Goal: Task Accomplishment & Management: Manage account settings

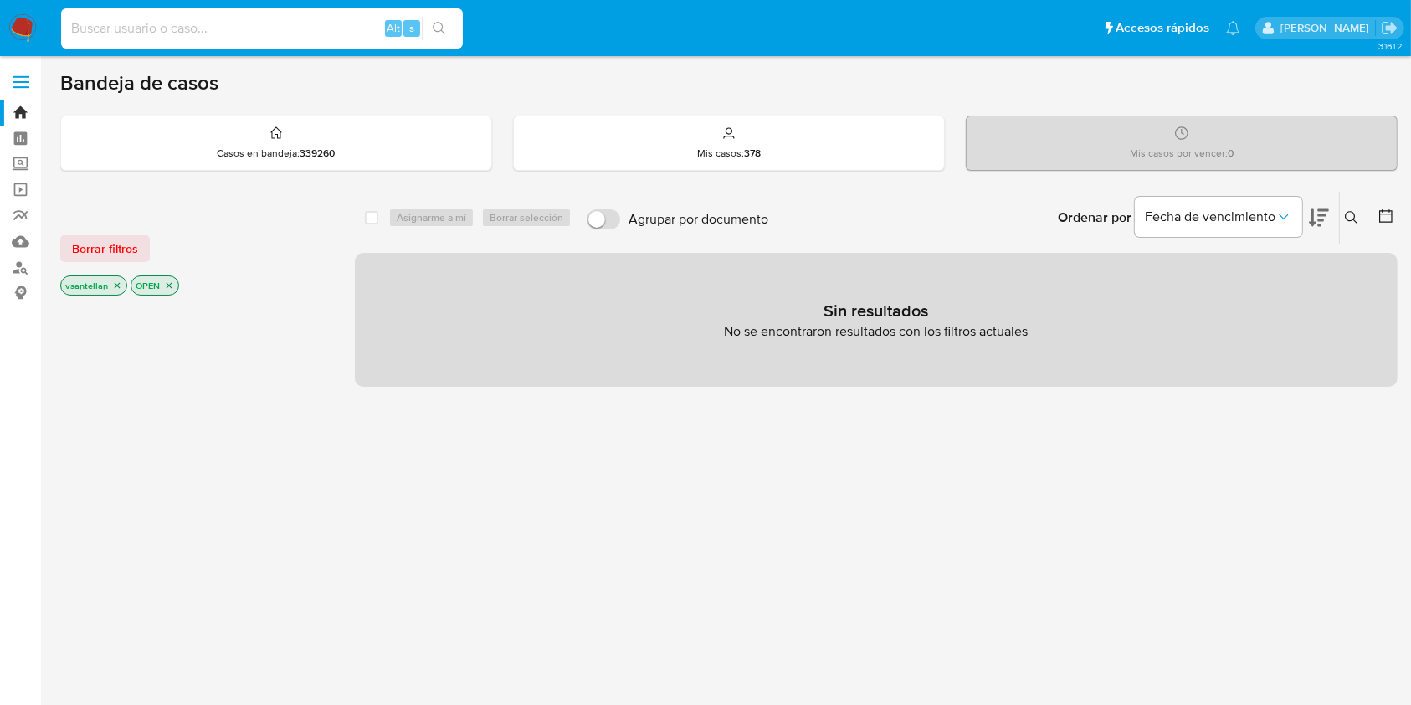
click at [158, 33] on input at bounding box center [262, 29] width 402 height 22
paste input "189902320"
type input "189902320"
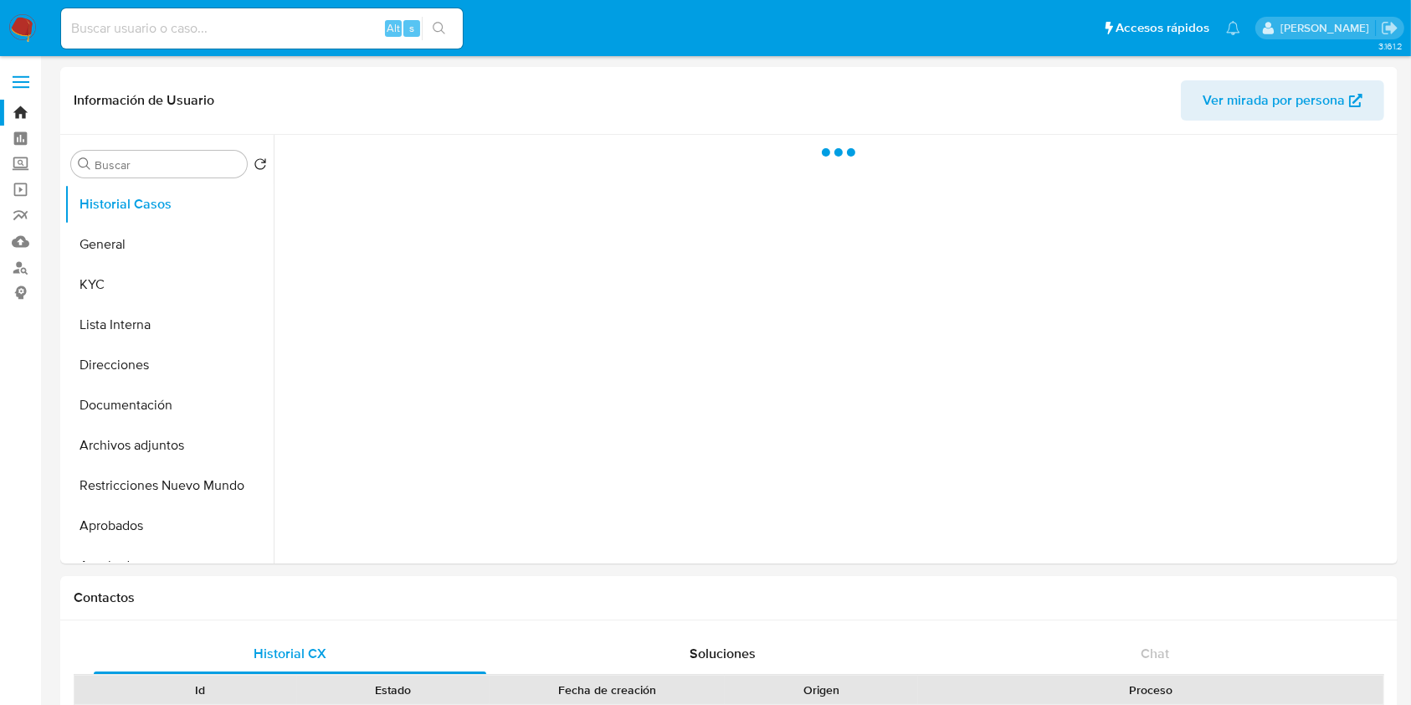
select select "10"
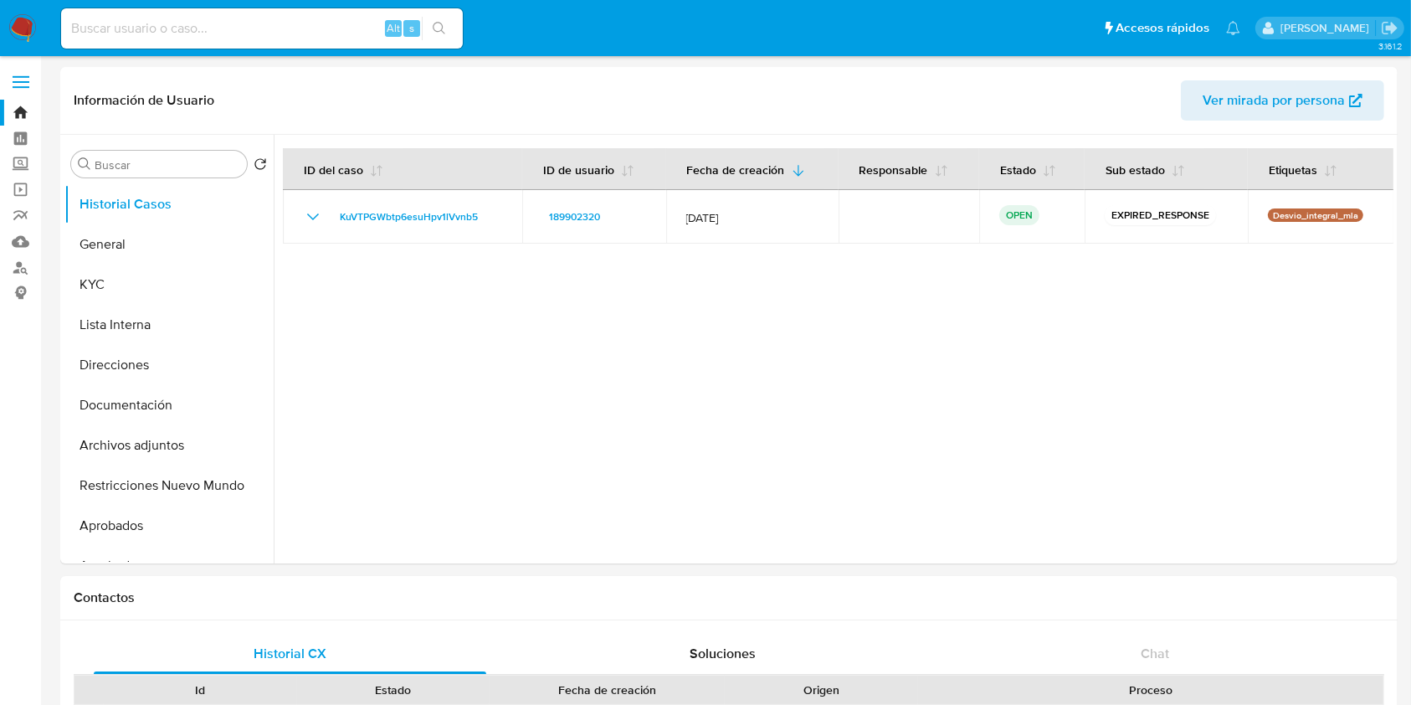
click at [190, 38] on input at bounding box center [262, 29] width 402 height 22
paste input "128326682"
type input "128326682"
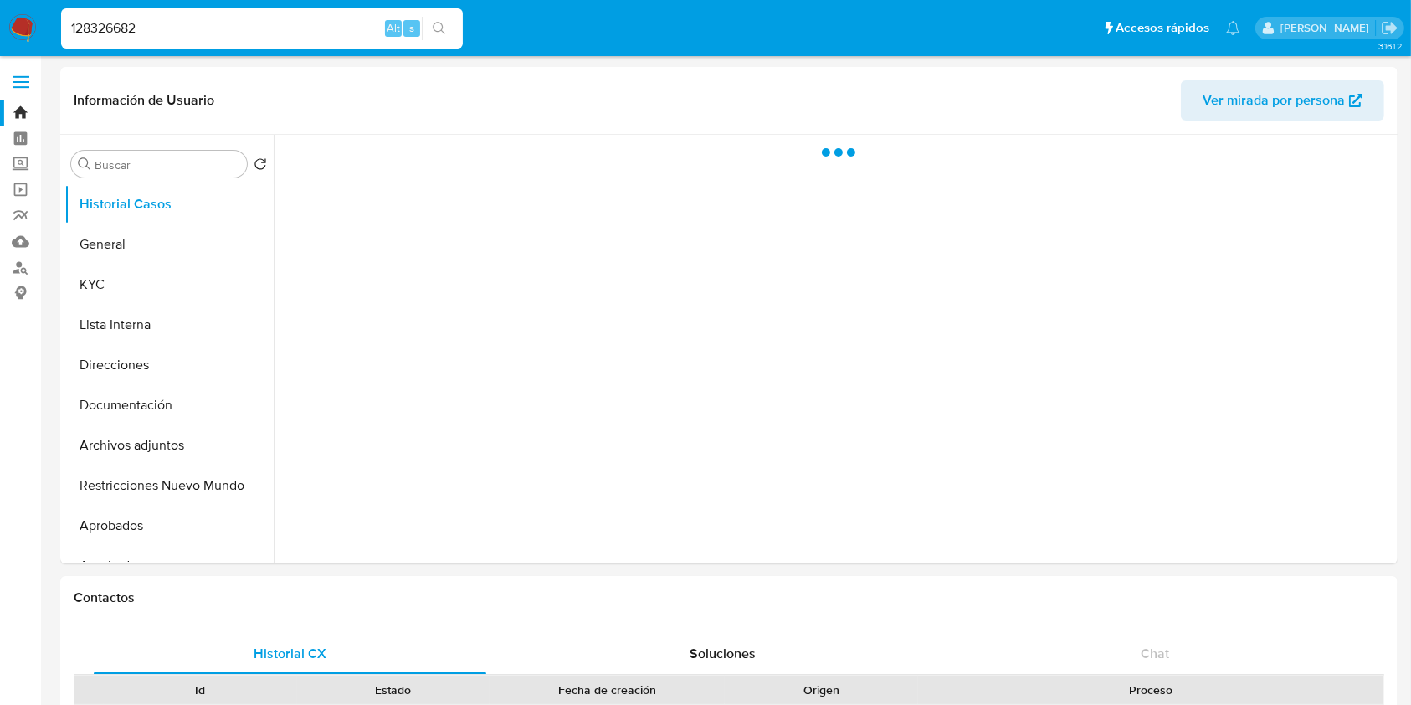
select select "10"
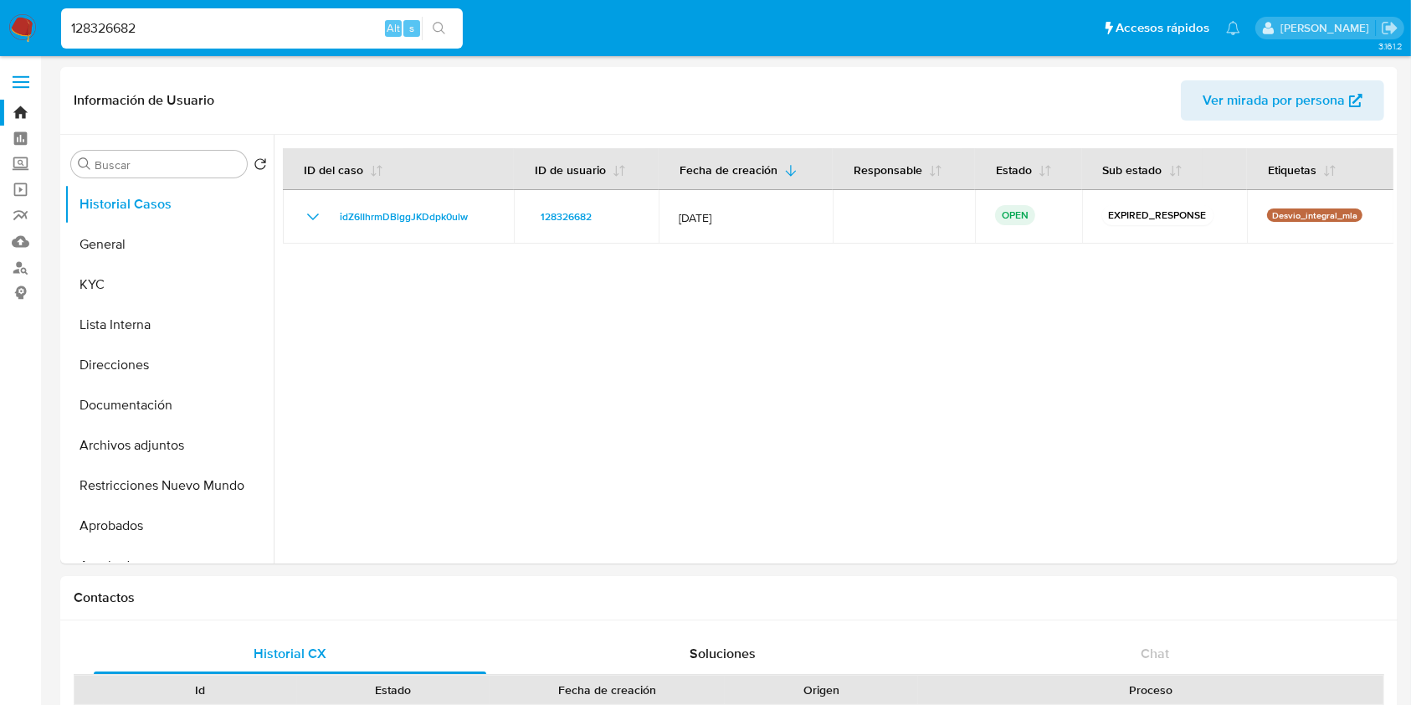
drag, startPoint x: 173, startPoint y: 28, endPoint x: 0, endPoint y: 29, distance: 173.2
click at [0, 25] on nav "128326682 Alt s Accesos rápidos Presiona las siguientes teclas para acceder a a…" at bounding box center [705, 28] width 1411 height 56
paste input "654473924"
type input "654473924"
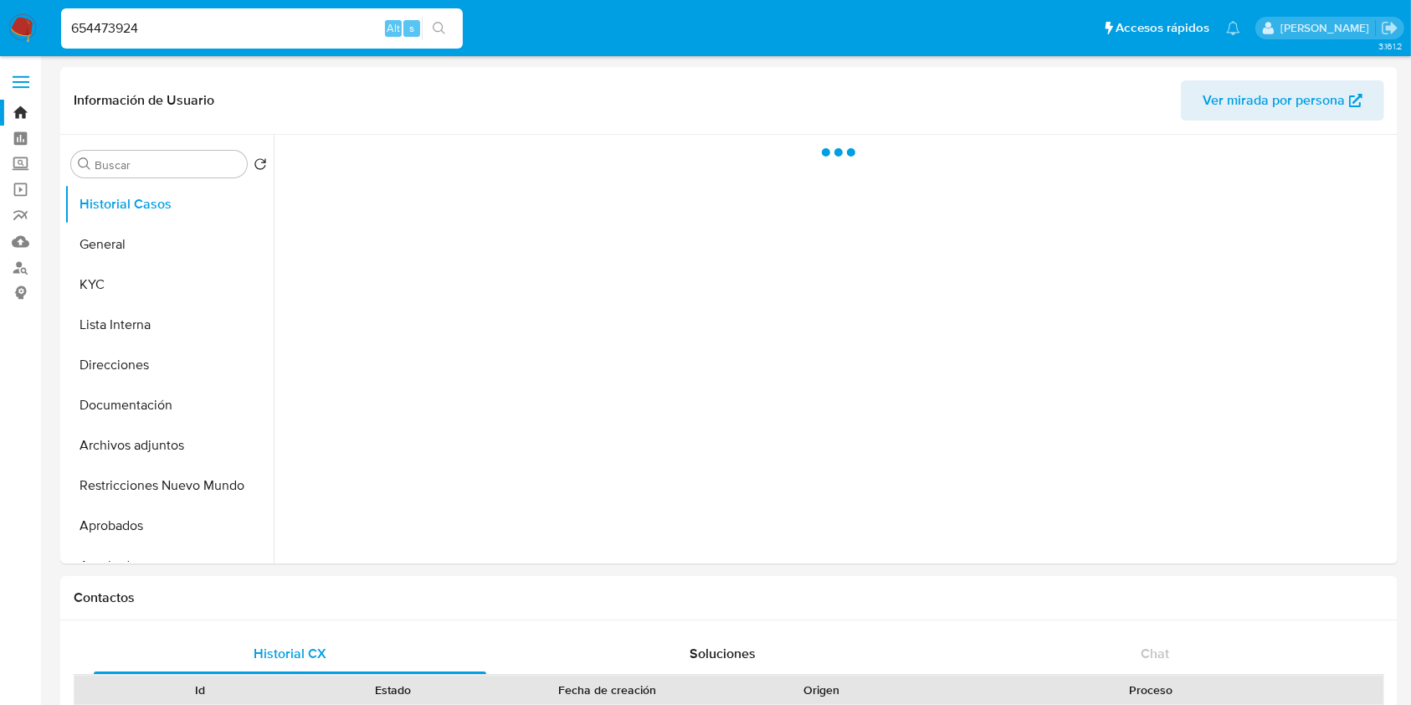
select select "10"
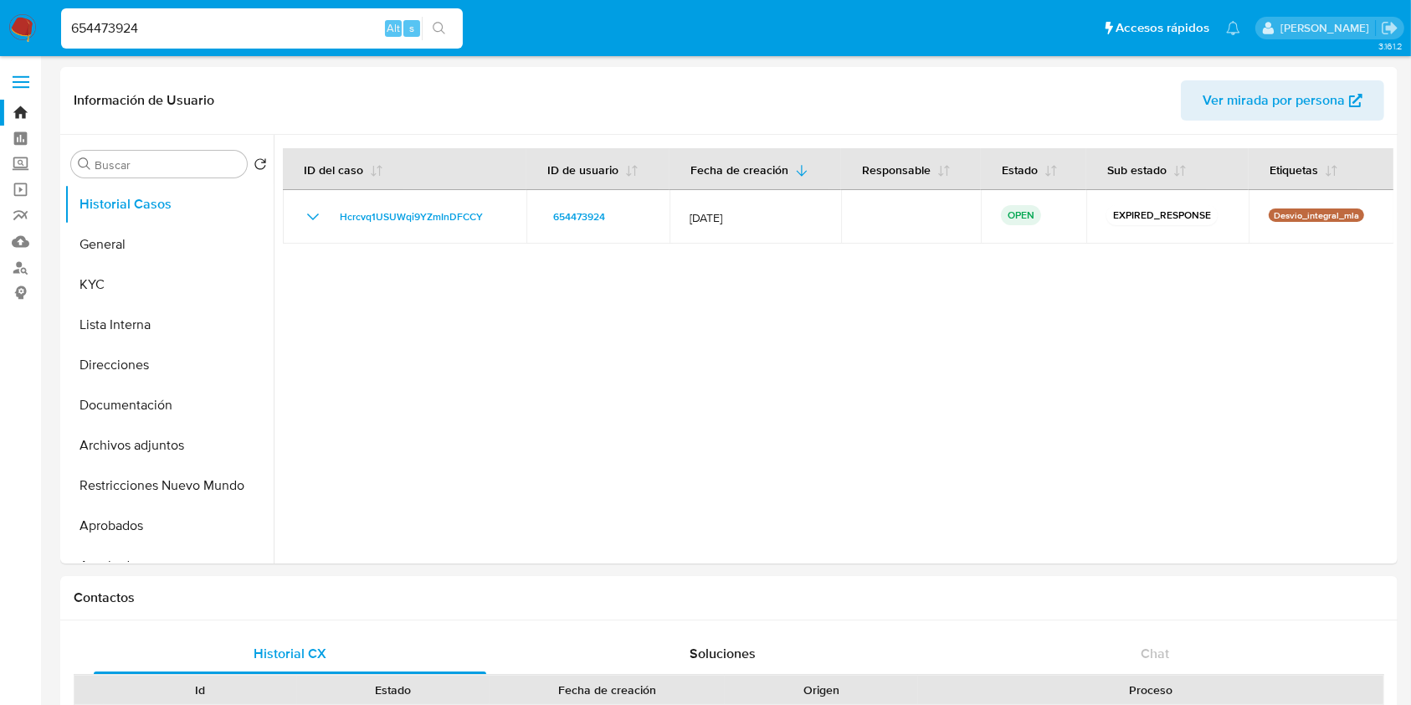
drag, startPoint x: 142, startPoint y: 21, endPoint x: 0, endPoint y: -4, distance: 144.5
paste input "249851042"
type input "249851042"
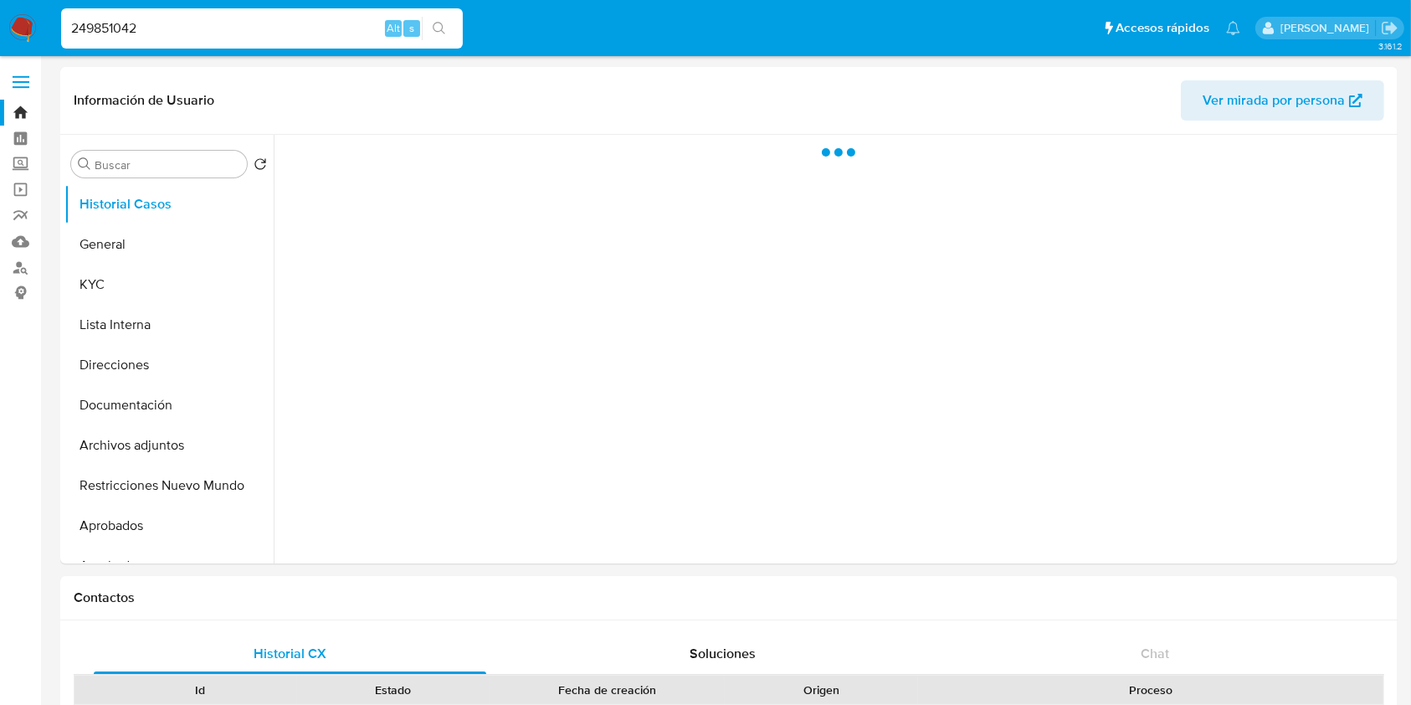
select select "10"
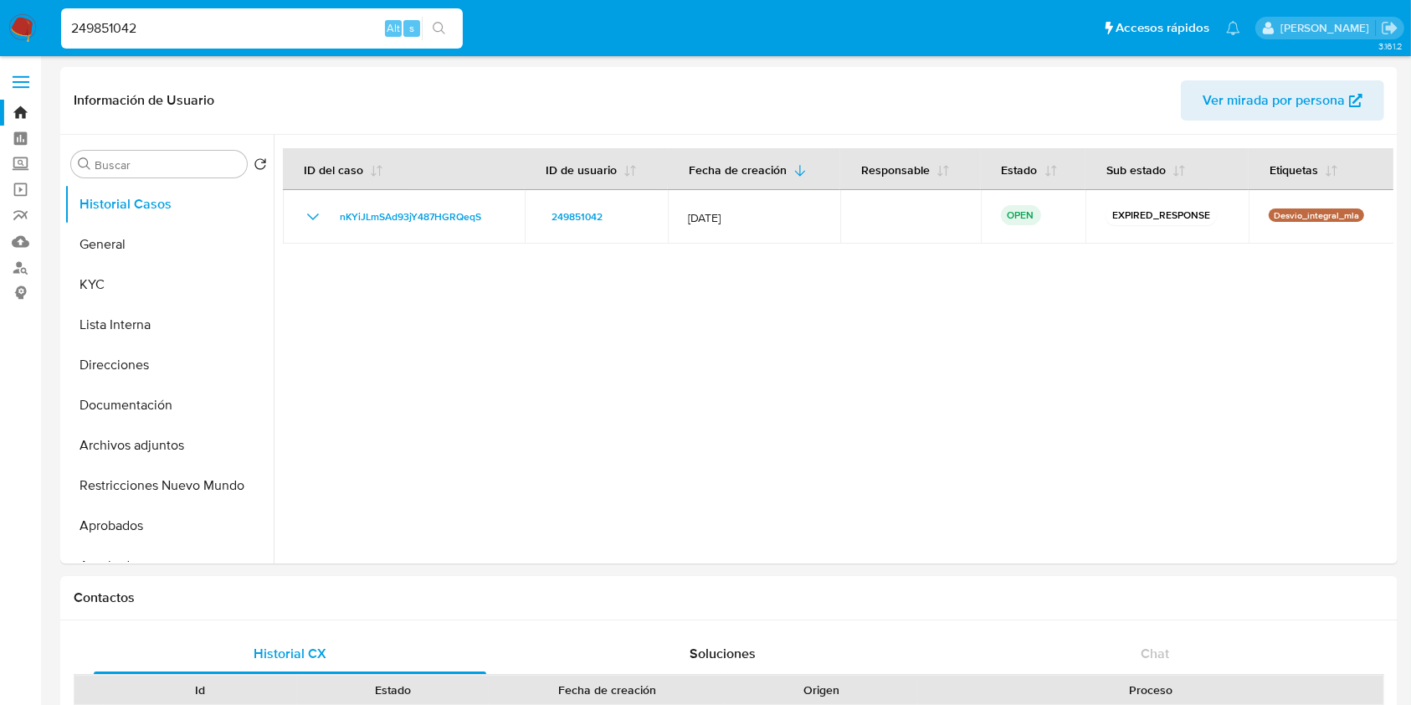
drag, startPoint x: 151, startPoint y: 22, endPoint x: 0, endPoint y: 5, distance: 151.6
click at [0, 5] on nav "249851042 Alt s Accesos rápidos Presiona las siguientes teclas para acceder a a…" at bounding box center [705, 28] width 1411 height 56
paste input "1590638388"
type input "1590638388"
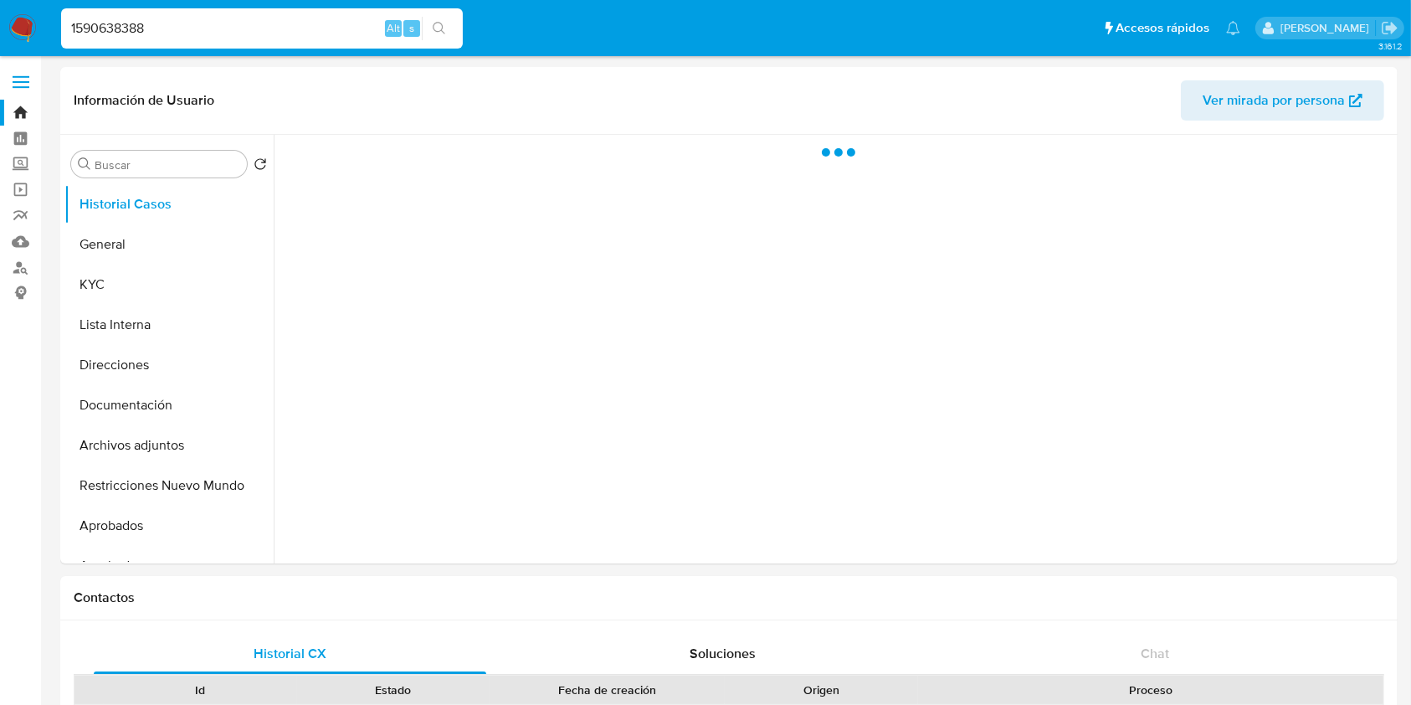
select select "10"
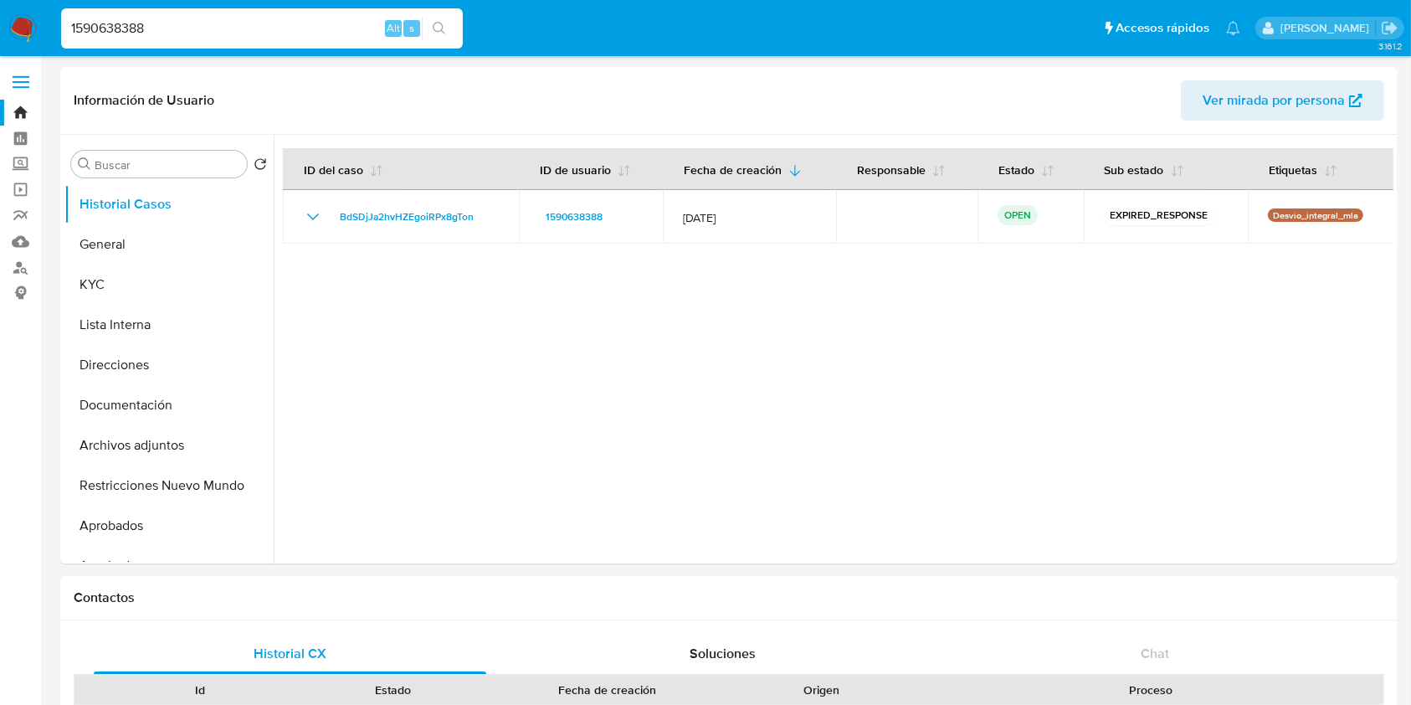
drag, startPoint x: 177, startPoint y: 35, endPoint x: 0, endPoint y: 9, distance: 178.5
click at [0, 9] on nav "1590638388 Alt s Accesos rápidos Presiona las siguientes teclas para acceder a …" at bounding box center [705, 28] width 1411 height 56
paste input "380472113"
type input "380472113"
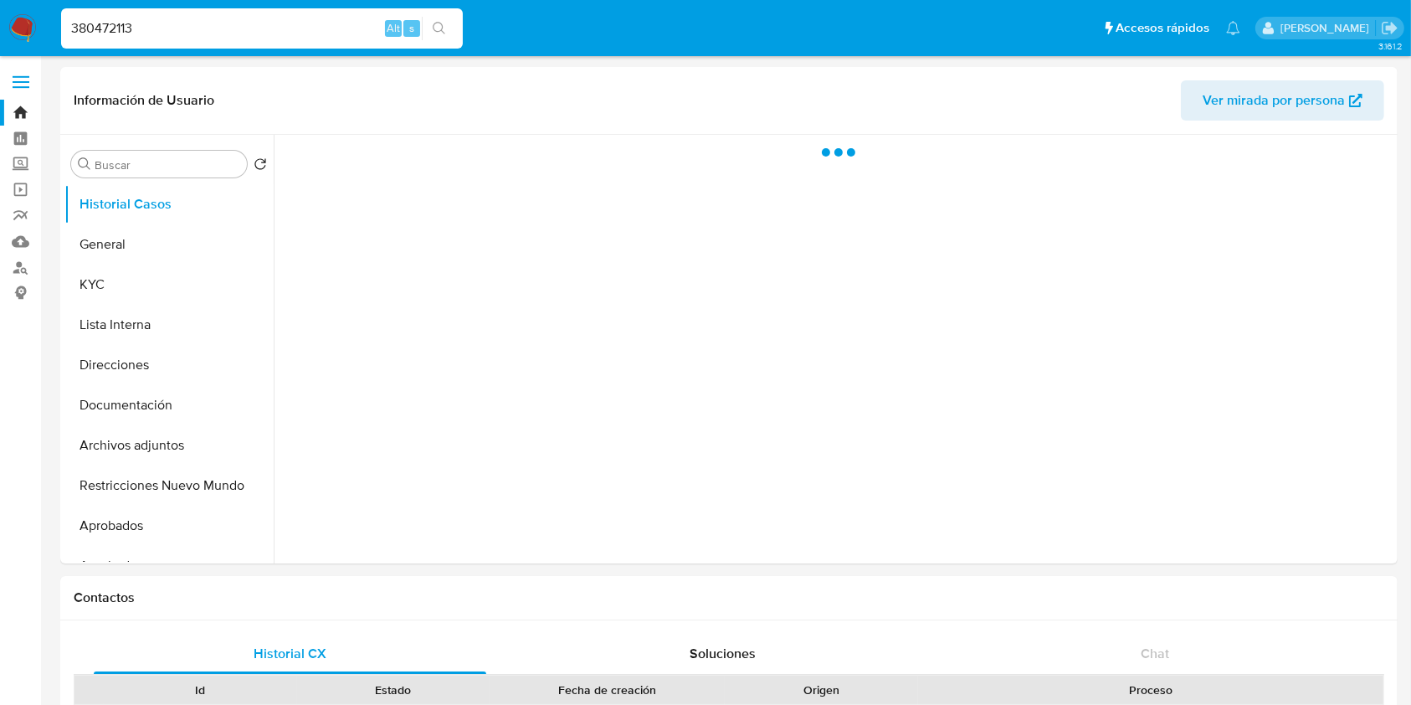
select select "10"
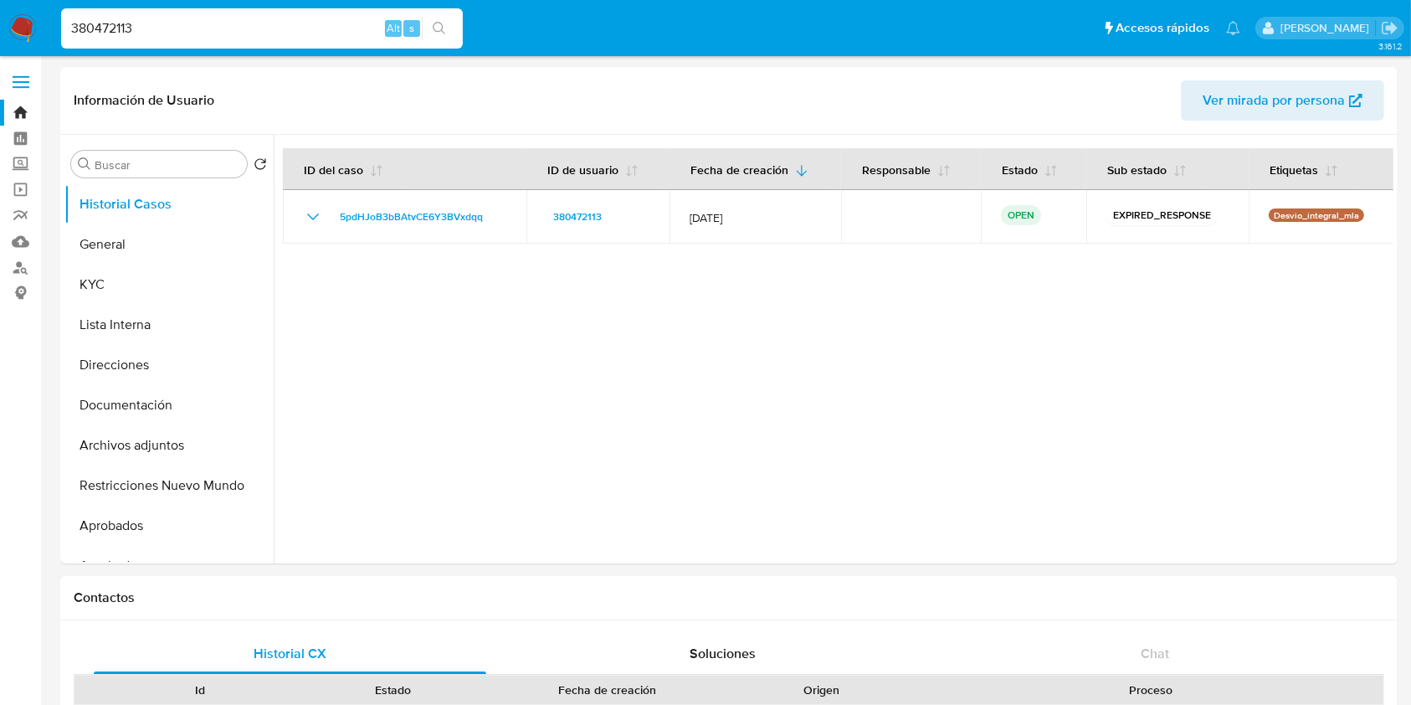
drag, startPoint x: 148, startPoint y: 29, endPoint x: 0, endPoint y: 63, distance: 151.9
click at [0, 54] on nav "380472113 Alt s Accesos rápidos Presiona las siguientes teclas para acceder a a…" at bounding box center [705, 28] width 1411 height 56
paste input "97330010"
type input "97330010"
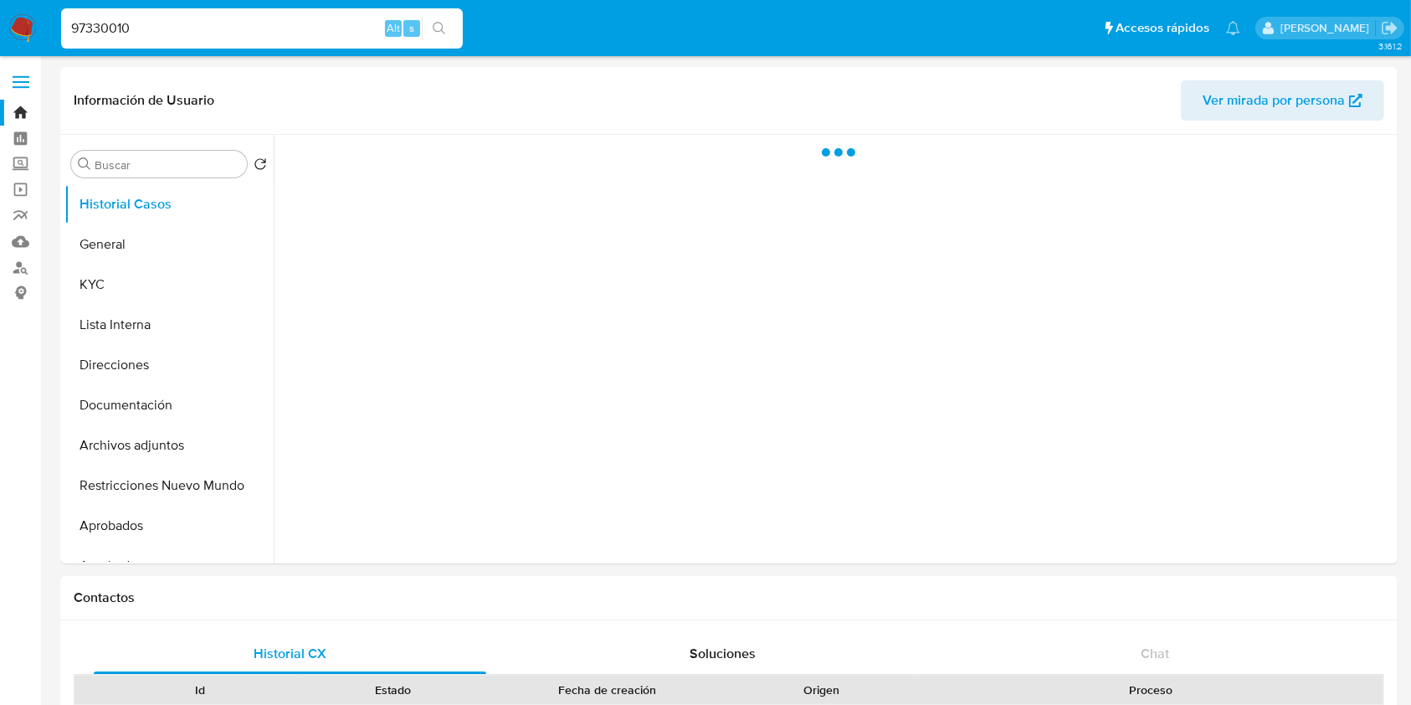
select select "10"
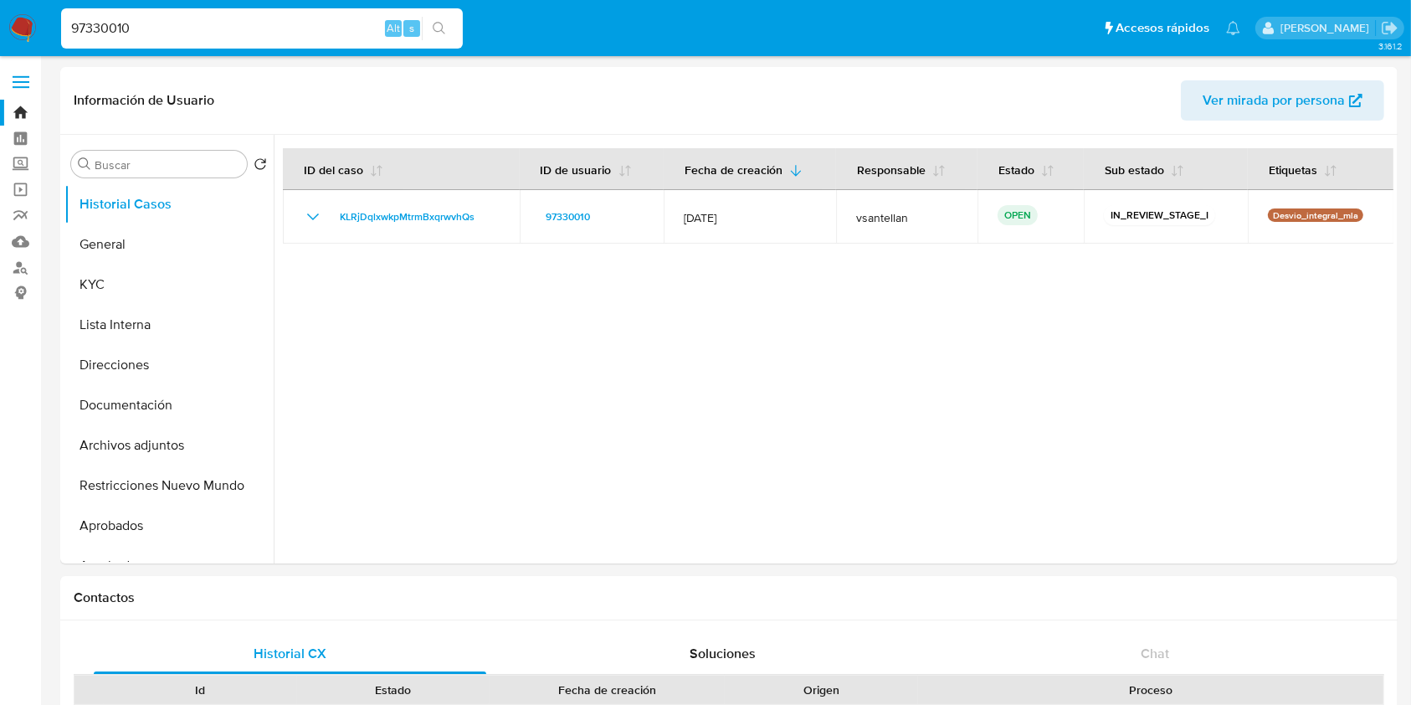
drag, startPoint x: 148, startPoint y: 31, endPoint x: 0, endPoint y: 29, distance: 148.1
click at [0, 29] on nav "97330010 Alt s Accesos rápidos Presiona las siguientes teclas para acceder a al…" at bounding box center [705, 28] width 1411 height 56
paste input "1058752007"
type input "1058752007"
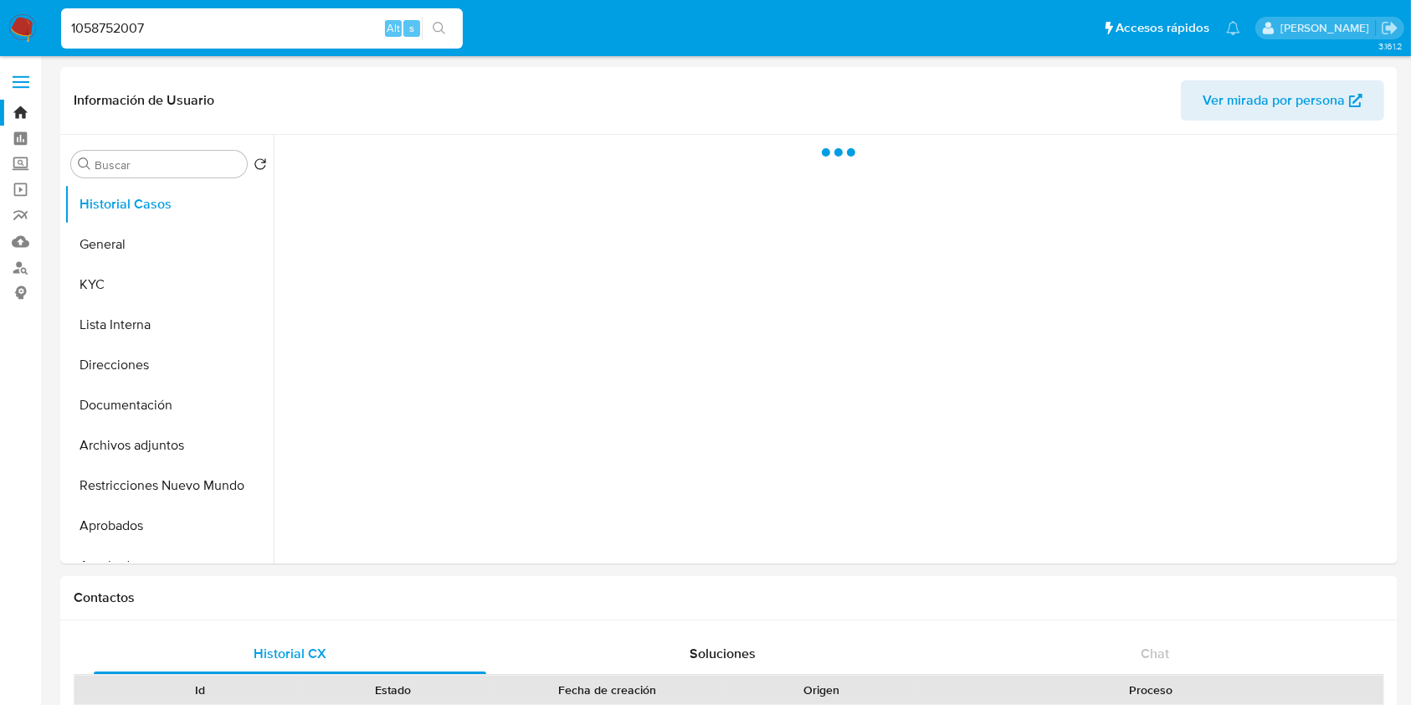
select select "10"
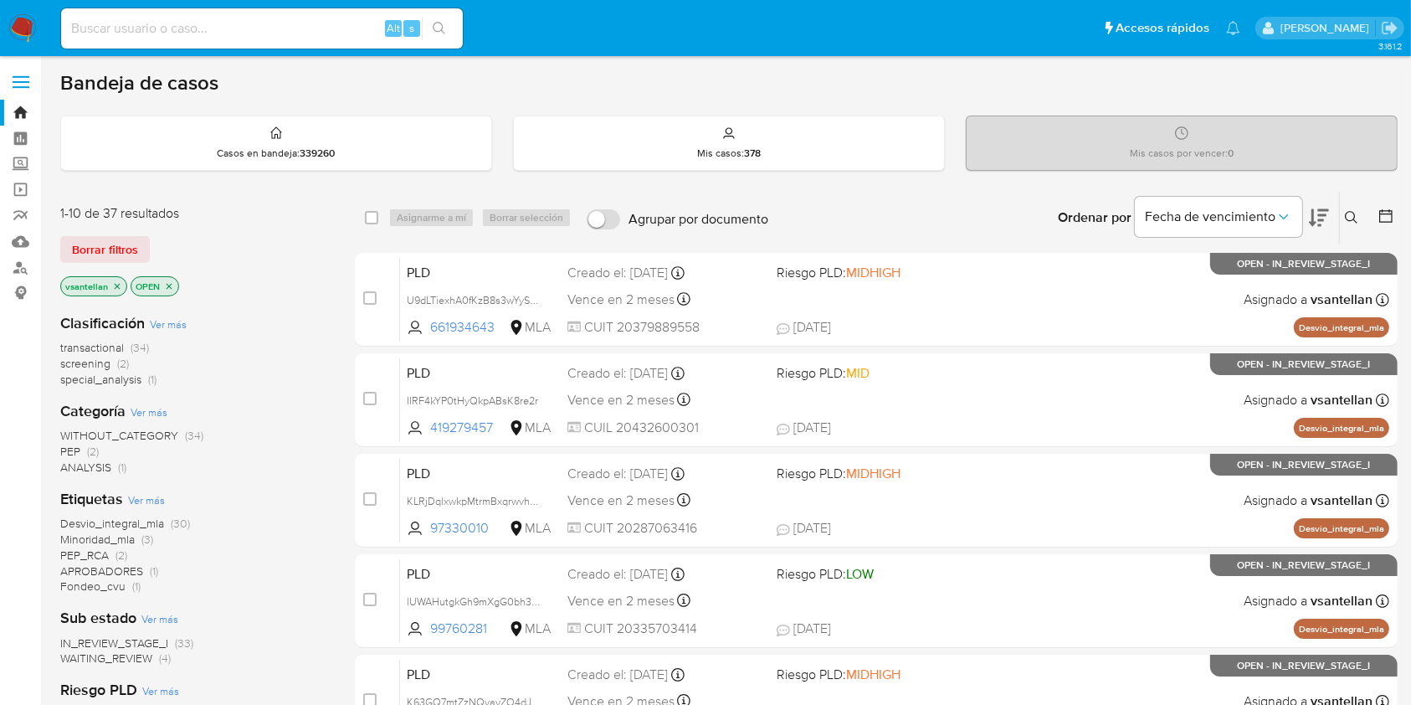
click at [1349, 215] on icon at bounding box center [1351, 217] width 13 height 13
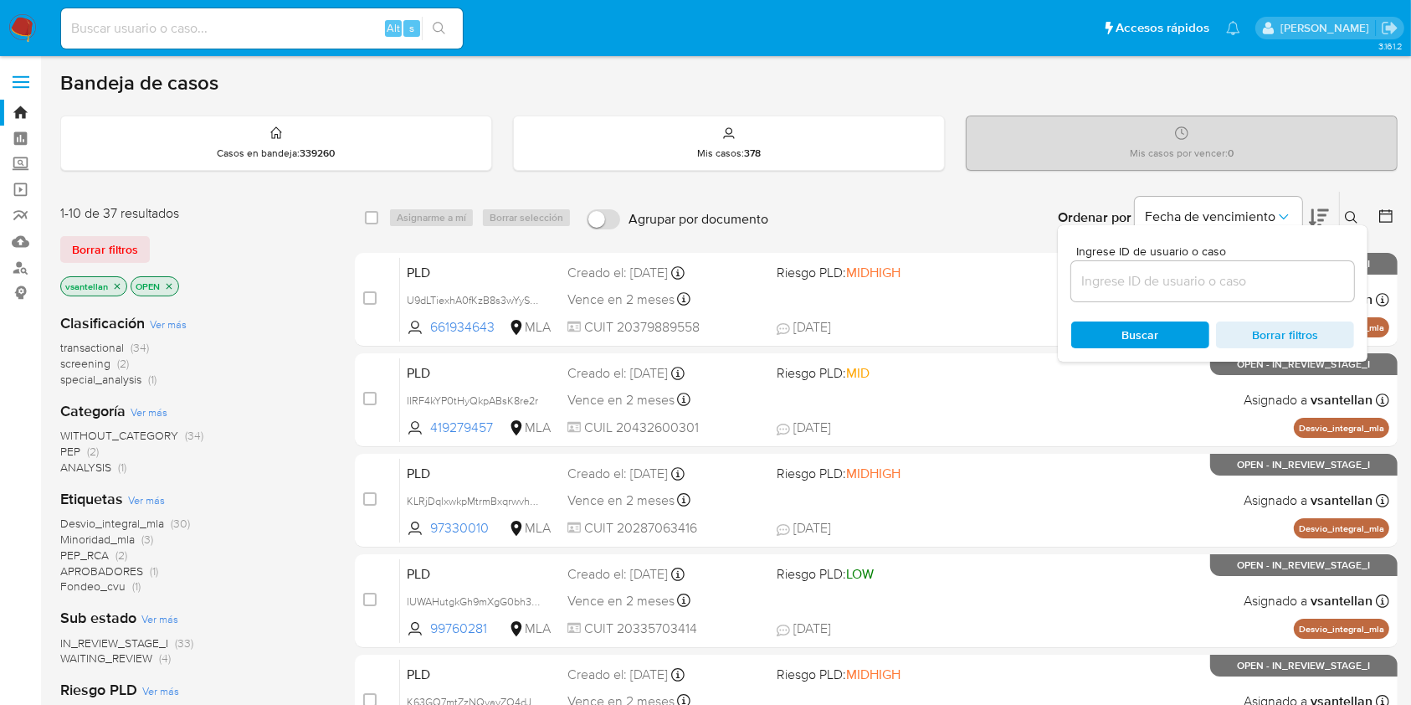
click at [1192, 282] on input at bounding box center [1212, 281] width 283 height 22
type input "189902320"
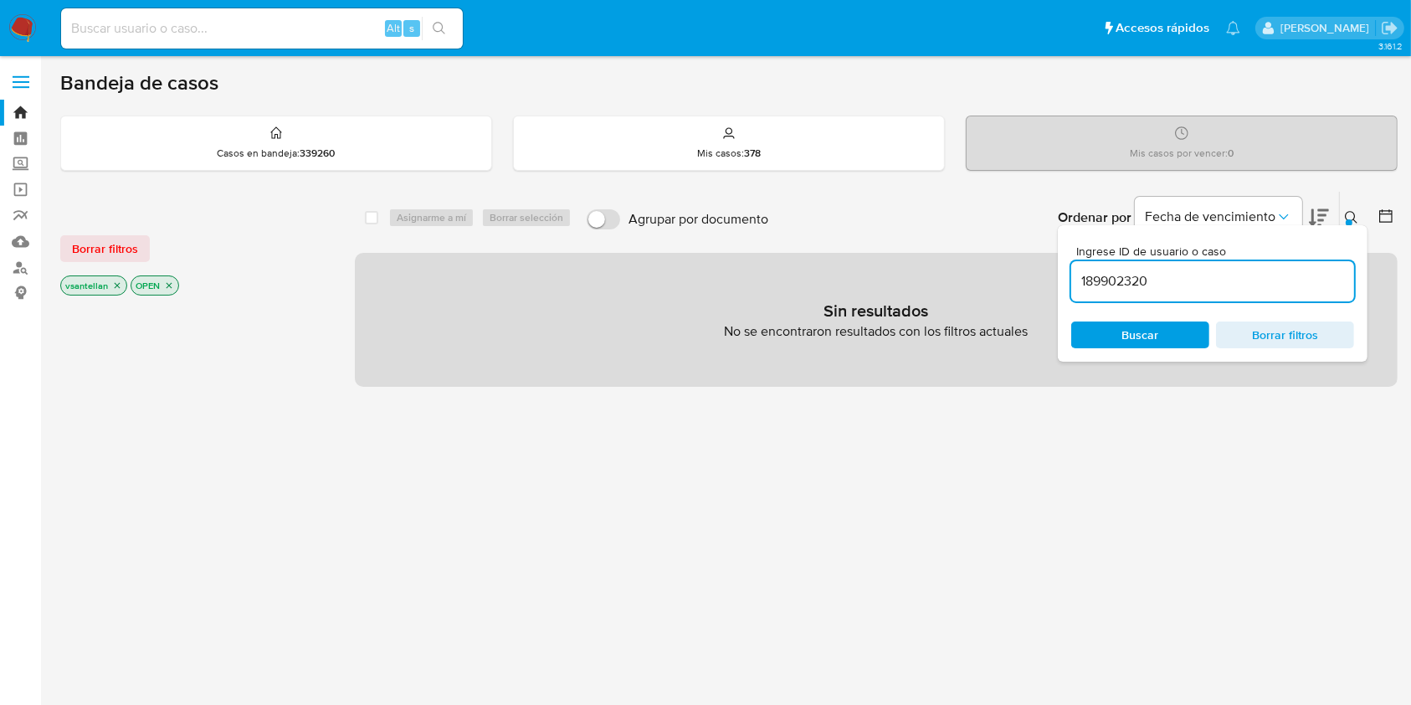
click at [1356, 216] on icon at bounding box center [1351, 217] width 13 height 13
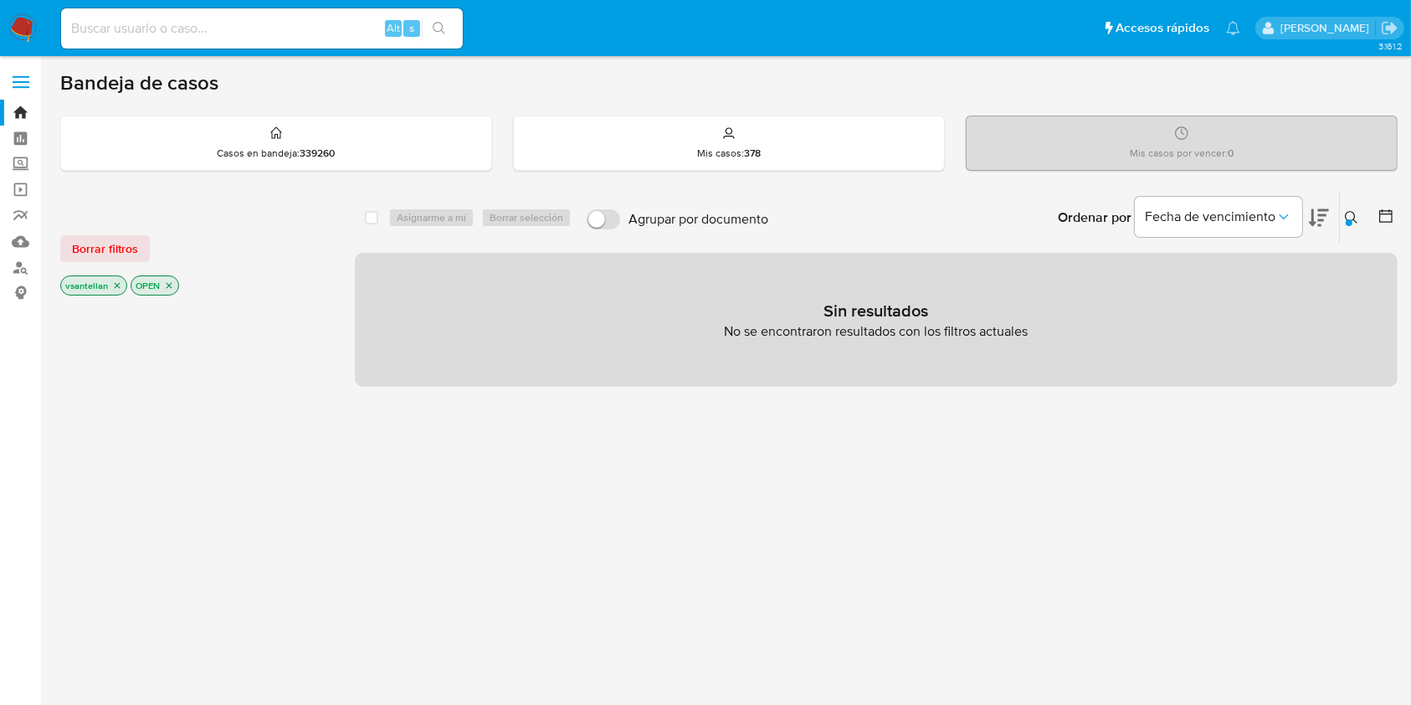
click at [115, 285] on icon "close-filter" at bounding box center [118, 286] width 6 height 6
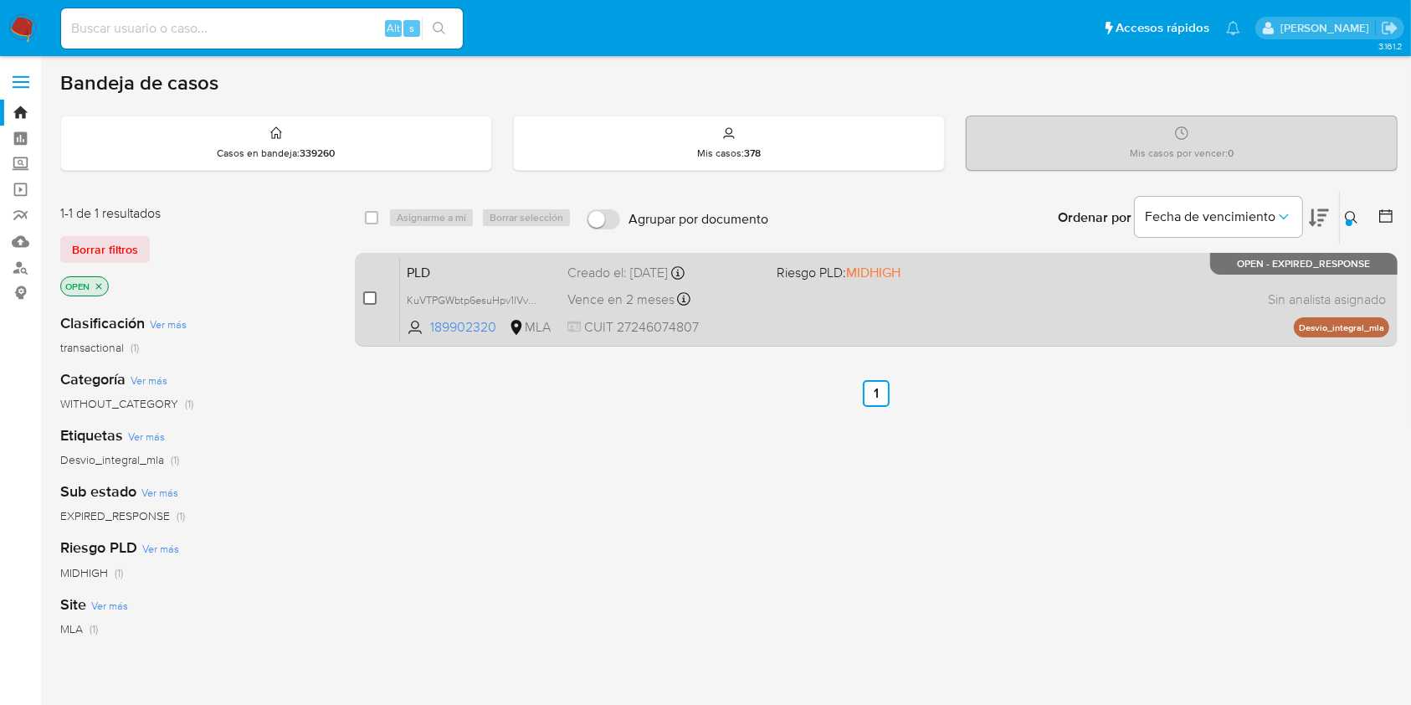
click at [369, 300] on input "checkbox" at bounding box center [369, 297] width 13 height 13
checkbox input "true"
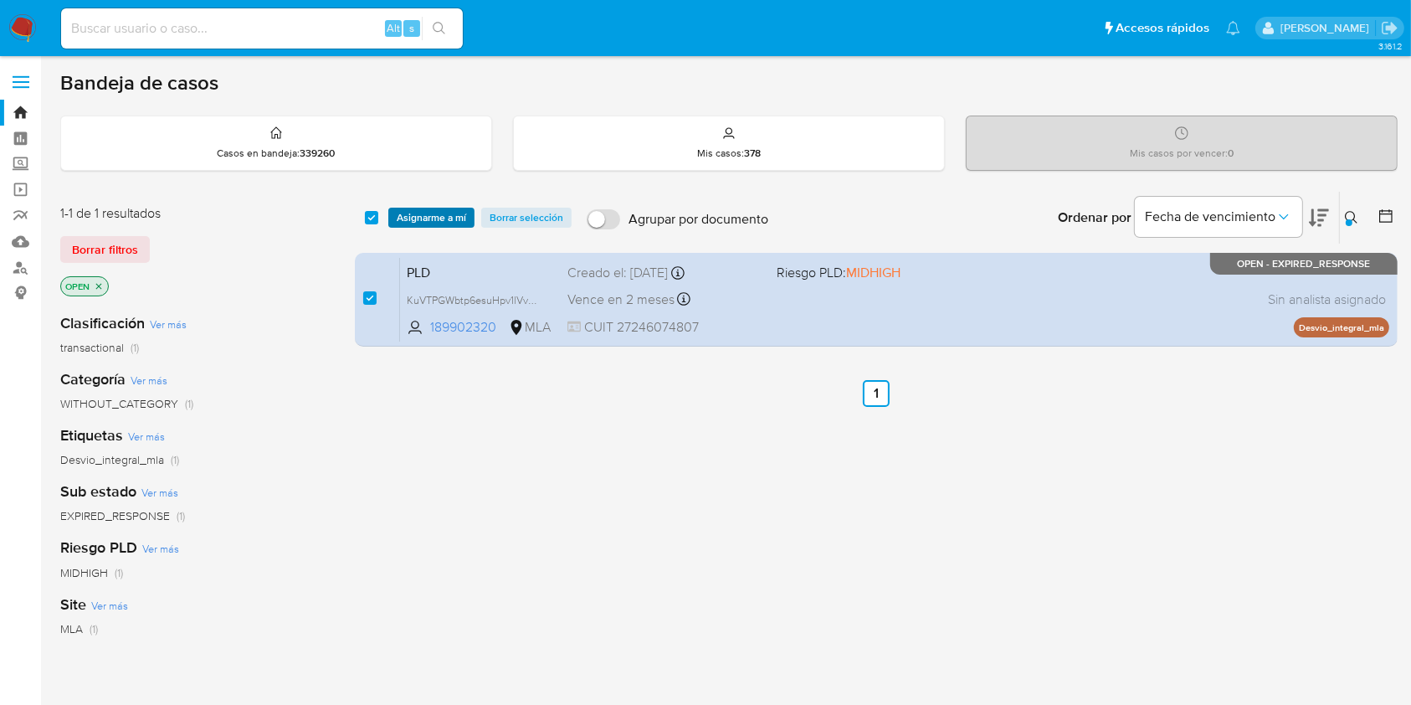
click at [442, 214] on span "Asignarme a mí" at bounding box center [431, 217] width 69 height 17
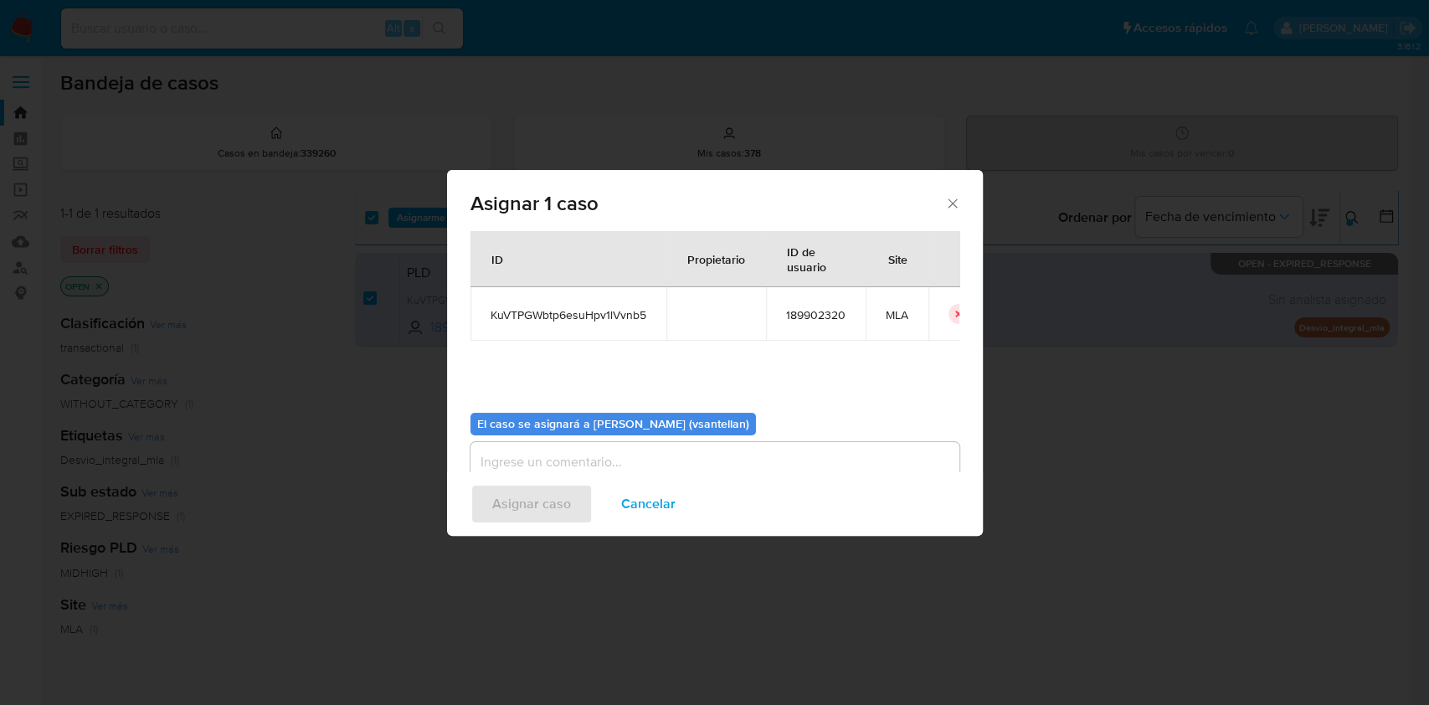
scroll to position [85, 0]
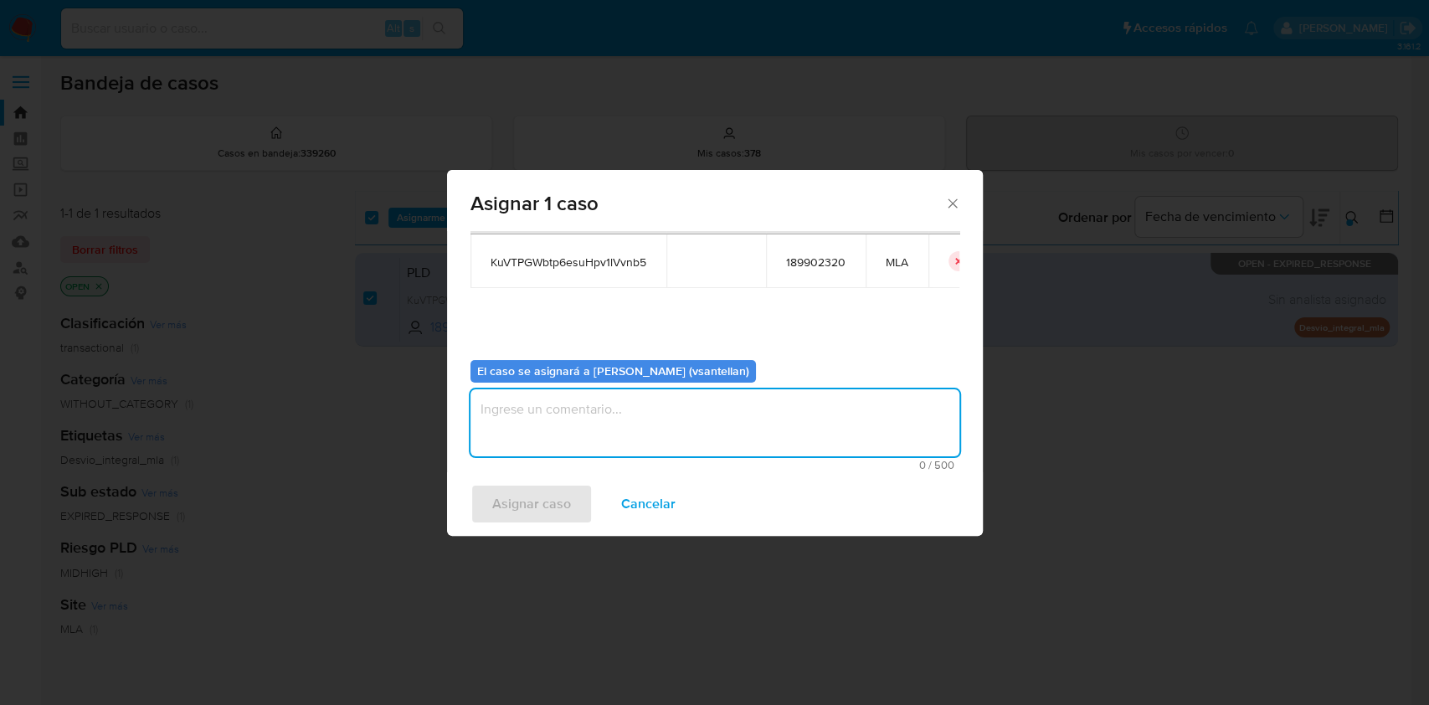
click at [546, 417] on textarea "assign-modal" at bounding box center [714, 422] width 489 height 67
type textarea "1"
click at [519, 498] on span "Asignar caso" at bounding box center [531, 503] width 79 height 37
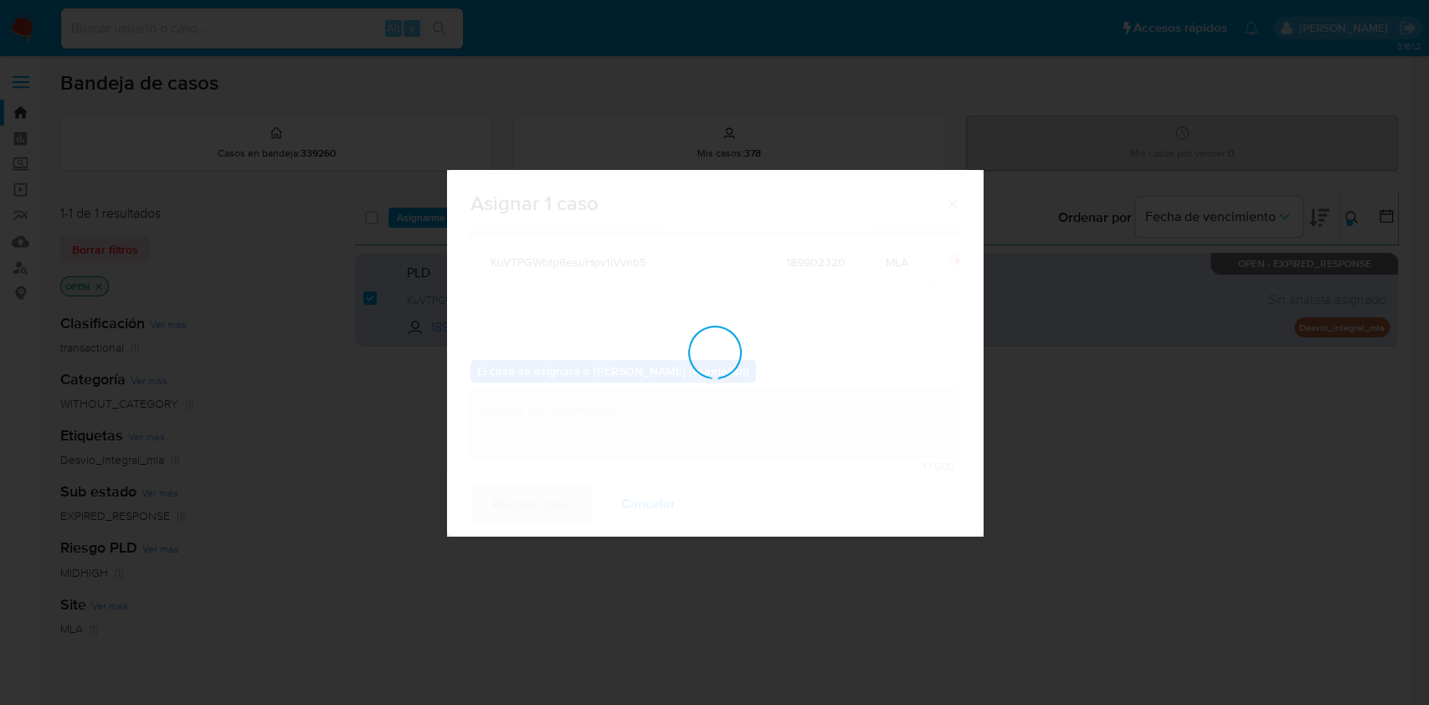
checkbox input "false"
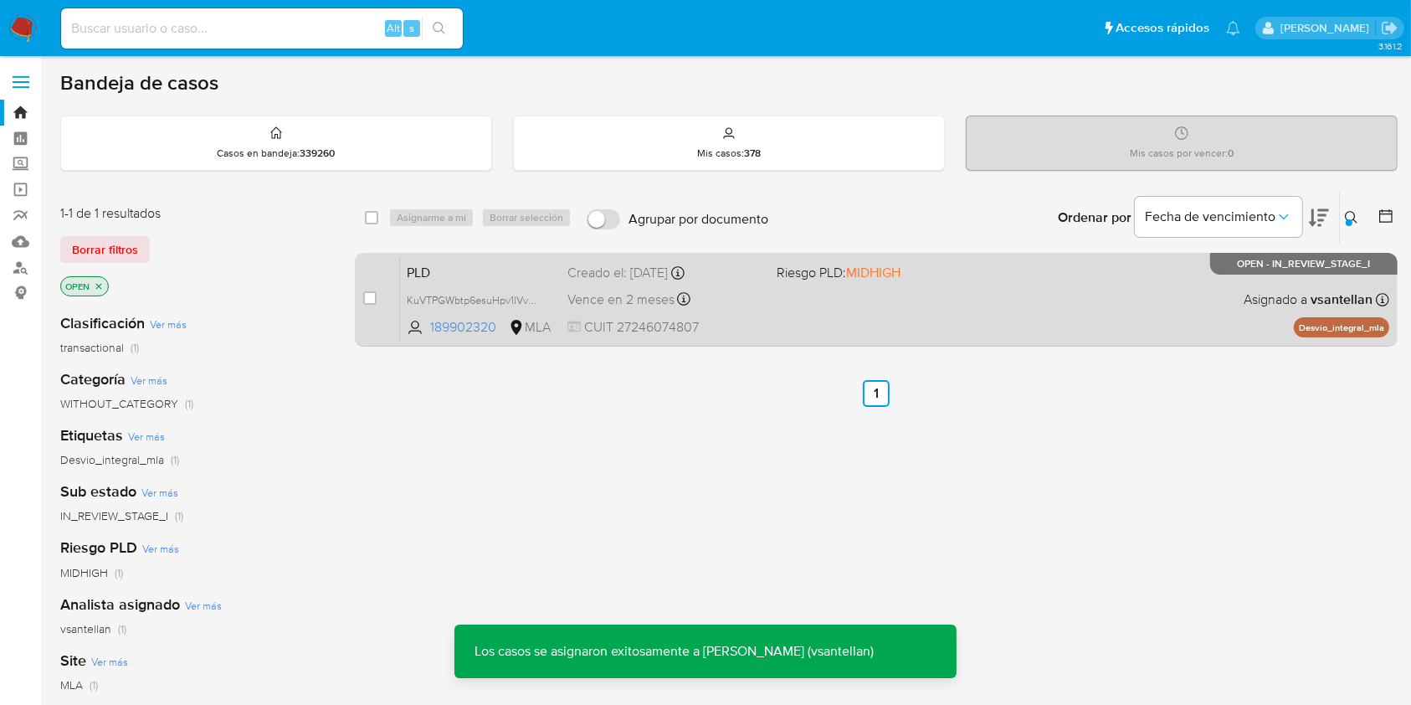
click at [988, 295] on div "PLD KuVTPGWbtp6esuHpv1lVvnb5 189902320 MLA Riesgo PLD: MIDHIGH Creado el: 12/09…" at bounding box center [894, 299] width 989 height 85
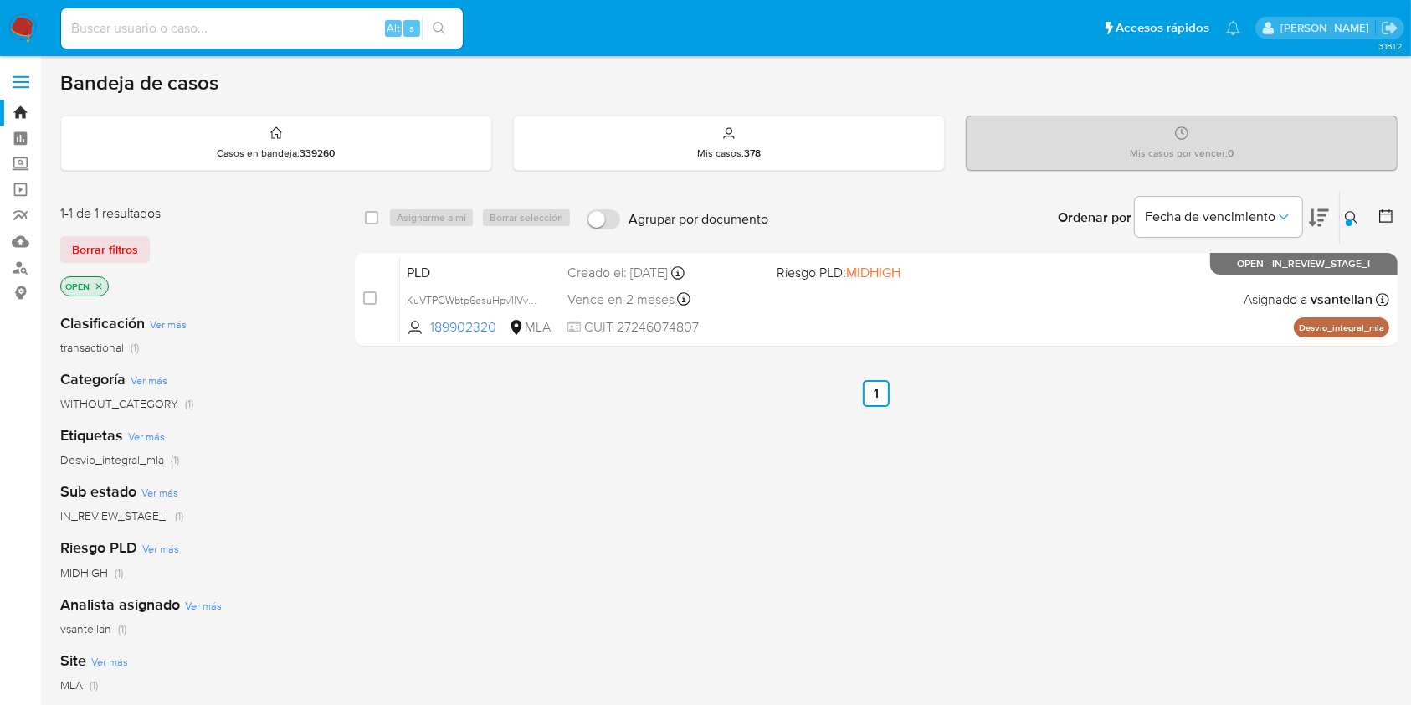
drag, startPoint x: 1351, startPoint y: 214, endPoint x: 1337, endPoint y: 228, distance: 19.5
click at [1350, 215] on icon at bounding box center [1351, 217] width 13 height 13
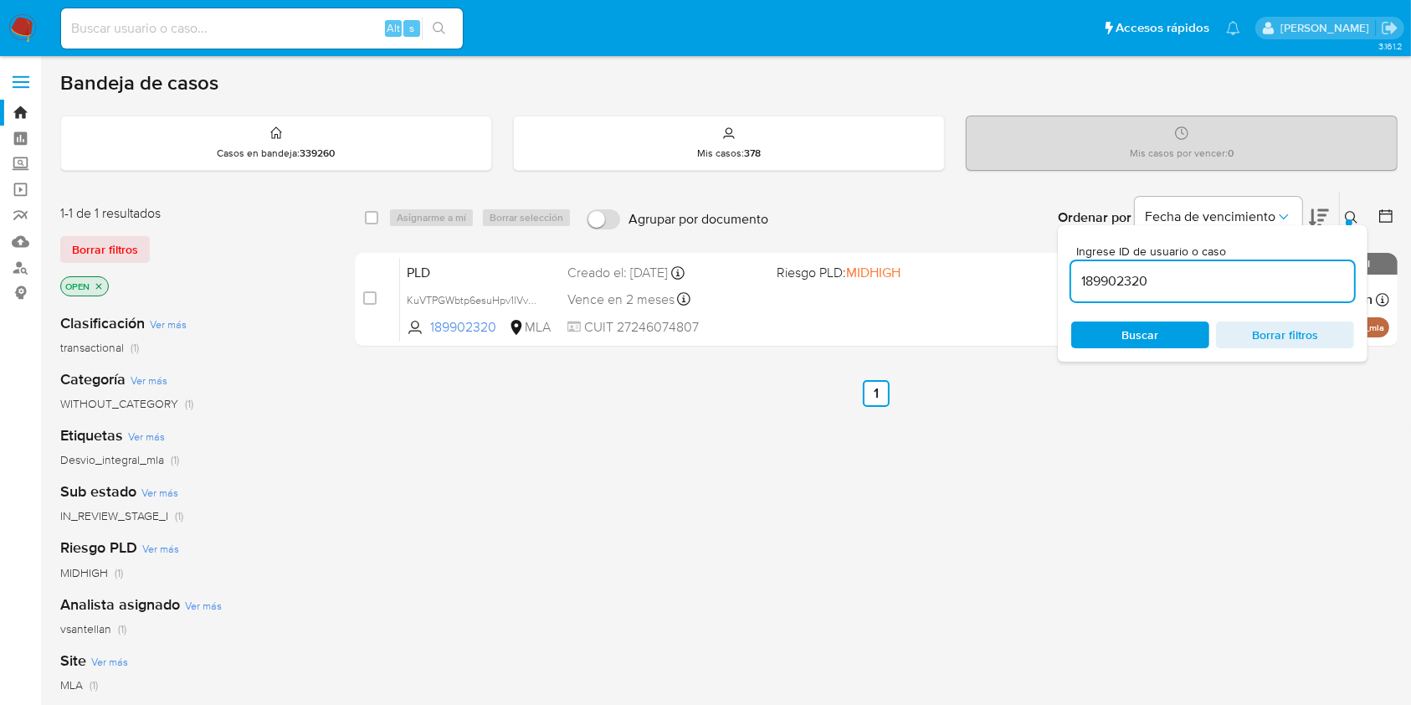
click at [1239, 281] on input "189902320" at bounding box center [1212, 281] width 283 height 22
type input "128326682"
click at [1352, 211] on icon at bounding box center [1351, 217] width 13 height 13
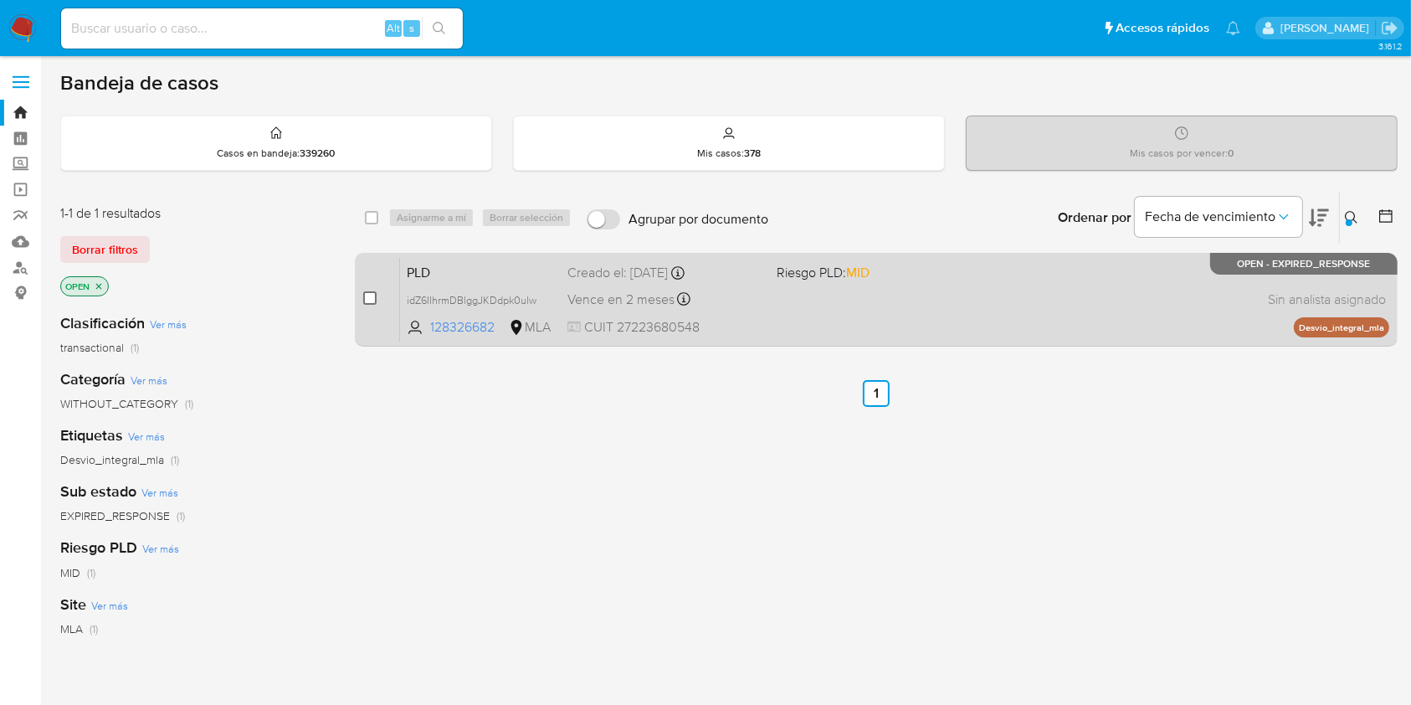
click at [371, 300] on input "checkbox" at bounding box center [369, 297] width 13 height 13
checkbox input "true"
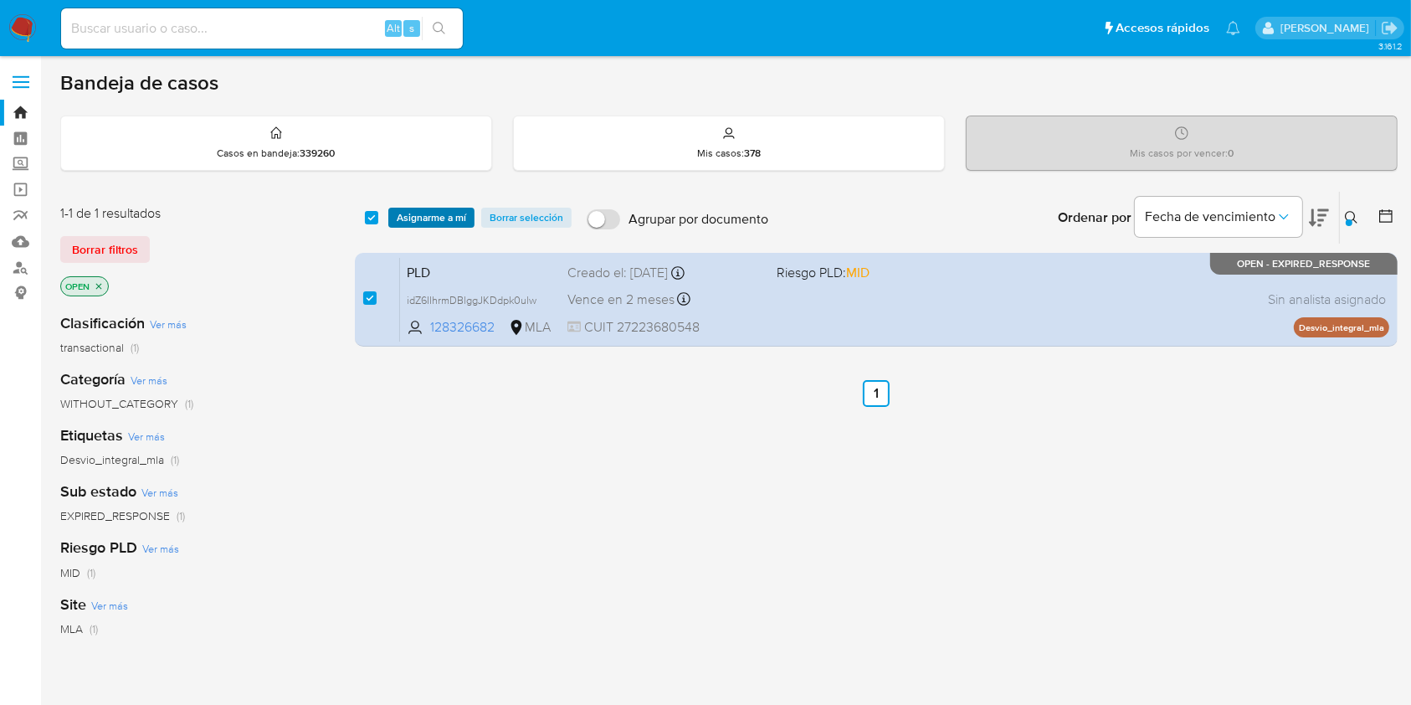
click at [408, 219] on span "Asignarme a mí" at bounding box center [431, 217] width 69 height 17
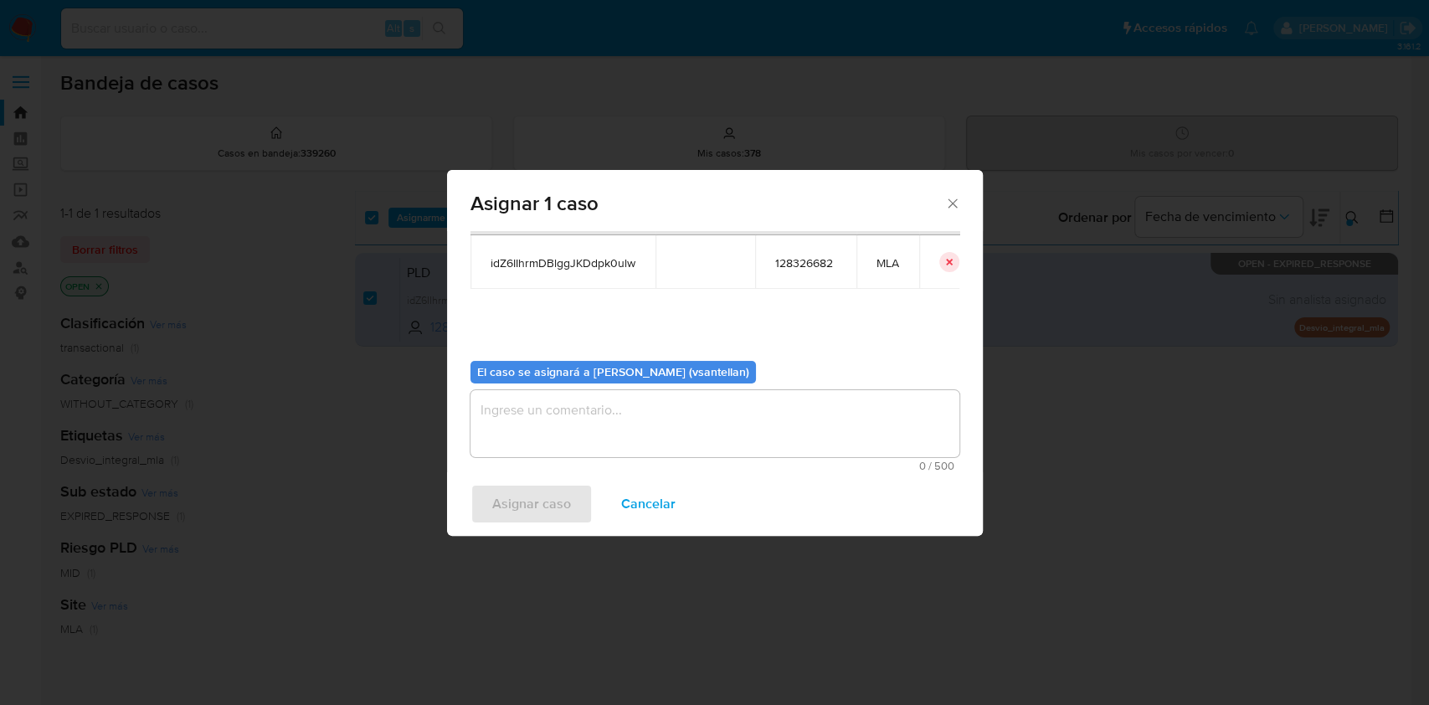
scroll to position [85, 0]
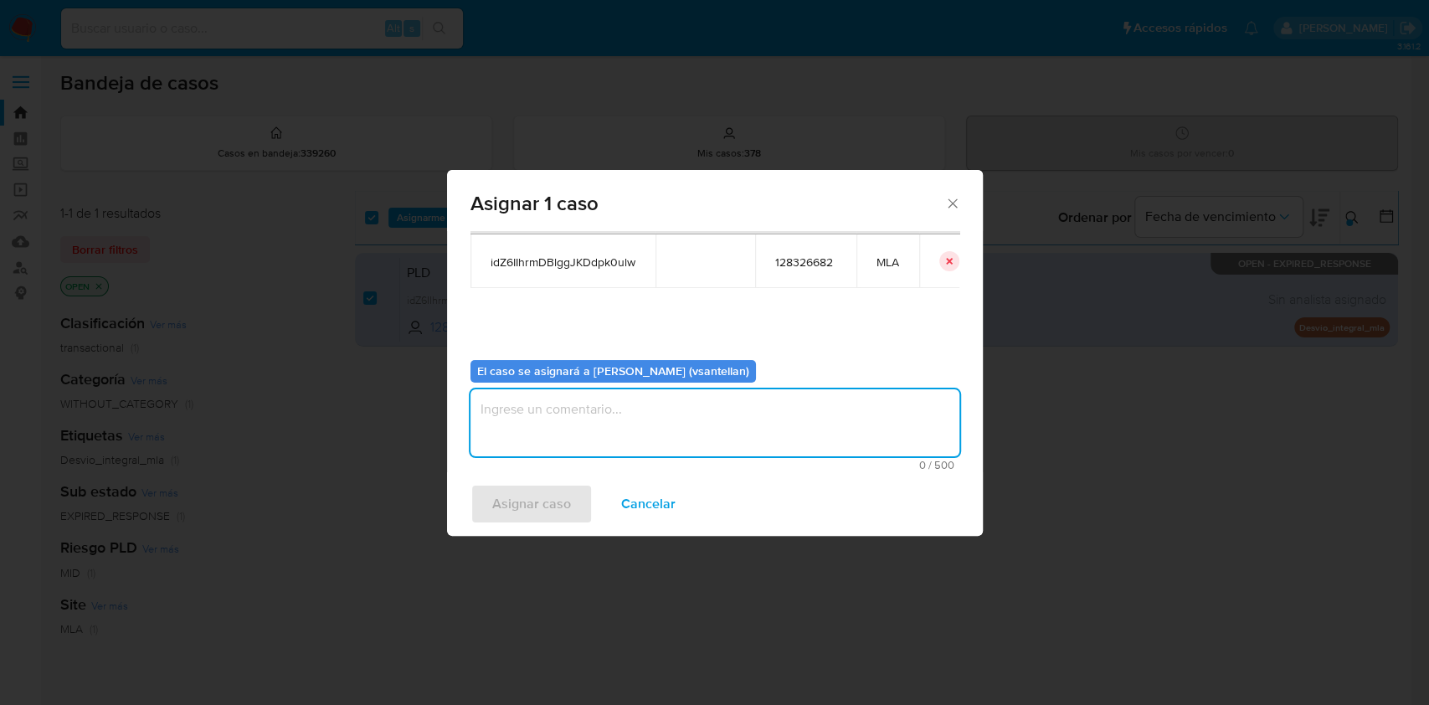
click at [516, 452] on textarea "assign-modal" at bounding box center [714, 422] width 489 height 67
type textarea "1"
click at [504, 506] on span "Asignar caso" at bounding box center [531, 503] width 79 height 37
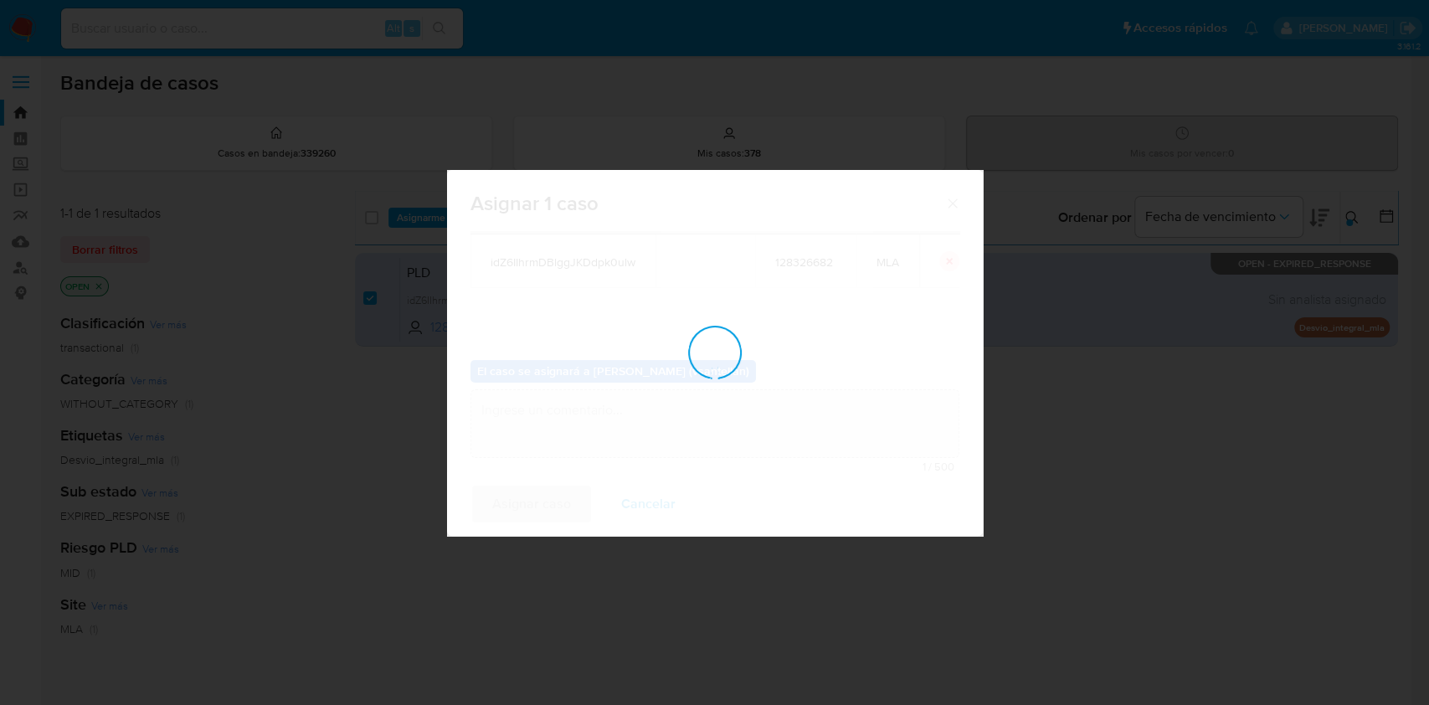
checkbox input "false"
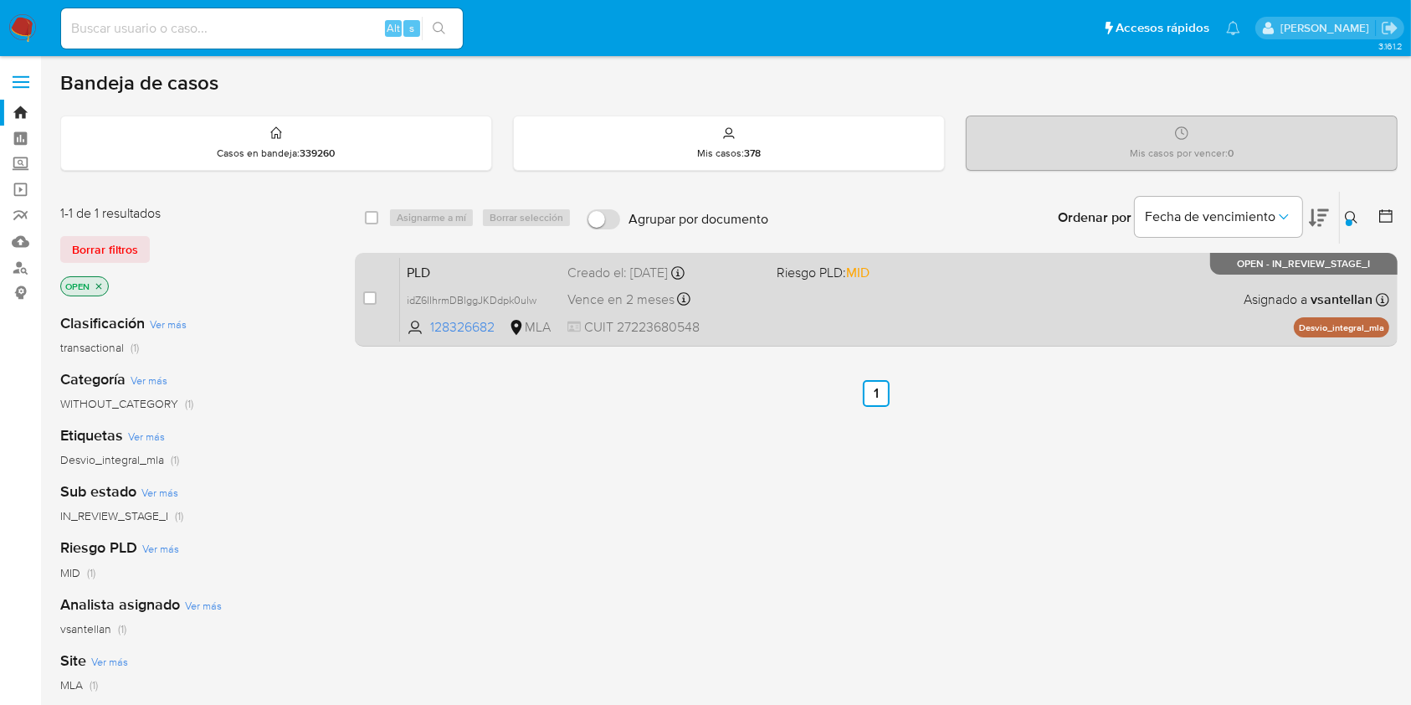
click at [932, 316] on div "PLD idZ6IIhrmDBlggJKDdpk0ulw 128326682 MLA Riesgo PLD: MID Creado el: 12/09/202…" at bounding box center [894, 299] width 989 height 85
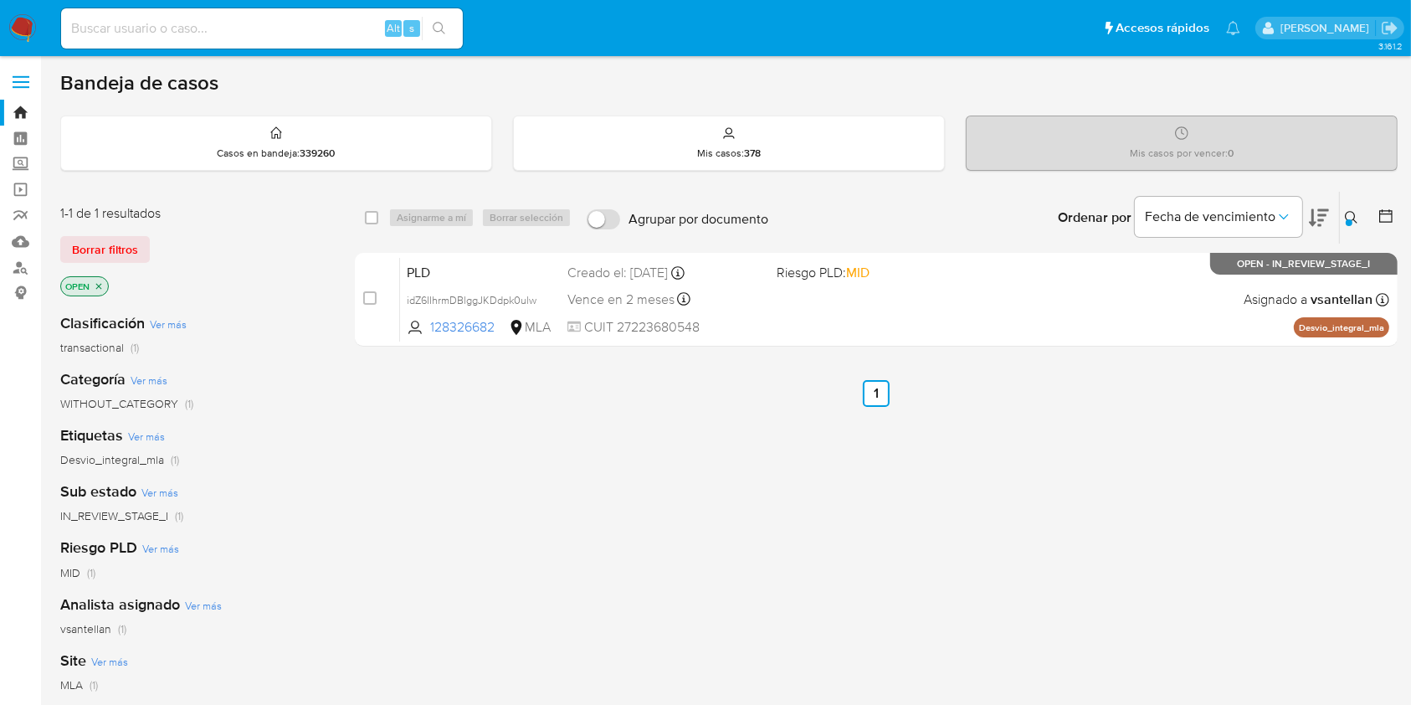
click at [1355, 218] on icon at bounding box center [1351, 217] width 13 height 13
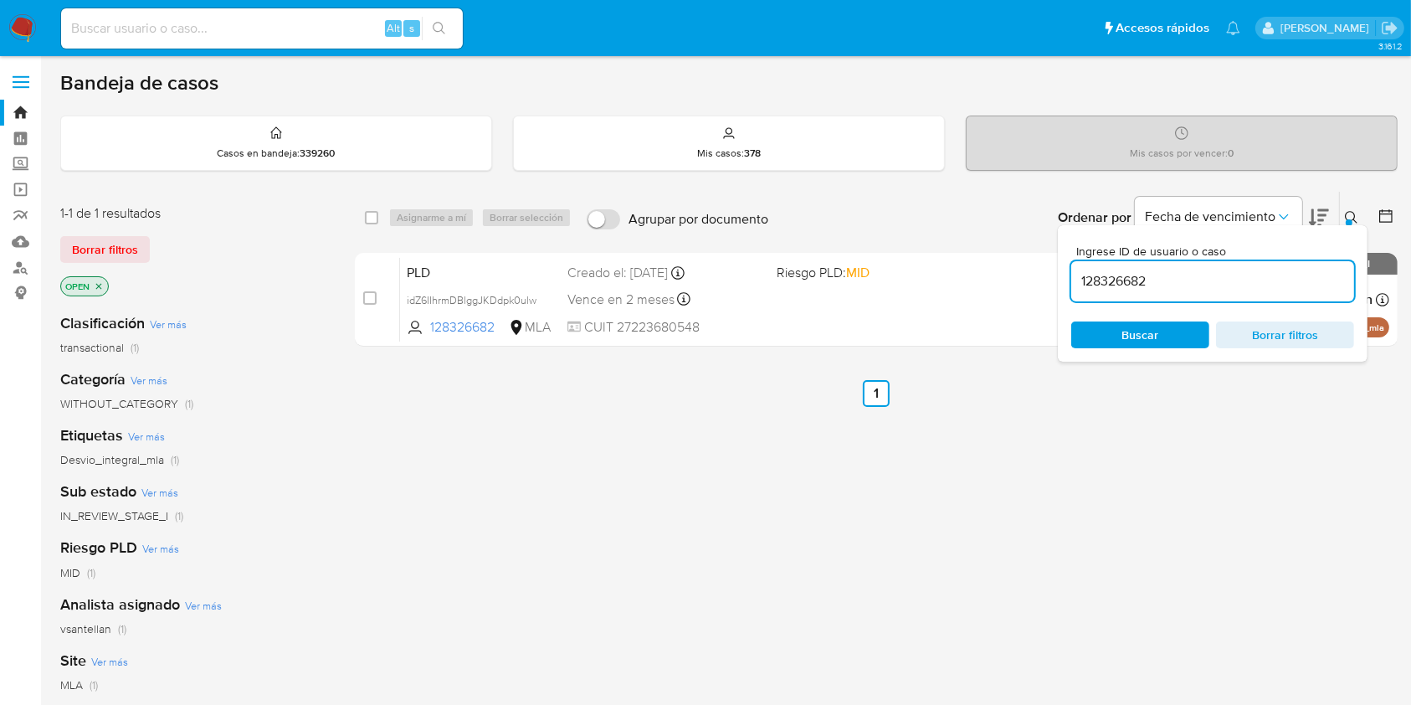
click at [1216, 278] on input "128326682" at bounding box center [1212, 281] width 283 height 22
type input "654473924"
click at [1347, 213] on icon at bounding box center [1351, 217] width 13 height 13
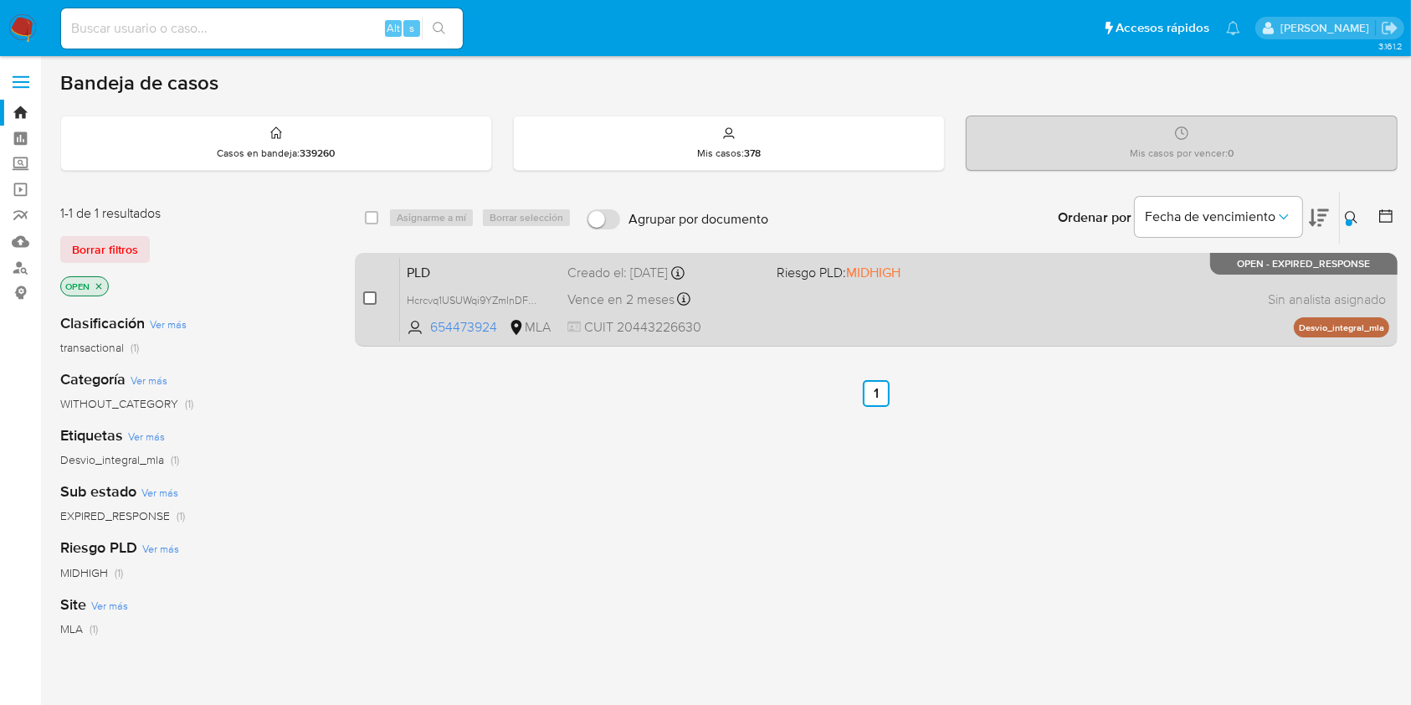
click at [372, 291] on input "checkbox" at bounding box center [369, 297] width 13 height 13
checkbox input "true"
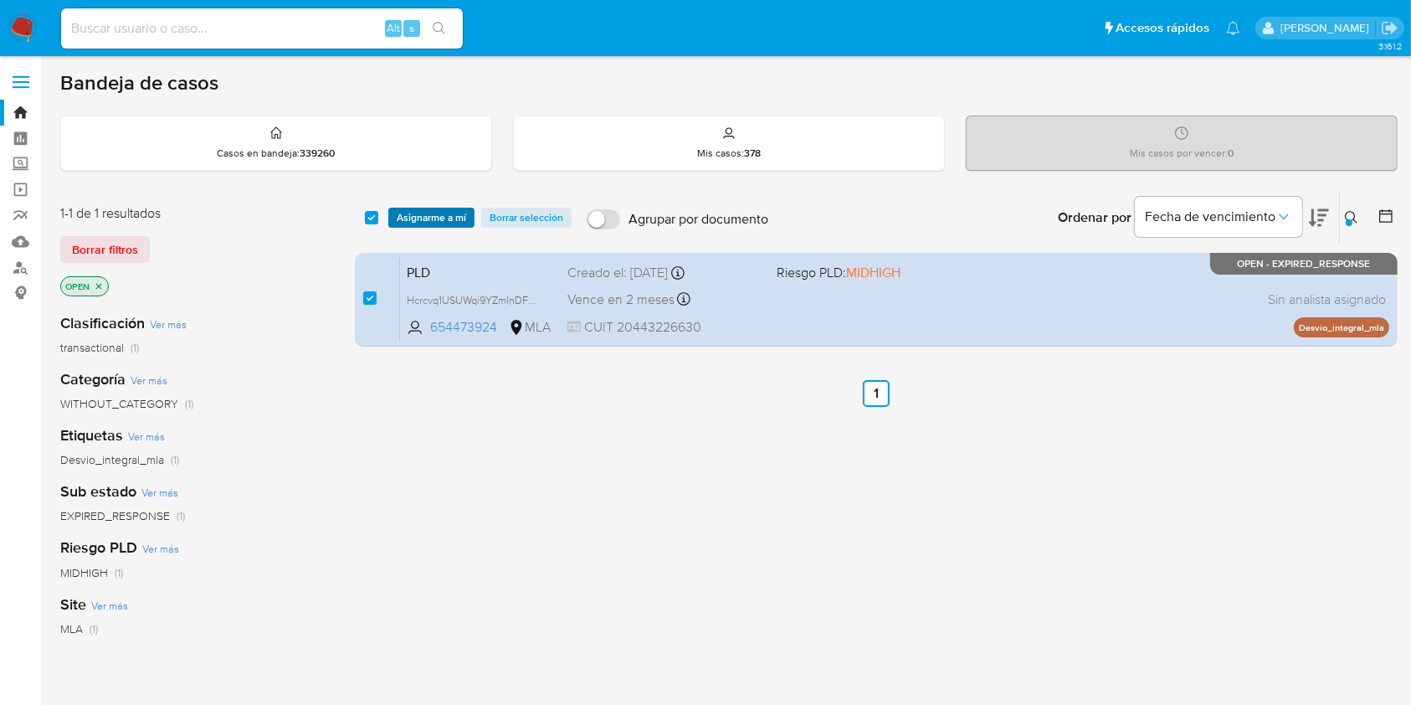
click at [427, 215] on span "Asignarme a mí" at bounding box center [431, 217] width 69 height 17
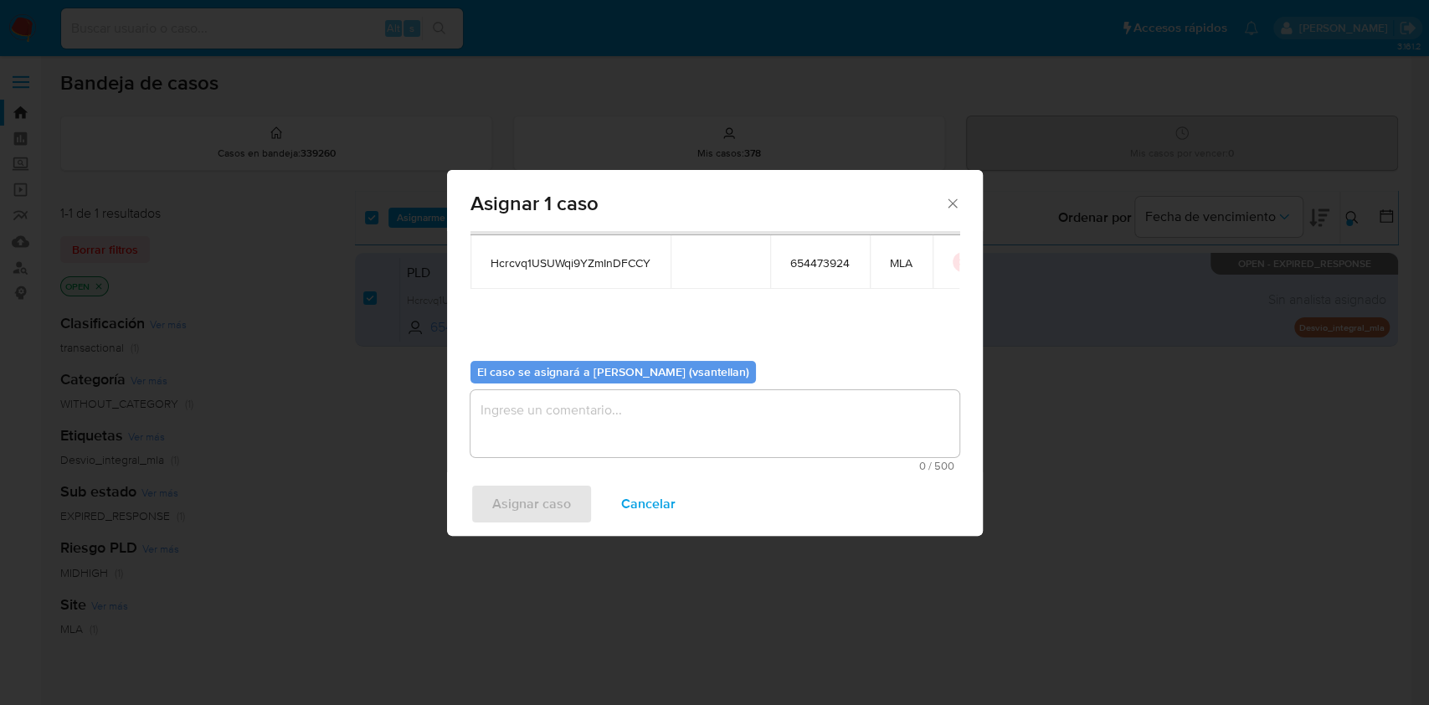
scroll to position [85, 0]
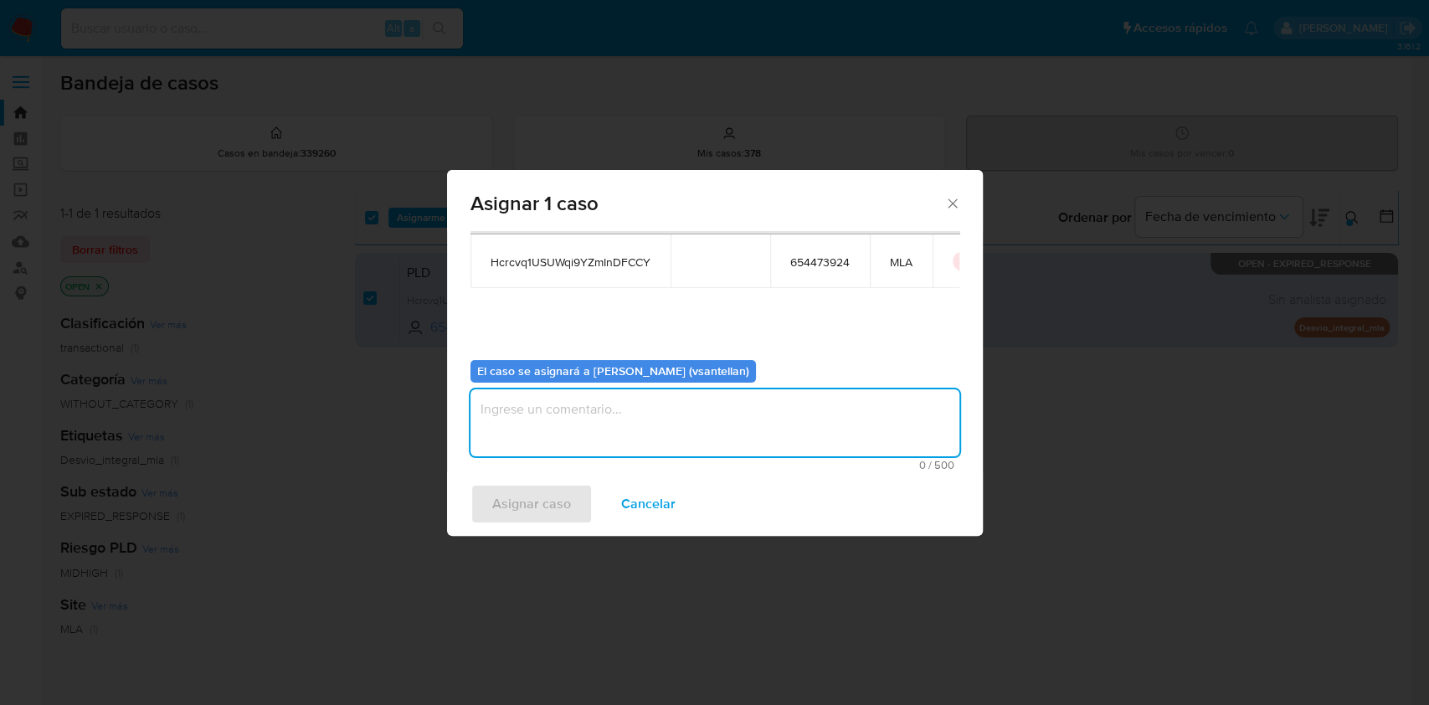
click at [529, 425] on textarea "assign-modal" at bounding box center [714, 422] width 489 height 67
type textarea "1"
click at [541, 495] on span "Asignar caso" at bounding box center [531, 503] width 79 height 37
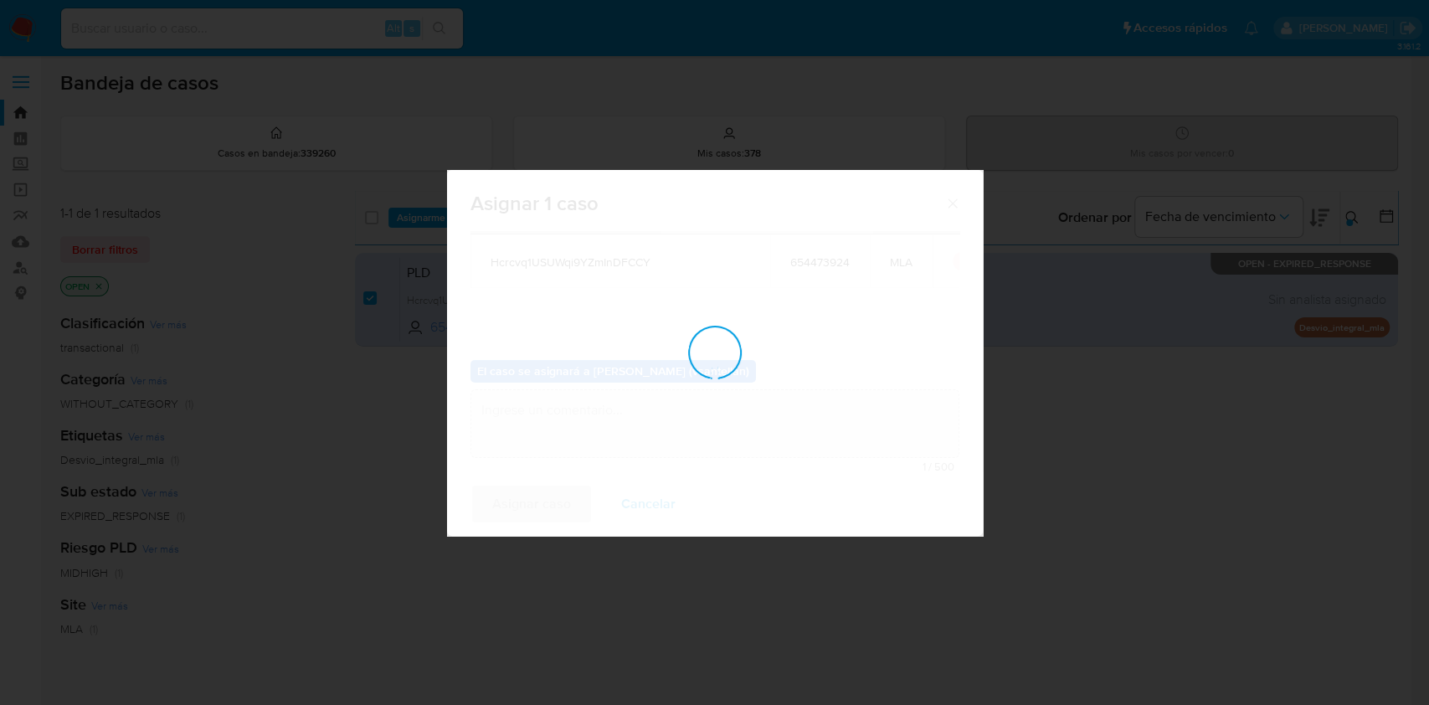
checkbox input "false"
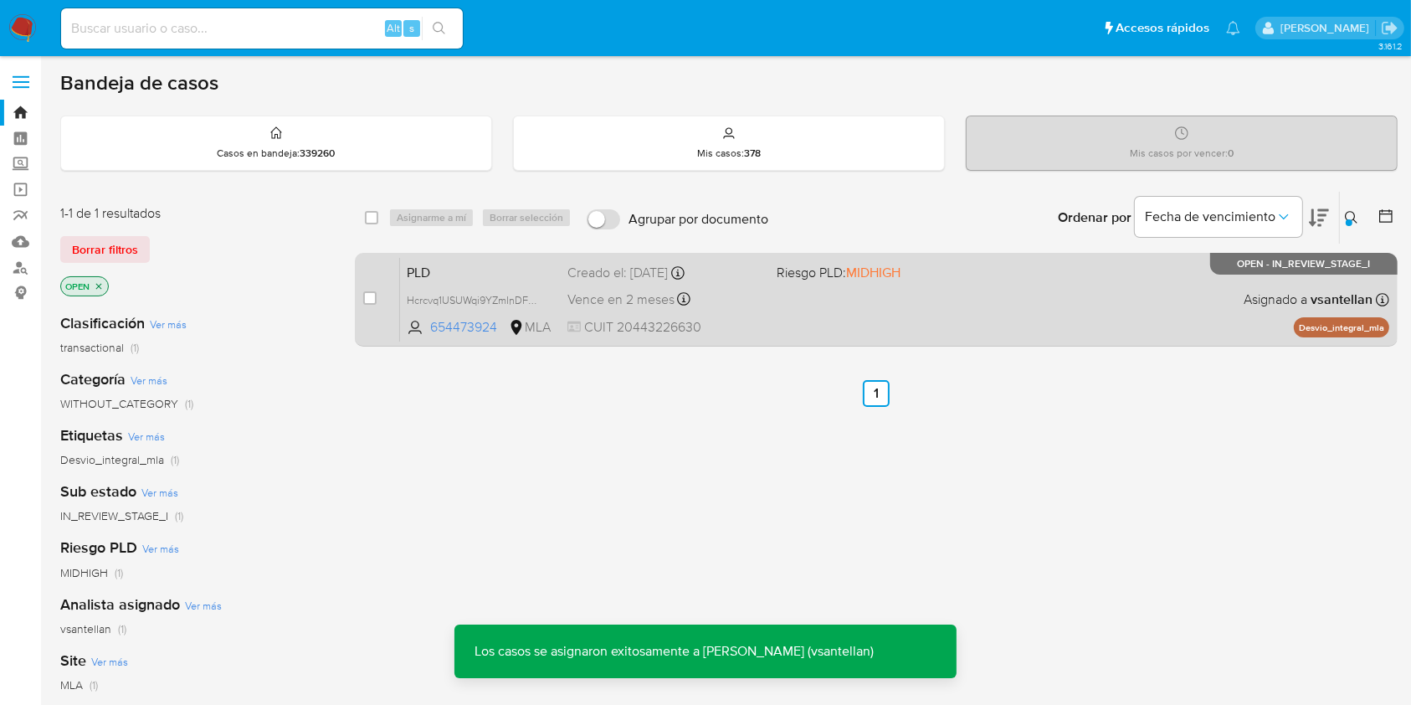
click at [911, 297] on span at bounding box center [874, 298] width 195 height 3
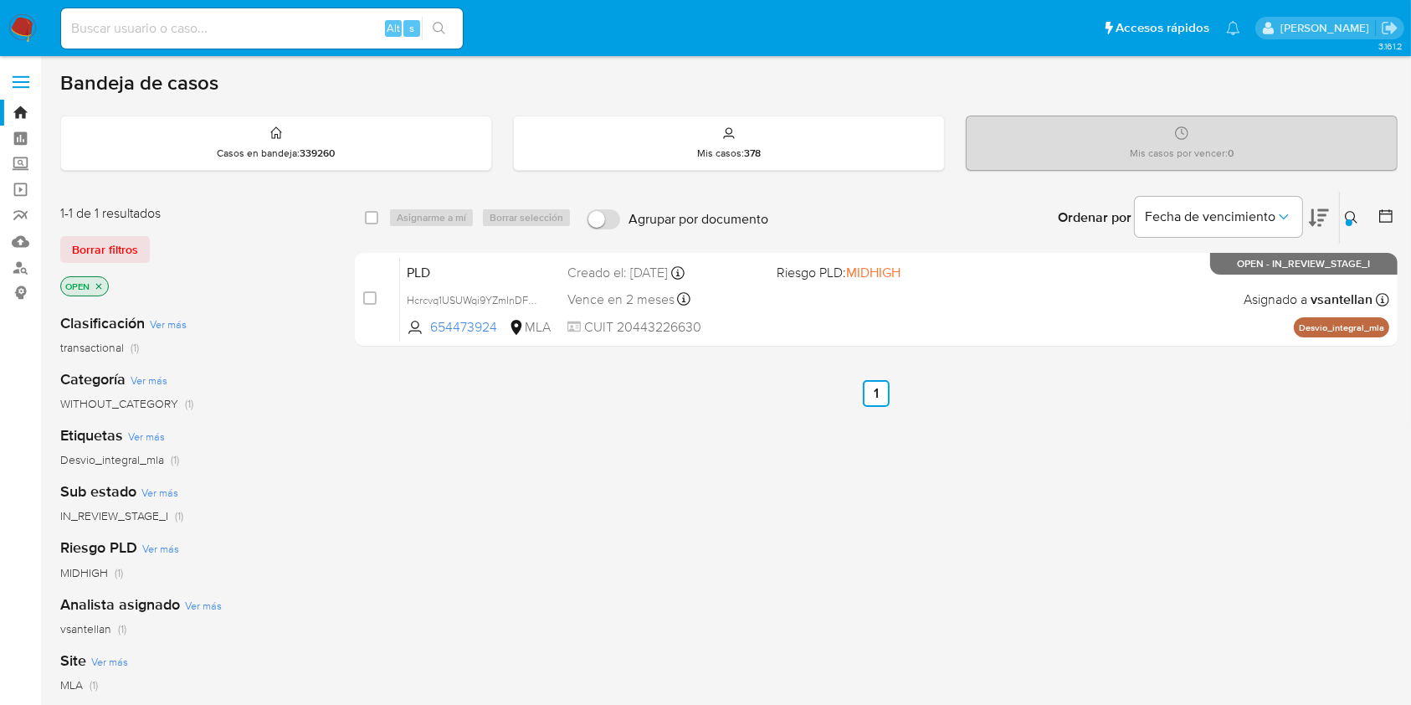
click at [1348, 211] on icon at bounding box center [1351, 217] width 13 height 13
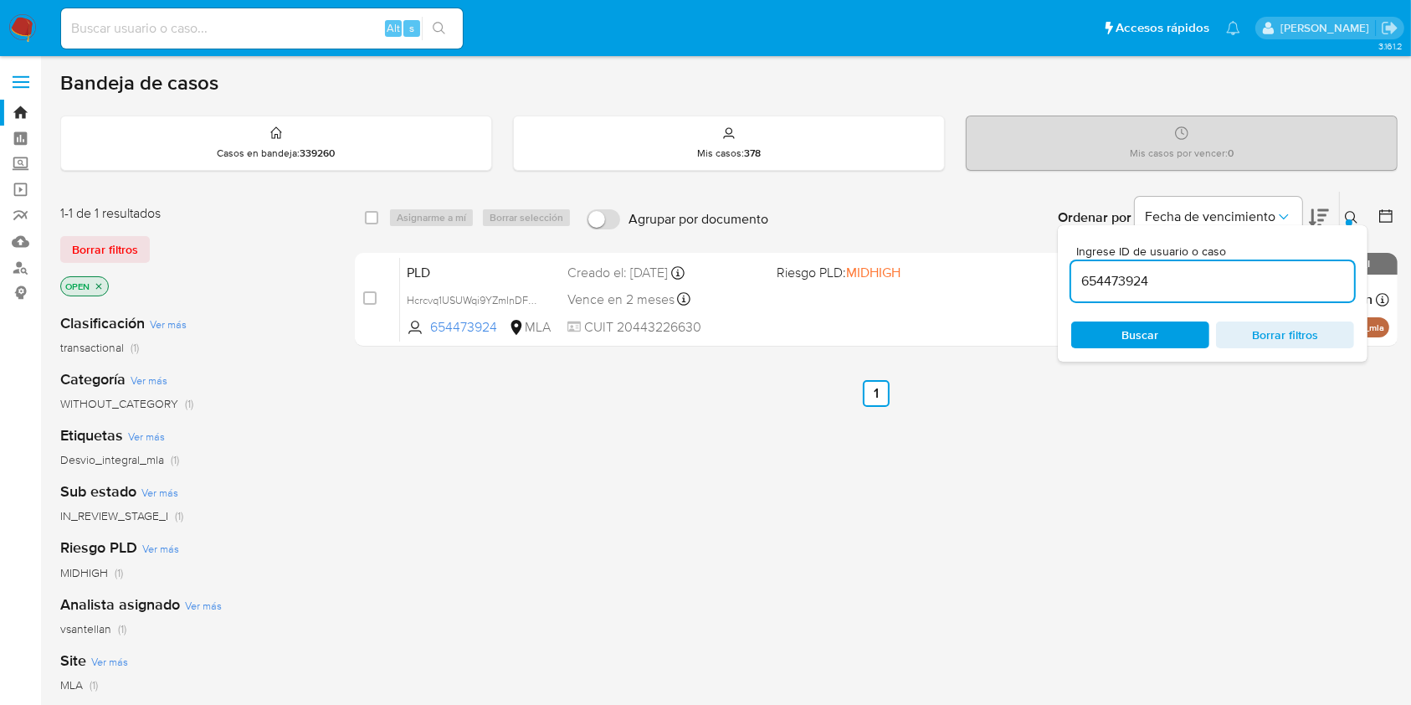
click at [1225, 270] on input "654473924" at bounding box center [1212, 281] width 283 height 22
drag, startPoint x: 1225, startPoint y: 270, endPoint x: 1245, endPoint y: 264, distance: 21.2
click at [1224, 270] on input "654473924" at bounding box center [1212, 281] width 283 height 22
type input "249851042"
click at [1349, 211] on icon at bounding box center [1351, 217] width 13 height 13
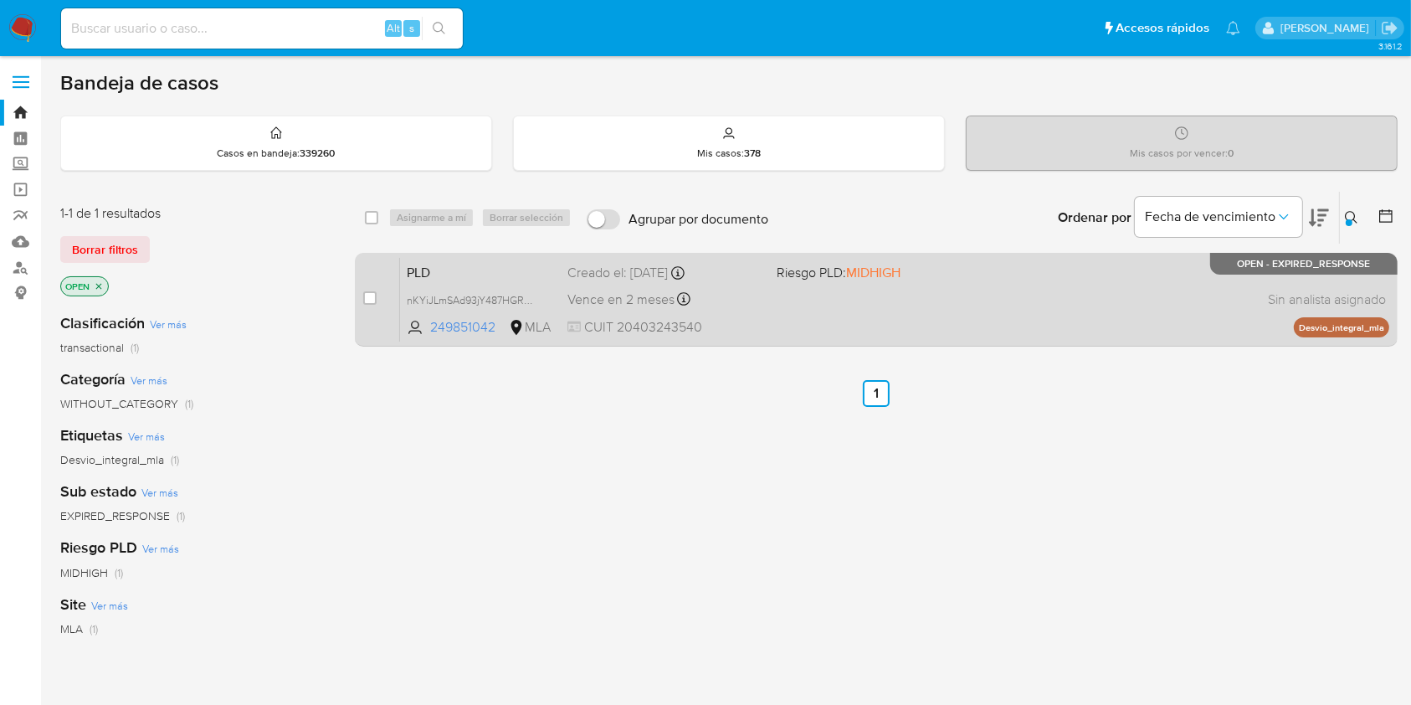
click at [1003, 311] on div "PLD nKYiJLmSAd93jY487HGRQeqS 249851042 MLA Riesgo PLD: MIDHIGH Creado el: 12/09…" at bounding box center [894, 299] width 989 height 85
click at [367, 300] on input "checkbox" at bounding box center [369, 297] width 13 height 13
checkbox input "true"
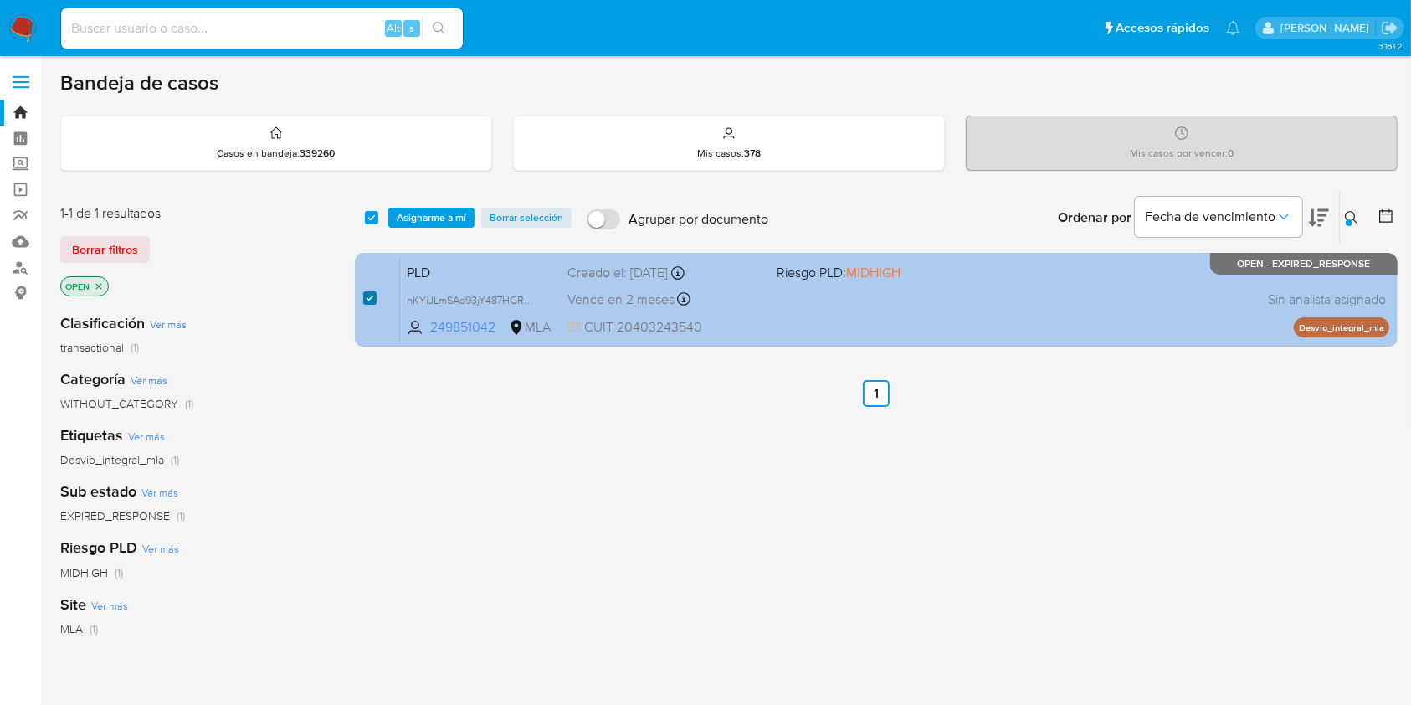
checkbox input "true"
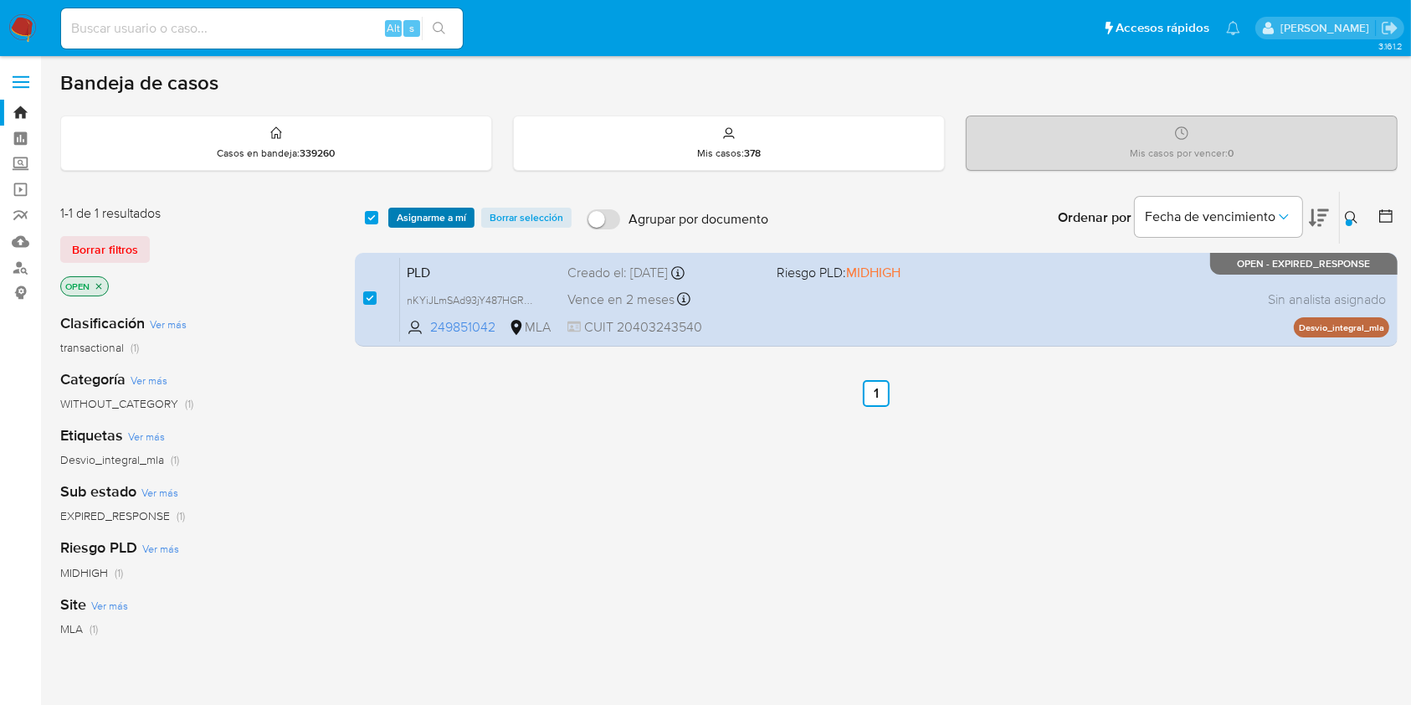
click at [416, 210] on span "Asignarme a mí" at bounding box center [431, 217] width 69 height 17
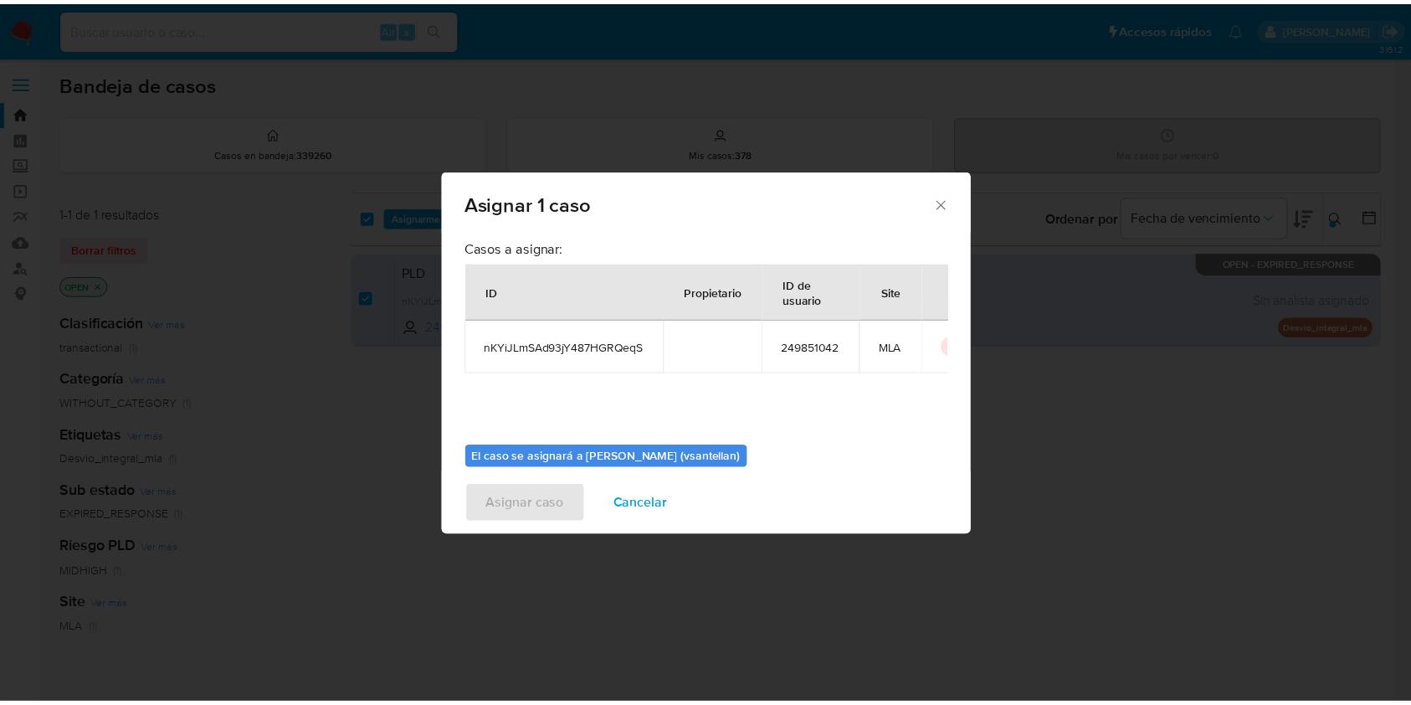
scroll to position [85, 0]
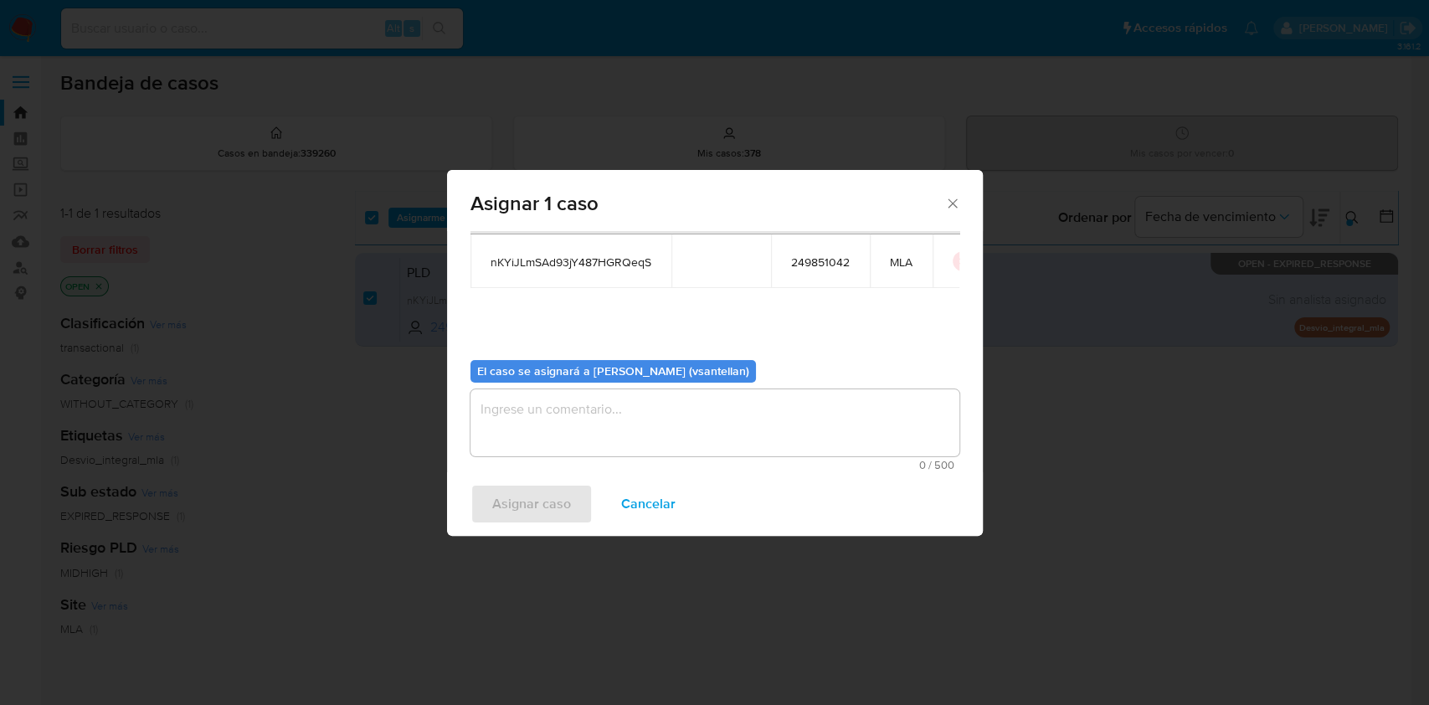
click at [543, 444] on textarea "assign-modal" at bounding box center [714, 422] width 489 height 67
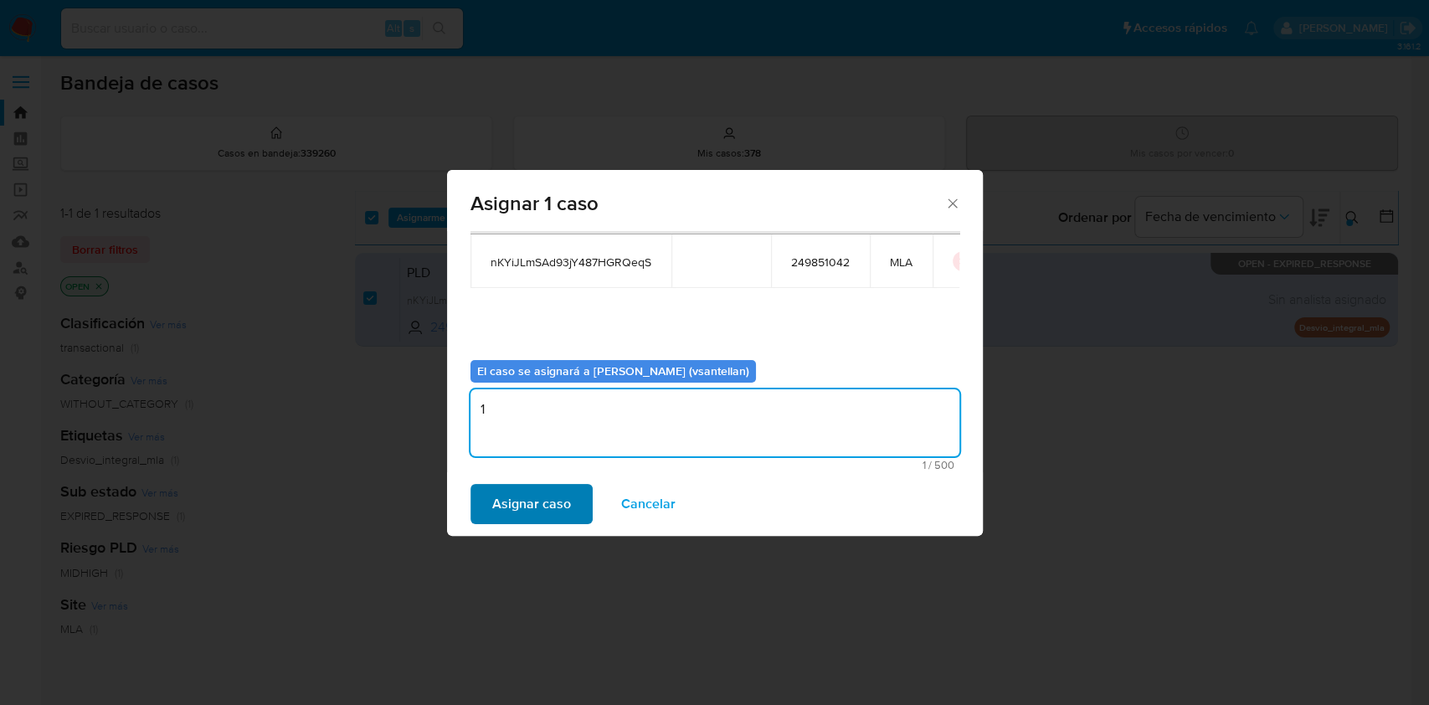
type textarea "1"
click at [529, 505] on span "Asignar caso" at bounding box center [531, 503] width 79 height 37
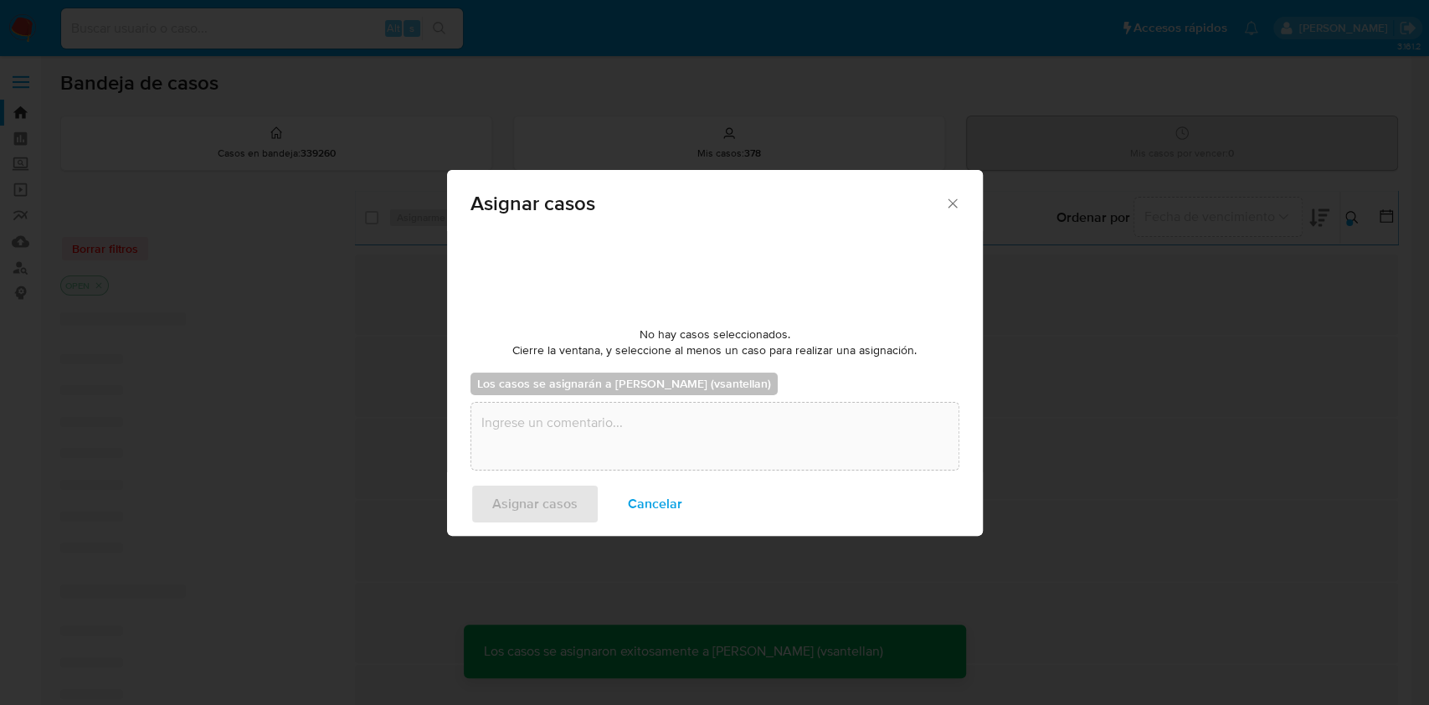
checkbox input "false"
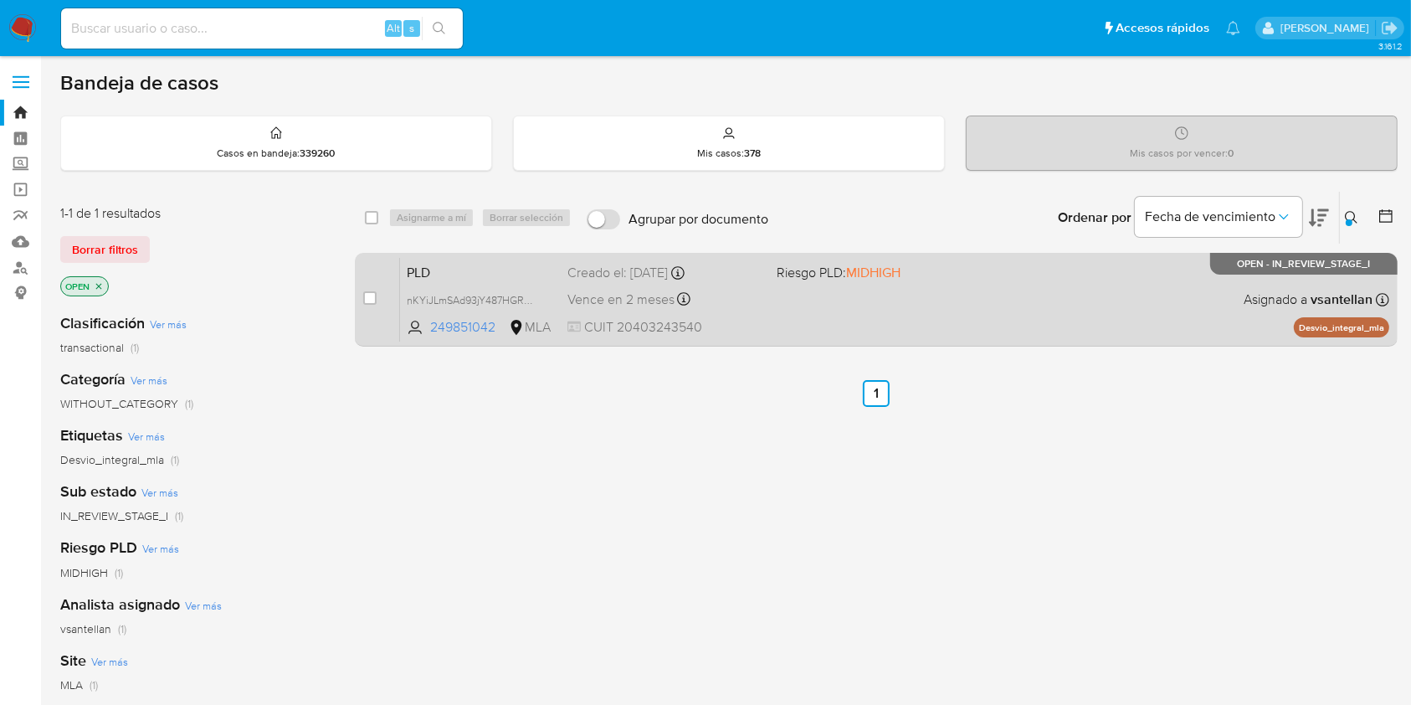
click at [894, 291] on div "PLD nKYiJLmSAd93jY487HGRQeqS 249851042 MLA Riesgo PLD: MIDHIGH Creado el: 12/09…" at bounding box center [894, 299] width 989 height 85
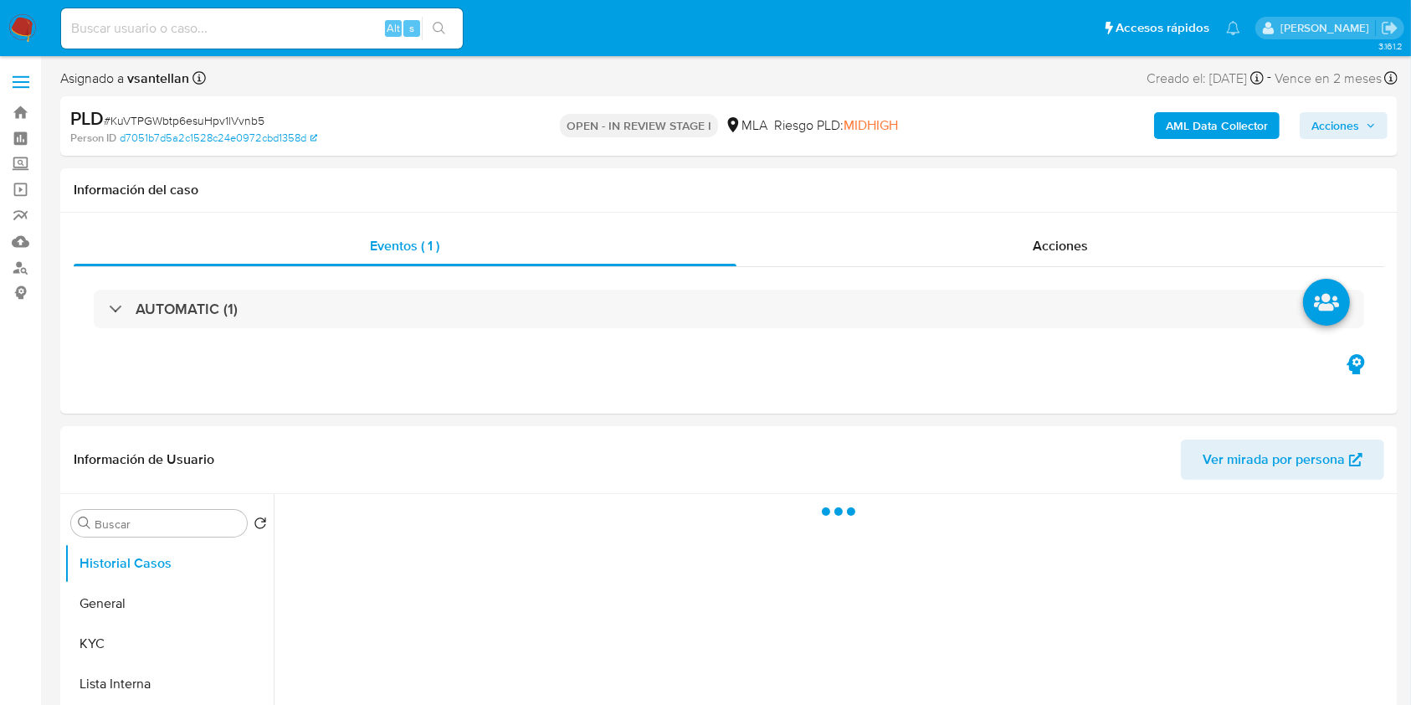
select select "10"
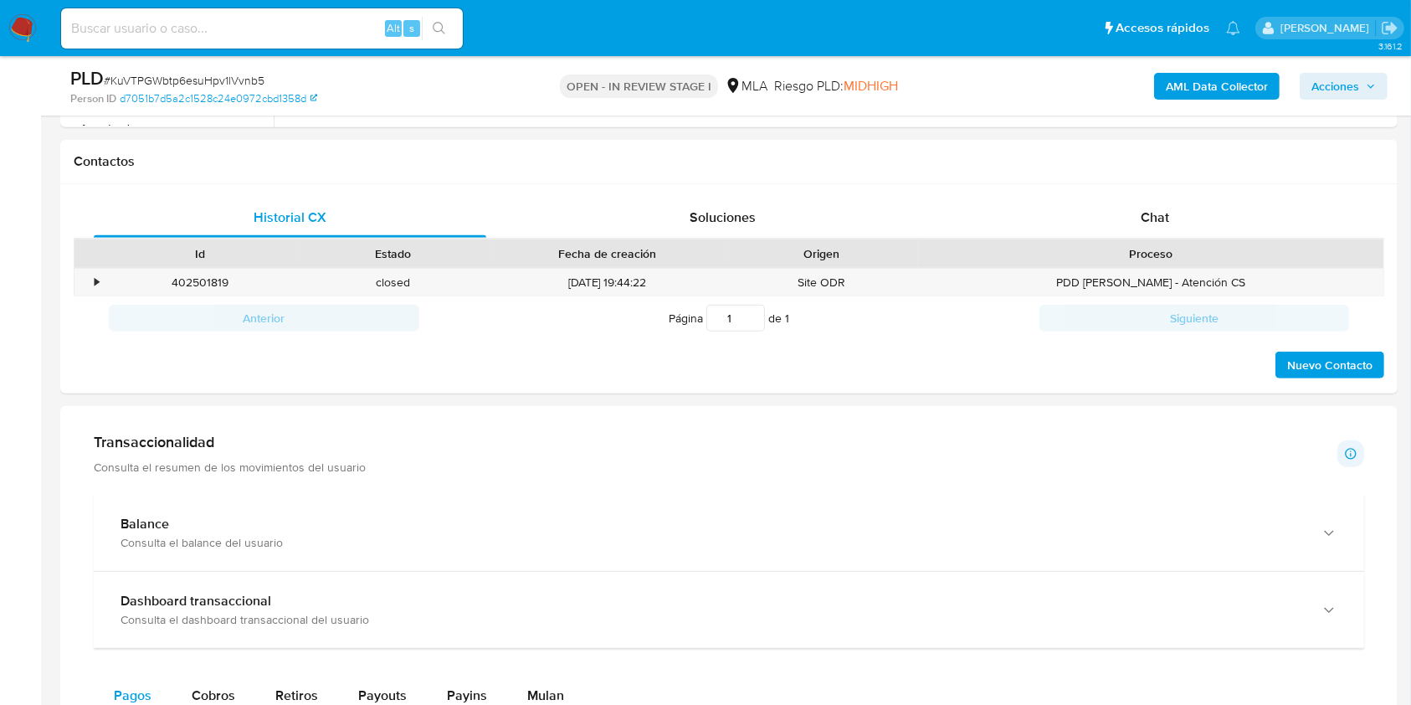
scroll to position [767, 0]
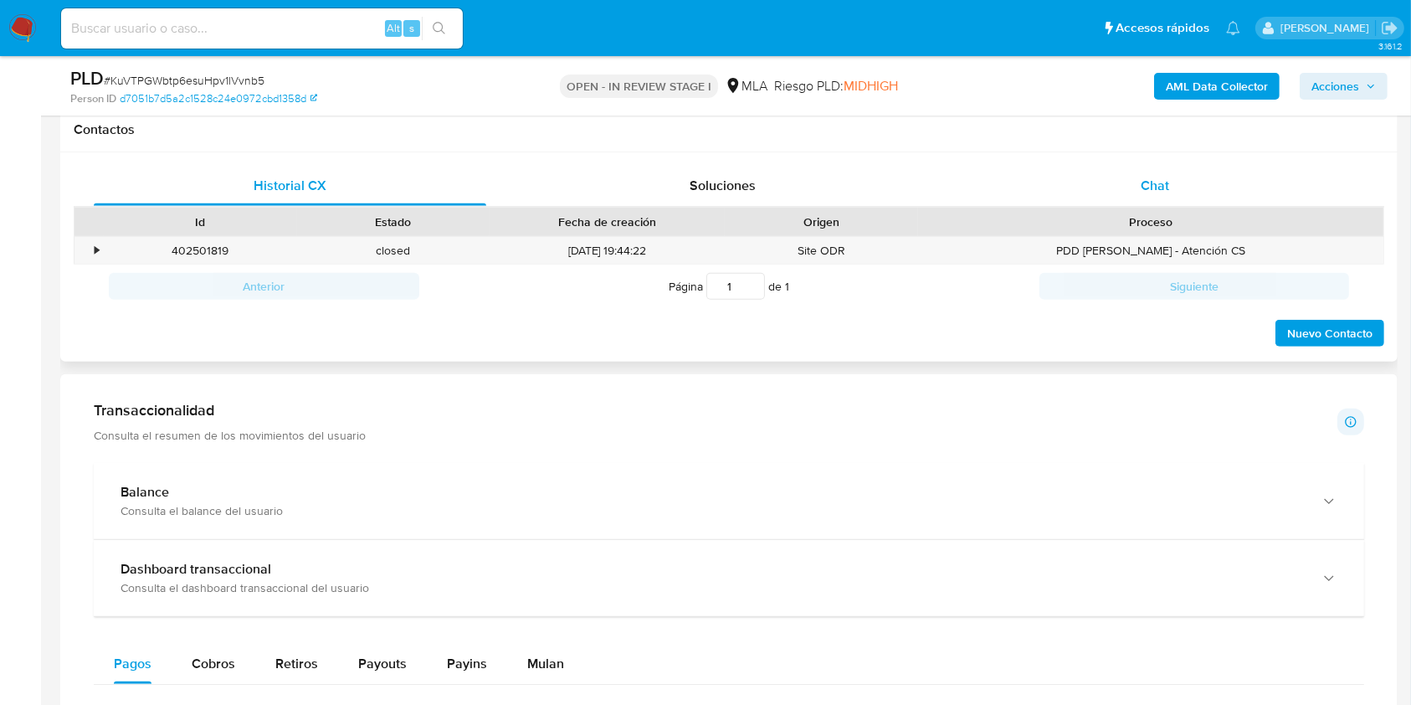
click at [1191, 192] on div "Chat" at bounding box center [1155, 186] width 393 height 40
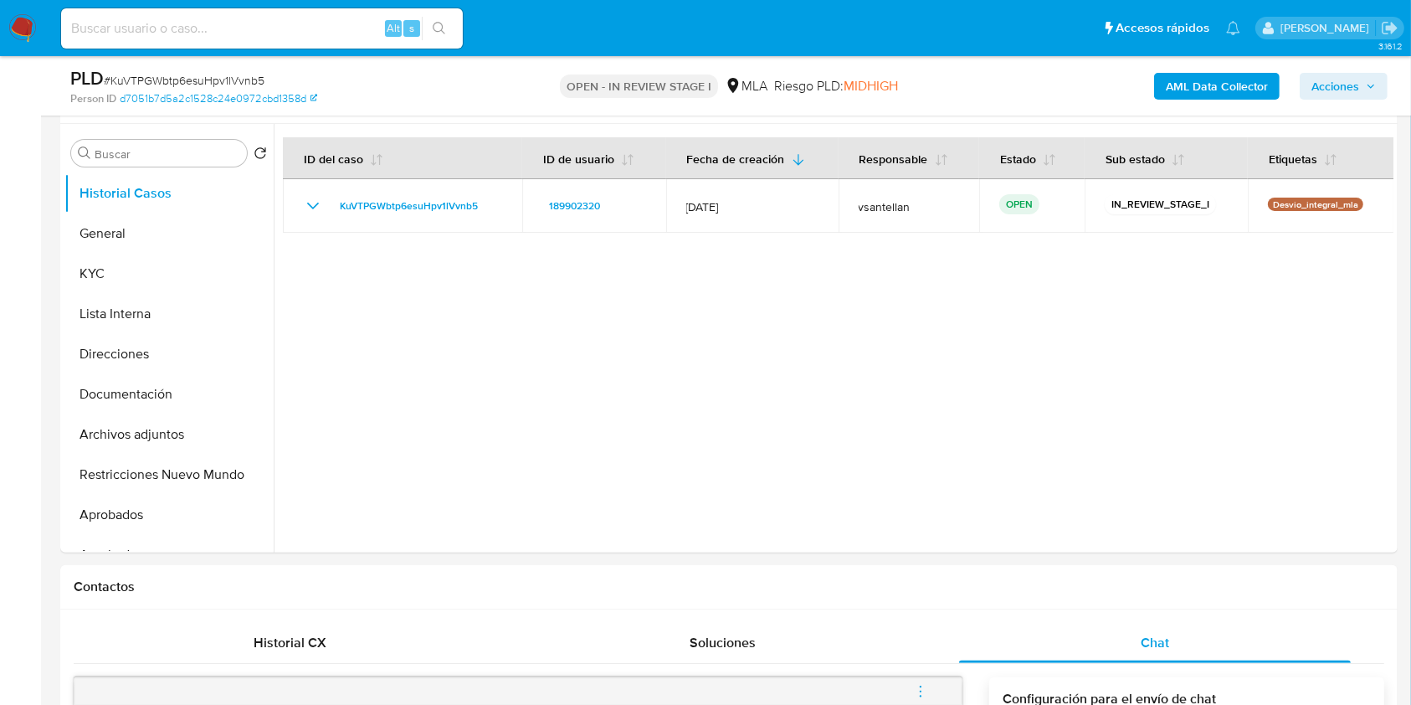
scroll to position [275, 0]
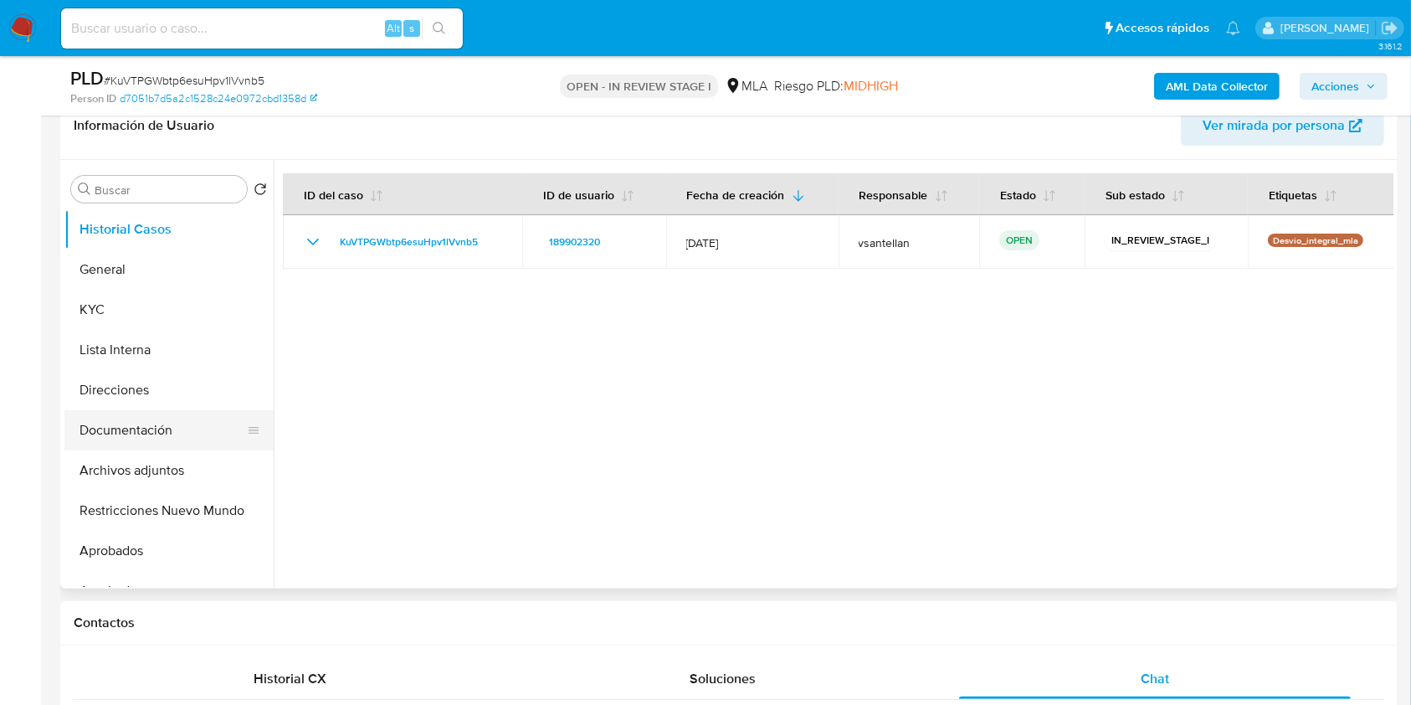
click at [192, 440] on button "Documentación" at bounding box center [162, 430] width 196 height 40
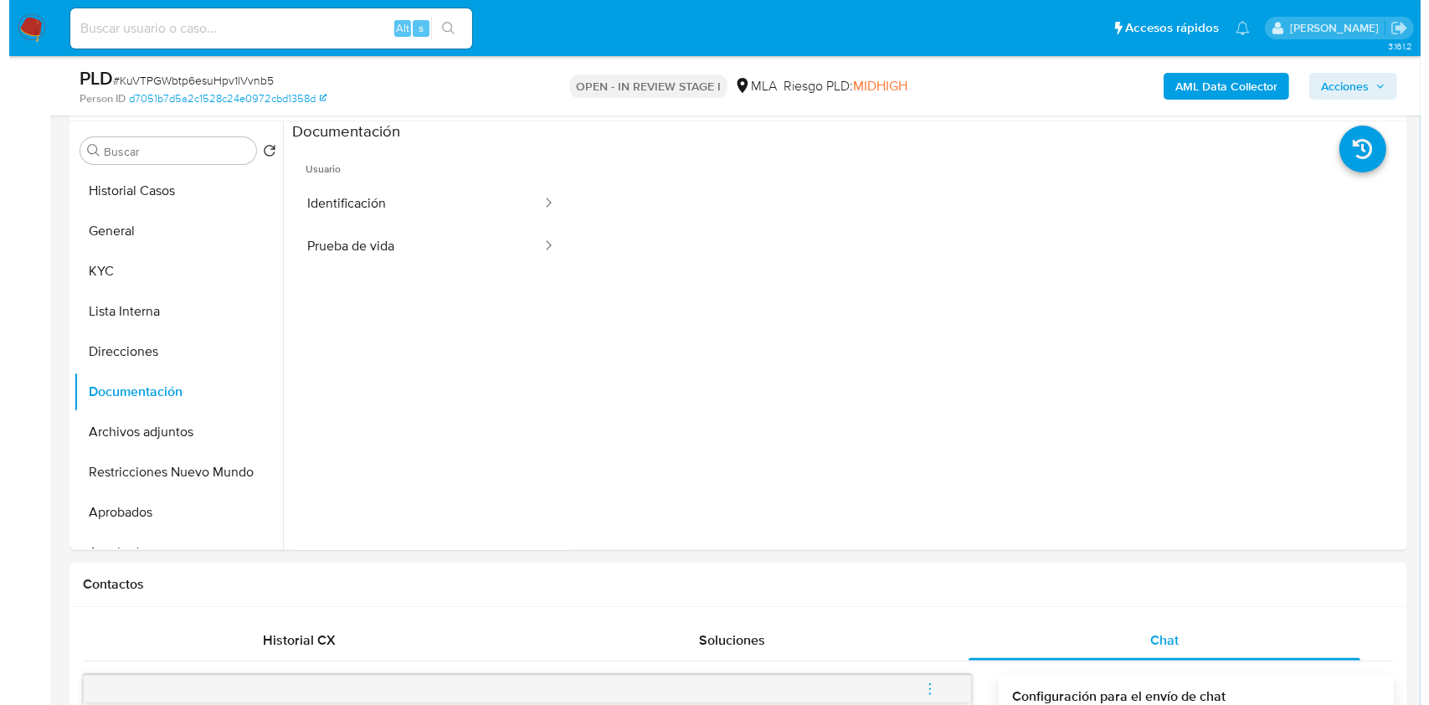
scroll to position [191, 0]
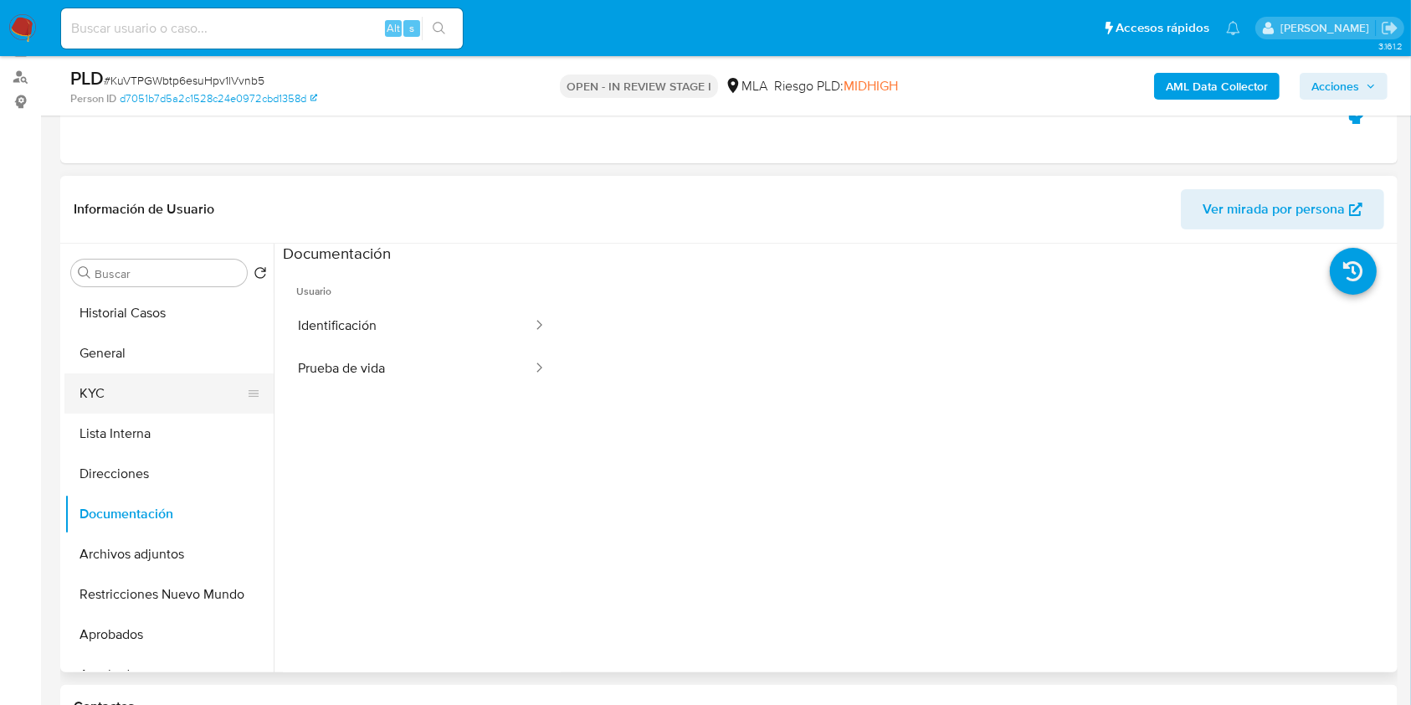
click at [199, 382] on button "KYC" at bounding box center [162, 393] width 196 height 40
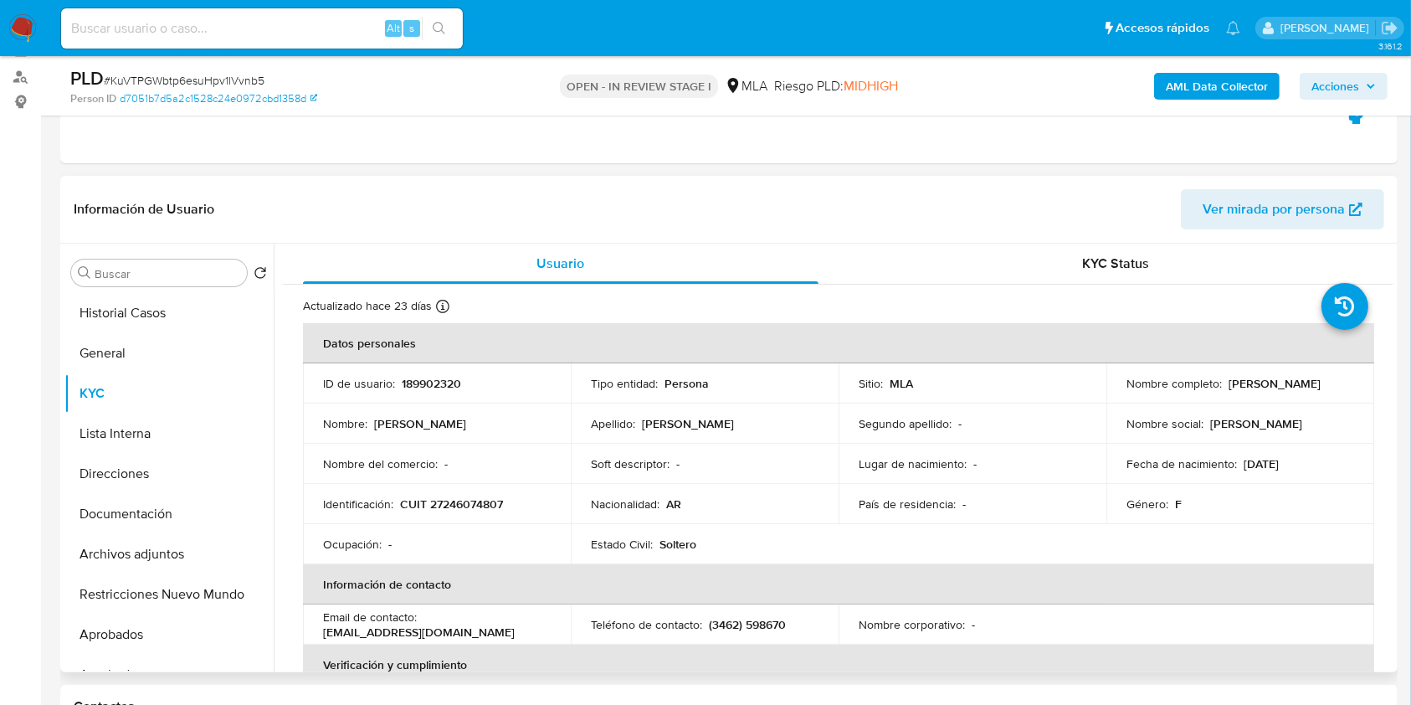
click at [468, 506] on p "CUIT 27246074807" at bounding box center [451, 503] width 103 height 15
copy p "27246074807"
click at [772, 626] on p "(3462) 598670" at bounding box center [747, 624] width 77 height 15
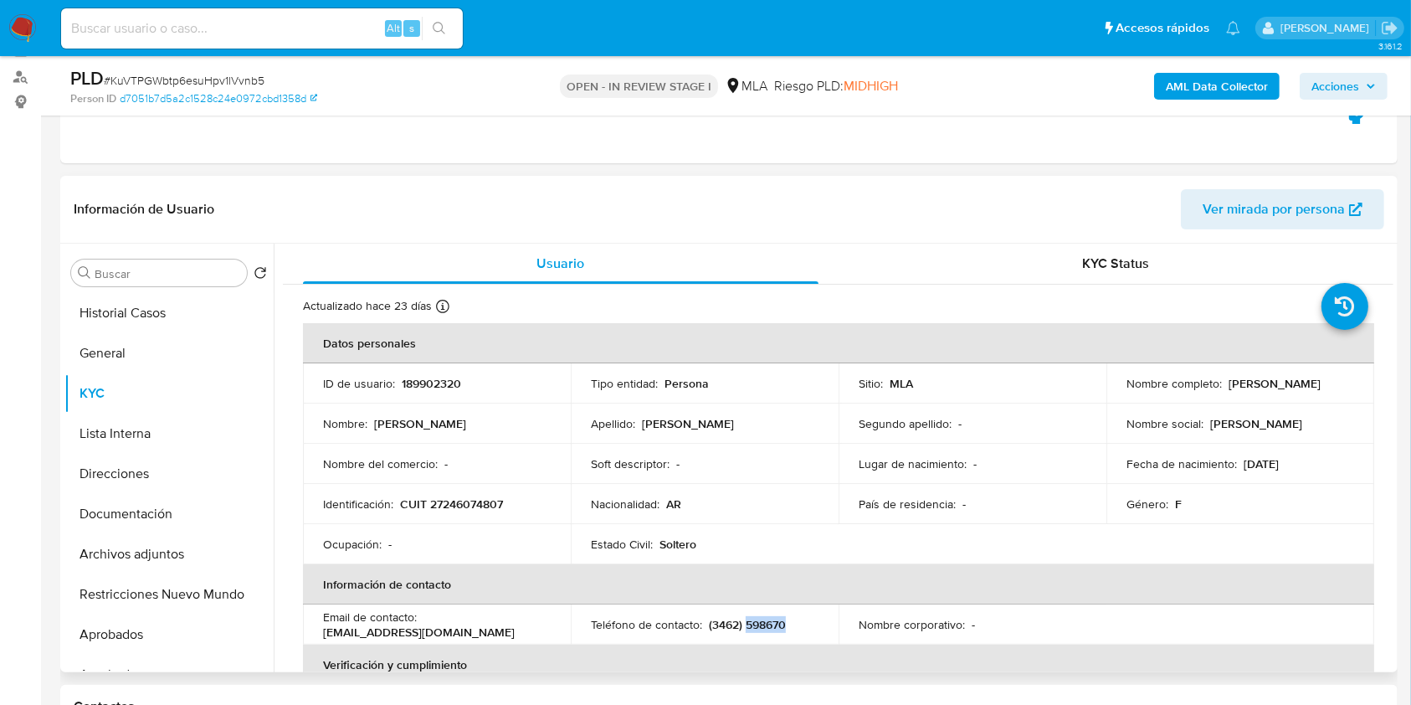
copy p "598670"
click at [1251, 80] on b "AML Data Collector" at bounding box center [1217, 86] width 102 height 27
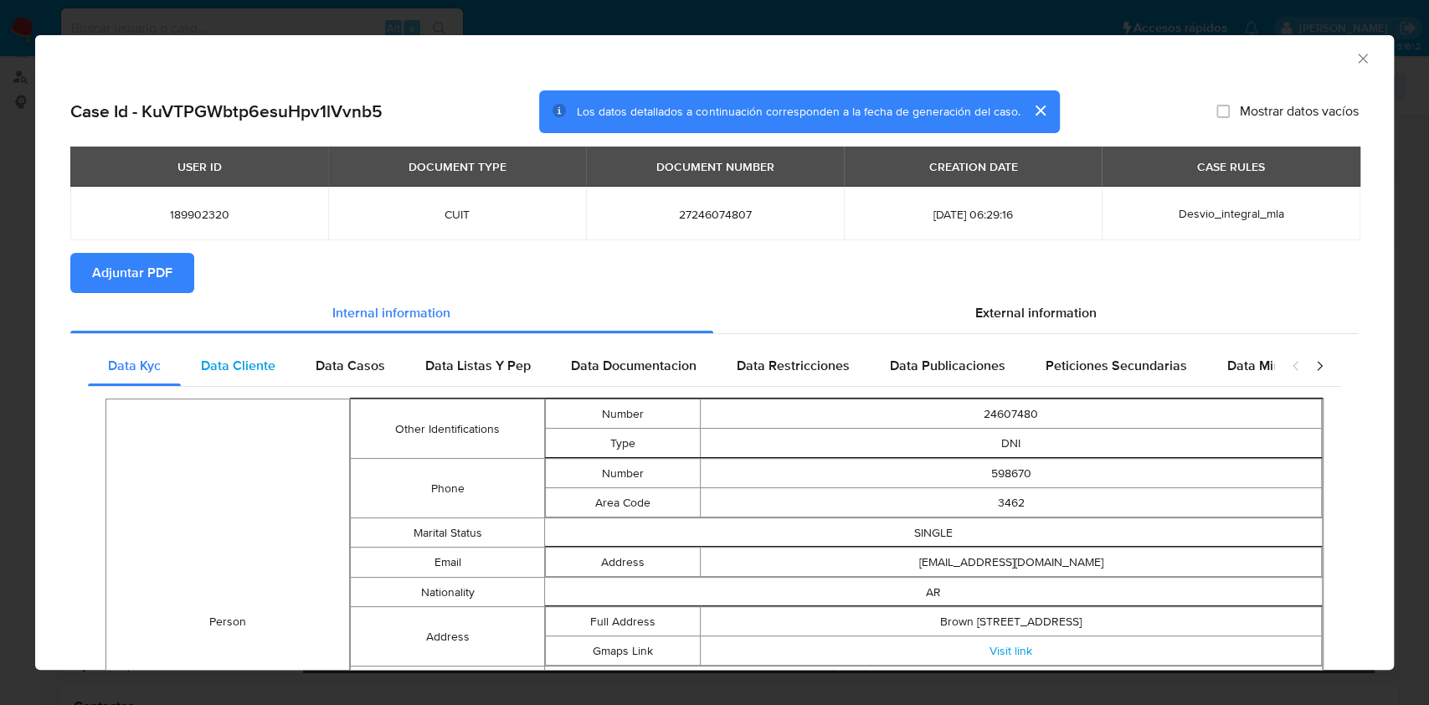
click at [268, 357] on span "Data Cliente" at bounding box center [238, 365] width 74 height 19
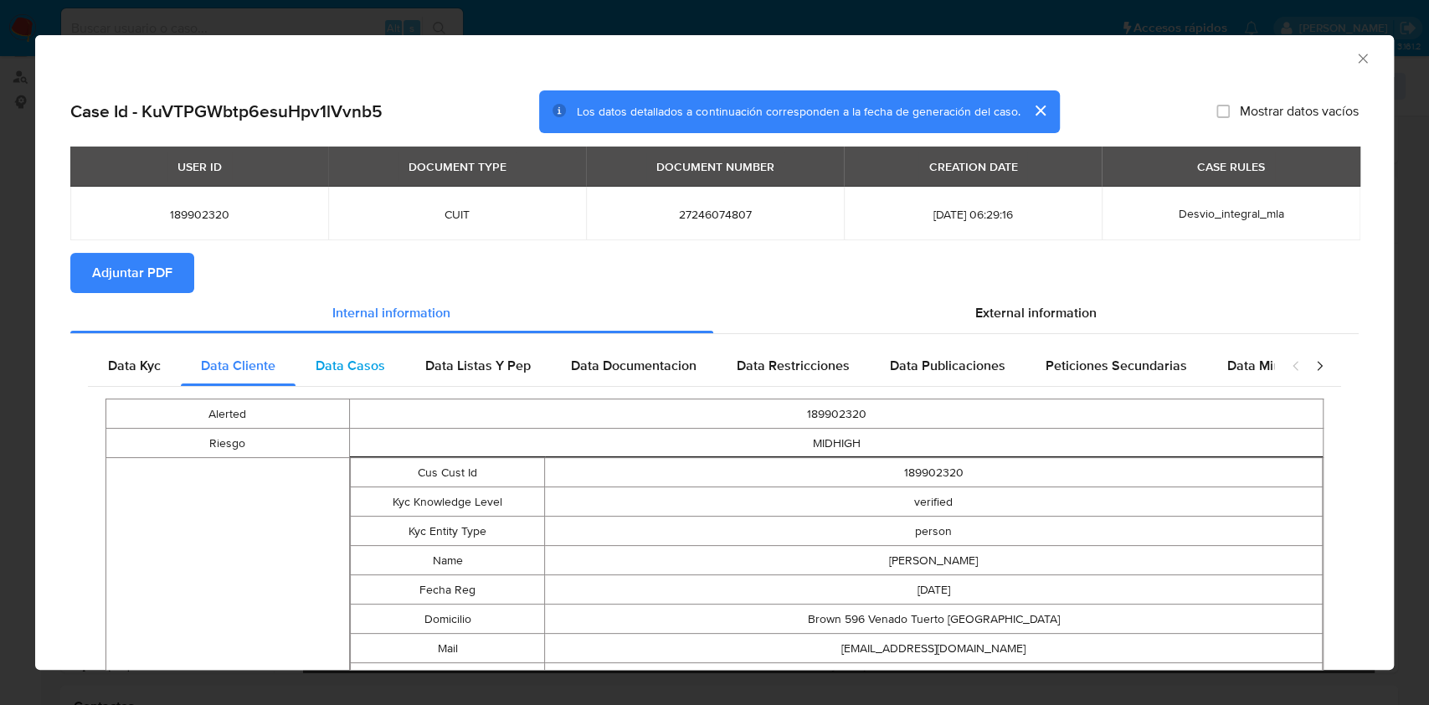
click at [350, 370] on span "Data Casos" at bounding box center [350, 365] width 69 height 19
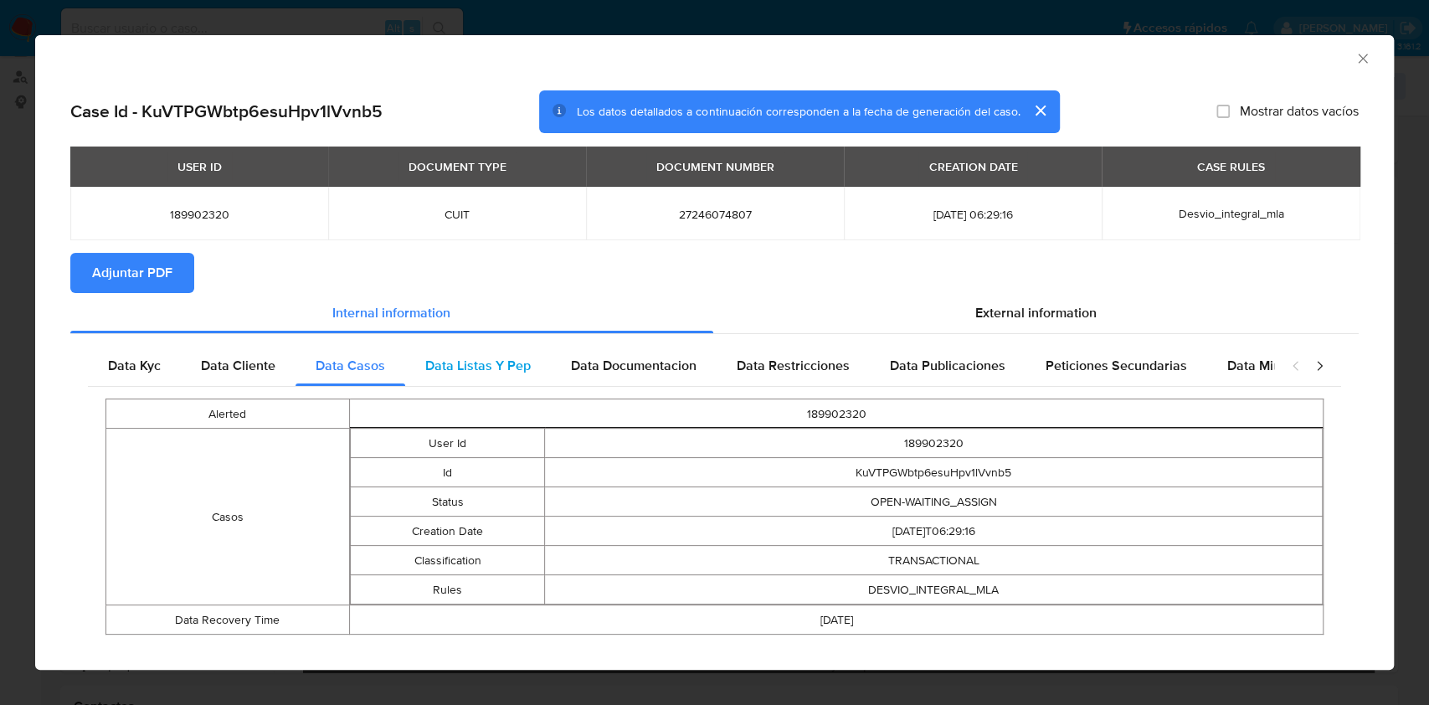
click at [421, 359] on div "Data Listas Y Pep" at bounding box center [478, 366] width 146 height 40
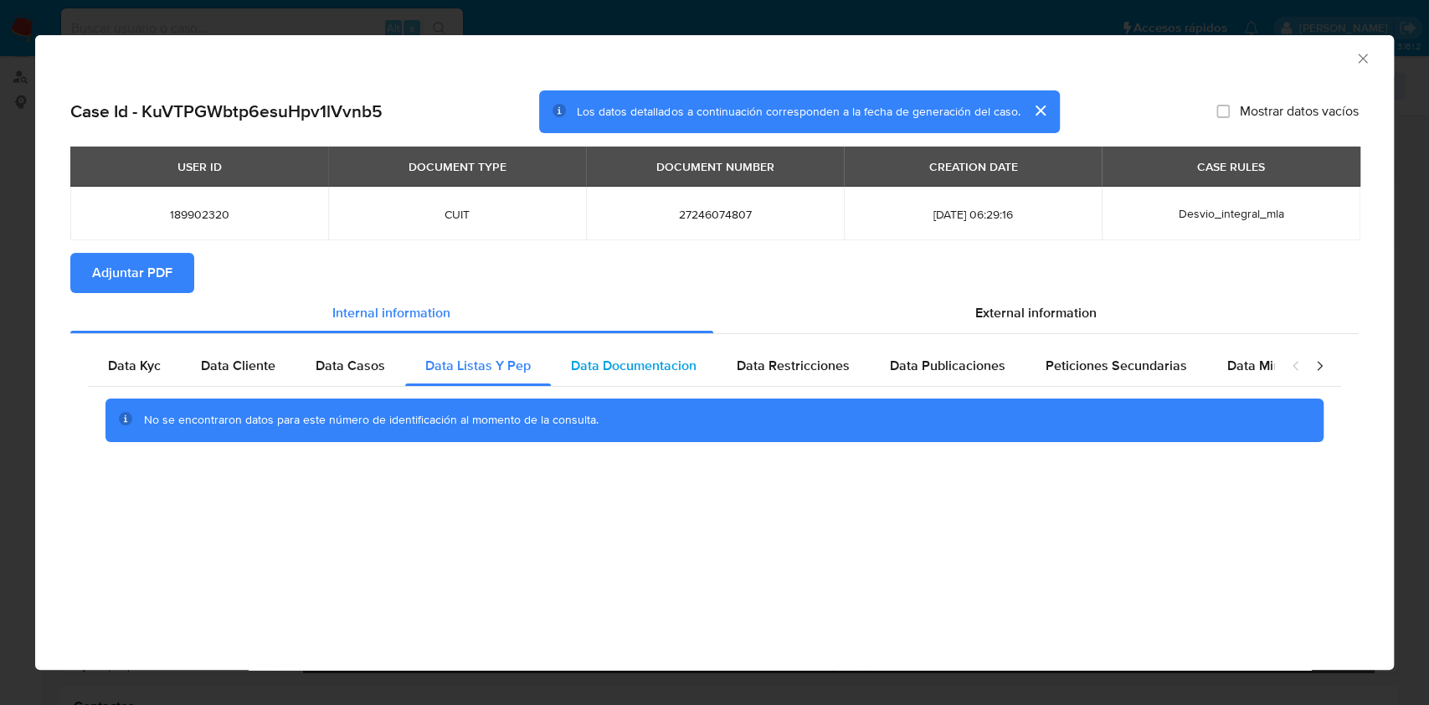
click at [578, 375] on span "Data Documentacion" at bounding box center [634, 365] width 126 height 19
drag, startPoint x: 840, startPoint y: 374, endPoint x: 1006, endPoint y: 381, distance: 165.8
click at [844, 372] on span "Data Restricciones" at bounding box center [792, 365] width 113 height 19
drag, startPoint x: 1006, startPoint y: 381, endPoint x: 1014, endPoint y: 374, distance: 10.7
click at [1006, 379] on div "Data Publicaciones" at bounding box center [948, 366] width 156 height 40
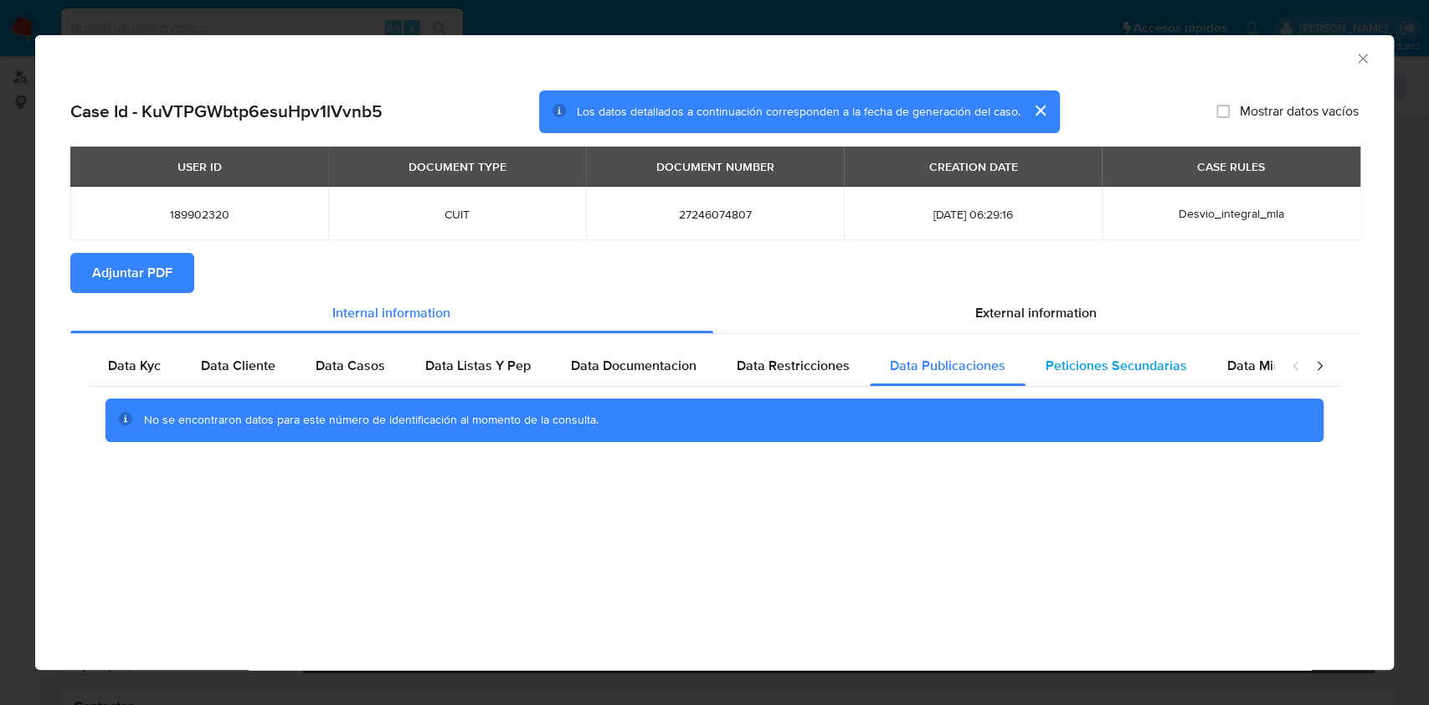
click at [1142, 378] on div "Peticiones Secundarias" at bounding box center [1116, 366] width 182 height 40
click at [1257, 365] on span "Data Minoridad" at bounding box center [1273, 365] width 92 height 19
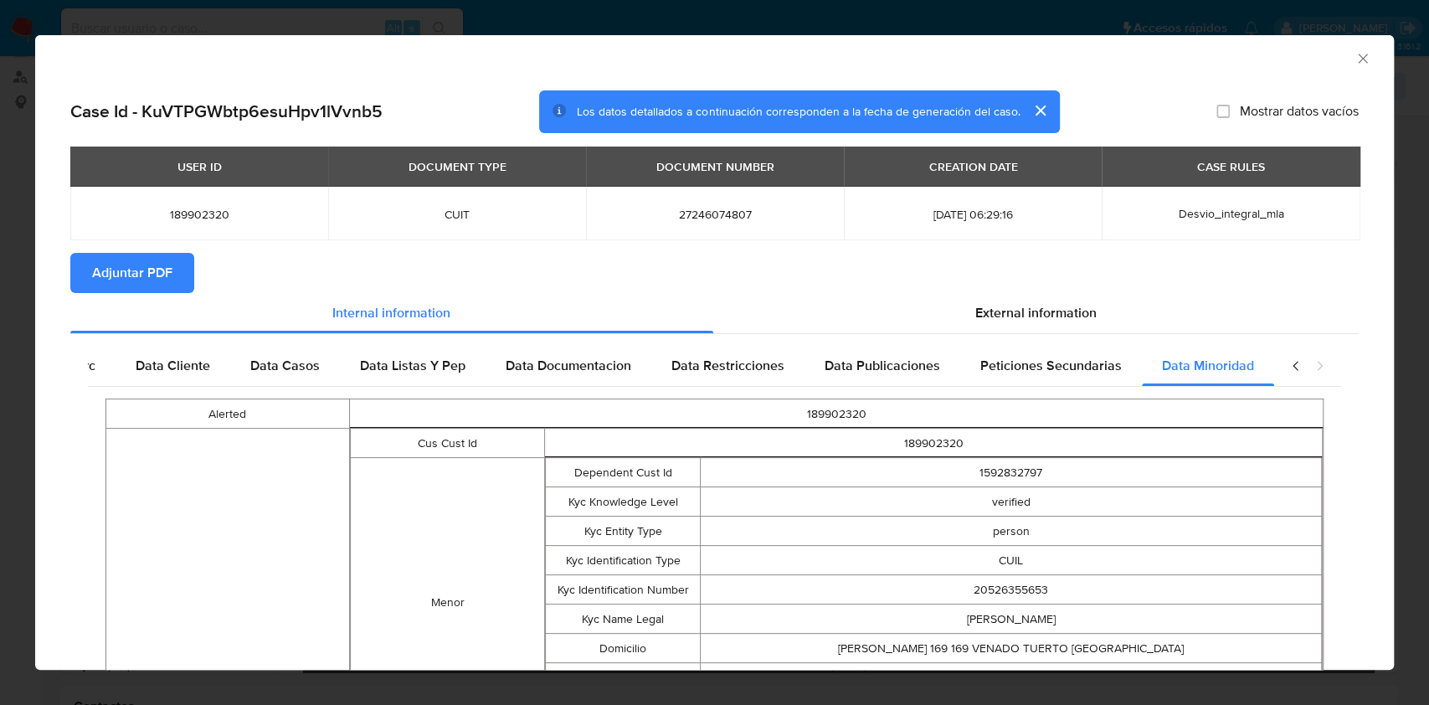
scroll to position [0, 74]
click at [1003, 323] on div "External information" at bounding box center [1036, 313] width 646 height 40
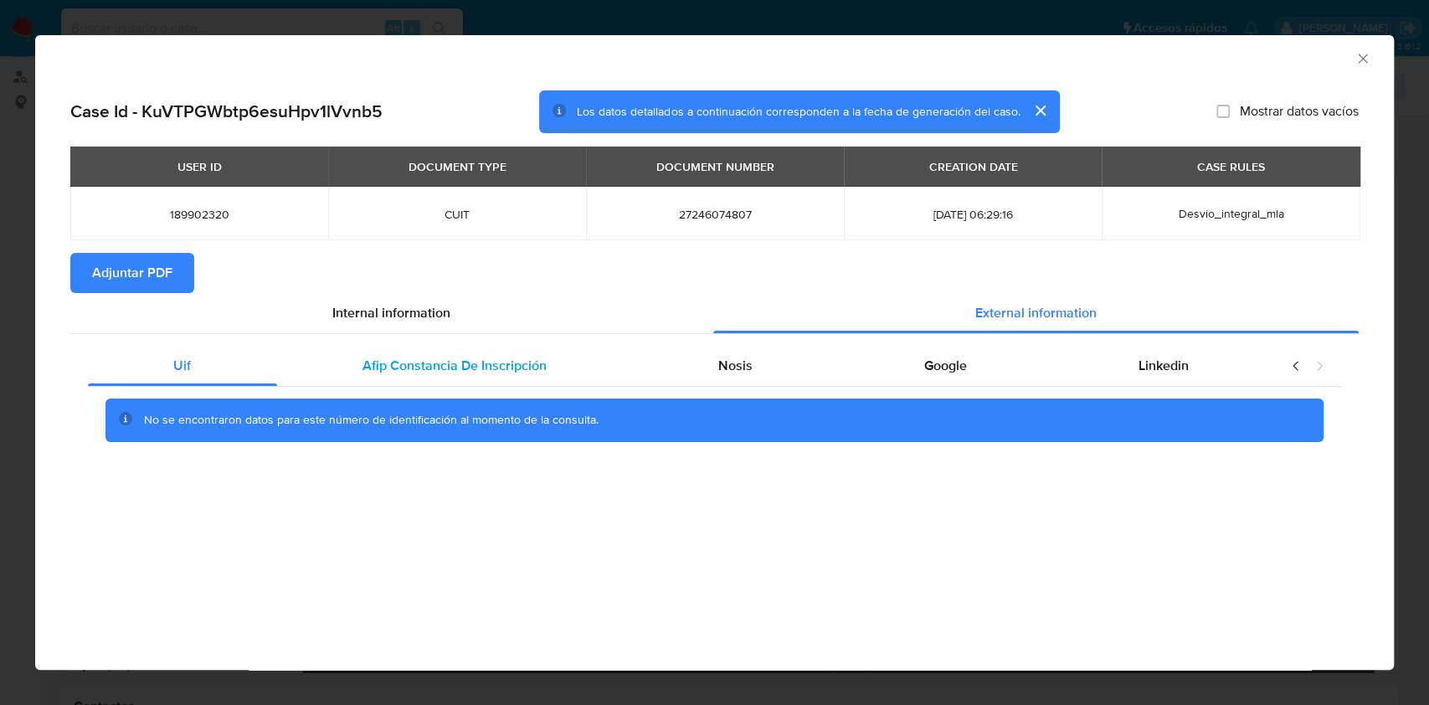
click at [520, 371] on span "Afip Constancia De Inscripción" at bounding box center [454, 365] width 184 height 19
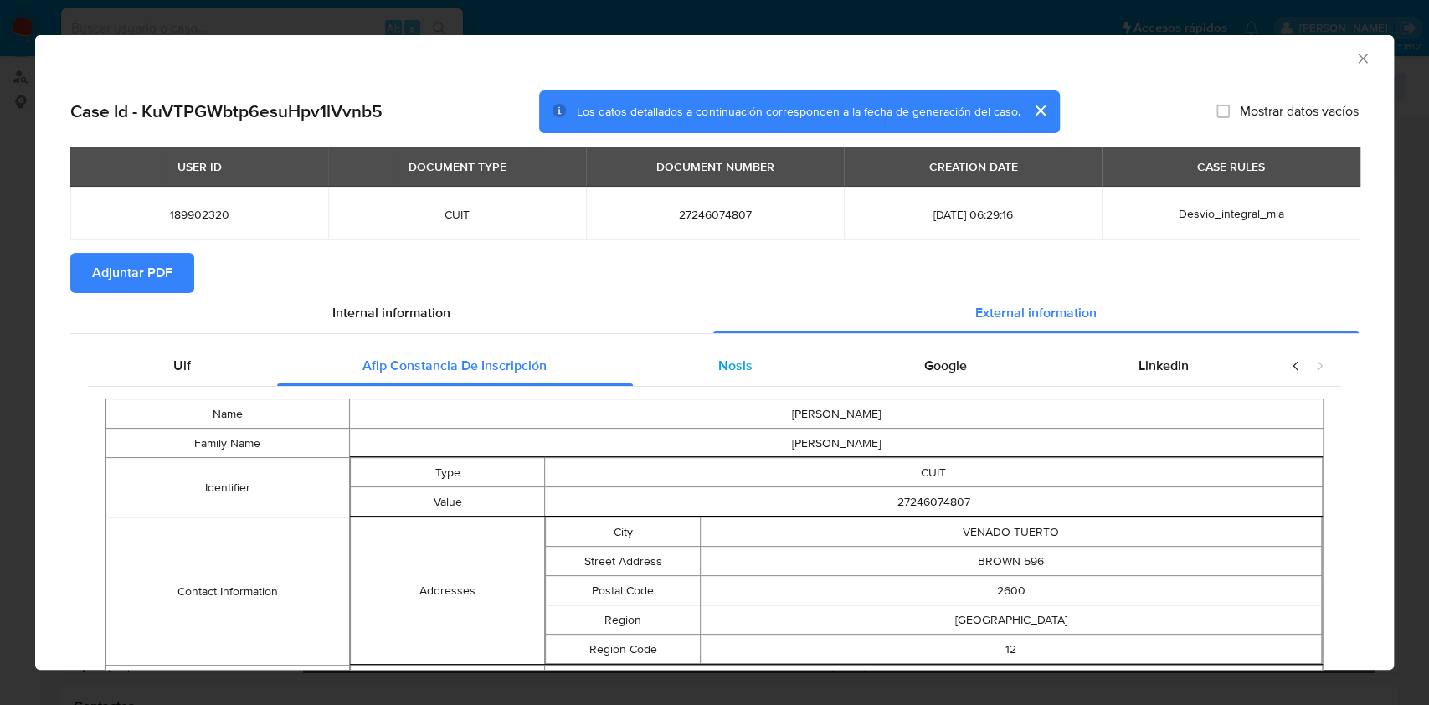
click at [725, 371] on span "Nosis" at bounding box center [735, 365] width 34 height 19
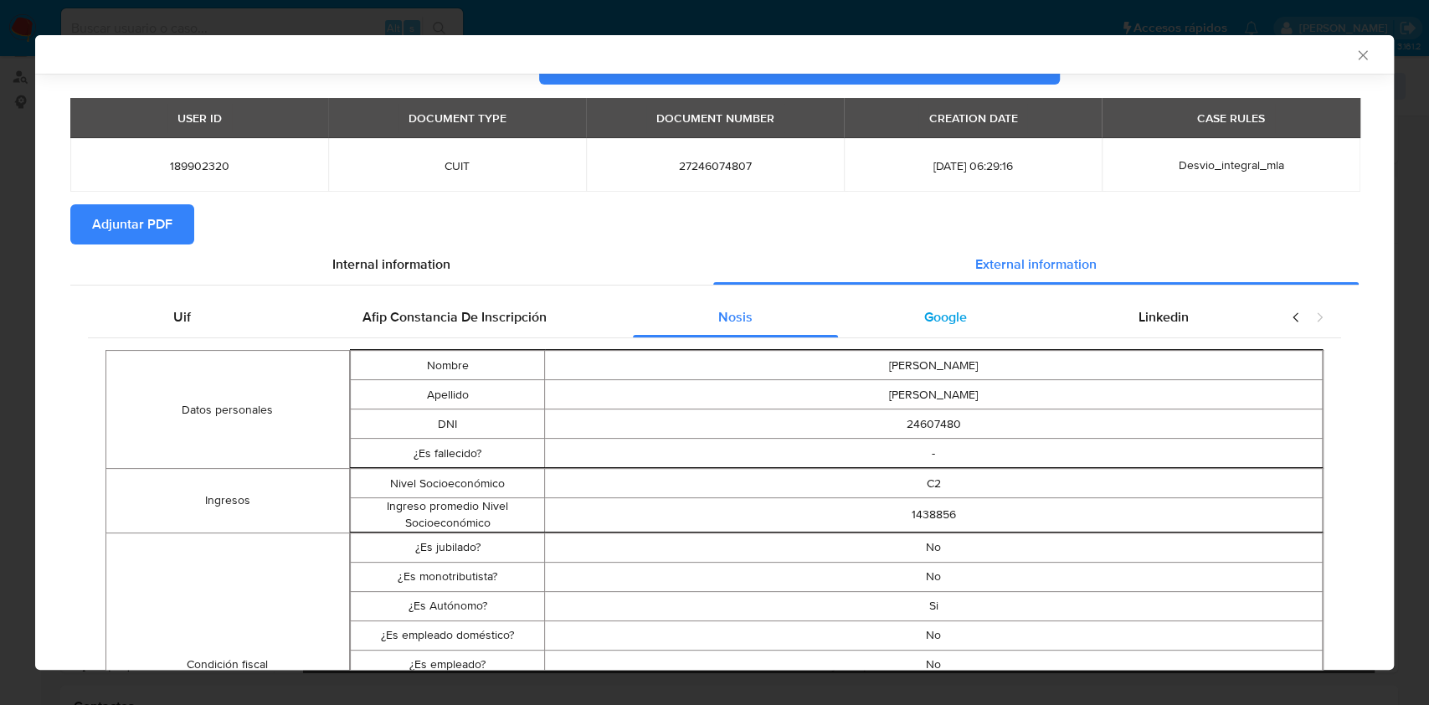
scroll to position [41, 0]
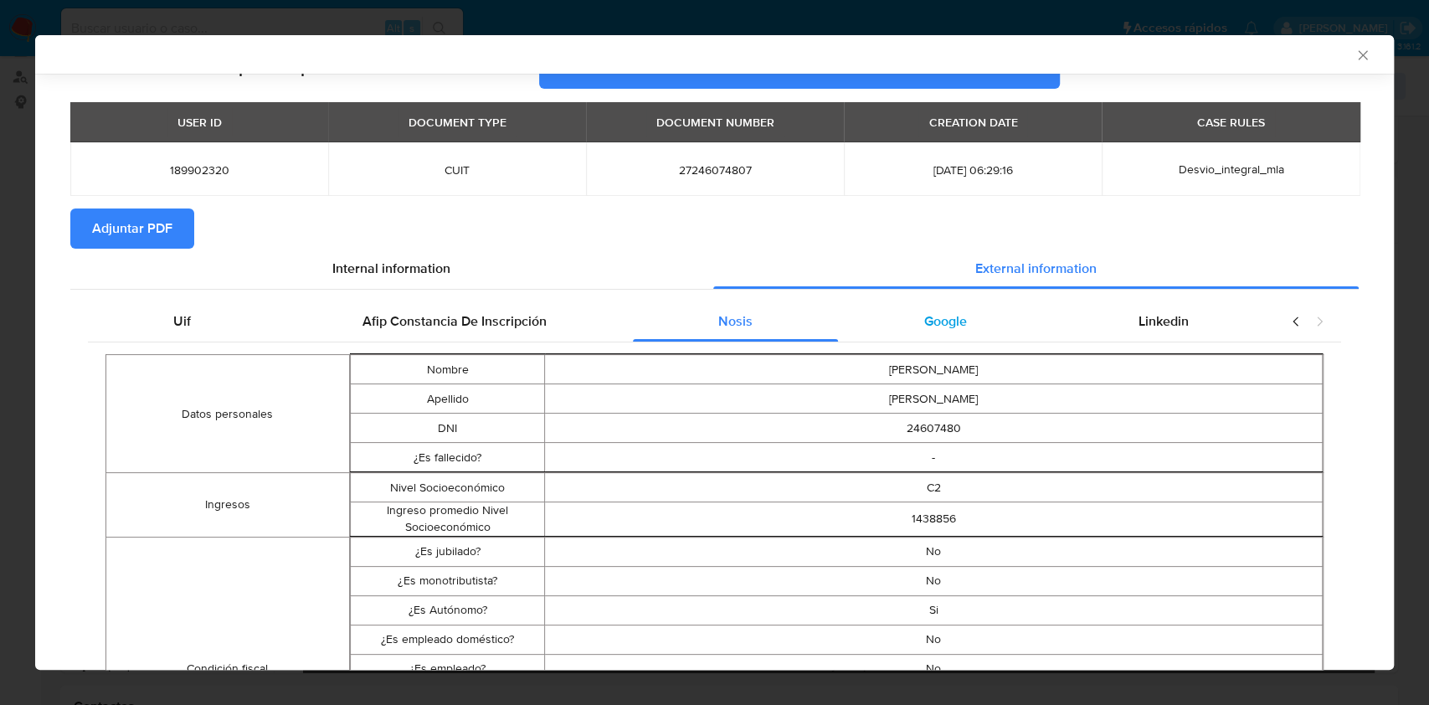
click at [866, 336] on div "Google" at bounding box center [945, 321] width 214 height 40
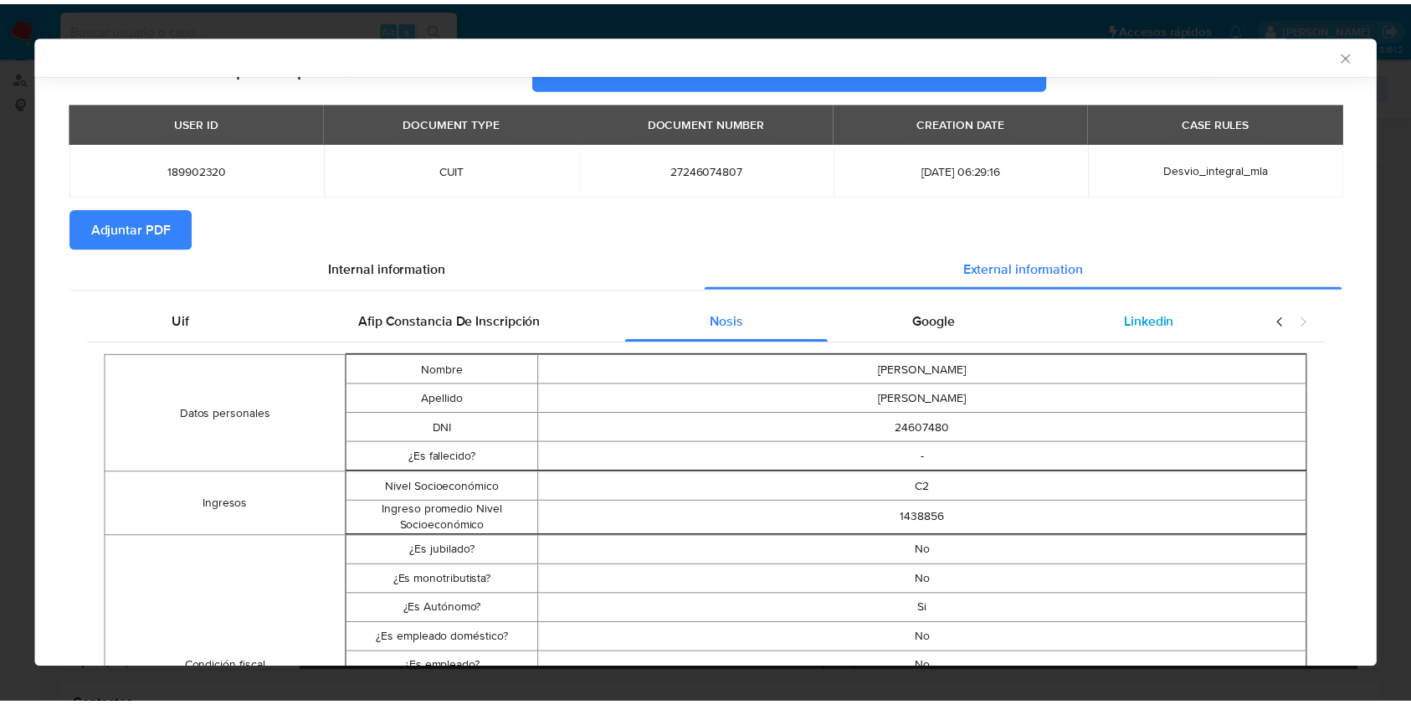
scroll to position [0, 0]
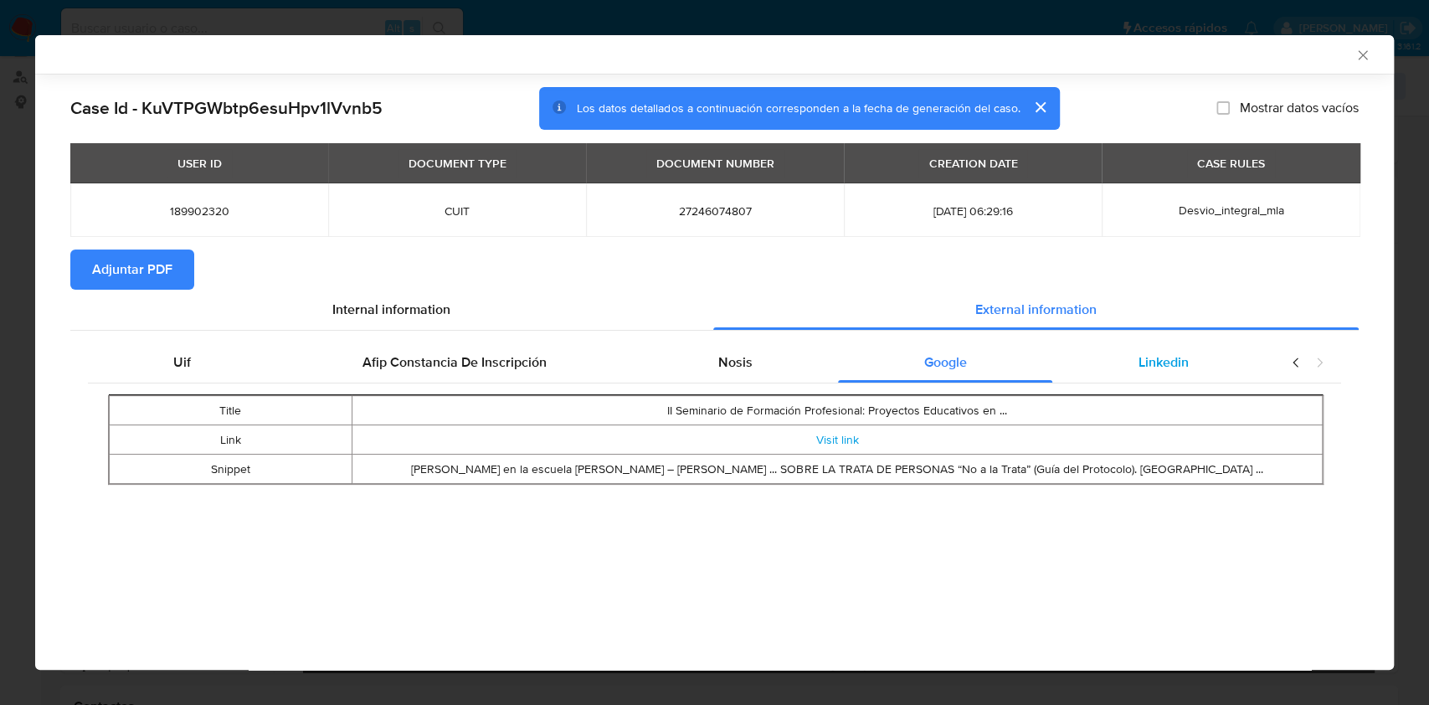
drag, startPoint x: 1146, startPoint y: 374, endPoint x: 1133, endPoint y: 382, distance: 14.6
click at [1146, 373] on div "Linkedin" at bounding box center [1163, 362] width 222 height 40
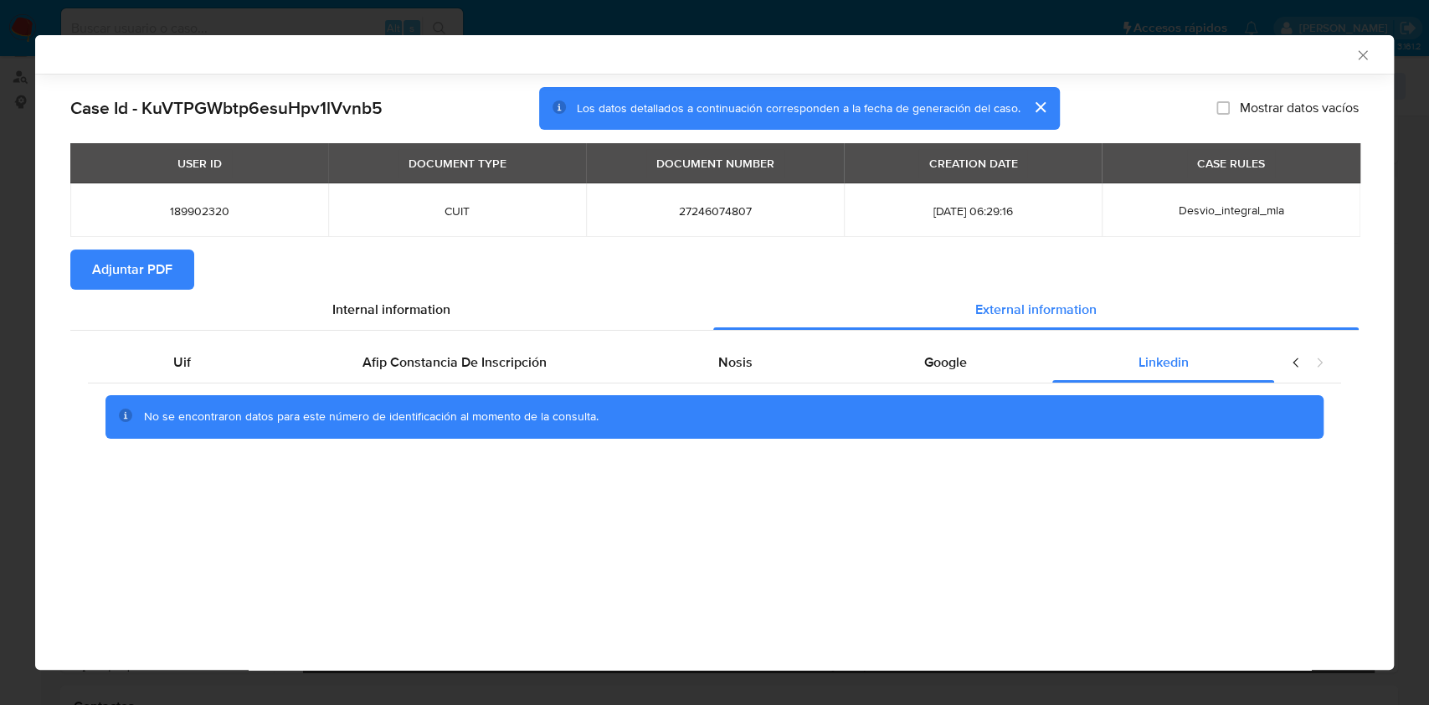
click at [130, 283] on span "Adjuntar PDF" at bounding box center [132, 269] width 80 height 37
click at [1363, 60] on icon "Cerrar ventana" at bounding box center [1362, 55] width 17 height 17
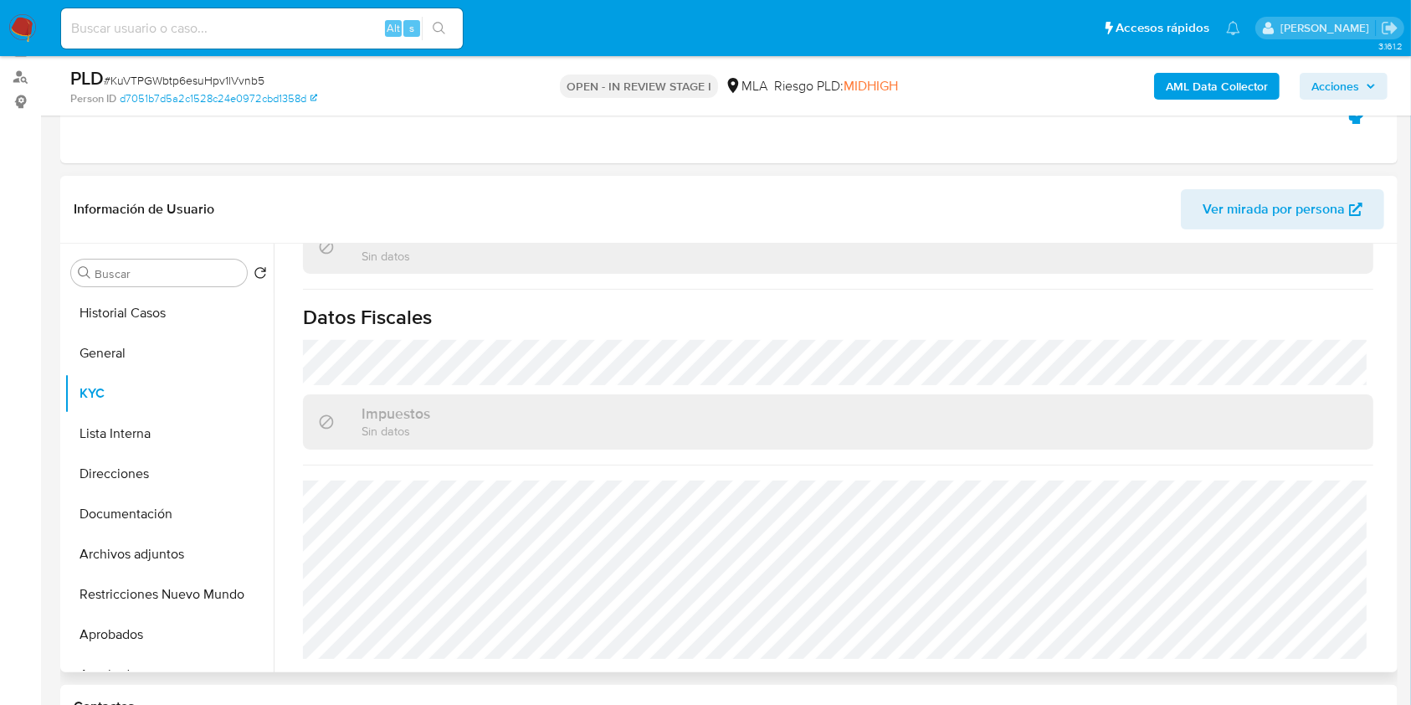
scroll to position [897, 0]
click at [181, 471] on button "Direcciones" at bounding box center [162, 474] width 196 height 40
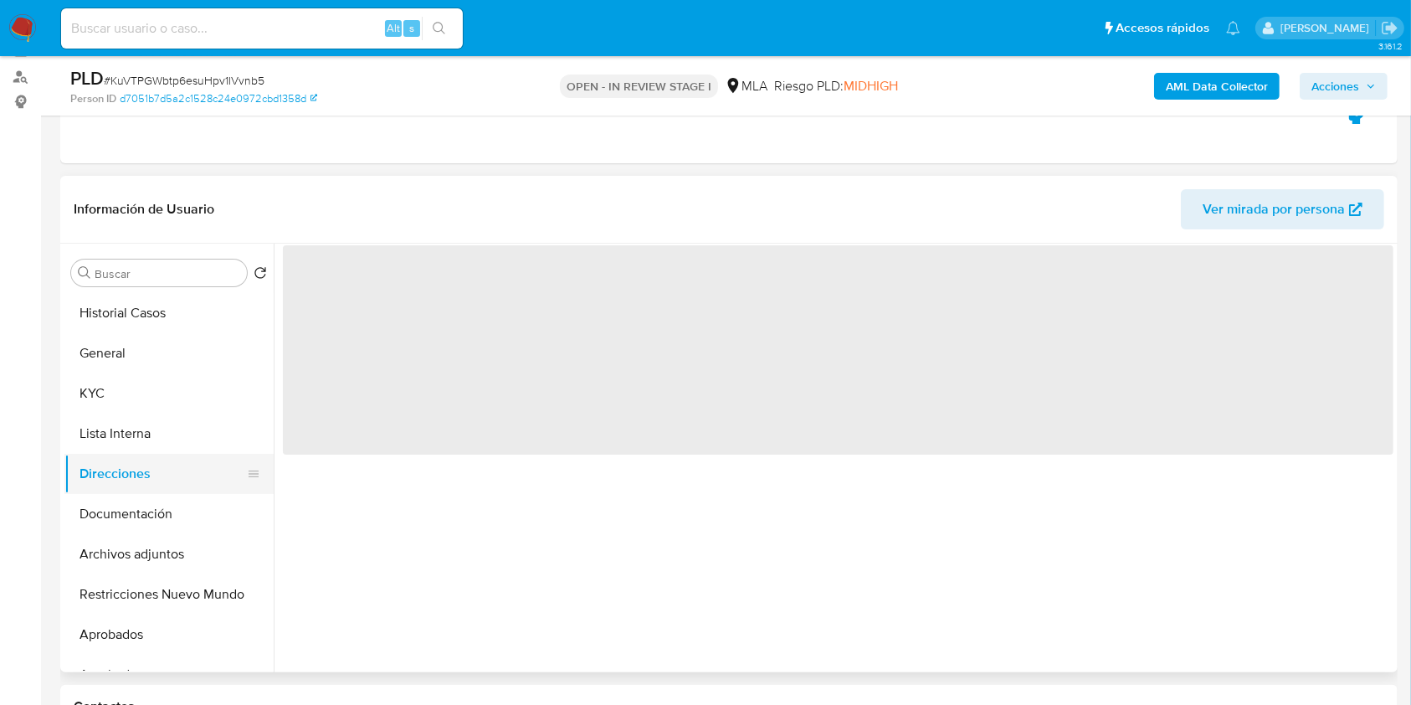
scroll to position [0, 0]
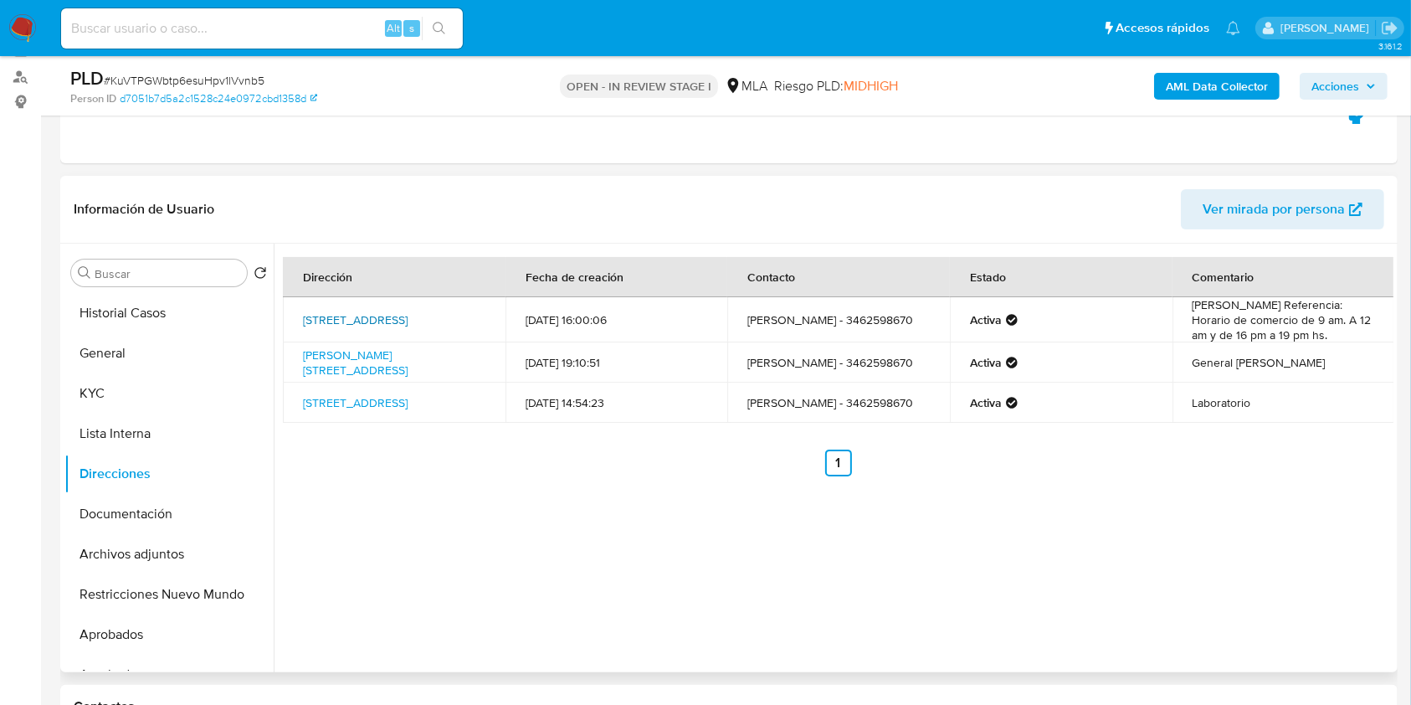
click at [388, 326] on link "Calle Chile 410, Venado Tuerto, Santa Fe, 2600, Argentina 410" at bounding box center [355, 319] width 105 height 17
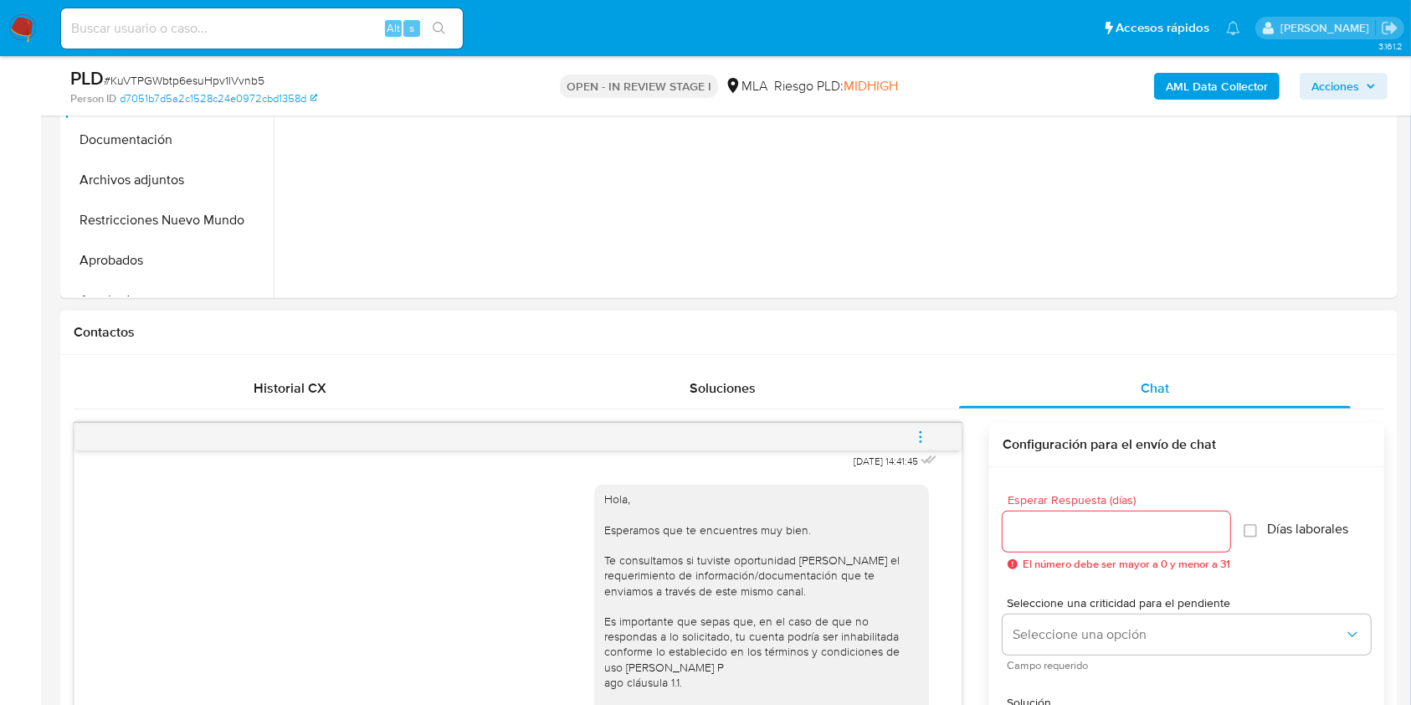
scroll to position [637, 0]
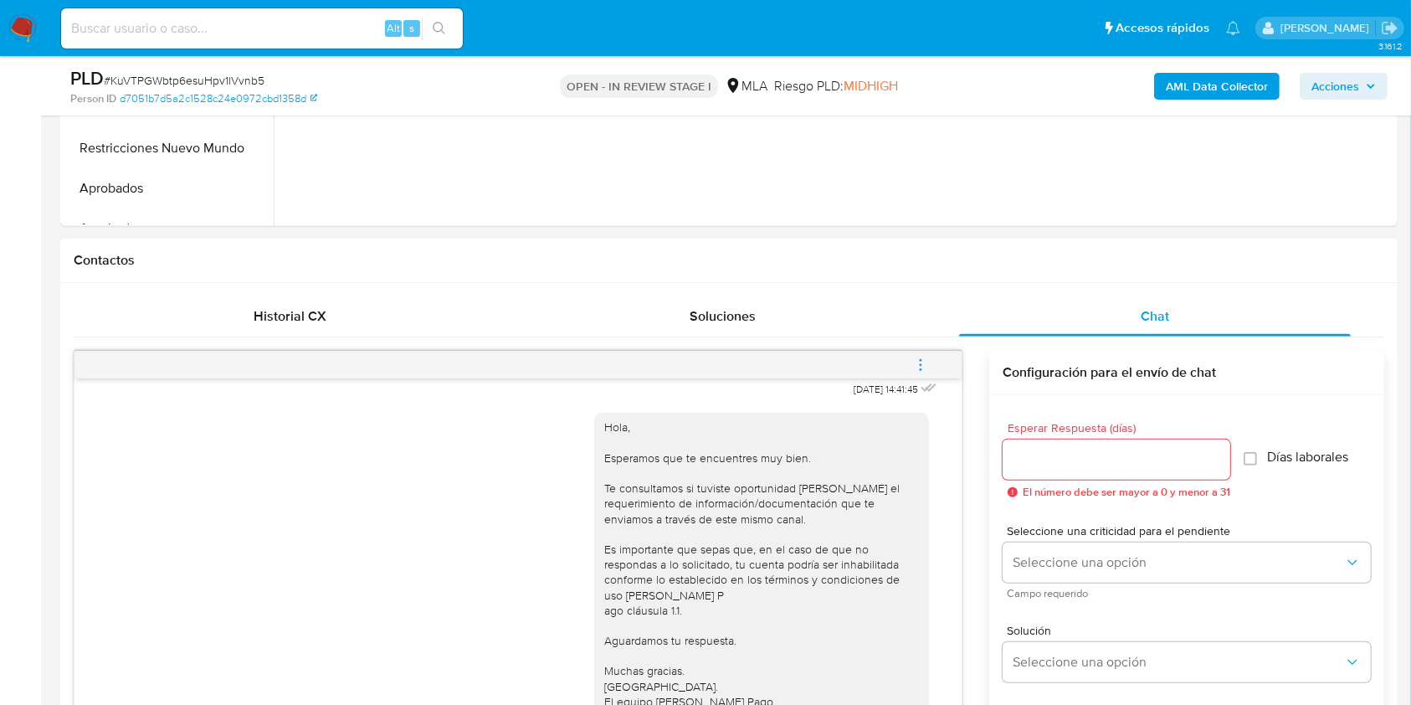
click at [924, 367] on icon "menu-action" at bounding box center [920, 364] width 15 height 15
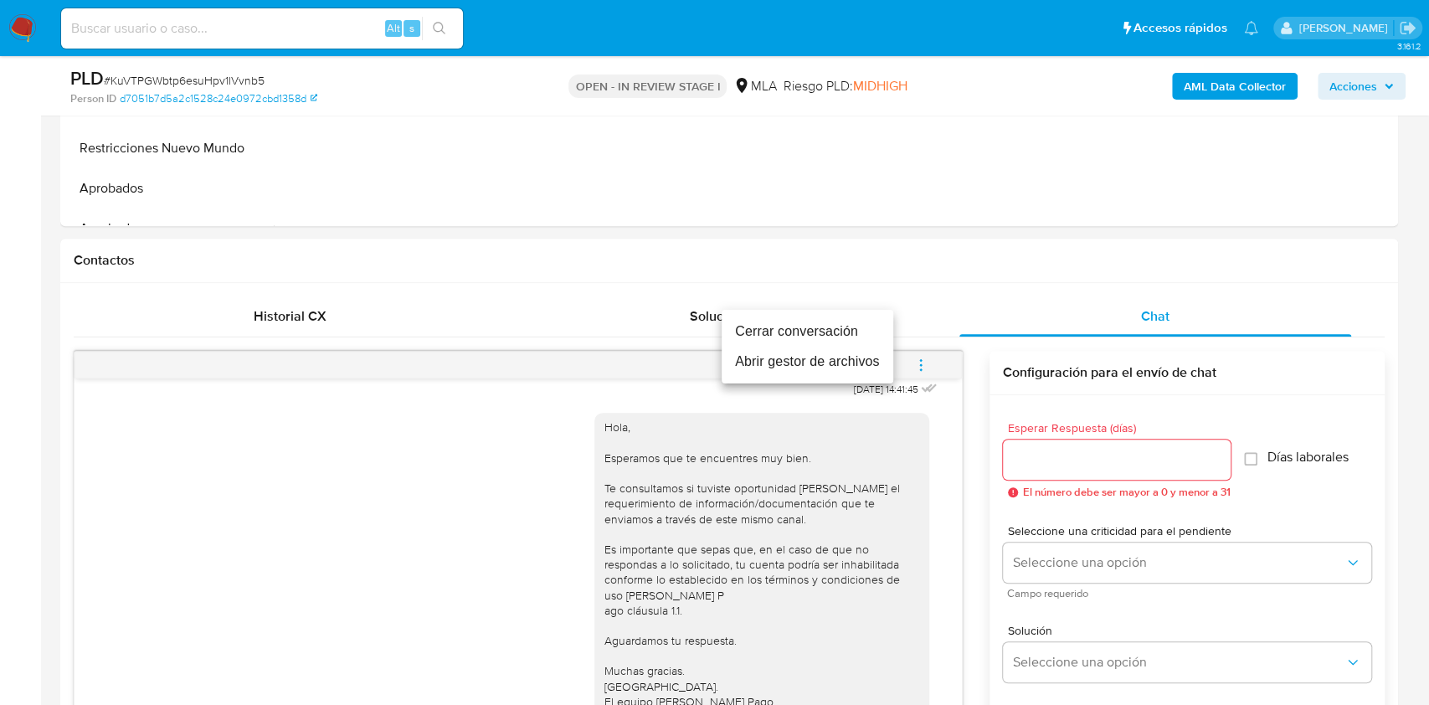
click at [865, 331] on li "Cerrar conversación" at bounding box center [807, 331] width 172 height 30
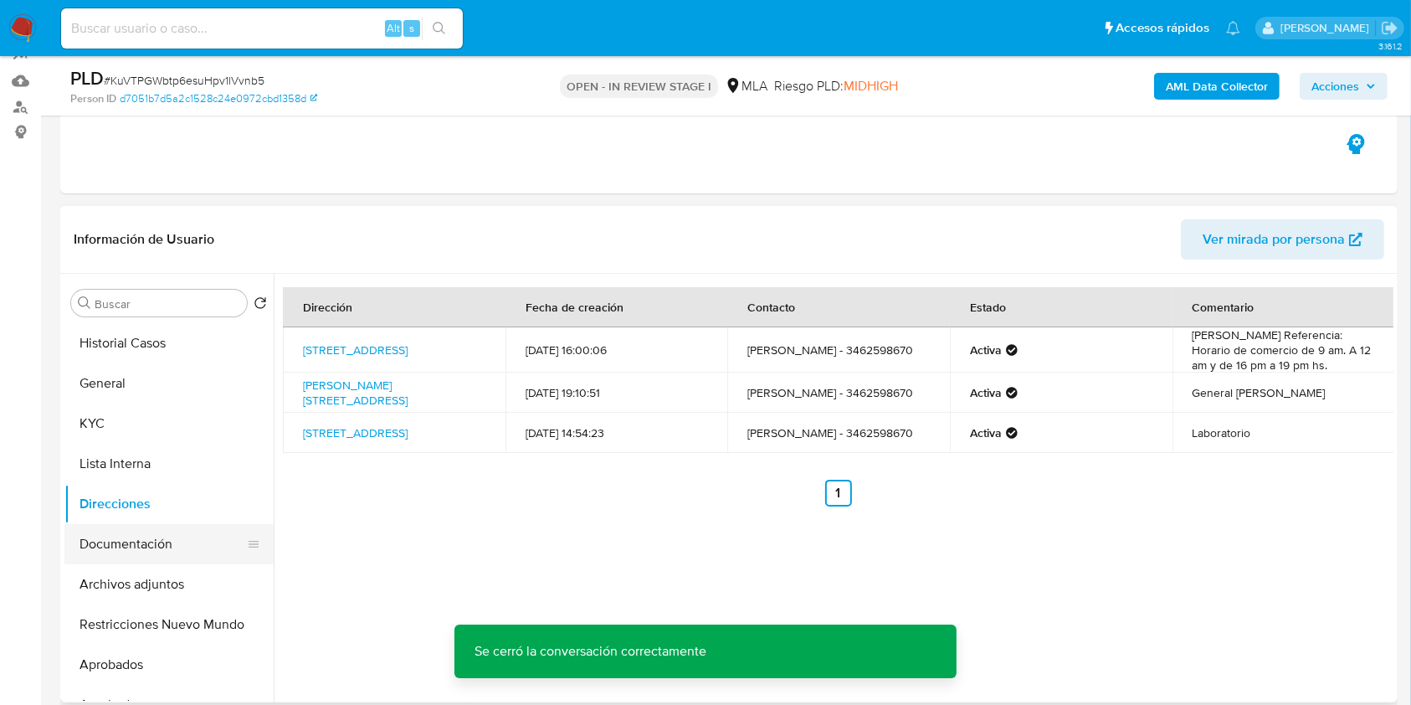
scroll to position [165, 0]
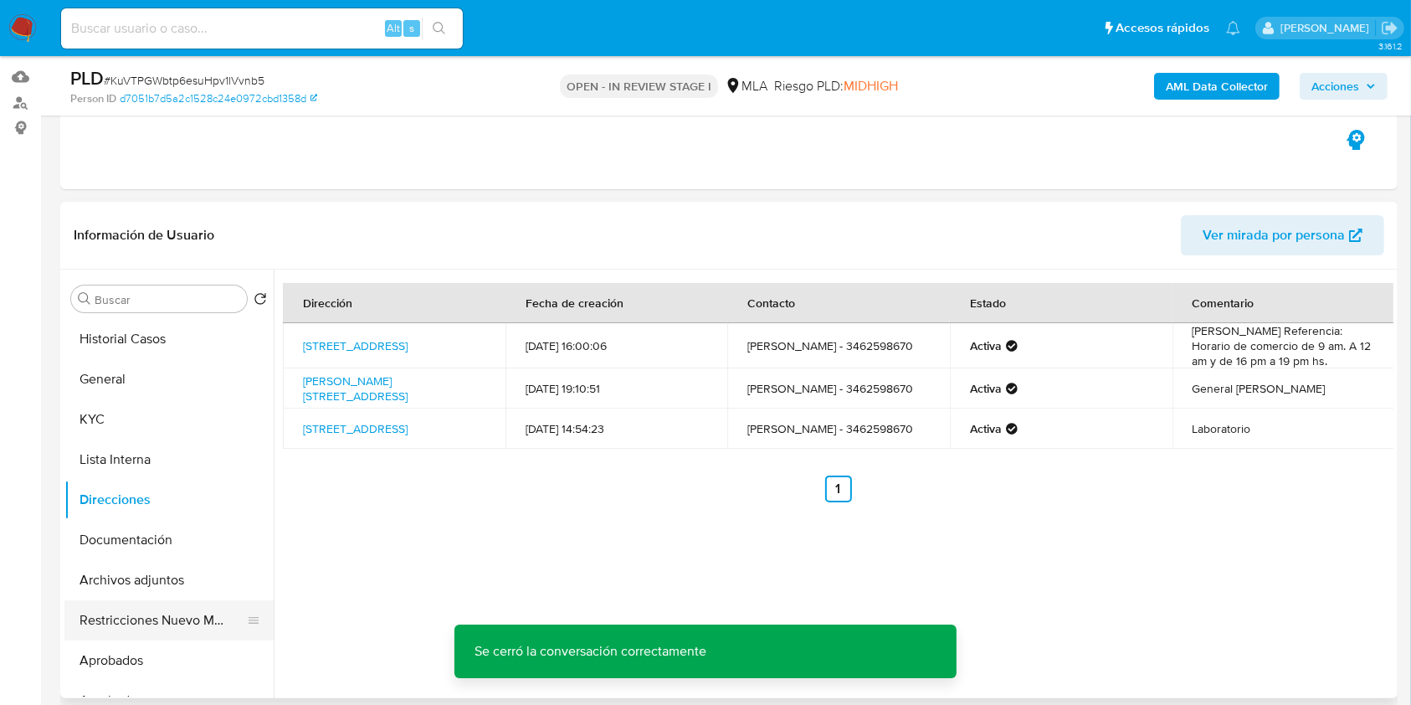
click at [172, 608] on button "Restricciones Nuevo Mundo" at bounding box center [162, 620] width 196 height 40
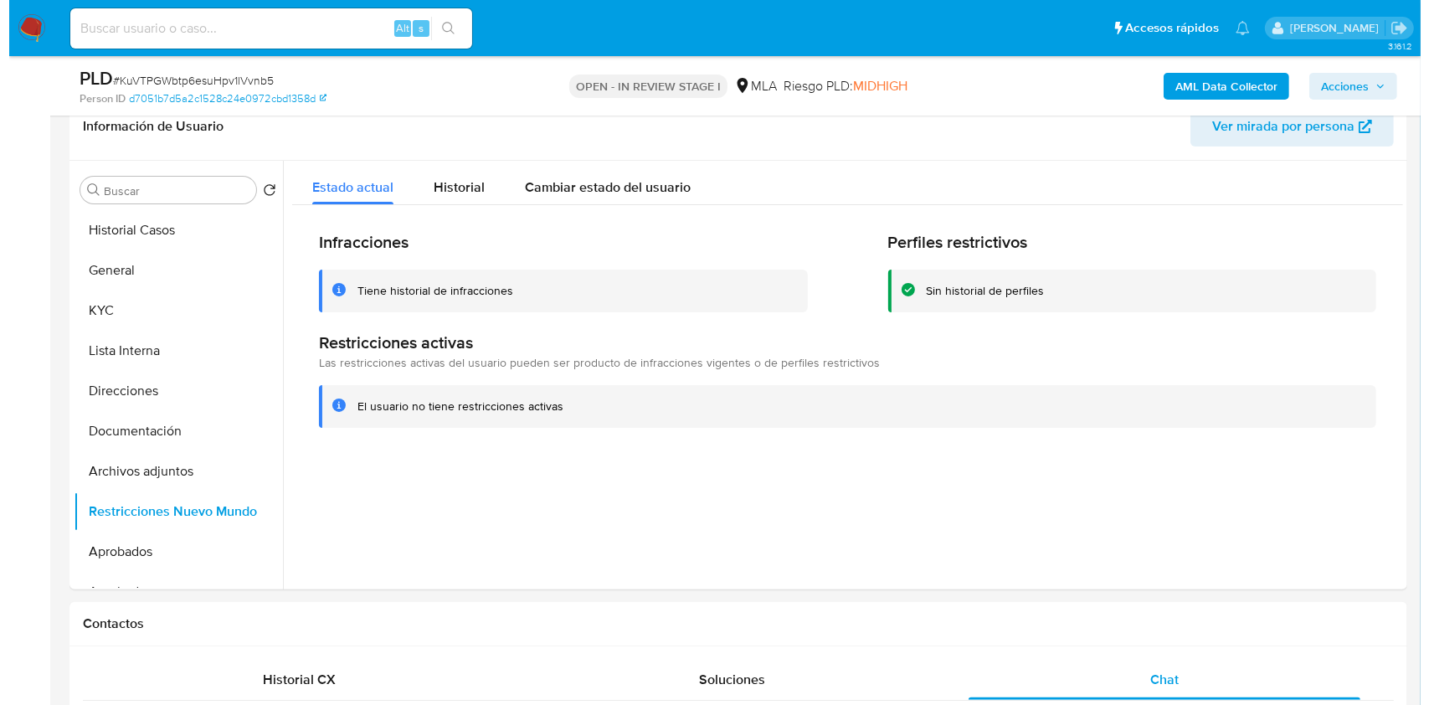
scroll to position [259, 0]
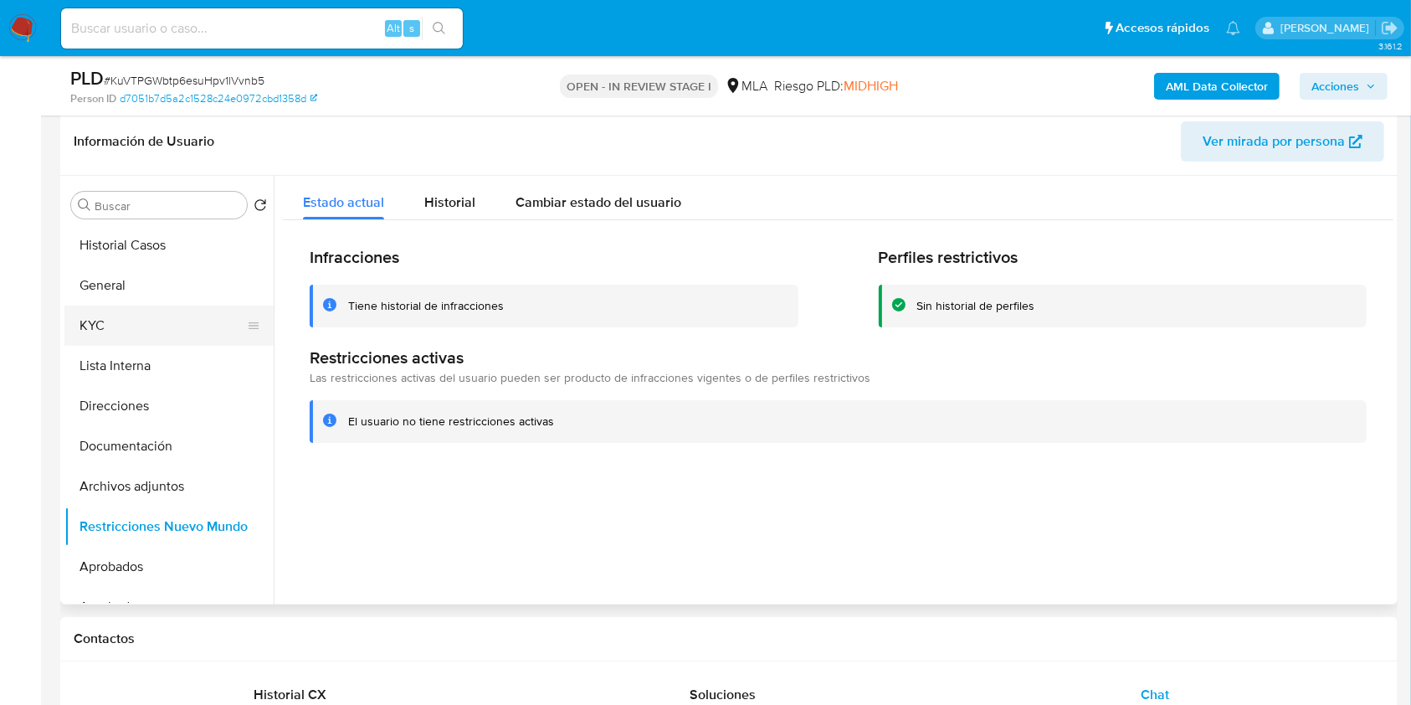
click at [165, 334] on button "KYC" at bounding box center [162, 325] width 196 height 40
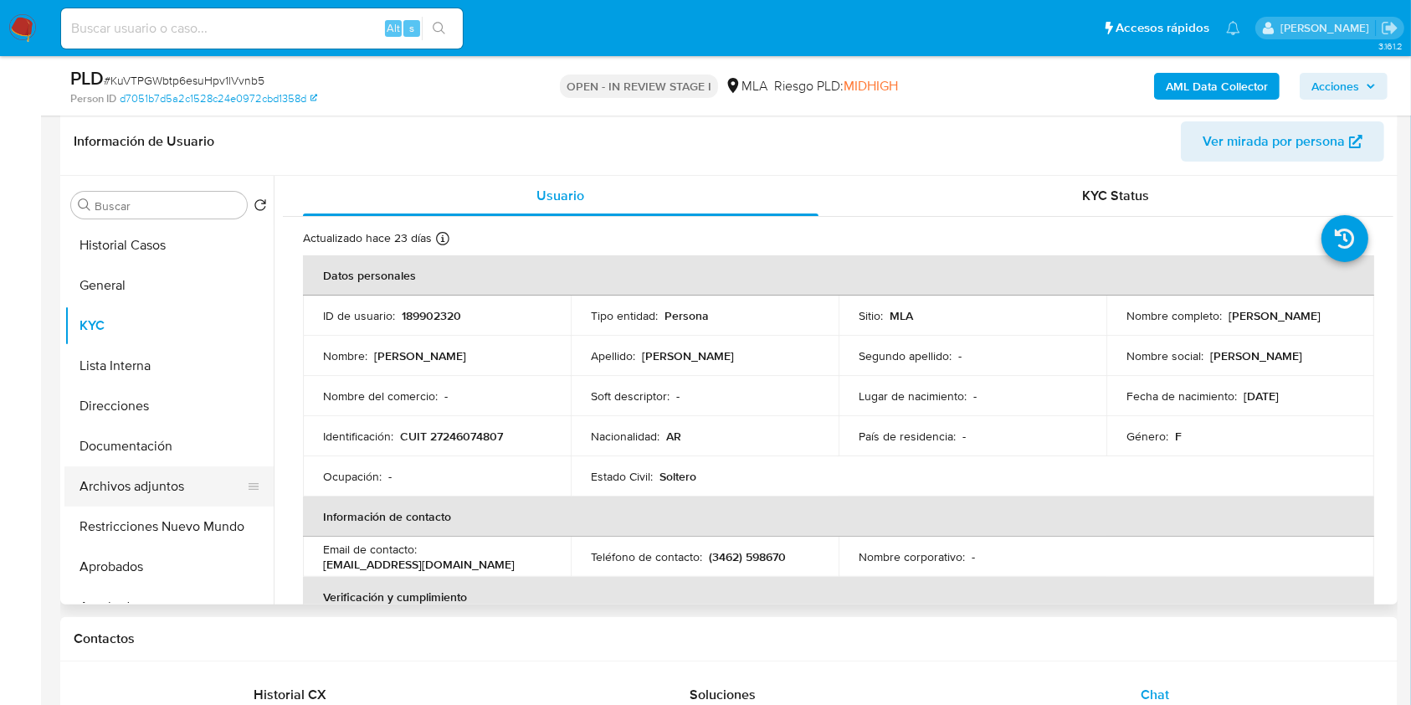
click at [175, 495] on button "Archivos adjuntos" at bounding box center [162, 486] width 196 height 40
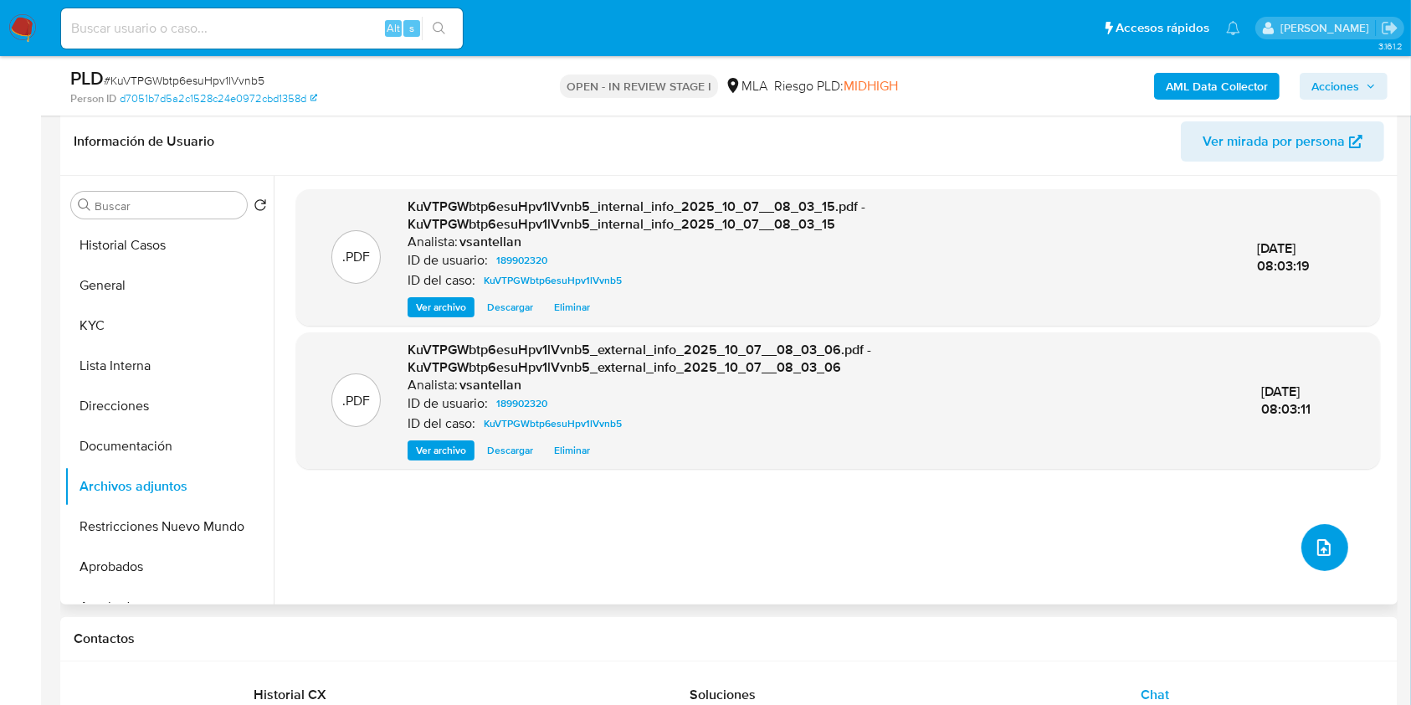
click at [1314, 542] on icon "upload-file" at bounding box center [1324, 547] width 20 height 20
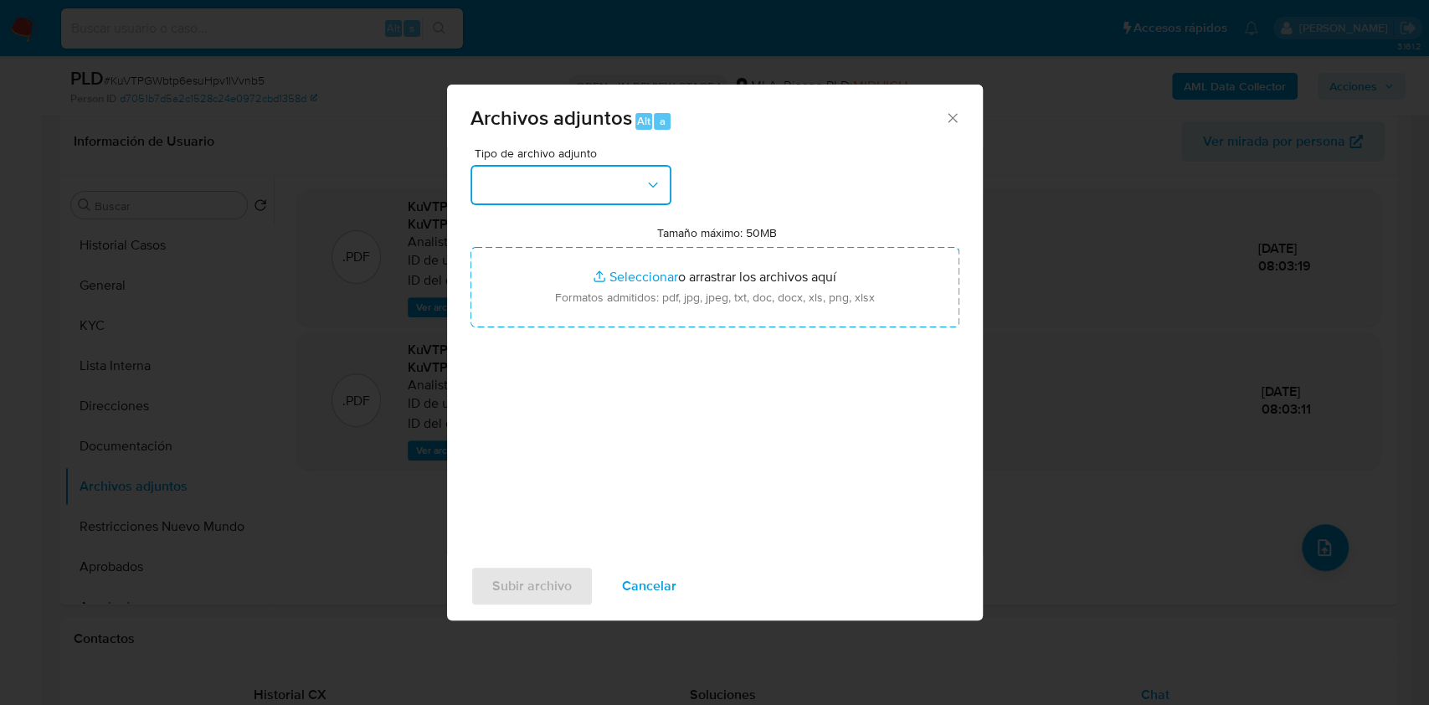
click at [623, 186] on button "button" at bounding box center [570, 185] width 201 height 40
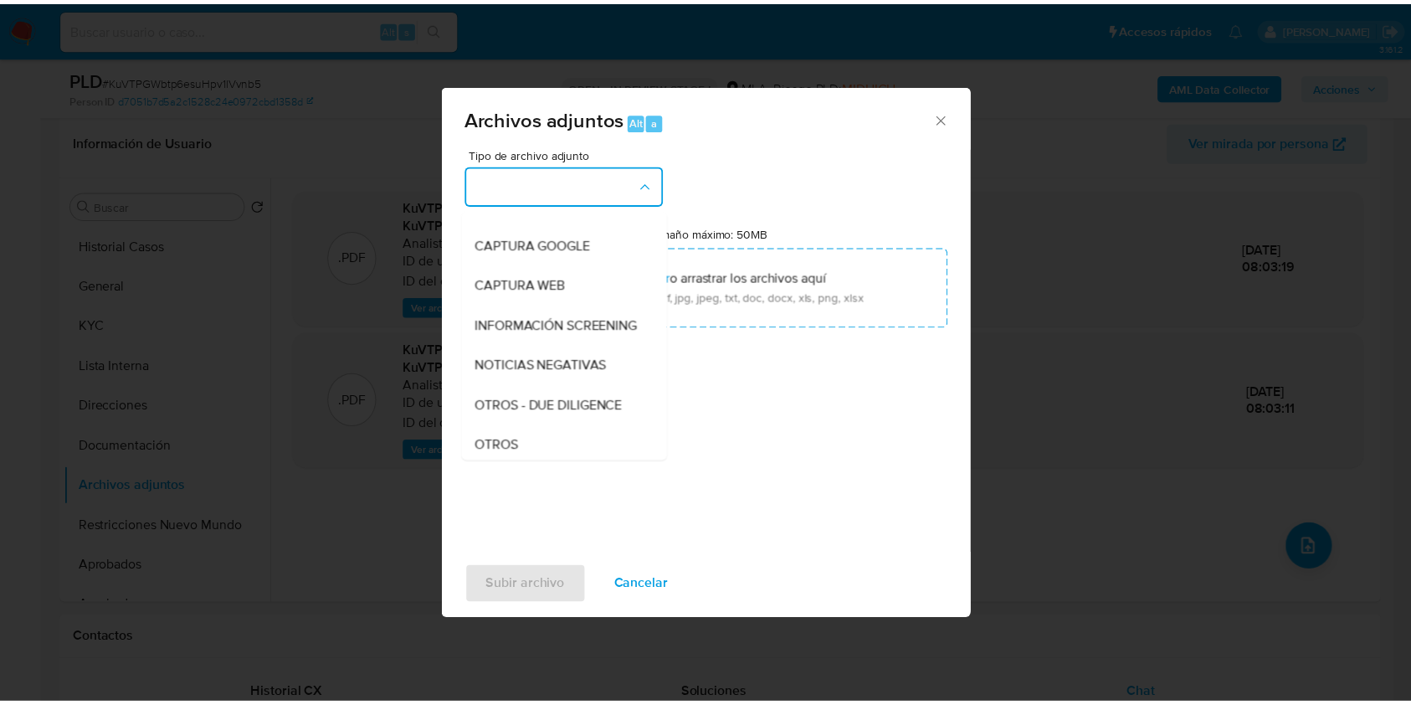
scroll to position [223, 0]
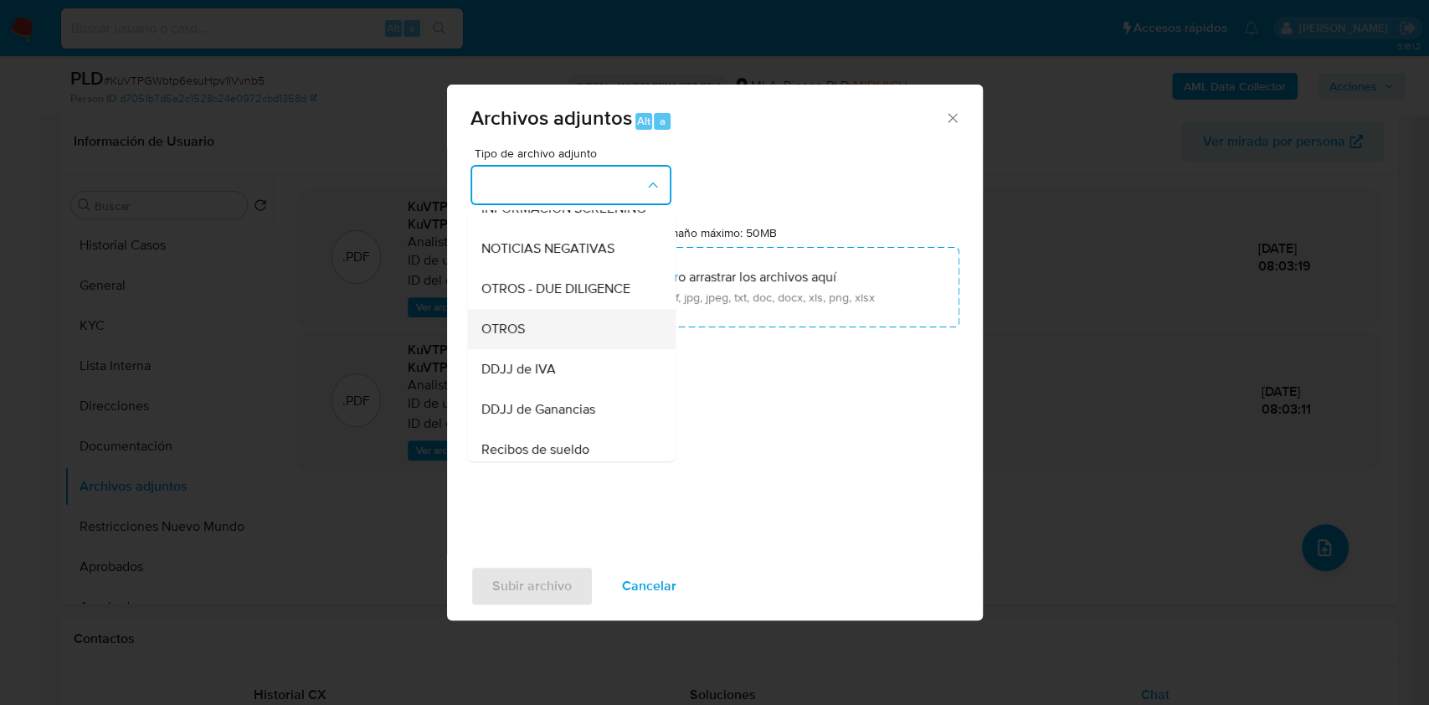
click at [537, 326] on div "OTROS" at bounding box center [565, 329] width 171 height 40
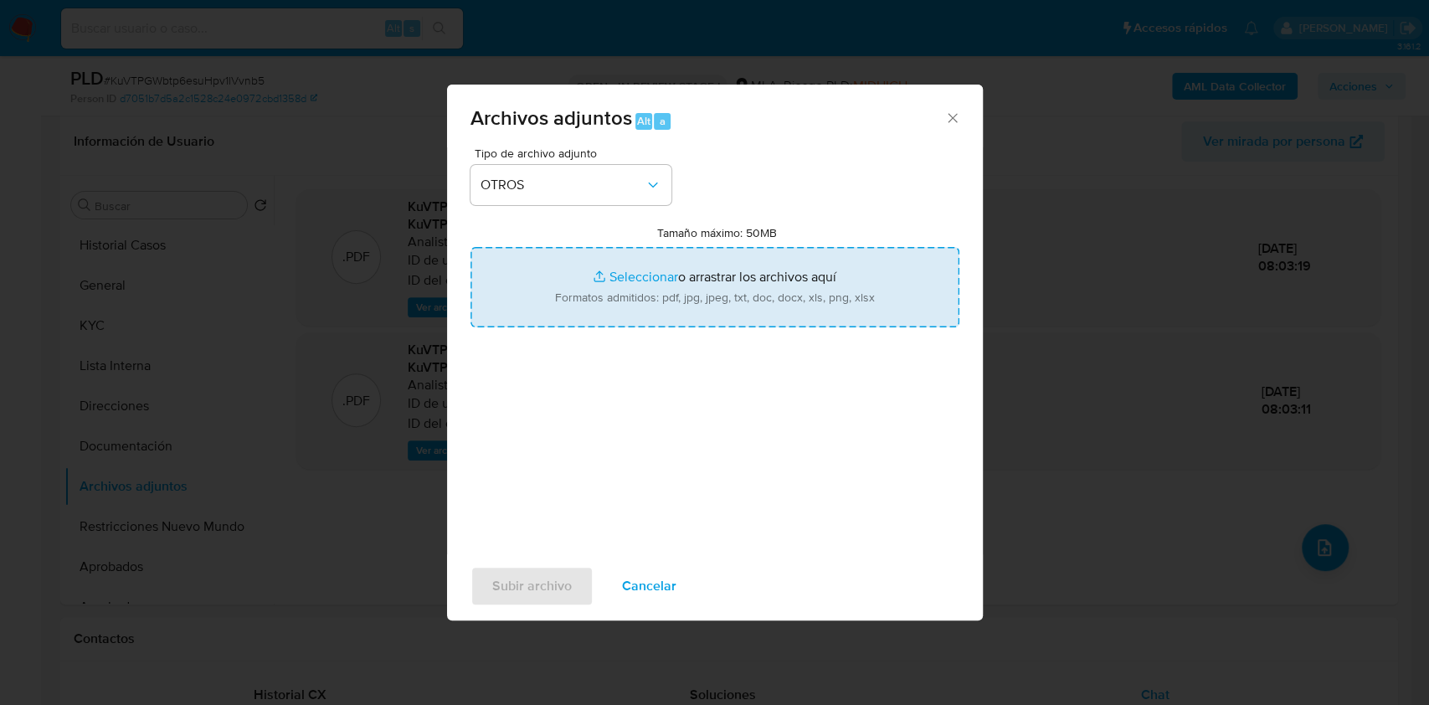
click at [650, 298] on input "Tamaño máximo: 50MB Seleccionar archivos" at bounding box center [714, 287] width 489 height 80
type input "C:\fakepath\Caselog-189902320- NO ROI.docx"
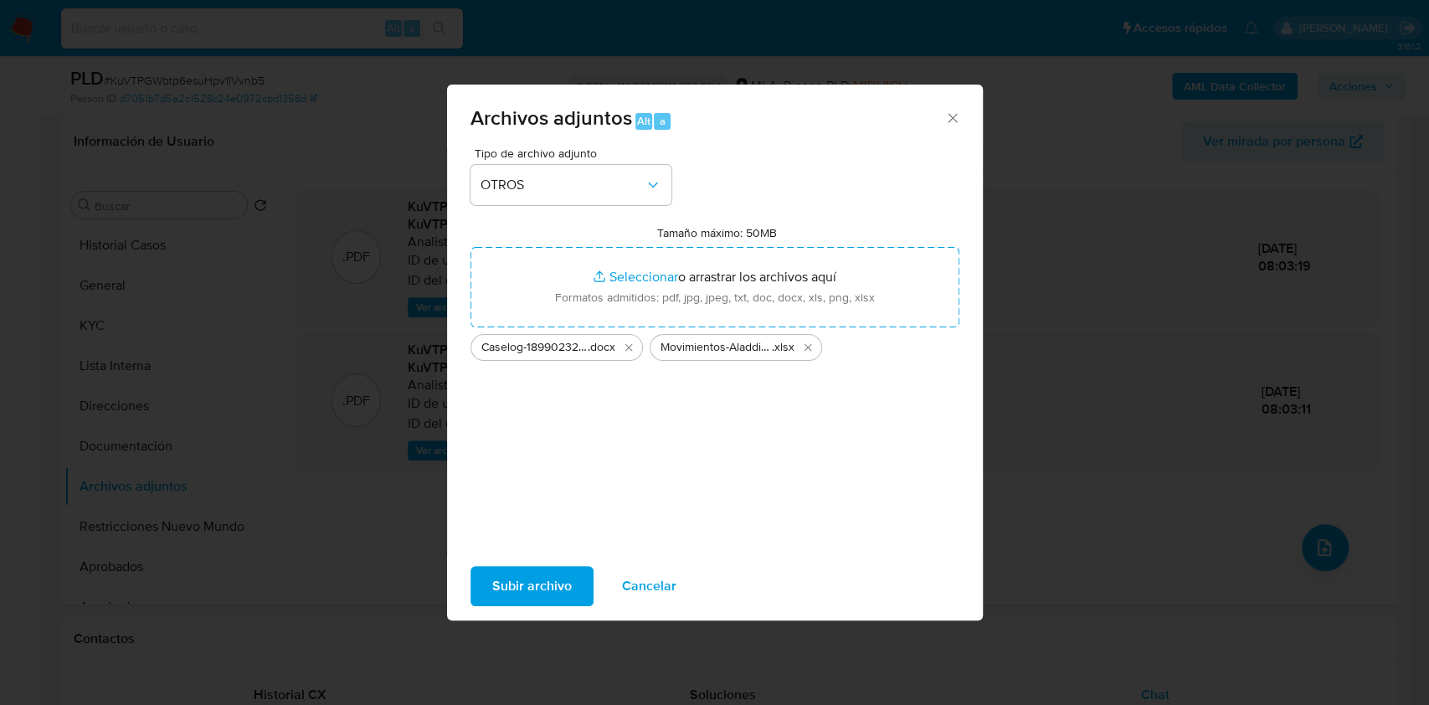
click at [569, 593] on button "Subir archivo" at bounding box center [531, 586] width 123 height 40
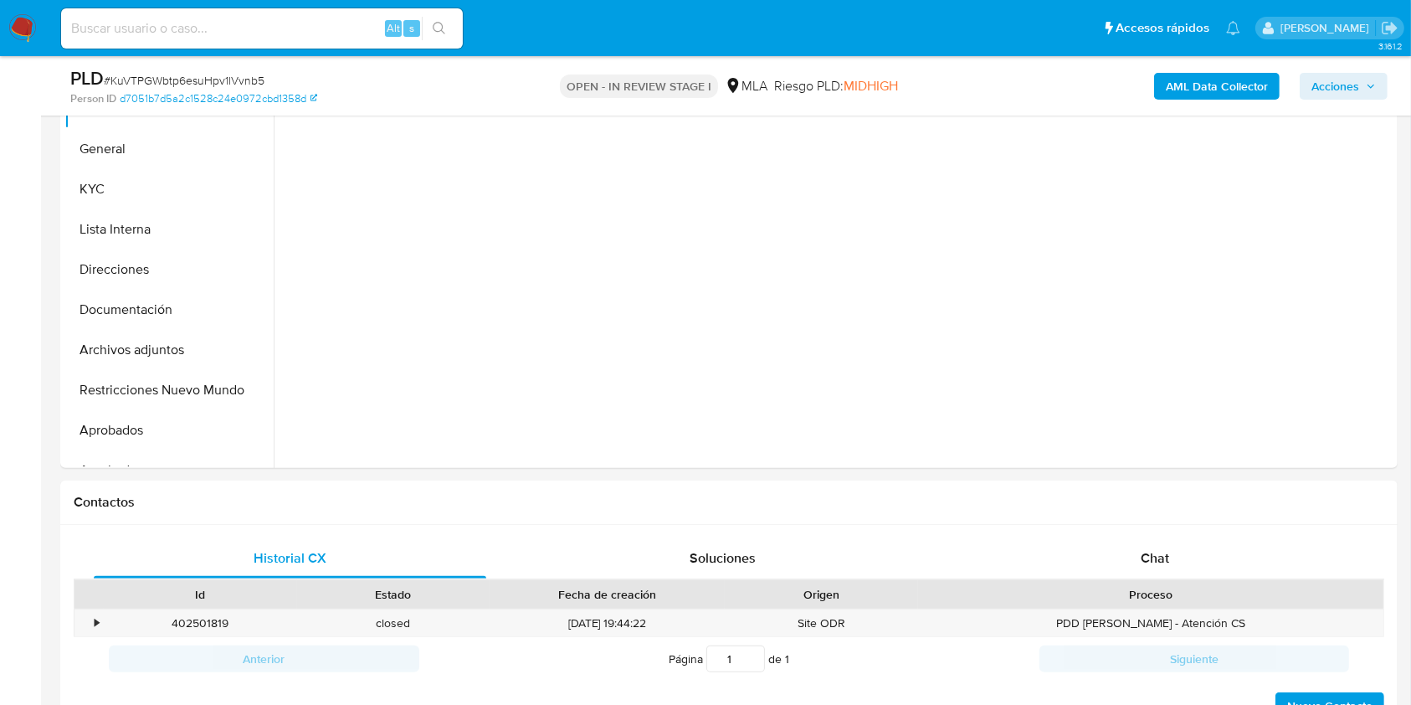
scroll to position [541, 0]
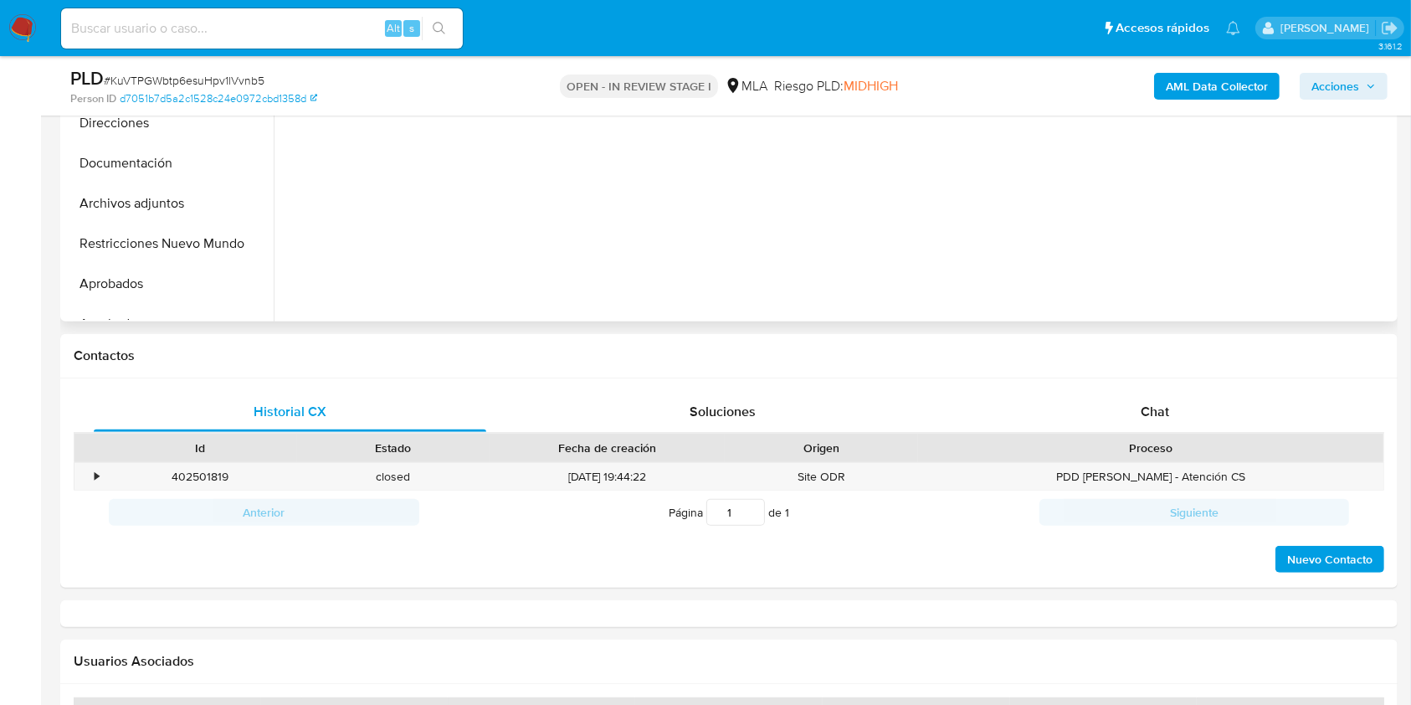
click at [1232, 412] on div "Chat" at bounding box center [1155, 412] width 393 height 40
select select "10"
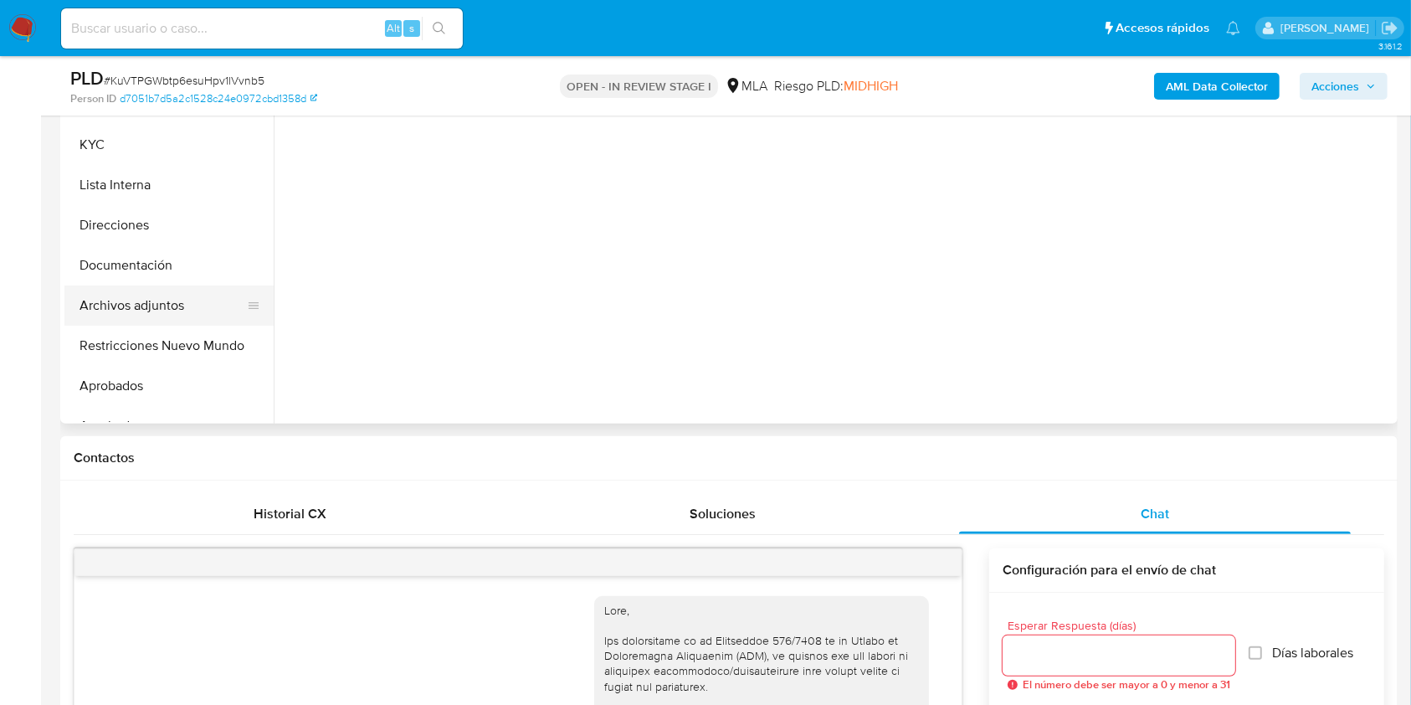
scroll to position [946, 0]
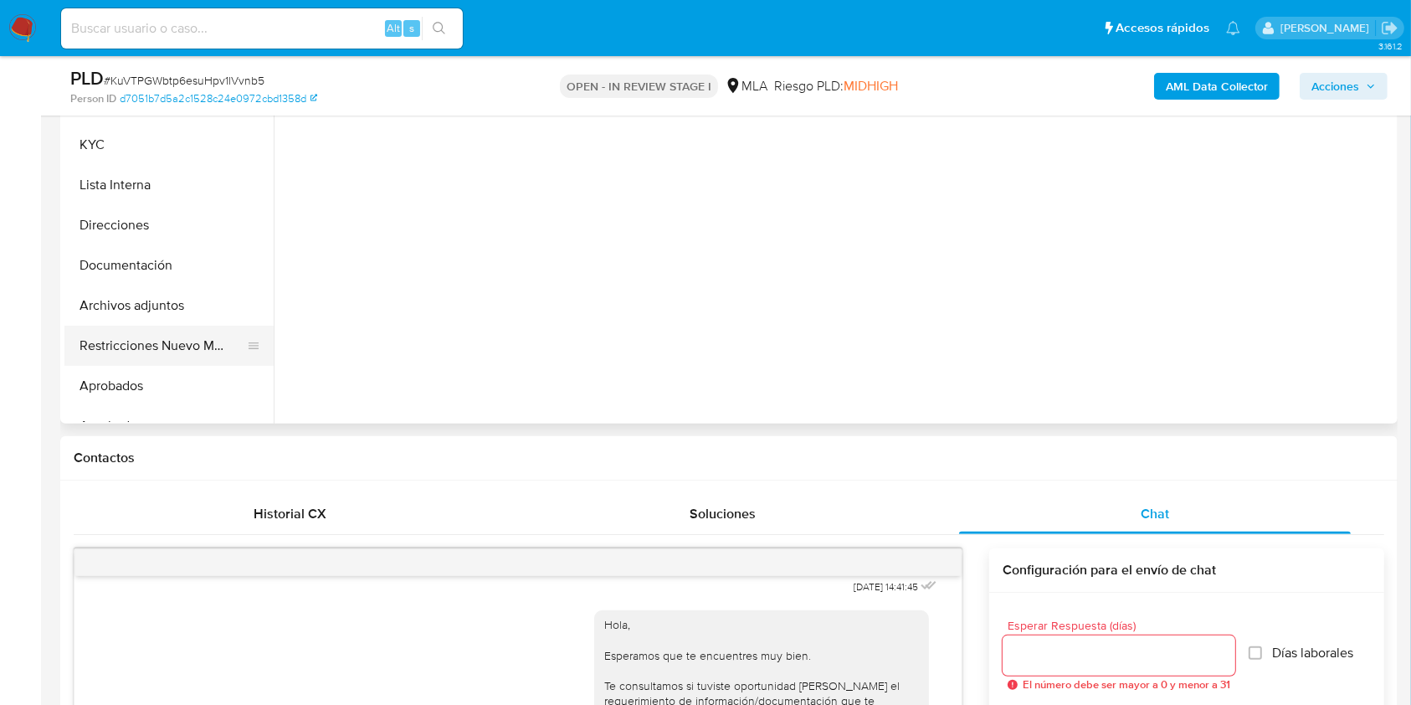
click at [146, 338] on button "Restricciones Nuevo Mundo" at bounding box center [162, 346] width 196 height 40
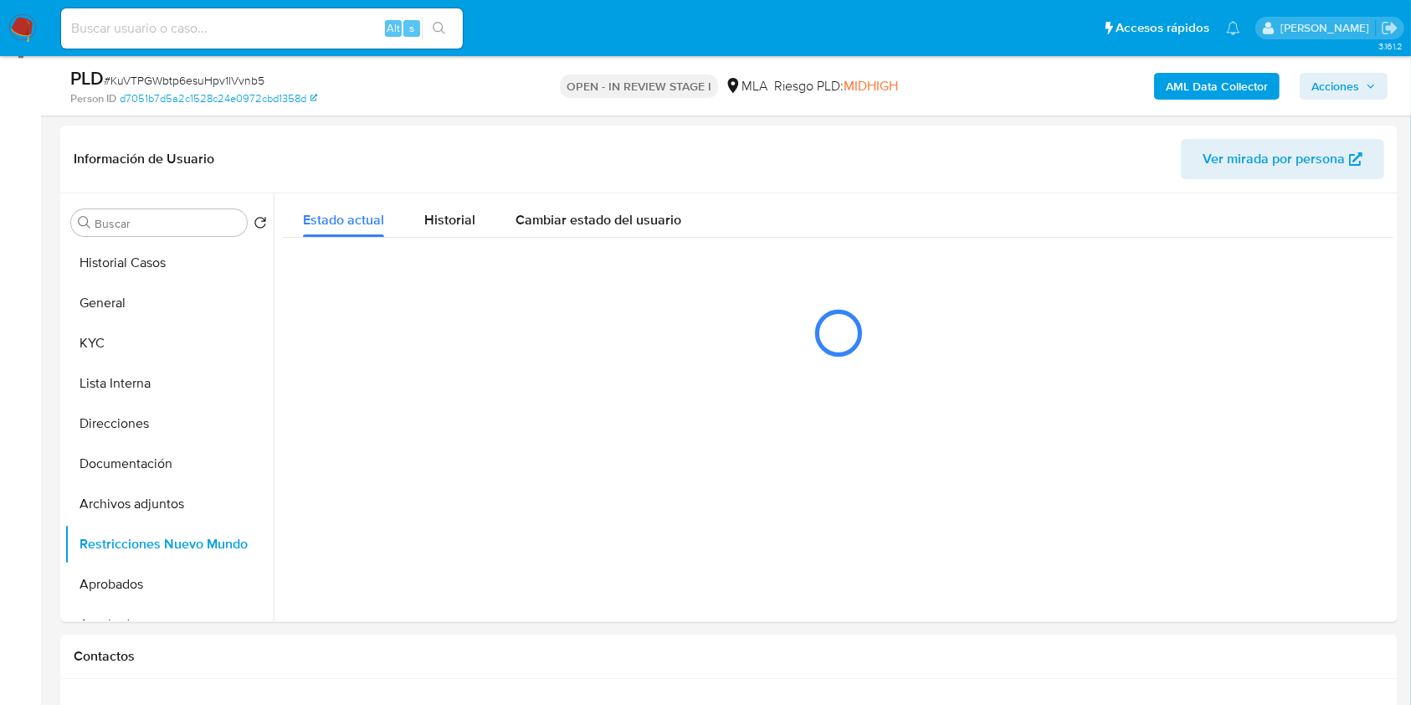
scroll to position [275, 0]
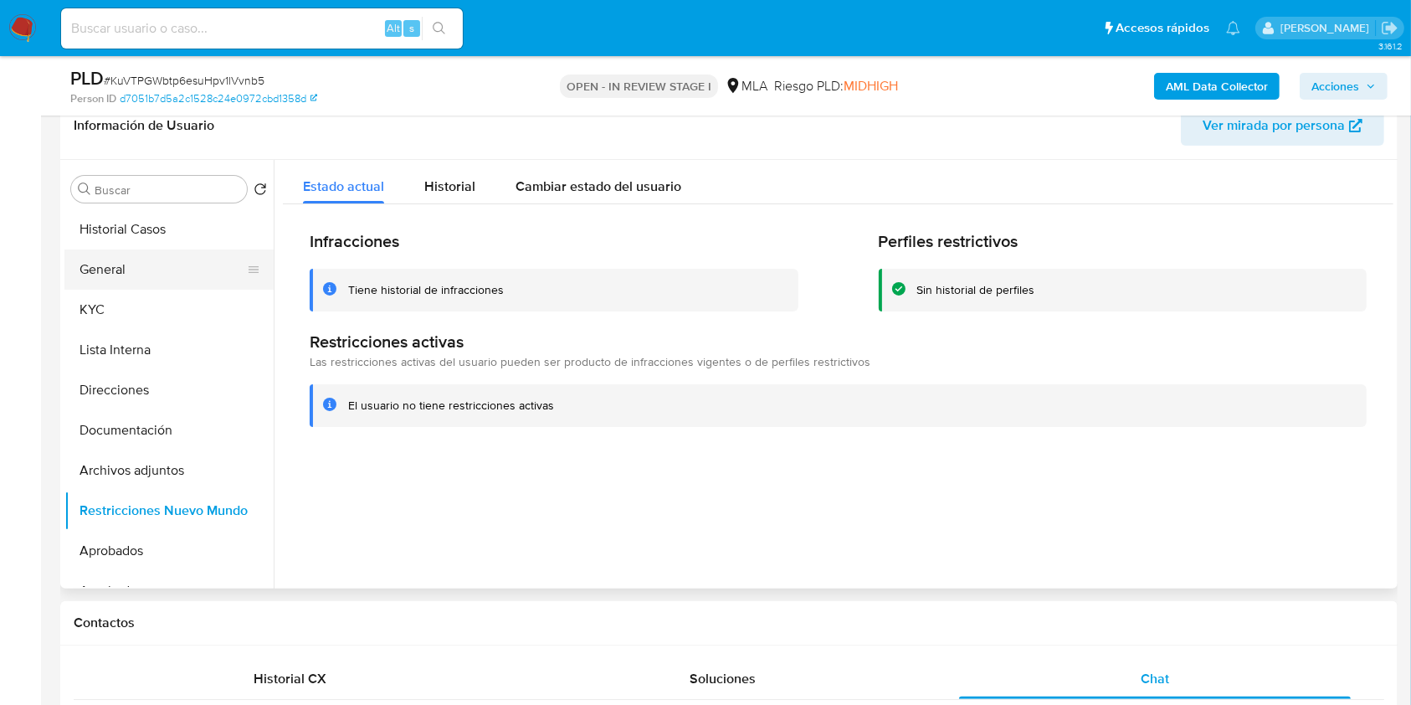
click at [146, 273] on button "General" at bounding box center [162, 269] width 196 height 40
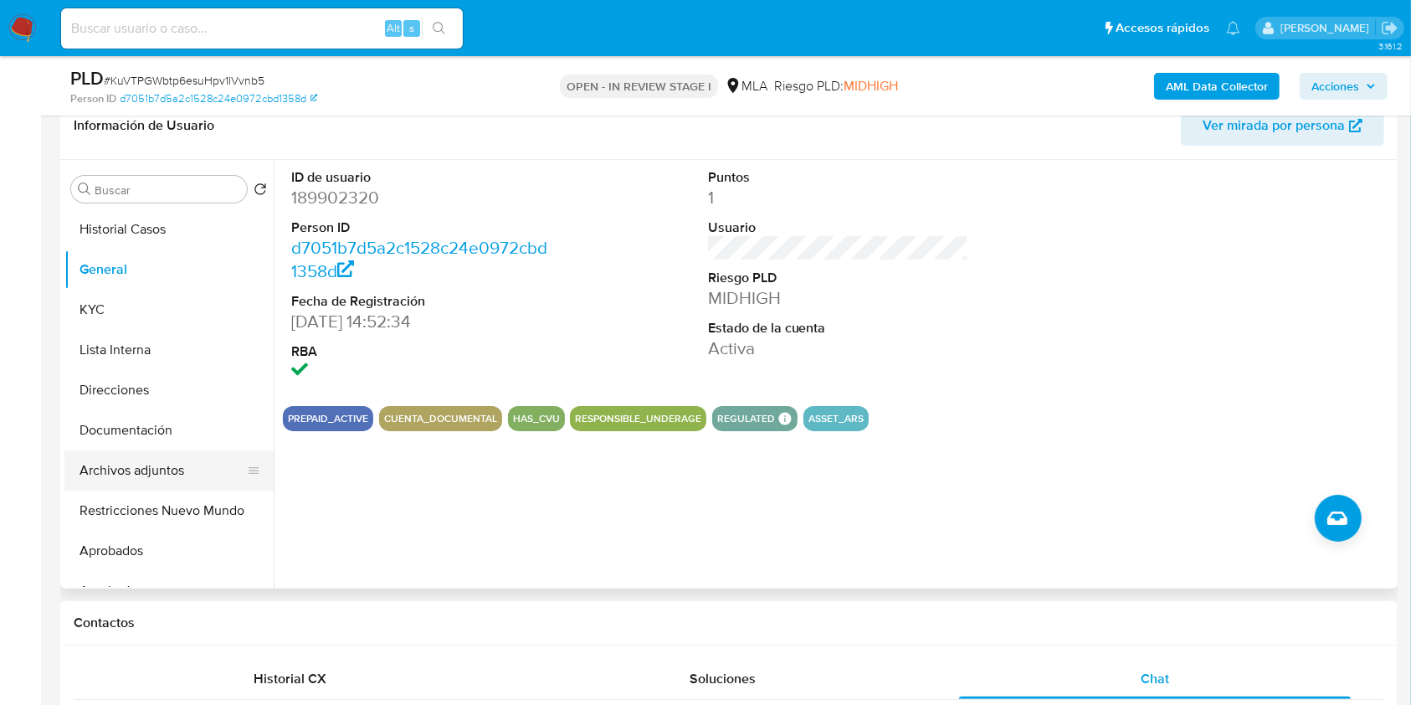
click at [163, 480] on button "Archivos adjuntos" at bounding box center [162, 470] width 196 height 40
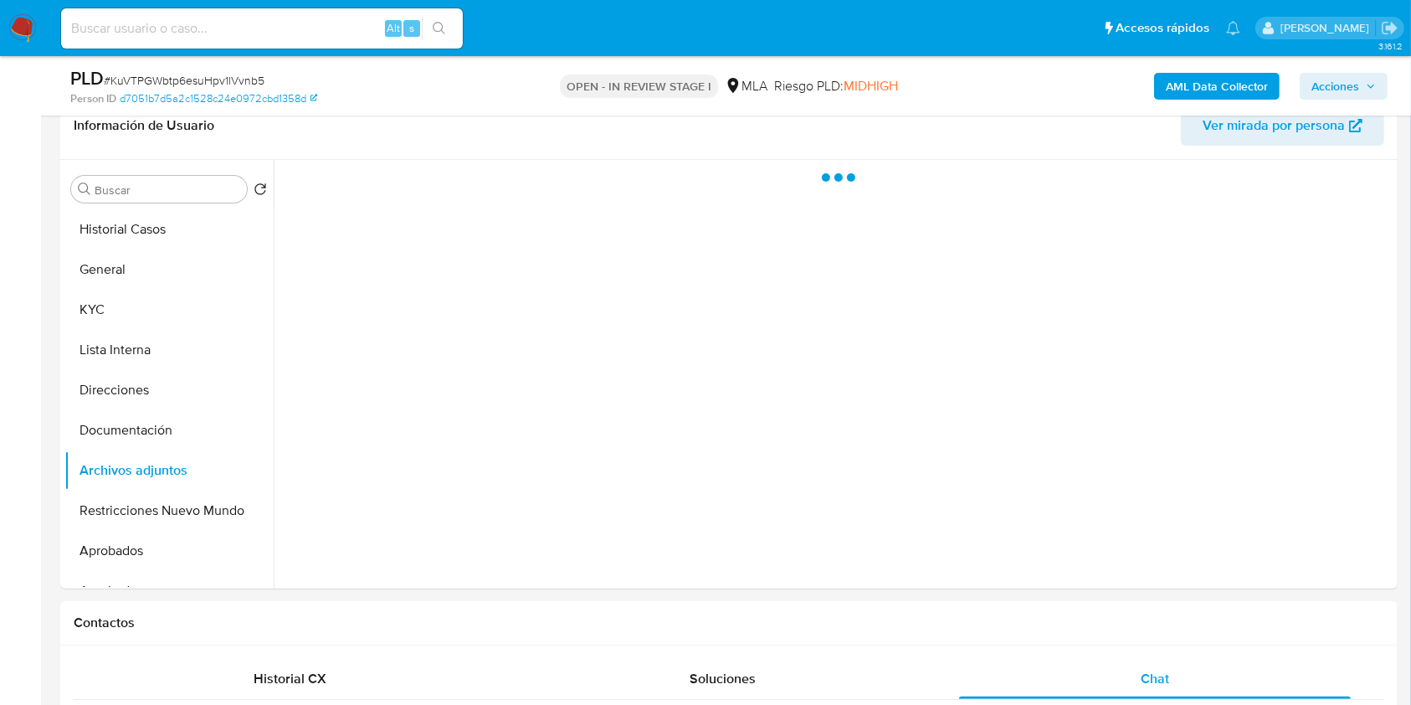
click at [1362, 62] on div "PLD # KuVTPGWbtp6esuHpv1lVvnb5 Person ID d7051b7d5a2c1528c24e0972cbd1358d OPEN …" at bounding box center [728, 85] width 1337 height 59
click at [1357, 77] on span "Acciones" at bounding box center [1335, 86] width 48 height 27
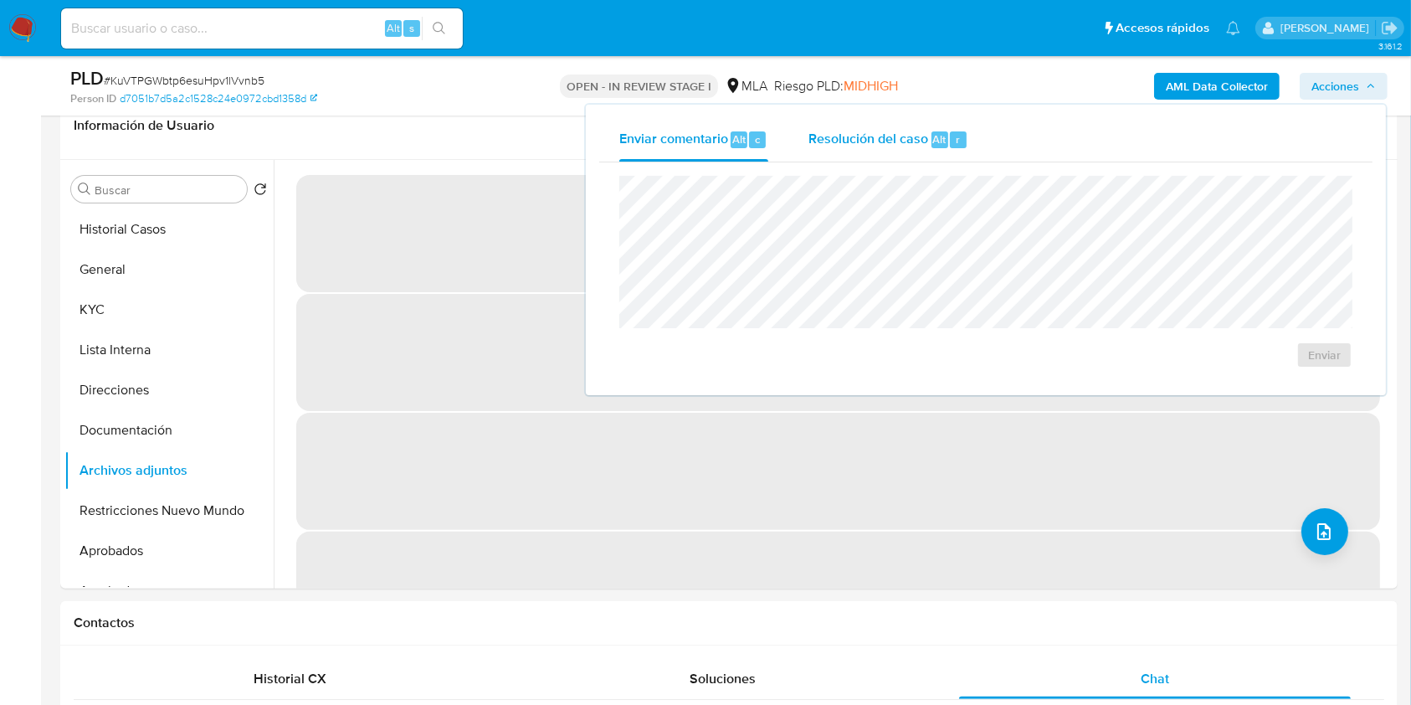
click at [932, 156] on div "Resolución del caso Alt r" at bounding box center [888, 140] width 160 height 44
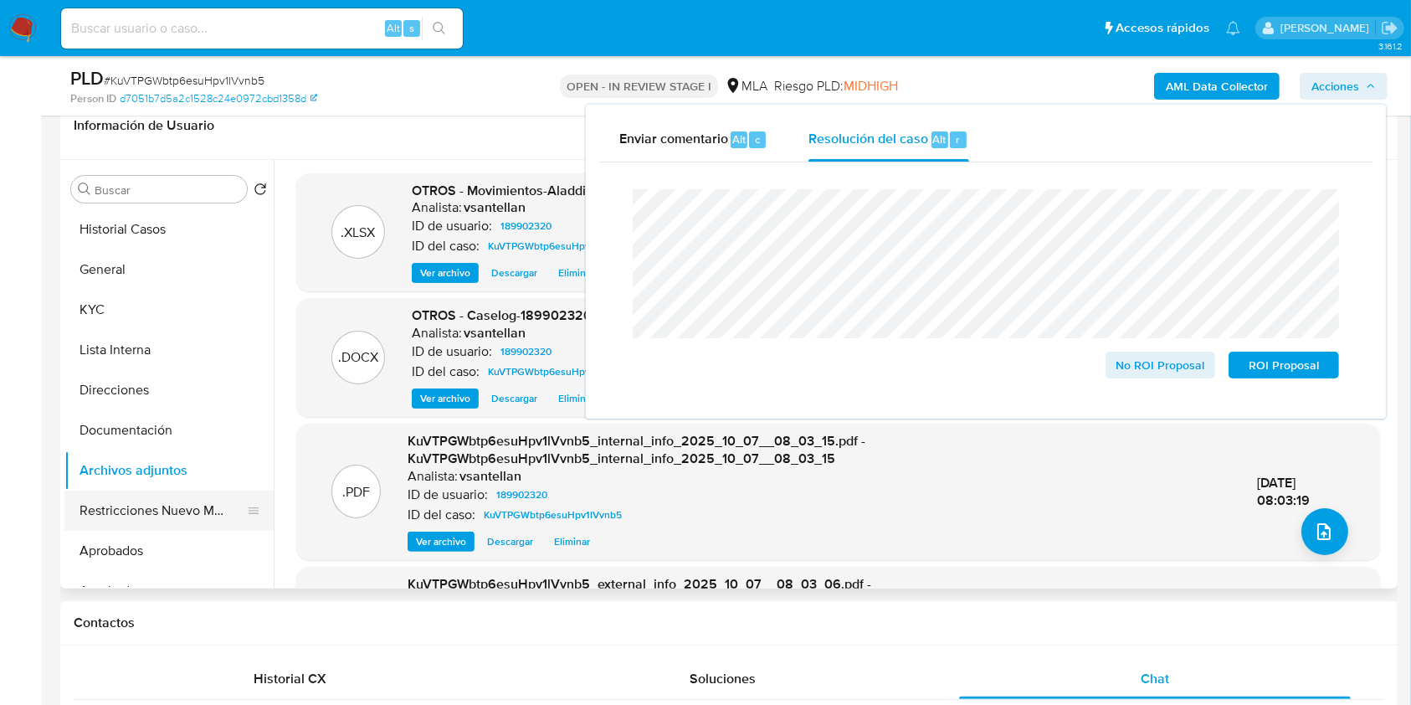
click at [172, 503] on button "Restricciones Nuevo Mundo" at bounding box center [162, 510] width 196 height 40
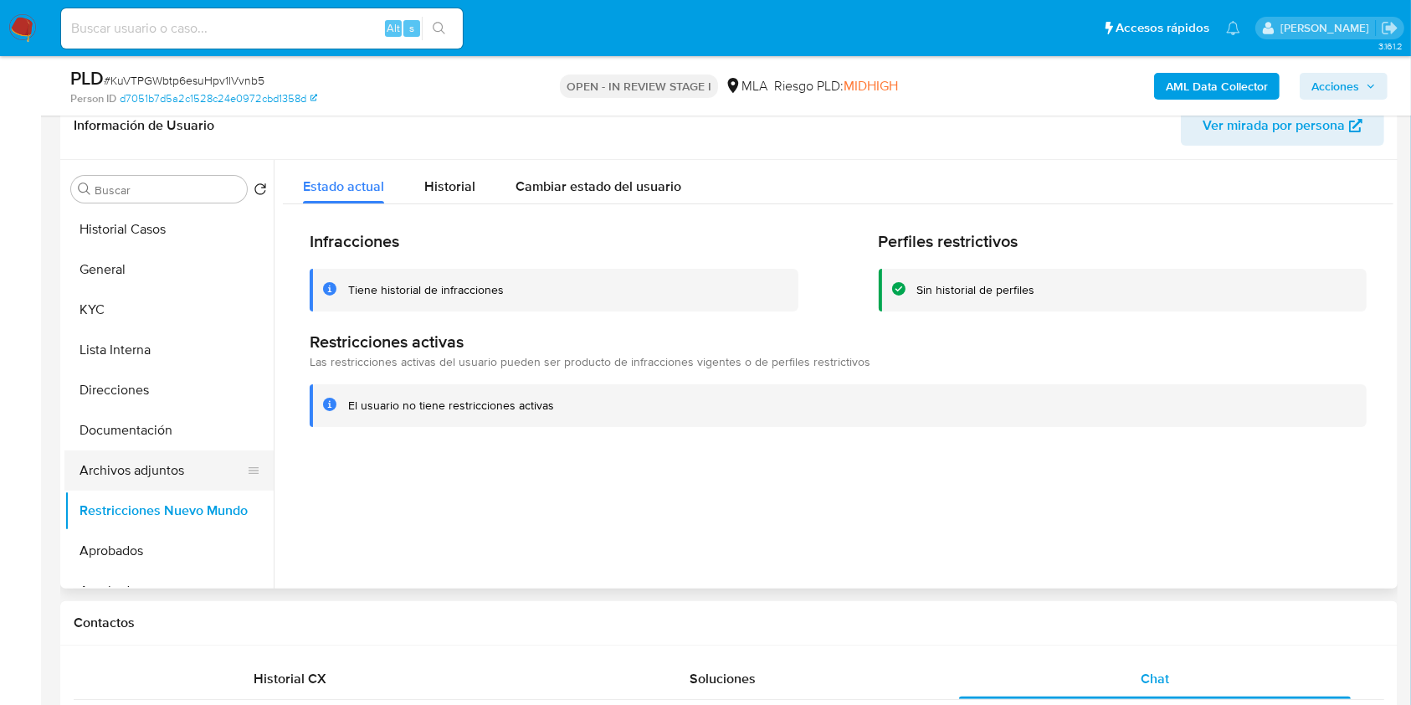
click at [167, 470] on button "Archivos adjuntos" at bounding box center [162, 470] width 196 height 40
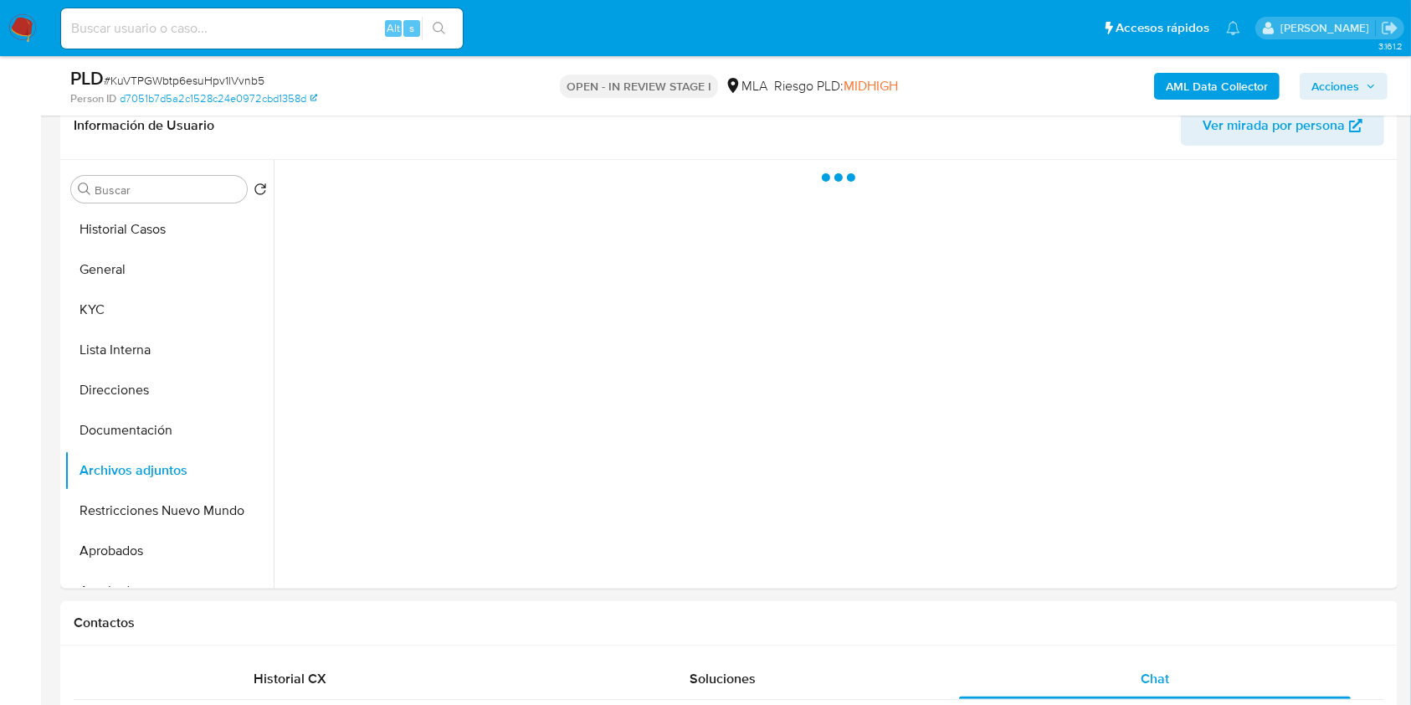
click at [1322, 85] on span "Acciones" at bounding box center [1335, 86] width 48 height 27
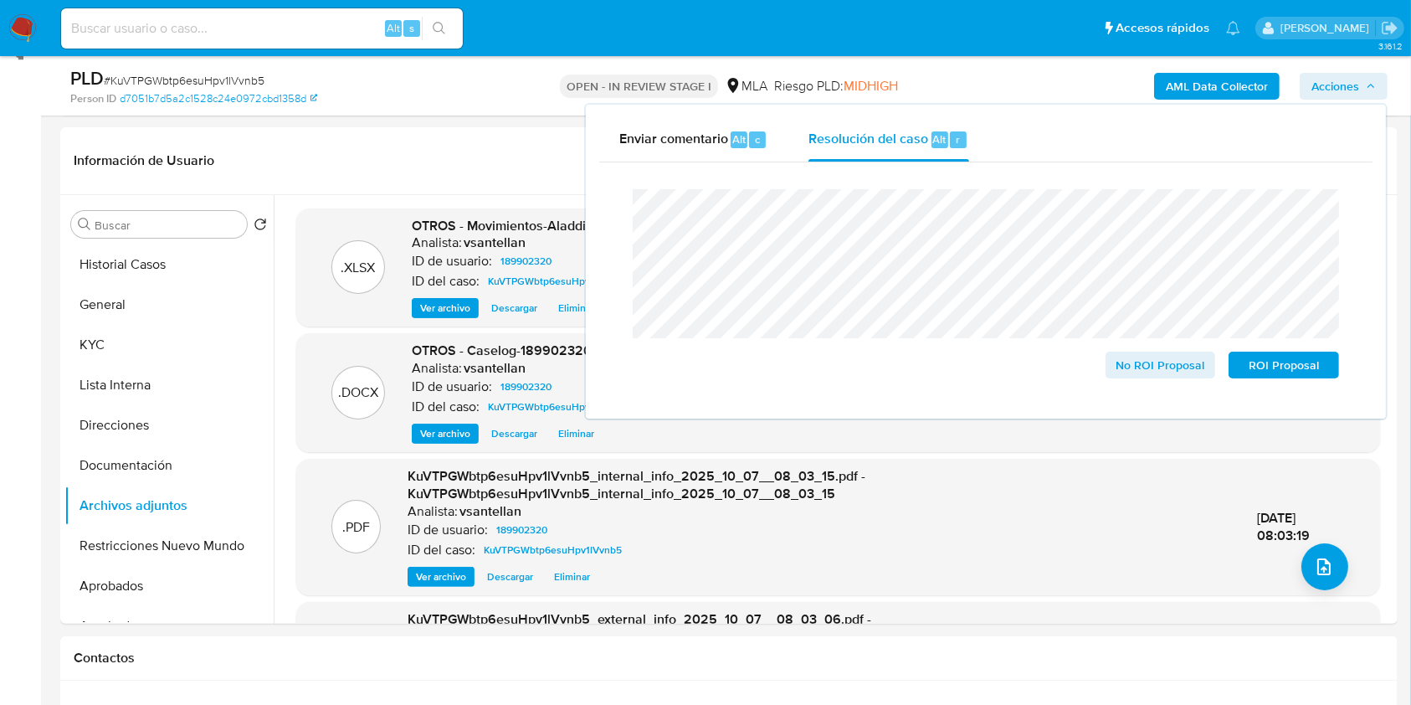
scroll to position [128, 0]
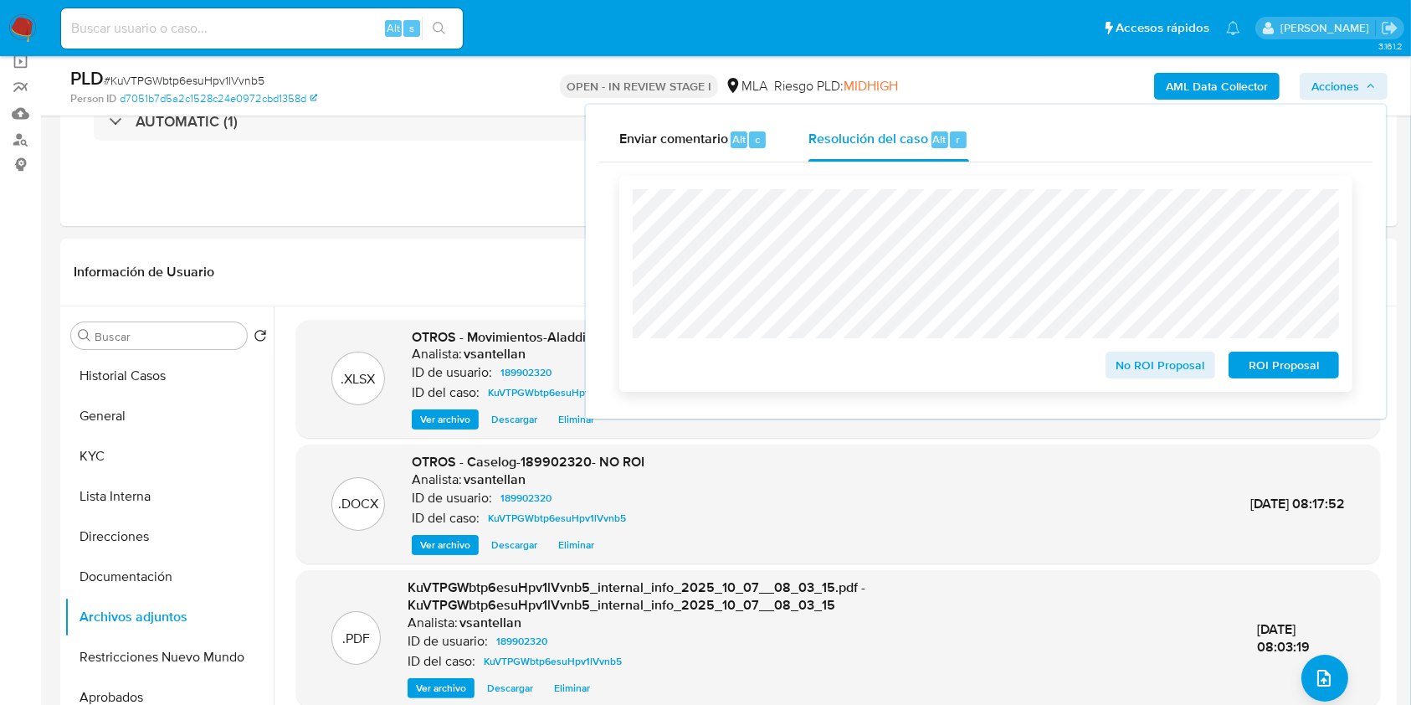
click at [1106, 357] on button "No ROI Proposal" at bounding box center [1161, 364] width 110 height 27
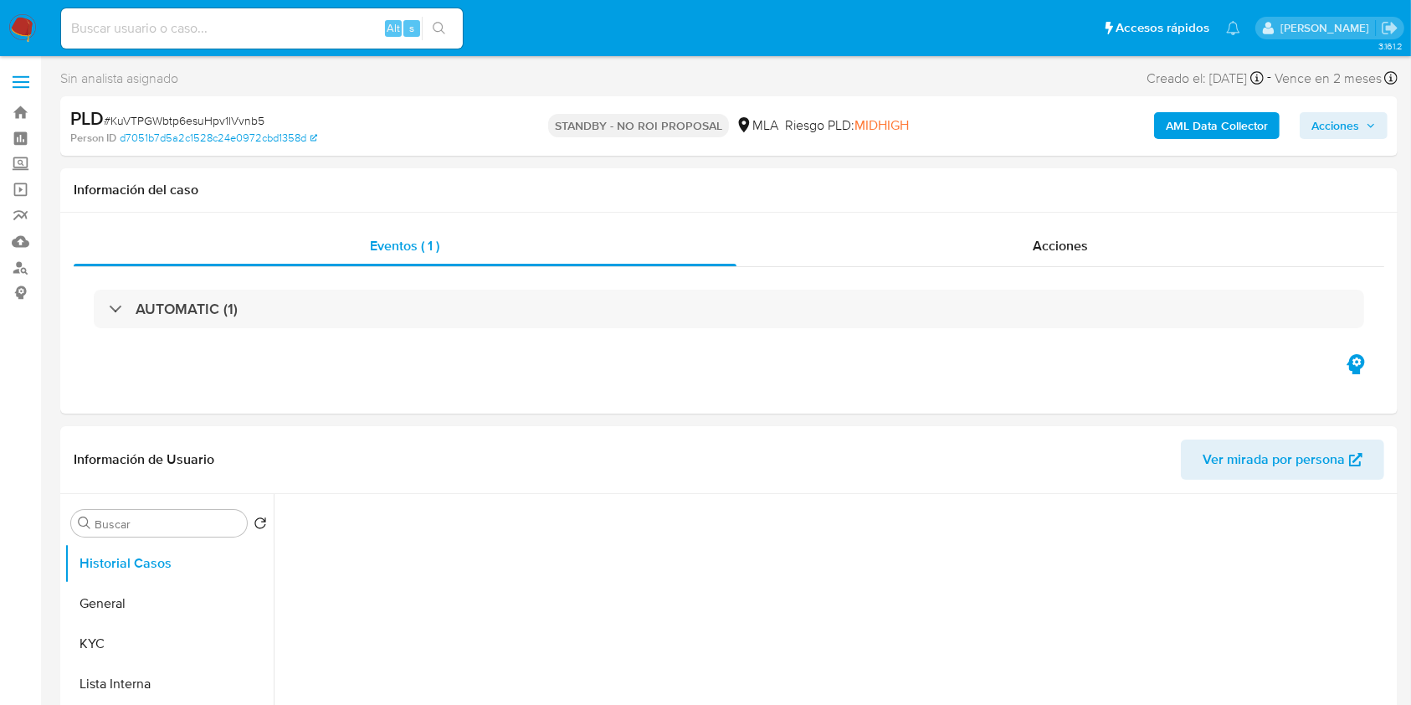
select select "10"
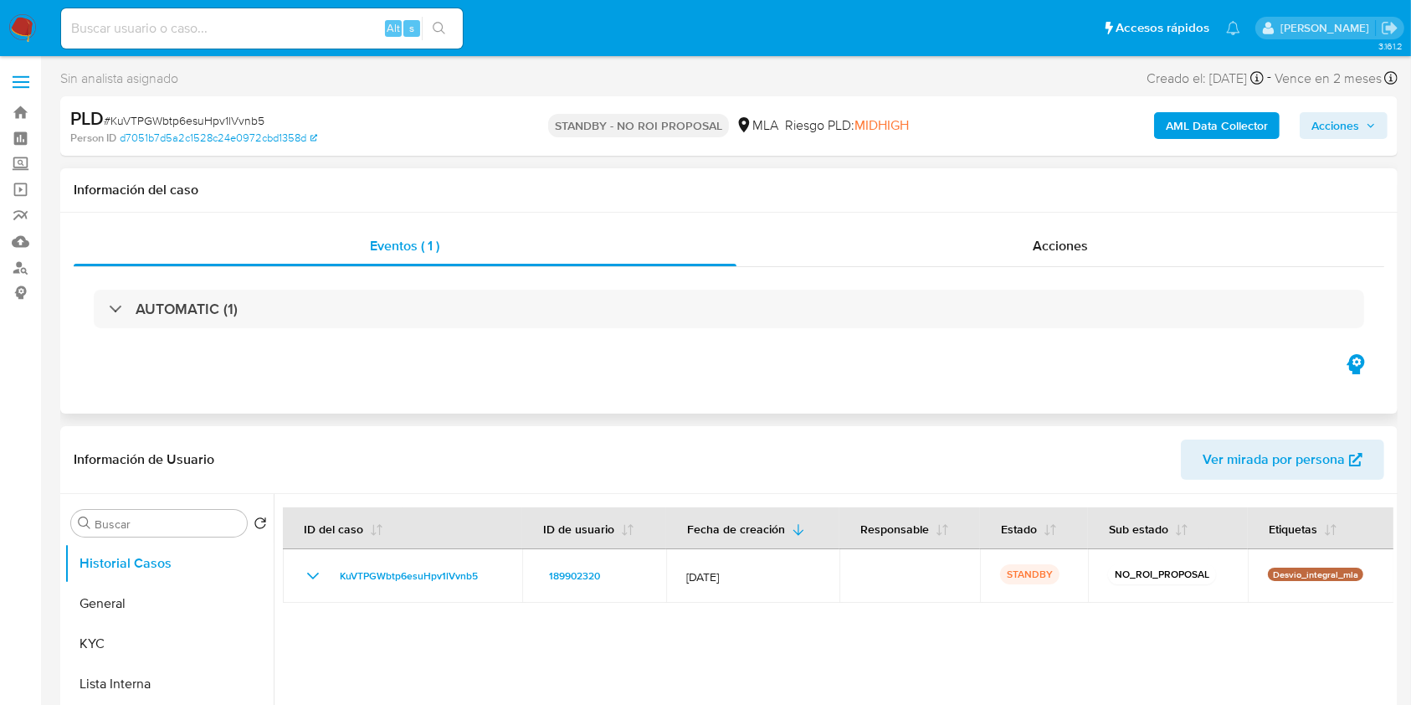
drag, startPoint x: 779, startPoint y: 639, endPoint x: 612, endPoint y: 346, distance: 337.4
click at [779, 640] on div at bounding box center [834, 708] width 1120 height 428
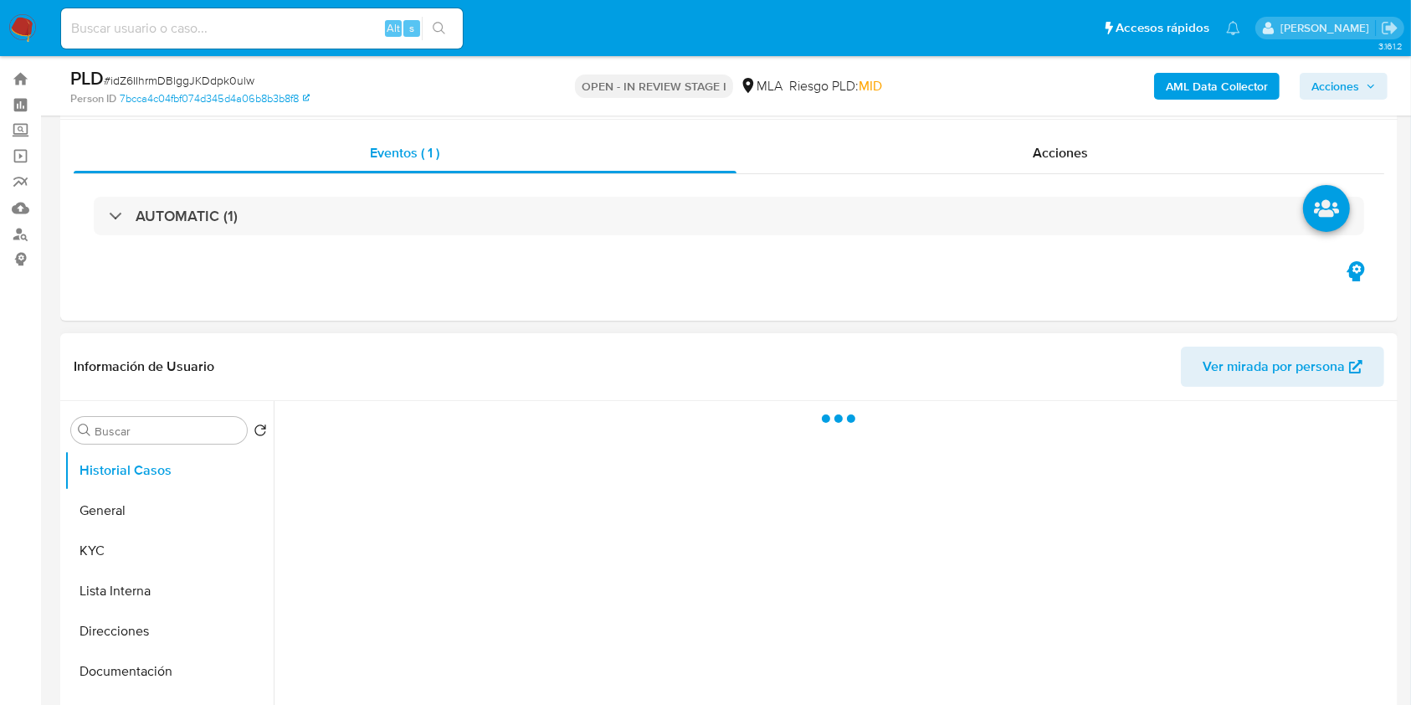
select select "10"
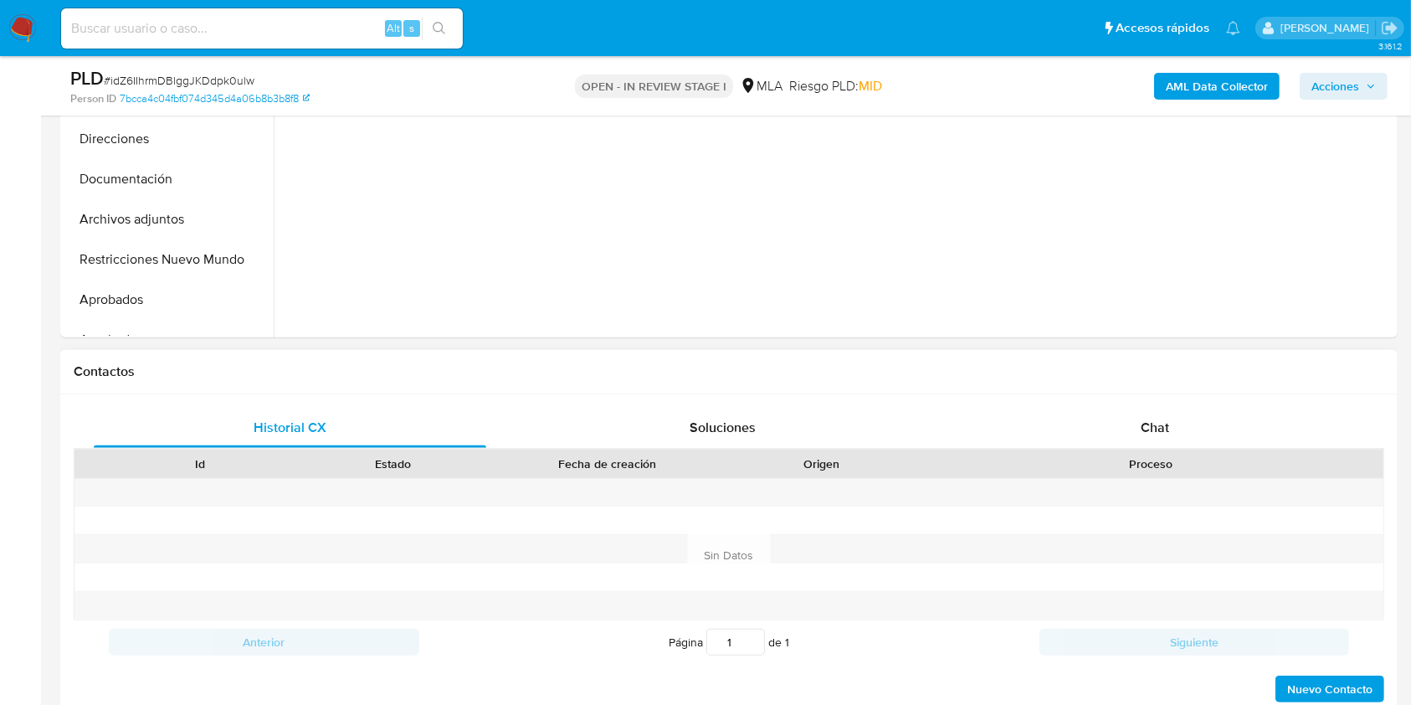
scroll to position [557, 0]
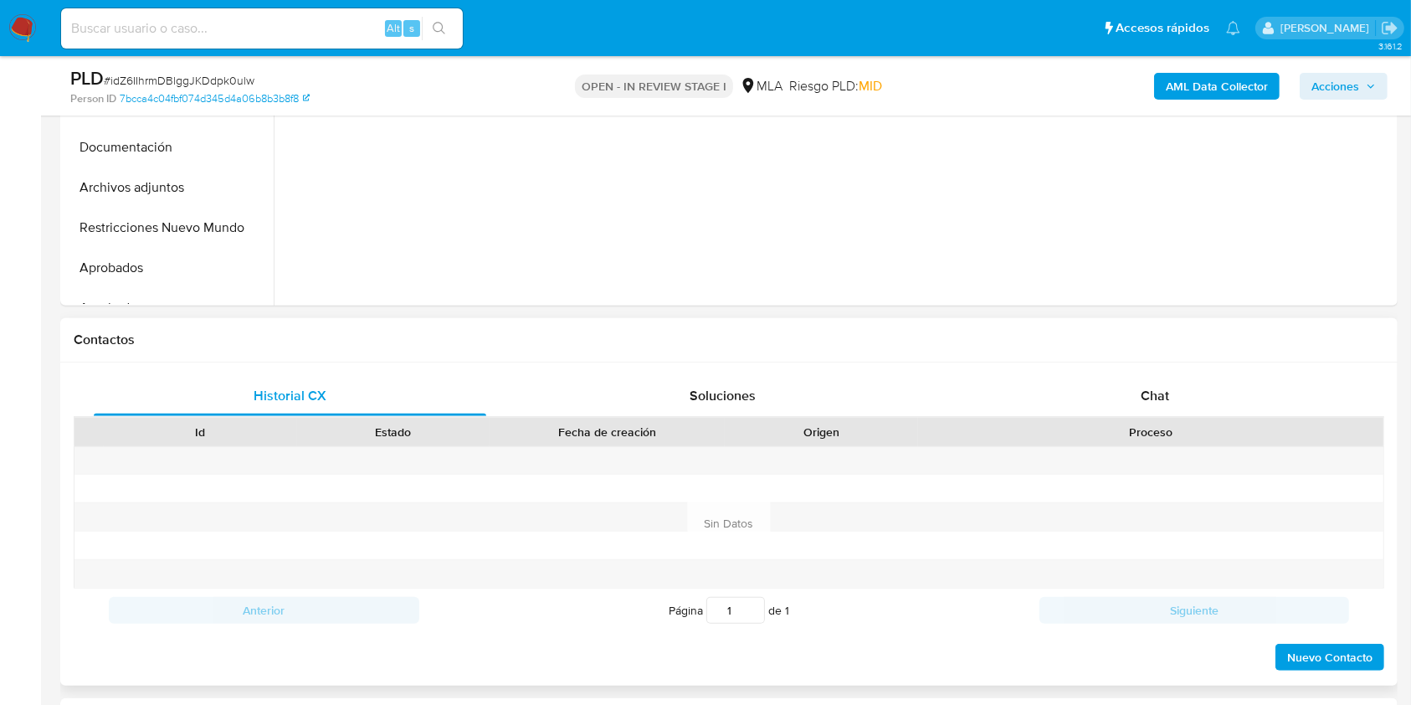
click at [1165, 369] on div "Historial CX Soluciones Chat Id Estado Fecha de creación Origen Proceso Anterio…" at bounding box center [728, 523] width 1337 height 323
click at [1170, 393] on div "Chat" at bounding box center [1155, 396] width 393 height 40
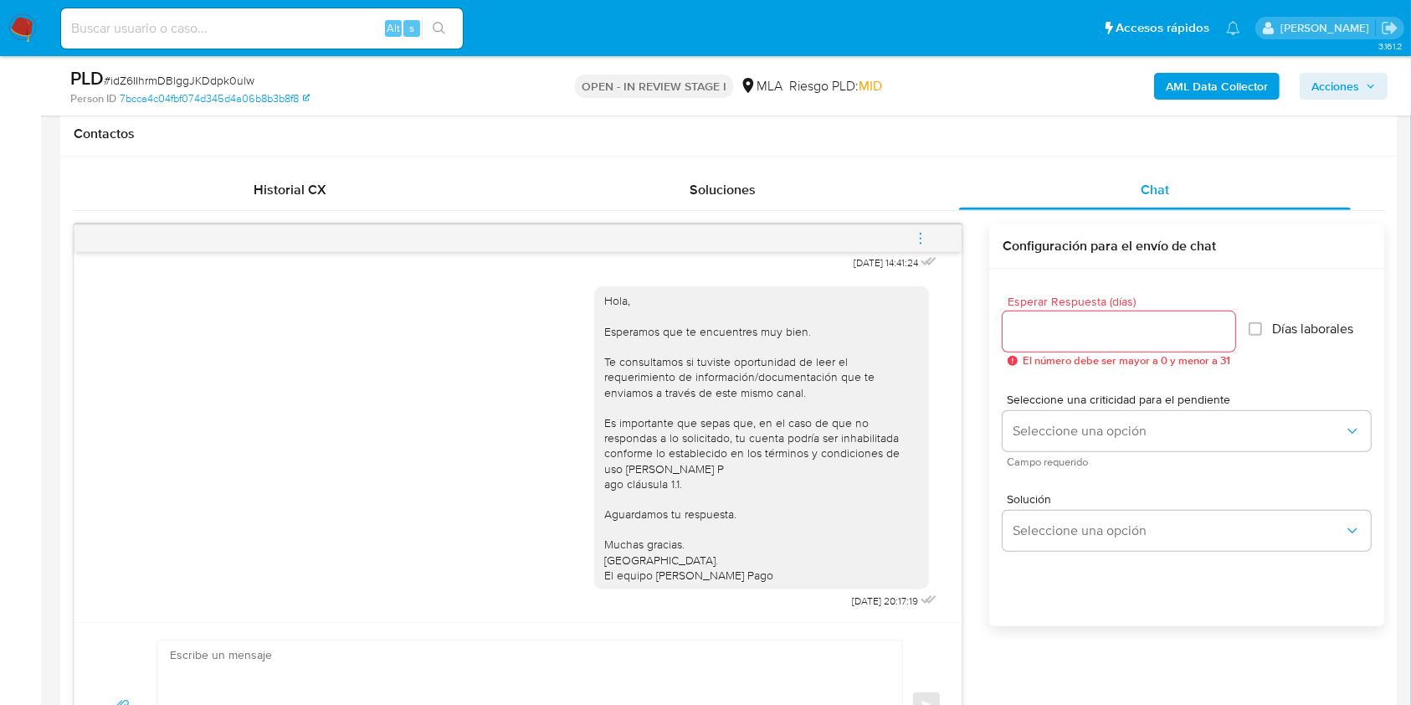
scroll to position [237, 0]
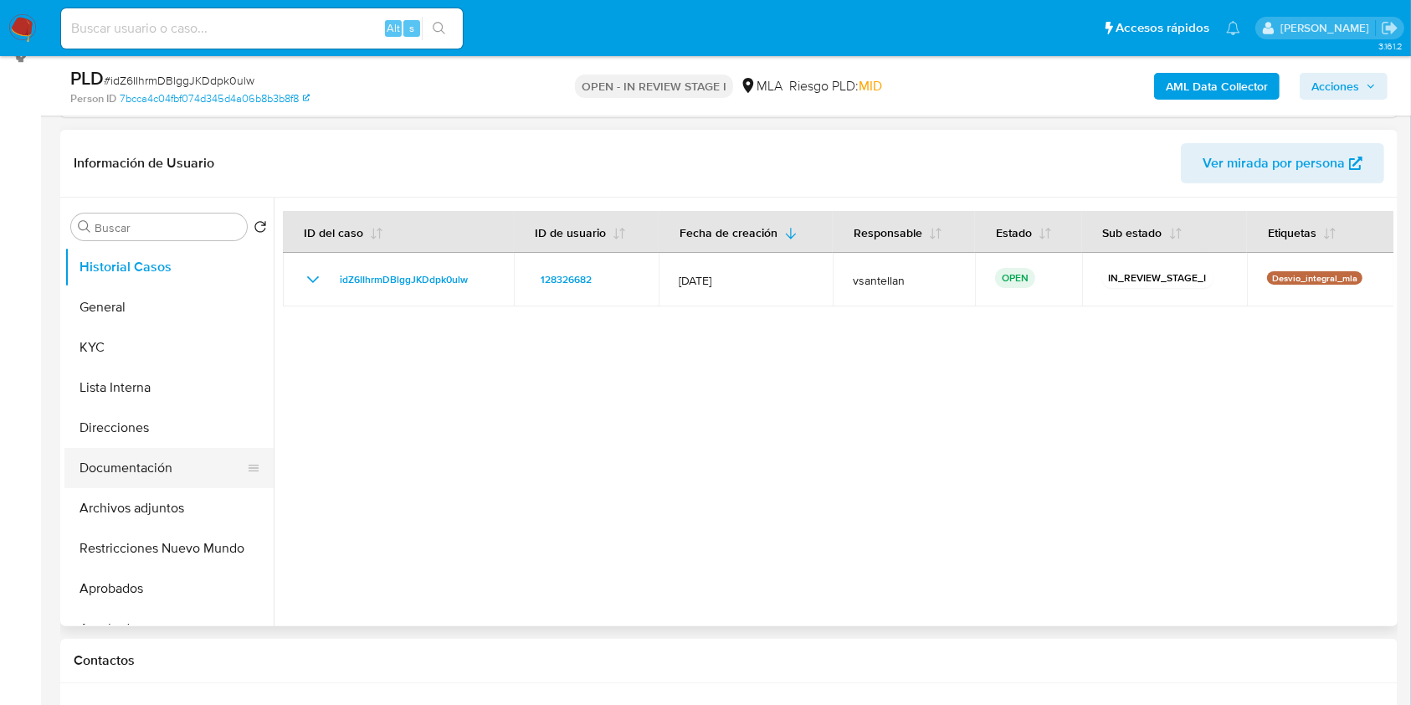
click at [154, 465] on button "Documentación" at bounding box center [162, 468] width 196 height 40
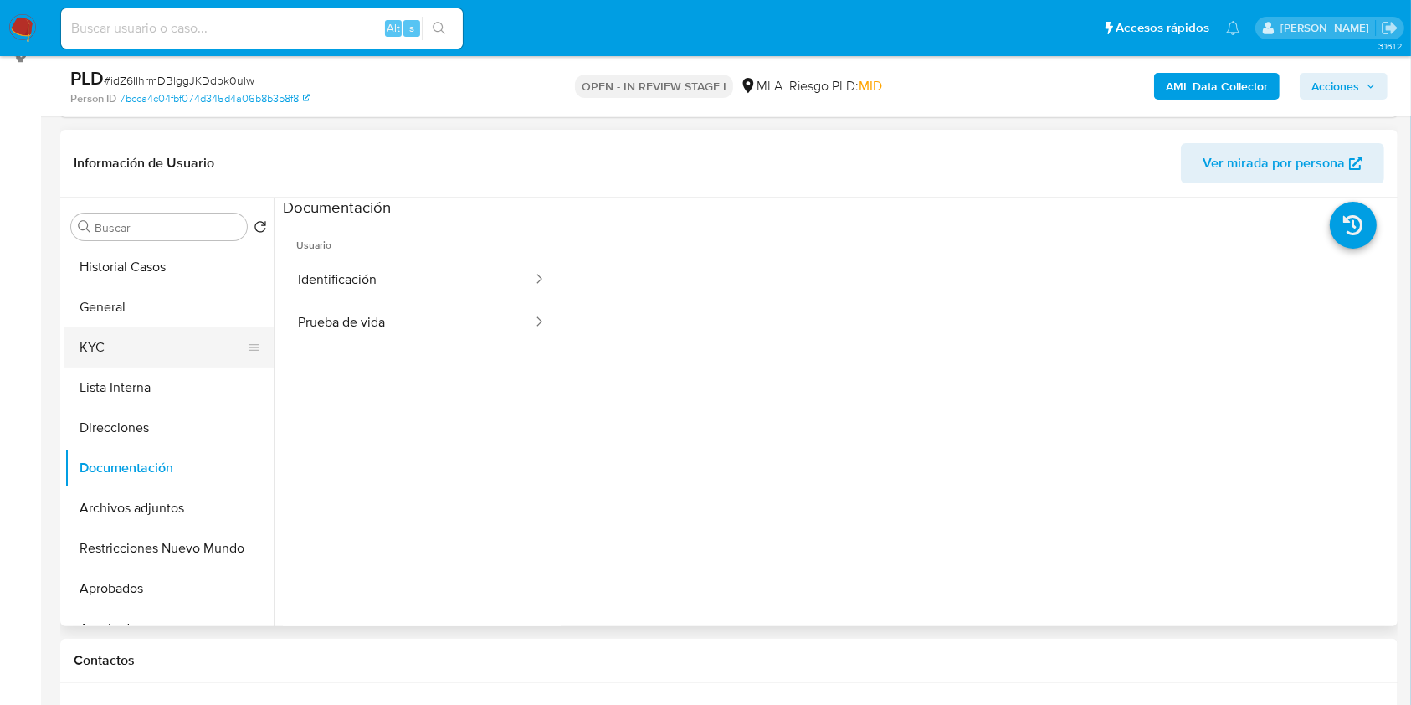
click at [142, 359] on button "KYC" at bounding box center [162, 347] width 196 height 40
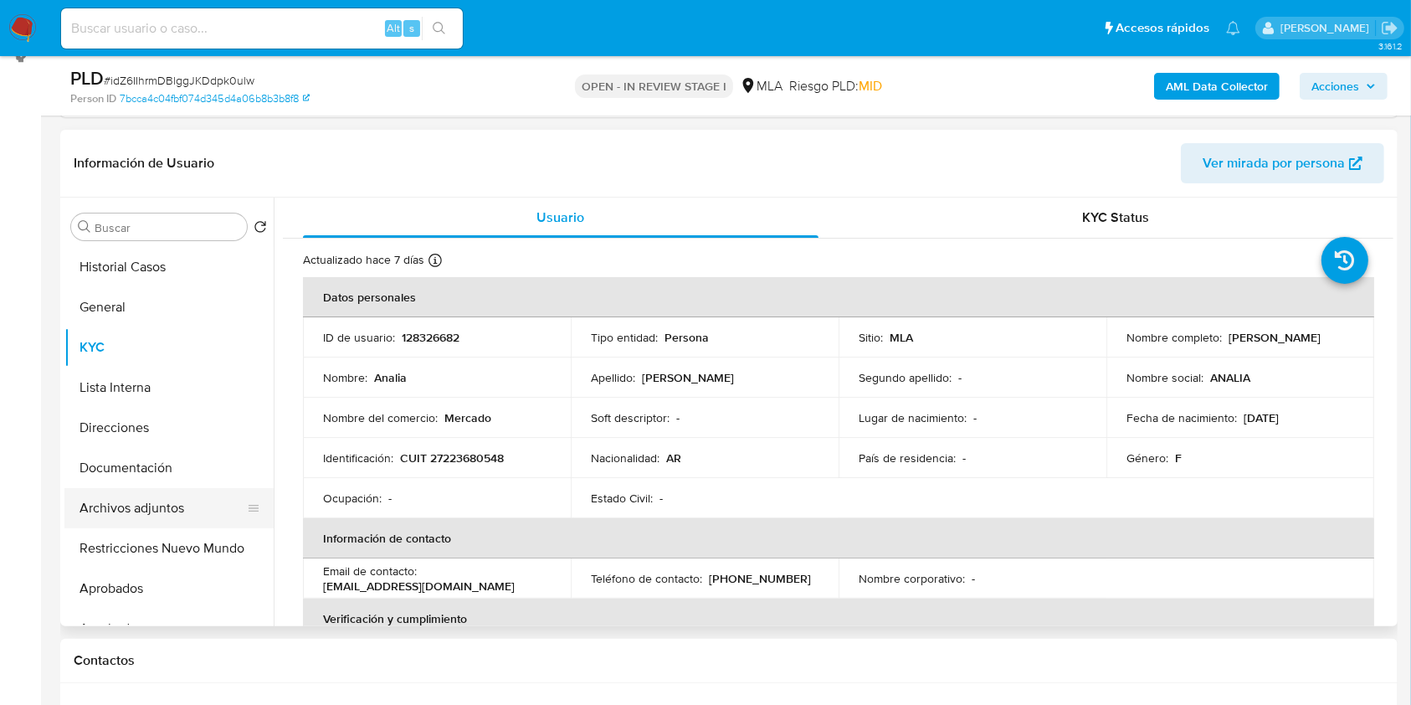
click at [169, 511] on button "Archivos adjuntos" at bounding box center [162, 508] width 196 height 40
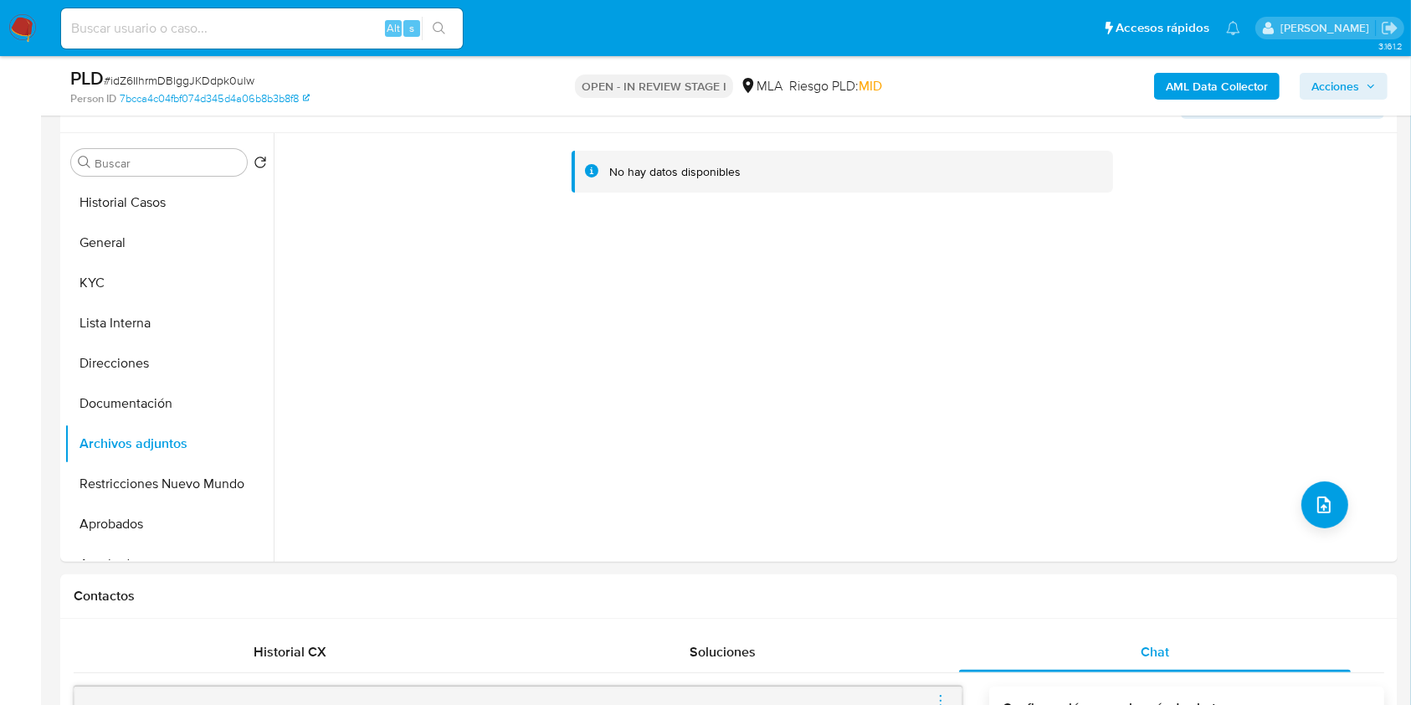
scroll to position [286, 0]
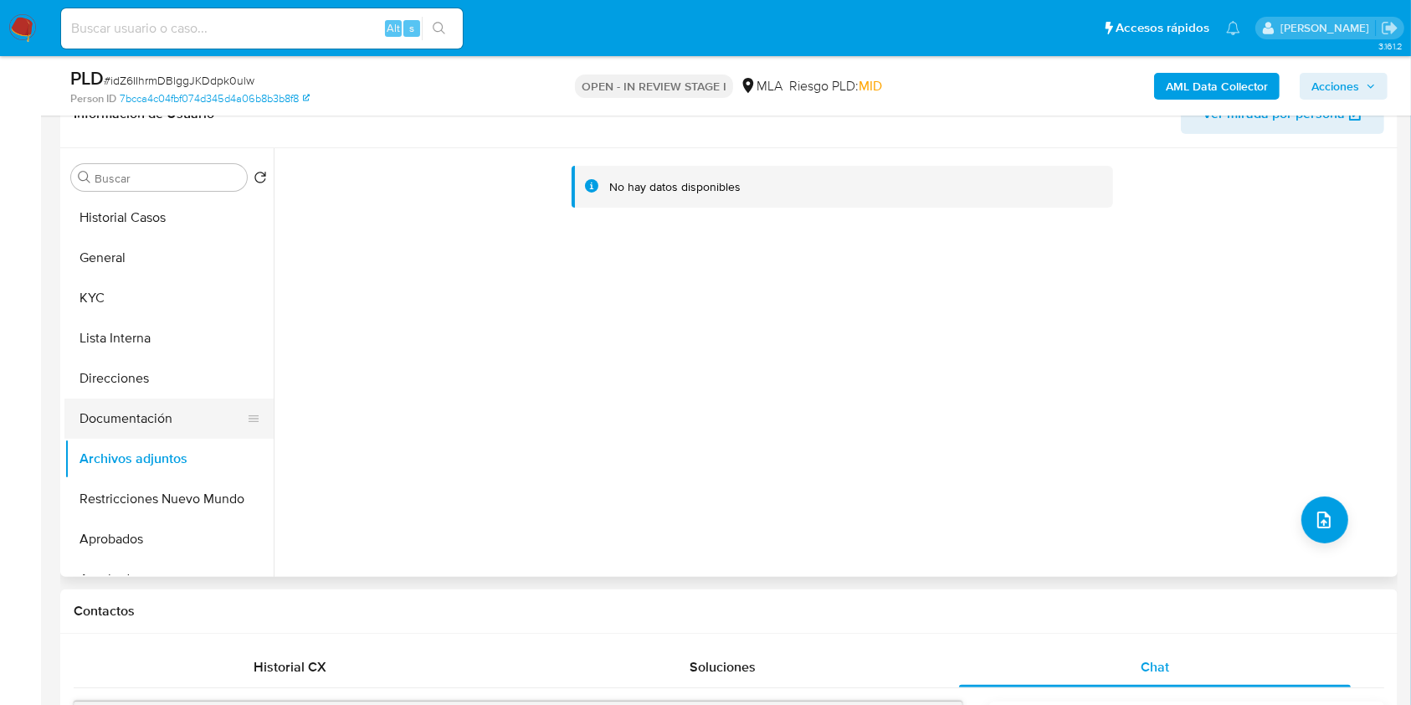
click at [148, 411] on button "Documentación" at bounding box center [162, 418] width 196 height 40
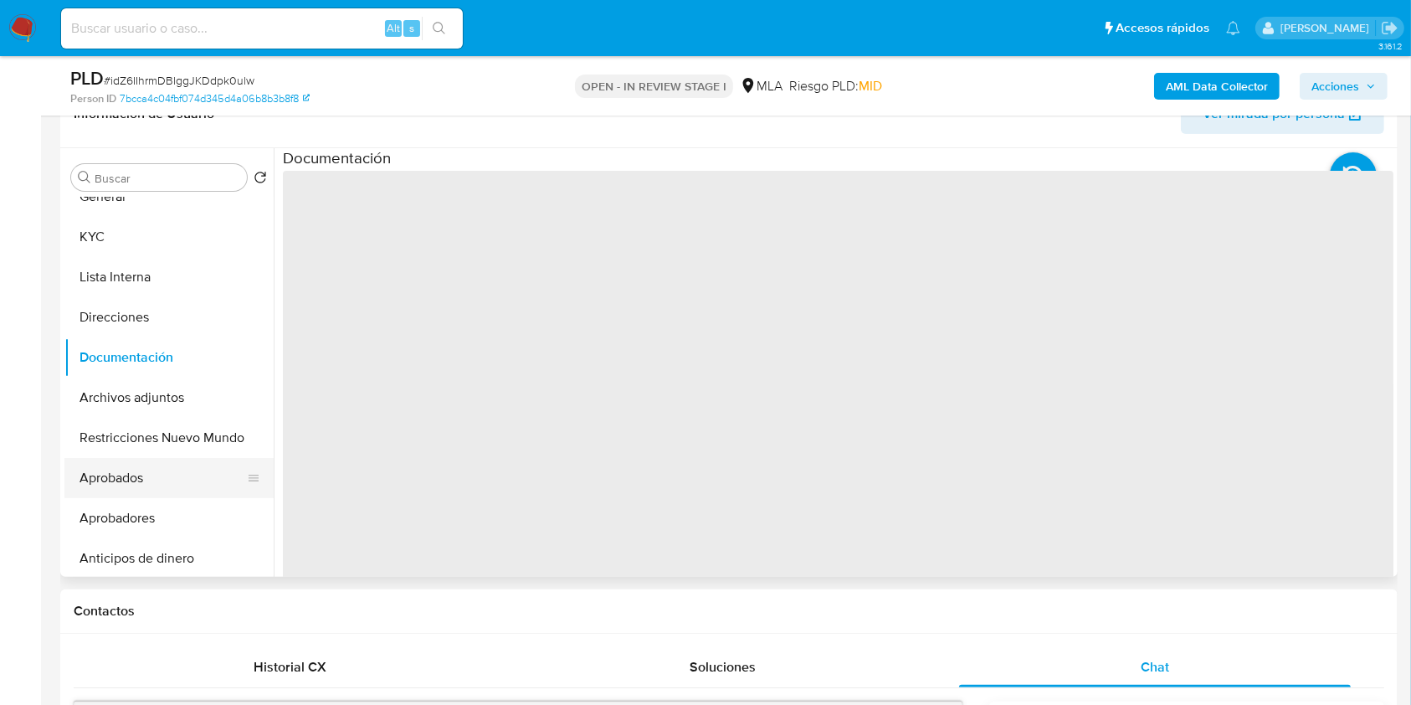
scroll to position [111, 0]
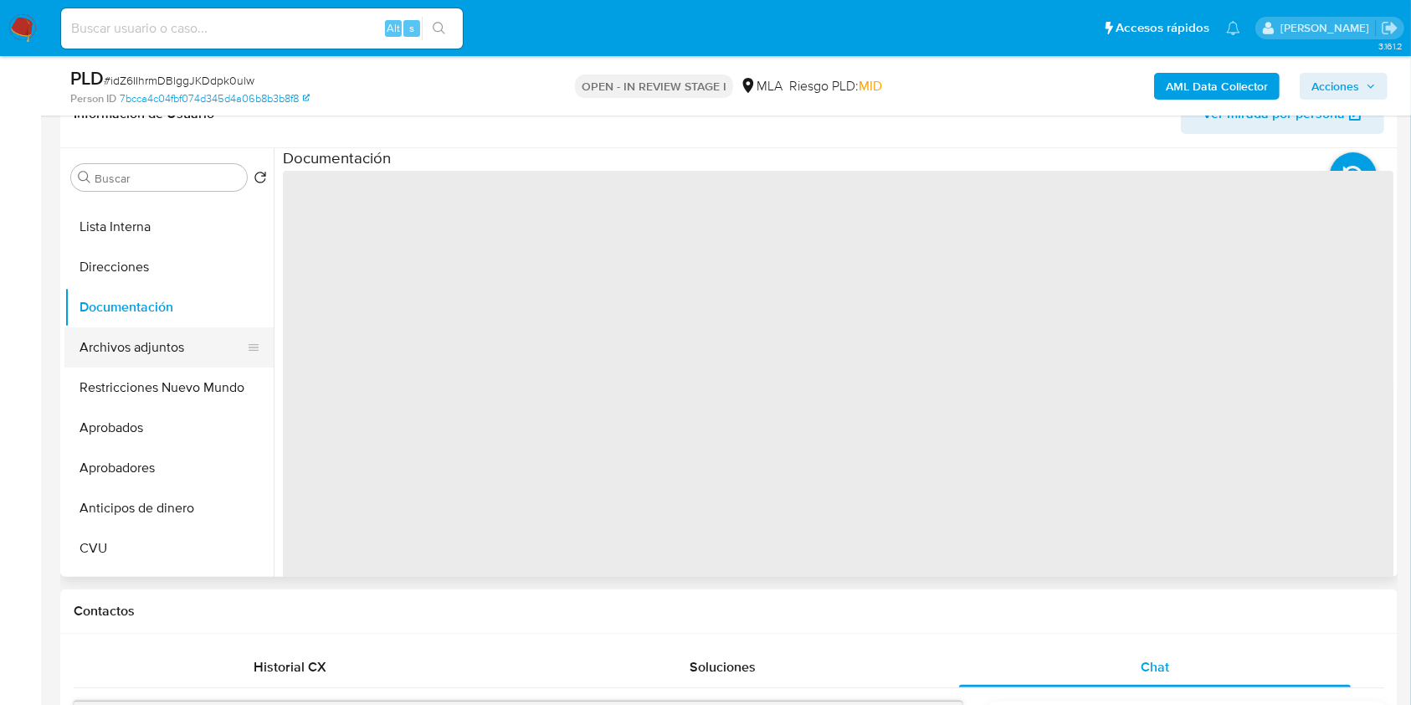
click at [163, 362] on button "Archivos adjuntos" at bounding box center [162, 347] width 196 height 40
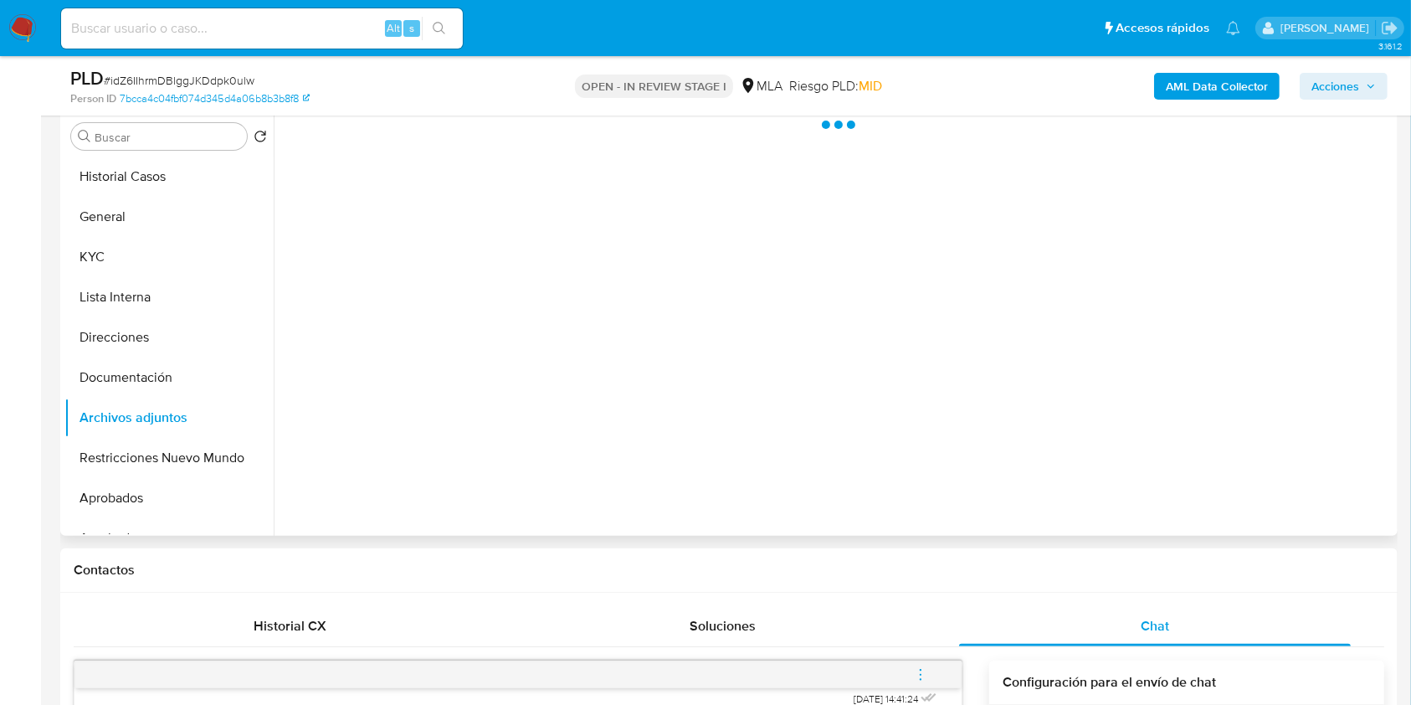
scroll to position [223, 0]
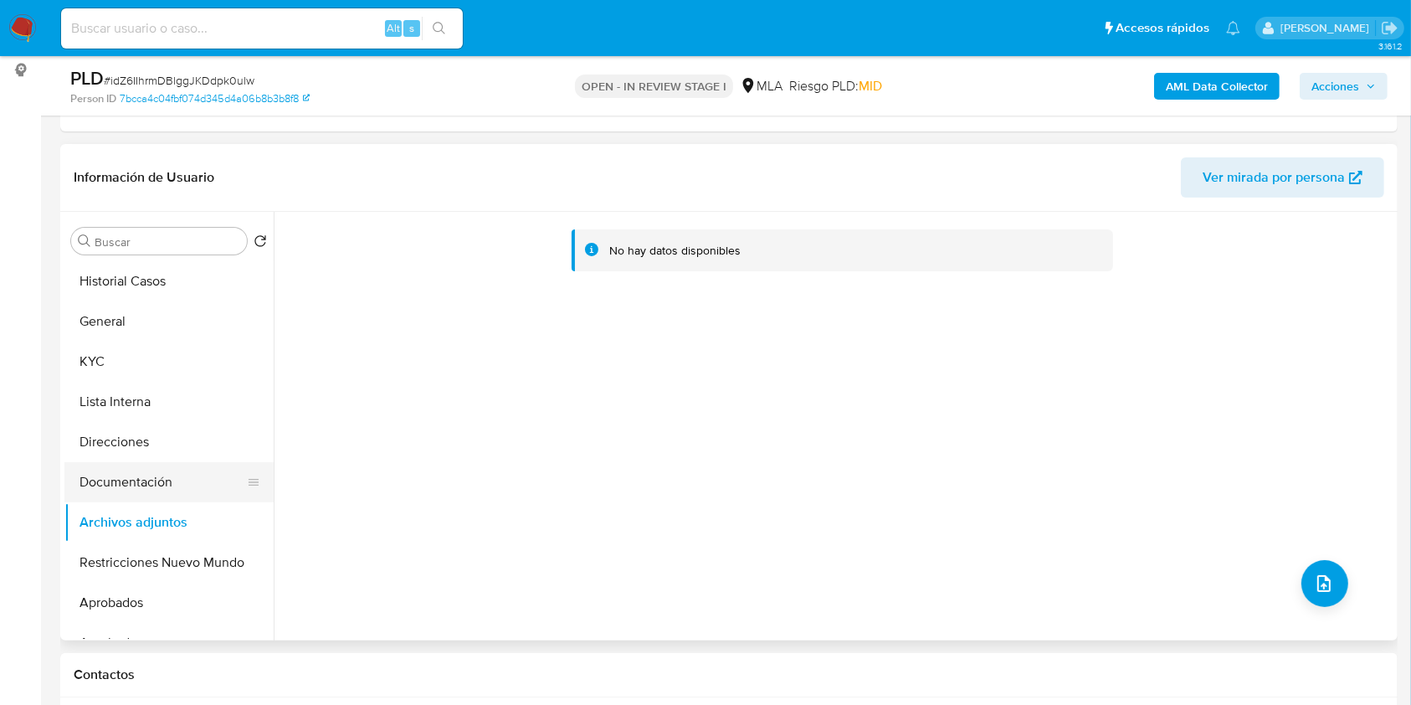
click at [161, 475] on button "Documentación" at bounding box center [162, 482] width 196 height 40
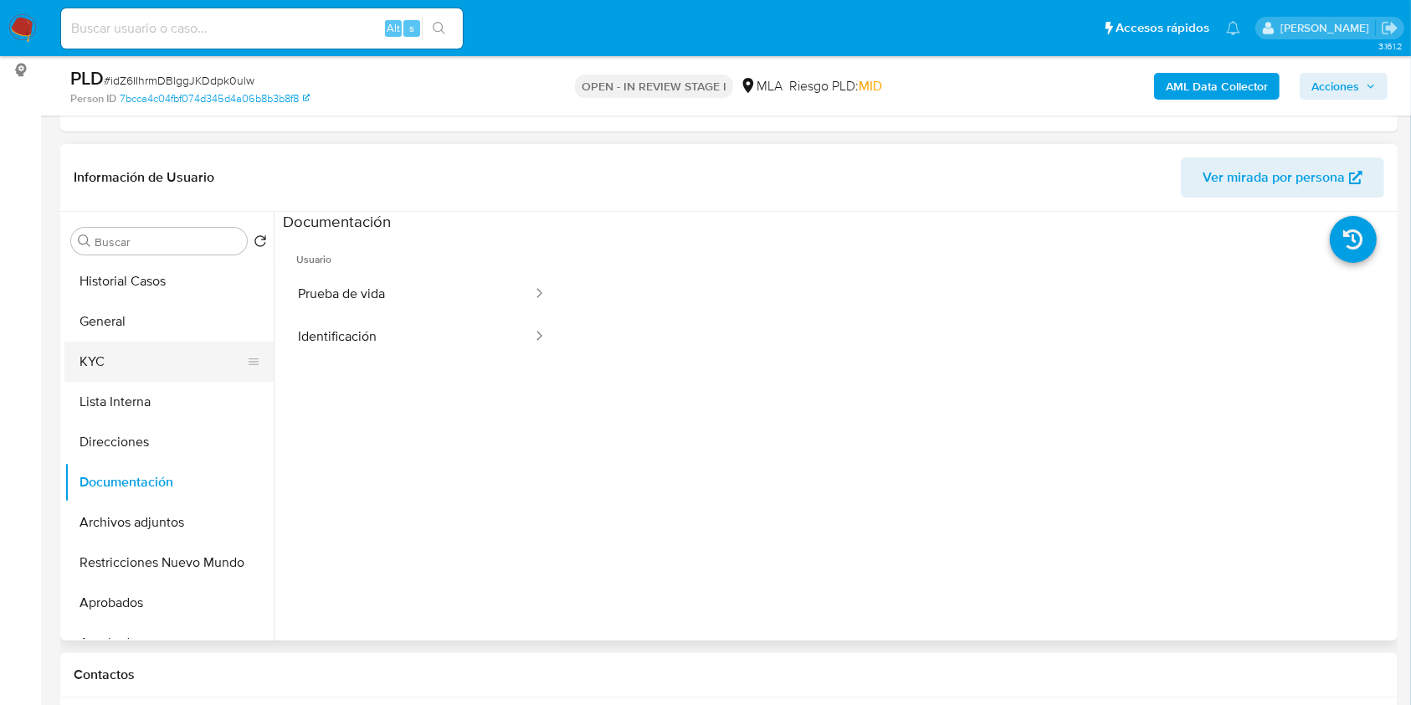
click at [142, 352] on button "KYC" at bounding box center [162, 361] width 196 height 40
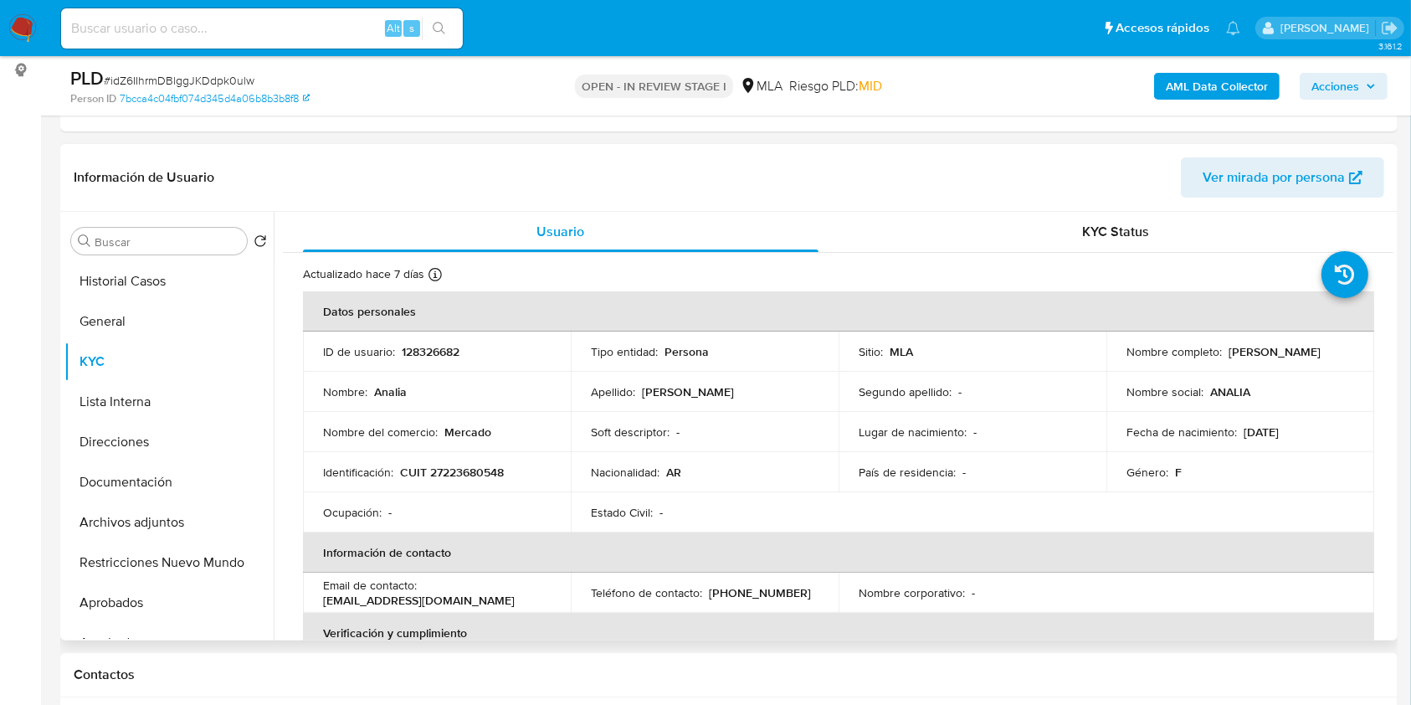
click at [470, 475] on p "CUIT 27223680548" at bounding box center [452, 471] width 104 height 15
copy p "27223680548"
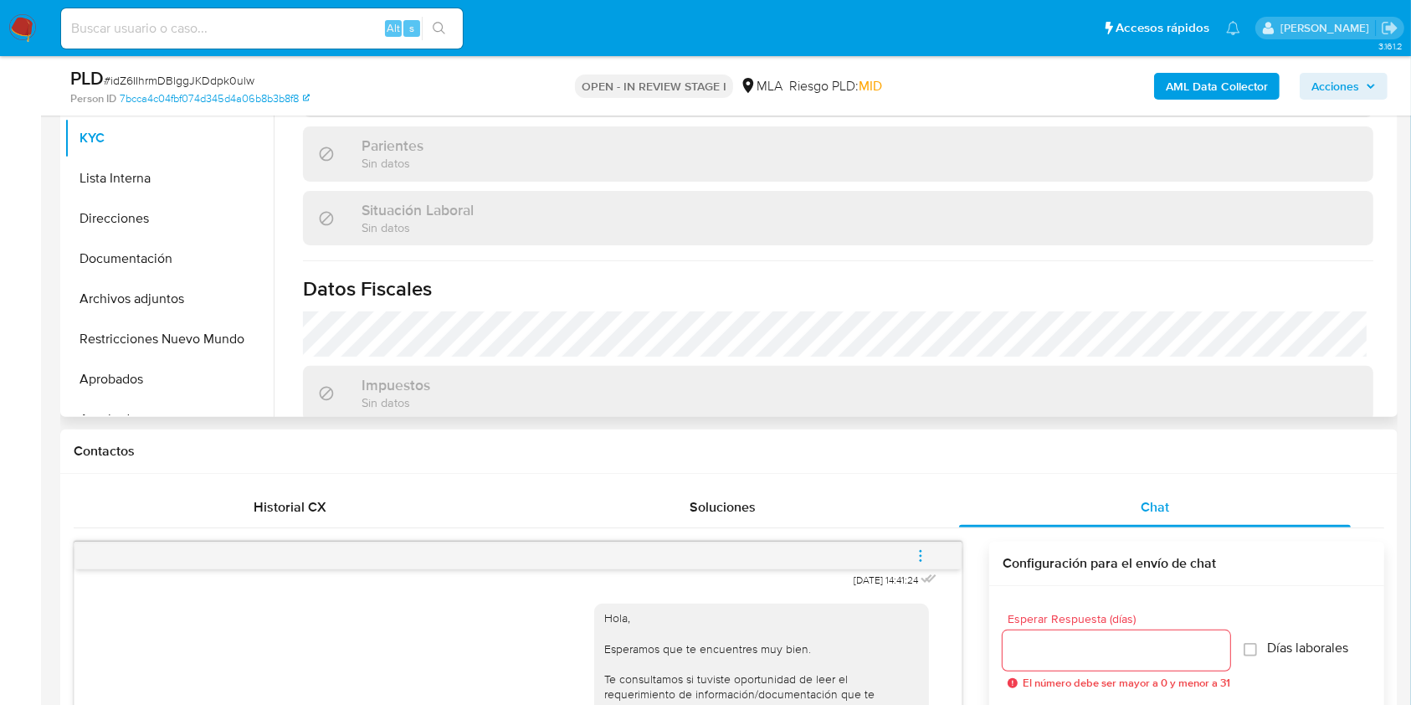
scroll to position [892, 0]
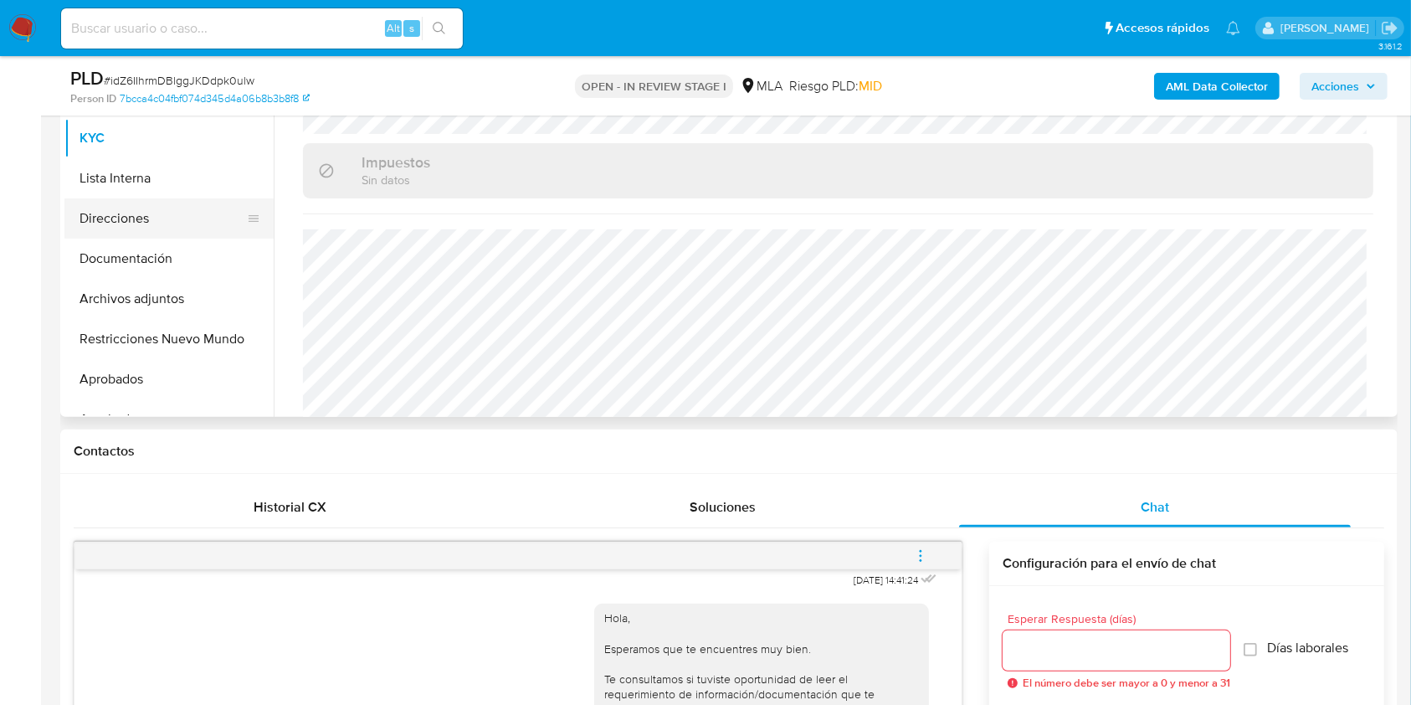
click at [175, 220] on button "Direcciones" at bounding box center [162, 218] width 196 height 40
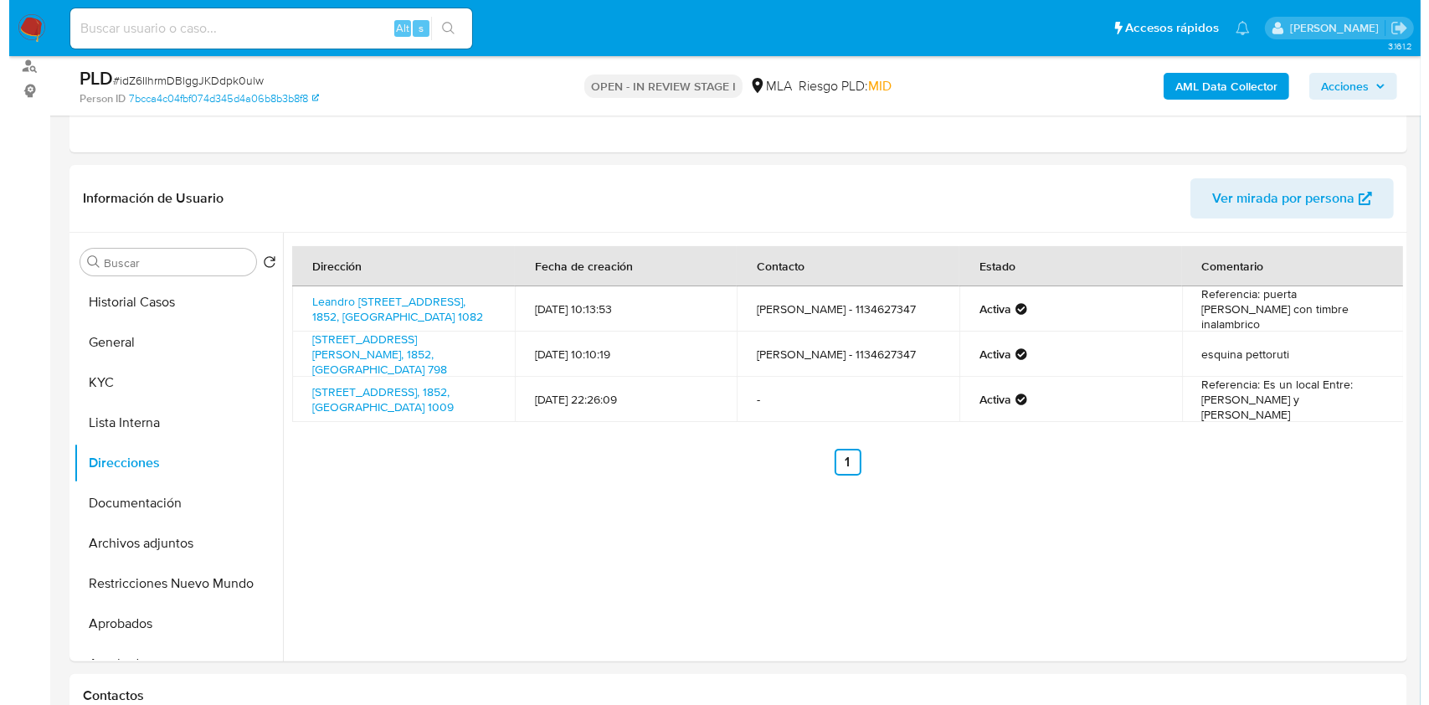
scroll to position [194, 0]
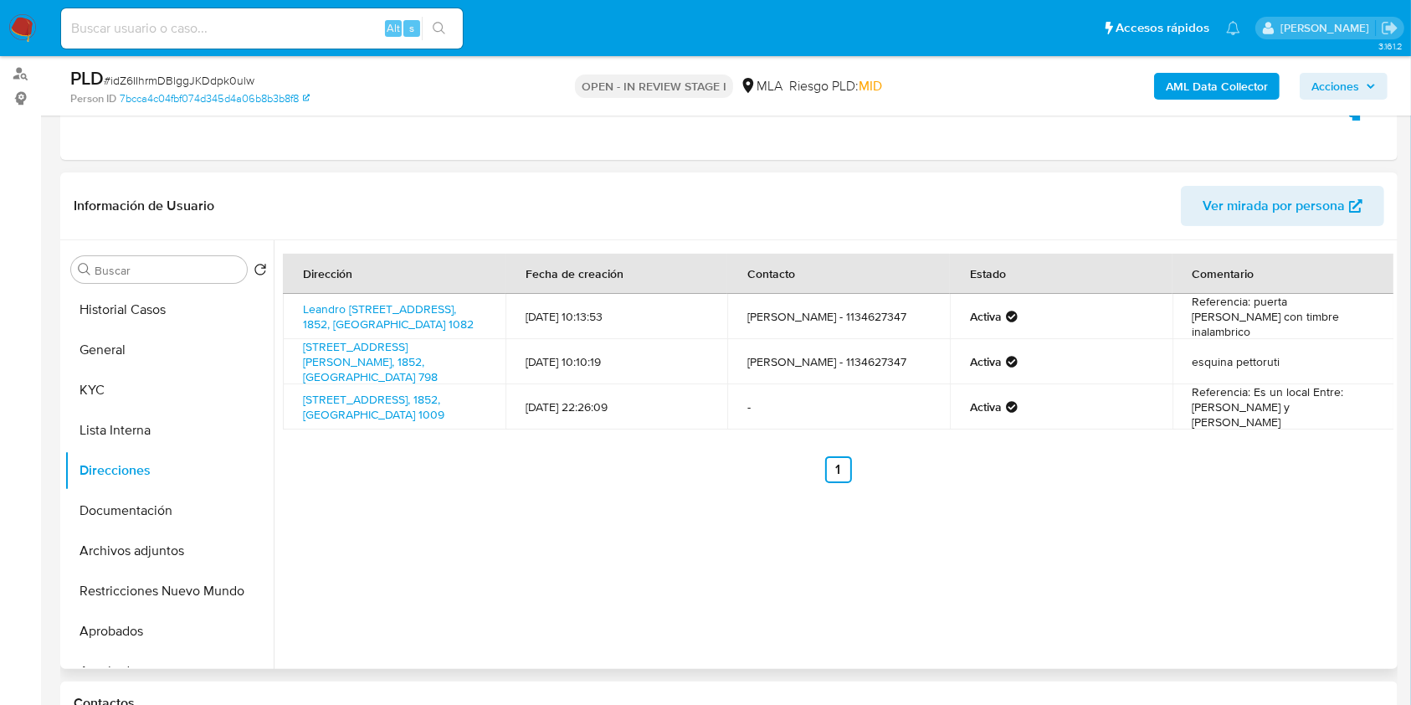
click at [423, 416] on td "[STREET_ADDRESS], 1852, [GEOGRAPHIC_DATA] 1009" at bounding box center [394, 406] width 223 height 45
click at [412, 405] on link "[STREET_ADDRESS], 1852, [GEOGRAPHIC_DATA] 1009" at bounding box center [373, 407] width 141 height 32
click at [1179, 77] on b "AML Data Collector" at bounding box center [1217, 86] width 102 height 27
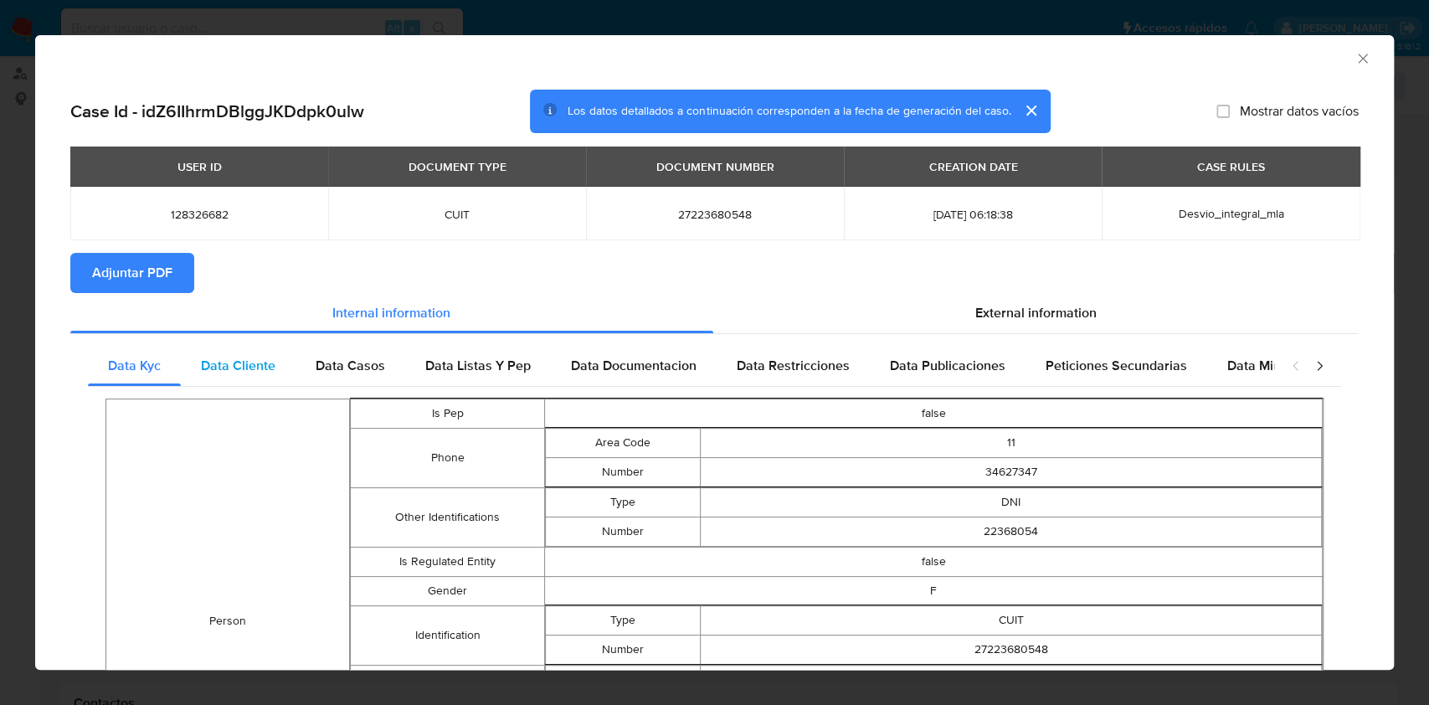
click at [262, 365] on span "Data Cliente" at bounding box center [238, 365] width 74 height 19
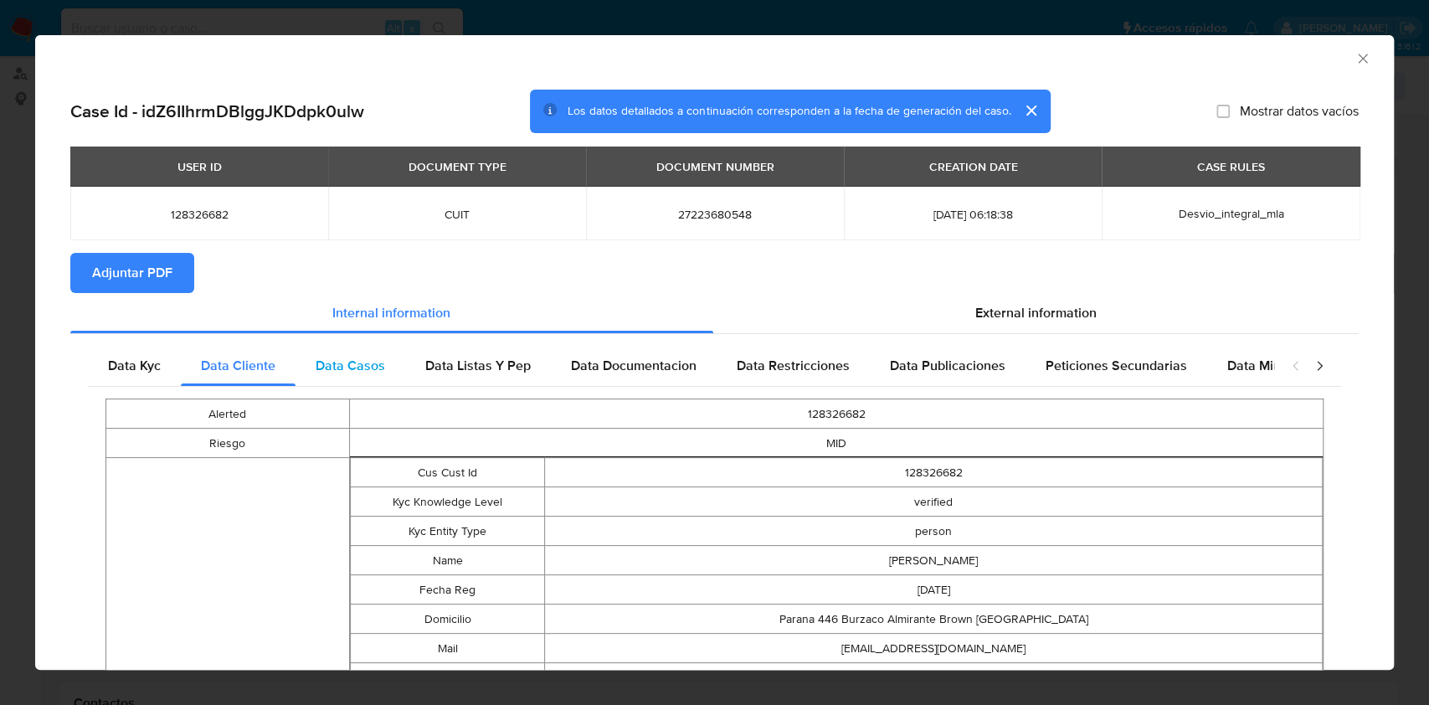
click at [341, 363] on span "Data Casos" at bounding box center [350, 365] width 69 height 19
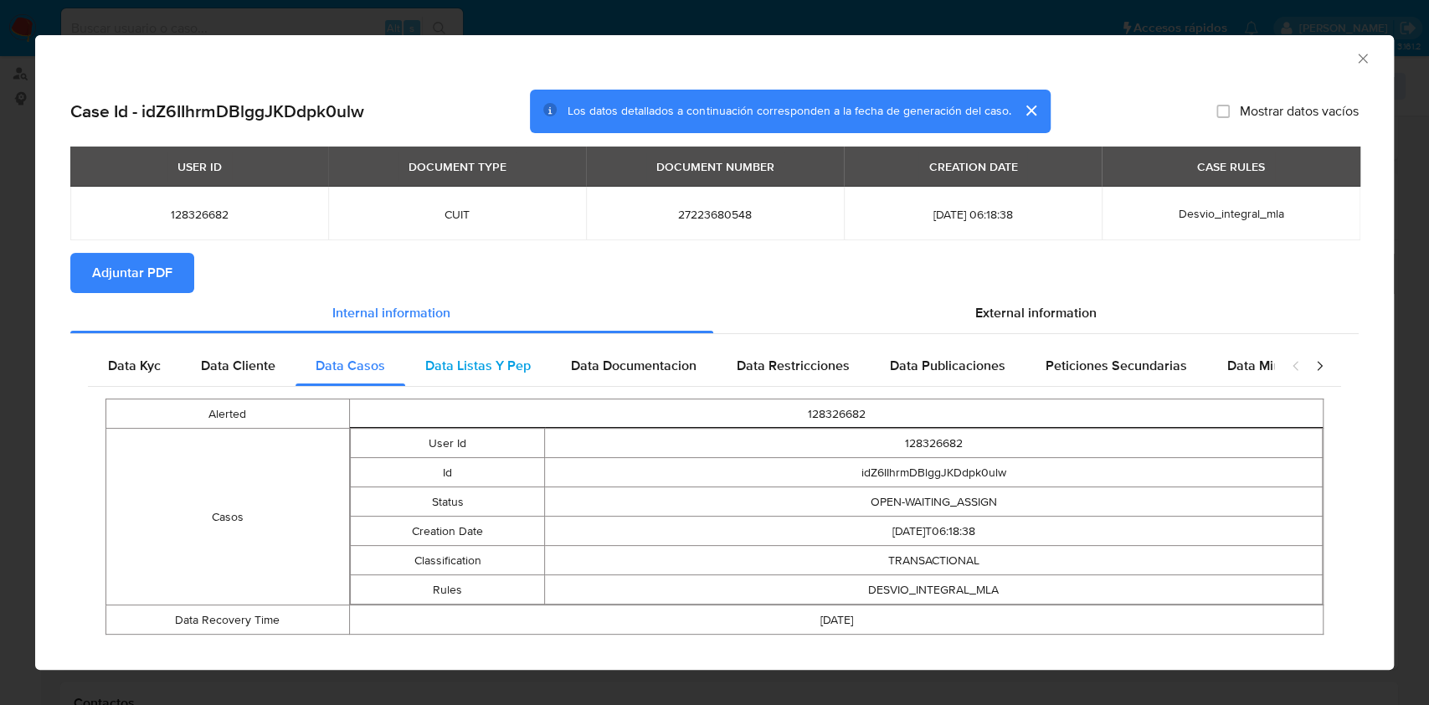
click at [504, 368] on span "Data Listas Y Pep" at bounding box center [477, 365] width 105 height 19
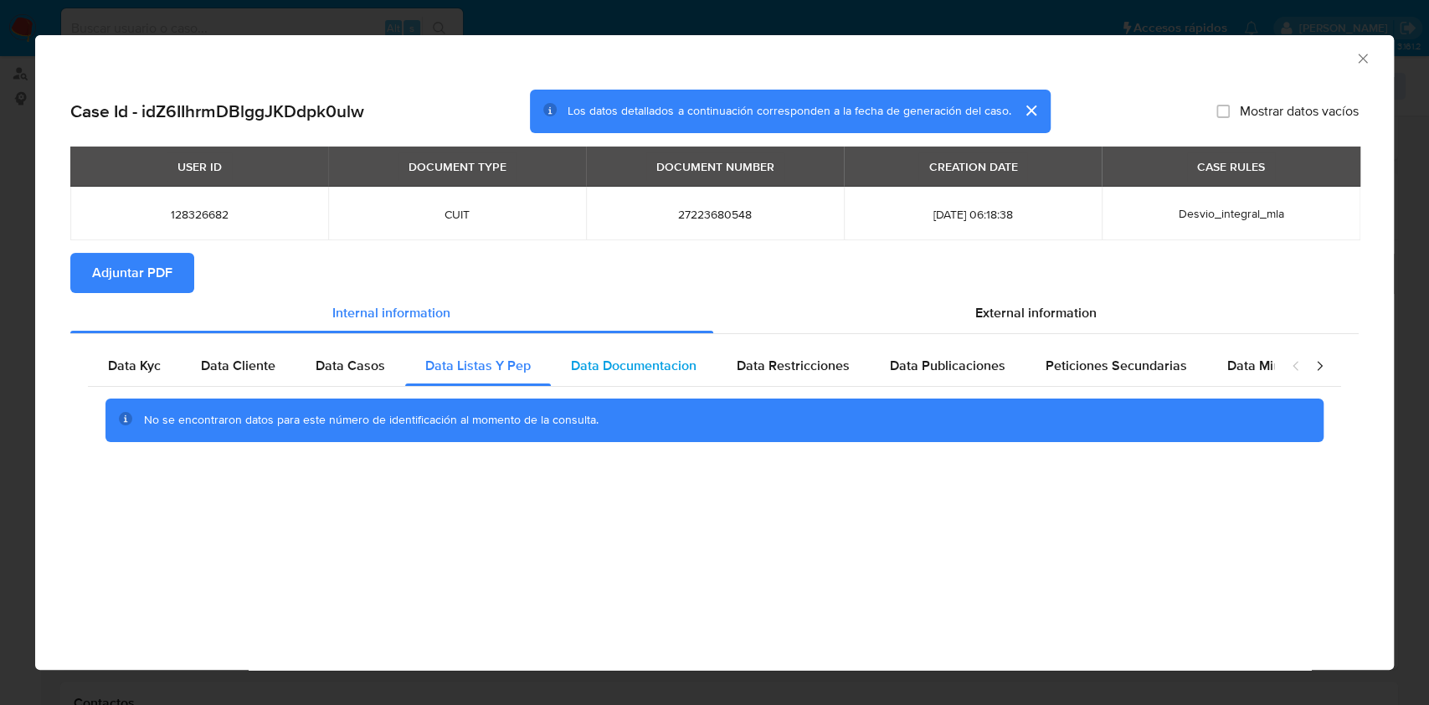
drag, startPoint x: 651, startPoint y: 378, endPoint x: 659, endPoint y: 373, distance: 9.1
click at [652, 377] on div "Data Documentacion" at bounding box center [634, 366] width 166 height 40
drag, startPoint x: 912, startPoint y: 385, endPoint x: 856, endPoint y: 365, distance: 59.6
click at [911, 385] on div "Data Publicaciones" at bounding box center [948, 366] width 156 height 40
click at [820, 363] on span "Data Restricciones" at bounding box center [792, 365] width 113 height 19
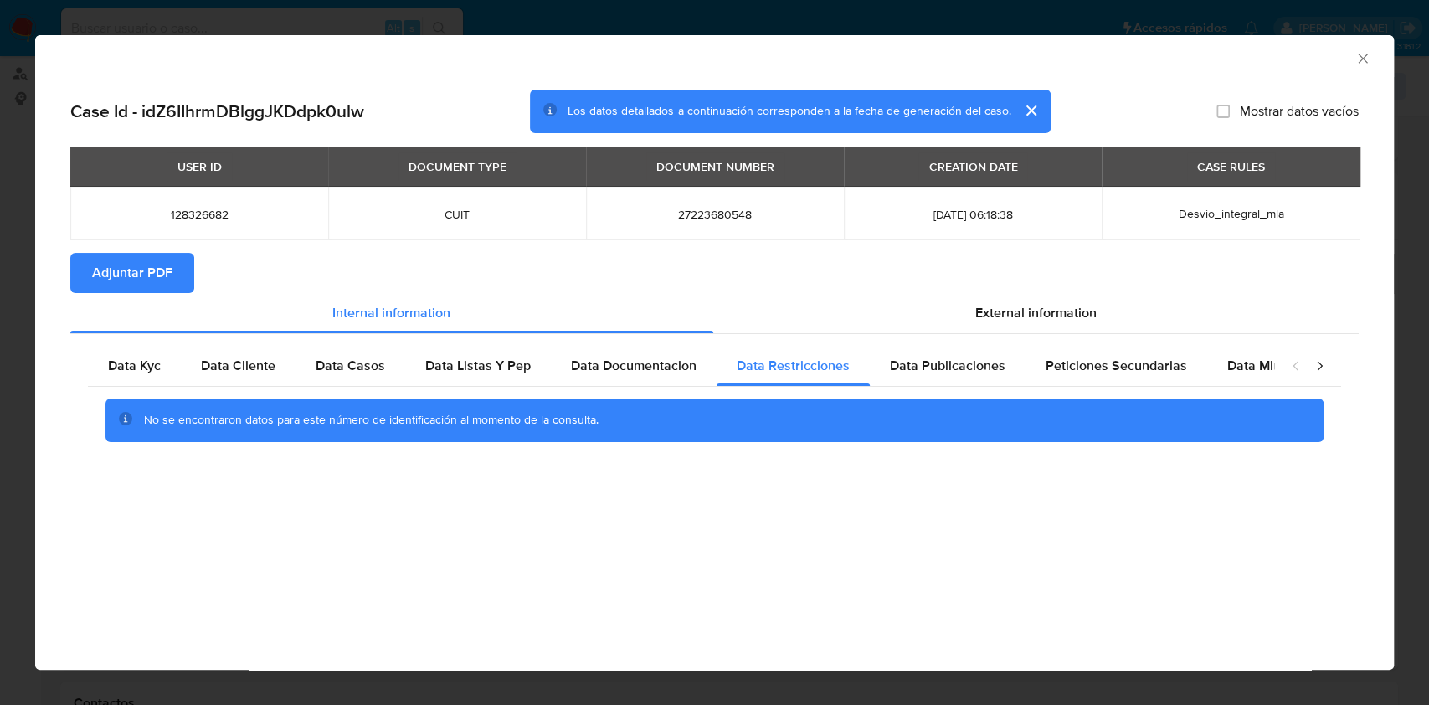
drag, startPoint x: 1239, startPoint y: 403, endPoint x: 1229, endPoint y: 401, distance: 11.0
click at [1233, 403] on div "No se encontraron datos para este número de identificación al momento de la con…" at bounding box center [714, 420] width 1218 height 44
click at [1146, 362] on span "Peticiones Secundarias" at bounding box center [1115, 365] width 141 height 19
click at [1245, 367] on span "Data Minoridad" at bounding box center [1273, 365] width 92 height 19
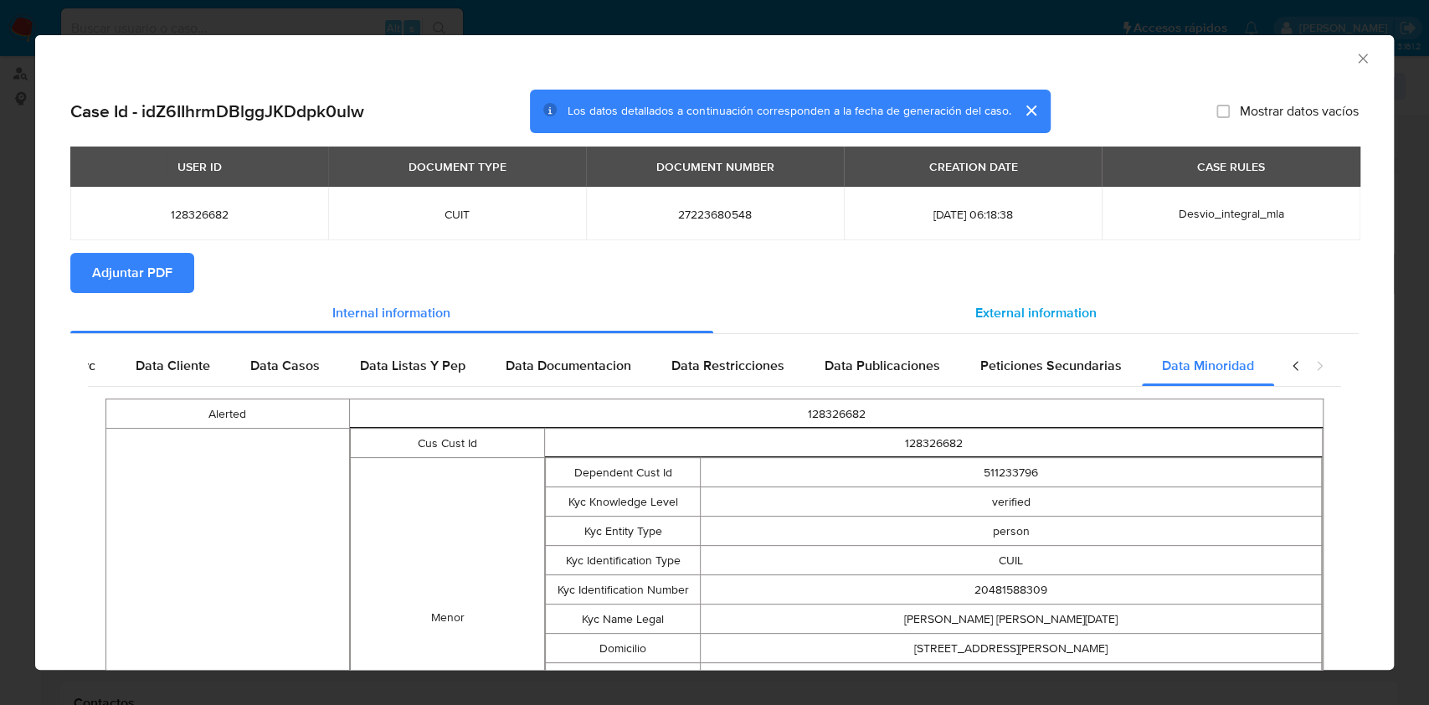
scroll to position [0, 74]
click at [1048, 321] on span "External information" at bounding box center [1035, 312] width 121 height 19
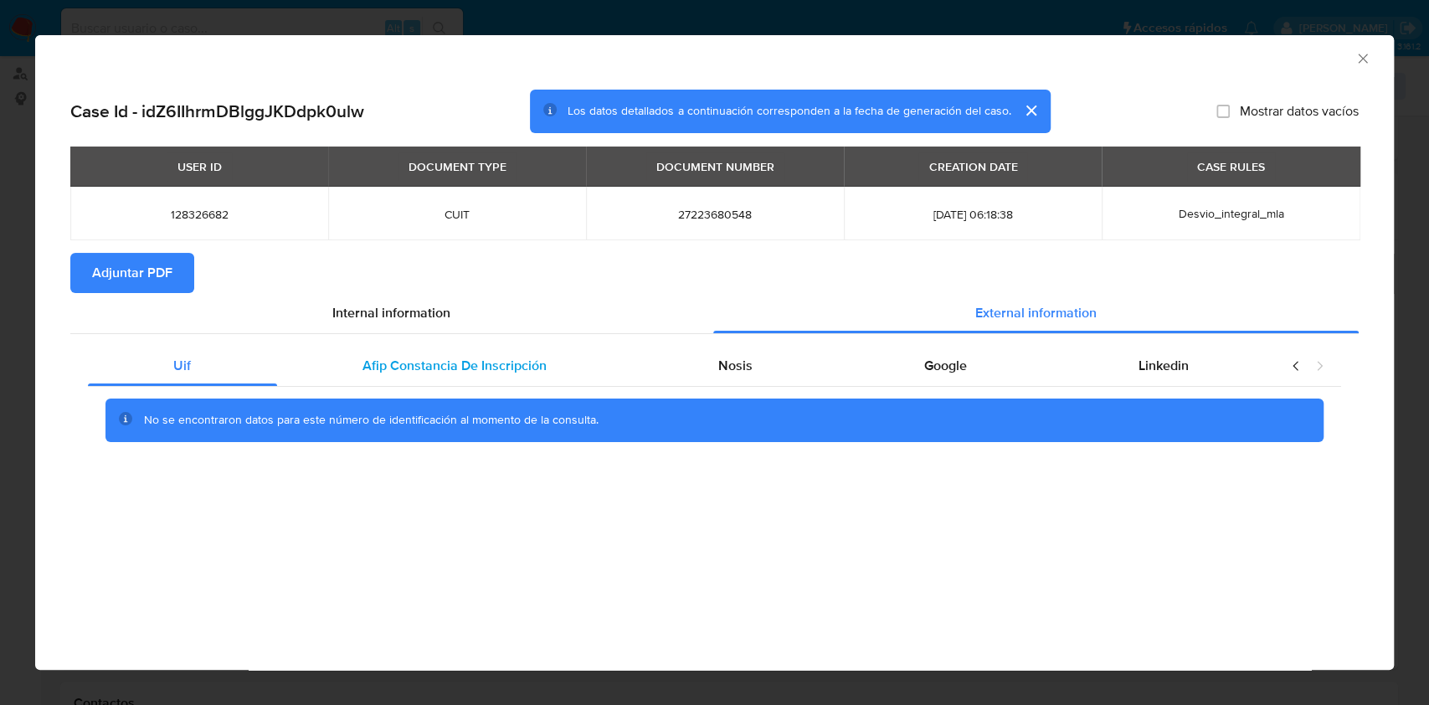
click at [468, 354] on div "Afip Constancia De Inscripción" at bounding box center [455, 366] width 356 height 40
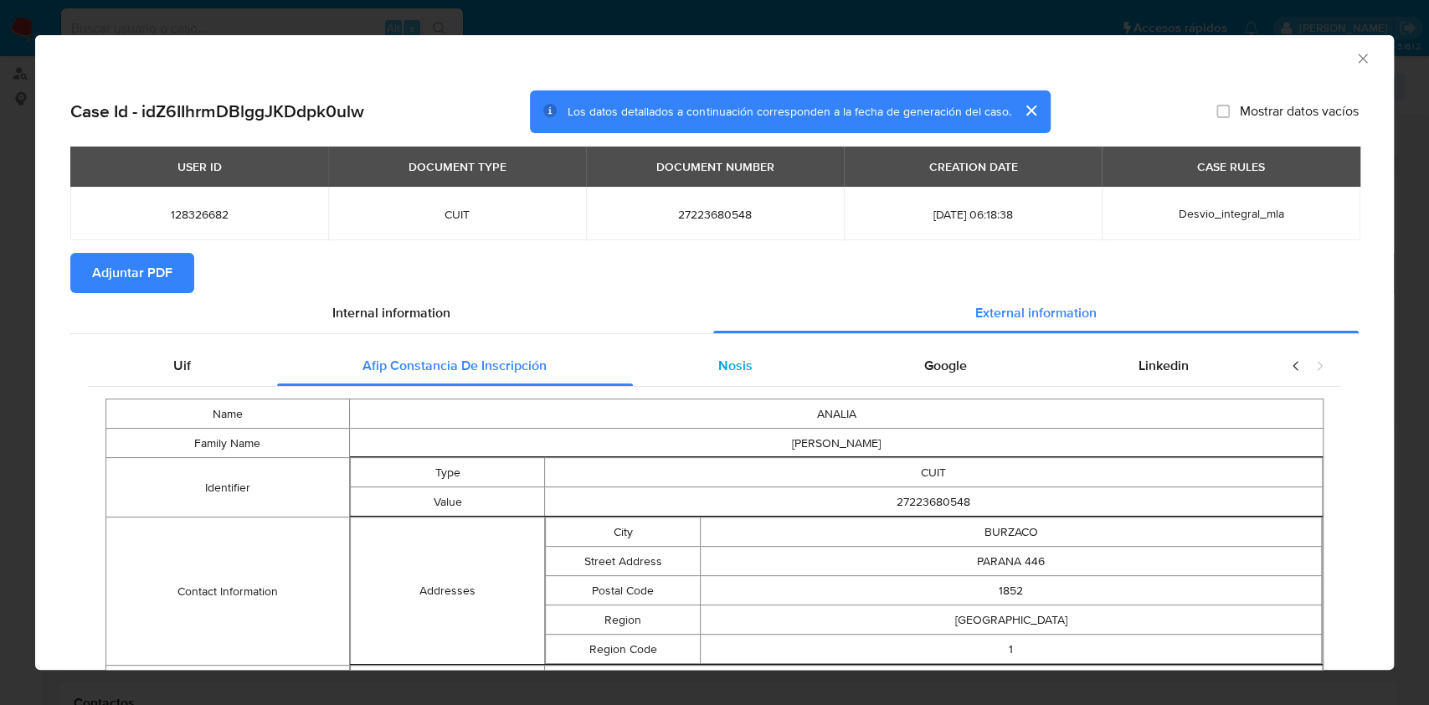
click at [750, 367] on div "Nosis" at bounding box center [736, 366] width 206 height 40
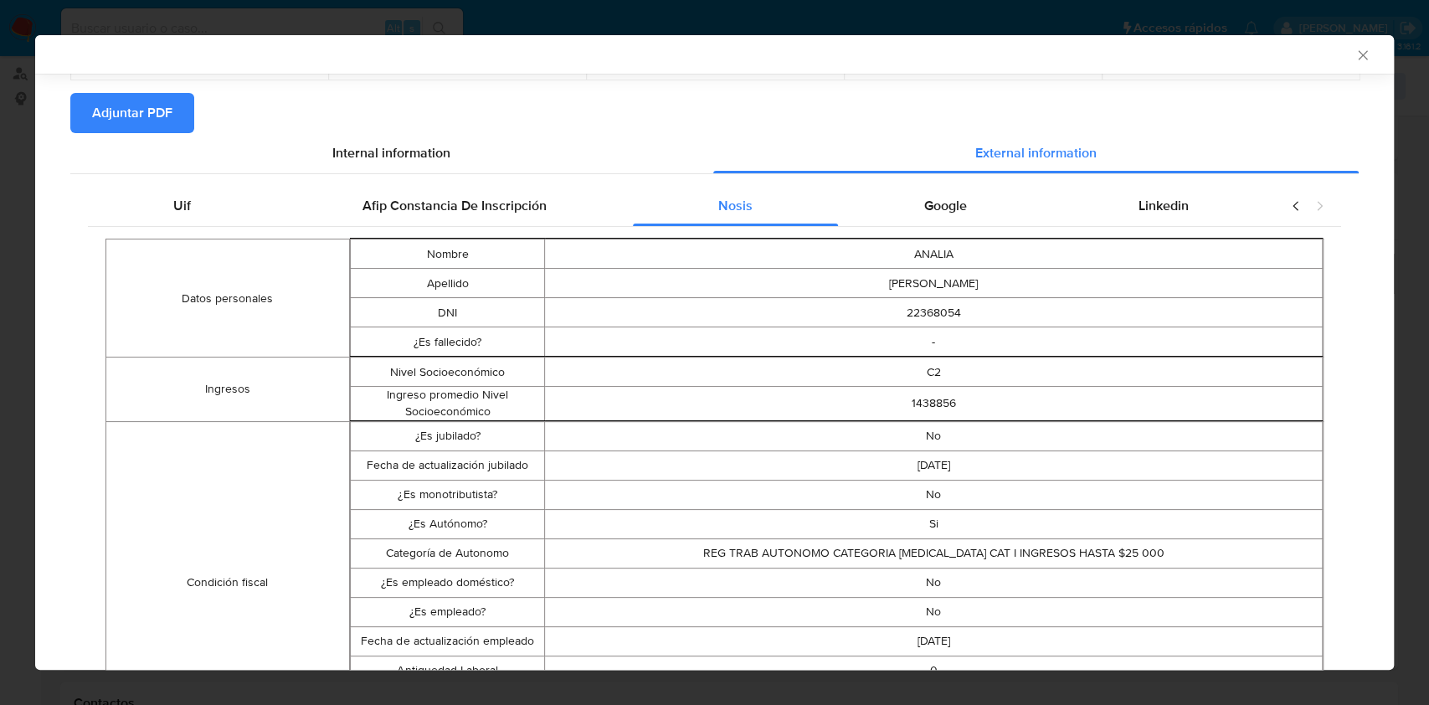
scroll to position [107, 0]
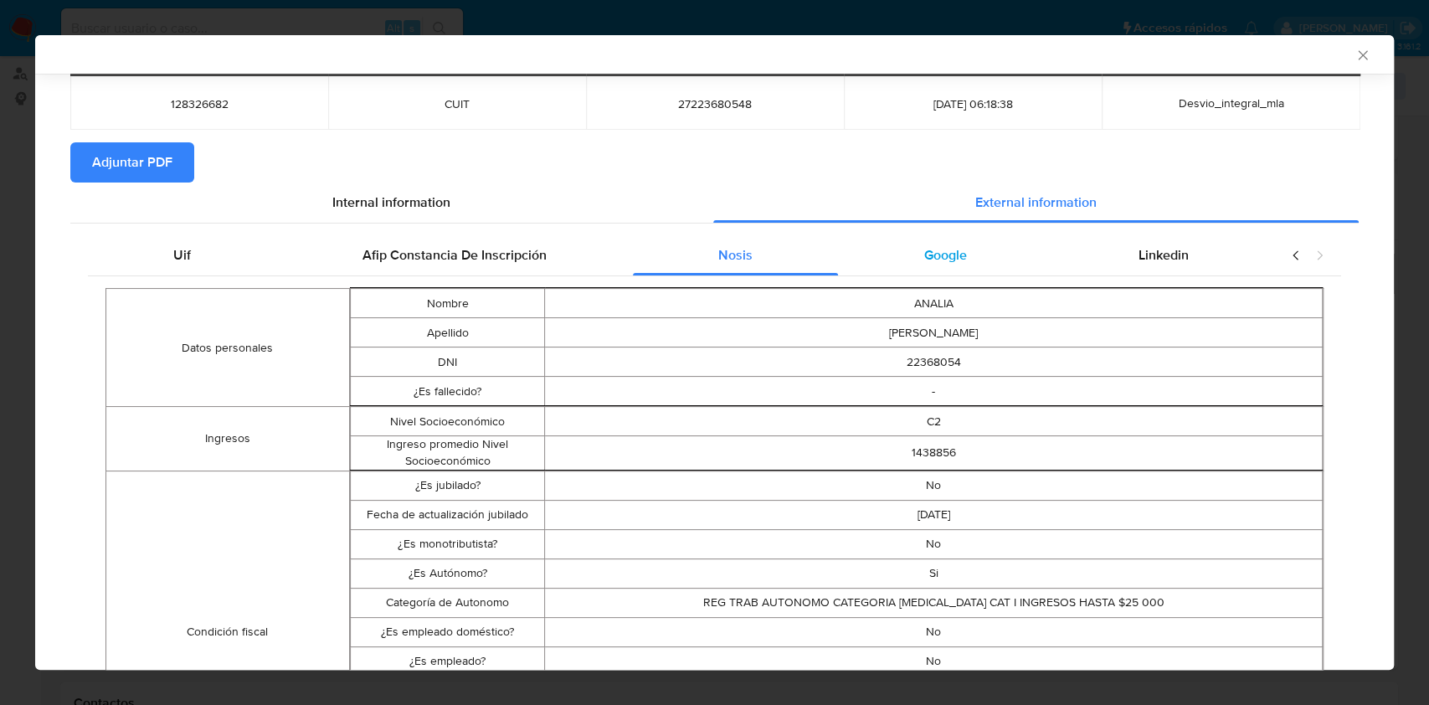
click at [987, 244] on div "Google" at bounding box center [945, 255] width 214 height 40
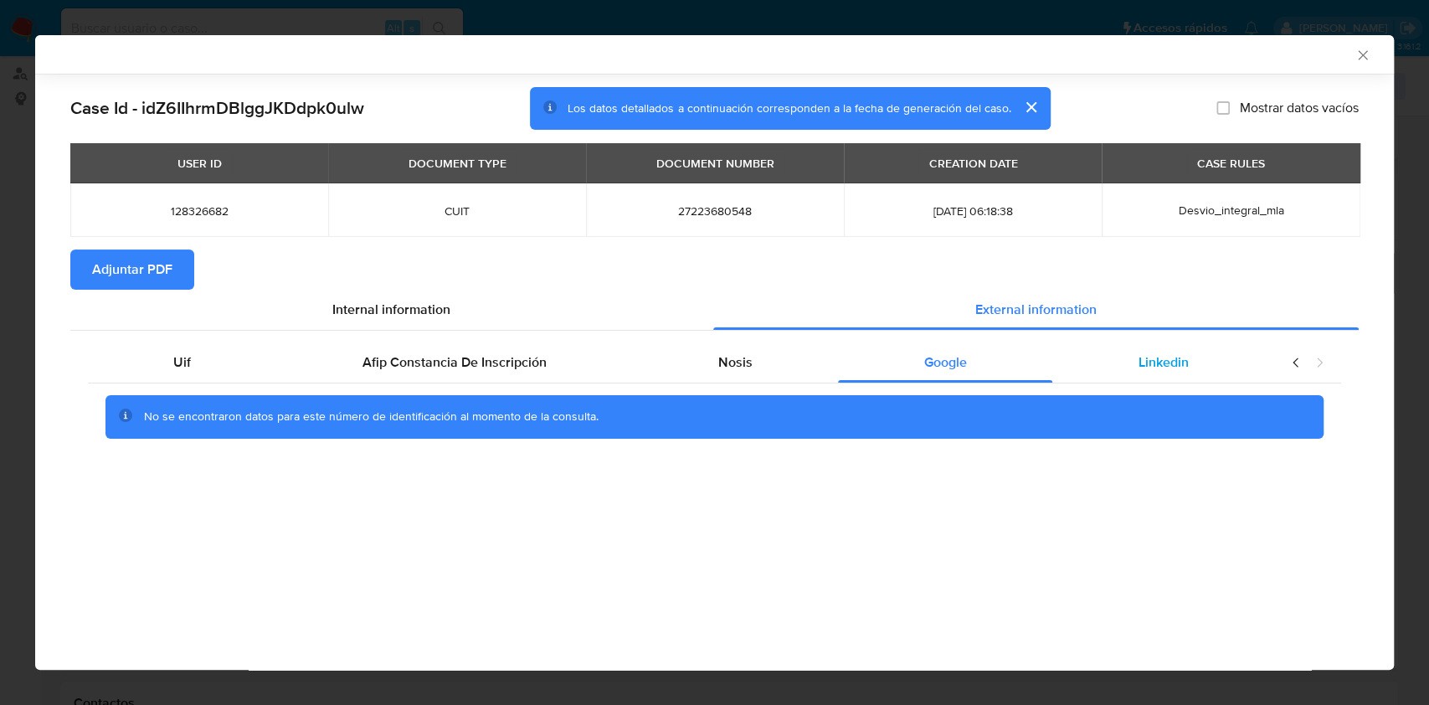
click at [1190, 351] on div "Linkedin" at bounding box center [1163, 362] width 222 height 40
drag, startPoint x: 146, startPoint y: 261, endPoint x: 614, endPoint y: 339, distance: 474.3
click at [148, 259] on span "Adjuntar PDF" at bounding box center [132, 269] width 80 height 37
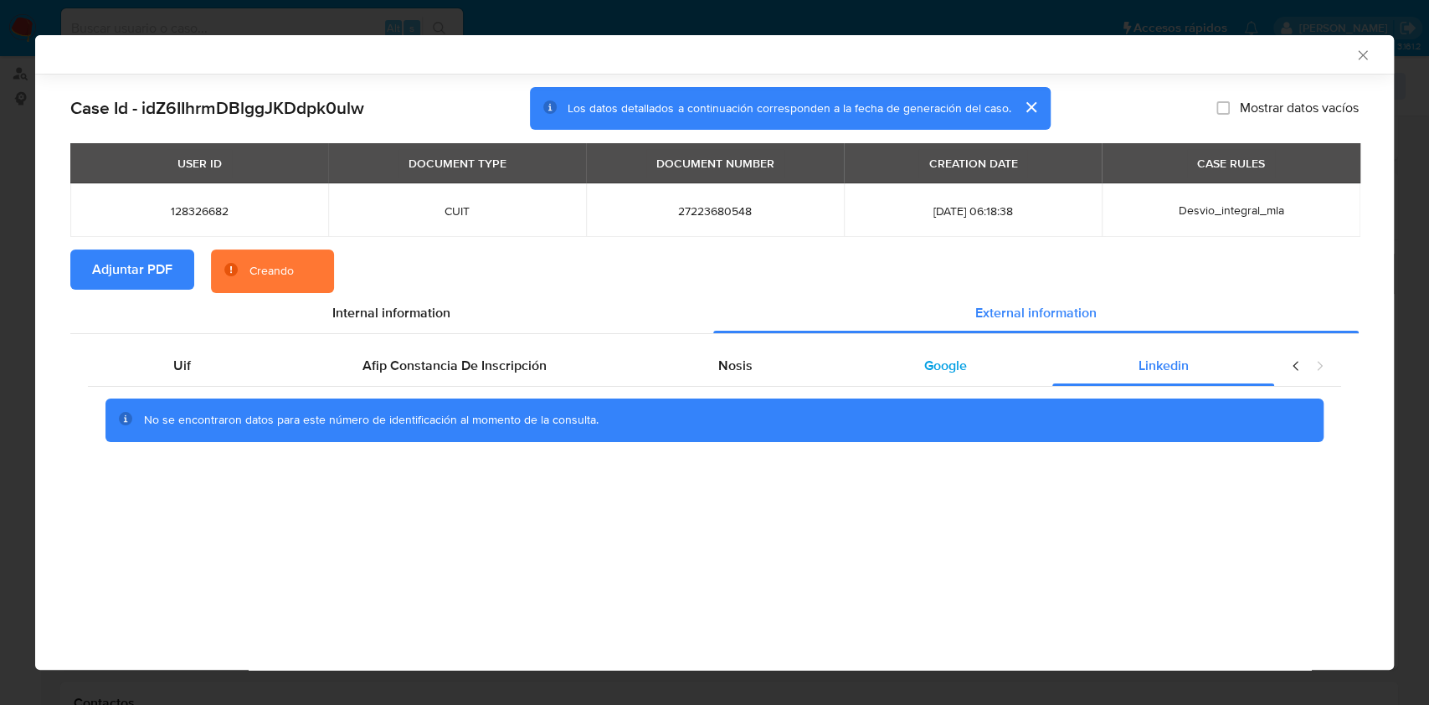
click at [1016, 363] on div "Google" at bounding box center [945, 366] width 214 height 40
click at [1198, 366] on div "Linkedin" at bounding box center [1163, 366] width 222 height 40
click at [1011, 369] on div "Google" at bounding box center [945, 366] width 214 height 40
click at [770, 351] on div "Nosis" at bounding box center [736, 366] width 206 height 40
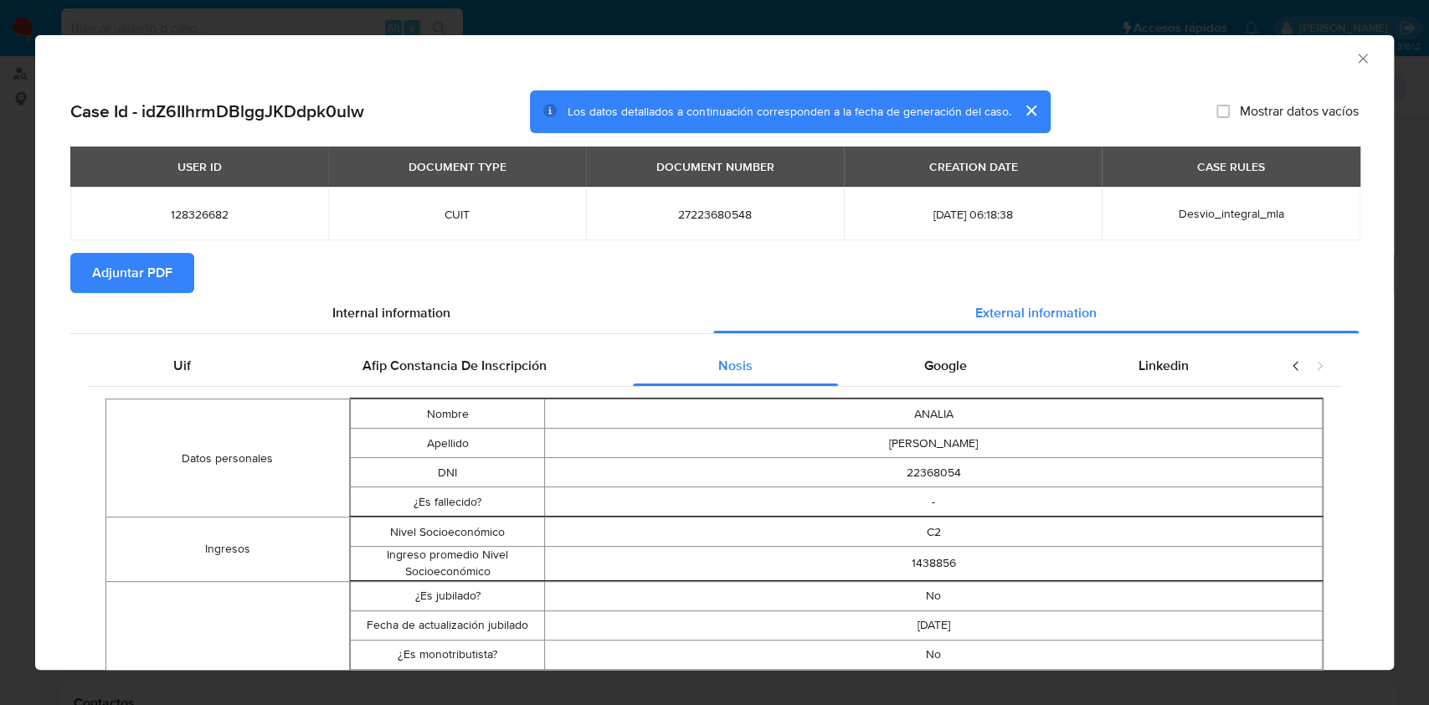
click at [1357, 54] on icon "Cerrar ventana" at bounding box center [1361, 58] width 9 height 9
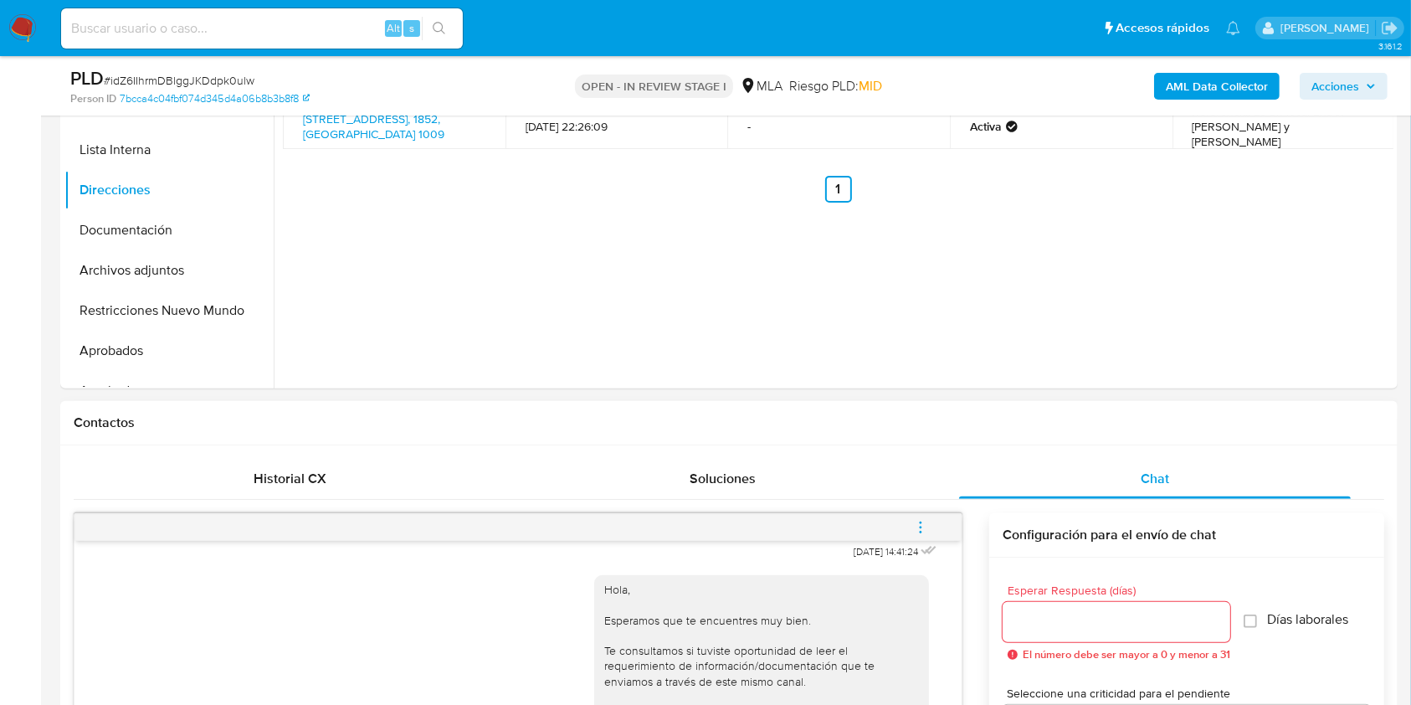
scroll to position [529, 0]
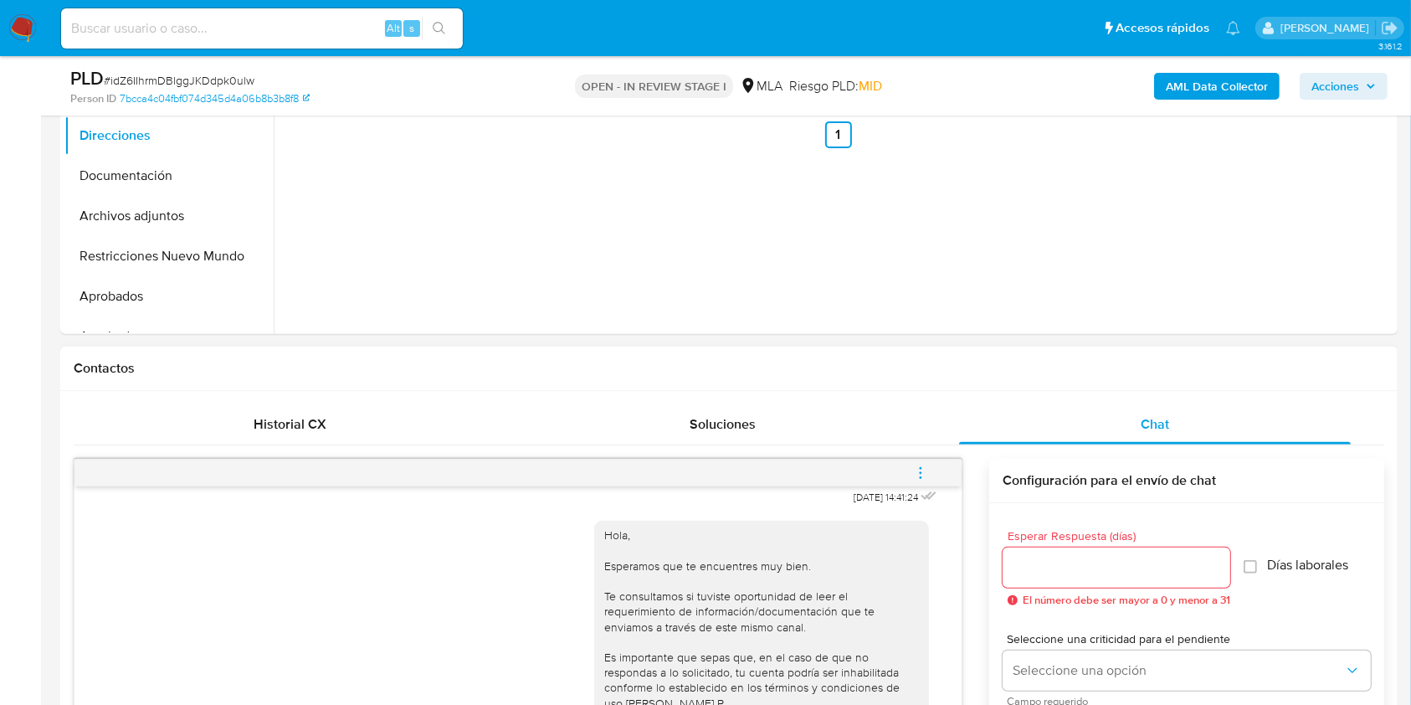
click at [908, 467] on button "menu-action" at bounding box center [920, 473] width 55 height 40
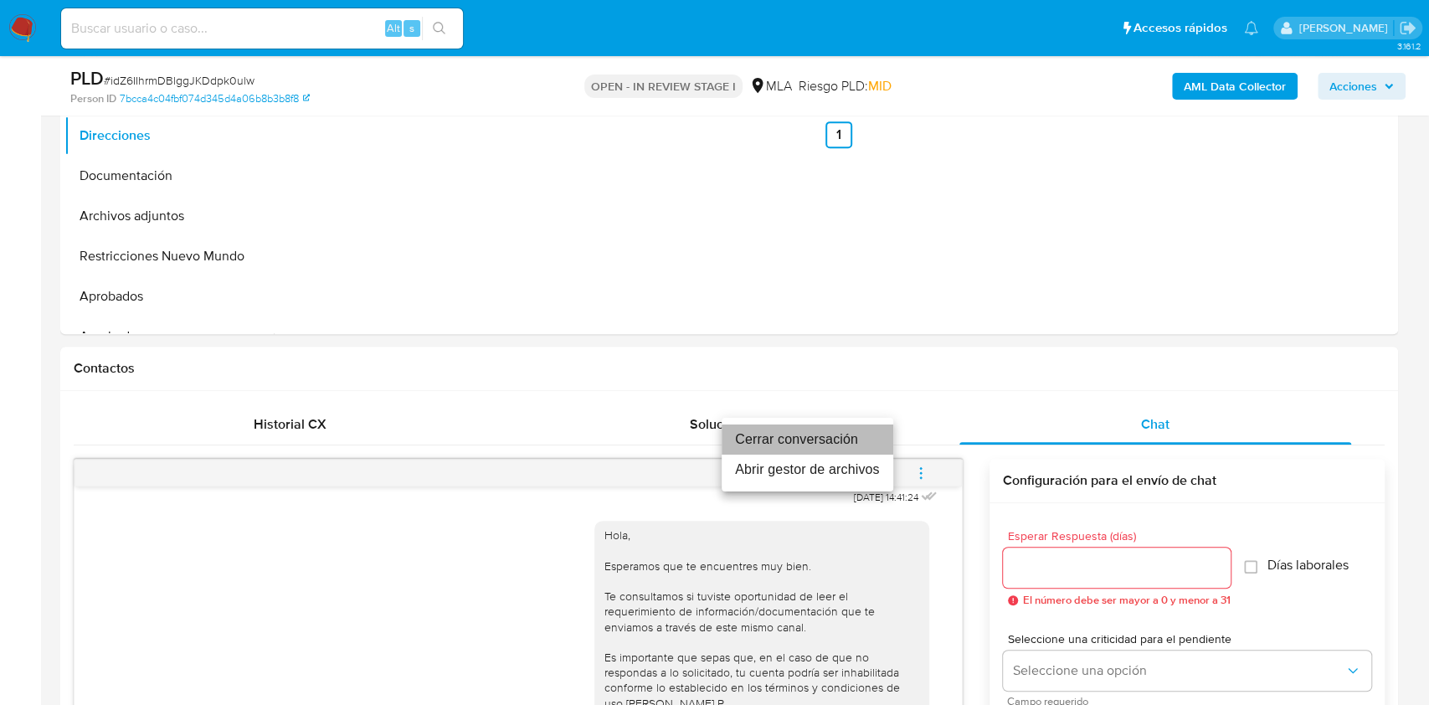
drag, startPoint x: 793, startPoint y: 428, endPoint x: 1124, endPoint y: 345, distance: 341.0
click at [793, 429] on li "Cerrar conversación" at bounding box center [807, 439] width 172 height 30
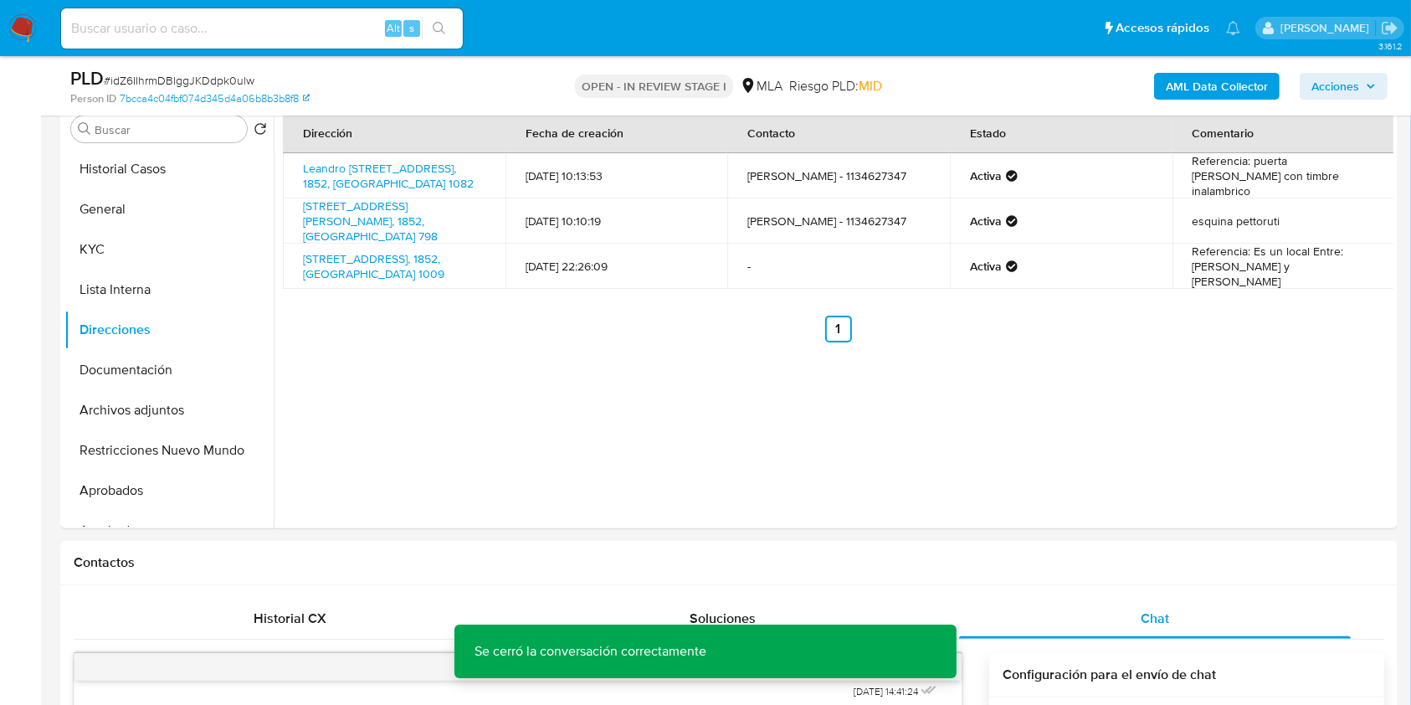
scroll to position [278, 0]
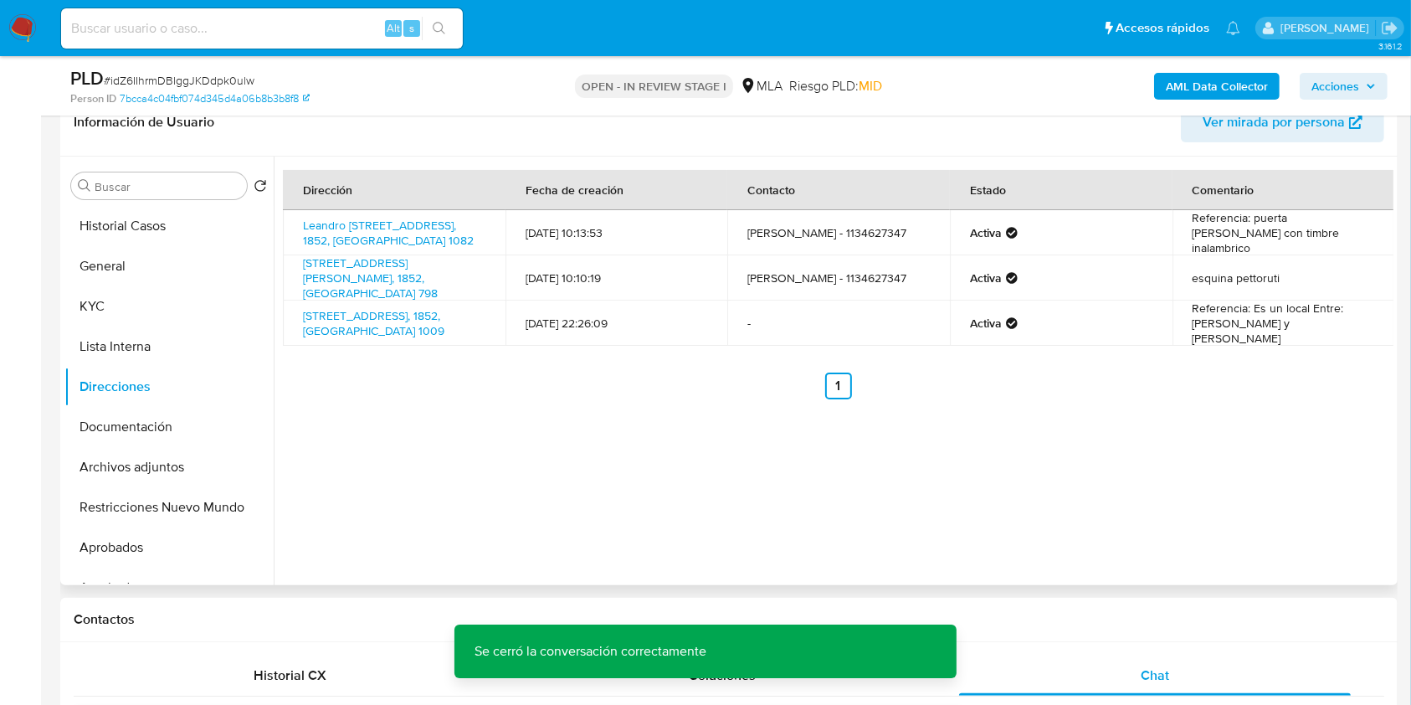
drag, startPoint x: 185, startPoint y: 505, endPoint x: 775, endPoint y: 333, distance: 614.7
click at [185, 505] on button "Restricciones Nuevo Mundo" at bounding box center [168, 507] width 209 height 40
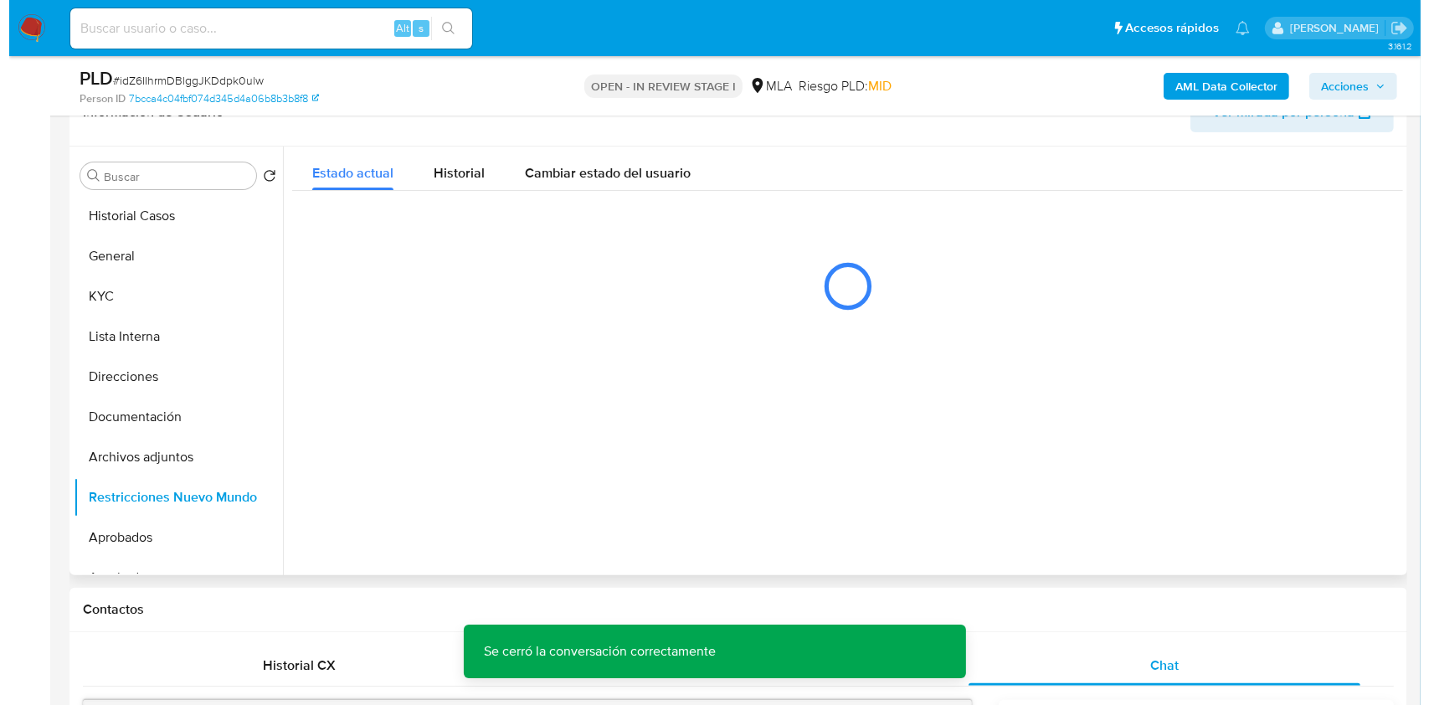
scroll to position [284, 0]
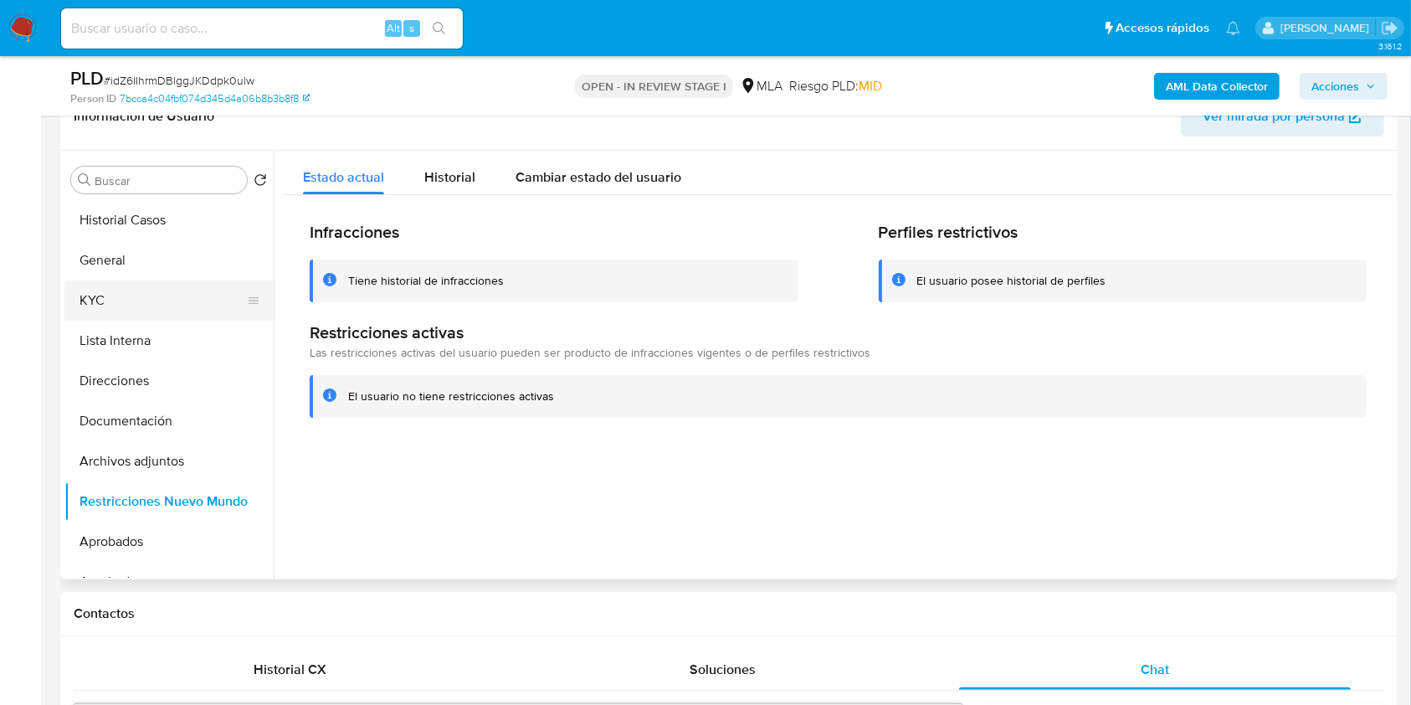
click at [154, 301] on button "KYC" at bounding box center [162, 300] width 196 height 40
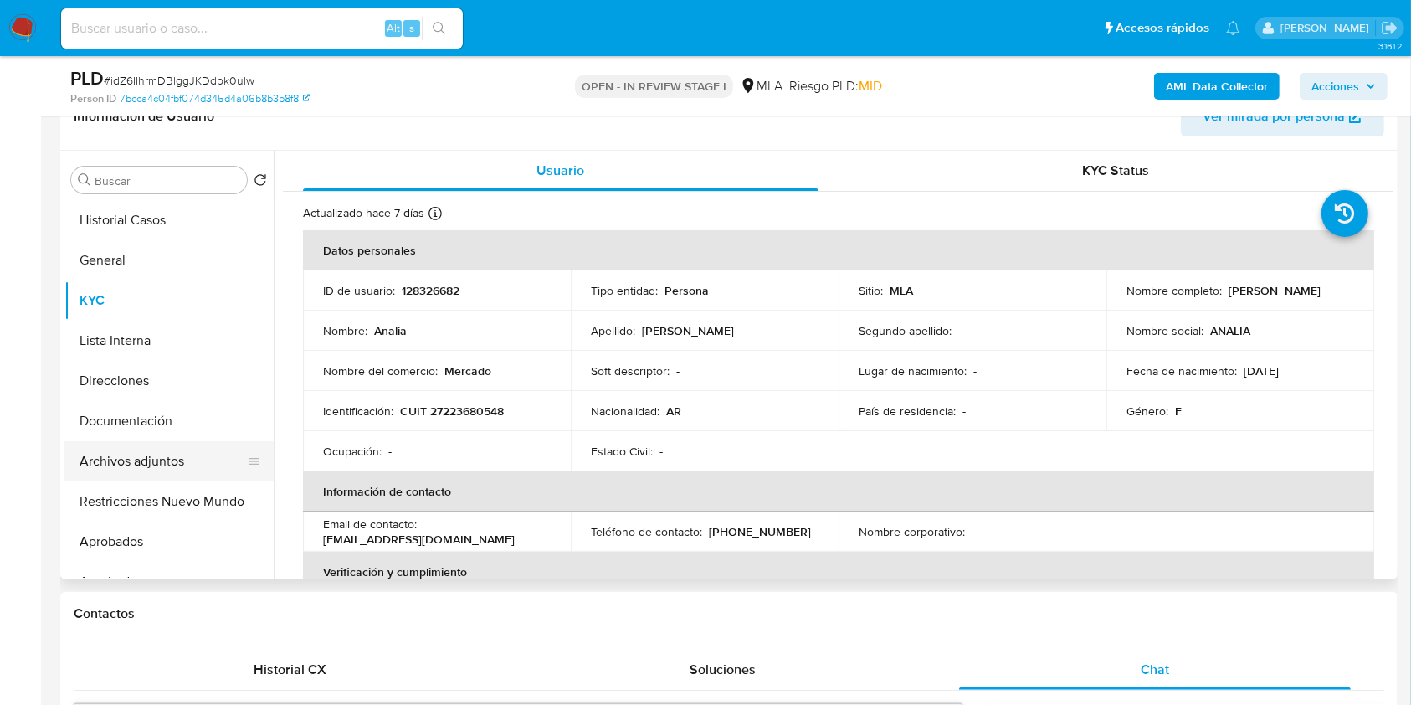
click at [167, 468] on button "Archivos adjuntos" at bounding box center [162, 461] width 196 height 40
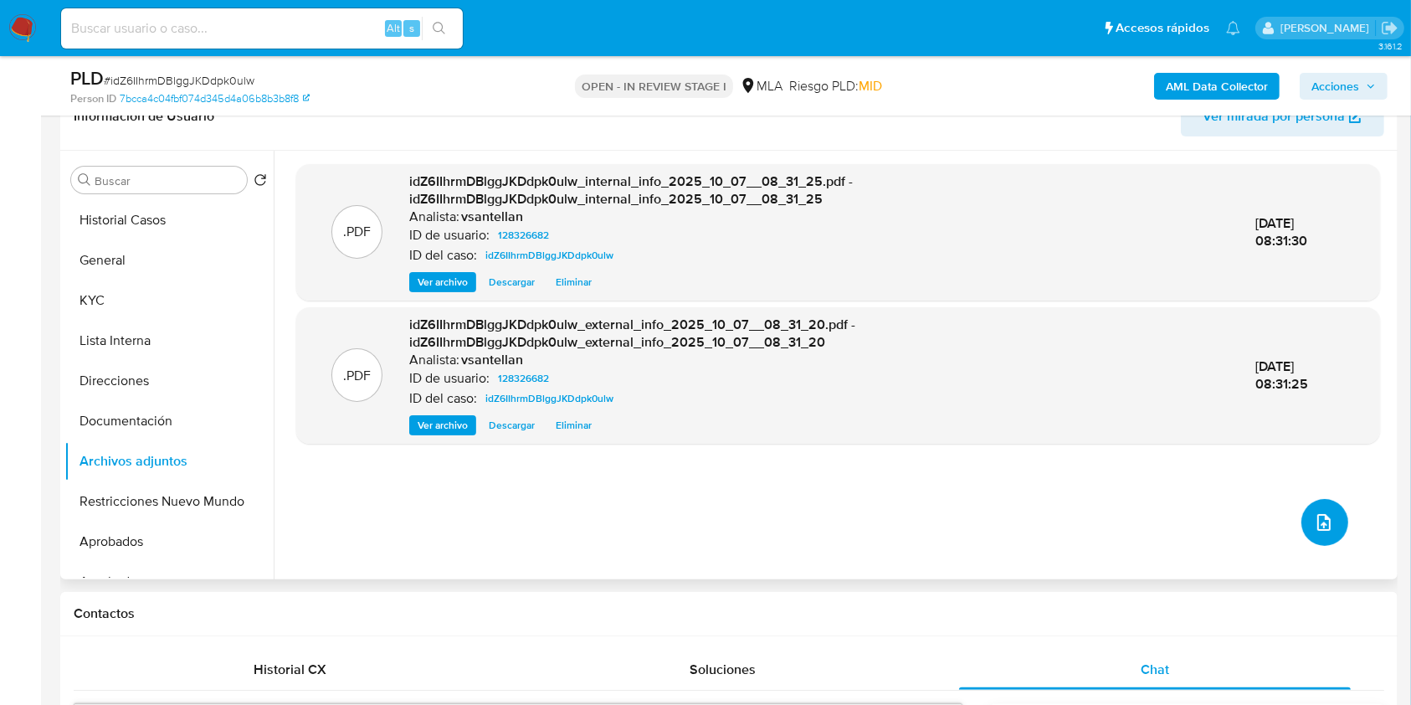
click at [1314, 525] on icon "upload-file" at bounding box center [1324, 522] width 20 height 20
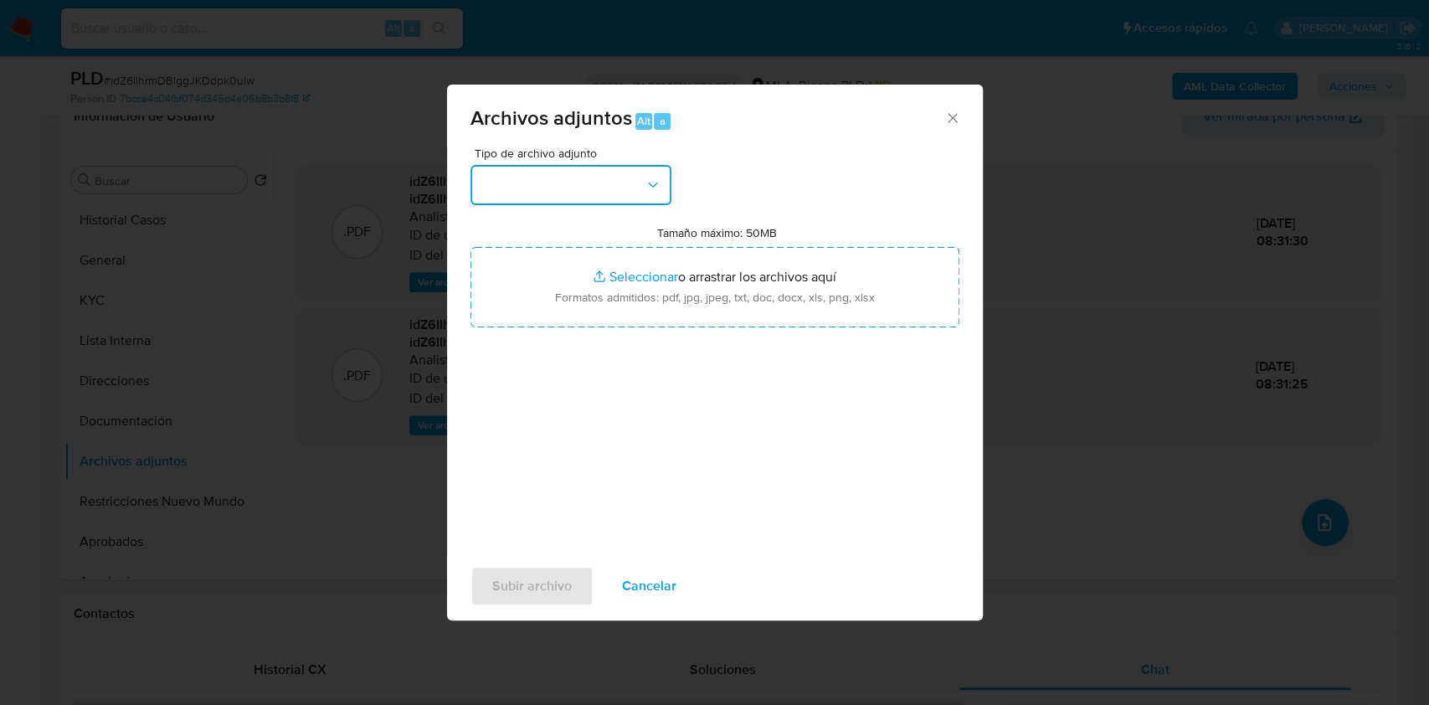
click at [630, 176] on button "button" at bounding box center [570, 185] width 201 height 40
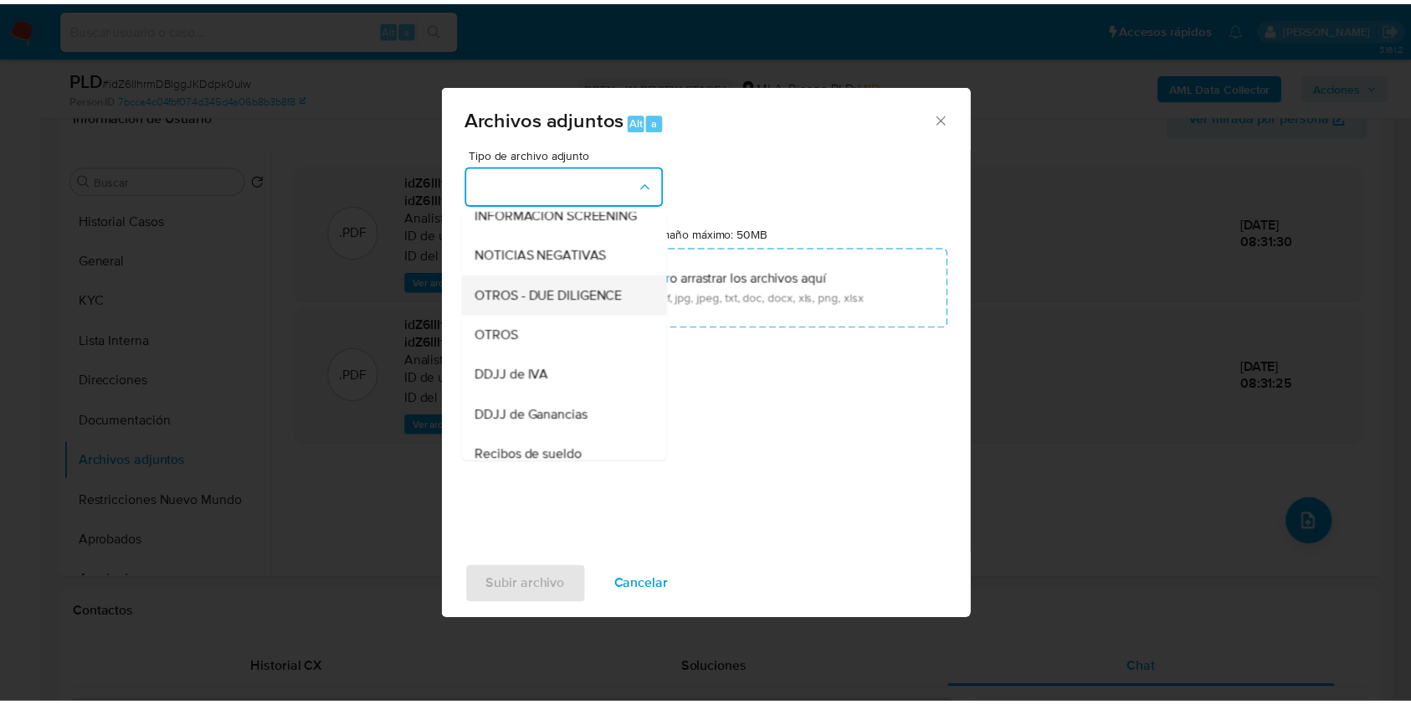
scroll to position [206, 0]
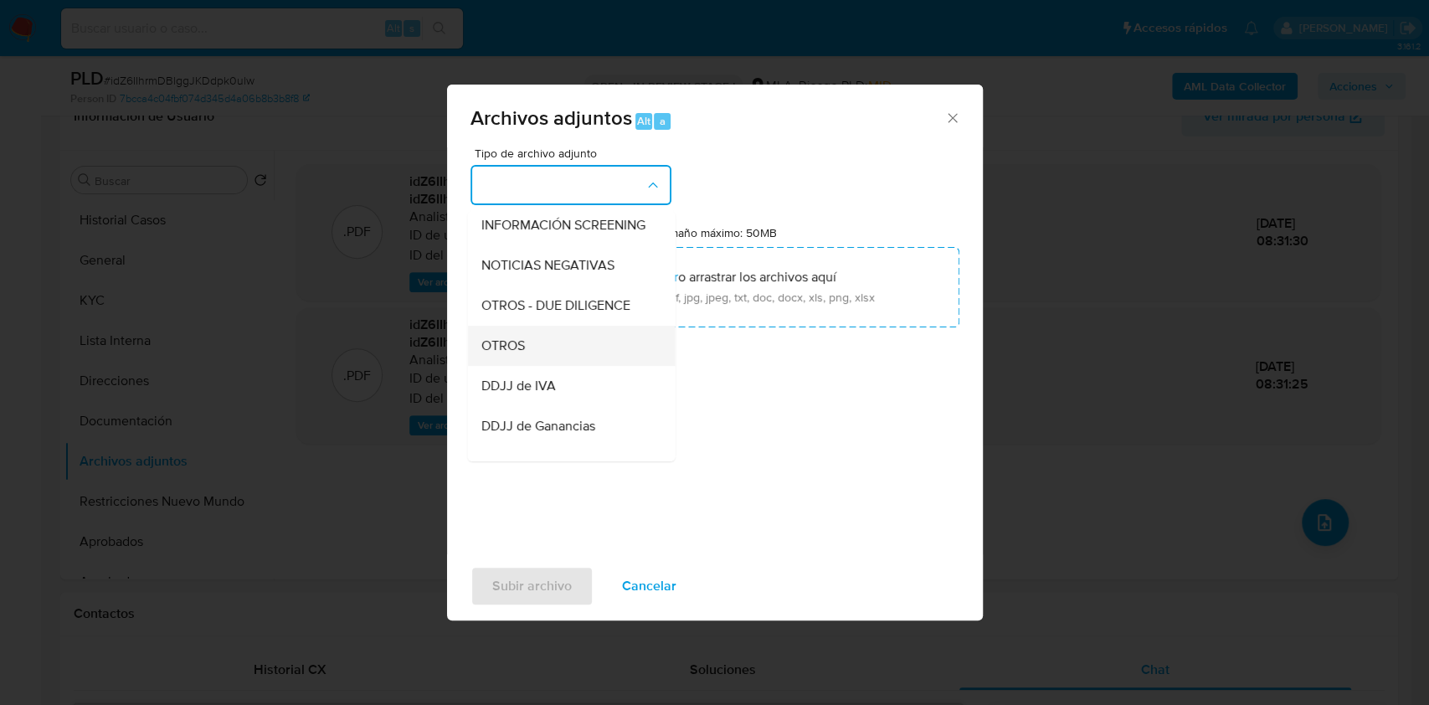
click at [557, 346] on div "OTROS" at bounding box center [565, 346] width 171 height 40
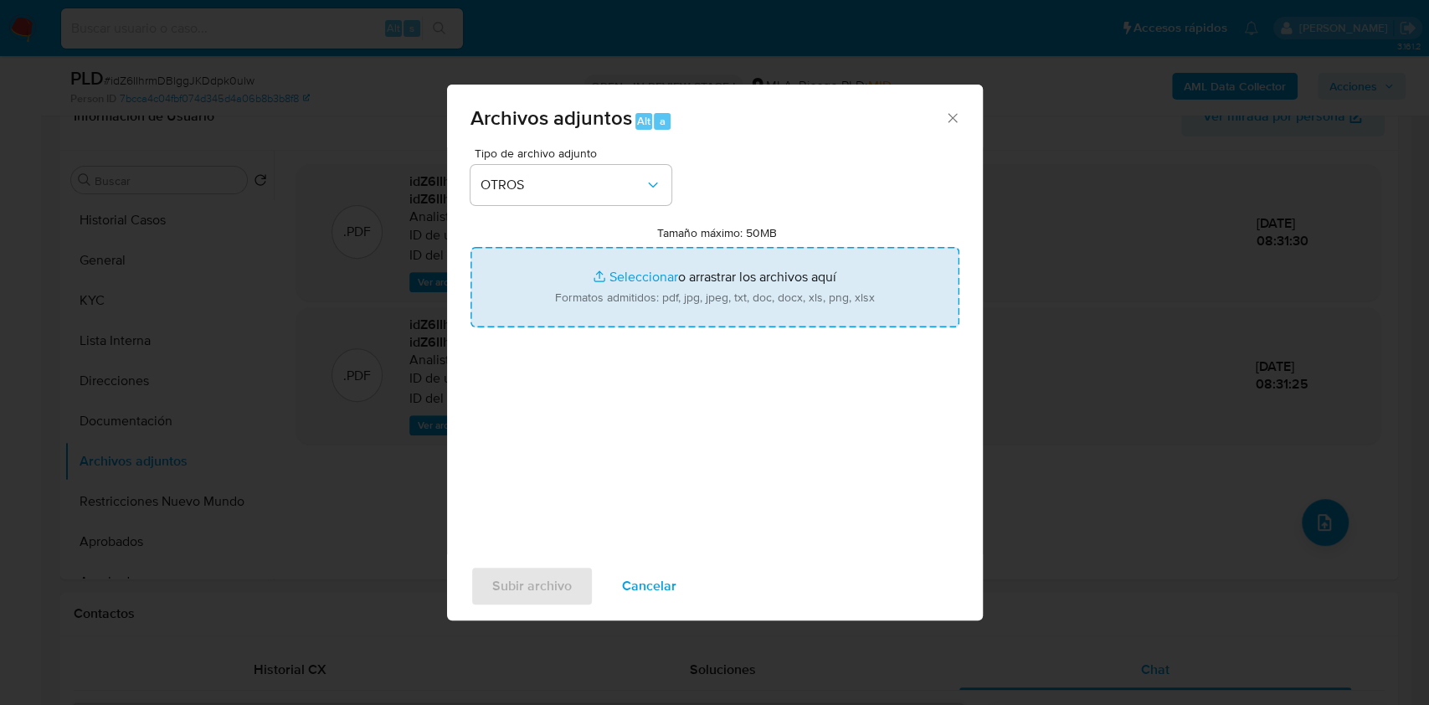
click at [653, 276] on input "Tamaño máximo: 50MB Seleccionar archivos" at bounding box center [714, 287] width 489 height 80
type input "C:\fakepath\Caselog-128326682- NO ROI.docx"
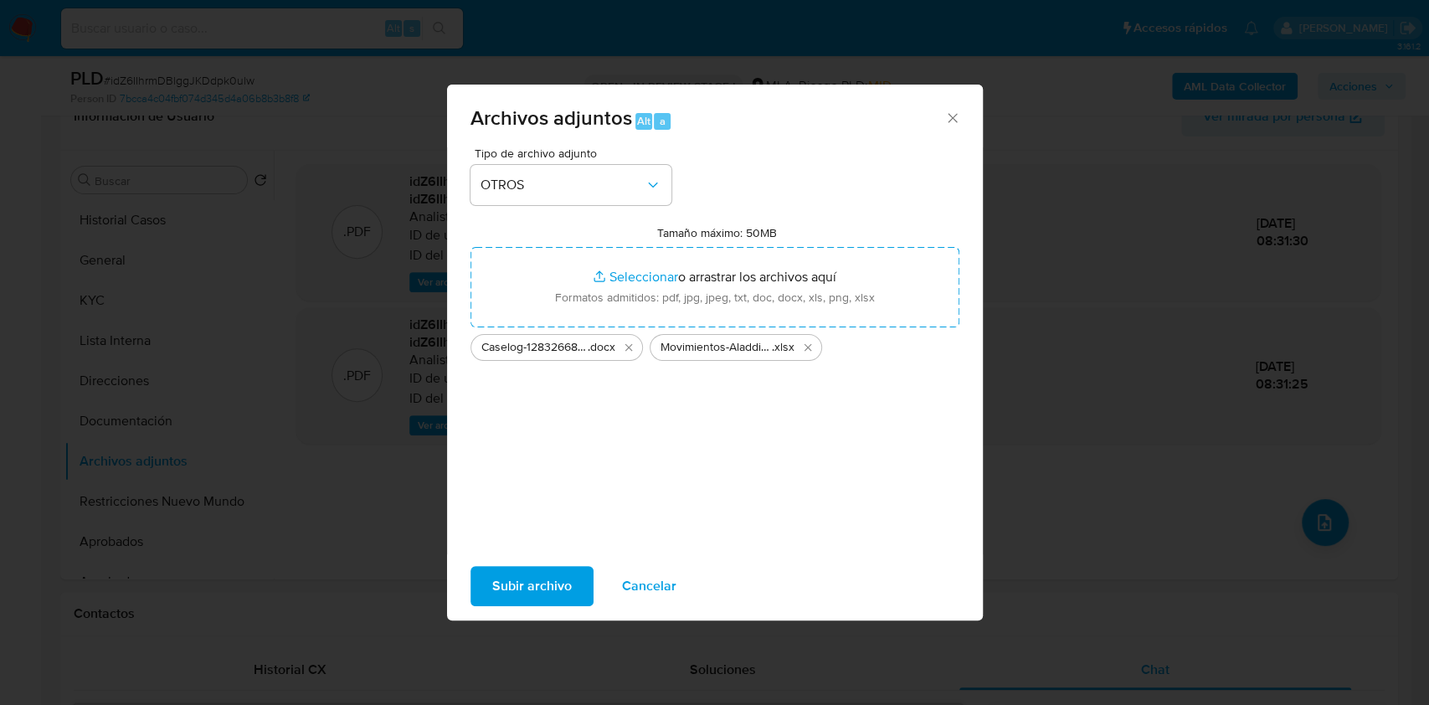
click at [572, 593] on button "Subir archivo" at bounding box center [531, 586] width 123 height 40
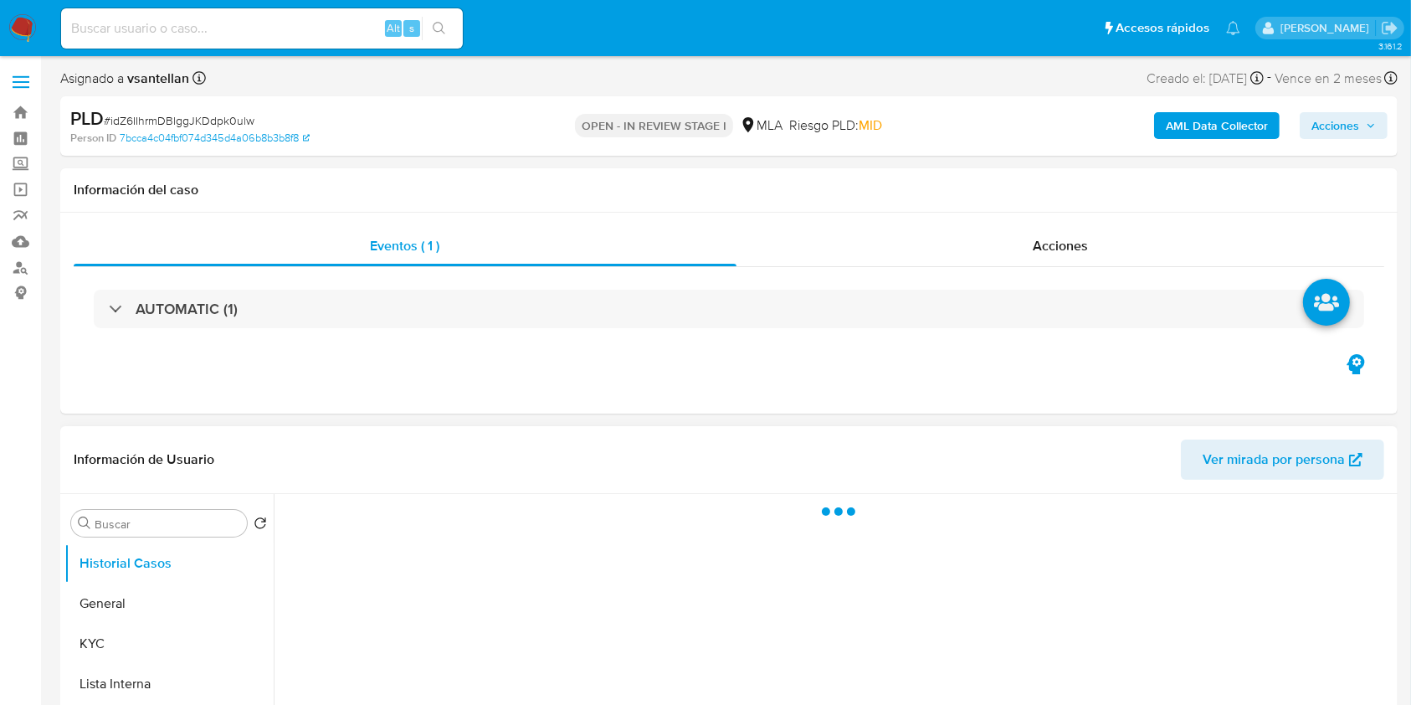
select select "10"
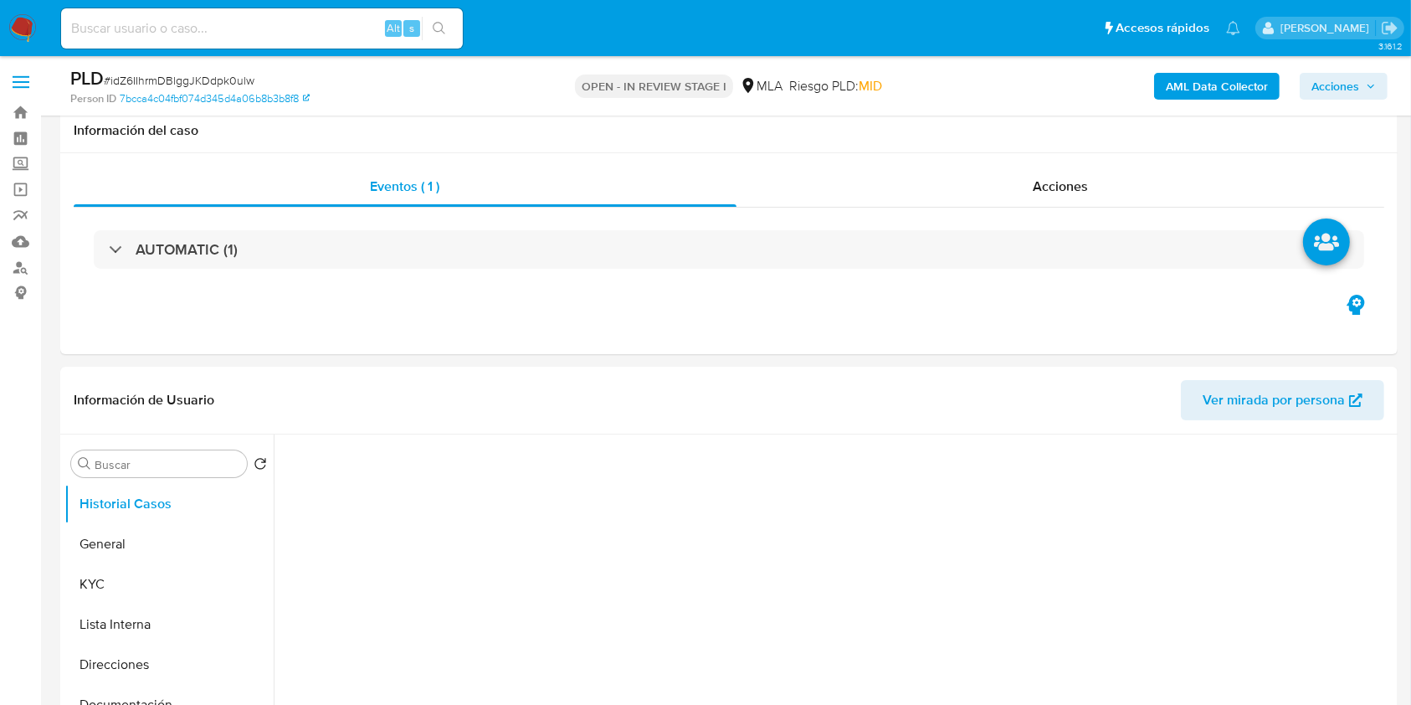
scroll to position [446, 0]
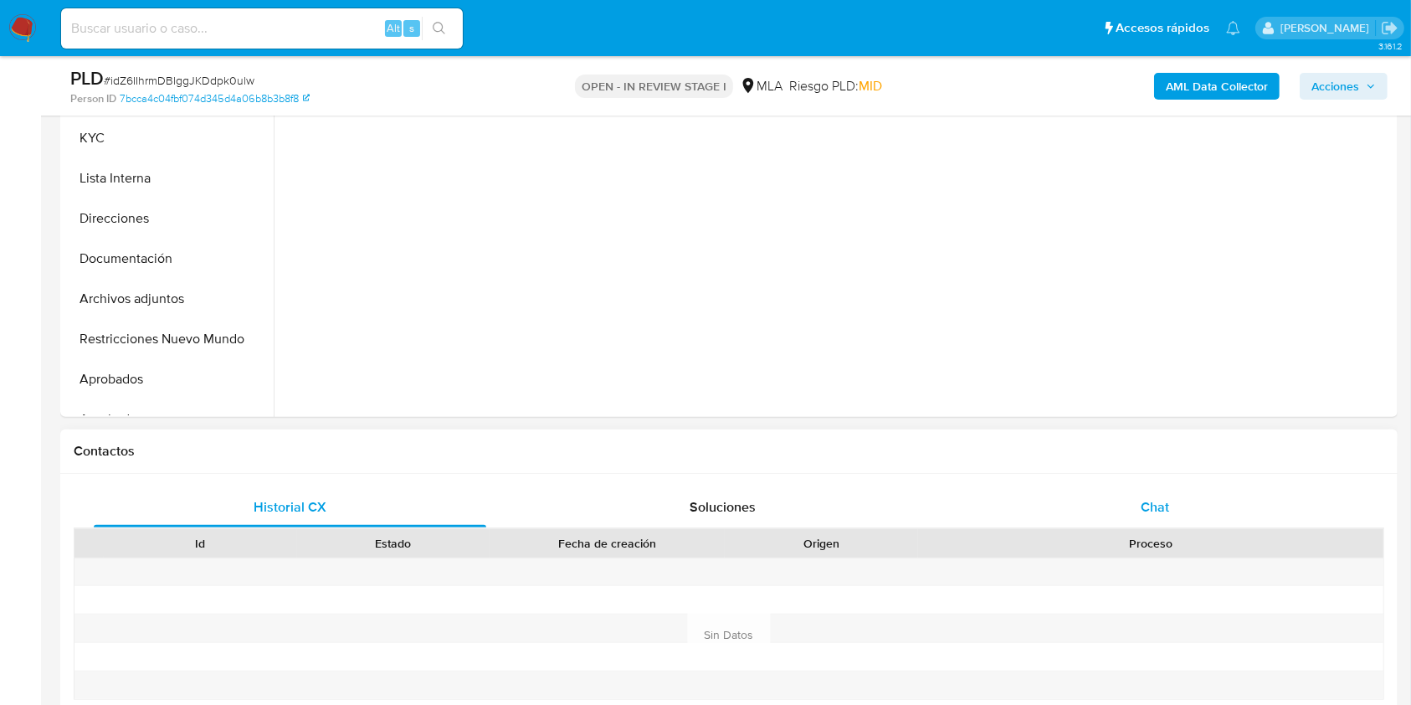
click at [1222, 509] on div "Chat" at bounding box center [1155, 507] width 393 height 40
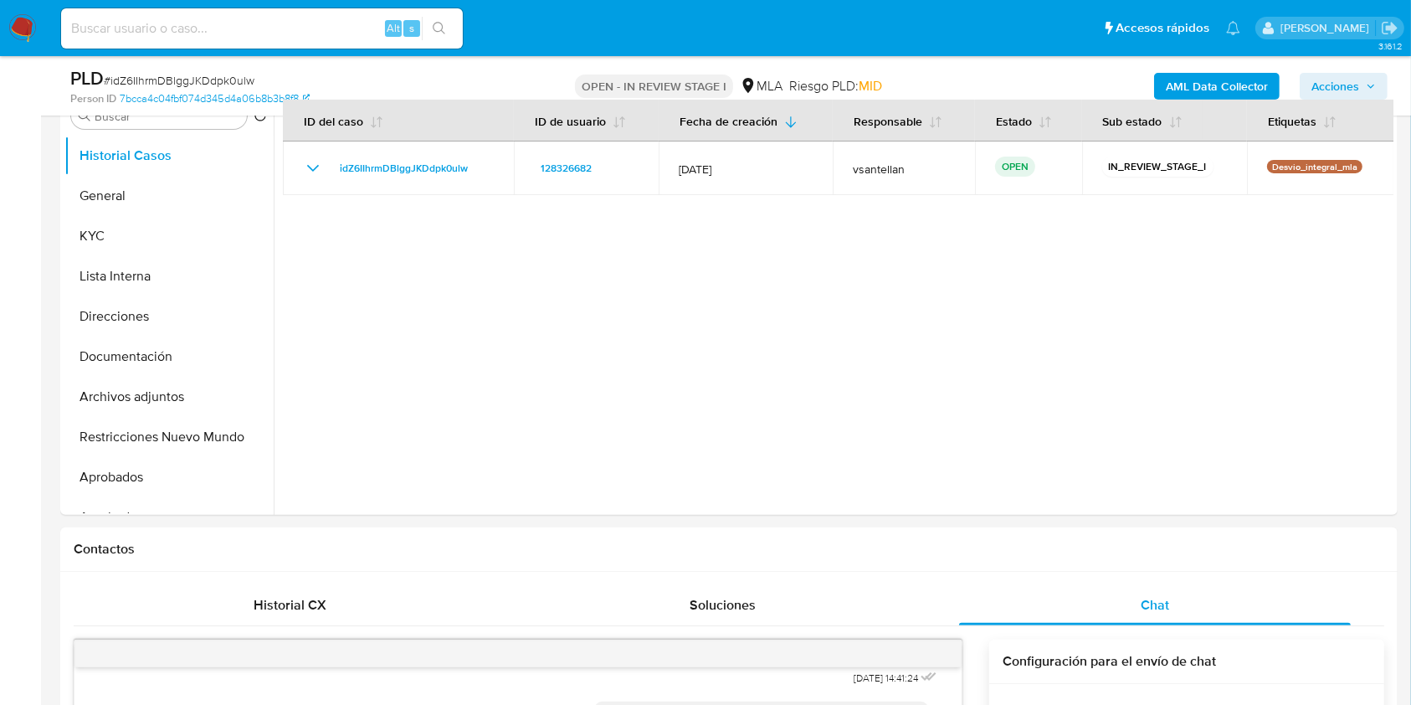
scroll to position [290, 0]
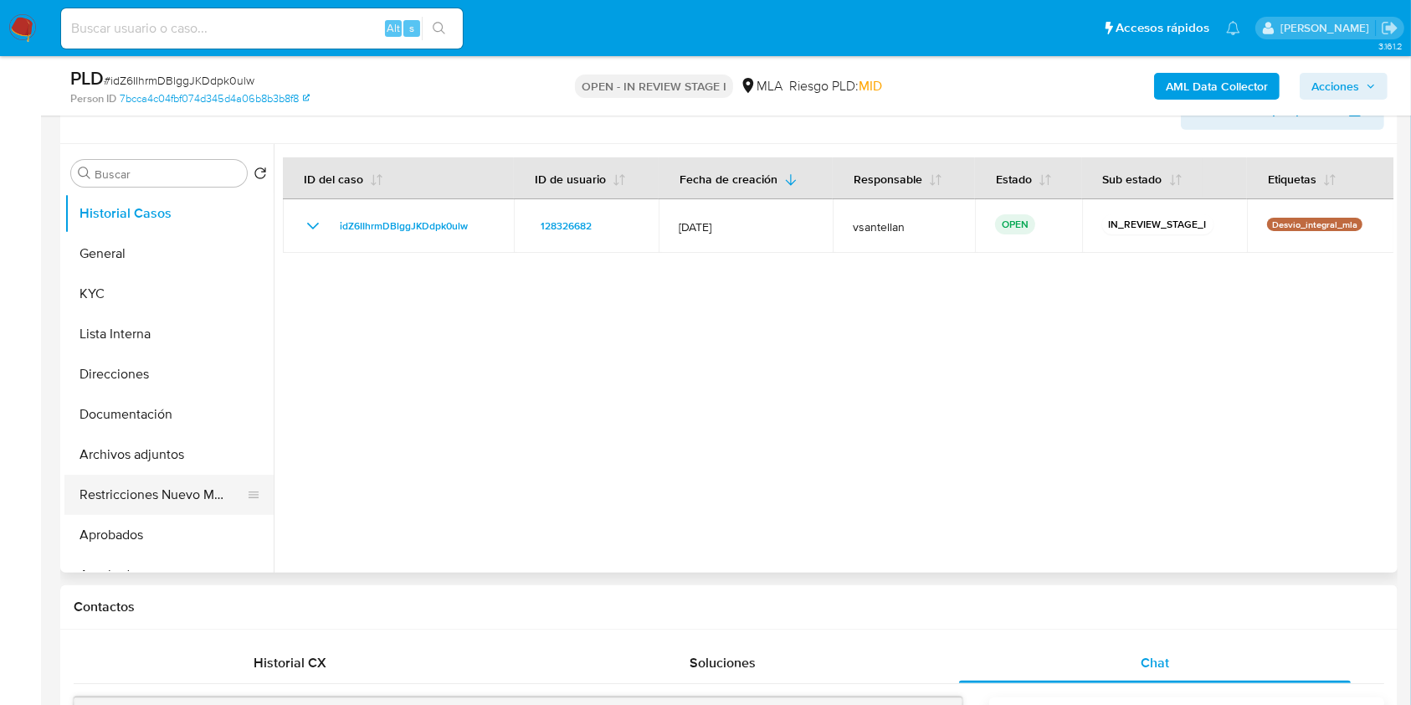
click at [186, 479] on button "Restricciones Nuevo Mundo" at bounding box center [162, 495] width 196 height 40
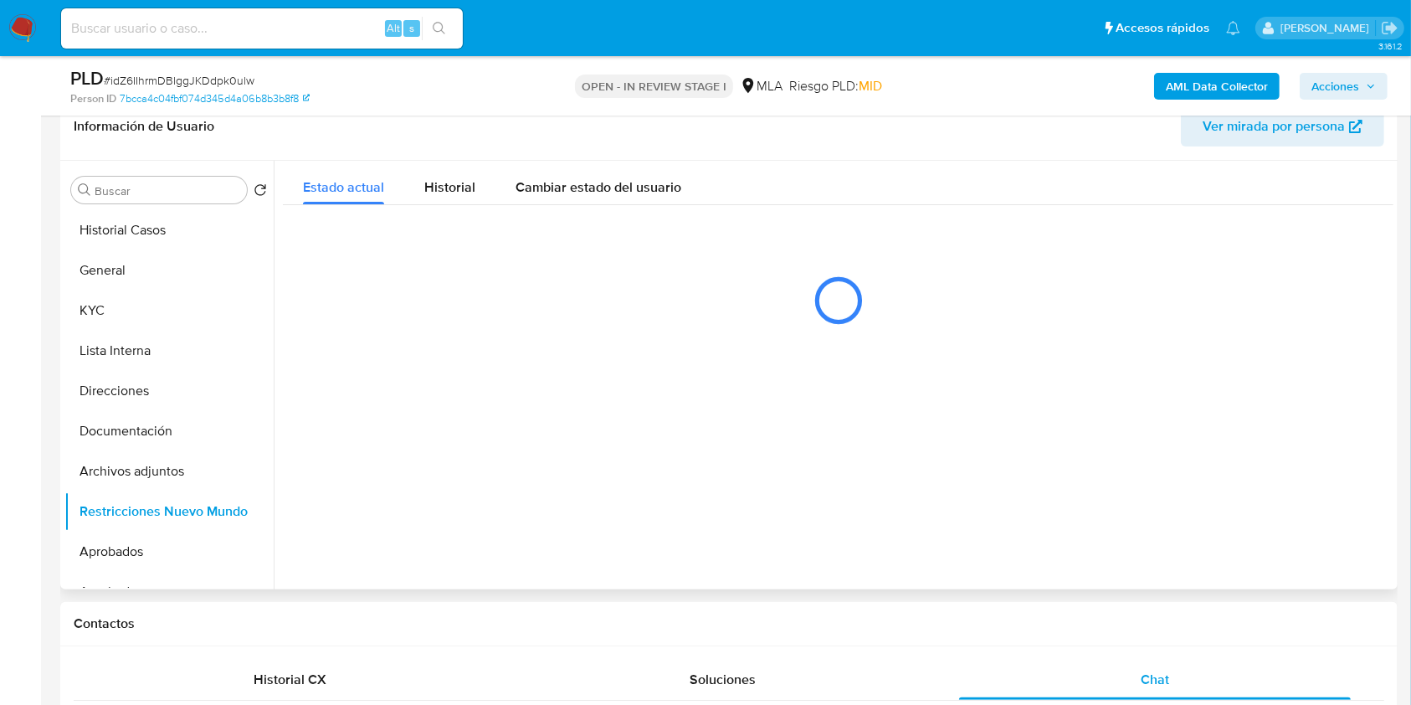
scroll to position [269, 0]
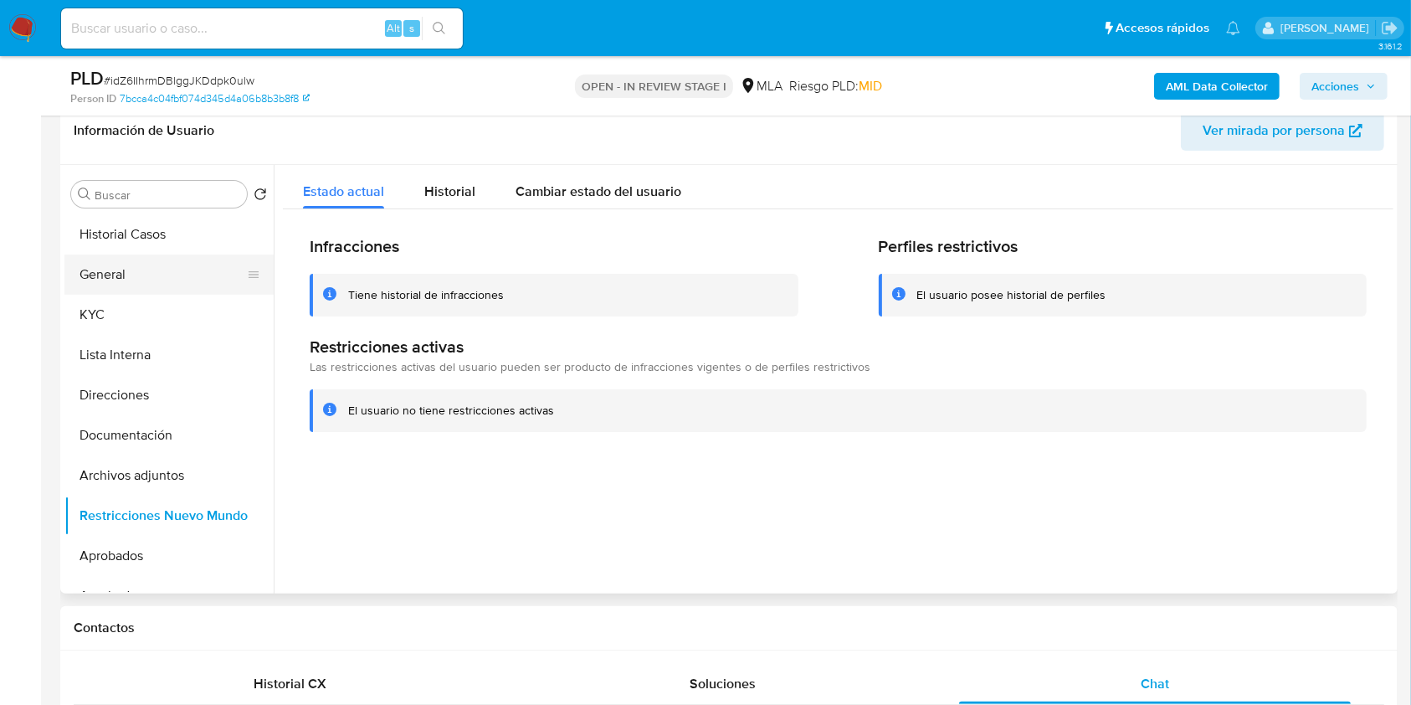
click at [175, 280] on button "General" at bounding box center [162, 274] width 196 height 40
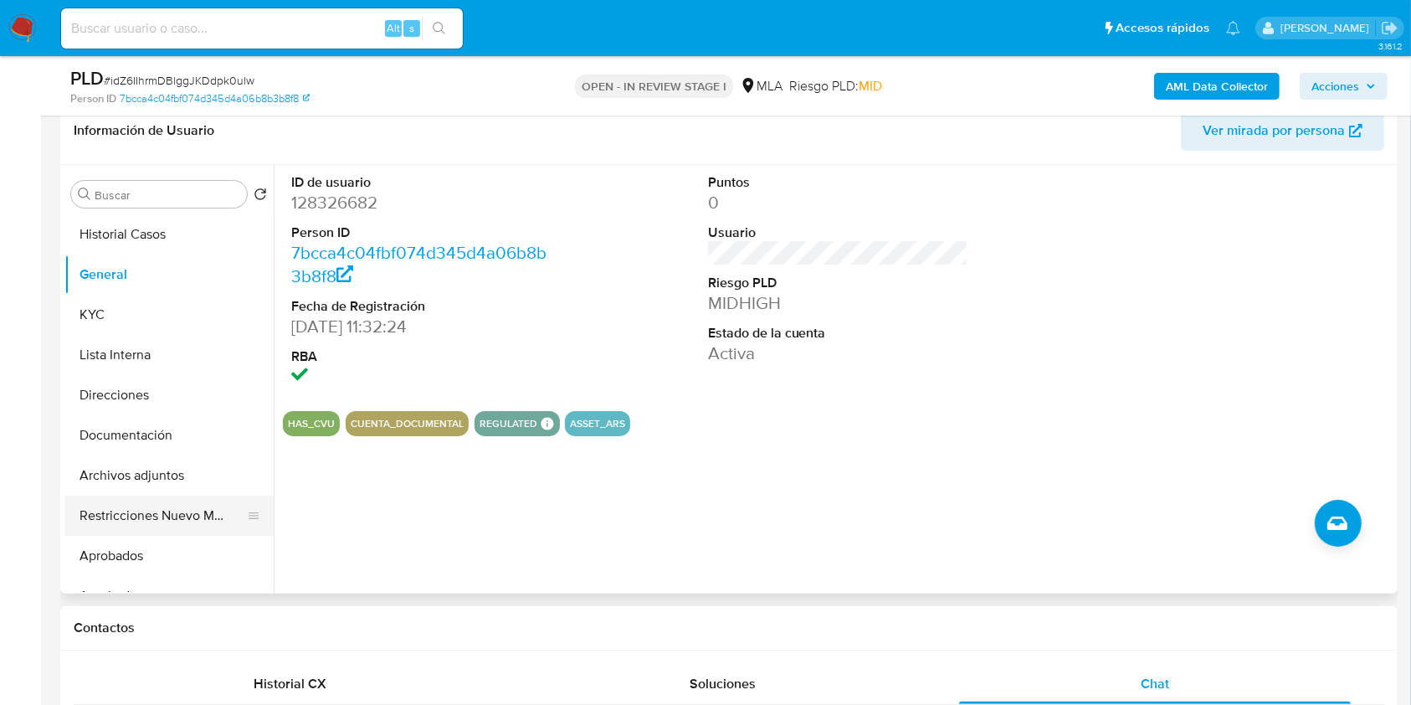
click at [164, 500] on button "Restricciones Nuevo Mundo" at bounding box center [162, 515] width 196 height 40
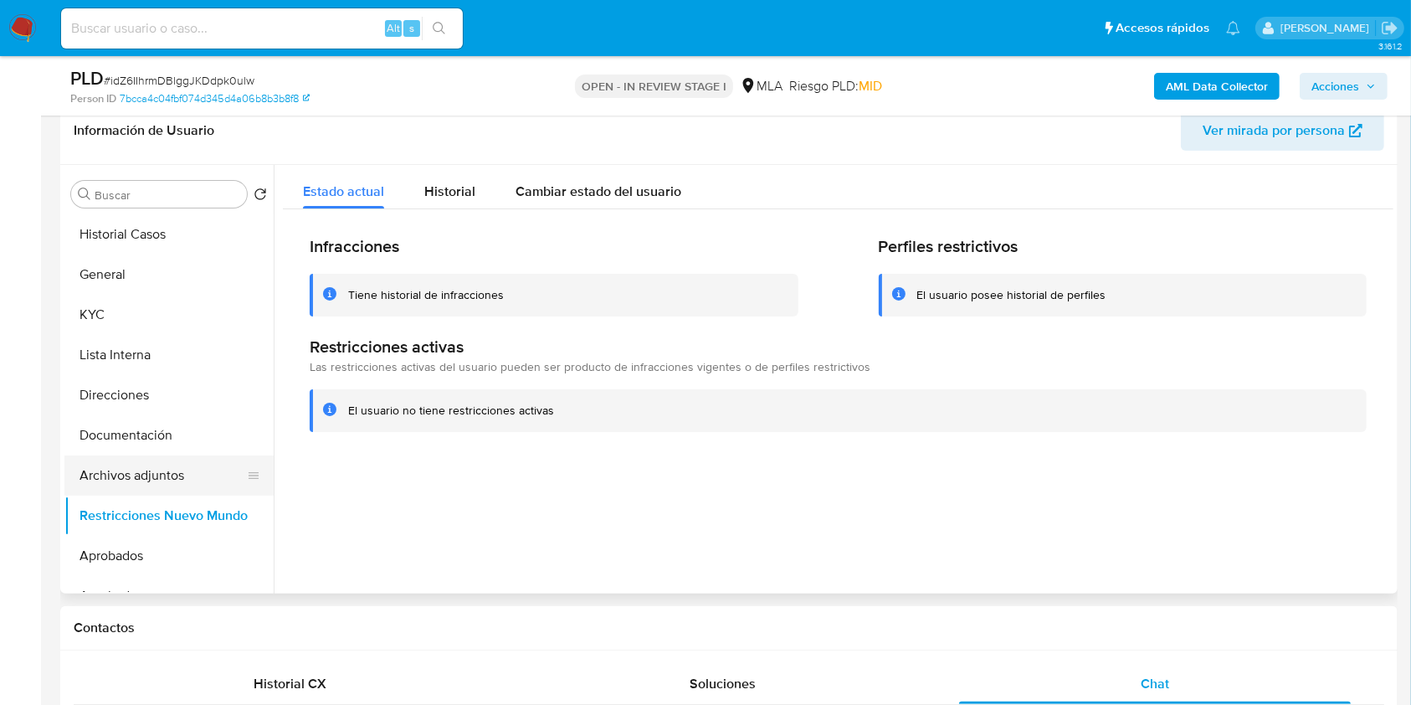
click at [154, 465] on button "Archivos adjuntos" at bounding box center [162, 475] width 196 height 40
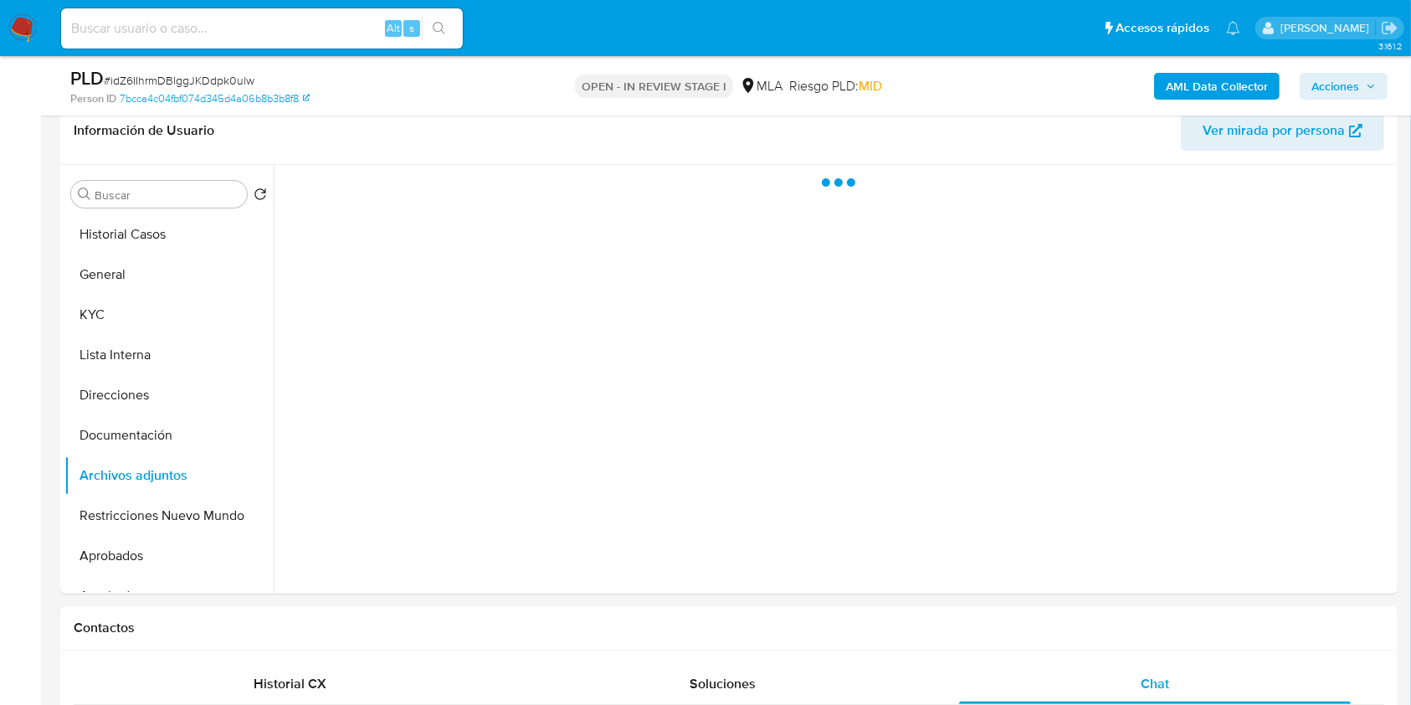
drag, startPoint x: 1323, startPoint y: 90, endPoint x: 1297, endPoint y: 99, distance: 27.5
click at [1324, 89] on span "Acciones" at bounding box center [1335, 86] width 48 height 27
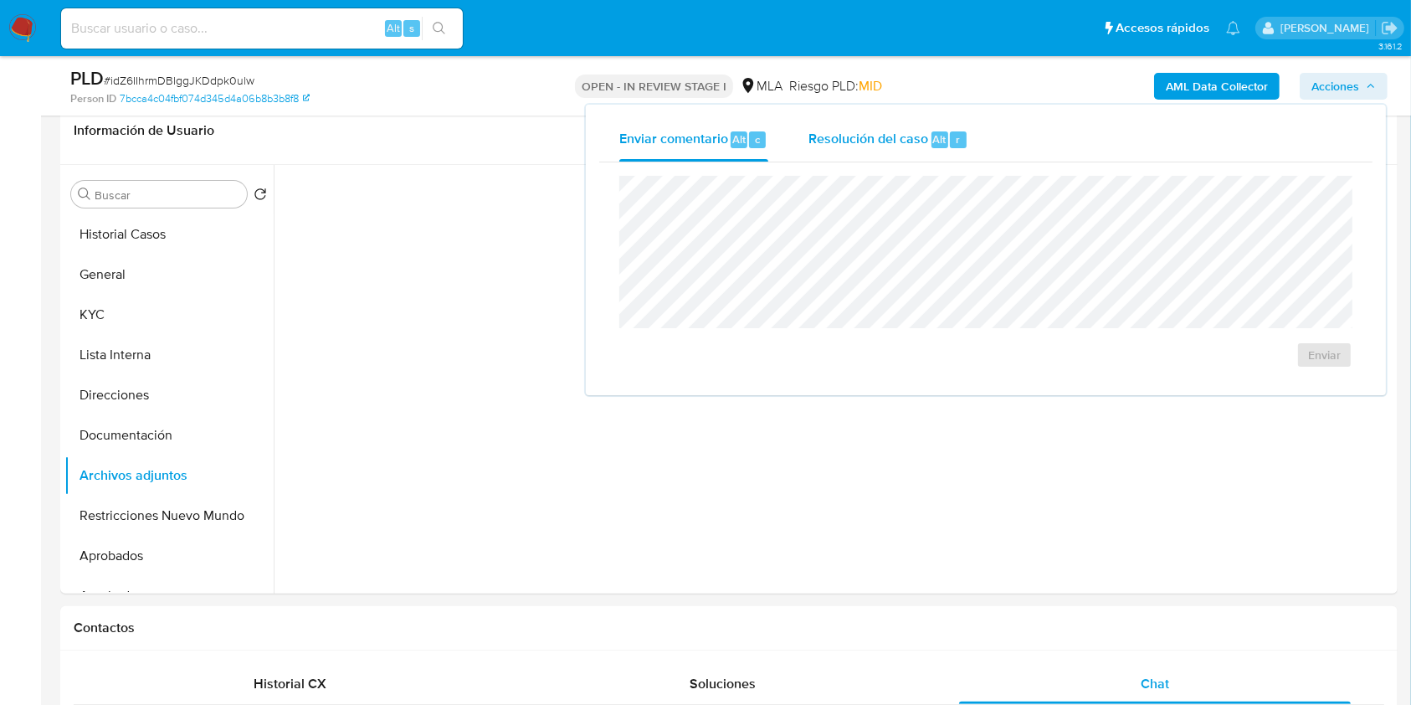
click at [826, 128] on div "Resolución del caso Alt r" at bounding box center [888, 140] width 160 height 44
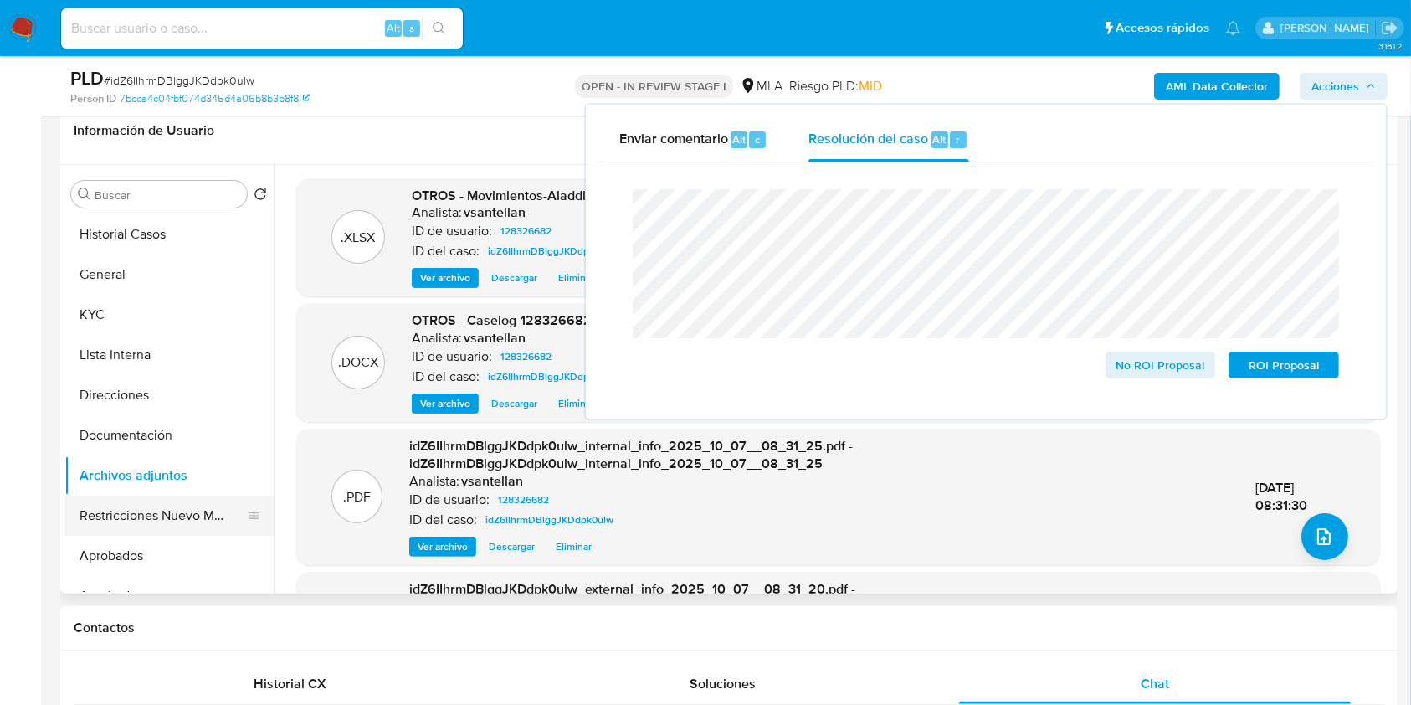
click at [100, 510] on button "Restricciones Nuevo Mundo" at bounding box center [162, 515] width 196 height 40
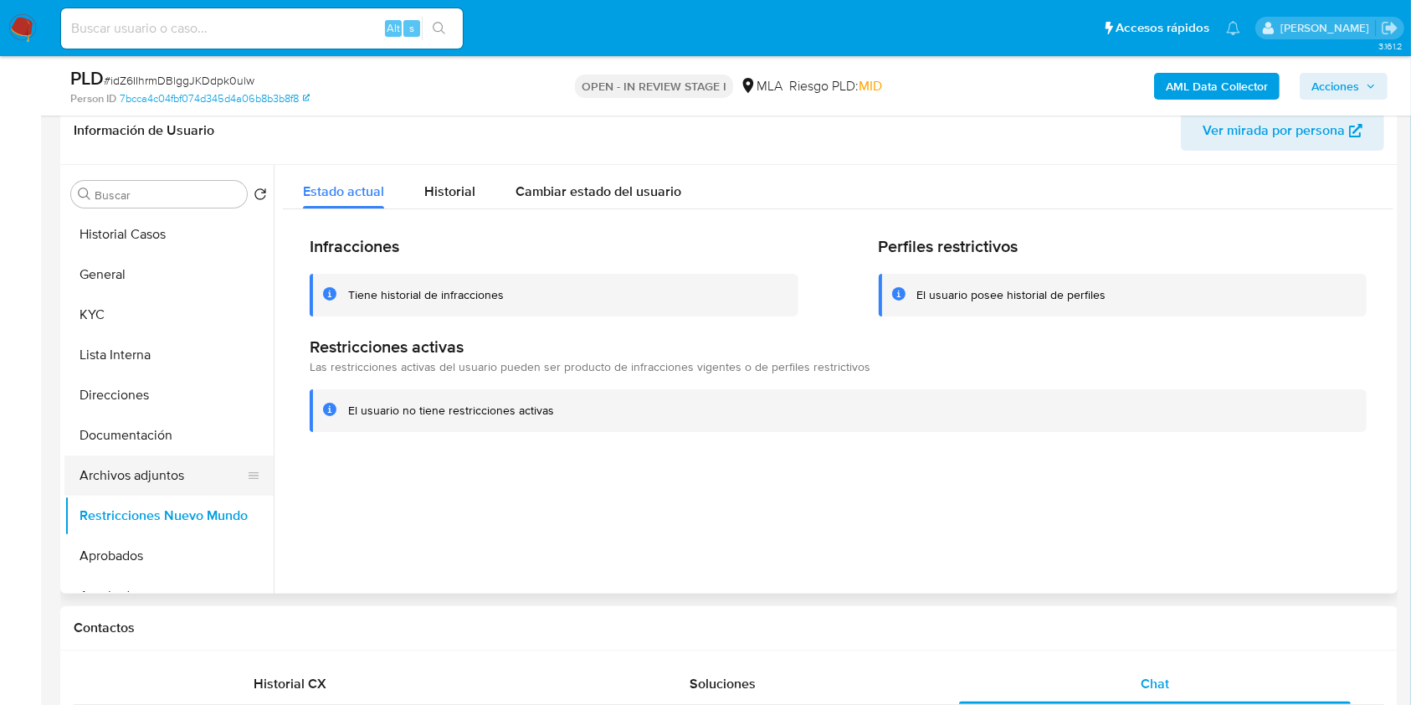
click at [127, 475] on button "Archivos adjuntos" at bounding box center [162, 475] width 196 height 40
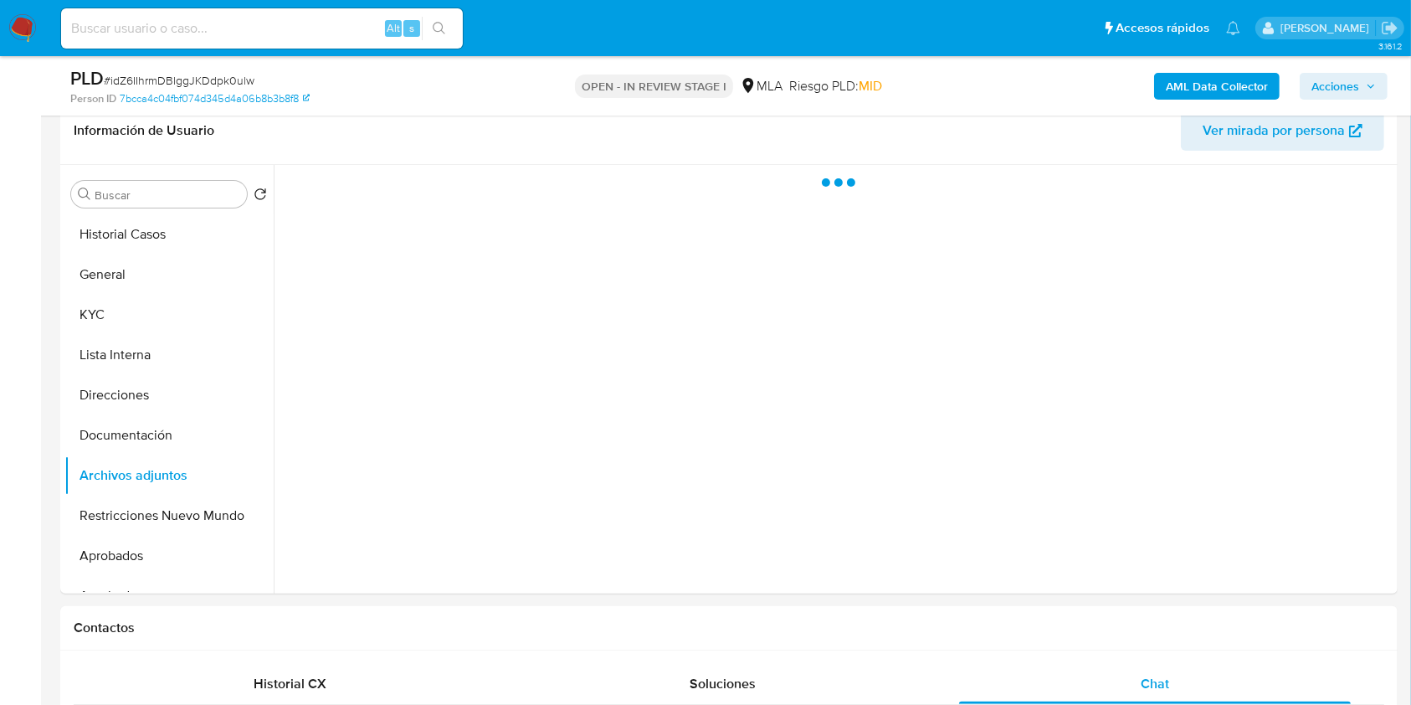
drag, startPoint x: 1337, startPoint y: 83, endPoint x: 1359, endPoint y: 90, distance: 23.0
click at [1338, 83] on span "Acciones" at bounding box center [1335, 86] width 48 height 27
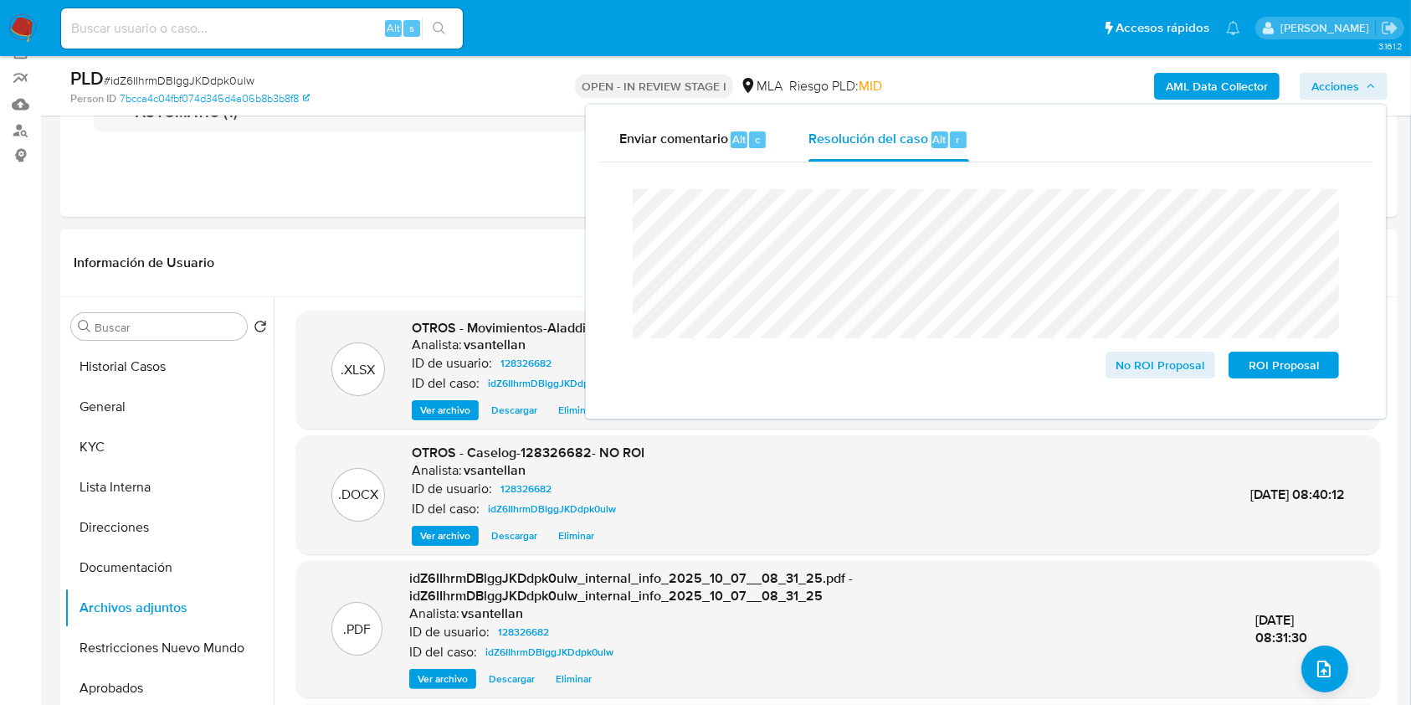
scroll to position [102, 0]
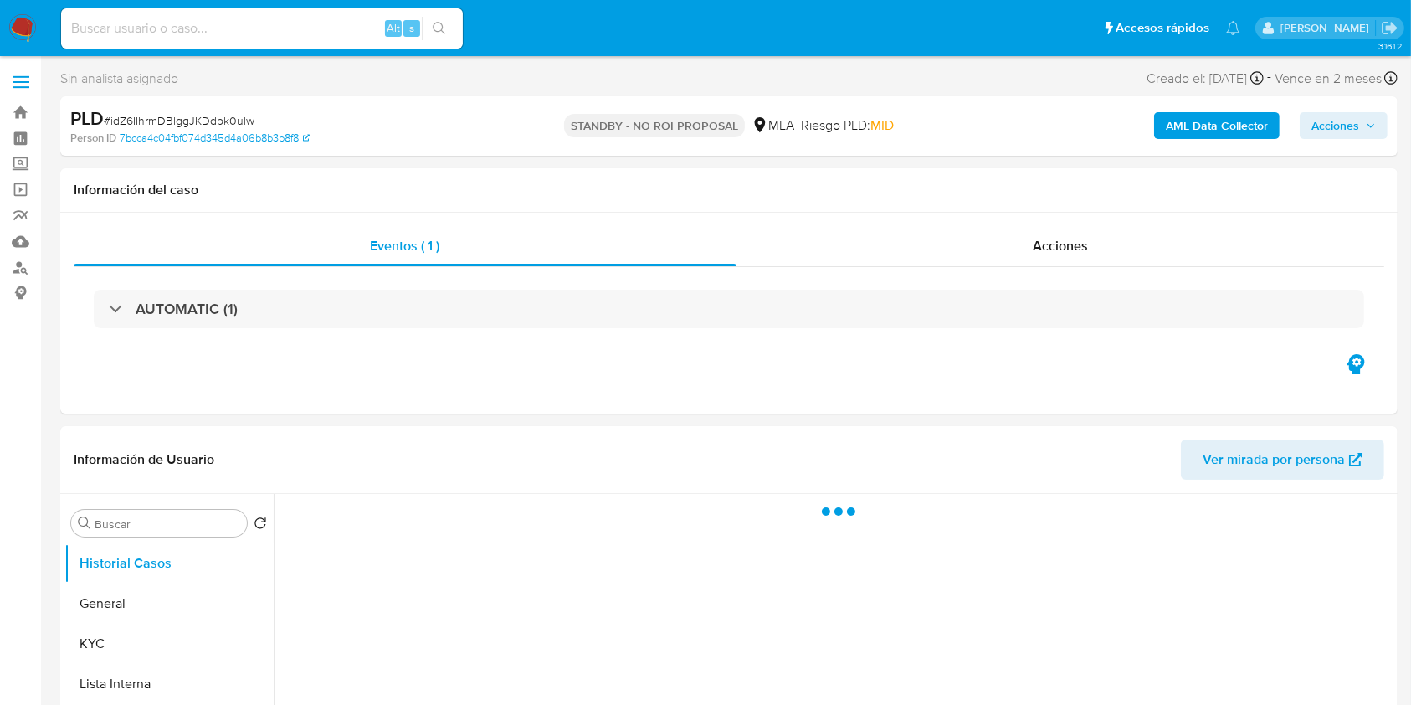
select select "10"
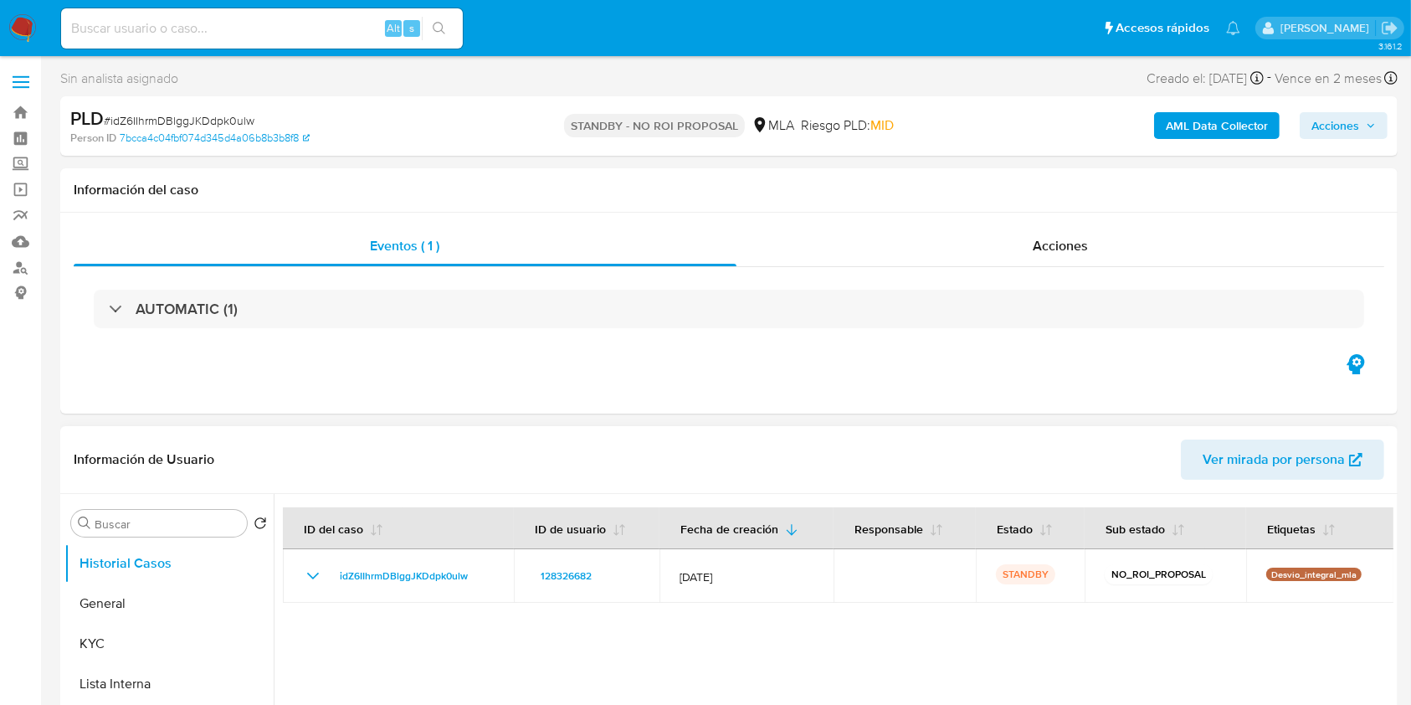
click at [512, 479] on div "Información de Usuario Ver mirada por persona" at bounding box center [728, 460] width 1337 height 68
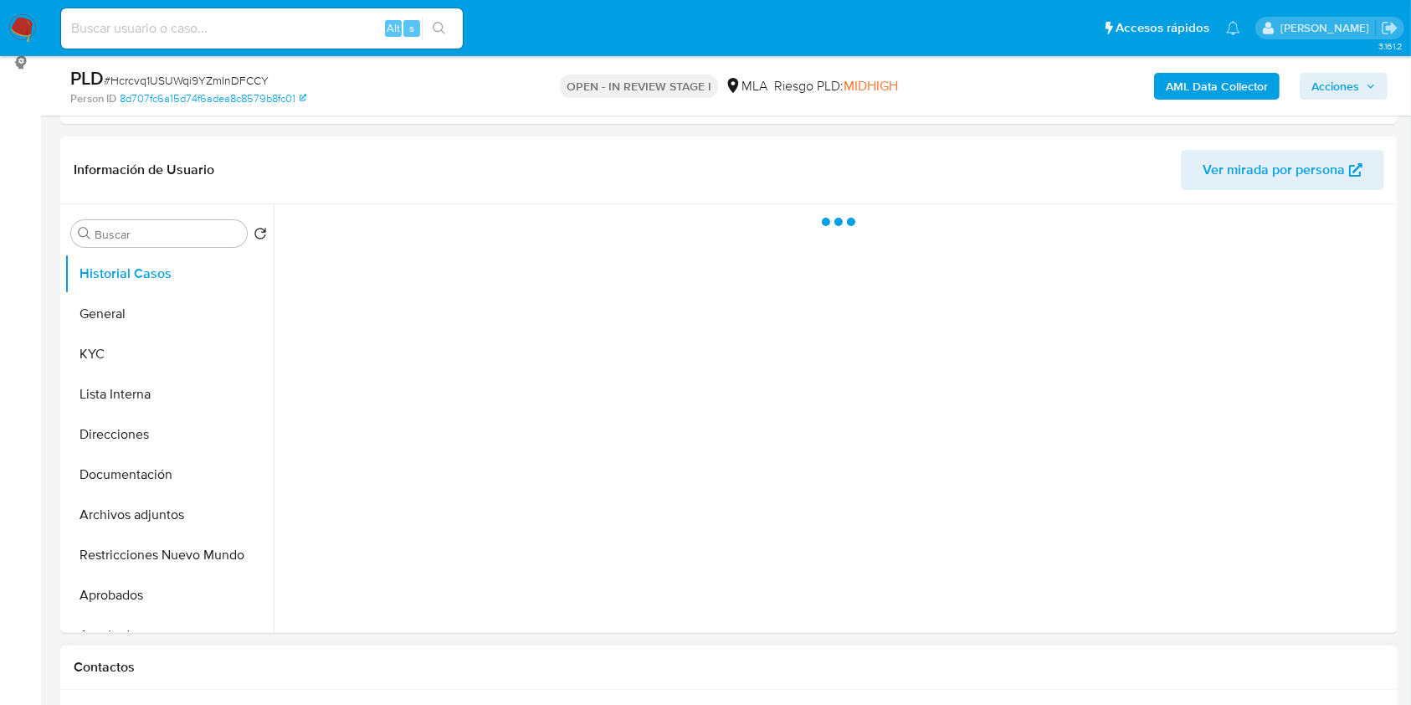
select select "10"
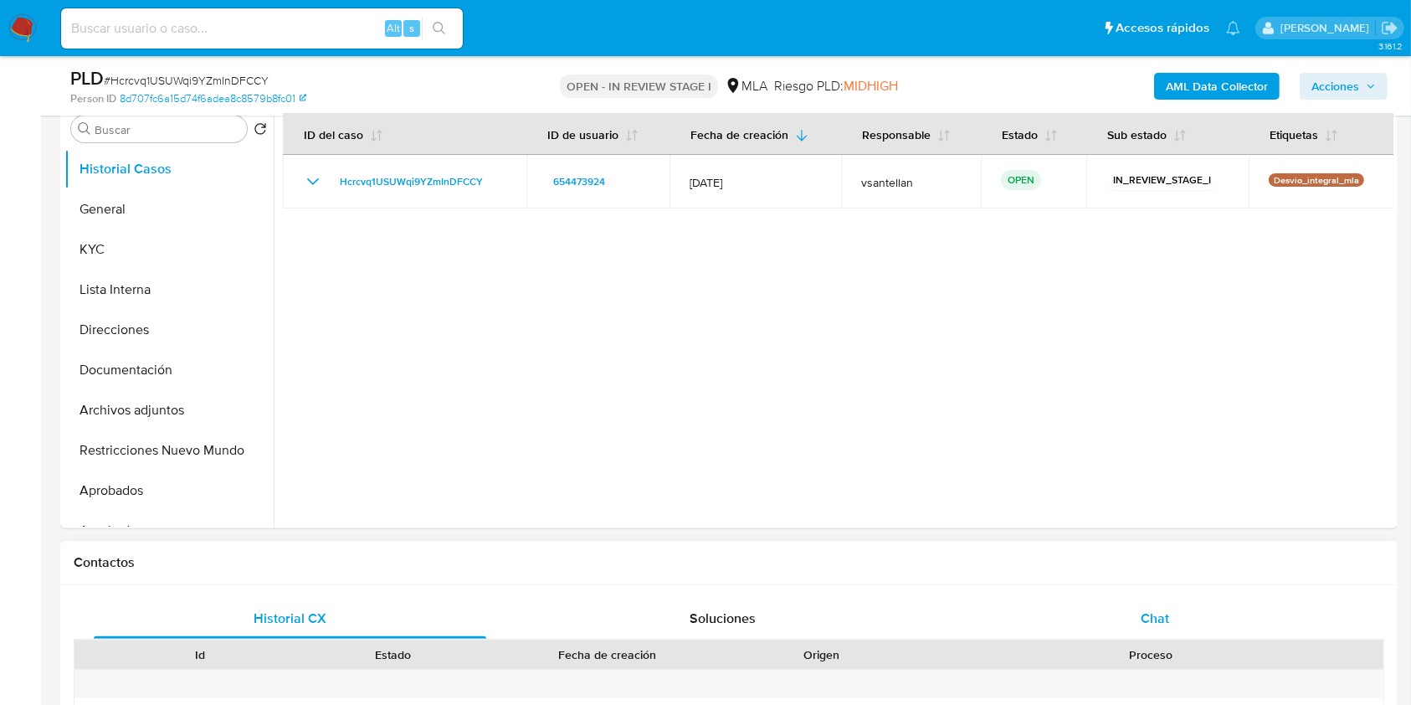
drag, startPoint x: 1206, startPoint y: 624, endPoint x: 1245, endPoint y: 578, distance: 60.5
click at [1206, 625] on div "Chat" at bounding box center [1155, 618] width 393 height 40
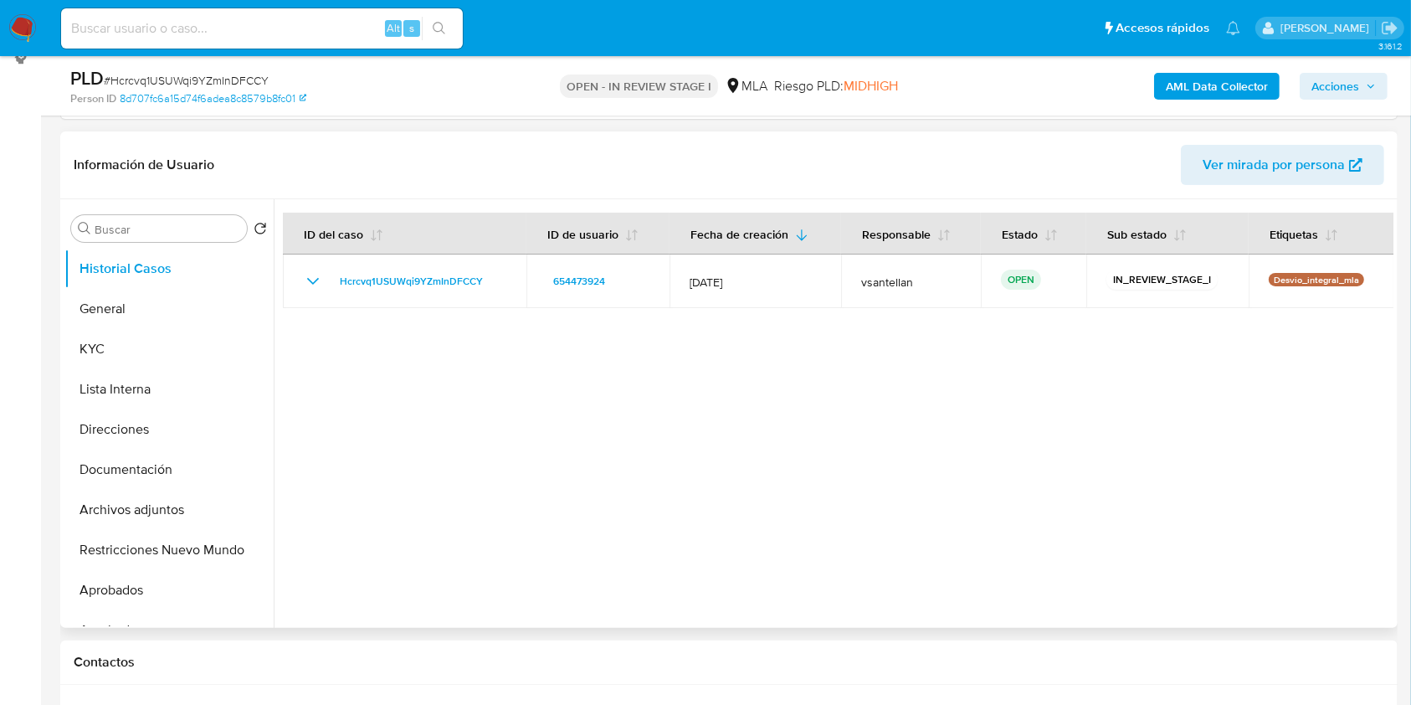
scroll to position [154, 0]
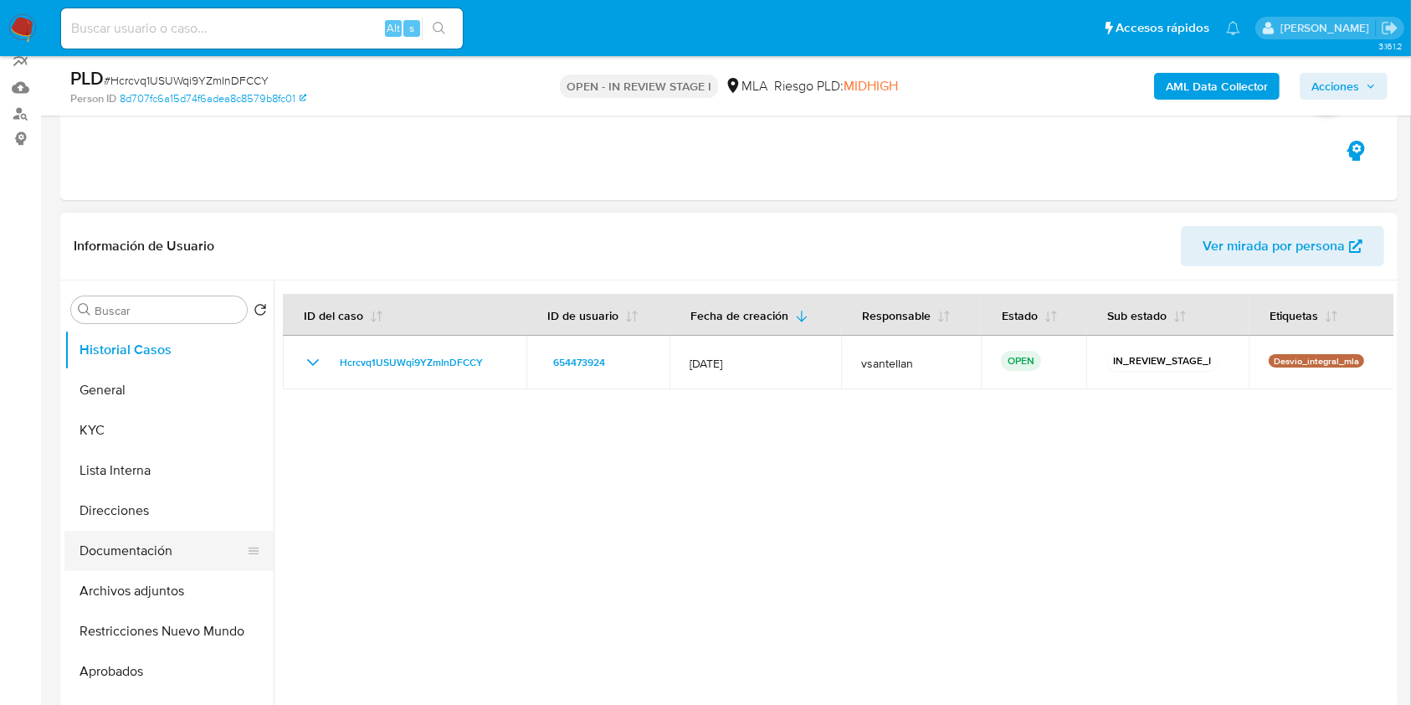
click at [159, 543] on button "Documentación" at bounding box center [162, 551] width 196 height 40
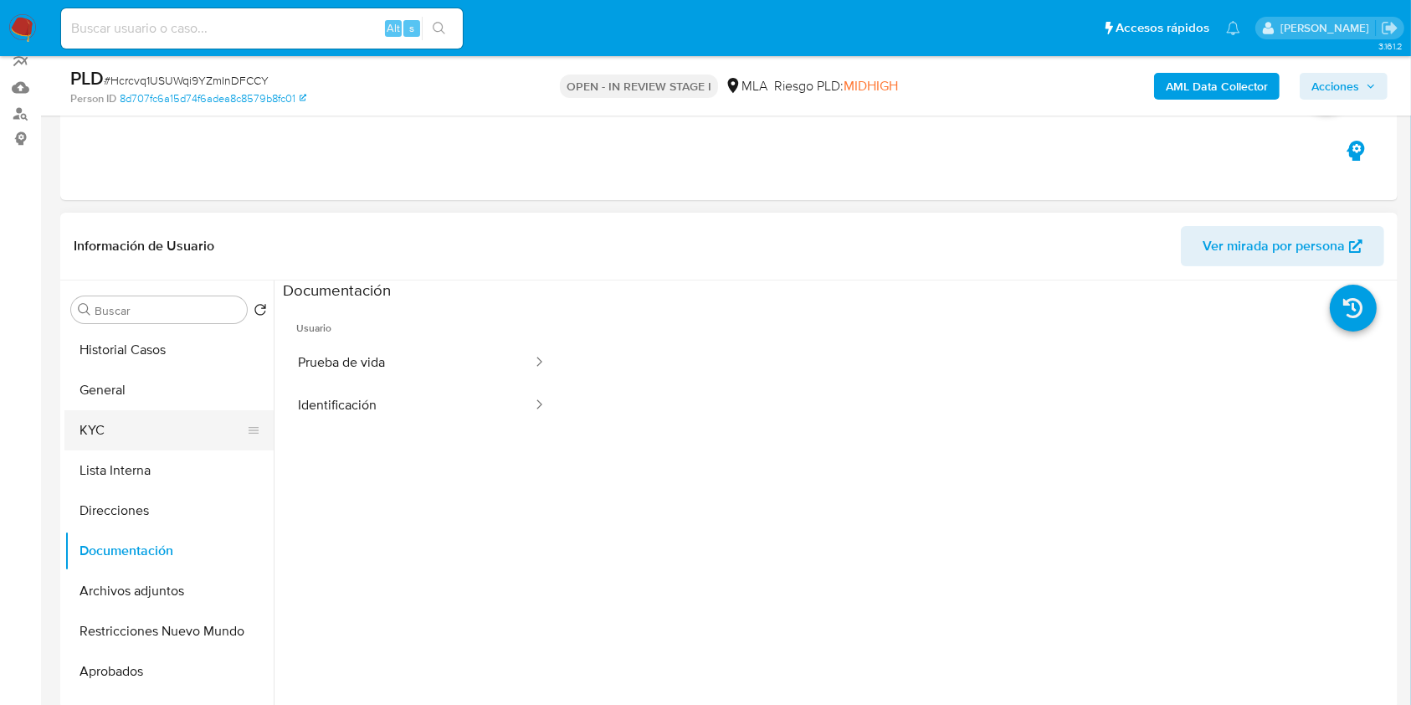
click at [137, 430] on button "KYC" at bounding box center [162, 430] width 196 height 40
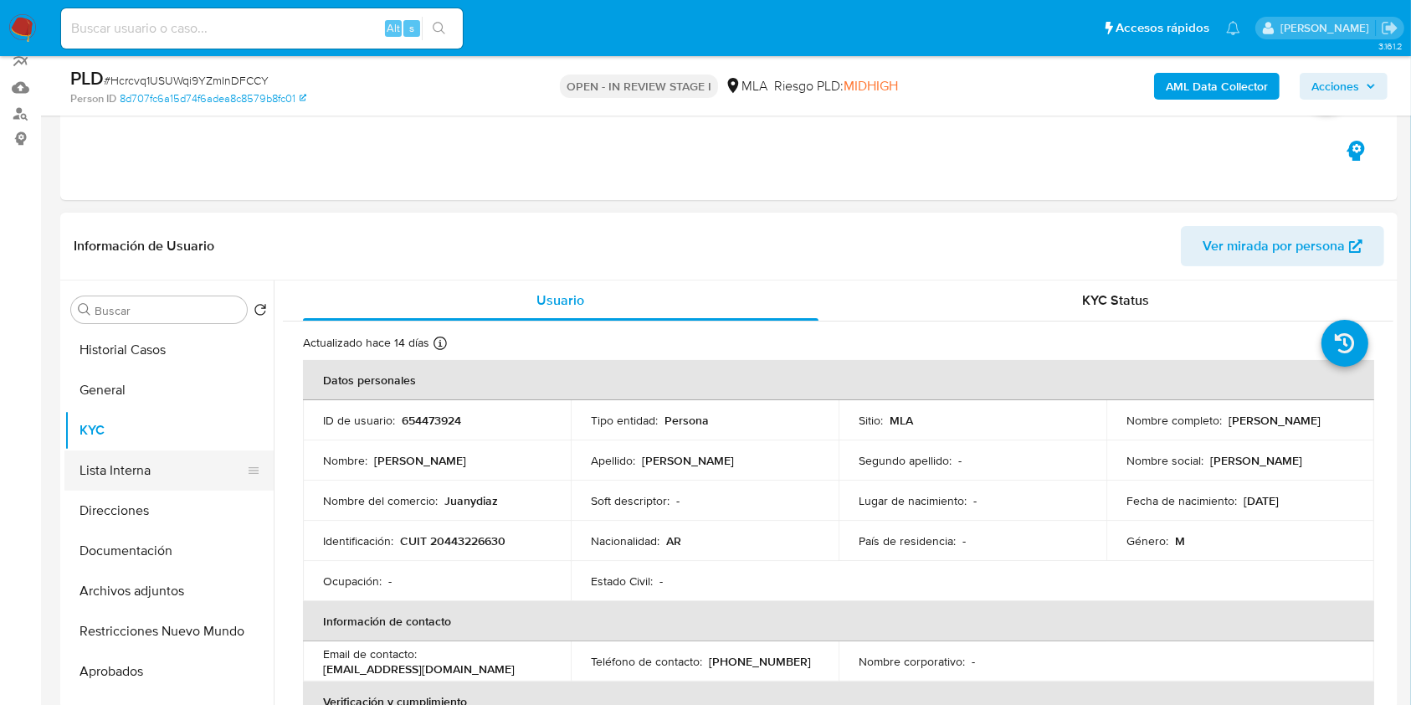
drag, startPoint x: 100, startPoint y: 545, endPoint x: 112, endPoint y: 454, distance: 91.3
click at [100, 545] on button "Documentación" at bounding box center [168, 551] width 209 height 40
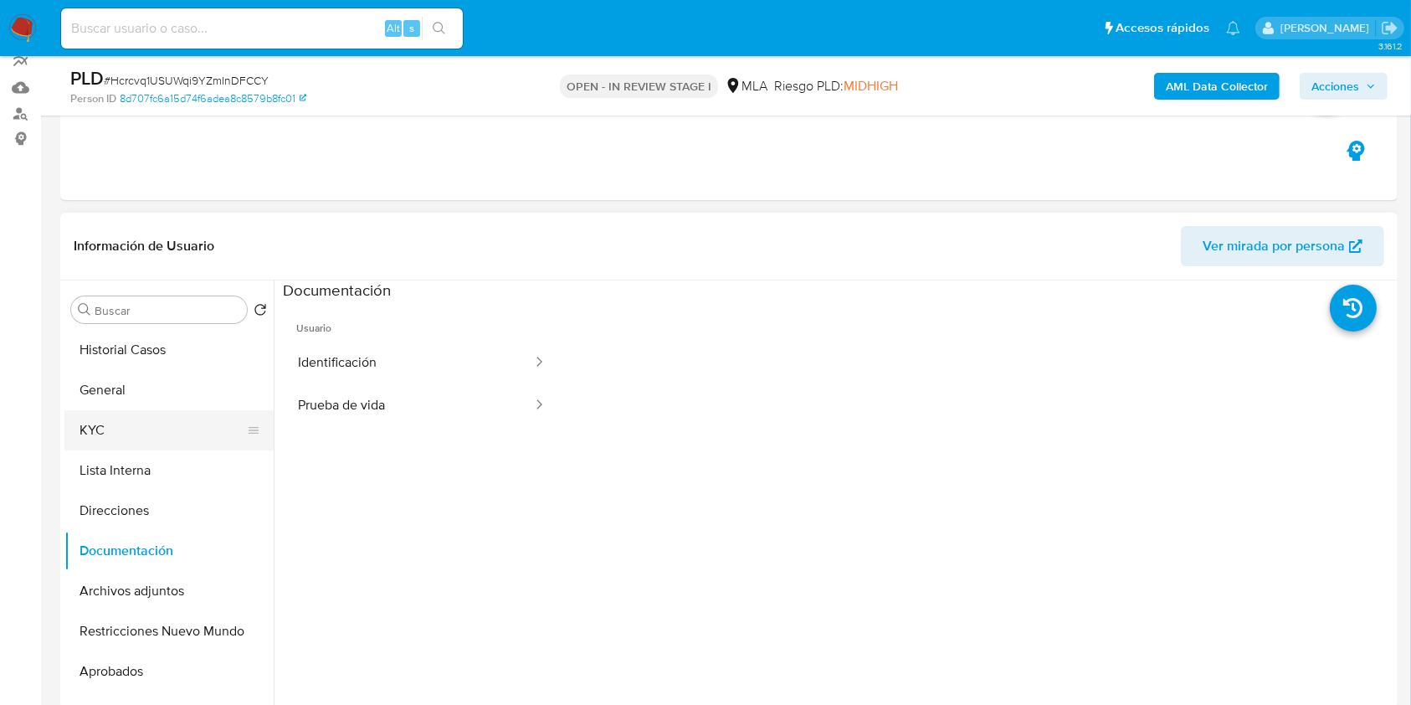
click at [114, 439] on button "KYC" at bounding box center [162, 430] width 196 height 40
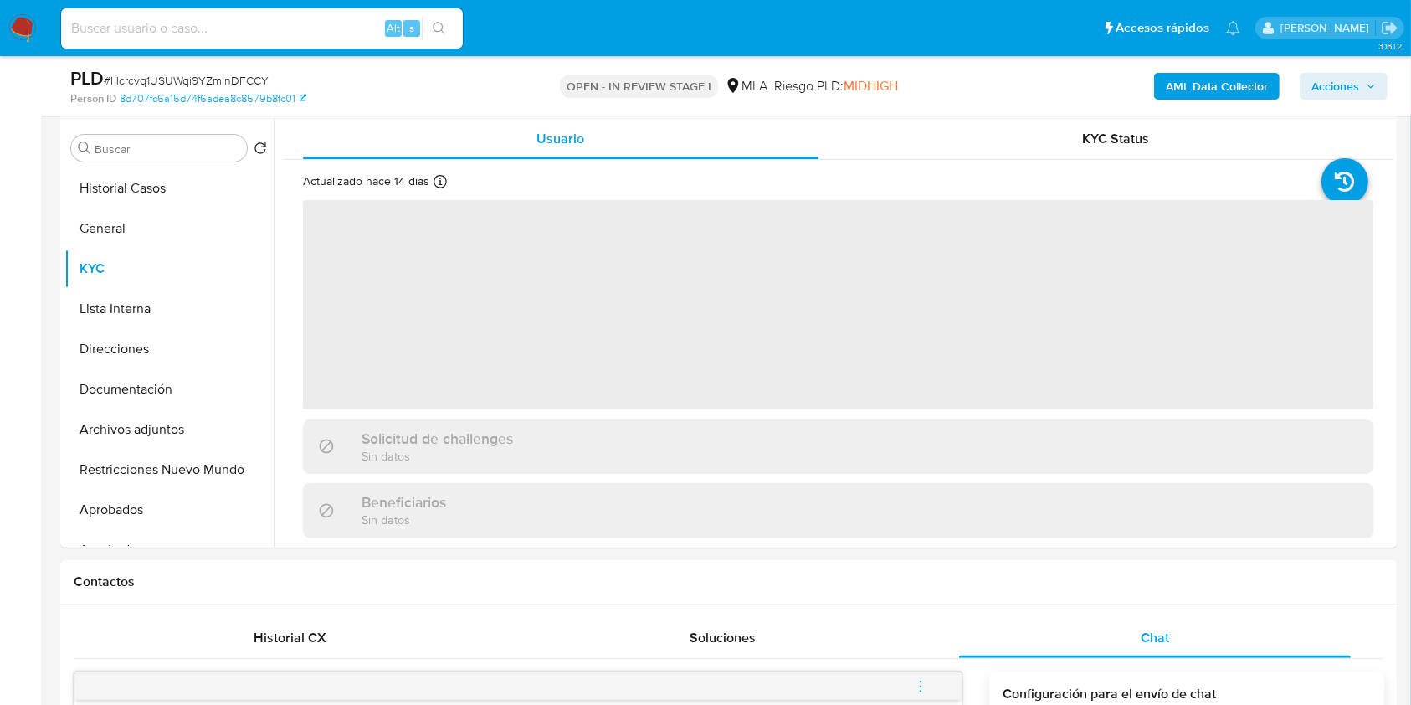
scroll to position [294, 0]
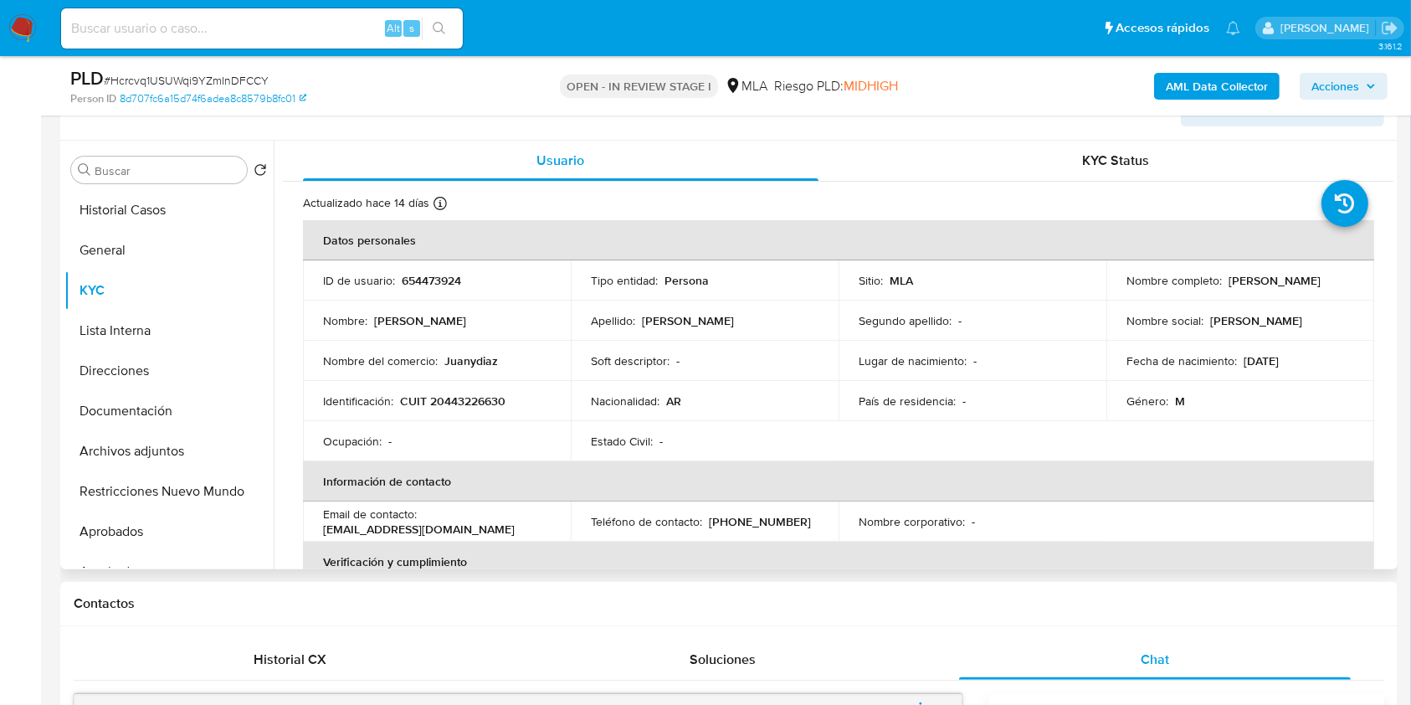
click at [465, 405] on p "CUIT 20443226630" at bounding box center [452, 400] width 105 height 15
copy p "20443226630"
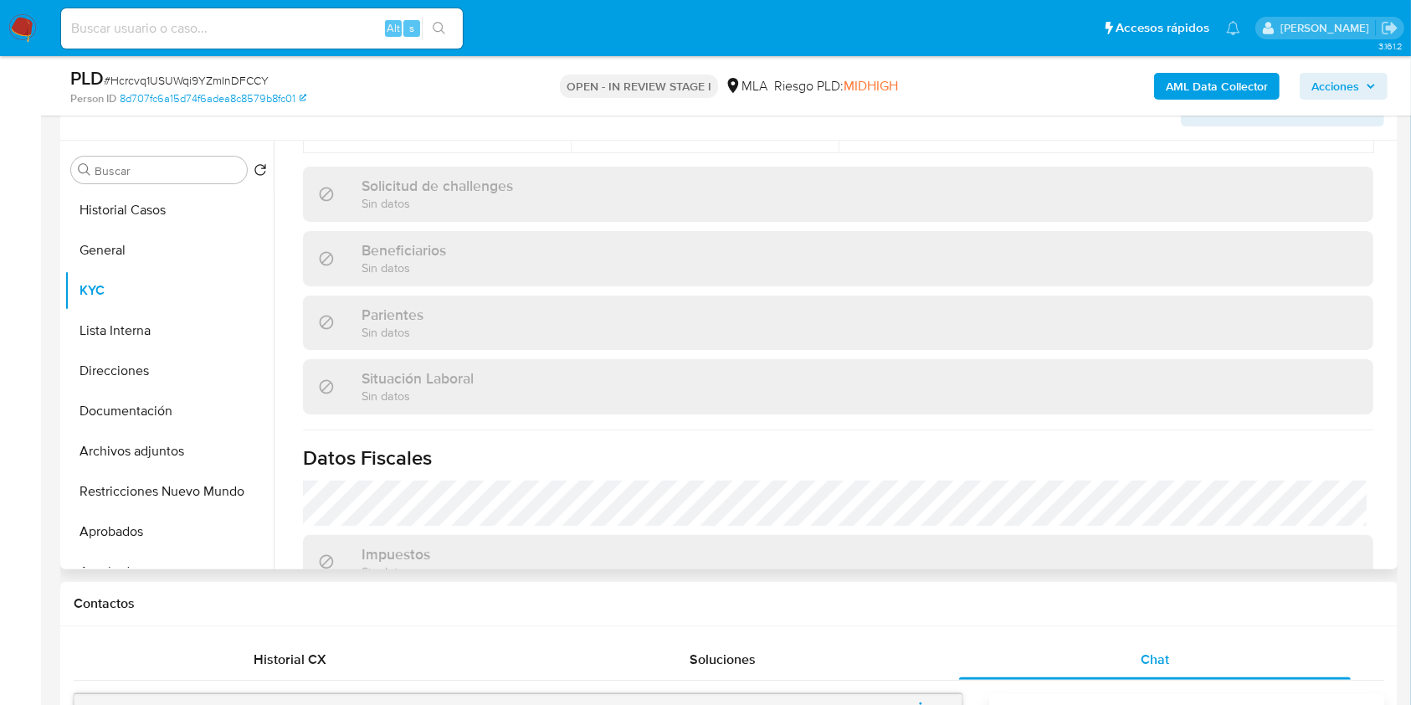
scroll to position [892, 0]
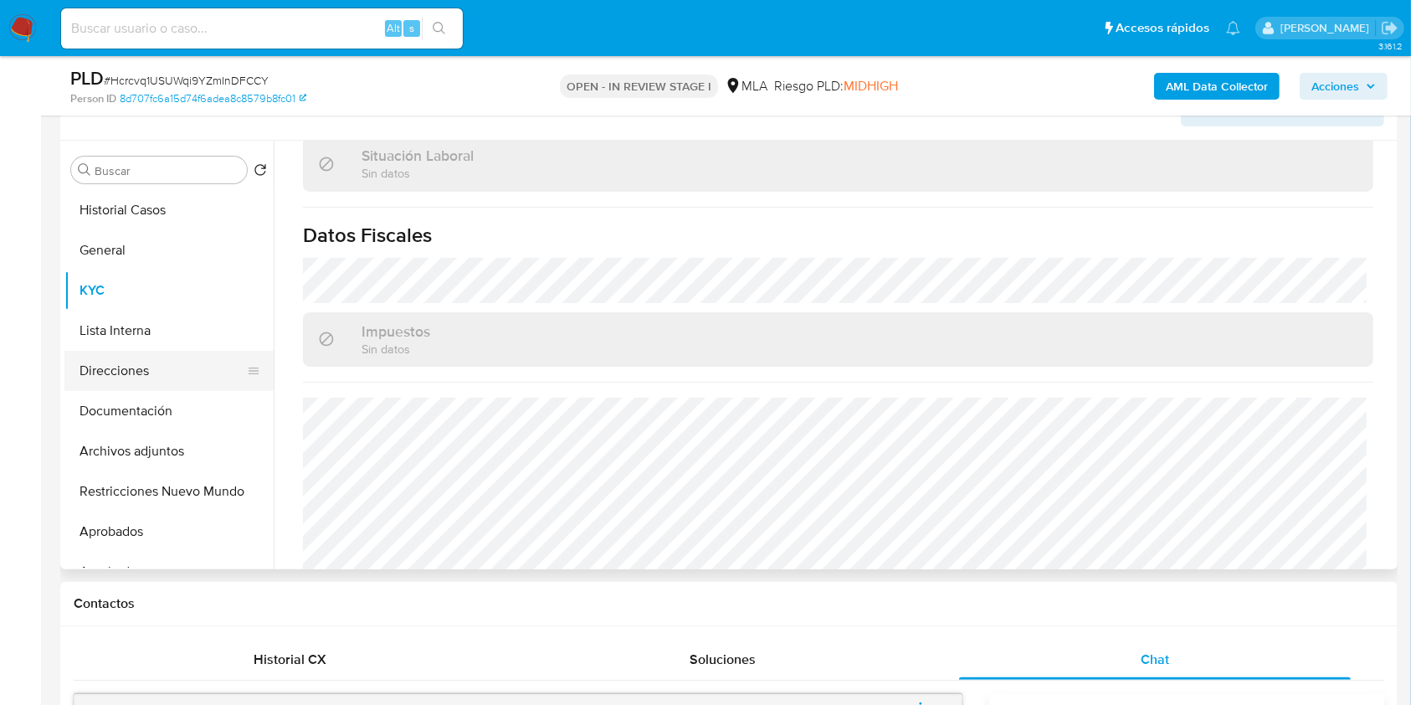
click at [120, 372] on button "Direcciones" at bounding box center [162, 371] width 196 height 40
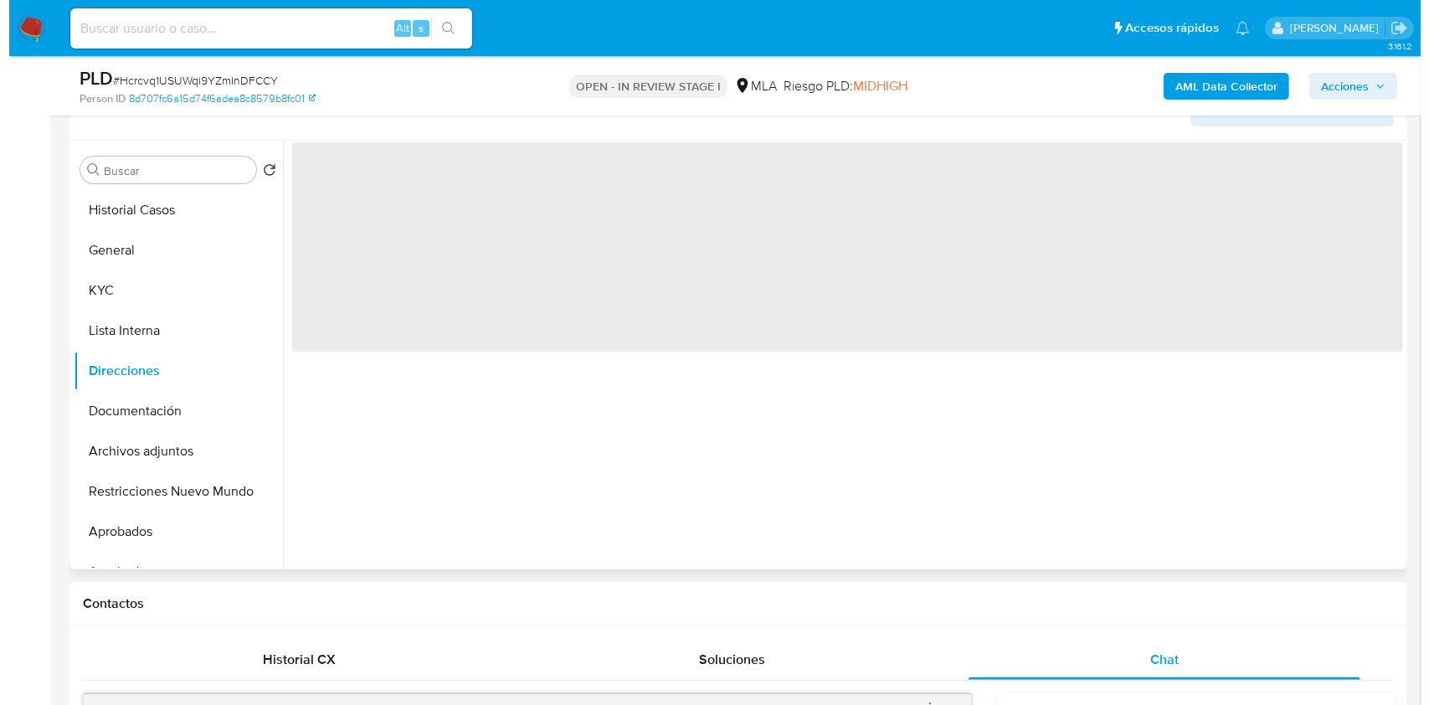
scroll to position [0, 0]
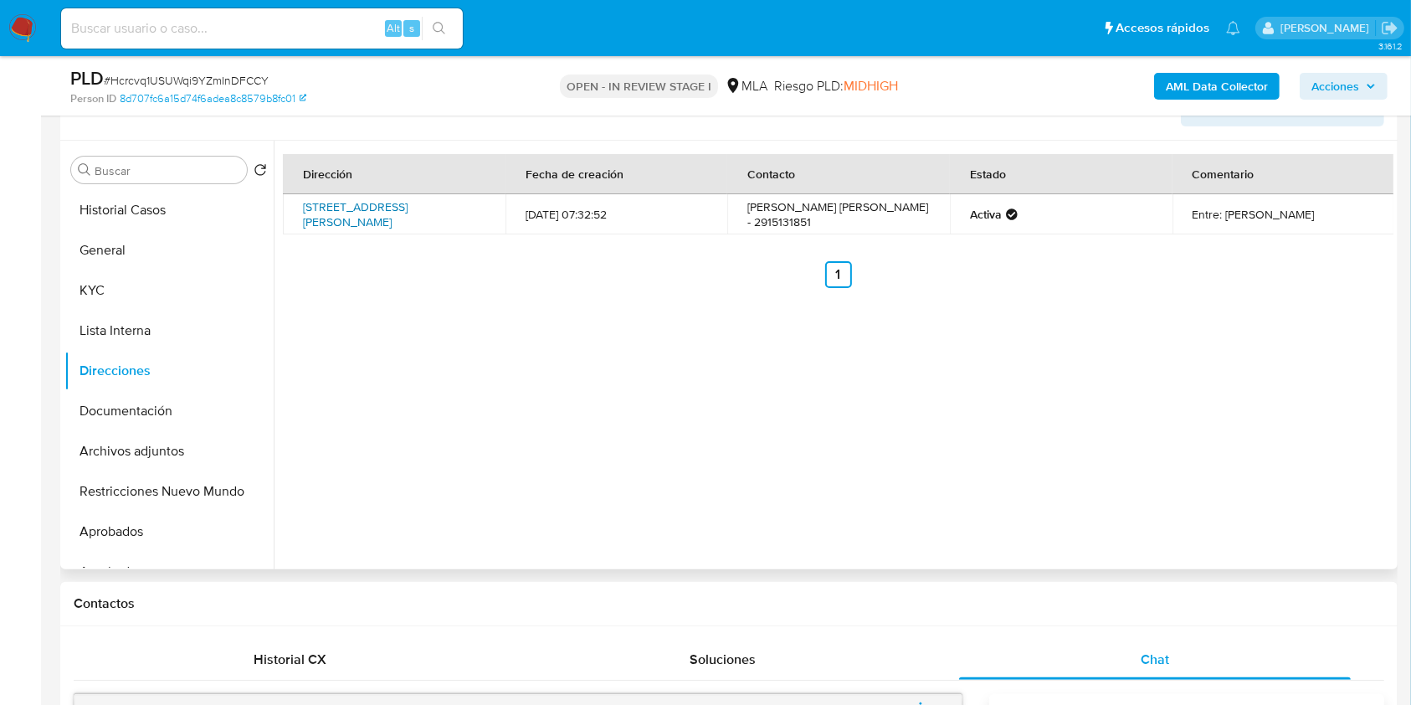
click at [408, 219] on link "Calle Matheu 2865, Bahía Blanca, Buenos Aires, 8002, Argentina 2865" at bounding box center [355, 214] width 105 height 32
click at [157, 290] on button "KYC" at bounding box center [162, 290] width 196 height 40
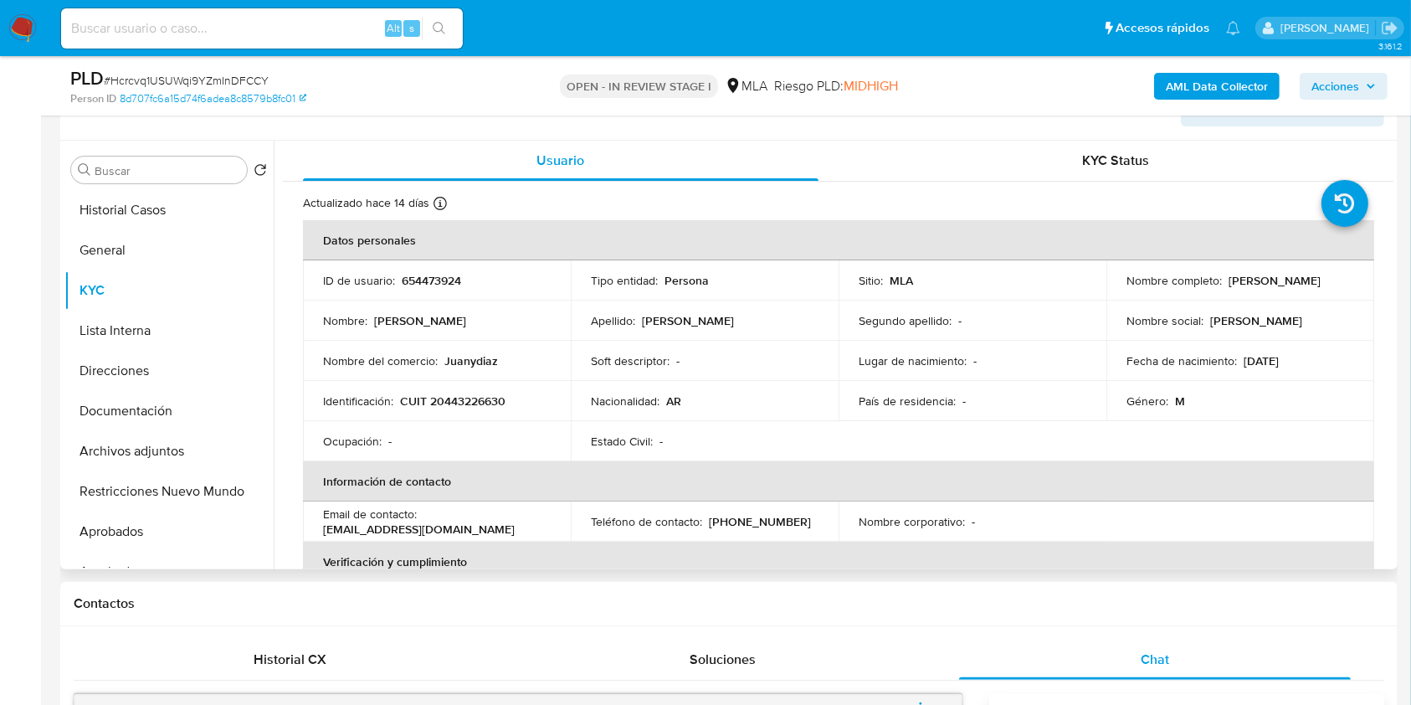
click at [752, 526] on p "(291) 5225501" at bounding box center [760, 521] width 102 height 15
copy p "5225501"
click at [1170, 84] on b "AML Data Collector" at bounding box center [1217, 86] width 102 height 27
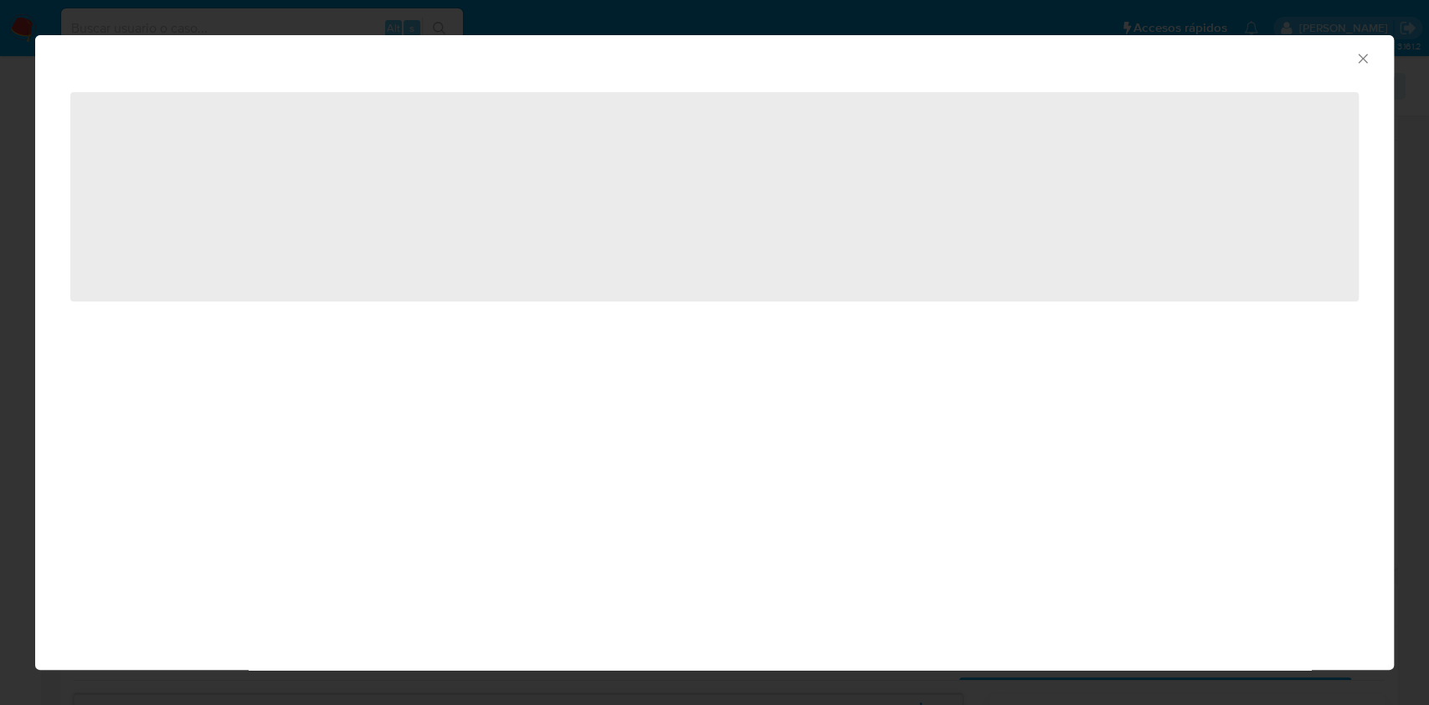
click at [1359, 57] on icon "Cerrar ventana" at bounding box center [1361, 58] width 9 height 9
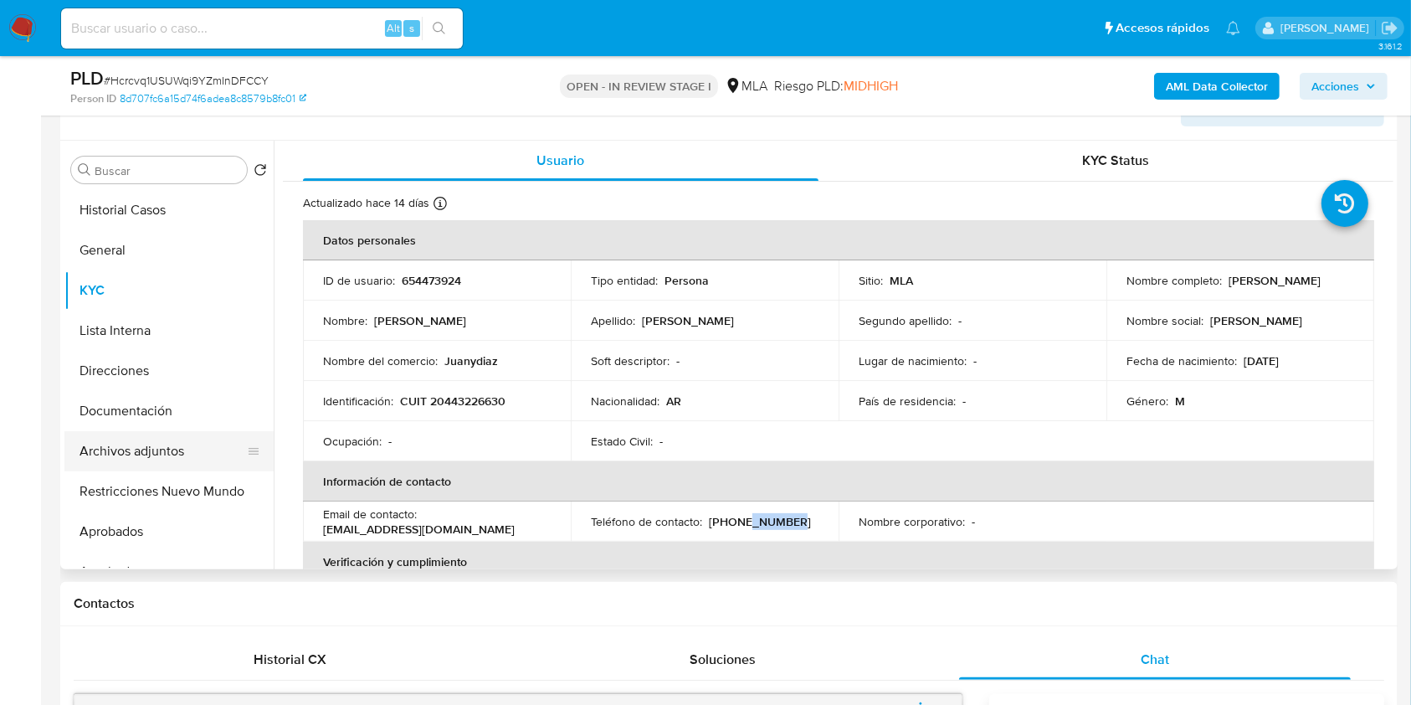
click at [177, 465] on button "Archivos adjuntos" at bounding box center [162, 451] width 196 height 40
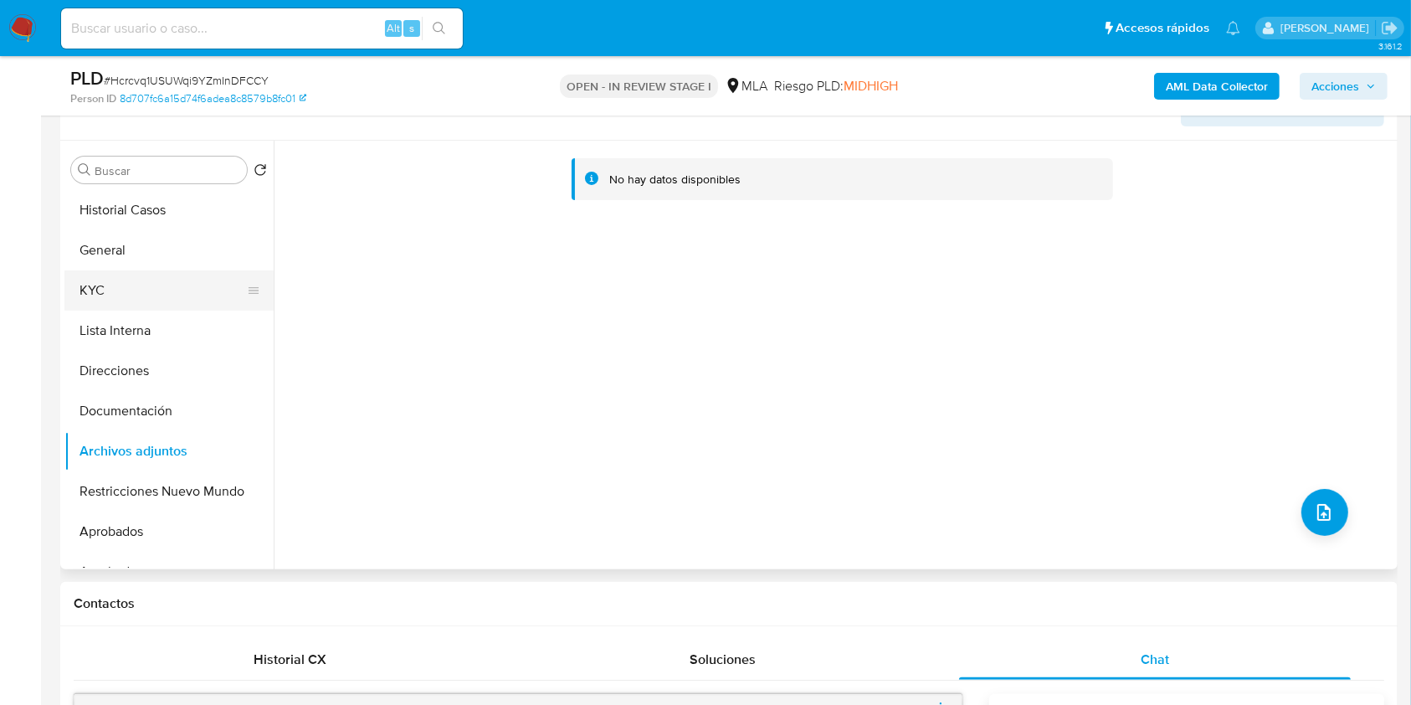
click at [122, 291] on button "KYC" at bounding box center [162, 290] width 196 height 40
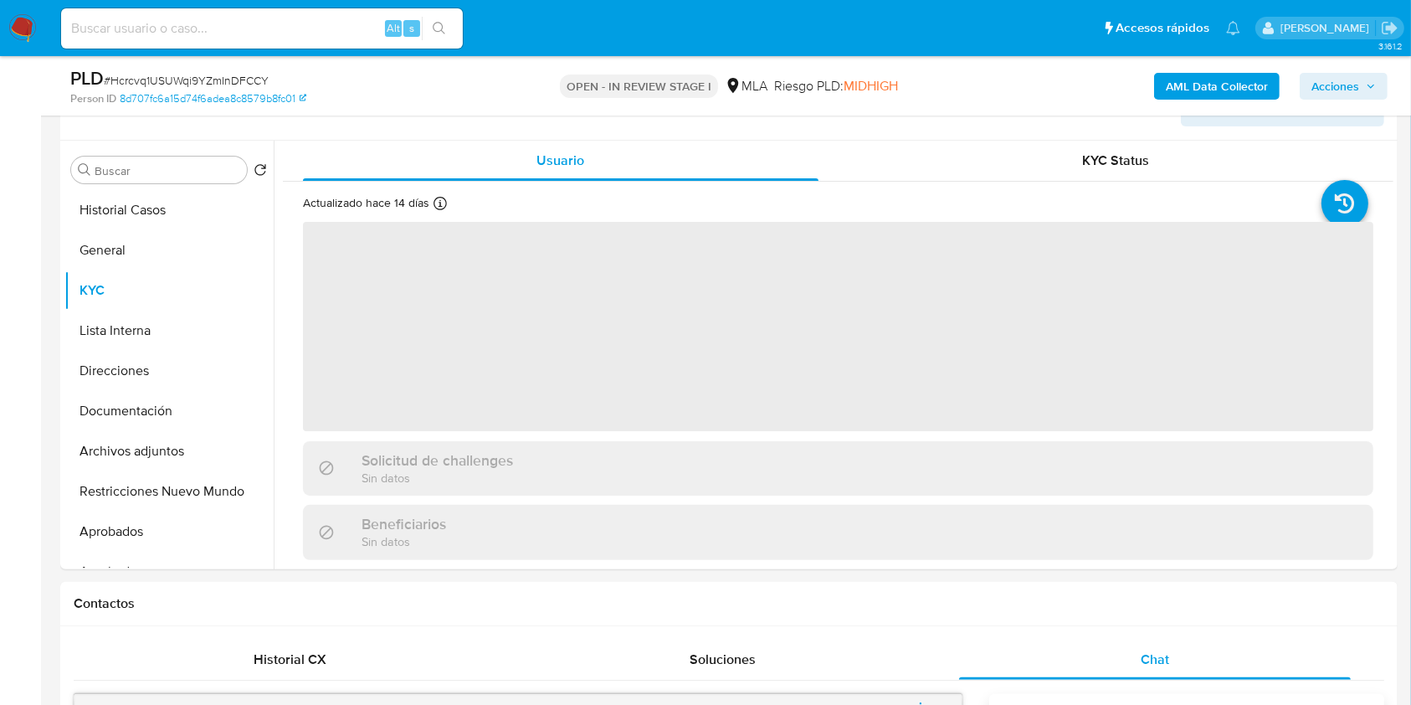
click at [1192, 77] on b "AML Data Collector" at bounding box center [1217, 86] width 102 height 27
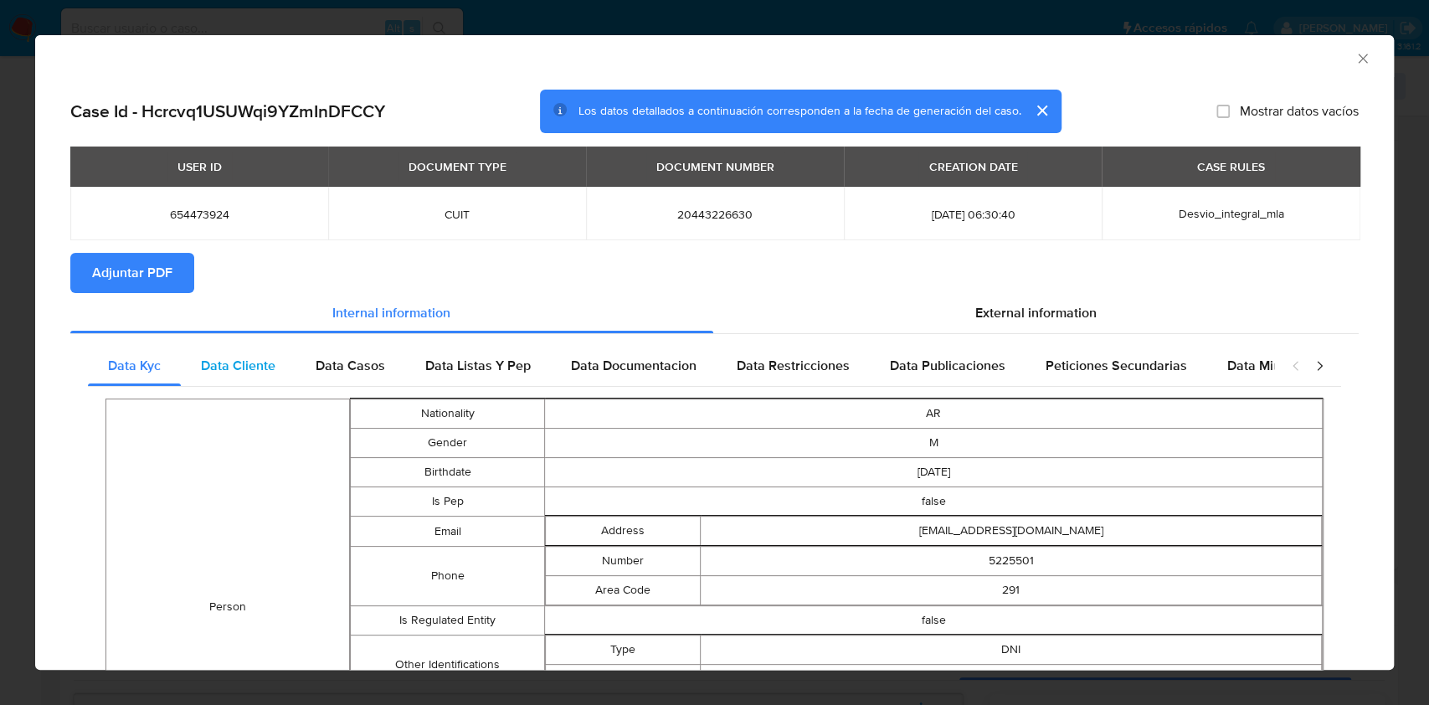
click at [250, 363] on span "Data Cliente" at bounding box center [238, 365] width 74 height 19
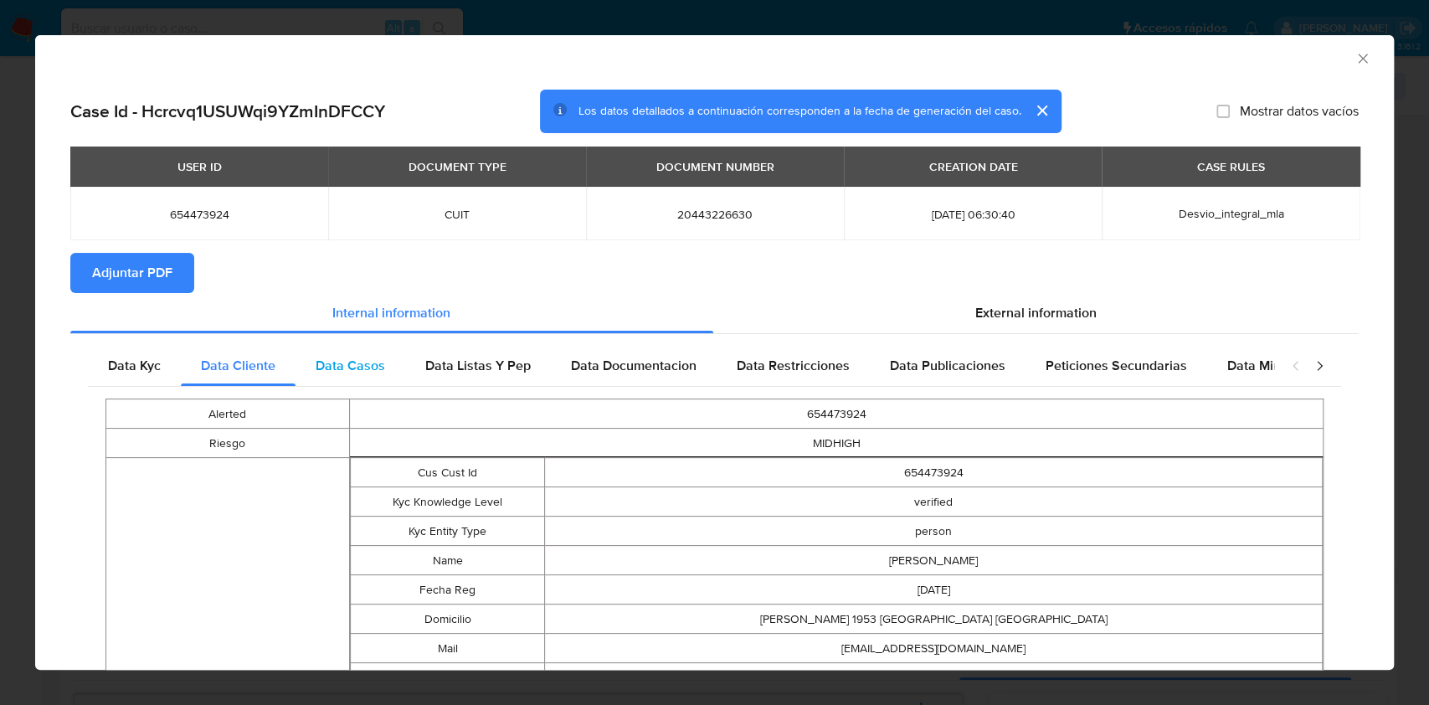
click at [382, 362] on span "Data Casos" at bounding box center [350, 365] width 69 height 19
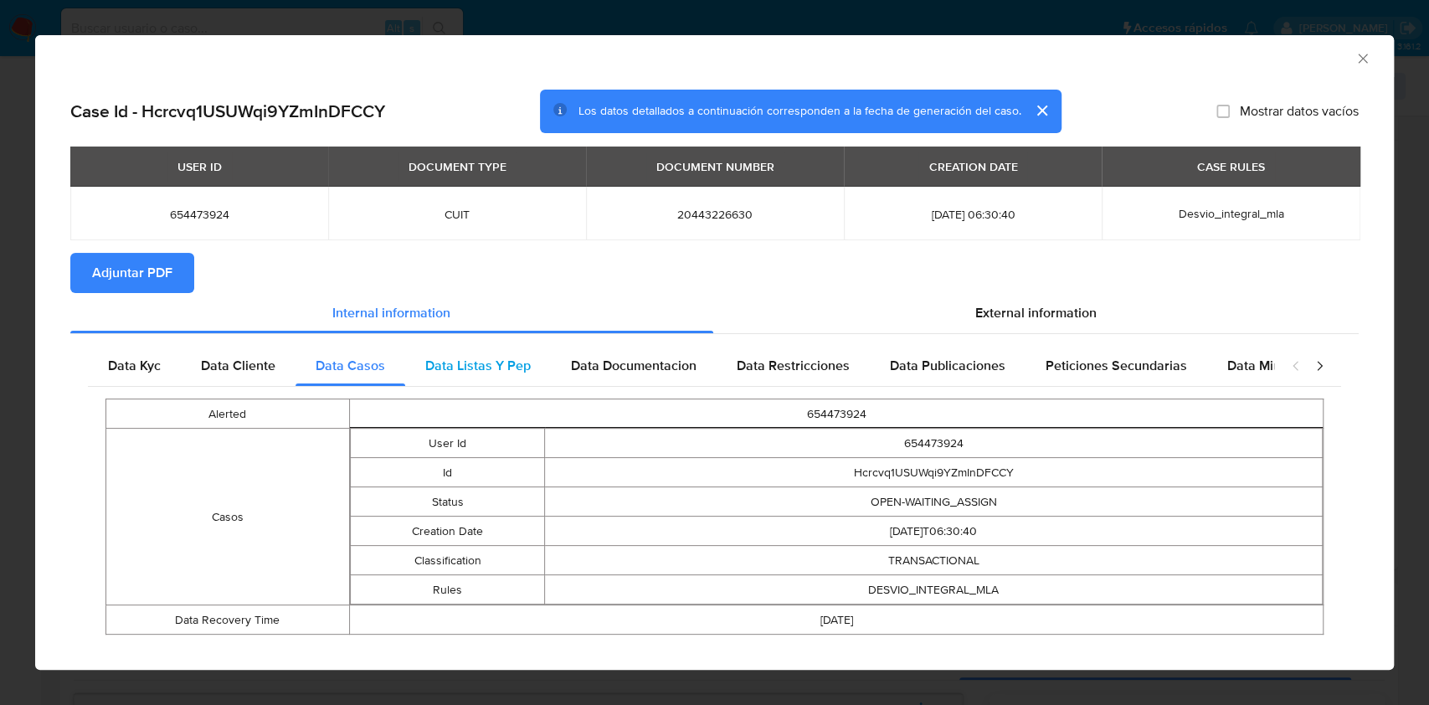
click at [483, 369] on span "Data Listas Y Pep" at bounding box center [477, 365] width 105 height 19
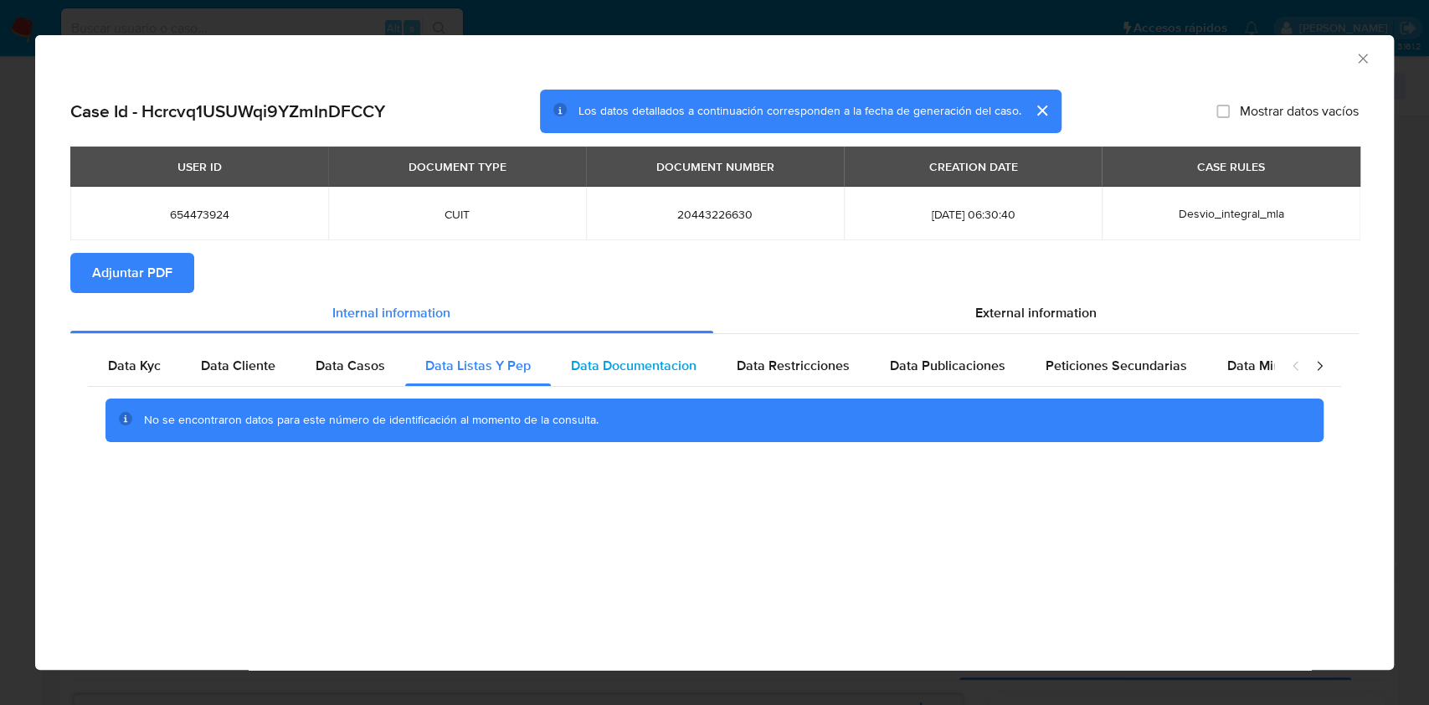
click at [656, 377] on div "Data Documentacion" at bounding box center [634, 366] width 166 height 40
click at [788, 362] on span "Data Restricciones" at bounding box center [792, 365] width 113 height 19
click at [967, 377] on div "Data Publicaciones" at bounding box center [948, 366] width 156 height 40
click at [1113, 357] on span "Peticiones Secundarias" at bounding box center [1115, 365] width 141 height 19
click at [1242, 365] on span "Data Minoridad" at bounding box center [1273, 365] width 92 height 19
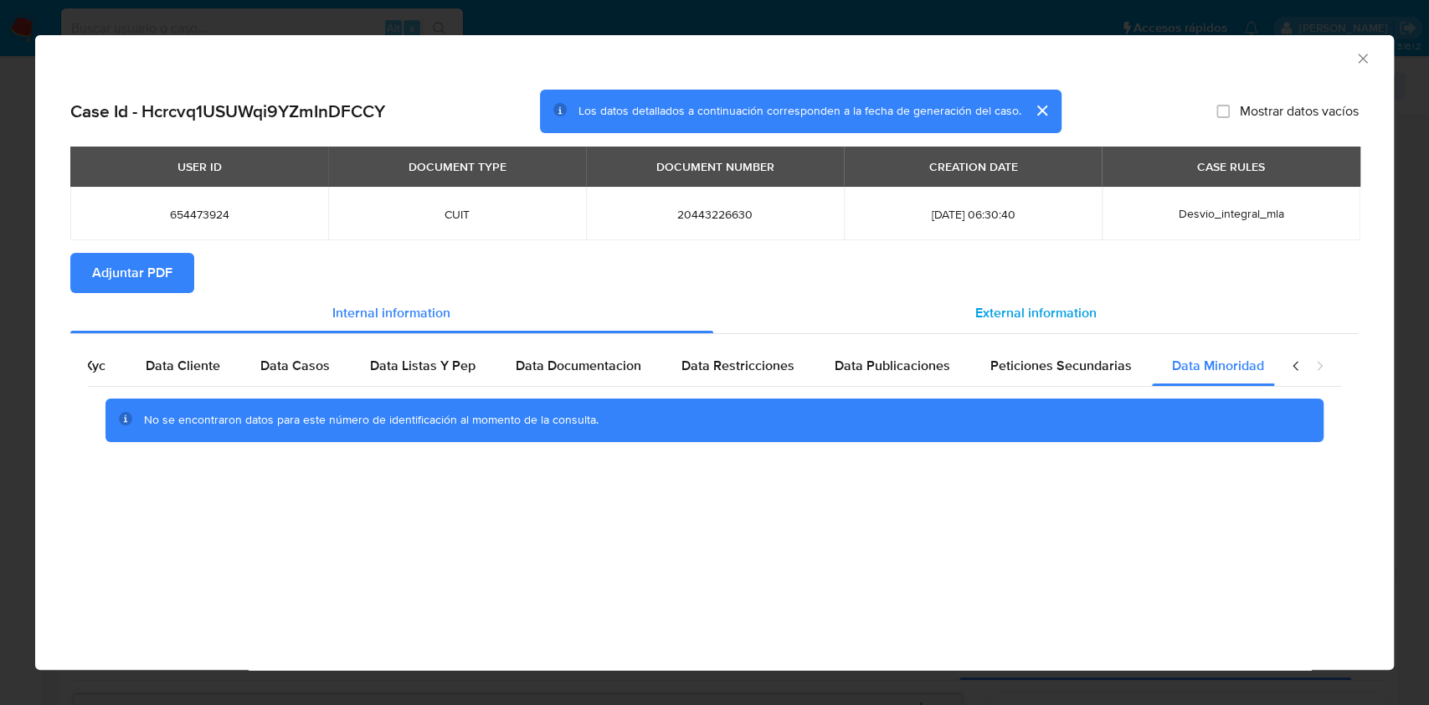
scroll to position [0, 56]
click at [991, 322] on div "External information" at bounding box center [1036, 313] width 646 height 40
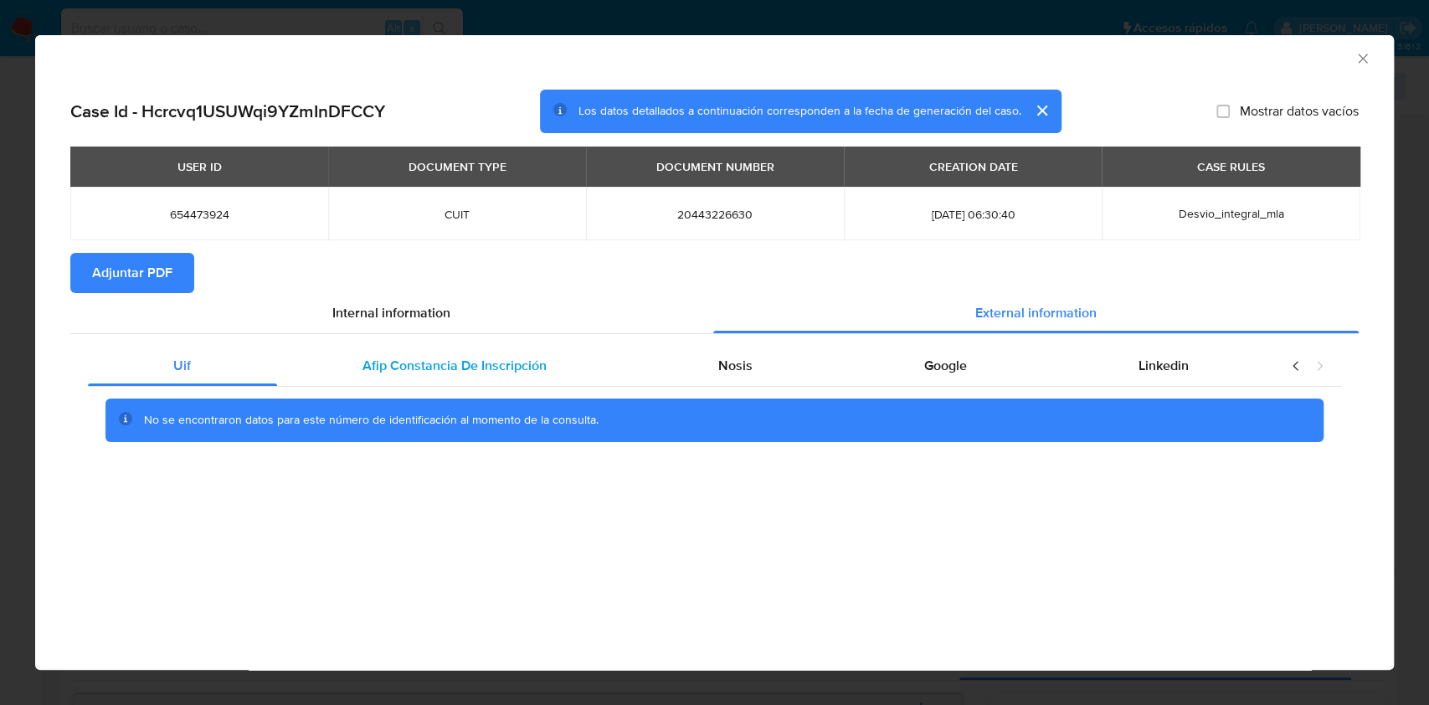
drag, startPoint x: 532, startPoint y: 357, endPoint x: 562, endPoint y: 367, distance: 32.0
click at [532, 357] on span "Afip Constancia De Inscripción" at bounding box center [454, 365] width 184 height 19
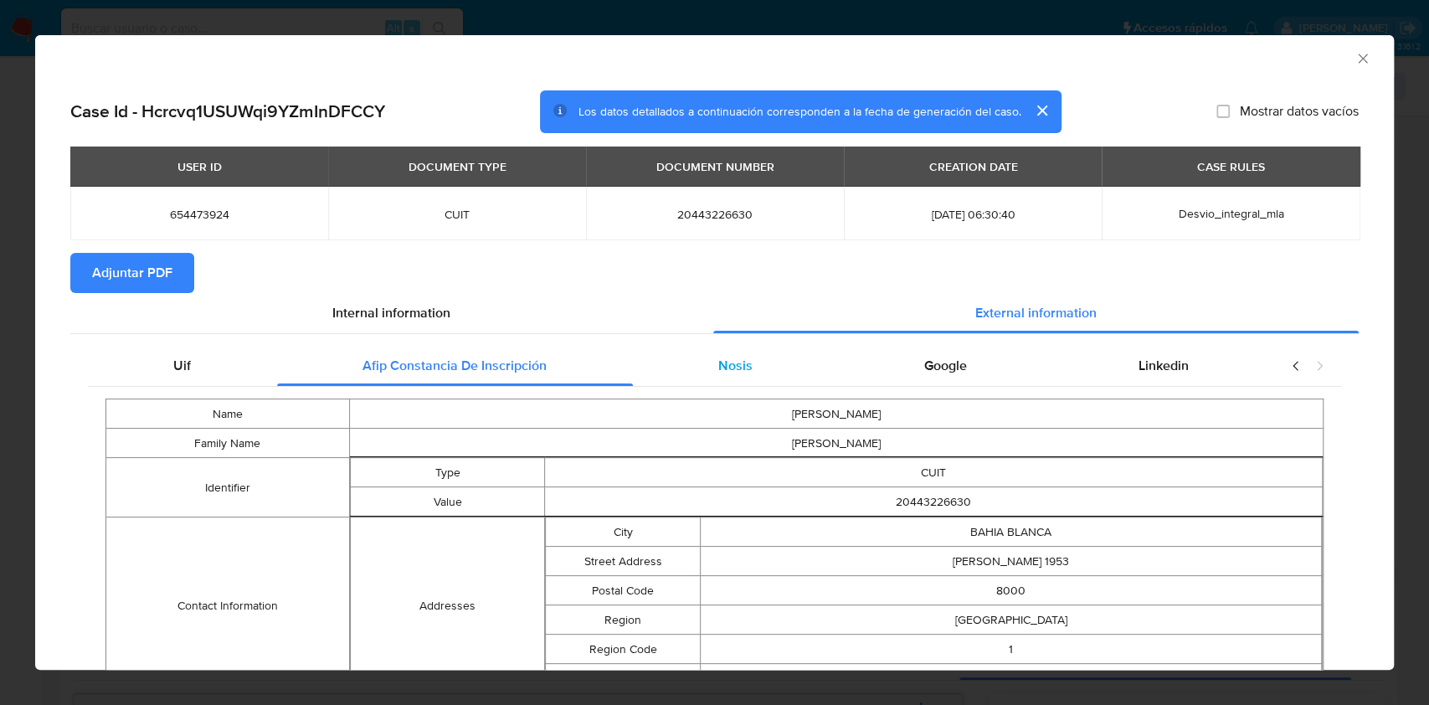
click at [690, 358] on div "Nosis" at bounding box center [736, 366] width 206 height 40
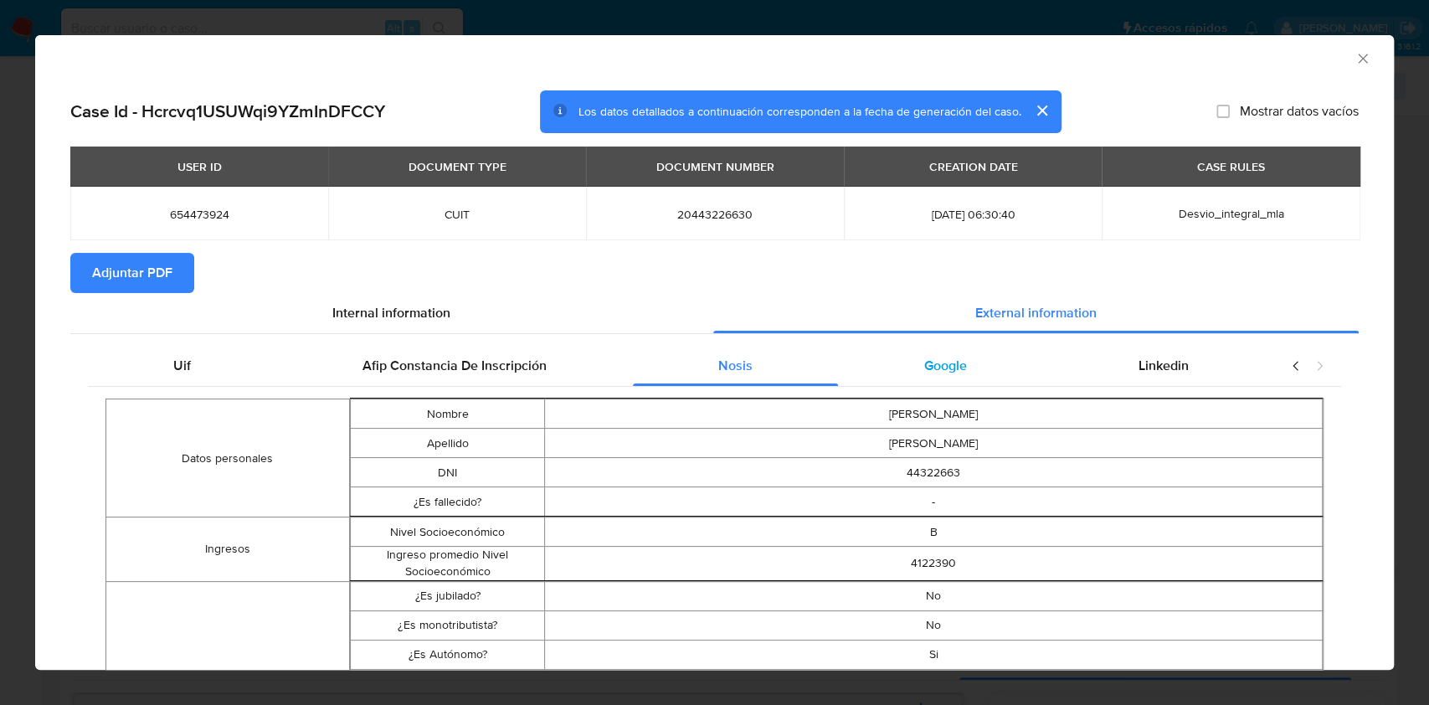
click at [924, 355] on div "Google" at bounding box center [945, 366] width 214 height 40
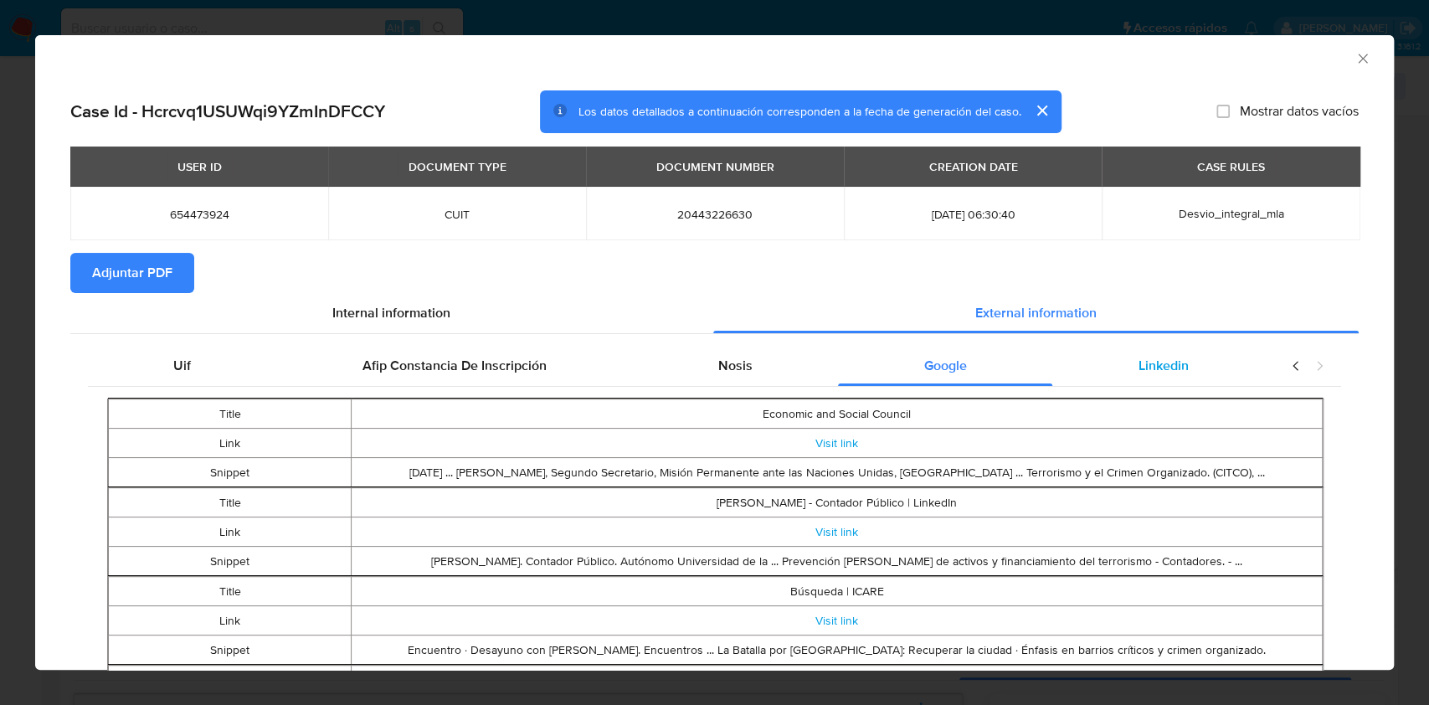
click at [1168, 357] on span "Linkedin" at bounding box center [1163, 365] width 50 height 19
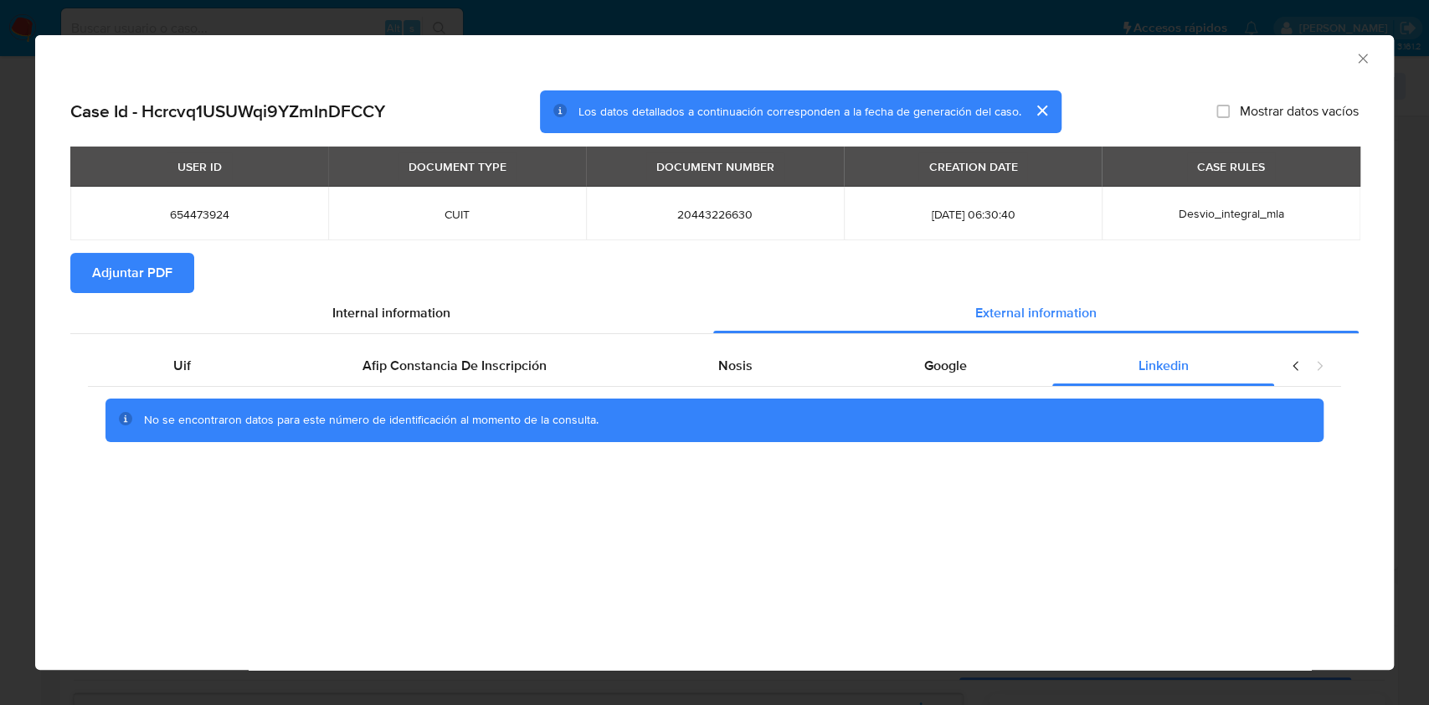
click at [177, 267] on button "Adjuntar PDF" at bounding box center [132, 273] width 124 height 40
click at [1363, 62] on icon "Cerrar ventana" at bounding box center [1362, 58] width 17 height 17
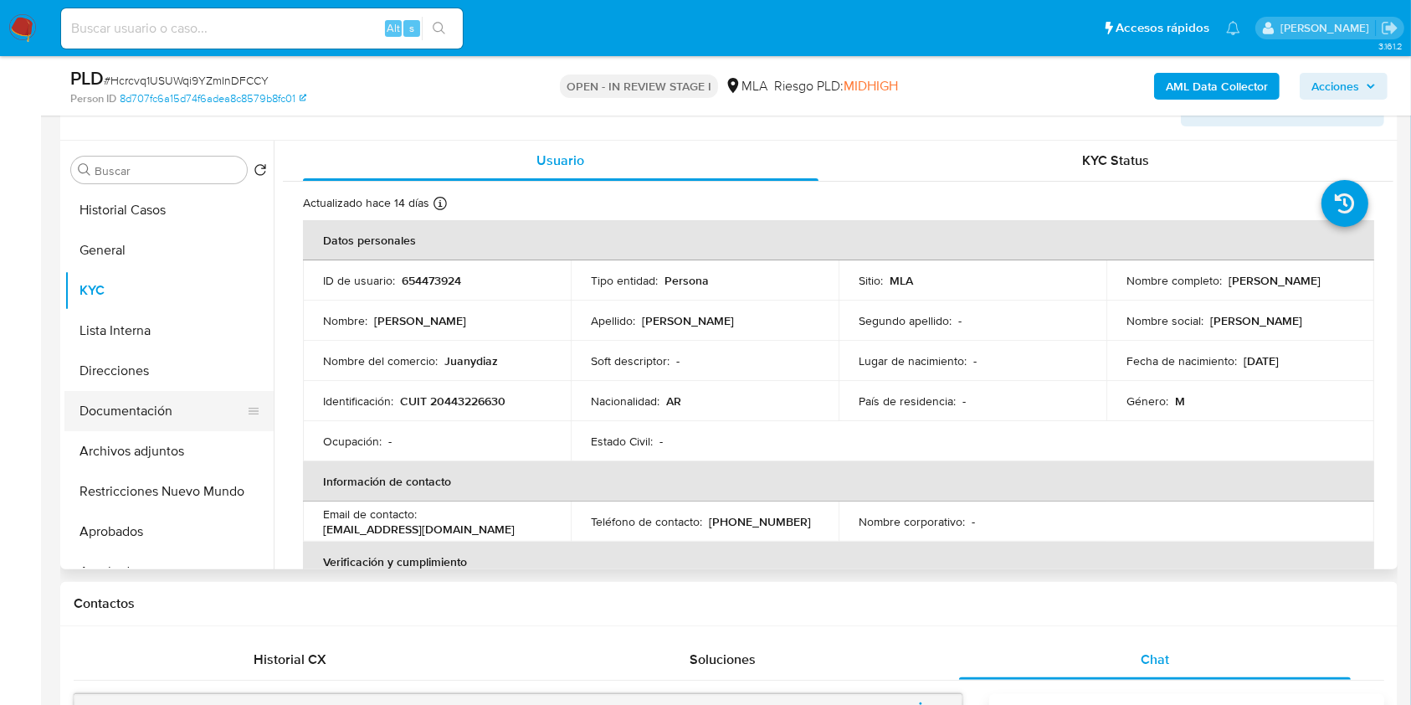
click at [177, 403] on button "Documentación" at bounding box center [162, 411] width 196 height 40
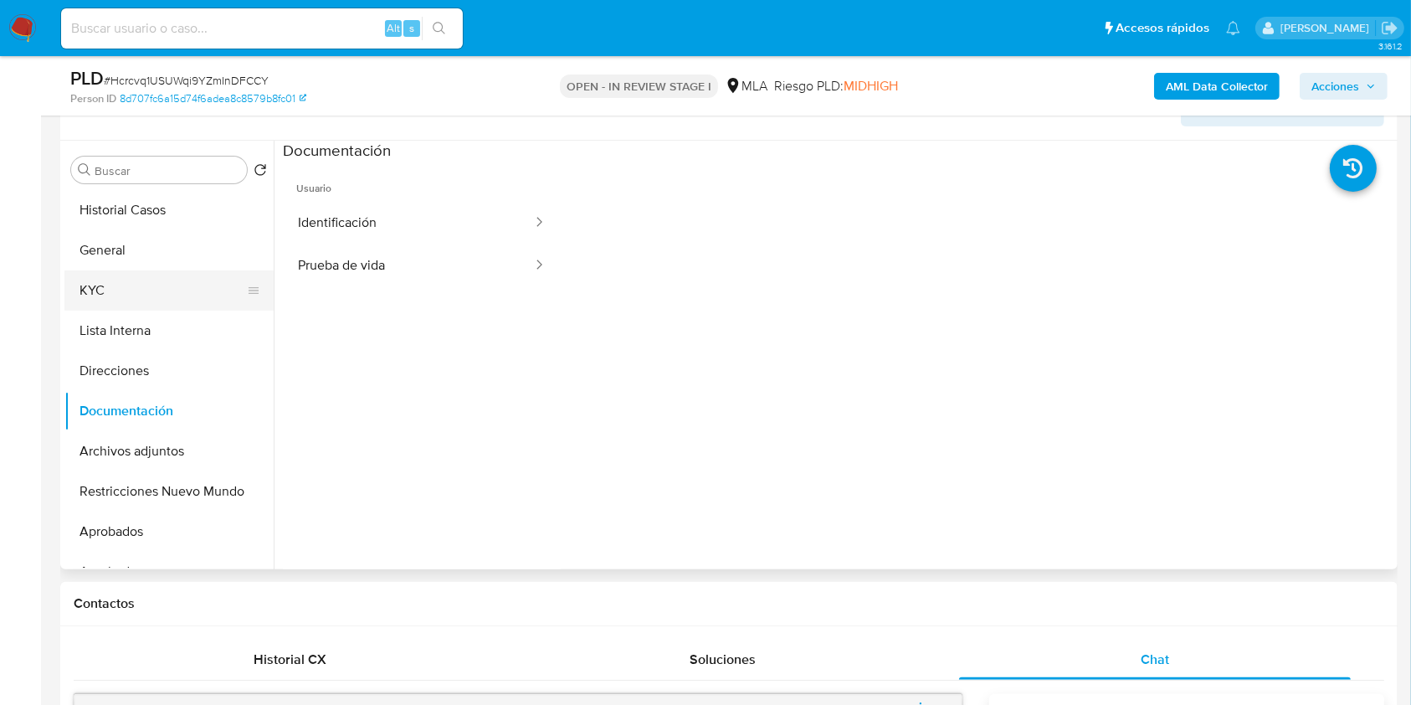
click at [146, 290] on button "KYC" at bounding box center [162, 290] width 196 height 40
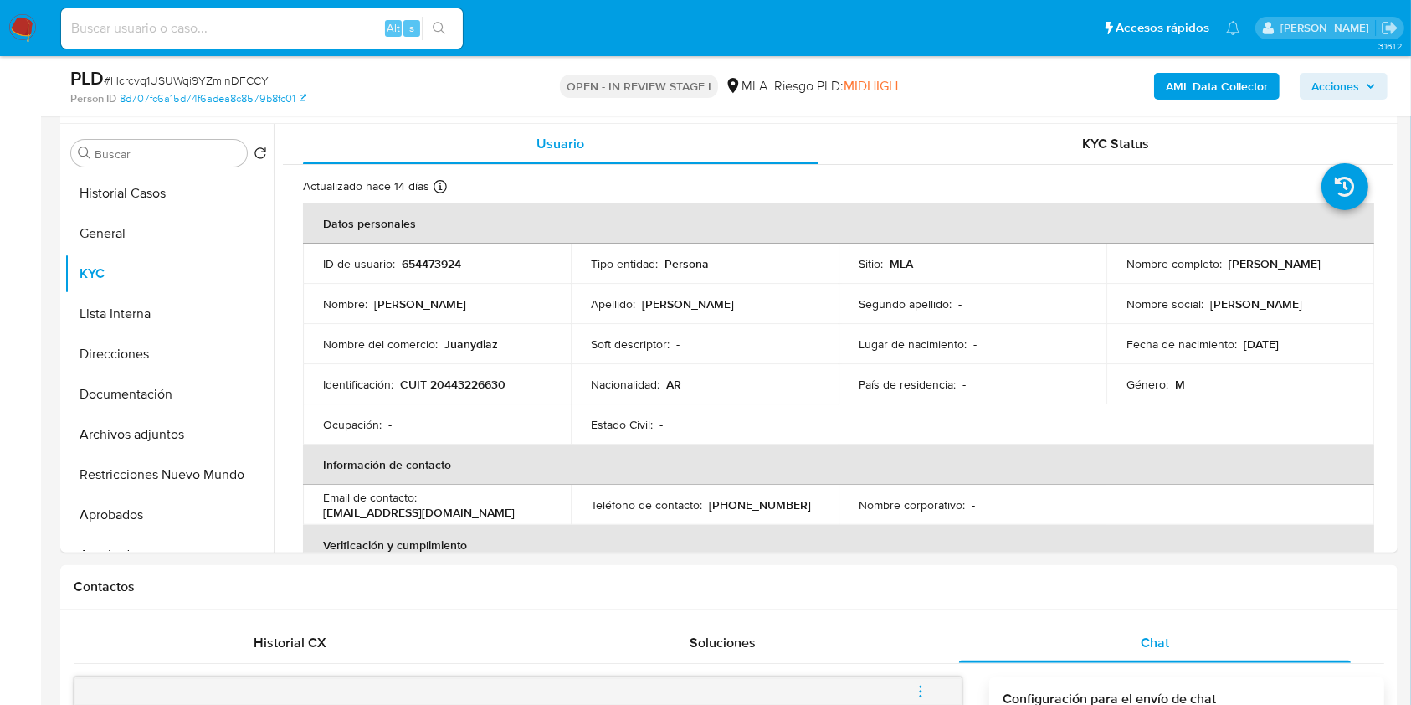
scroll to position [240, 0]
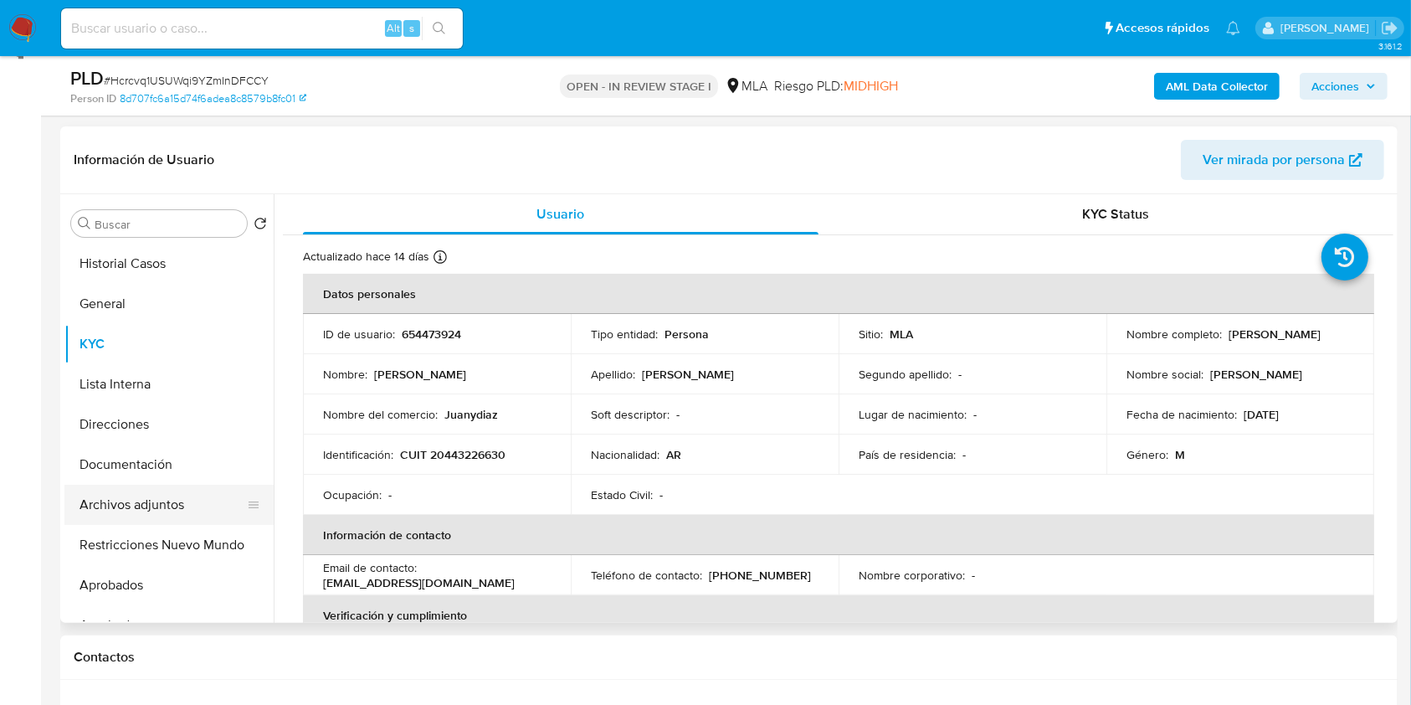
click at [210, 511] on button "Archivos adjuntos" at bounding box center [162, 505] width 196 height 40
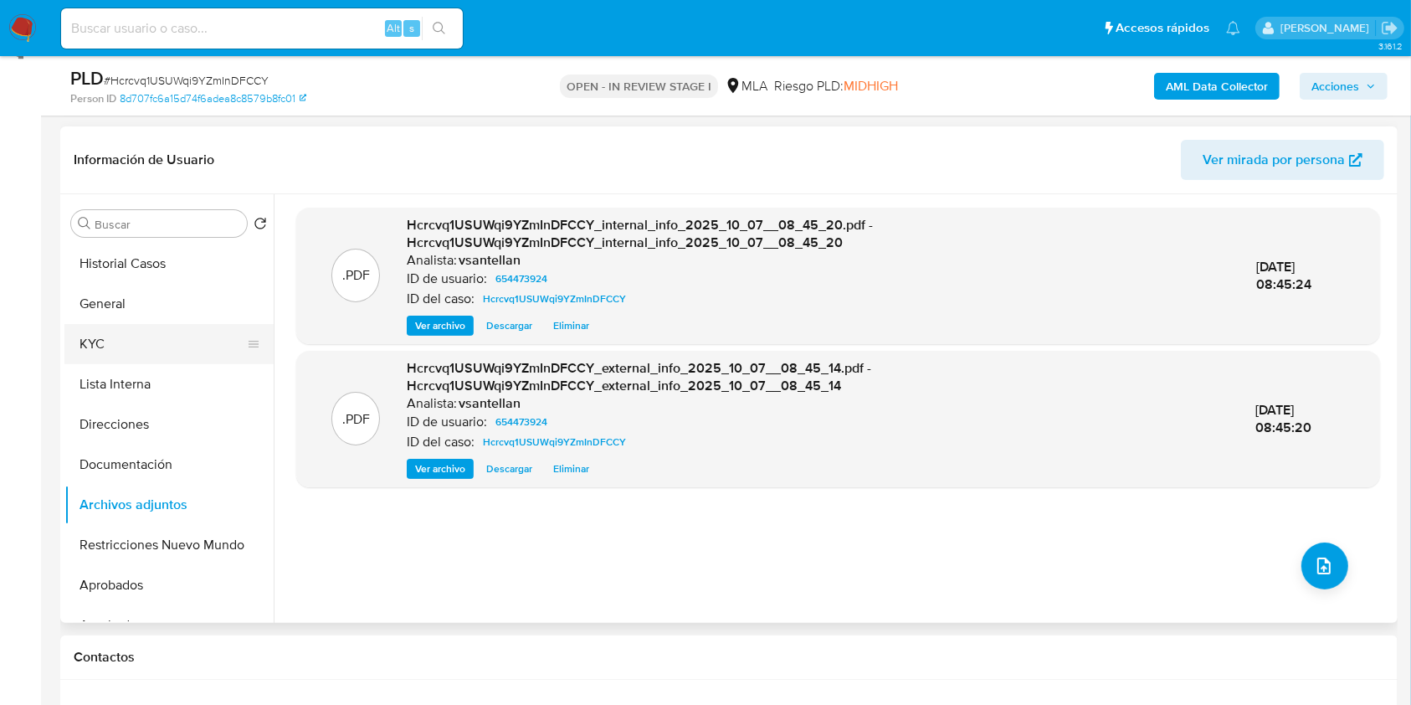
click at [122, 351] on button "KYC" at bounding box center [162, 344] width 196 height 40
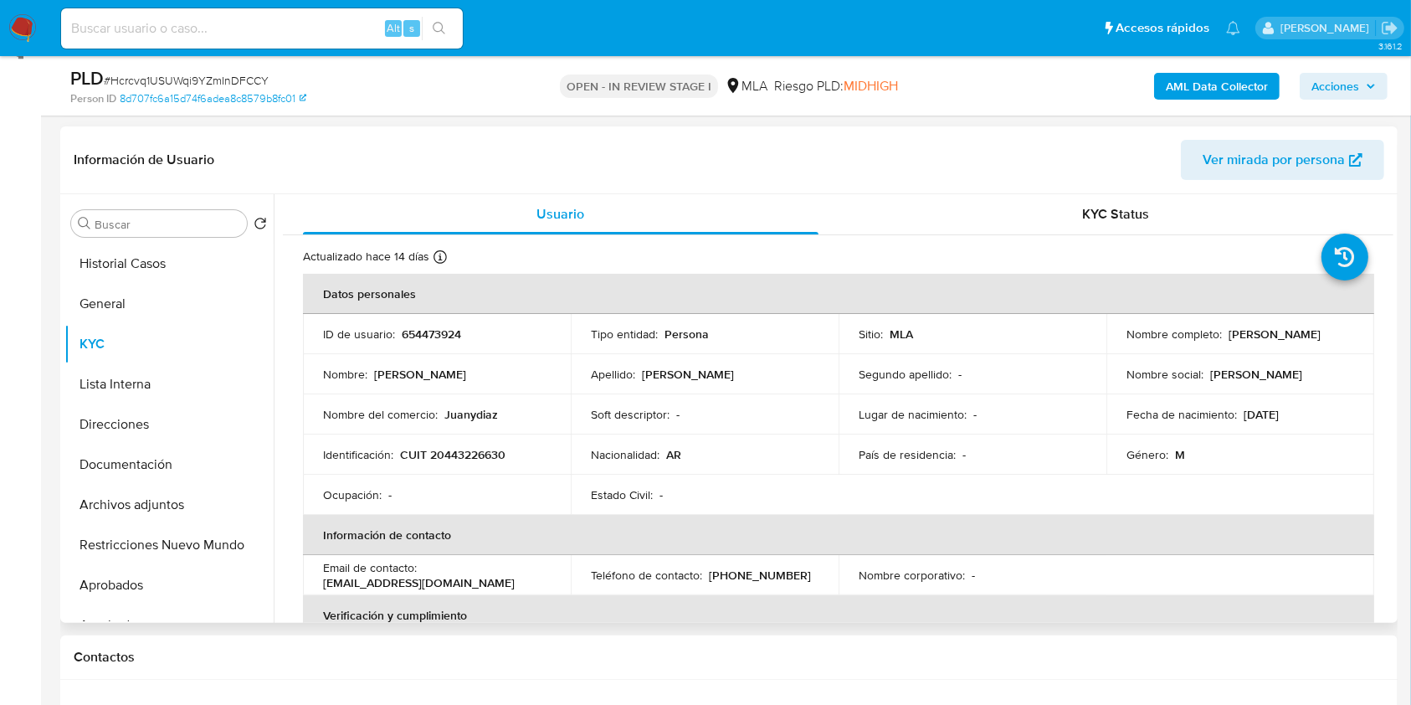
drag, startPoint x: 1335, startPoint y: 339, endPoint x: 1224, endPoint y: 336, distance: 110.5
click at [1224, 336] on div "Nombre completo : Juan Ignacio Diaz" at bounding box center [1240, 333] width 228 height 15
copy p "Juan Ignacio Diaz"
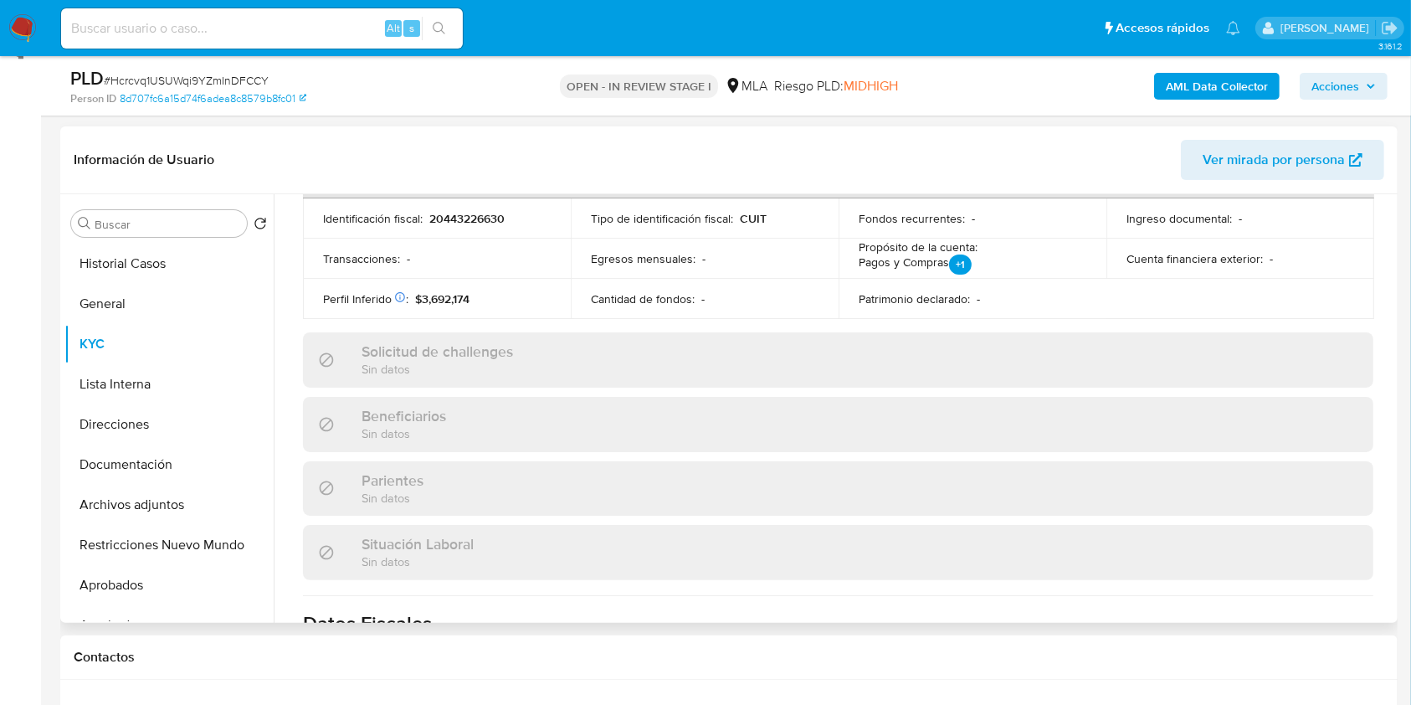
scroll to position [781, 0]
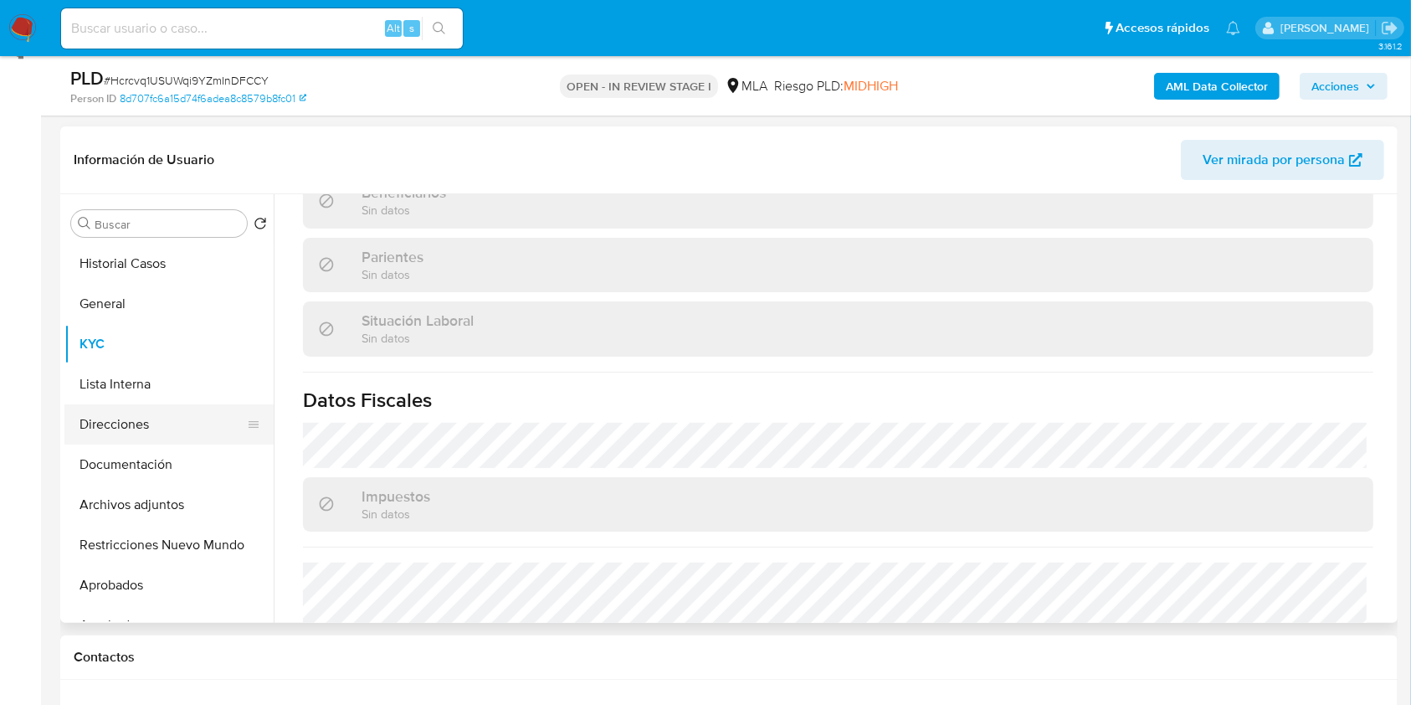
click at [155, 425] on button "Direcciones" at bounding box center [162, 424] width 196 height 40
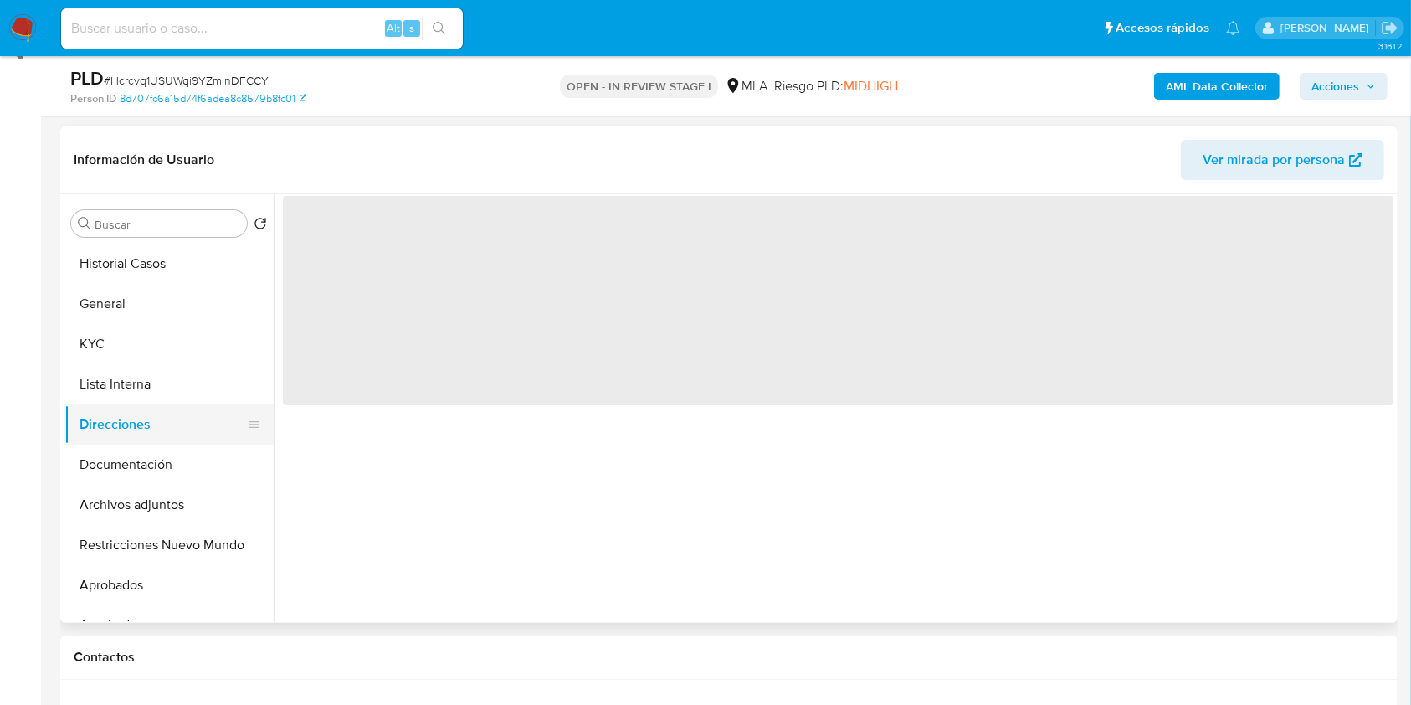
scroll to position [0, 0]
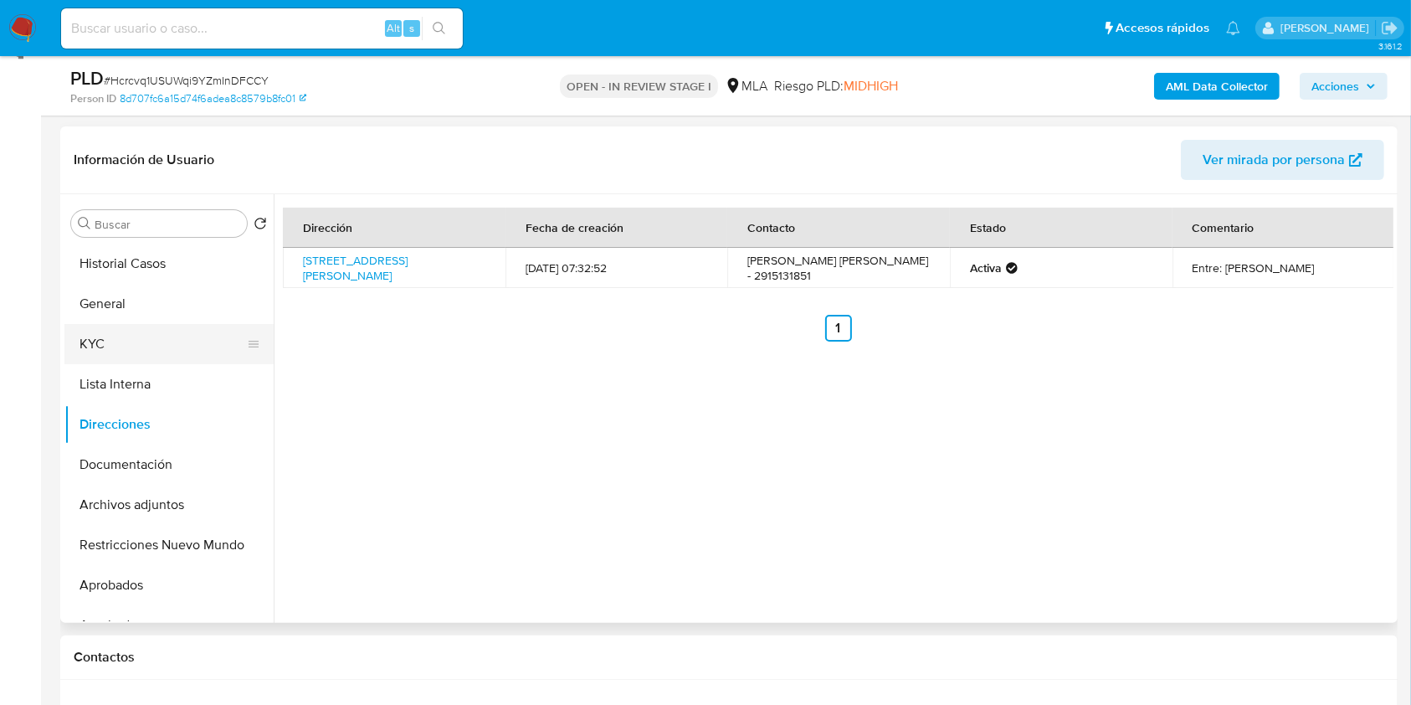
click at [171, 332] on button "KYC" at bounding box center [162, 344] width 196 height 40
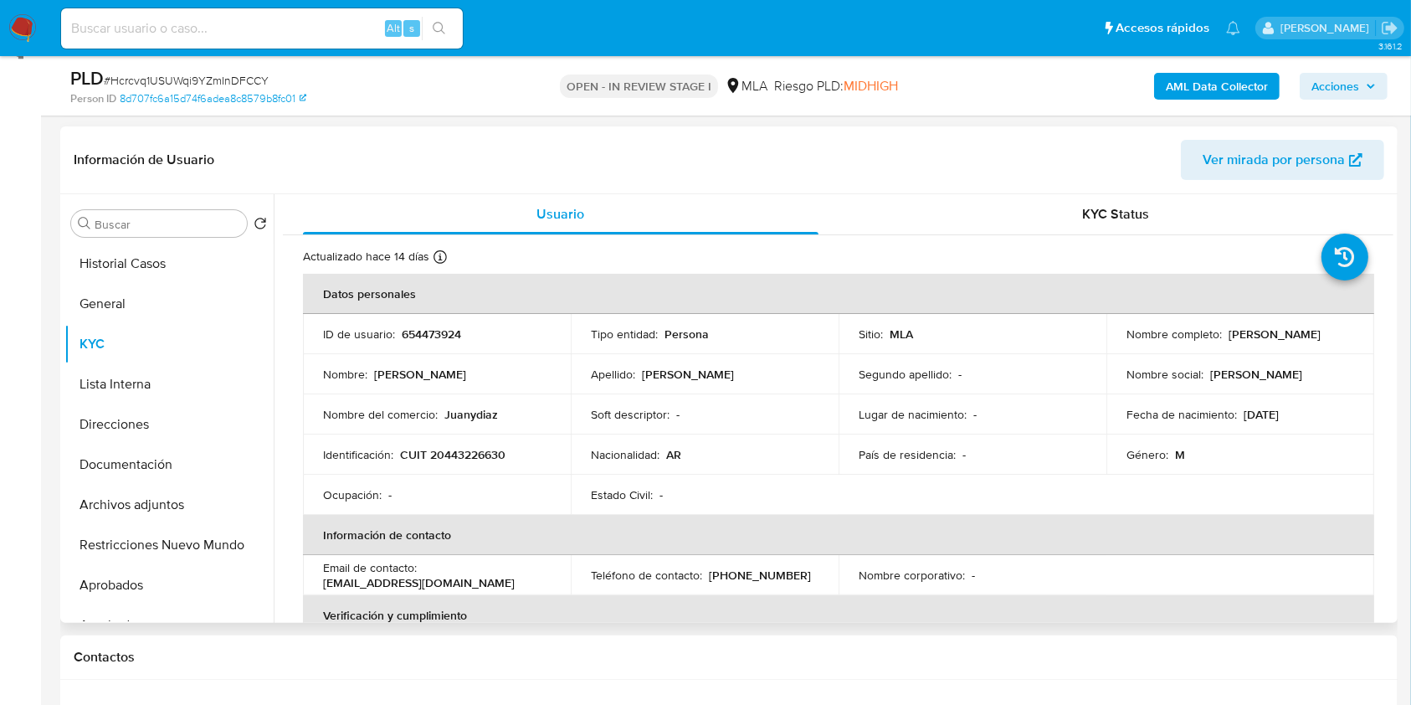
drag, startPoint x: 1301, startPoint y: 336, endPoint x: 1225, endPoint y: 333, distance: 76.2
click at [1225, 333] on div "Nombre completo : Juan Ignacio Diaz" at bounding box center [1240, 333] width 228 height 15
copy p "Juan Ignacio Diaz"
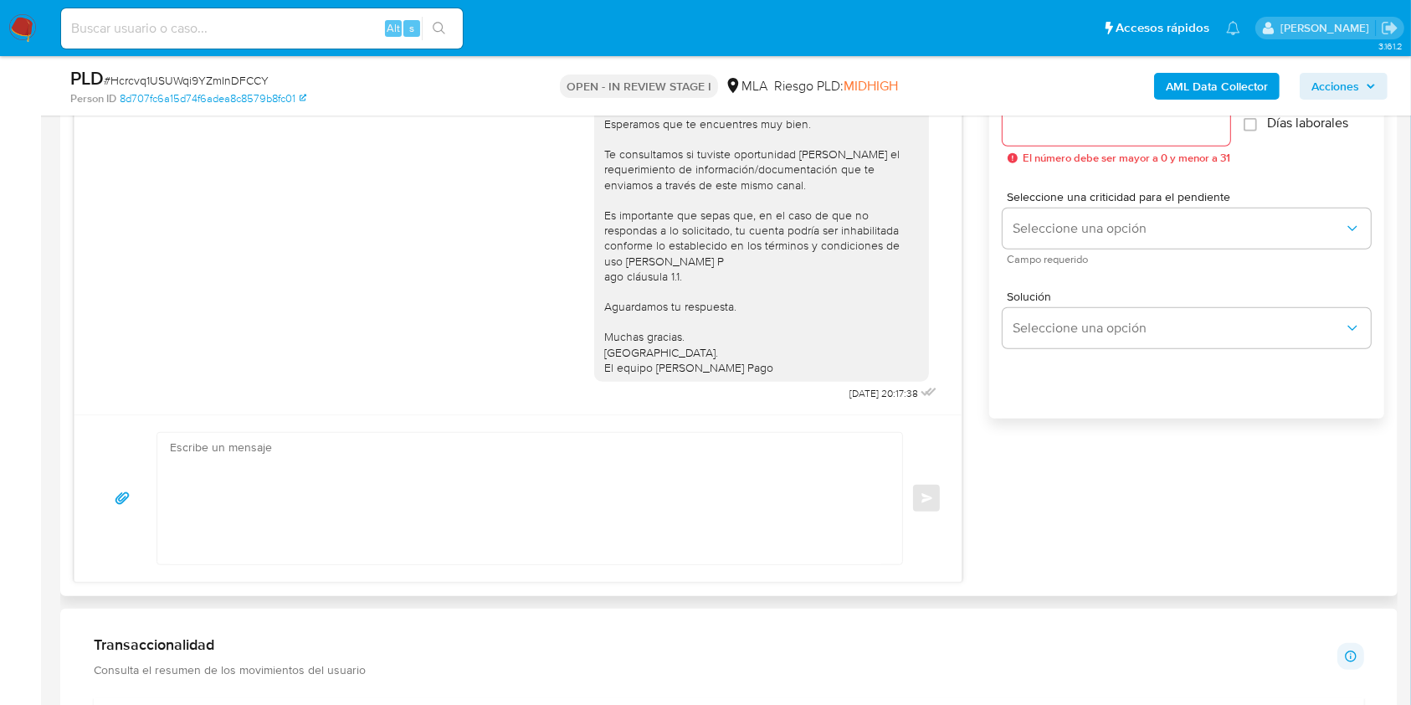
scroll to position [1021, 0]
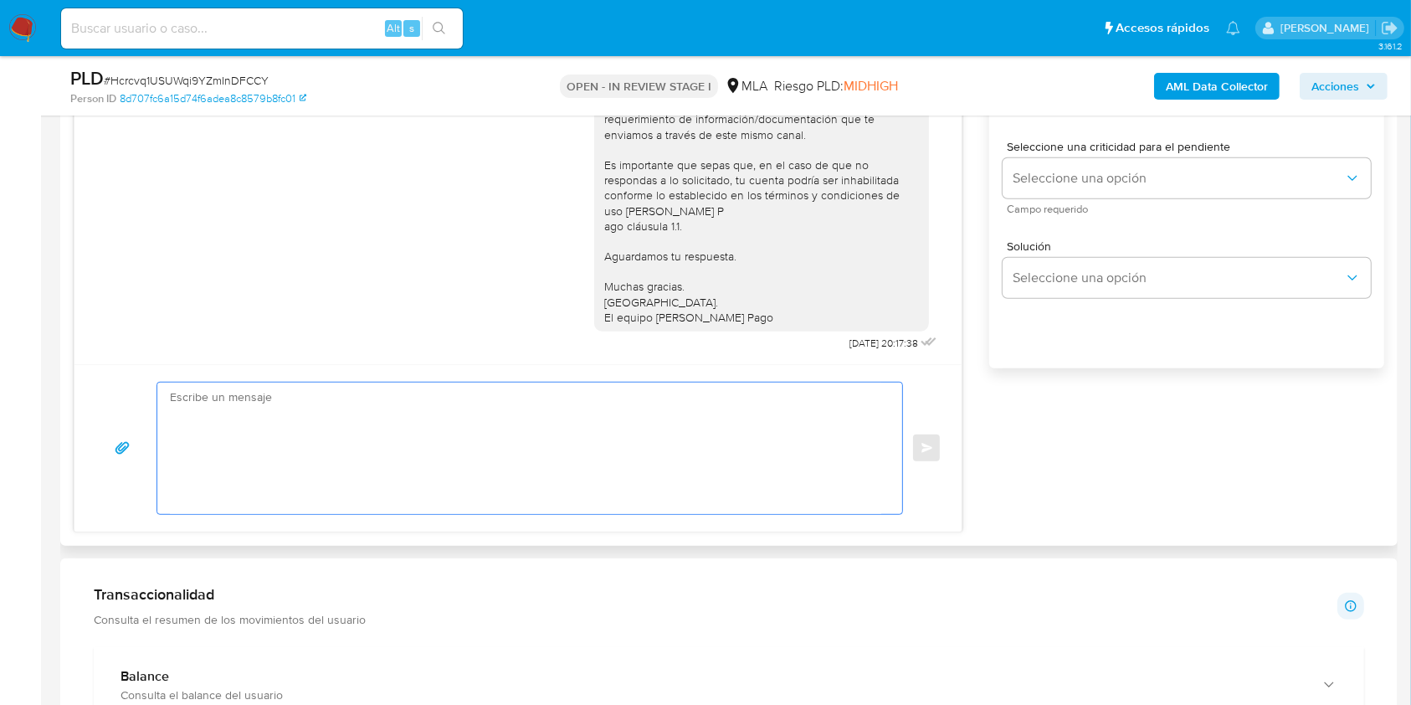
click at [571, 503] on textarea at bounding box center [525, 447] width 711 height 131
paste textarea "Hola Juan Ignacio Diaz, En función de las operaciones registradas en tu cuenta …"
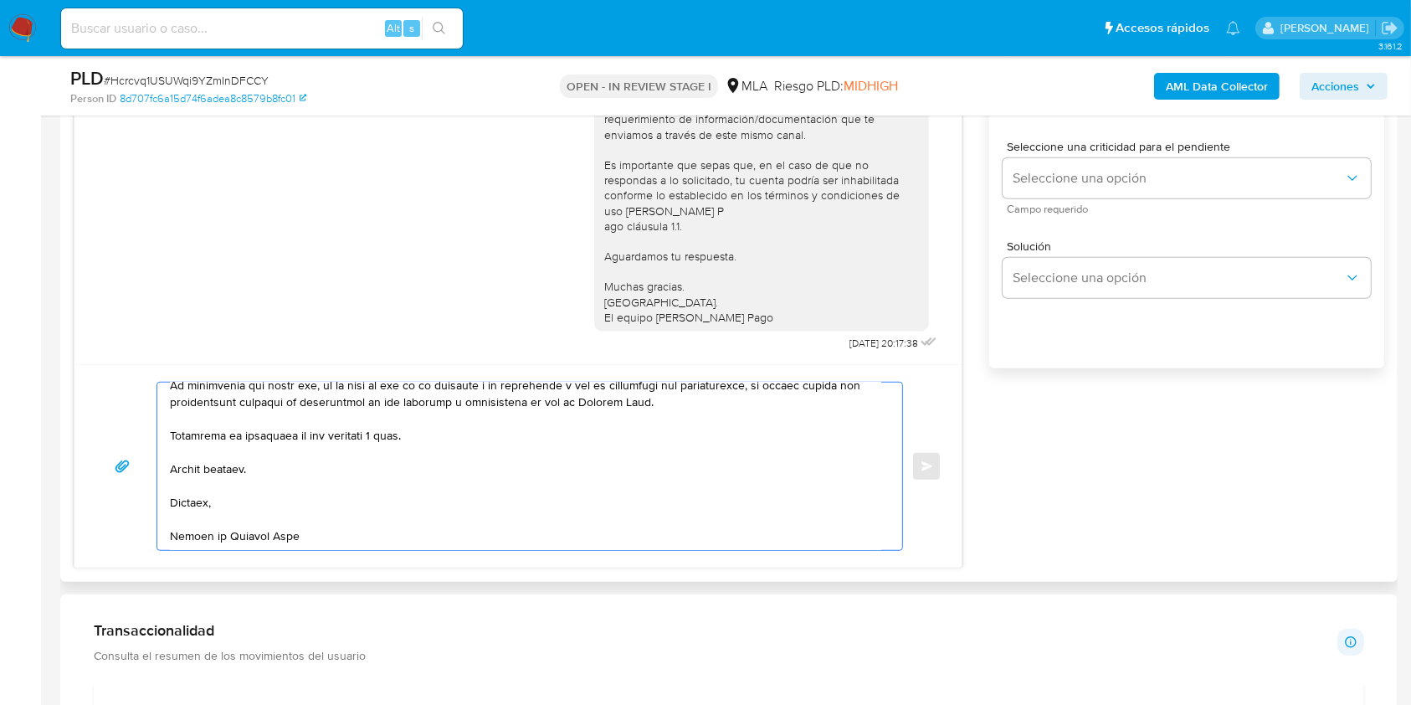
scroll to position [680, 0]
click at [387, 428] on textarea at bounding box center [525, 465] width 711 height 167
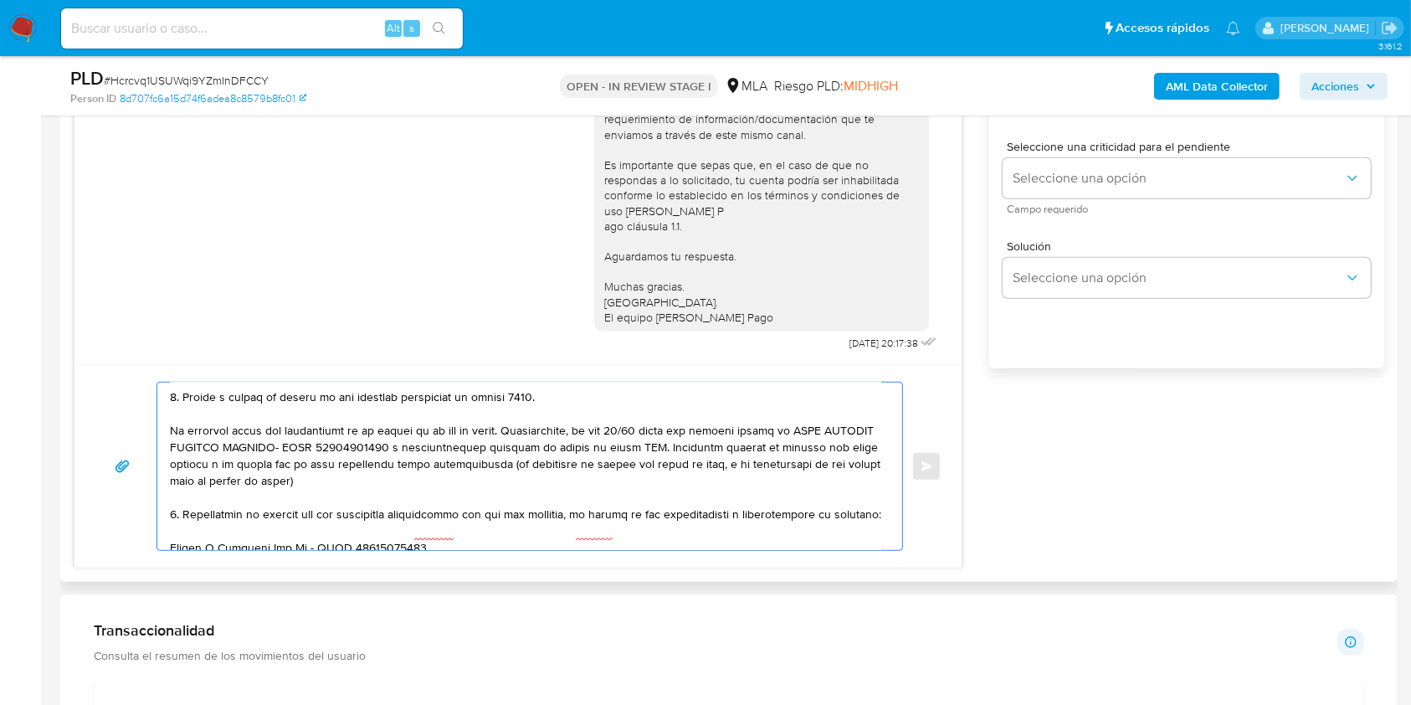
scroll to position [0, 0]
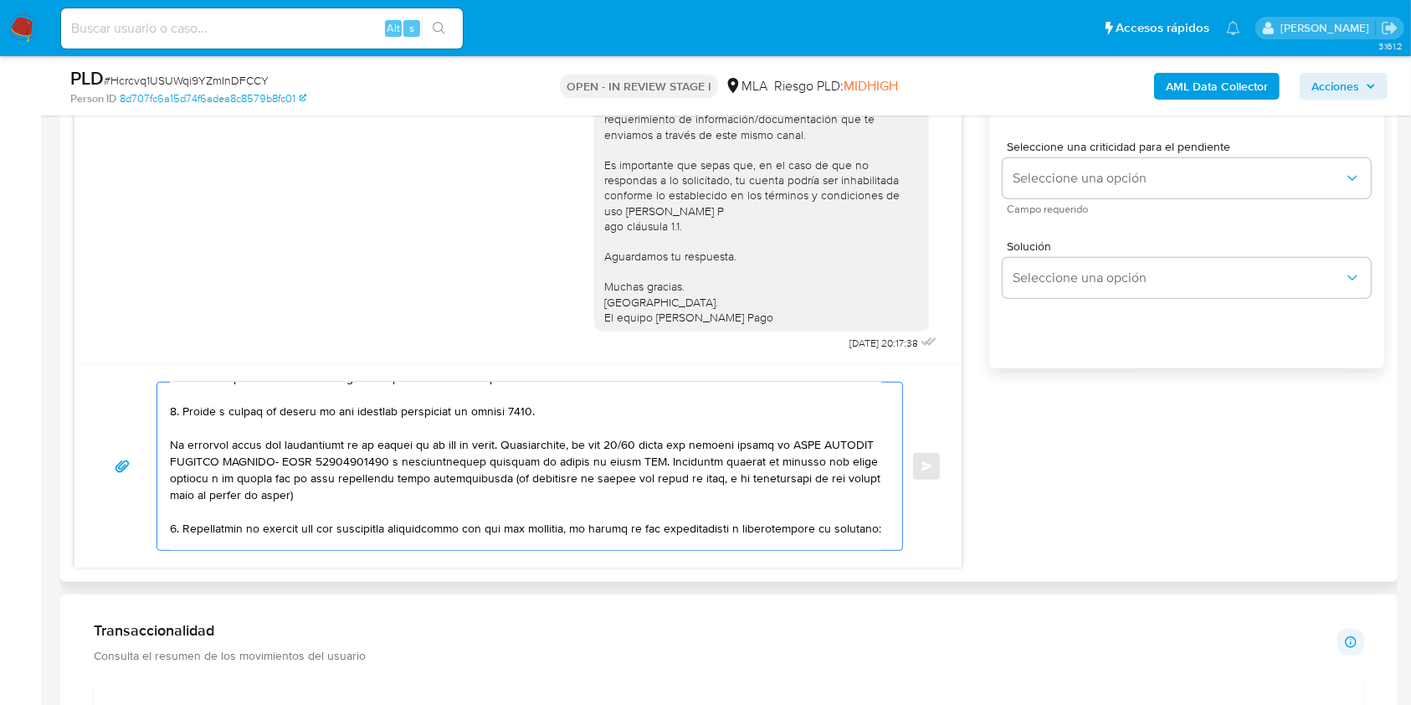
drag, startPoint x: 385, startPoint y: 499, endPoint x: 166, endPoint y: 418, distance: 233.5
click at [166, 418] on div at bounding box center [525, 465] width 736 height 167
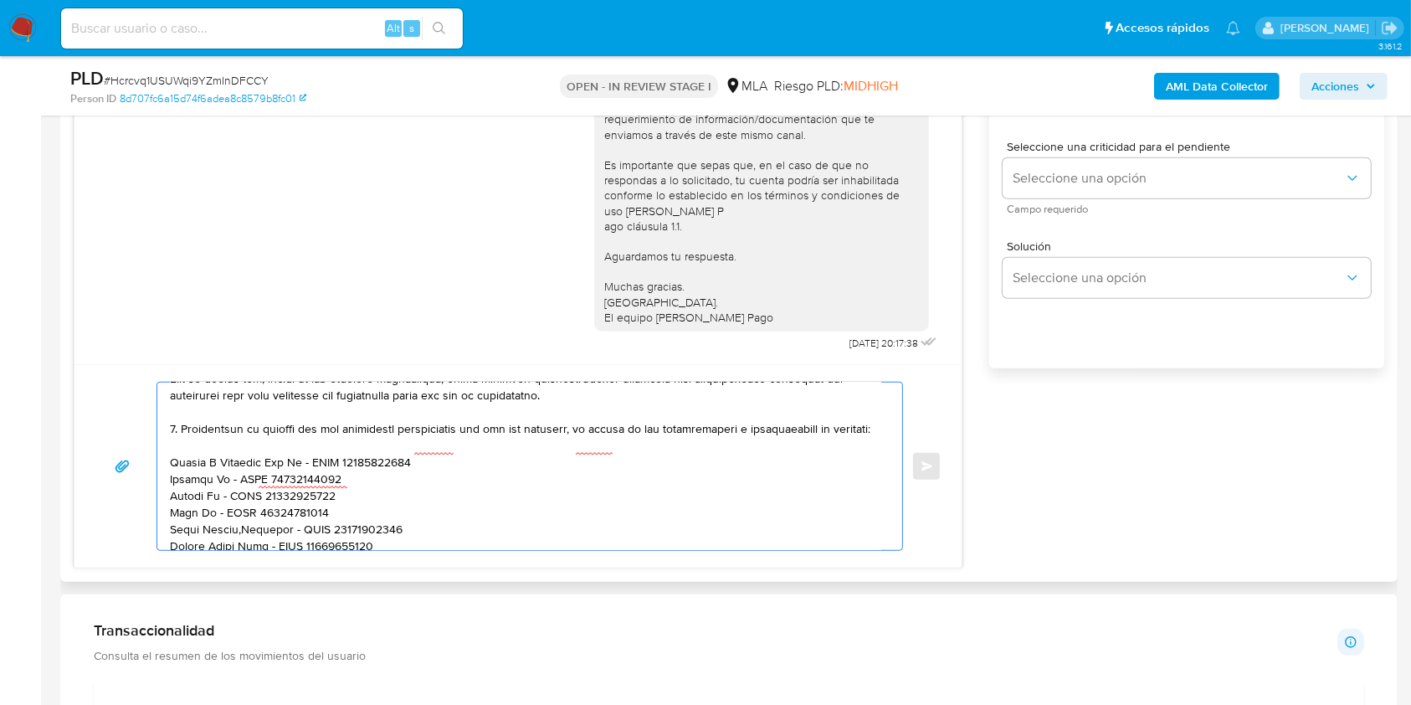
click at [175, 439] on textarea at bounding box center [525, 465] width 711 height 167
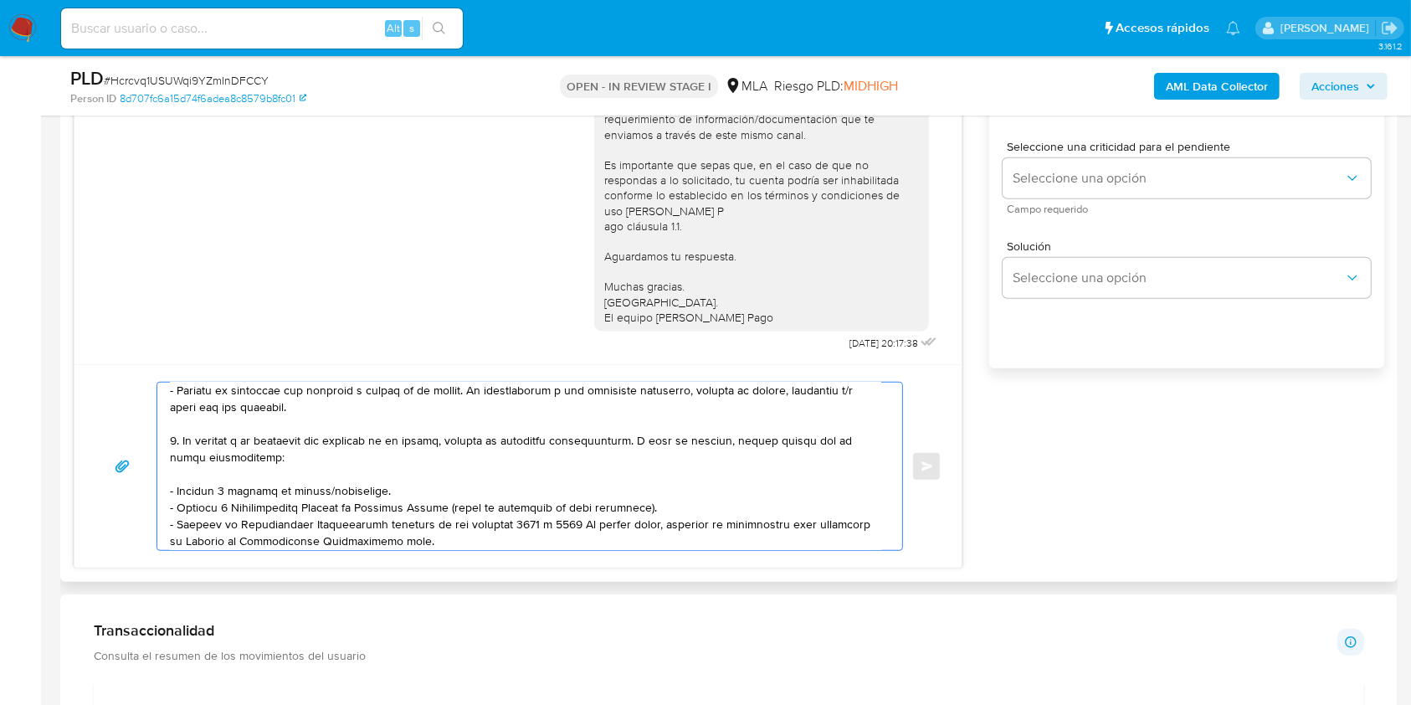
drag, startPoint x: 396, startPoint y: 493, endPoint x: 157, endPoint y: 492, distance: 238.5
click at [157, 492] on div at bounding box center [525, 465] width 736 height 167
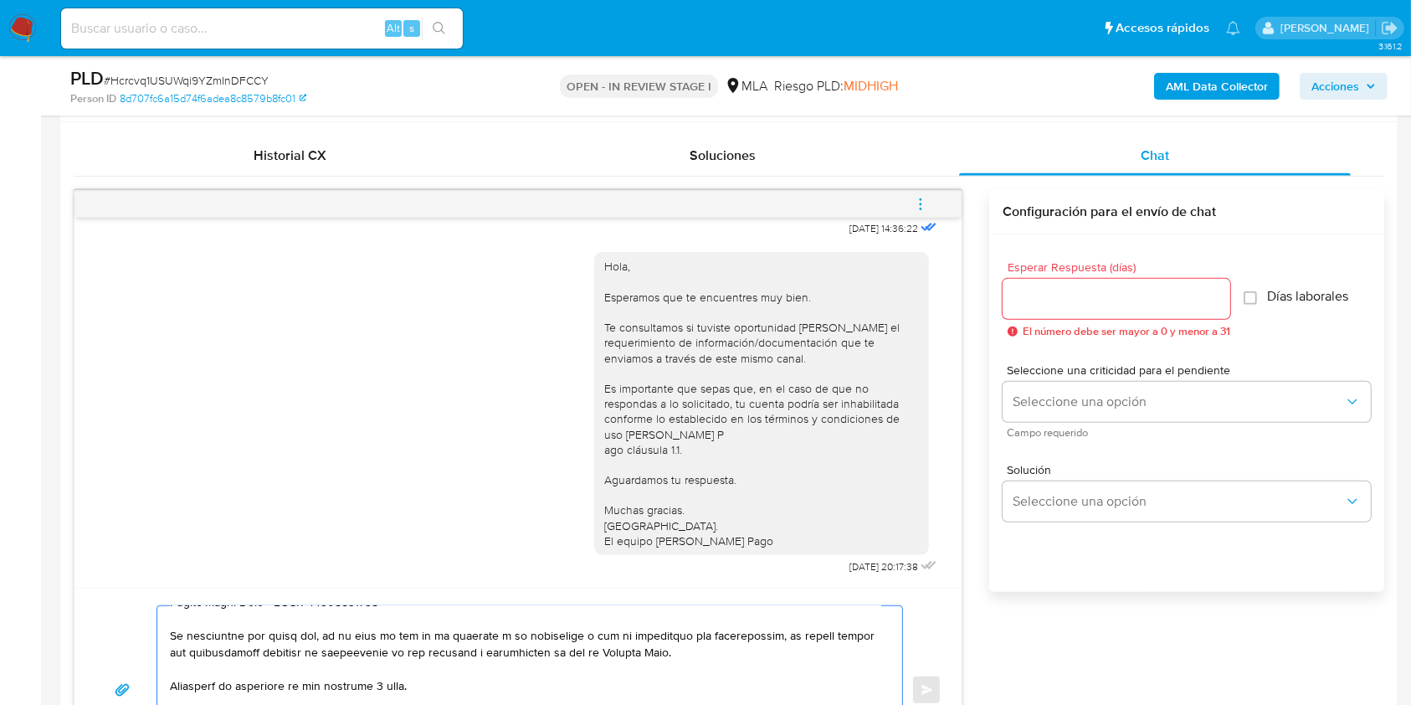
type textarea "Hola Juan Ignacio Diaz, En función de las operaciones registradas en tu cuenta …"
click at [1049, 292] on input "Esperar Respuesta (días)" at bounding box center [1117, 299] width 228 height 22
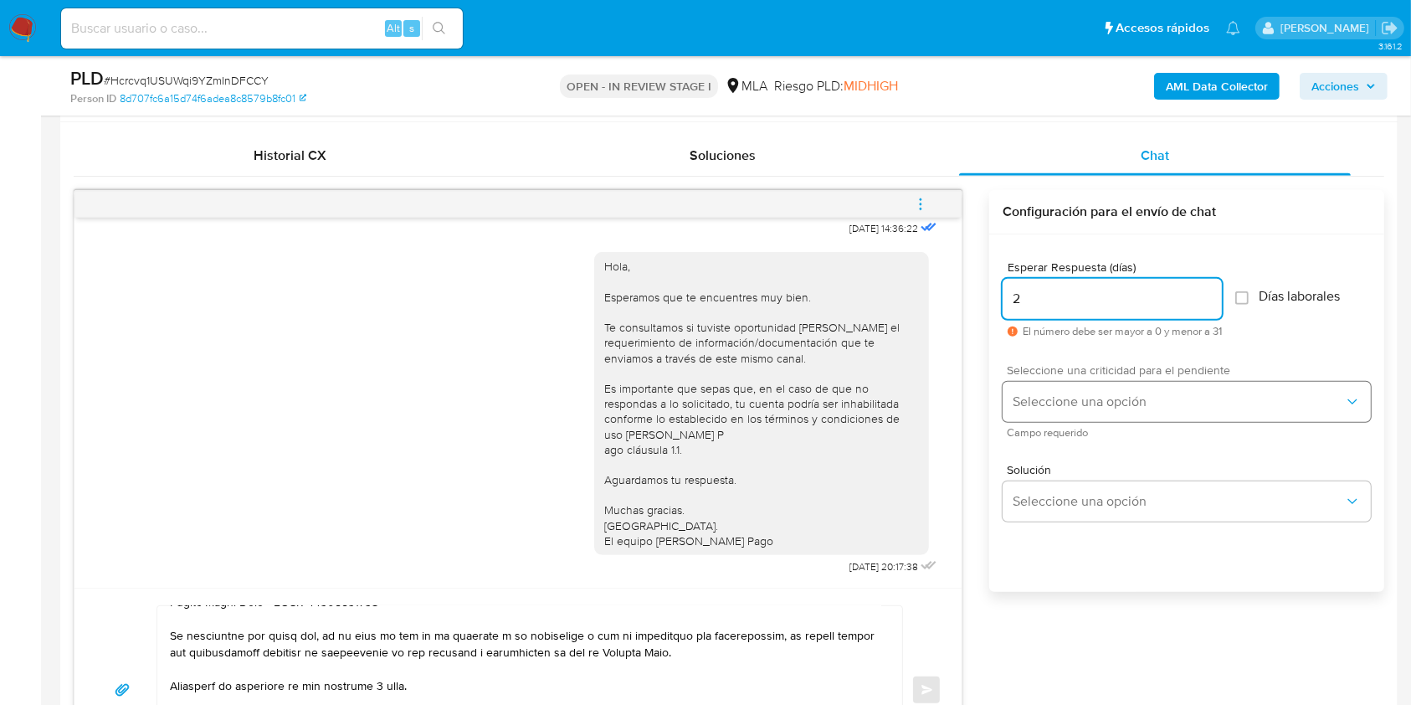
type input "2"
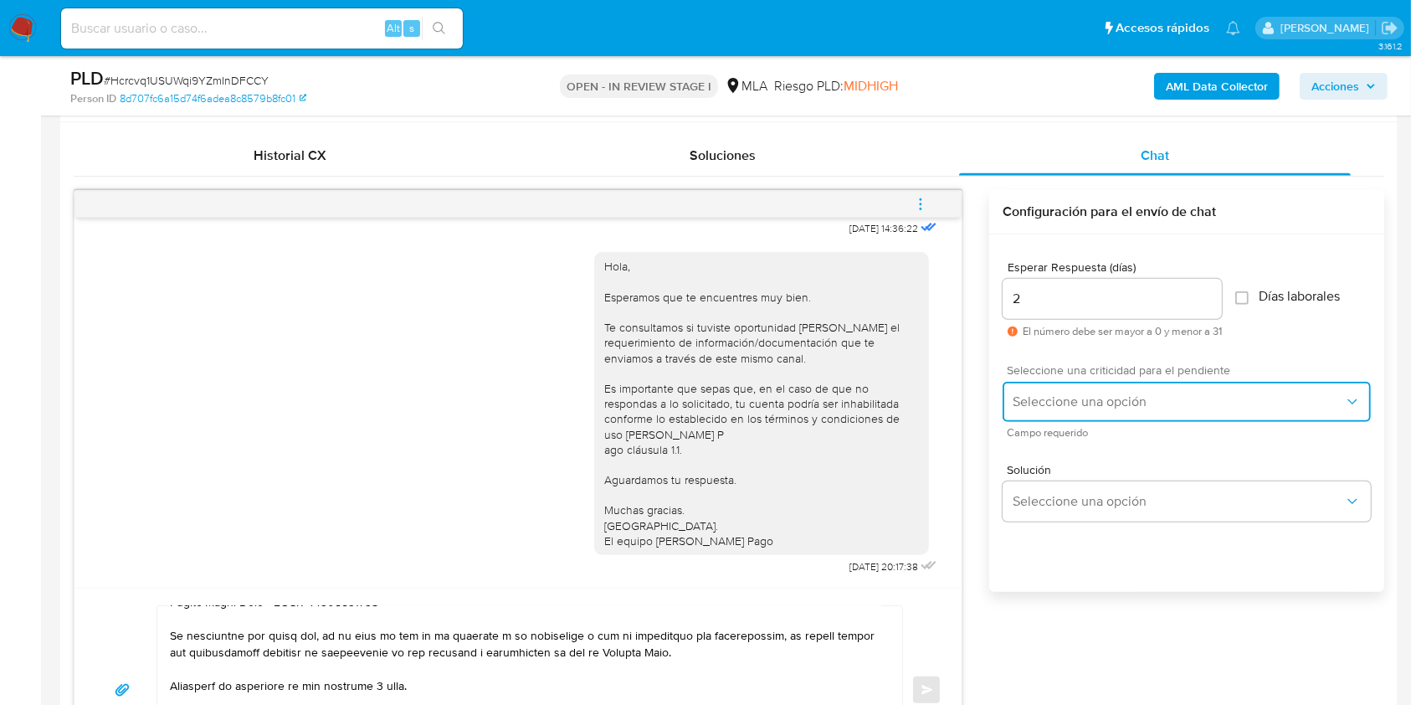
click at [1103, 408] on span "Seleccione una opción" at bounding box center [1178, 401] width 331 height 17
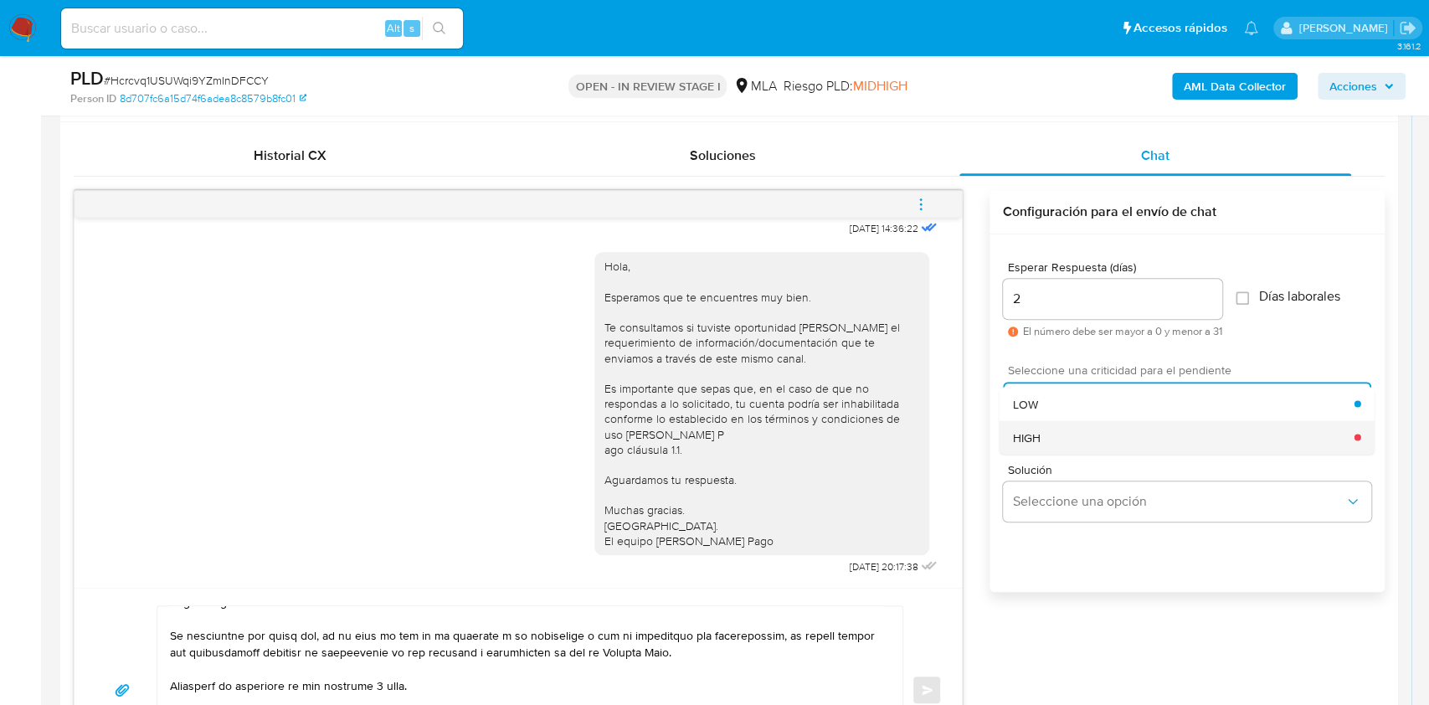
click at [1056, 430] on div "HIGH" at bounding box center [1183, 436] width 341 height 33
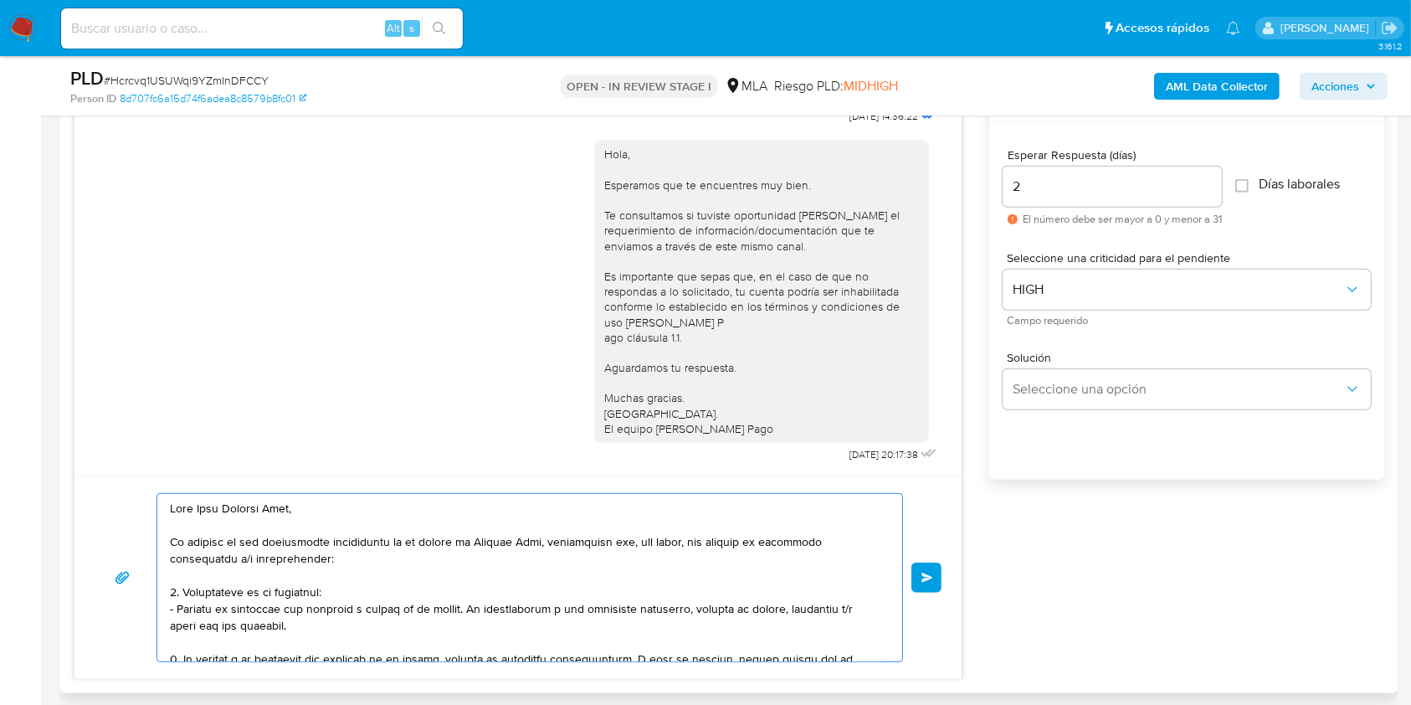
click at [925, 569] on button "Enviar" at bounding box center [926, 577] width 30 height 30
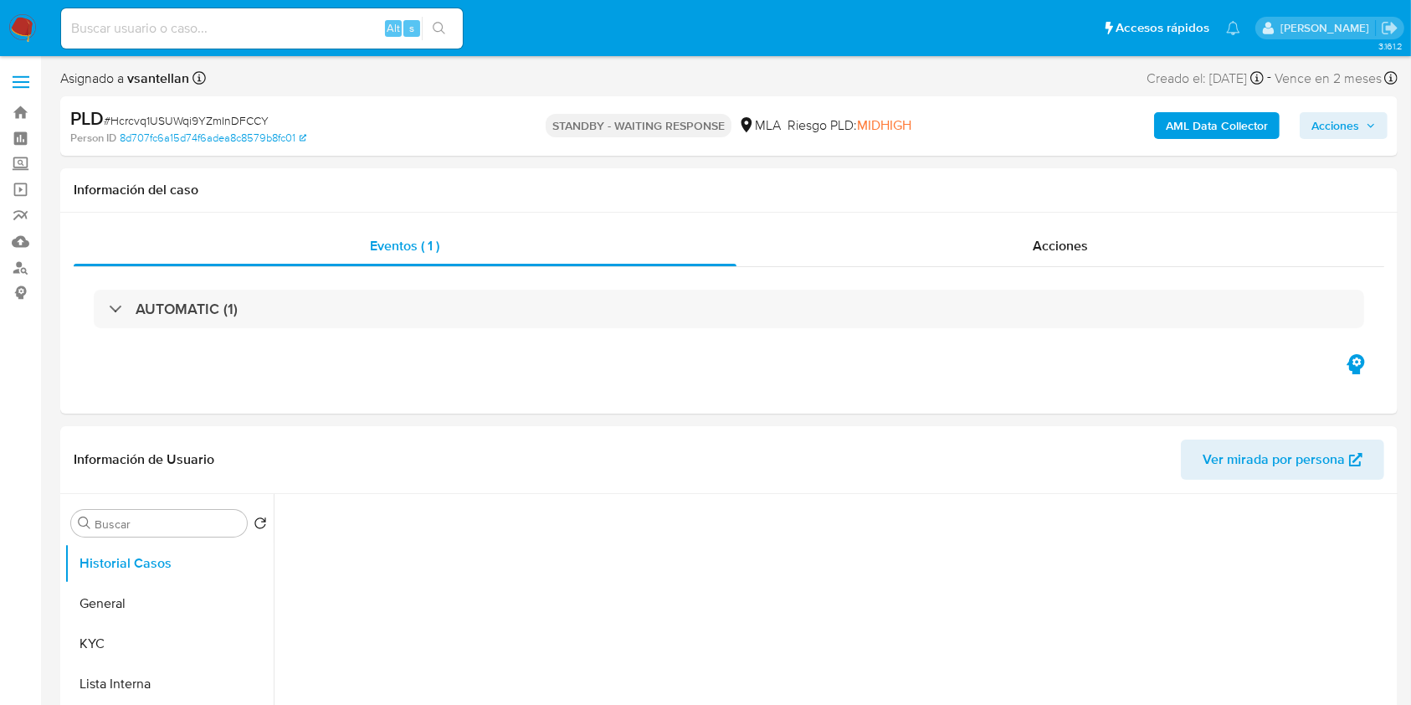
select select "10"
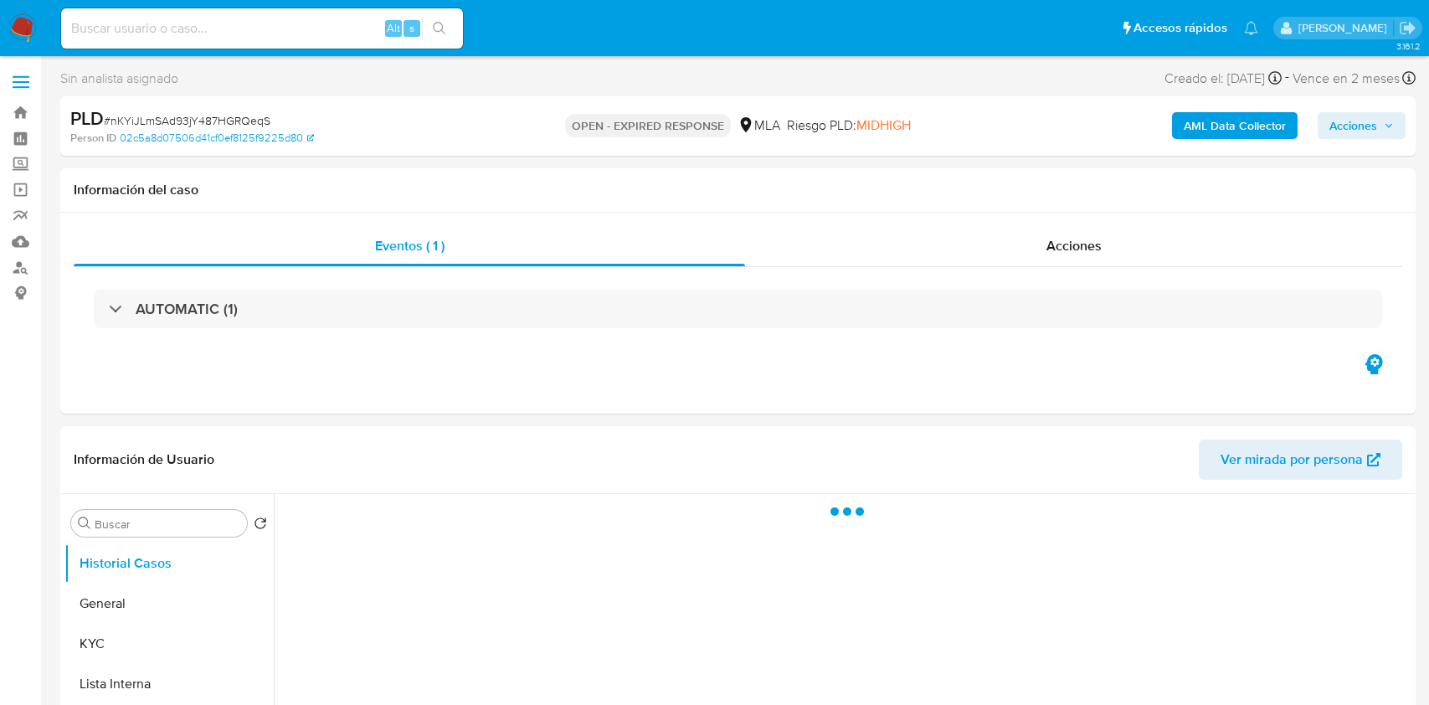
select select "10"
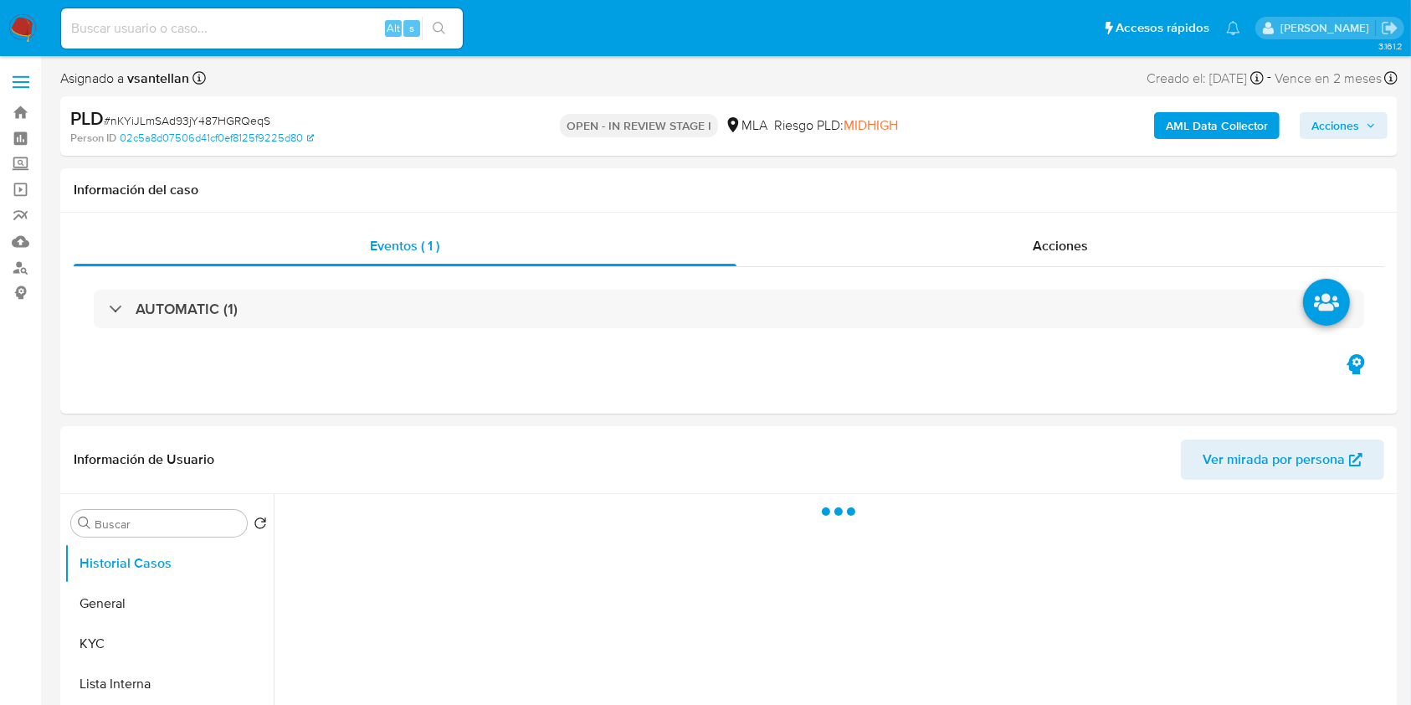
select select "10"
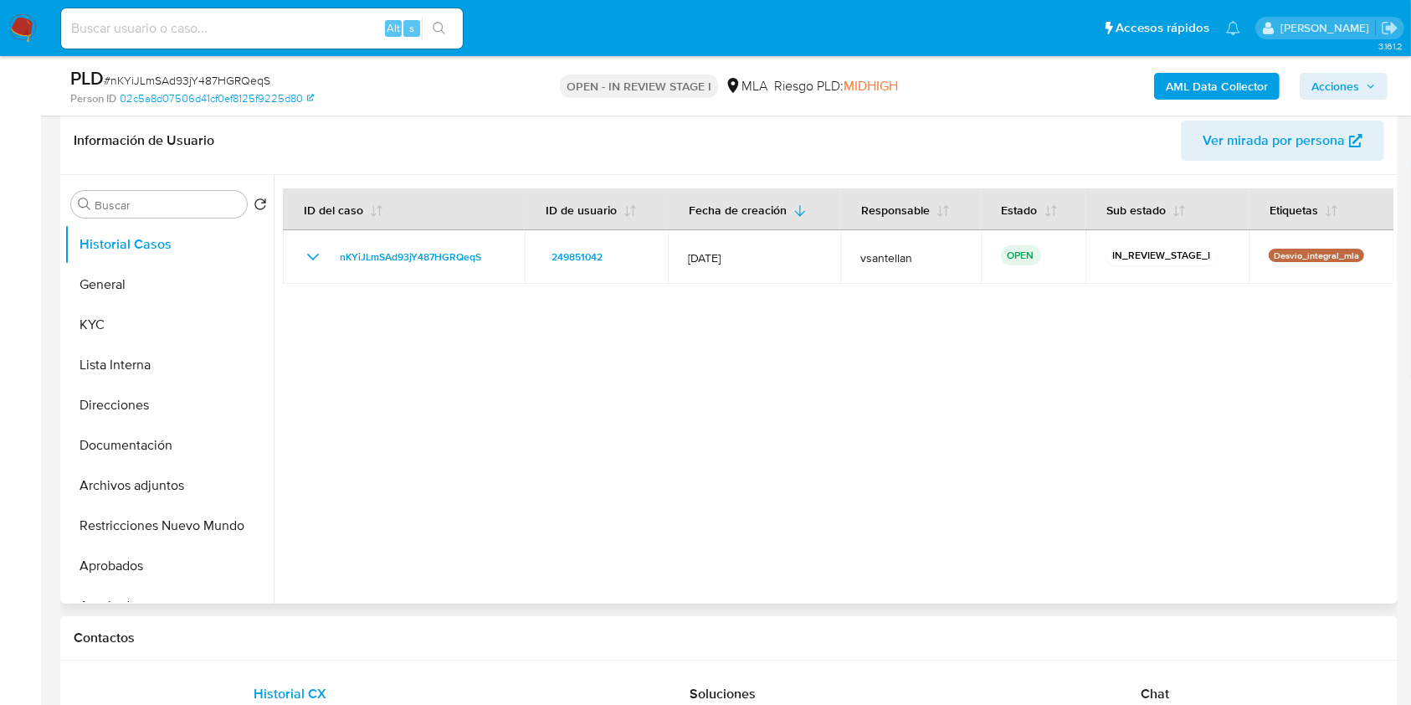
scroll to position [335, 0]
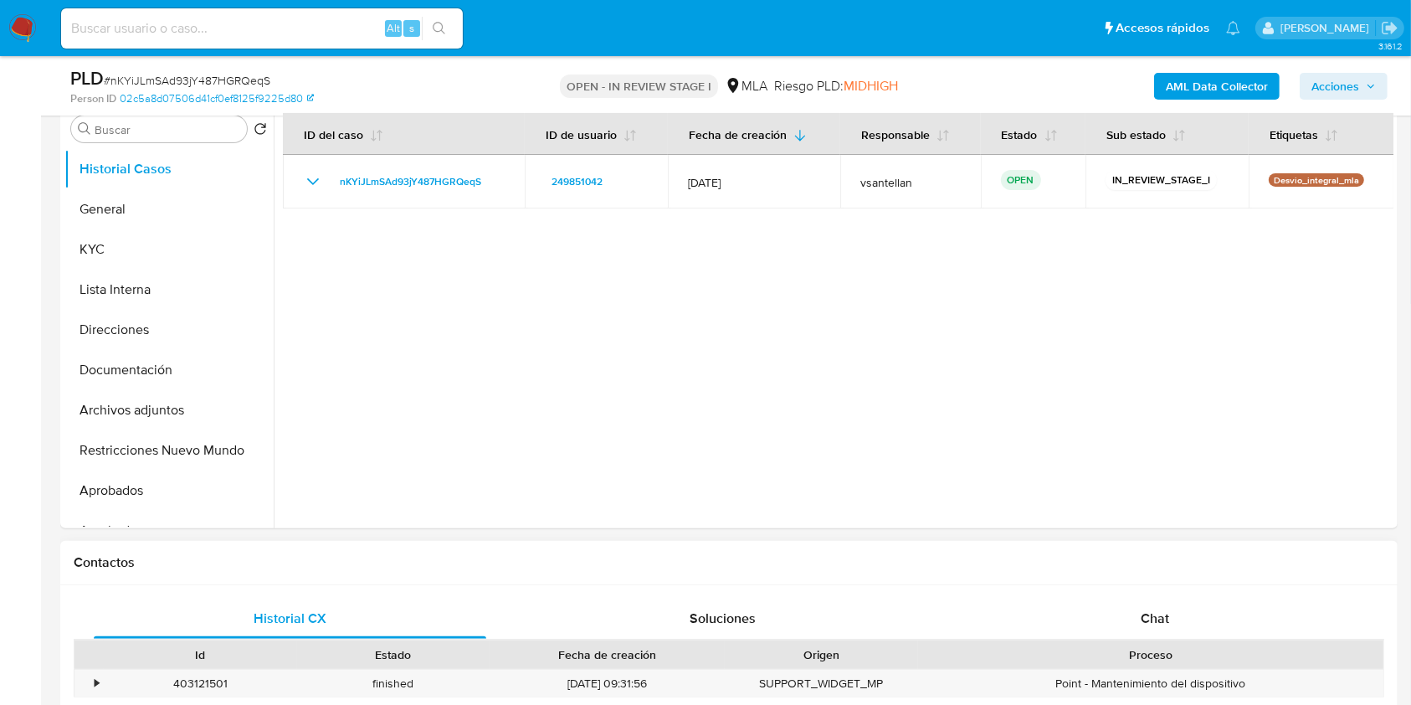
click at [1169, 607] on div "Chat" at bounding box center [1155, 618] width 393 height 40
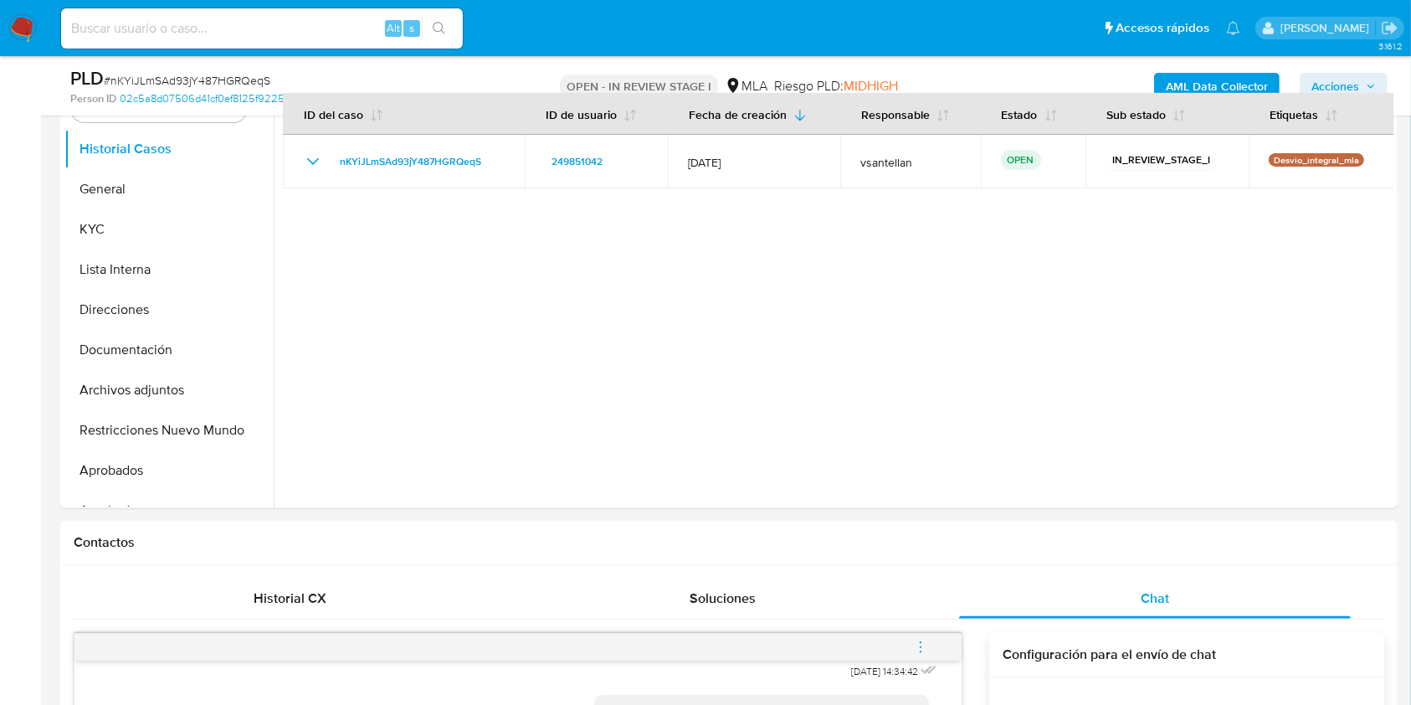
scroll to position [203, 0]
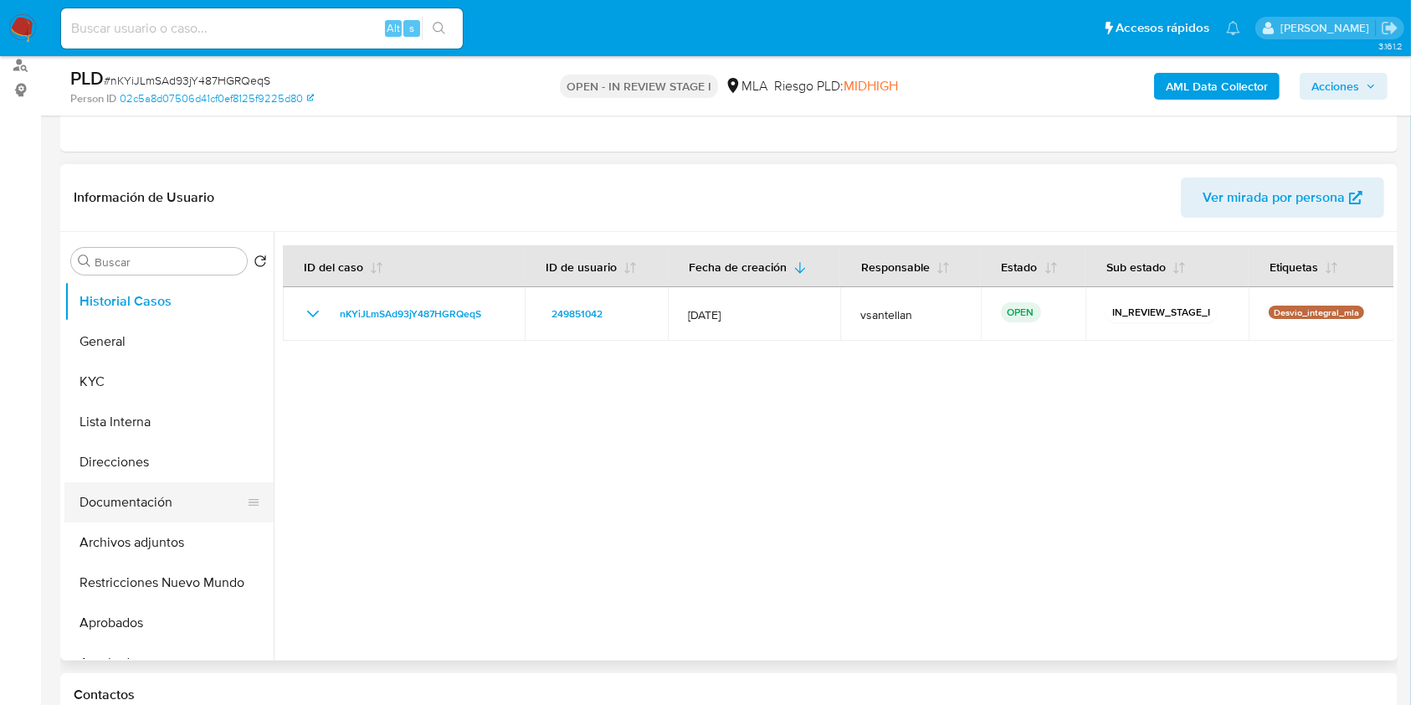
click at [157, 498] on button "Documentación" at bounding box center [162, 502] width 196 height 40
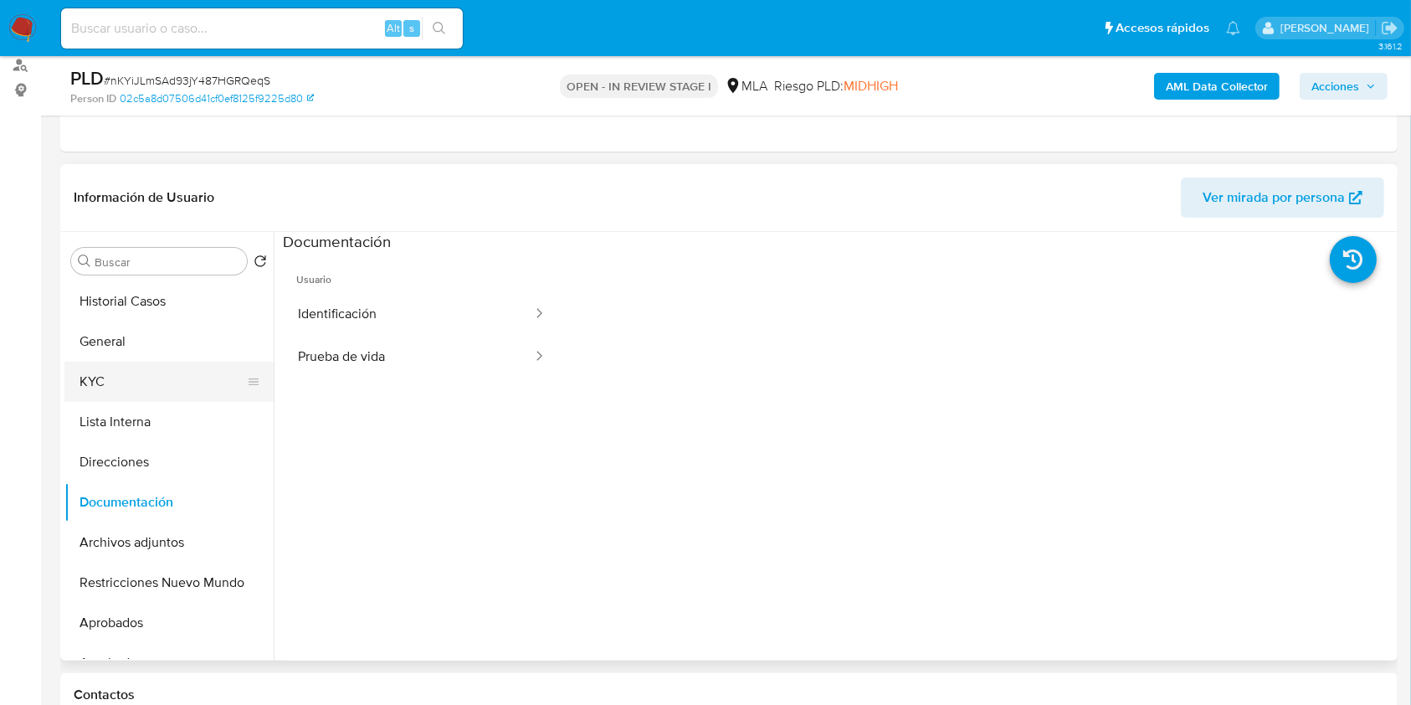
click at [136, 382] on button "KYC" at bounding box center [162, 382] width 196 height 40
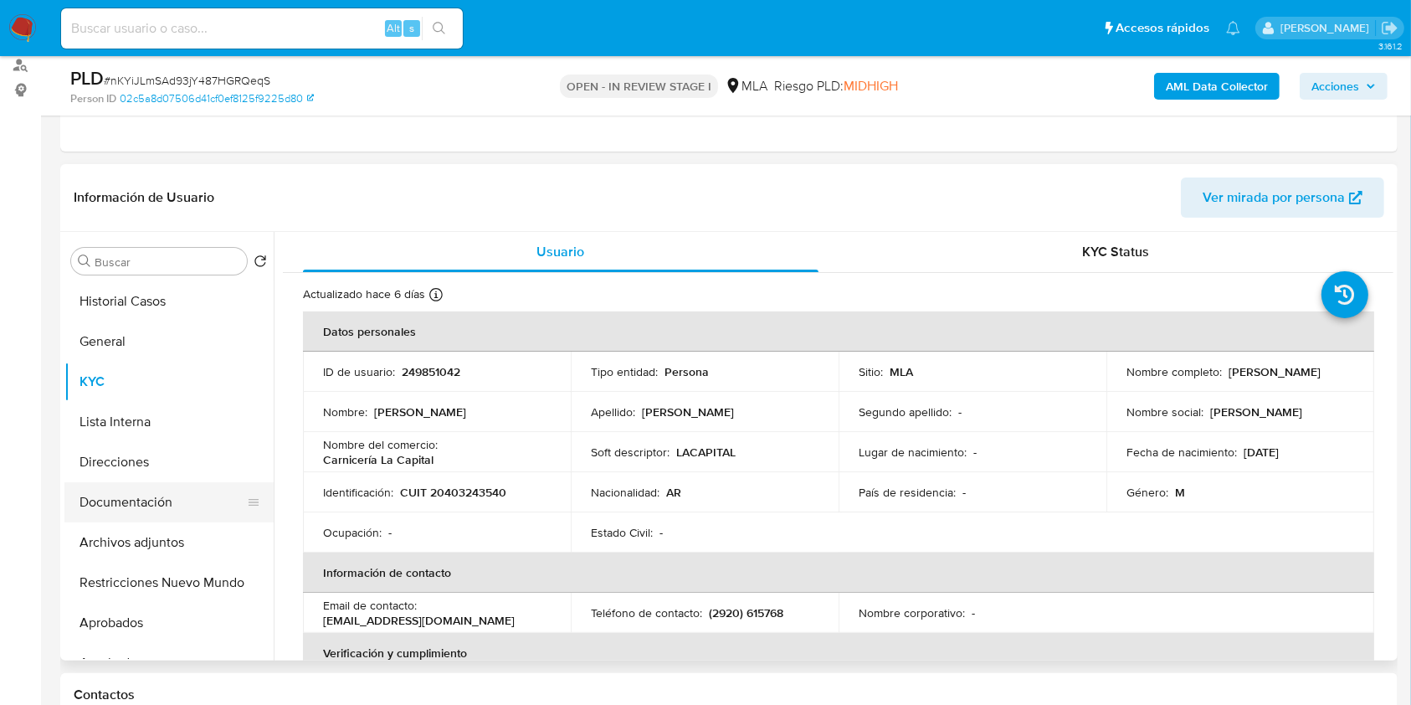
click at [167, 495] on button "Documentación" at bounding box center [162, 502] width 196 height 40
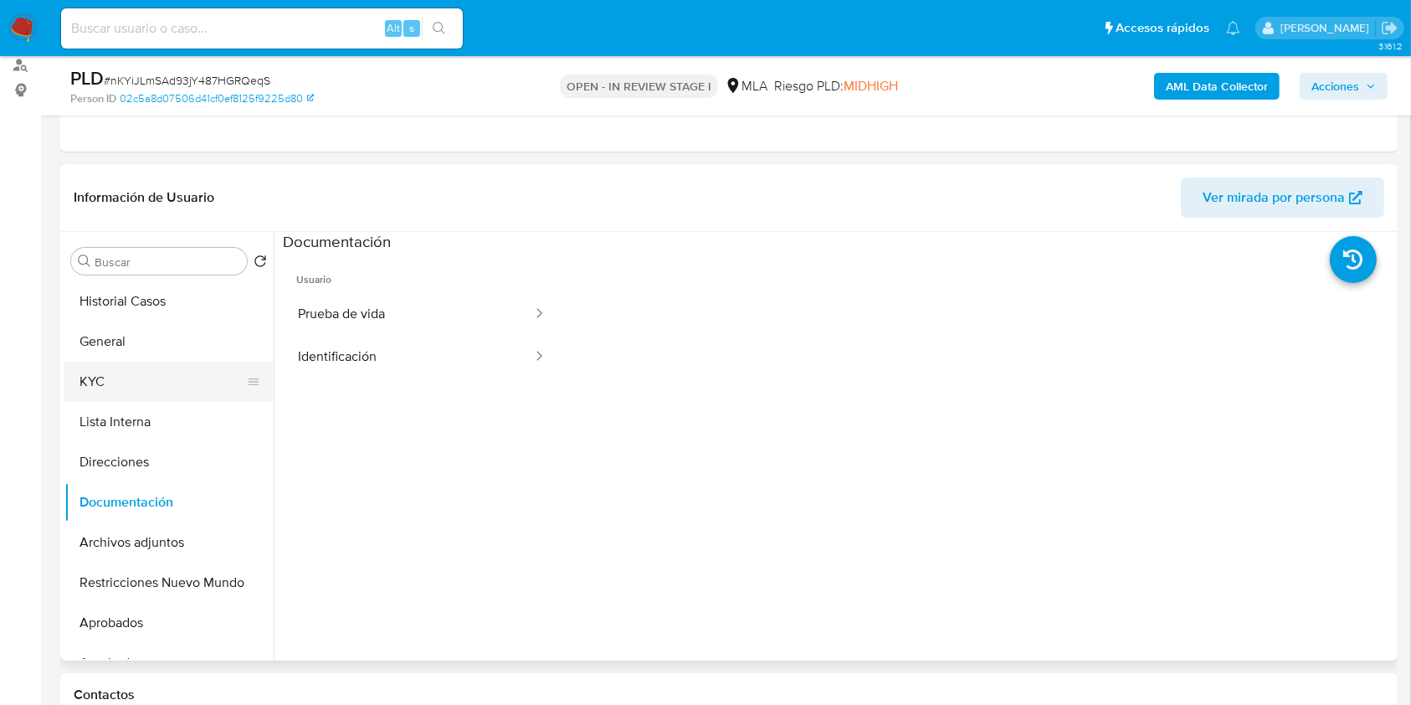
click at [119, 369] on button "KYC" at bounding box center [162, 382] width 196 height 40
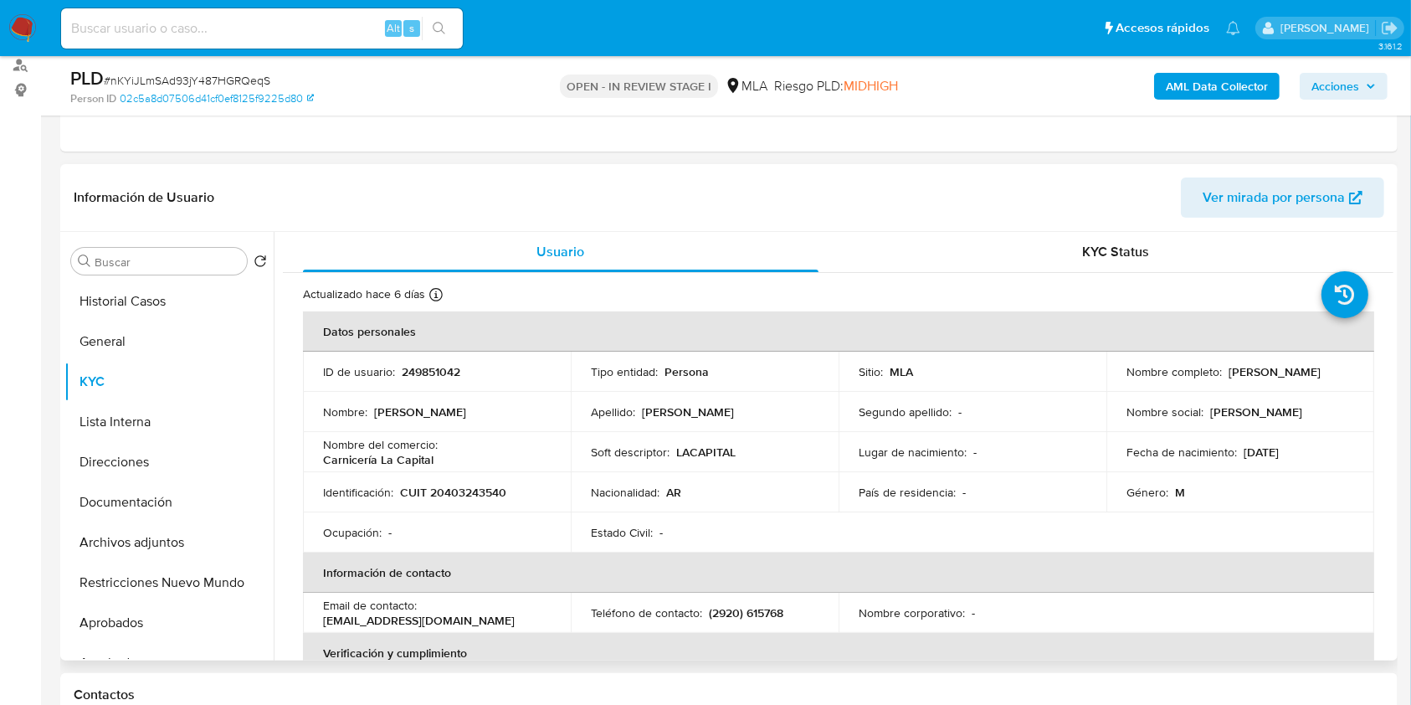
click at [476, 491] on p "CUIT 20403243540" at bounding box center [453, 492] width 106 height 15
copy p "20403243540"
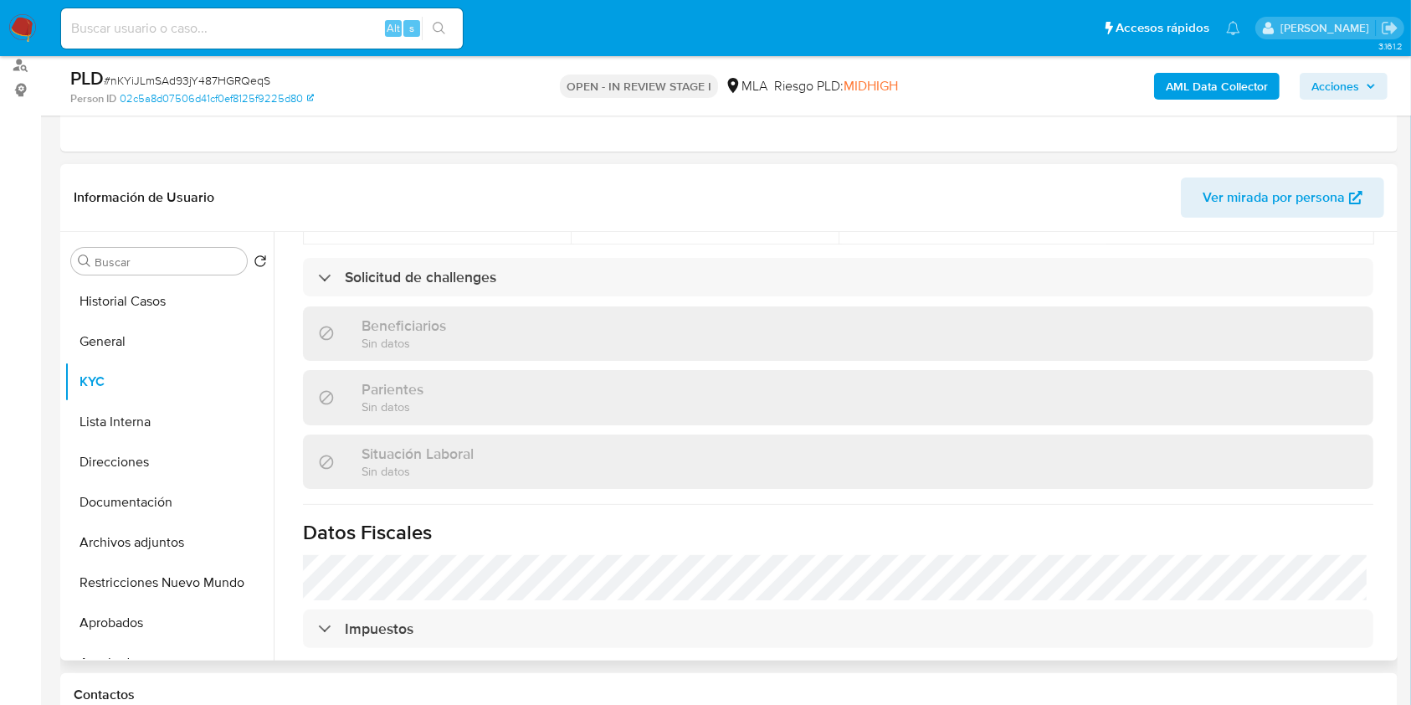
scroll to position [849, 0]
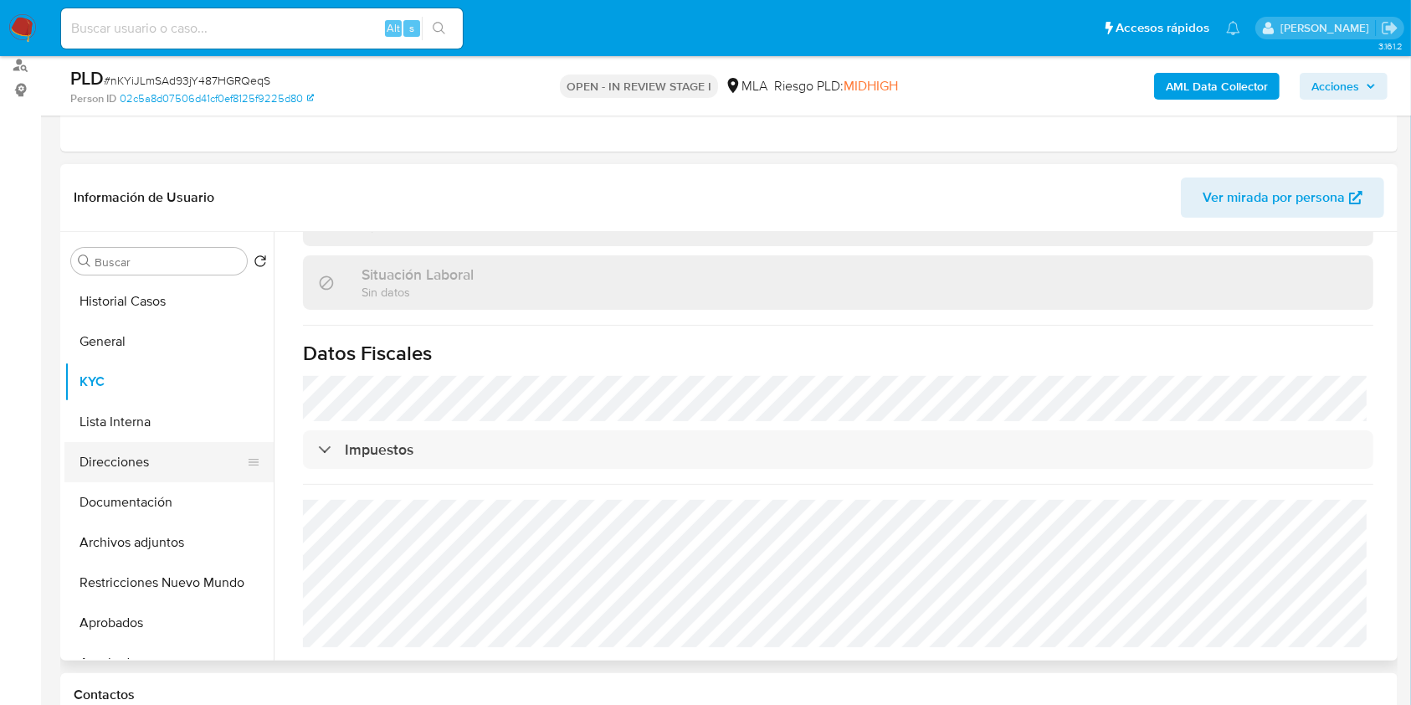
click at [177, 477] on button "Direcciones" at bounding box center [162, 462] width 196 height 40
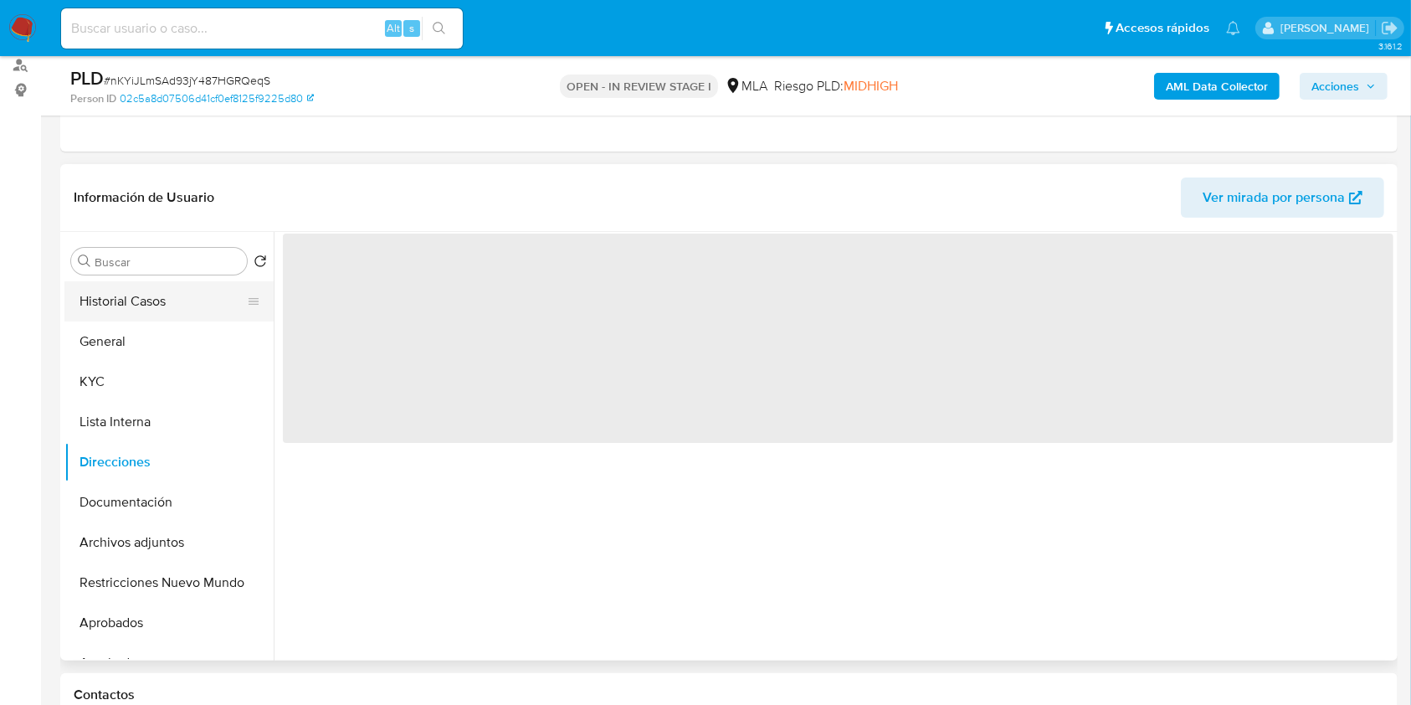
scroll to position [0, 0]
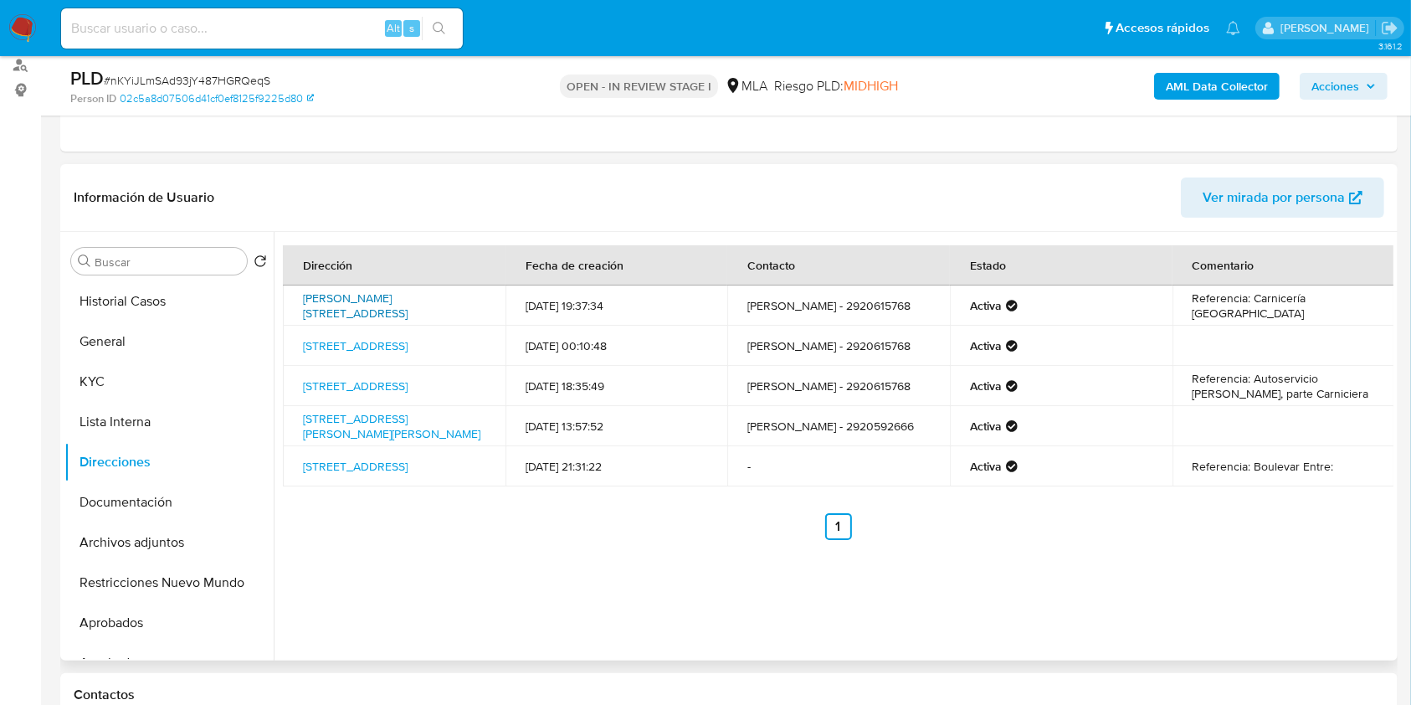
click at [384, 308] on link "[PERSON_NAME][STREET_ADDRESS]" at bounding box center [355, 306] width 105 height 32
click at [348, 343] on link "[STREET_ADDRESS]" at bounding box center [355, 345] width 105 height 17
click at [408, 385] on link "[STREET_ADDRESS]" at bounding box center [355, 385] width 105 height 17
click at [103, 372] on button "KYC" at bounding box center [162, 382] width 196 height 40
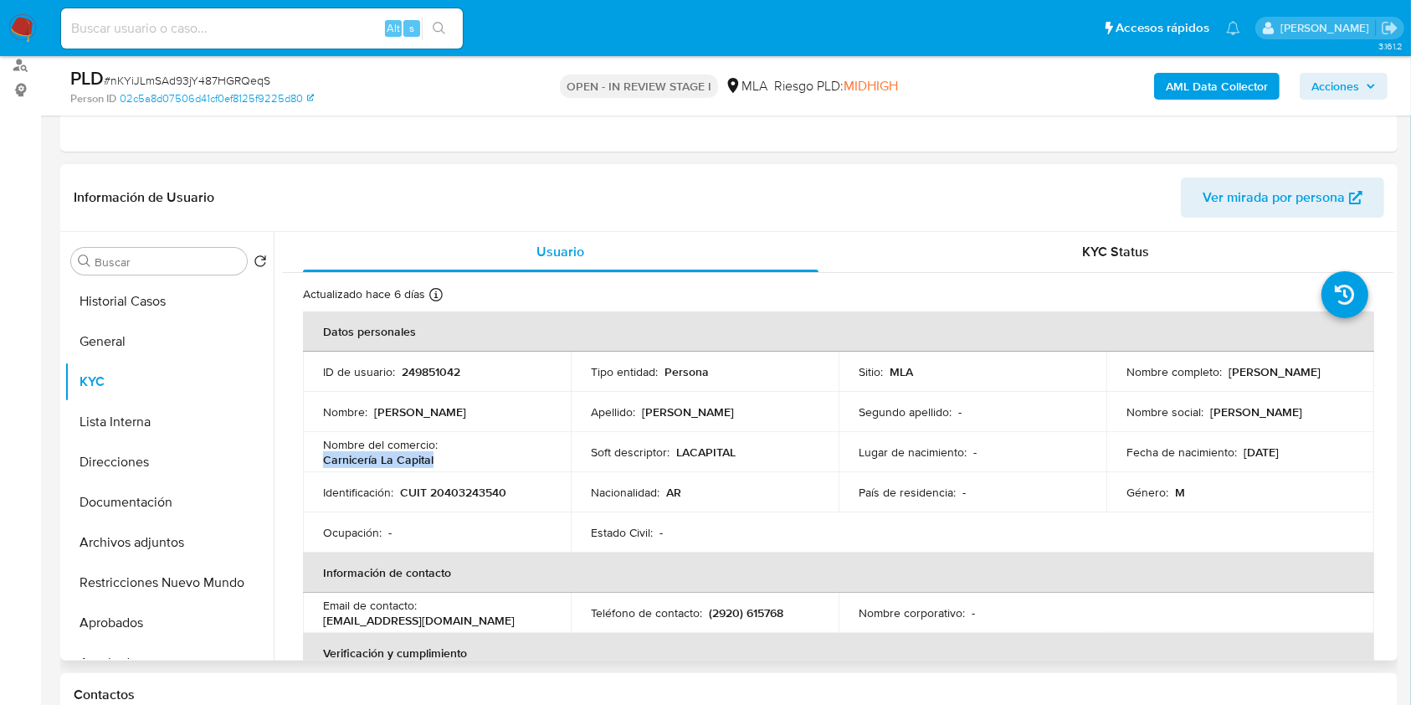
drag, startPoint x: 439, startPoint y: 457, endPoint x: 323, endPoint y: 456, distance: 116.3
click at [323, 456] on div "Nombre del comercio : Carnicería La Capital" at bounding box center [437, 452] width 228 height 30
copy p "Carnicería La Capital"
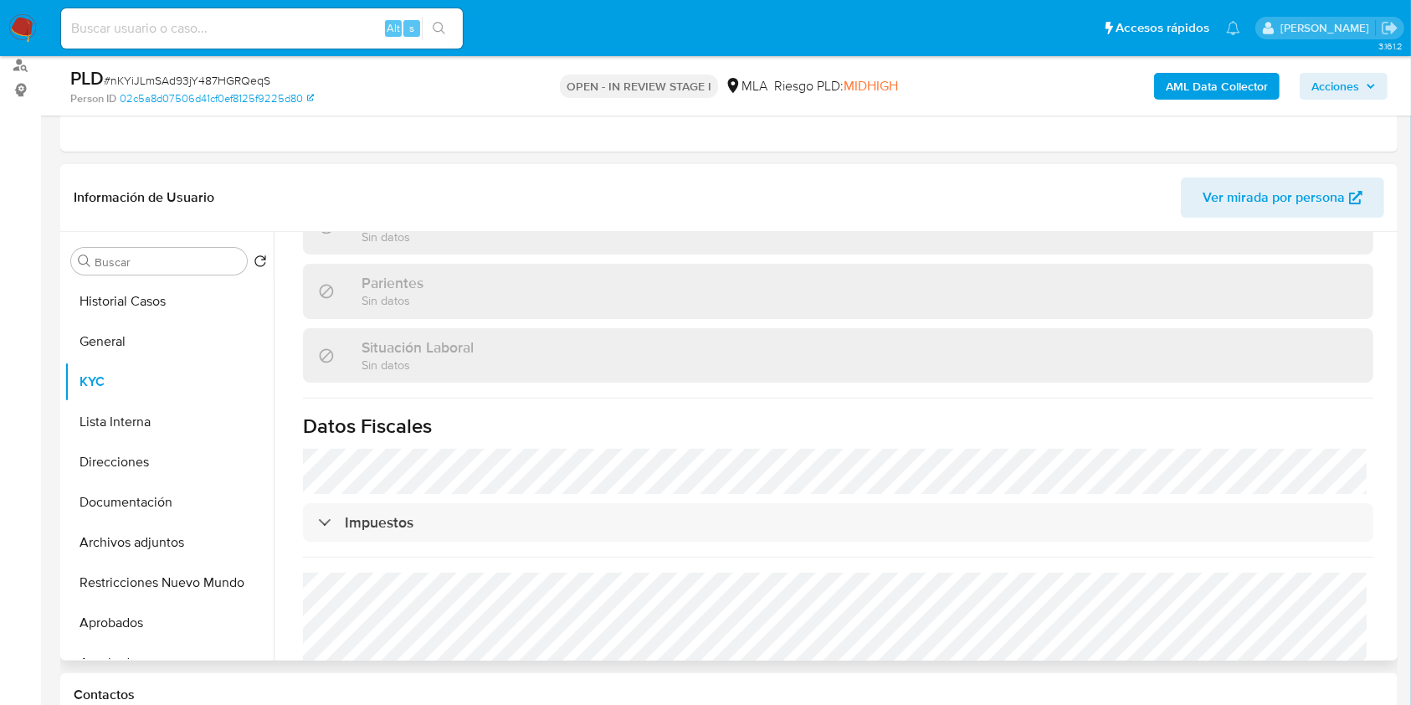
scroll to position [849, 0]
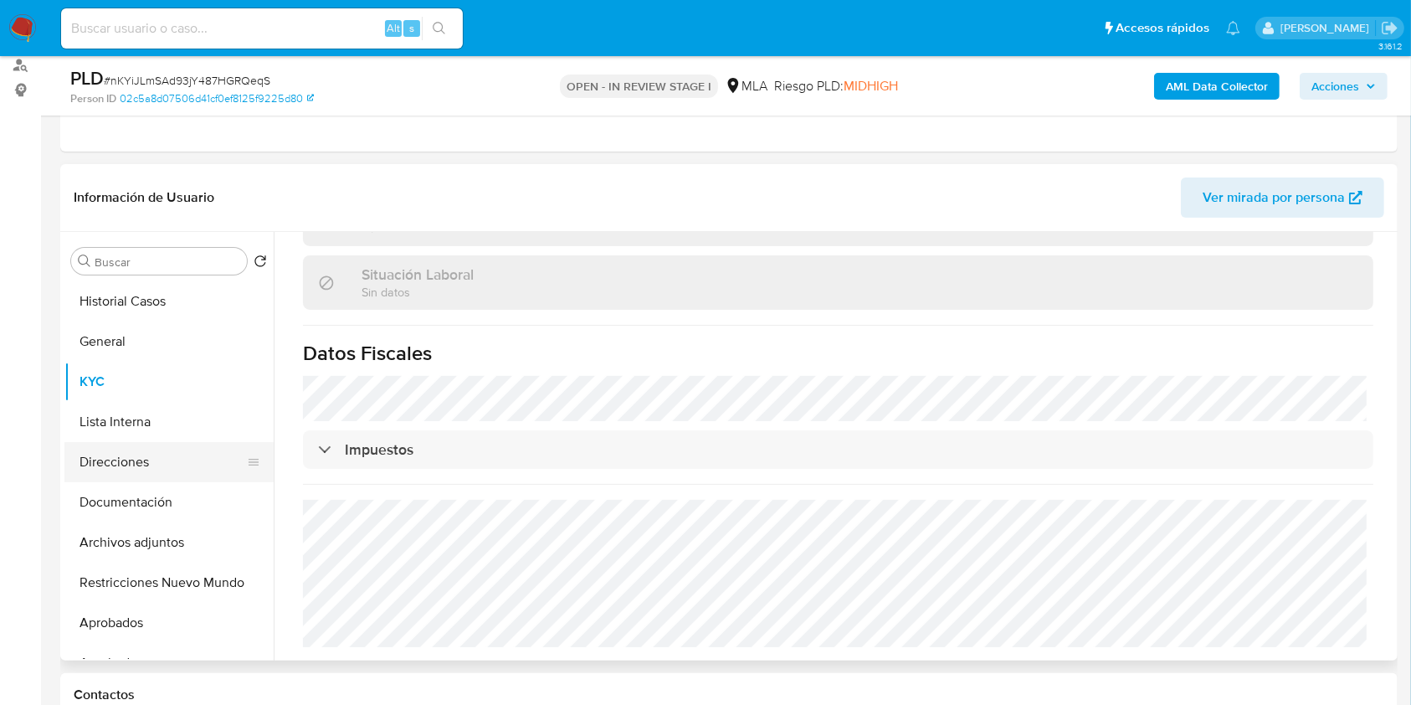
click at [99, 464] on button "Direcciones" at bounding box center [162, 462] width 196 height 40
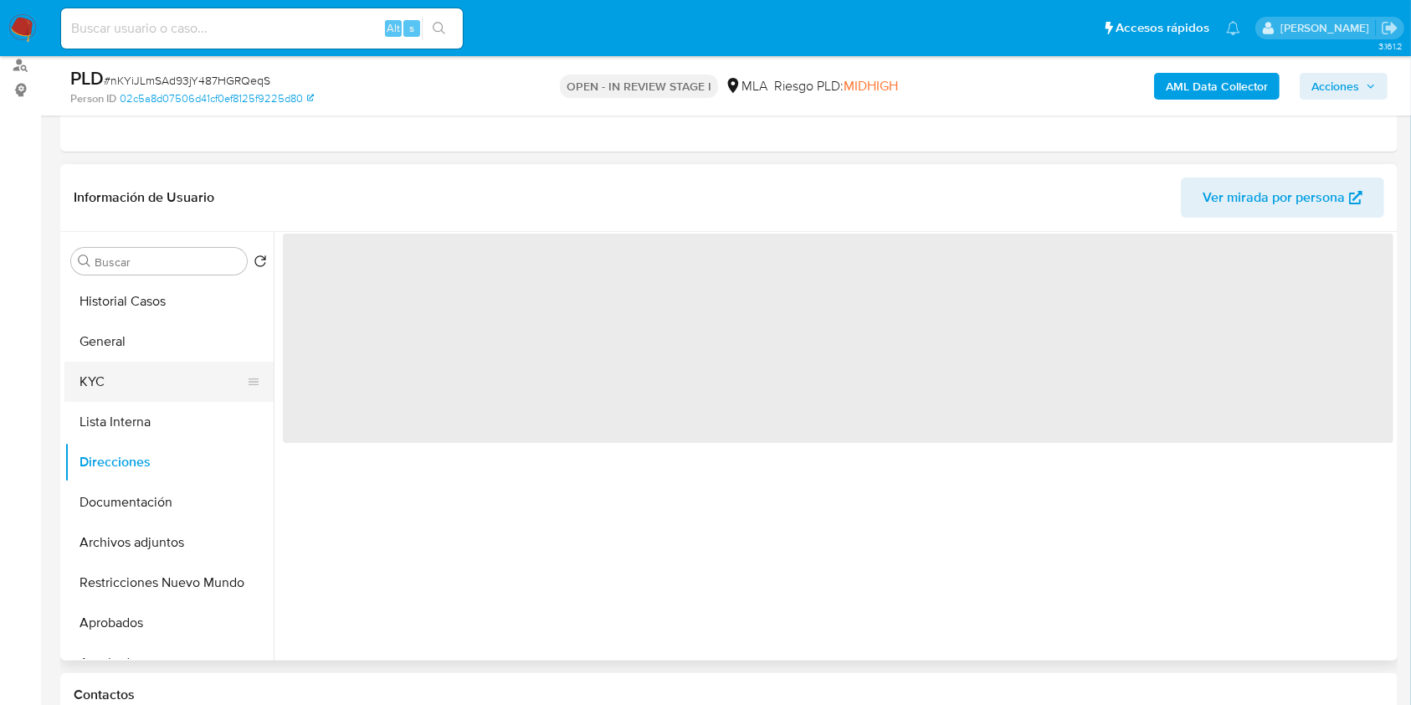
scroll to position [0, 0]
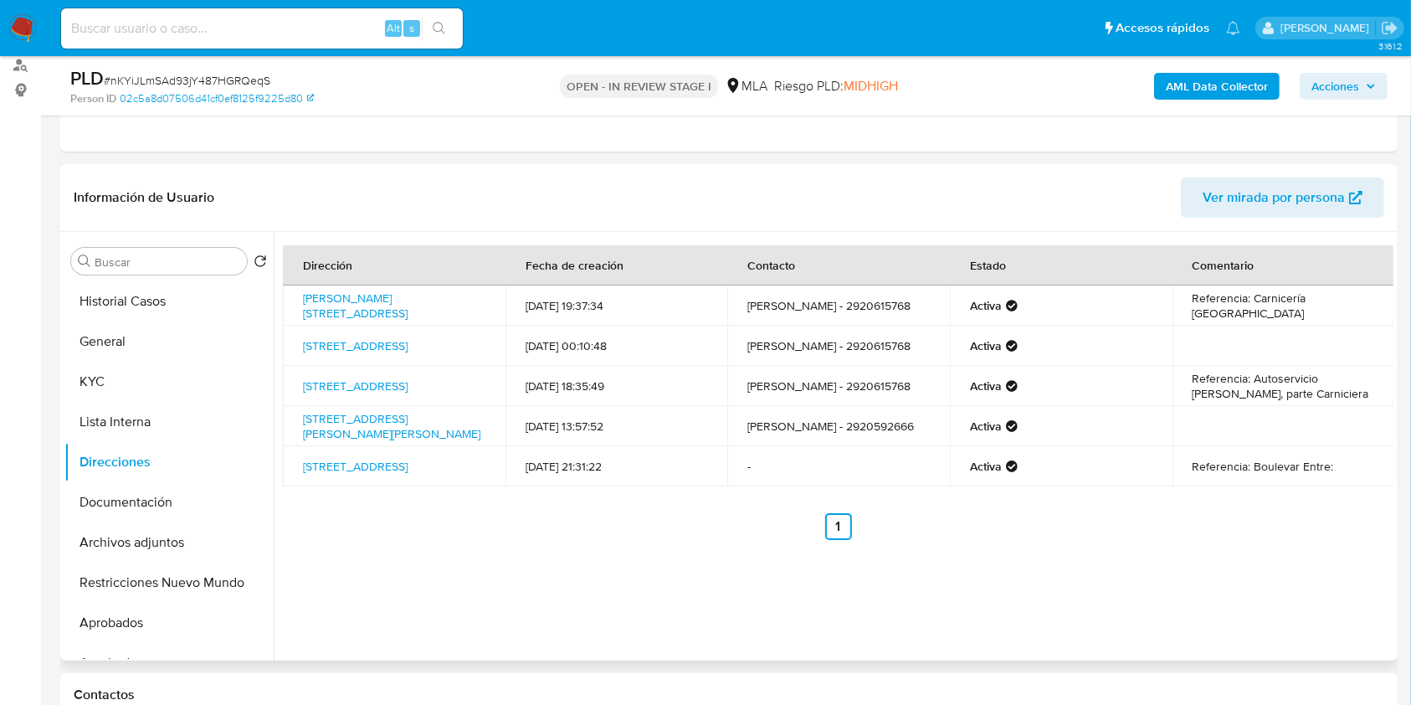
drag, startPoint x: 136, startPoint y: 377, endPoint x: 398, endPoint y: 544, distance: 310.4
click at [398, 544] on div "Buscar Volver al orden por defecto Historial Casos General KYC Lista Interna Di…" at bounding box center [728, 446] width 1329 height 428
drag, startPoint x: 417, startPoint y: 311, endPoint x: 282, endPoint y: 311, distance: 134.7
click at [284, 310] on td "[PERSON_NAME][STREET_ADDRESS]" at bounding box center [394, 305] width 223 height 40
drag, startPoint x: 156, startPoint y: 363, endPoint x: 196, endPoint y: 397, distance: 52.3
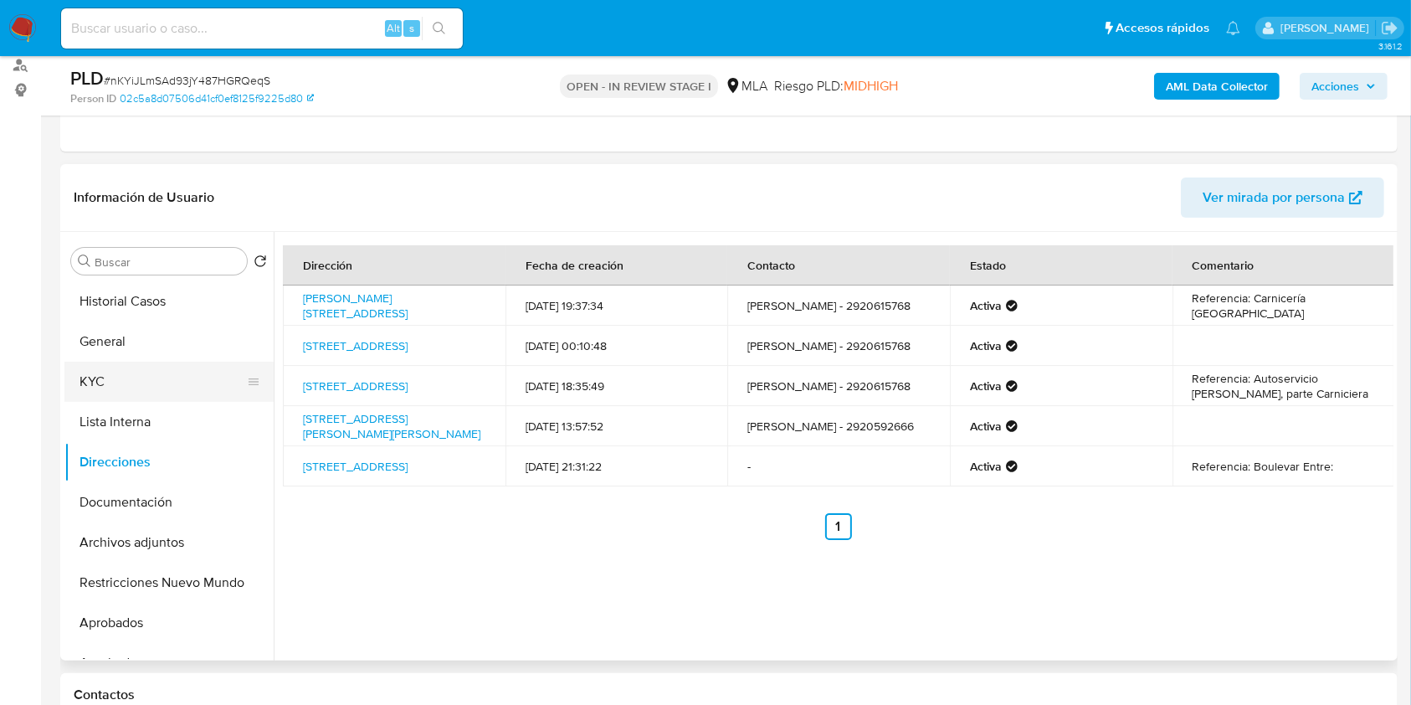
click at [156, 362] on button "KYC" at bounding box center [162, 382] width 196 height 40
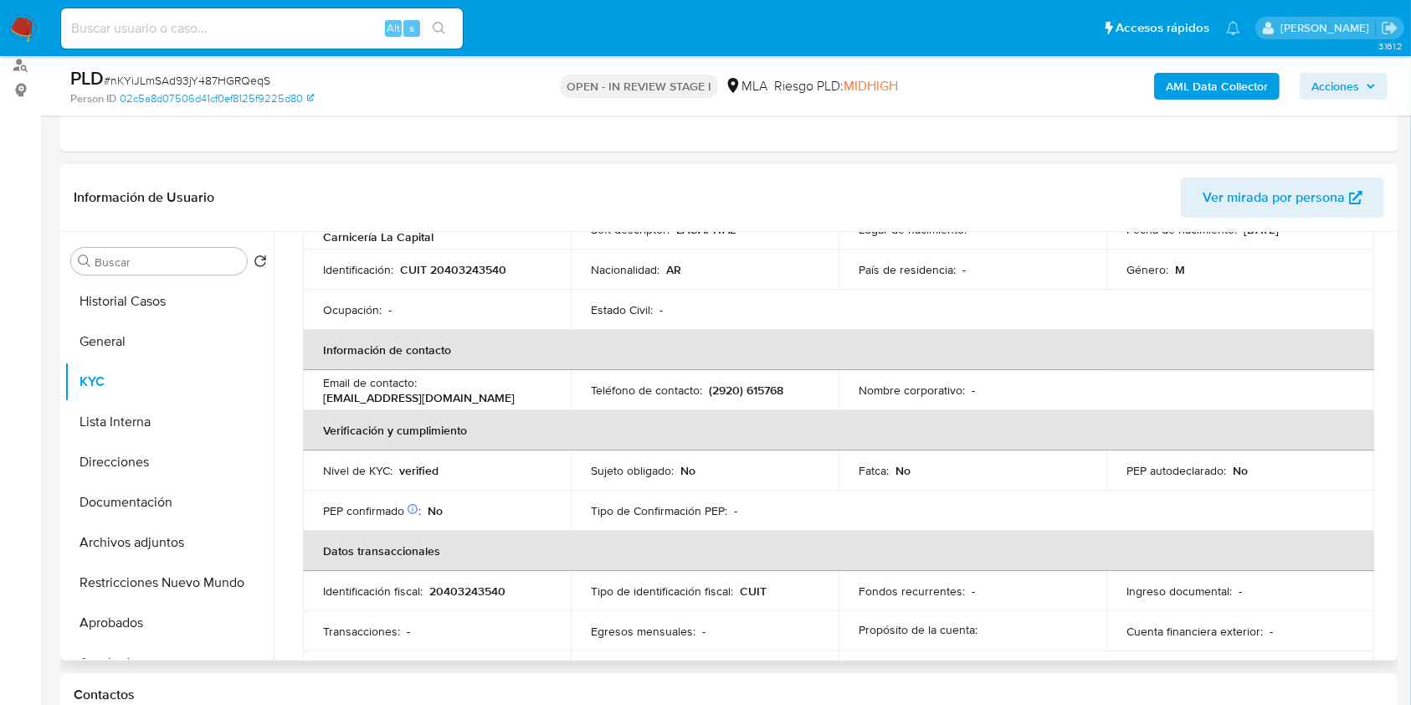
scroll to position [335, 0]
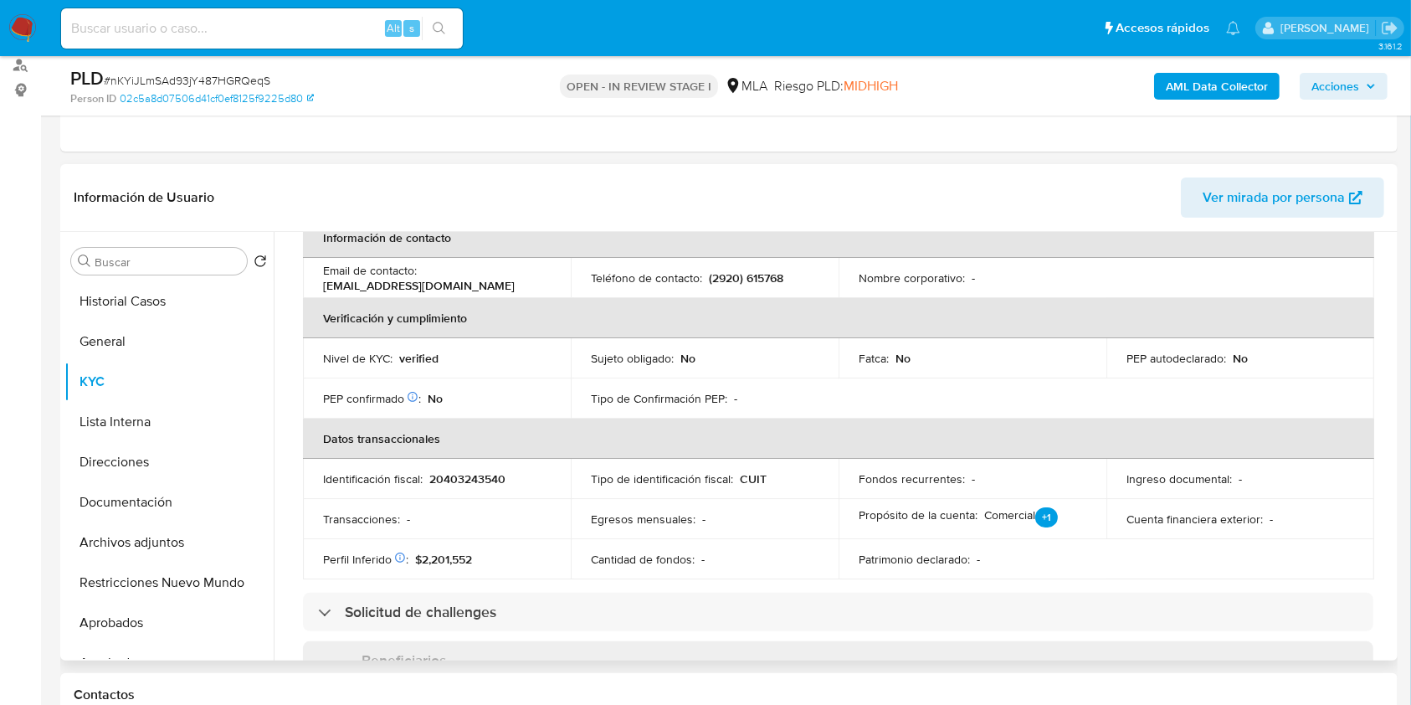
click at [770, 271] on p "(2920) 615768" at bounding box center [746, 277] width 74 height 15
copy p "615768"
drag, startPoint x: 476, startPoint y: 286, endPoint x: 320, endPoint y: 279, distance: 156.7
click at [320, 279] on td "Email de contacto : [EMAIL_ADDRESS][DOMAIN_NAME]" at bounding box center [437, 278] width 268 height 40
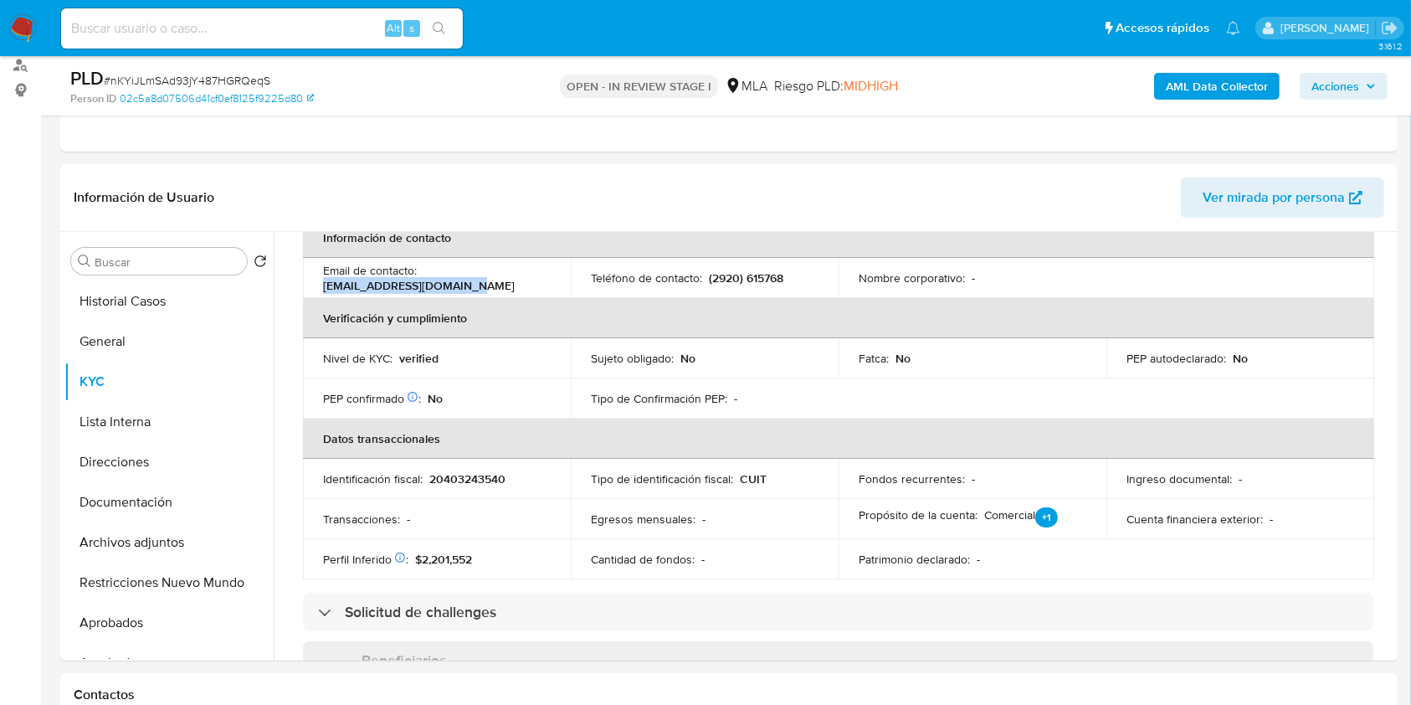
copy p "[EMAIL_ADDRESS][DOMAIN_NAME]"
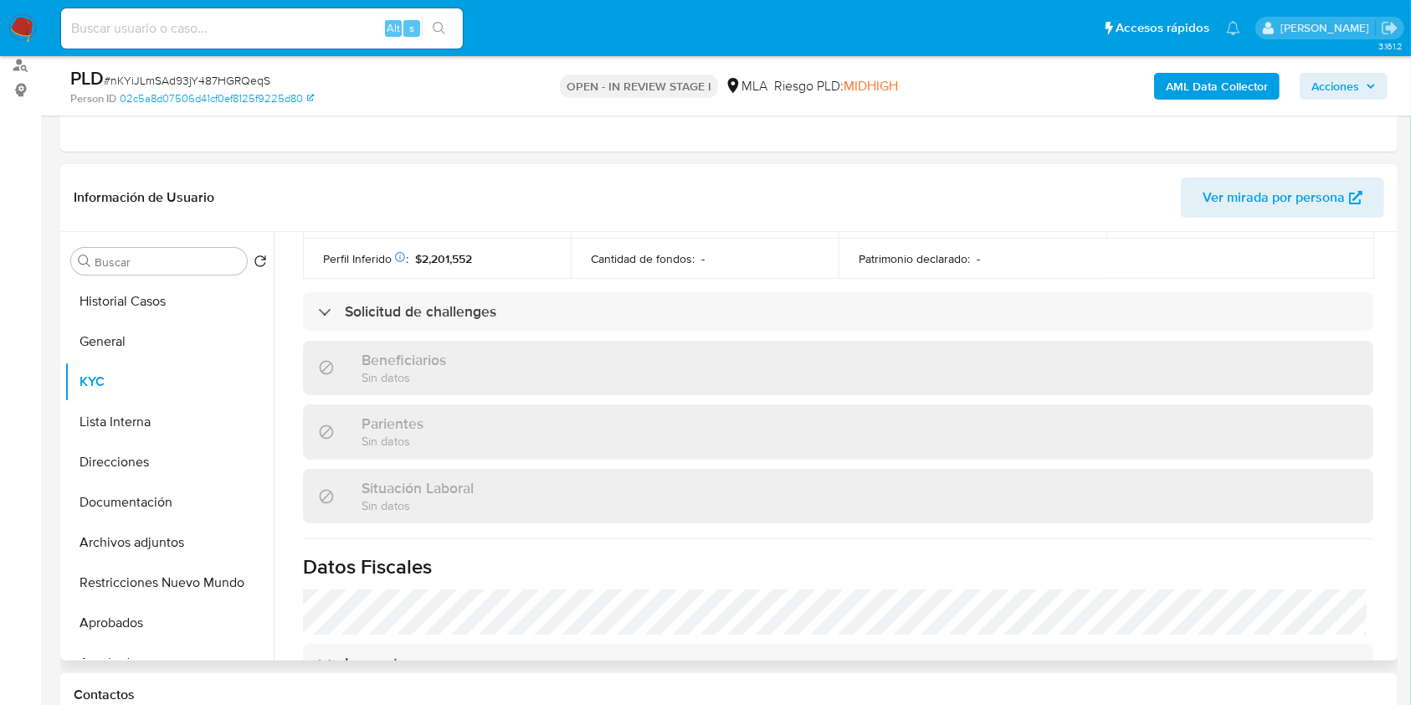
scroll to position [670, 0]
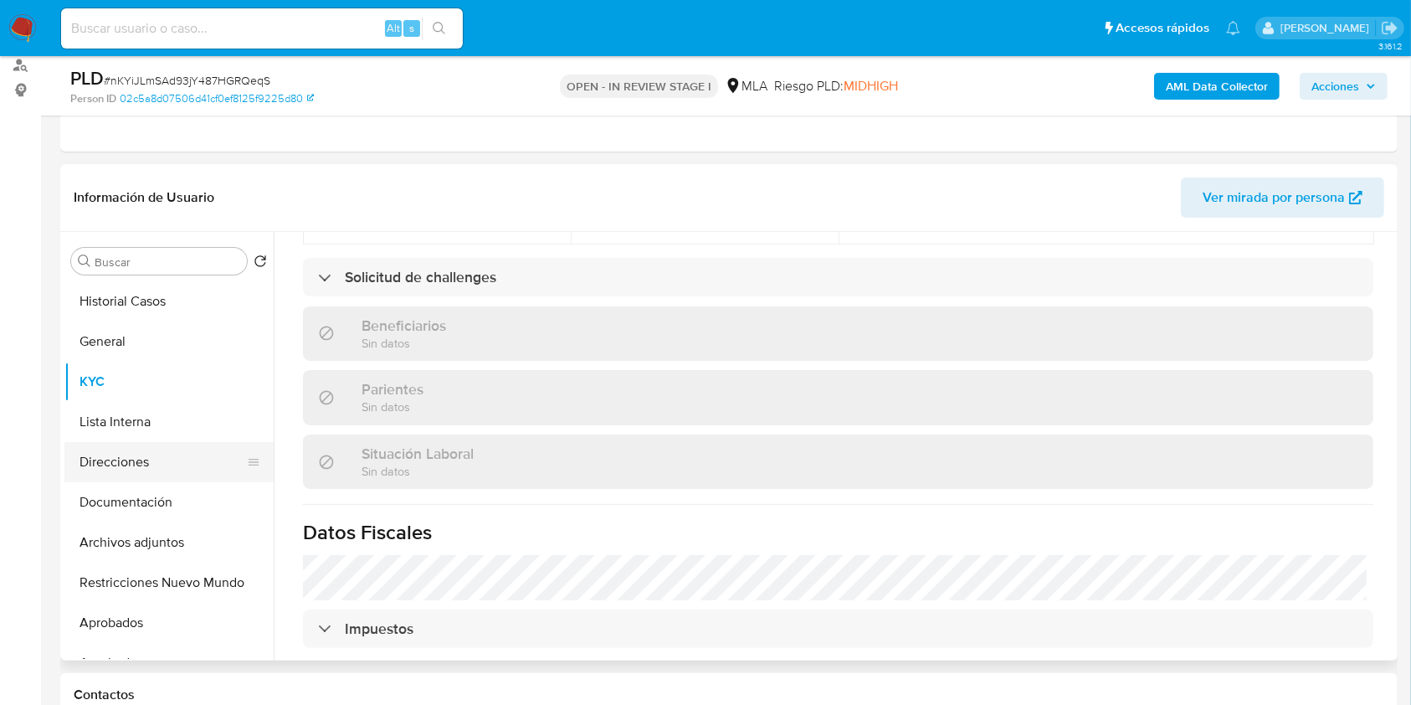
click at [99, 479] on button "Direcciones" at bounding box center [162, 462] width 196 height 40
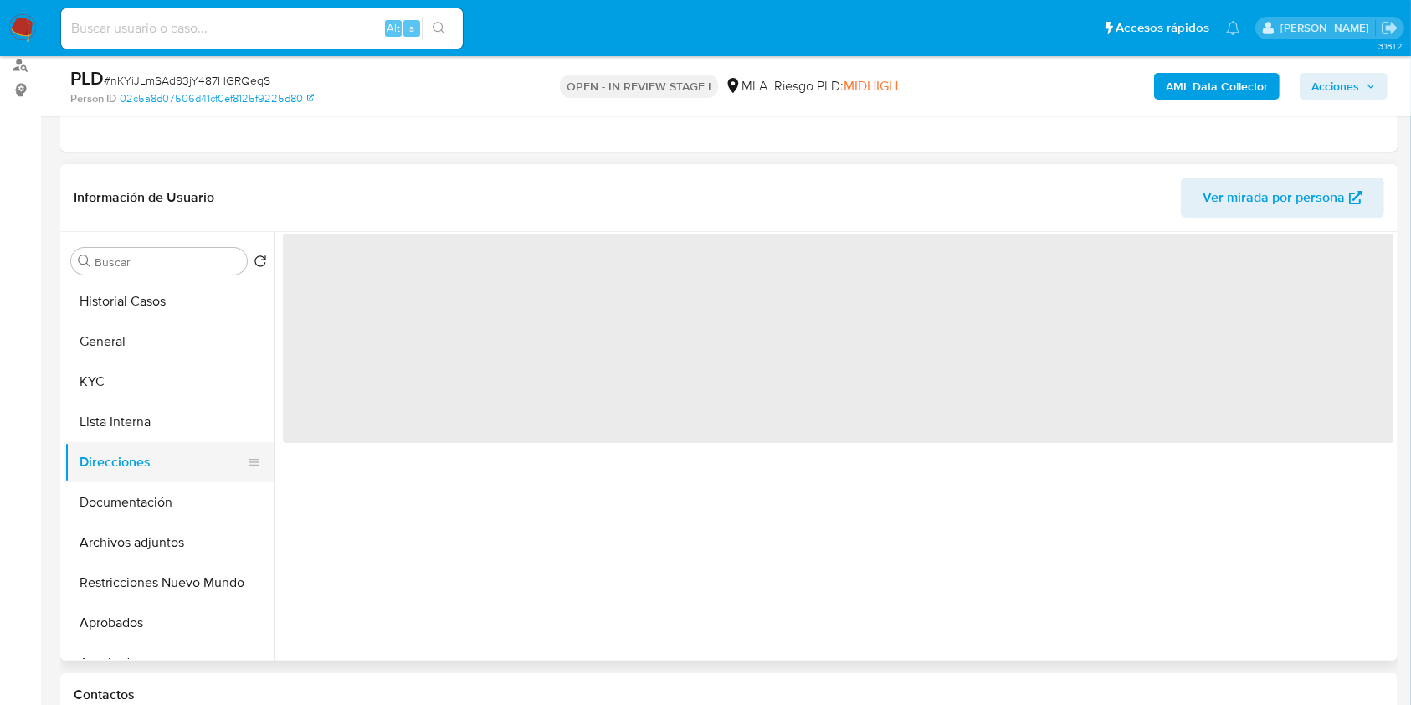
scroll to position [0, 0]
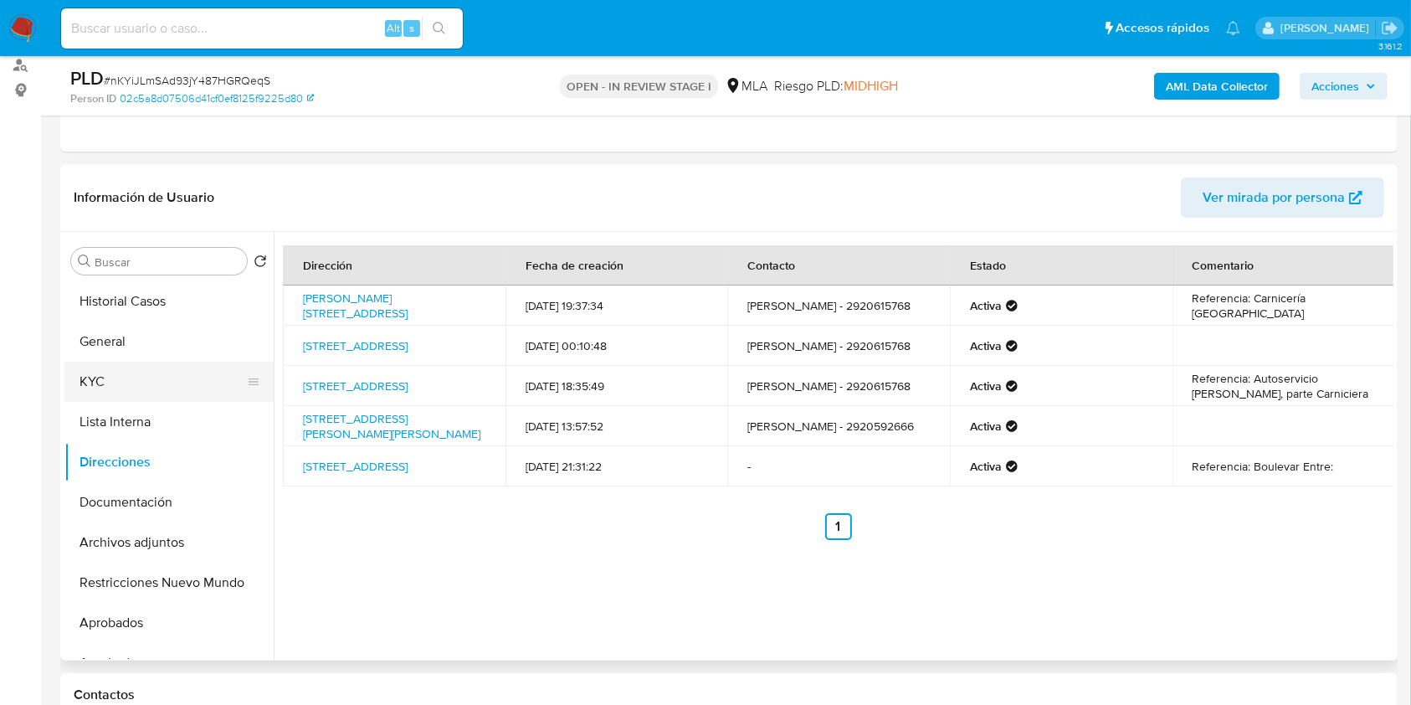
click at [111, 376] on button "KYC" at bounding box center [162, 382] width 196 height 40
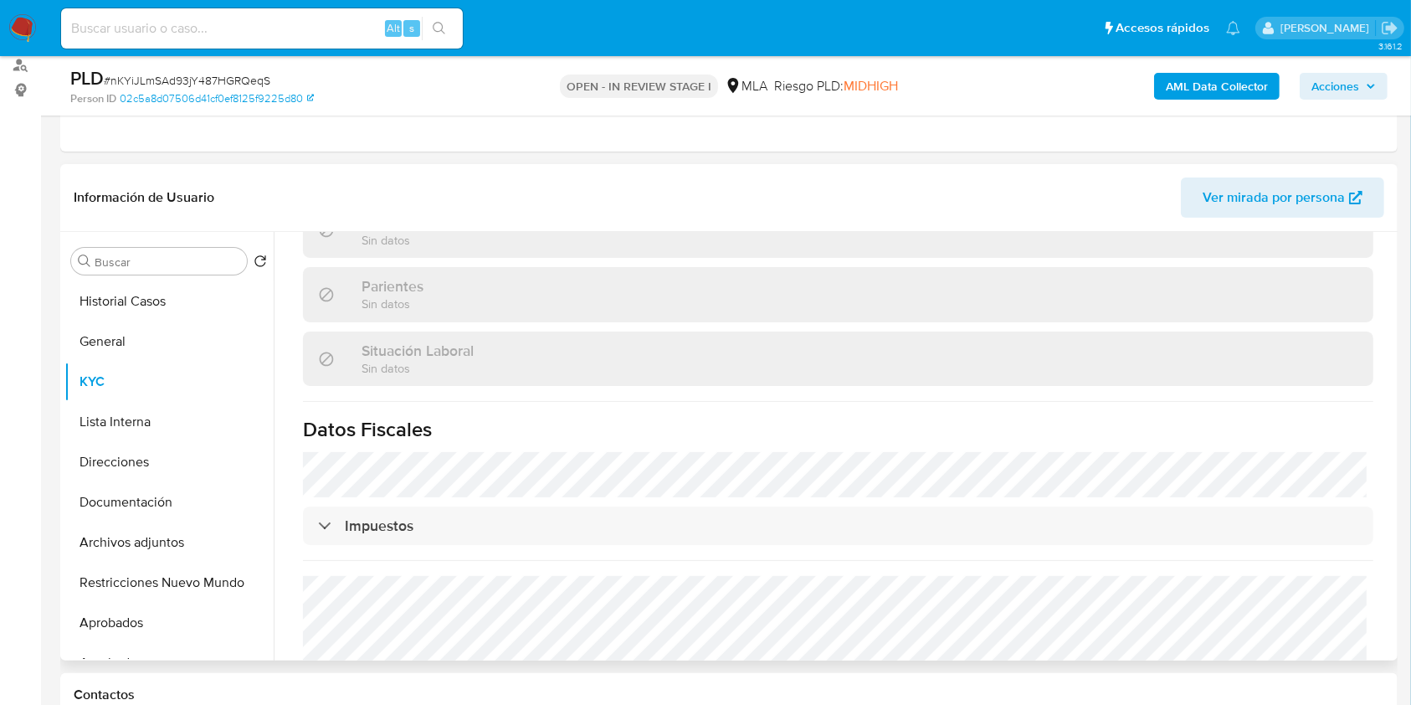
scroll to position [849, 0]
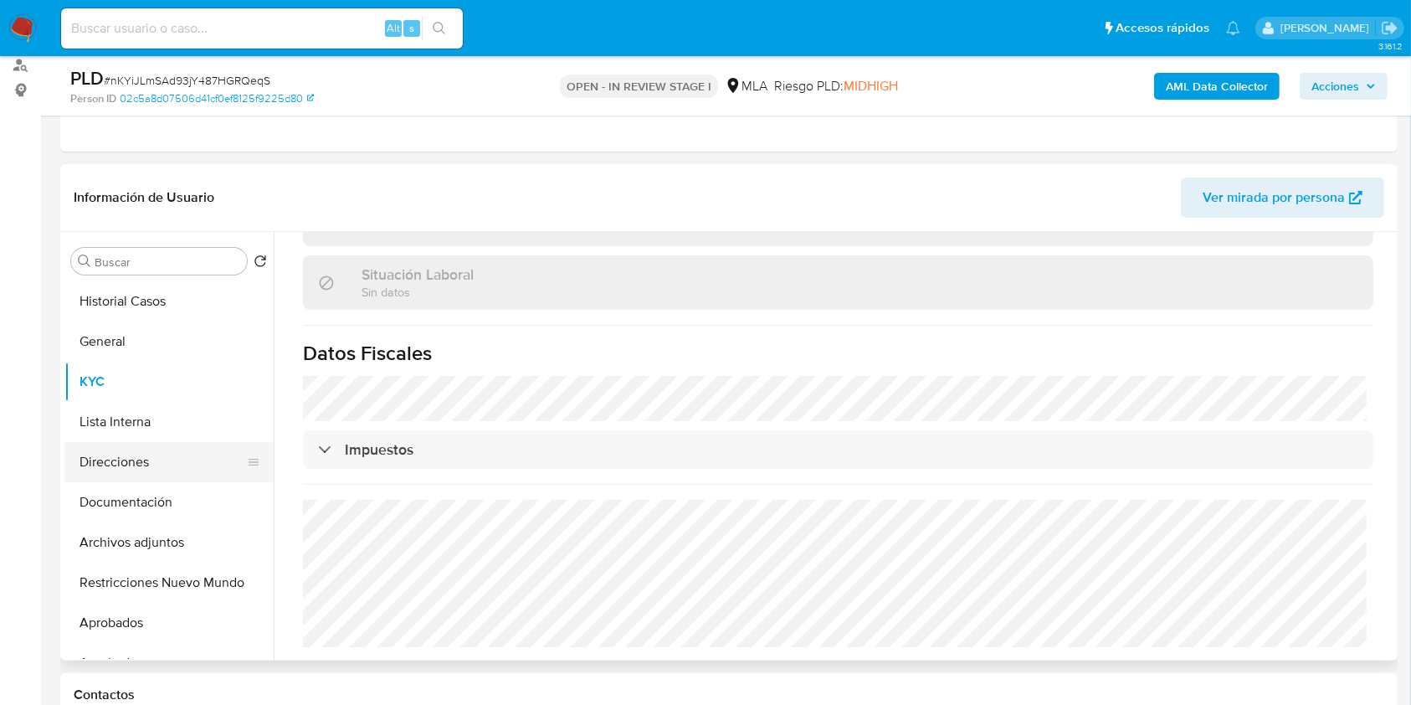
click at [133, 463] on button "Direcciones" at bounding box center [162, 462] width 196 height 40
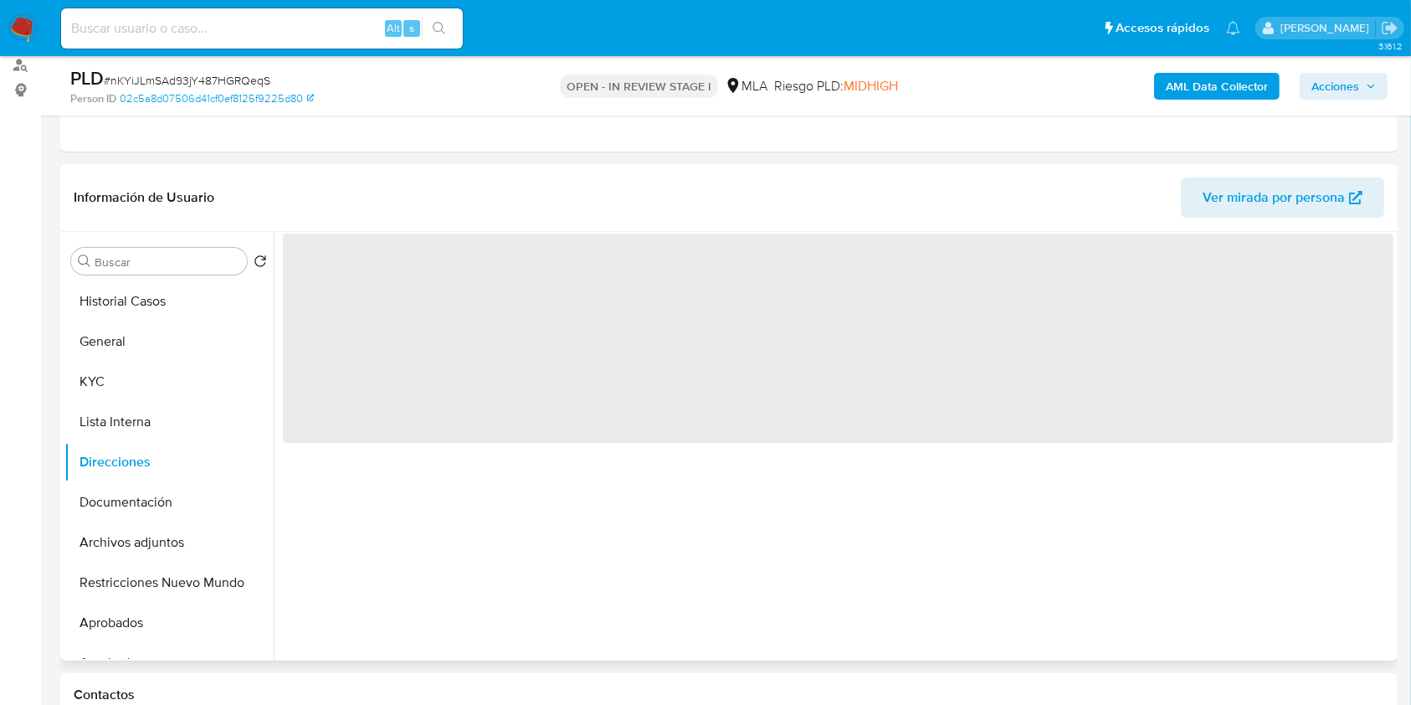
scroll to position [0, 0]
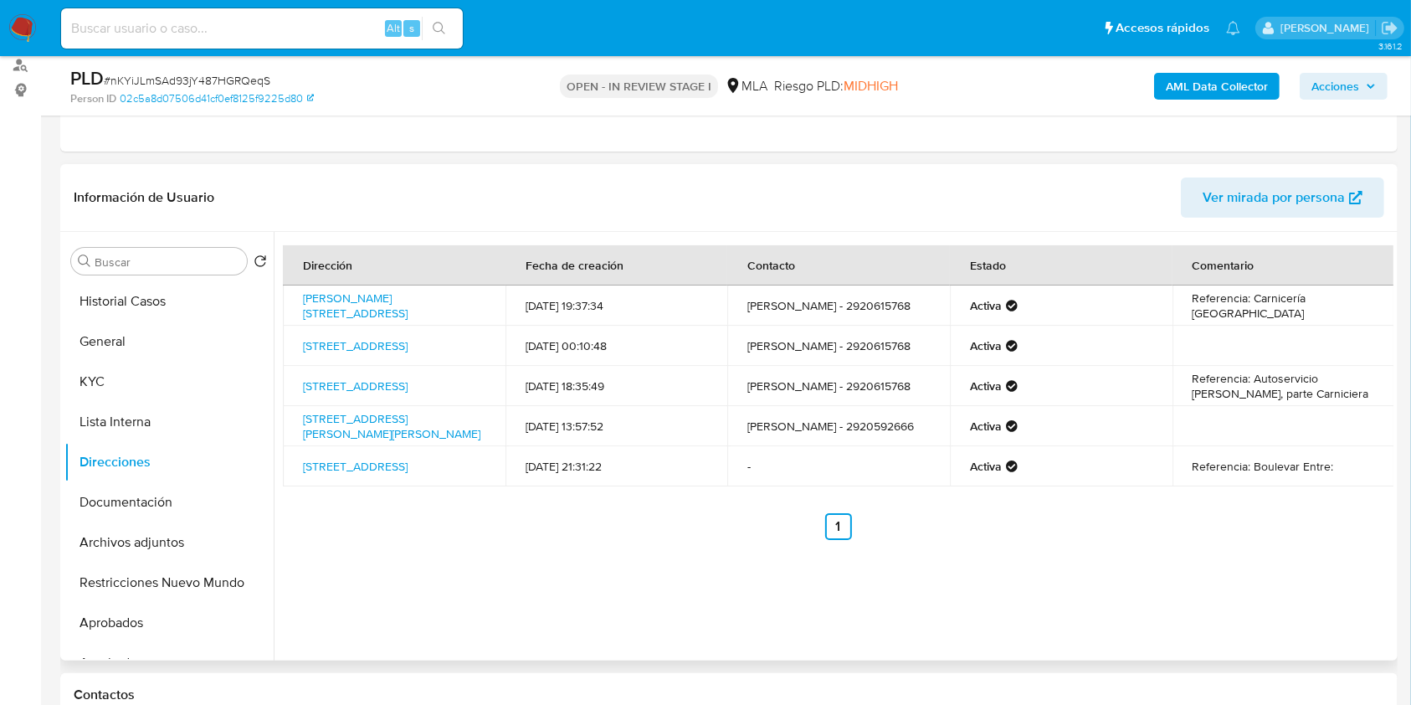
drag, startPoint x: 435, startPoint y: 318, endPoint x: 298, endPoint y: 300, distance: 138.5
click at [298, 300] on td "[PERSON_NAME][STREET_ADDRESS]" at bounding box center [394, 305] width 223 height 40
copy link "[PERSON_NAME][STREET_ADDRESS]"
click at [211, 357] on button "General" at bounding box center [162, 341] width 196 height 40
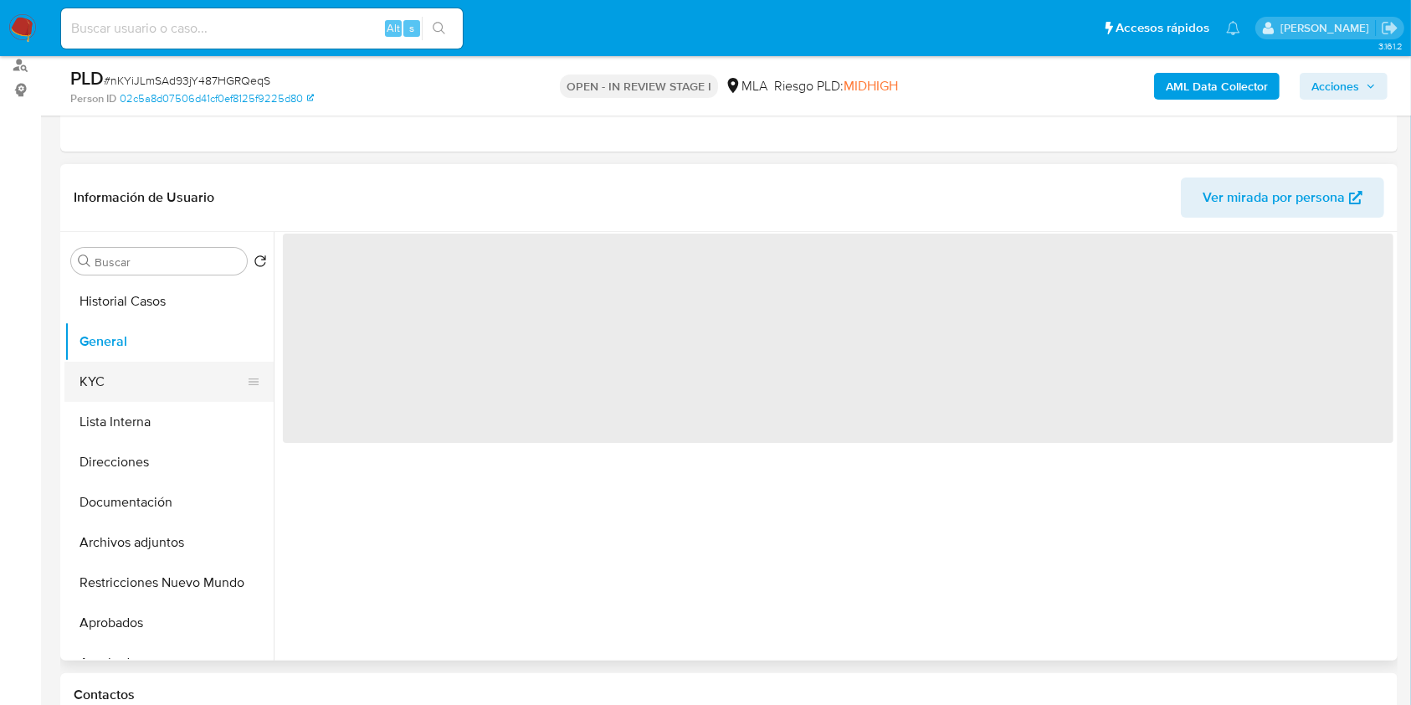
click at [204, 372] on button "KYC" at bounding box center [162, 382] width 196 height 40
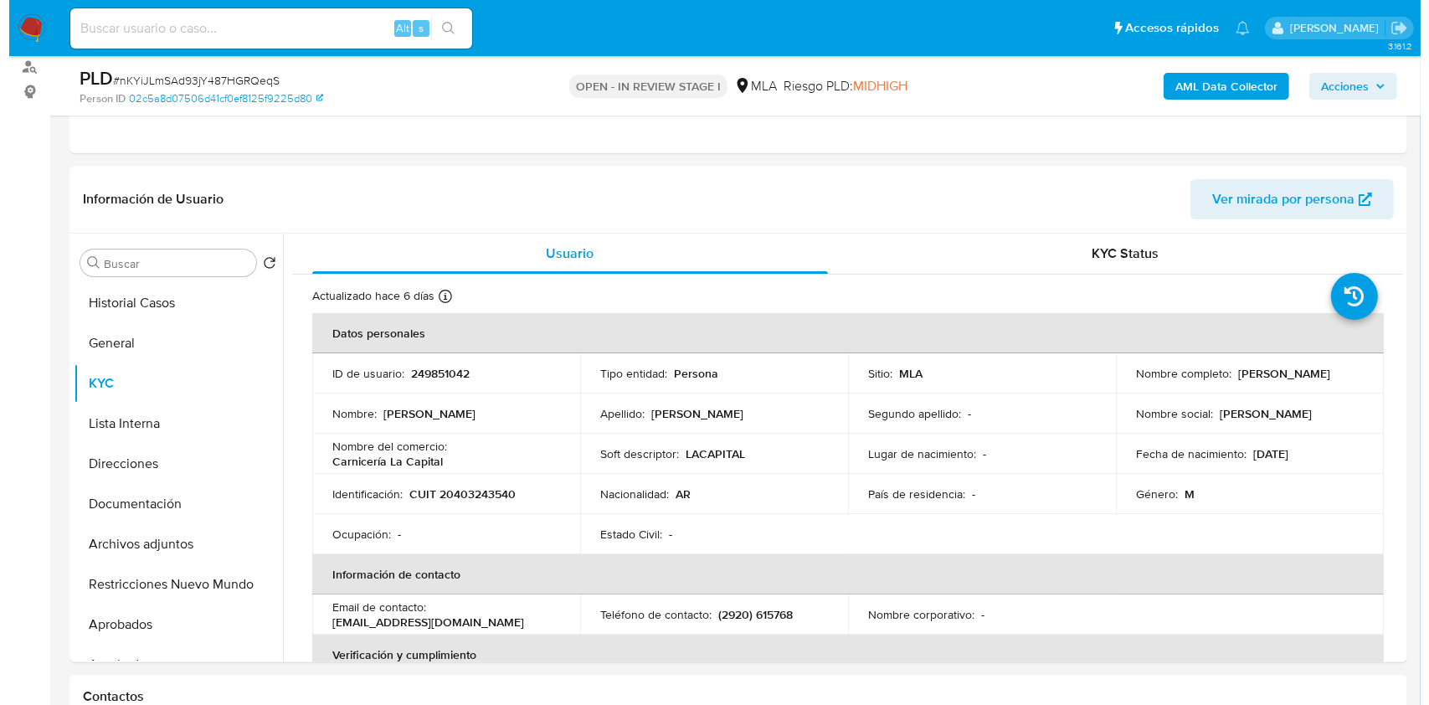
scroll to position [155, 0]
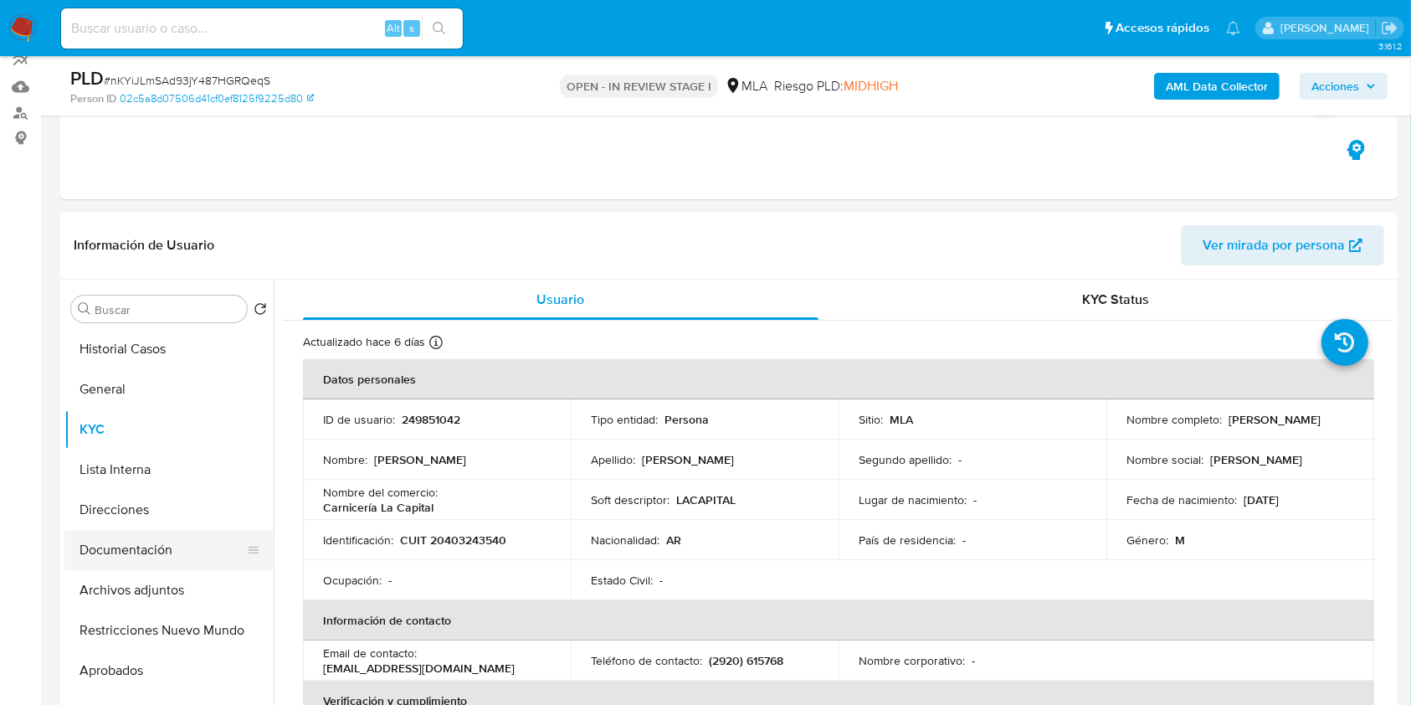
click at [139, 542] on button "Documentación" at bounding box center [162, 550] width 196 height 40
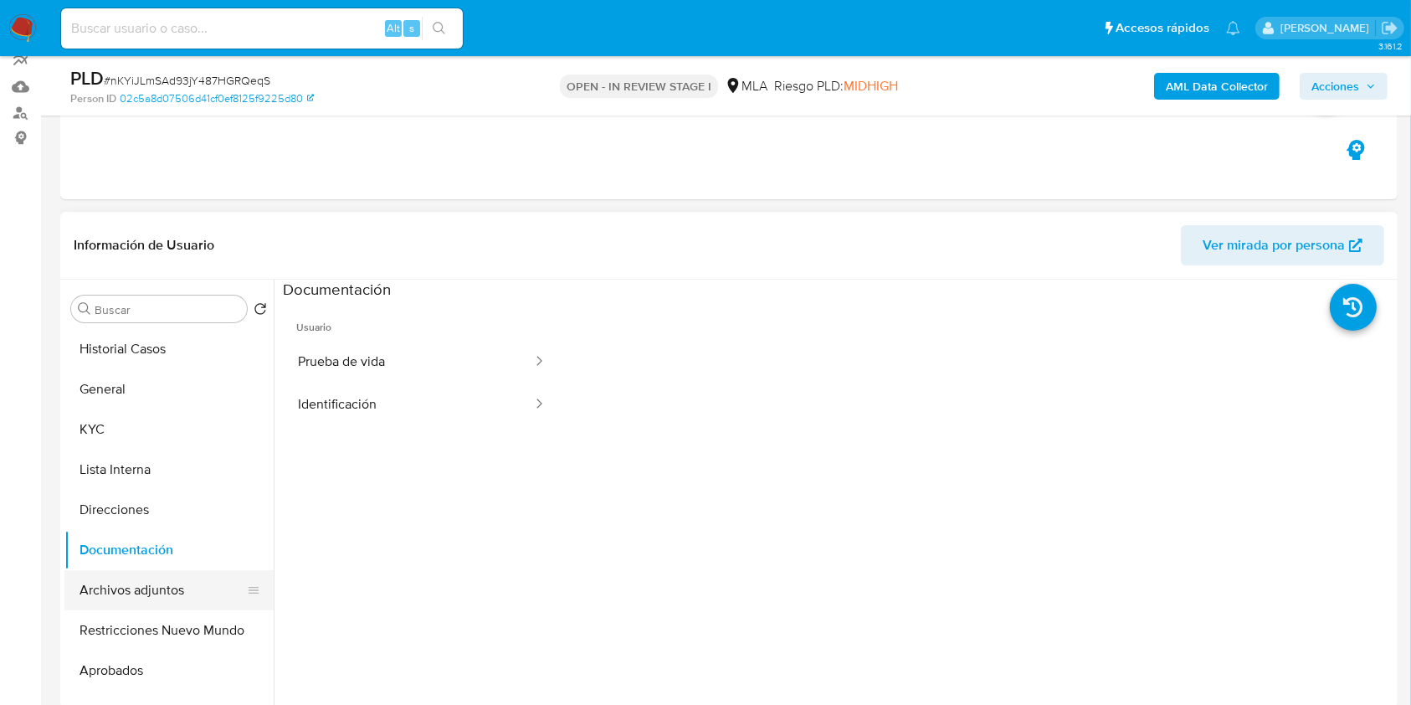
click at [167, 605] on button "Archivos adjuntos" at bounding box center [162, 590] width 196 height 40
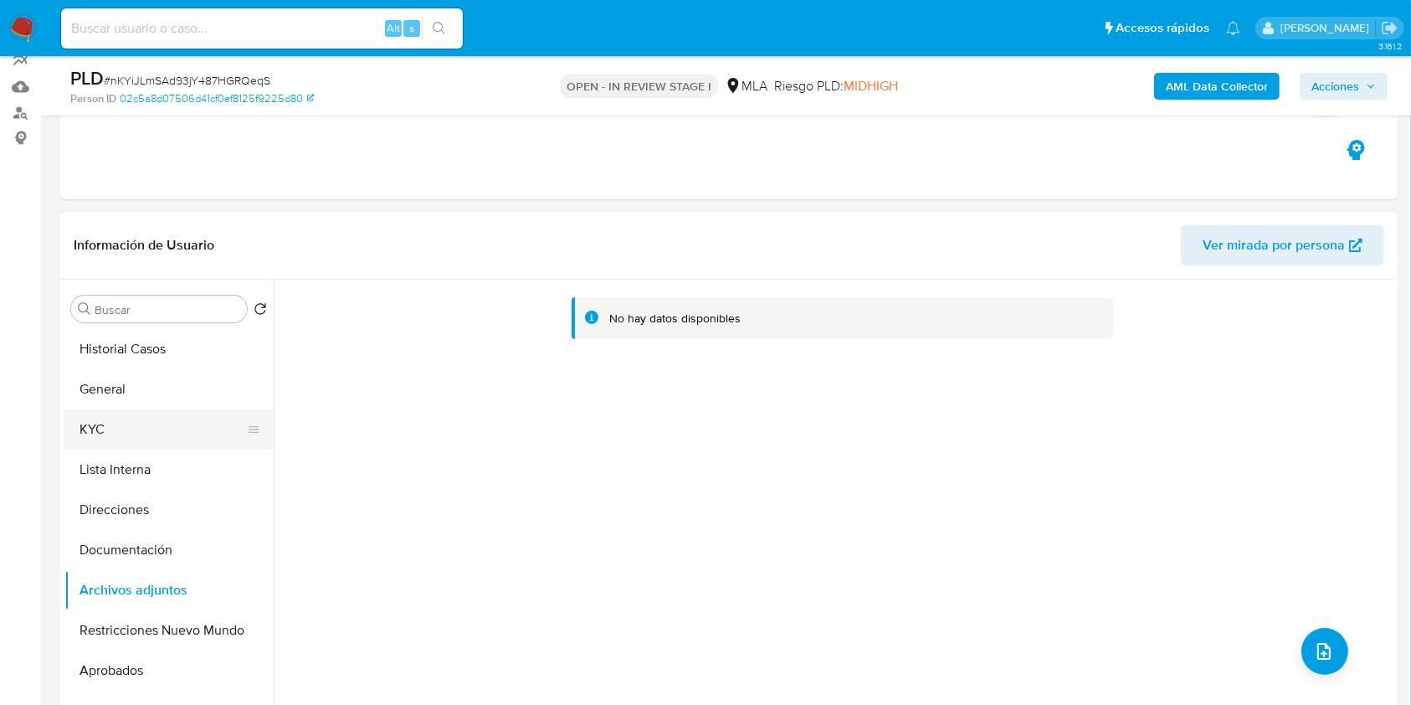
click at [122, 434] on button "KYC" at bounding box center [162, 429] width 196 height 40
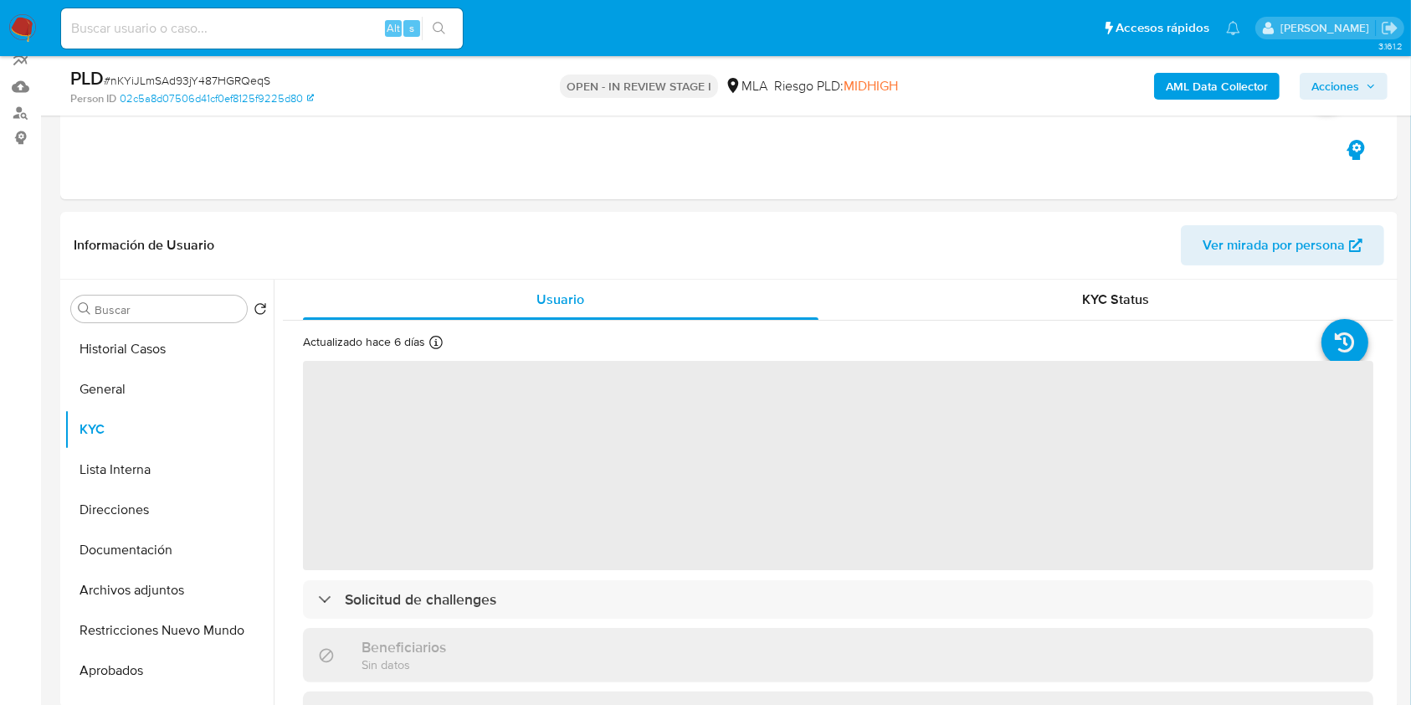
click at [1219, 90] on b "AML Data Collector" at bounding box center [1217, 86] width 102 height 27
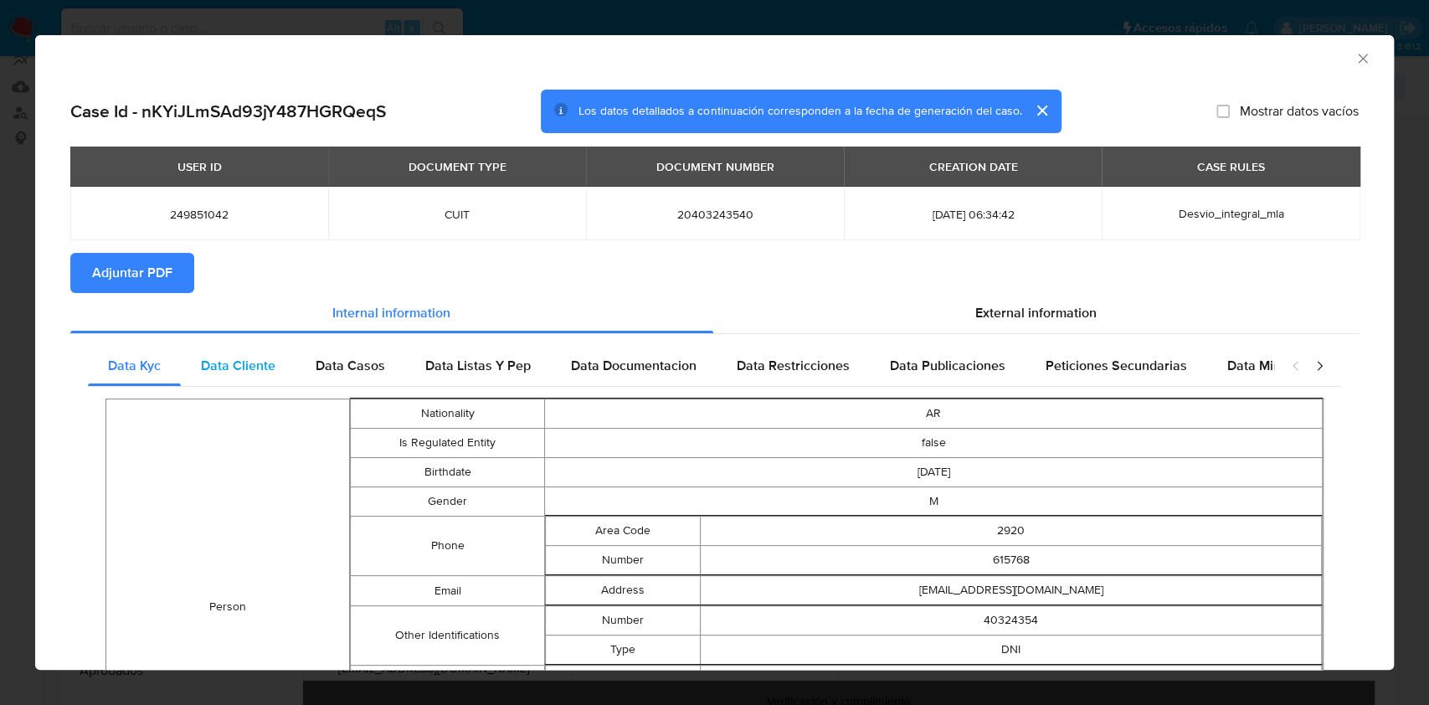
click at [261, 357] on span "Data Cliente" at bounding box center [238, 365] width 74 height 19
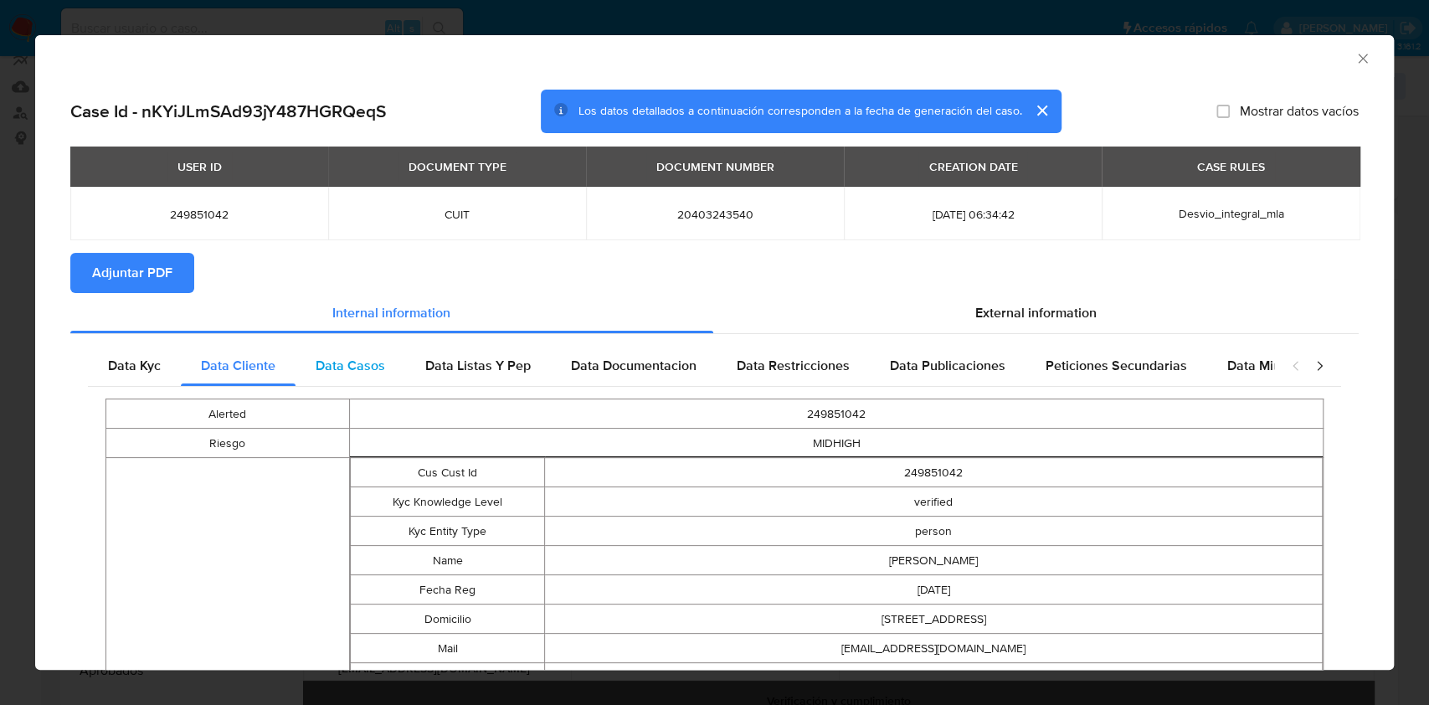
click at [372, 370] on span "Data Casos" at bounding box center [350, 365] width 69 height 19
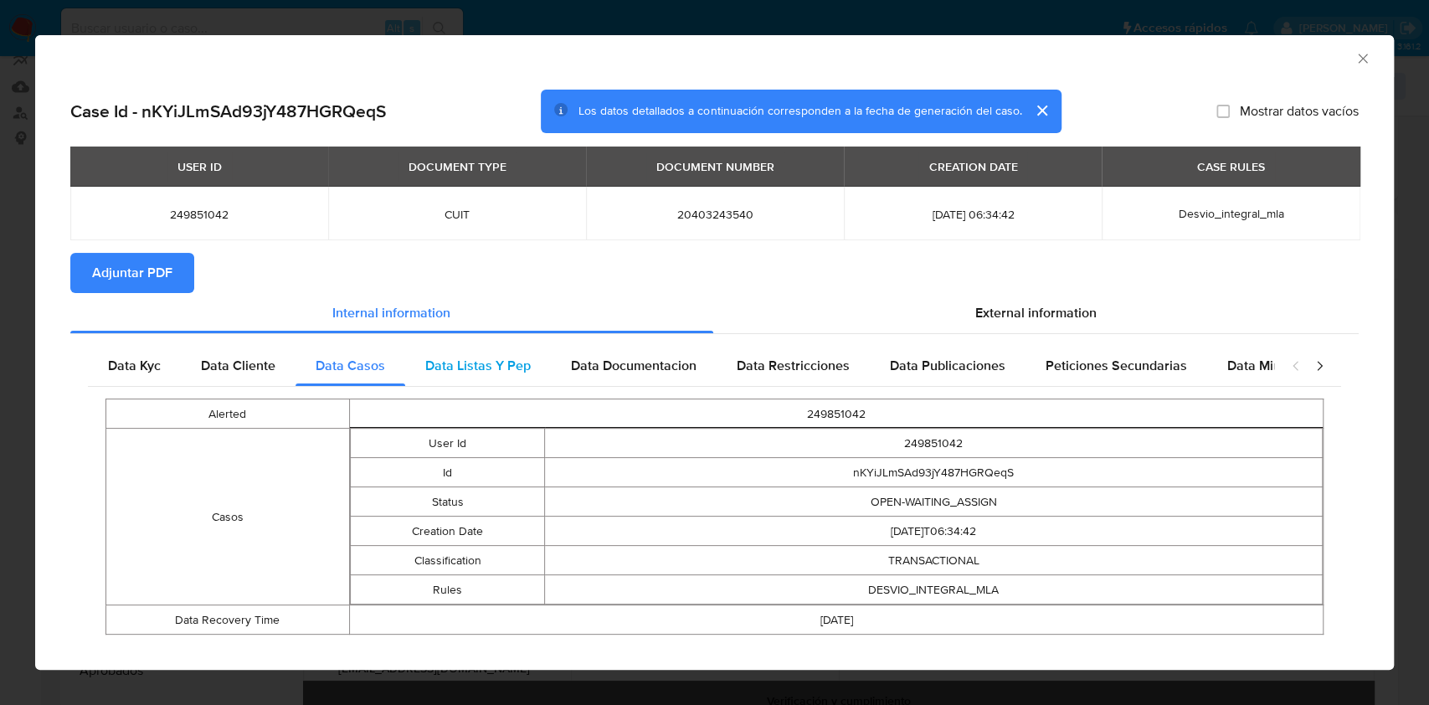
click at [435, 382] on div "Data Listas Y Pep" at bounding box center [478, 366] width 146 height 40
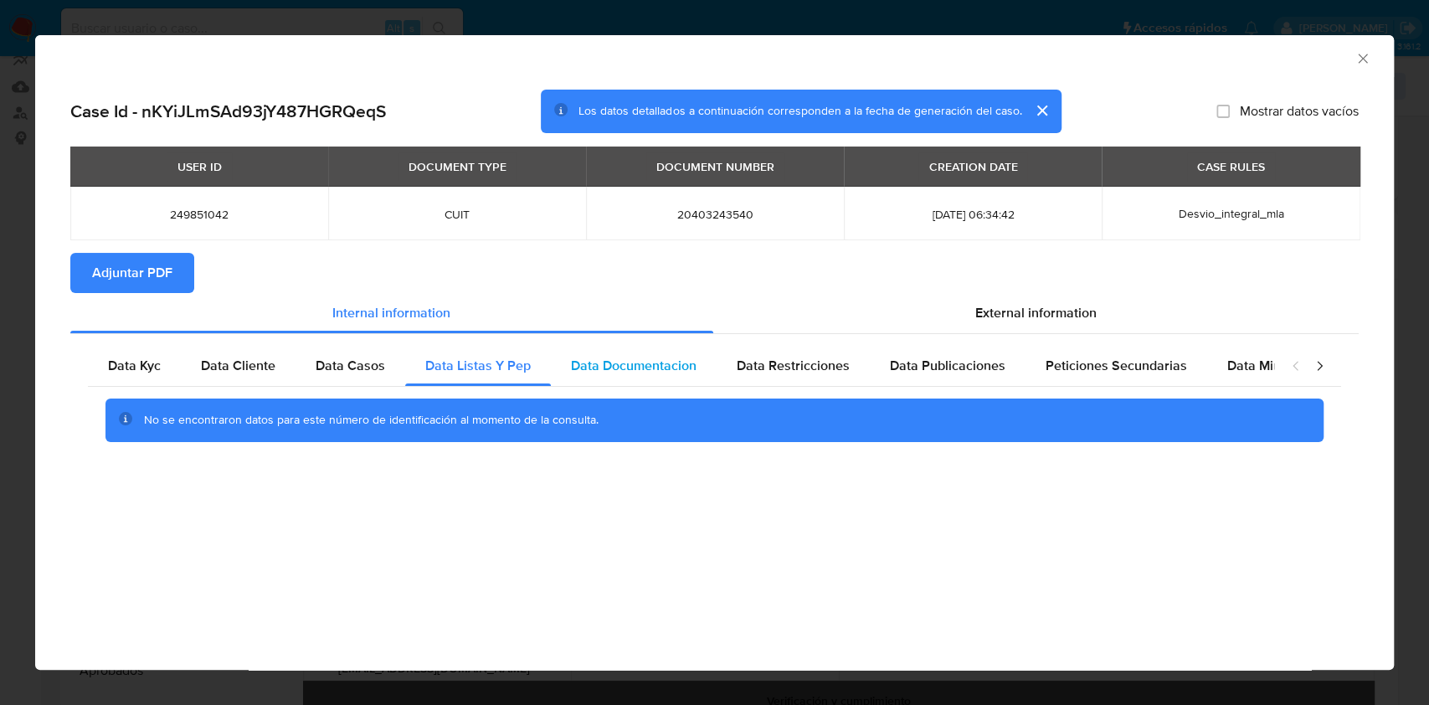
drag, startPoint x: 646, startPoint y: 366, endPoint x: 661, endPoint y: 365, distance: 15.1
click at [648, 365] on span "Data Documentacion" at bounding box center [634, 365] width 126 height 19
click at [783, 368] on span "Data Restricciones" at bounding box center [792, 365] width 113 height 19
click at [873, 368] on div "Data Publicaciones" at bounding box center [948, 366] width 156 height 40
click at [1045, 365] on span "Peticiones Secundarias" at bounding box center [1115, 365] width 141 height 19
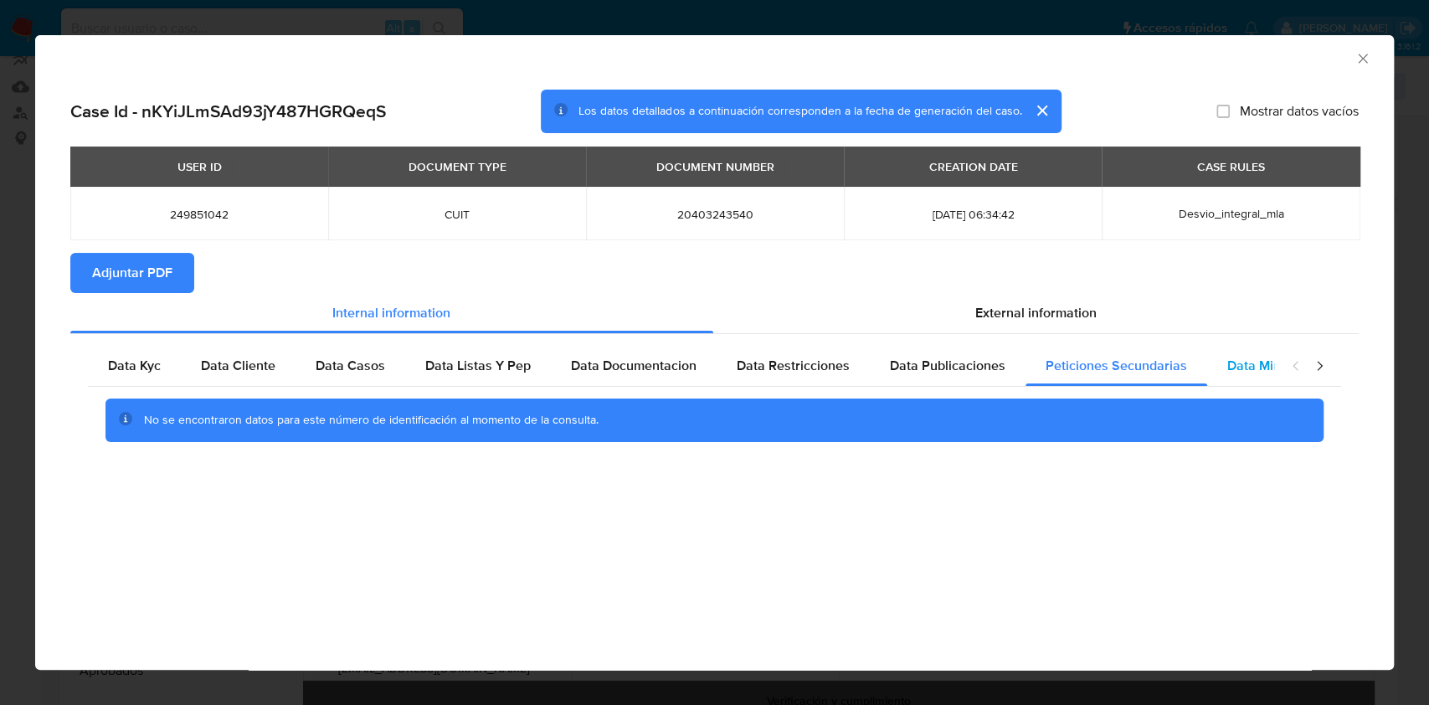
click at [1227, 357] on span "Data Minoridad" at bounding box center [1273, 365] width 92 height 19
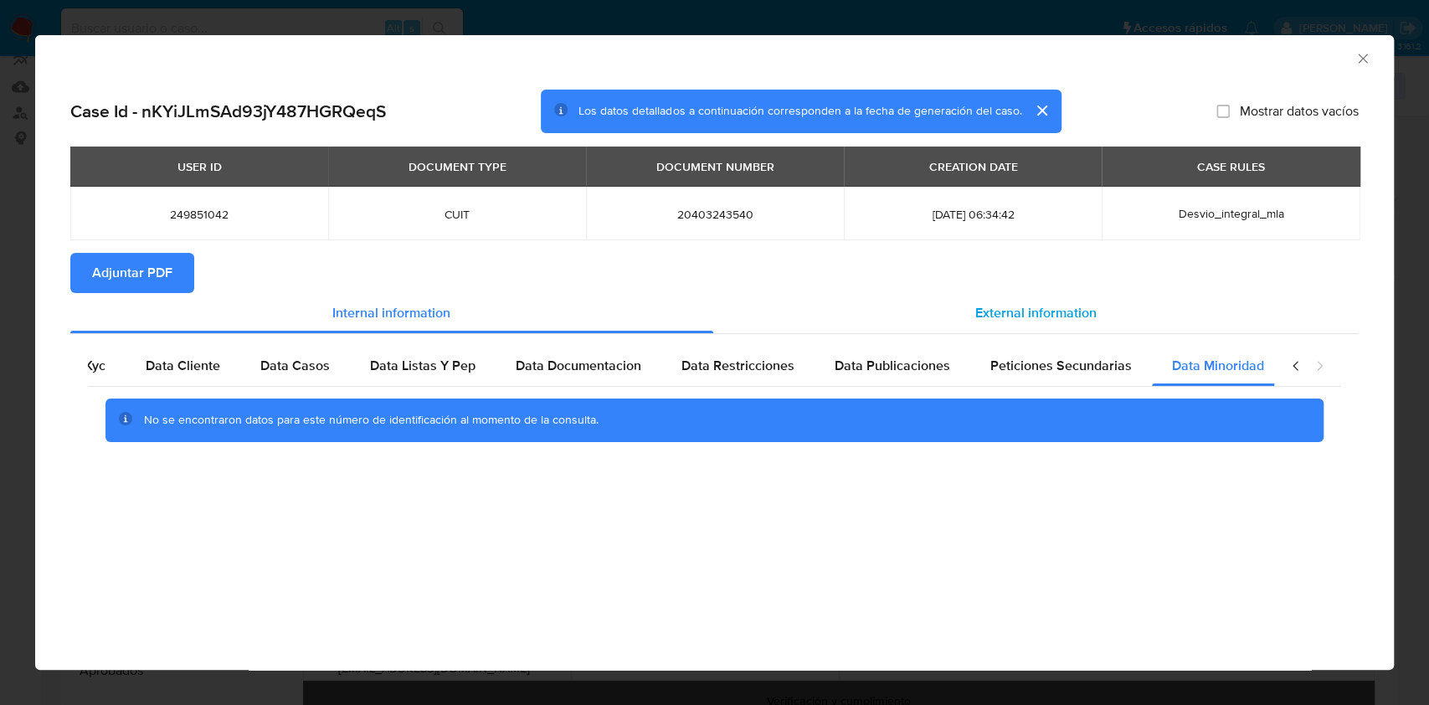
scroll to position [0, 56]
click at [1120, 317] on div "External information" at bounding box center [1036, 313] width 646 height 40
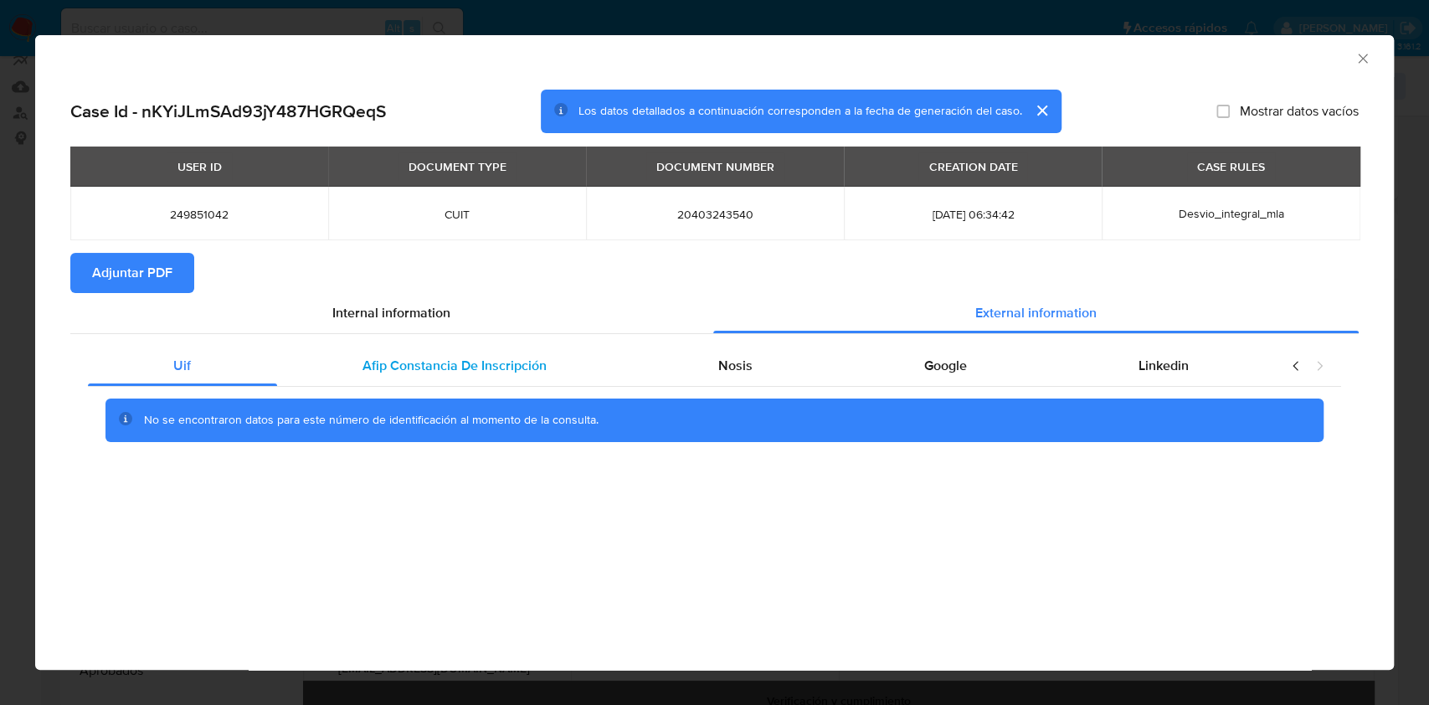
click at [552, 345] on div "Uif Afip Constancia De Inscripción Nosis Google Linkedin No se encontraron dato…" at bounding box center [714, 399] width 1288 height 131
click at [539, 385] on div "Afip Constancia De Inscripción" at bounding box center [455, 366] width 356 height 40
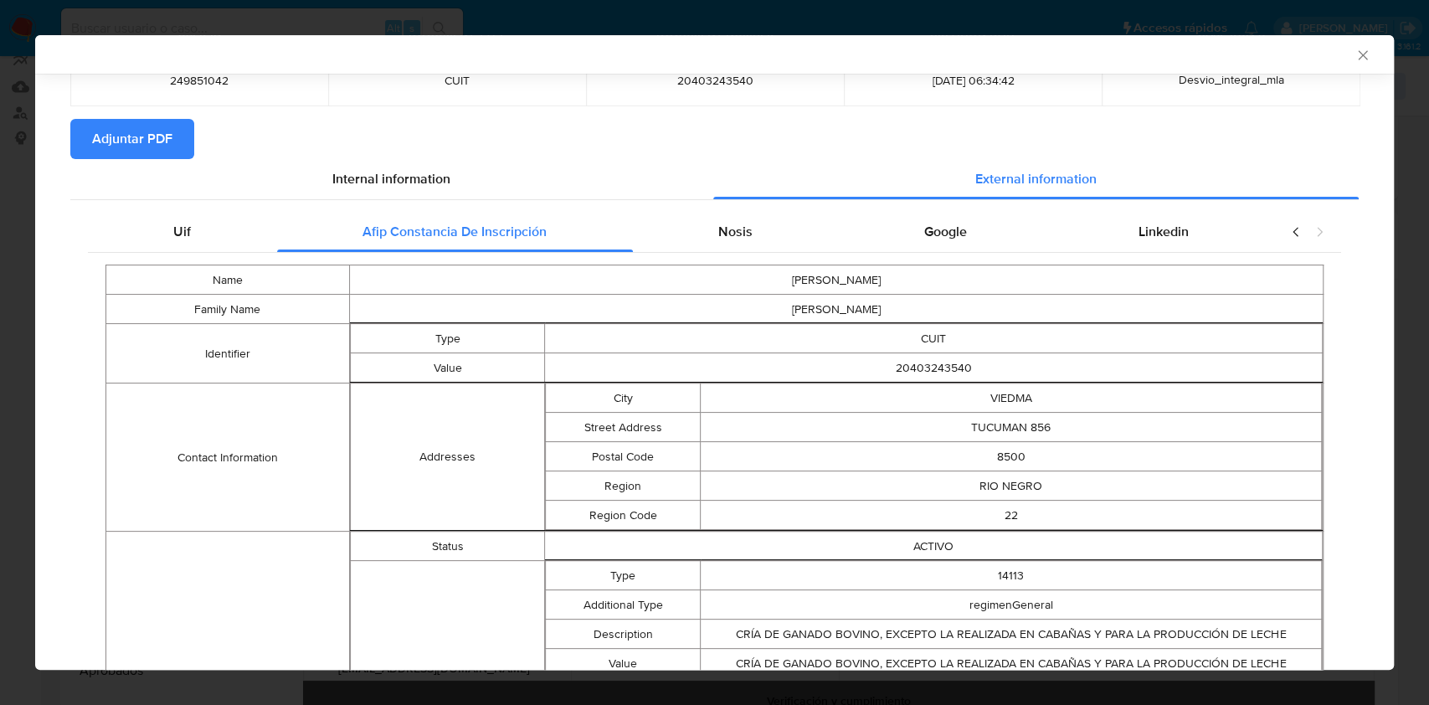
scroll to position [213, 0]
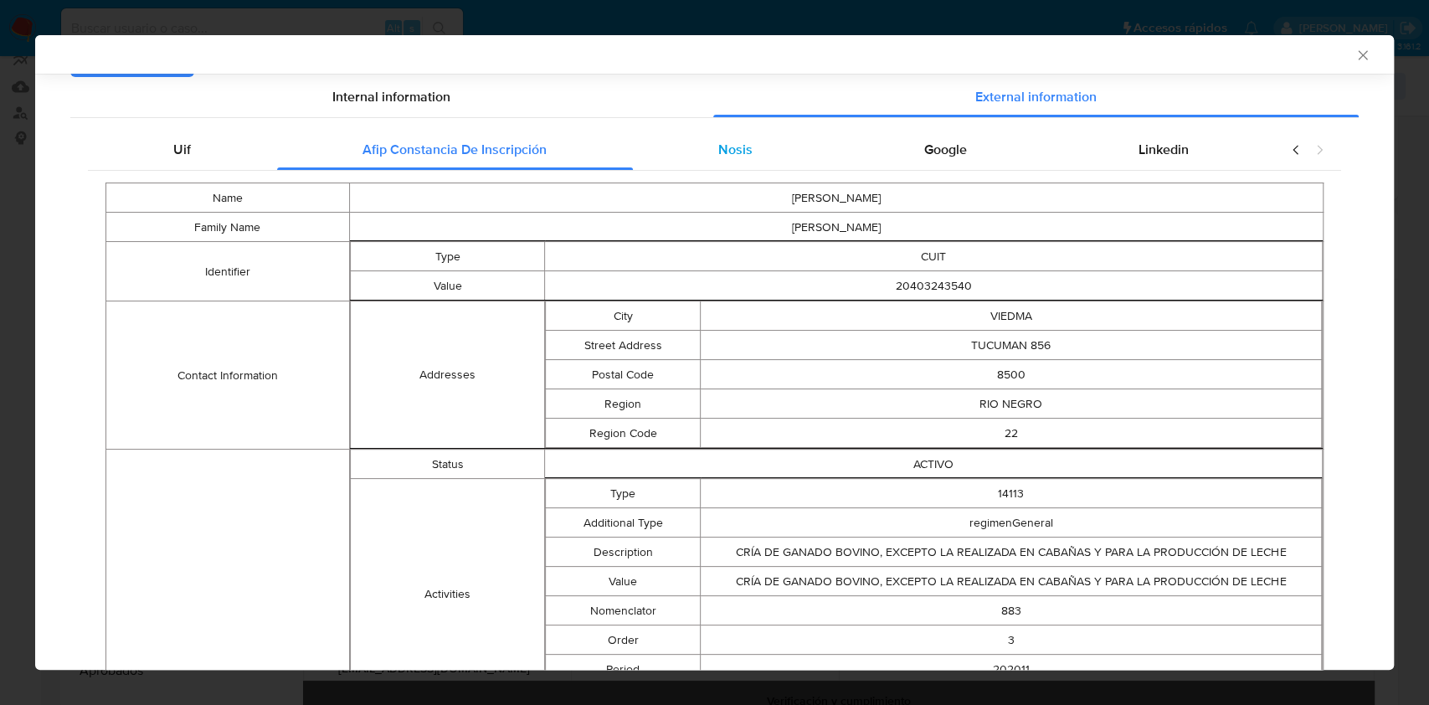
click at [697, 159] on div "Nosis" at bounding box center [736, 150] width 206 height 40
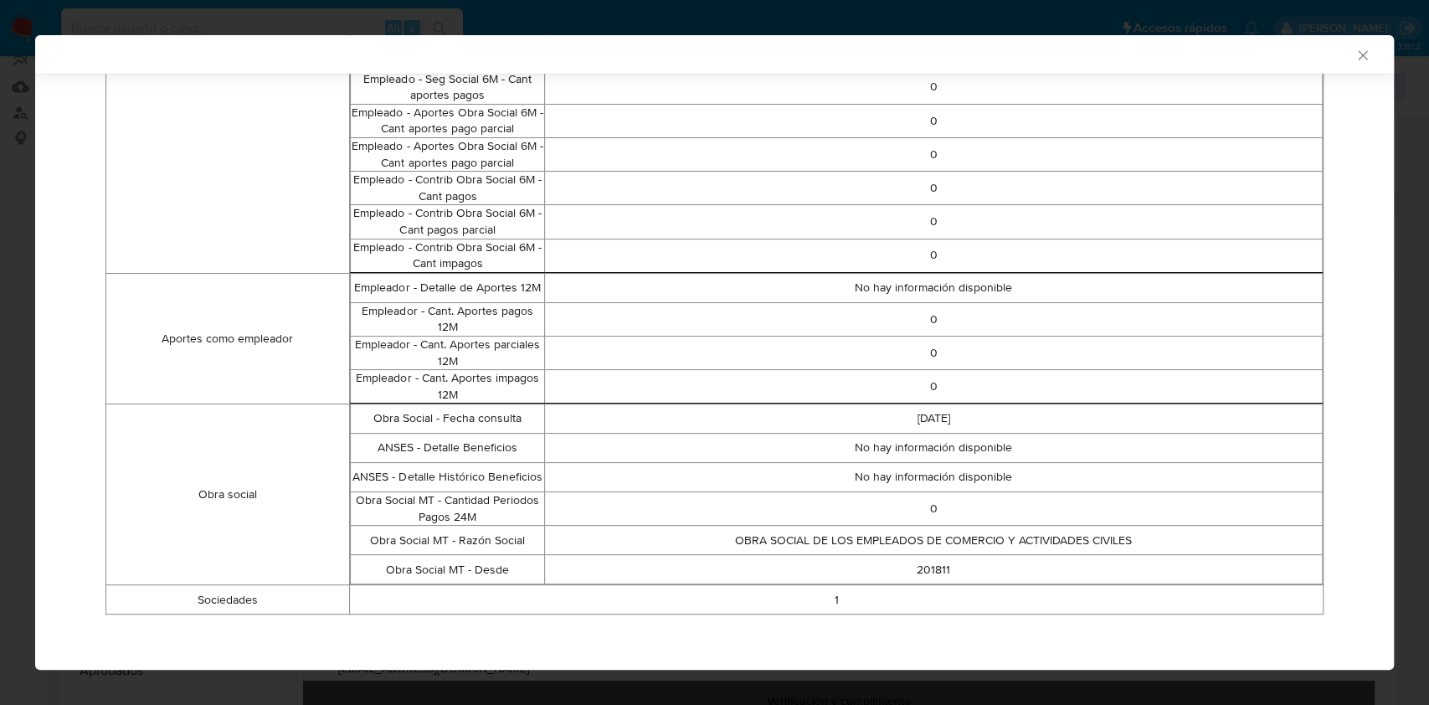
scroll to position [3, 0]
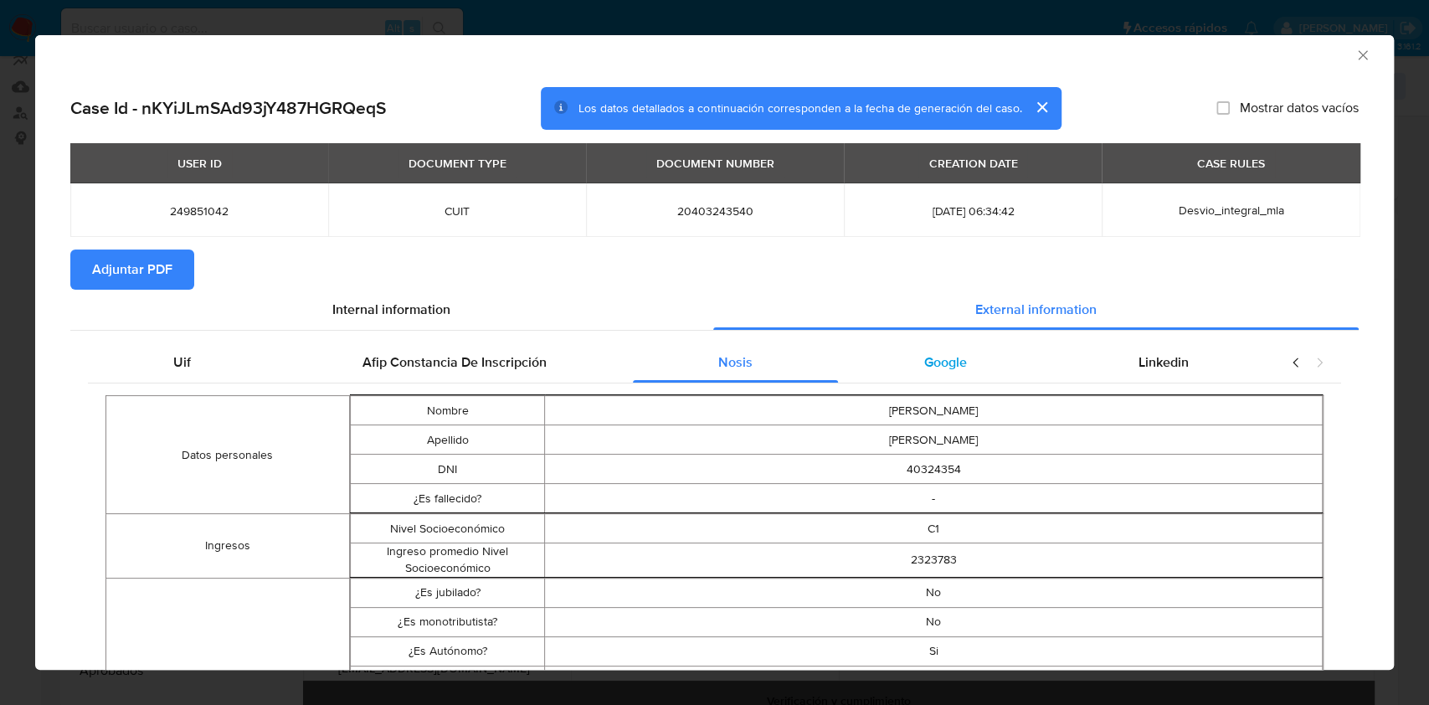
click at [917, 378] on div "Google" at bounding box center [945, 362] width 214 height 40
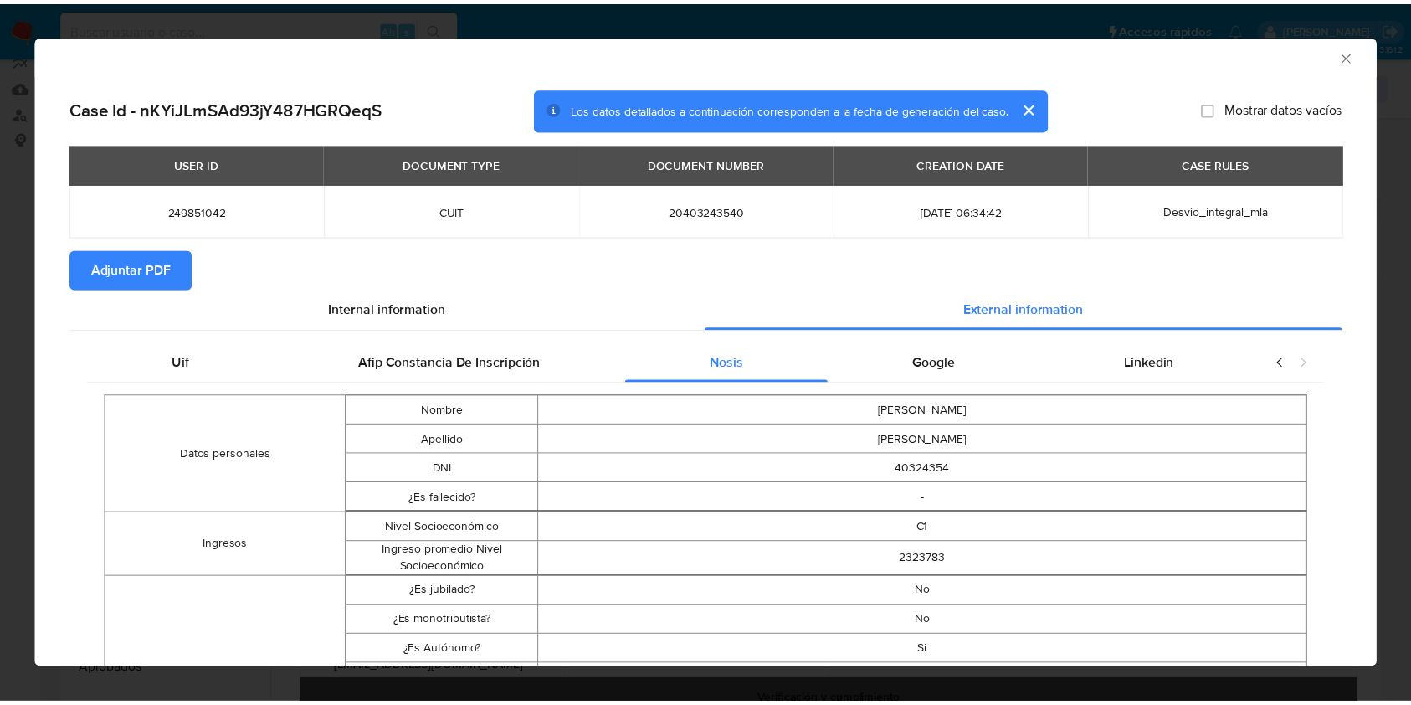
scroll to position [0, 0]
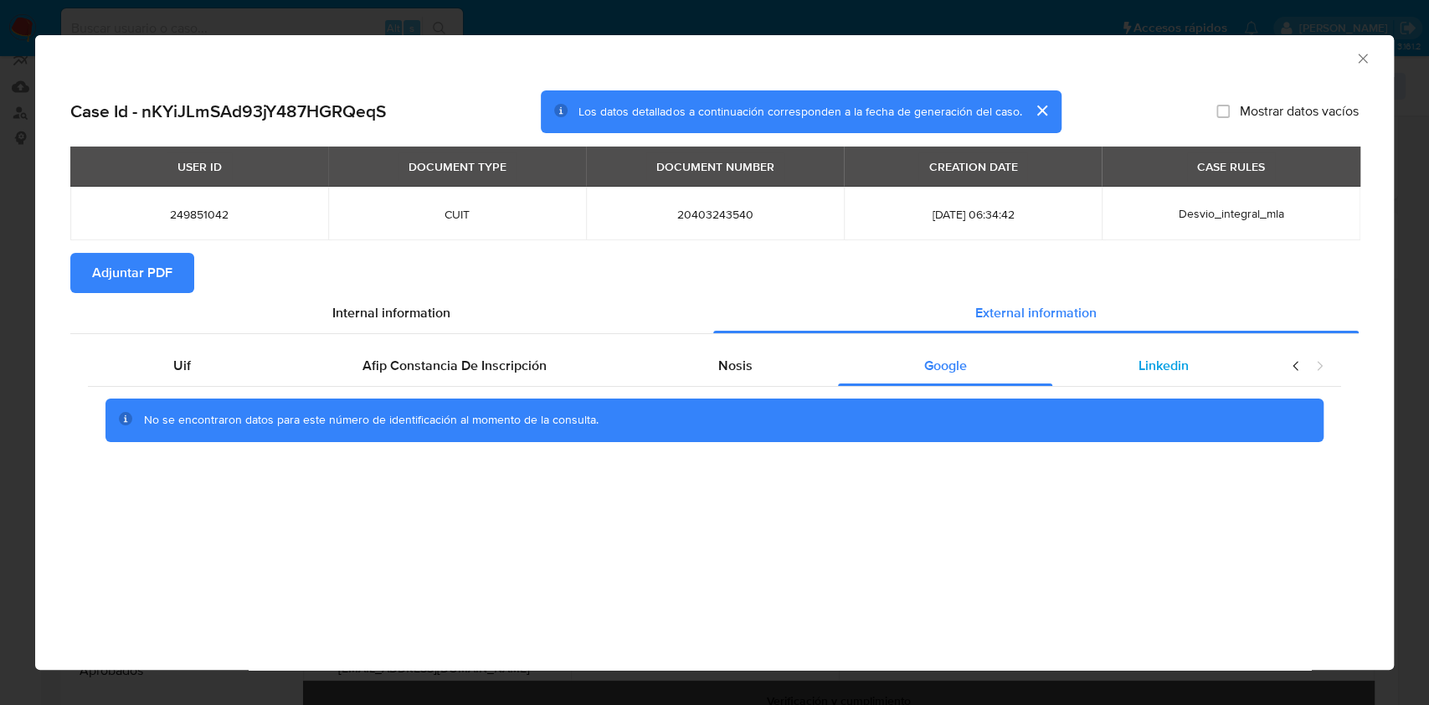
click at [1172, 372] on span "Linkedin" at bounding box center [1163, 365] width 50 height 19
click at [127, 288] on span "Adjuntar PDF" at bounding box center [132, 272] width 80 height 37
click at [1363, 57] on icon "Cerrar ventana" at bounding box center [1362, 58] width 17 height 17
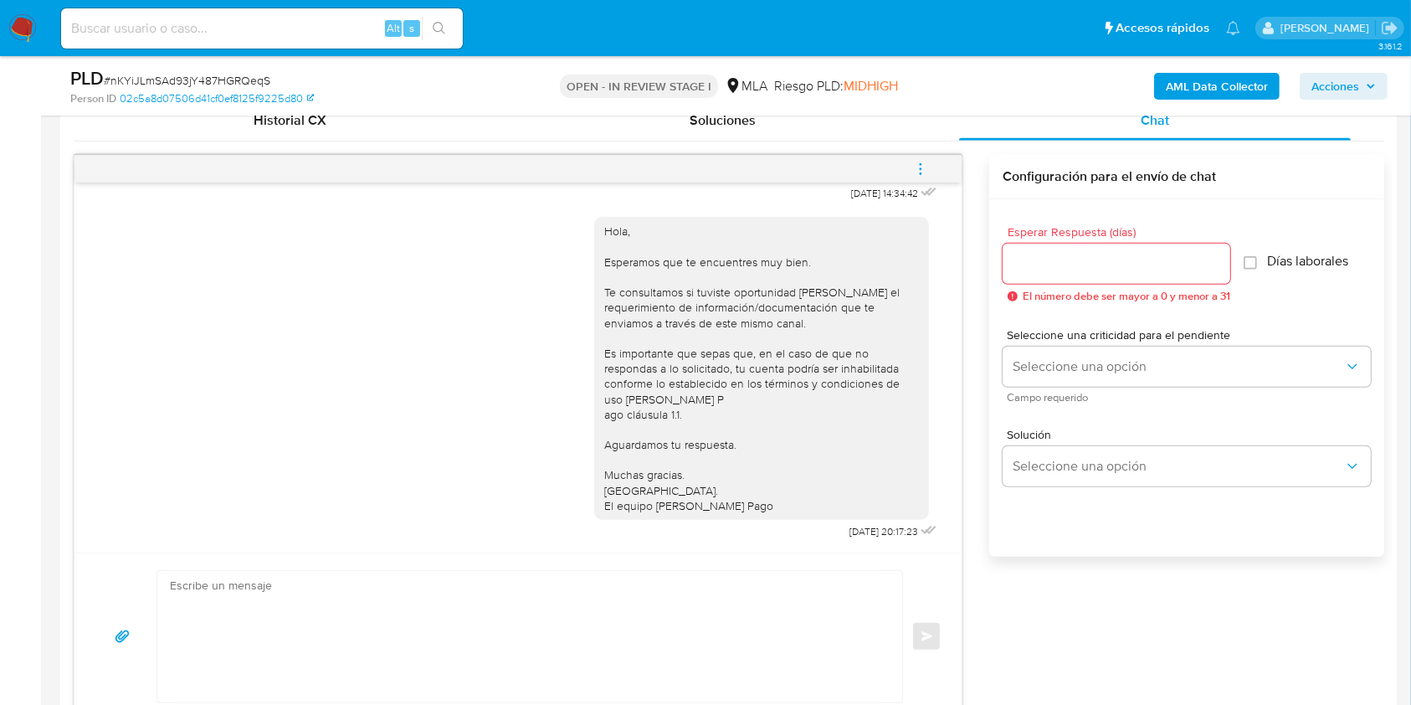
scroll to position [901, 0]
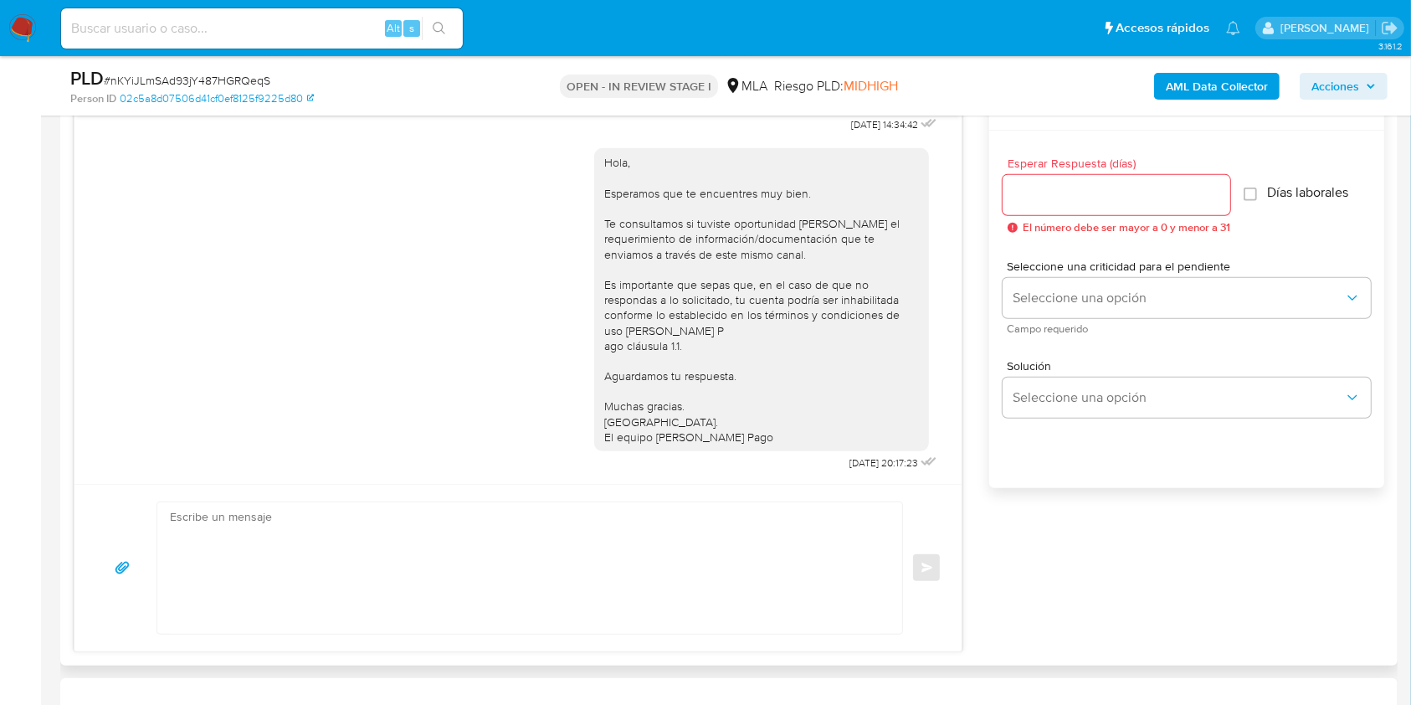
drag, startPoint x: 744, startPoint y: 510, endPoint x: 741, endPoint y: 526, distance: 16.1
click at [743, 523] on div "Enviar" at bounding box center [517, 567] width 887 height 167
click at [712, 565] on textarea at bounding box center [525, 567] width 711 height 131
paste textarea "Lore Ipsu Dolorsi Amet, Co adipisc el sed doeiusmodte incididuntu la et dolore …"
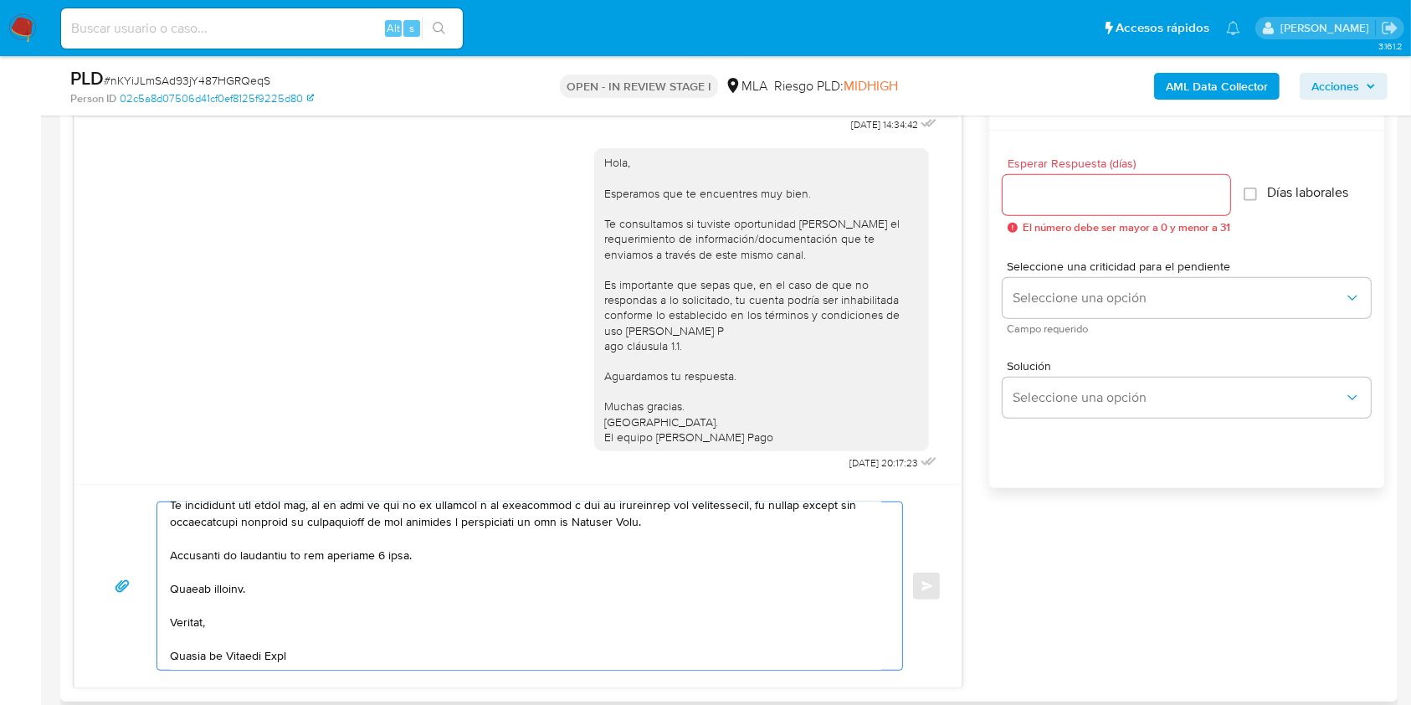
scroll to position [649, 0]
click at [384, 552] on textarea at bounding box center [525, 585] width 711 height 167
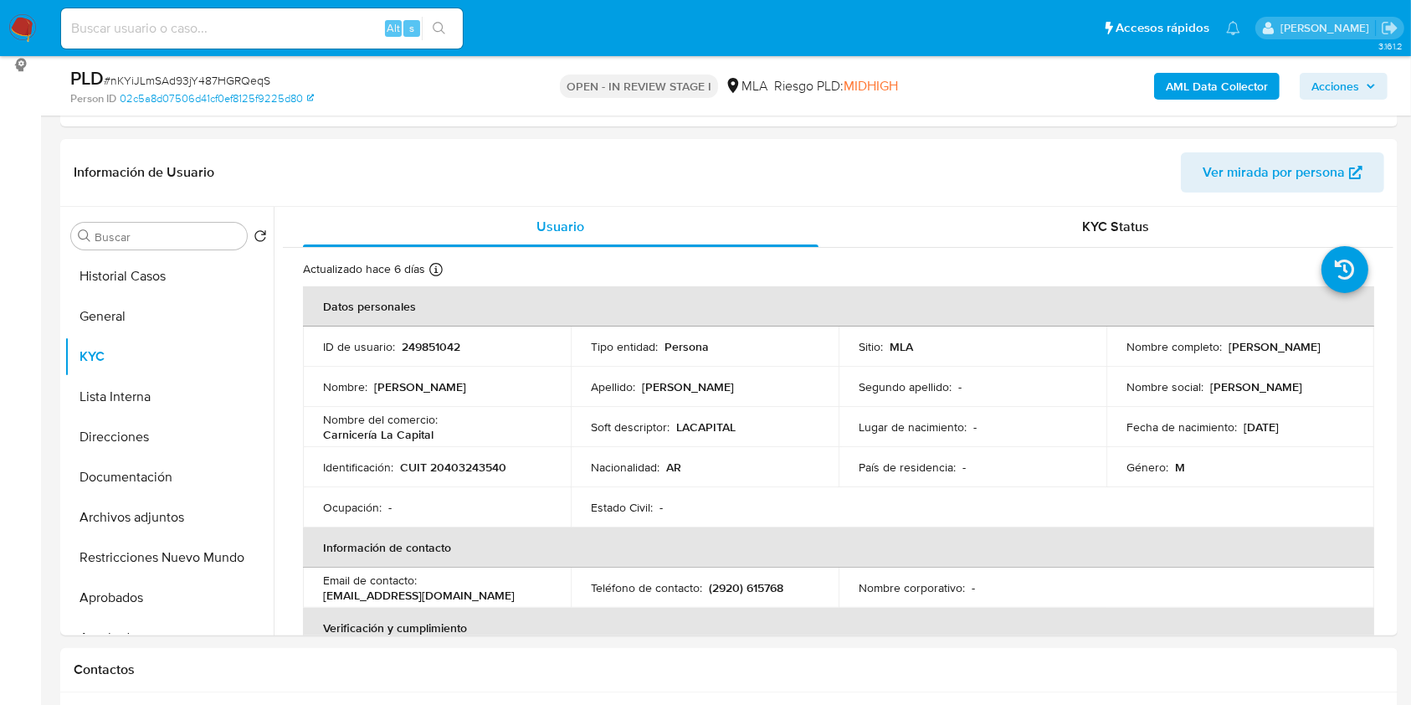
scroll to position [205, 0]
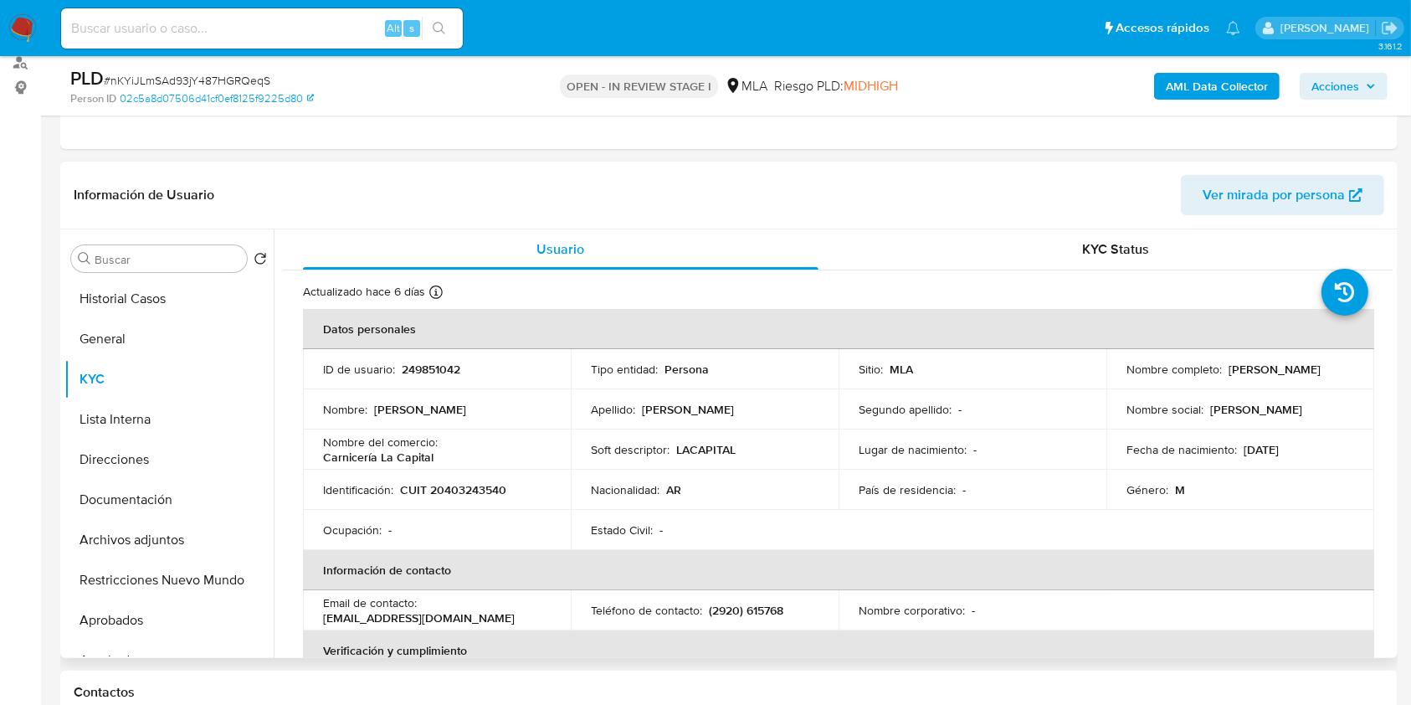
drag, startPoint x: 1270, startPoint y: 378, endPoint x: 1118, endPoint y: 382, distance: 151.5
click at [1118, 382] on td "Nombre completo : [PERSON_NAME]" at bounding box center [1240, 369] width 268 height 40
copy p "[PERSON_NAME]"
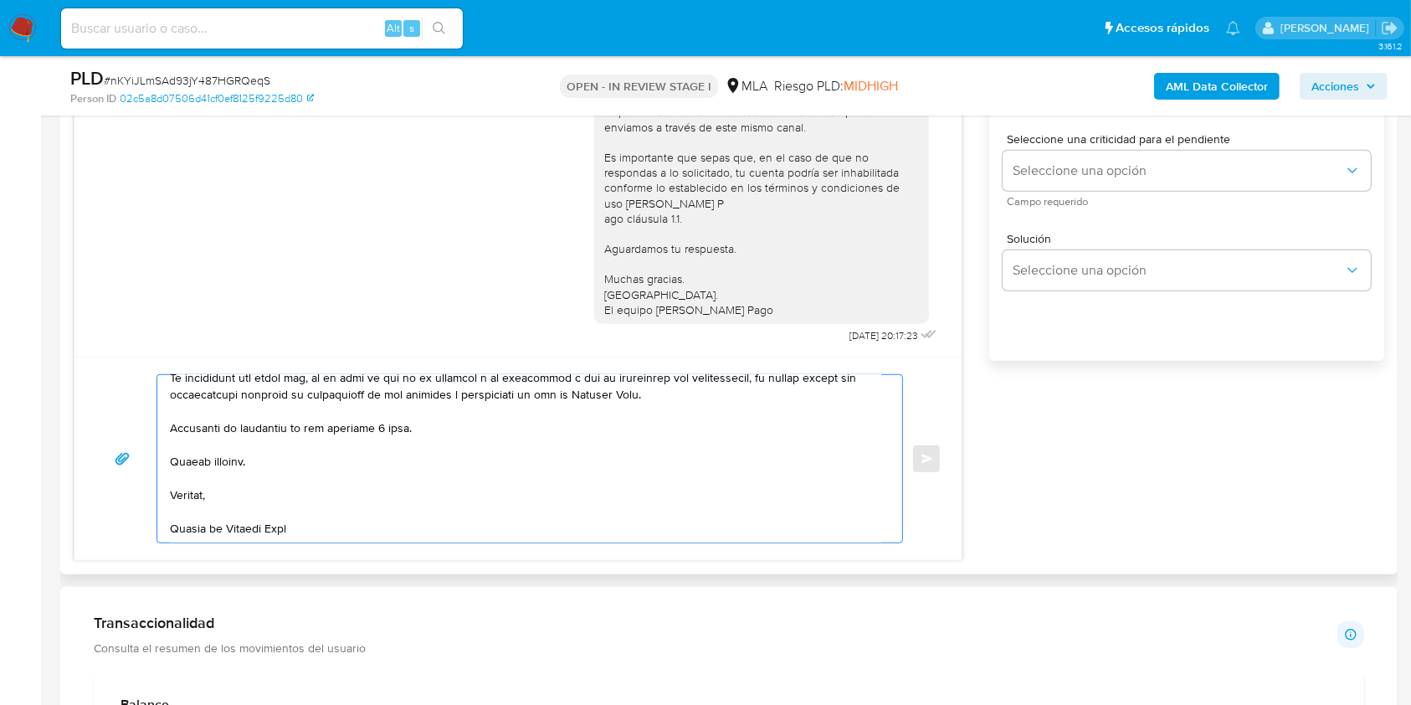
scroll to position [0, 0]
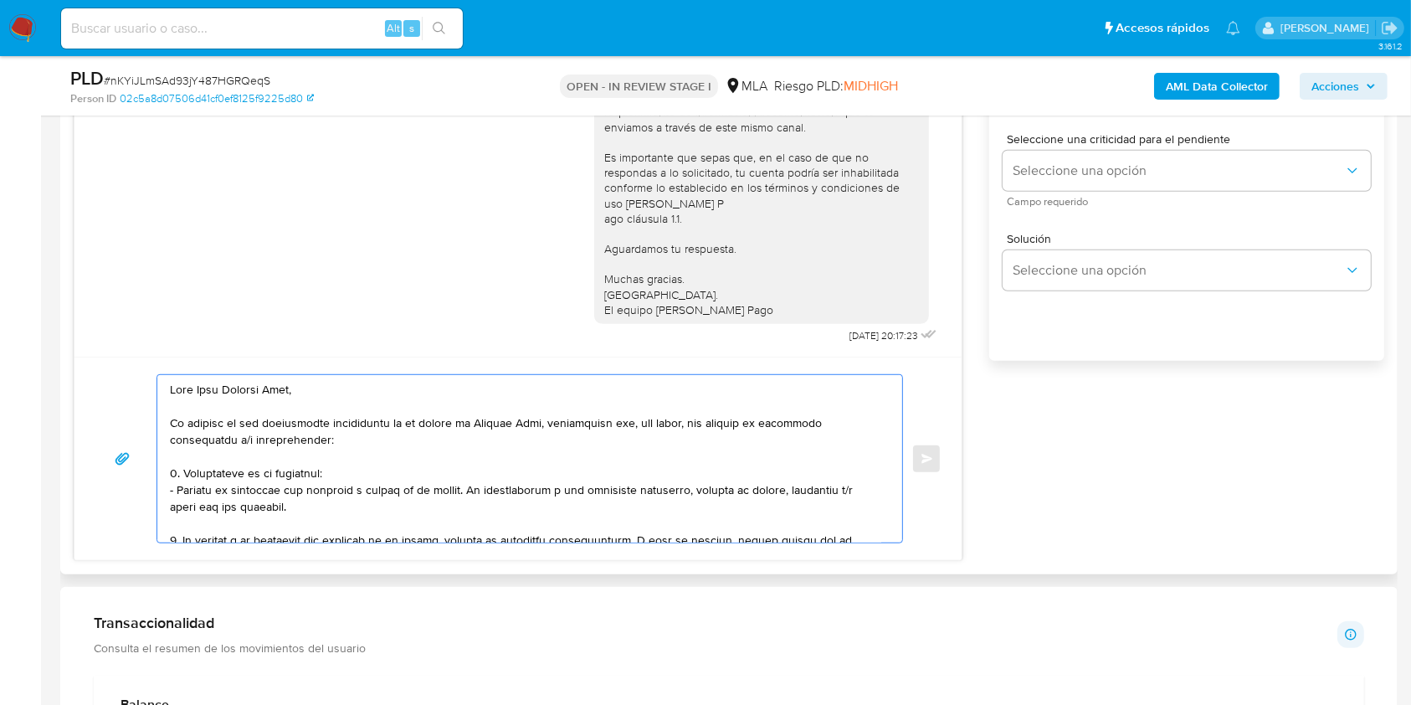
drag, startPoint x: 286, startPoint y: 387, endPoint x: 164, endPoint y: 382, distance: 122.3
click at [164, 382] on div at bounding box center [525, 458] width 736 height 167
paste textarea "[PERSON_NAME]"
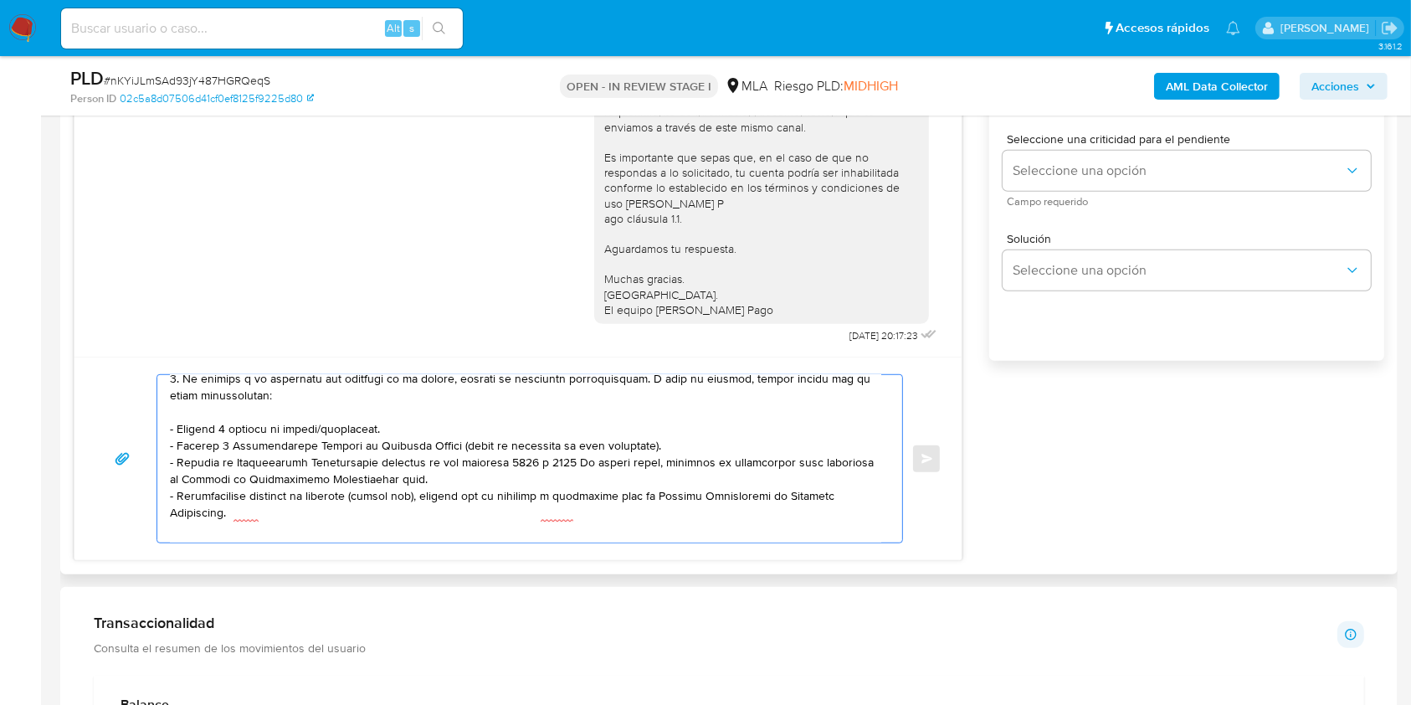
scroll to position [167, 0]
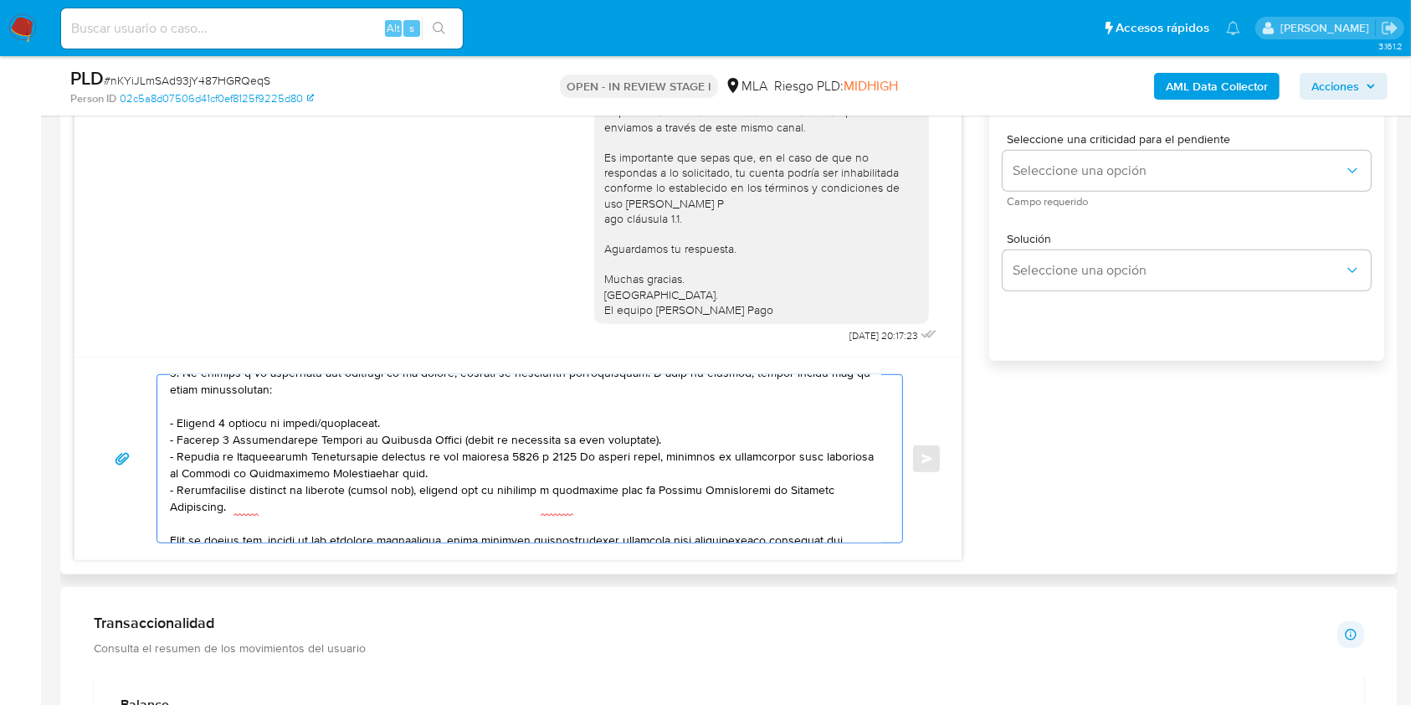
drag, startPoint x: 392, startPoint y: 431, endPoint x: 155, endPoint y: 422, distance: 237.0
click at [155, 422] on div "Enviar" at bounding box center [518, 458] width 847 height 169
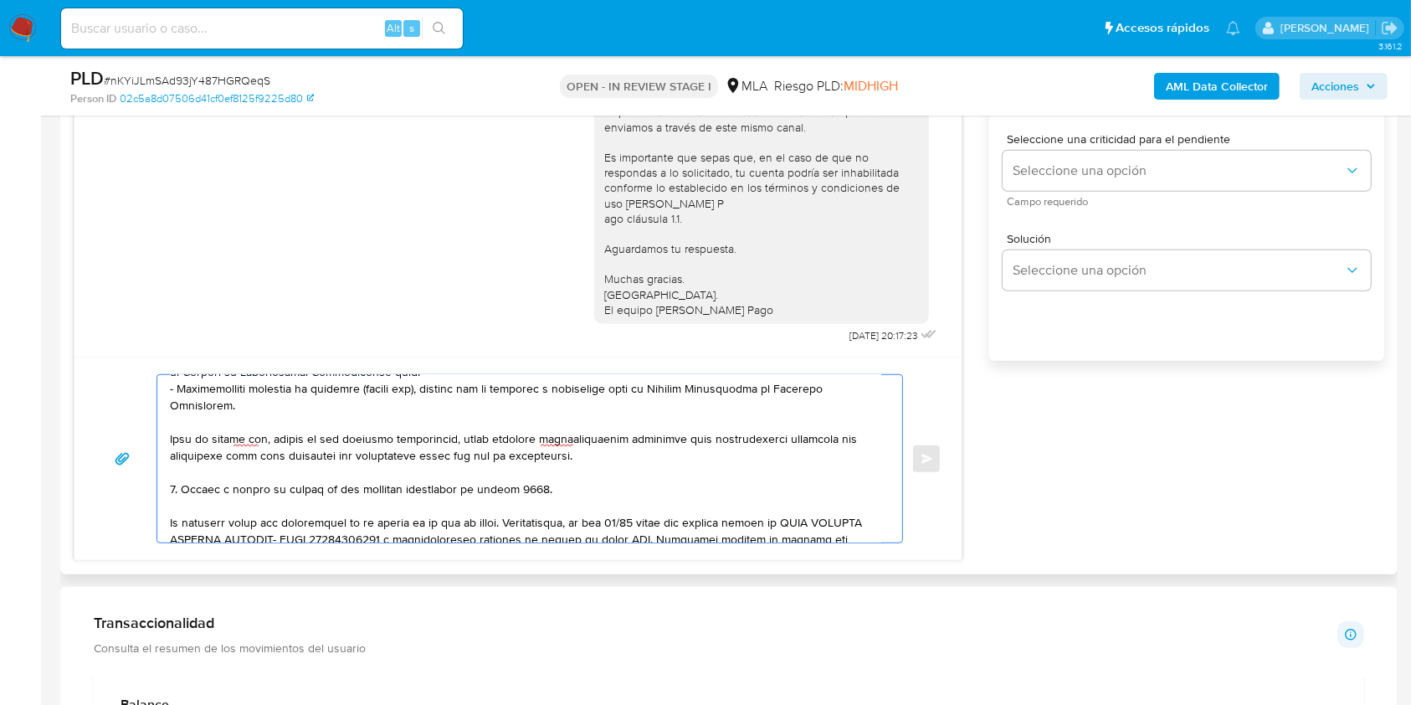
scroll to position [0, 0]
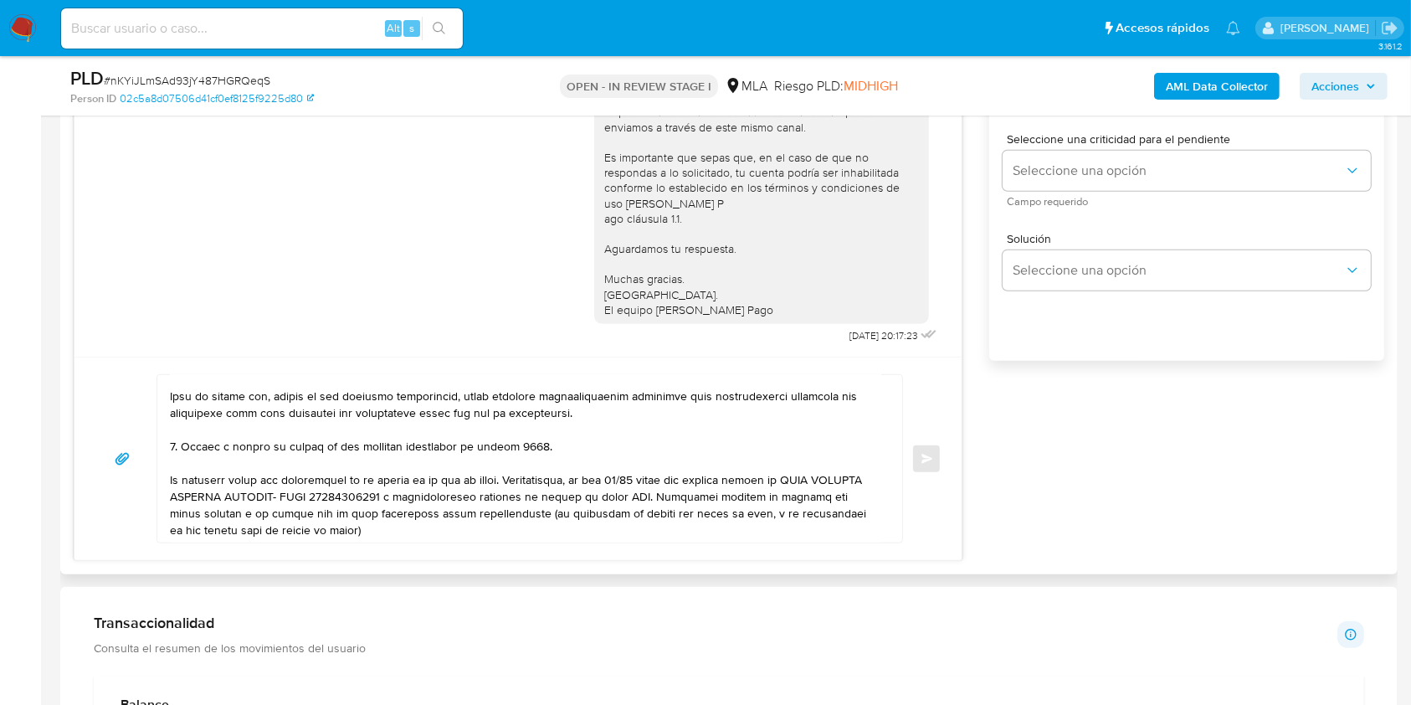
drag, startPoint x: 167, startPoint y: 488, endPoint x: 178, endPoint y: 492, distance: 11.7
click at [178, 492] on div at bounding box center [525, 458] width 736 height 167
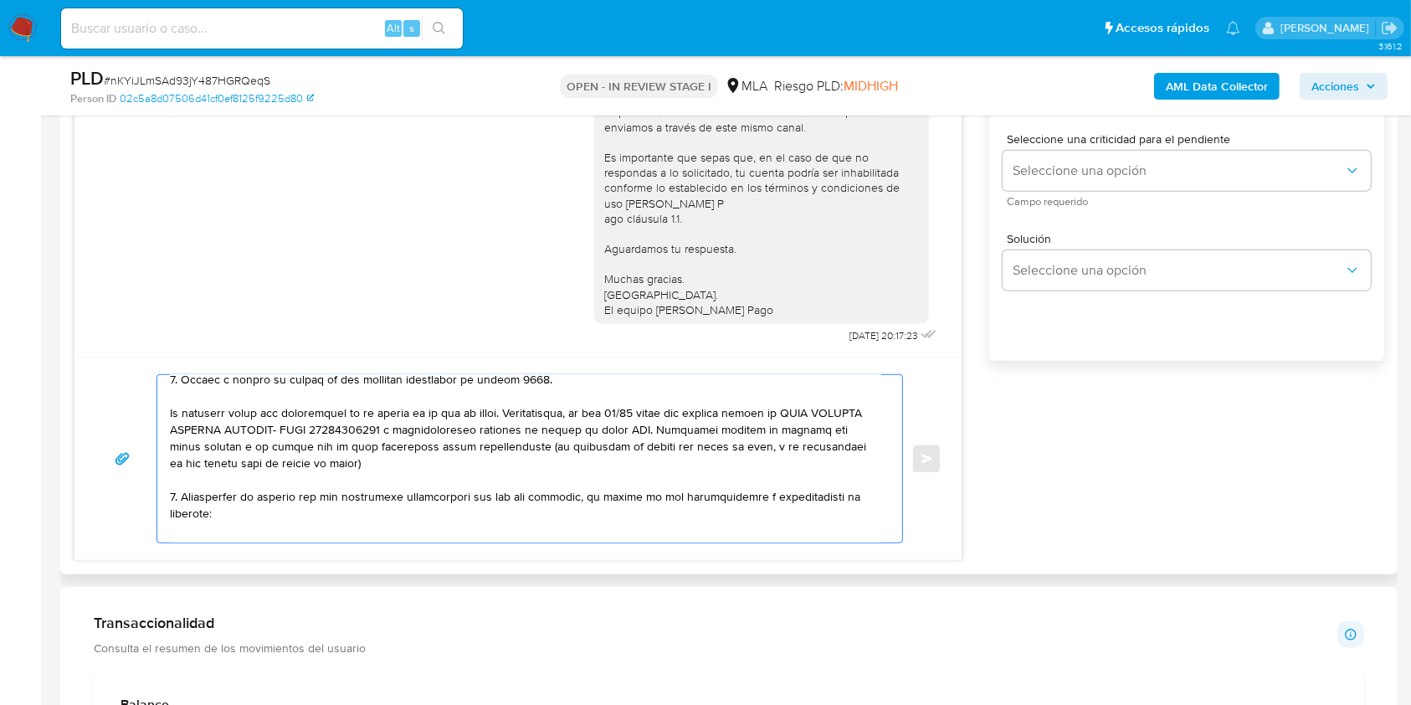
drag, startPoint x: 172, startPoint y: 493, endPoint x: 398, endPoint y: 473, distance: 226.9
click at [398, 473] on textarea at bounding box center [525, 458] width 711 height 167
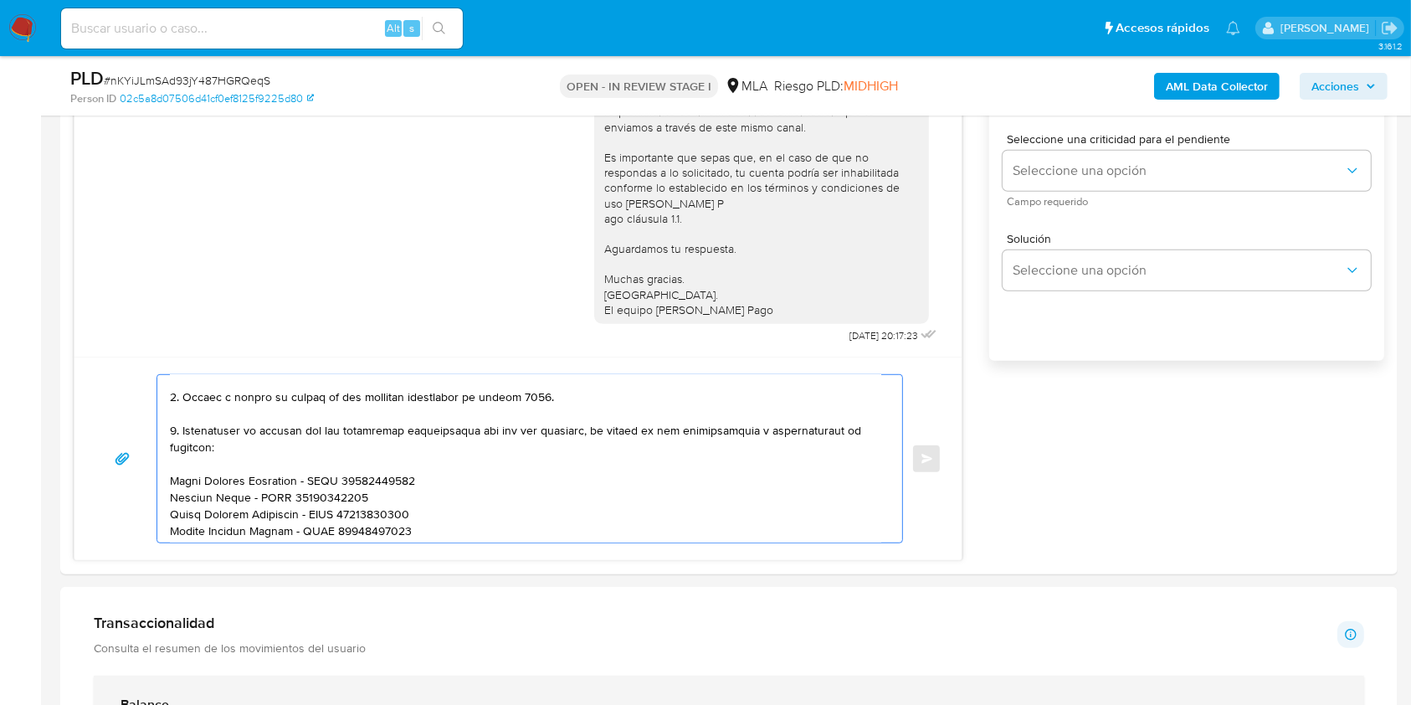
type textarea "Loremip Dolorsita Consecte, Ad elitsed do eiu temporincid utlaboreetd ma al eni…"
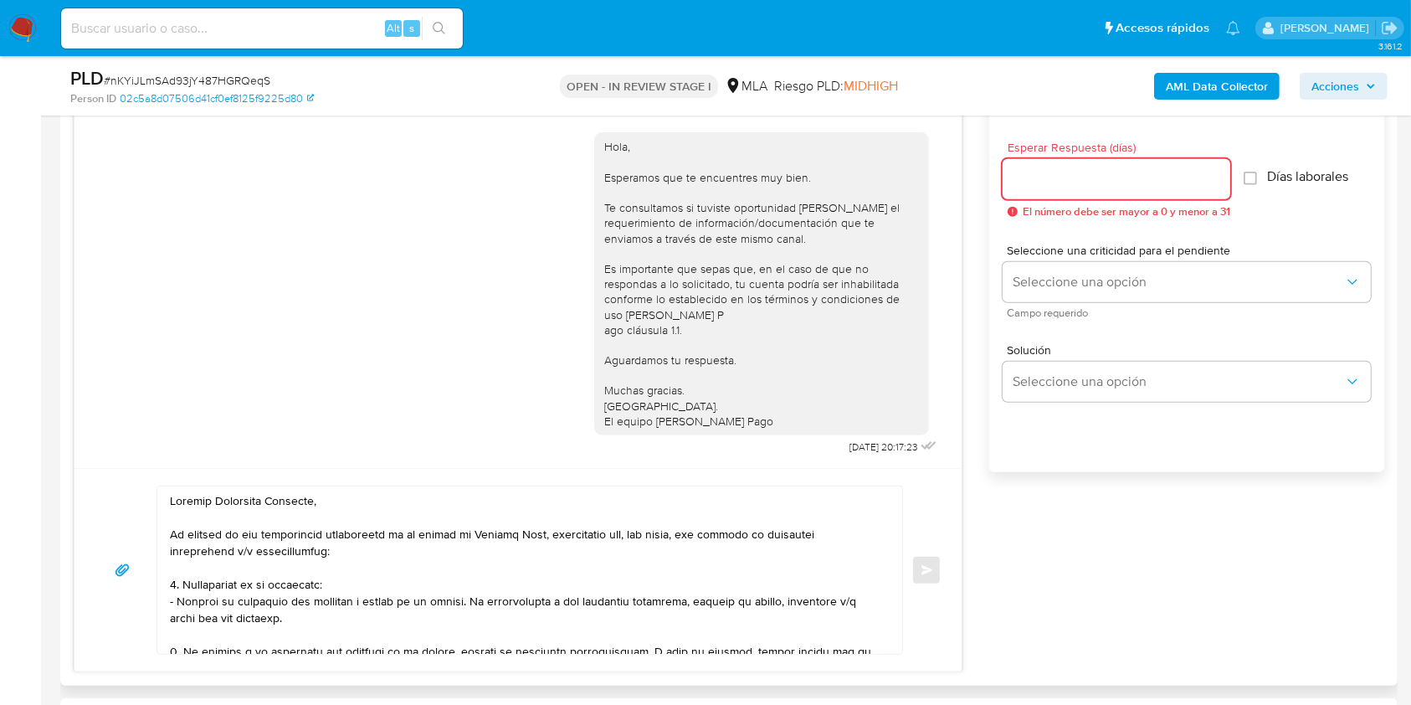
click at [1057, 177] on input "Esperar Respuesta (días)" at bounding box center [1117, 179] width 228 height 22
type input "2"
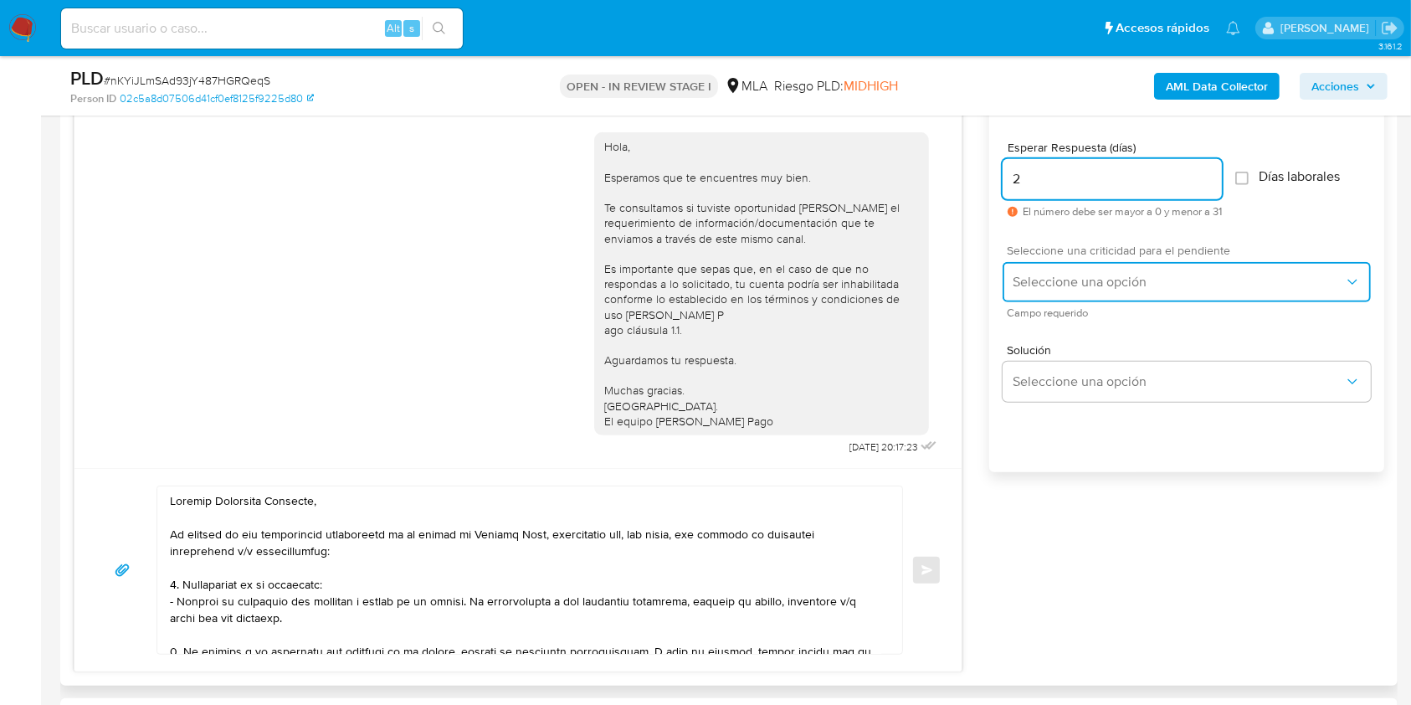
click at [1067, 284] on span "Seleccione una opción" at bounding box center [1178, 282] width 331 height 17
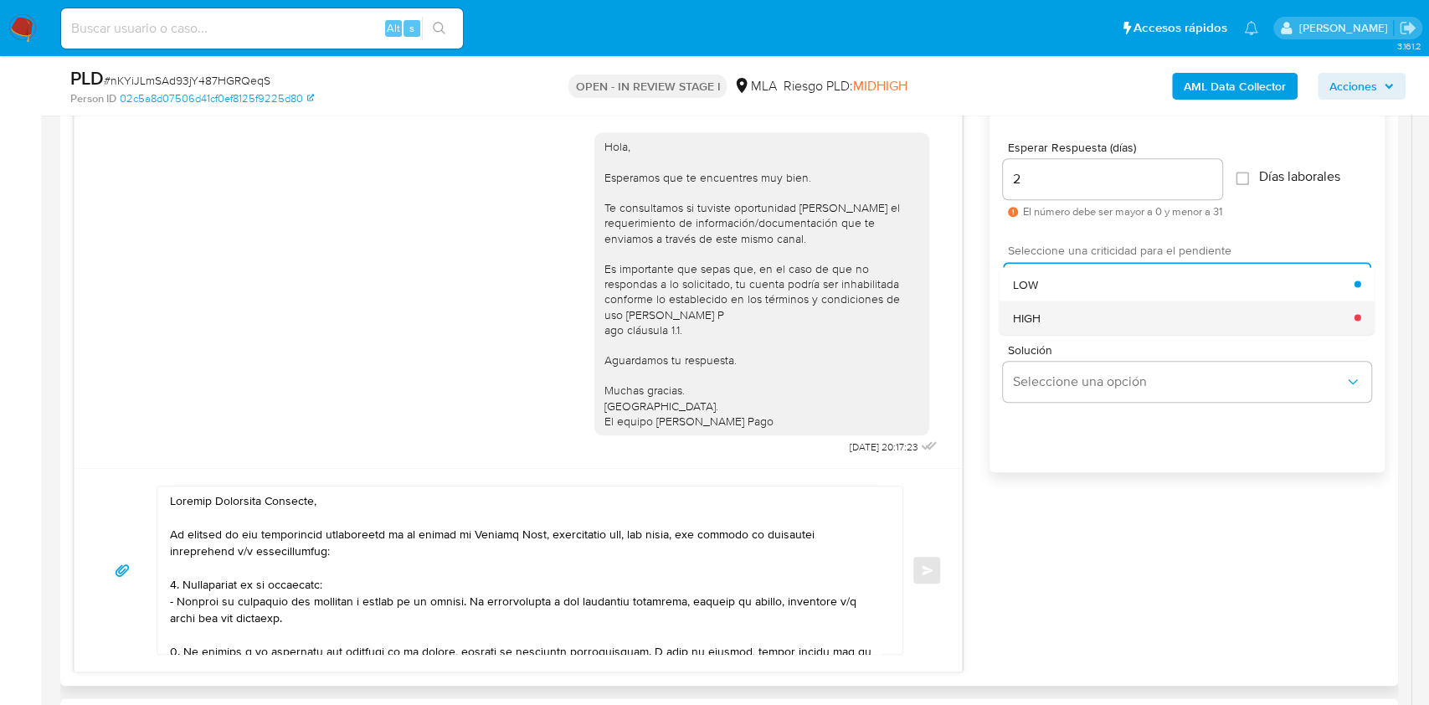
click at [1046, 321] on div "HIGH" at bounding box center [1183, 316] width 341 height 33
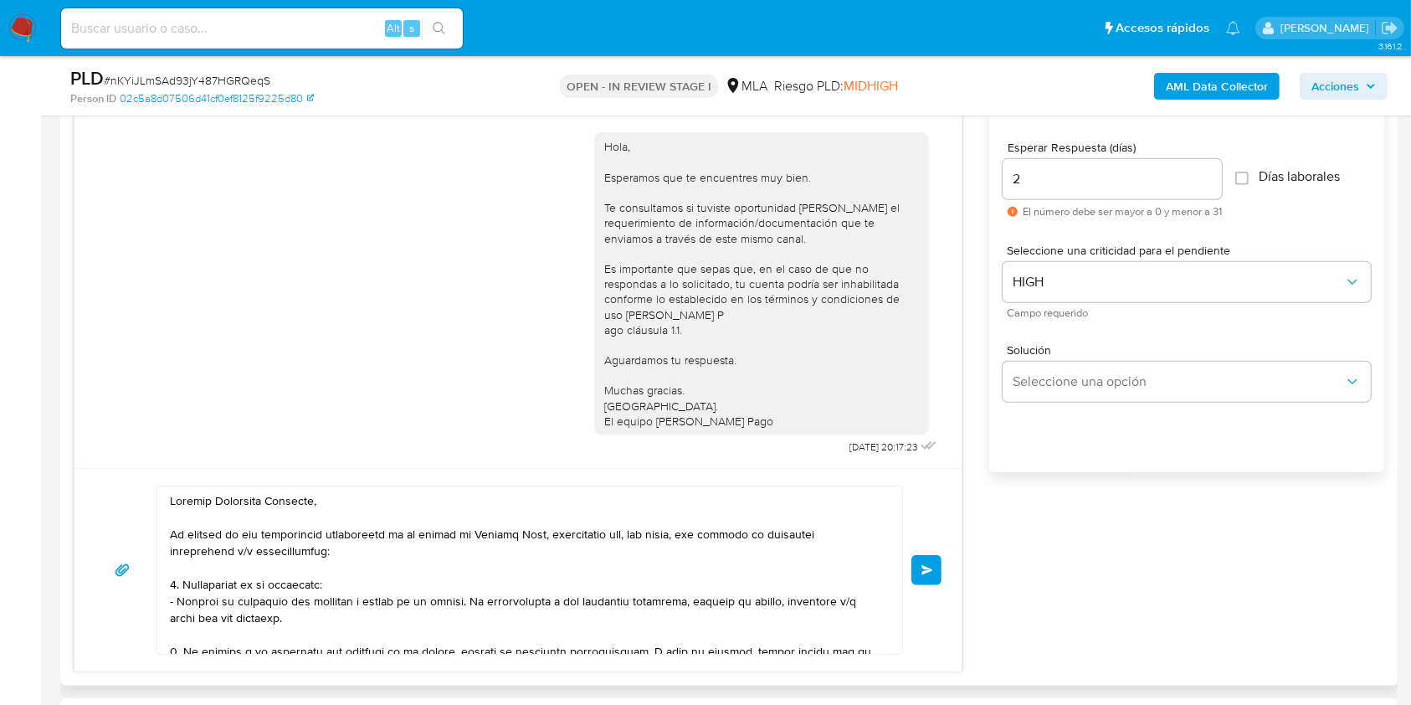
click at [927, 577] on button "Enviar" at bounding box center [926, 570] width 30 height 30
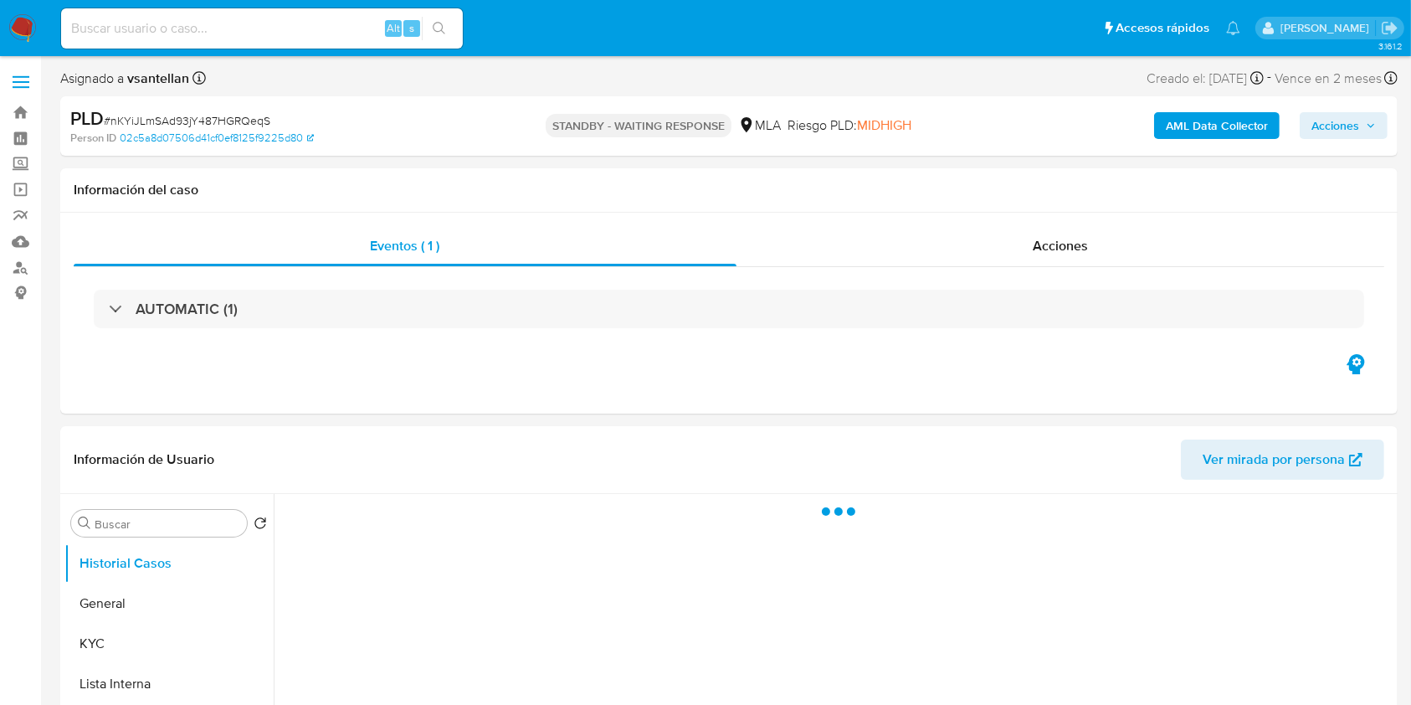
select select "10"
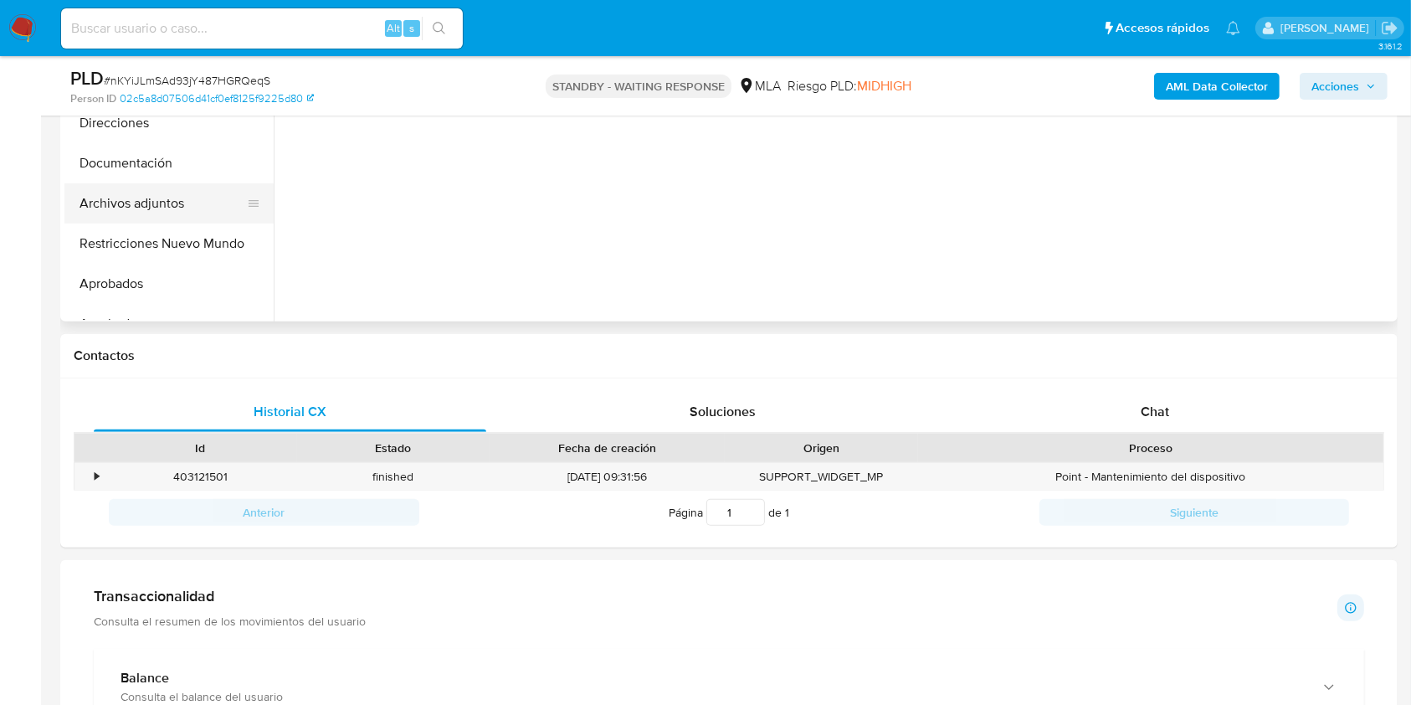
scroll to position [446, 0]
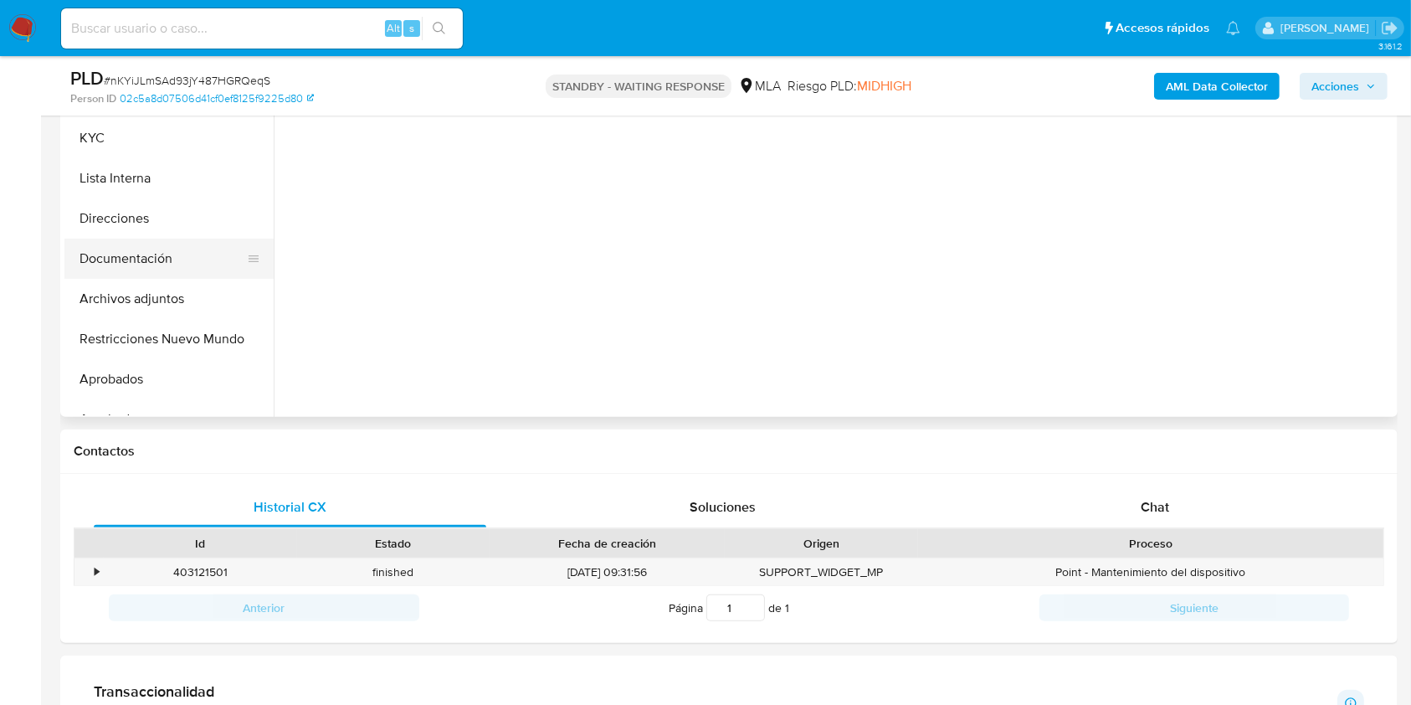
drag, startPoint x: 100, startPoint y: 138, endPoint x: 233, endPoint y: 255, distance: 177.9
click at [100, 137] on button "KYC" at bounding box center [168, 138] width 209 height 40
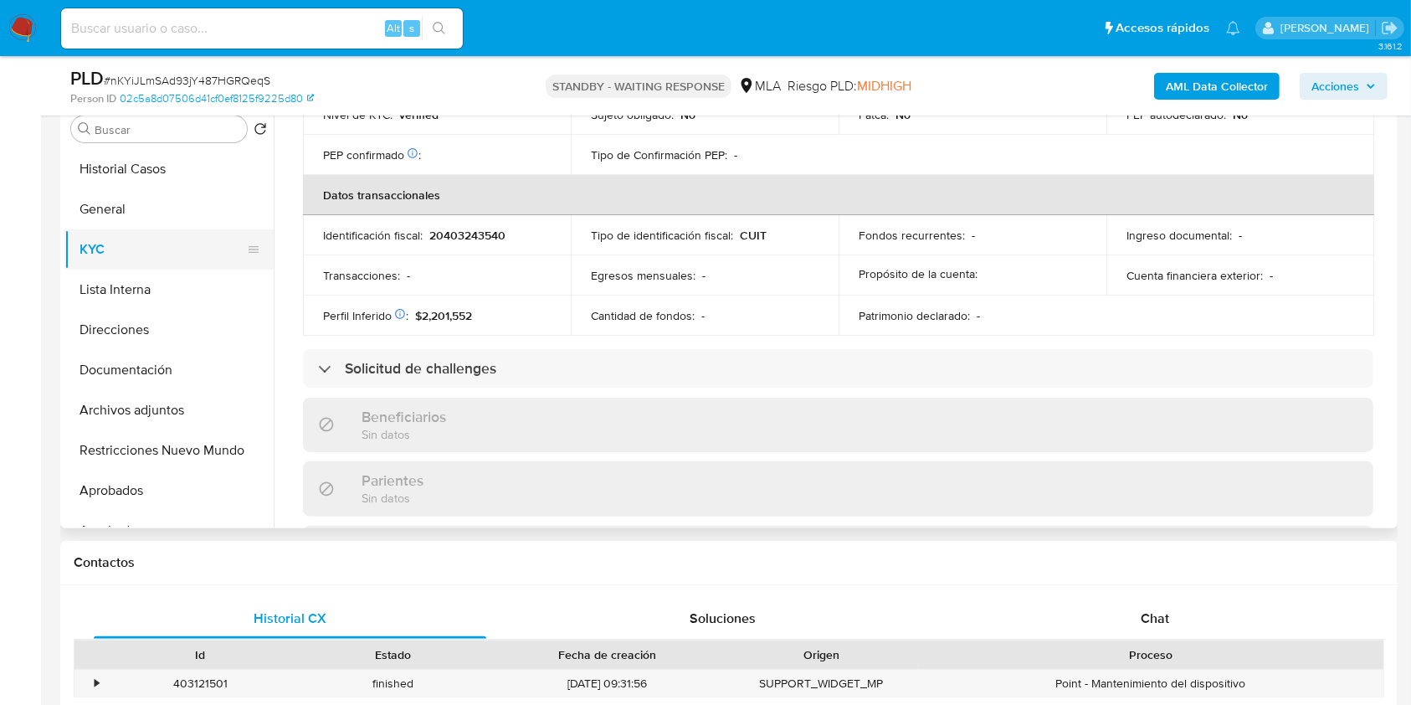
scroll to position [841, 0]
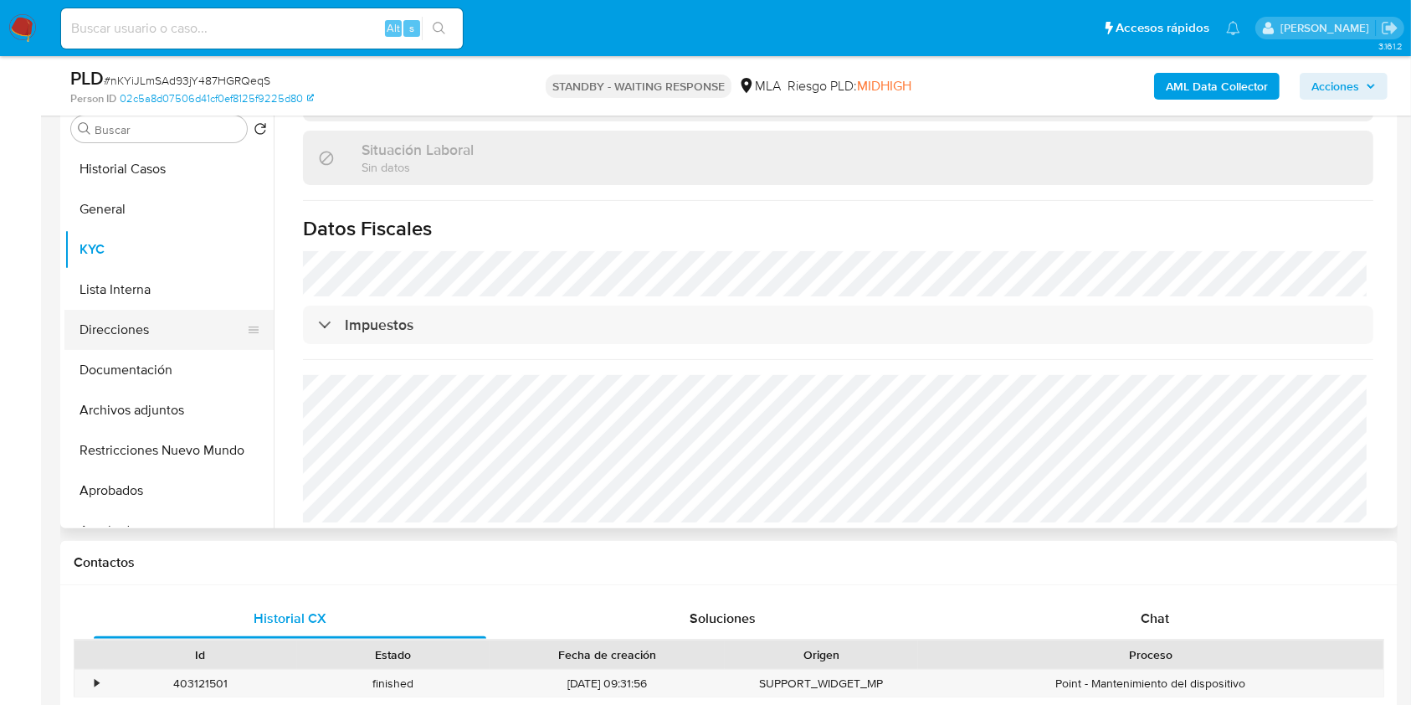
click at [139, 321] on button "Direcciones" at bounding box center [162, 330] width 196 height 40
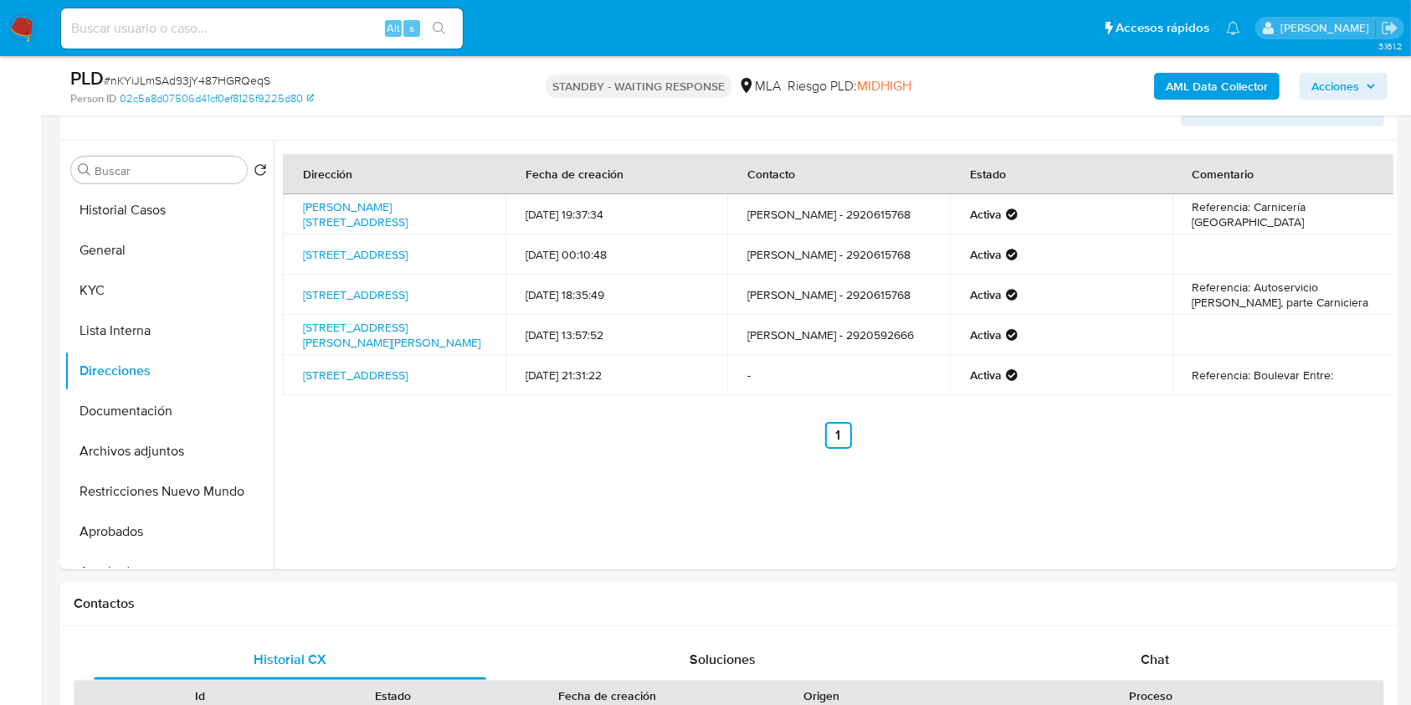
scroll to position [246, 0]
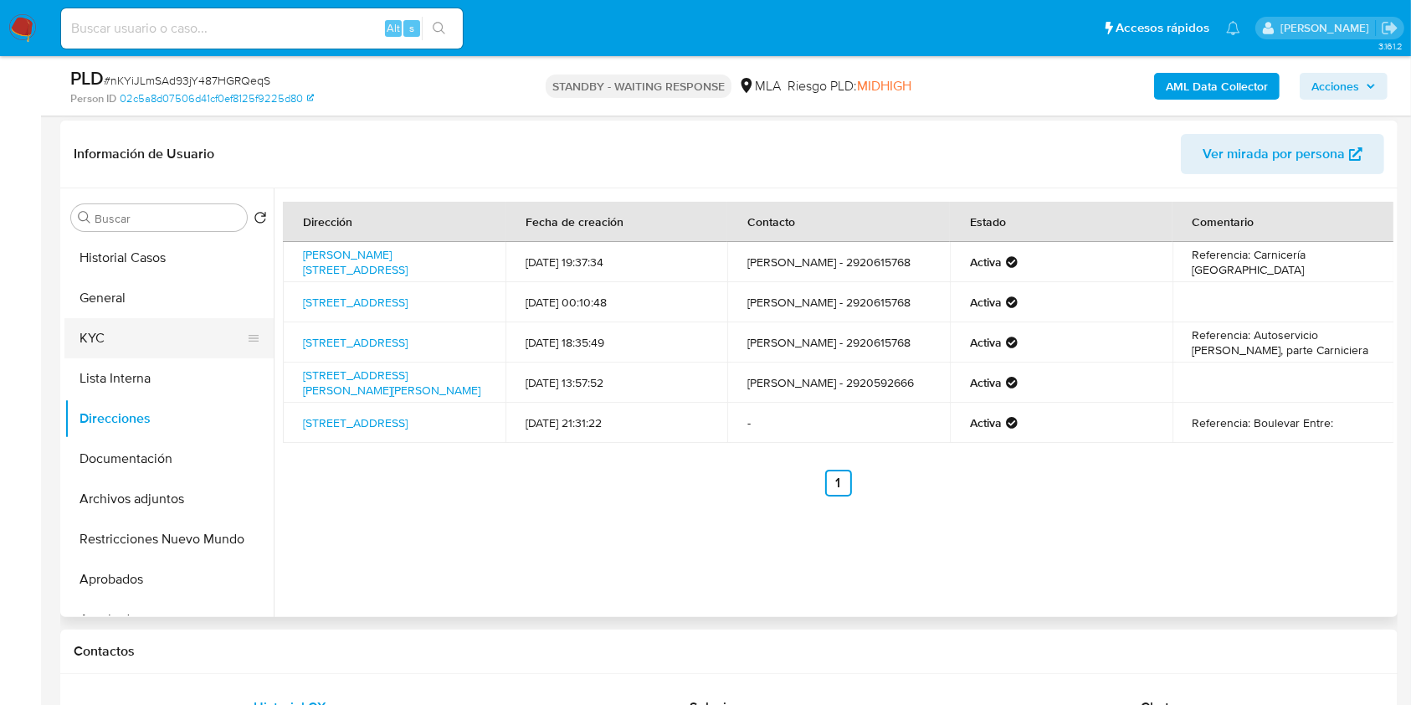
click at [141, 318] on button "KYC" at bounding box center [162, 338] width 196 height 40
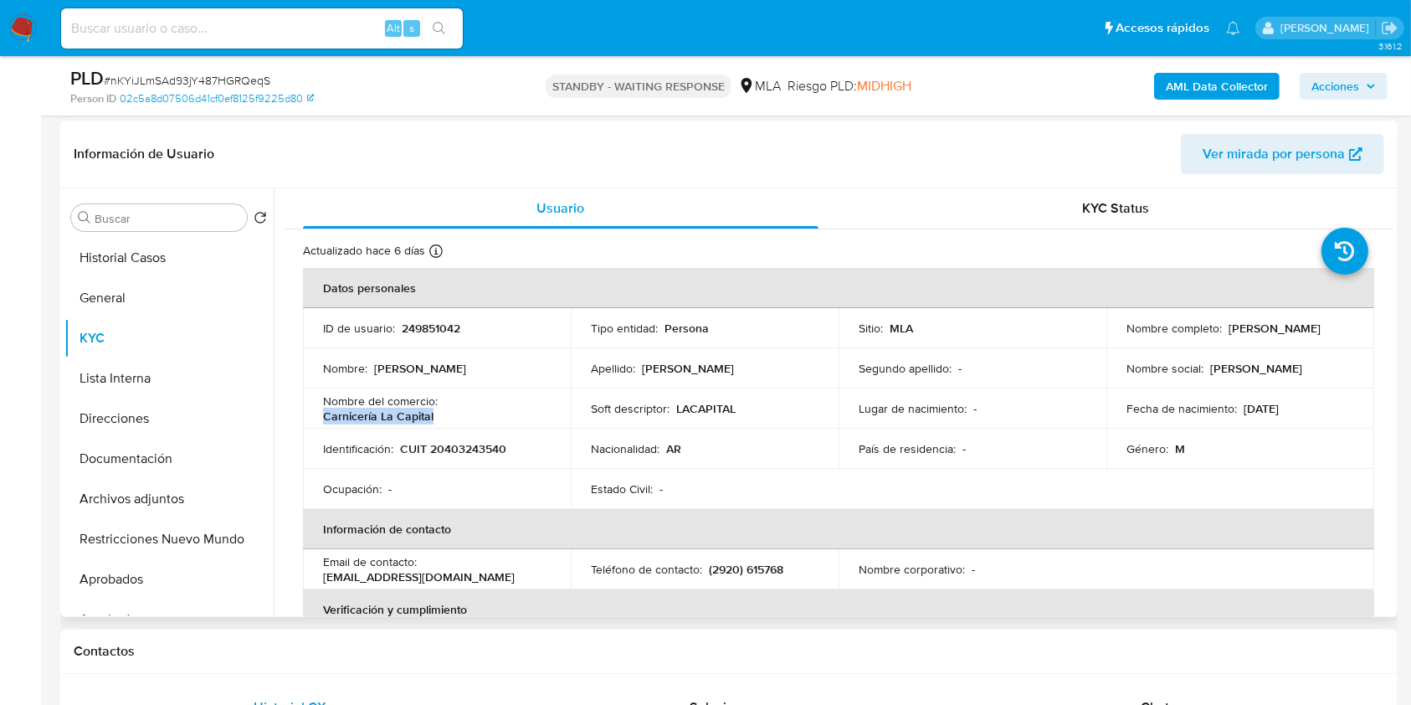
drag, startPoint x: 442, startPoint y: 410, endPoint x: 312, endPoint y: 418, distance: 129.9
click at [312, 418] on td "Nombre del comercio : Carnicería La Capital" at bounding box center [437, 408] width 268 height 40
copy p "Carnicería La Capital"
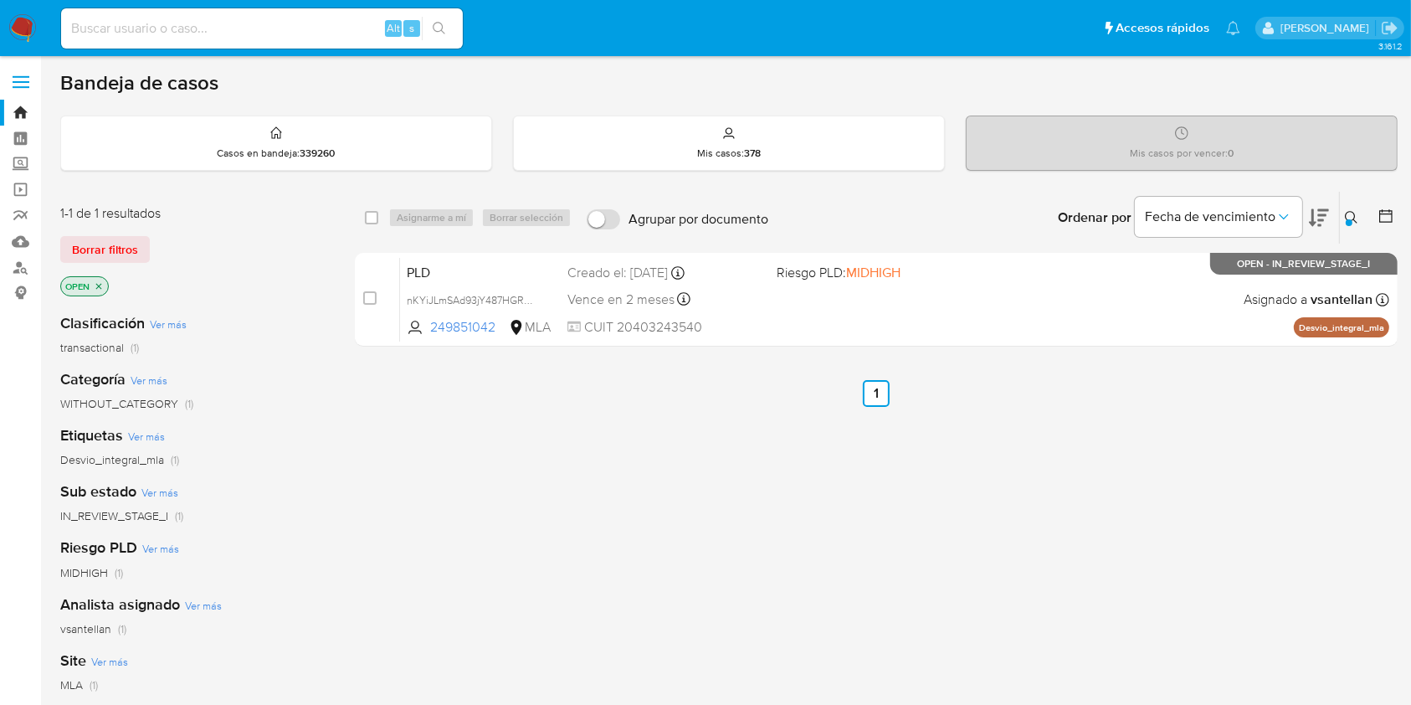
click at [1345, 224] on button at bounding box center [1354, 218] width 28 height 20
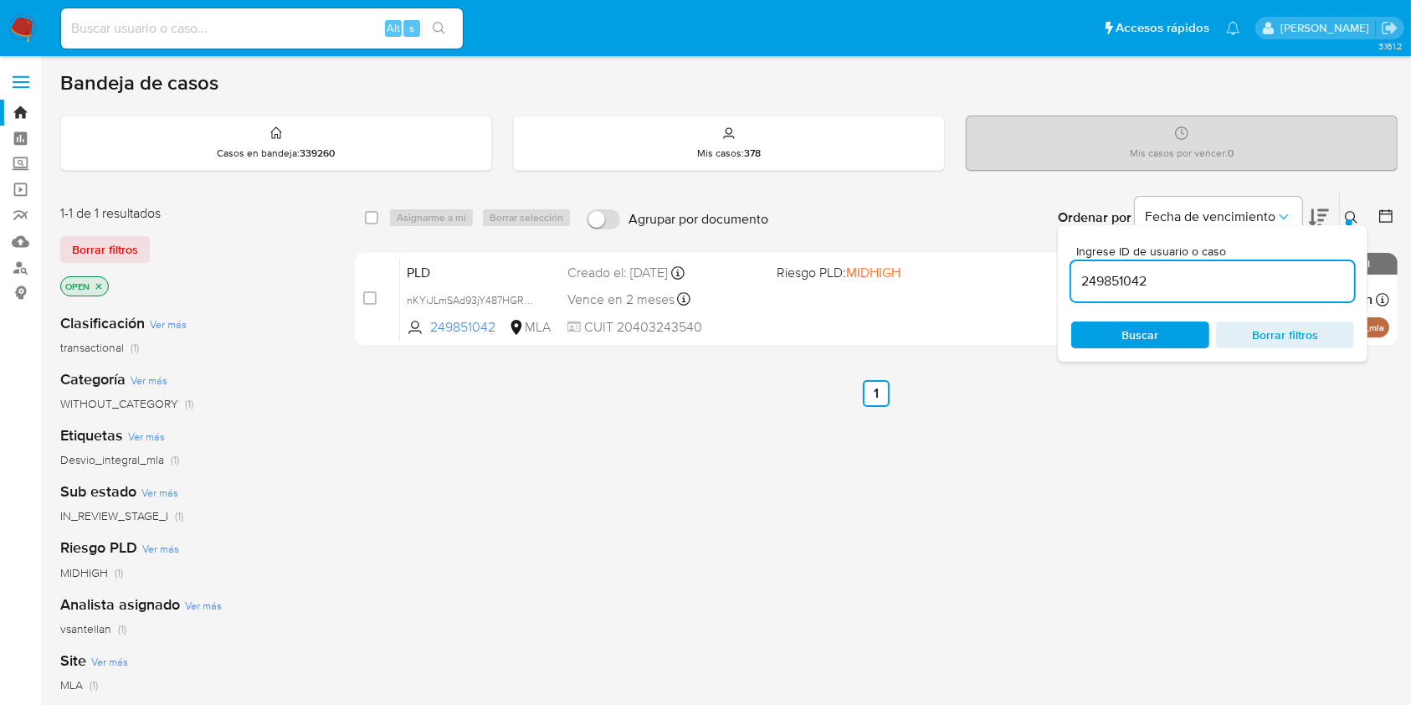
drag, startPoint x: 1210, startPoint y: 293, endPoint x: 1195, endPoint y: 279, distance: 20.7
click at [1207, 293] on div "249851042" at bounding box center [1212, 281] width 283 height 40
click at [1194, 277] on input "249851042" at bounding box center [1212, 281] width 283 height 22
paste input "1590638388"
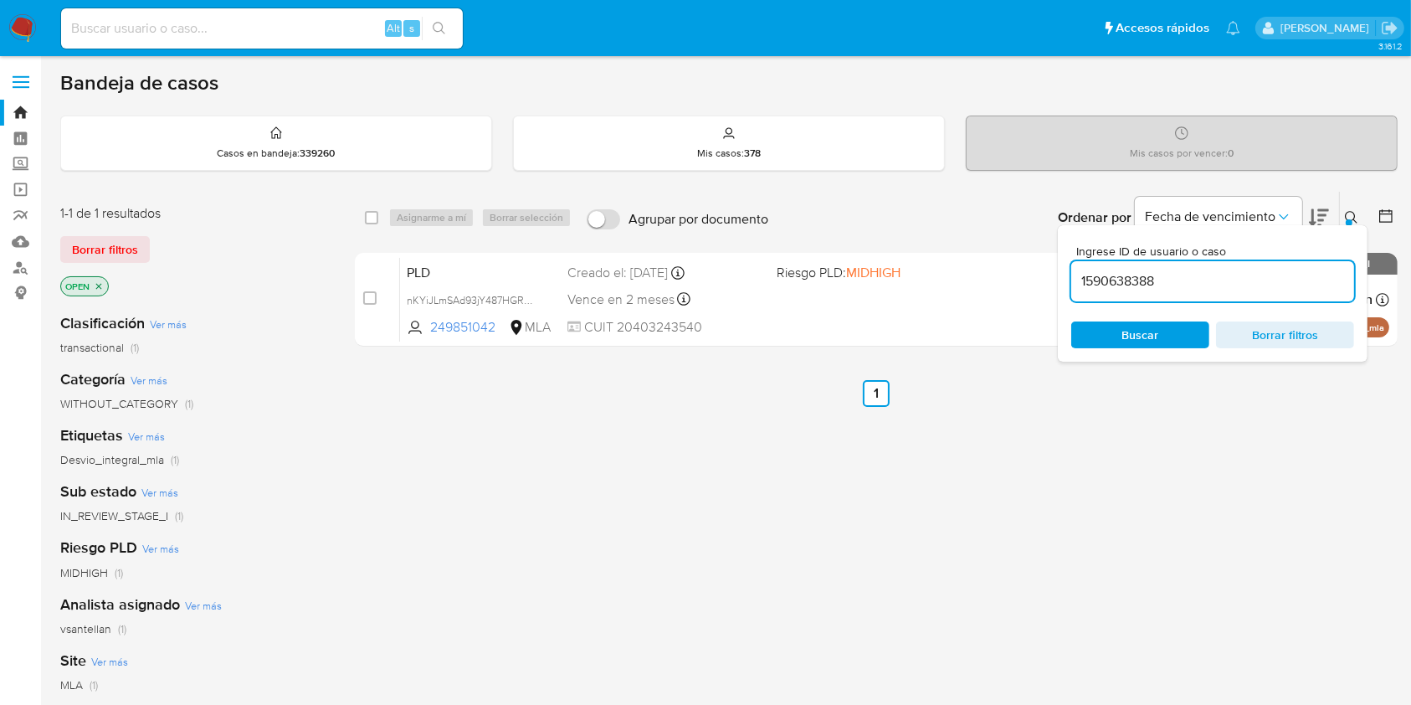
type input "1590638388"
click at [1352, 213] on icon at bounding box center [1351, 217] width 13 height 13
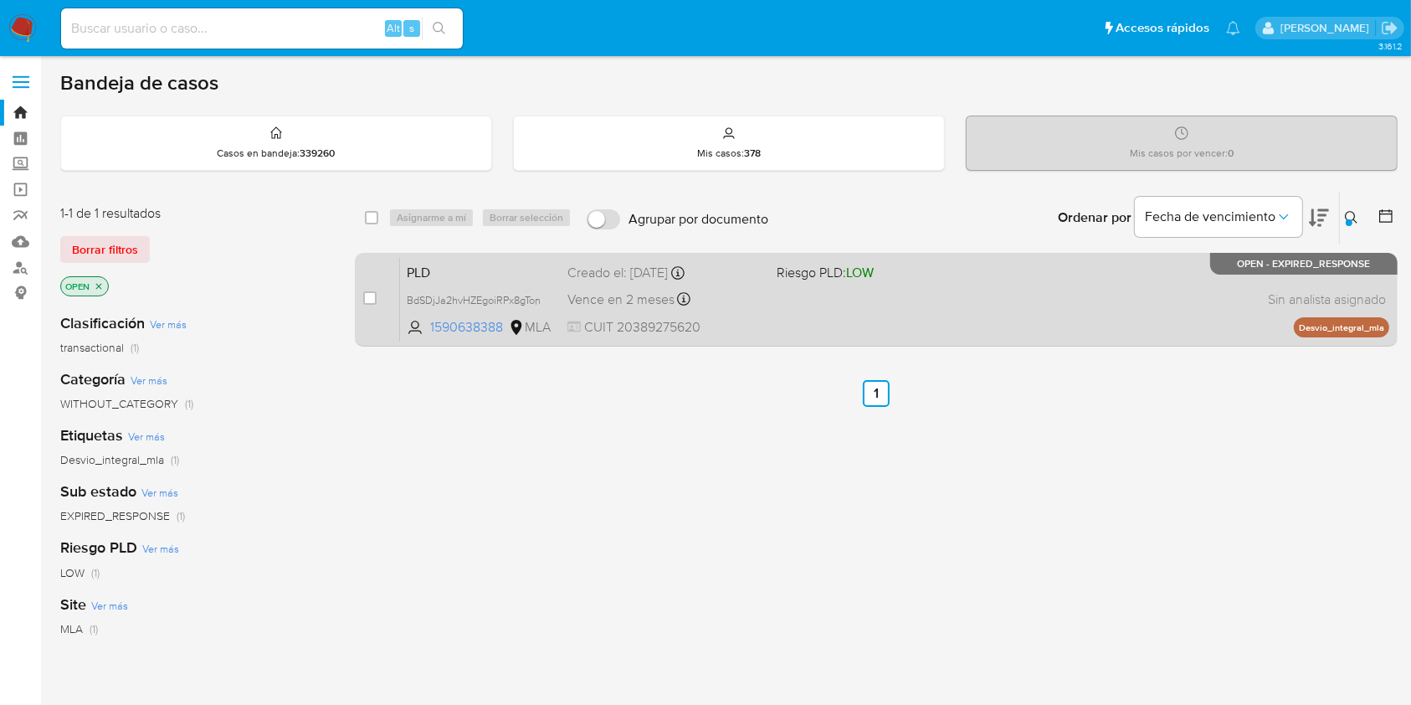
click at [999, 318] on div "PLD BdSDjJa2hvHZEgoiRPx8gTon 1590638388 MLA Riesgo PLD: LOW Creado el: [DATE] C…" at bounding box center [894, 299] width 989 height 85
click at [363, 297] on input "checkbox" at bounding box center [369, 297] width 13 height 13
checkbox input "true"
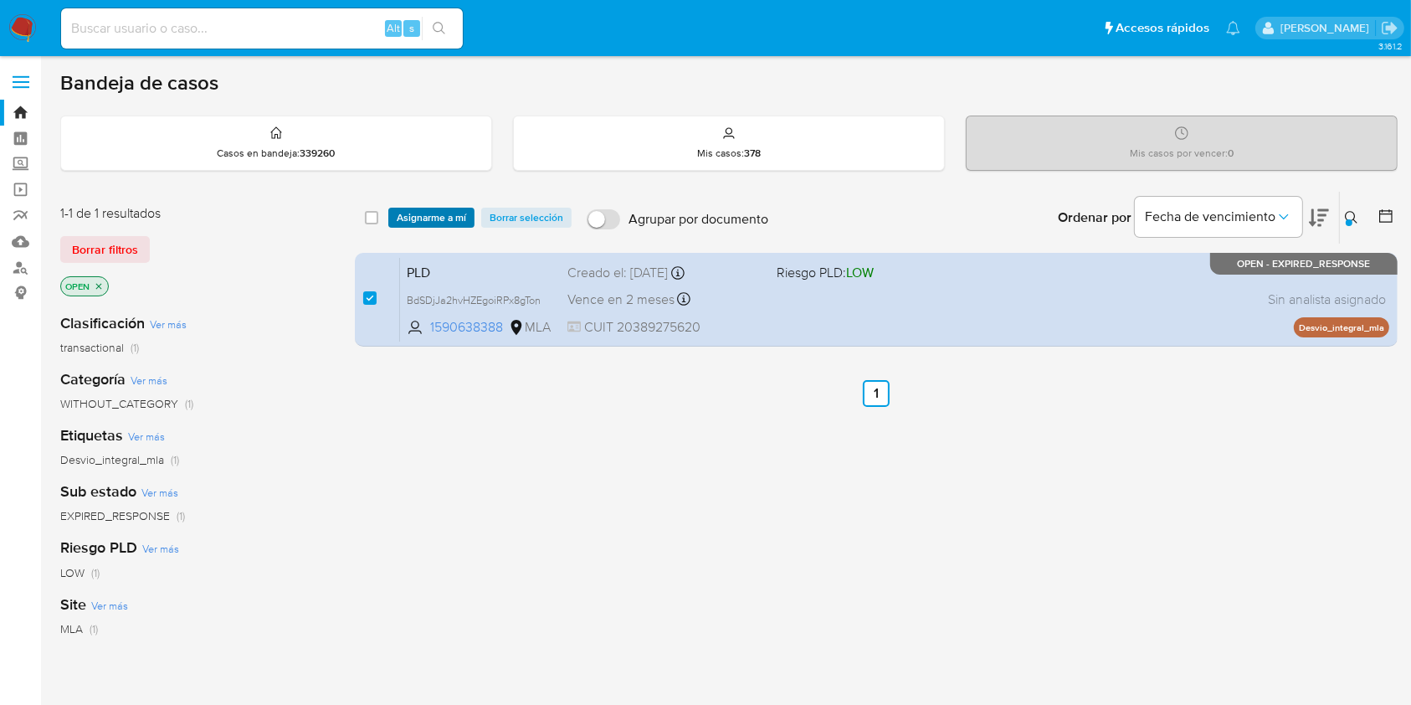
click at [409, 210] on span "Asignarme a mí" at bounding box center [431, 217] width 69 height 17
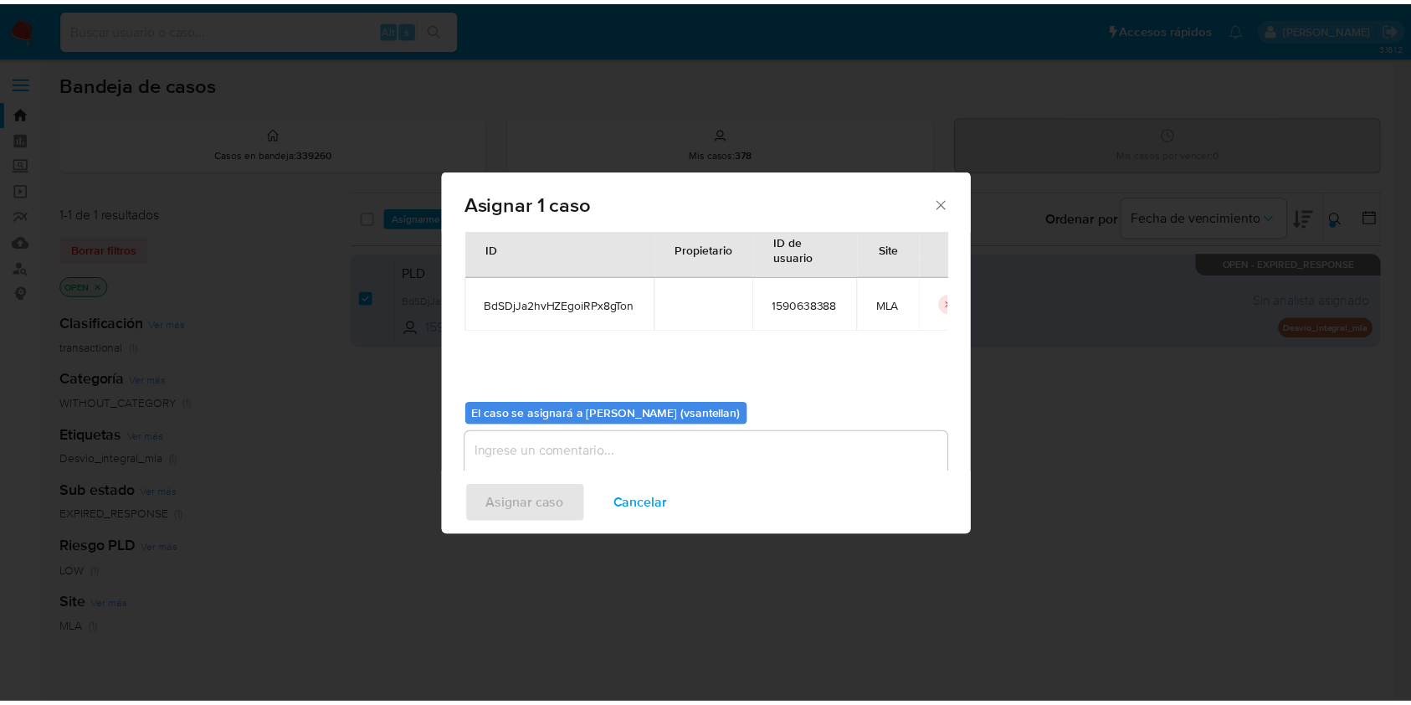
scroll to position [85, 0]
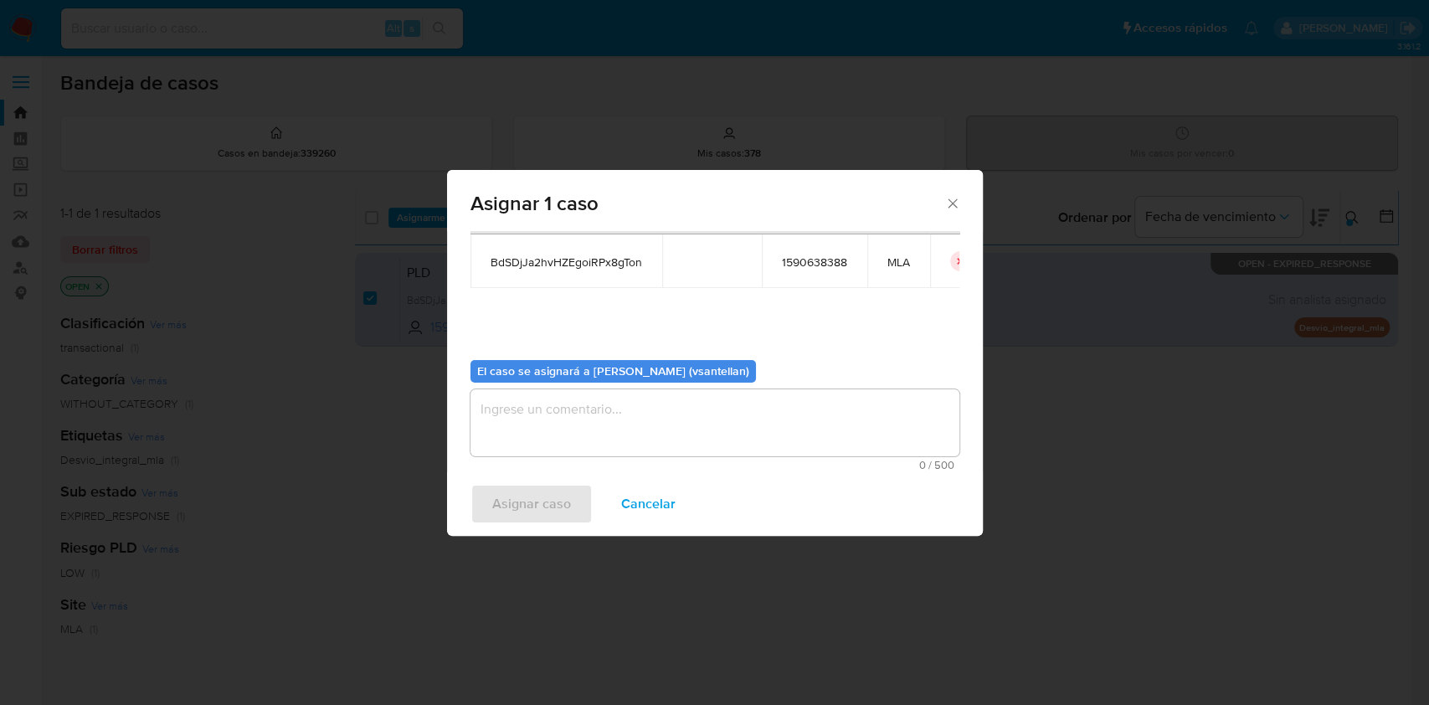
click at [545, 416] on textarea "assign-modal" at bounding box center [714, 422] width 489 height 67
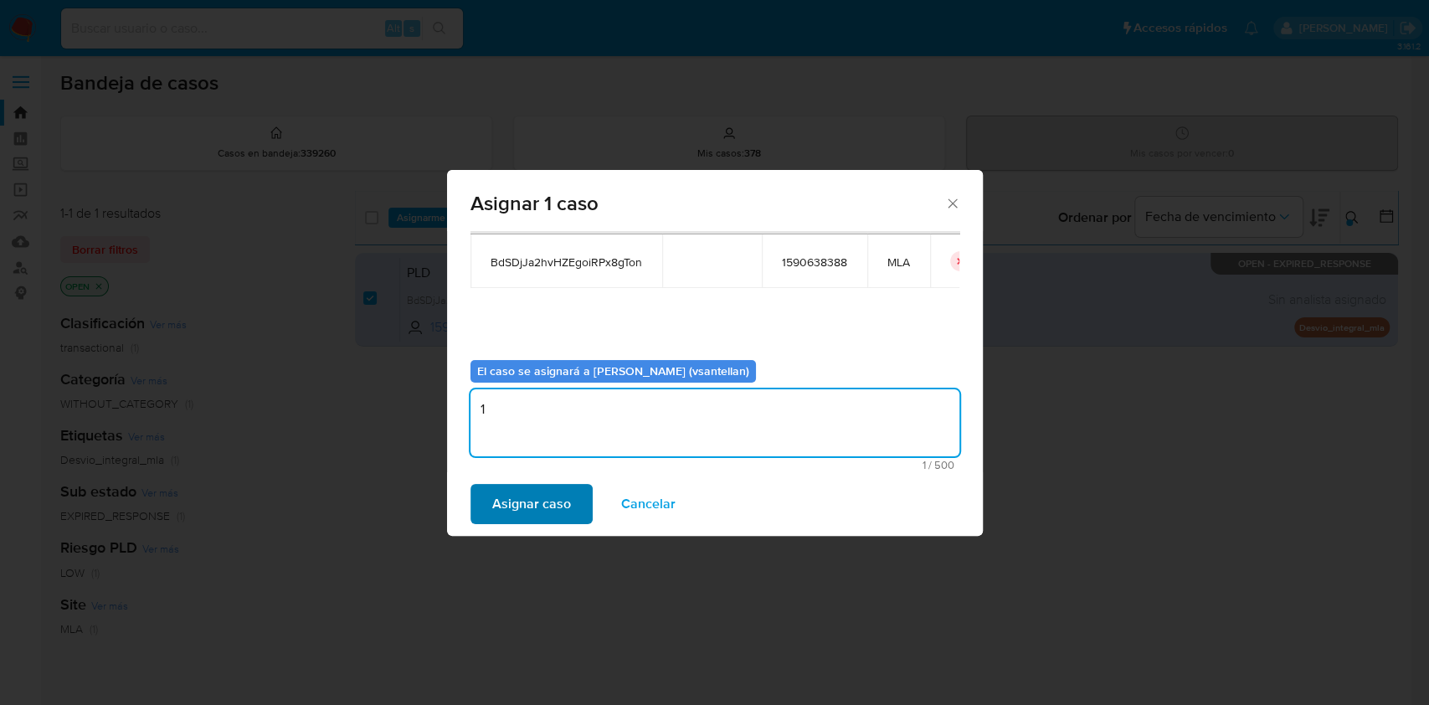
type textarea "1"
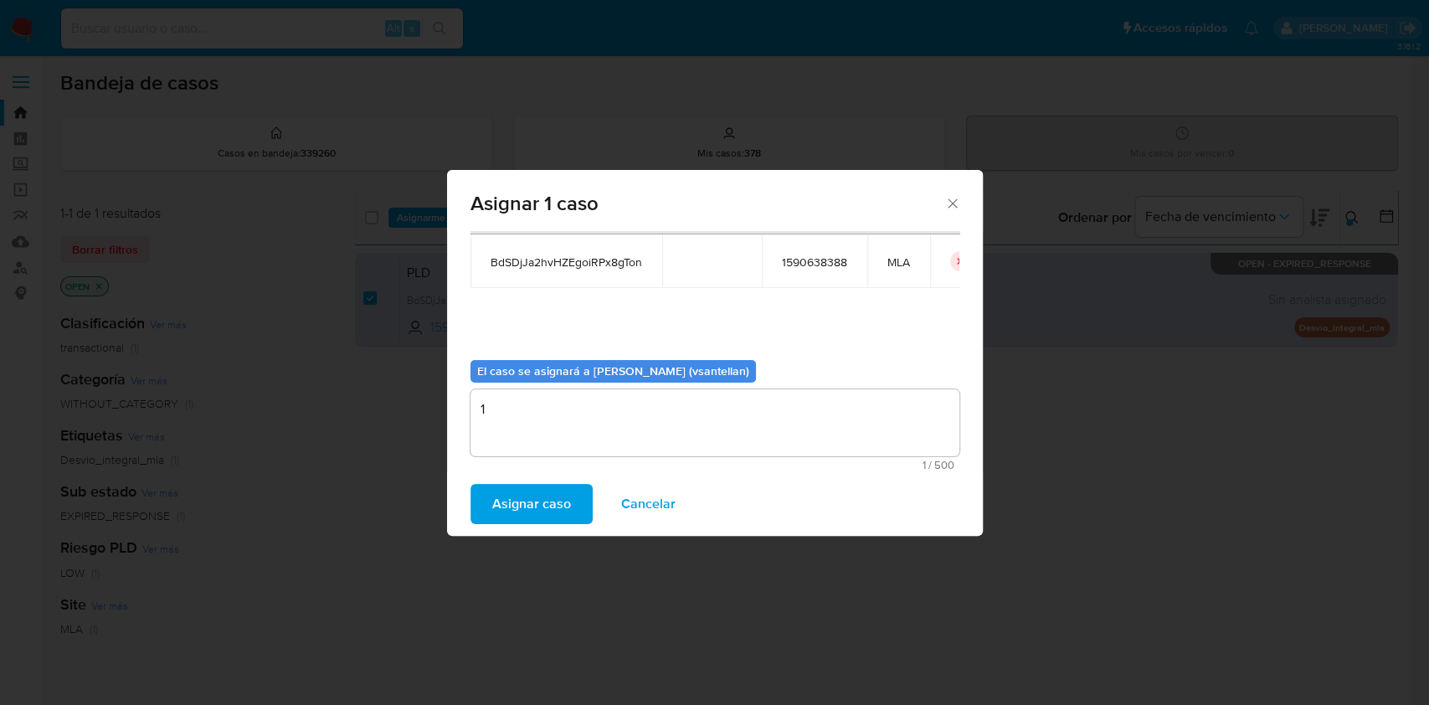
click at [529, 496] on span "Asignar caso" at bounding box center [531, 503] width 79 height 37
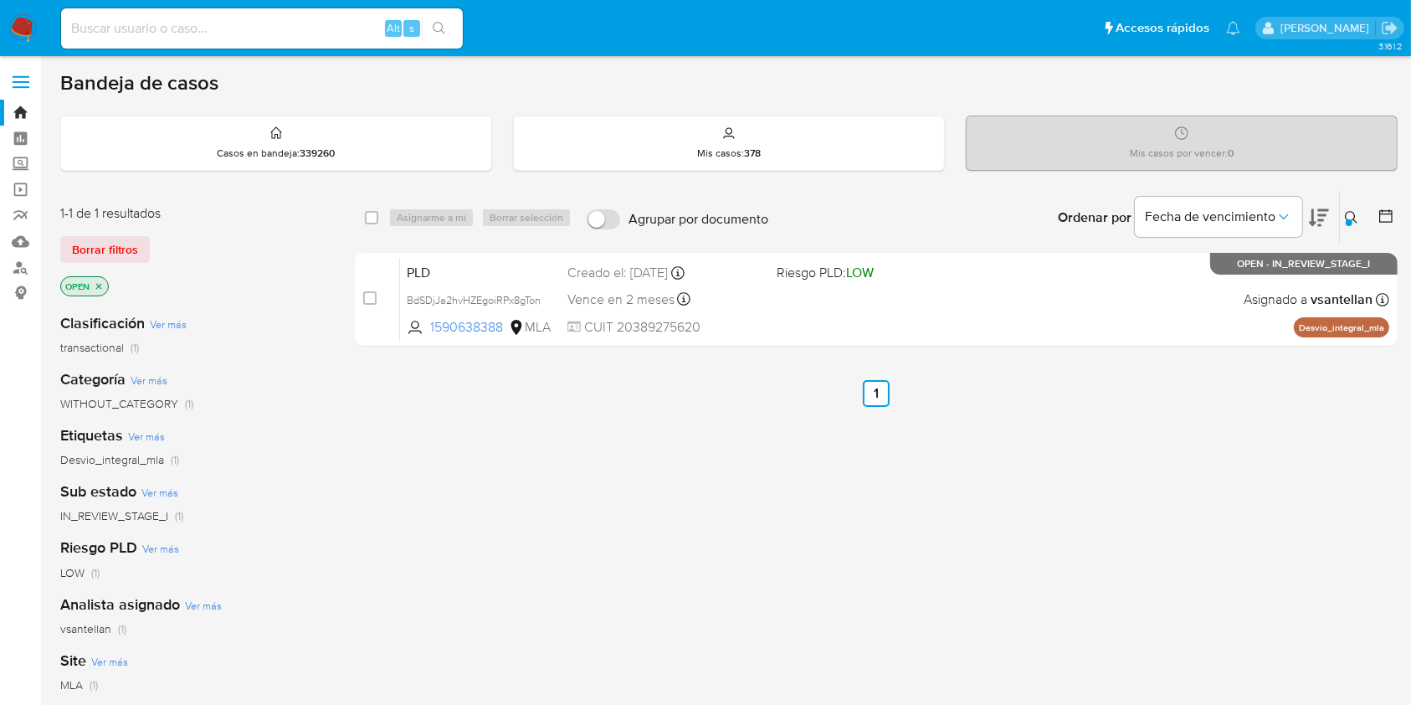
click at [27, 28] on img at bounding box center [22, 28] width 28 height 28
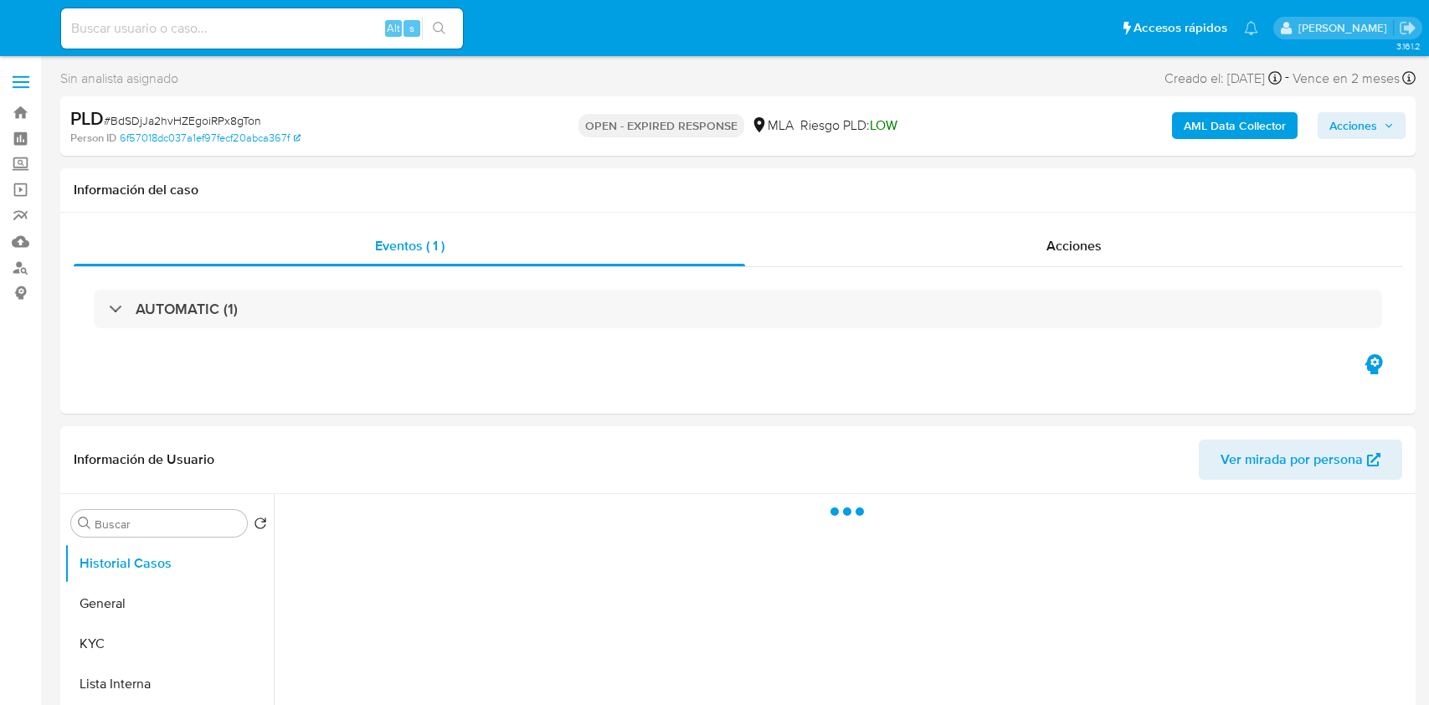
select select "10"
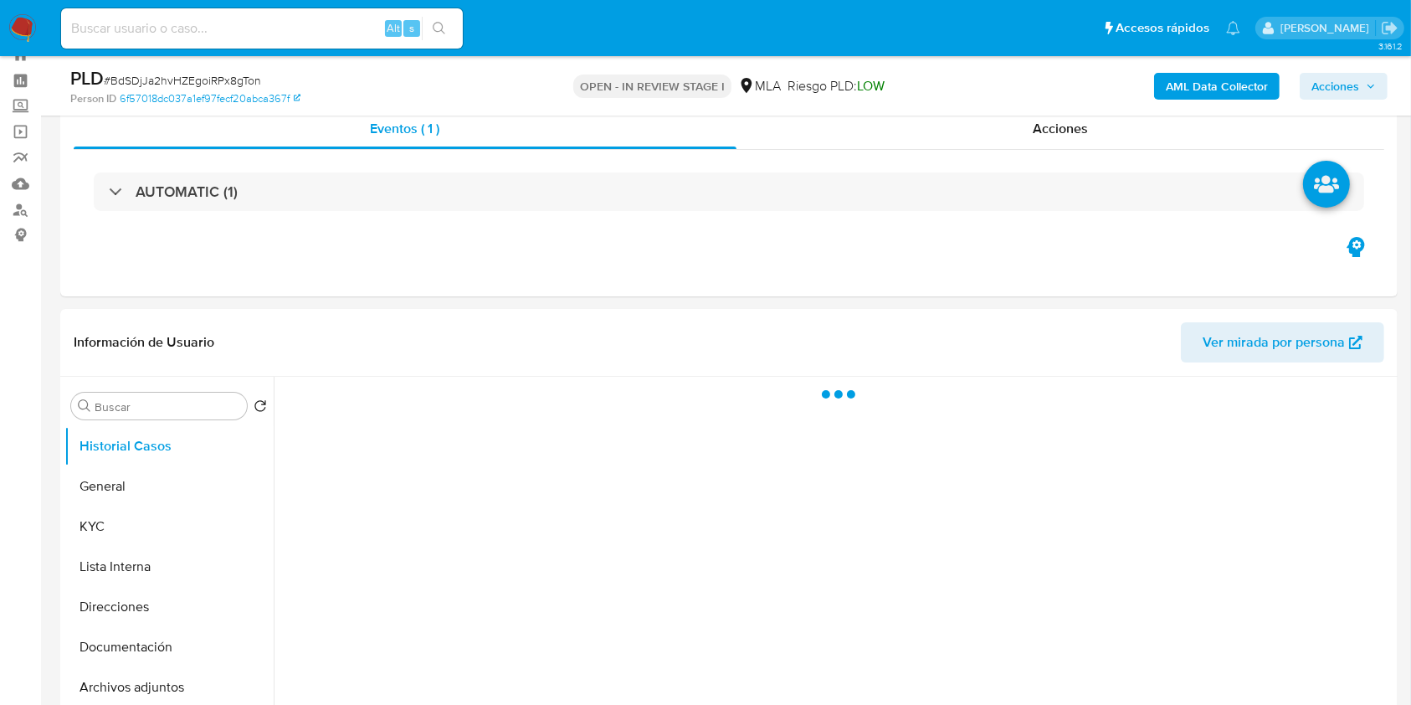
scroll to position [221, 0]
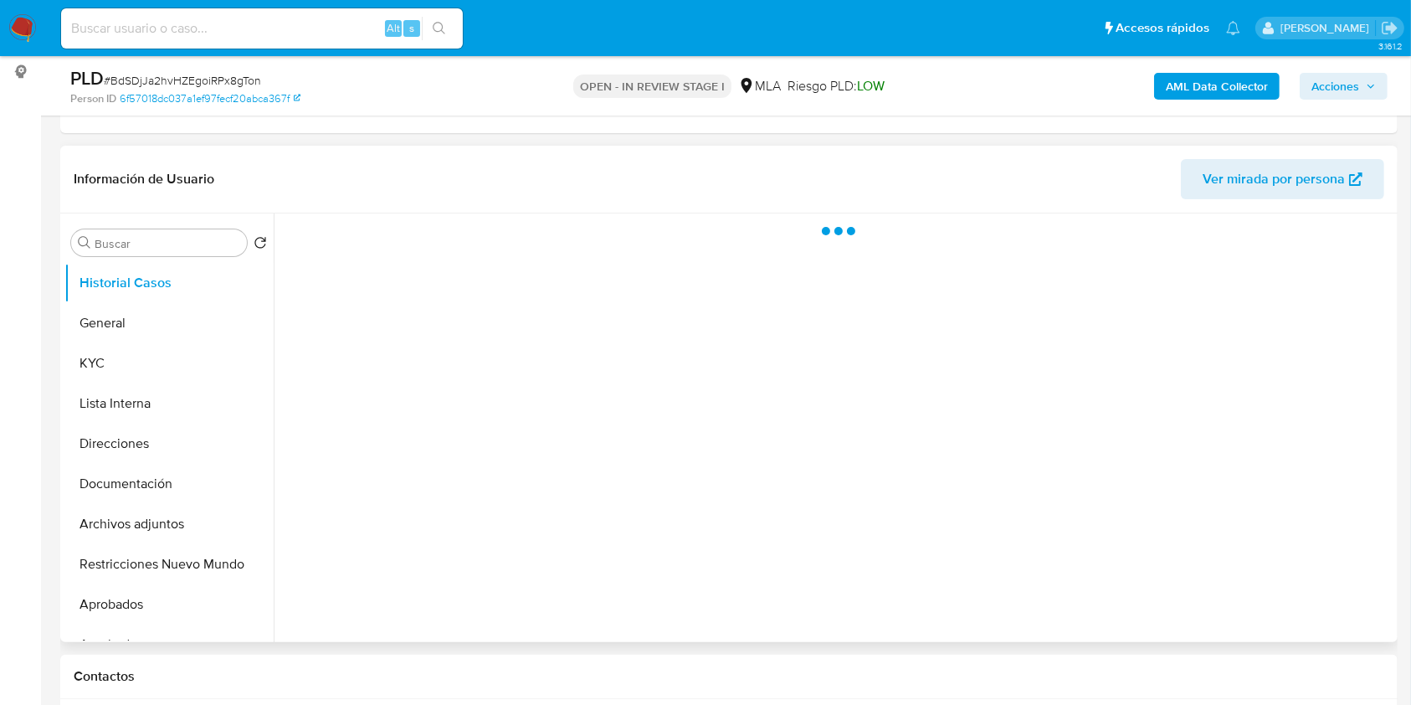
select select "10"
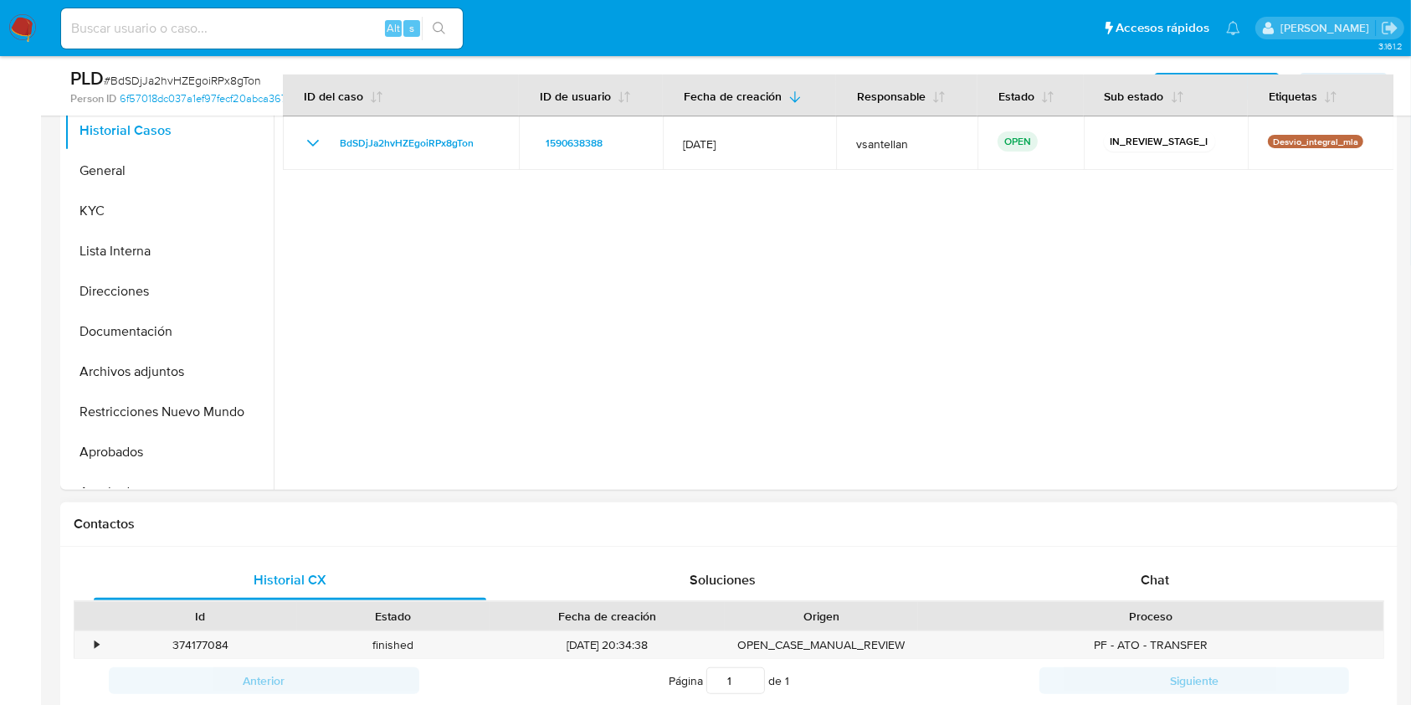
scroll to position [556, 0]
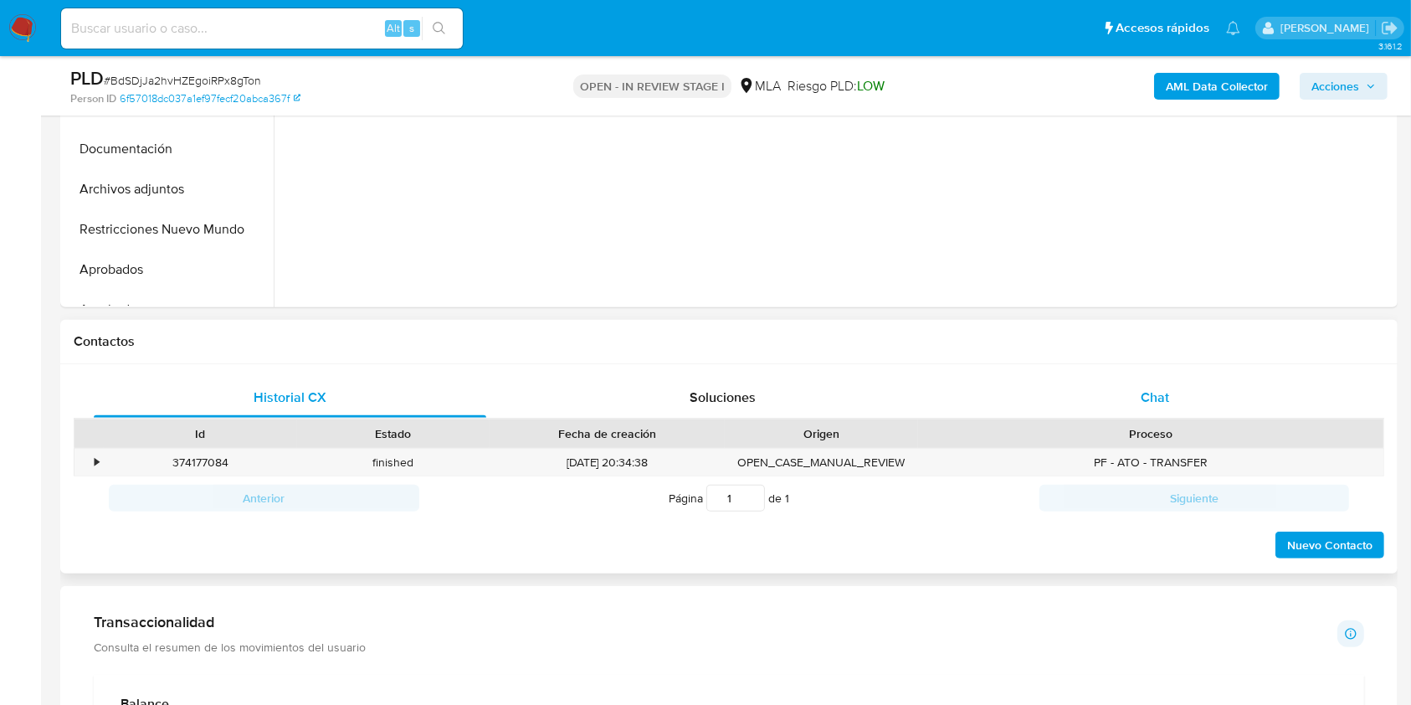
drag, startPoint x: 1183, startPoint y: 390, endPoint x: 1191, endPoint y: 387, distance: 8.7
click at [1183, 389] on div "Chat" at bounding box center [1155, 397] width 393 height 40
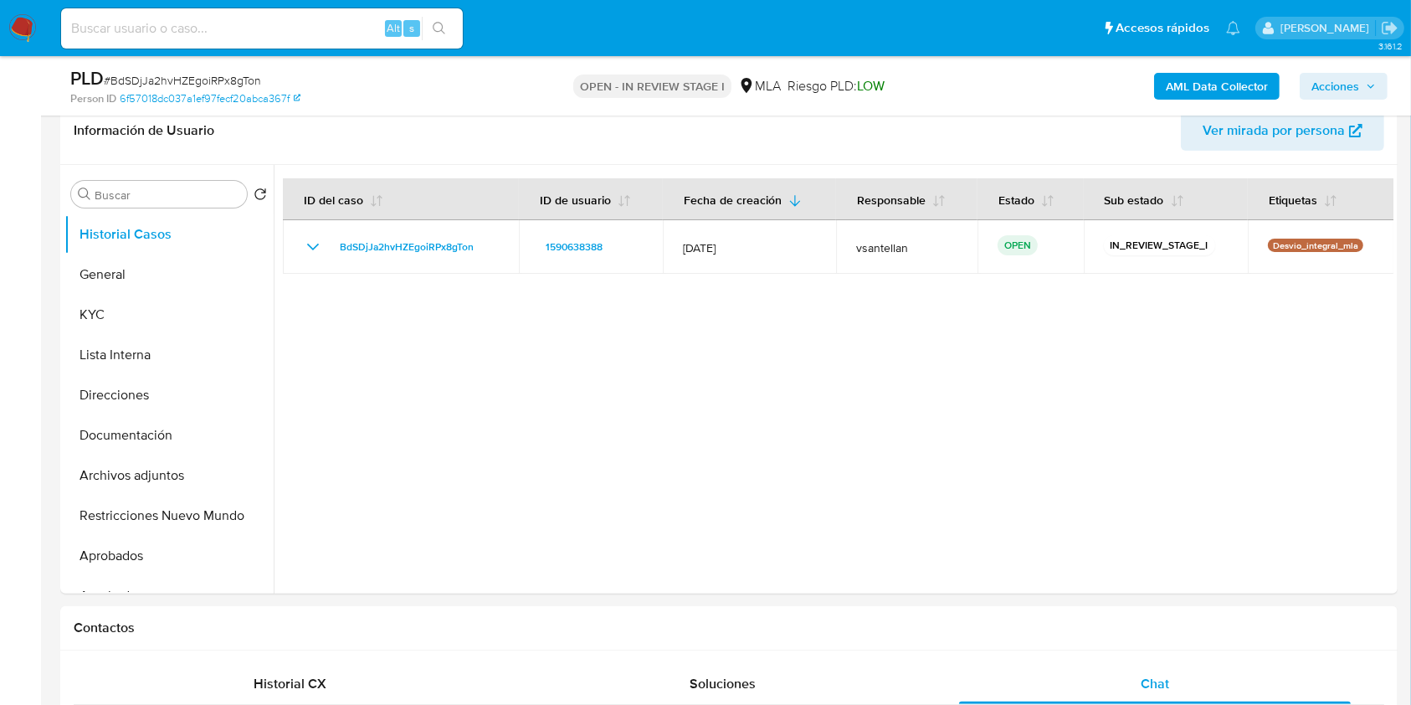
scroll to position [244, 0]
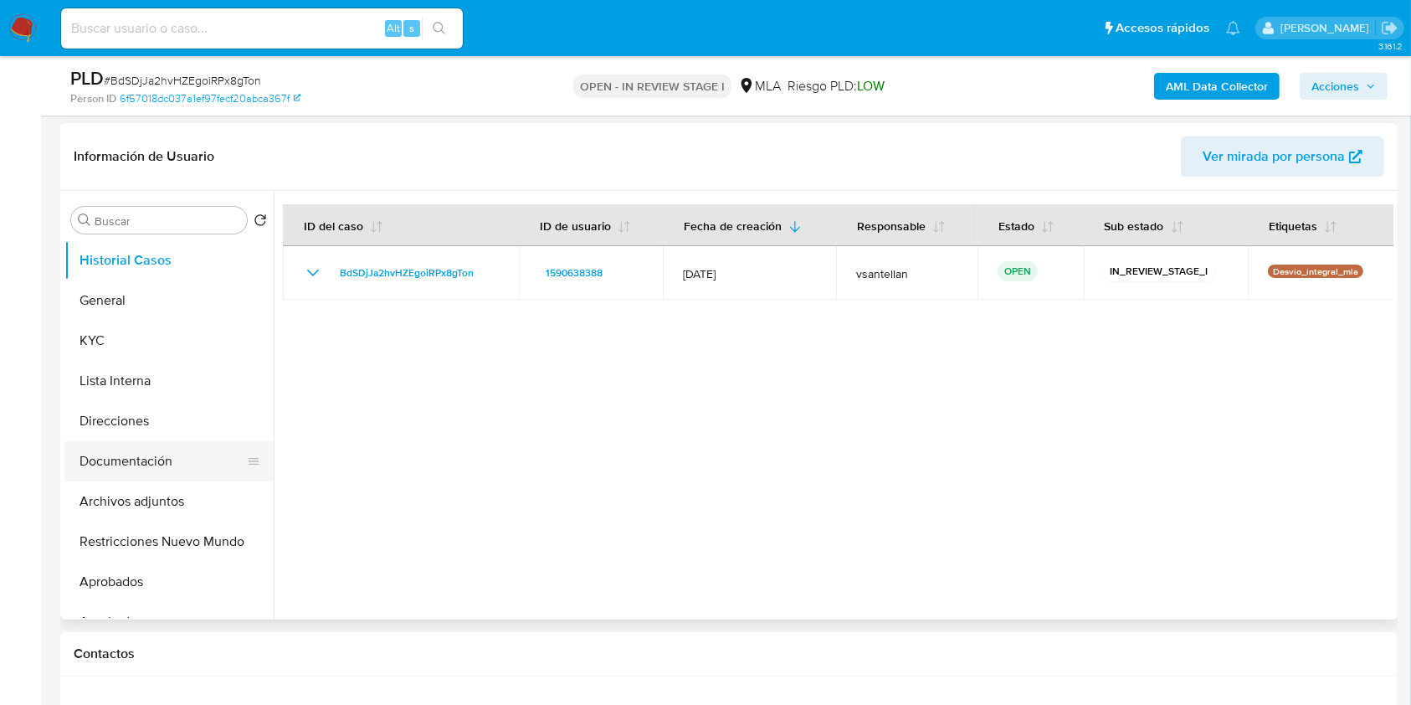
click at [153, 459] on button "Documentación" at bounding box center [162, 461] width 196 height 40
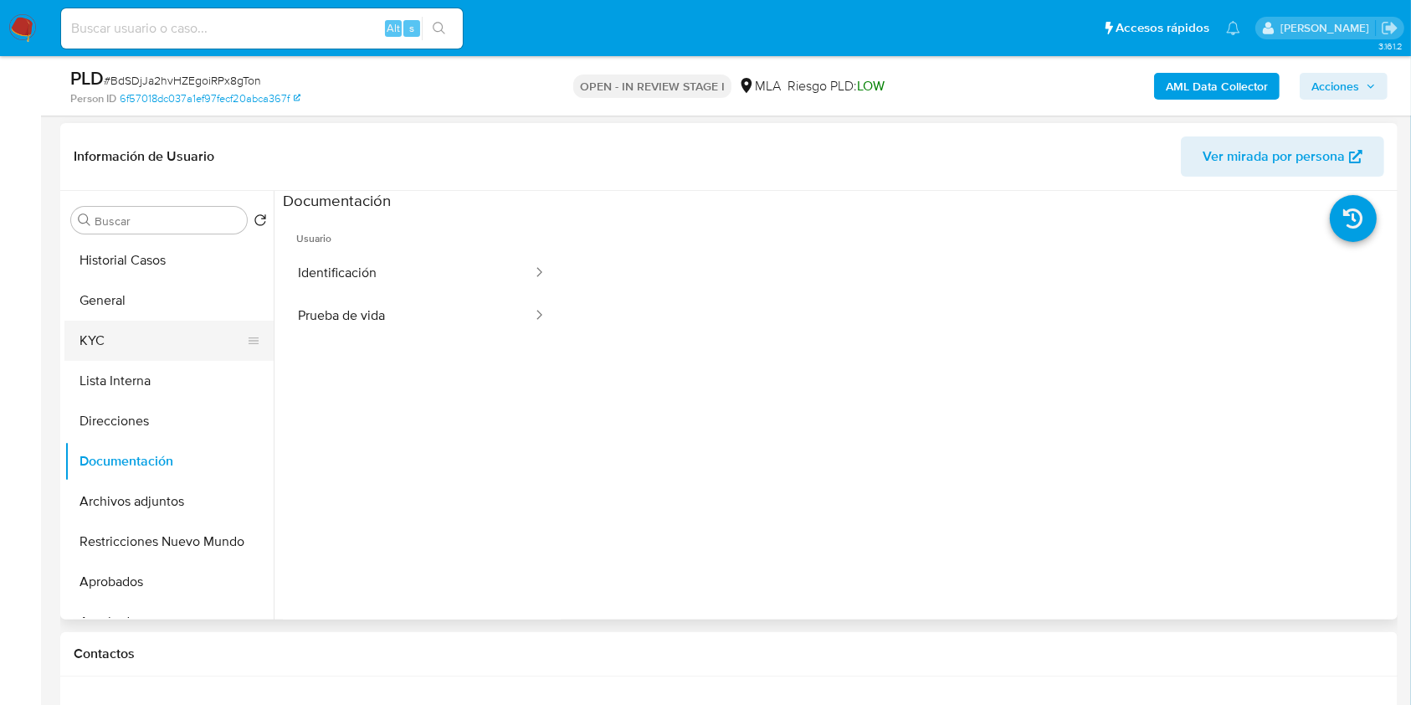
click at [151, 345] on button "KYC" at bounding box center [162, 341] width 196 height 40
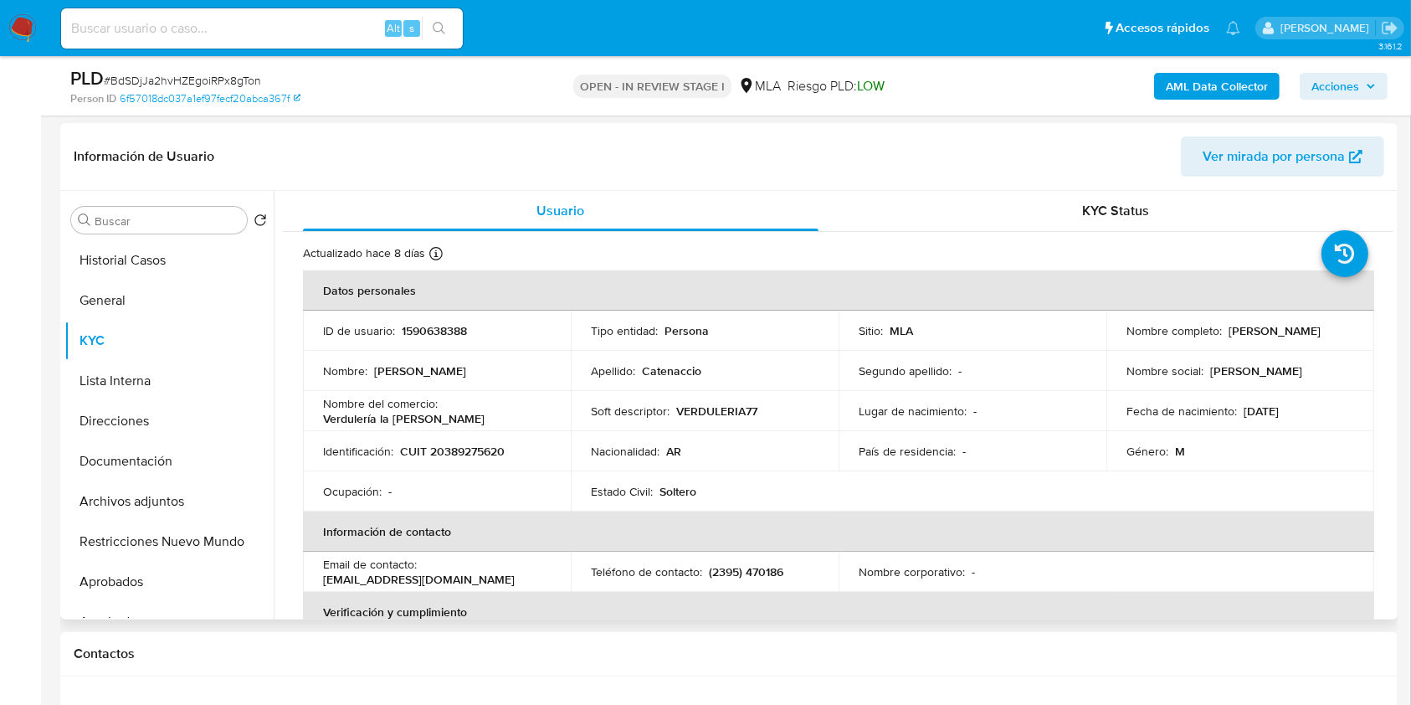
click at [473, 452] on p "CUIT 20389275620" at bounding box center [452, 451] width 105 height 15
click at [473, 451] on p "CUIT 20389275620" at bounding box center [452, 451] width 105 height 15
copy p "20389275620"
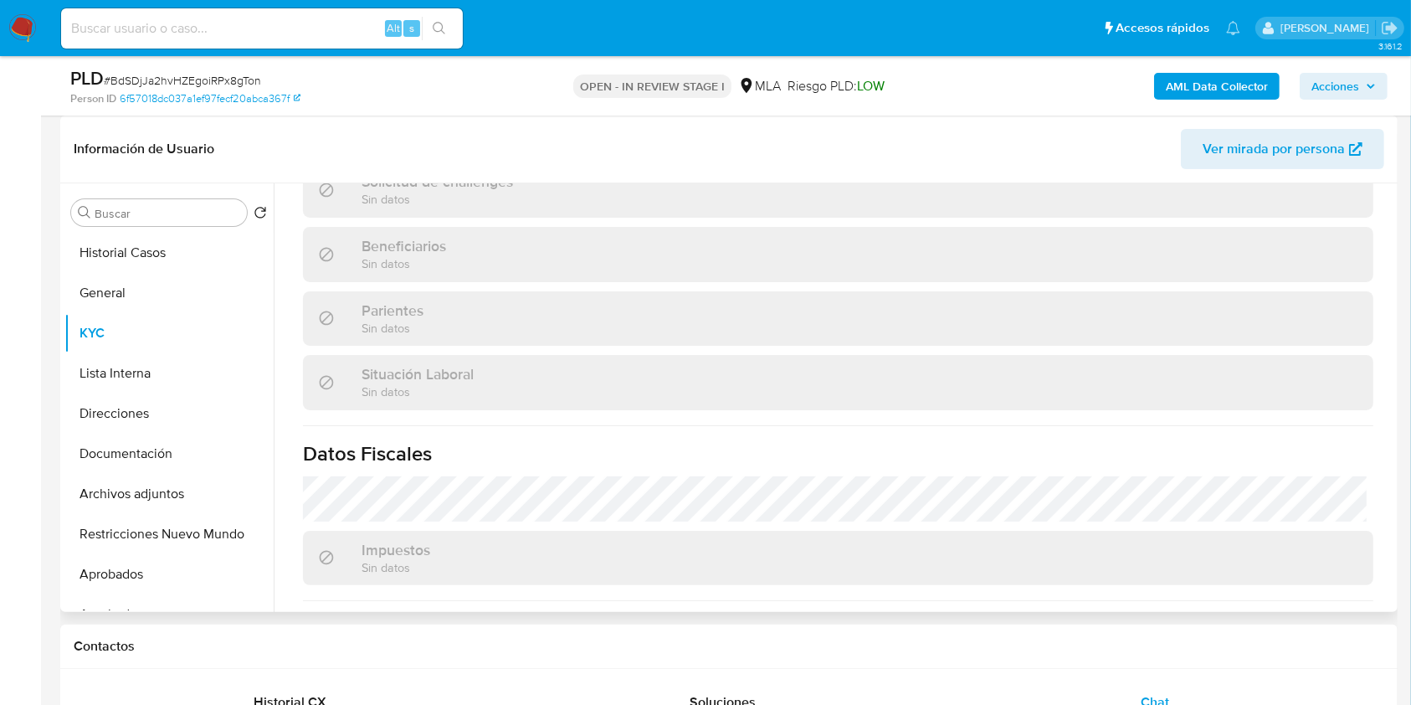
scroll to position [939, 0]
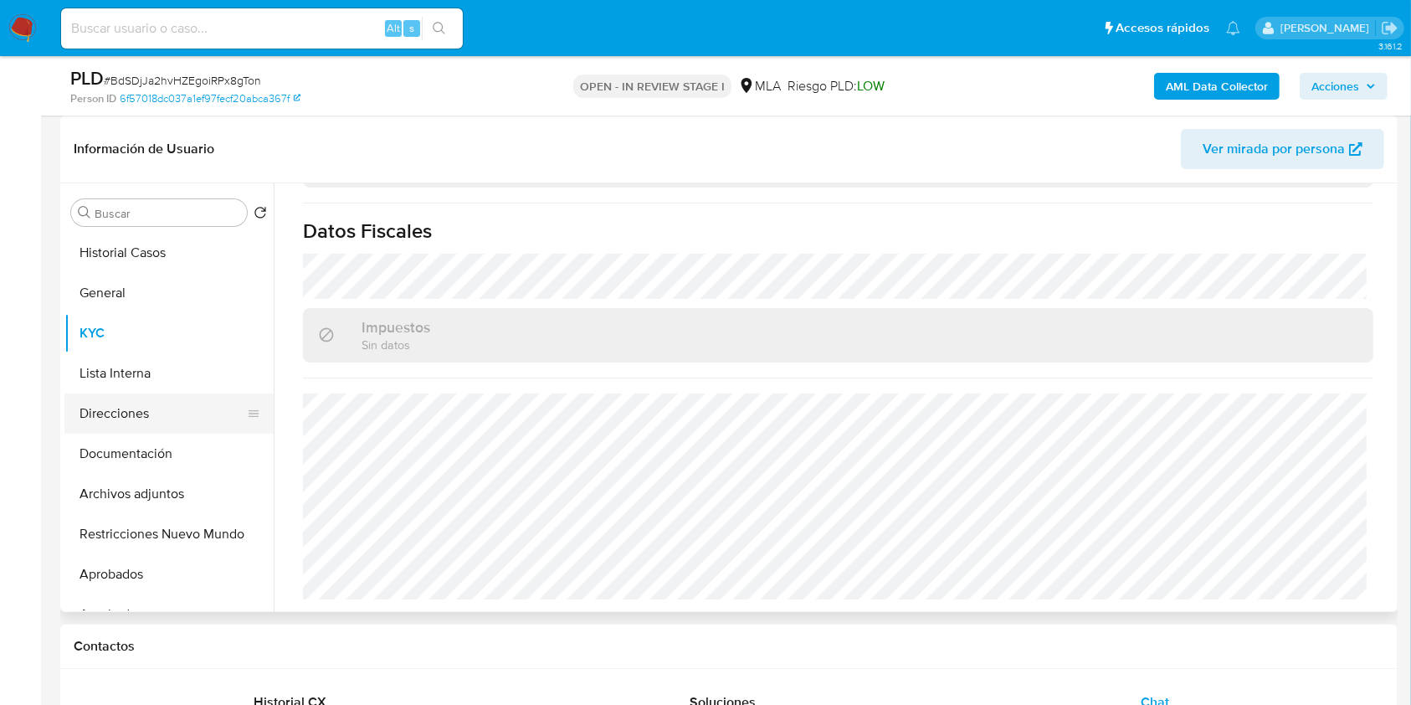
click at [140, 398] on button "Direcciones" at bounding box center [162, 413] width 196 height 40
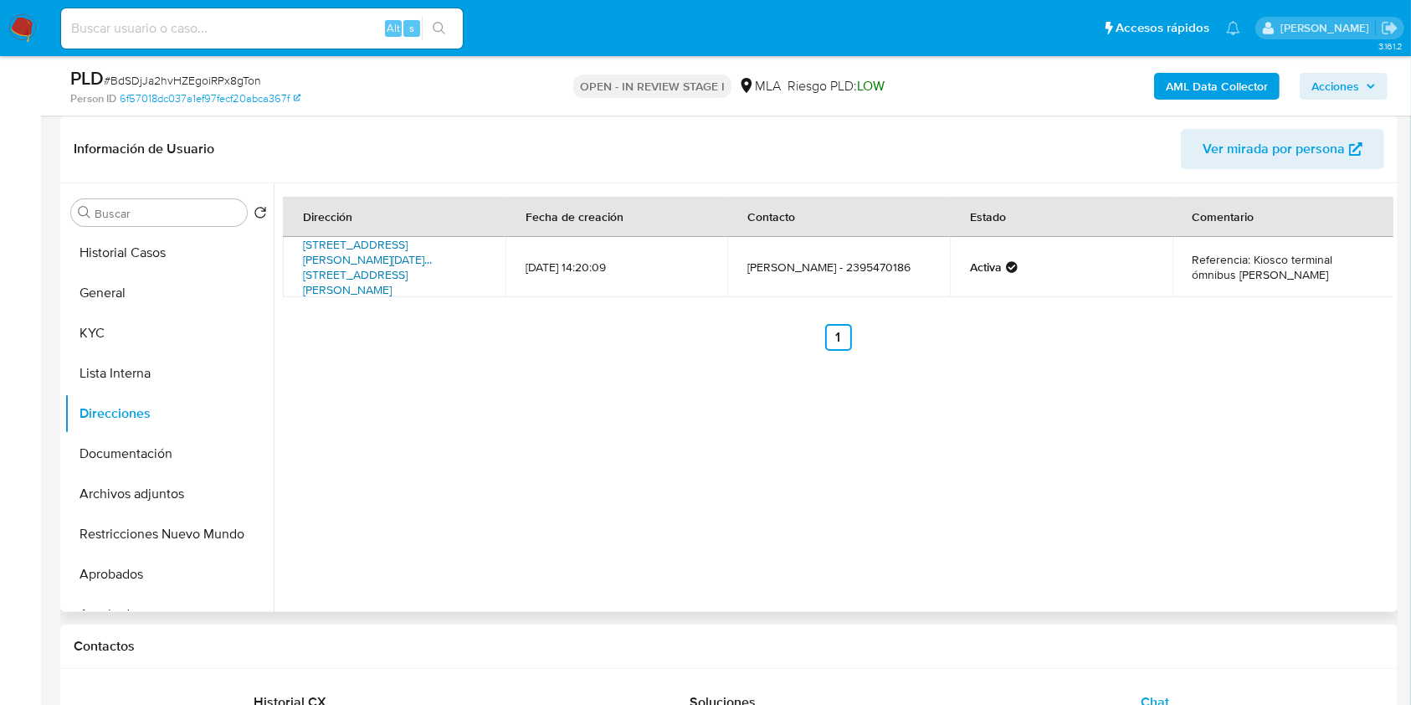
click at [414, 262] on link "[STREET_ADDRESS][PERSON_NAME][DATE]... [STREET_ADDRESS][PERSON_NAME]" at bounding box center [367, 267] width 129 height 62
click at [86, 338] on button "KYC" at bounding box center [162, 333] width 196 height 40
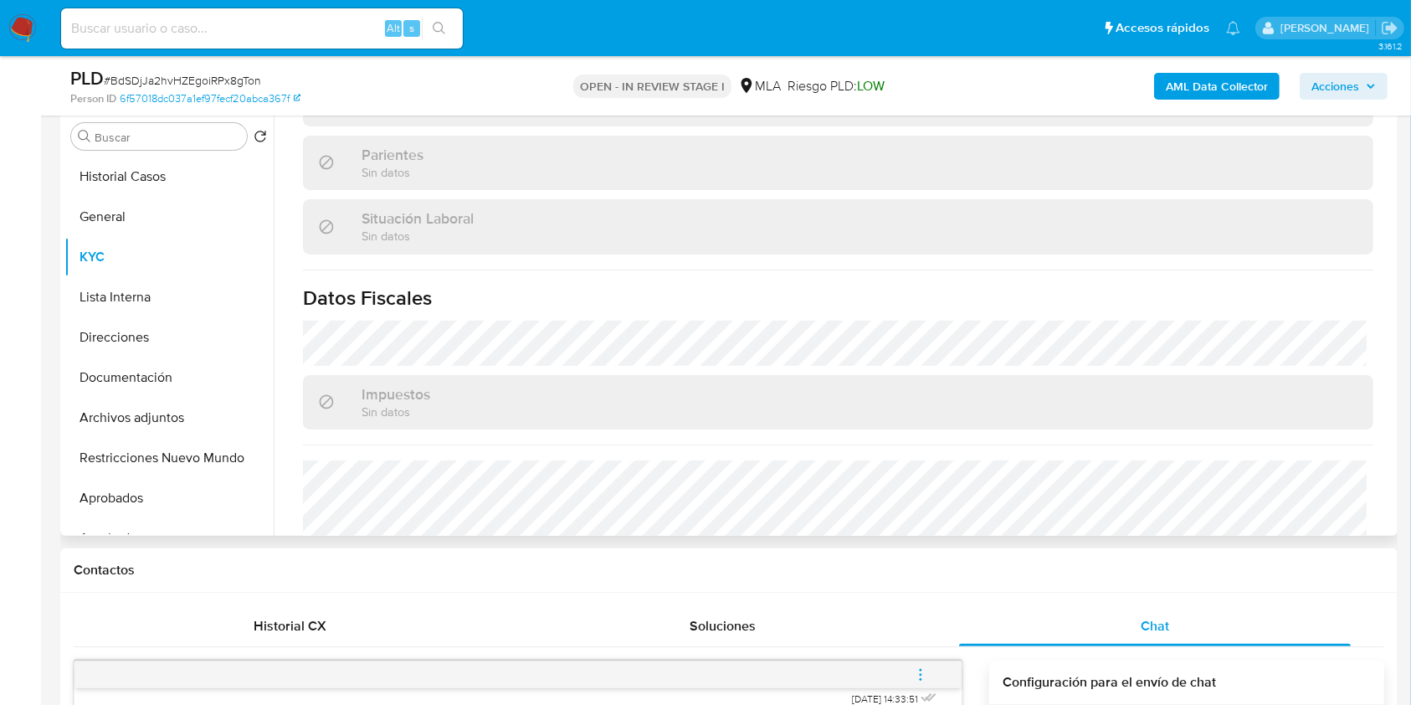
scroll to position [892, 0]
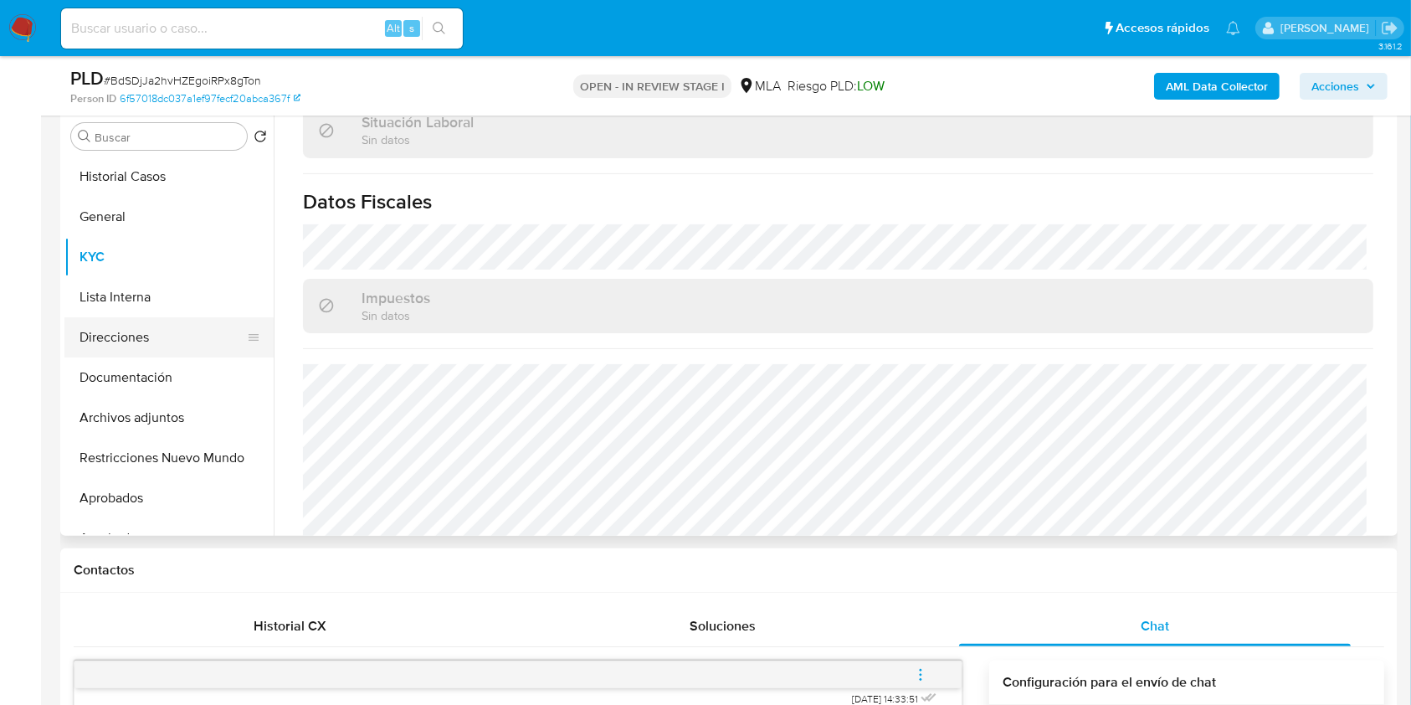
click at [188, 335] on button "Direcciones" at bounding box center [162, 337] width 196 height 40
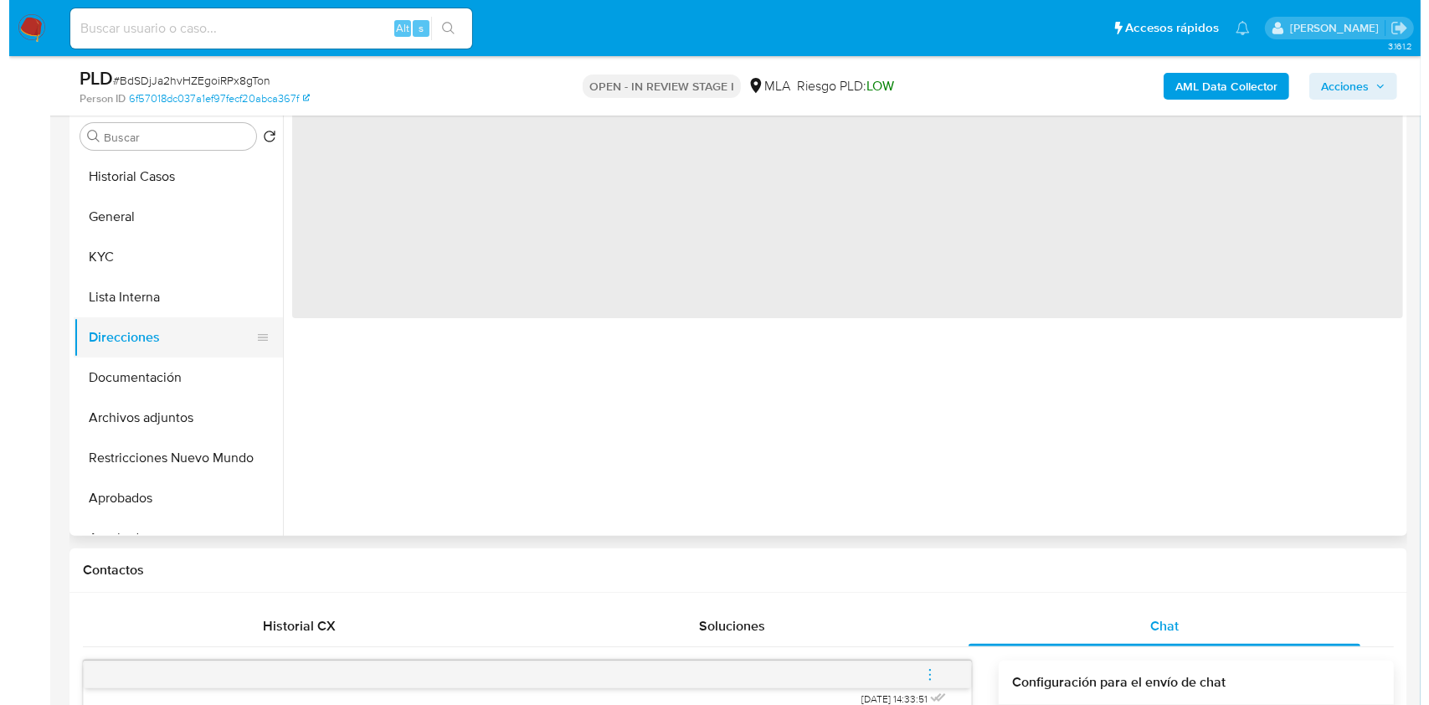
scroll to position [0, 0]
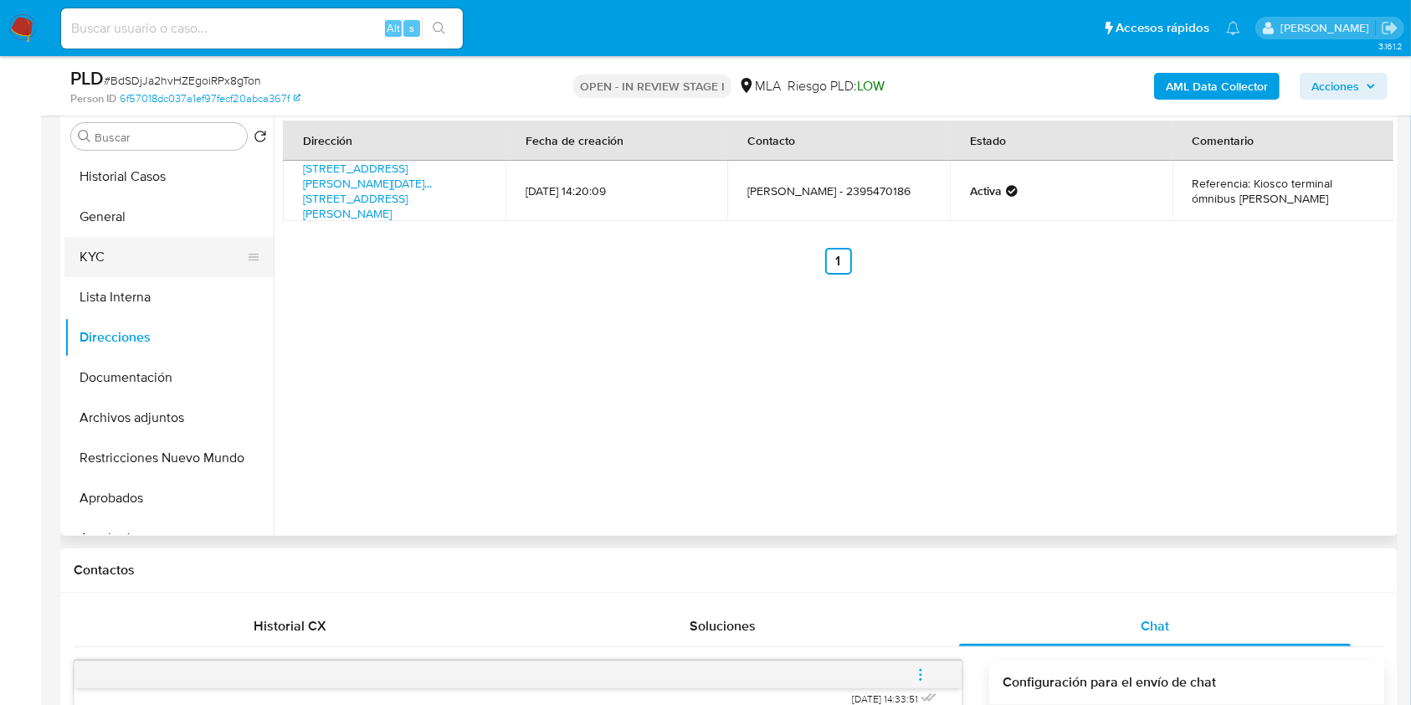
click at [187, 254] on button "KYC" at bounding box center [162, 257] width 196 height 40
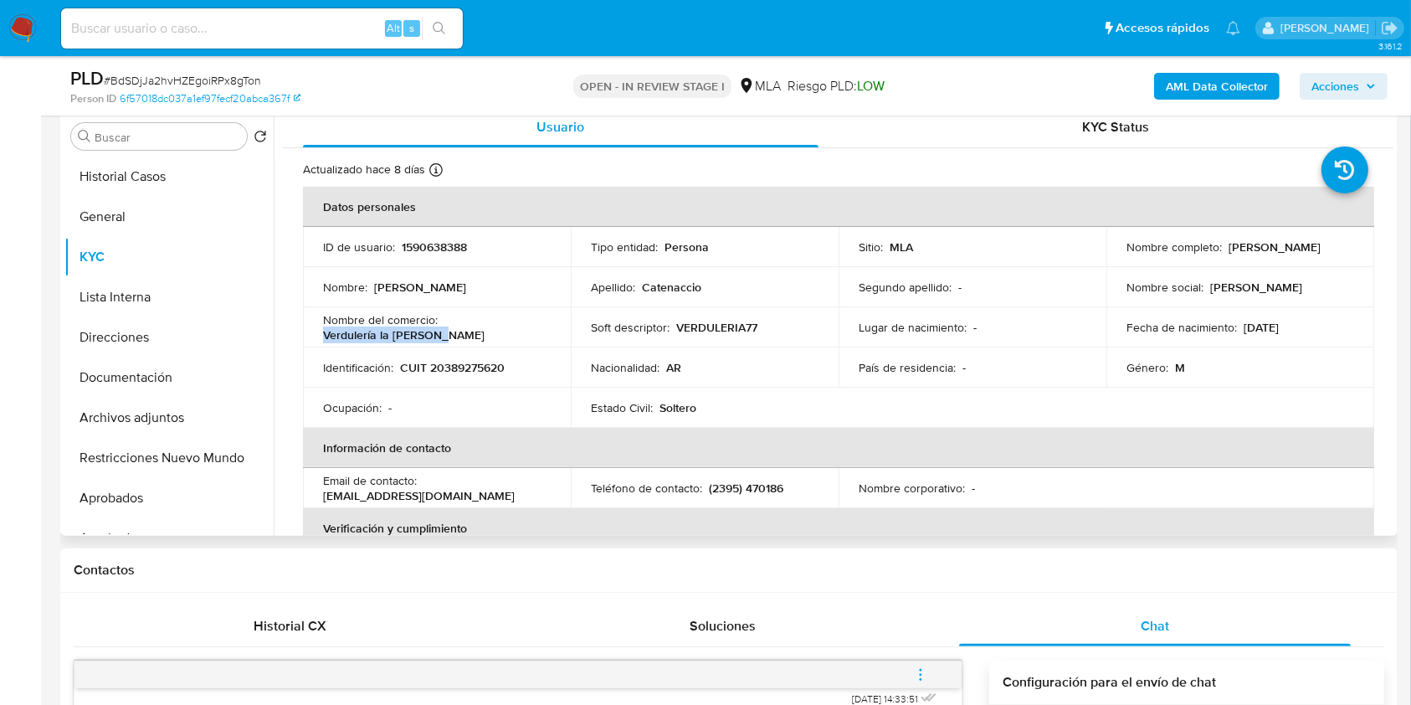
drag, startPoint x: 444, startPoint y: 339, endPoint x: 321, endPoint y: 352, distance: 122.9
click at [316, 338] on td "Nombre del comercio : Verdulería la [PERSON_NAME]" at bounding box center [437, 327] width 268 height 40
copy p "Verdulería la [PERSON_NAME]"
click at [771, 481] on p "(2395) 470186" at bounding box center [746, 487] width 74 height 15
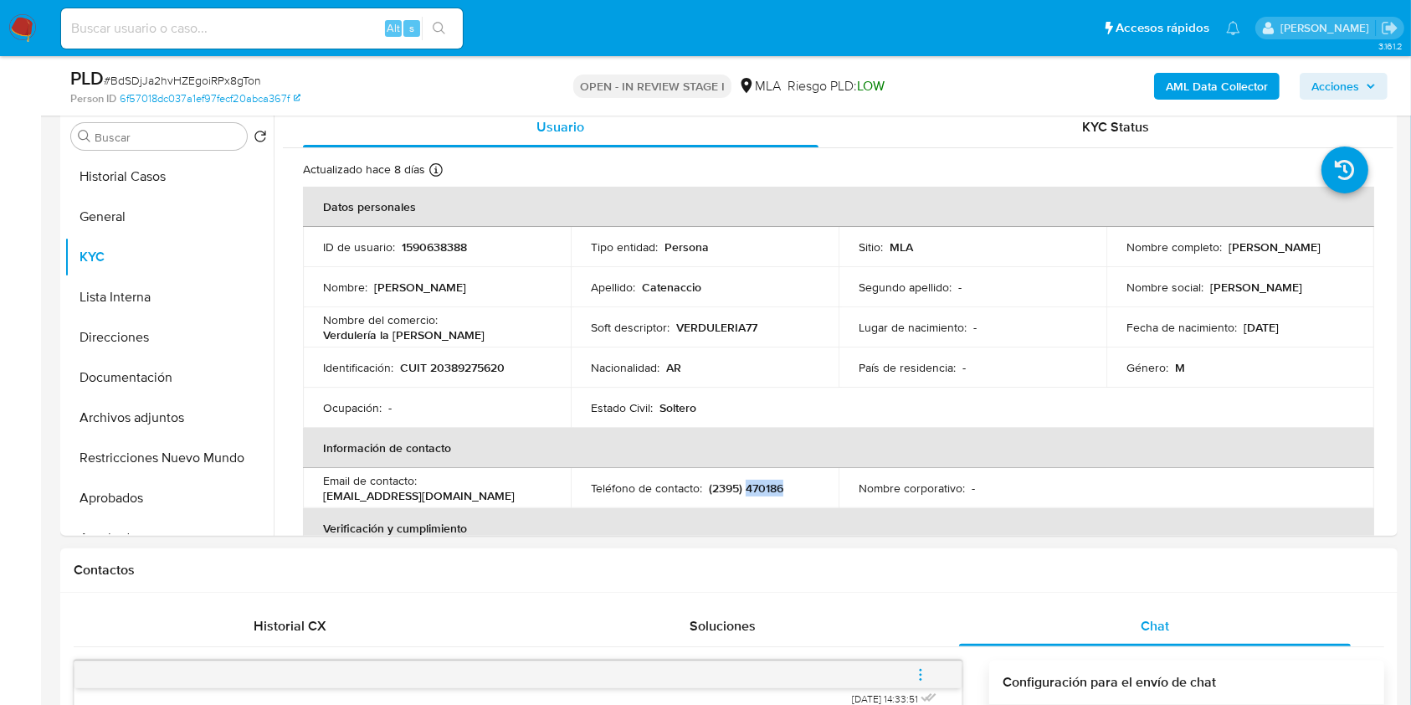
copy p "470186"
click at [1249, 82] on b "AML Data Collector" at bounding box center [1217, 86] width 102 height 27
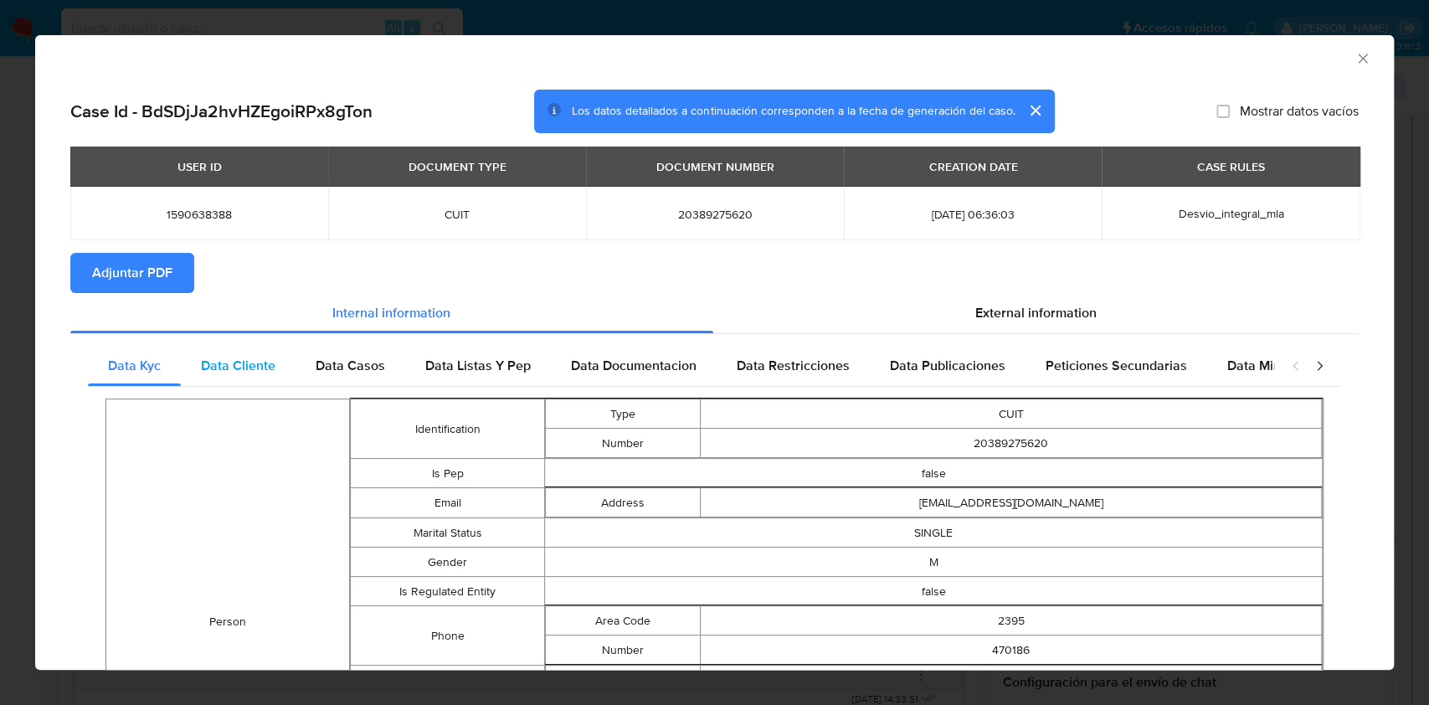
click at [253, 368] on span "Data Cliente" at bounding box center [238, 365] width 74 height 19
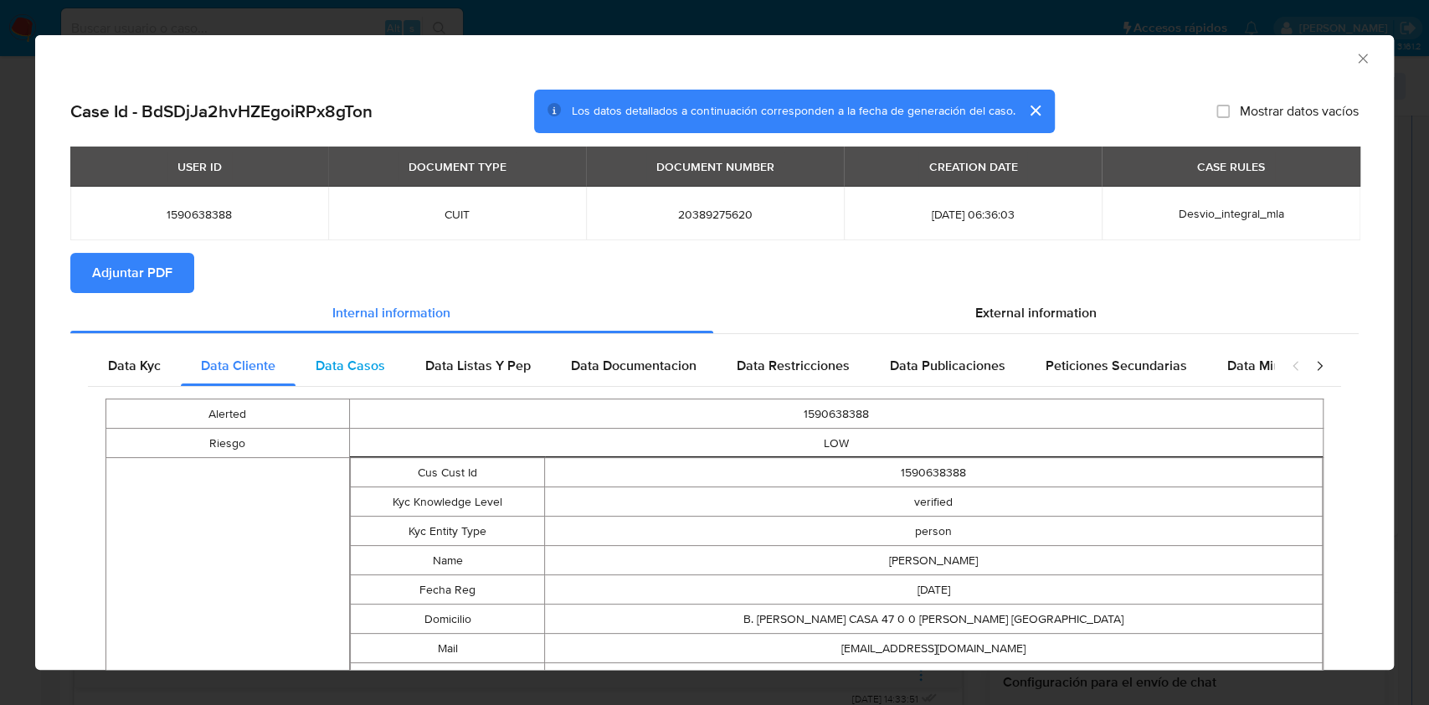
click at [351, 379] on div "Data Casos" at bounding box center [350, 366] width 110 height 40
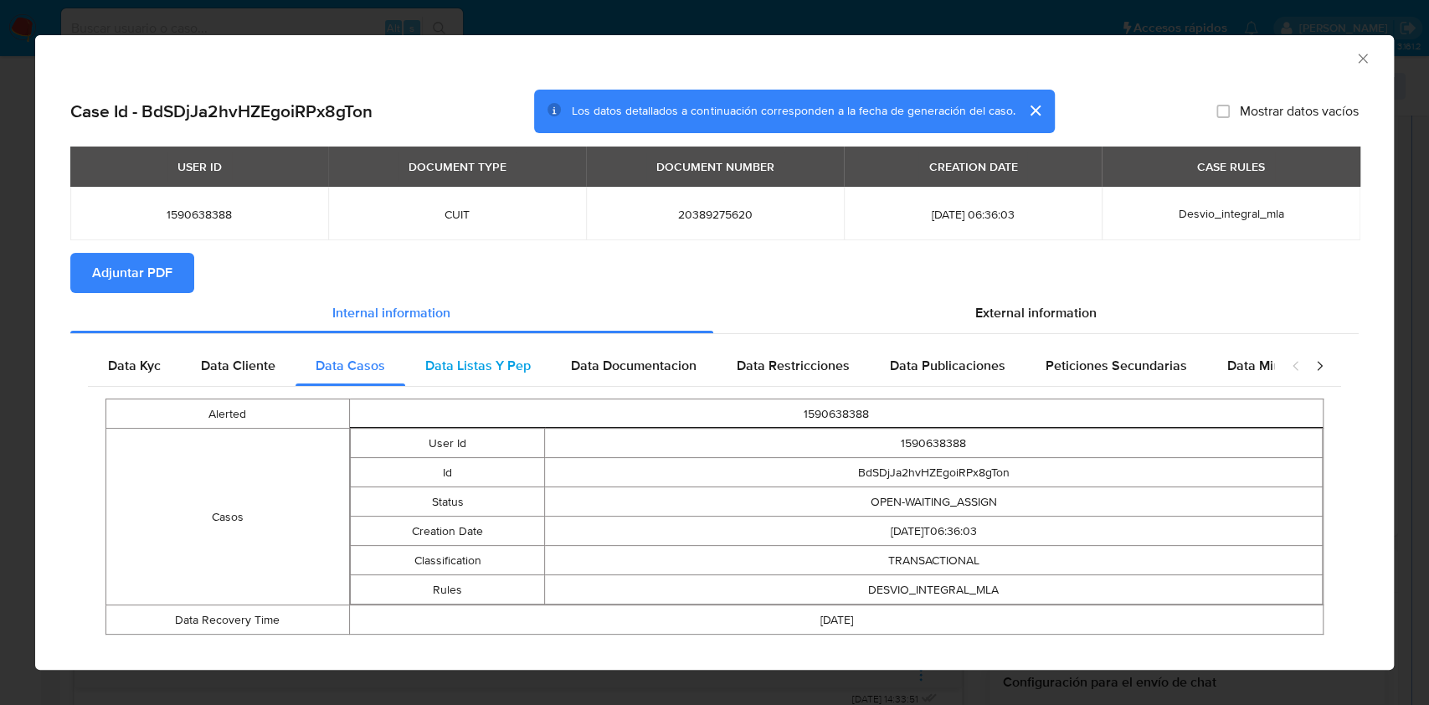
click at [462, 372] on span "Data Listas Y Pep" at bounding box center [477, 365] width 105 height 19
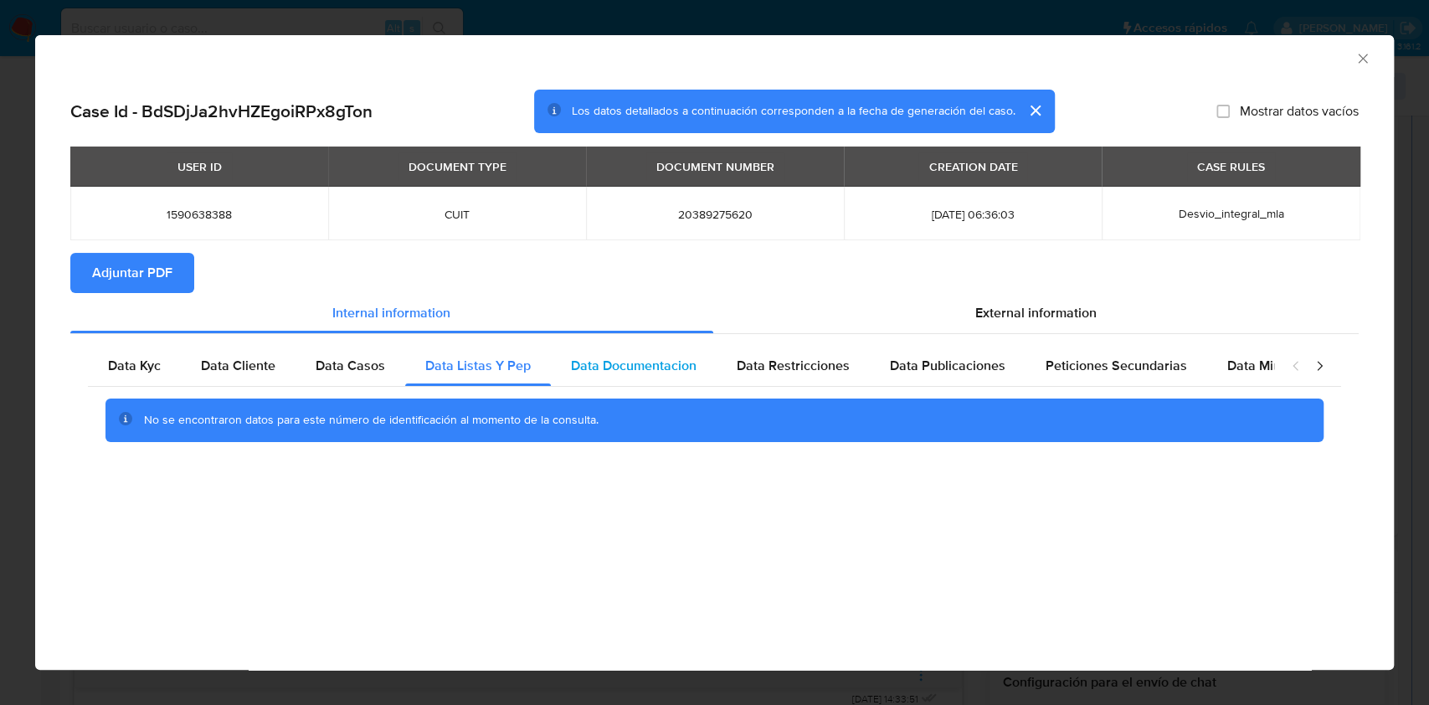
click at [683, 377] on div "Data Documentacion" at bounding box center [634, 366] width 166 height 40
click at [826, 362] on span "Data Restricciones" at bounding box center [792, 365] width 113 height 19
click at [976, 381] on div "Data Publicaciones" at bounding box center [948, 366] width 156 height 40
click at [1120, 376] on div "Peticiones Secundarias" at bounding box center [1116, 366] width 182 height 40
click at [1276, 353] on div "closure-recommendation-modal" at bounding box center [1307, 366] width 67 height 40
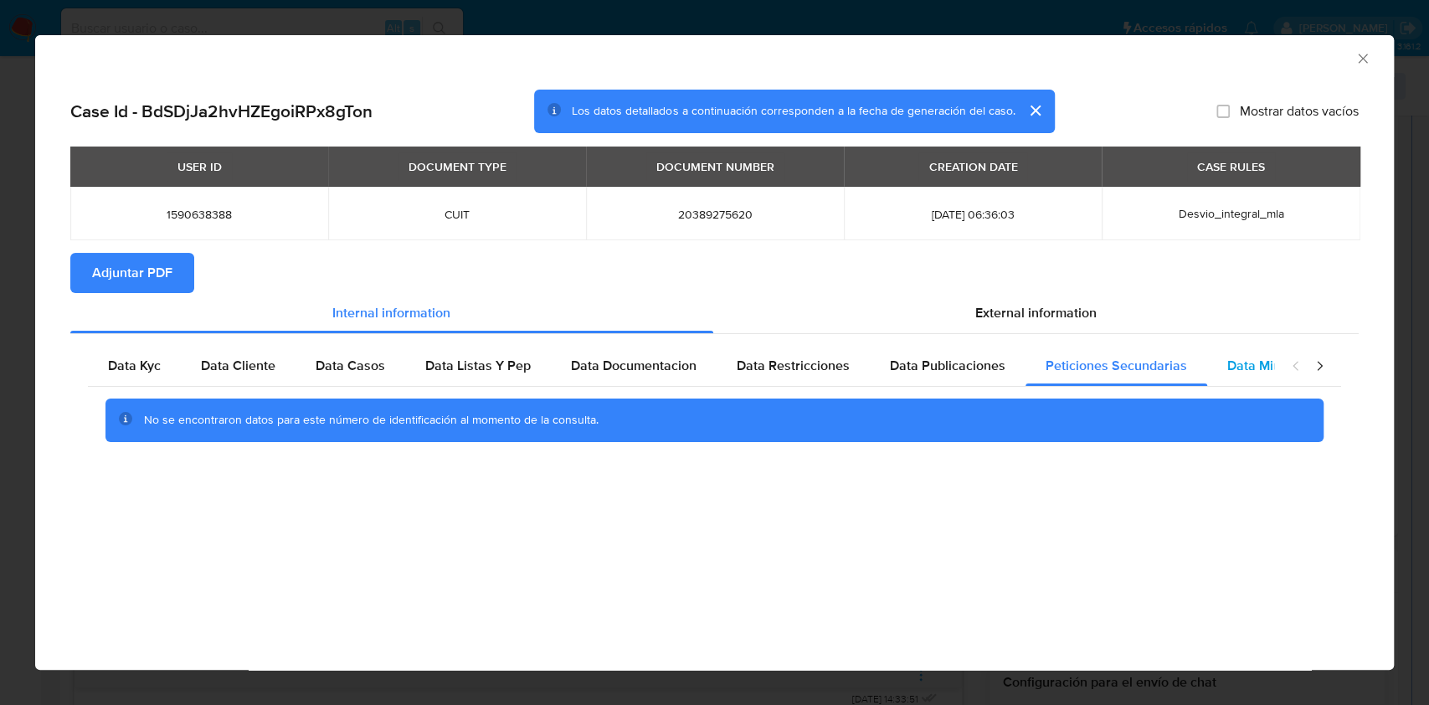
click at [1271, 368] on span "Data Minoridad" at bounding box center [1273, 365] width 92 height 19
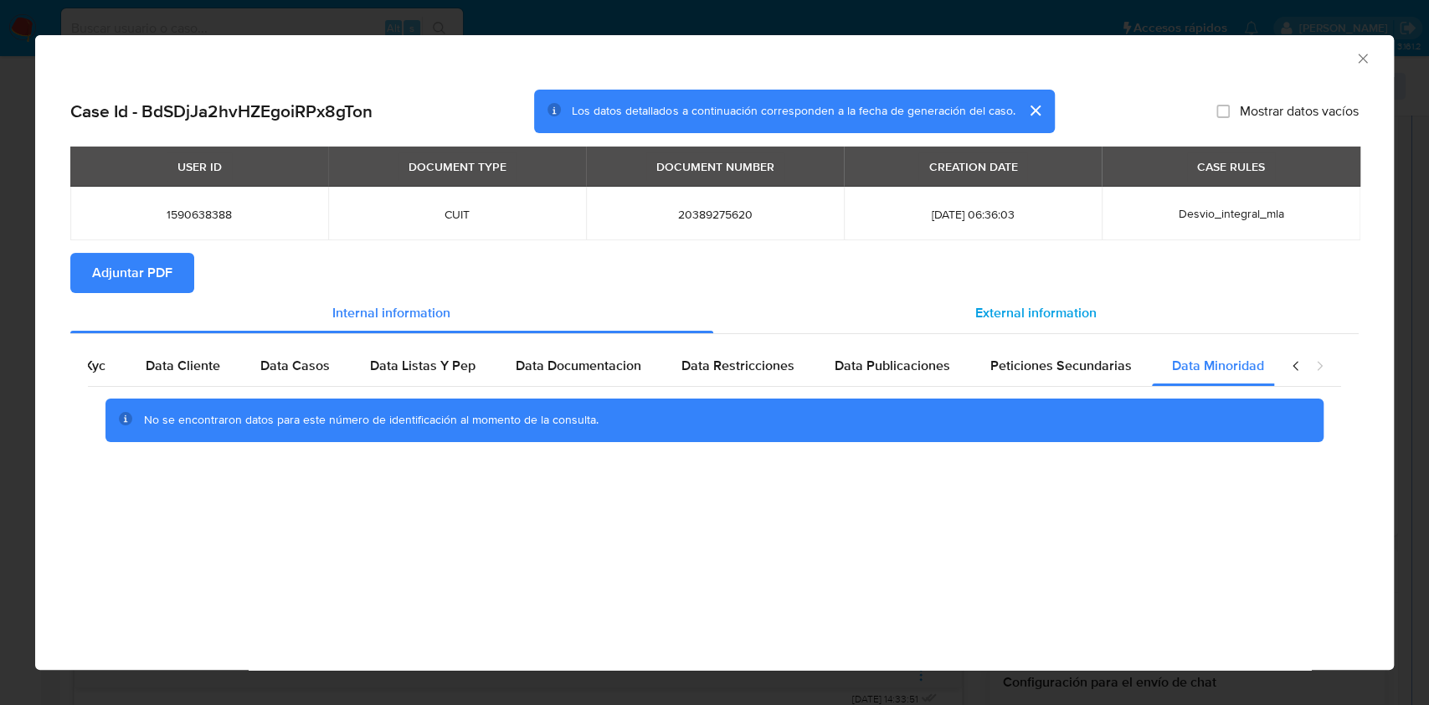
scroll to position [0, 56]
click at [1076, 301] on div "External information" at bounding box center [1036, 313] width 646 height 40
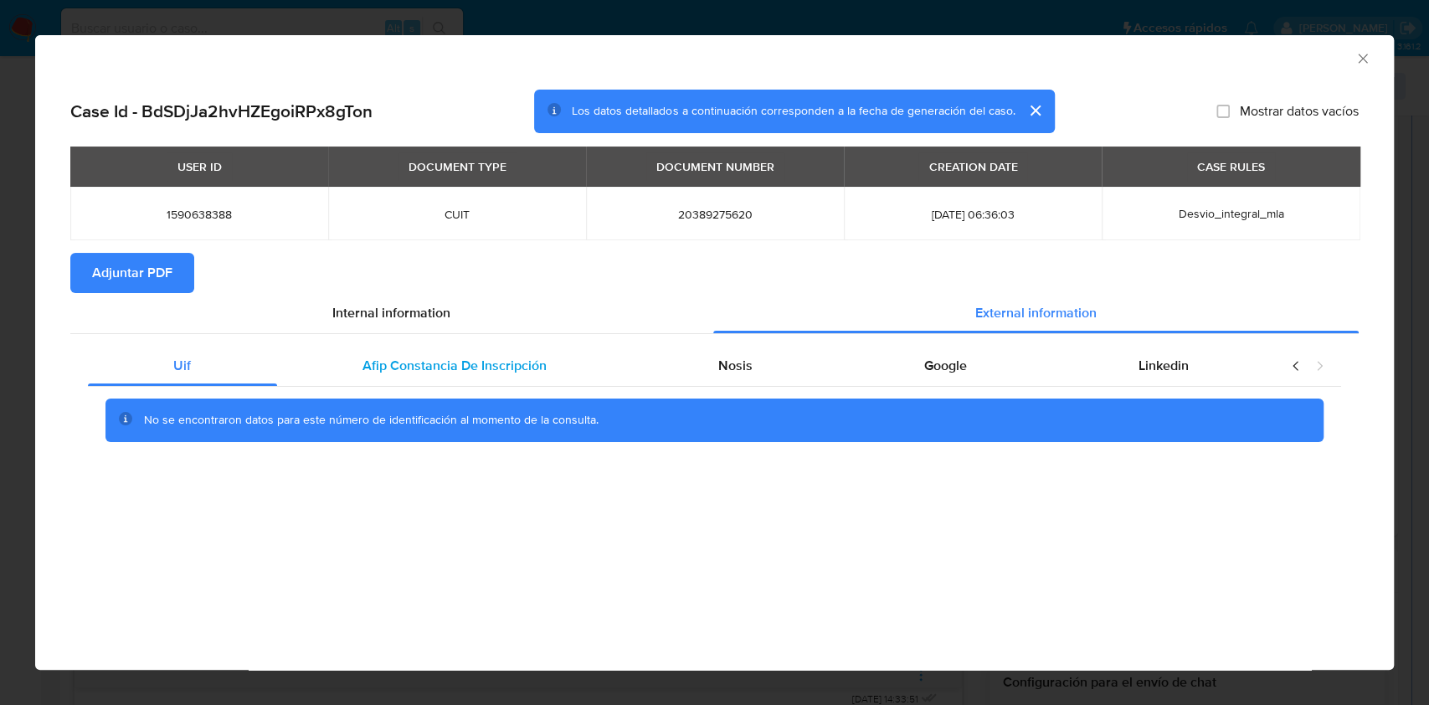
click at [524, 357] on span "Afip Constancia De Inscripción" at bounding box center [454, 365] width 184 height 19
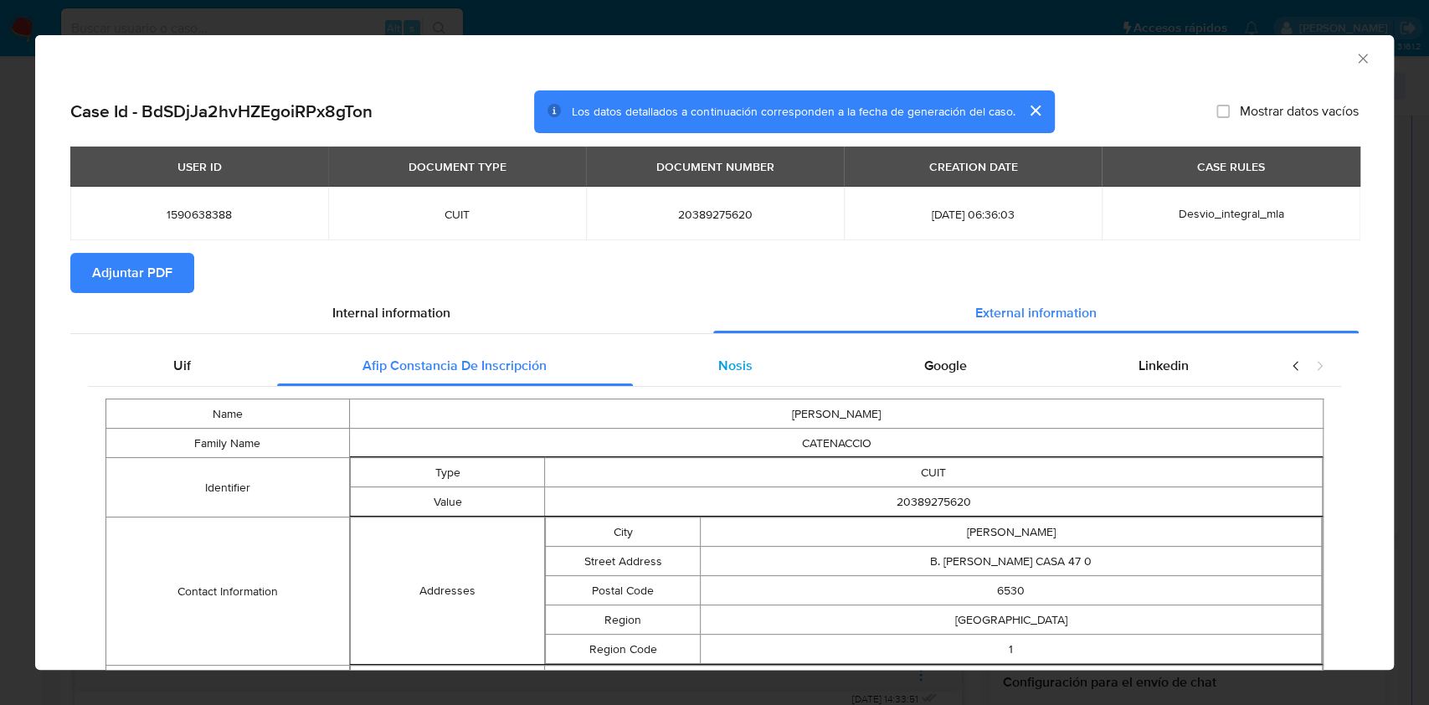
drag, startPoint x: 675, startPoint y: 351, endPoint x: 695, endPoint y: 351, distance: 19.3
click at [675, 352] on div "Nosis" at bounding box center [736, 366] width 206 height 40
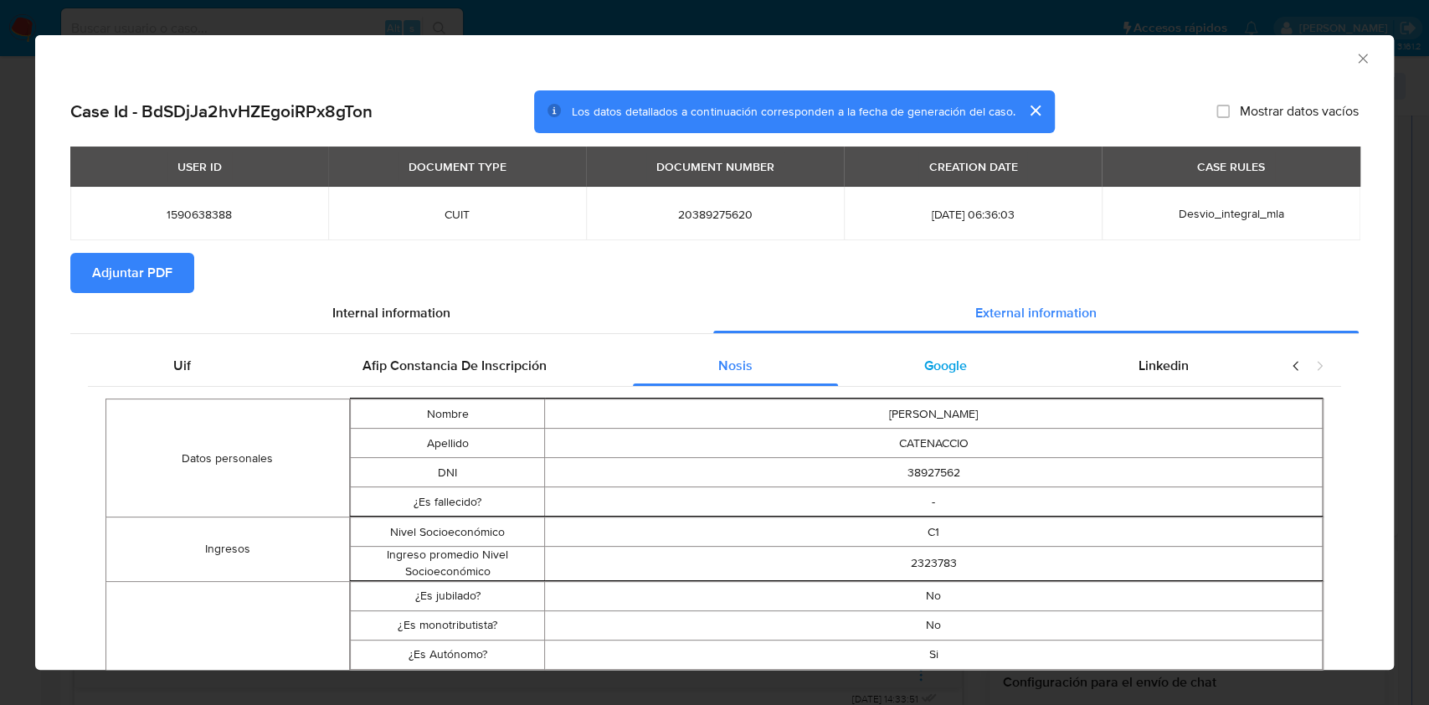
click at [956, 382] on div "Google" at bounding box center [945, 366] width 214 height 40
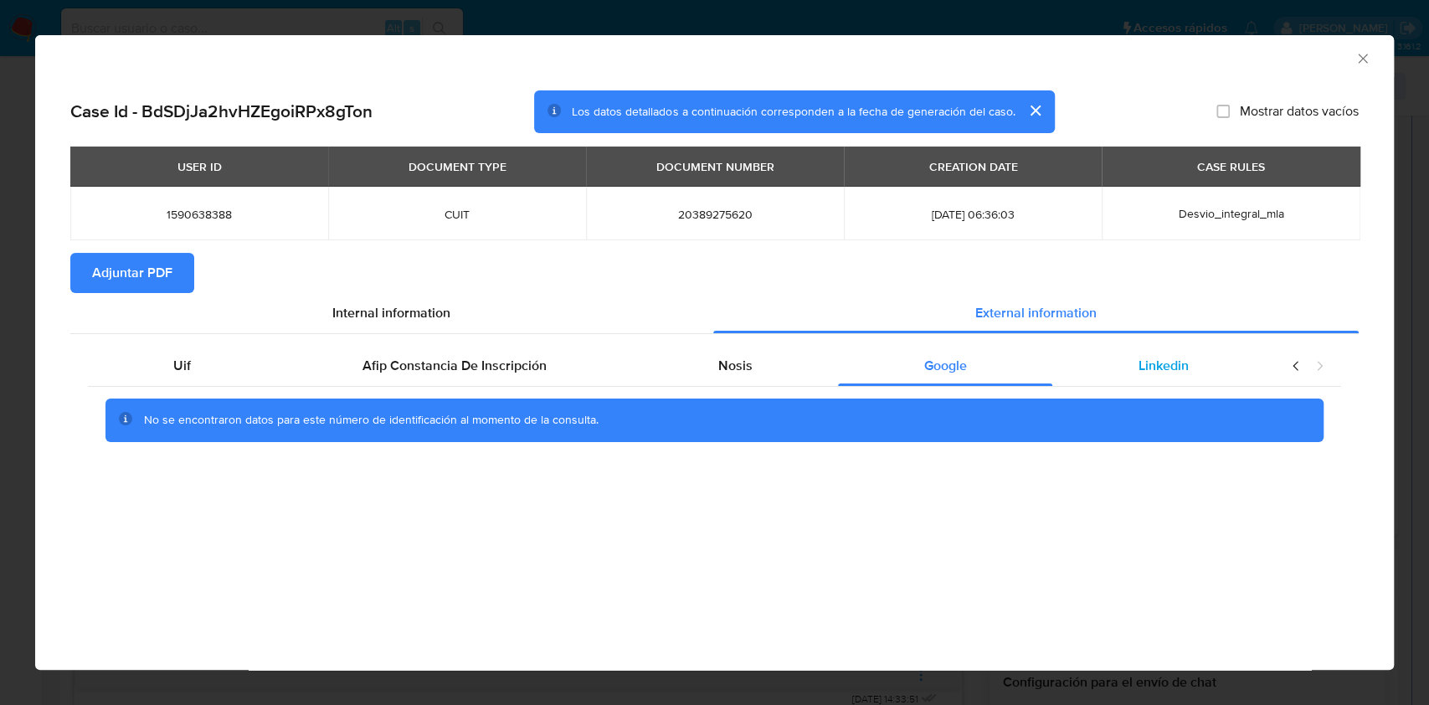
click at [1190, 377] on div "Linkedin" at bounding box center [1163, 366] width 222 height 40
click at [151, 260] on span "Adjuntar PDF" at bounding box center [132, 272] width 80 height 37
drag, startPoint x: 1349, startPoint y: 44, endPoint x: 1359, endPoint y: 52, distance: 13.1
click at [1359, 52] on div "AML Data Collector" at bounding box center [714, 56] width 1358 height 42
click at [1359, 52] on icon "Cerrar ventana" at bounding box center [1362, 58] width 17 height 17
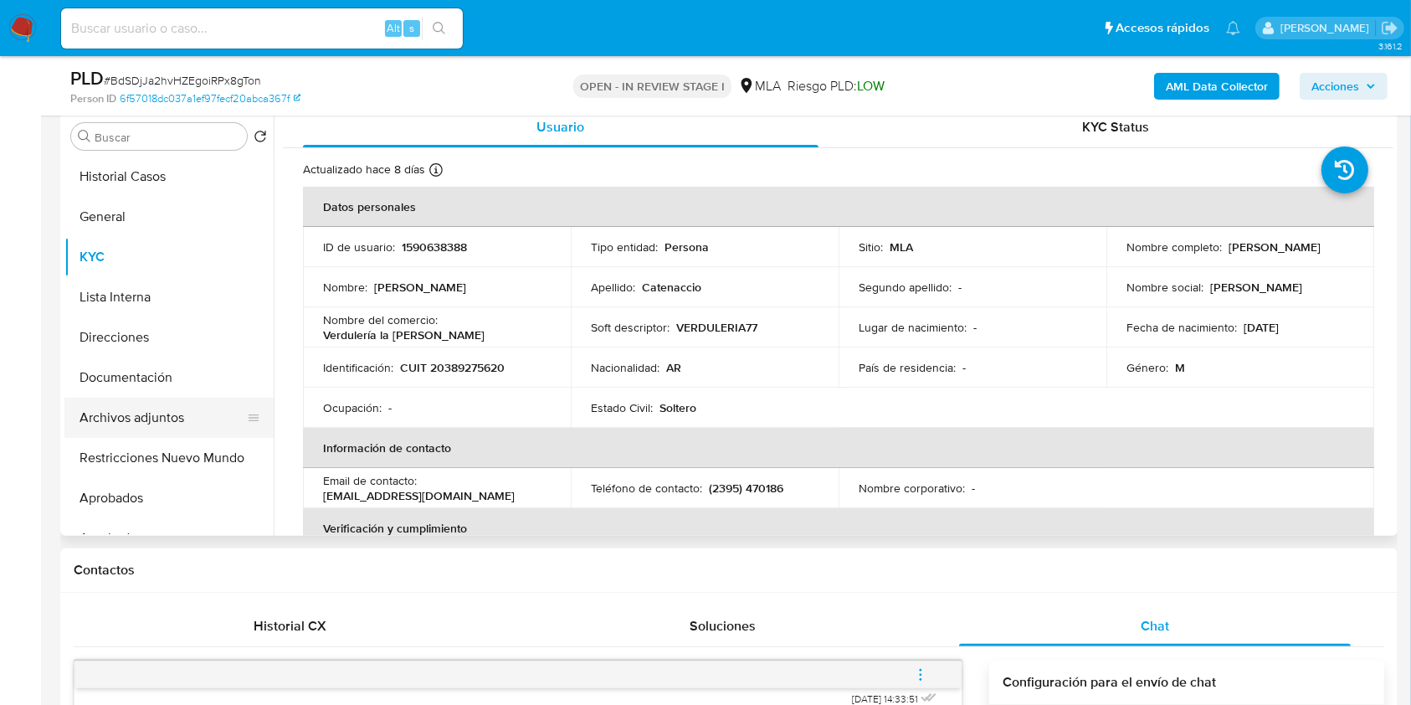
click at [183, 425] on button "Archivos adjuntos" at bounding box center [162, 418] width 196 height 40
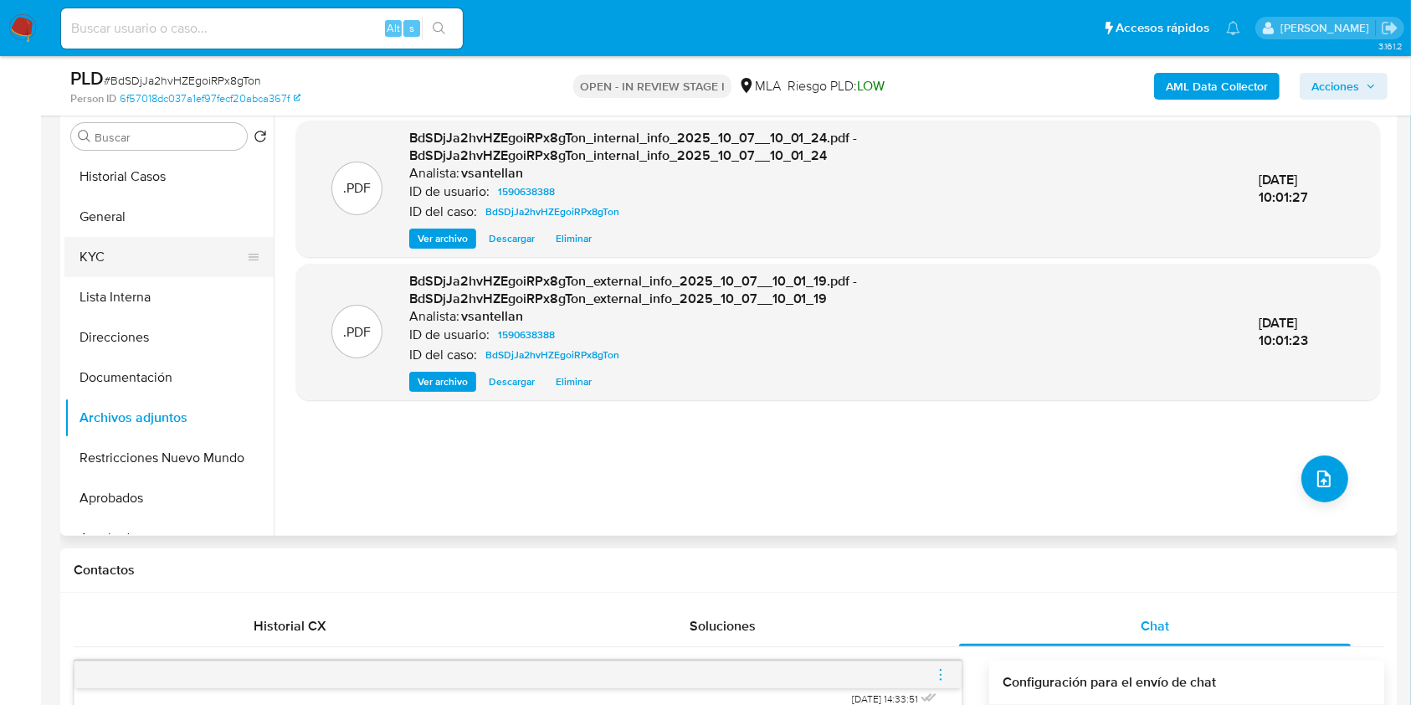
click at [151, 249] on button "KYC" at bounding box center [162, 257] width 196 height 40
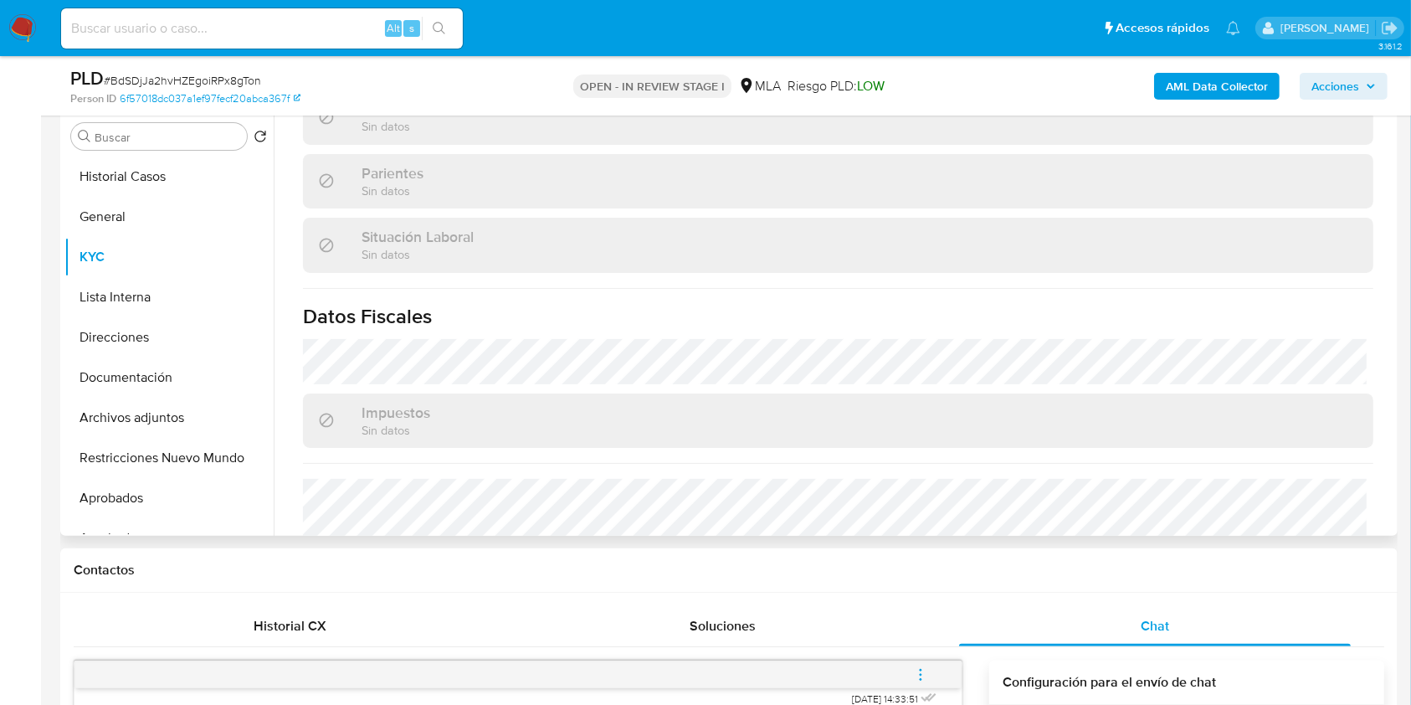
scroll to position [939, 0]
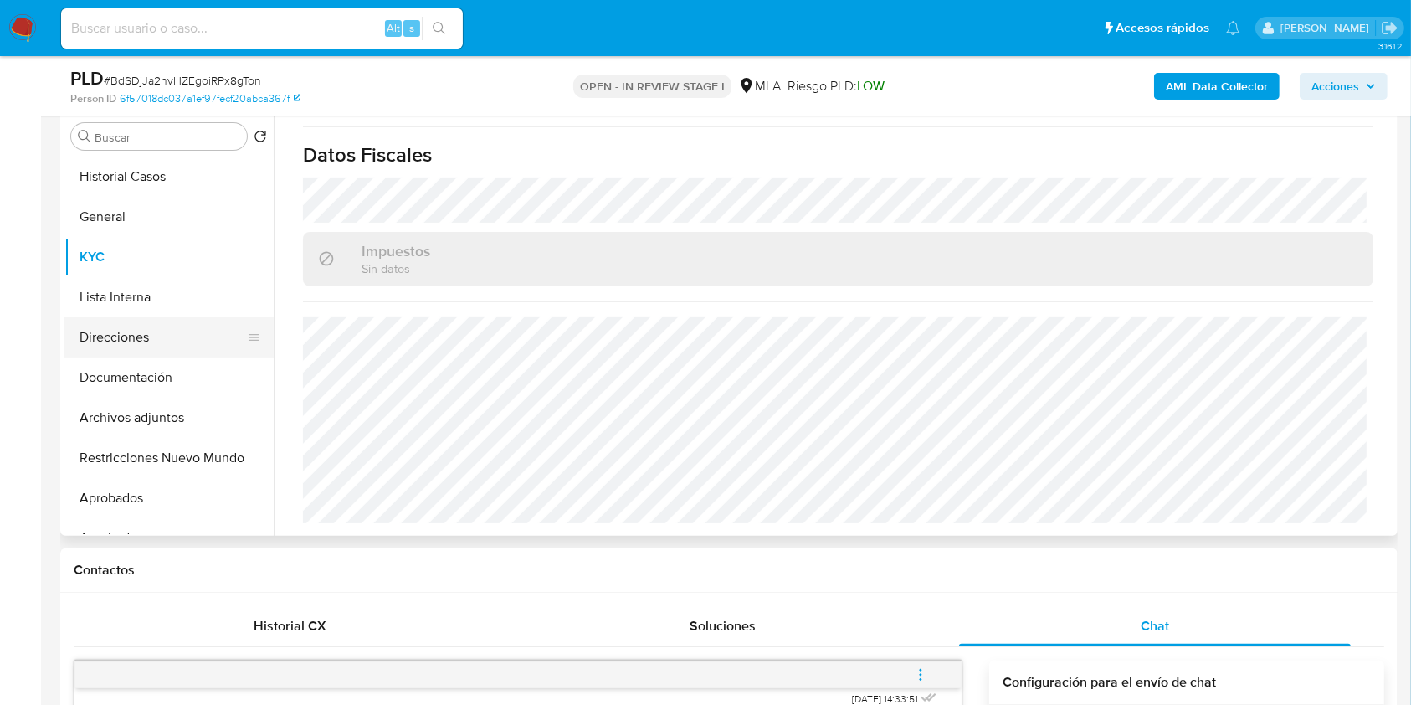
click at [109, 353] on button "Direcciones" at bounding box center [162, 337] width 196 height 40
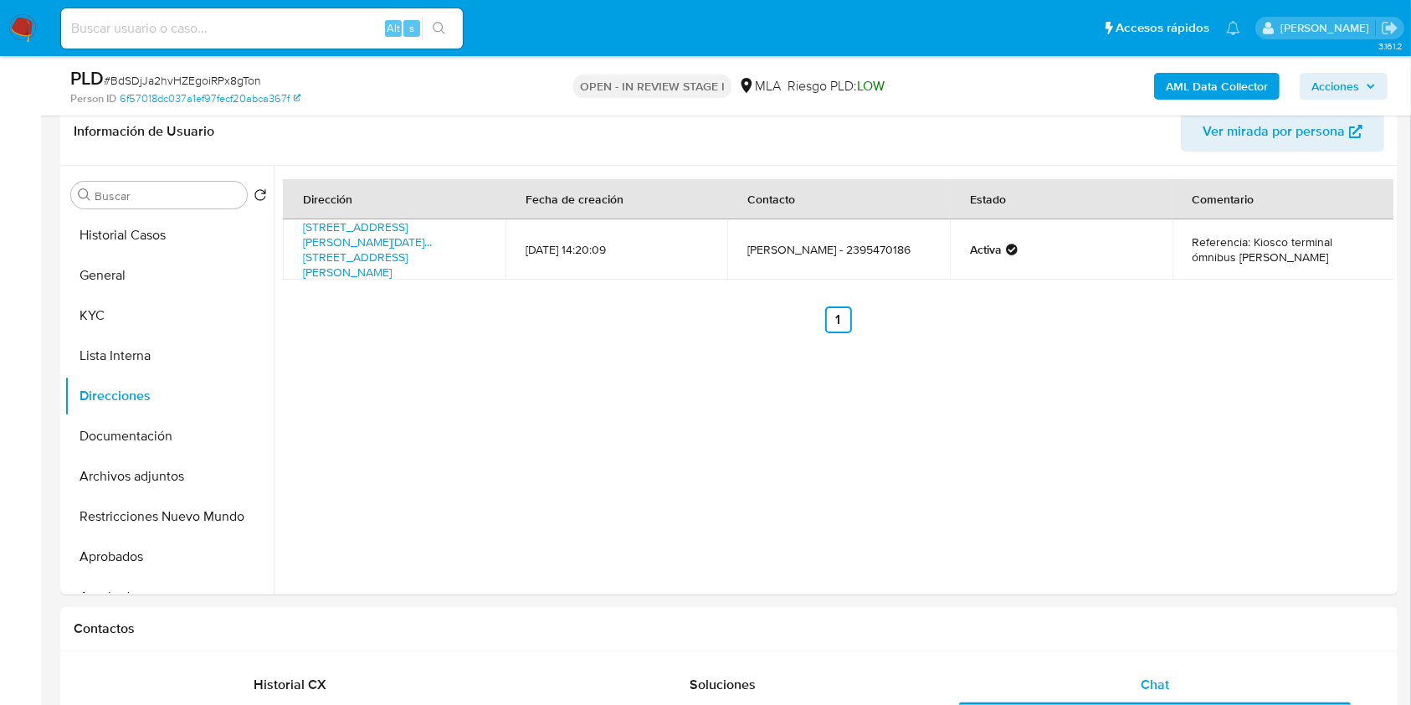
scroll to position [259, 0]
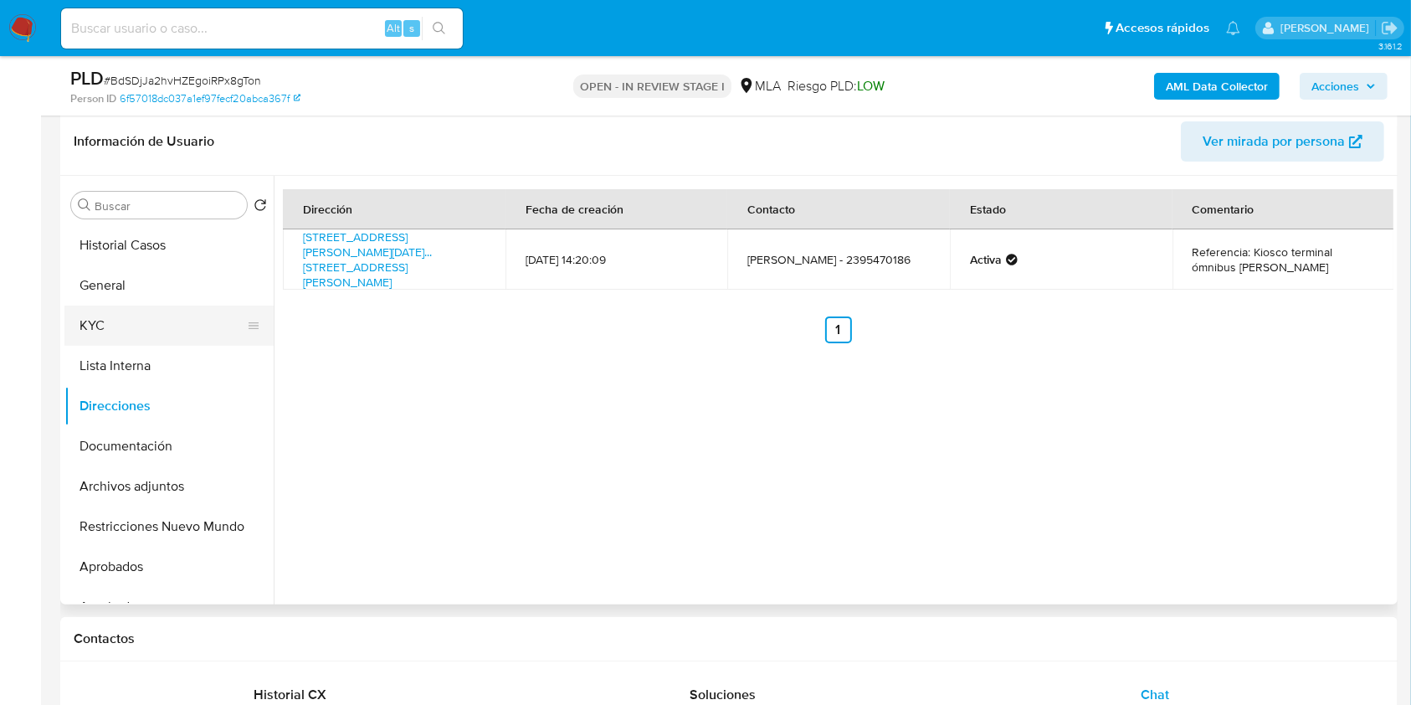
click at [179, 316] on button "KYC" at bounding box center [162, 325] width 196 height 40
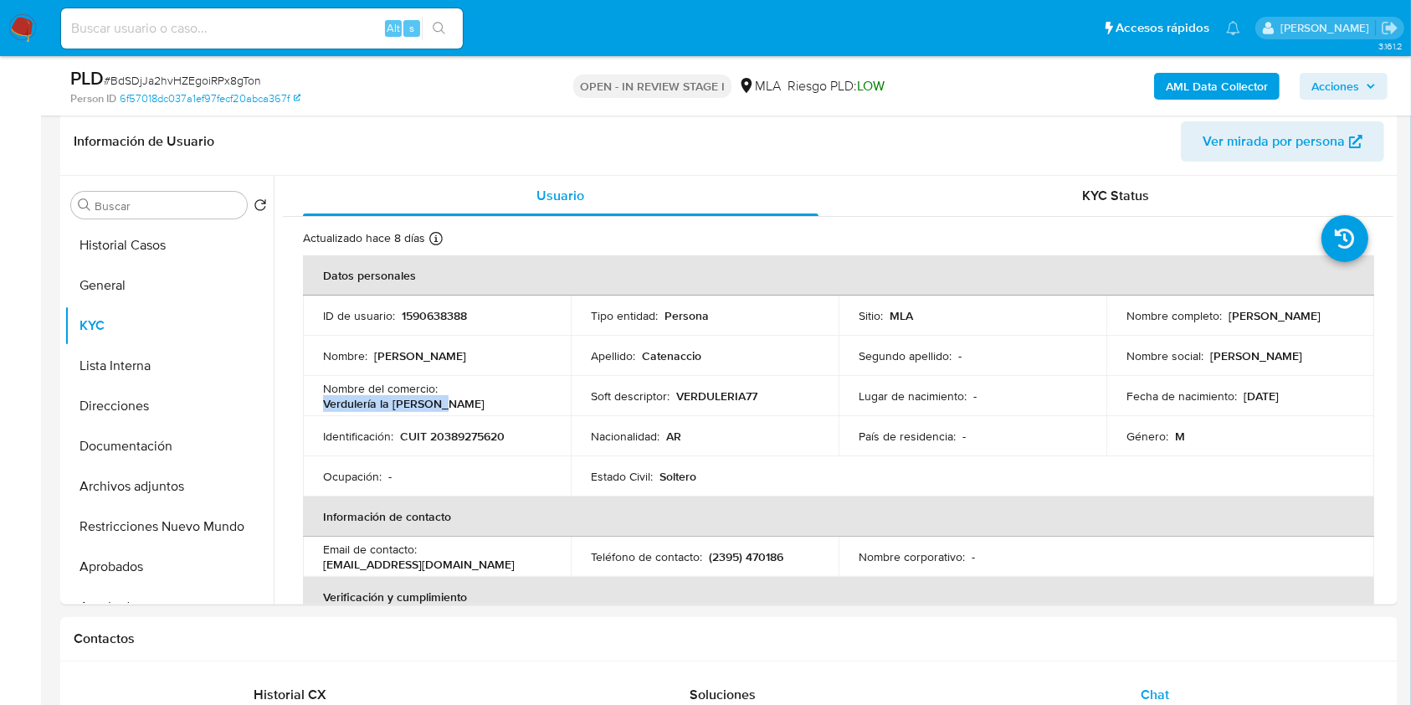
drag, startPoint x: 440, startPoint y: 408, endPoint x: 594, endPoint y: 4, distance: 432.6
click at [317, 403] on td "Nombre del comercio : Verdulería la [PERSON_NAME]" at bounding box center [437, 396] width 268 height 40
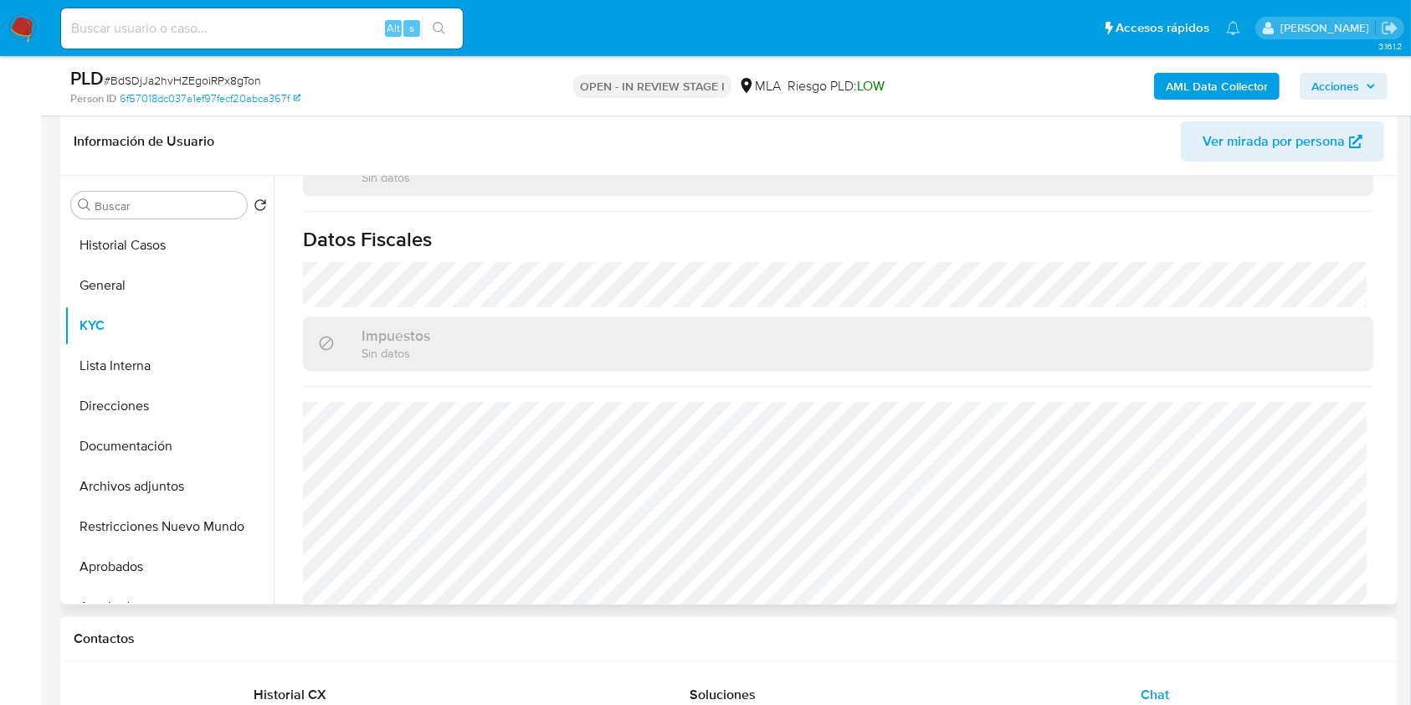
scroll to position [939, 0]
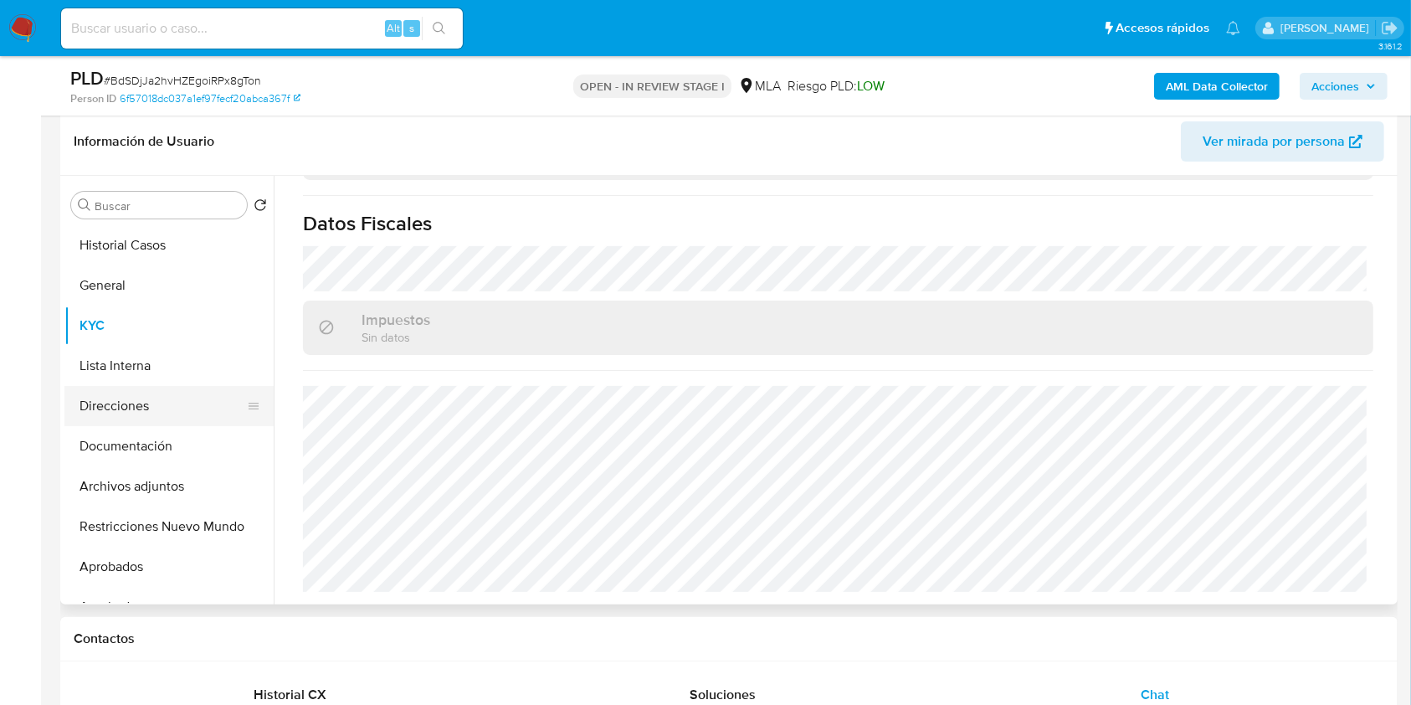
click at [201, 395] on button "Direcciones" at bounding box center [162, 406] width 196 height 40
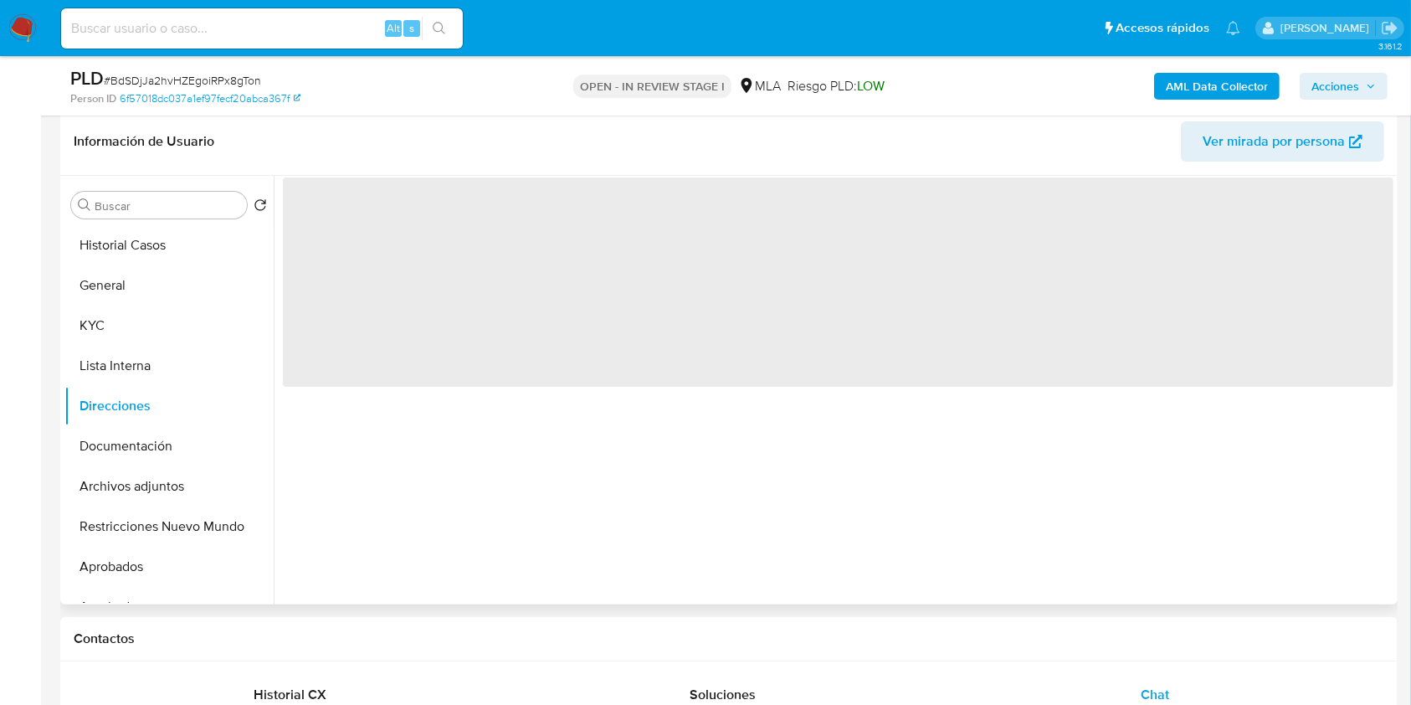
scroll to position [0, 0]
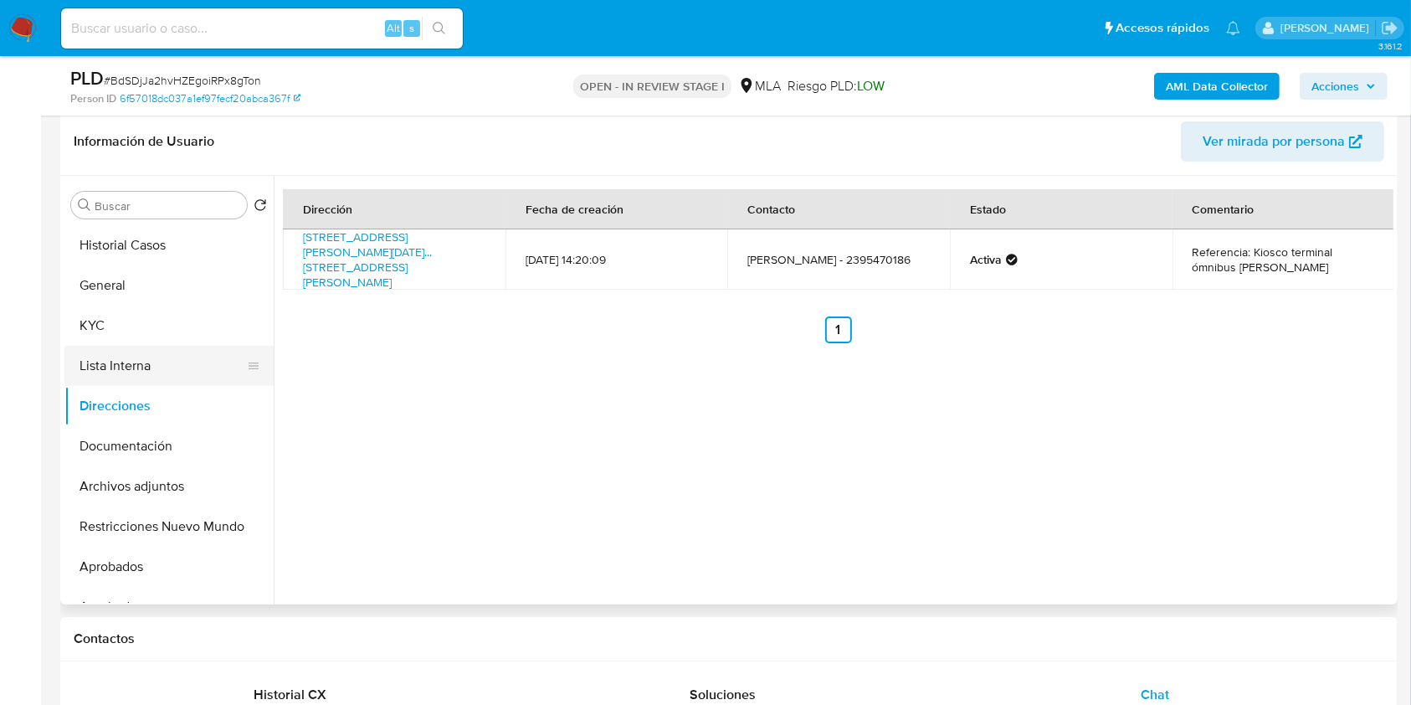
drag, startPoint x: 154, startPoint y: 439, endPoint x: 121, endPoint y: 357, distance: 89.1
click at [153, 439] on button "Documentación" at bounding box center [168, 446] width 209 height 40
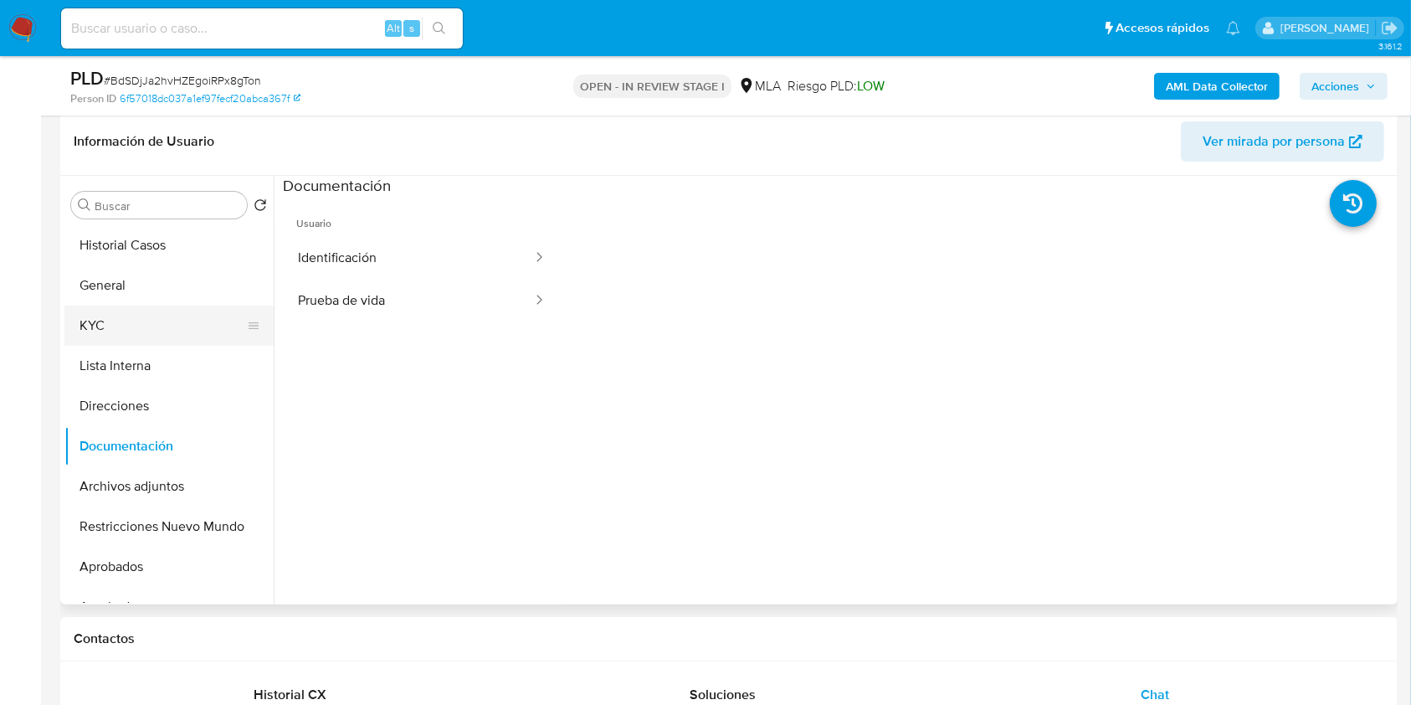
click at [108, 318] on button "KYC" at bounding box center [162, 325] width 196 height 40
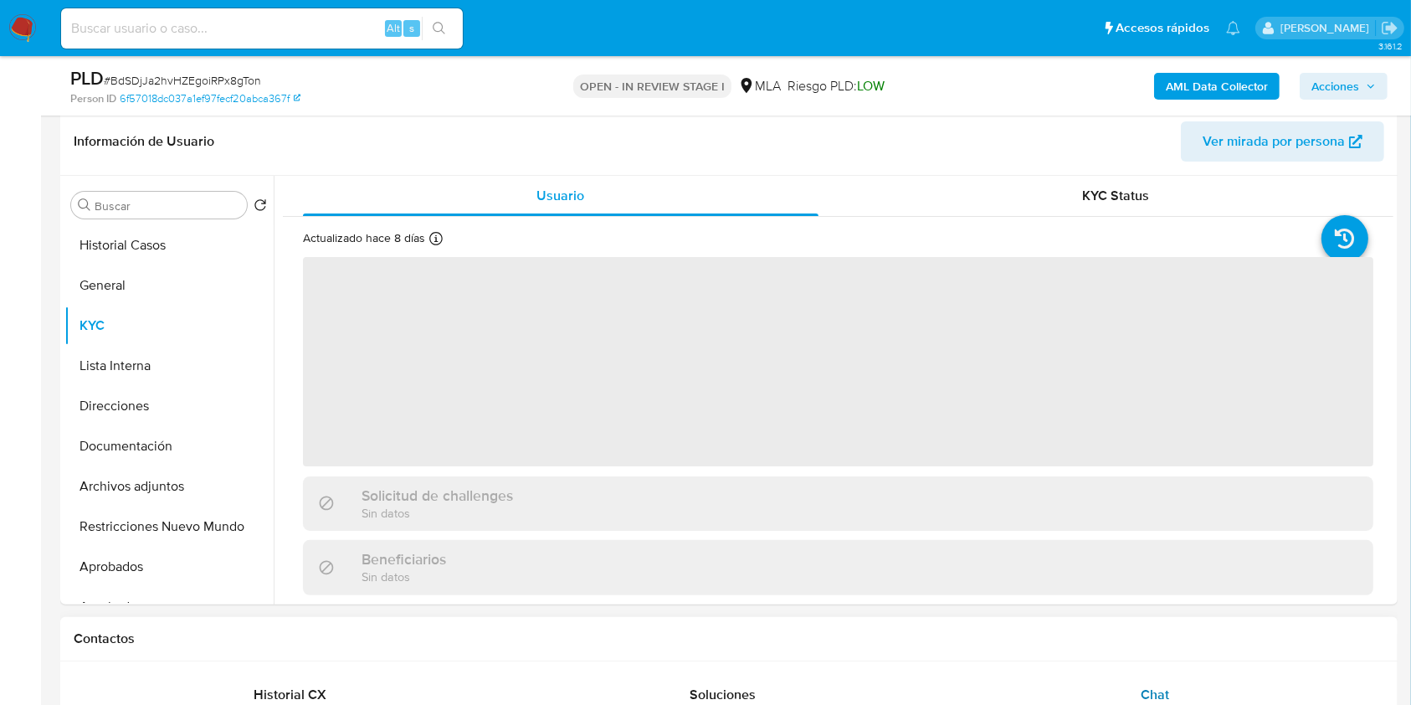
click at [1208, 687] on div "Chat" at bounding box center [1155, 695] width 393 height 40
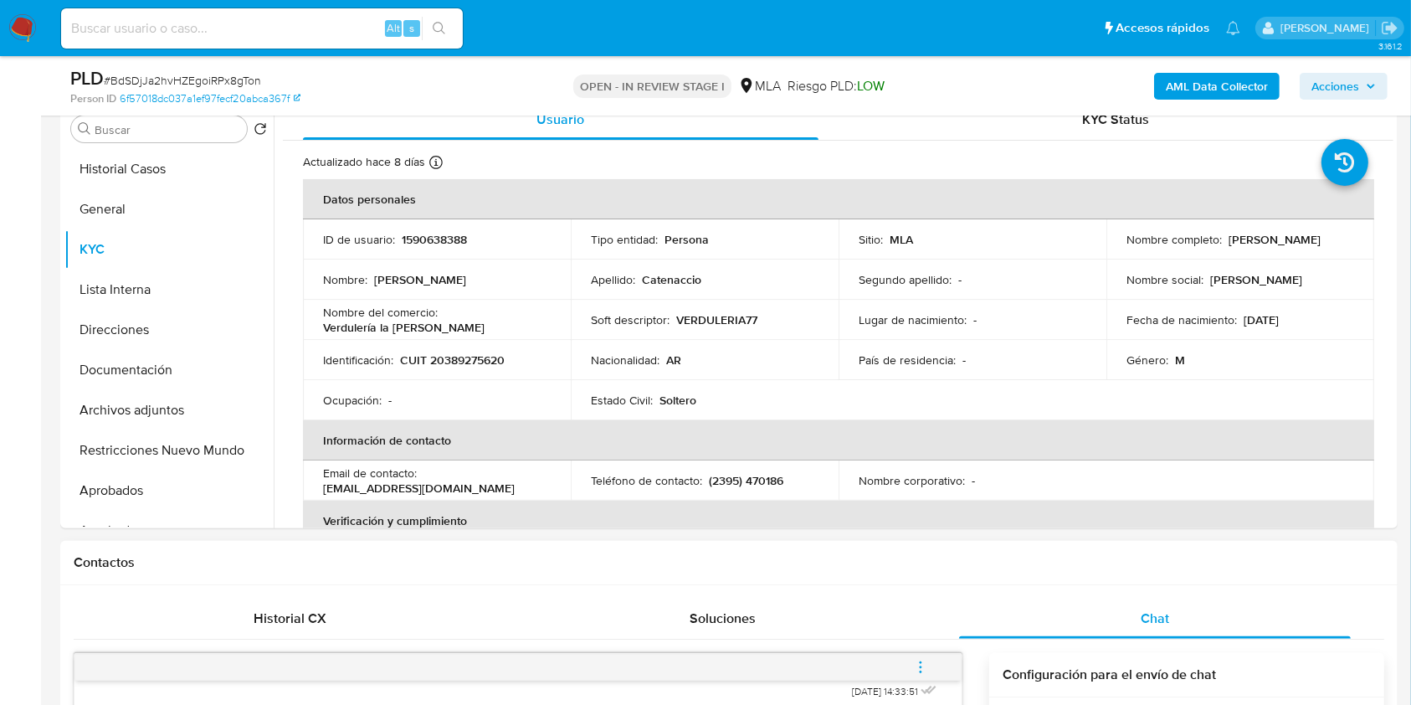
scroll to position [370, 0]
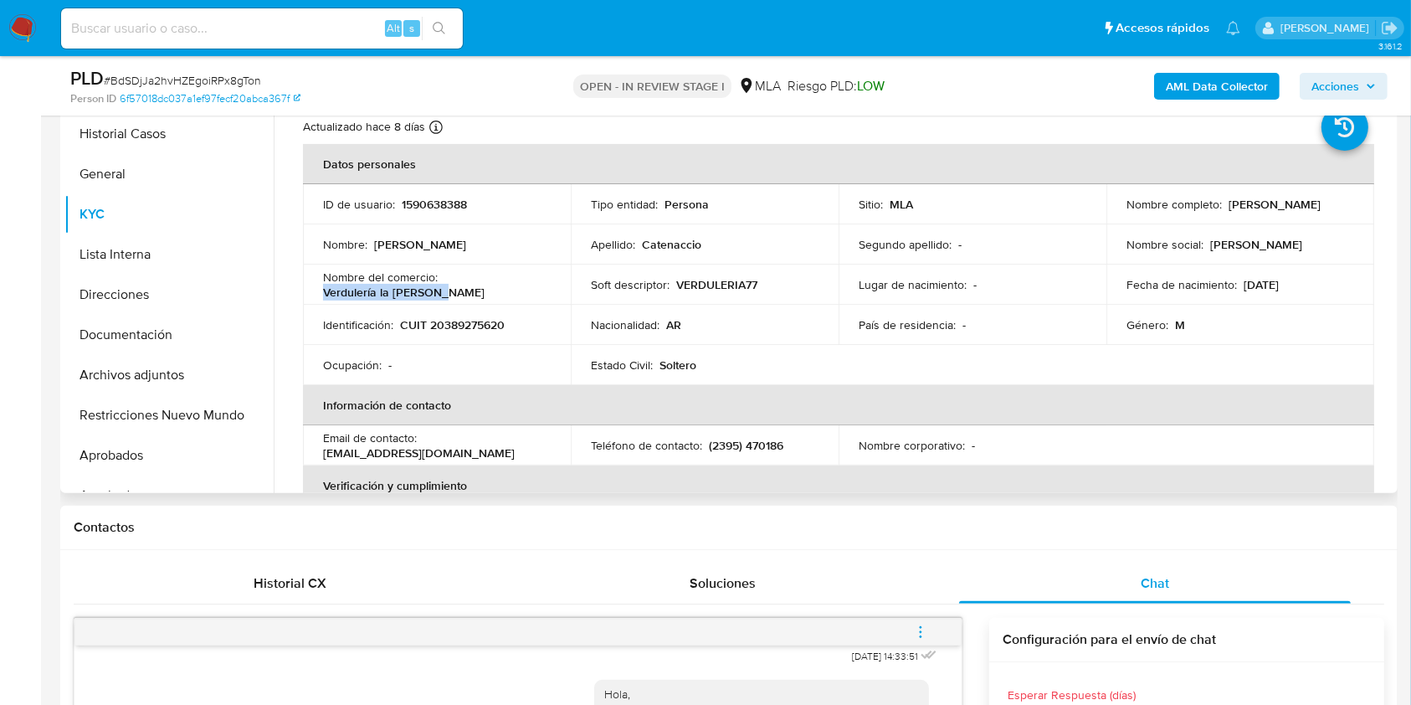
drag, startPoint x: 445, startPoint y: 294, endPoint x: 314, endPoint y: 298, distance: 131.5
click at [314, 298] on td "Nombre del comercio : Verdulería la [PERSON_NAME]" at bounding box center [437, 284] width 268 height 40
copy p "Verdulería la [PERSON_NAME]"
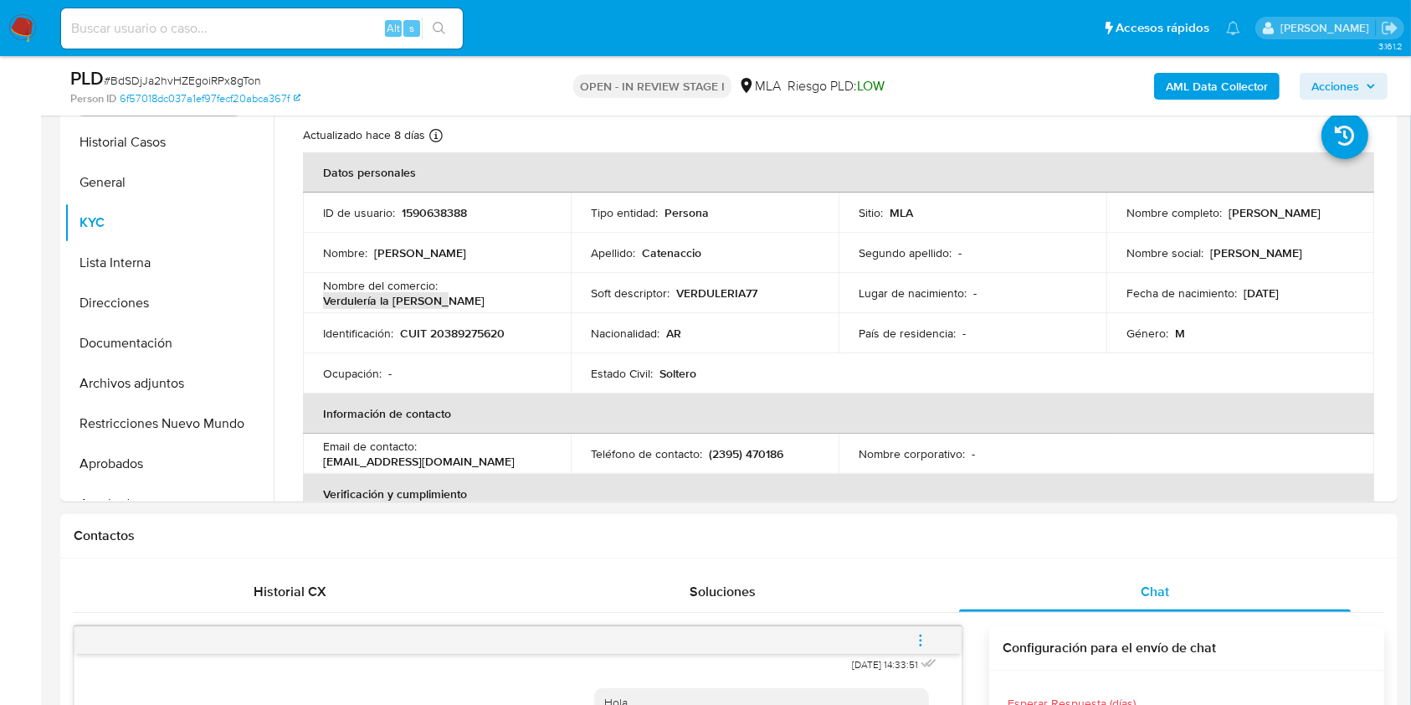
scroll to position [482, 0]
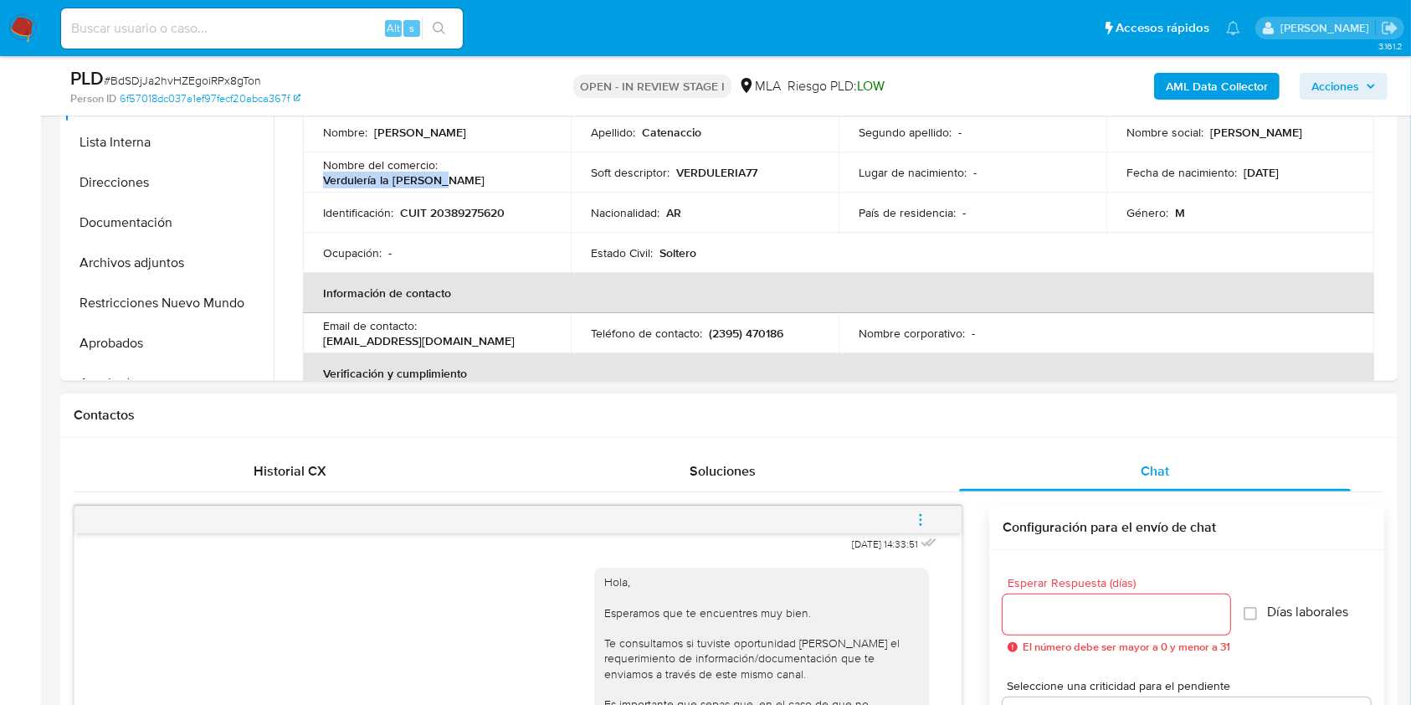
click at [924, 516] on icon "menu-action" at bounding box center [920, 519] width 15 height 15
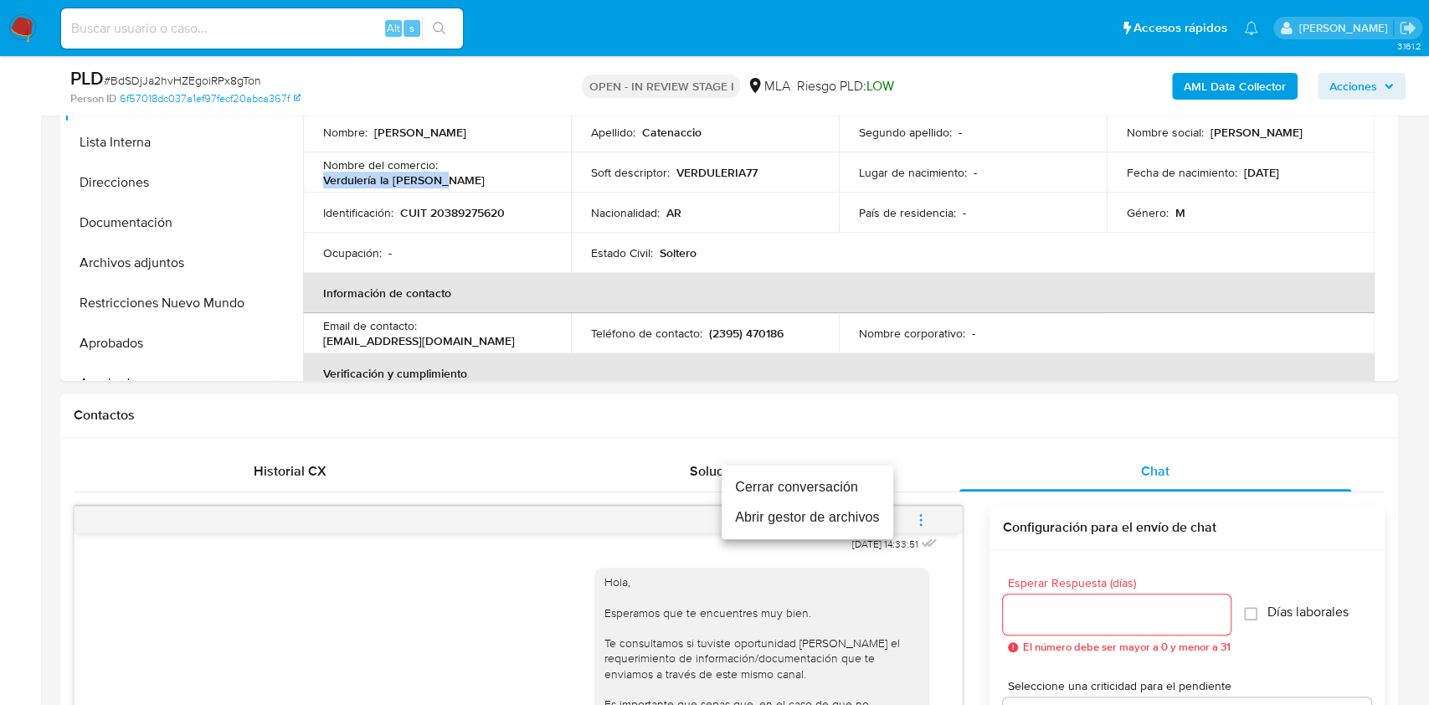
click at [854, 482] on li "Cerrar conversación" at bounding box center [807, 487] width 172 height 30
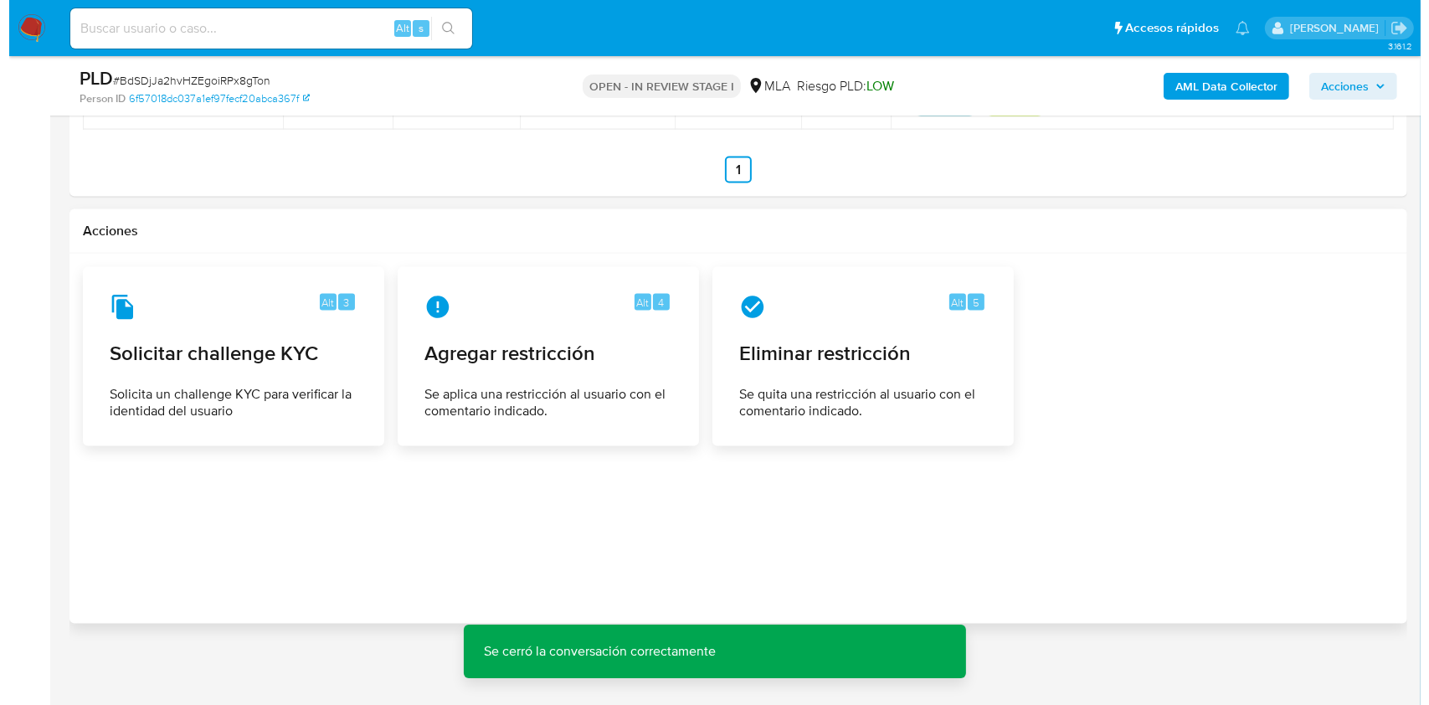
scroll to position [2572, 0]
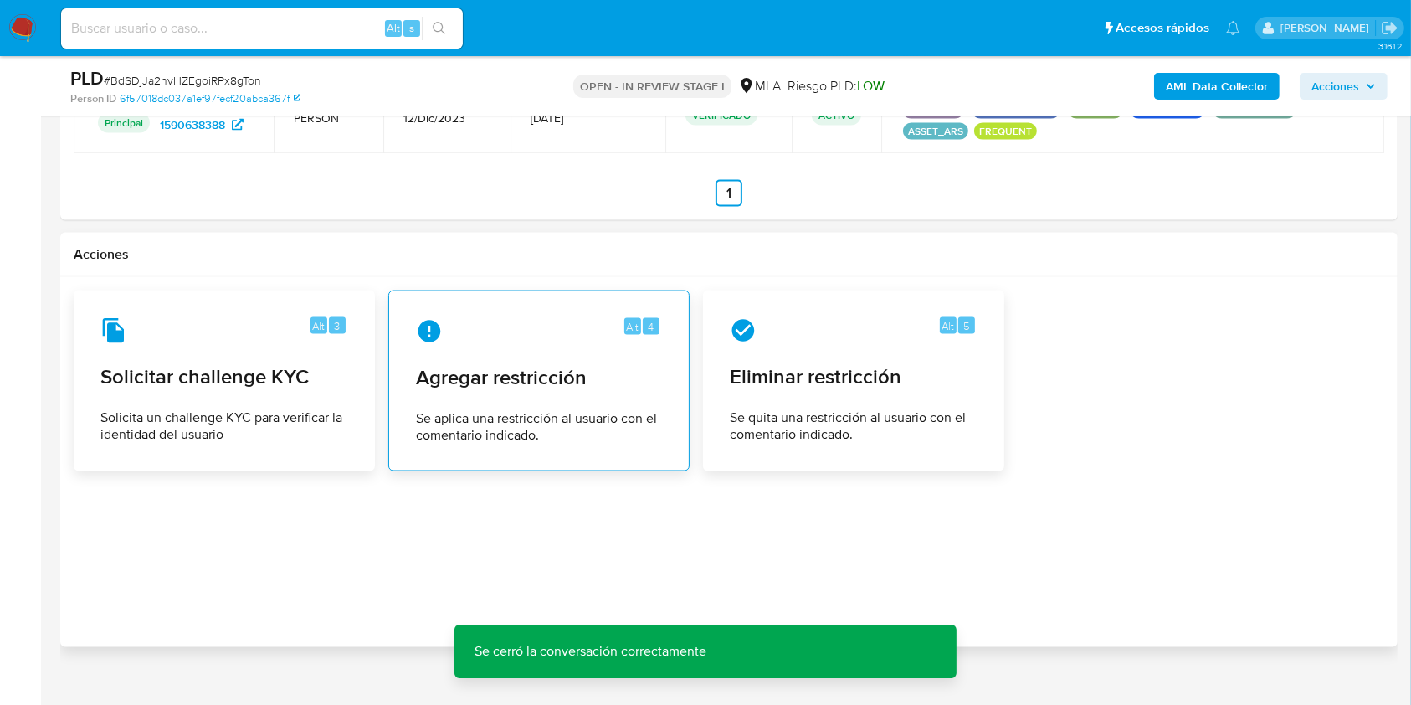
click at [539, 435] on span "Se aplica una restricción al usuario con el comentario indicado." at bounding box center [539, 426] width 246 height 33
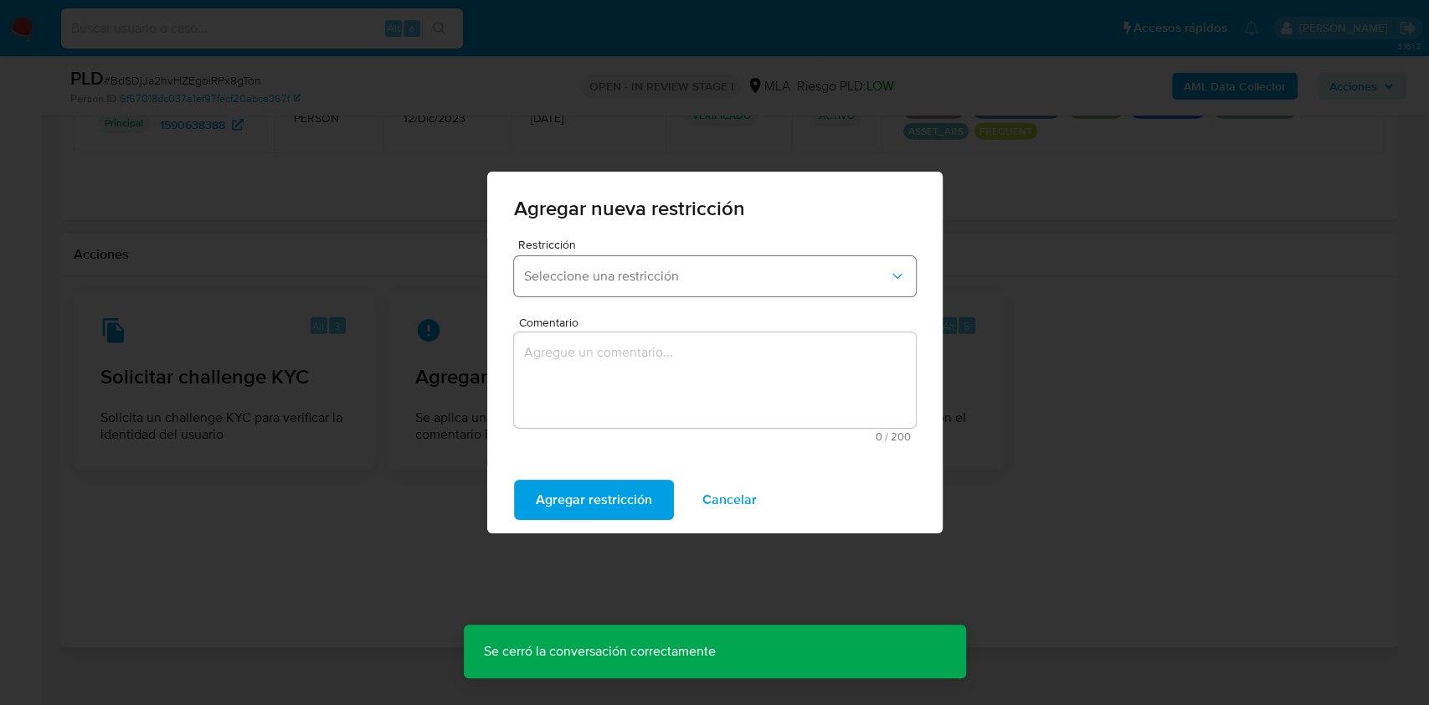
click at [700, 269] on span "Seleccione una restricción" at bounding box center [706, 276] width 365 height 17
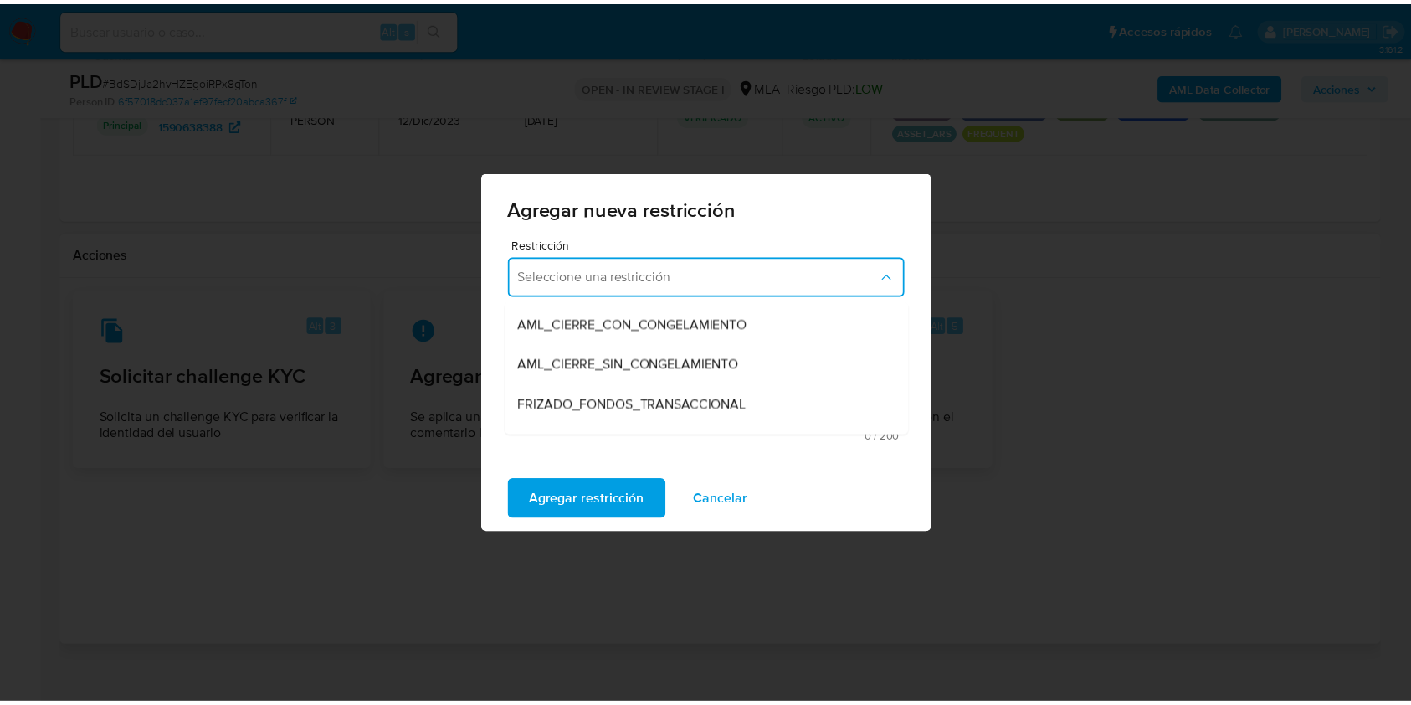
scroll to position [158, 0]
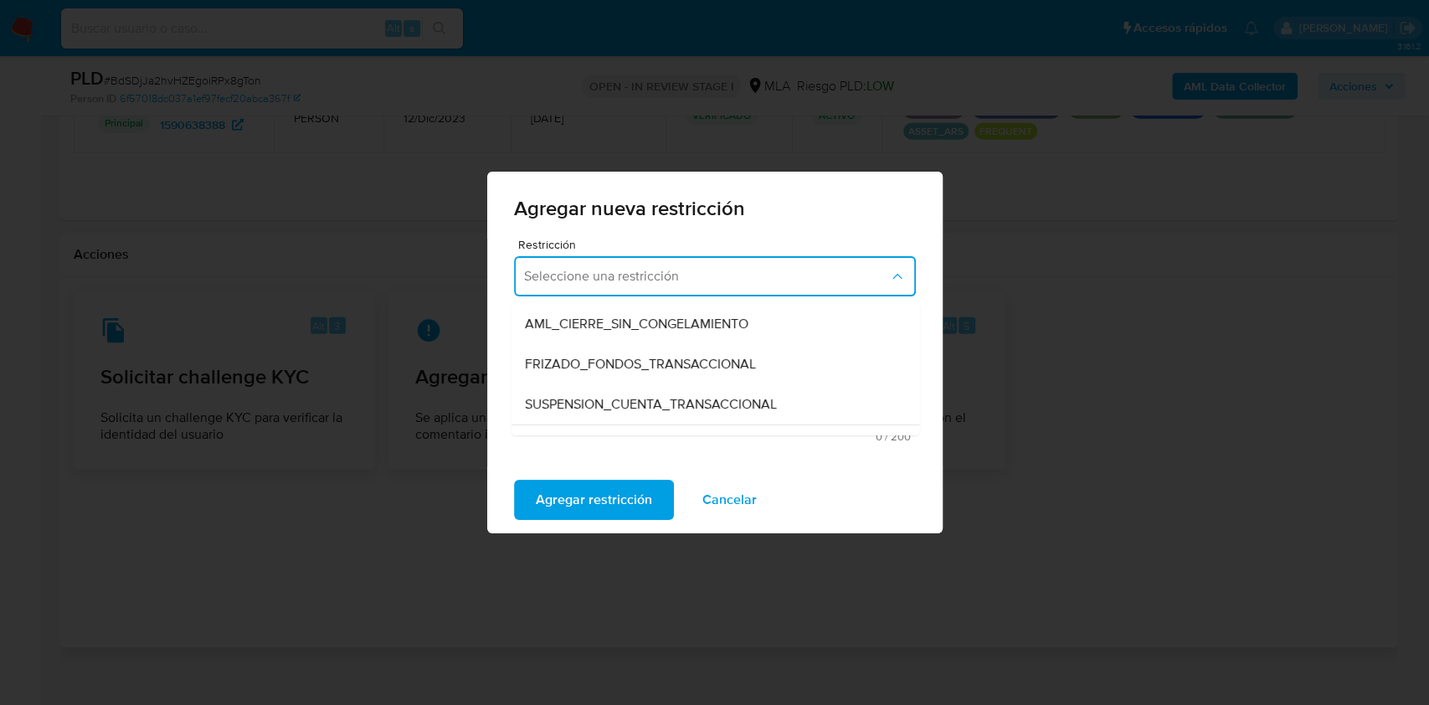
drag, startPoint x: 793, startPoint y: 387, endPoint x: 713, endPoint y: 444, distance: 98.3
click at [793, 387] on div "SUSPENSION_CUENTA_TRANSACCIONAL" at bounding box center [710, 404] width 372 height 40
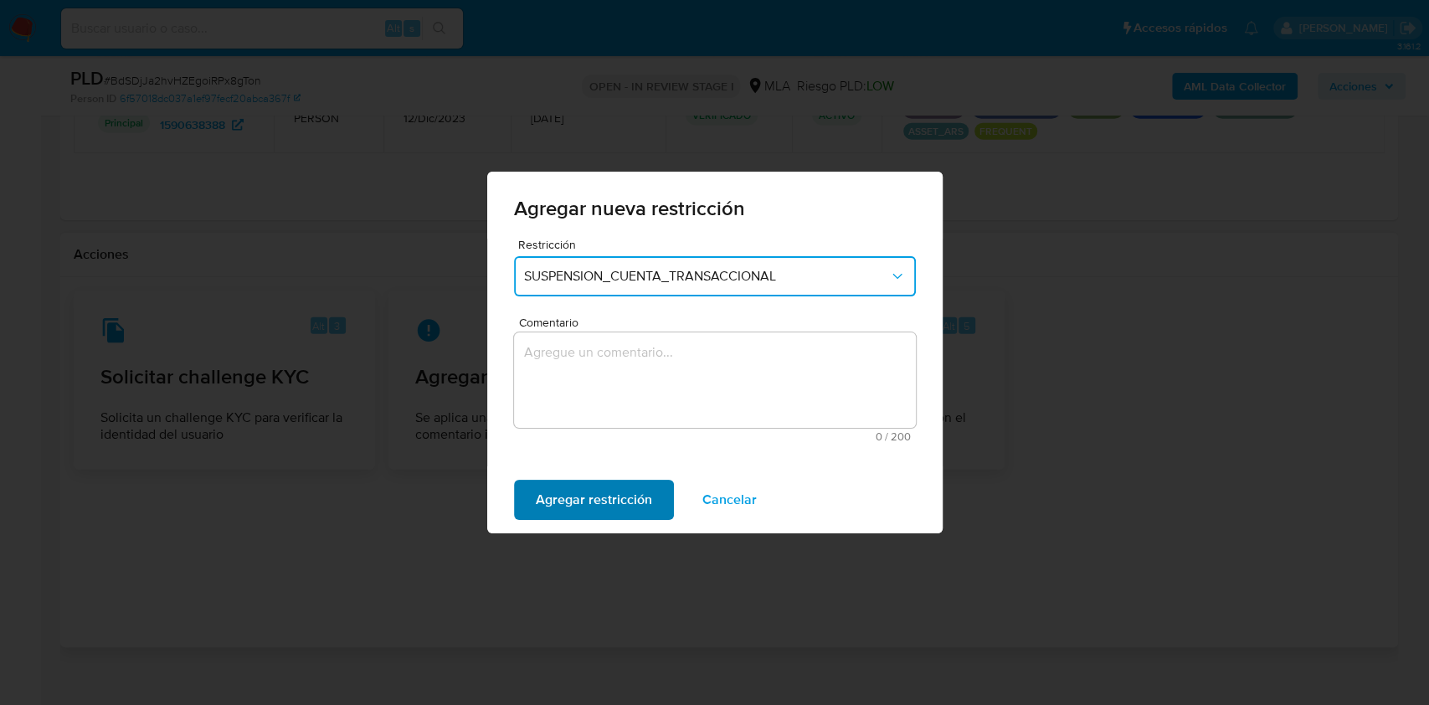
click at [570, 484] on span "Agregar restricción" at bounding box center [594, 499] width 116 height 37
click at [605, 374] on textarea "Comentario" at bounding box center [715, 379] width 402 height 95
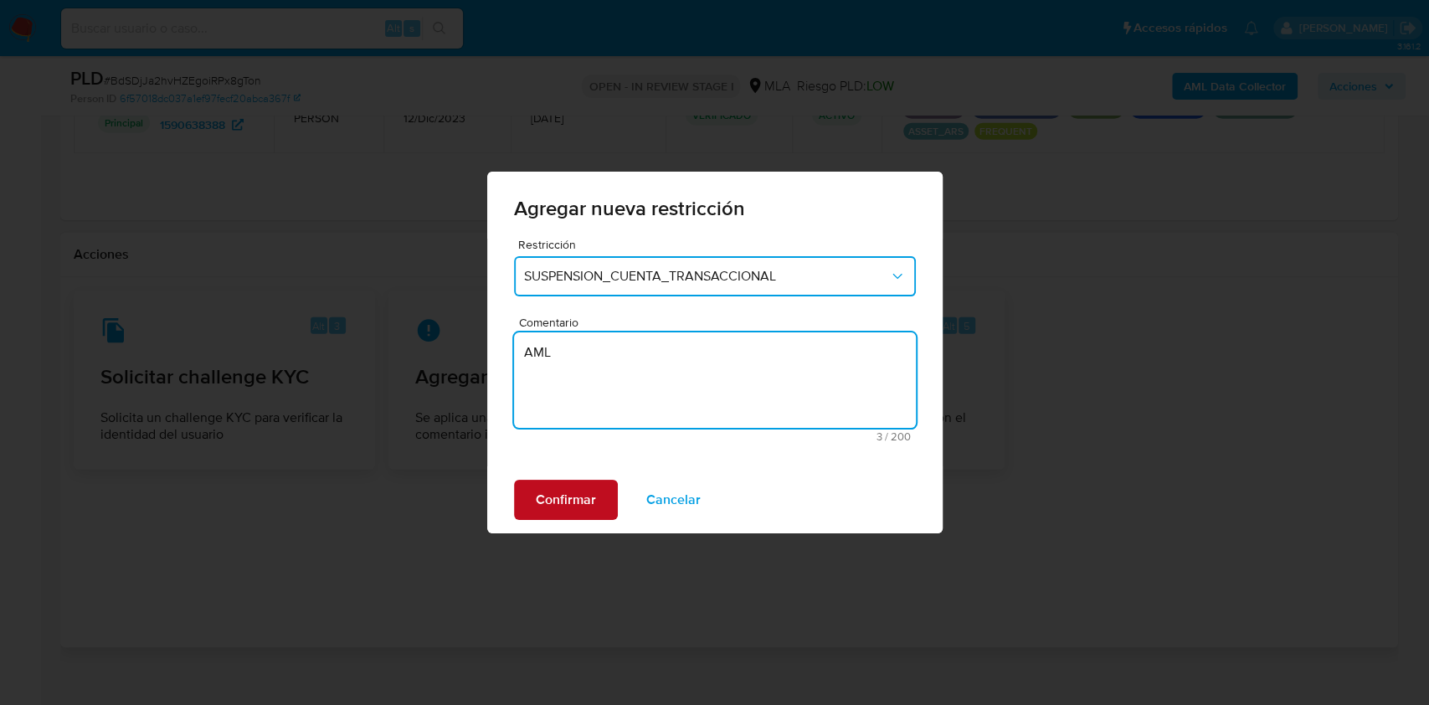
type textarea "AML"
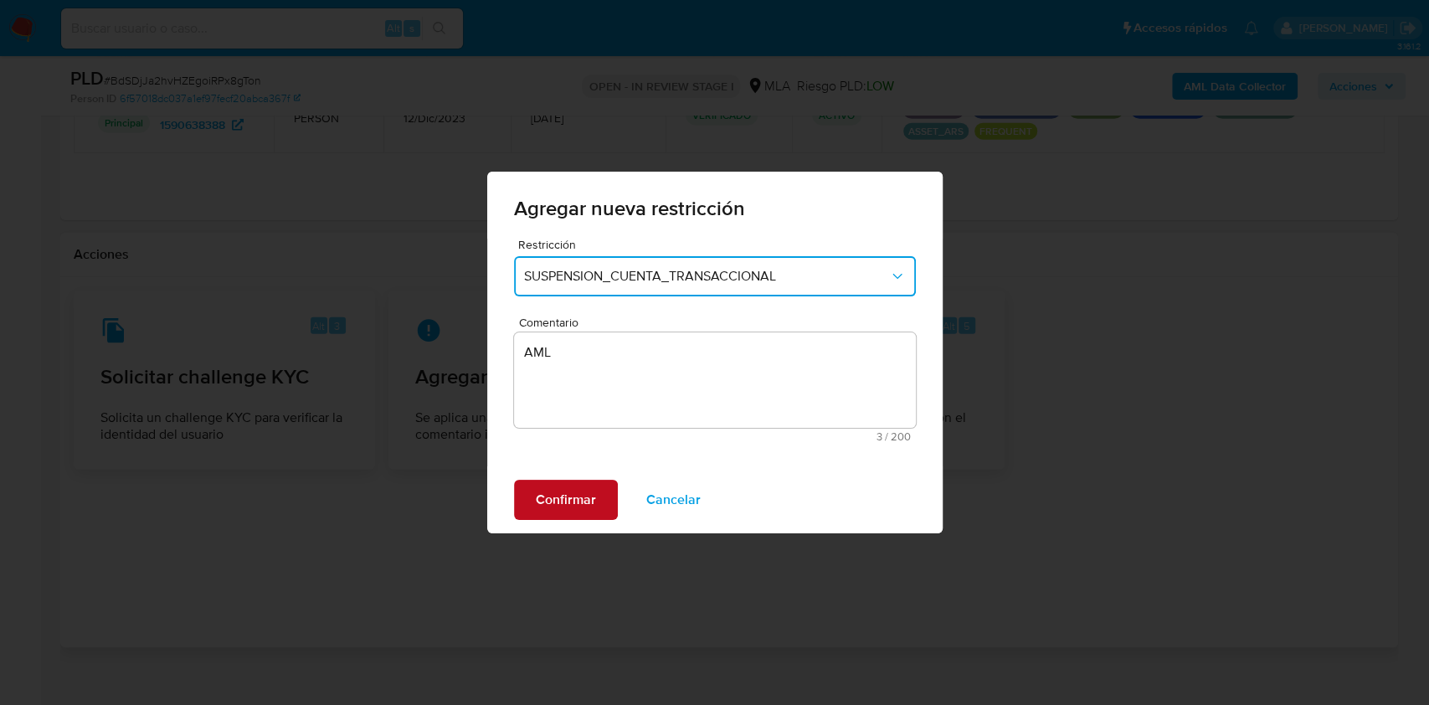
click at [589, 495] on span "Confirmar" at bounding box center [566, 499] width 60 height 37
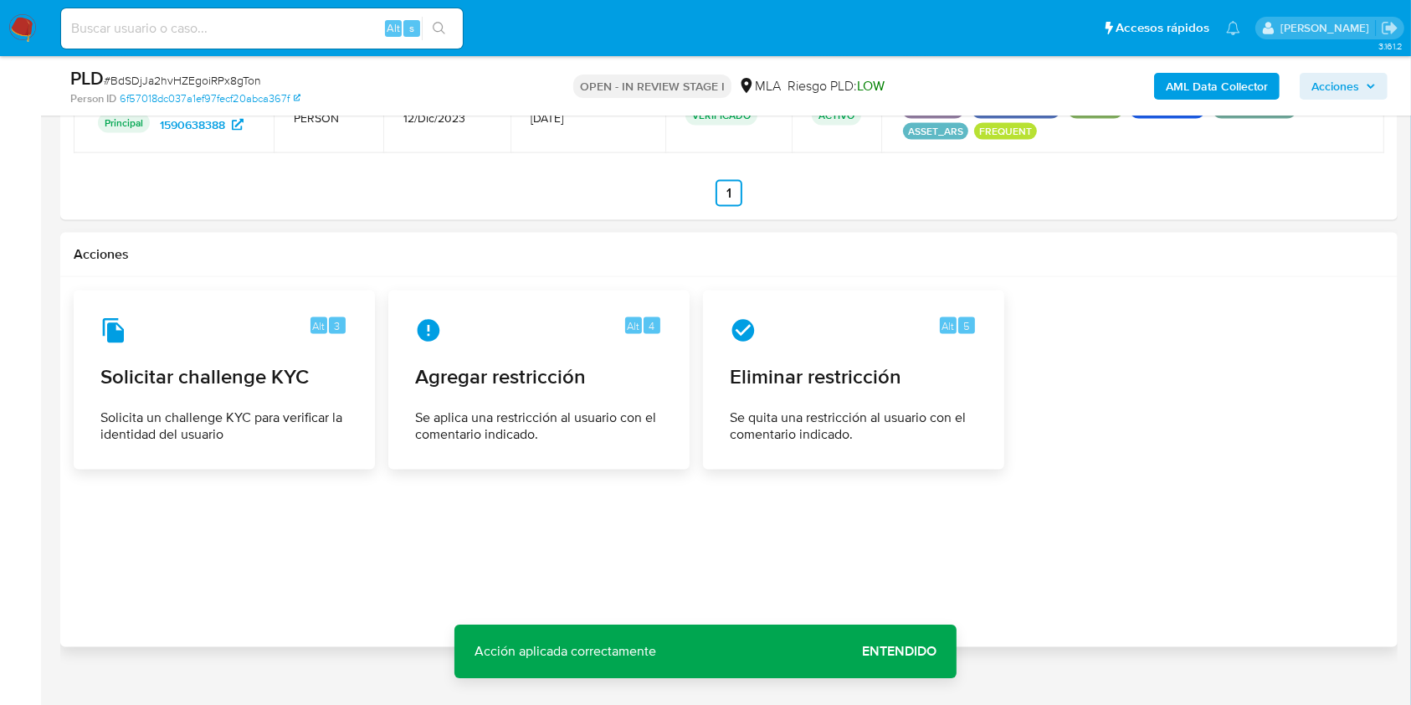
click at [934, 651] on span "Entendido" at bounding box center [899, 651] width 74 height 0
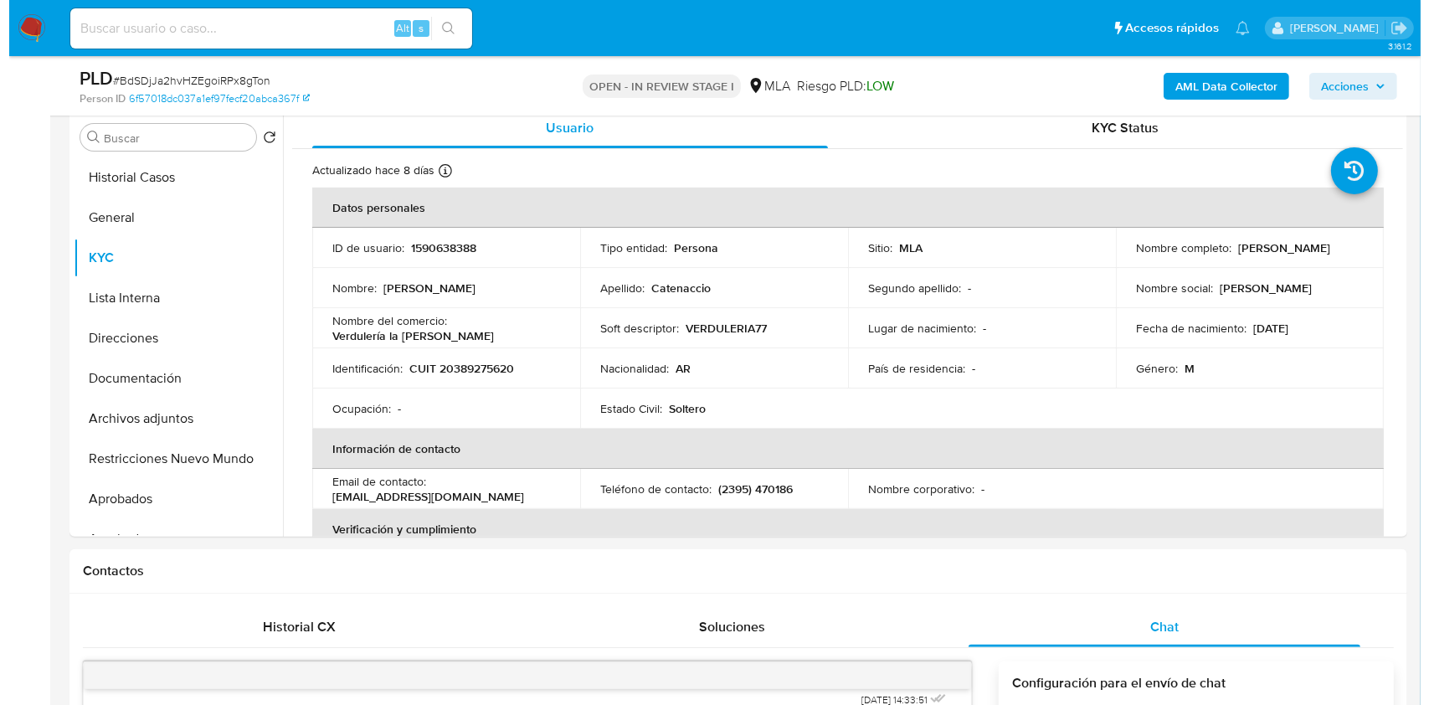
scroll to position [293, 0]
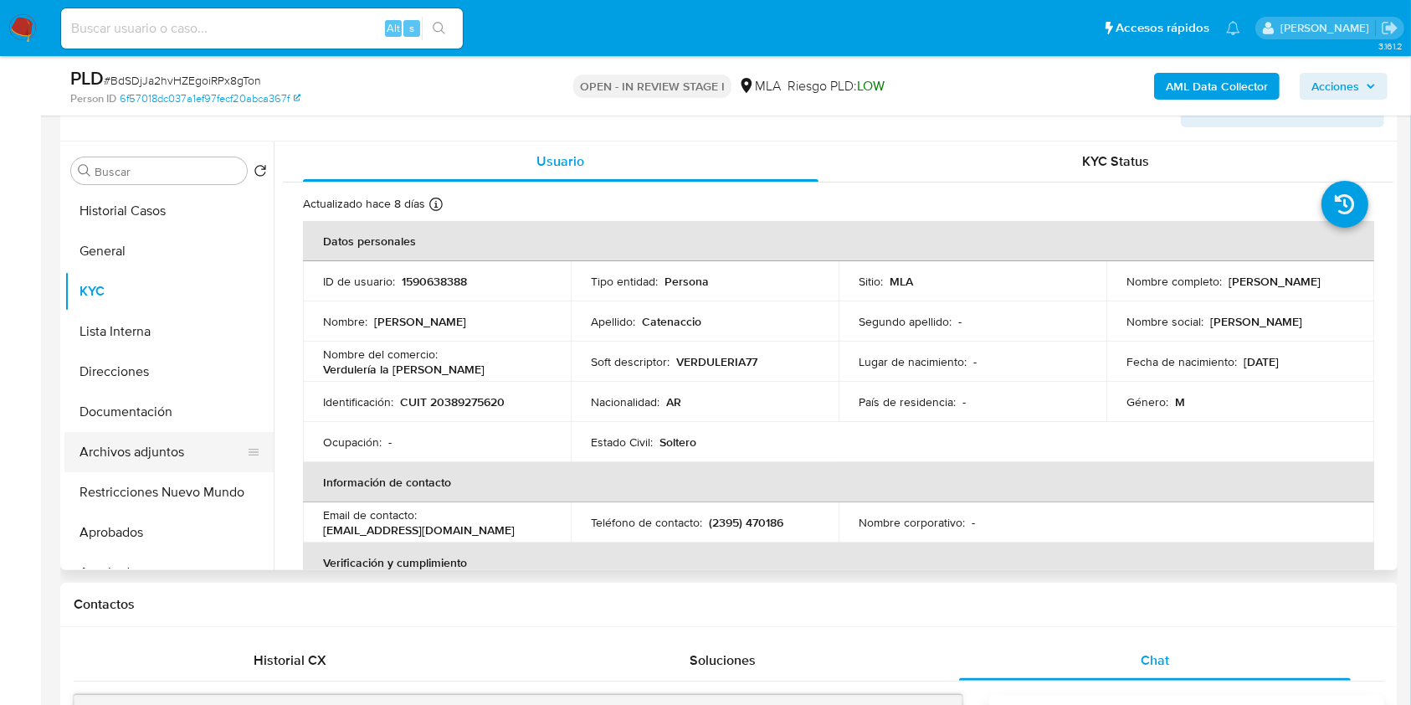
click at [157, 437] on button "Archivos adjuntos" at bounding box center [162, 452] width 196 height 40
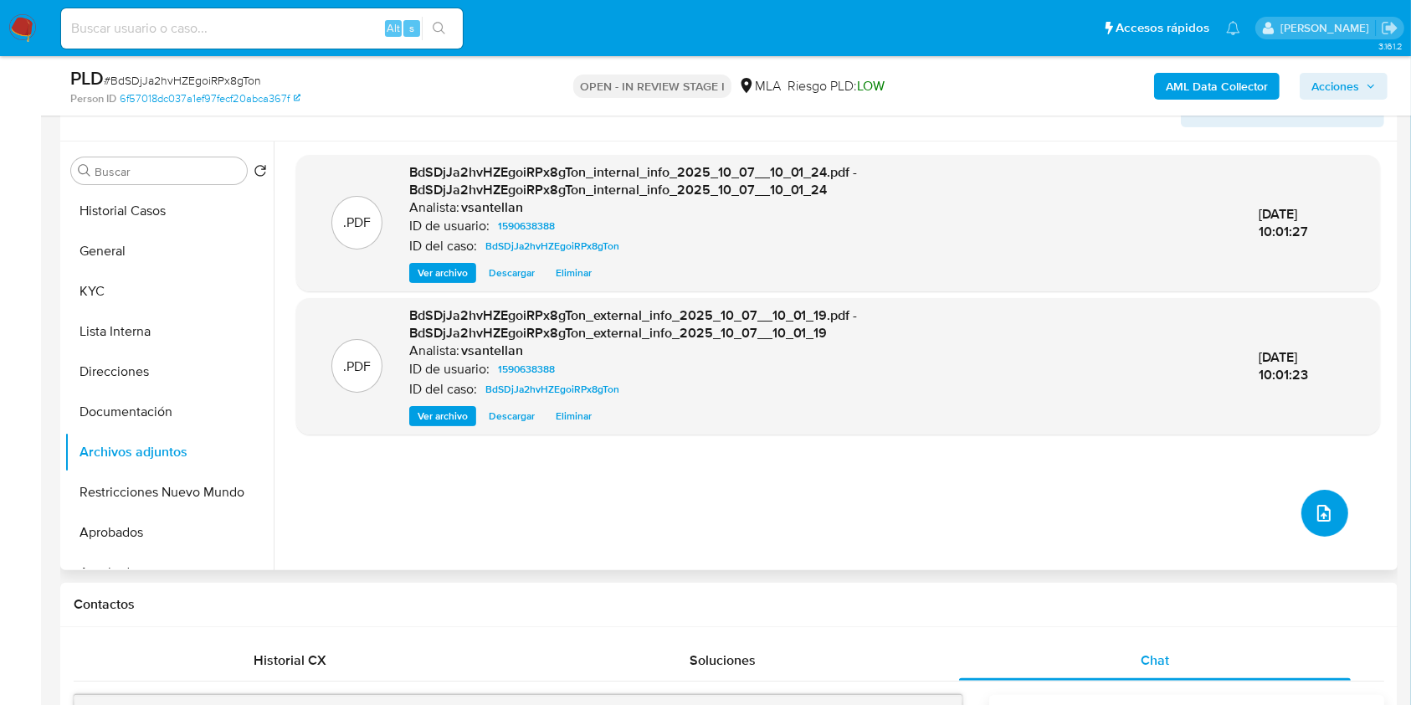
click at [1301, 504] on button "upload-file" at bounding box center [1324, 513] width 47 height 47
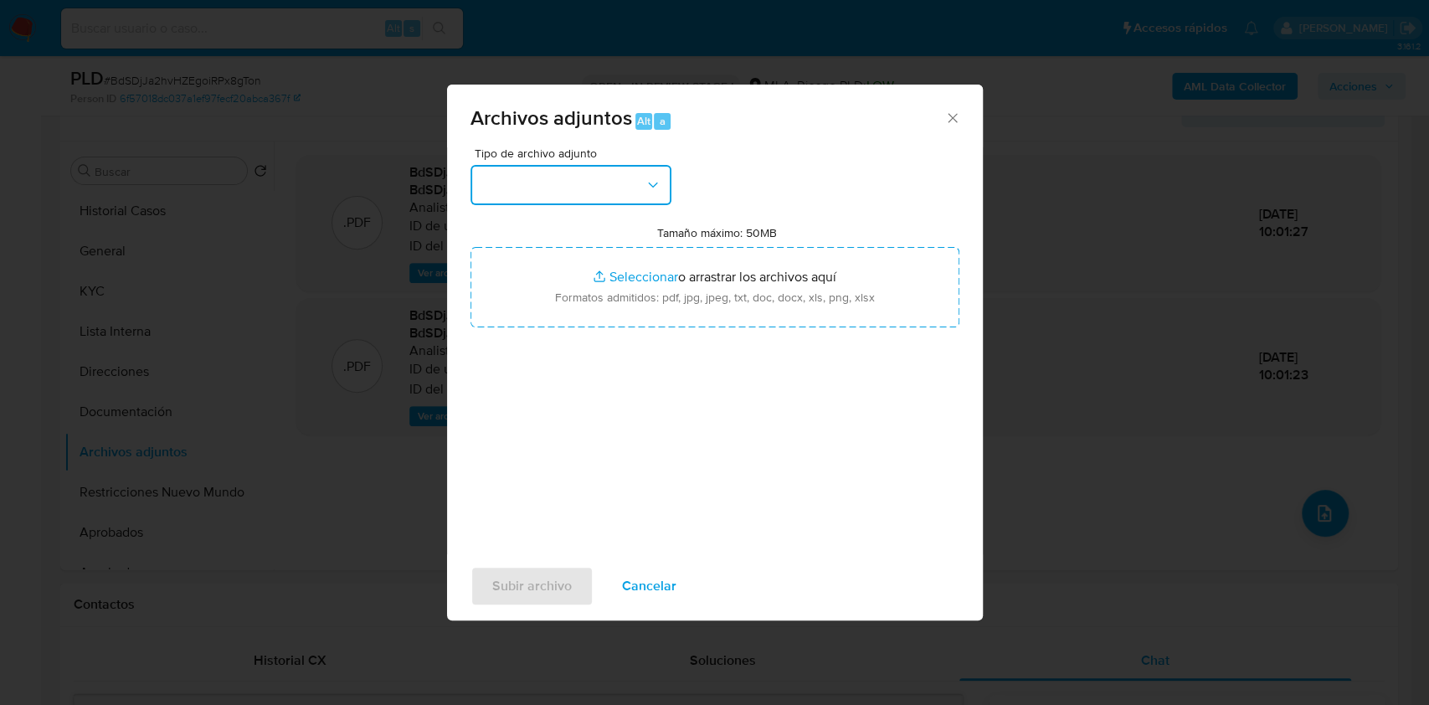
drag, startPoint x: 596, startPoint y: 176, endPoint x: 603, endPoint y: 193, distance: 18.8
click at [596, 175] on button "button" at bounding box center [570, 185] width 201 height 40
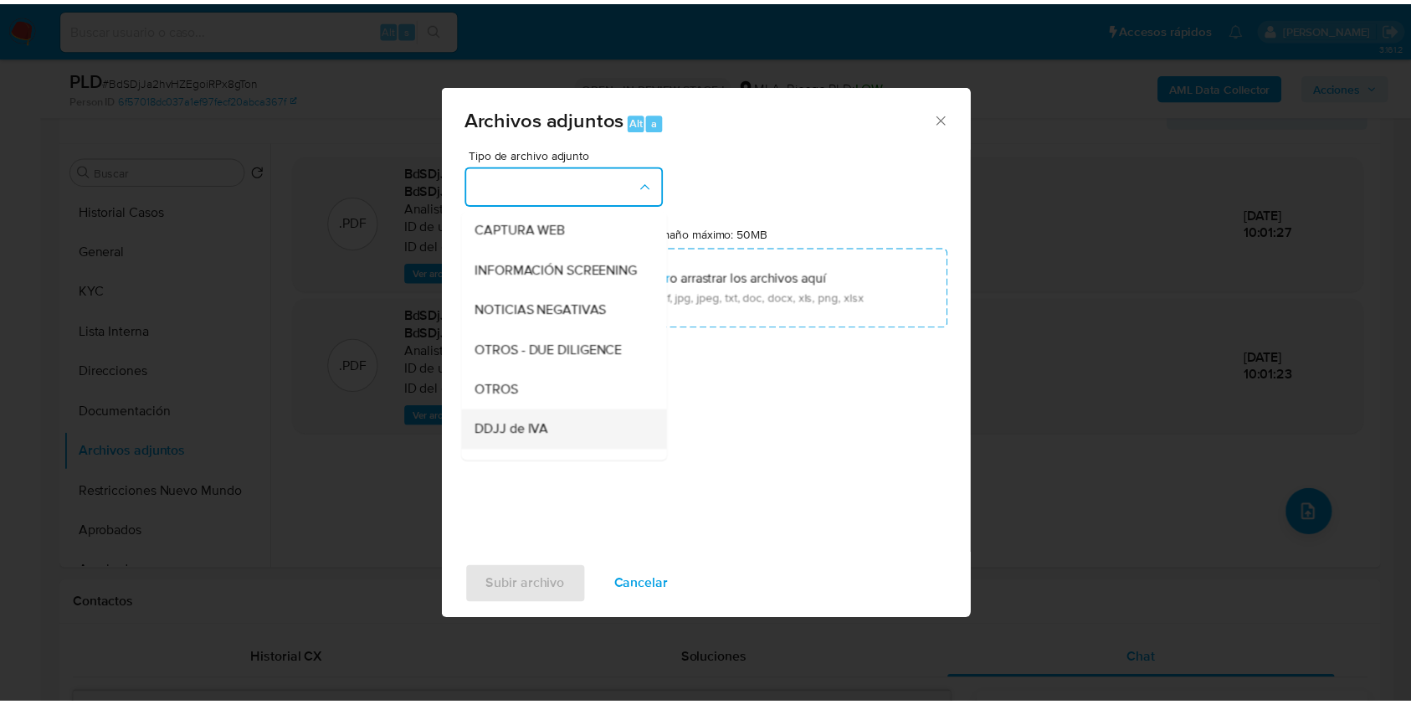
scroll to position [223, 0]
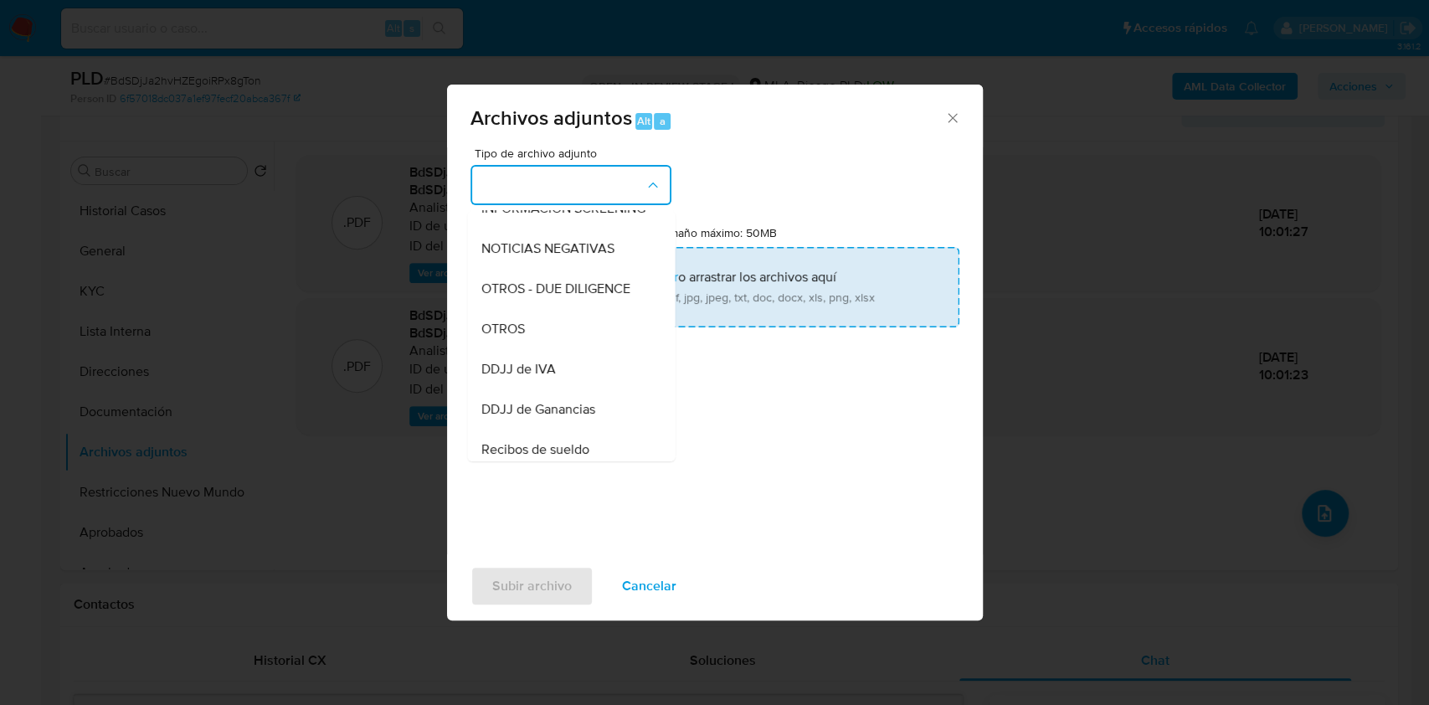
drag, startPoint x: 543, startPoint y: 339, endPoint x: 596, endPoint y: 297, distance: 67.3
click at [545, 336] on div "OTROS" at bounding box center [565, 329] width 171 height 40
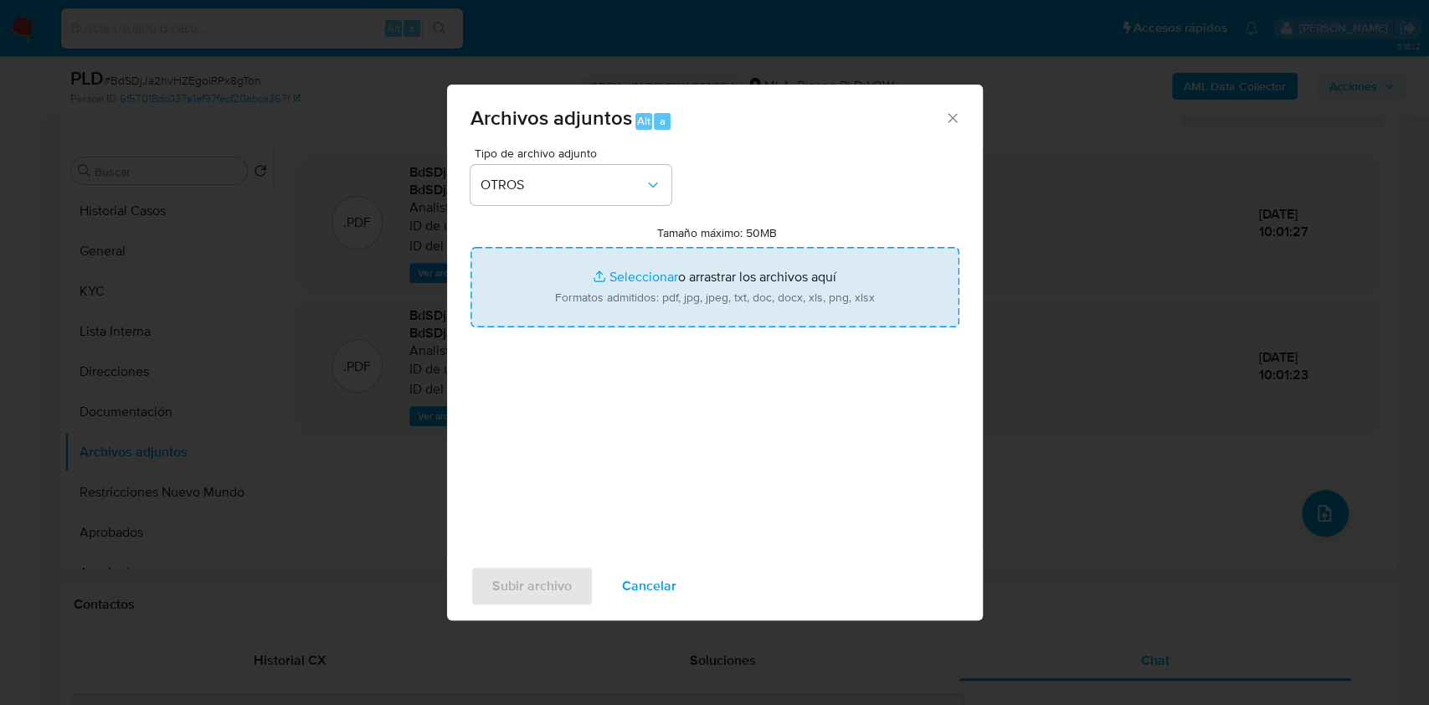
click at [612, 283] on input "Tamaño máximo: 50MB Seleccionar archivos" at bounding box center [714, 287] width 489 height 80
type input "C:\fakepath\Caselog BdSDjJa2hvHZEgoiRPx8gTon_2025_09_17_20_40_23.docx"
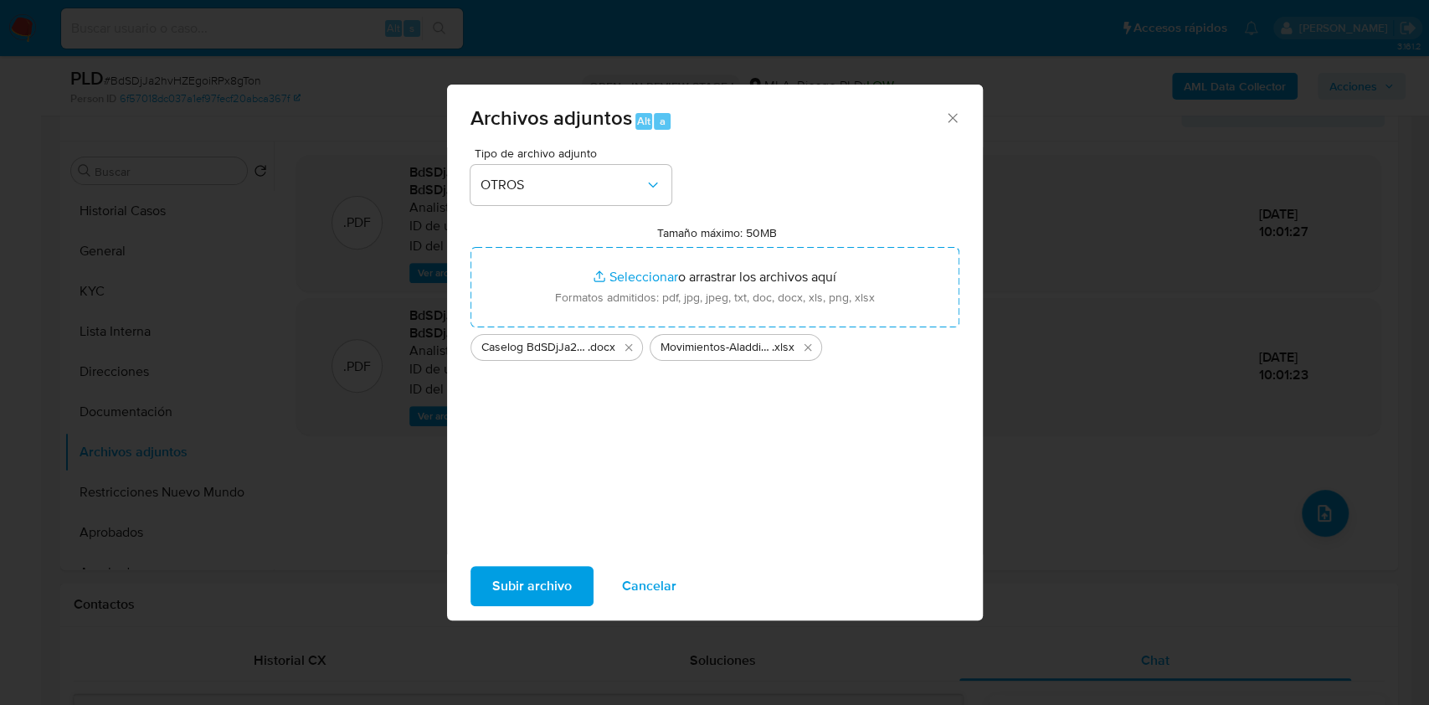
click at [522, 592] on span "Subir archivo" at bounding box center [532, 585] width 80 height 37
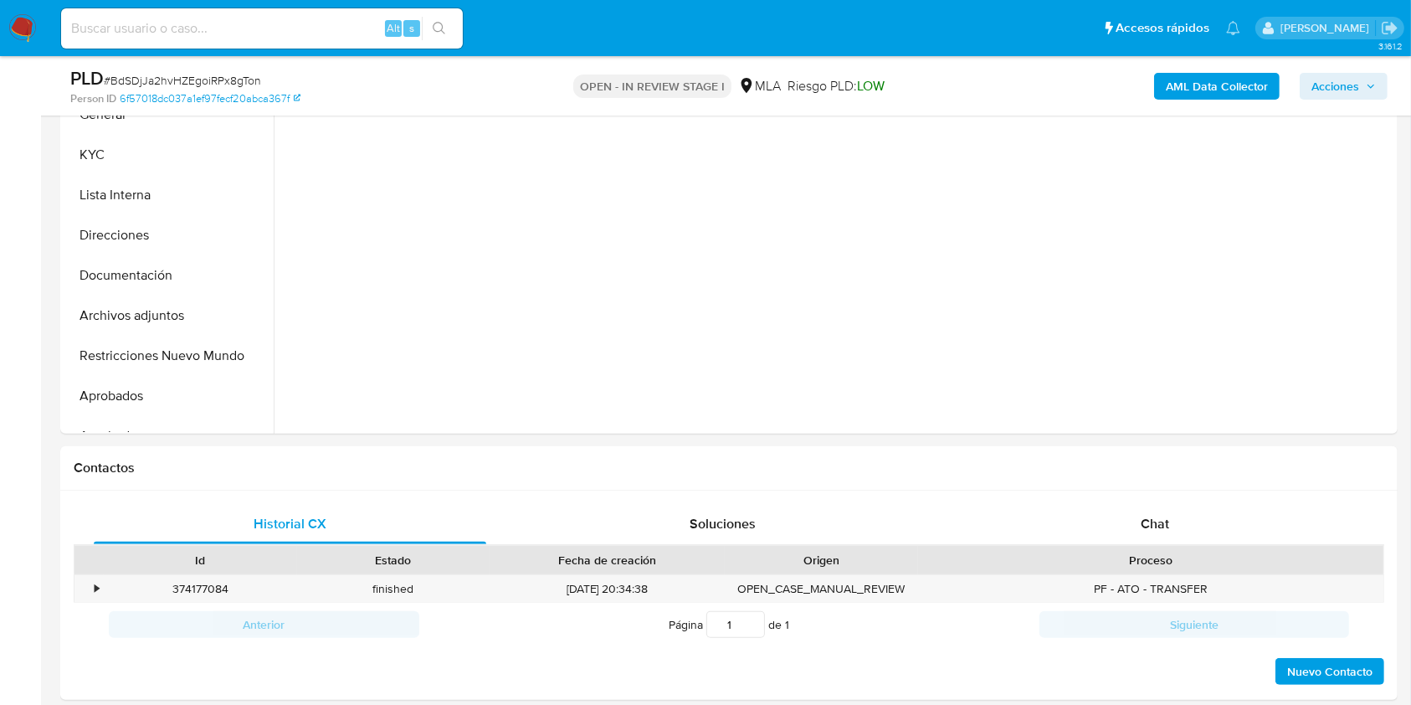
scroll to position [567, 0]
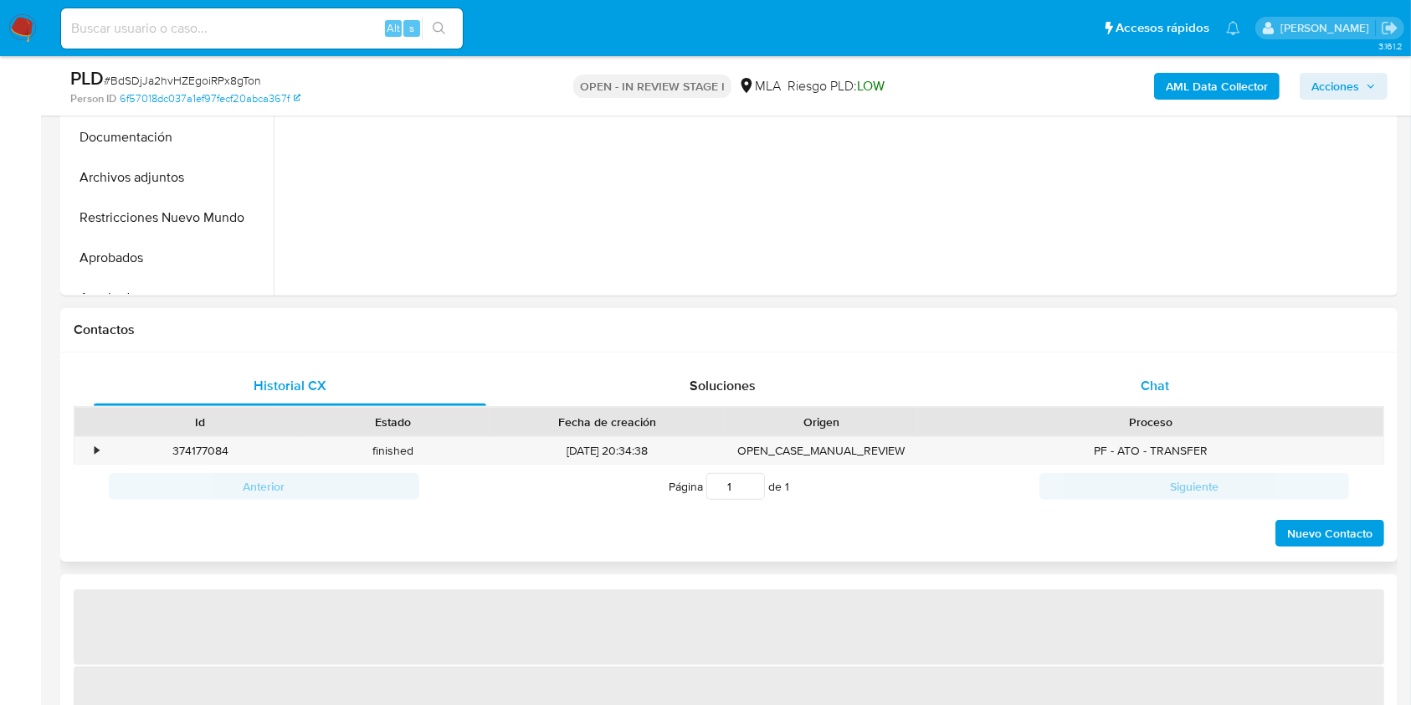
click at [1196, 378] on div "Chat" at bounding box center [1155, 386] width 393 height 40
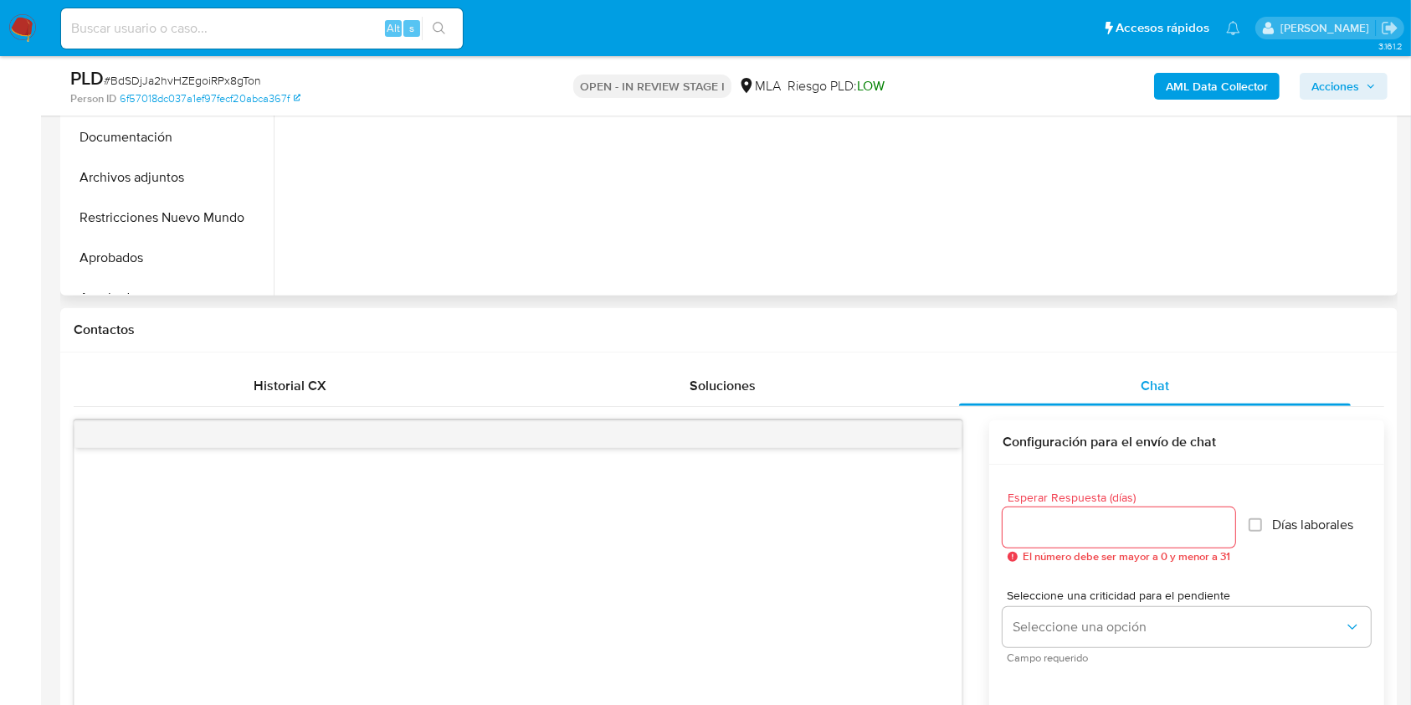
select select "10"
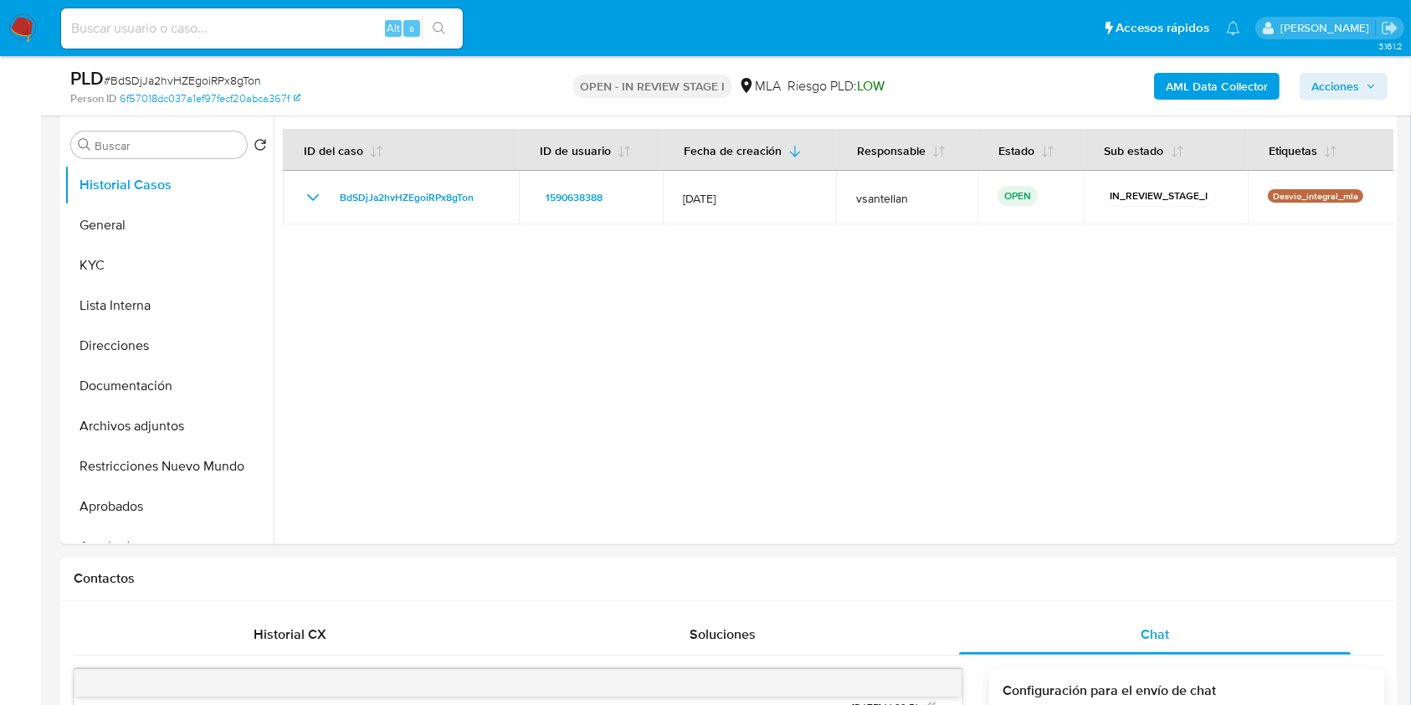
scroll to position [315, 0]
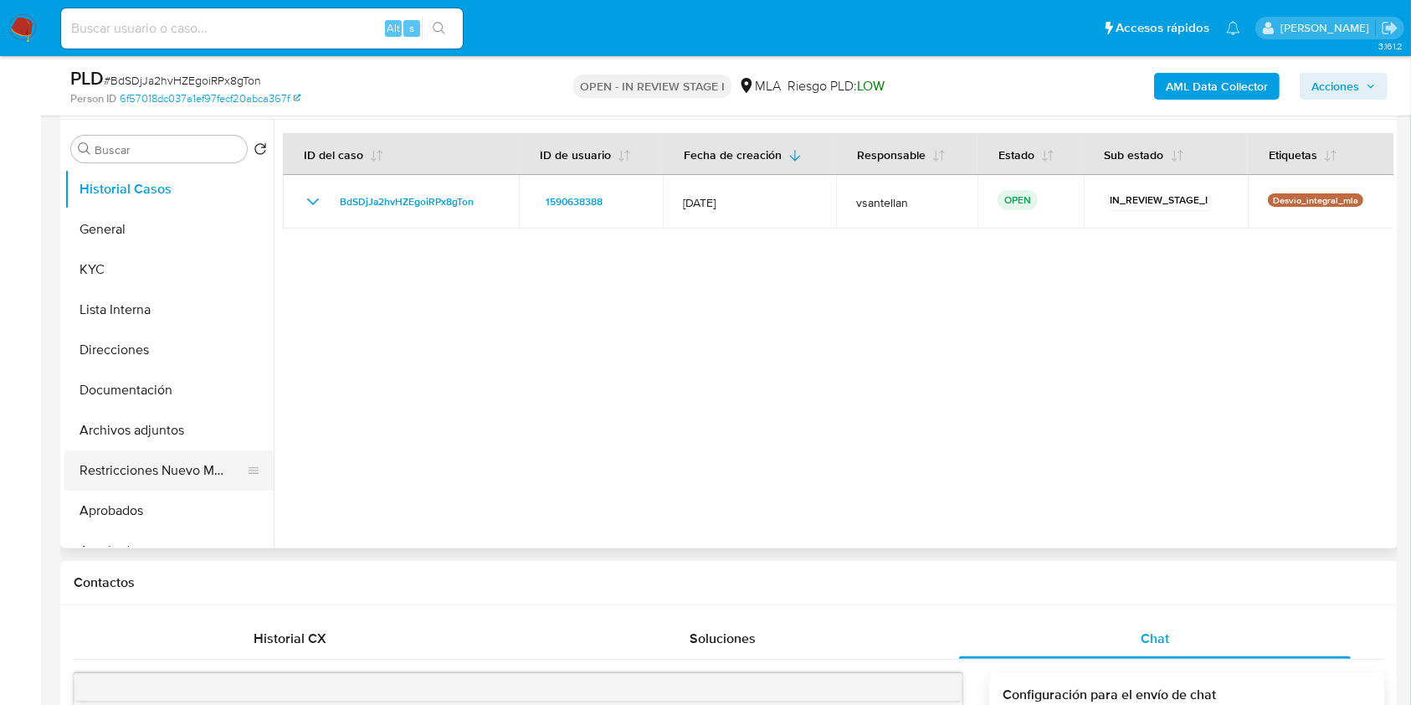
drag, startPoint x: 179, startPoint y: 464, endPoint x: 236, endPoint y: 449, distance: 58.7
click at [180, 463] on button "Restricciones Nuevo Mundo" at bounding box center [162, 470] width 196 height 40
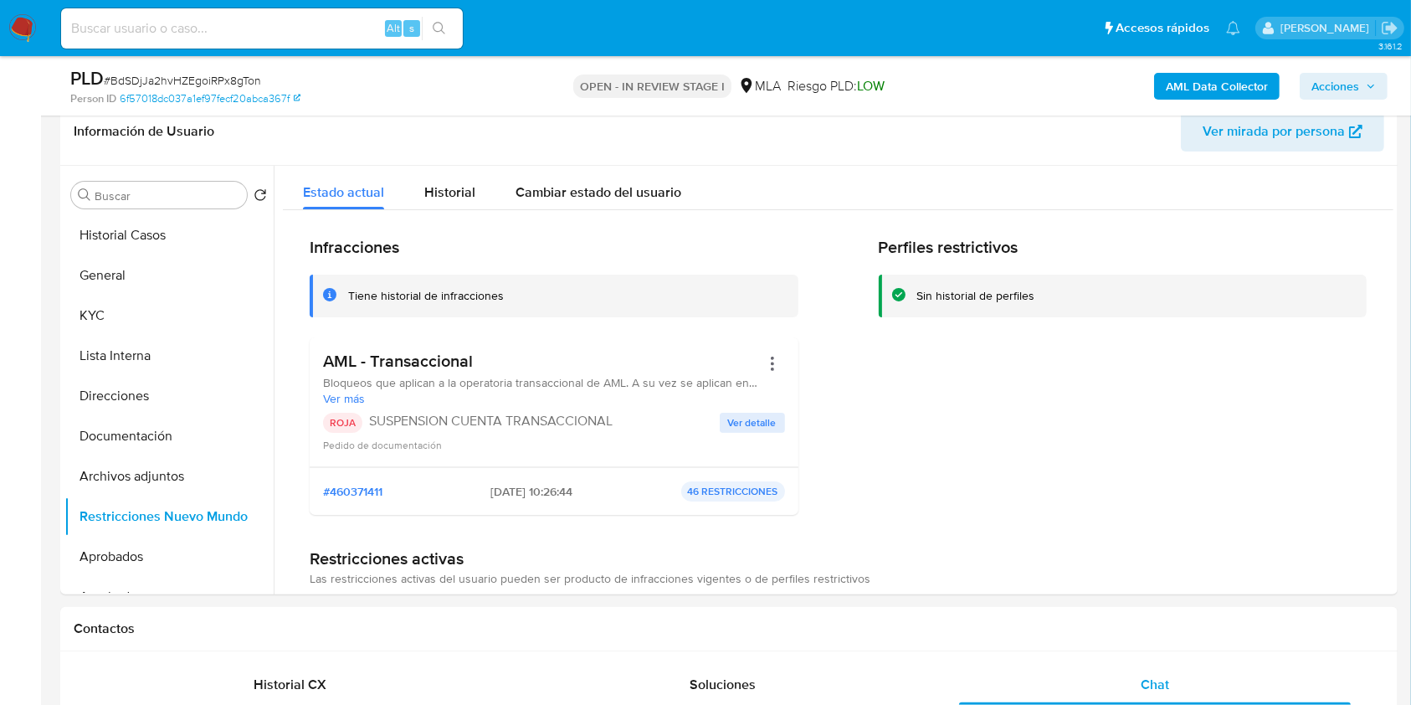
scroll to position [213, 0]
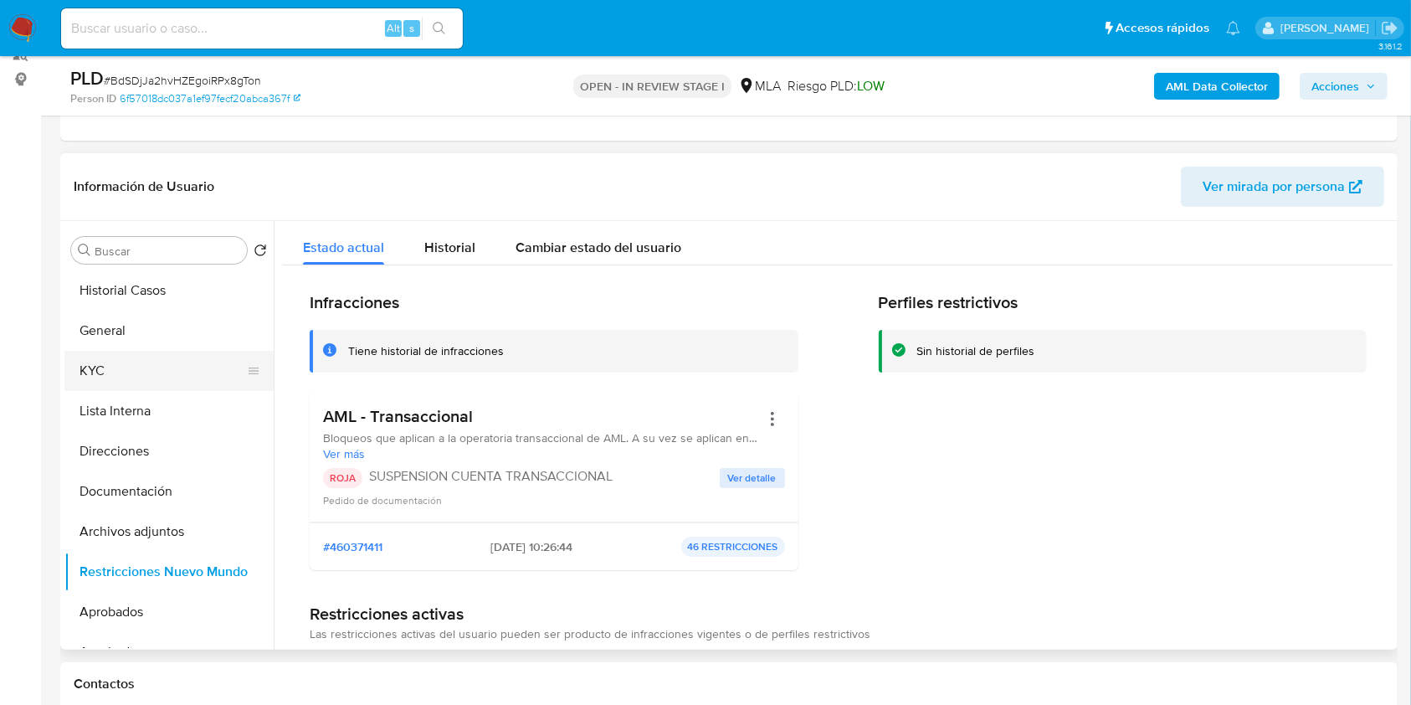
drag, startPoint x: 132, startPoint y: 328, endPoint x: 130, endPoint y: 362, distance: 34.4
click at [132, 327] on button "General" at bounding box center [168, 330] width 209 height 40
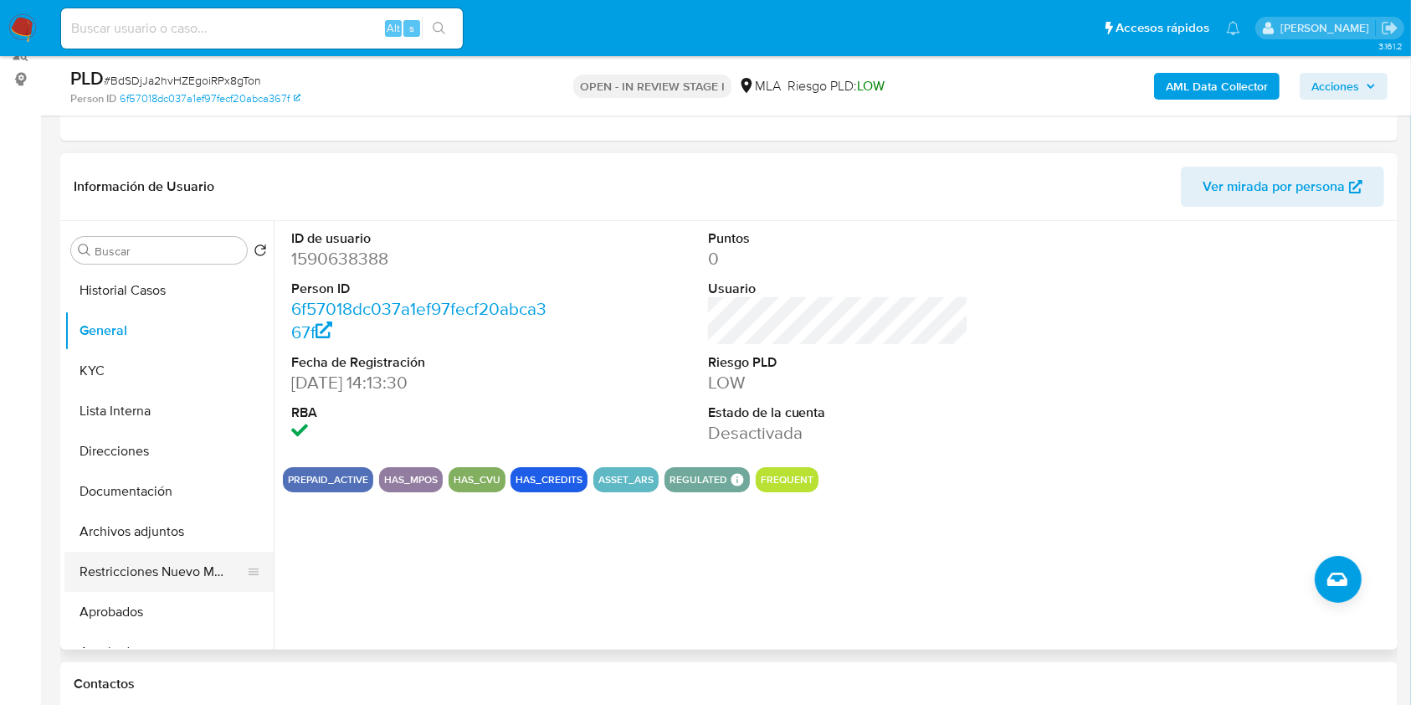
click at [141, 583] on button "Restricciones Nuevo Mundo" at bounding box center [162, 572] width 196 height 40
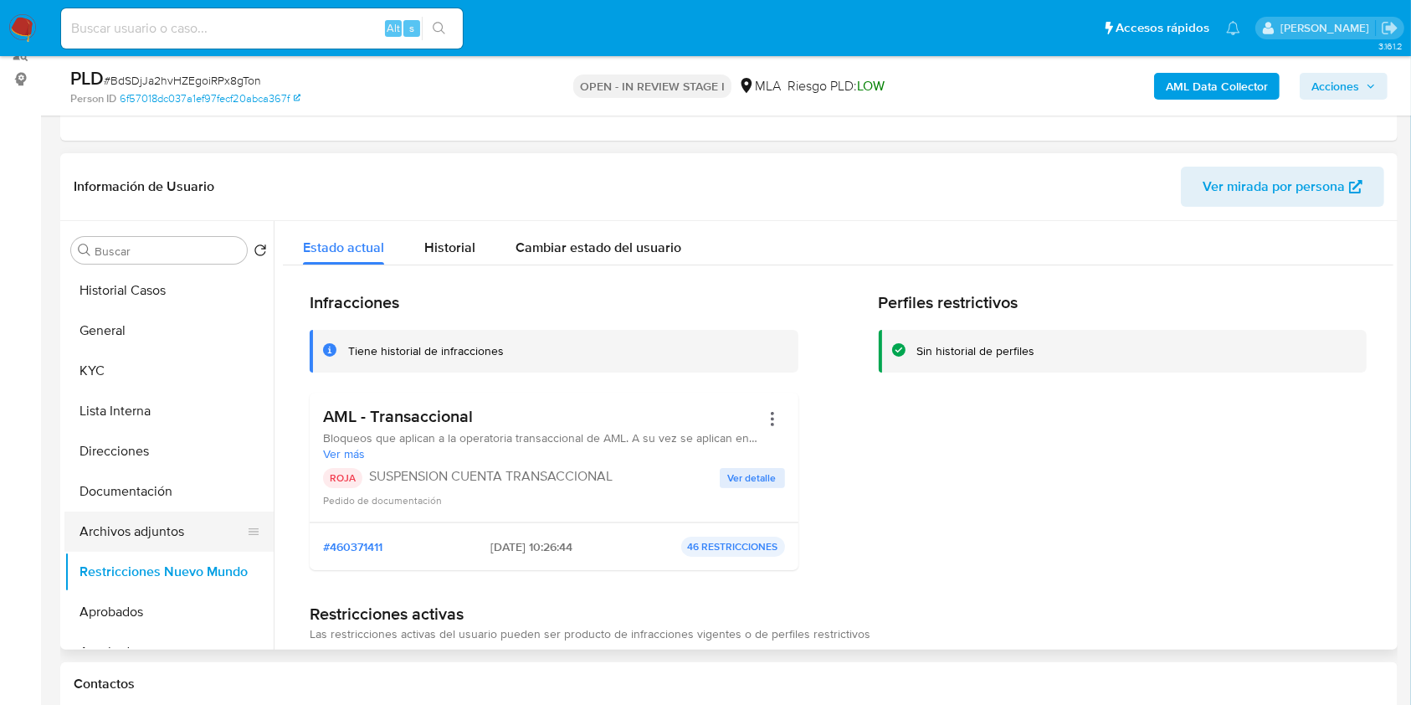
click at [156, 533] on button "Archivos adjuntos" at bounding box center [162, 531] width 196 height 40
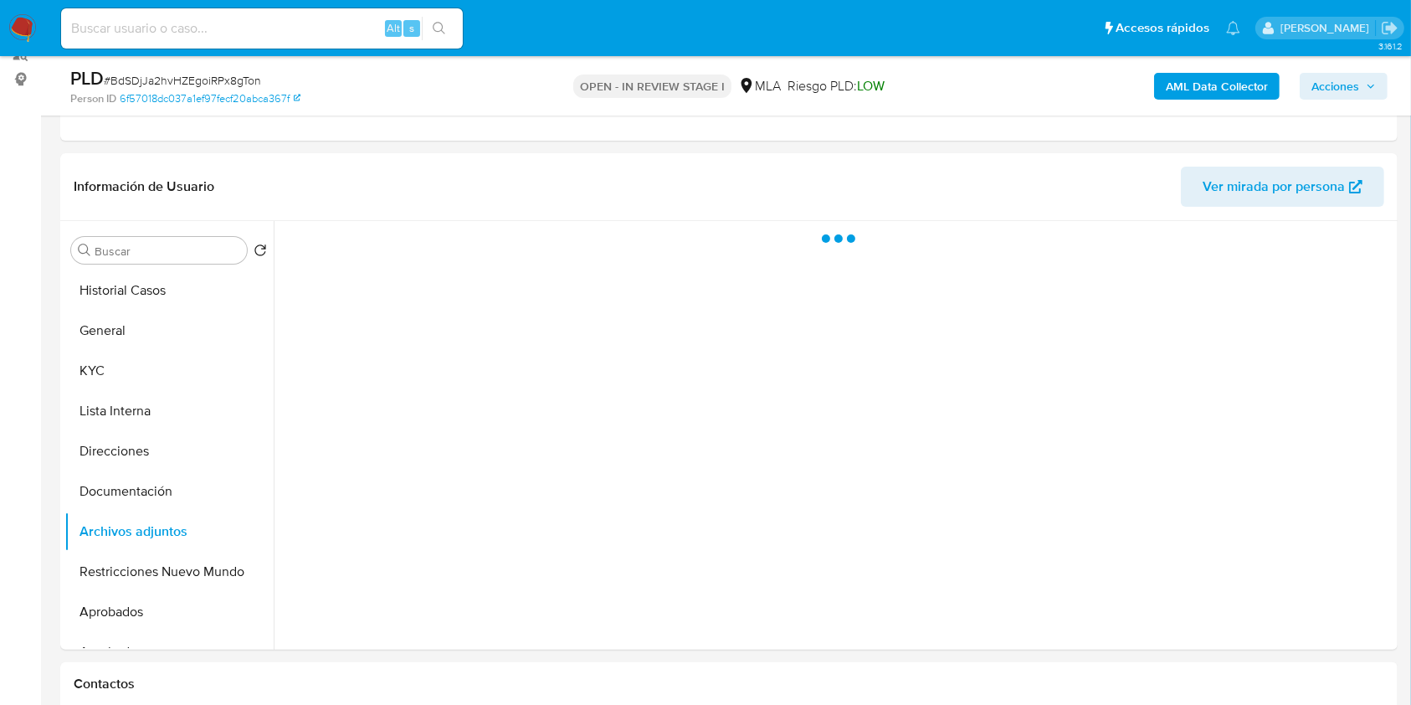
click at [1322, 85] on span "Acciones" at bounding box center [1335, 86] width 48 height 27
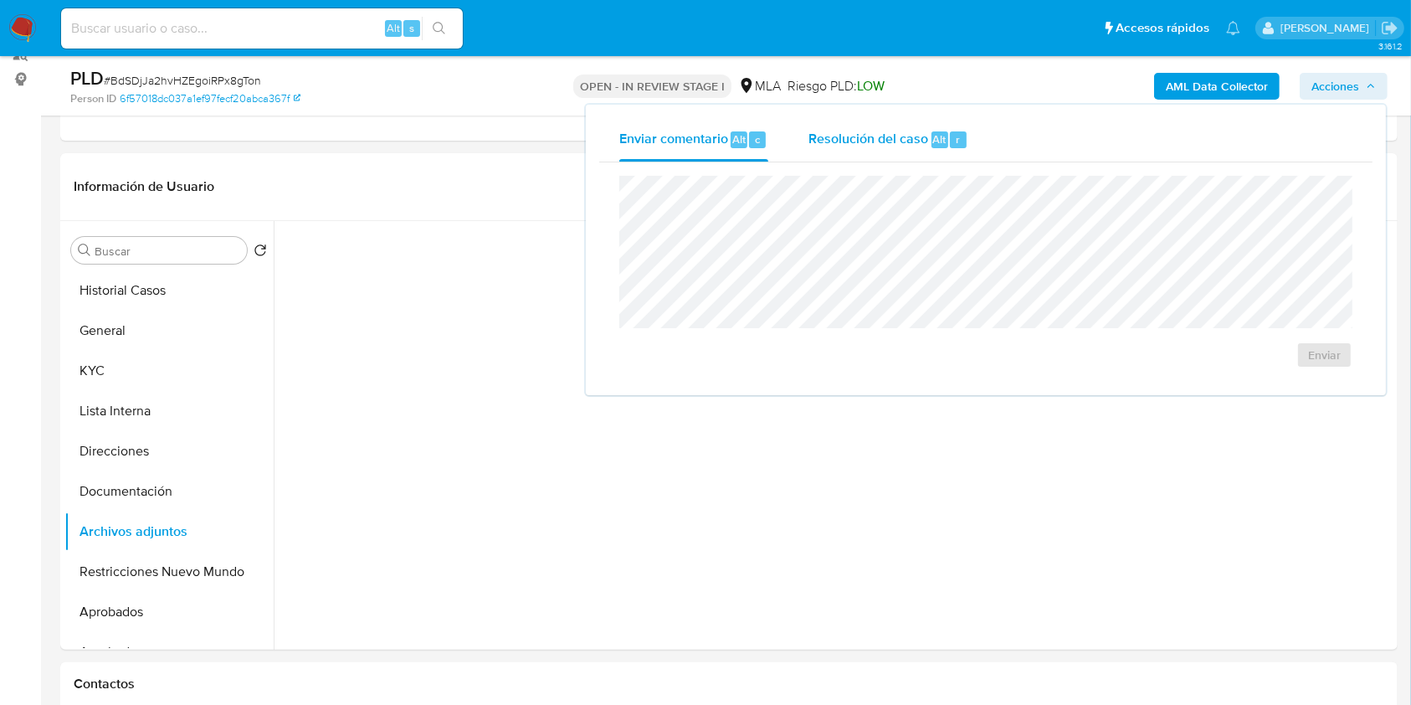
click at [810, 154] on div "Resolución del caso Alt r" at bounding box center [888, 140] width 160 height 44
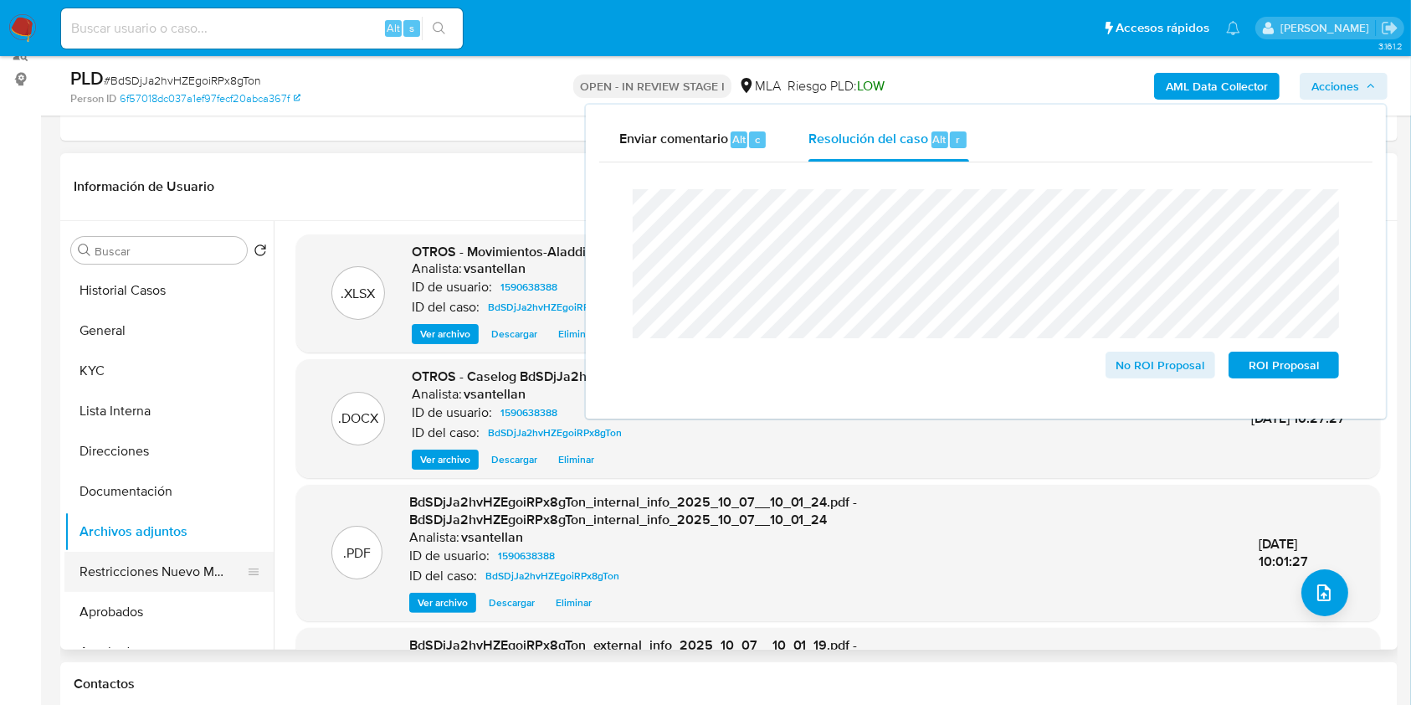
click at [168, 568] on button "Restricciones Nuevo Mundo" at bounding box center [162, 572] width 196 height 40
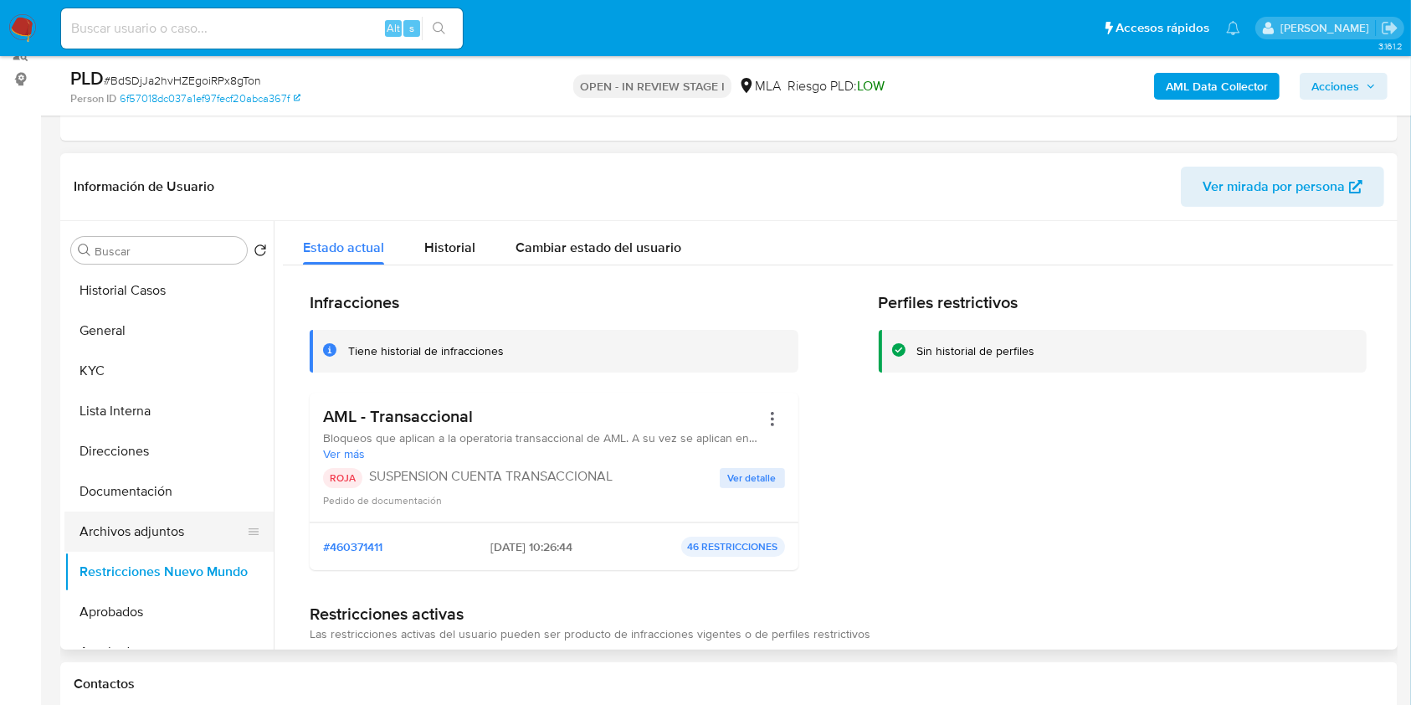
click at [157, 536] on button "Archivos adjuntos" at bounding box center [162, 531] width 196 height 40
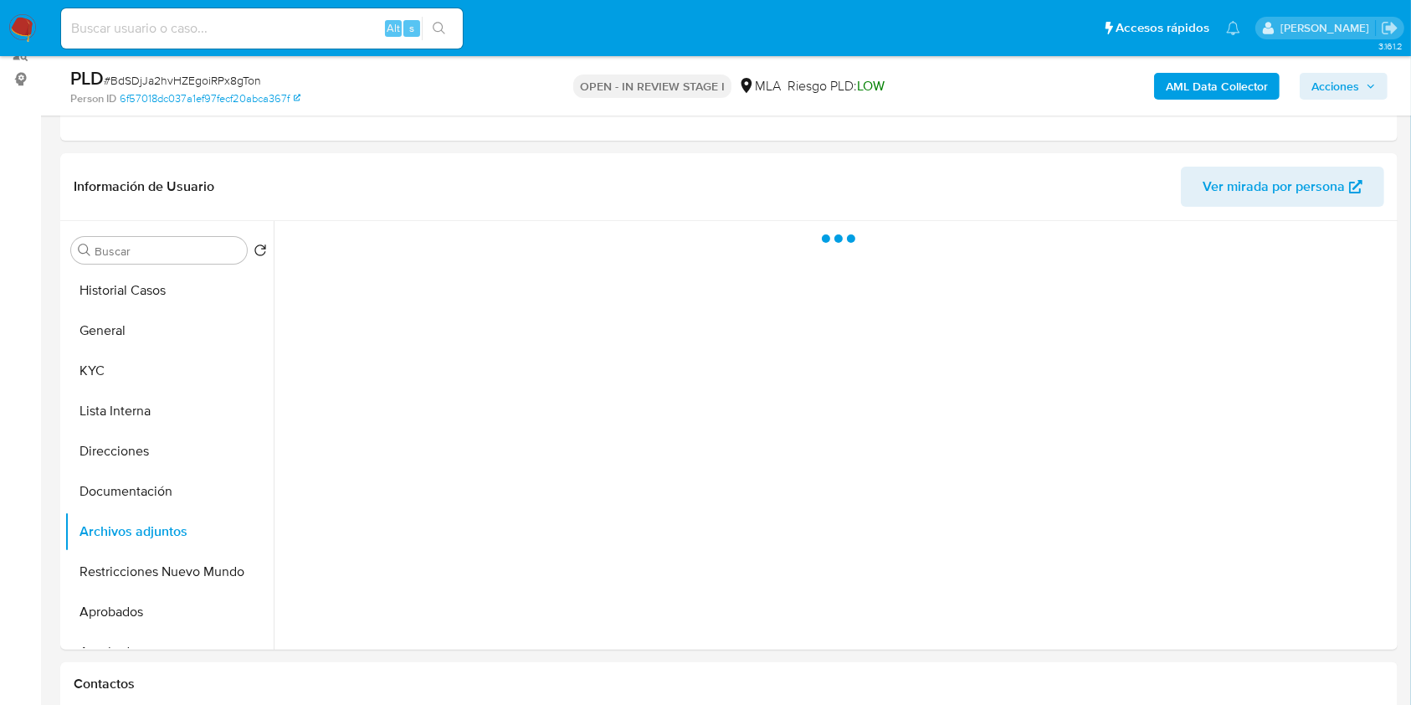
click at [1381, 82] on button "Acciones" at bounding box center [1344, 86] width 88 height 27
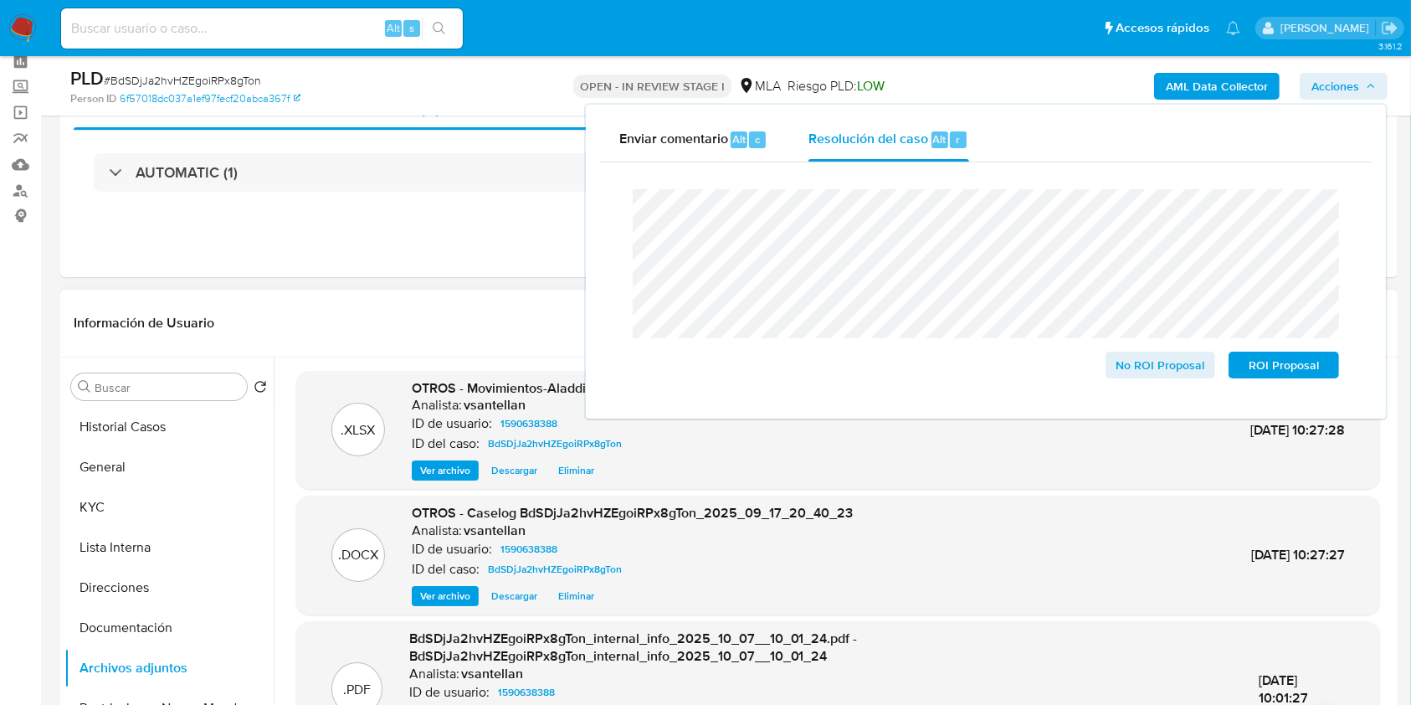
scroll to position [111, 0]
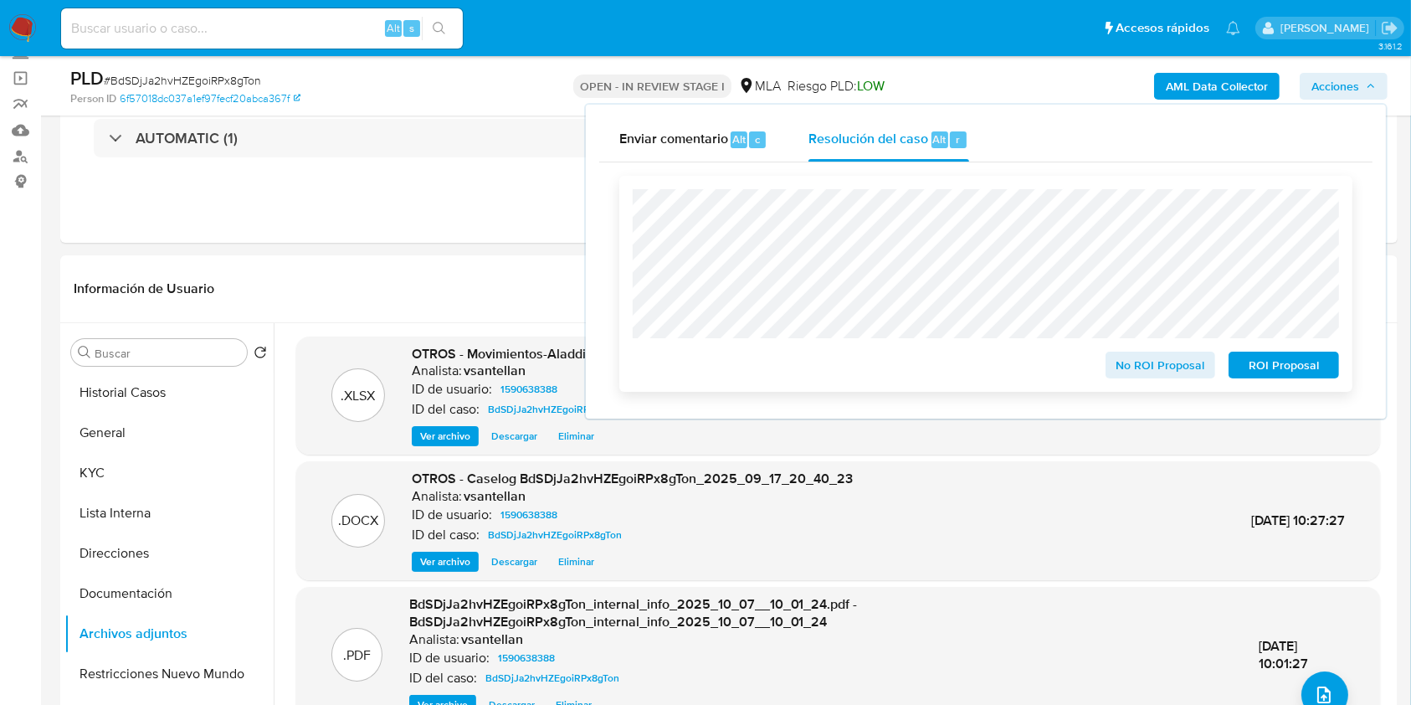
click at [1265, 360] on span "ROI Proposal" at bounding box center [1283, 364] width 87 height 23
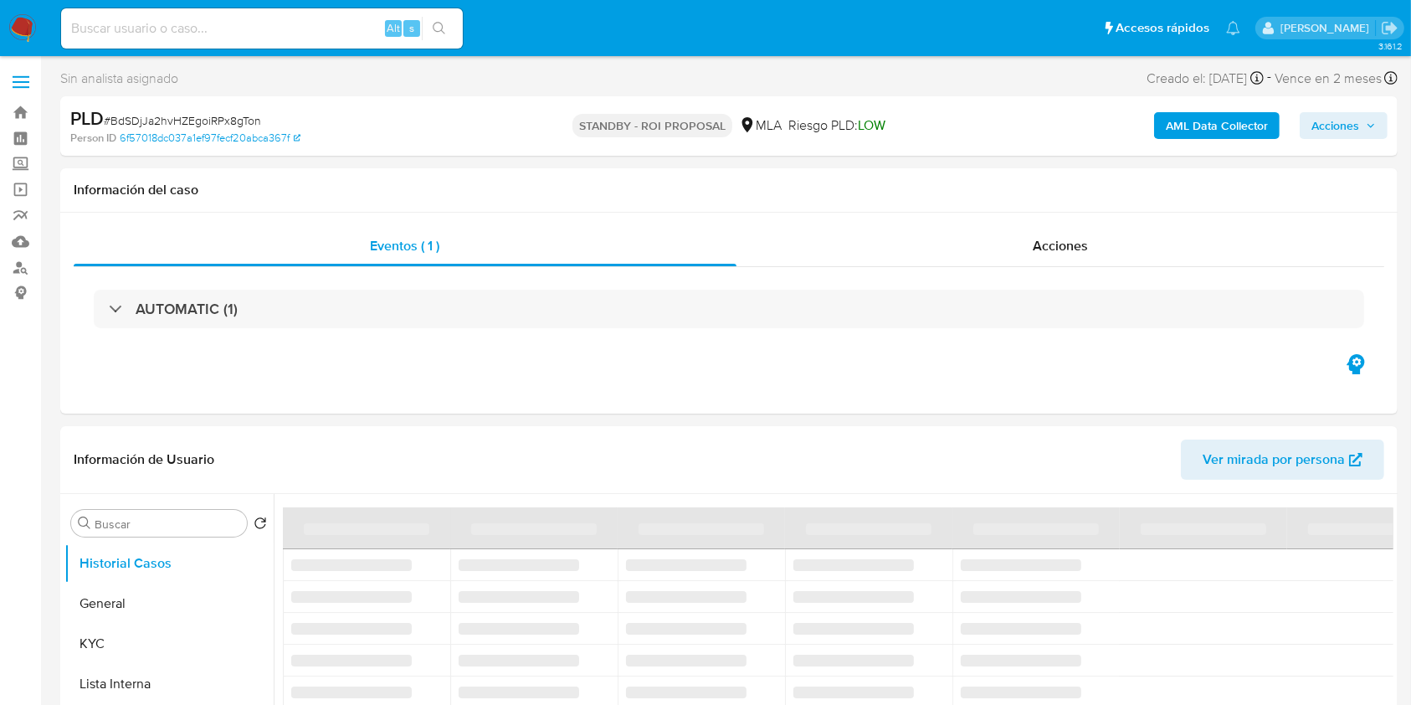
select select "10"
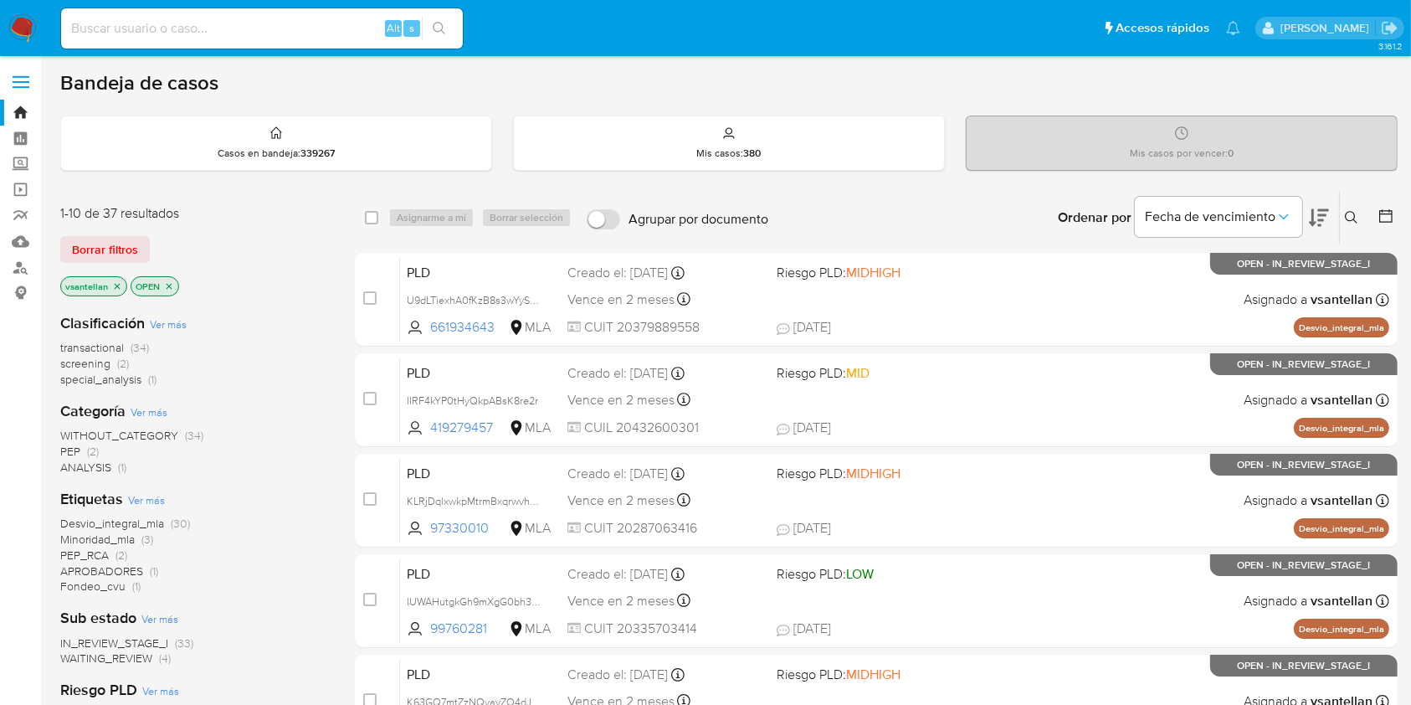
click at [1348, 222] on icon at bounding box center [1351, 217] width 13 height 13
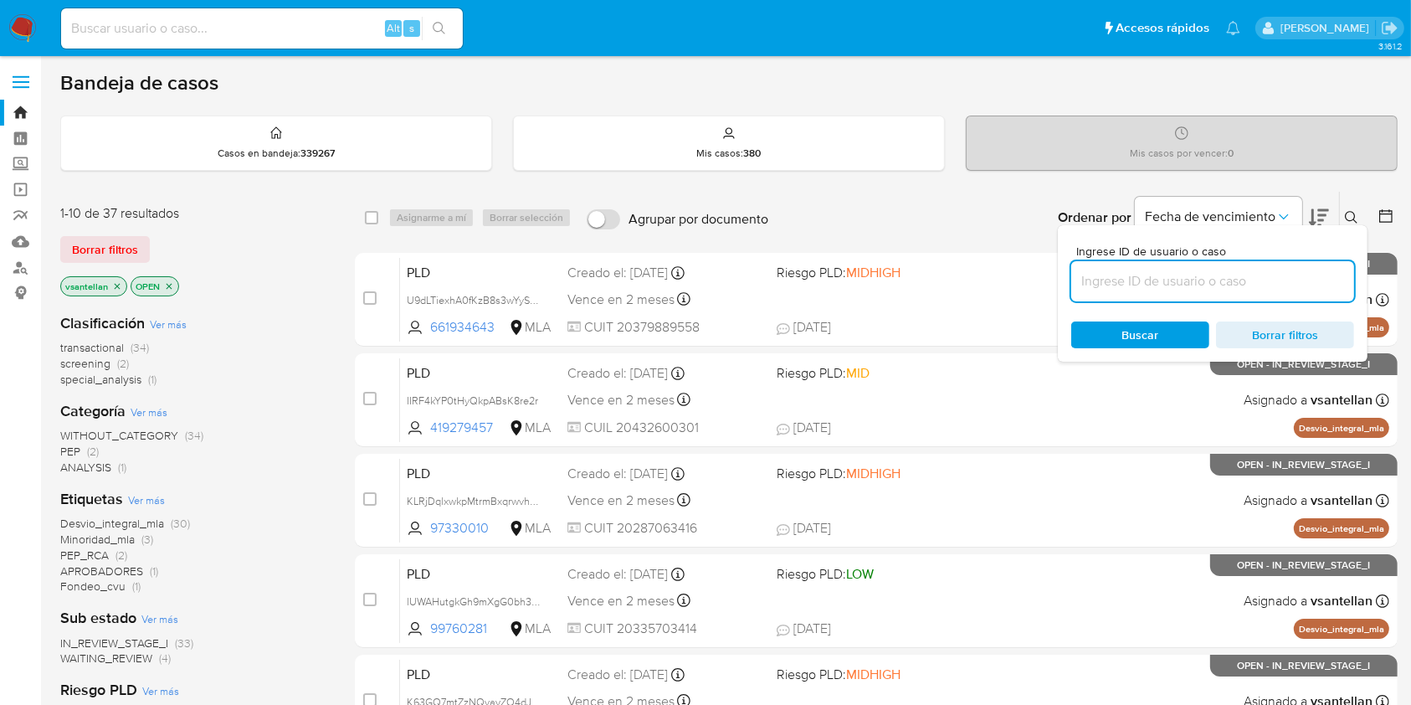
click at [1211, 284] on input at bounding box center [1212, 281] width 283 height 22
type input "75870727"
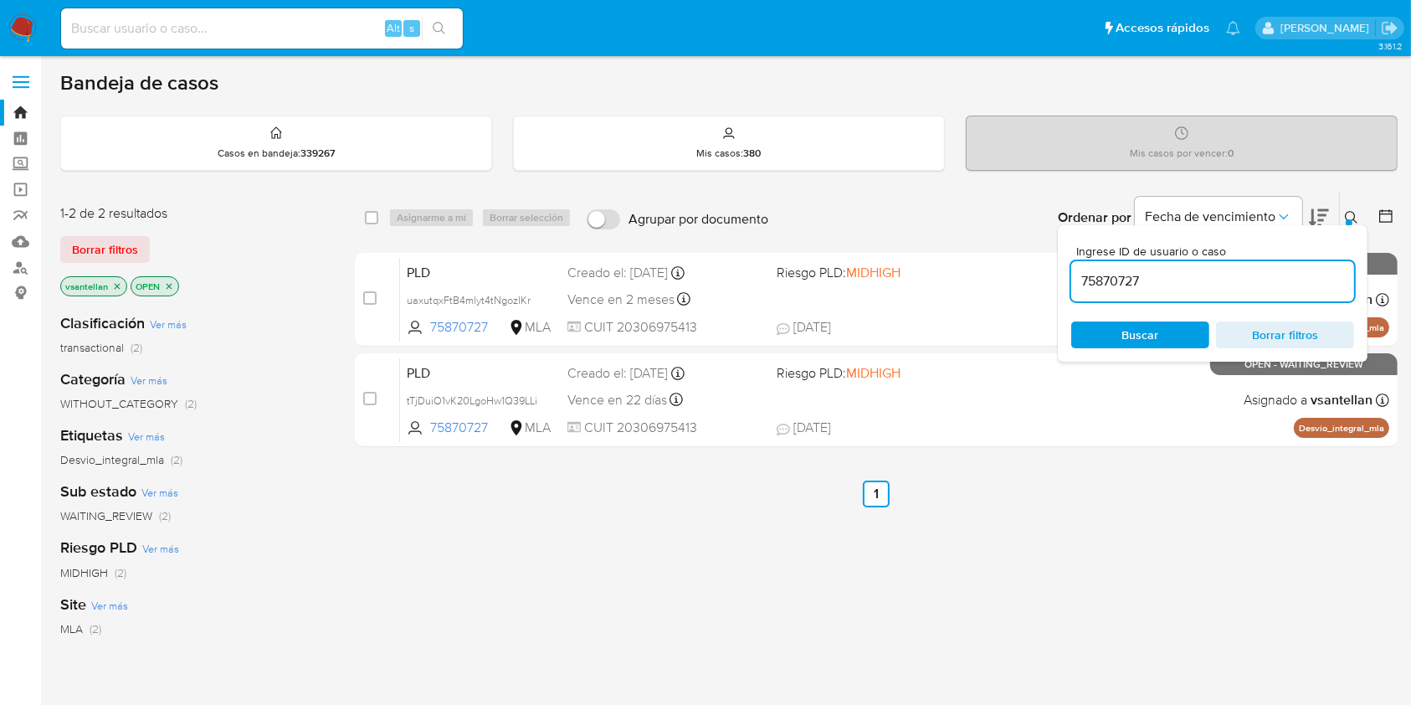
click at [1351, 213] on icon at bounding box center [1351, 217] width 13 height 13
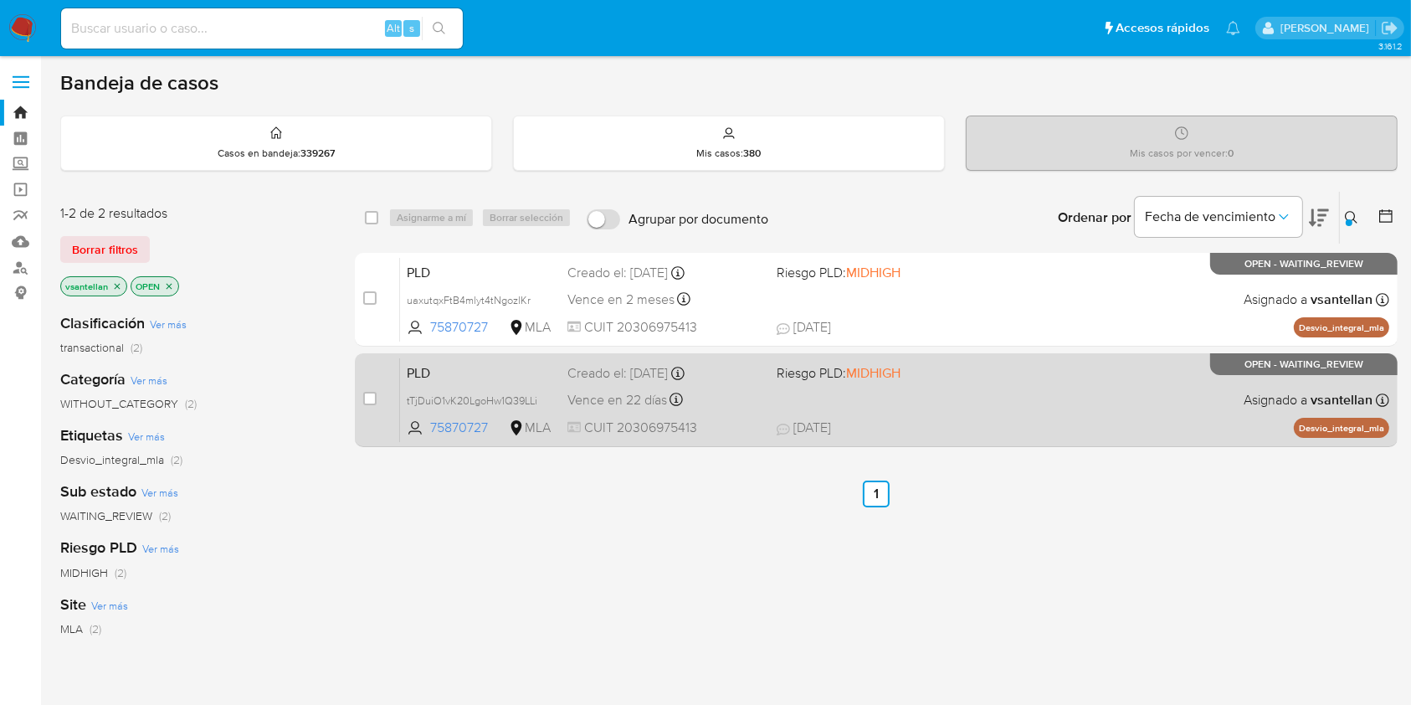
click at [1098, 423] on span "[DATE] [DATE] 18:22" at bounding box center [979, 427] width 404 height 18
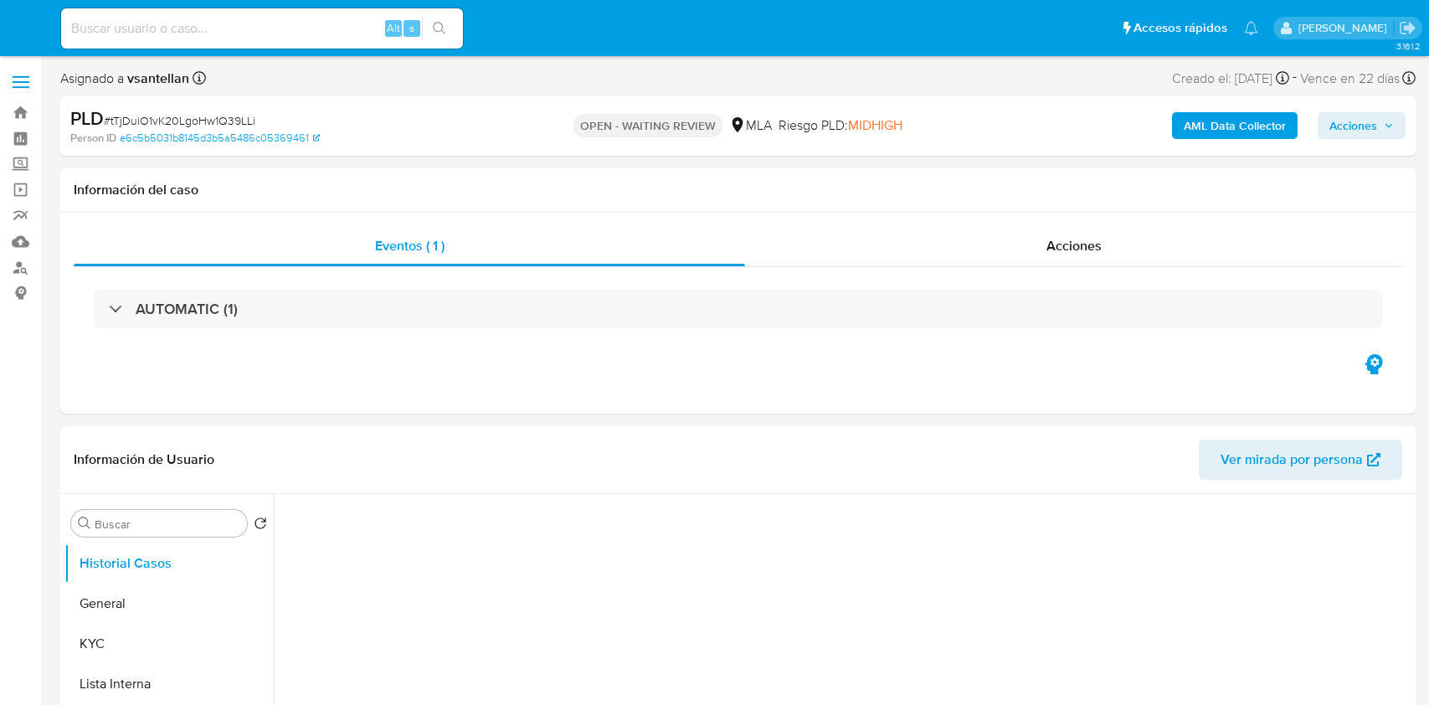
select select "10"
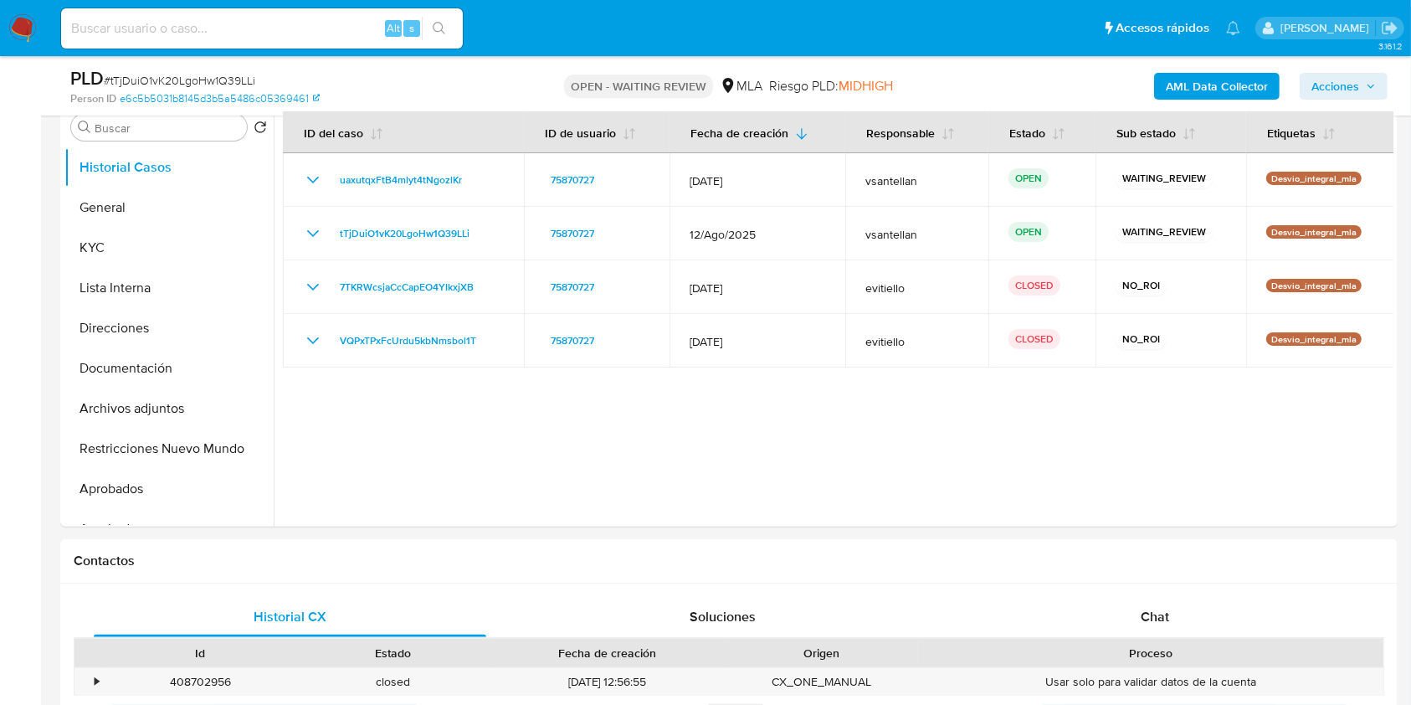
scroll to position [357, 0]
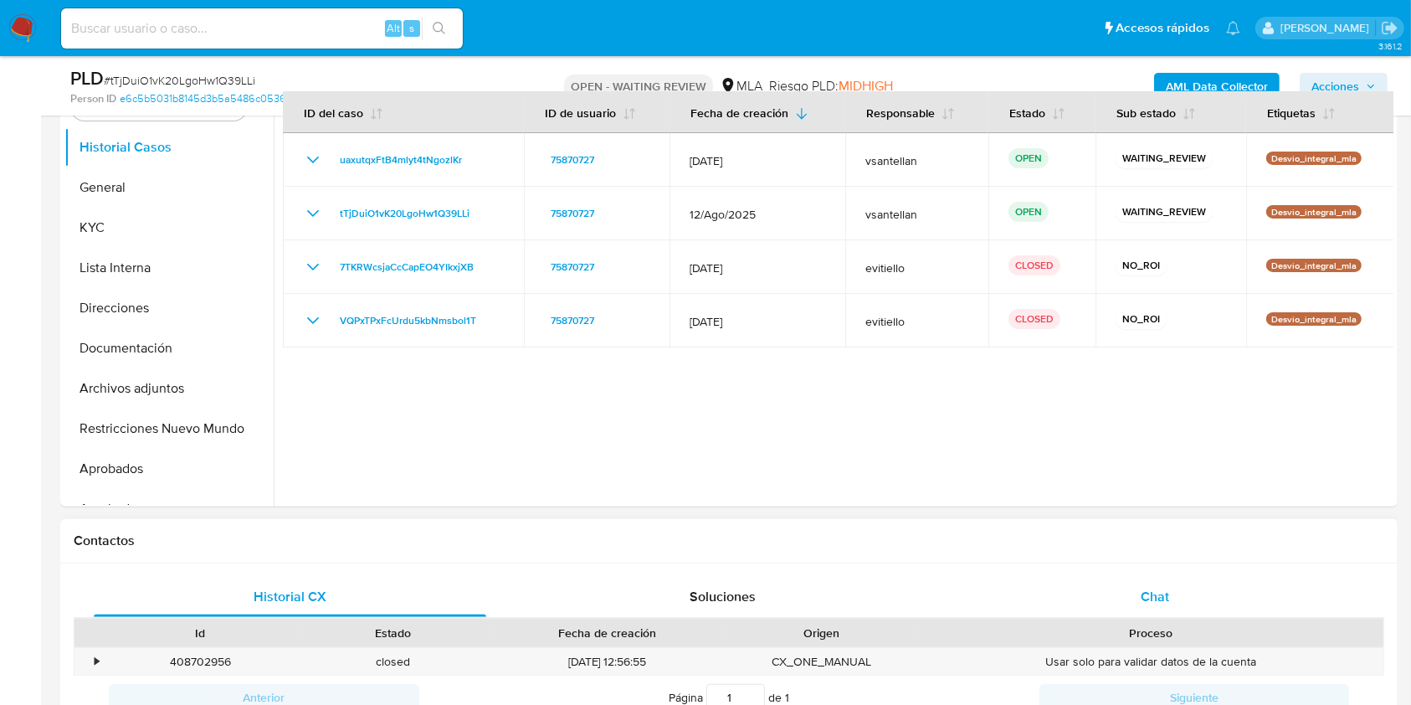
click at [1159, 574] on div "Historial CX Soluciones Chat Id Estado Fecha de creación Origen Proceso • 40870…" at bounding box center [728, 648] width 1337 height 170
click at [1192, 611] on div "Chat" at bounding box center [1155, 597] width 393 height 40
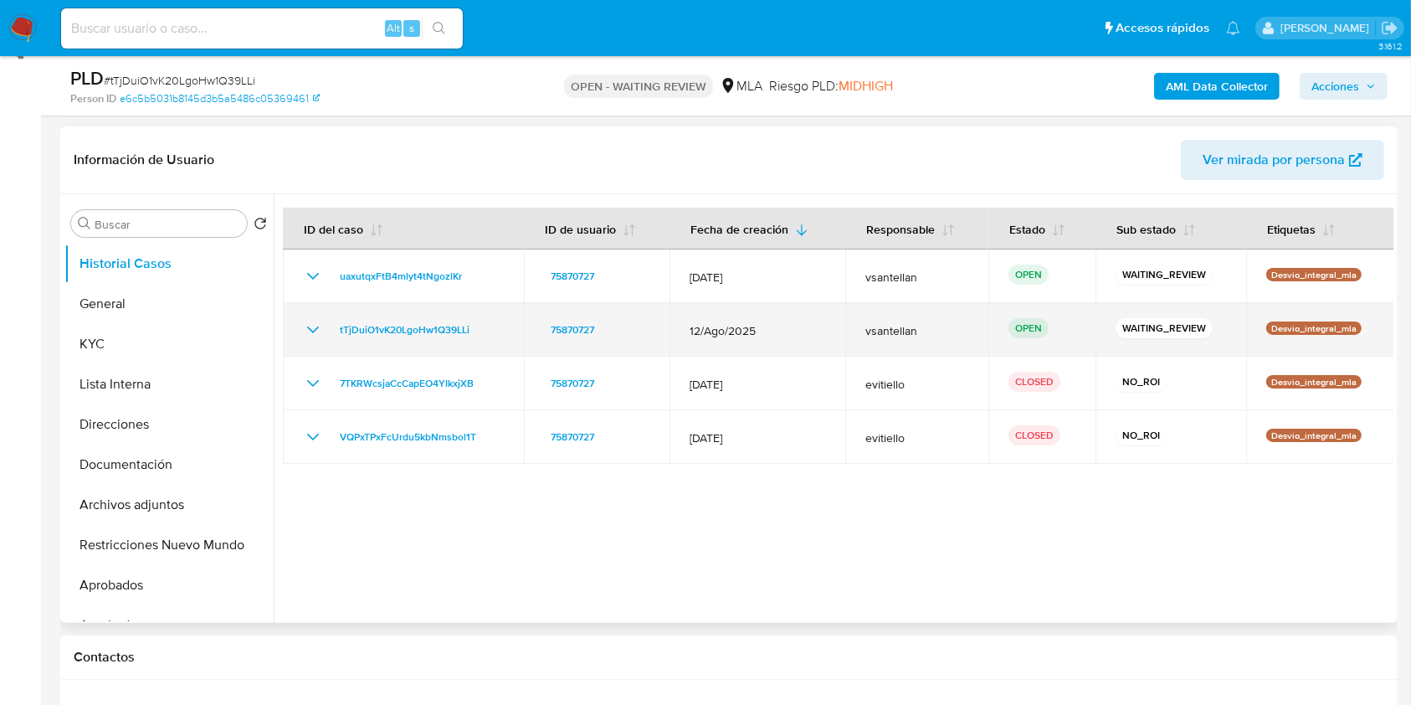
scroll to position [246, 0]
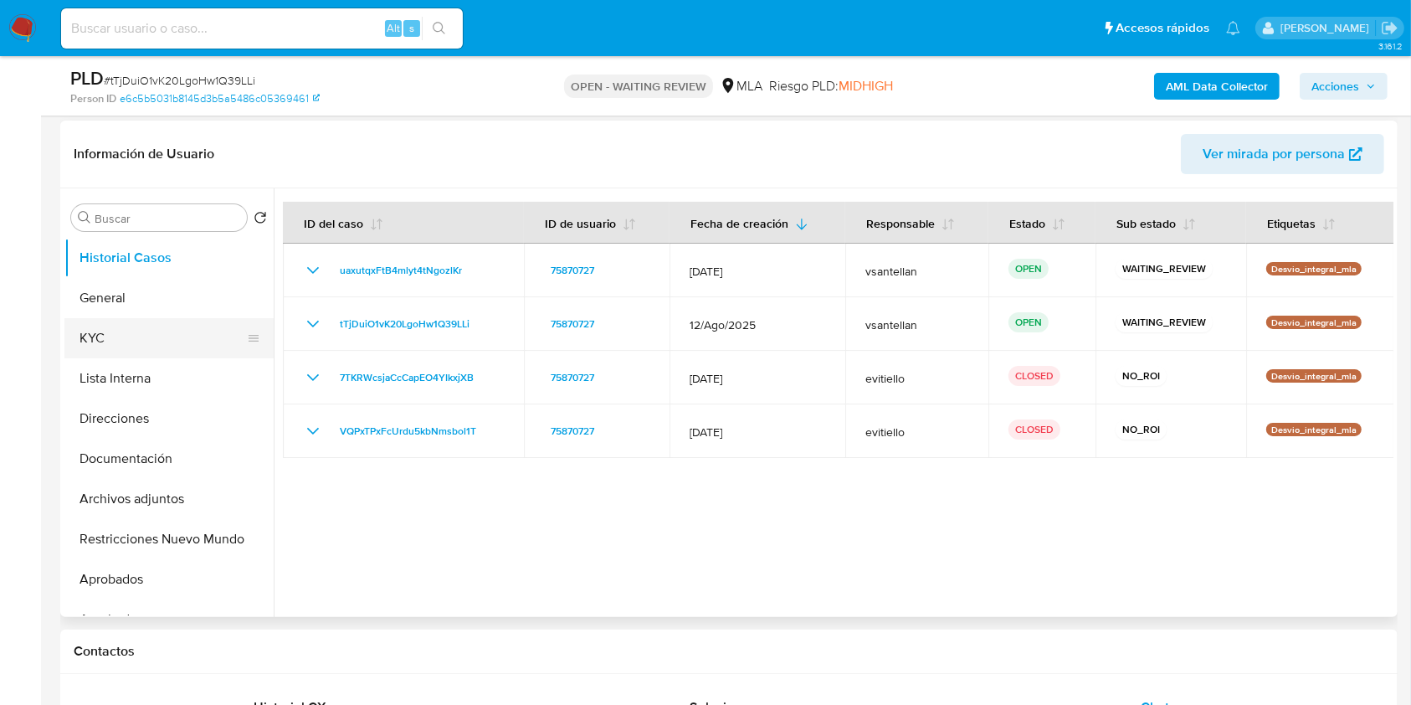
click at [151, 345] on button "KYC" at bounding box center [162, 338] width 196 height 40
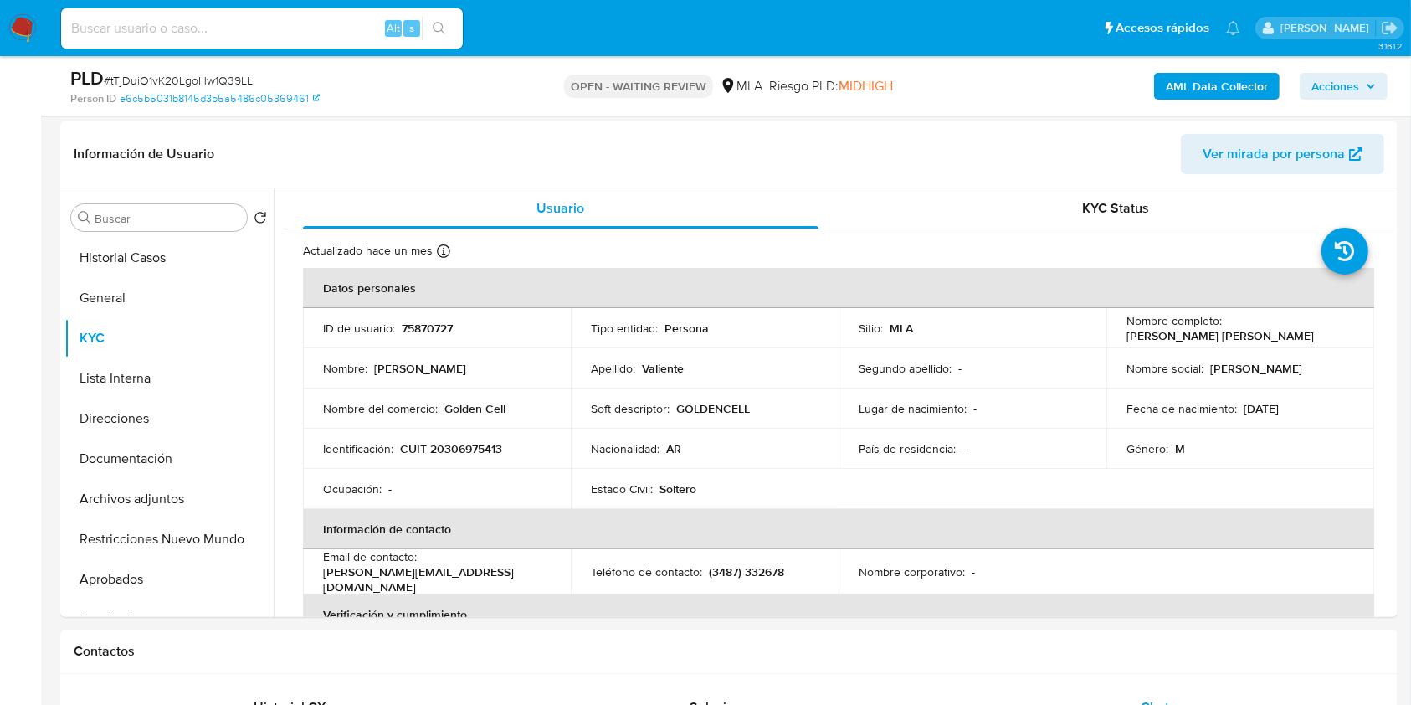
click at [186, 16] on div "Alt s" at bounding box center [262, 28] width 402 height 40
paste input "73397646"
type input "73397646"
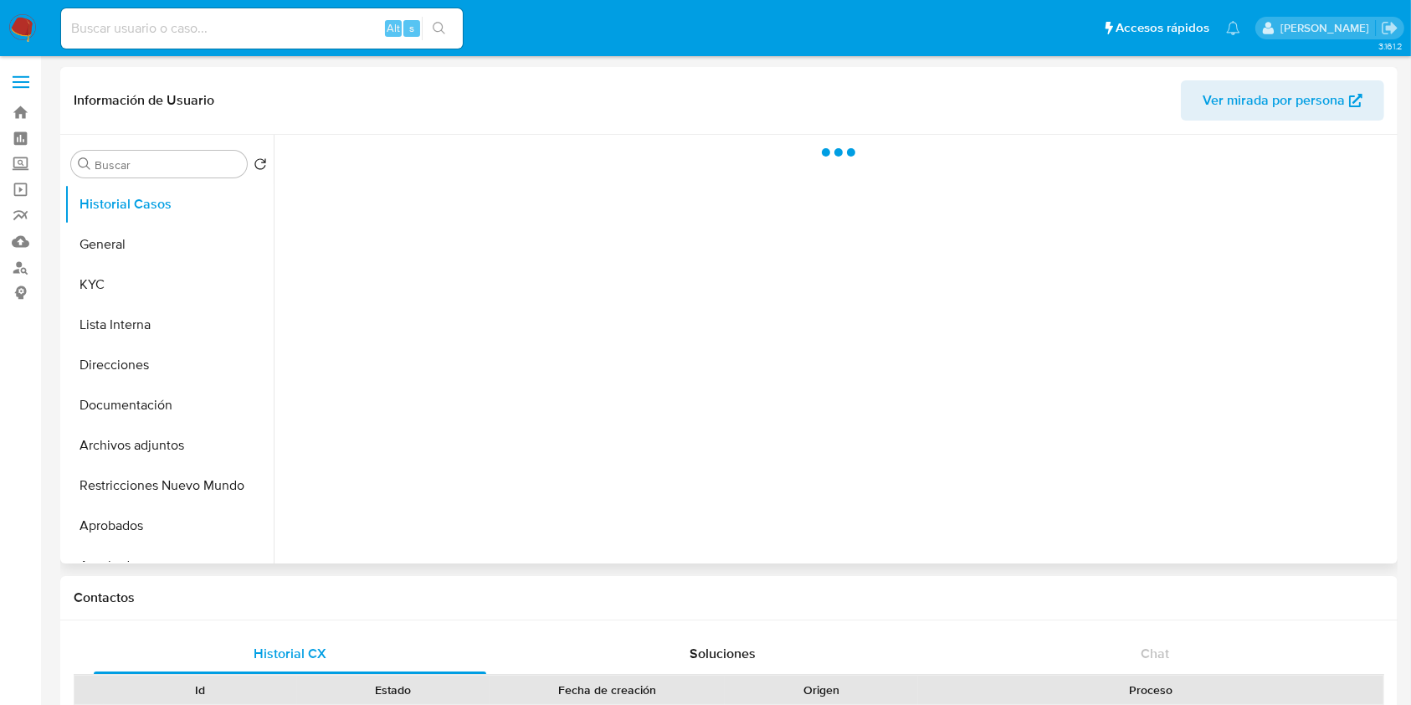
select select "10"
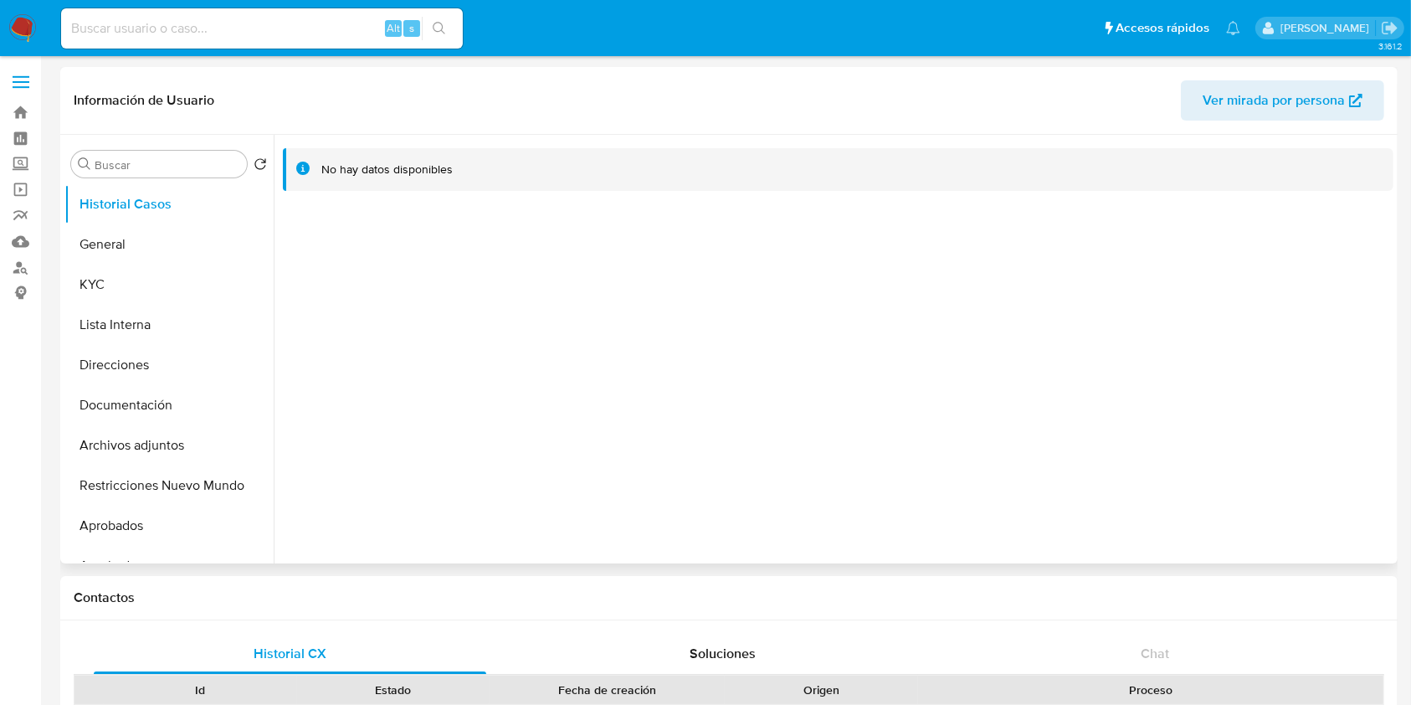
click at [1230, 113] on span "Ver mirada por persona" at bounding box center [1274, 100] width 142 height 40
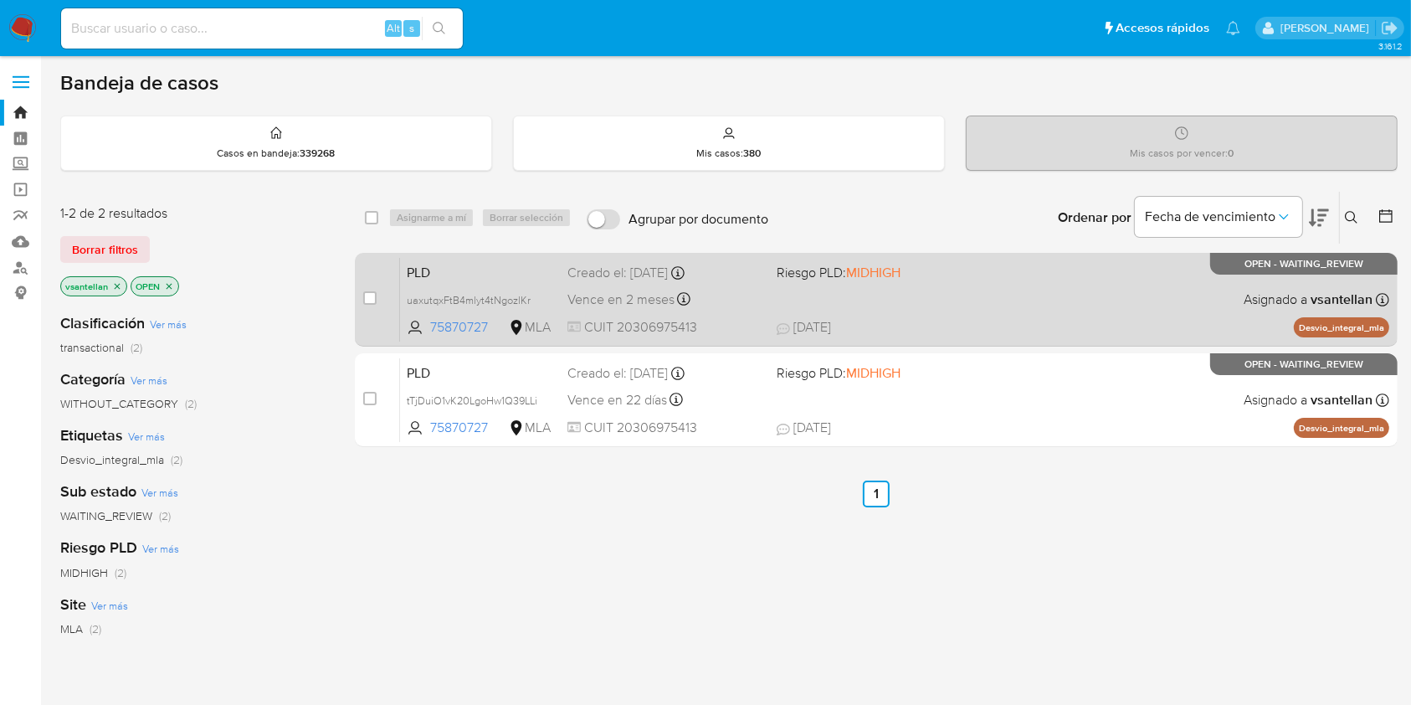
click at [908, 304] on div "PLD uaxutqxFtB4mlyt4tNgozlKr 75870727 MLA Riesgo PLD: MIDHIGH Creado el: [DATE]…" at bounding box center [894, 299] width 989 height 85
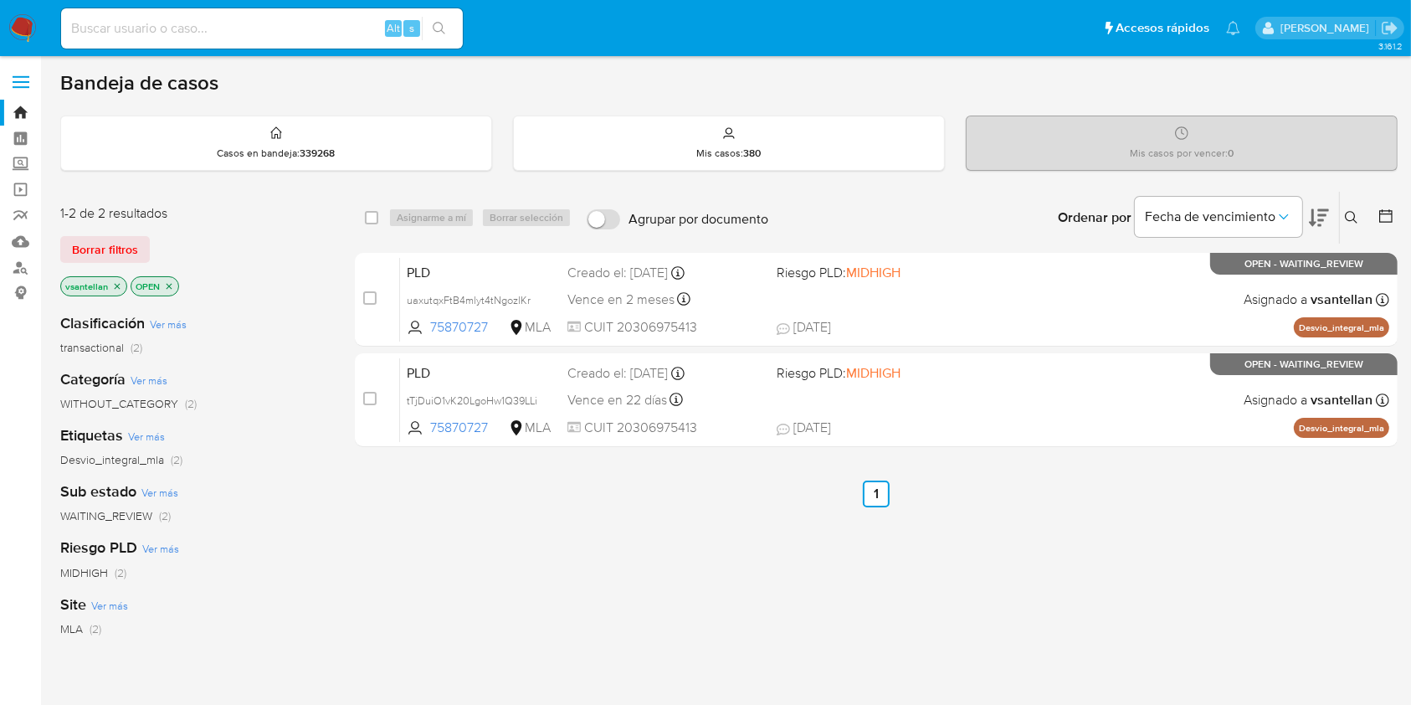
click at [4, 23] on nav "Alt s Accesos rápidos Presiona las siguientes teclas para acceder a algunas de …" at bounding box center [705, 28] width 1411 height 56
click at [12, 24] on img at bounding box center [22, 28] width 28 height 28
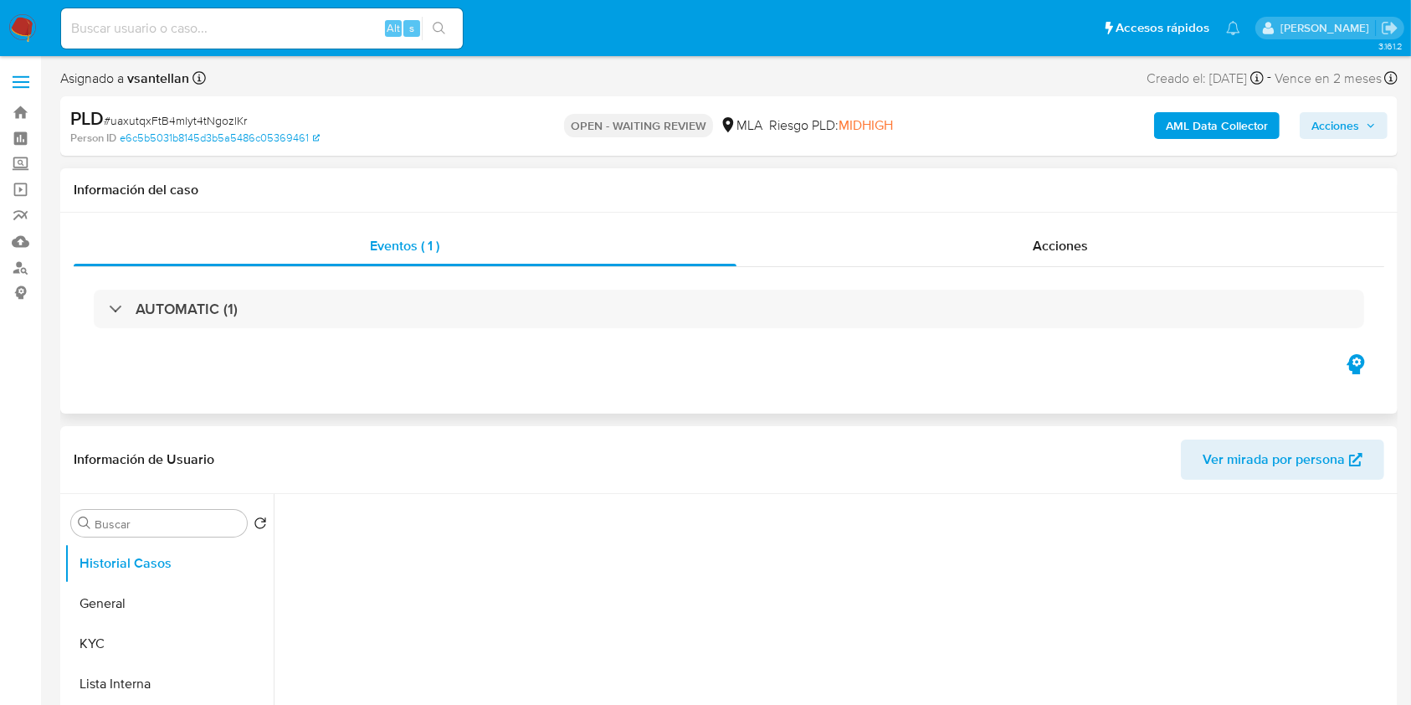
scroll to position [268, 0]
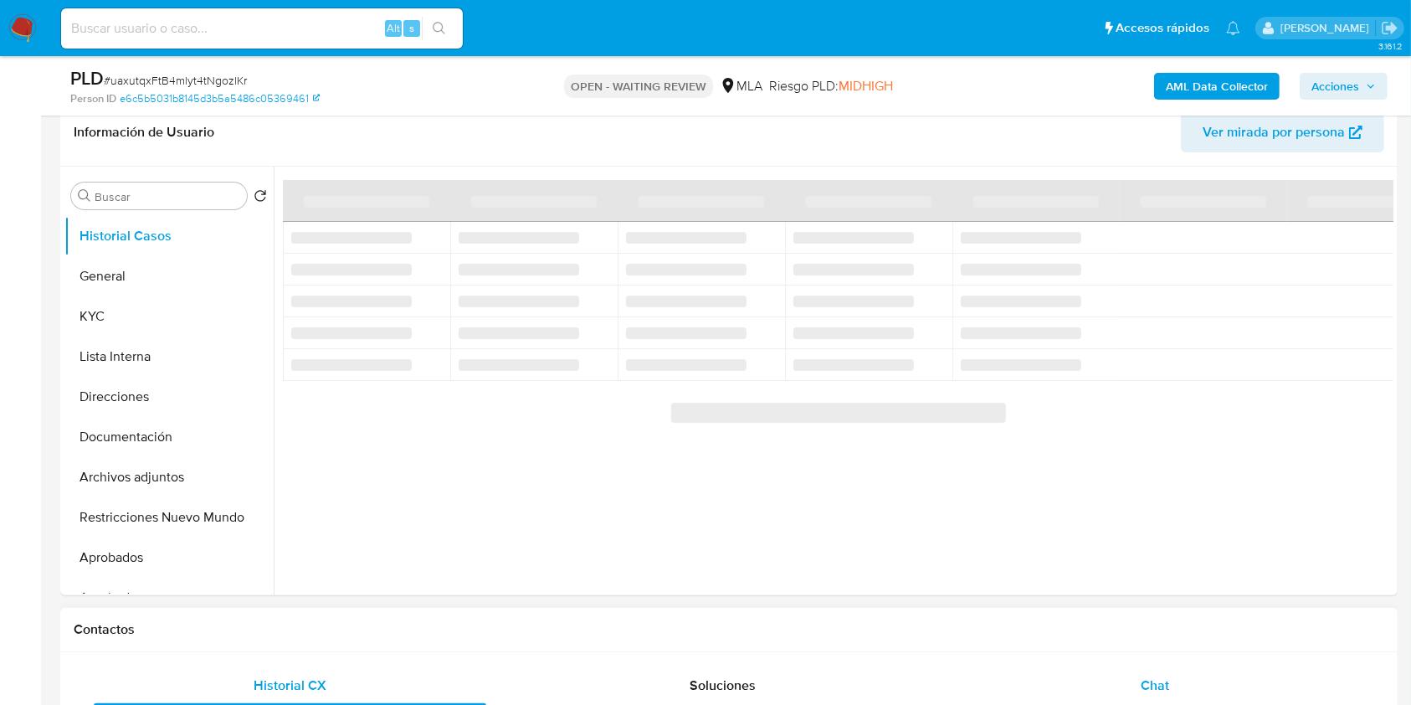
click at [1200, 665] on div "Chat" at bounding box center [1155, 685] width 393 height 40
select select "10"
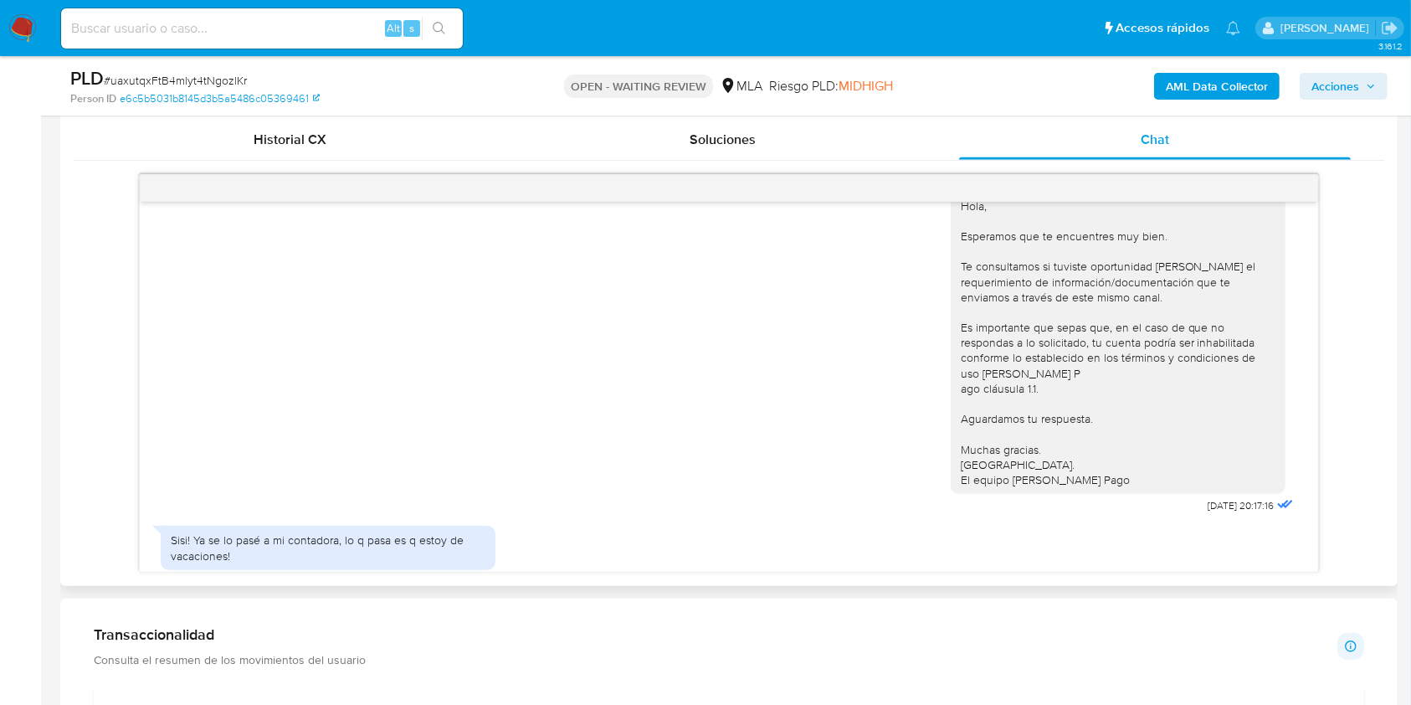
scroll to position [65, 0]
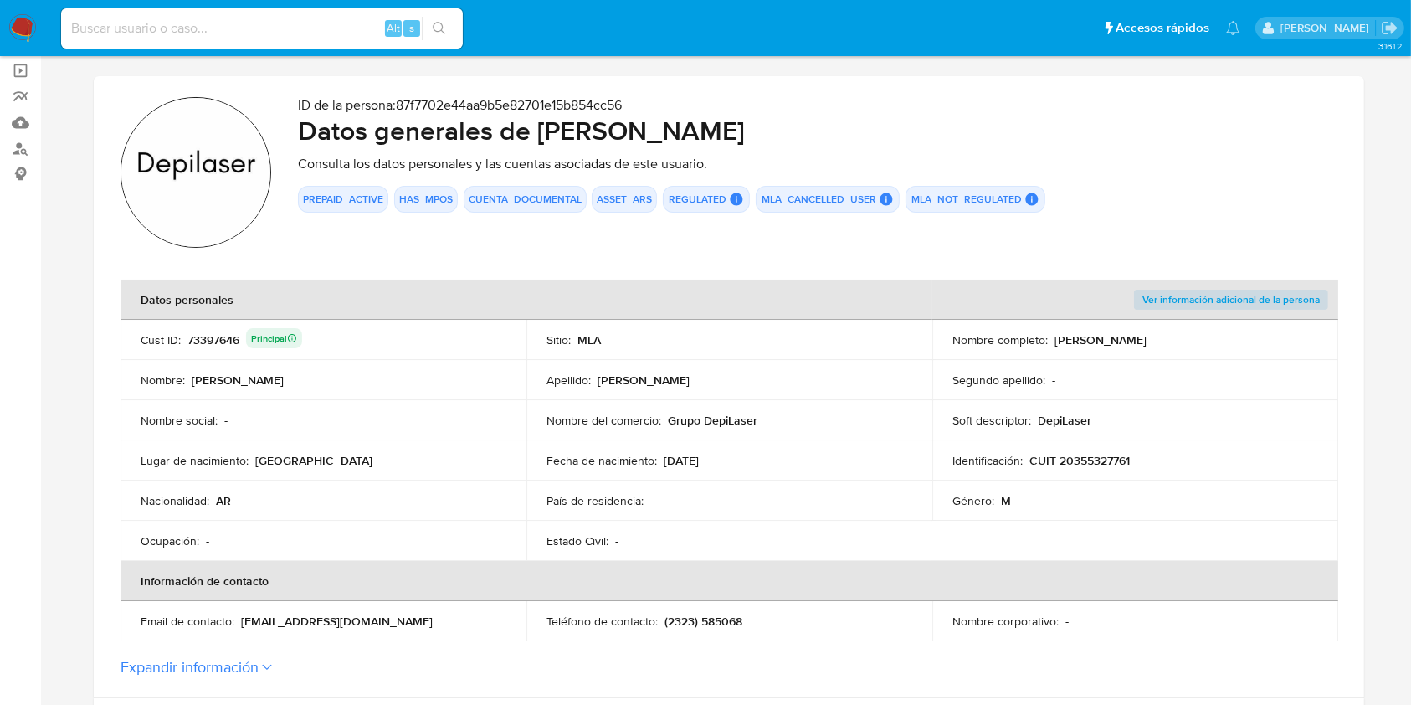
scroll to position [335, 0]
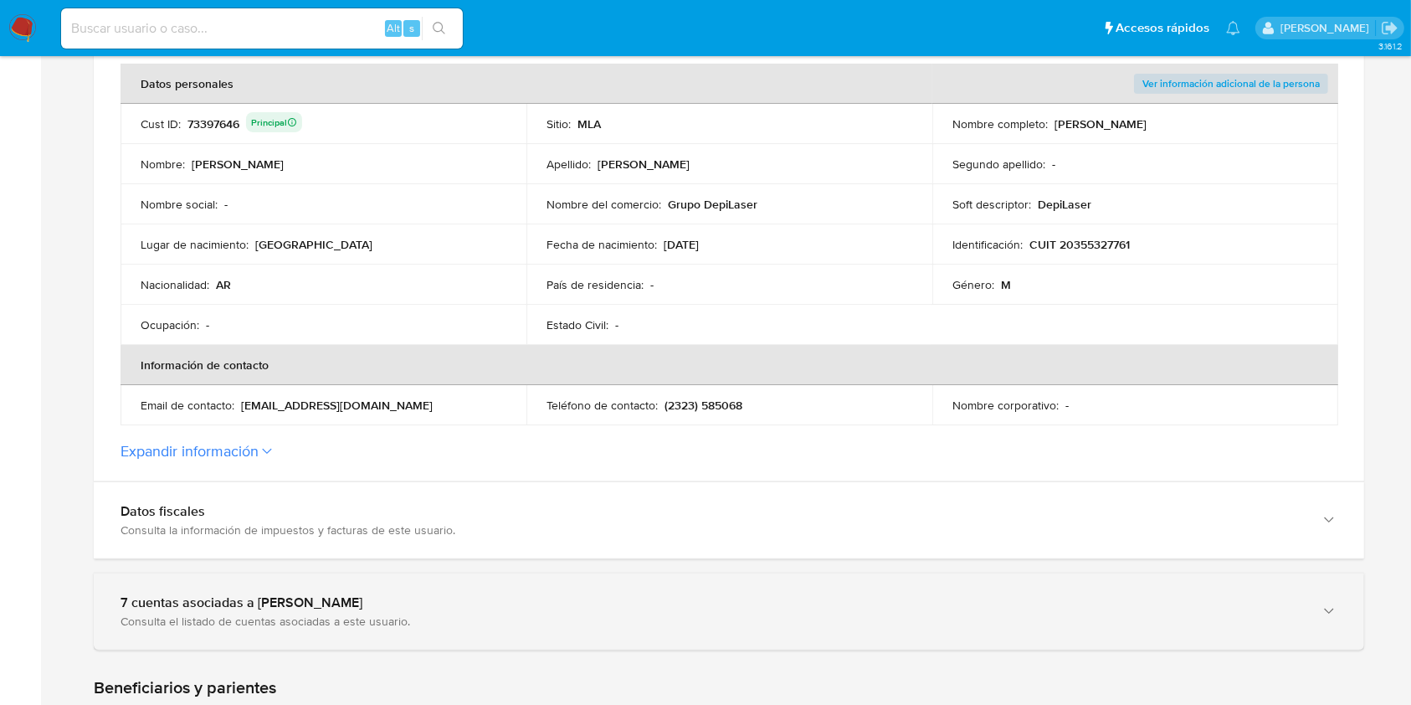
click at [352, 616] on div "Consulta el listado de cuentas asociadas a este usuario." at bounding box center [712, 620] width 1183 height 15
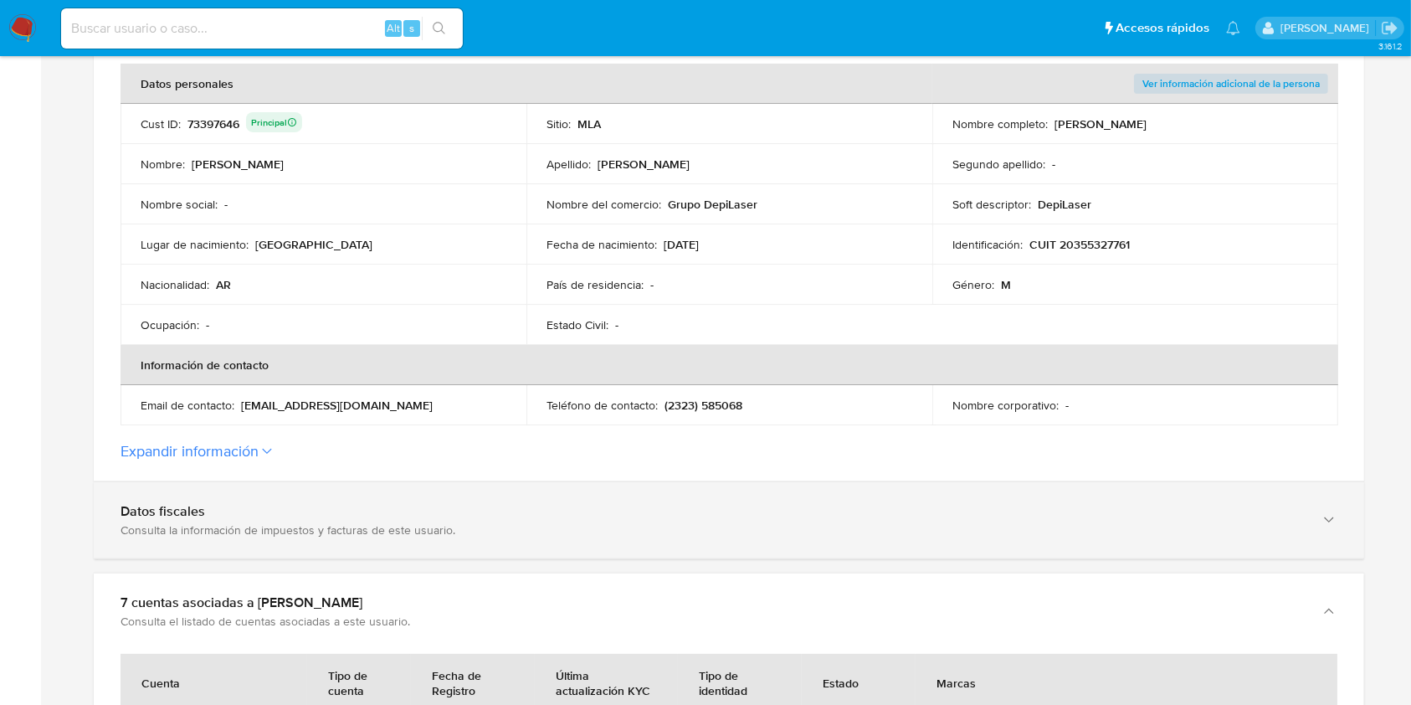
scroll to position [670, 0]
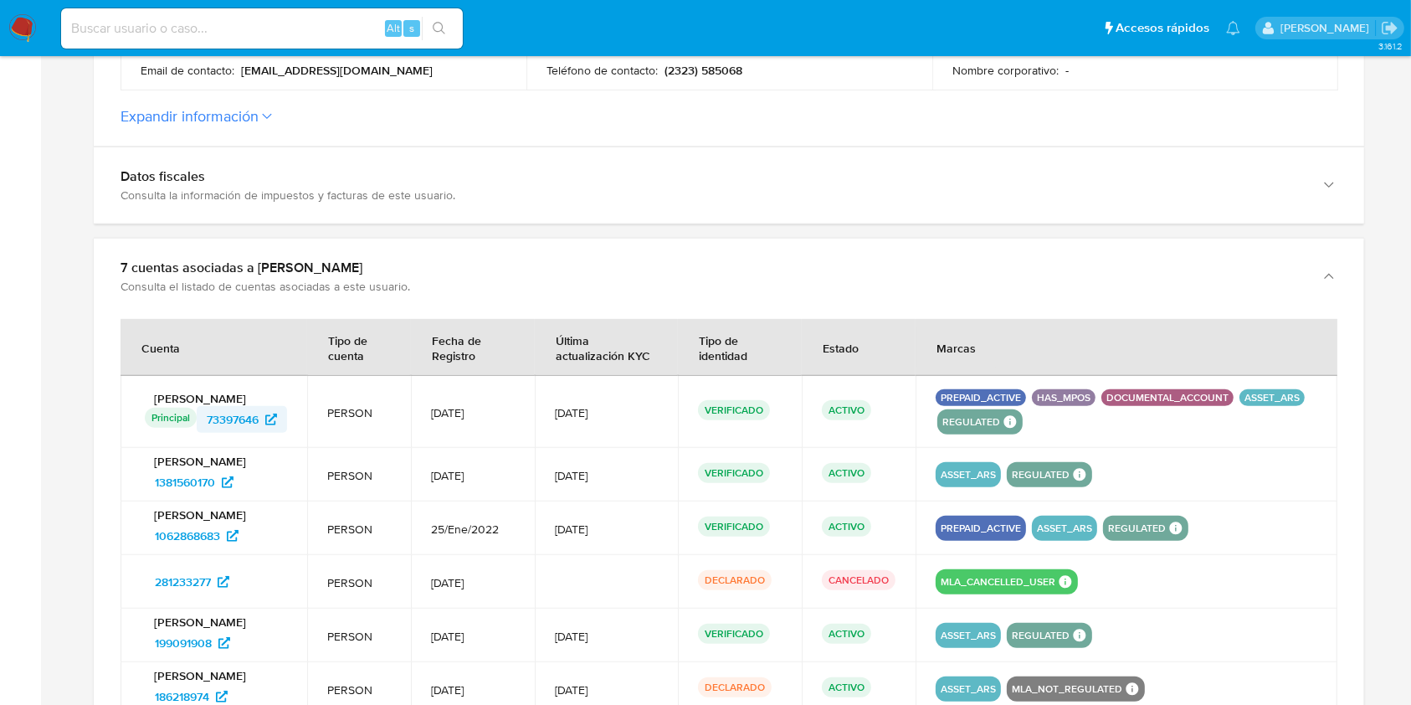
click at [235, 419] on span "73397646" at bounding box center [233, 419] width 52 height 27
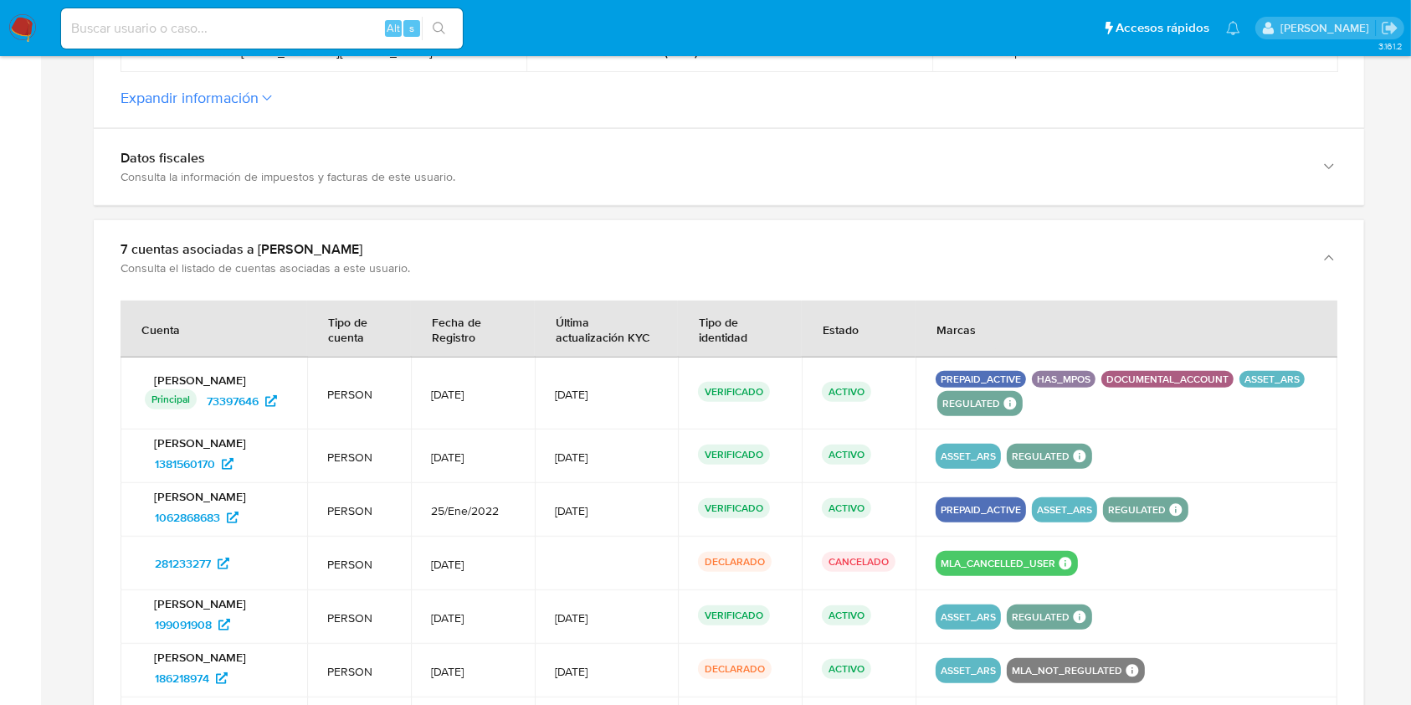
scroll to position [892, 0]
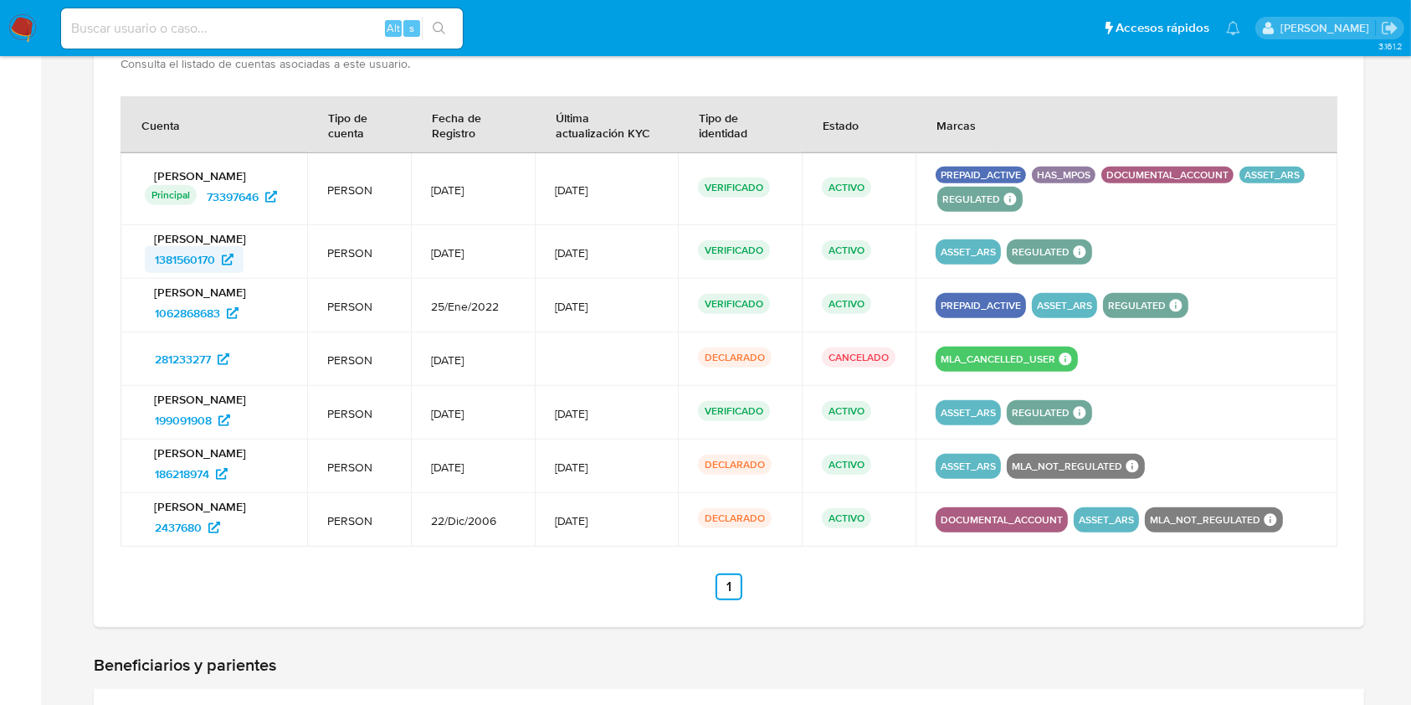
click at [201, 259] on span "1381560170" at bounding box center [185, 259] width 60 height 27
click at [194, 305] on span "1062868683" at bounding box center [187, 313] width 65 height 27
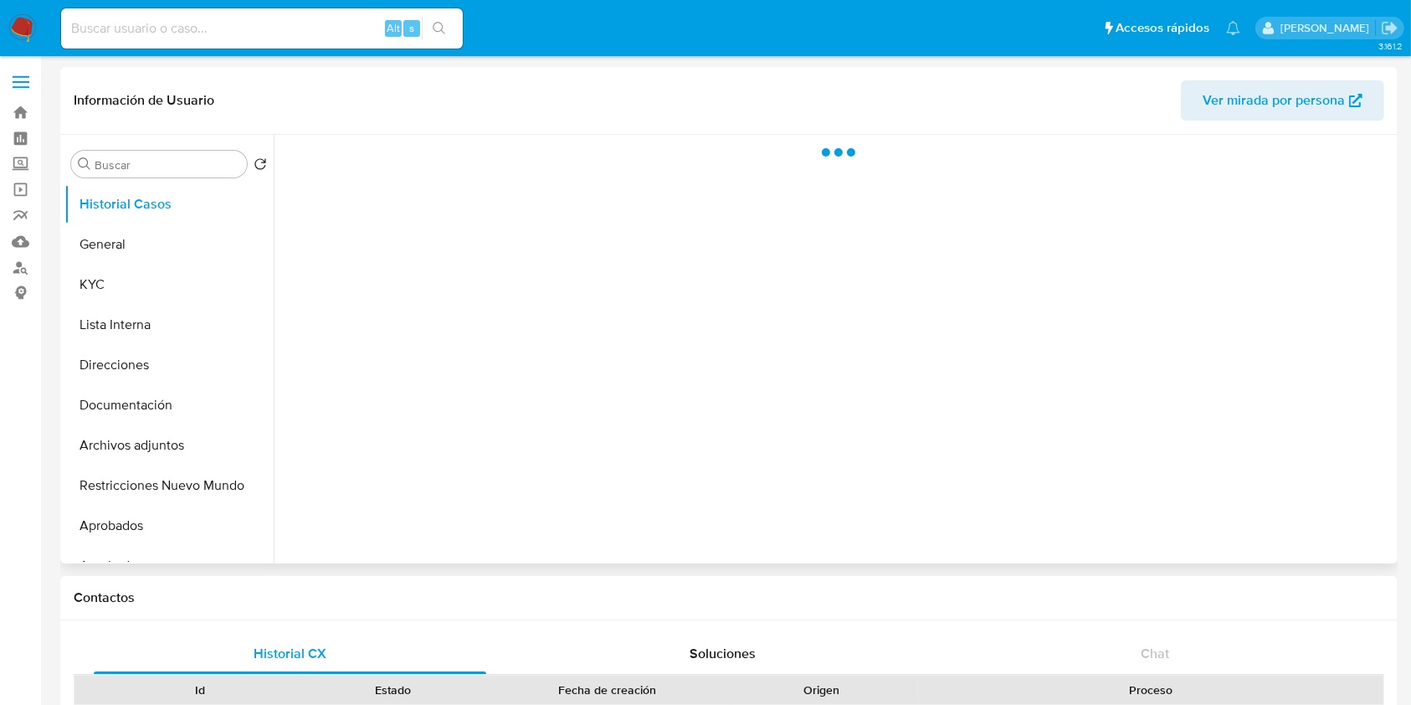
select select "10"
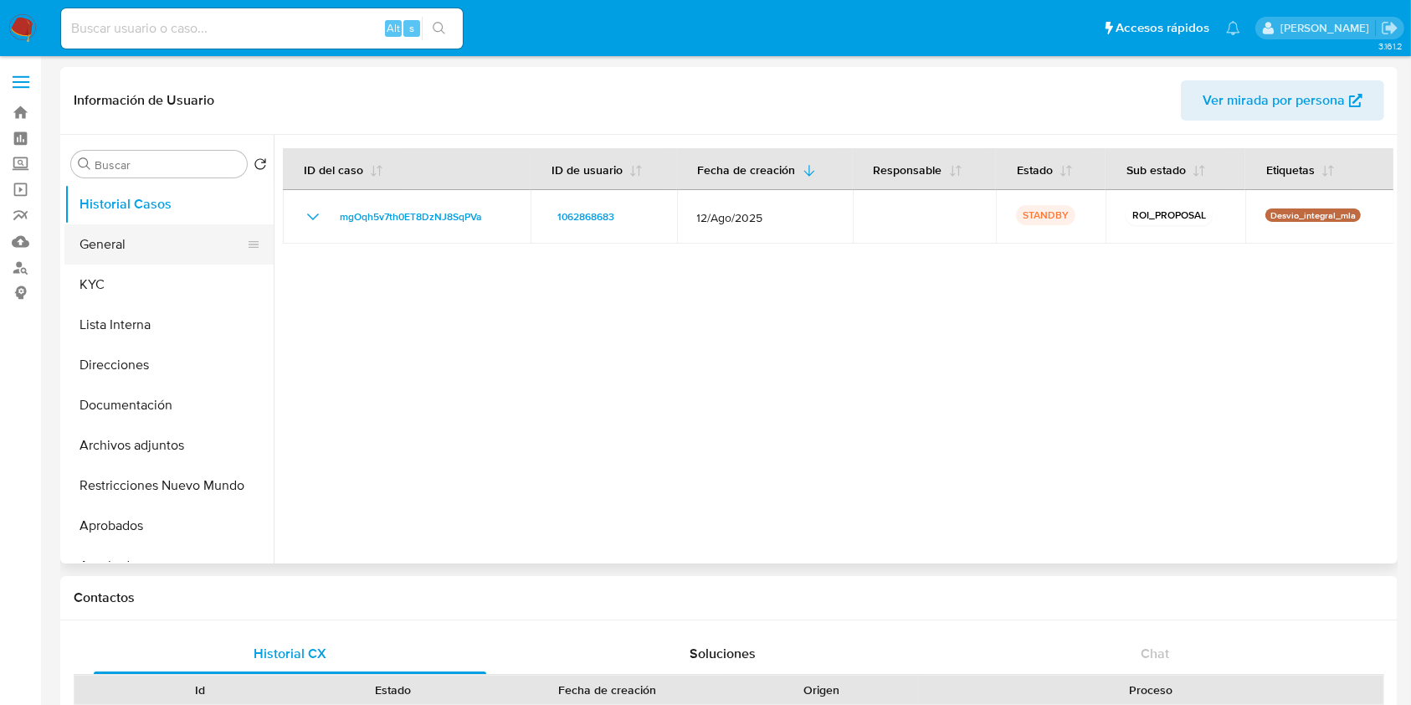
click at [178, 244] on button "General" at bounding box center [162, 244] width 196 height 40
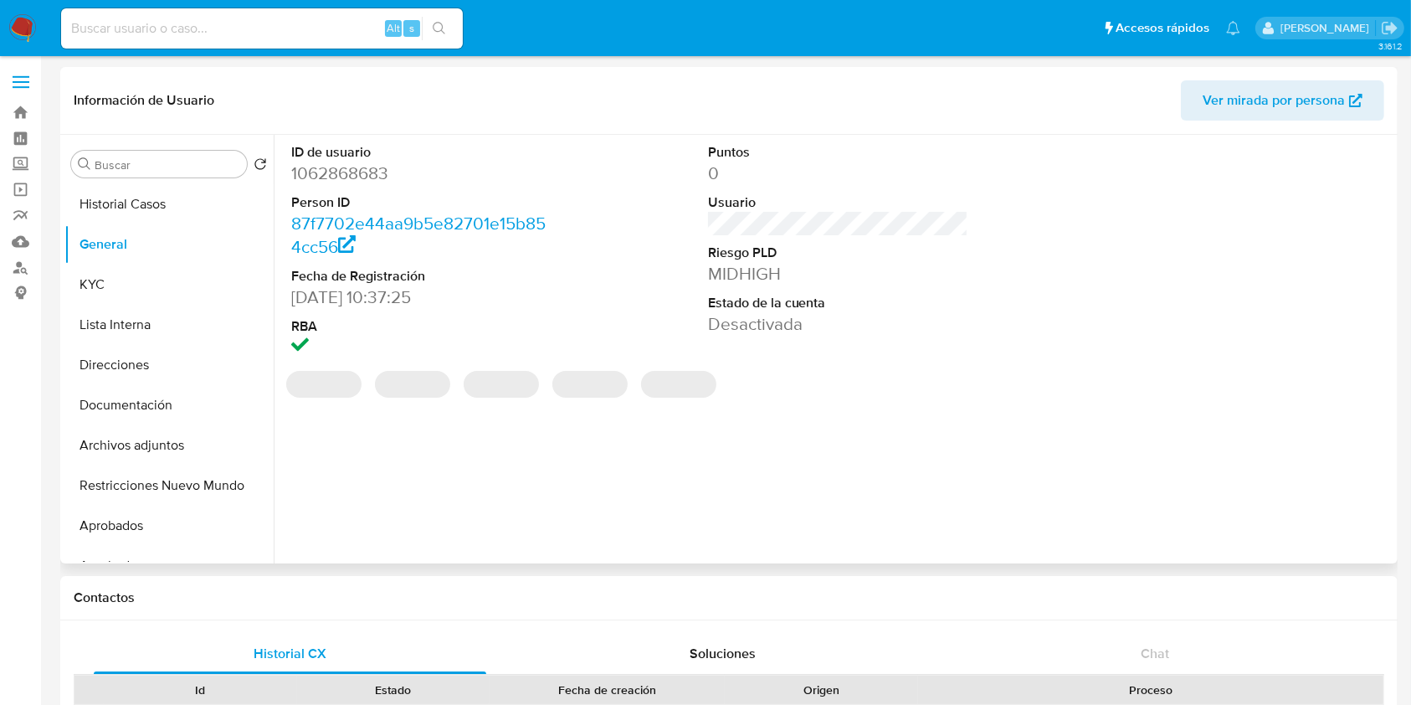
click at [344, 162] on dd "1062868683" at bounding box center [421, 173] width 261 height 23
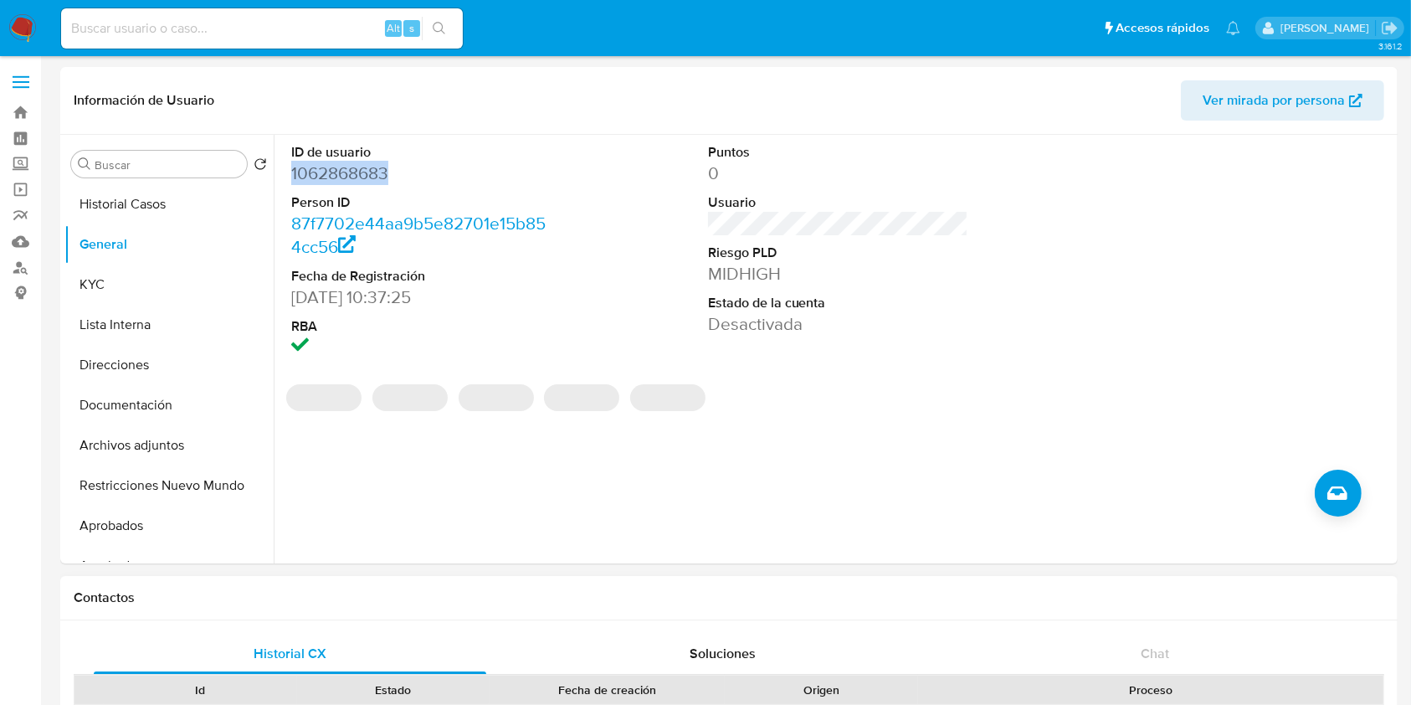
copy dd "1062868683"
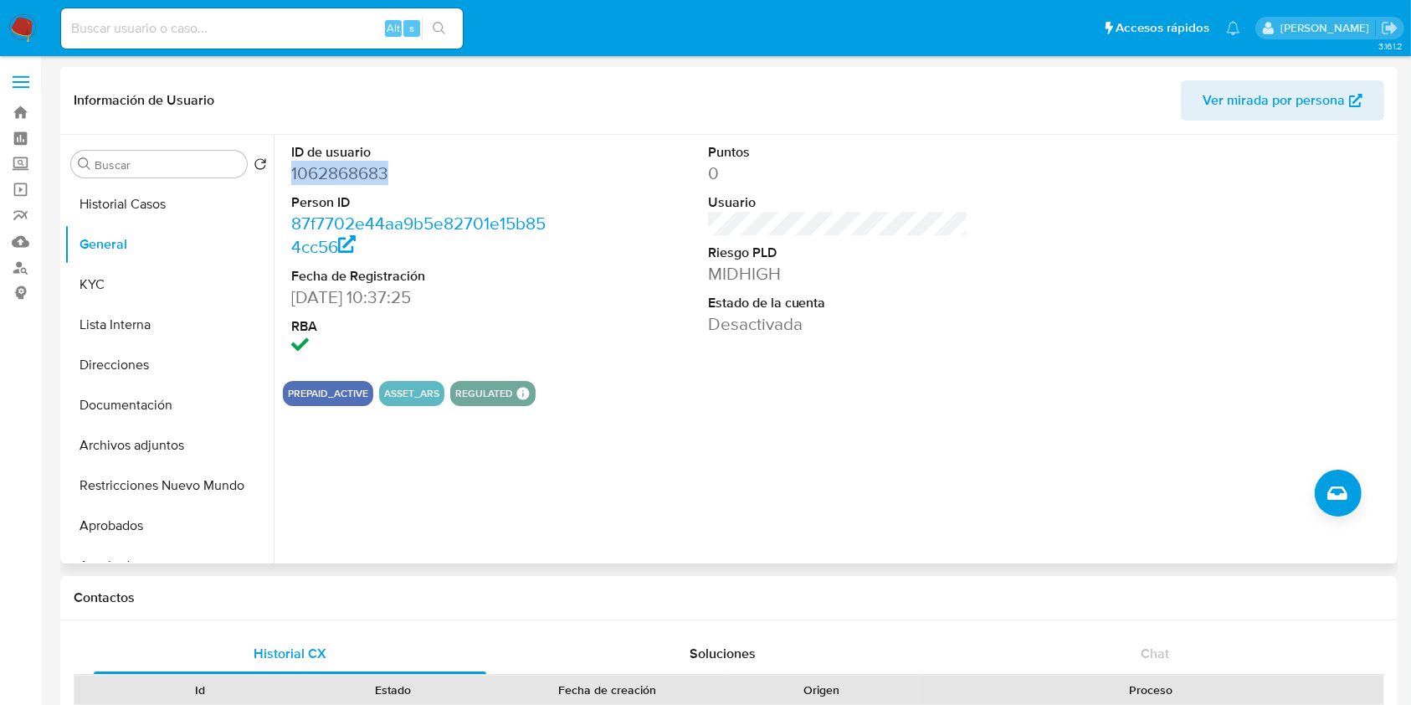
drag, startPoint x: 110, startPoint y: 198, endPoint x: 983, endPoint y: 367, distance: 889.3
click at [108, 198] on button "Historial Casos" at bounding box center [168, 204] width 209 height 40
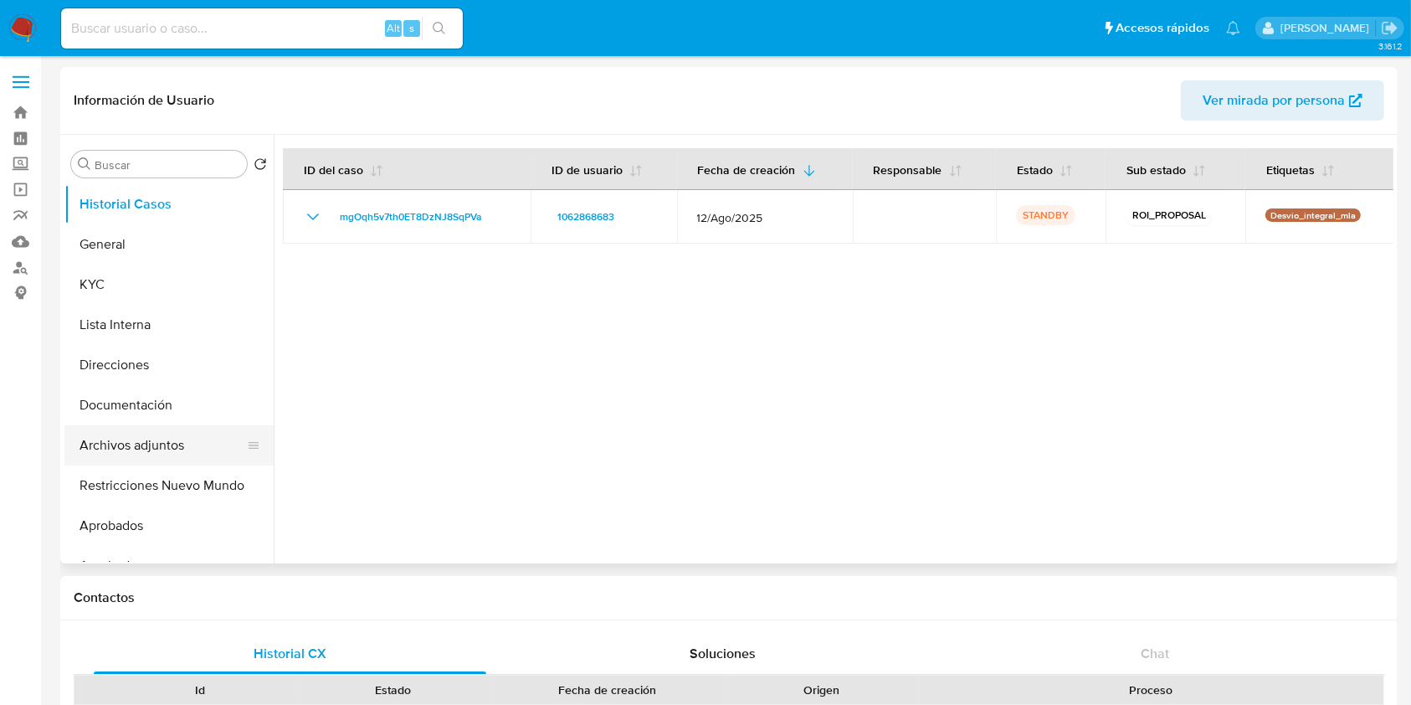
click at [154, 425] on button "Archivos adjuntos" at bounding box center [162, 445] width 196 height 40
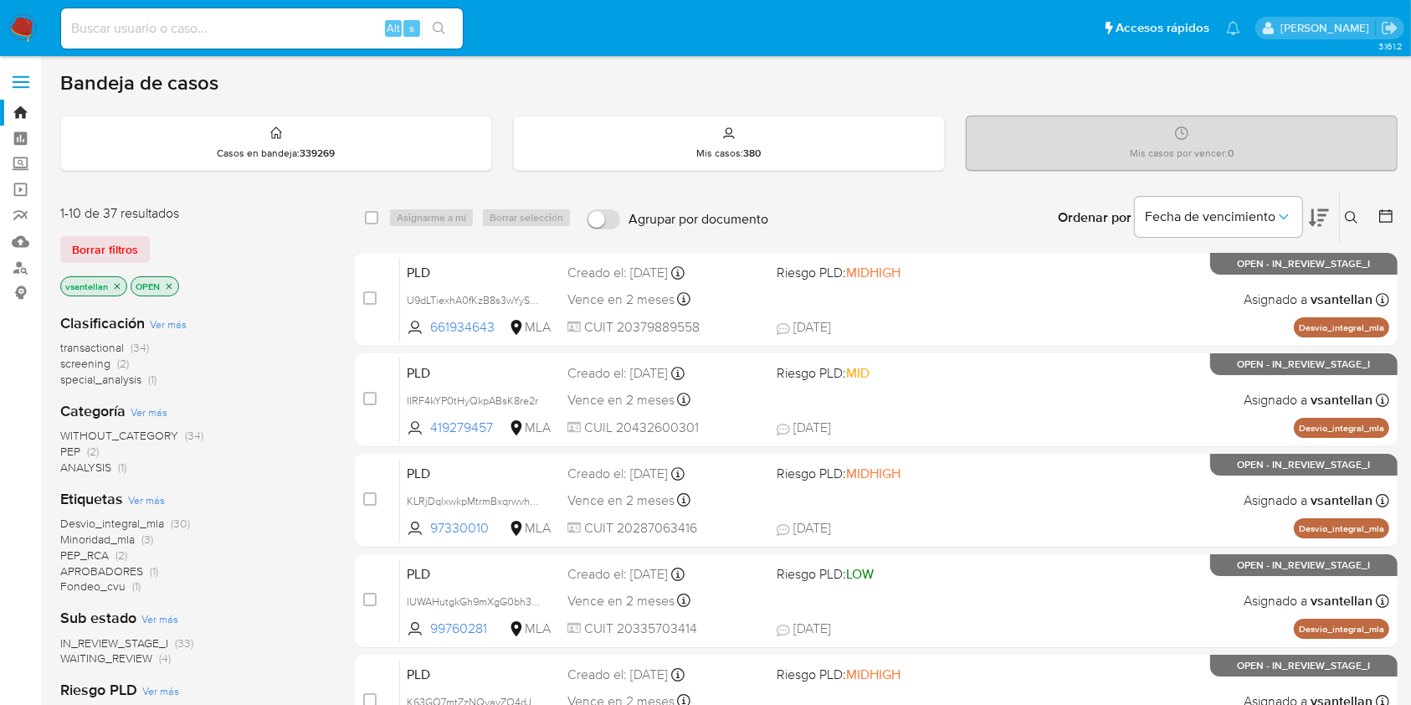
click at [1350, 215] on icon at bounding box center [1351, 217] width 13 height 13
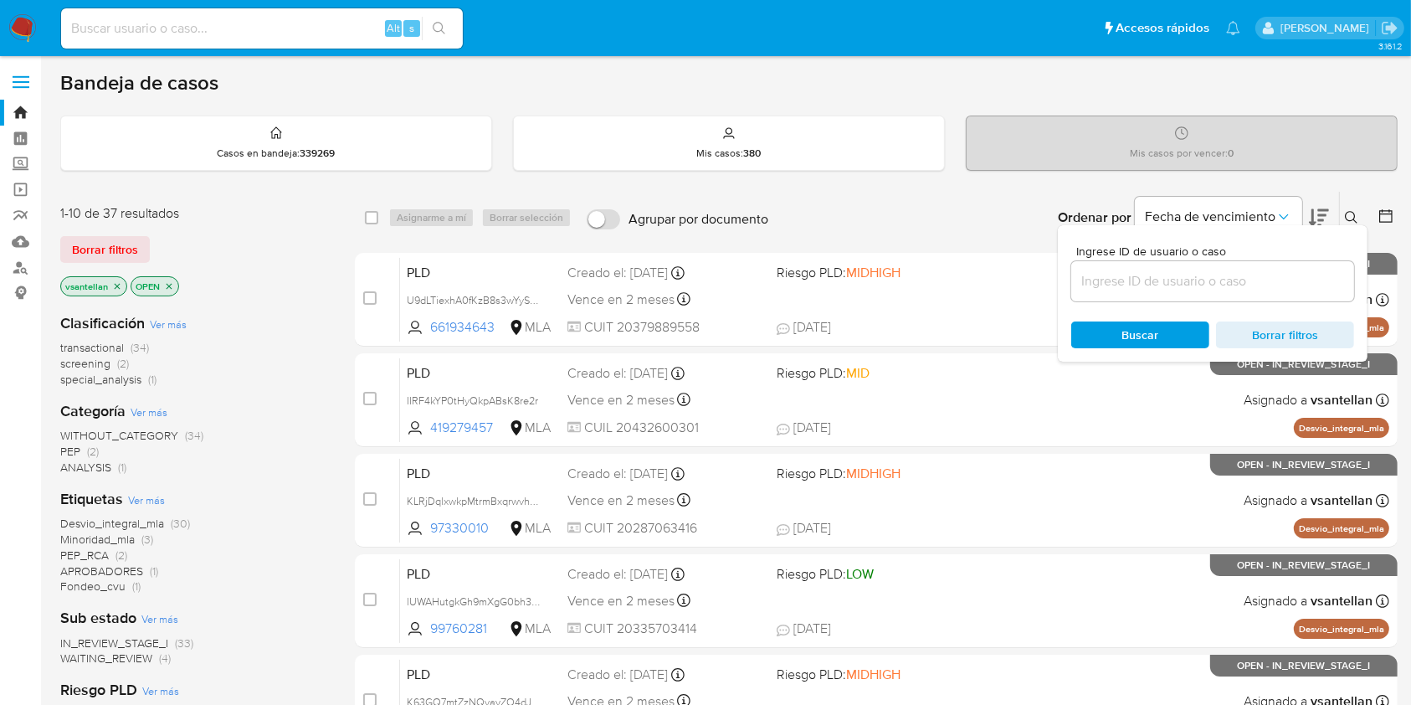
click at [1141, 283] on input at bounding box center [1212, 281] width 283 height 22
type input "380472113"
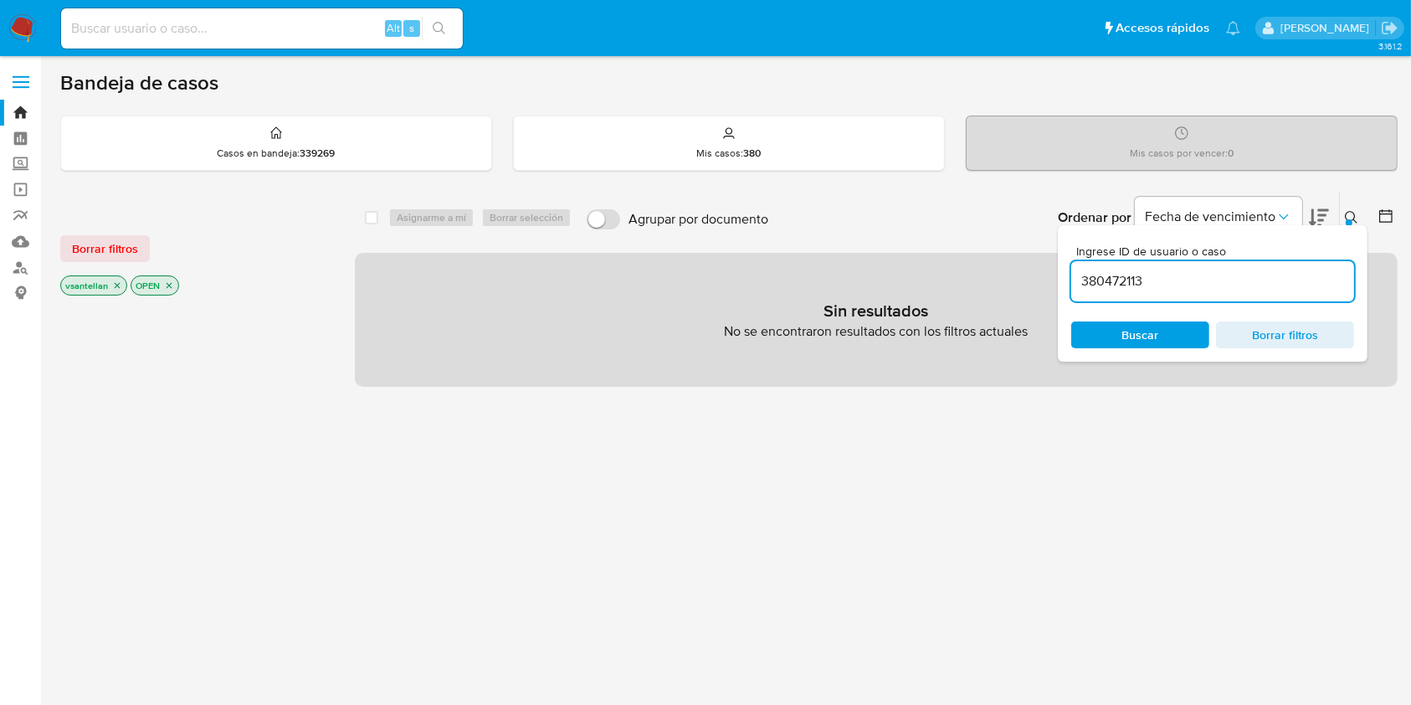
click at [120, 282] on icon "close-filter" at bounding box center [117, 285] width 10 height 10
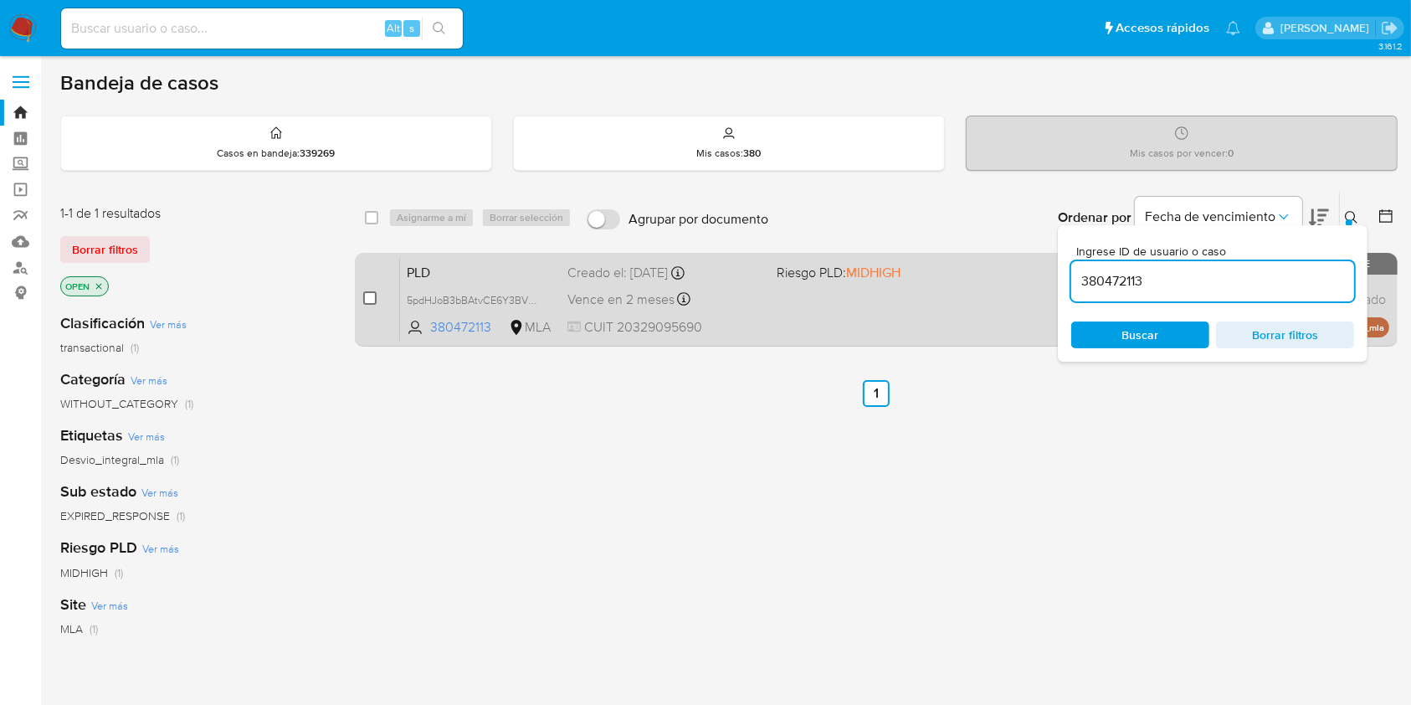
click at [366, 295] on input "checkbox" at bounding box center [369, 297] width 13 height 13
checkbox input "true"
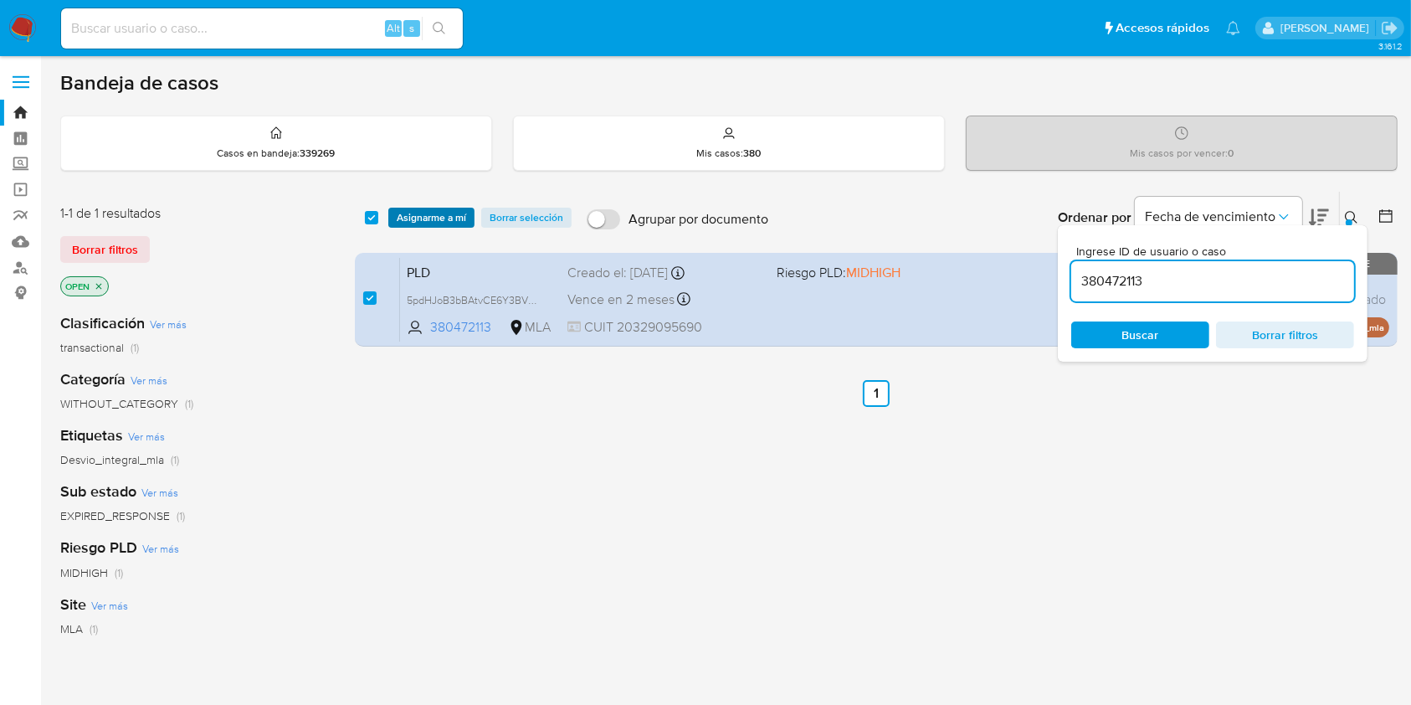
click at [435, 215] on span "Asignarme a mí" at bounding box center [431, 217] width 69 height 17
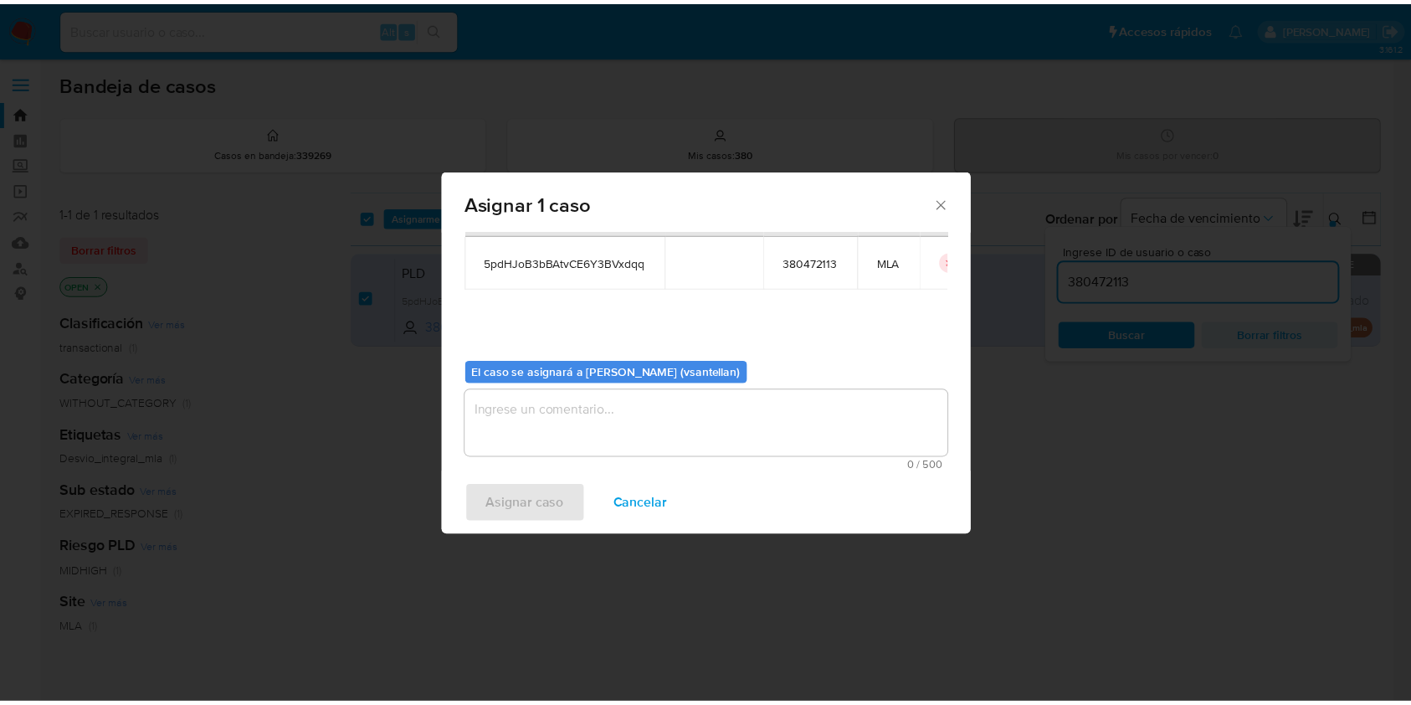
scroll to position [85, 0]
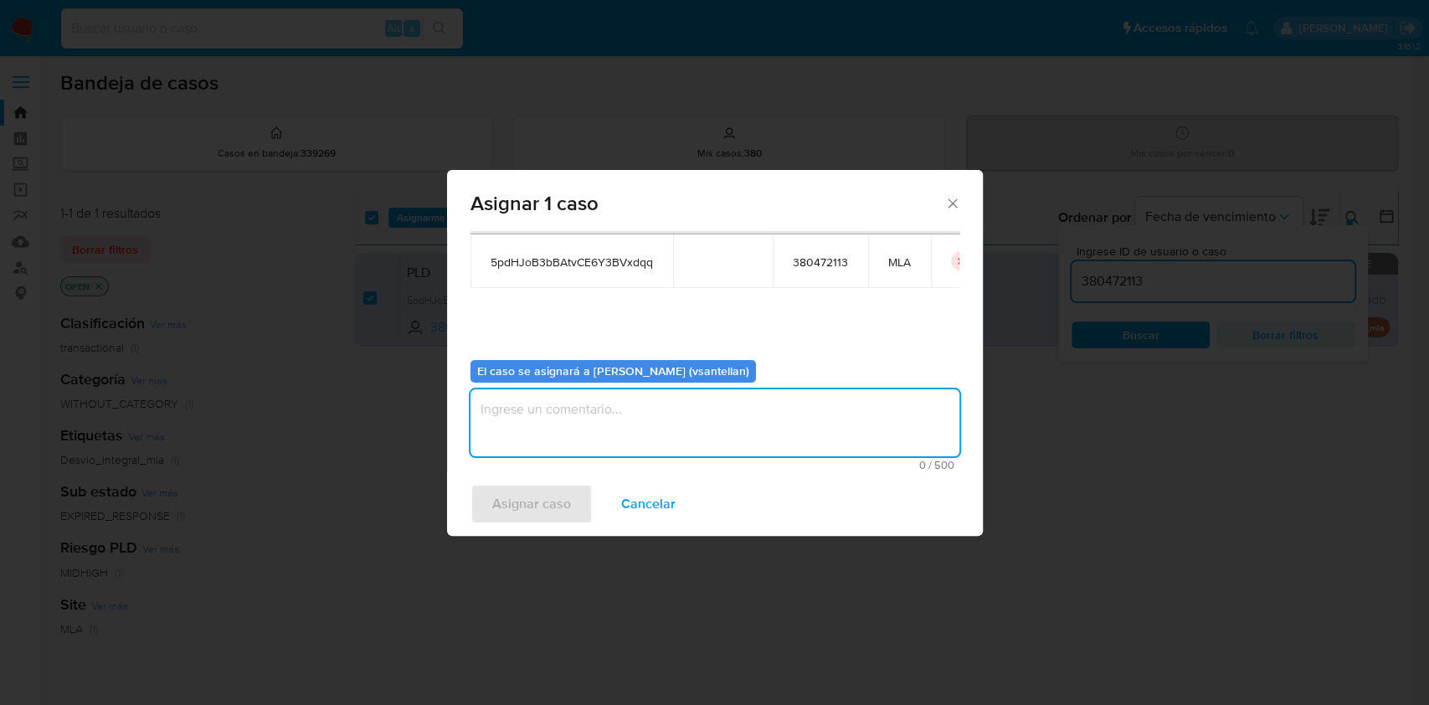
click at [588, 438] on textarea "assign-modal" at bounding box center [714, 422] width 489 height 67
type textarea "1"
click at [526, 508] on span "Asignar caso" at bounding box center [531, 503] width 79 height 37
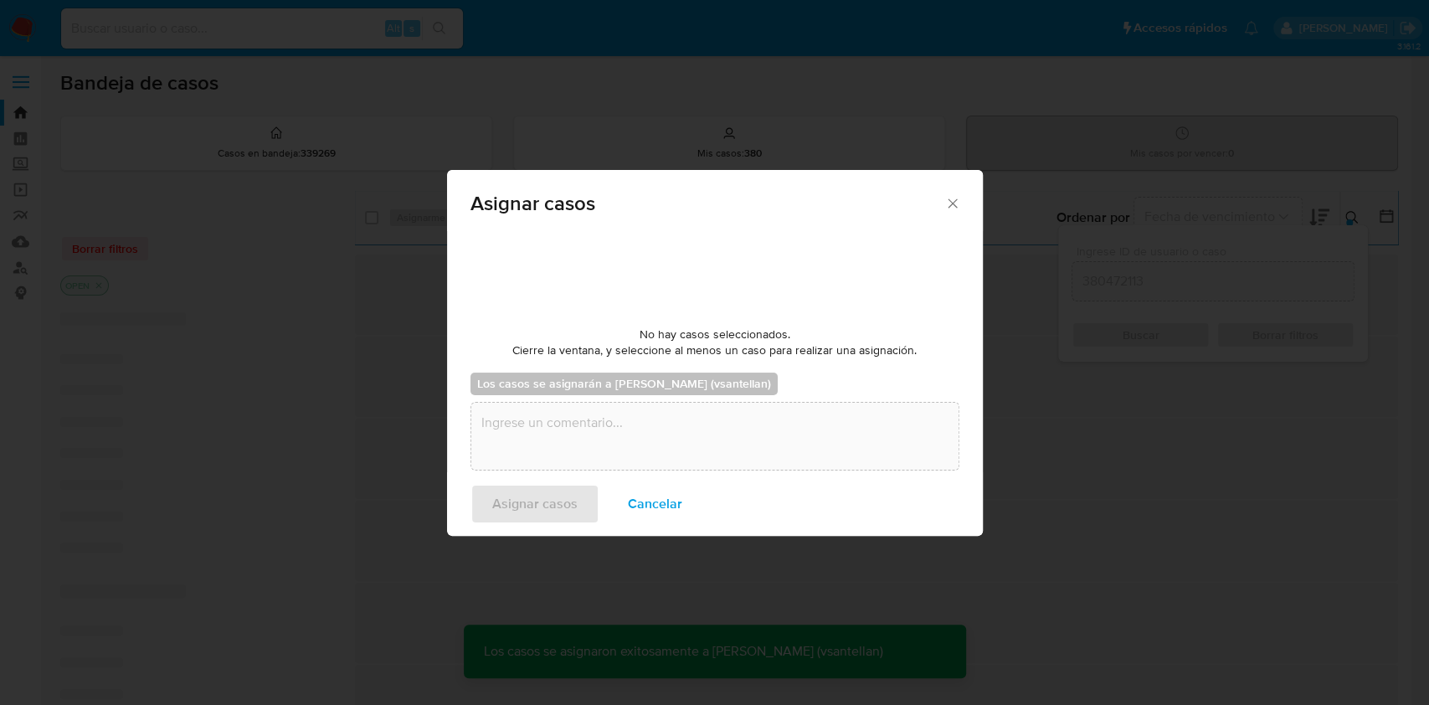
checkbox input "false"
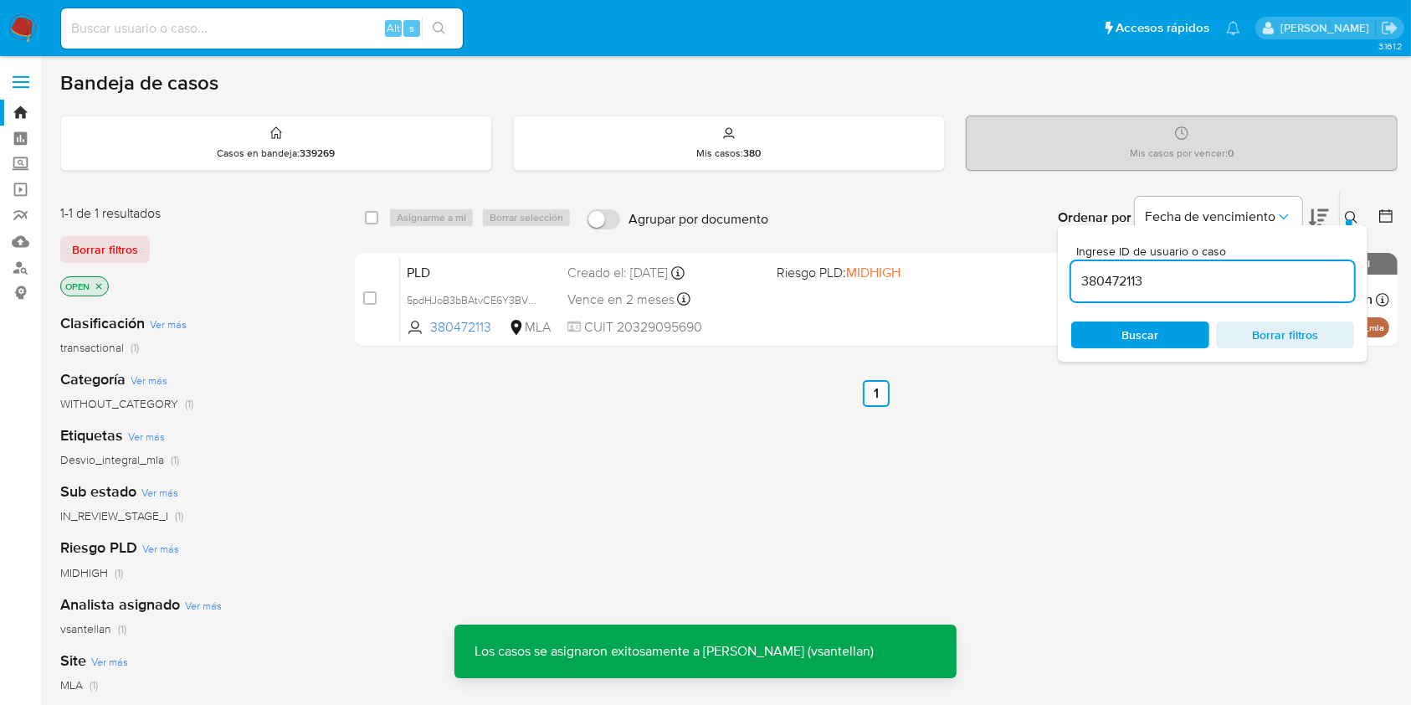
click at [1348, 211] on icon at bounding box center [1351, 217] width 13 height 13
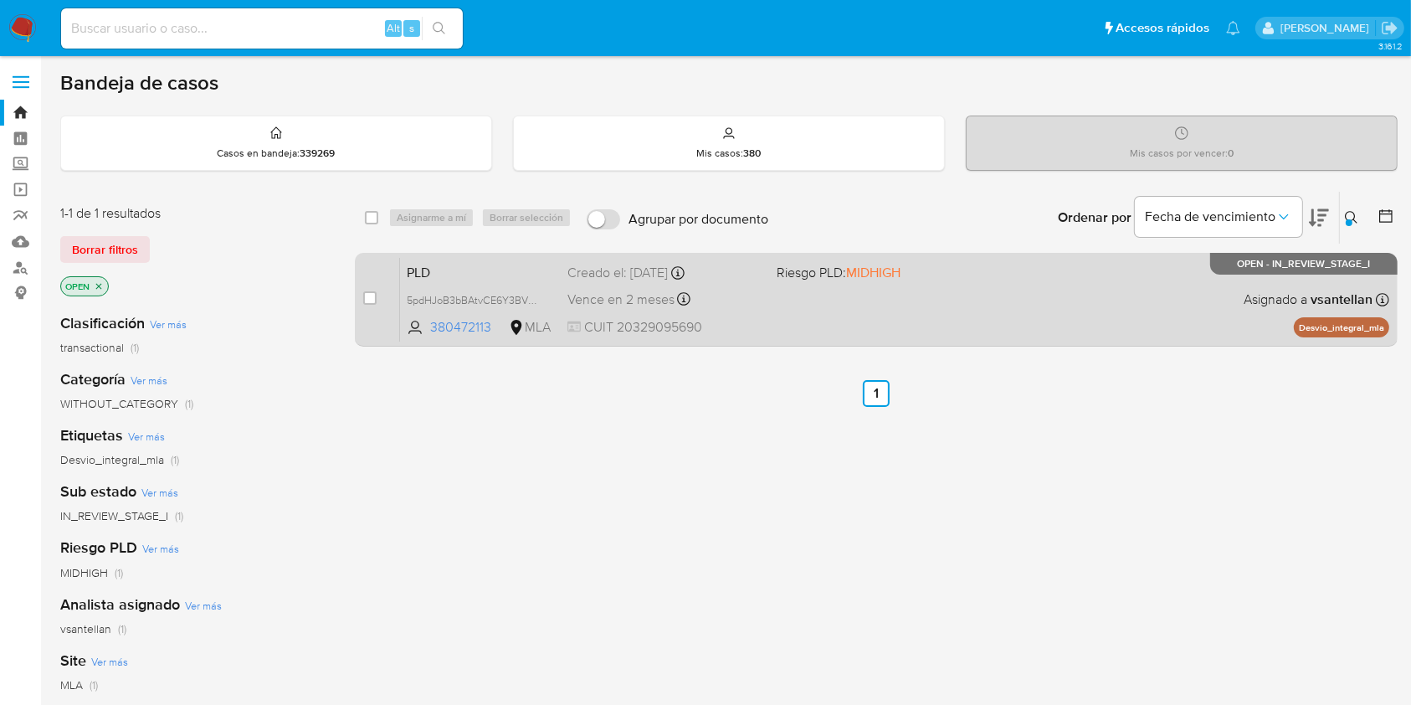
click at [877, 327] on div "PLD 5pdHJoB3bBAtvCE6Y3BVxdqq 380472113 MLA Riesgo PLD: MIDHIGH Creado el: 12/09…" at bounding box center [894, 299] width 989 height 85
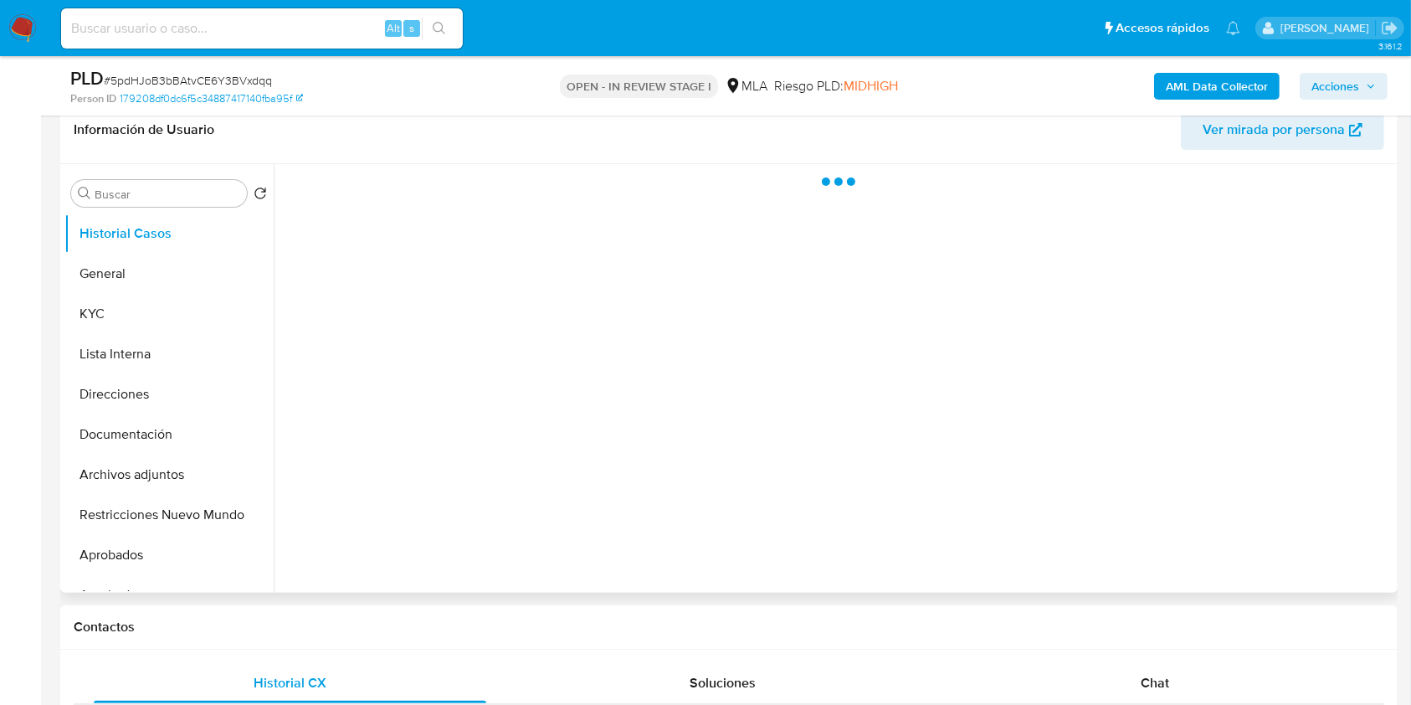
select select "10"
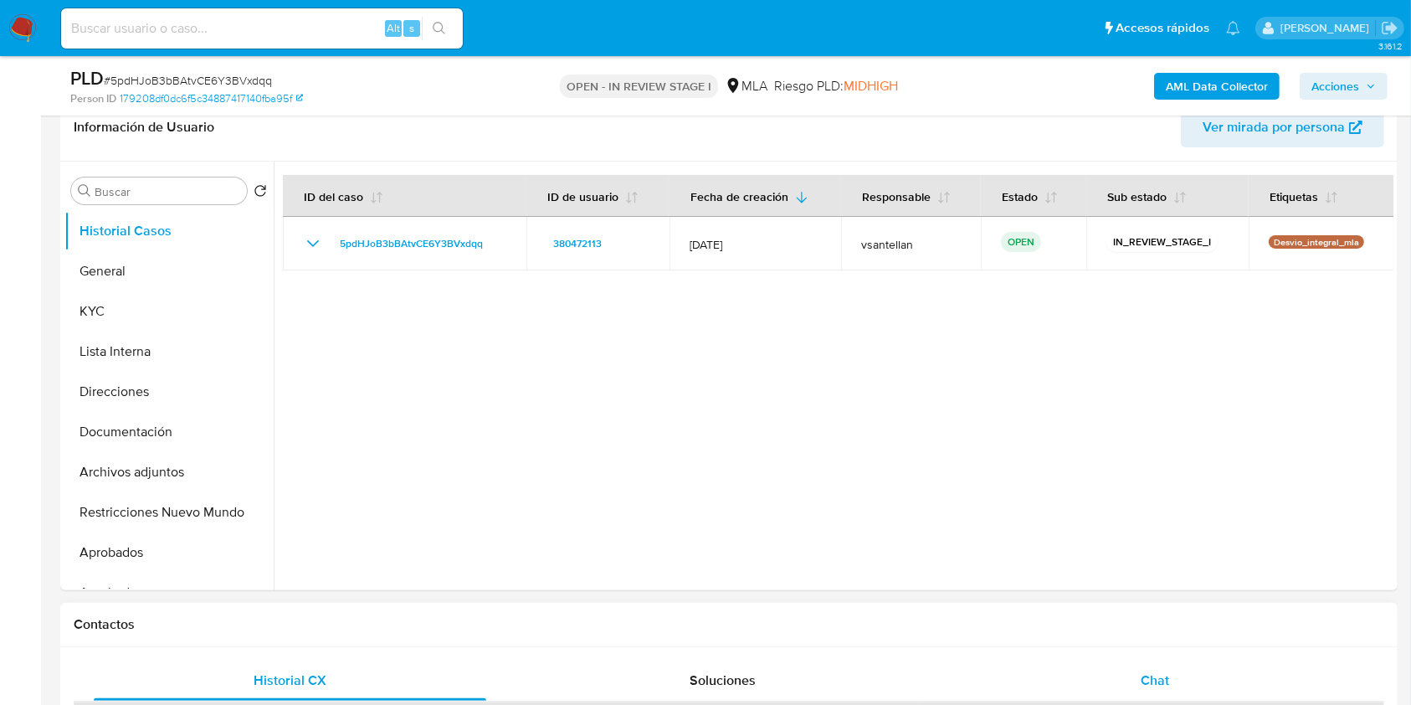
click at [1165, 696] on div "Chat" at bounding box center [1155, 680] width 393 height 40
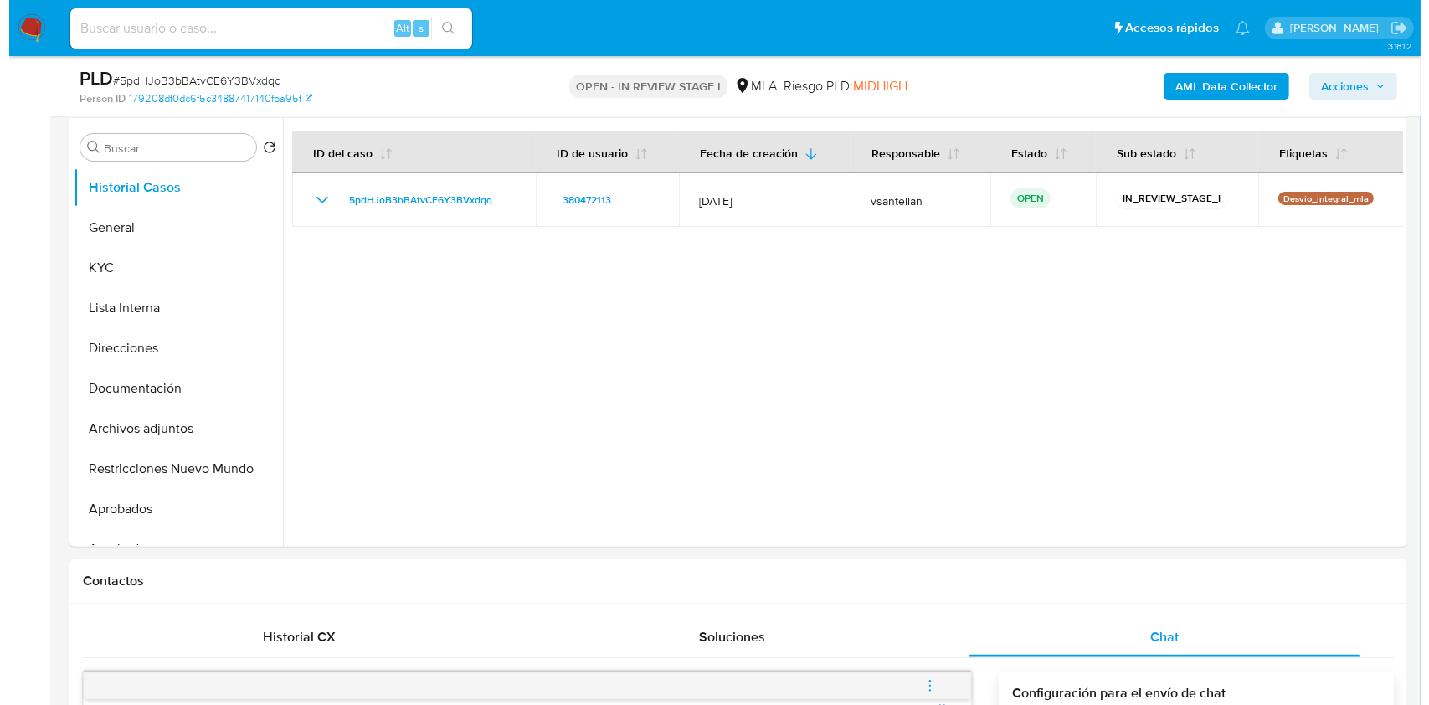
scroll to position [232, 0]
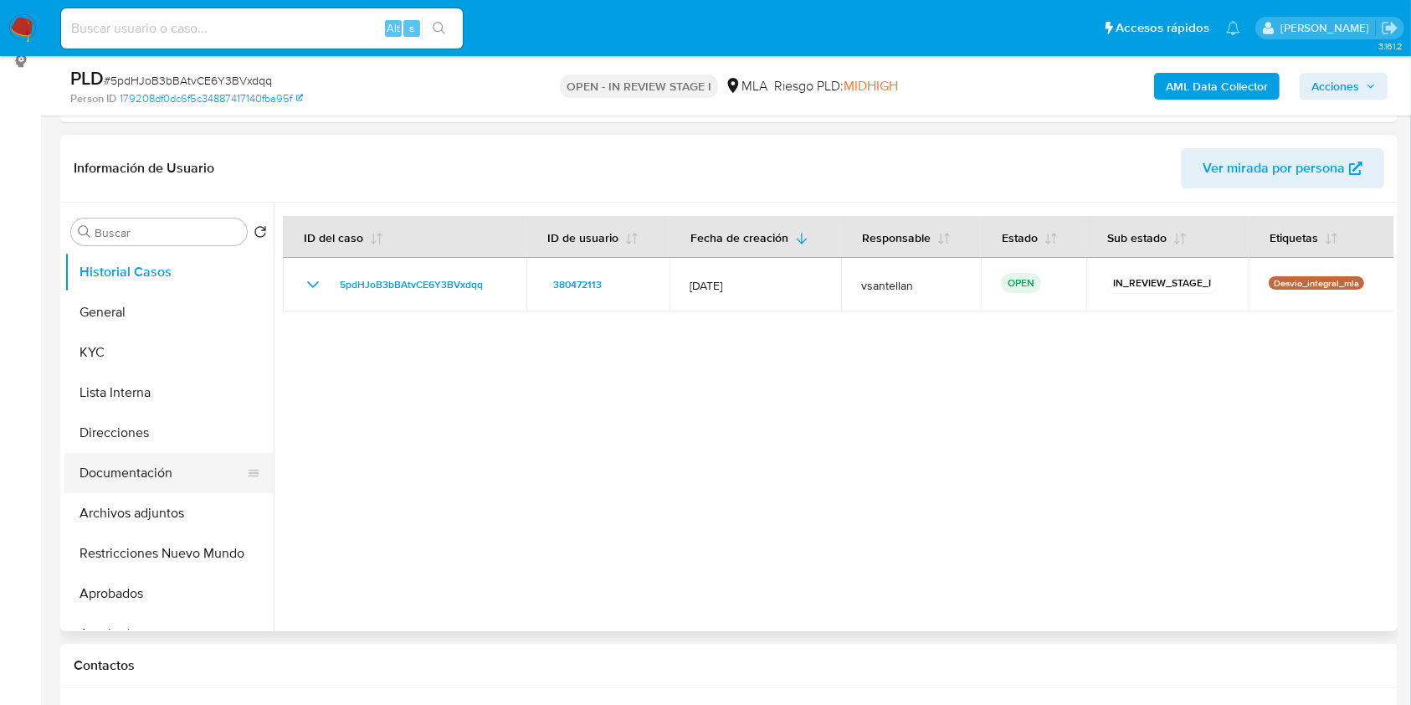
click at [126, 480] on button "Documentación" at bounding box center [162, 473] width 196 height 40
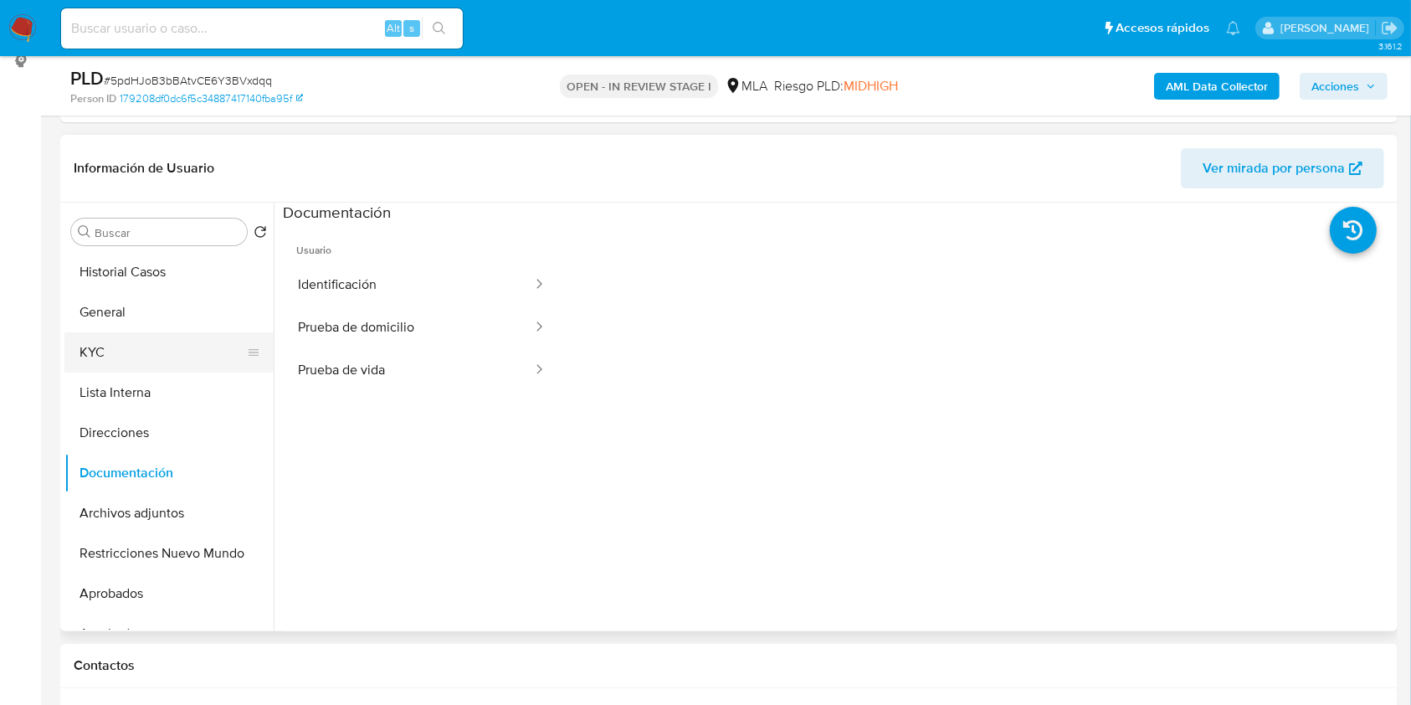
click at [174, 358] on button "KYC" at bounding box center [162, 352] width 196 height 40
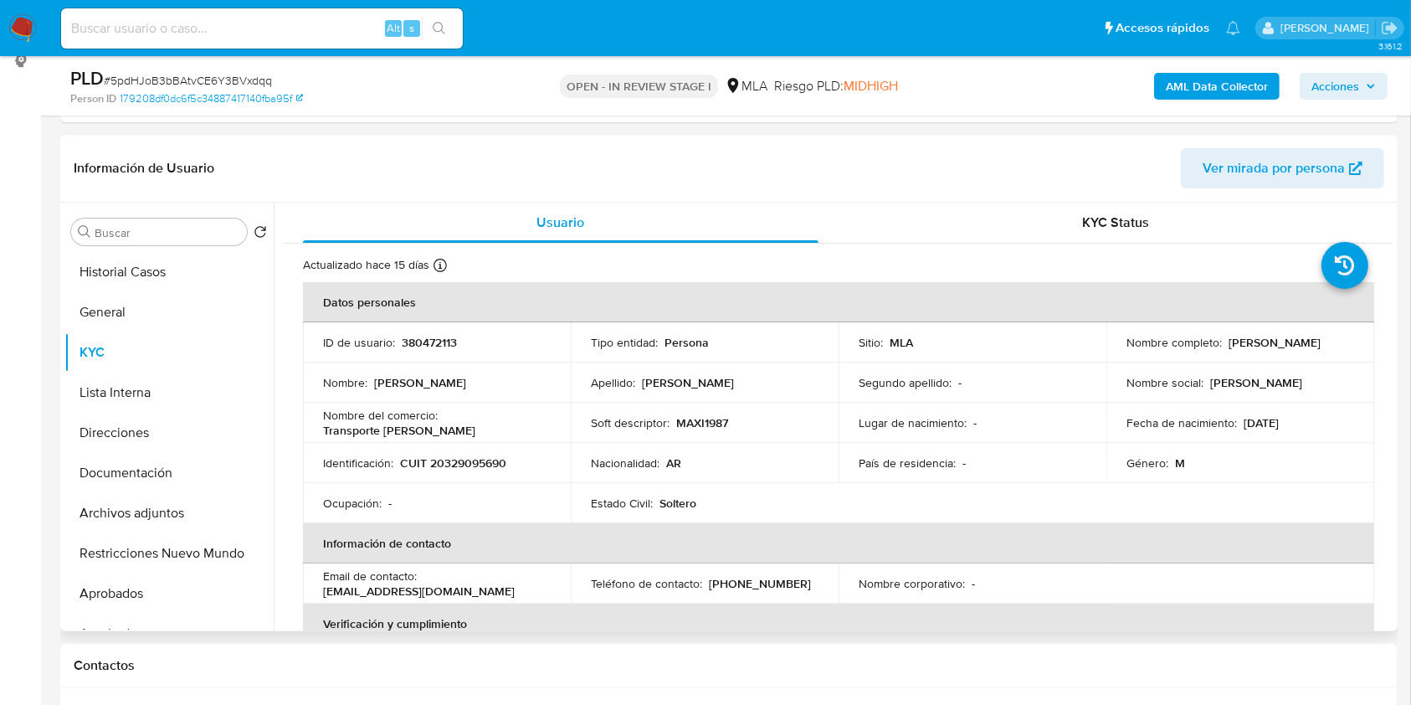
click at [455, 467] on p "CUIT 20329095690" at bounding box center [453, 462] width 106 height 15
copy p "20329095690"
click at [1239, 80] on b "AML Data Collector" at bounding box center [1217, 86] width 102 height 27
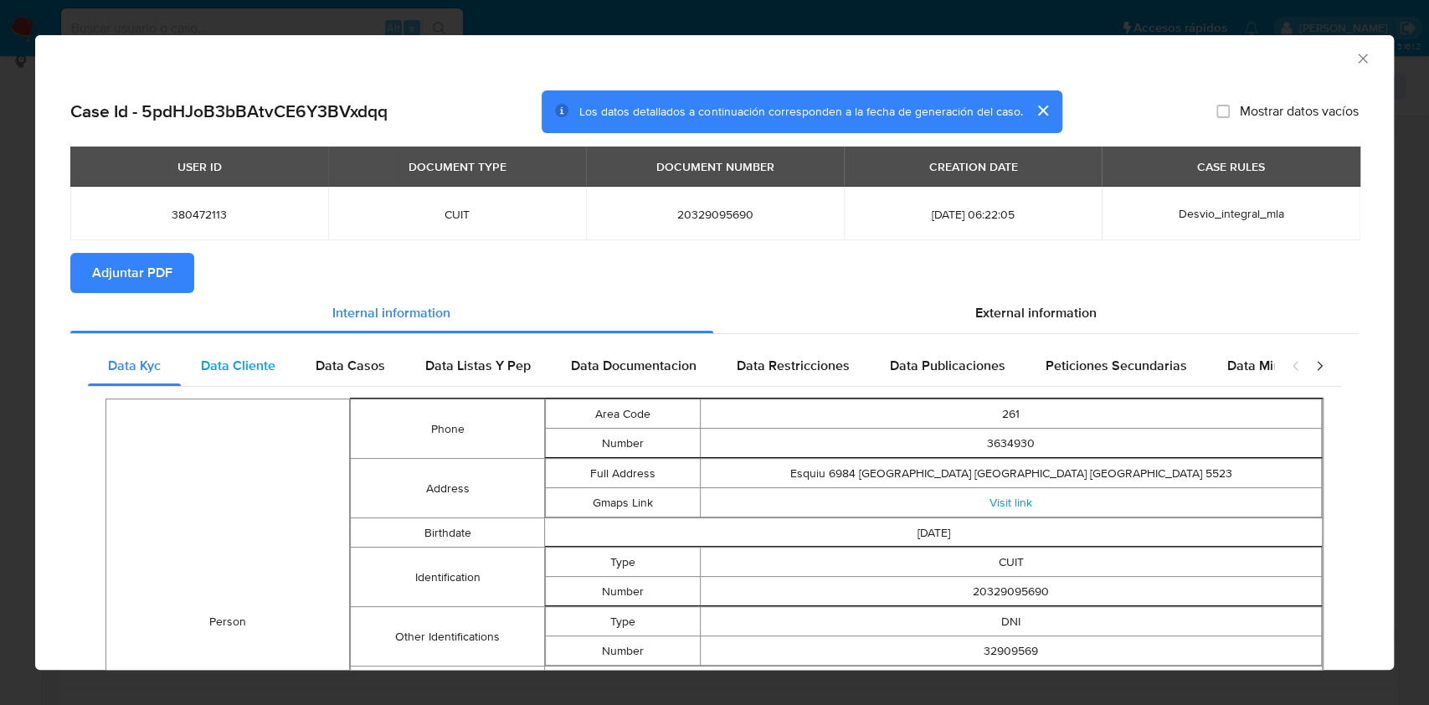
click at [269, 355] on div "Data Cliente" at bounding box center [238, 366] width 115 height 40
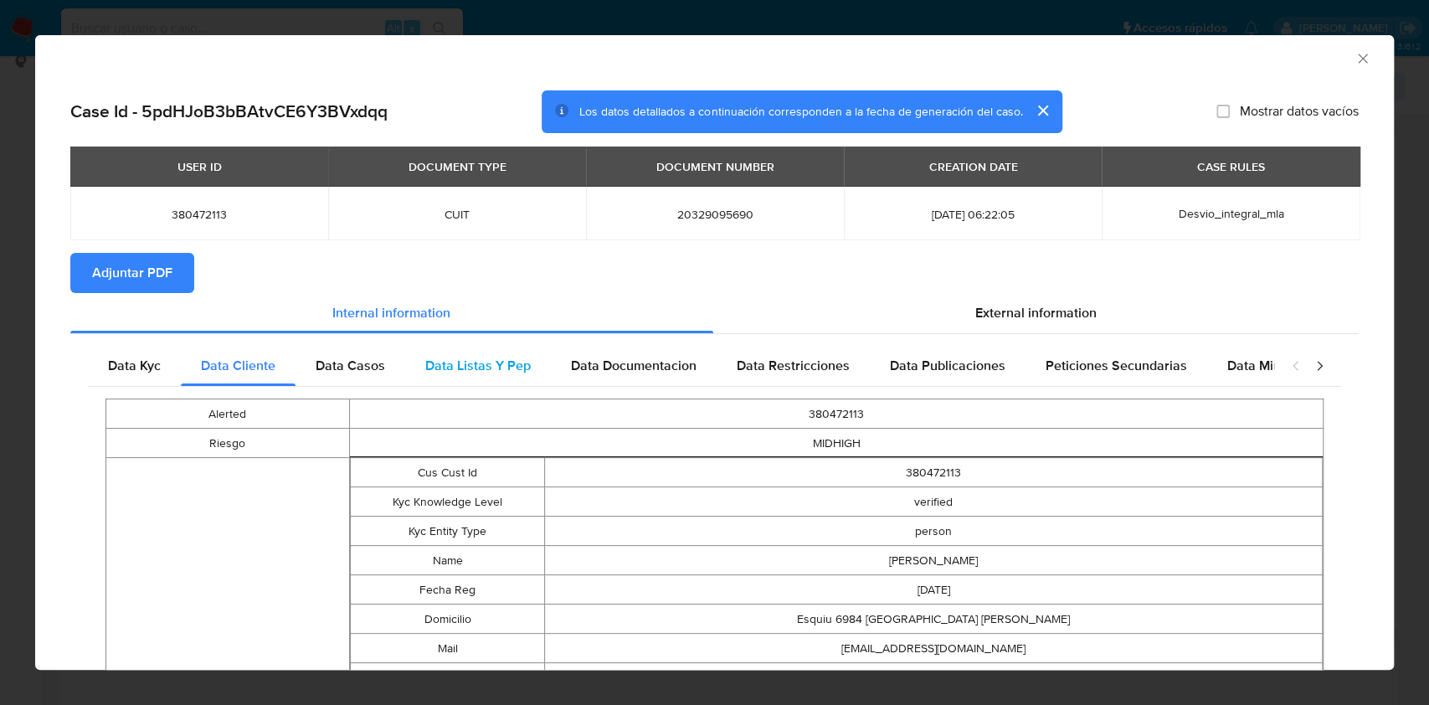
drag, startPoint x: 391, startPoint y: 367, endPoint x: 446, endPoint y: 368, distance: 55.2
click at [391, 368] on div "Data Casos" at bounding box center [350, 366] width 110 height 40
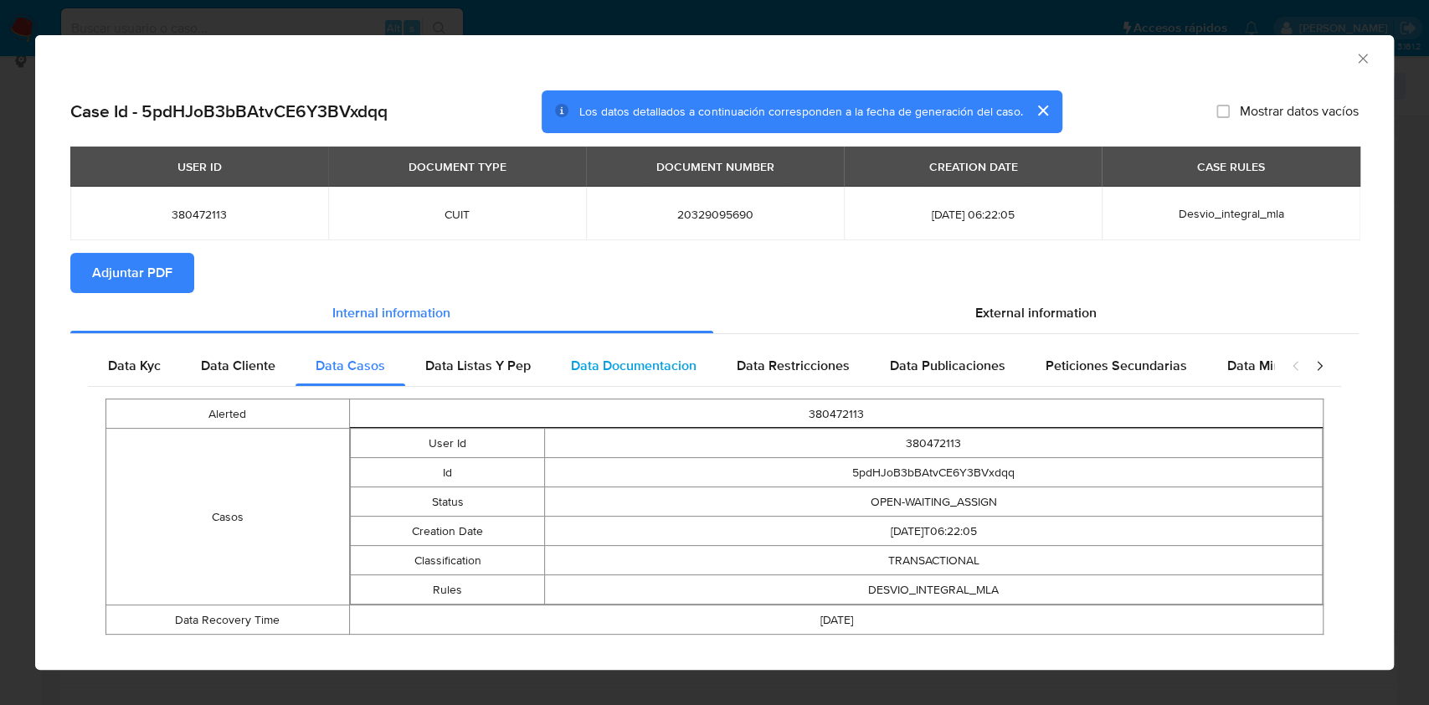
drag, startPoint x: 465, startPoint y: 372, endPoint x: 569, endPoint y: 357, distance: 104.7
click at [465, 372] on span "Data Listas Y Pep" at bounding box center [477, 365] width 105 height 19
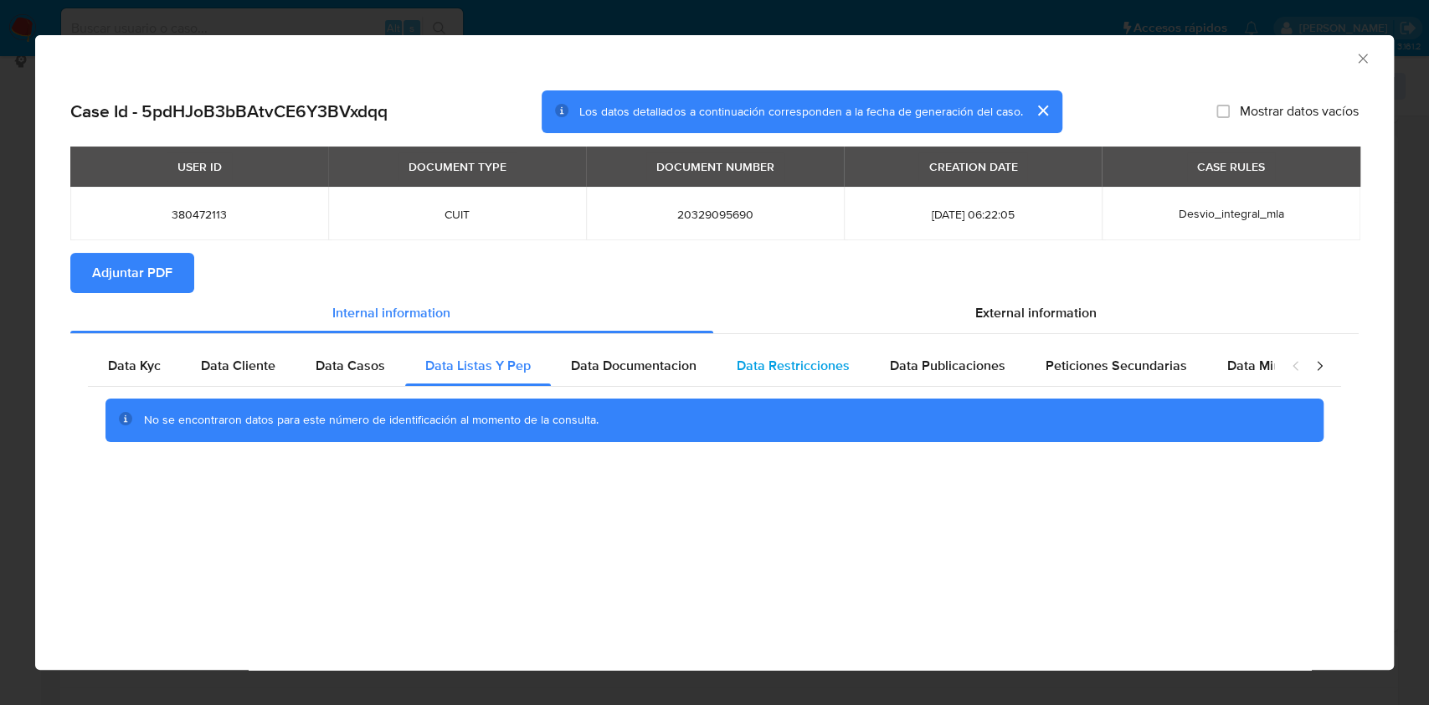
click at [725, 352] on div "Data Restricciones" at bounding box center [792, 366] width 153 height 40
click at [670, 361] on span "Data Documentacion" at bounding box center [634, 365] width 126 height 19
click at [931, 355] on div "Data Publicaciones" at bounding box center [948, 366] width 156 height 40
click at [1124, 360] on span "Peticiones Secundarias" at bounding box center [1115, 365] width 141 height 19
click at [1274, 373] on div "closure-recommendation-modal" at bounding box center [1307, 366] width 67 height 40
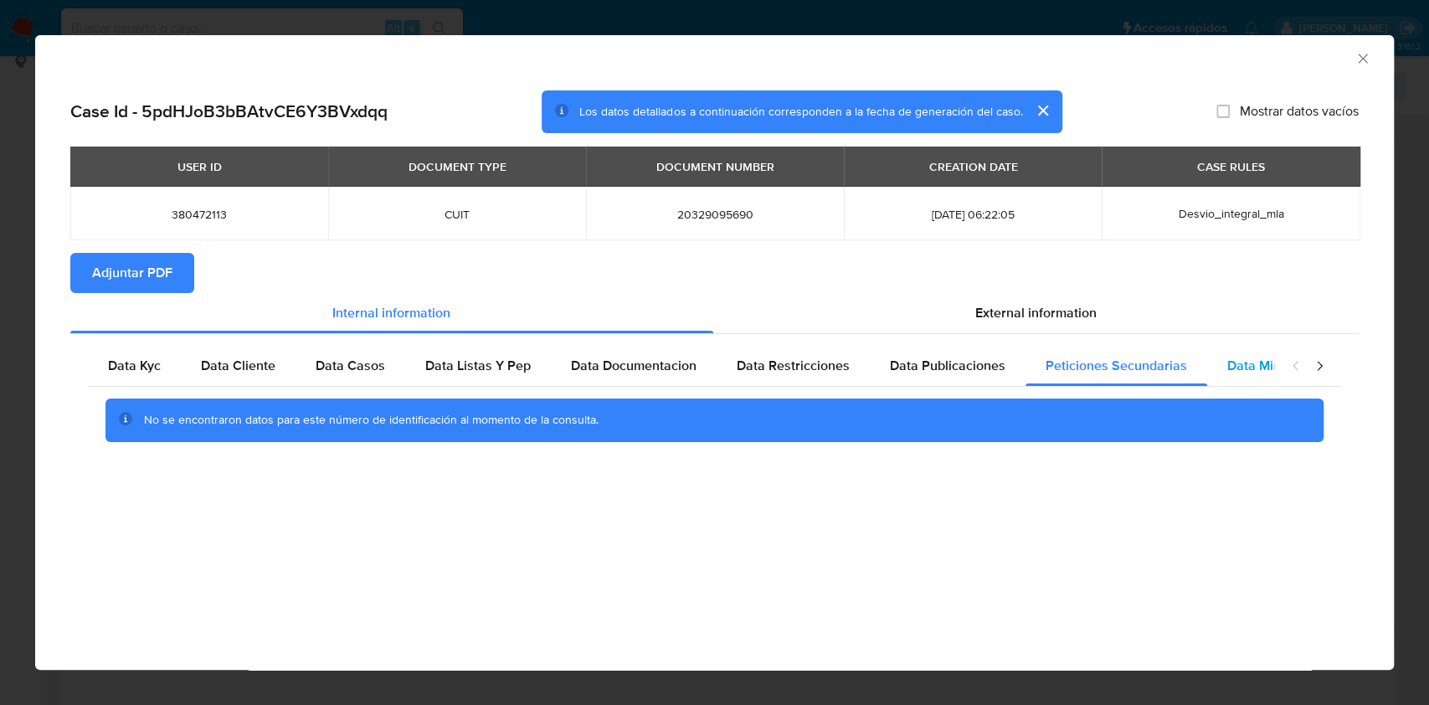
click at [1256, 366] on span "Data Minoridad" at bounding box center [1273, 365] width 92 height 19
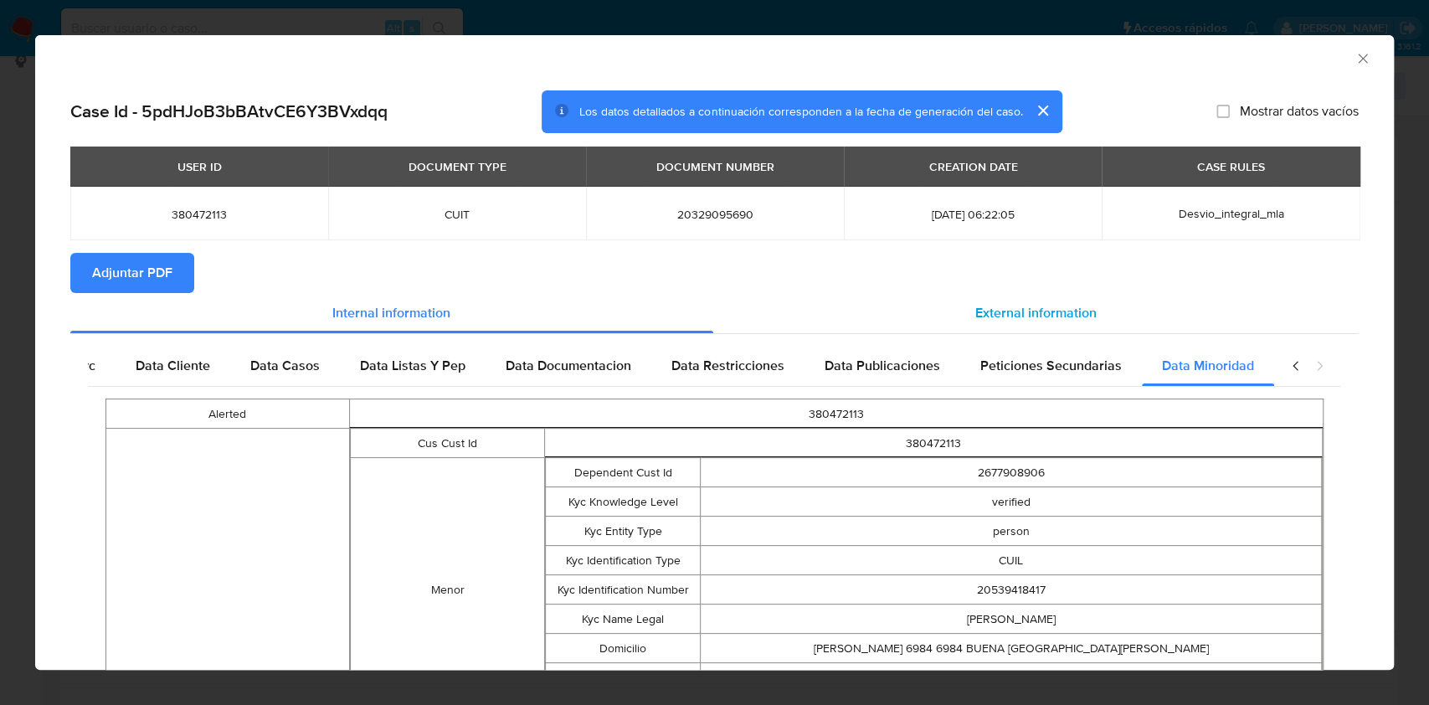
scroll to position [0, 74]
click at [1058, 305] on span "External information" at bounding box center [1035, 312] width 121 height 19
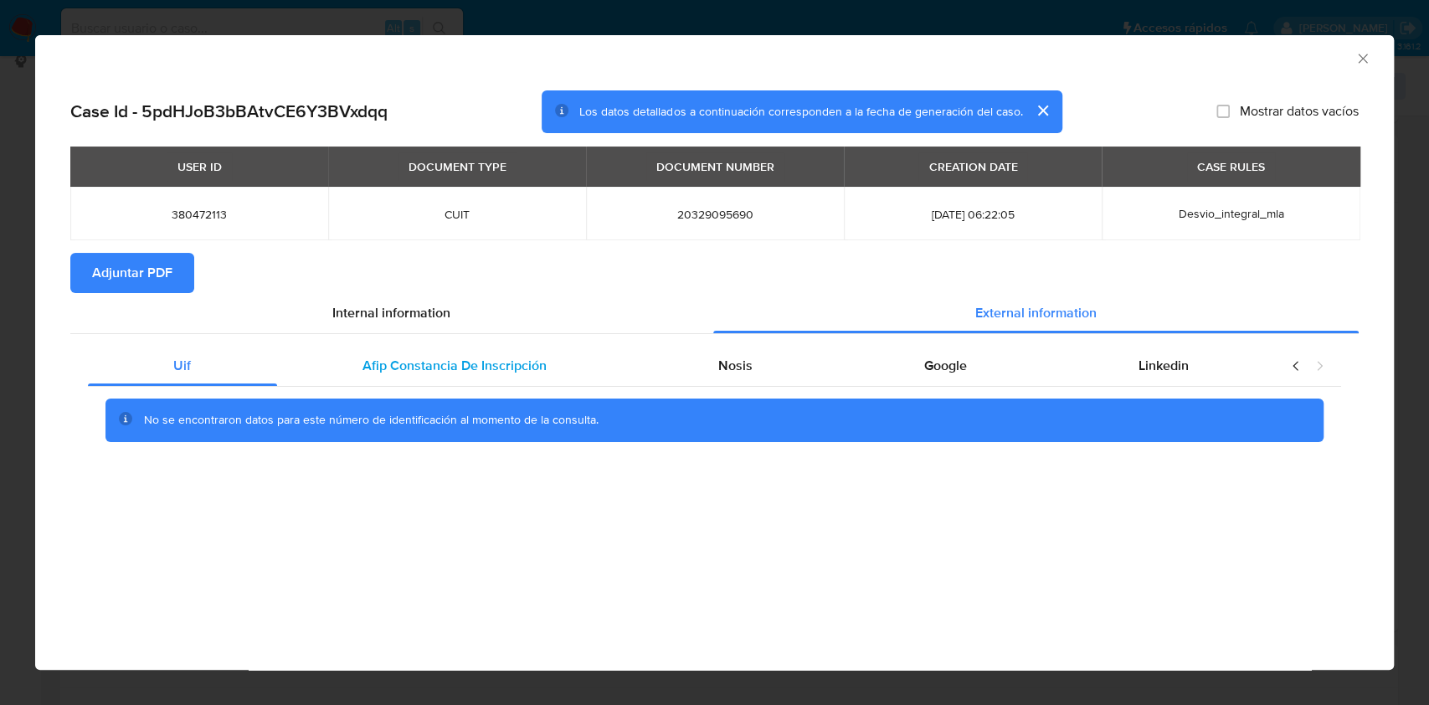
click at [470, 359] on span "Afip Constancia De Inscripción" at bounding box center [454, 365] width 184 height 19
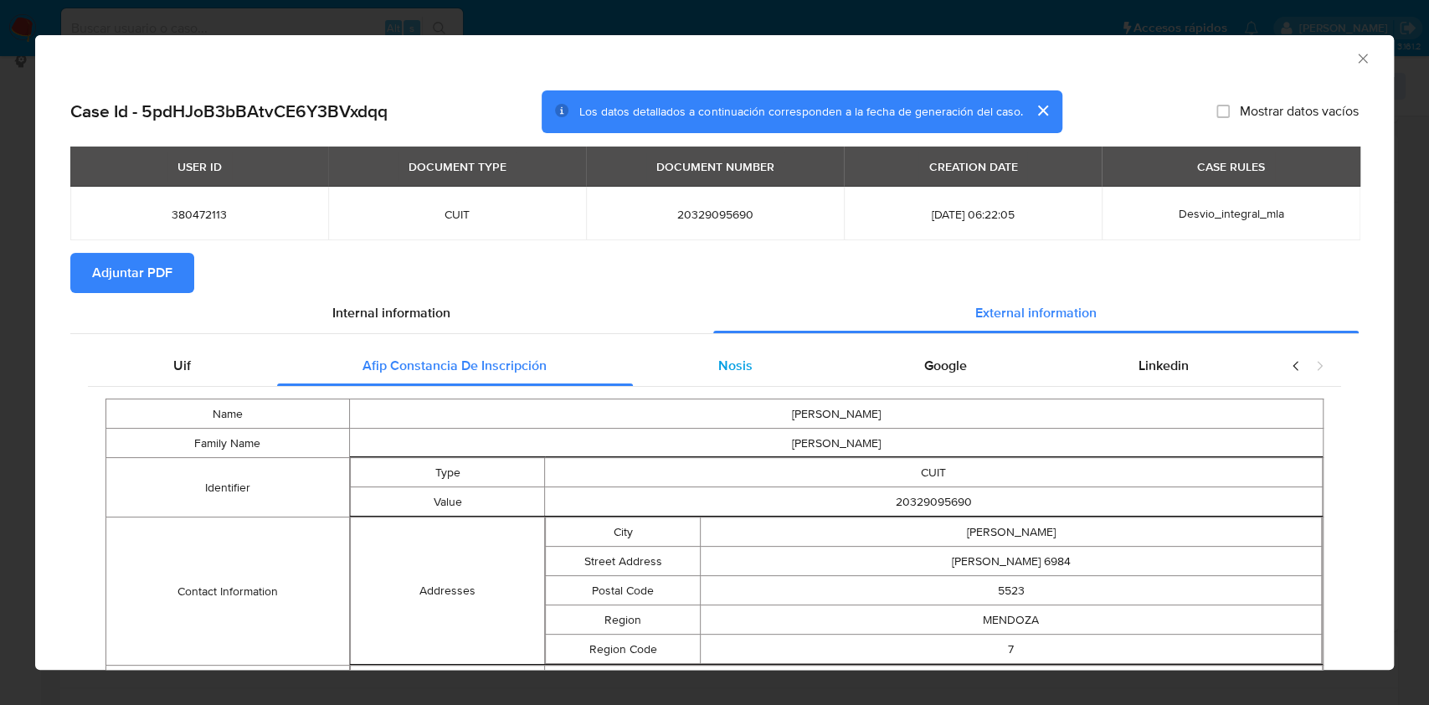
click at [696, 365] on div "Nosis" at bounding box center [736, 366] width 206 height 40
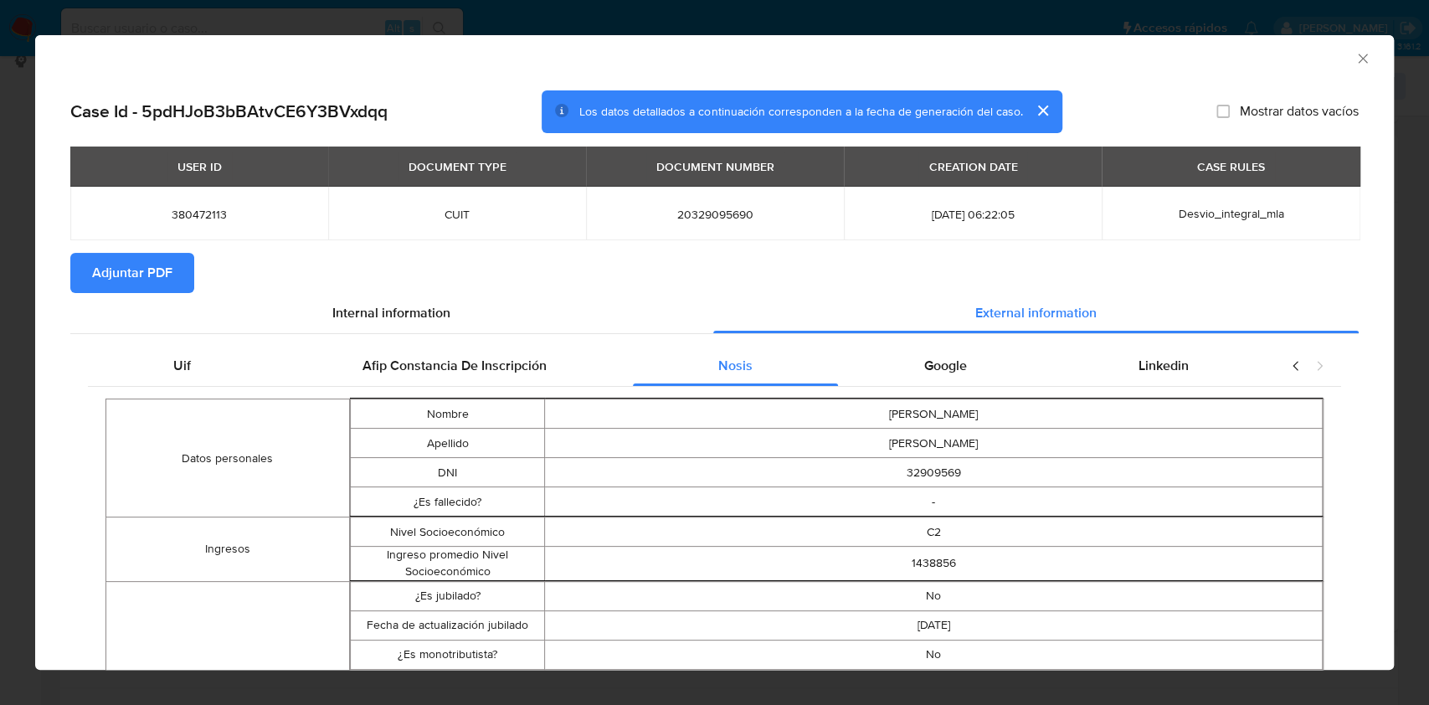
drag, startPoint x: 962, startPoint y: 372, endPoint x: 987, endPoint y: 374, distance: 25.2
click at [962, 372] on div "Google" at bounding box center [945, 366] width 214 height 40
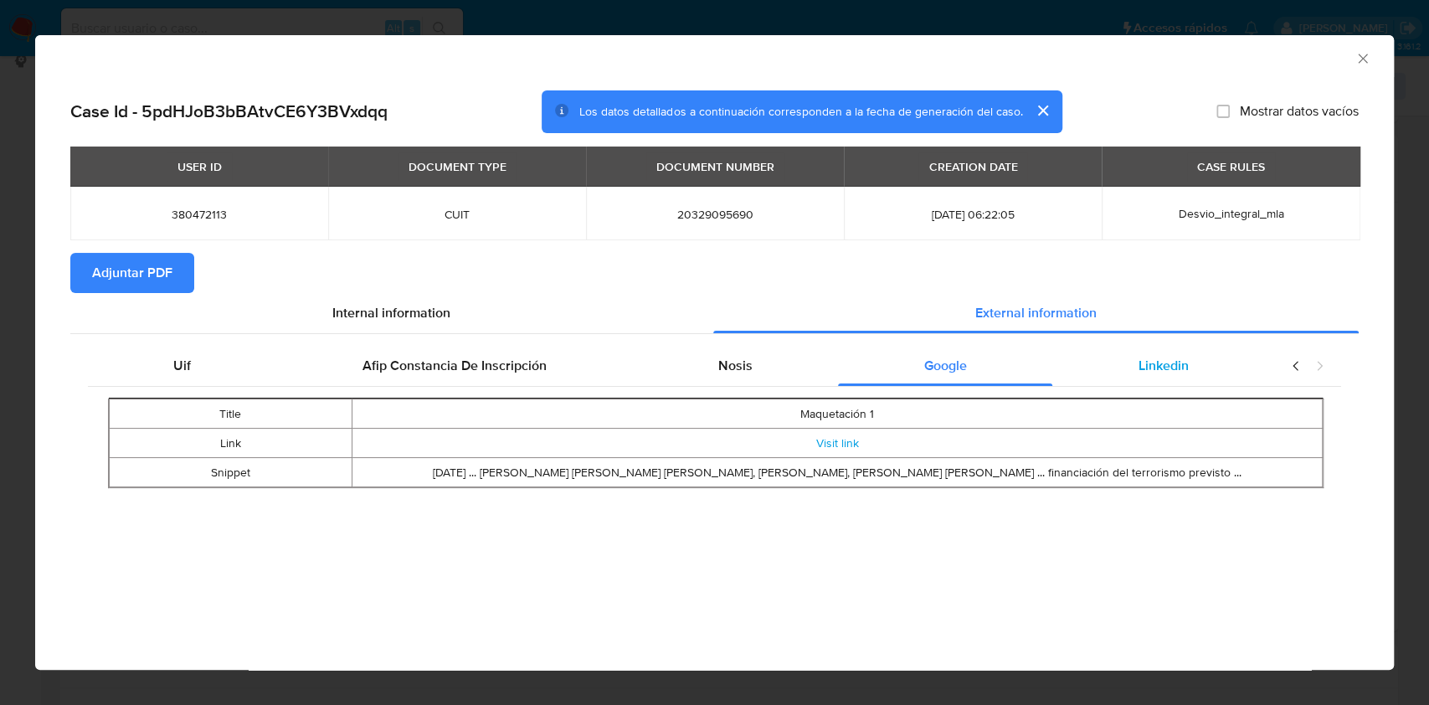
click at [1147, 367] on span "Linkedin" at bounding box center [1163, 365] width 50 height 19
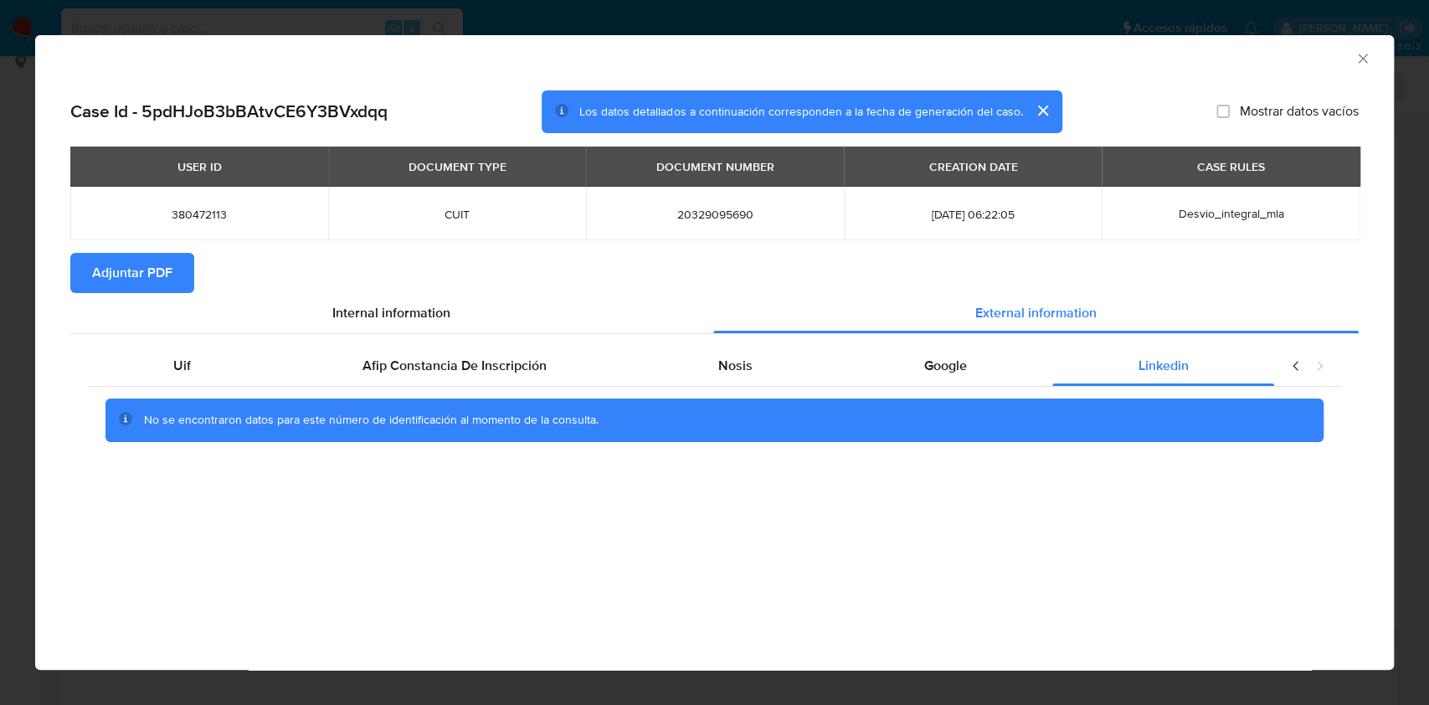
click at [156, 273] on span "Adjuntar PDF" at bounding box center [132, 272] width 80 height 37
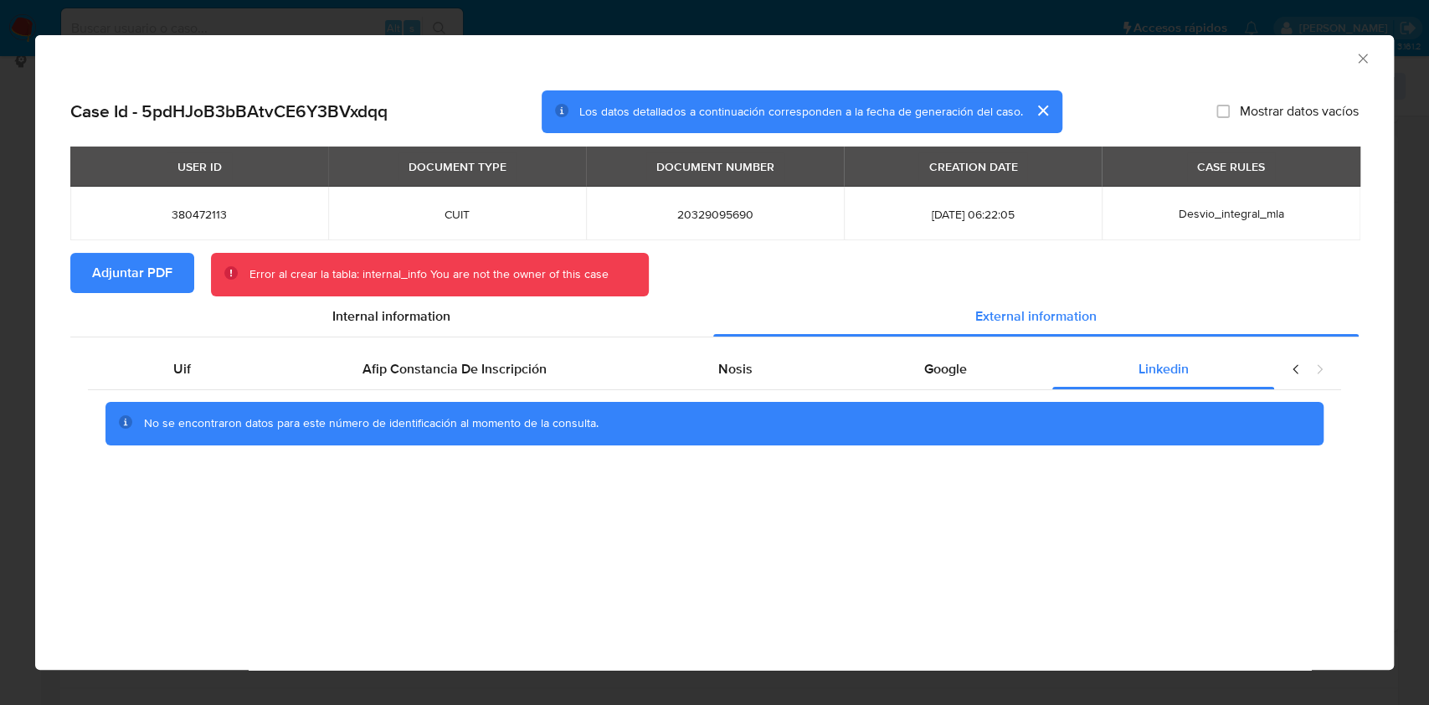
click at [1359, 58] on icon "Cerrar ventana" at bounding box center [1362, 58] width 17 height 17
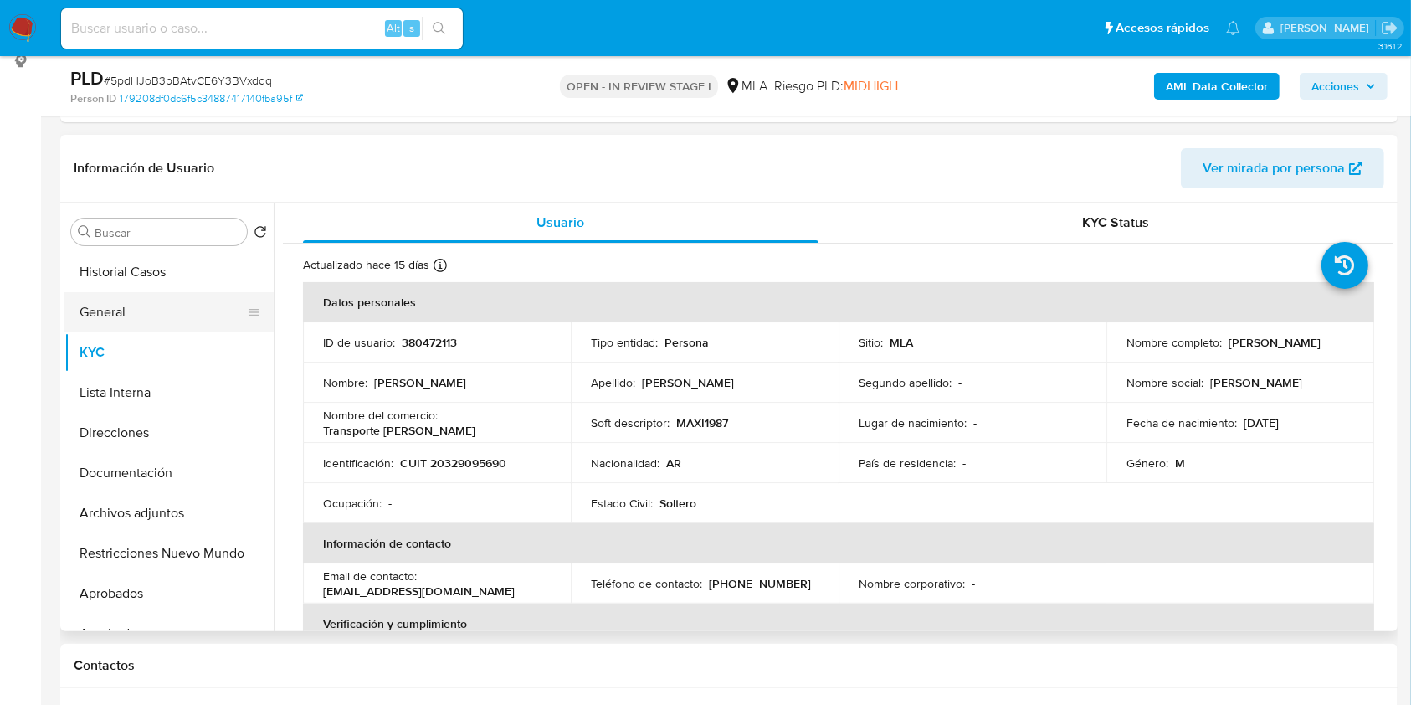
drag, startPoint x: 183, startPoint y: 262, endPoint x: 180, endPoint y: 317, distance: 55.3
click at [183, 263] on button "Historial Casos" at bounding box center [168, 272] width 209 height 40
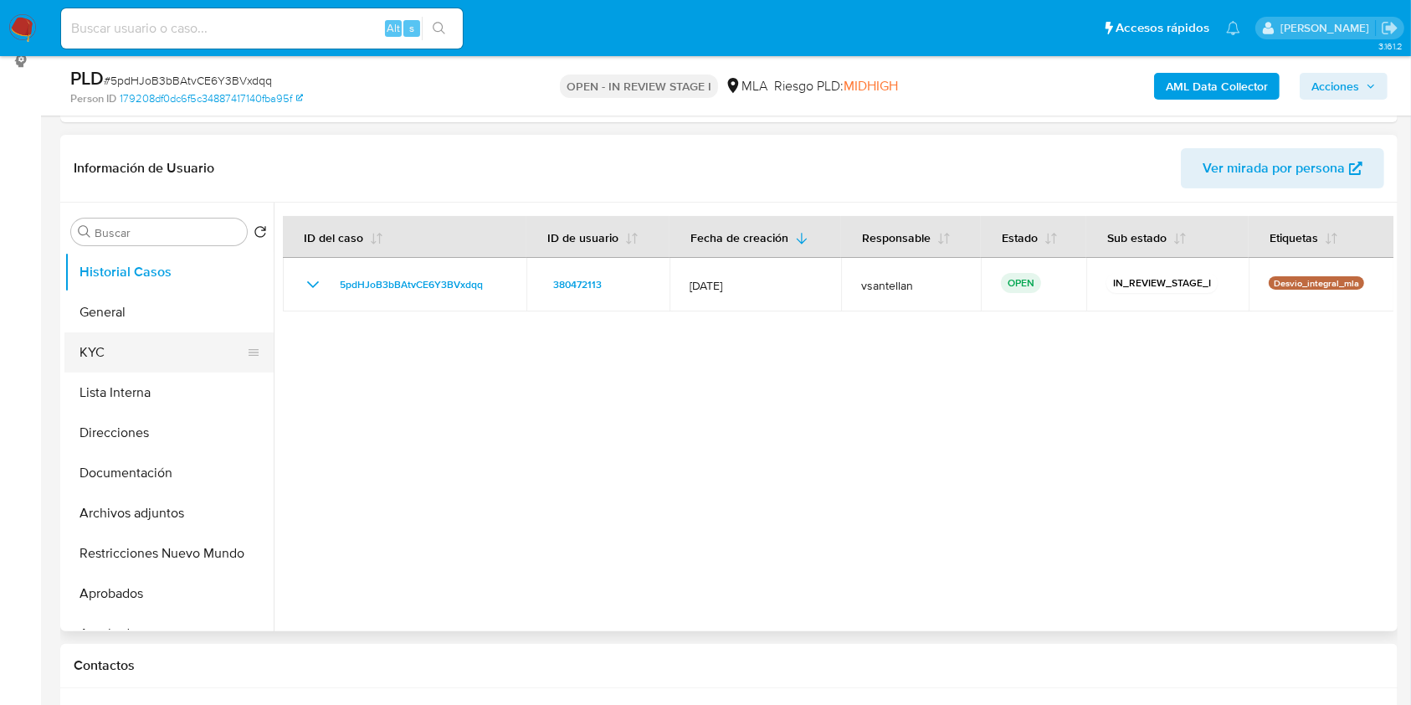
click at [141, 356] on button "KYC" at bounding box center [162, 352] width 196 height 40
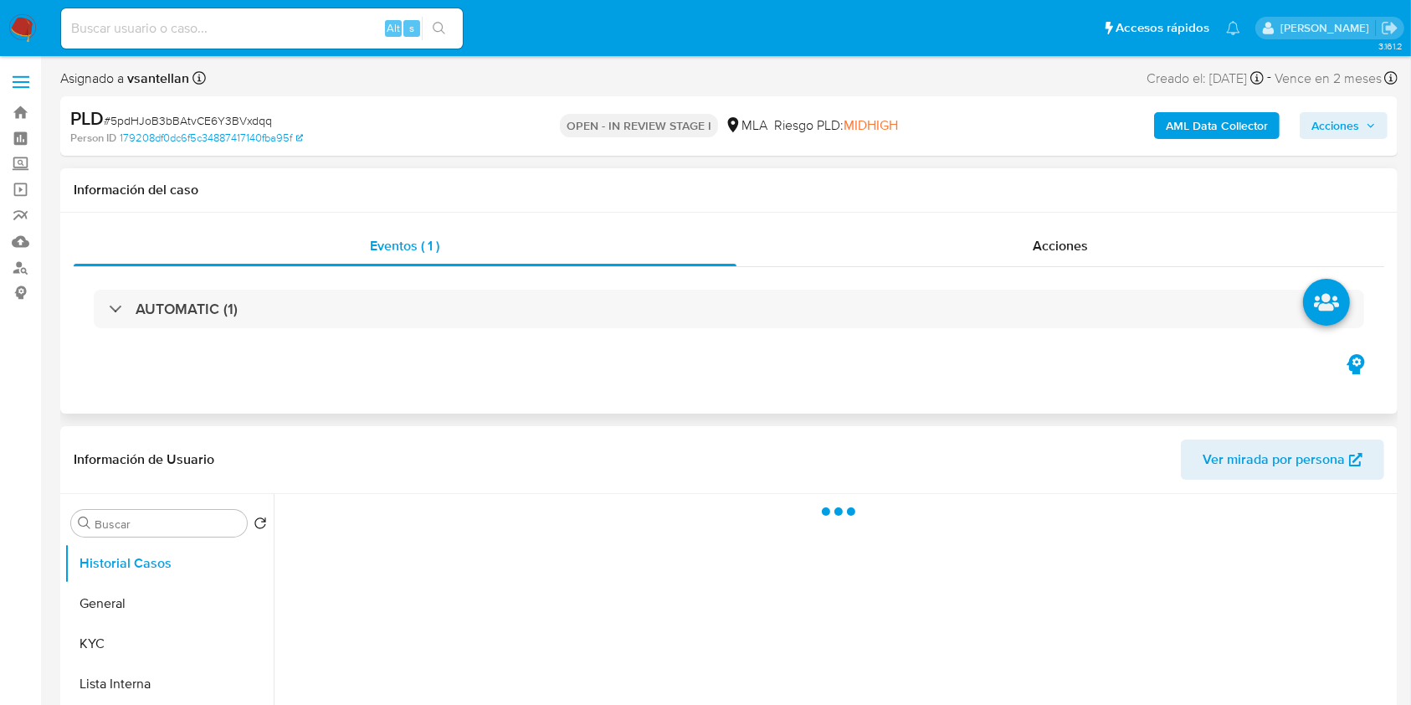
select select "10"
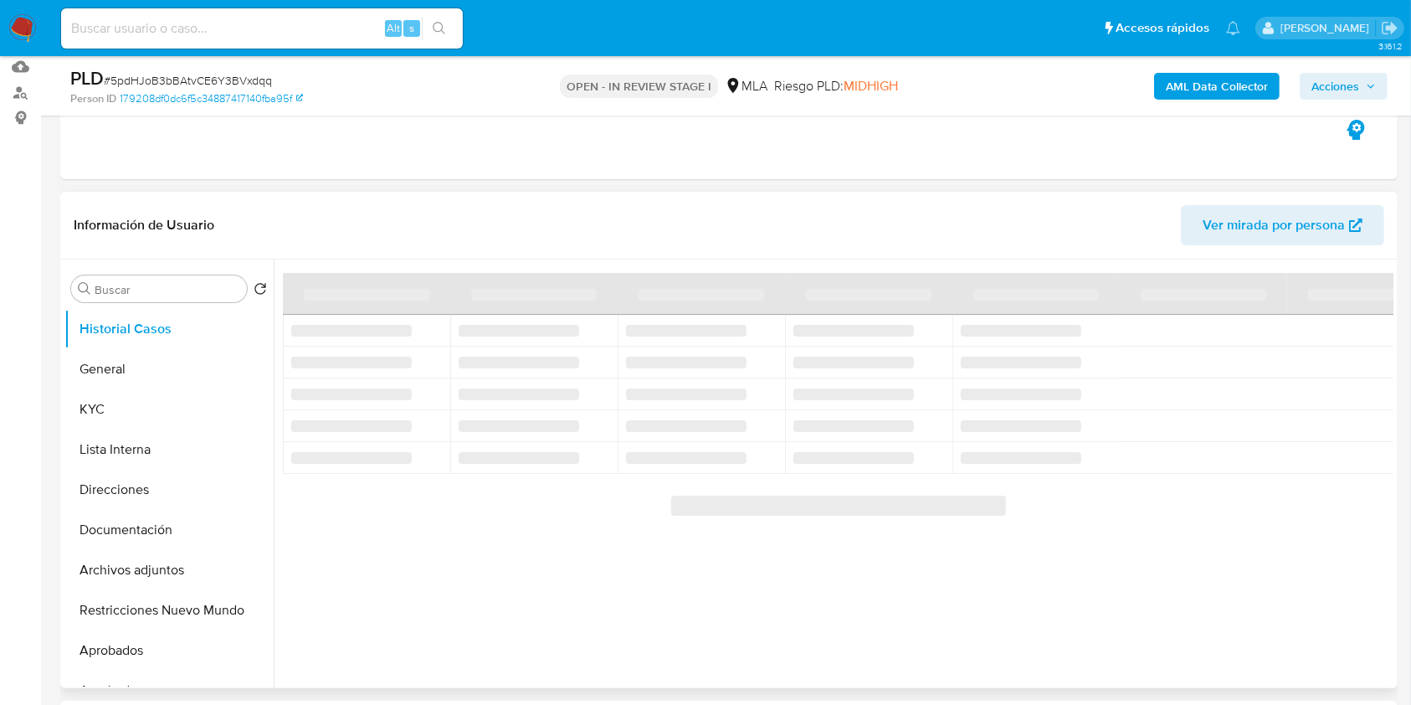
scroll to position [223, 0]
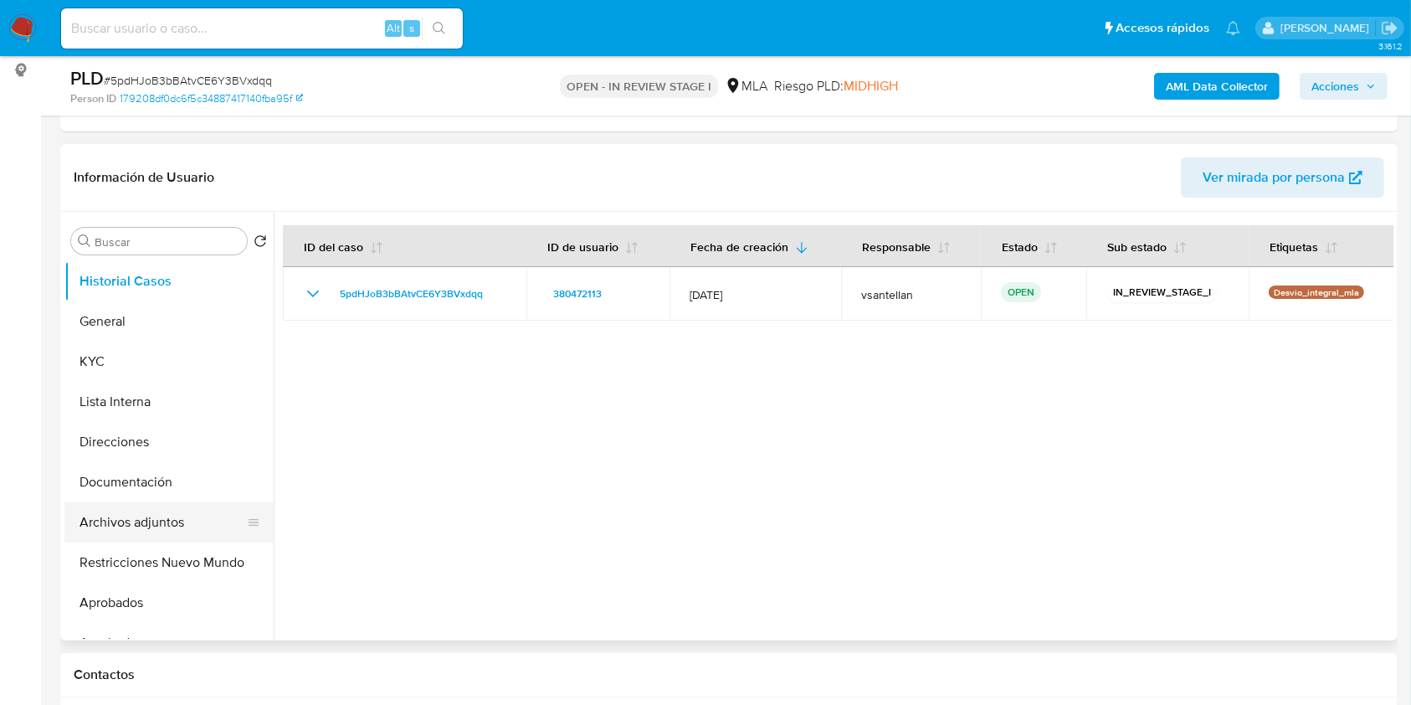
click at [157, 523] on button "Archivos adjuntos" at bounding box center [162, 522] width 196 height 40
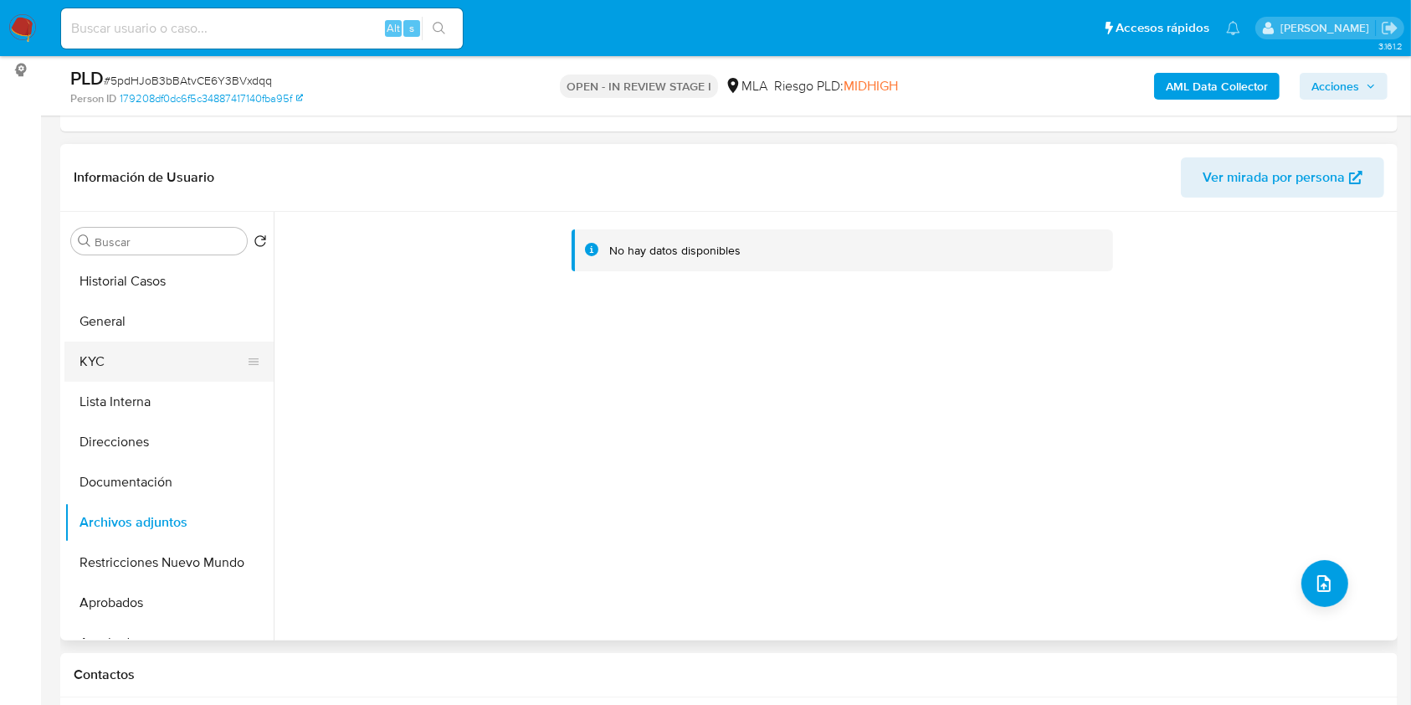
click at [131, 365] on button "KYC" at bounding box center [162, 361] width 196 height 40
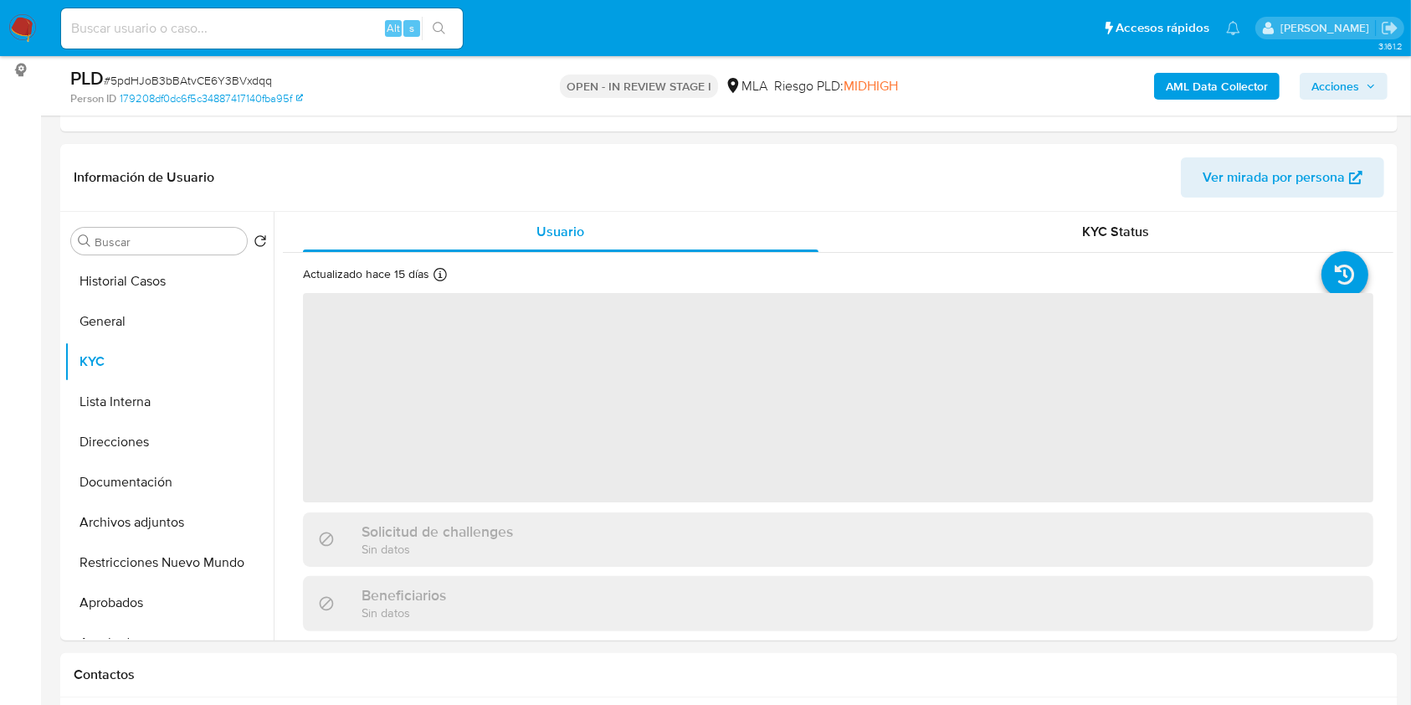
click at [1254, 79] on b "AML Data Collector" at bounding box center [1217, 86] width 102 height 27
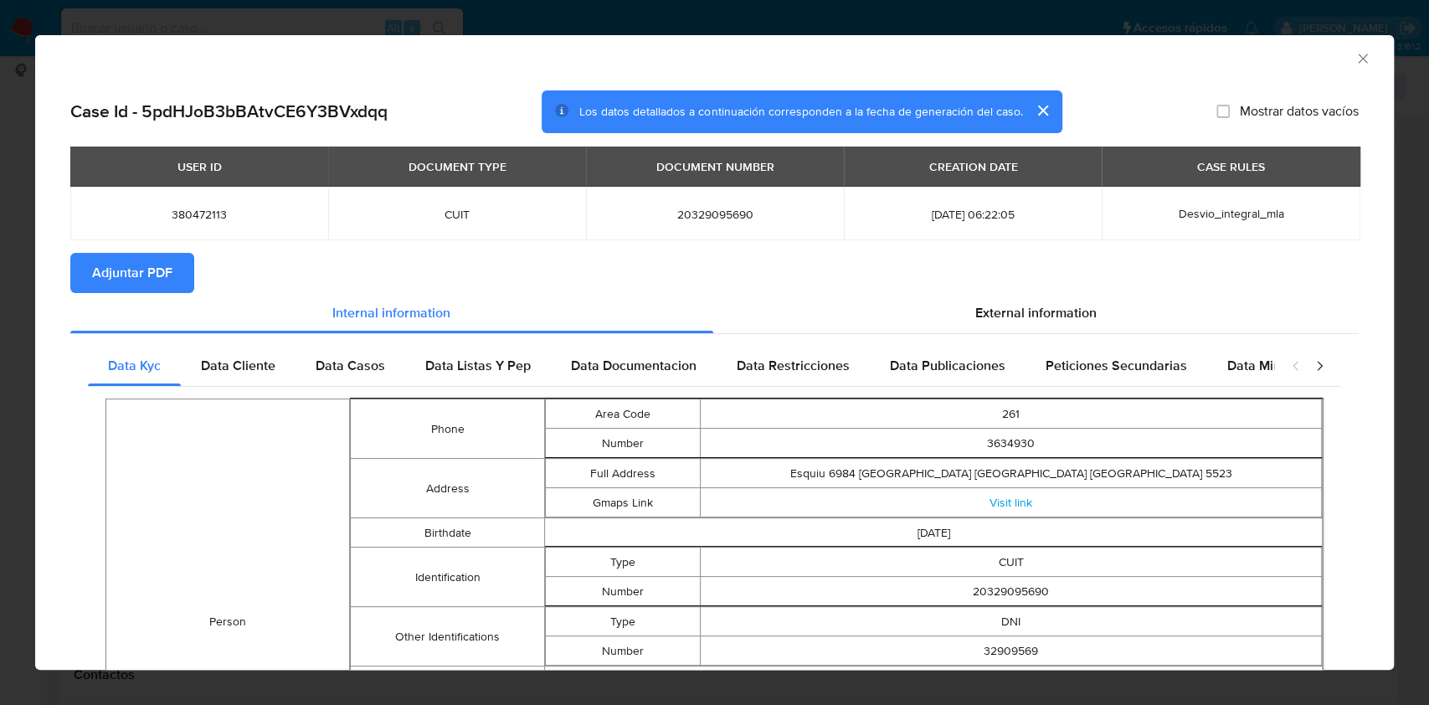
click at [139, 261] on span "Adjuntar PDF" at bounding box center [132, 272] width 80 height 37
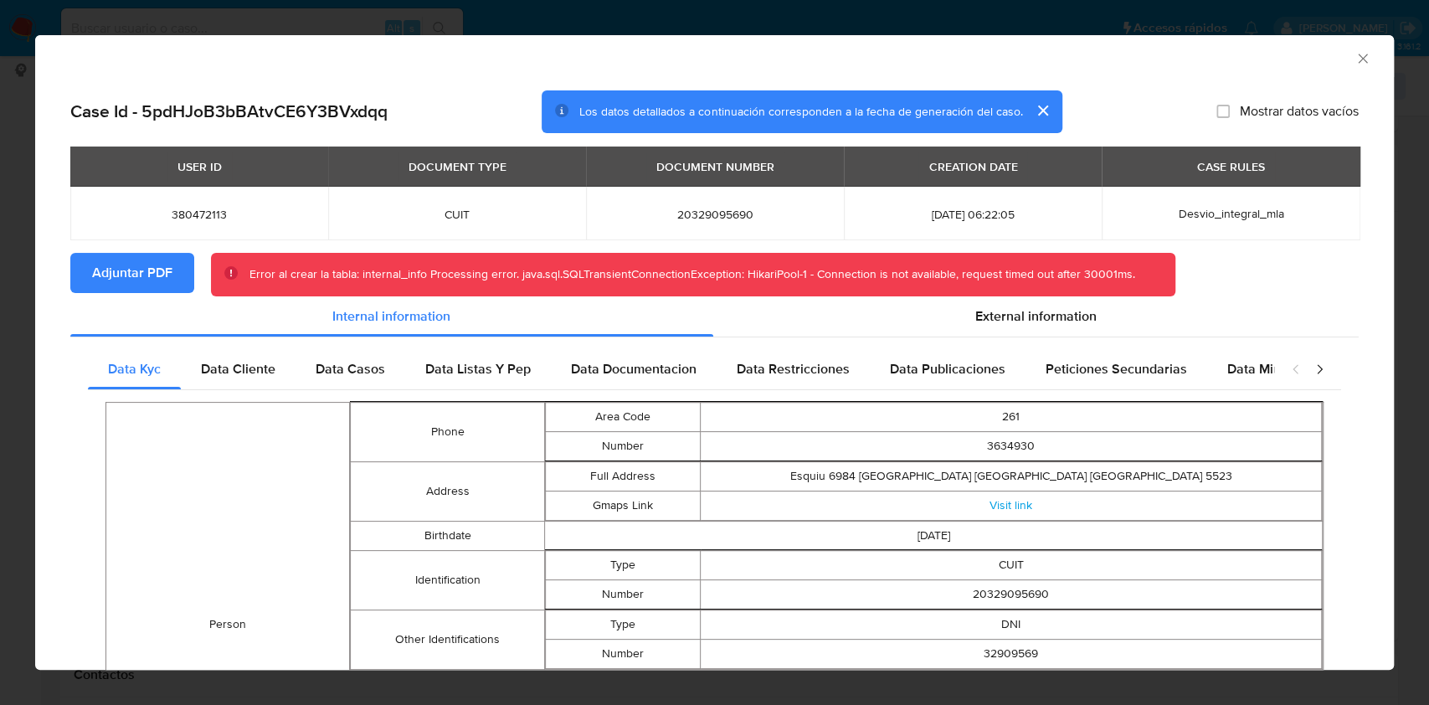
click at [1354, 54] on icon "Cerrar ventana" at bounding box center [1362, 58] width 17 height 17
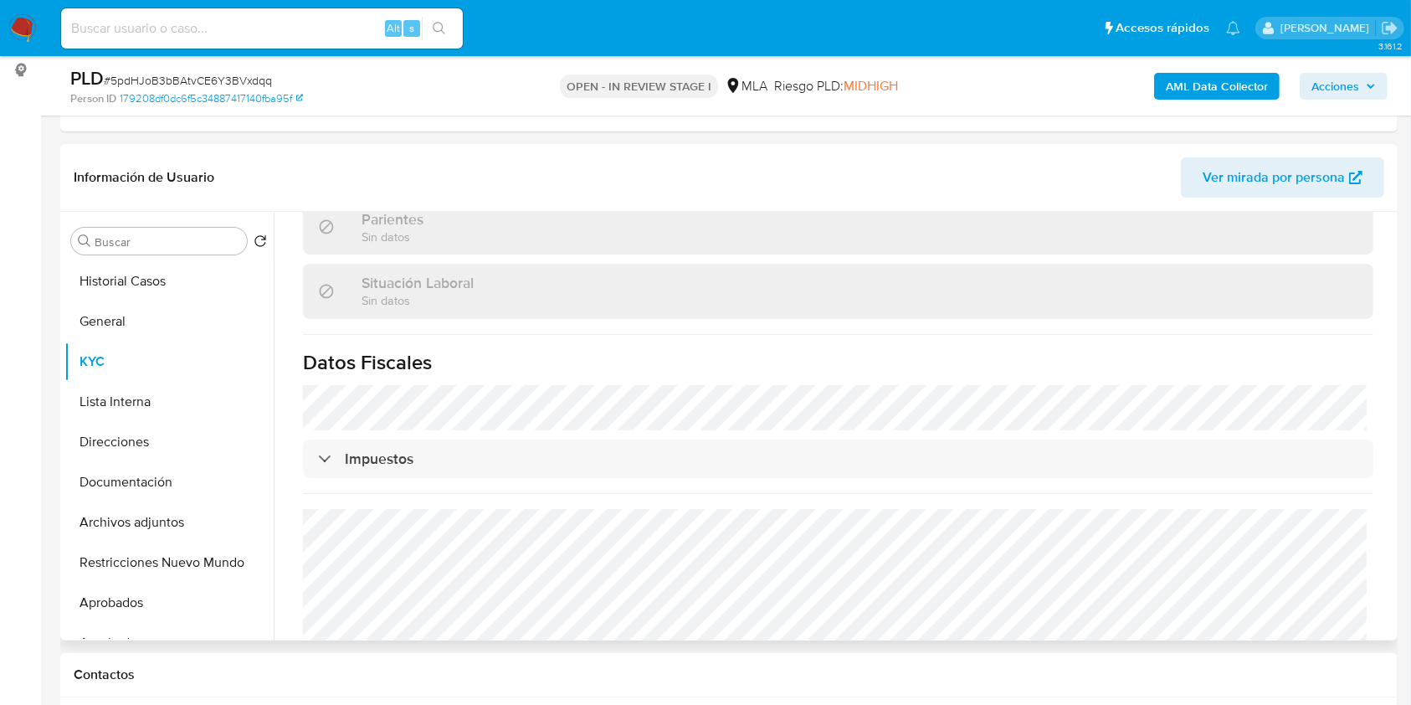
scroll to position [865, 0]
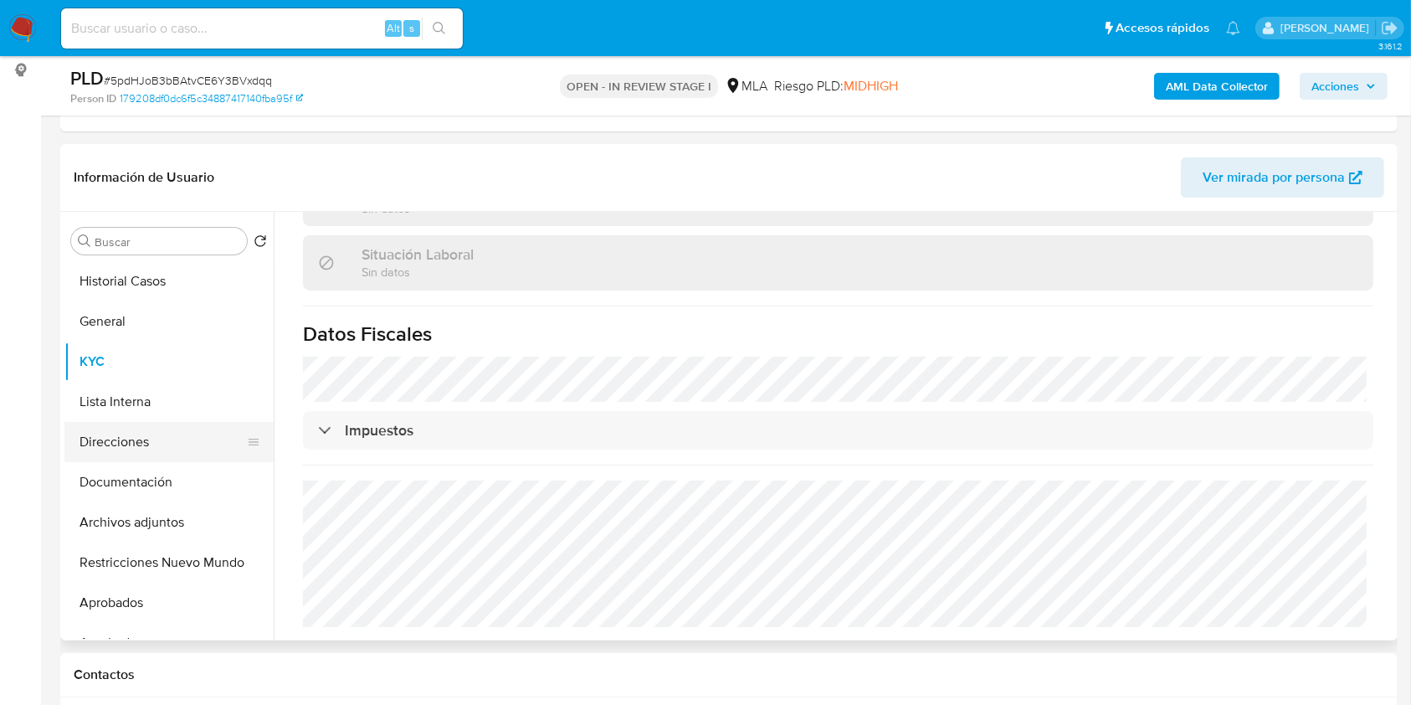
click at [175, 445] on button "Direcciones" at bounding box center [162, 442] width 196 height 40
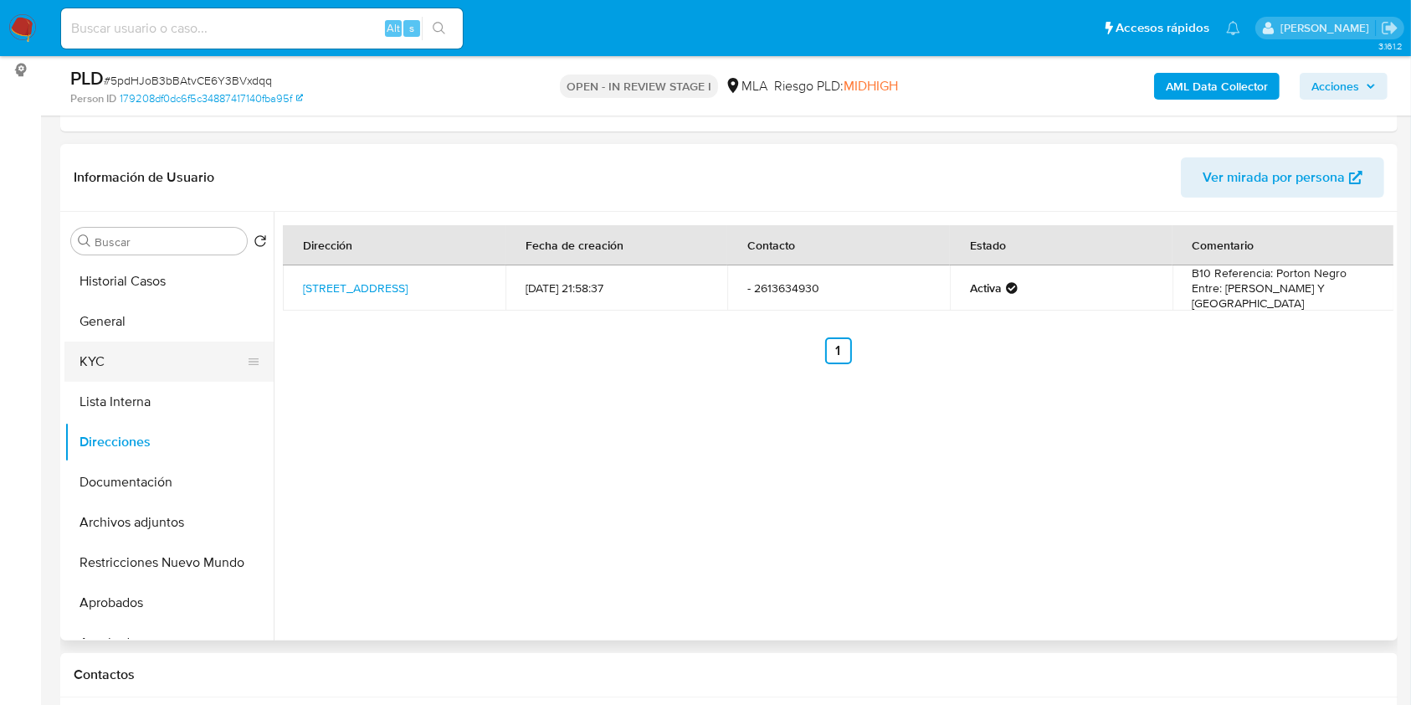
click at [140, 354] on button "KYC" at bounding box center [162, 361] width 196 height 40
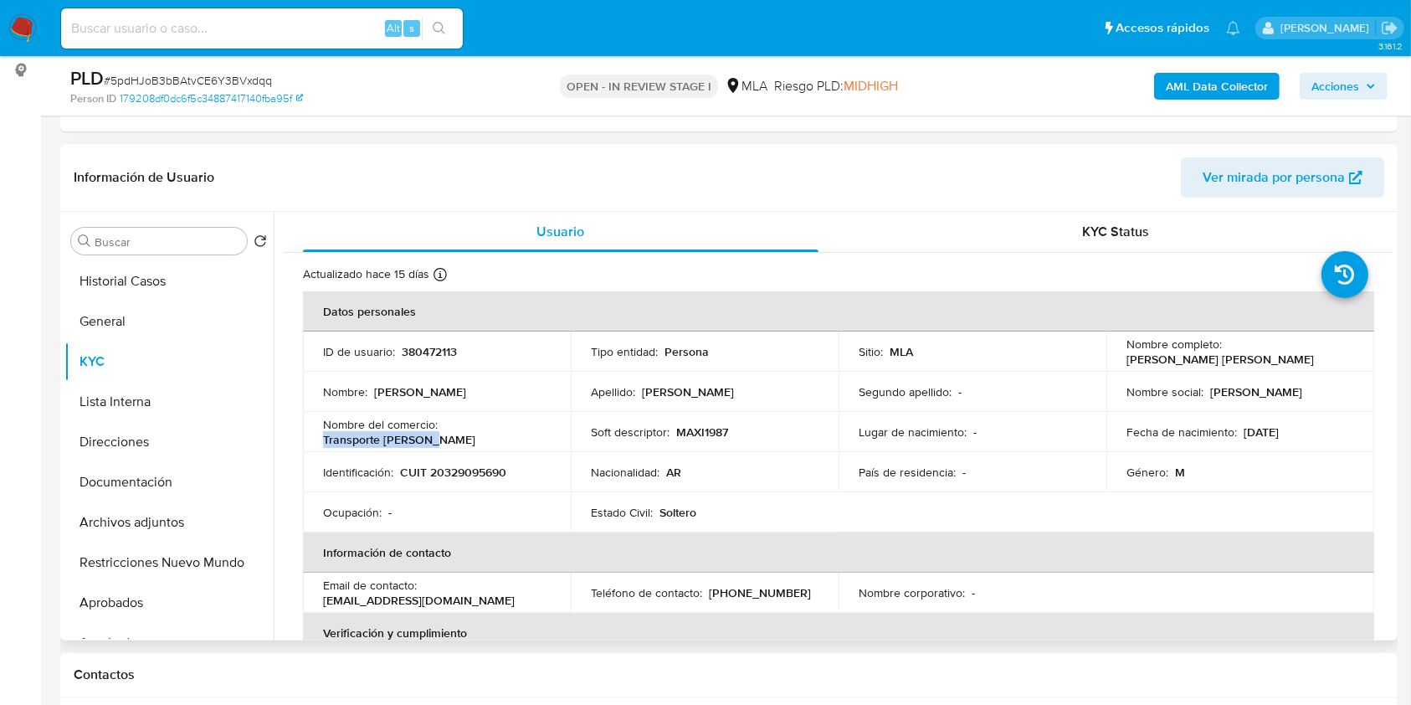
drag, startPoint x: 440, startPoint y: 444, endPoint x: 316, endPoint y: 441, distance: 123.9
click at [316, 441] on td "Nombre del comercio : [PERSON_NAME]" at bounding box center [437, 432] width 268 height 40
copy p "Transporte [PERSON_NAME]"
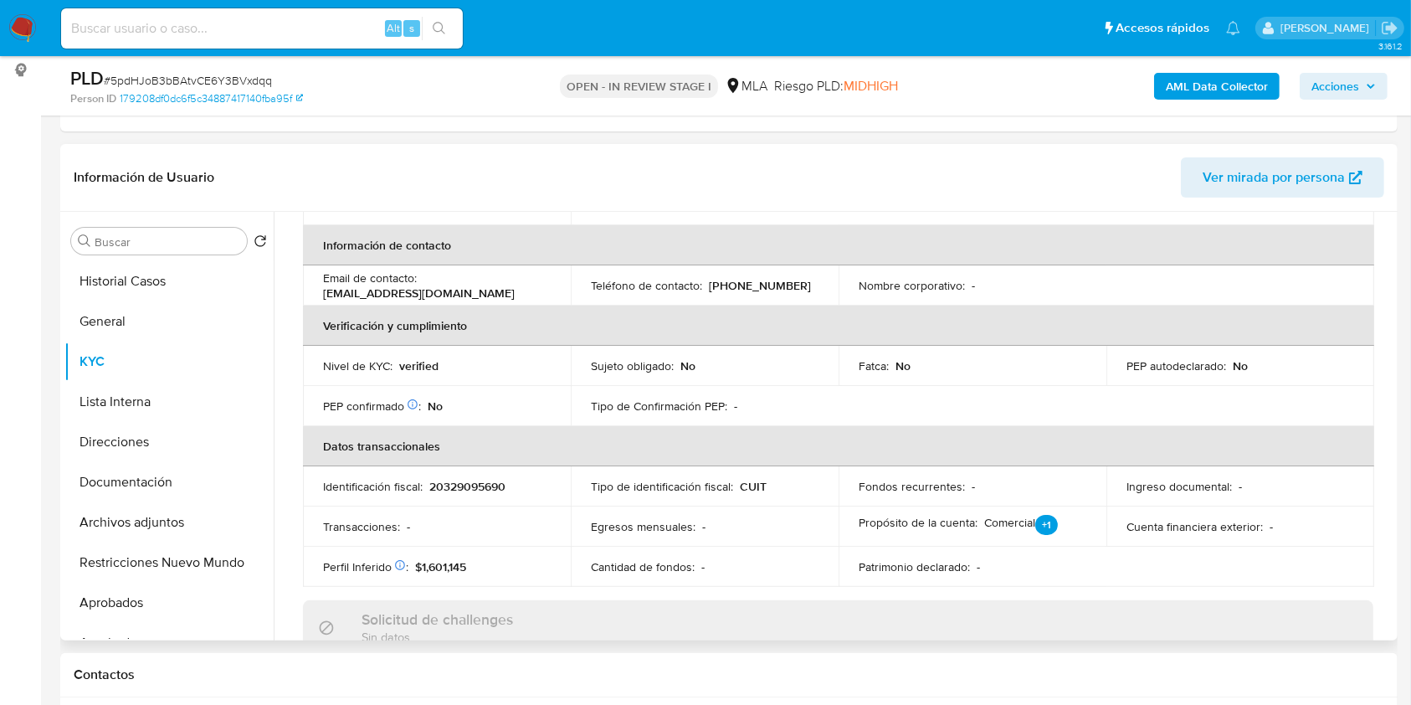
scroll to position [111, 0]
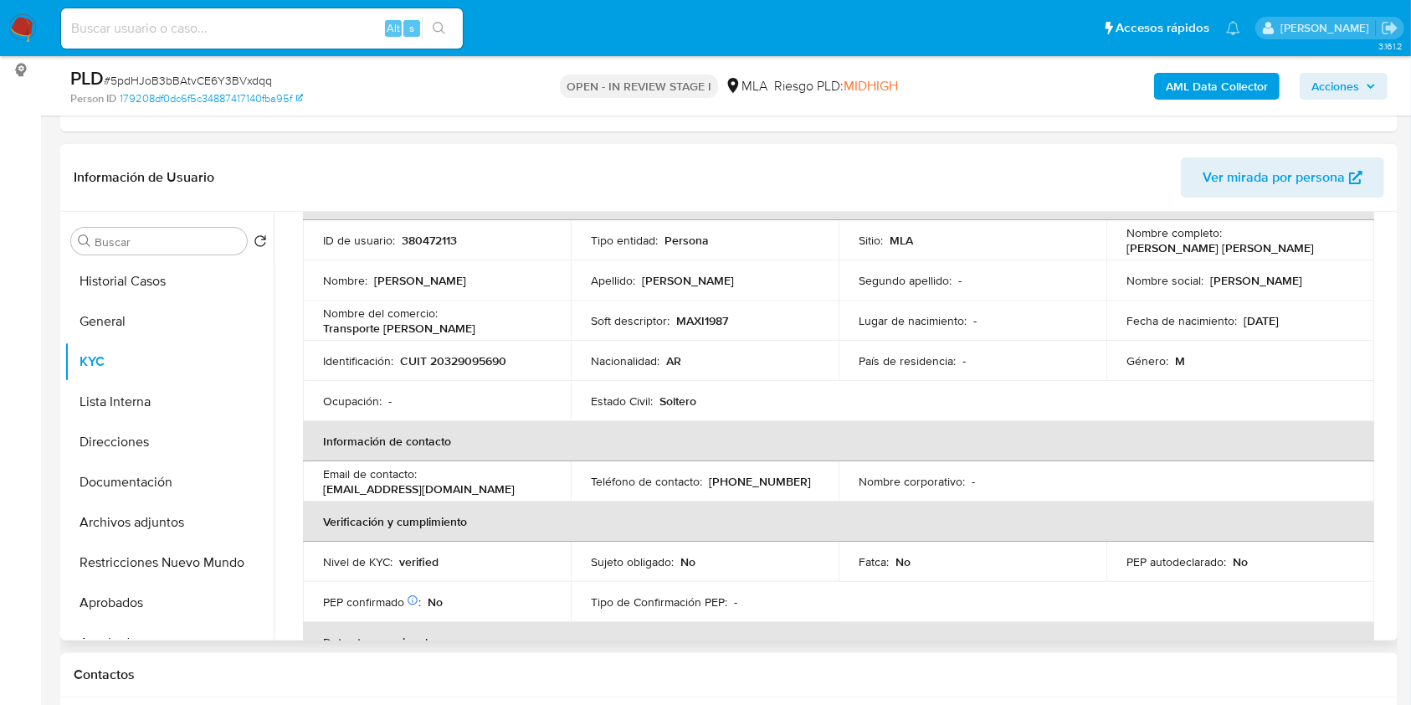
click at [763, 480] on p "[PHONE_NUMBER]" at bounding box center [760, 481] width 102 height 15
copy p "3634930"
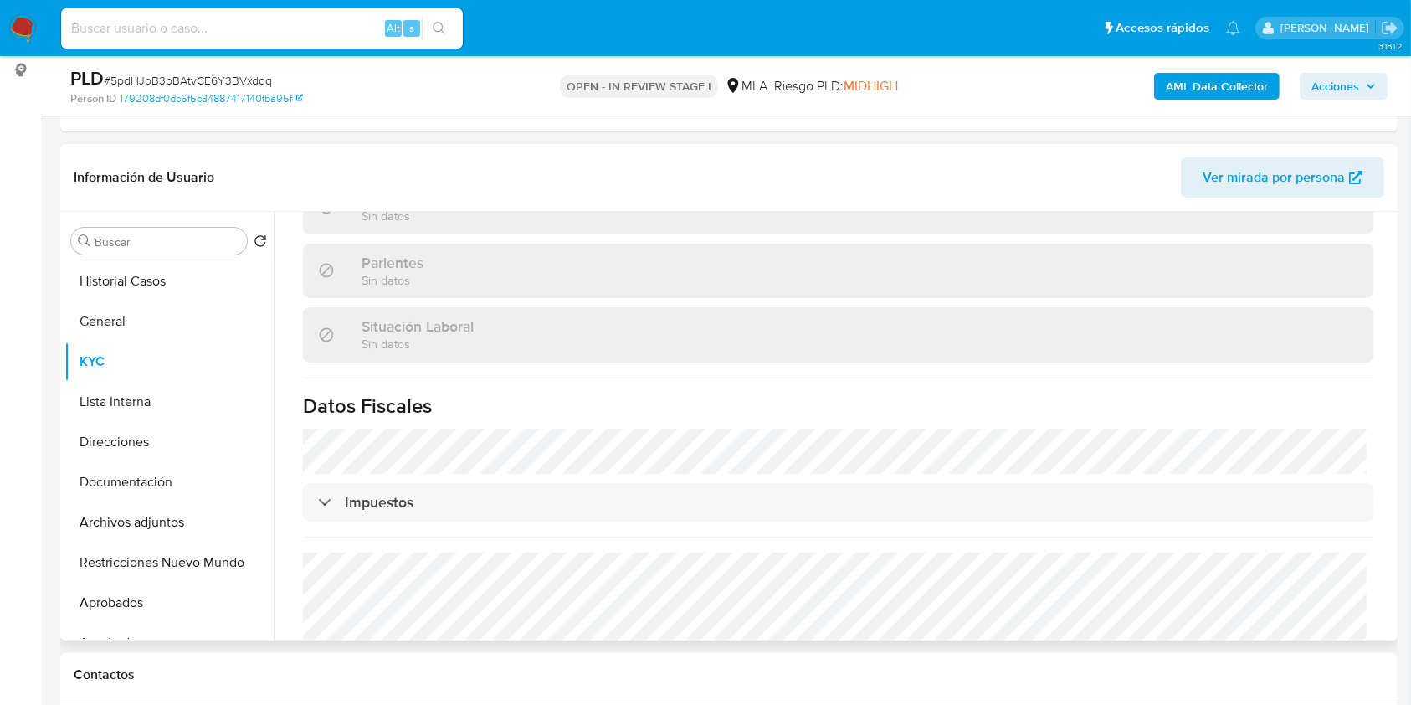
scroll to position [796, 0]
click at [179, 454] on button "Direcciones" at bounding box center [162, 442] width 196 height 40
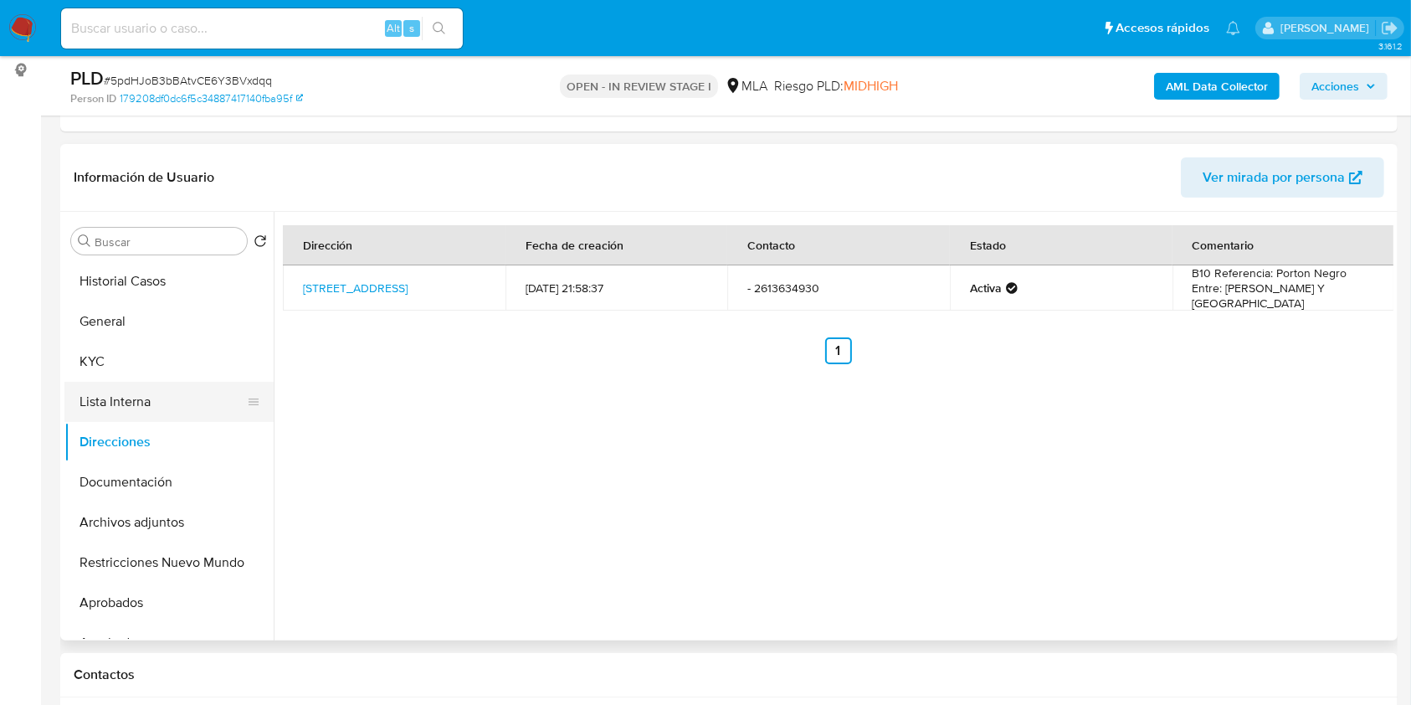
drag, startPoint x: 188, startPoint y: 479, endPoint x: 151, endPoint y: 409, distance: 78.6
click at [188, 479] on button "Documentación" at bounding box center [168, 482] width 209 height 40
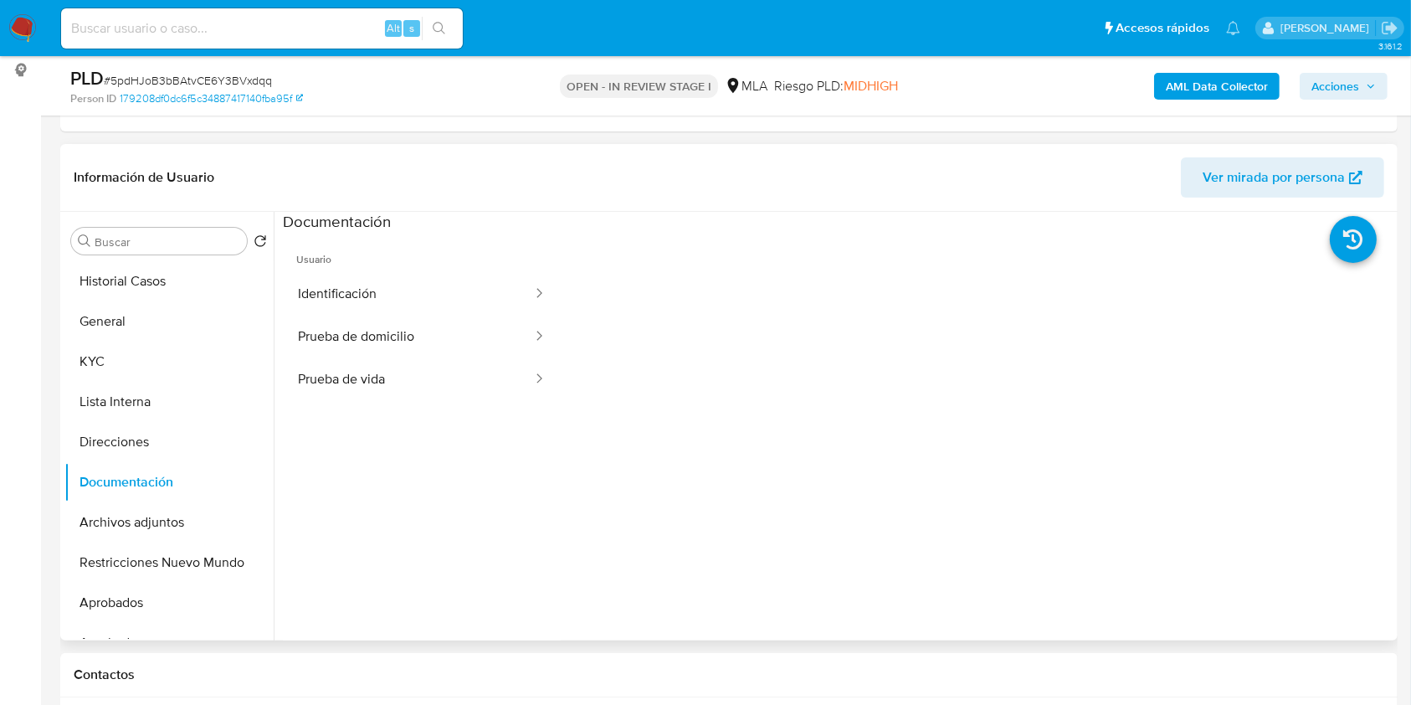
drag, startPoint x: 116, startPoint y: 361, endPoint x: 272, endPoint y: 376, distance: 156.4
click at [115, 360] on button "KYC" at bounding box center [168, 361] width 209 height 40
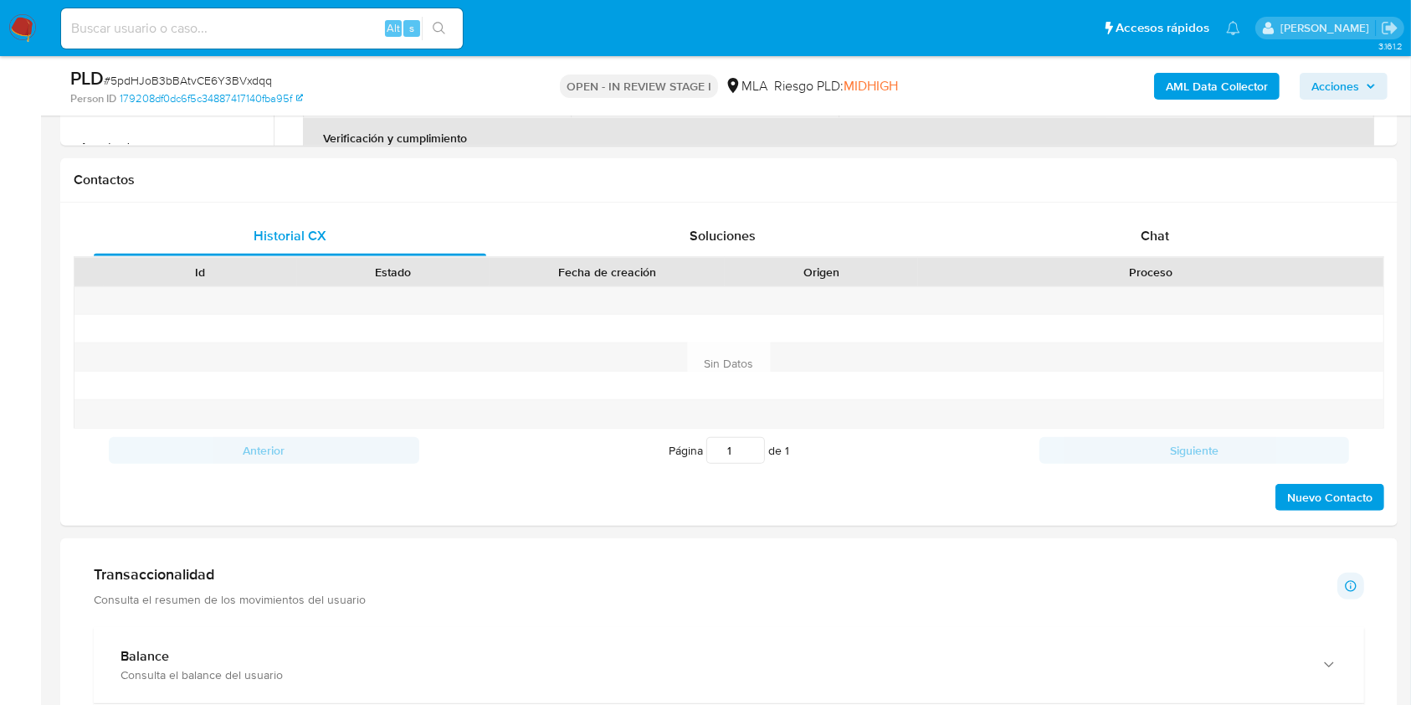
scroll to position [688, 0]
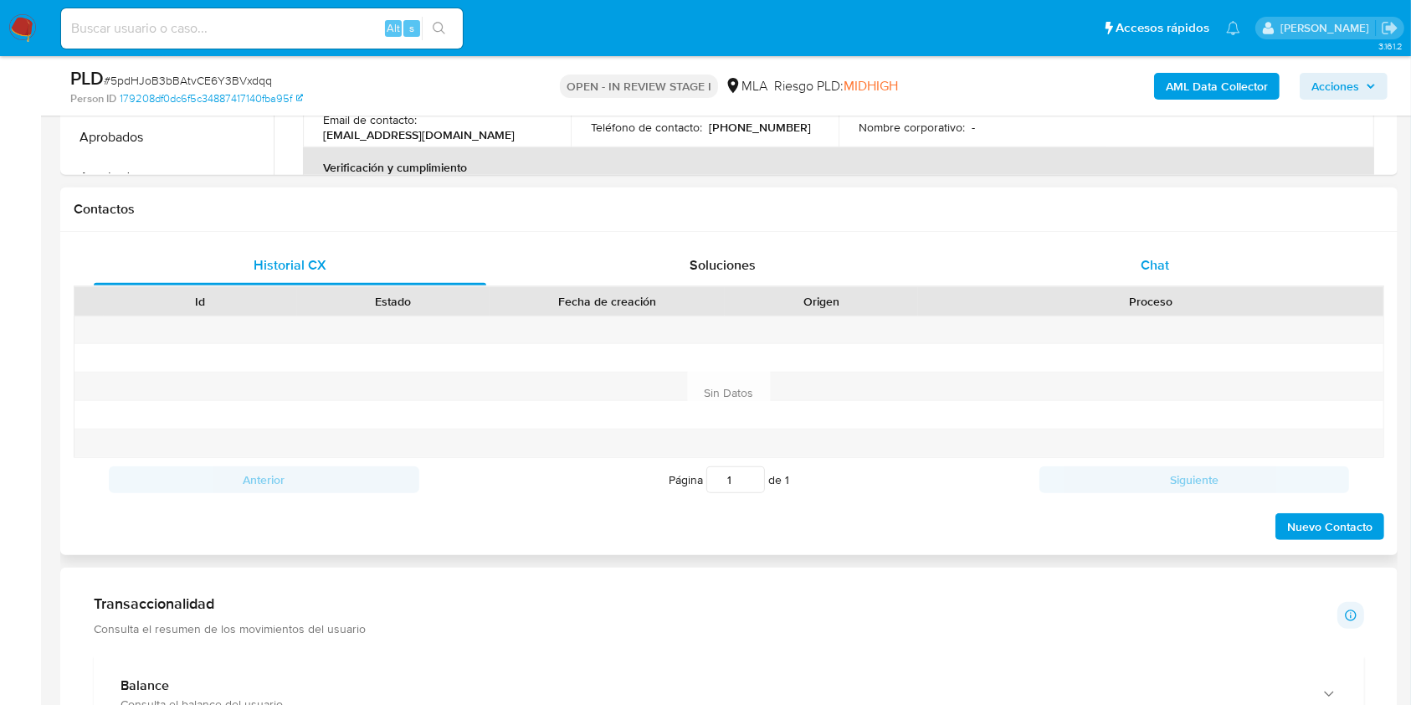
click at [1167, 269] on span "Chat" at bounding box center [1155, 264] width 28 height 19
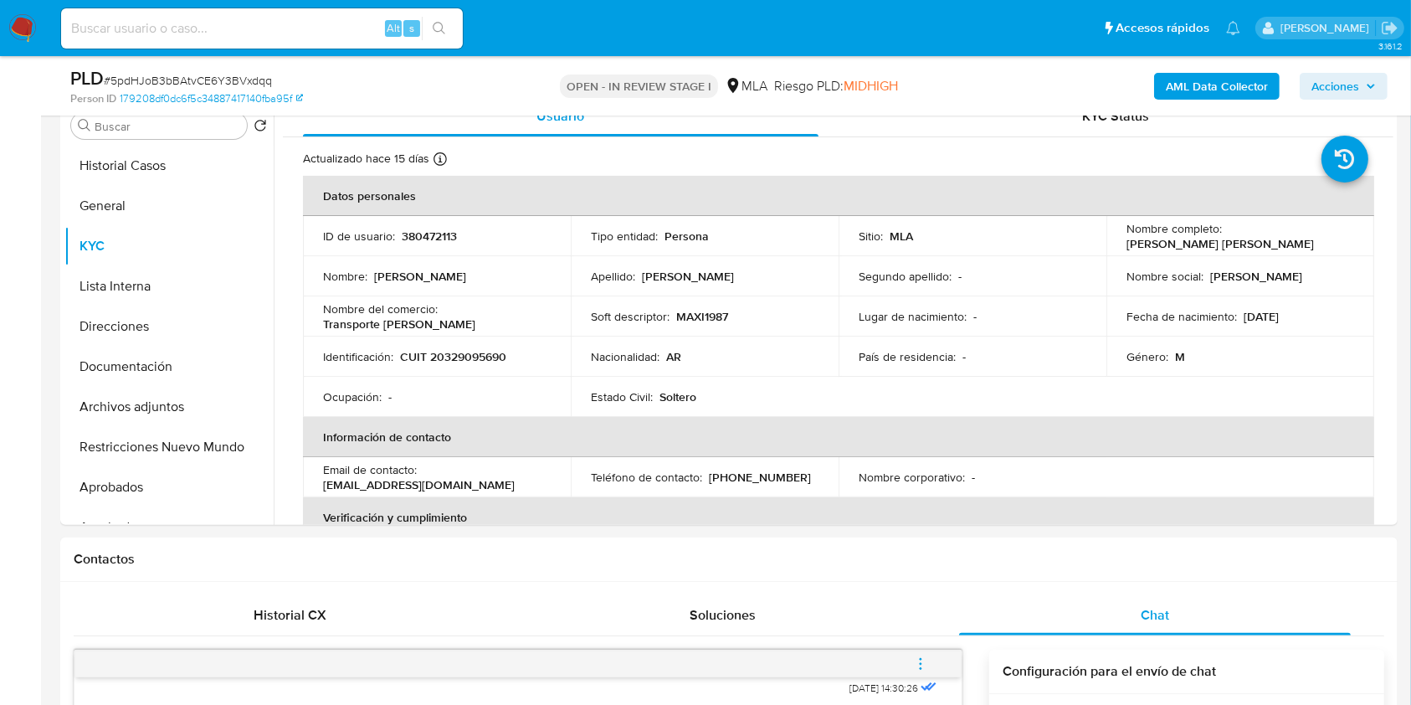
scroll to position [298, 0]
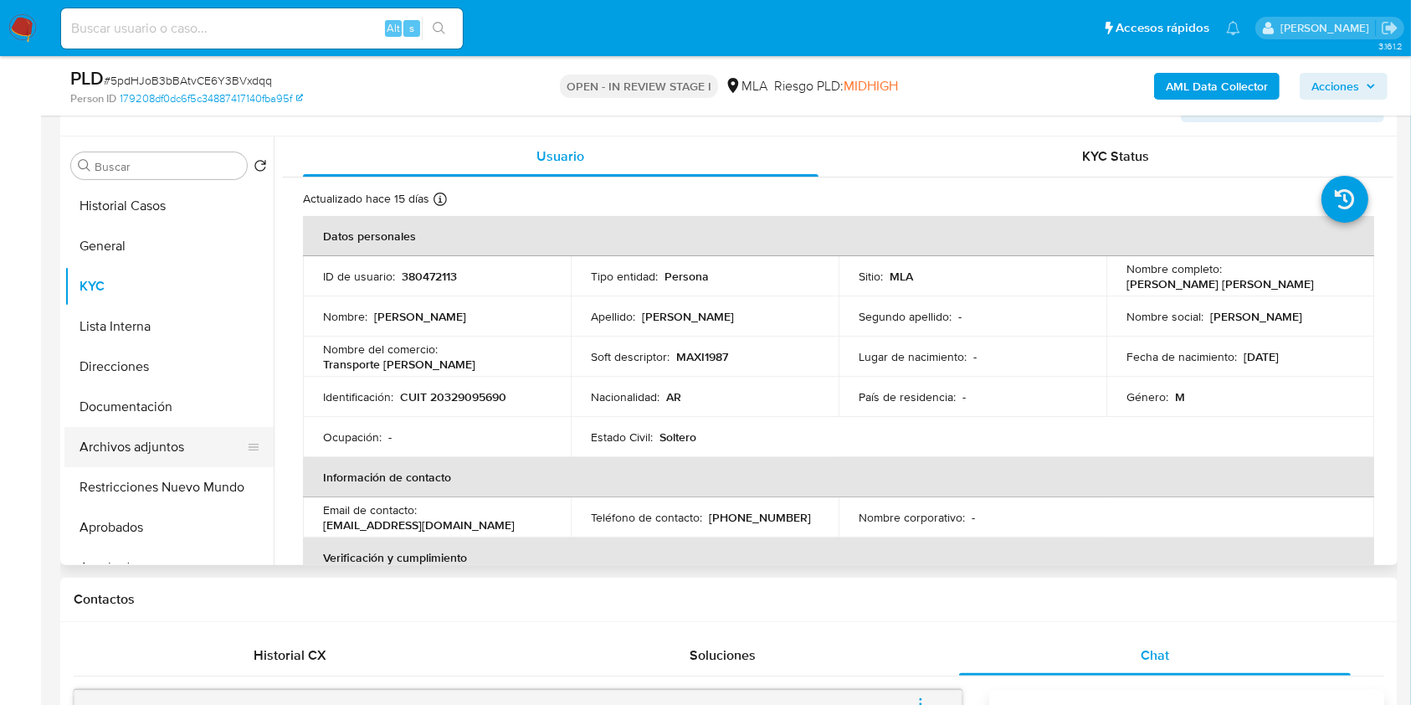
click at [114, 454] on button "Archivos adjuntos" at bounding box center [162, 447] width 196 height 40
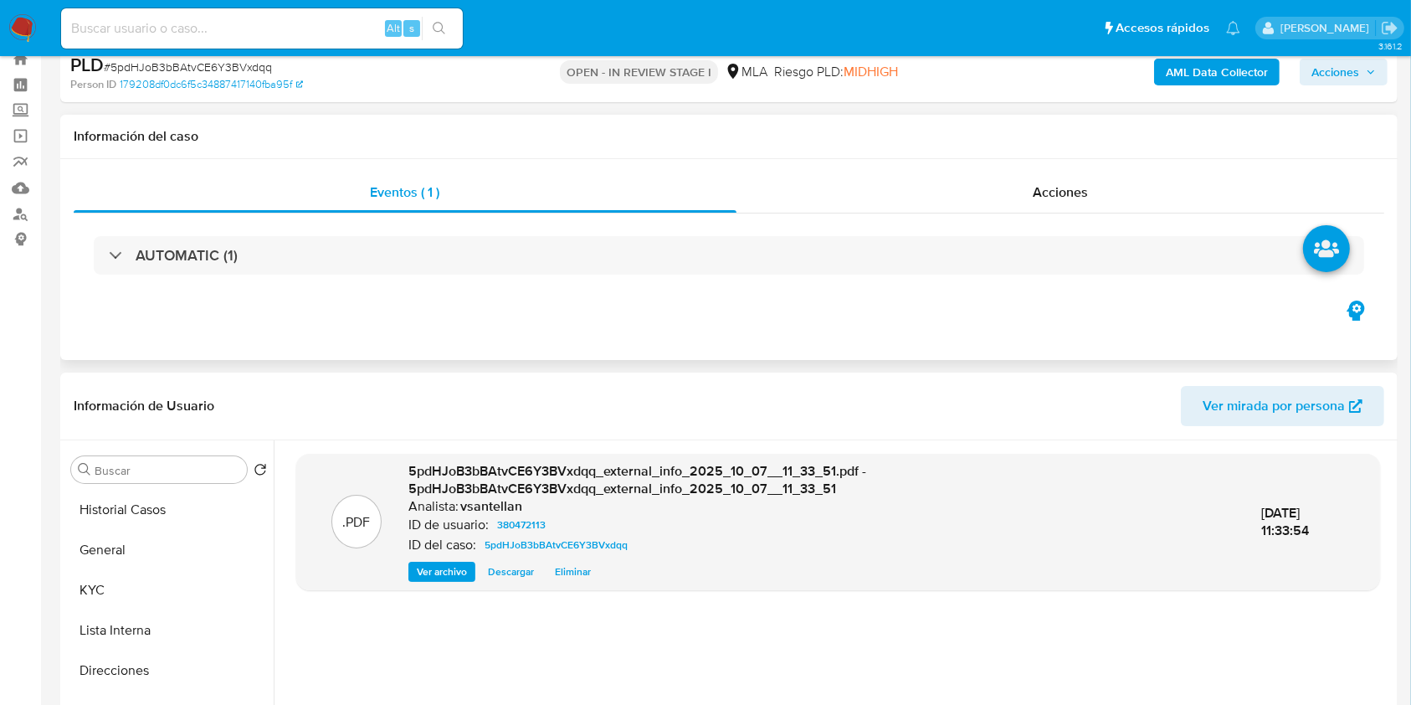
scroll to position [0, 0]
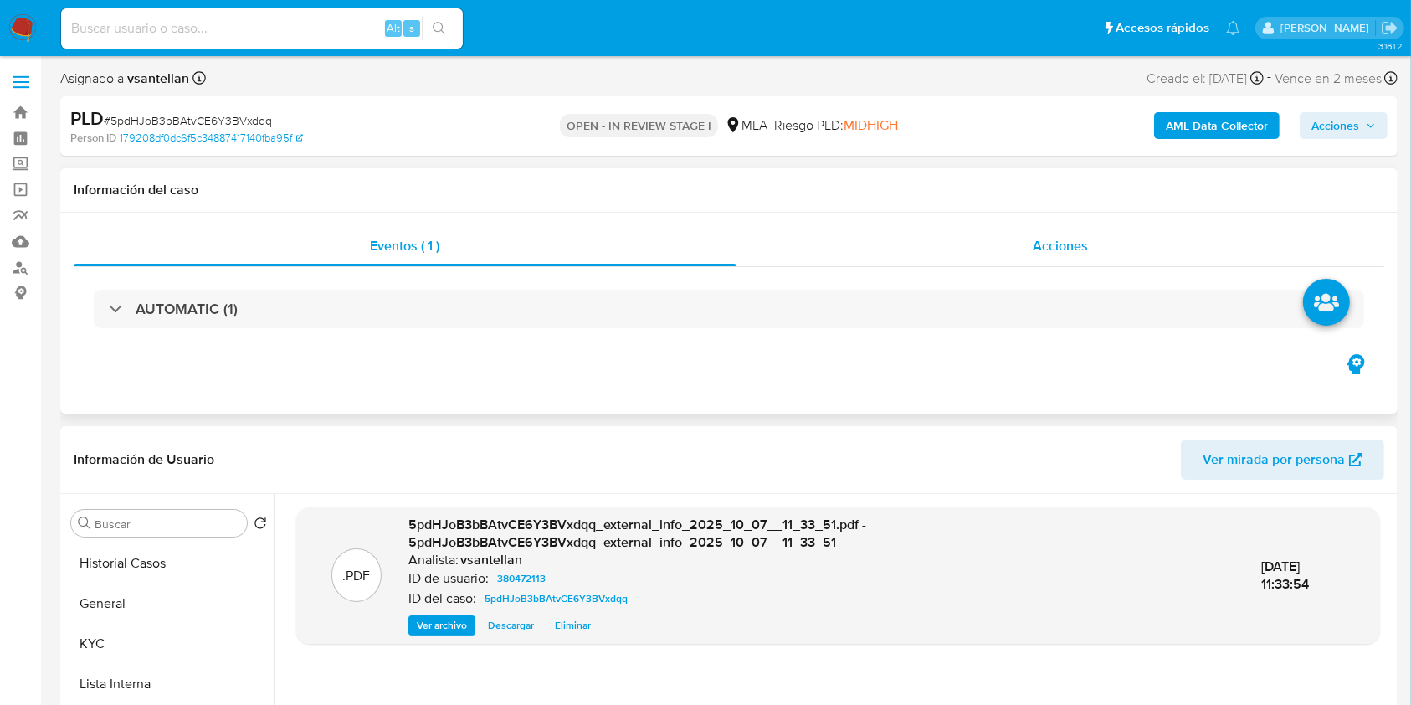
click at [1086, 259] on div "Acciones" at bounding box center [1060, 246] width 649 height 40
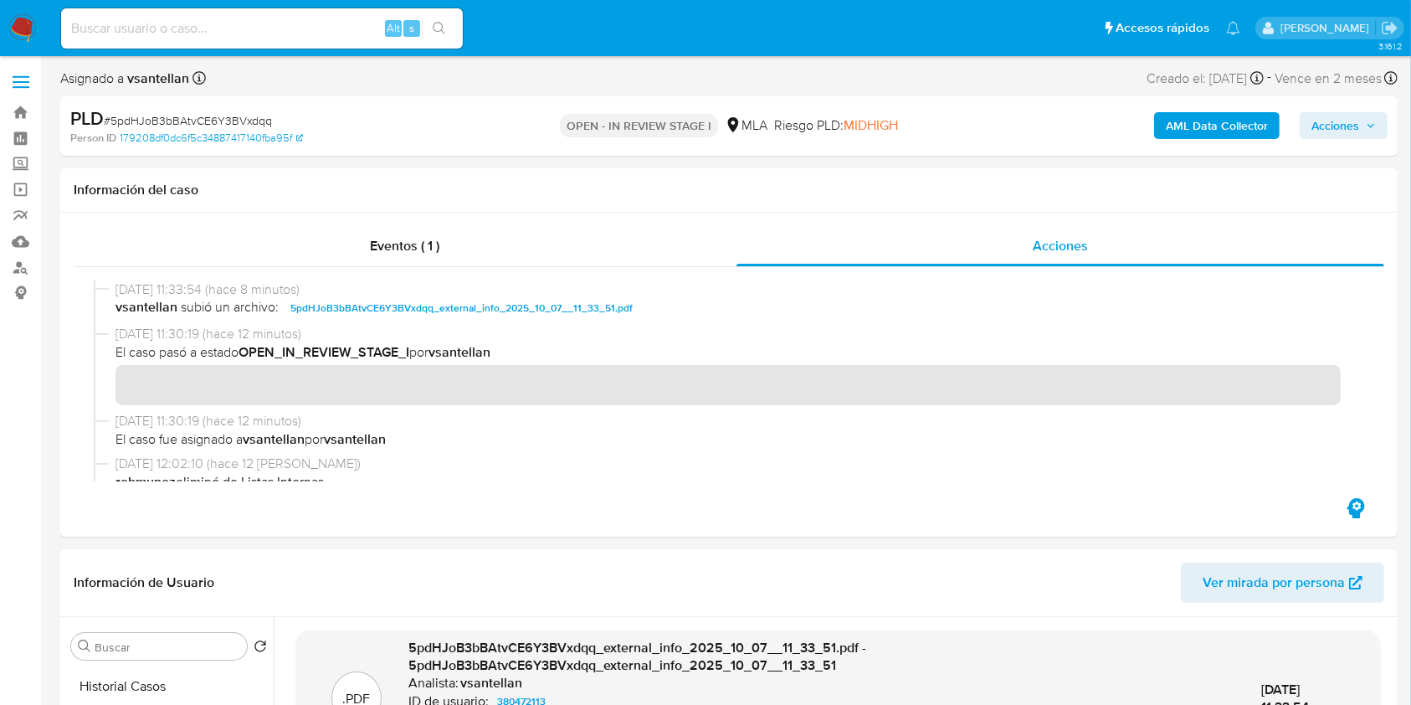
click at [1240, 118] on b "AML Data Collector" at bounding box center [1217, 125] width 102 height 27
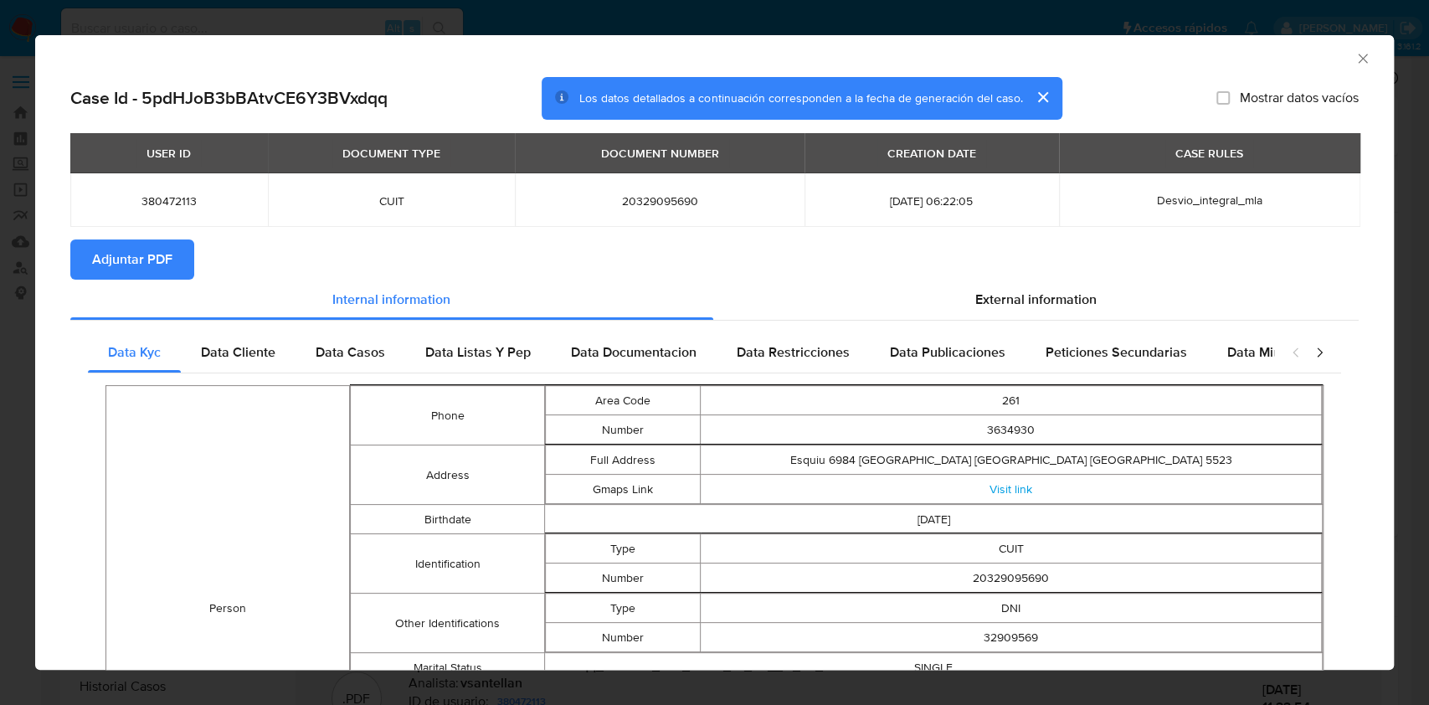
click at [153, 262] on span "Adjuntar PDF" at bounding box center [132, 259] width 80 height 37
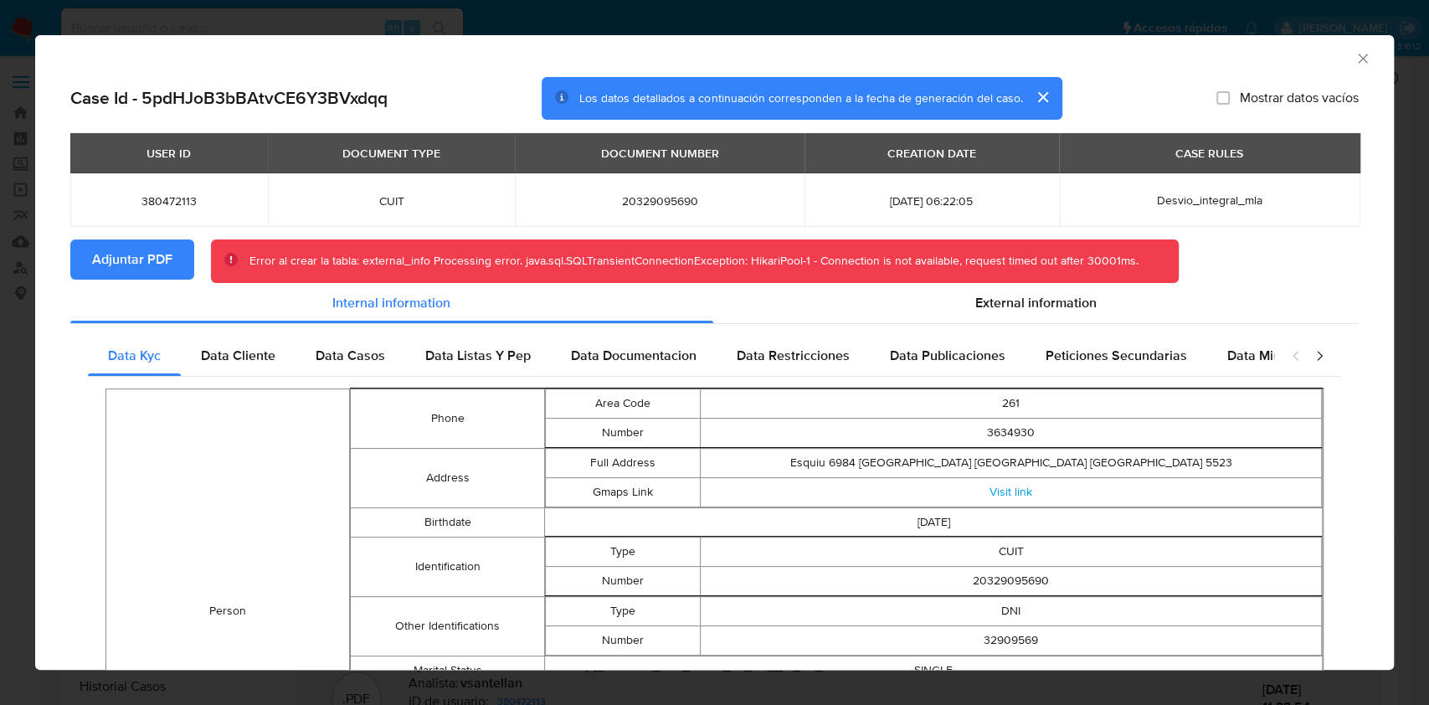
click at [1357, 57] on icon "Cerrar ventana" at bounding box center [1361, 58] width 9 height 9
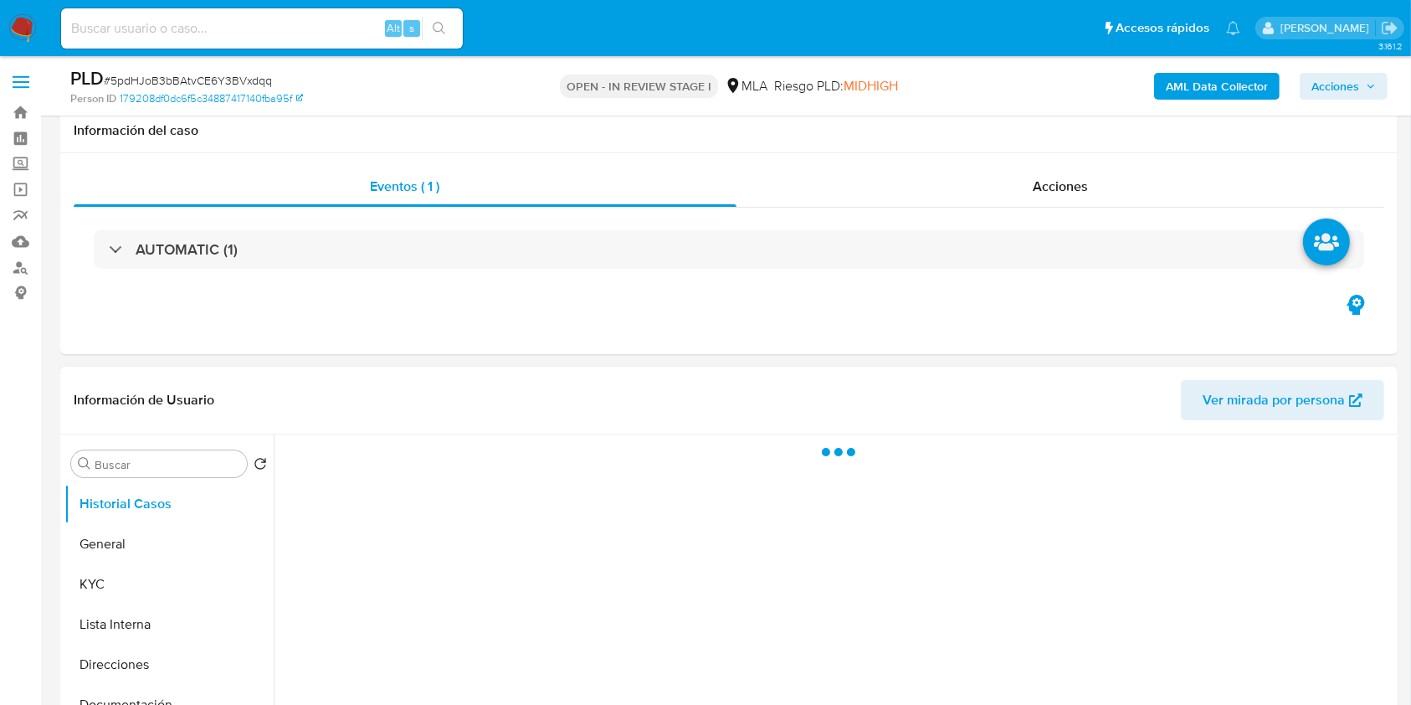
scroll to position [223, 0]
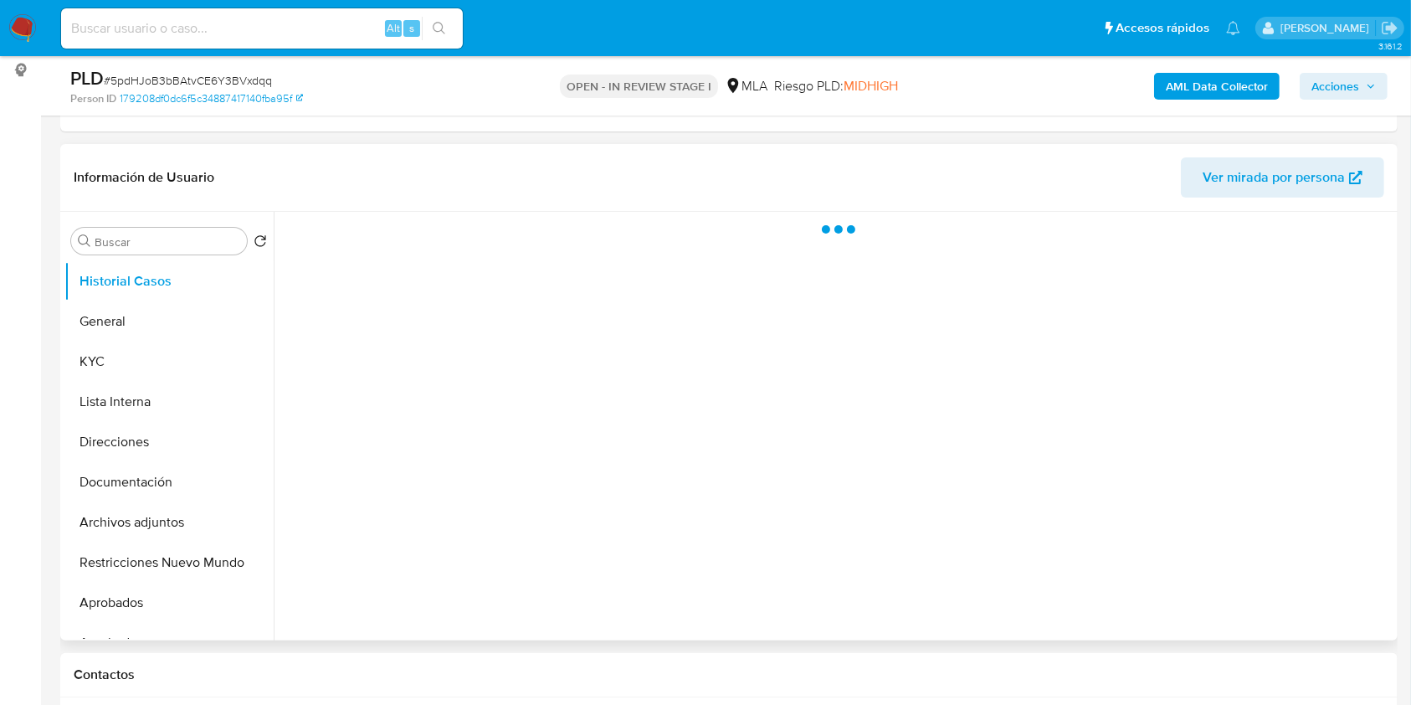
select select "10"
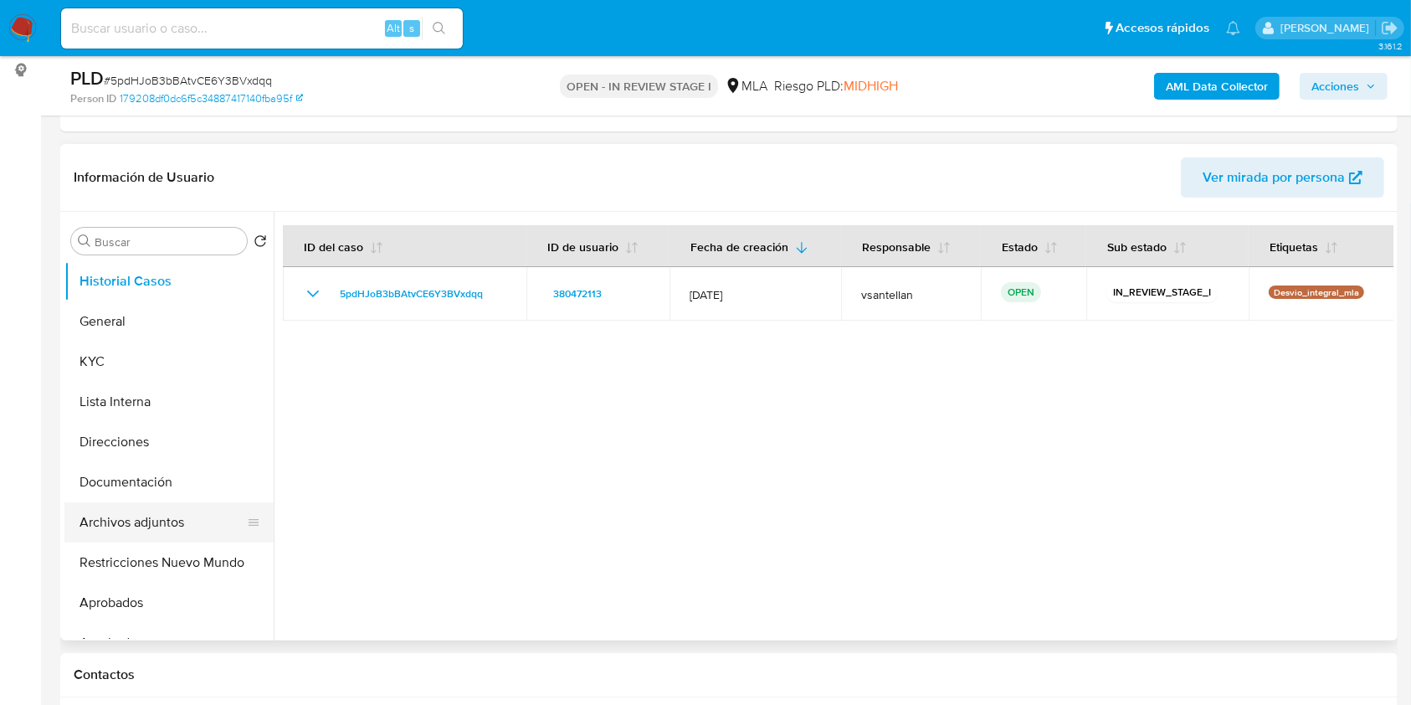
click at [169, 526] on button "Archivos adjuntos" at bounding box center [162, 522] width 196 height 40
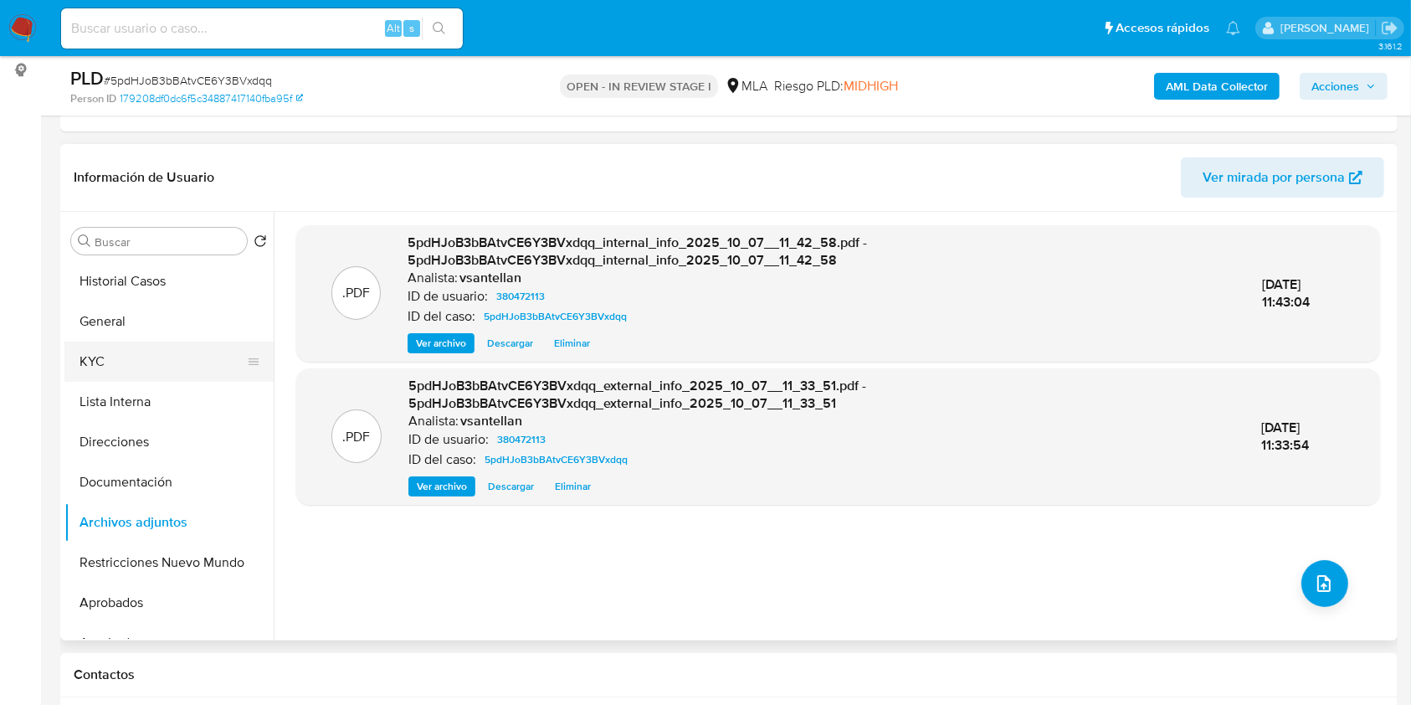
click at [127, 370] on button "KYC" at bounding box center [162, 361] width 196 height 40
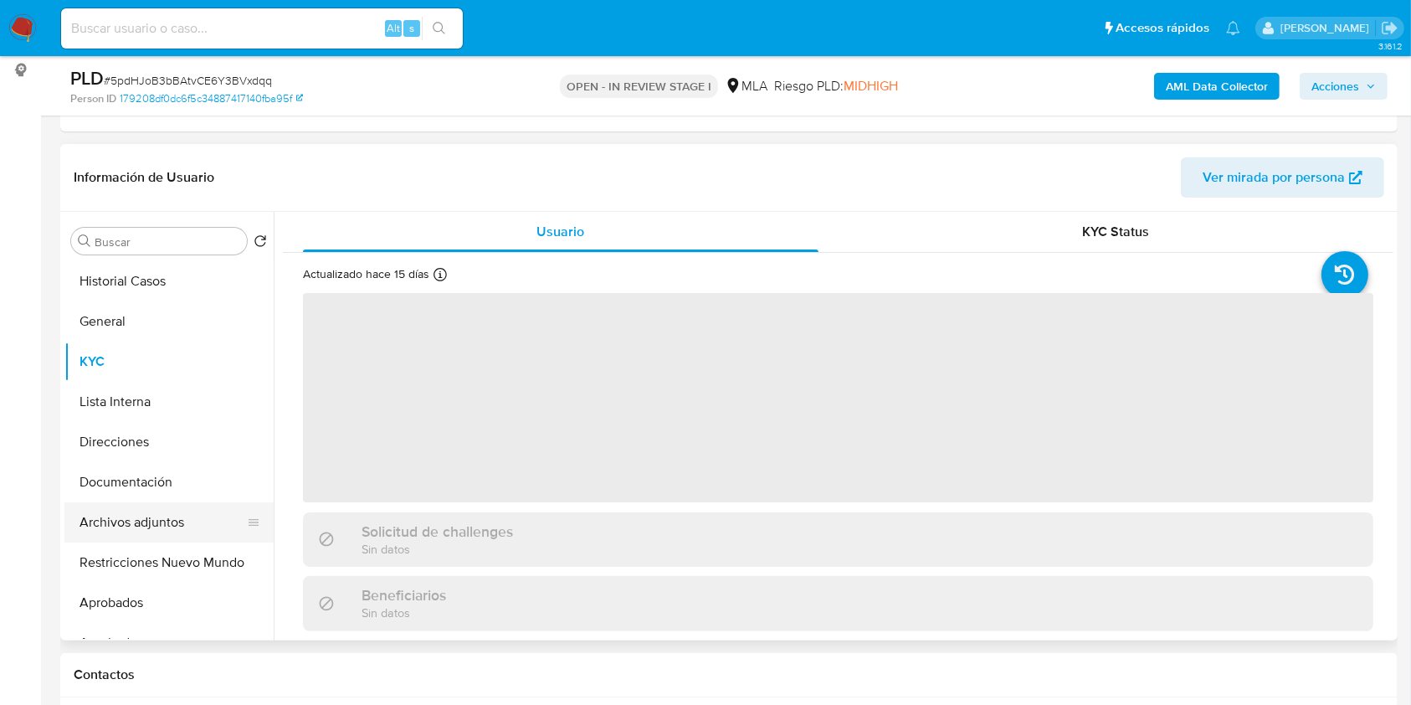
click at [154, 519] on button "Archivos adjuntos" at bounding box center [162, 522] width 196 height 40
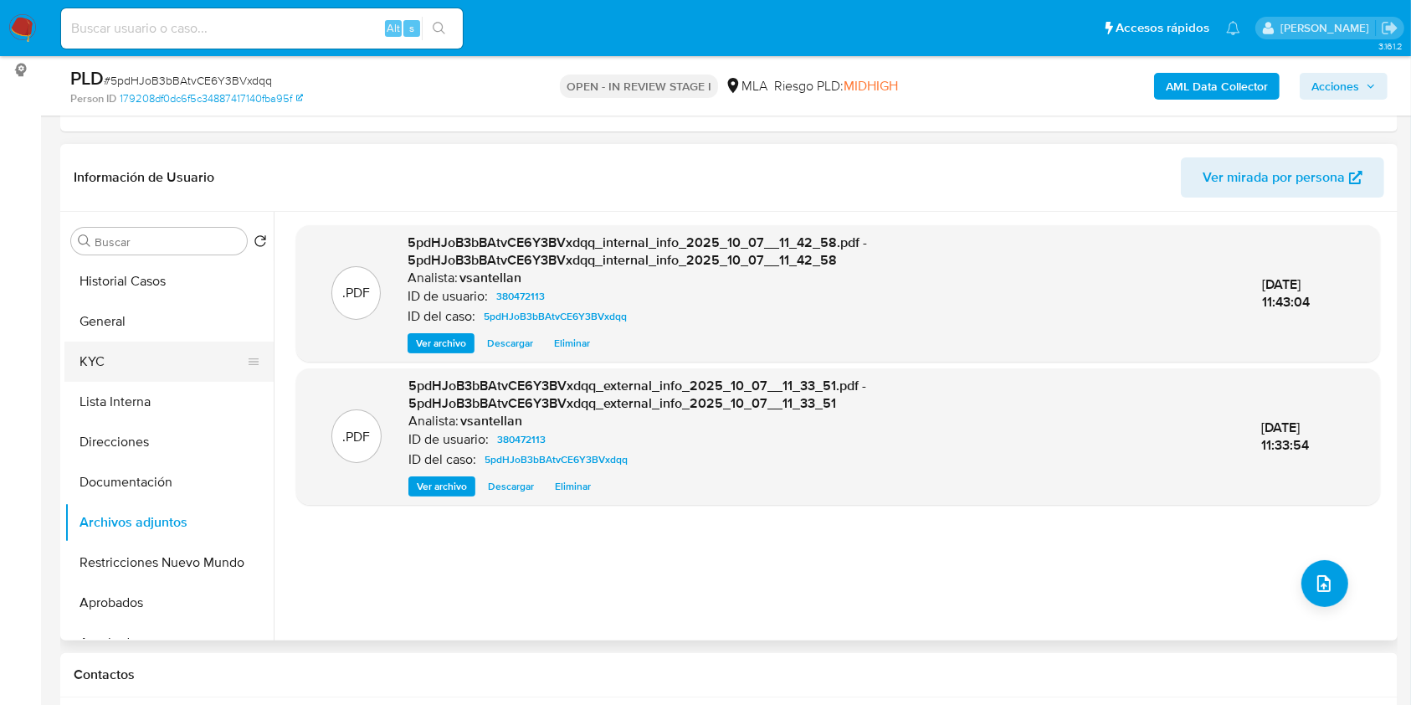
click at [123, 355] on button "KYC" at bounding box center [162, 361] width 196 height 40
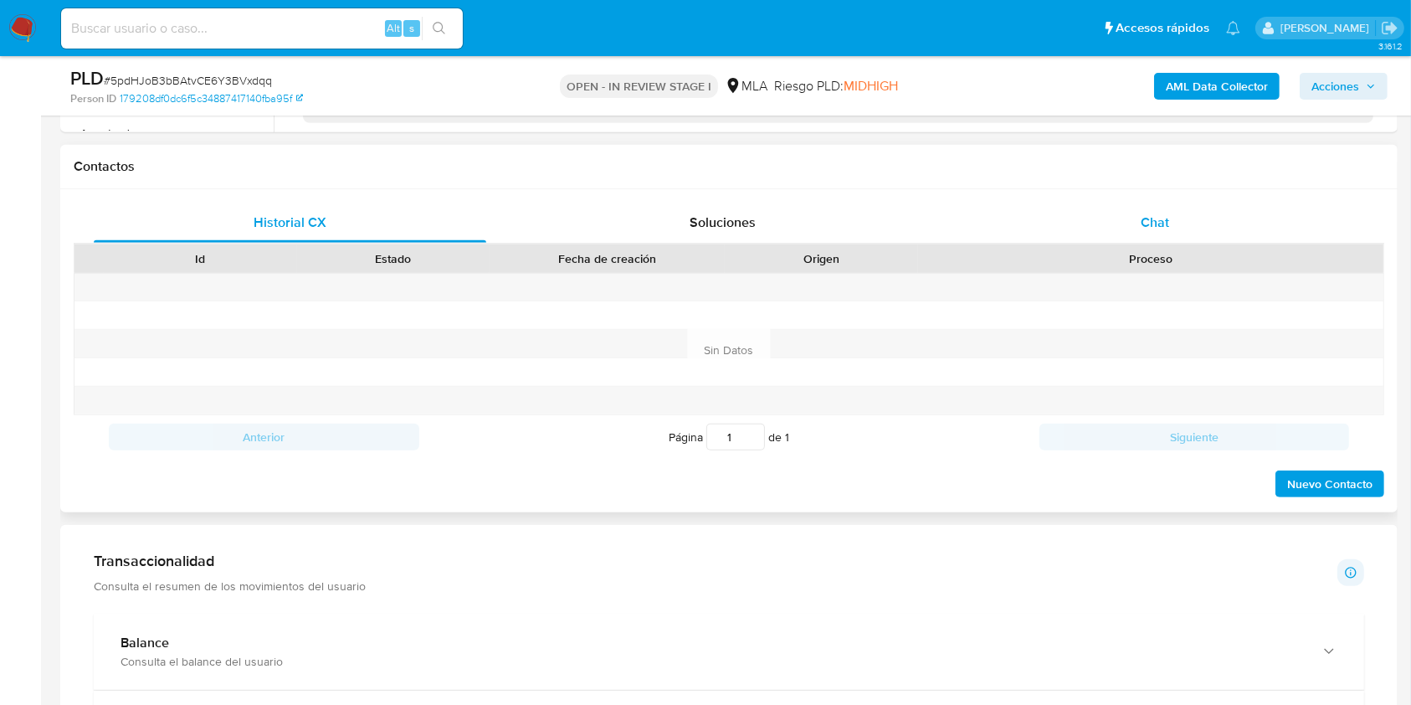
scroll to position [737, 0]
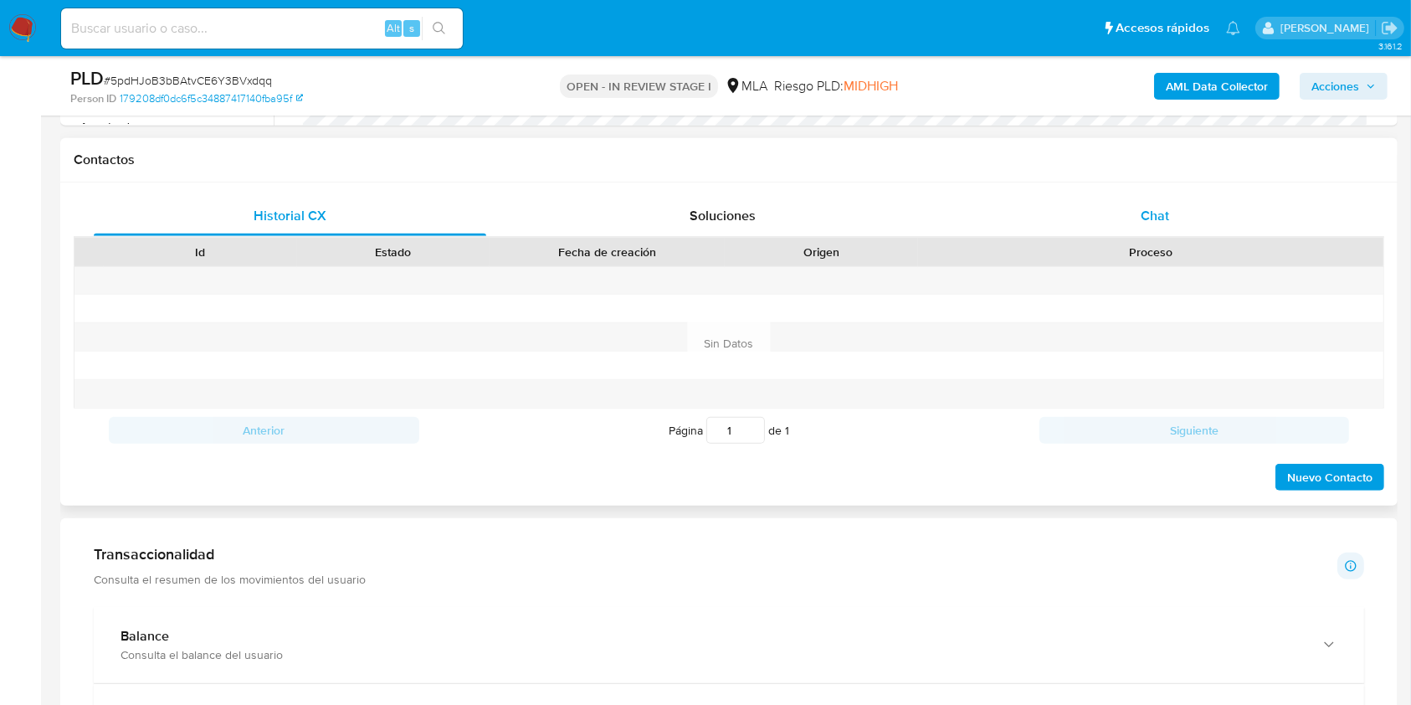
click at [1137, 202] on div "Chat" at bounding box center [1155, 216] width 393 height 40
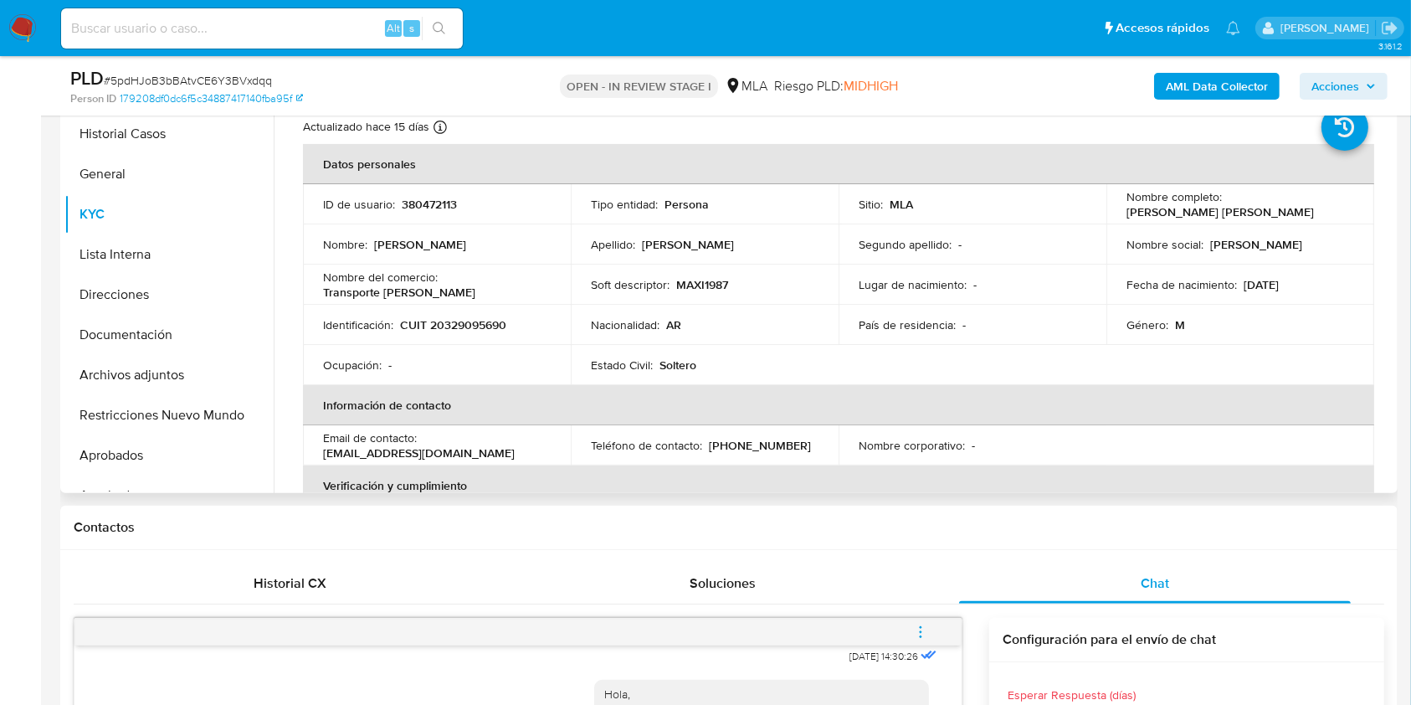
scroll to position [237, 0]
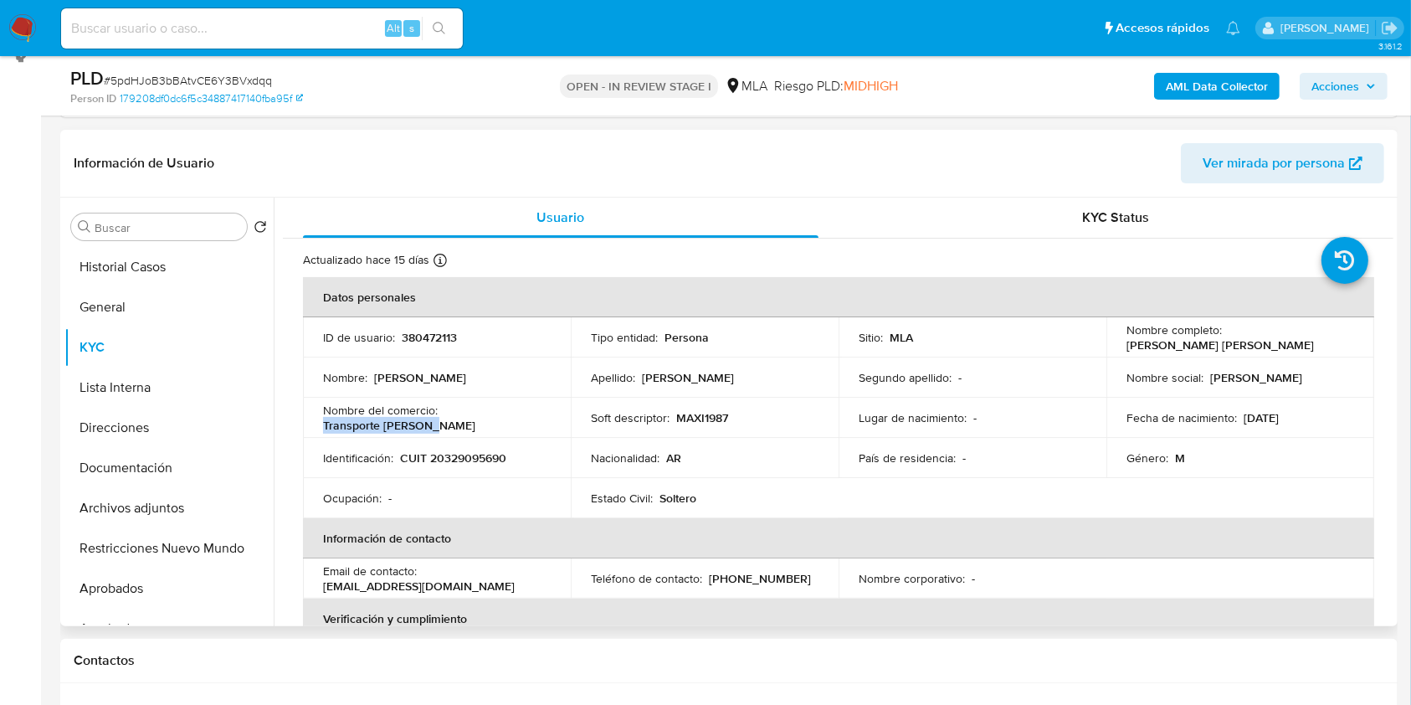
drag, startPoint x: 392, startPoint y: 423, endPoint x: 320, endPoint y: 424, distance: 72.0
click at [320, 424] on td "Nombre del comercio : [PERSON_NAME]" at bounding box center [437, 418] width 268 height 40
copy p "Transporte [PERSON_NAME]"
drag, startPoint x: 167, startPoint y: 459, endPoint x: 159, endPoint y: 440, distance: 21.0
click at [167, 459] on button "Documentación" at bounding box center [168, 468] width 209 height 40
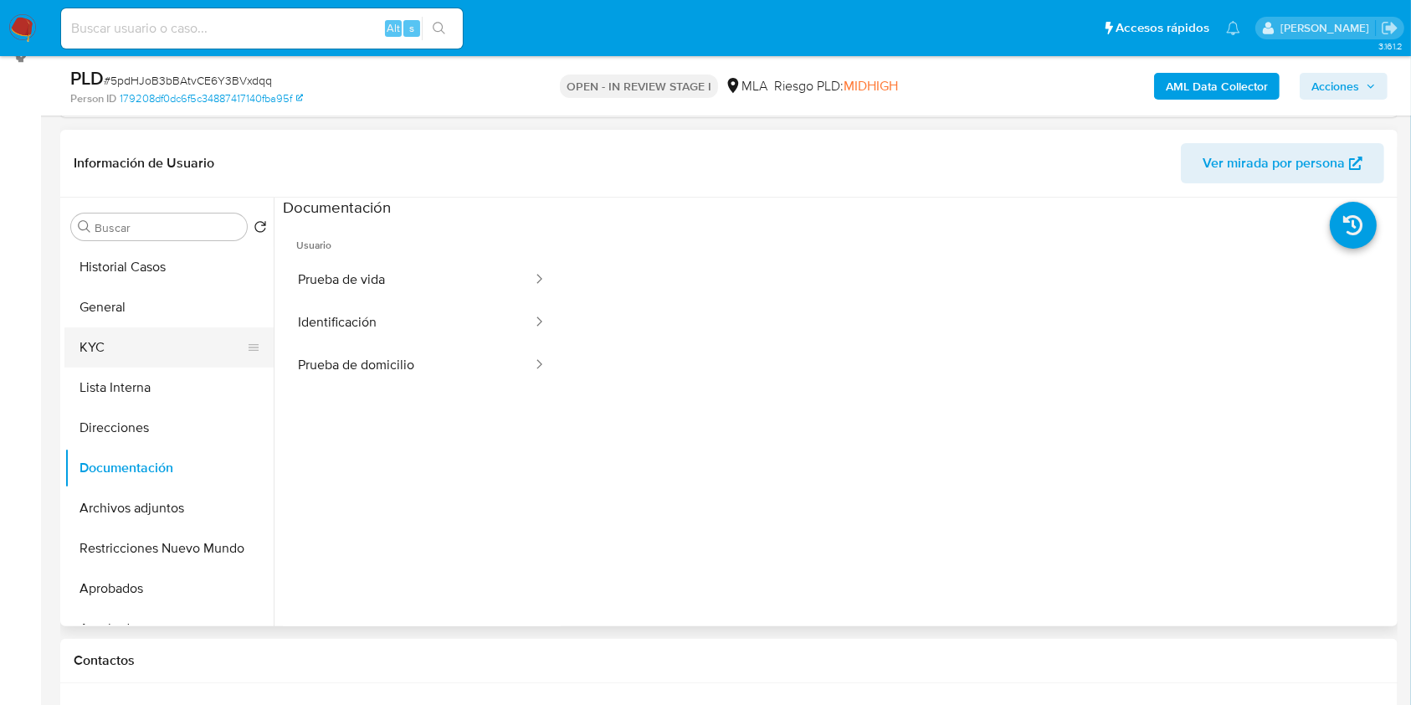
click at [146, 340] on button "KYC" at bounding box center [162, 347] width 196 height 40
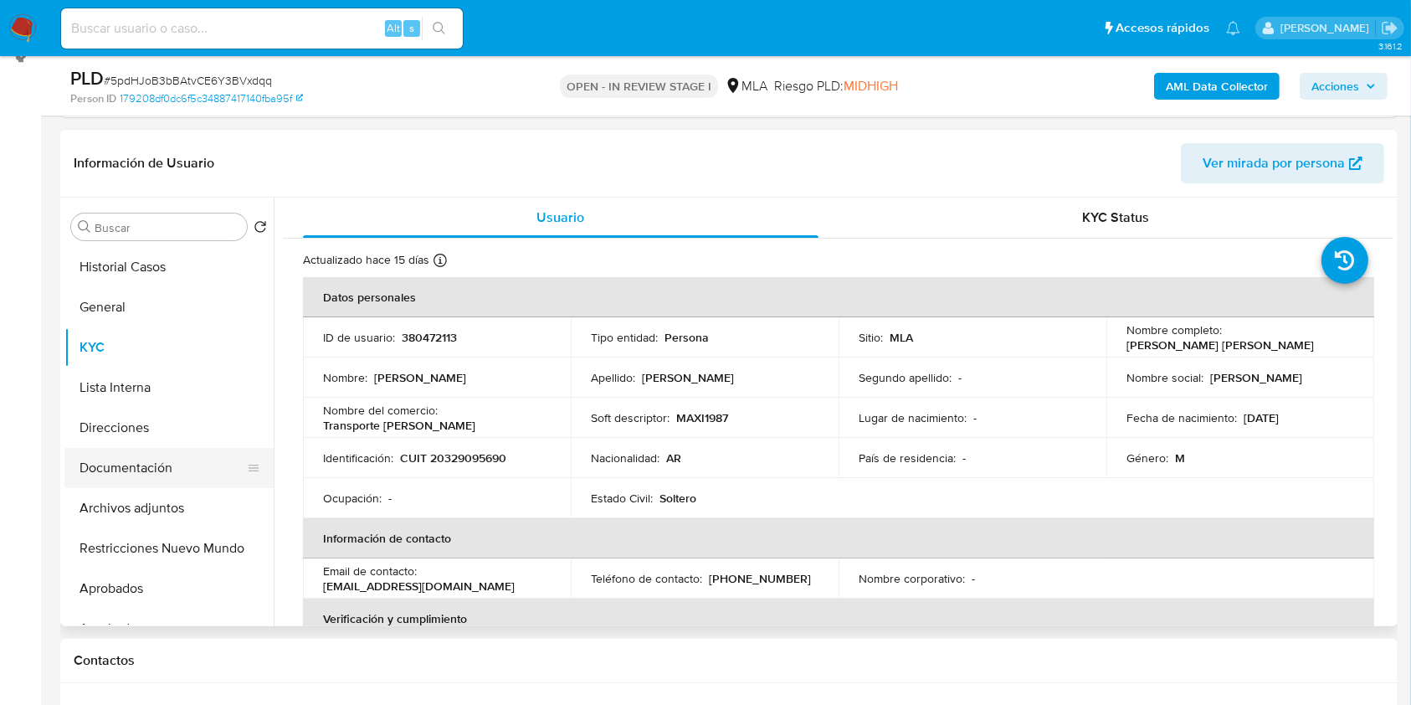
click at [180, 484] on button "Documentación" at bounding box center [162, 468] width 196 height 40
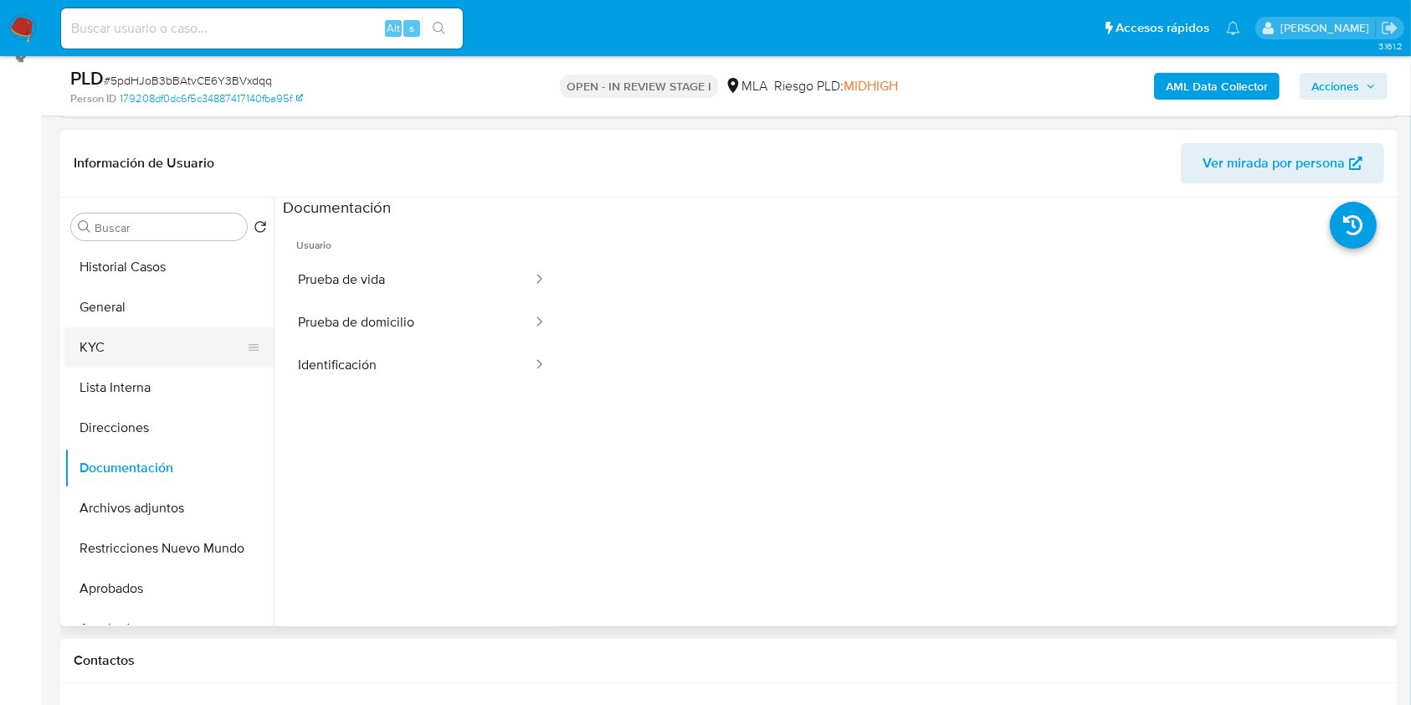
click at [107, 357] on button "KYC" at bounding box center [162, 347] width 196 height 40
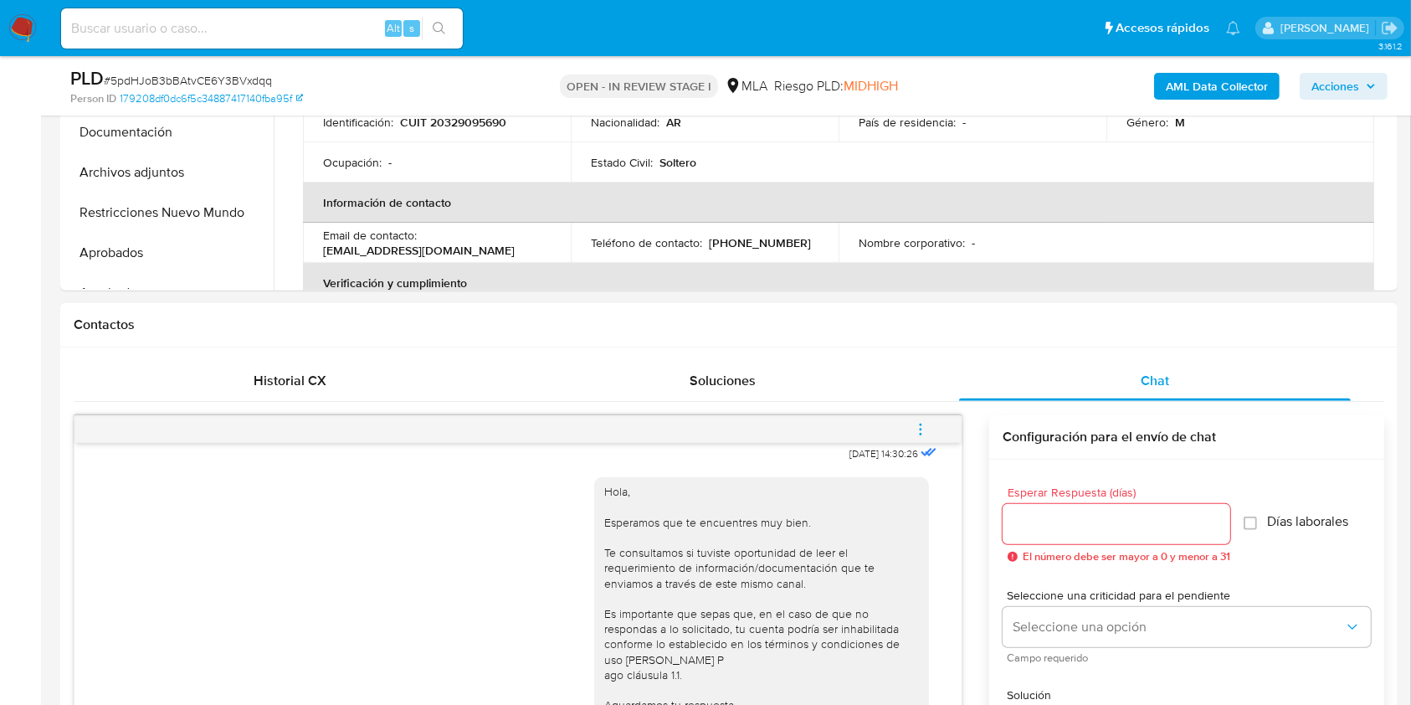
scroll to position [683, 0]
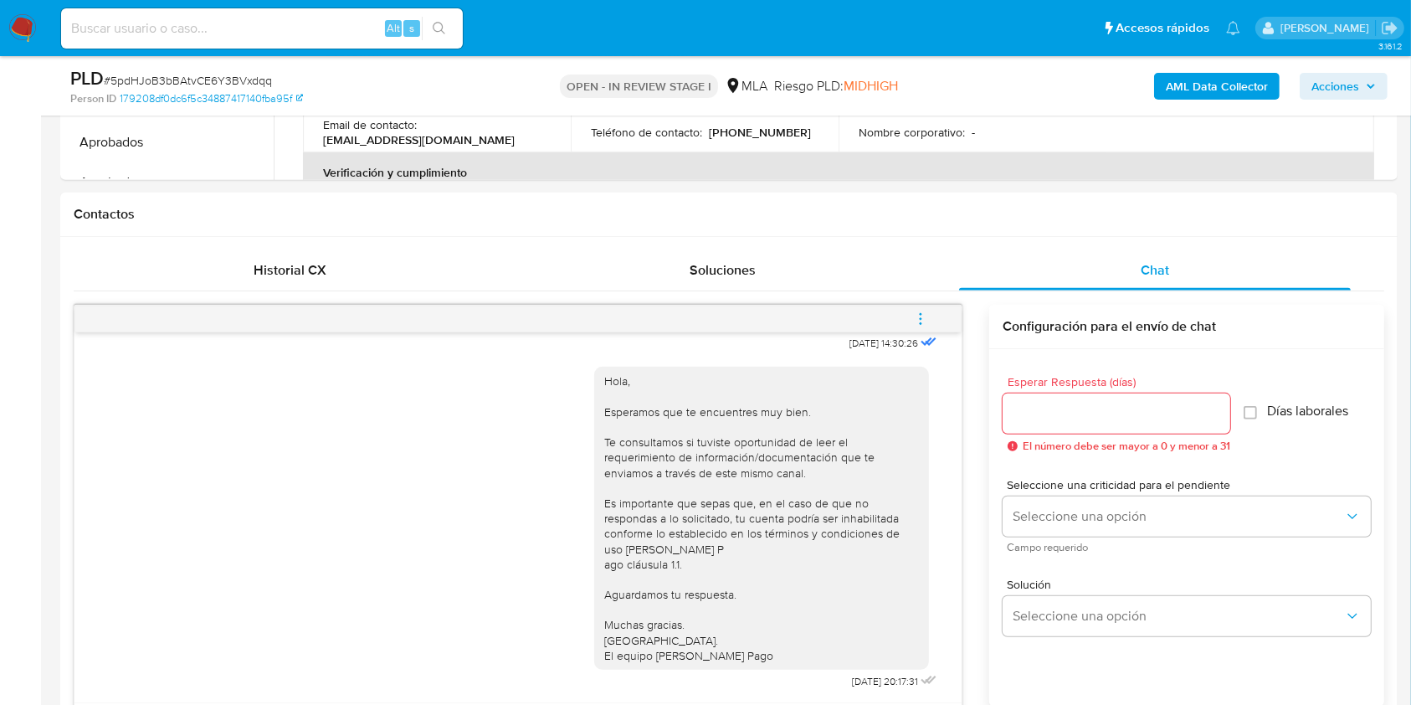
drag, startPoint x: 903, startPoint y: 316, endPoint x: 865, endPoint y: 304, distance: 40.5
click at [903, 316] on button "menu-action" at bounding box center [920, 319] width 55 height 40
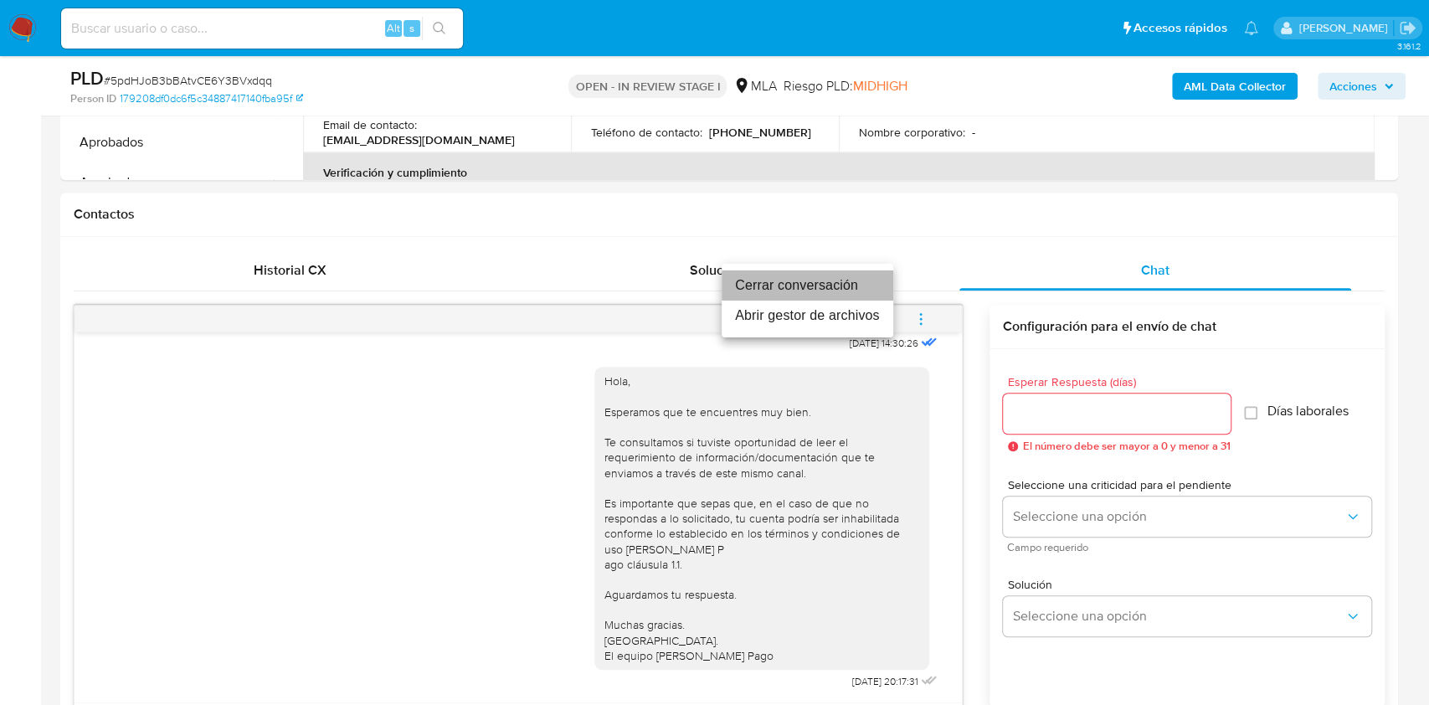
click at [777, 271] on li "Cerrar conversación" at bounding box center [807, 285] width 172 height 30
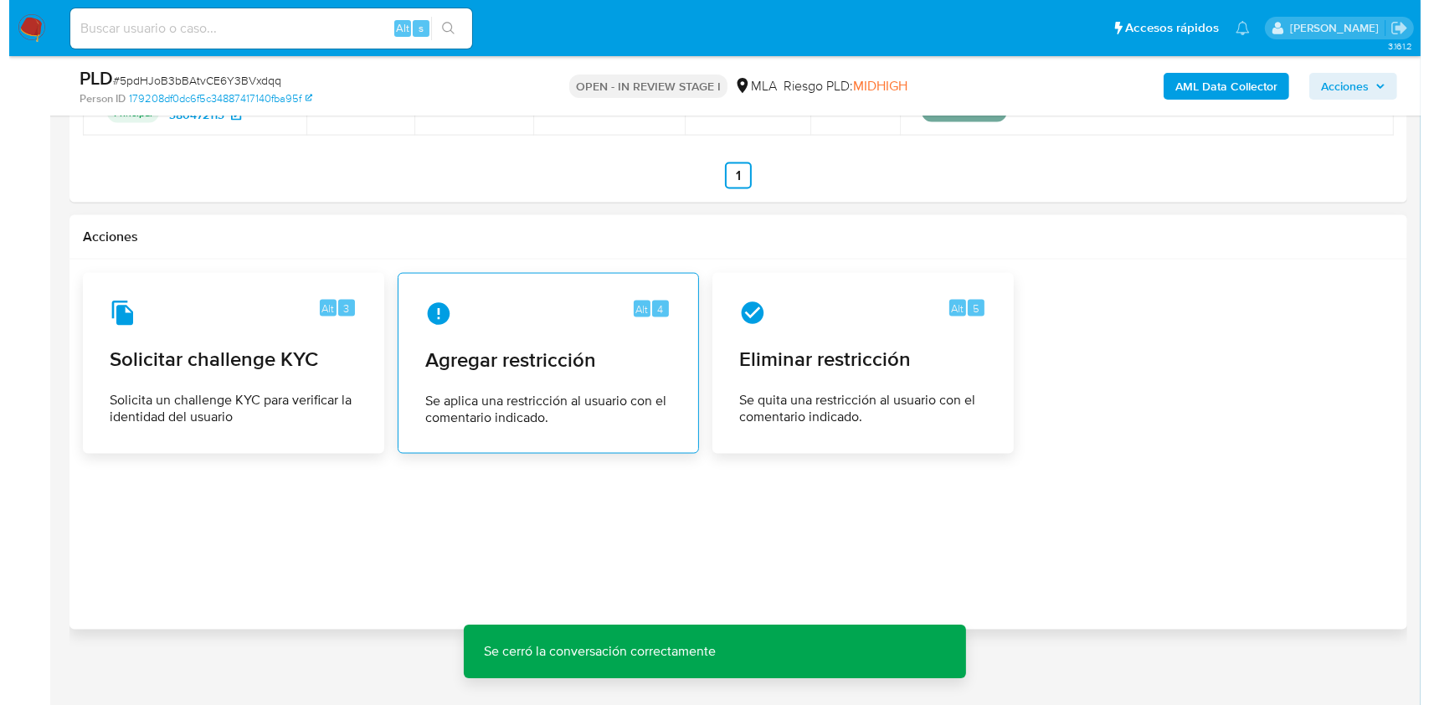
scroll to position [2593, 0]
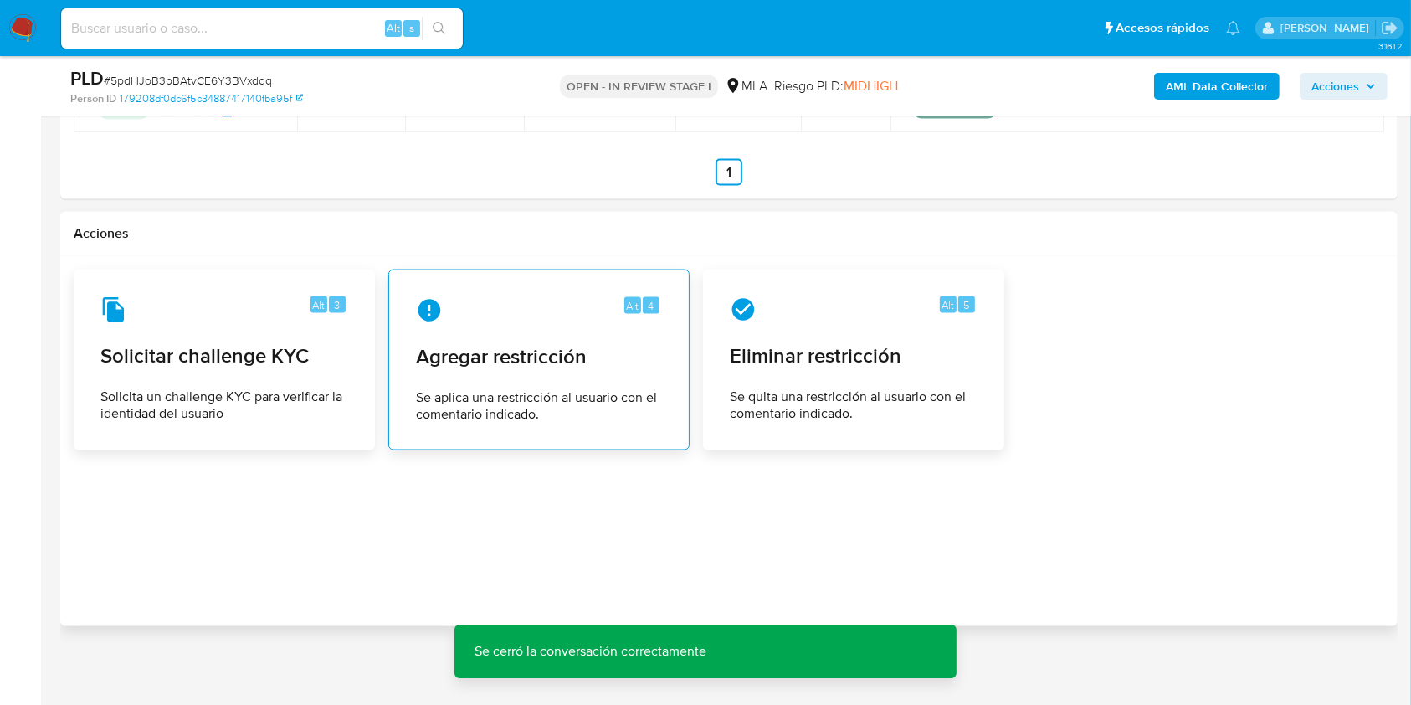
click at [453, 395] on span "Se aplica una restricción al usuario con el comentario indicado." at bounding box center [539, 405] width 246 height 33
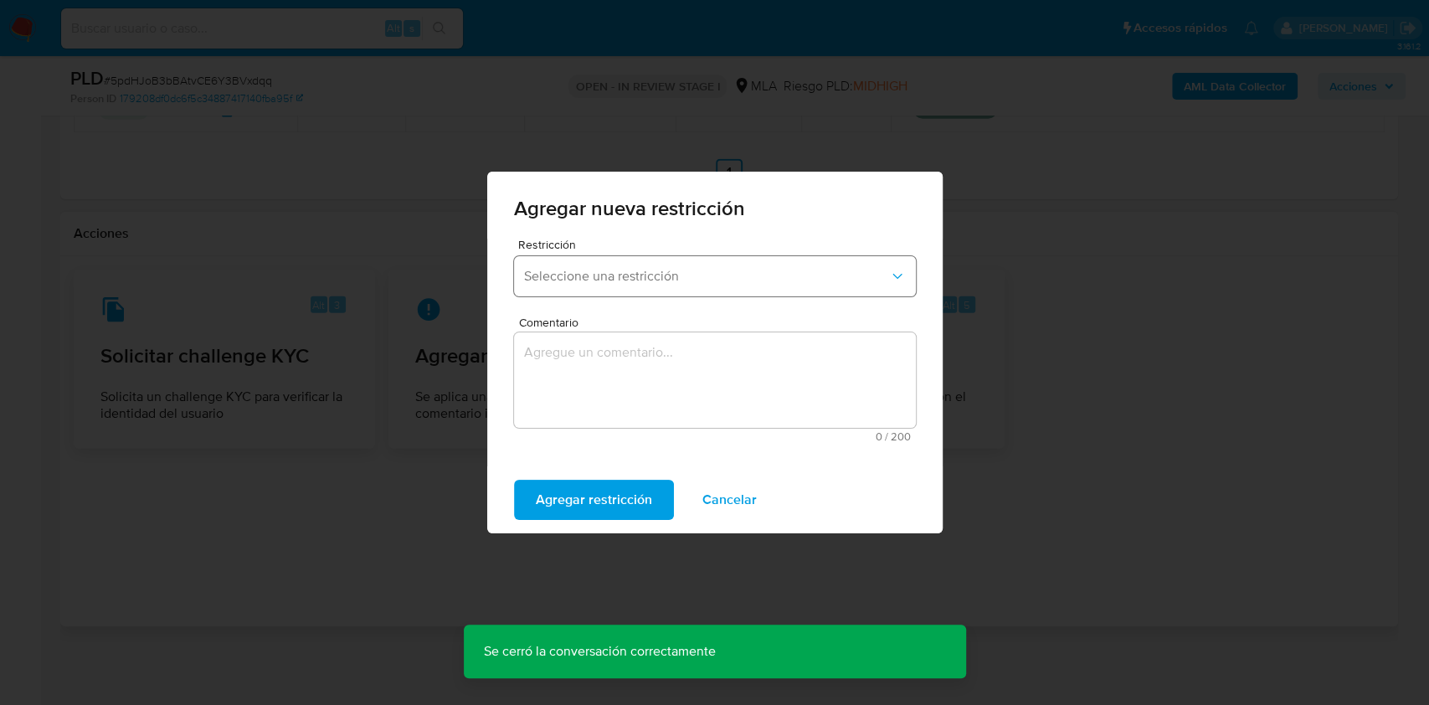
click at [649, 275] on span "Seleccione una restricción" at bounding box center [706, 276] width 365 height 17
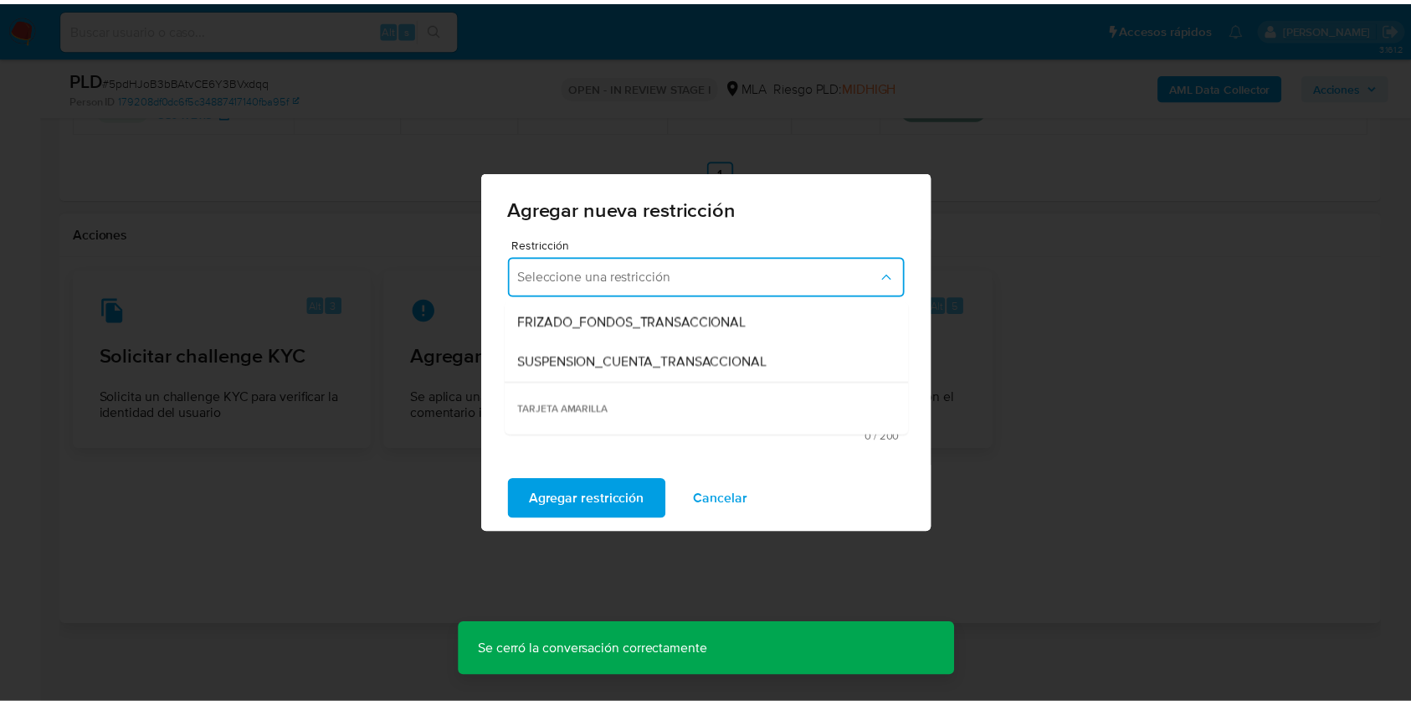
scroll to position [211, 0]
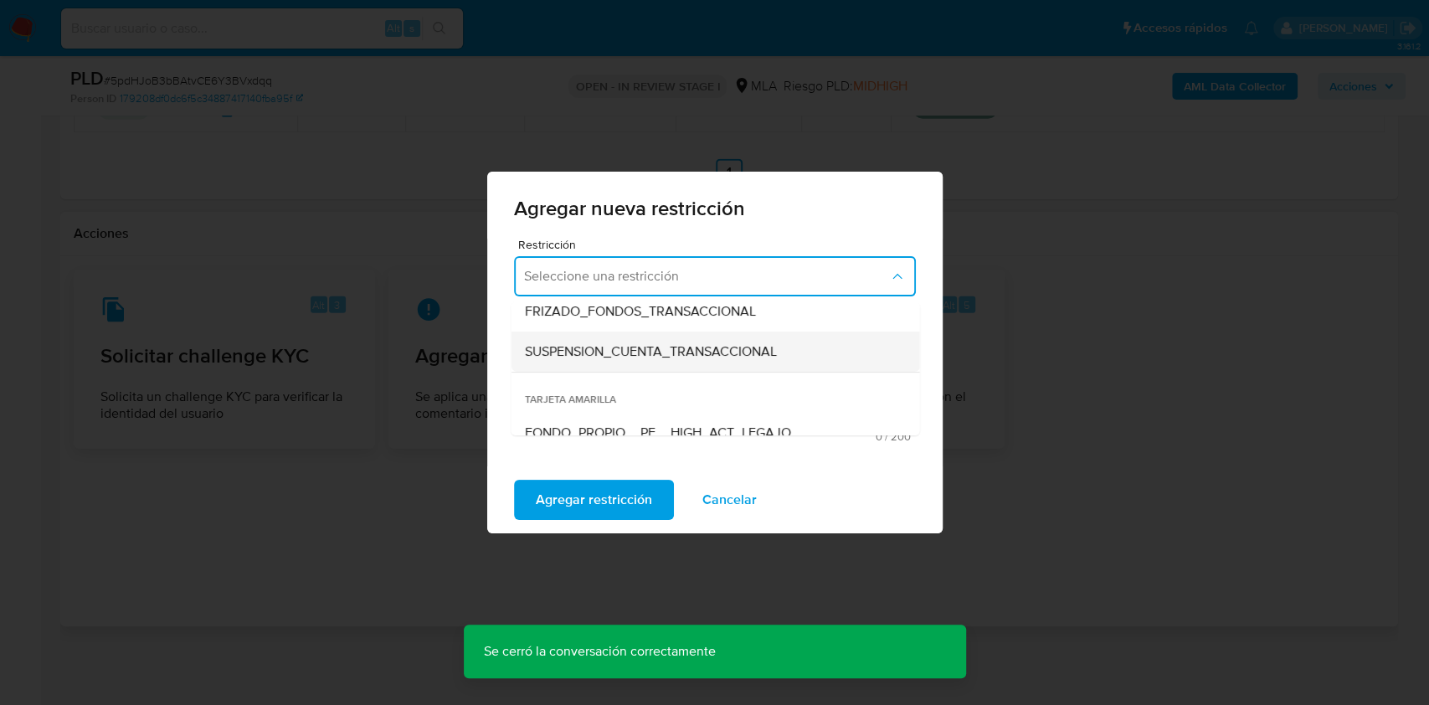
click at [828, 357] on div "SUSPENSION_CUENTA_TRANSACCIONAL" at bounding box center [710, 351] width 372 height 40
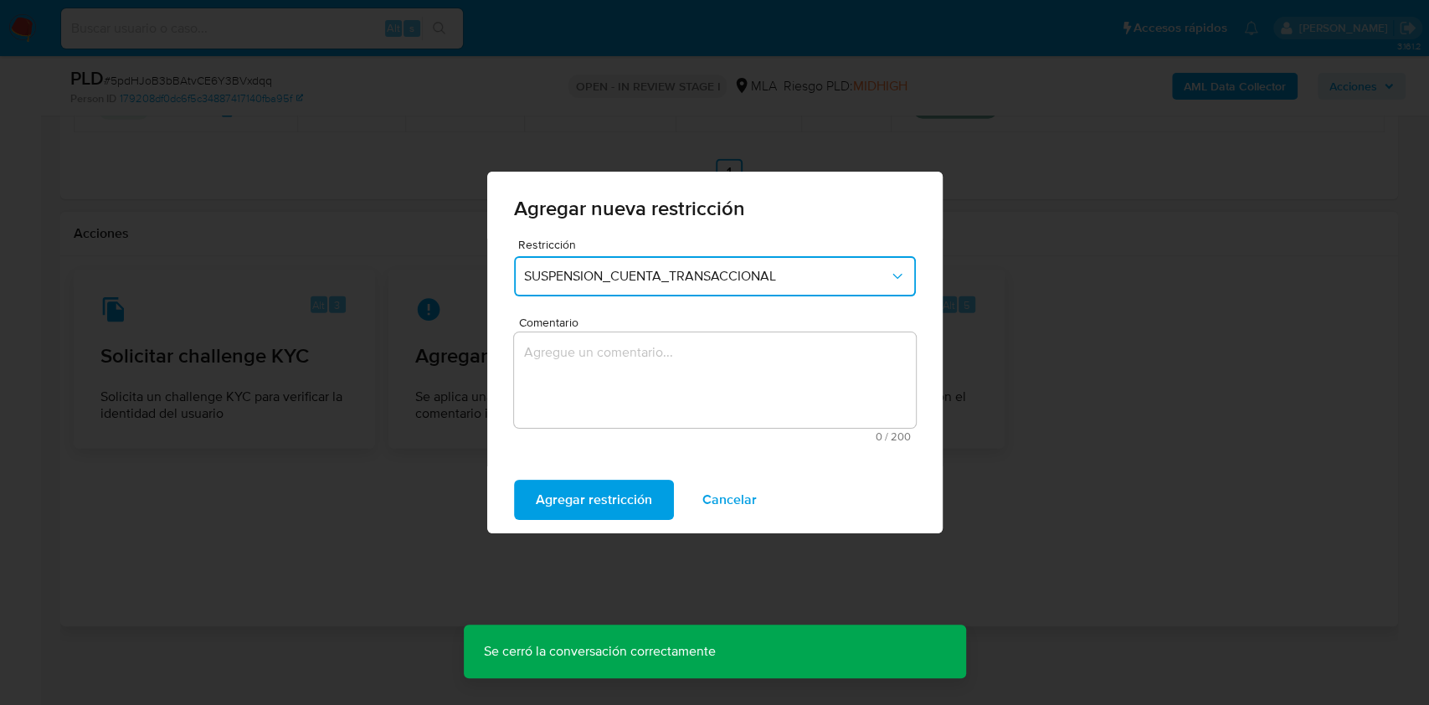
click at [757, 377] on textarea "Comentario" at bounding box center [715, 379] width 402 height 95
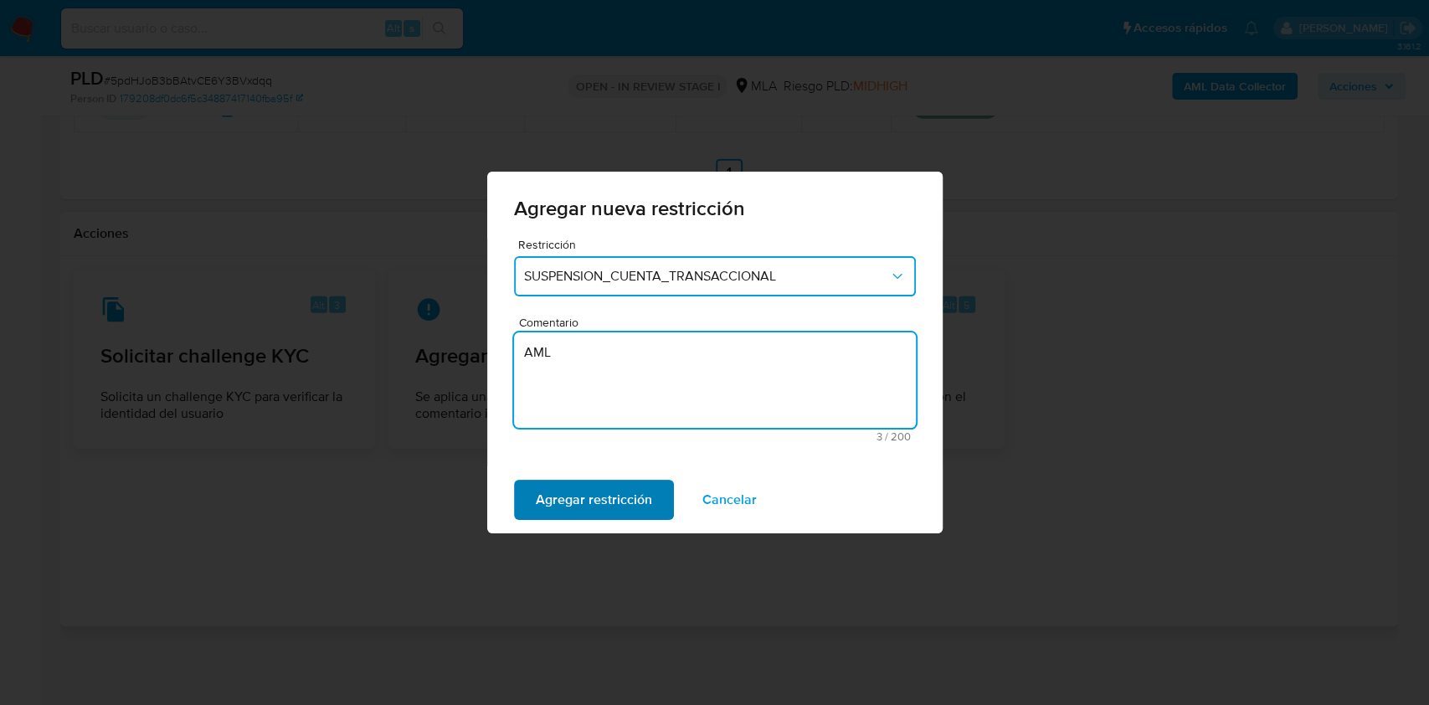
type textarea "AML"
click at [620, 501] on span "Agregar restricción" at bounding box center [594, 499] width 116 height 37
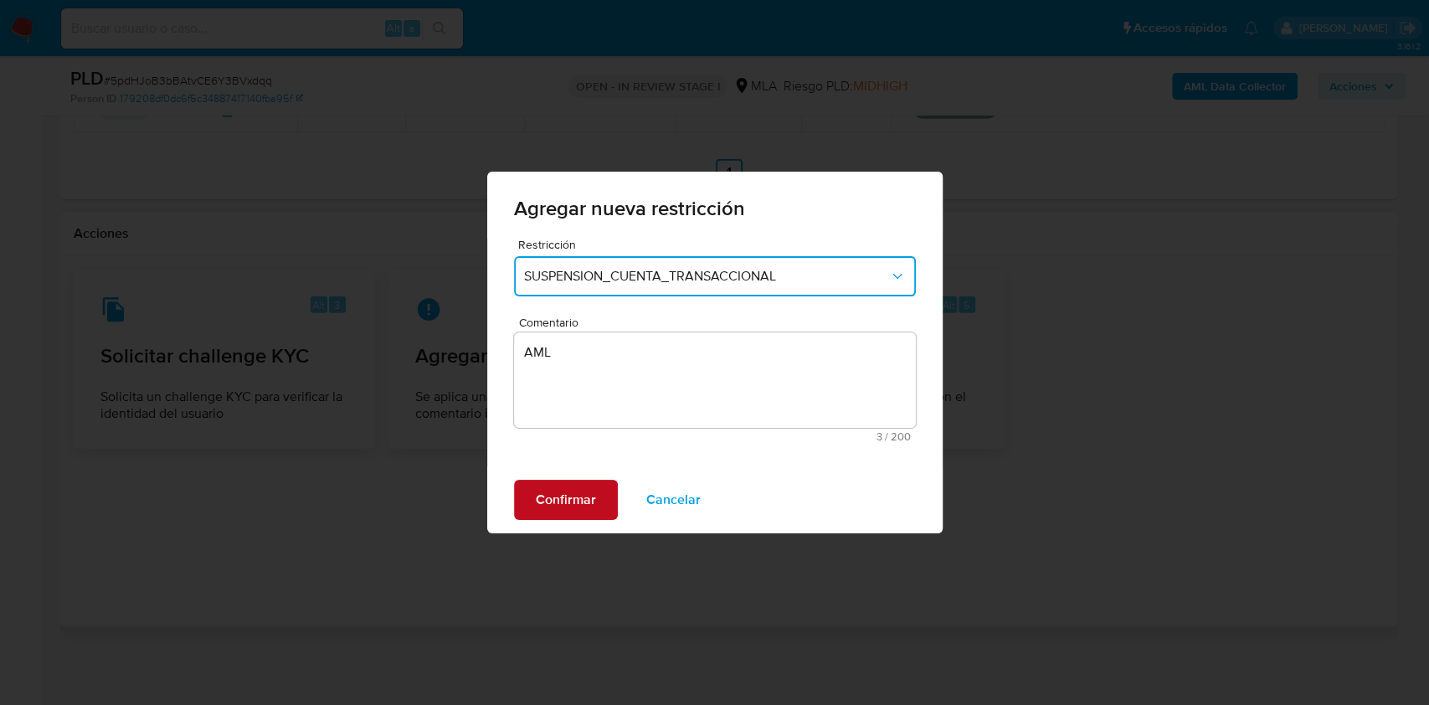
click at [558, 490] on span "Confirmar" at bounding box center [566, 499] width 60 height 37
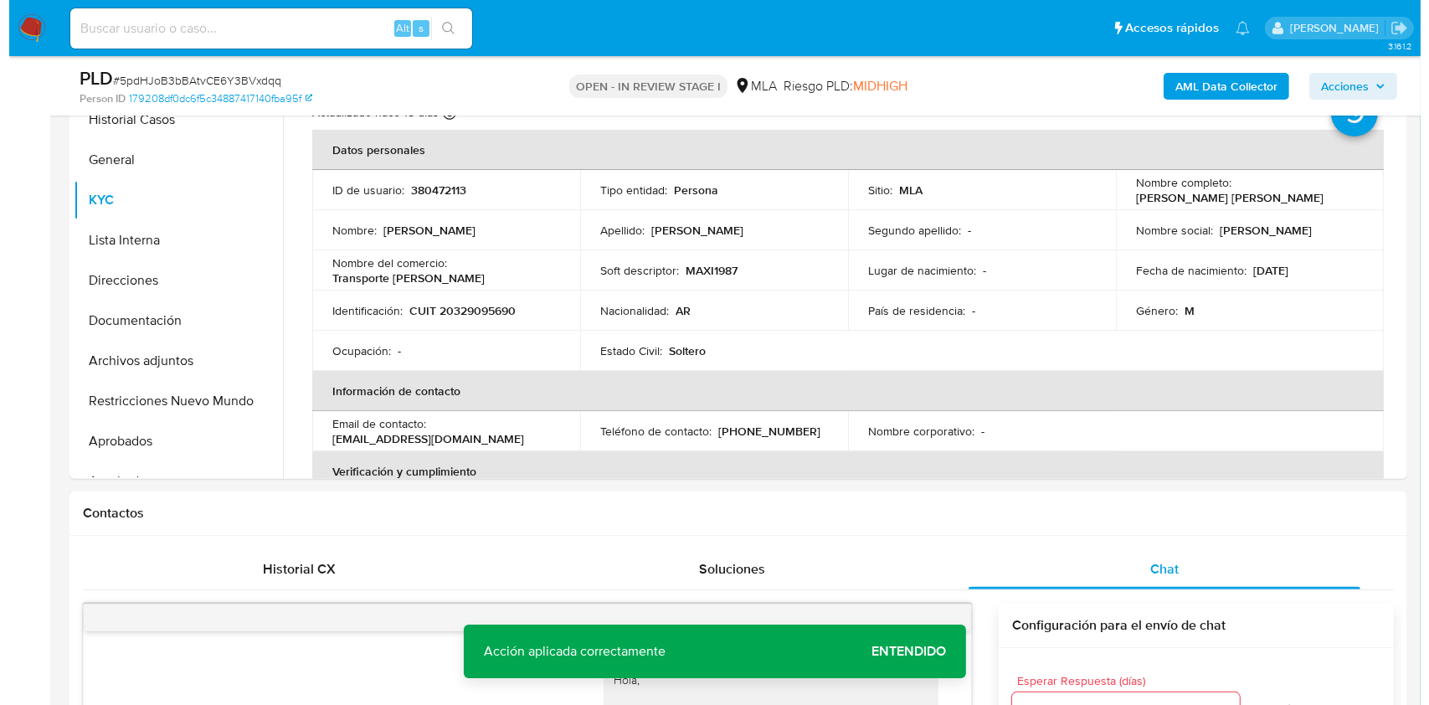
scroll to position [336, 0]
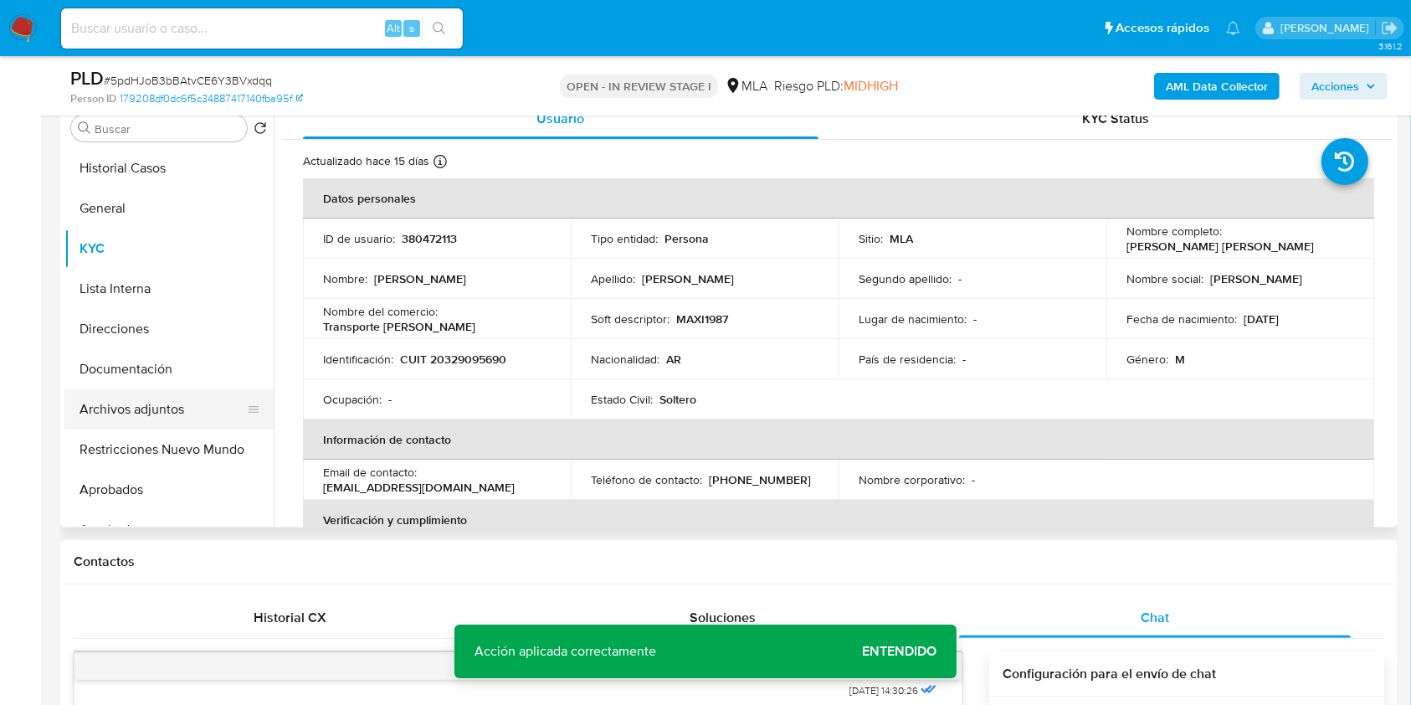
click at [161, 425] on button "Archivos adjuntos" at bounding box center [162, 409] width 196 height 40
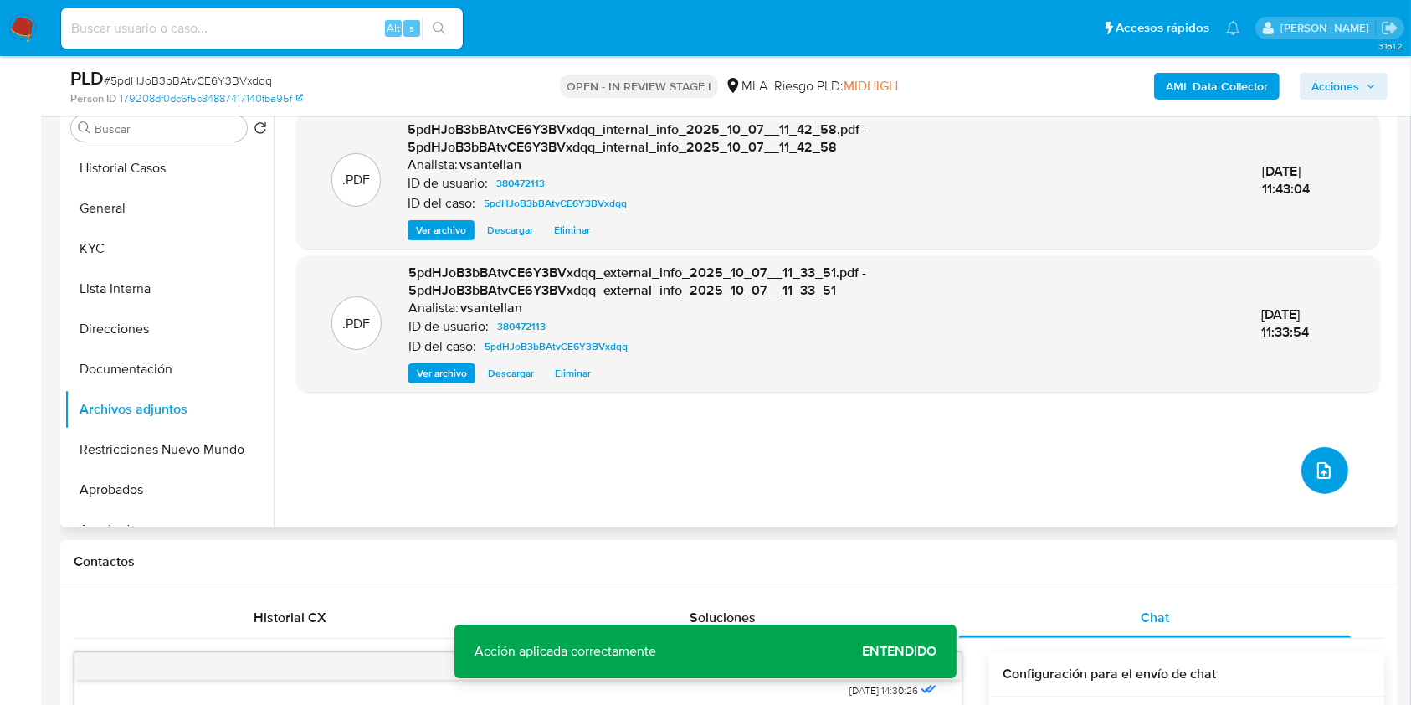
click at [1314, 472] on icon "upload-file" at bounding box center [1324, 470] width 20 height 20
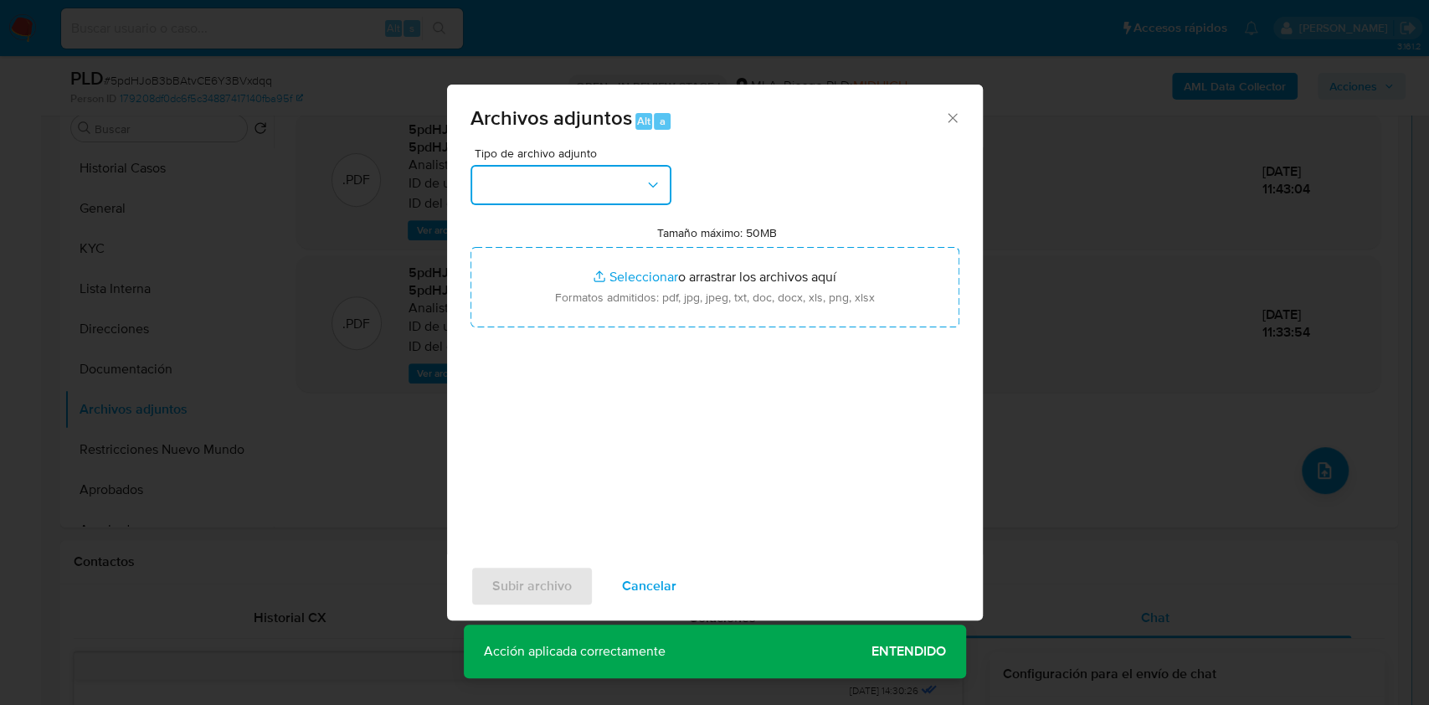
click at [546, 177] on button "button" at bounding box center [570, 185] width 201 height 40
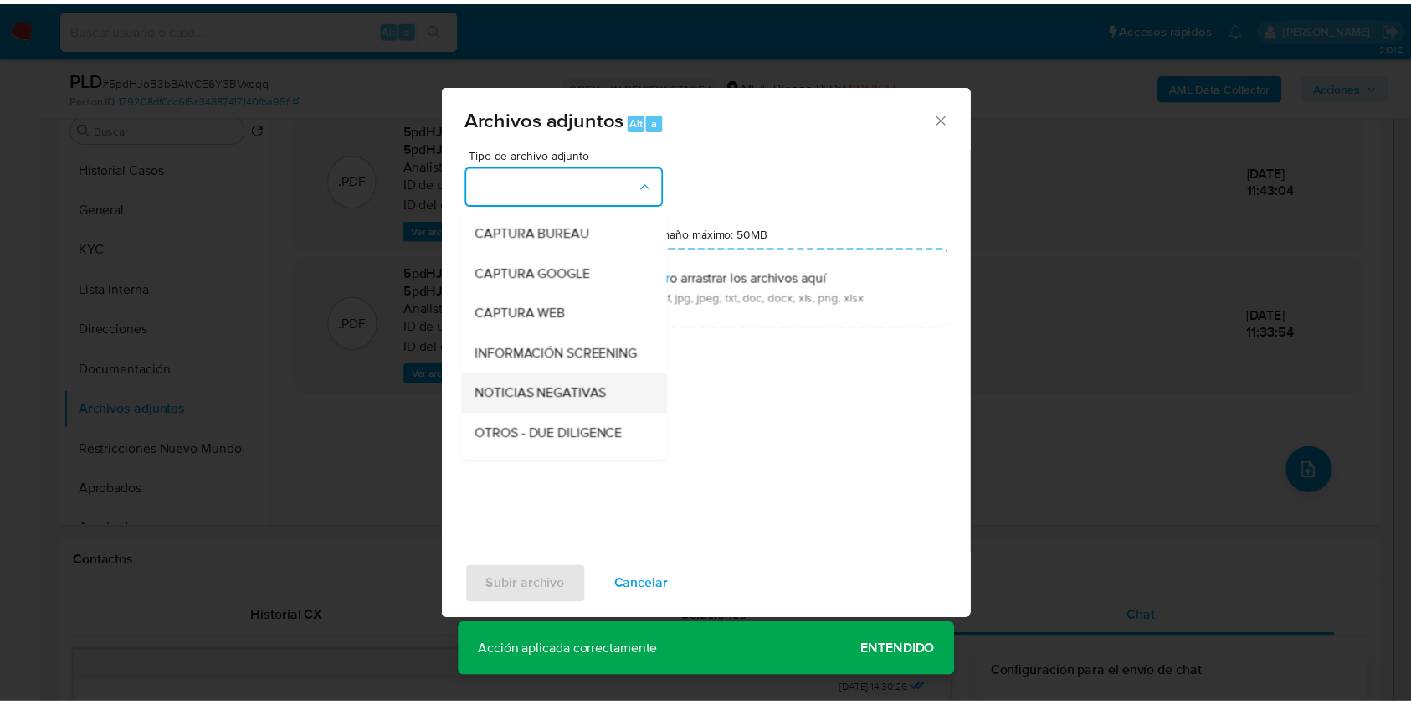
scroll to position [111, 0]
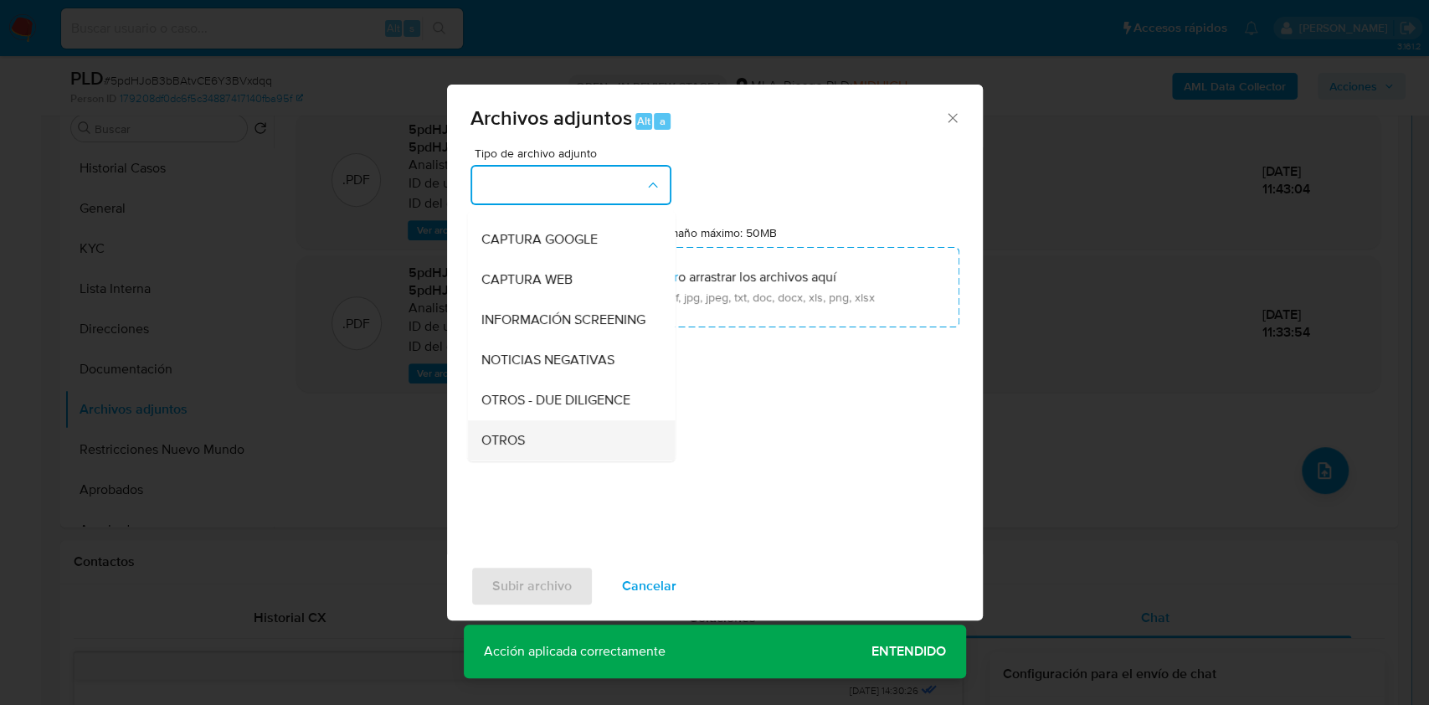
click at [536, 448] on div "OTROS" at bounding box center [565, 440] width 171 height 40
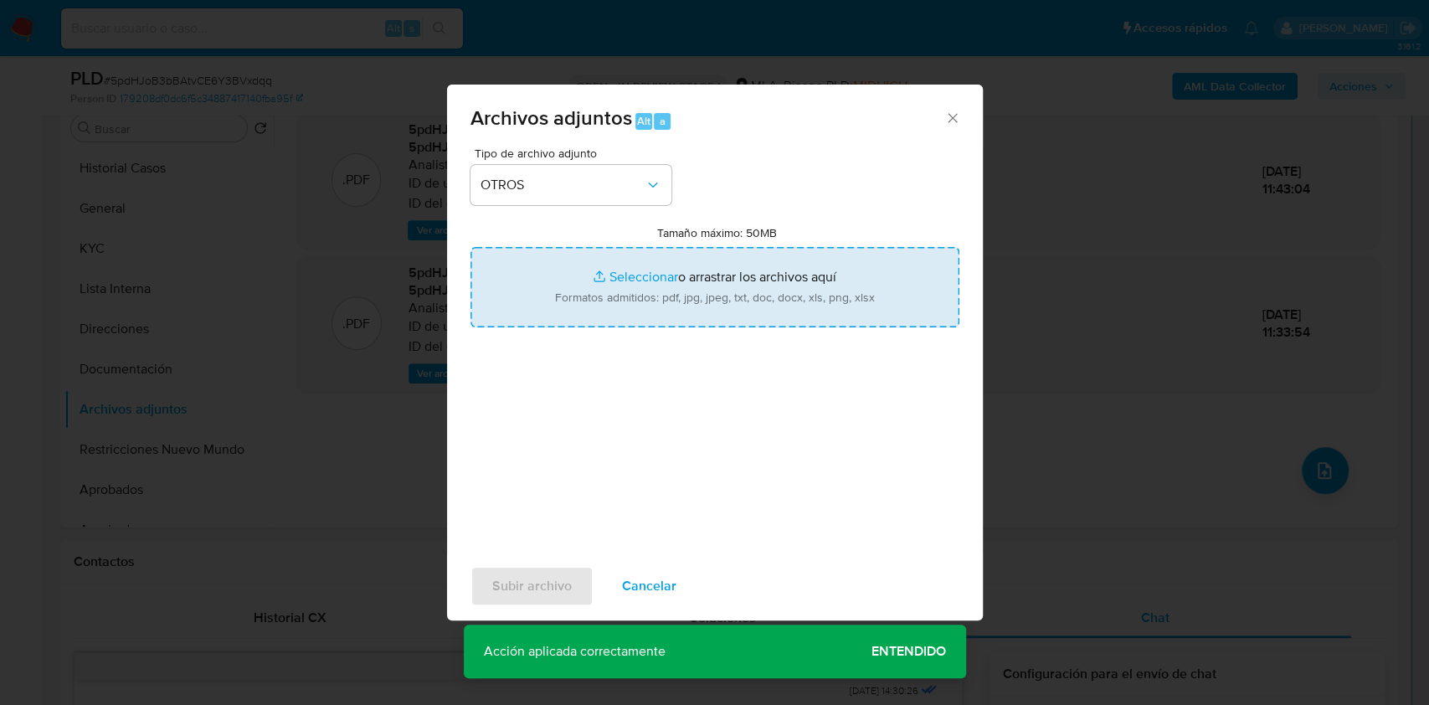
click at [573, 318] on input "Tamaño máximo: 50MB Seleccionar archivos" at bounding box center [714, 287] width 489 height 80
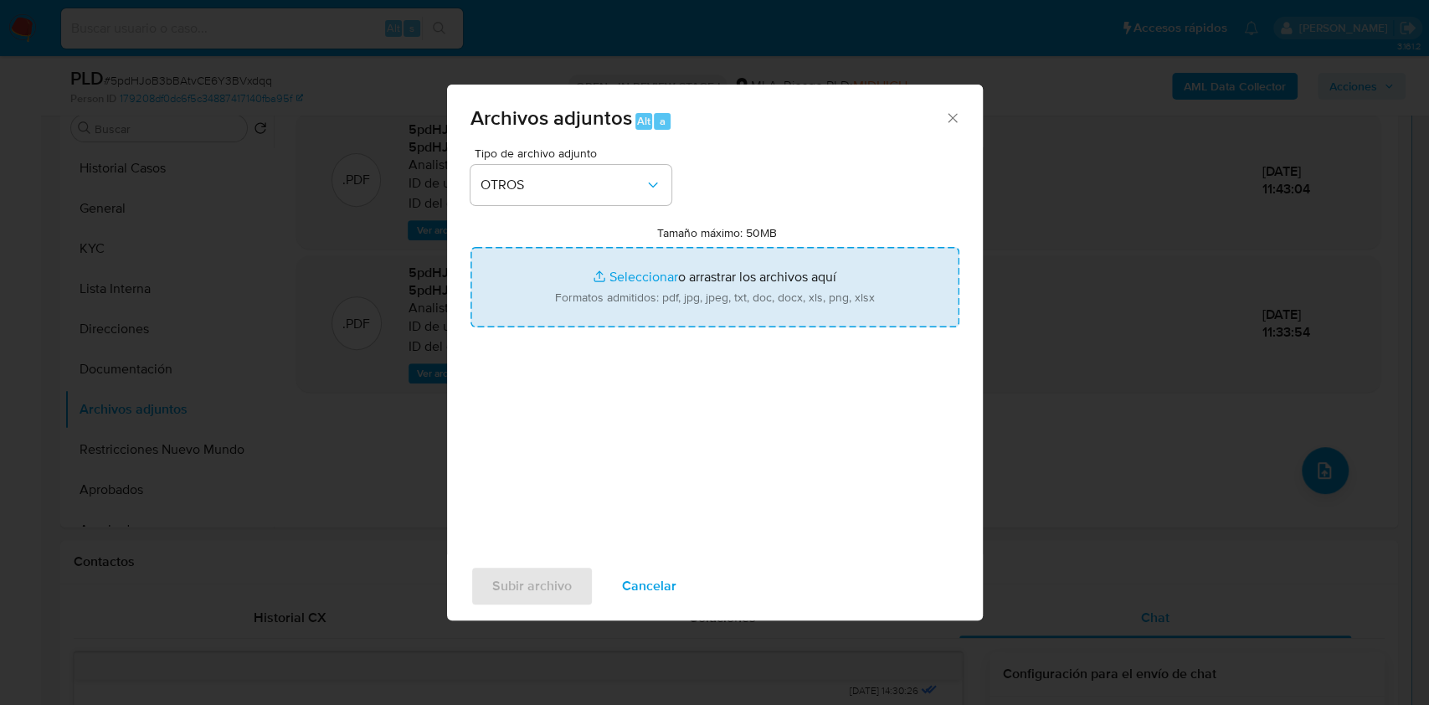
type input "C:\fakepath\Caselog 5pdHJoB3bBAtvCE6Y3BVxdqq_2025_09_17_19_37_38.docx"
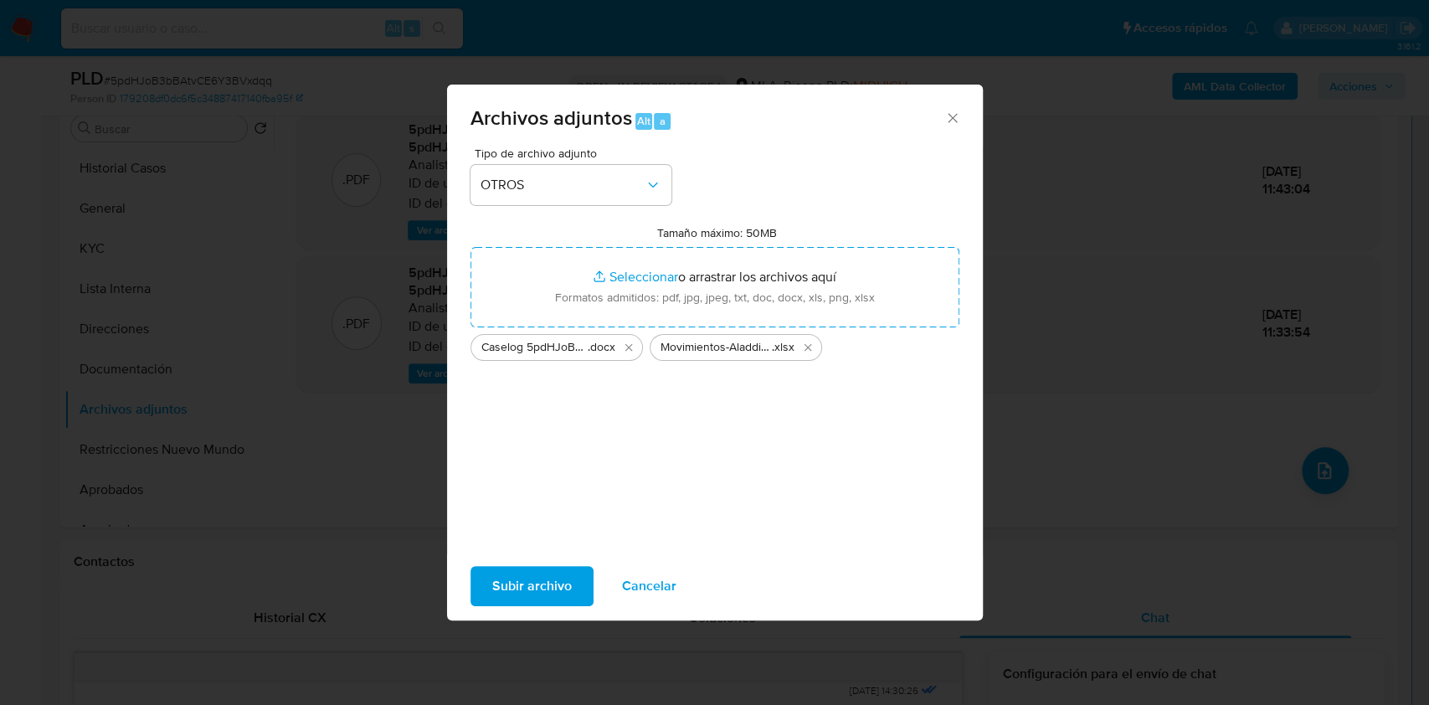
click at [552, 586] on span "Subir archivo" at bounding box center [532, 585] width 80 height 37
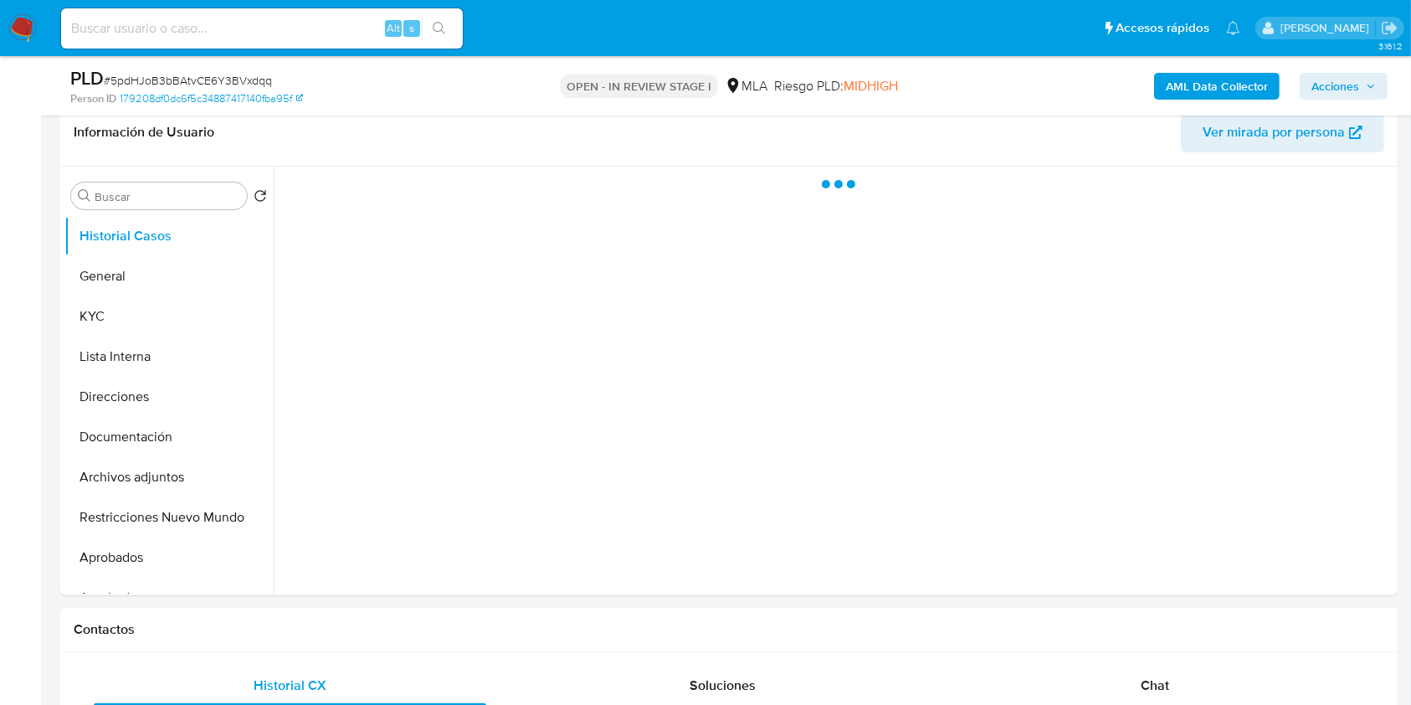
select select "10"
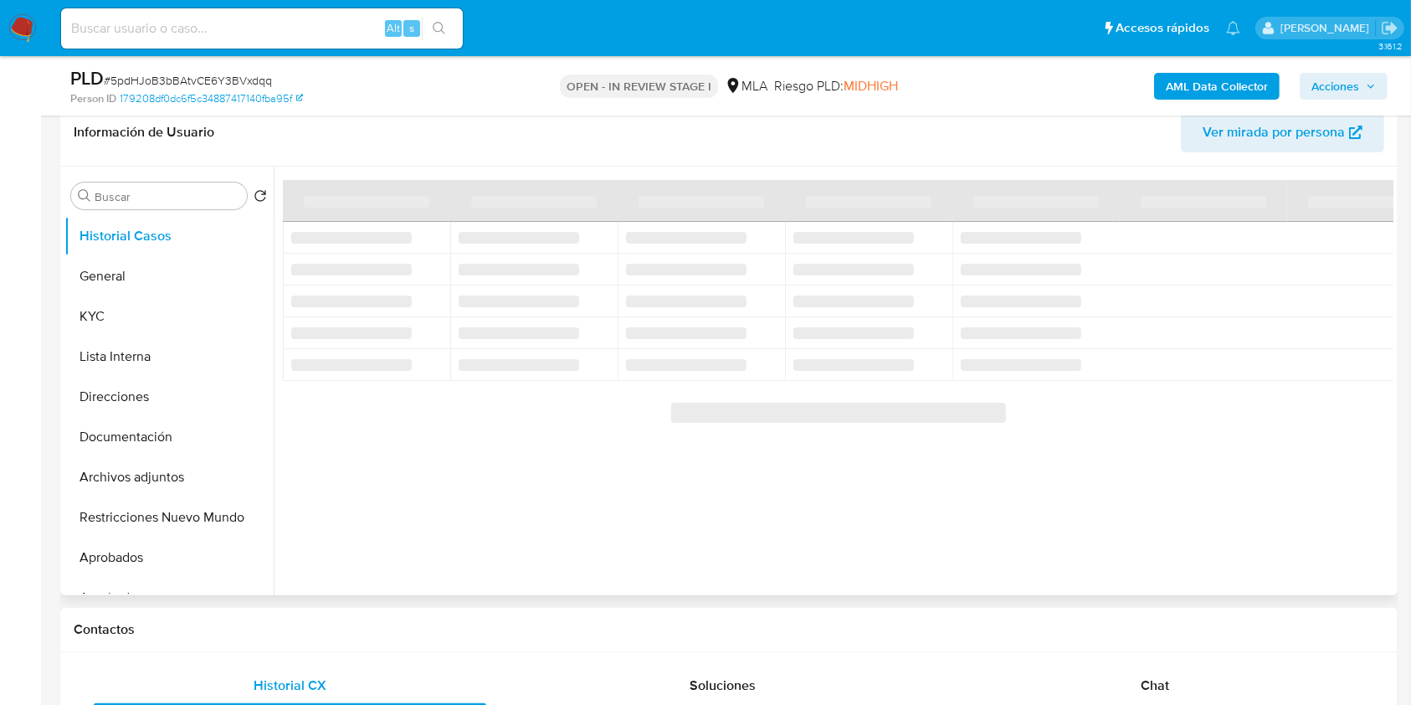
scroll to position [330, 0]
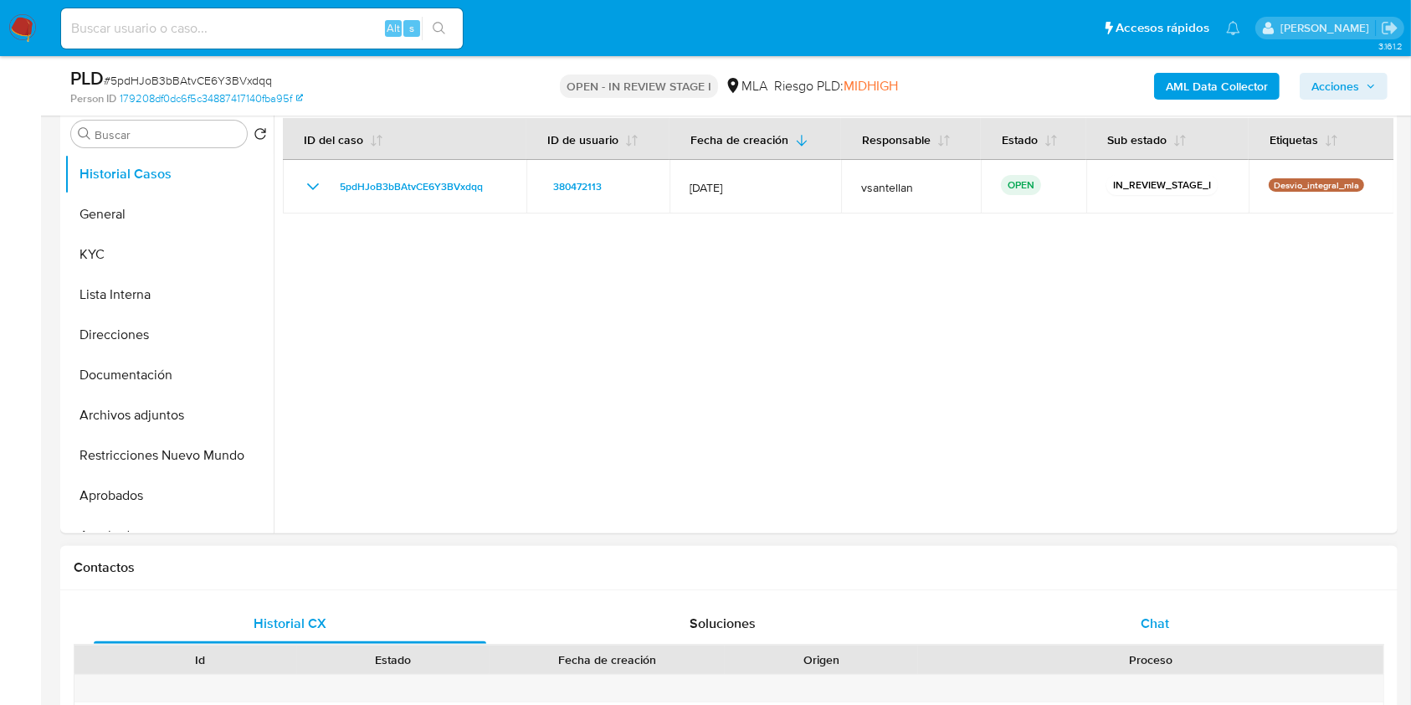
click at [1183, 621] on div "Chat" at bounding box center [1155, 623] width 393 height 40
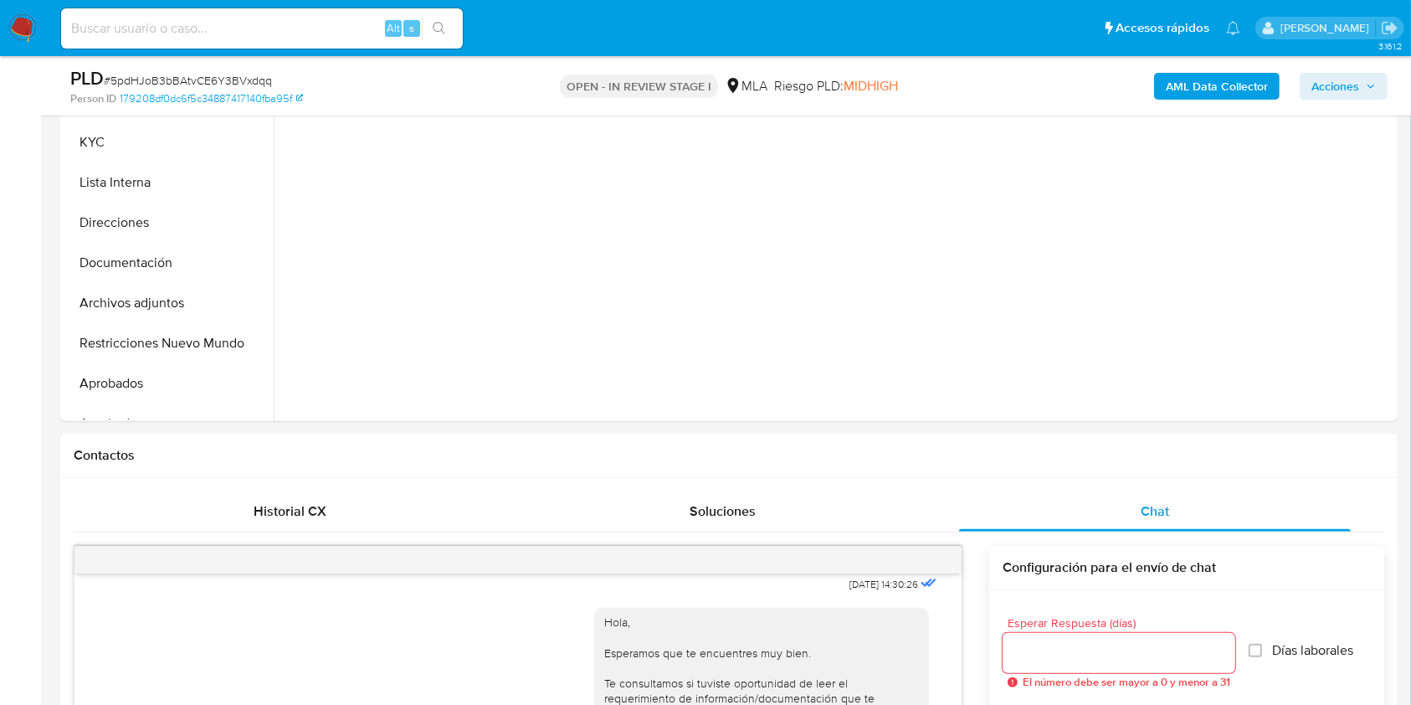
scroll to position [228, 0]
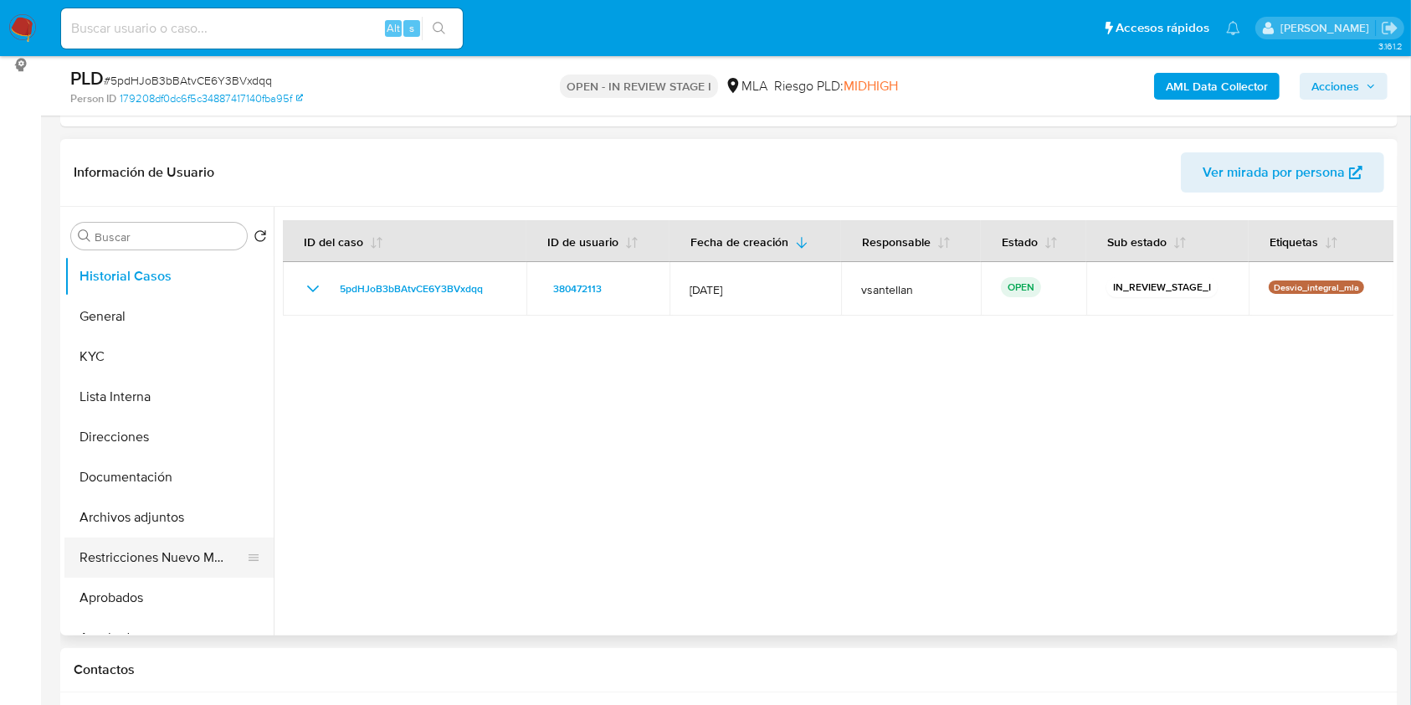
drag, startPoint x: 179, startPoint y: 547, endPoint x: 187, endPoint y: 550, distance: 8.7
click at [179, 548] on button "Restricciones Nuevo Mundo" at bounding box center [162, 557] width 196 height 40
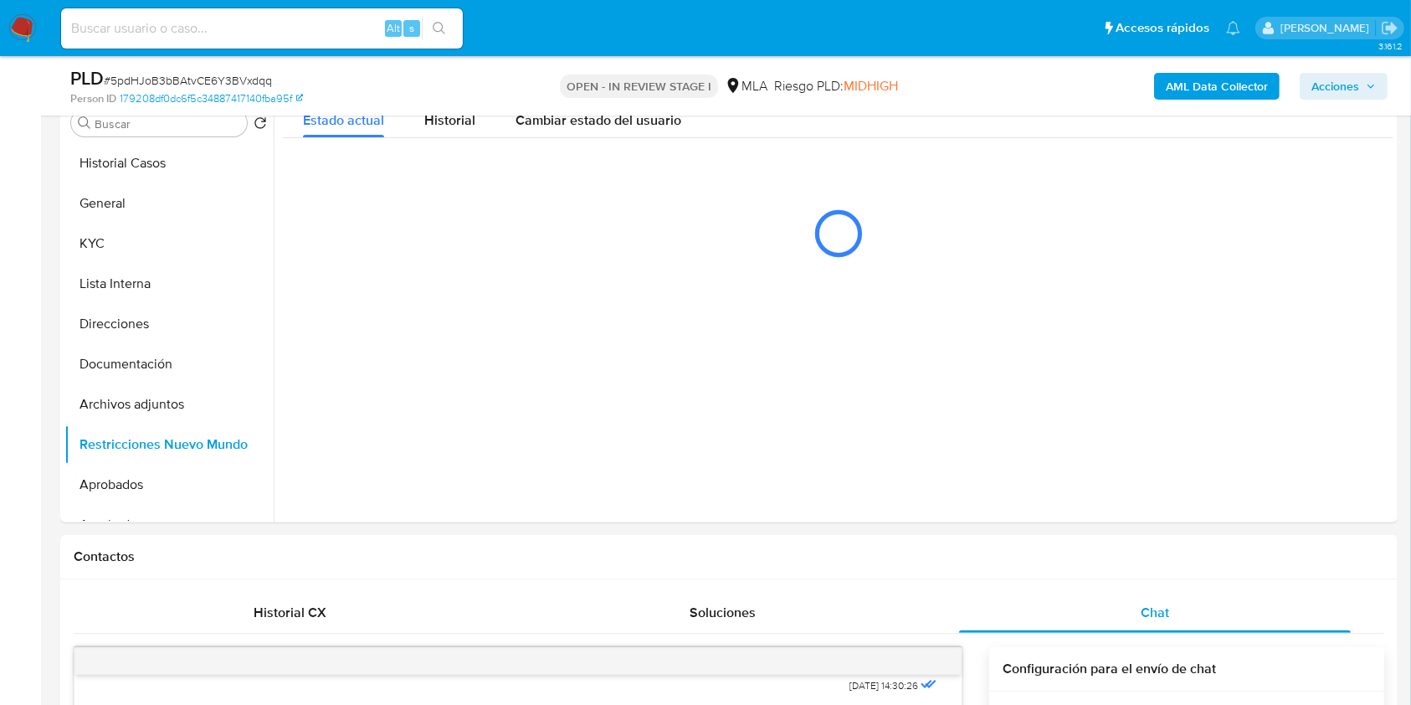
scroll to position [275, 0]
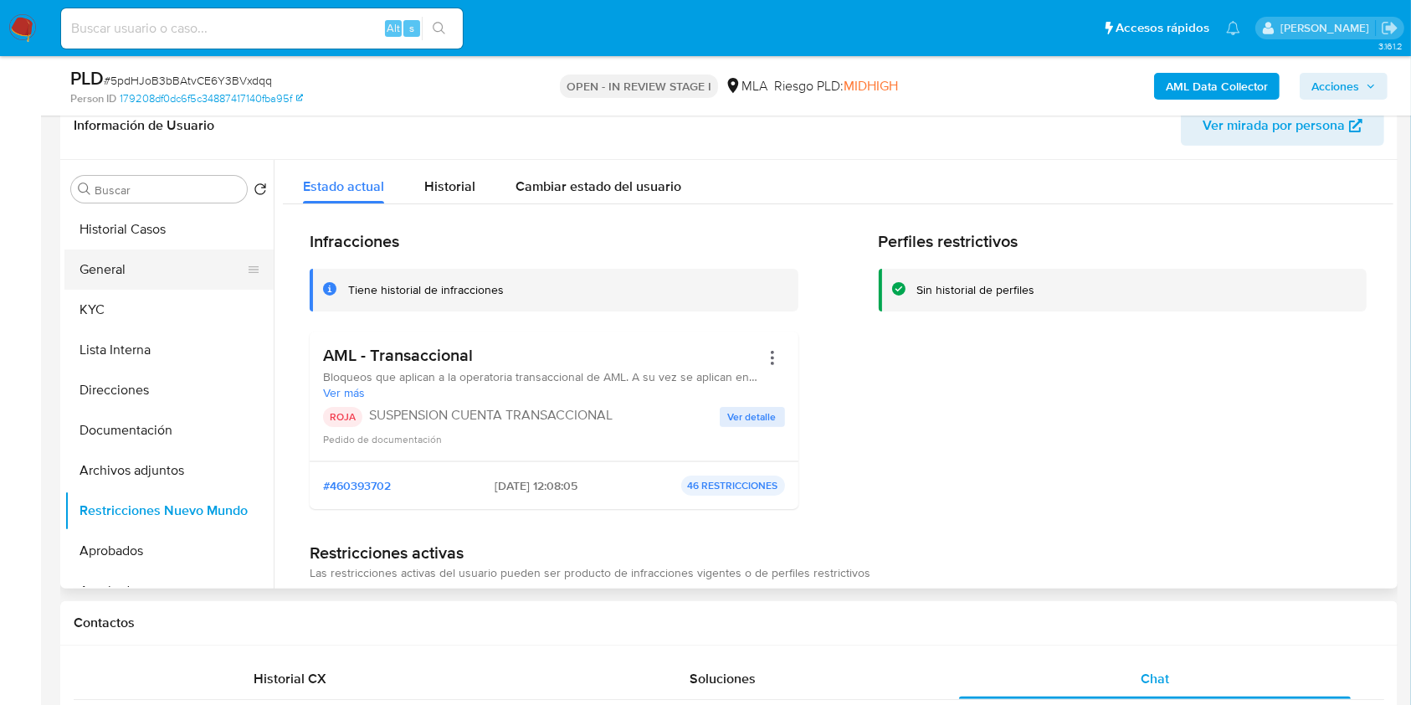
click at [87, 270] on button "General" at bounding box center [162, 269] width 196 height 40
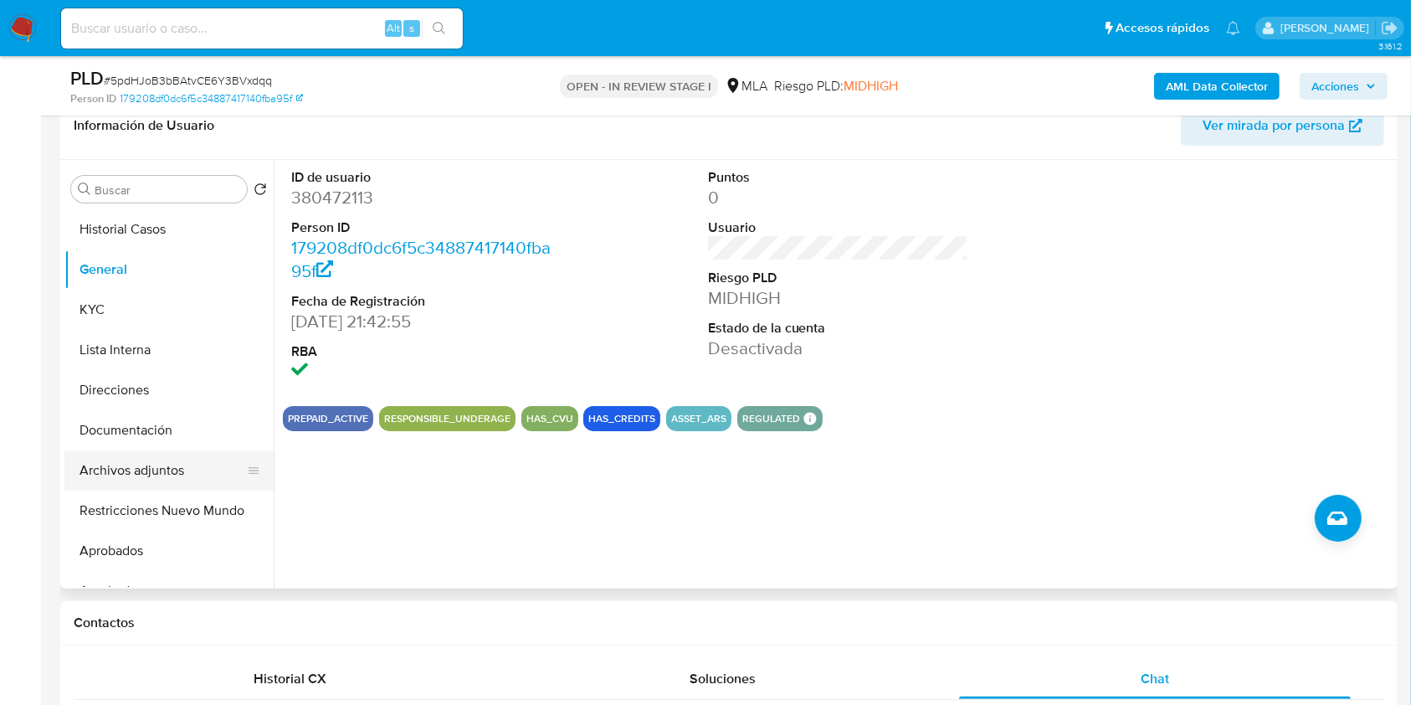
click at [167, 474] on button "Archivos adjuntos" at bounding box center [162, 470] width 196 height 40
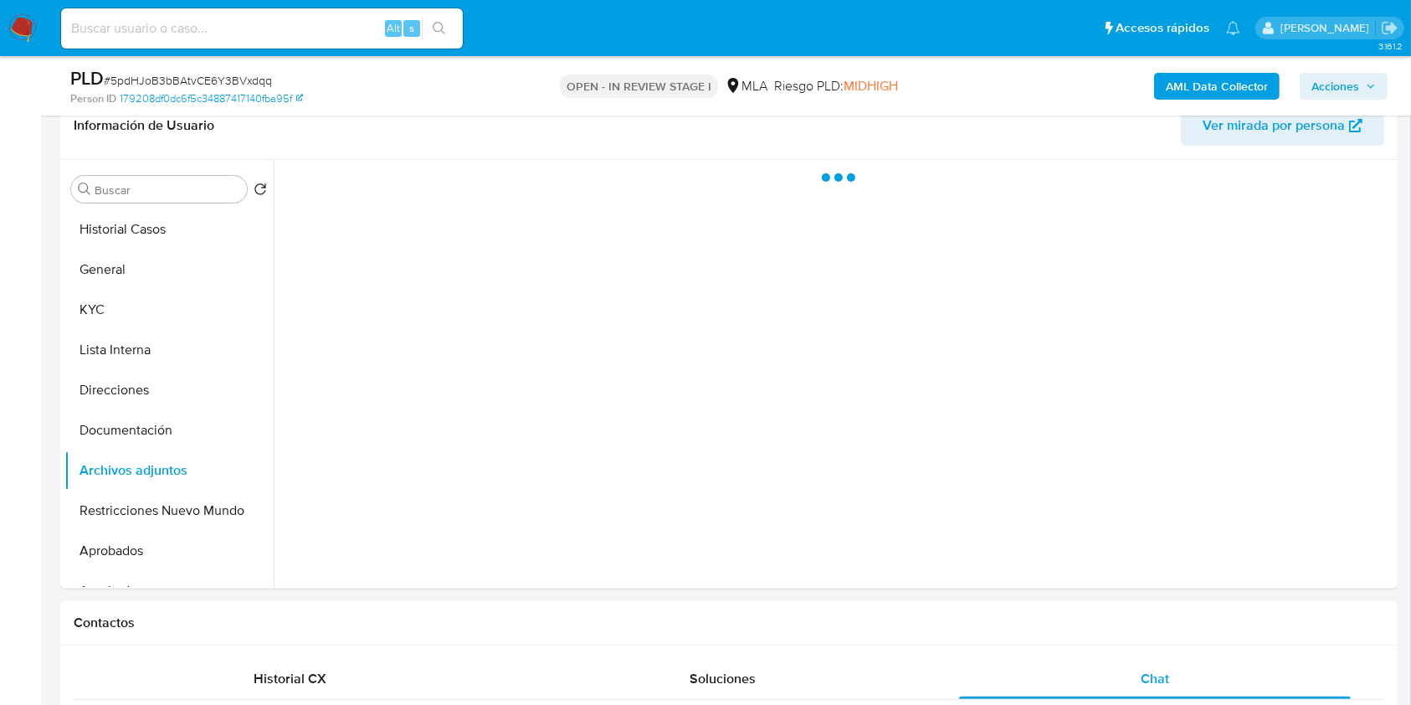
drag, startPoint x: 1352, startPoint y: 74, endPoint x: 1322, endPoint y: 94, distance: 35.5
click at [1351, 74] on span "Acciones" at bounding box center [1335, 86] width 48 height 27
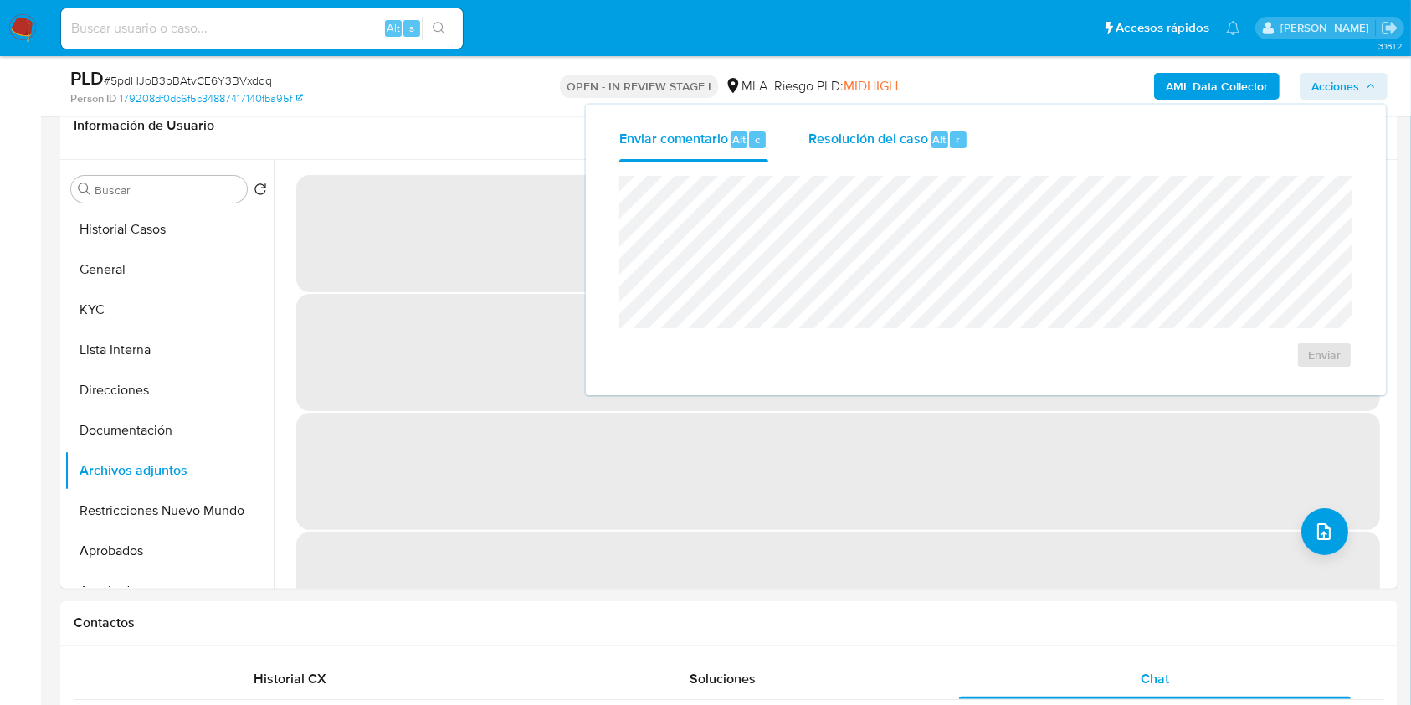
click at [844, 156] on div "Resolución del caso Alt r" at bounding box center [888, 140] width 160 height 44
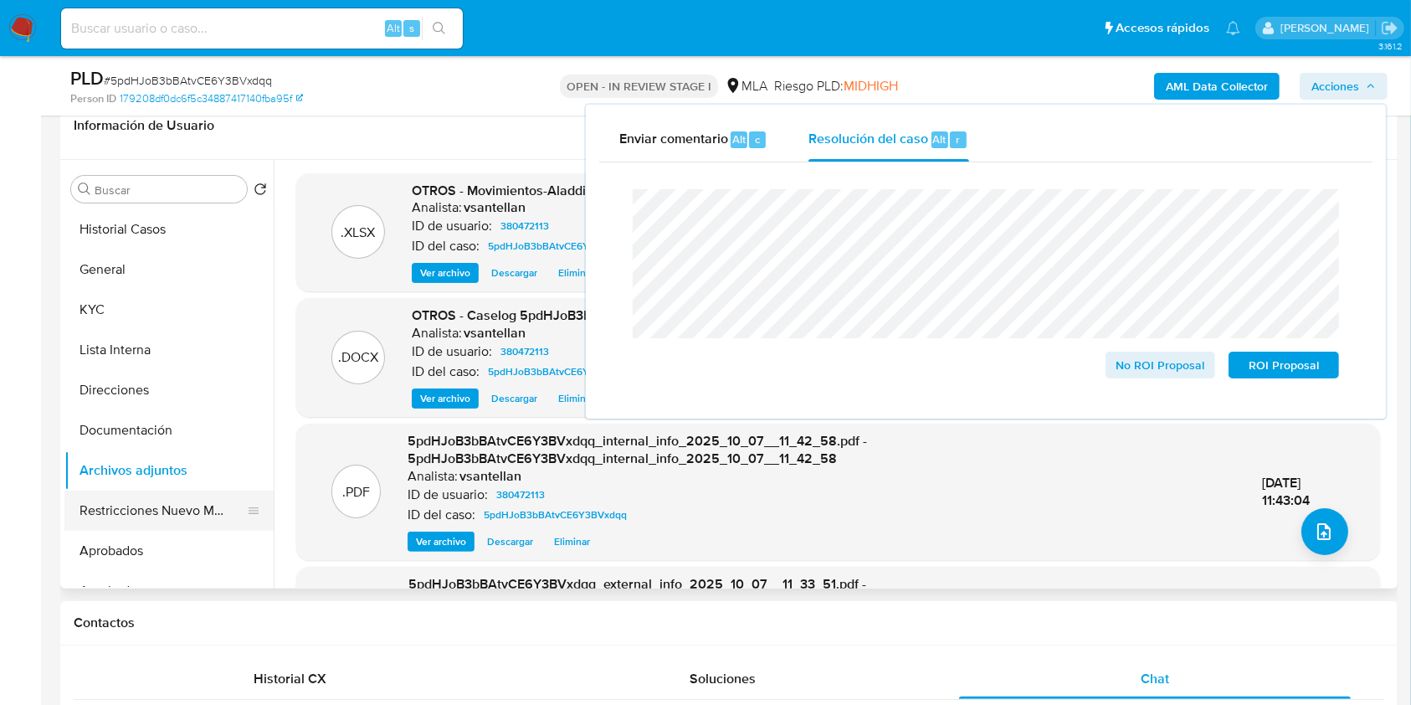
click at [133, 506] on button "Restricciones Nuevo Mundo" at bounding box center [162, 510] width 196 height 40
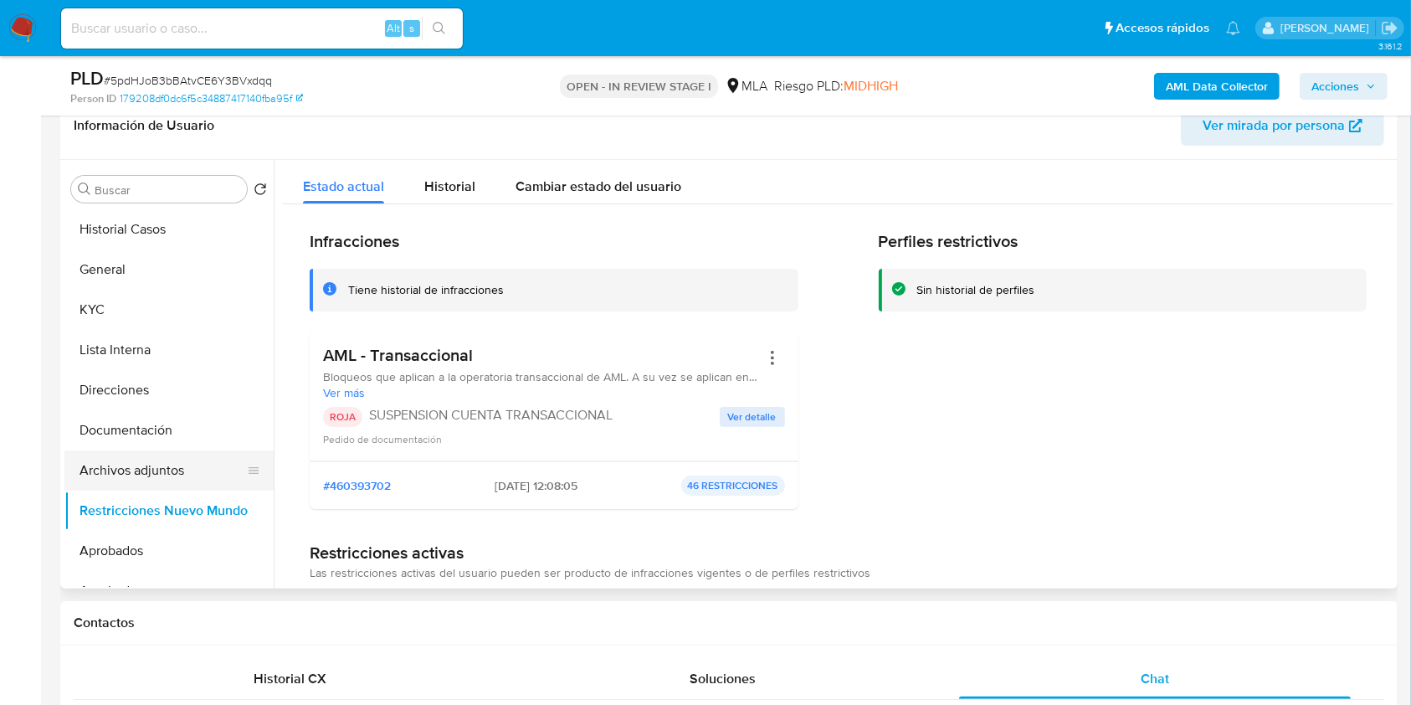
click at [152, 464] on button "Archivos adjuntos" at bounding box center [162, 470] width 196 height 40
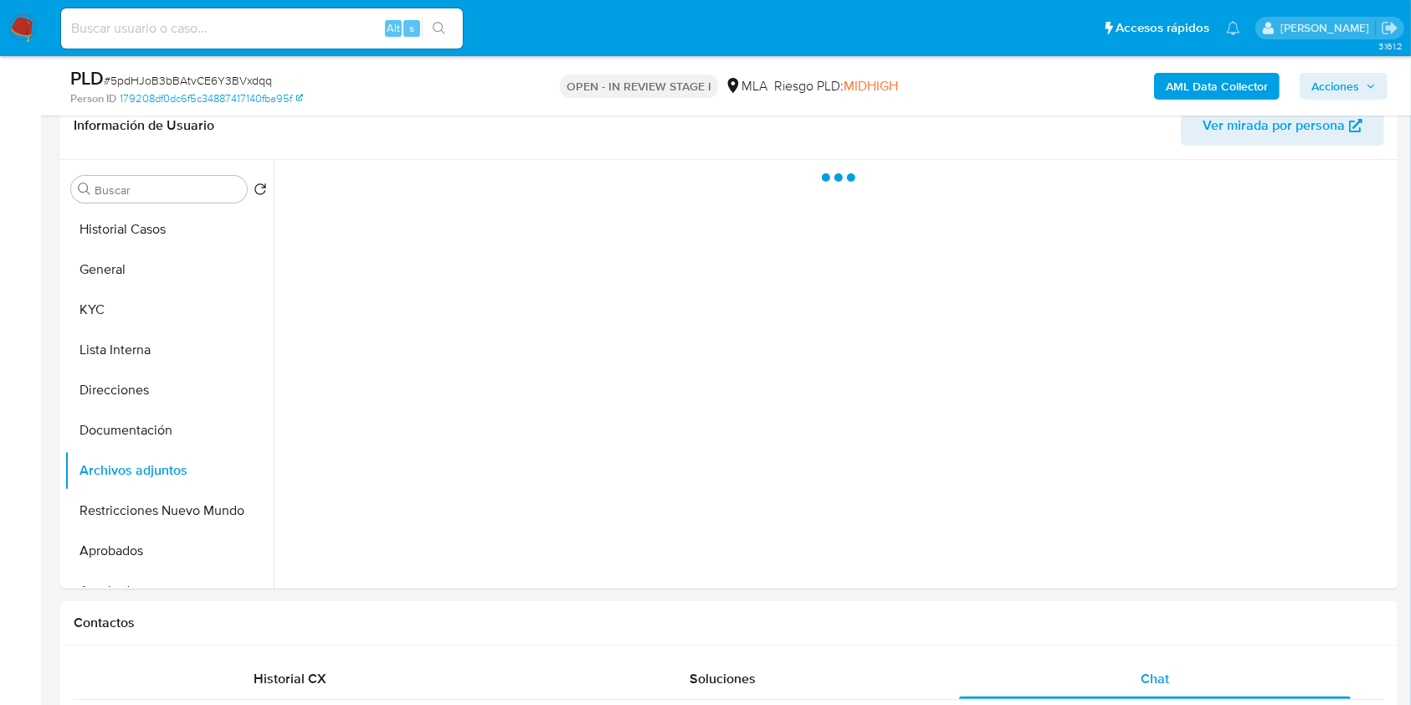
click at [1347, 80] on span "Acciones" at bounding box center [1335, 86] width 48 height 27
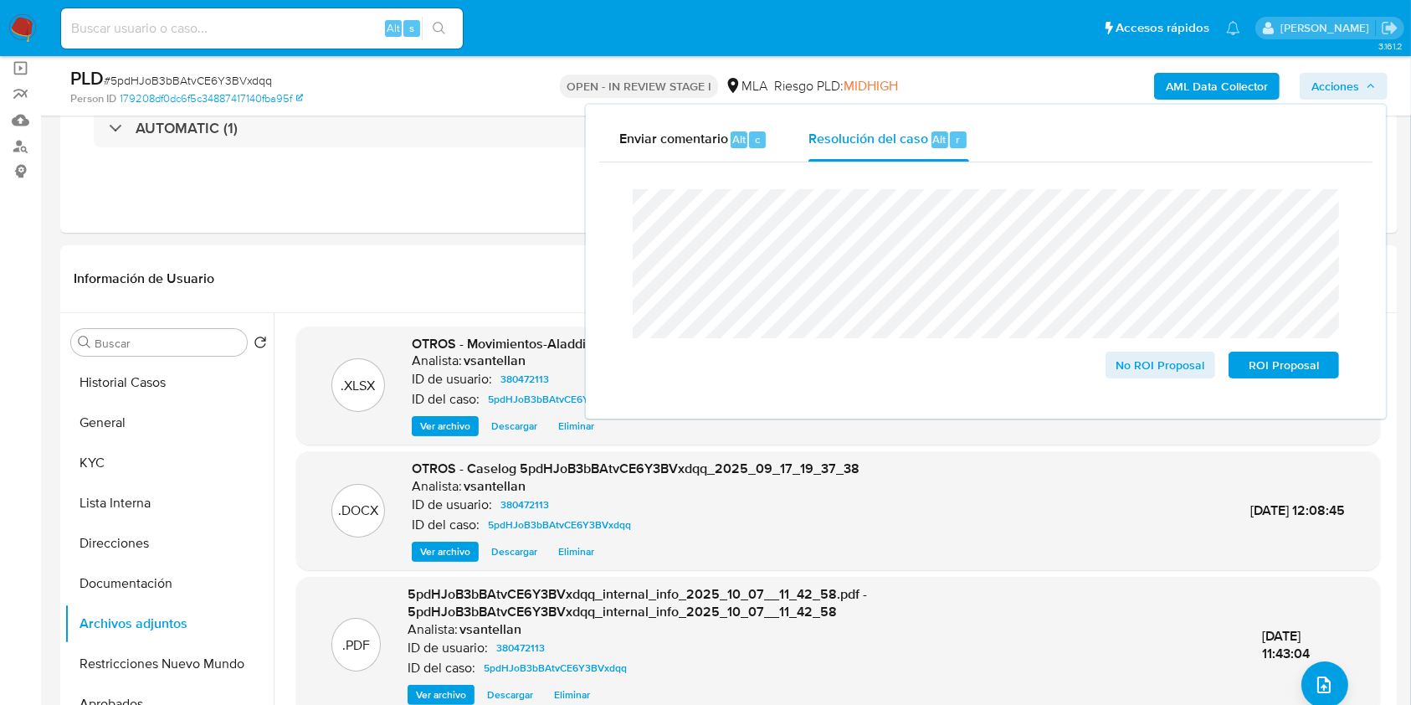
scroll to position [128, 0]
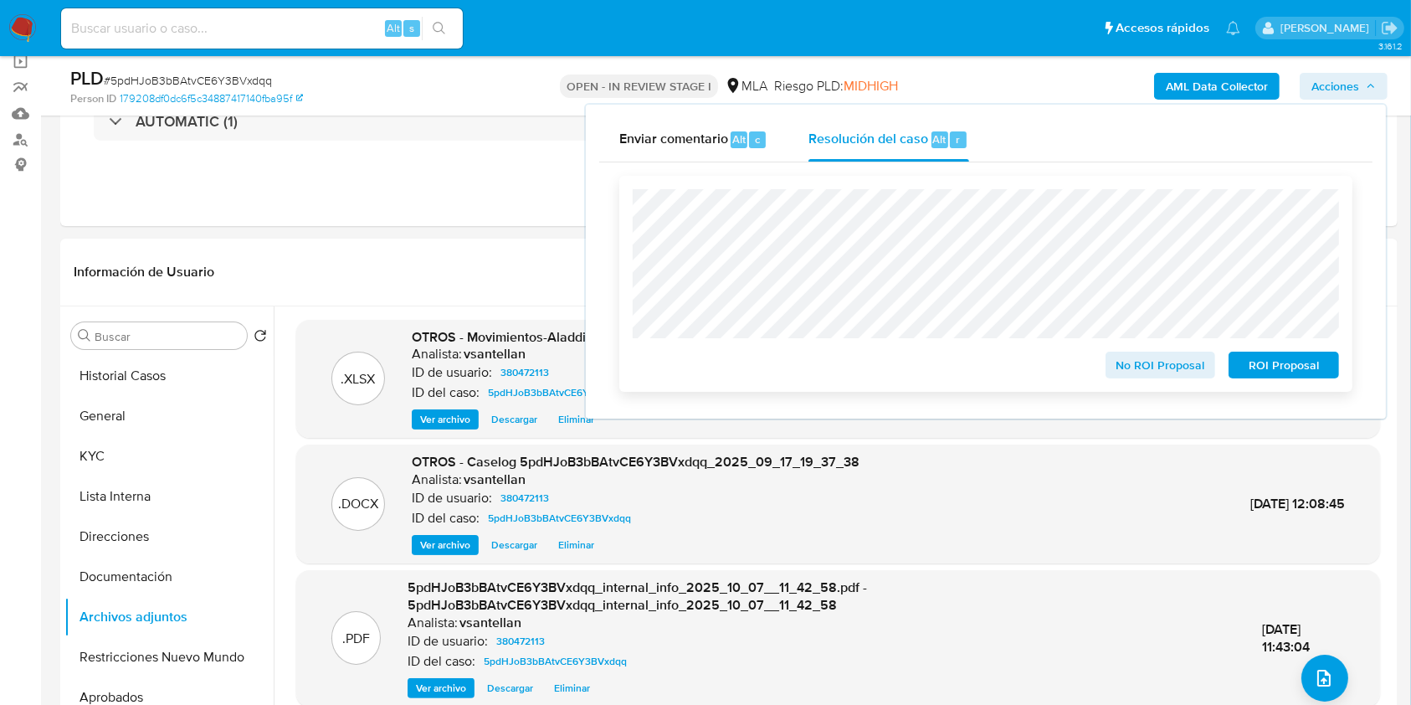
click at [1267, 377] on span "ROI Proposal" at bounding box center [1283, 364] width 87 height 23
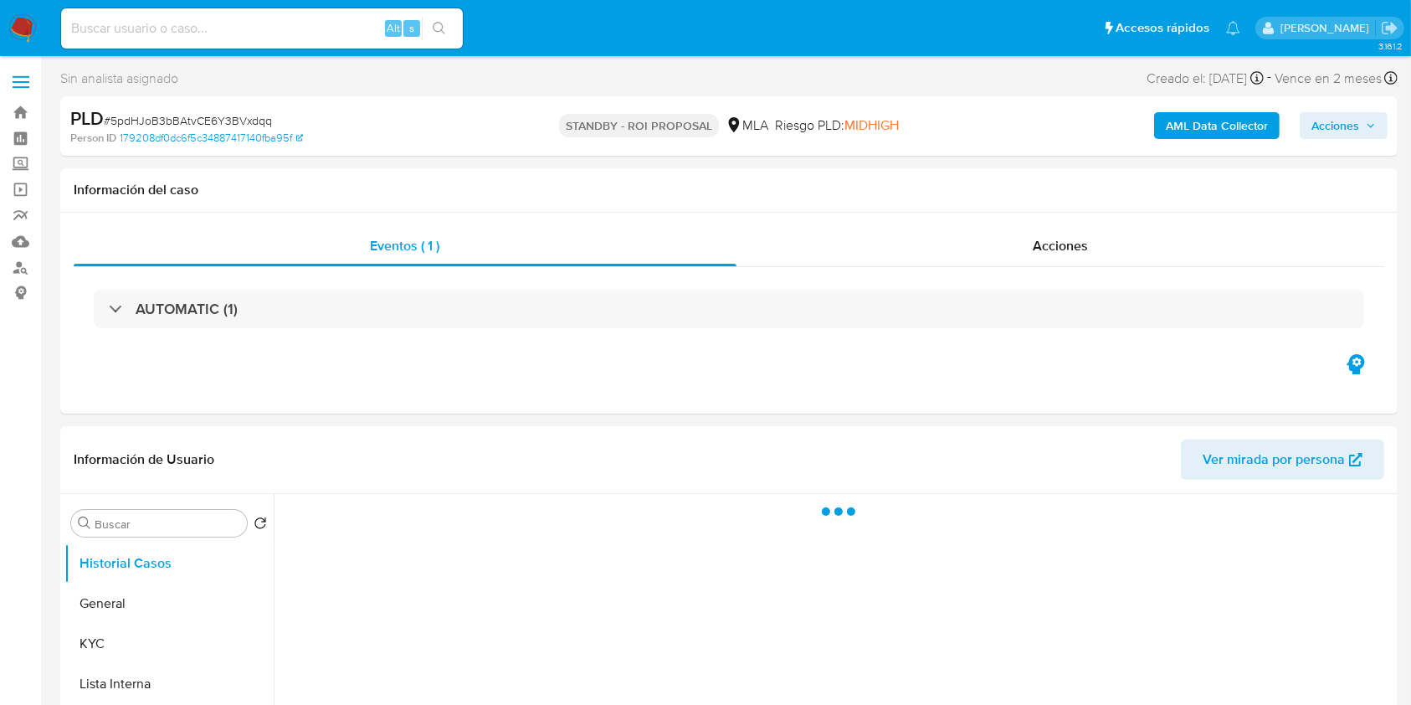
select select "10"
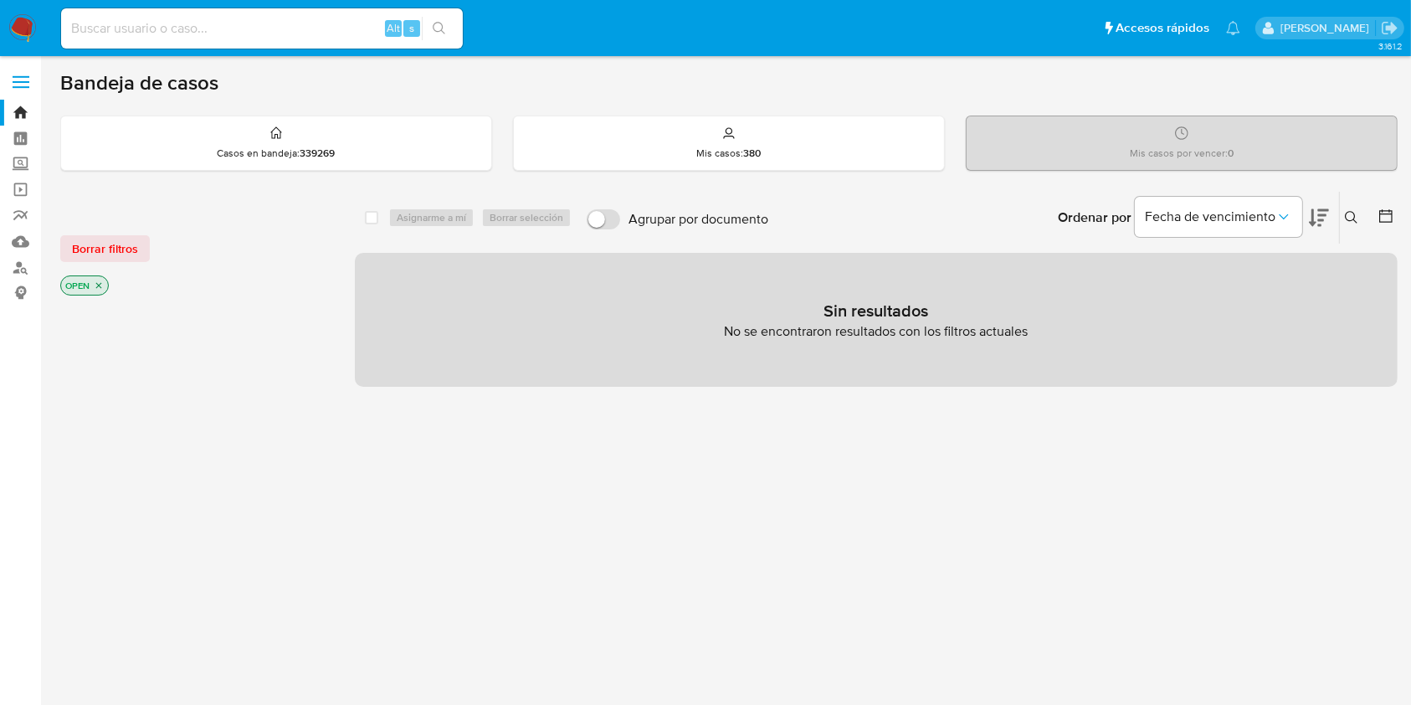
click at [11, 26] on img at bounding box center [22, 28] width 28 height 28
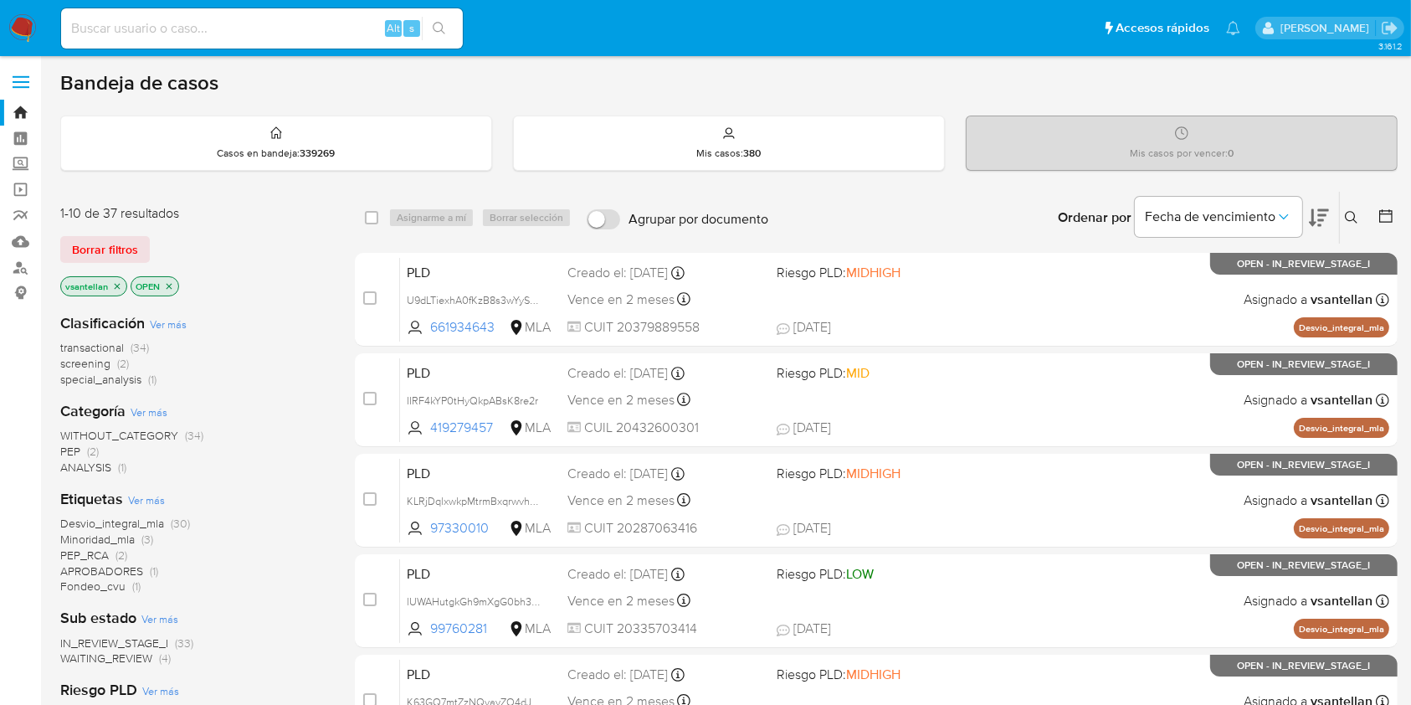
click at [1348, 211] on div "Ingrese ID de usuario o caso Buscar Borrar filtros" at bounding box center [1353, 218] width 28 height 52
click at [1352, 213] on icon at bounding box center [1351, 217] width 13 height 13
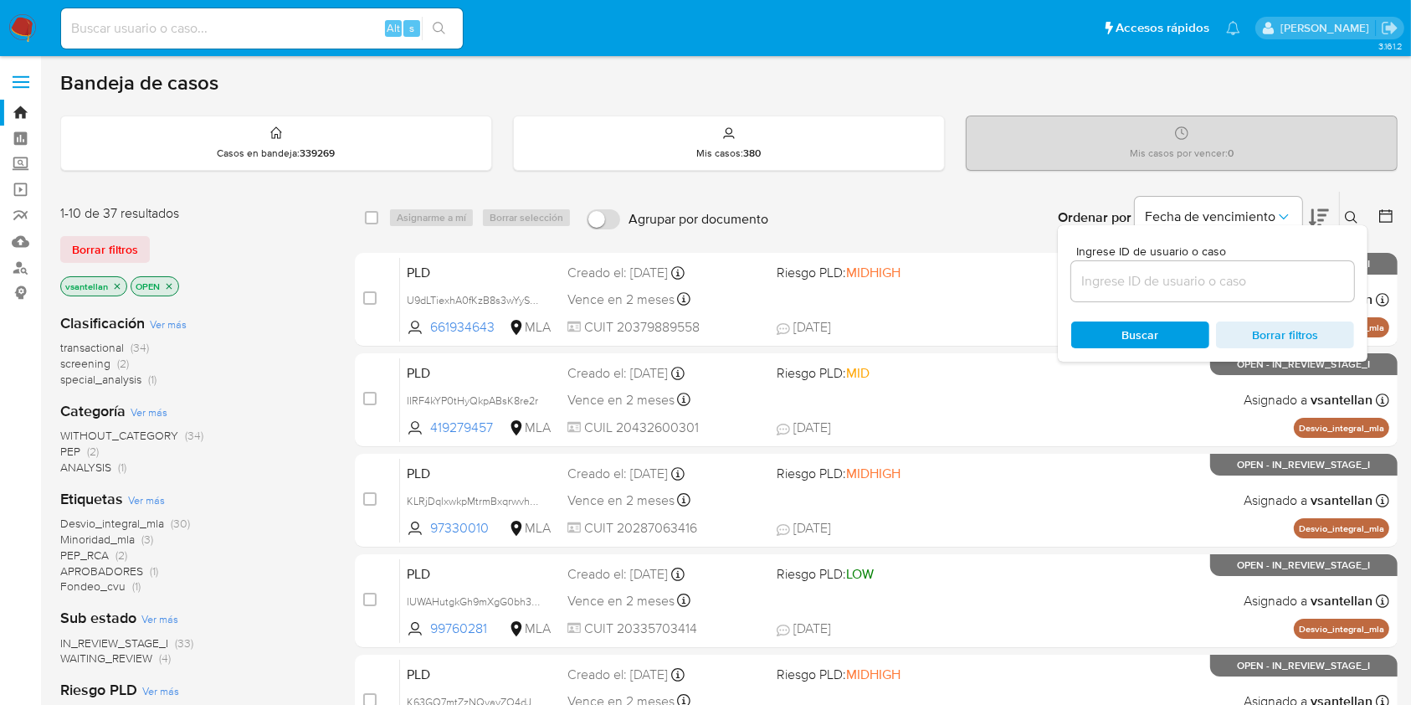
click at [1199, 284] on input at bounding box center [1212, 281] width 283 height 22
type input "97330010"
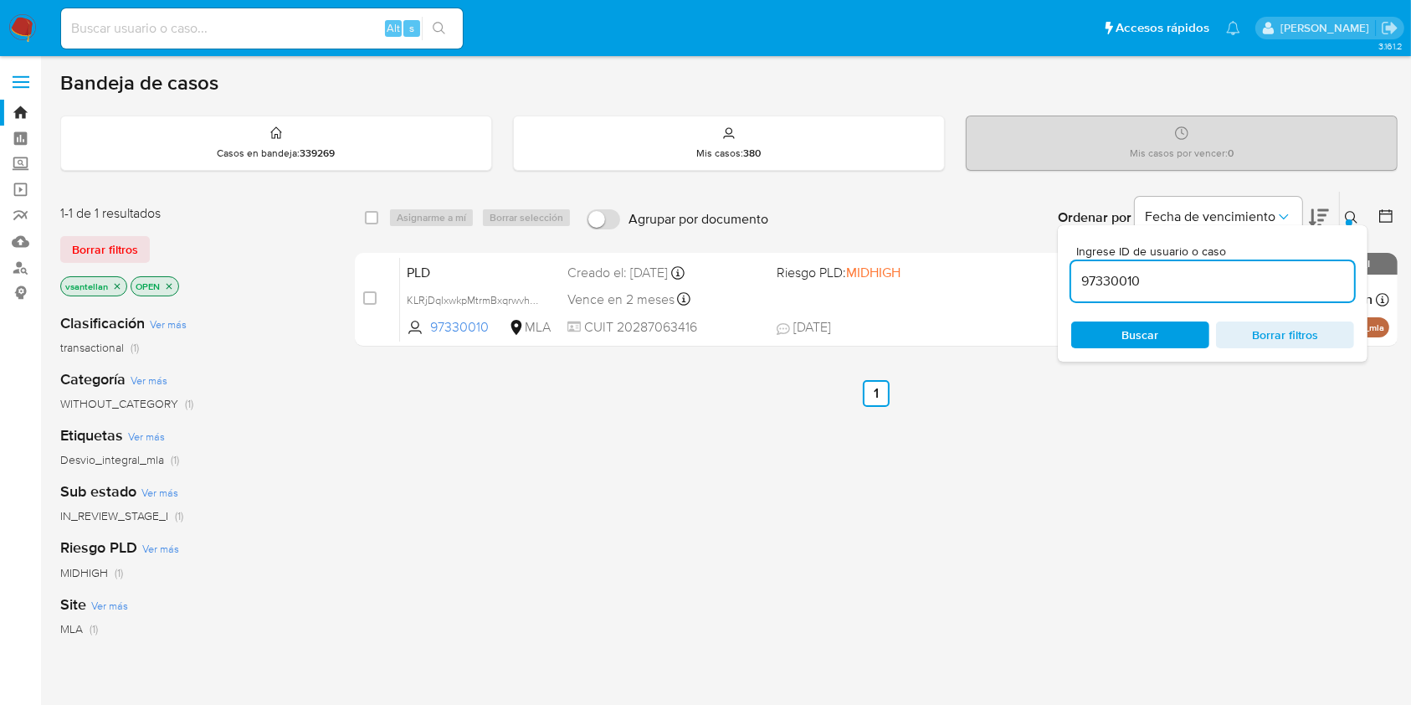
click at [1343, 211] on button at bounding box center [1354, 218] width 28 height 20
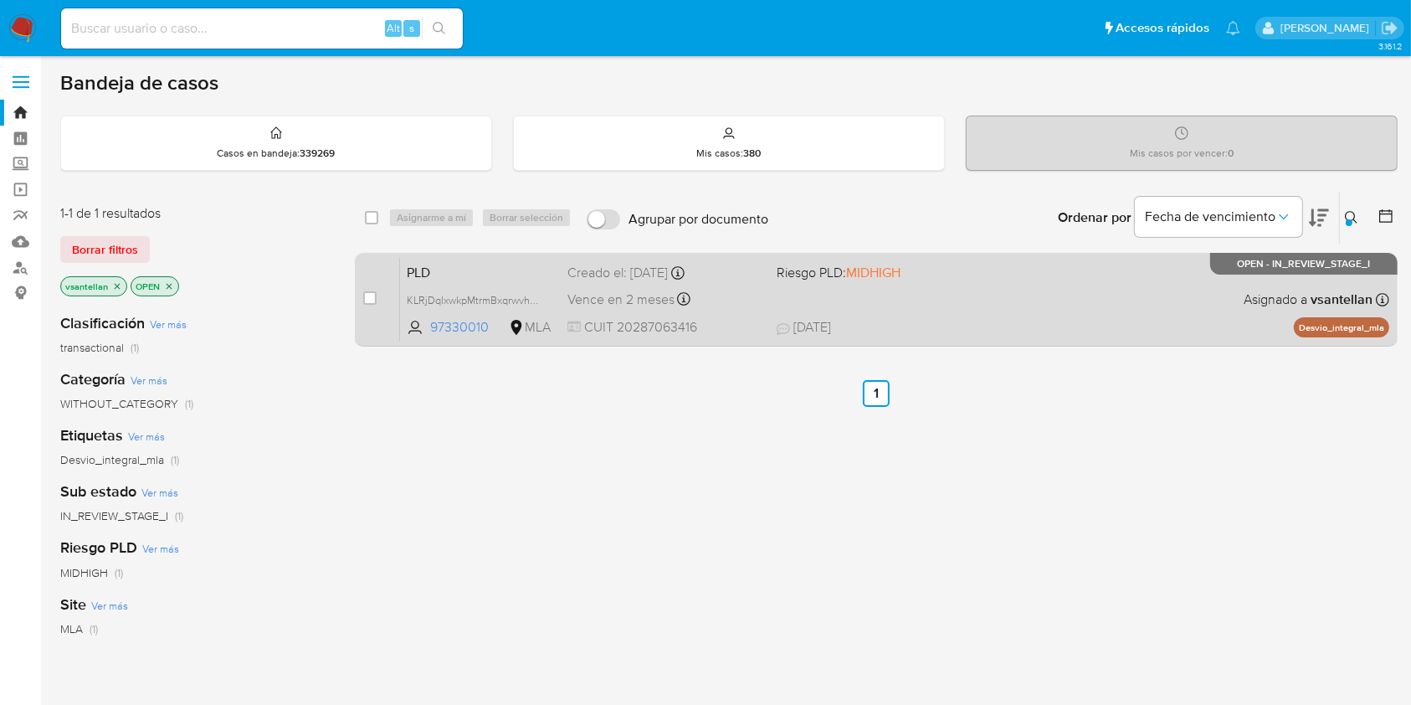
click at [1055, 292] on div "PLD KLRjDqlxwkpMtrmBxqrwvhQs 97330010 MLA Riesgo PLD: MIDHIGH Creado el: 12/09/…" at bounding box center [894, 299] width 989 height 85
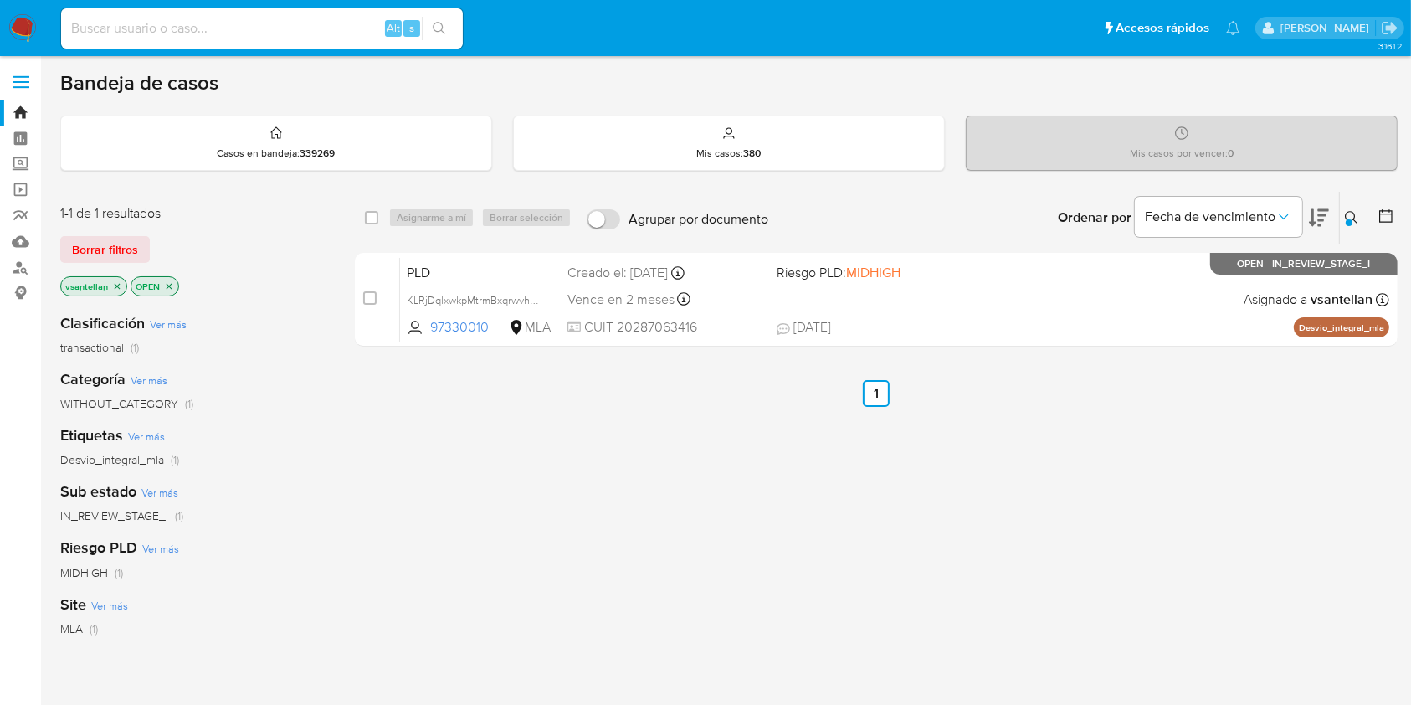
click at [29, 23] on img at bounding box center [22, 28] width 28 height 28
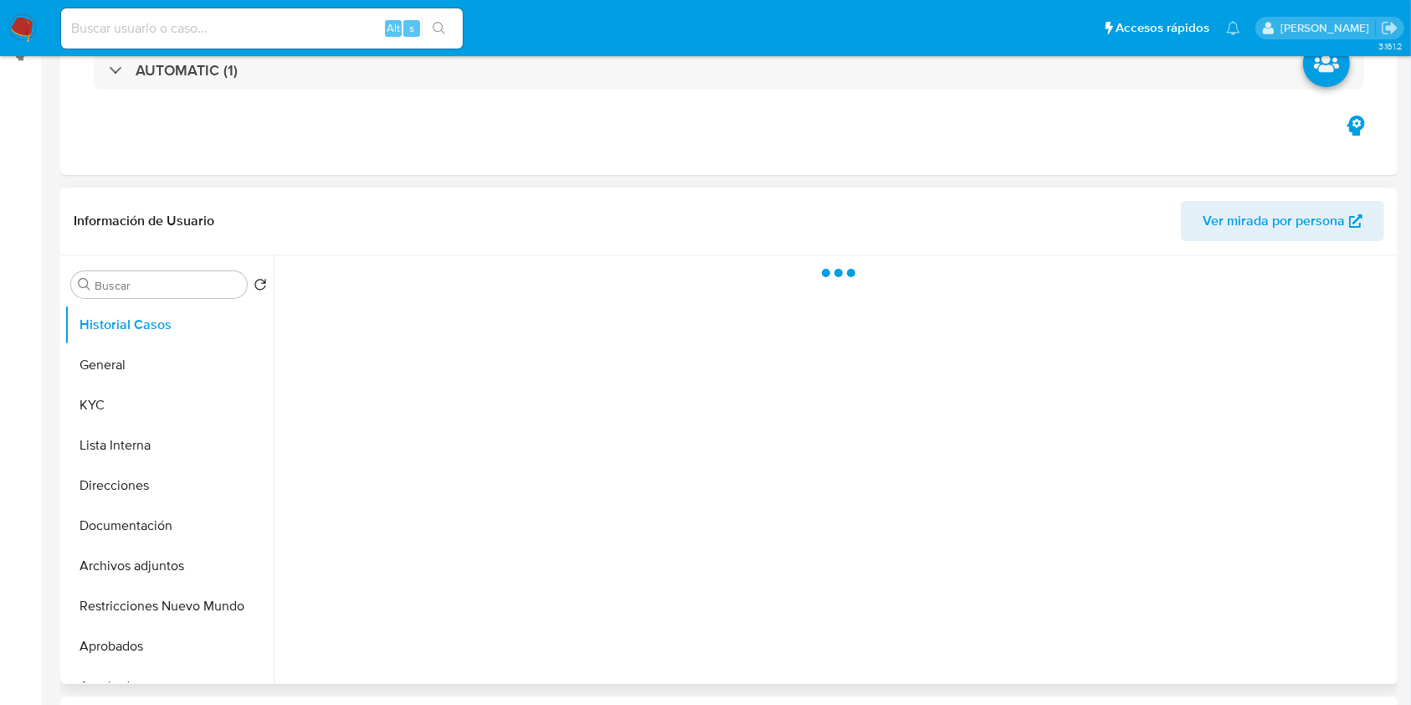
scroll to position [335, 0]
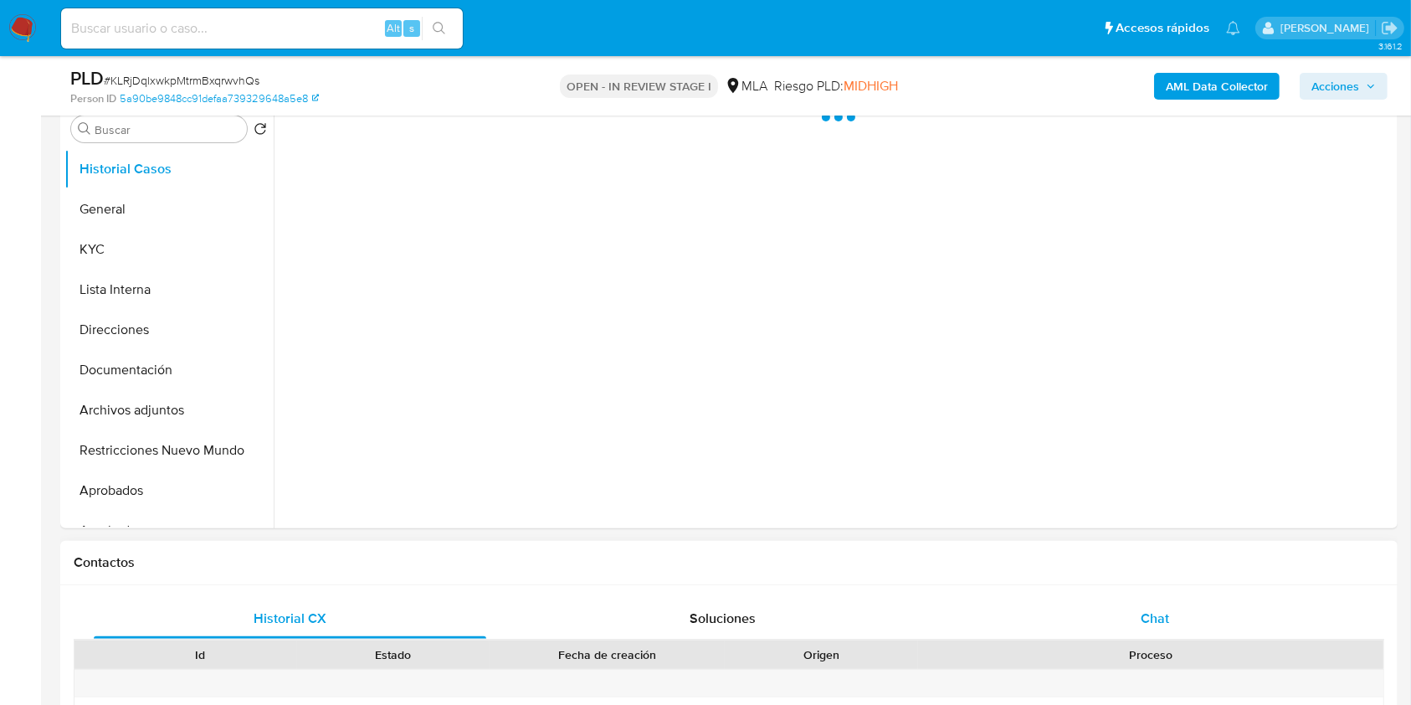
click at [1203, 619] on div "Chat" at bounding box center [1155, 618] width 393 height 40
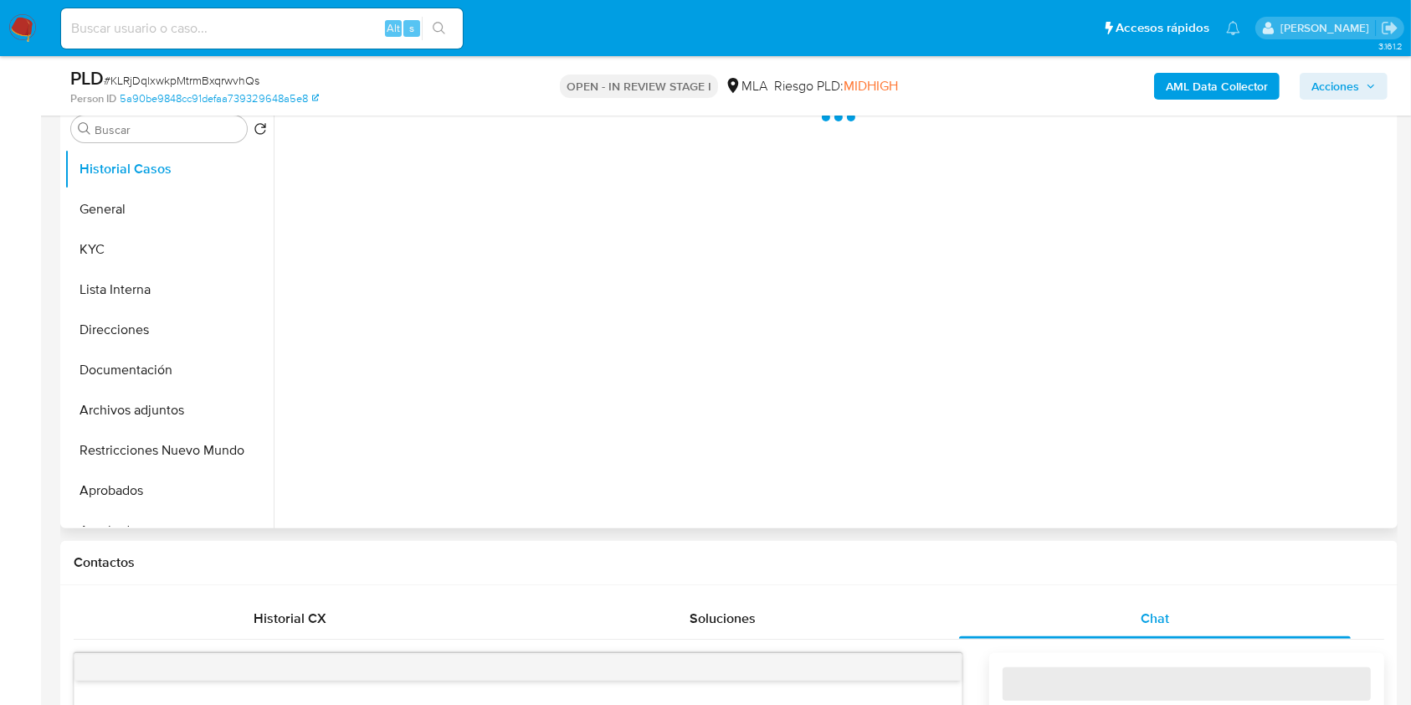
select select "10"
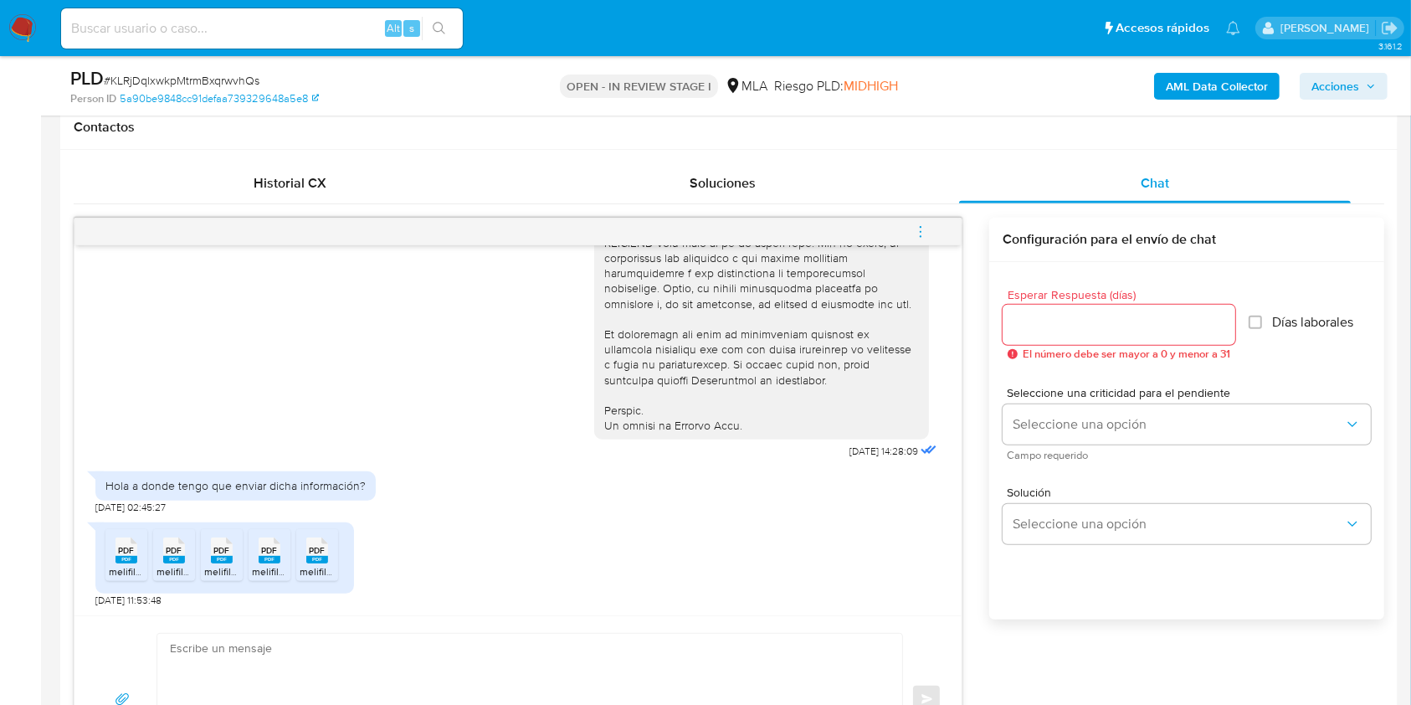
scroll to position [774, 0]
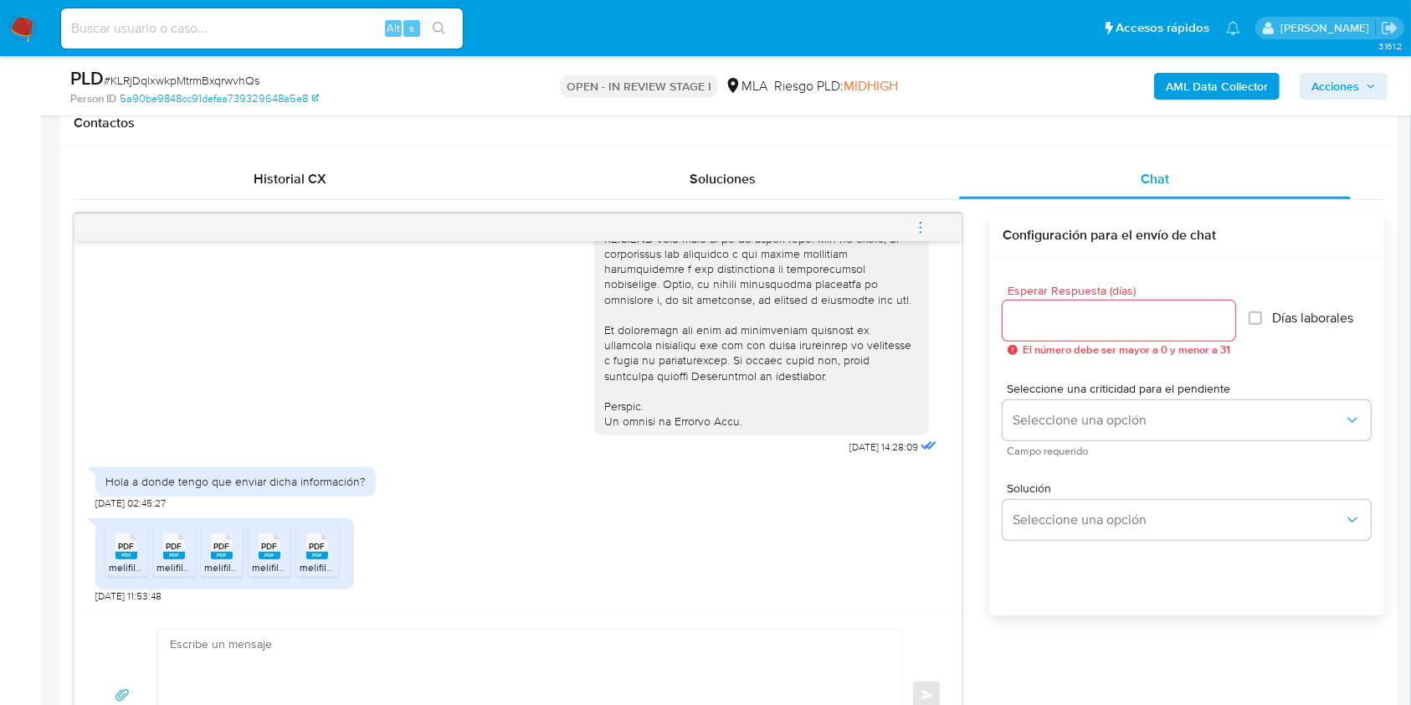
click at [124, 552] on rect at bounding box center [126, 556] width 22 height 8
click at [184, 564] on span "melifile6273052675980708989.pdf" at bounding box center [236, 567] width 158 height 14
click at [222, 566] on span "melifile7904898518461217022.pdf" at bounding box center [279, 567] width 151 height 14
click at [272, 568] on span "melifile8010625695849924926.pdf" at bounding box center [331, 567] width 158 height 14
click at [301, 561] on span "melifile3262913452193171866.pdf" at bounding box center [375, 567] width 150 height 14
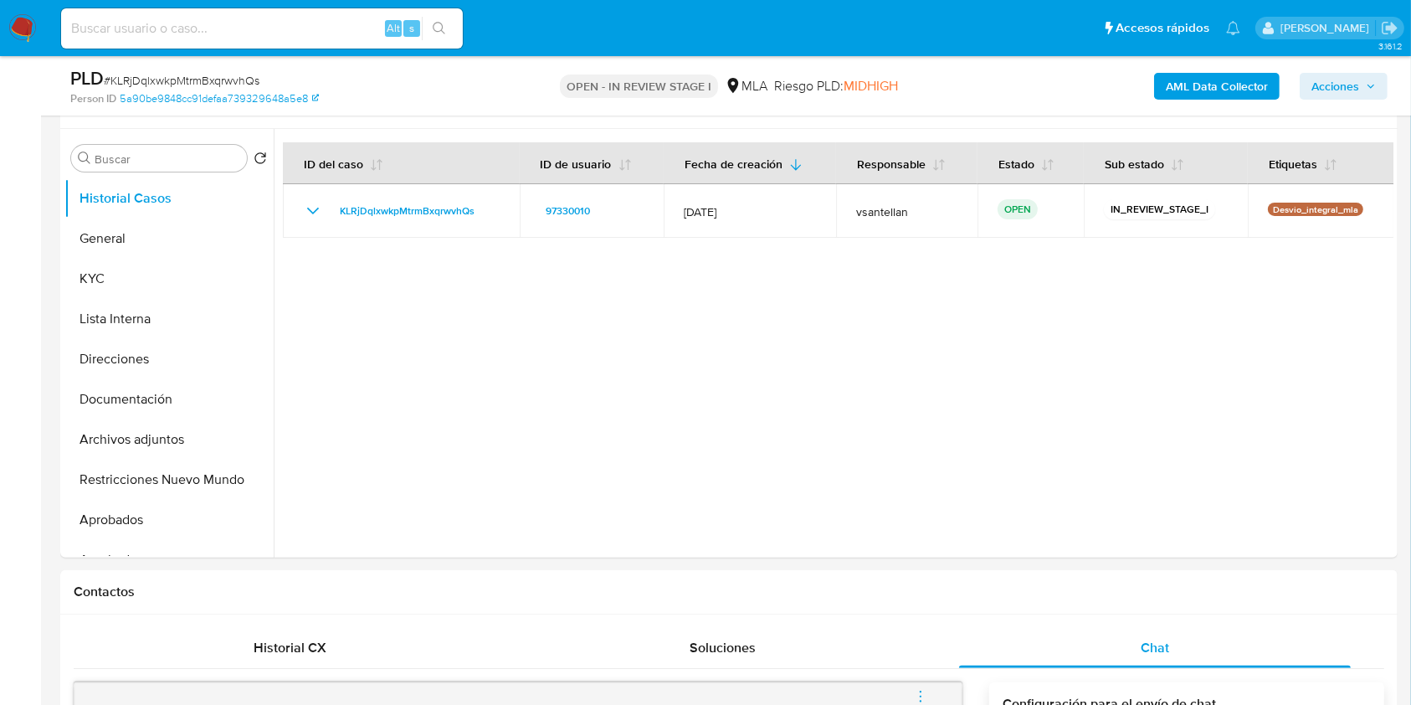
scroll to position [264, 0]
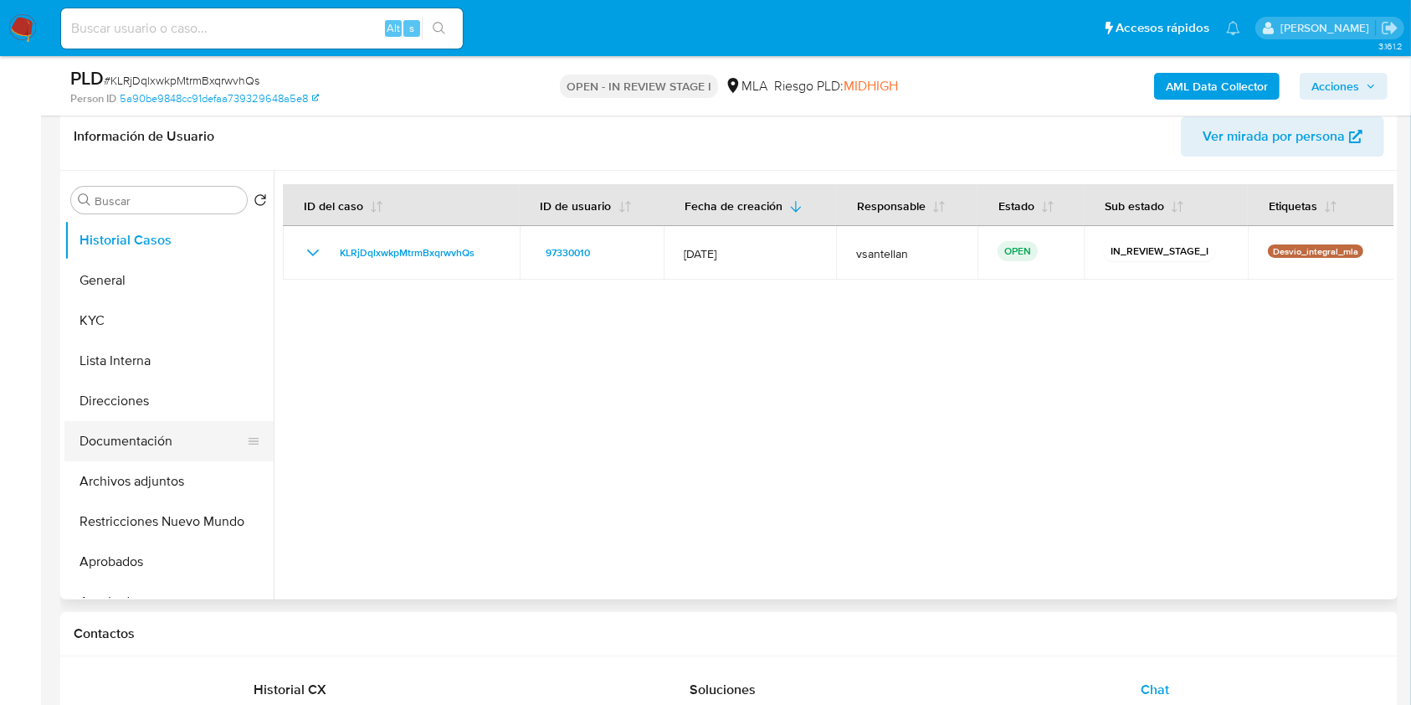
click at [194, 427] on button "Documentación" at bounding box center [162, 441] width 196 height 40
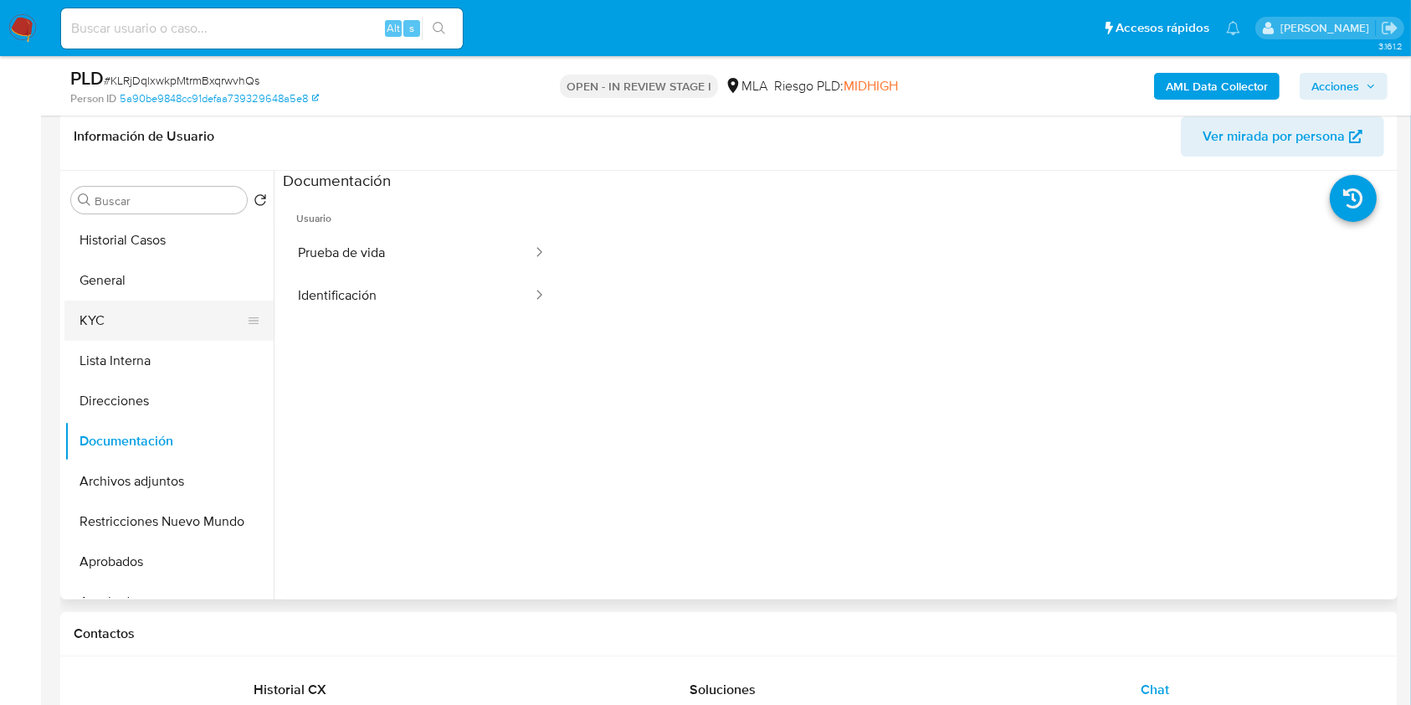
click at [148, 314] on button "KYC" at bounding box center [162, 320] width 196 height 40
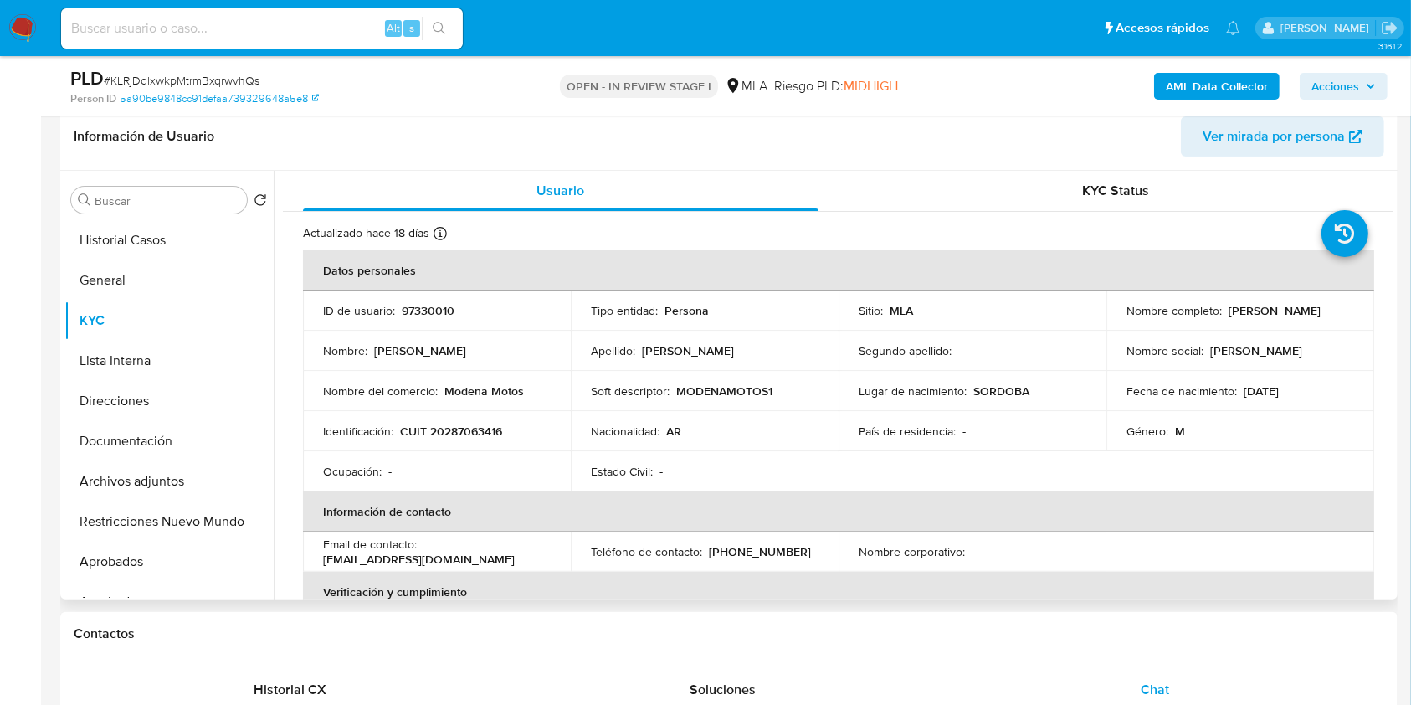
click at [480, 434] on p "CUIT 20287063416" at bounding box center [451, 430] width 102 height 15
copy p "20287063416"
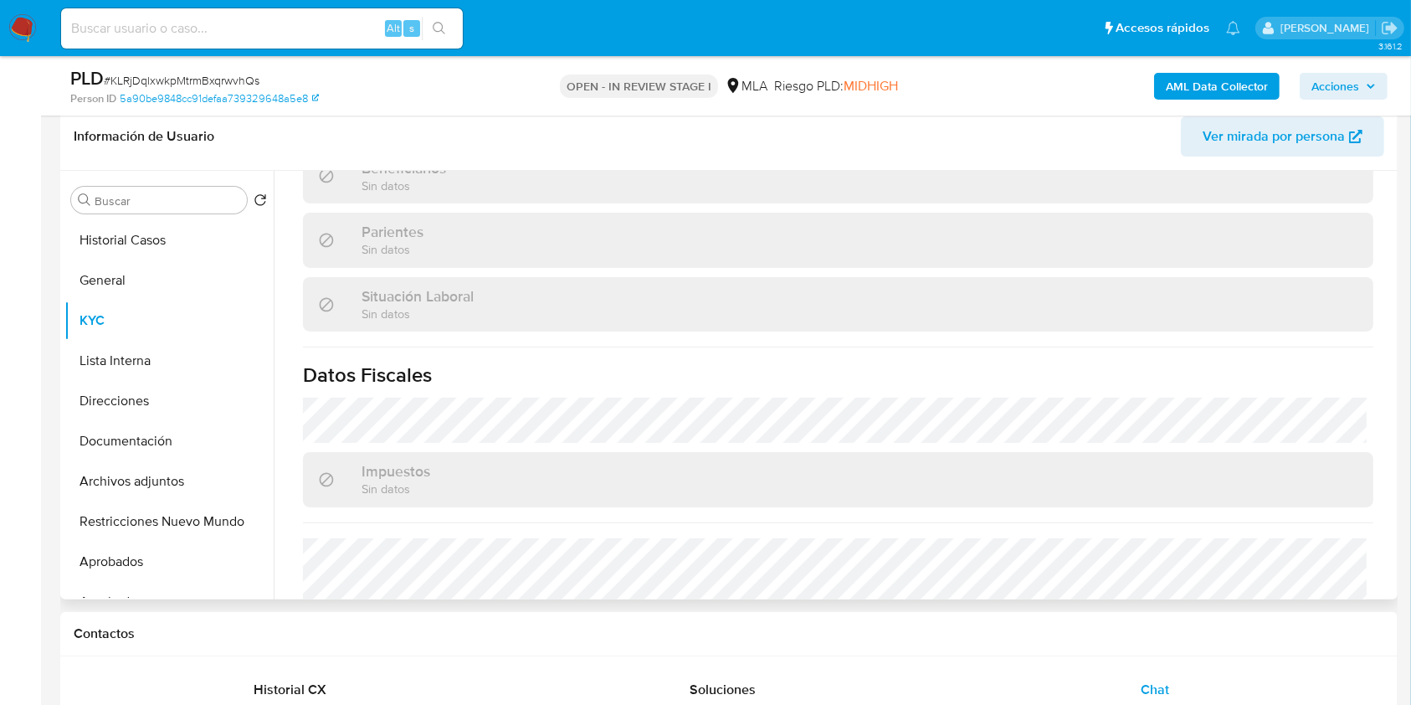
scroll to position [865, 0]
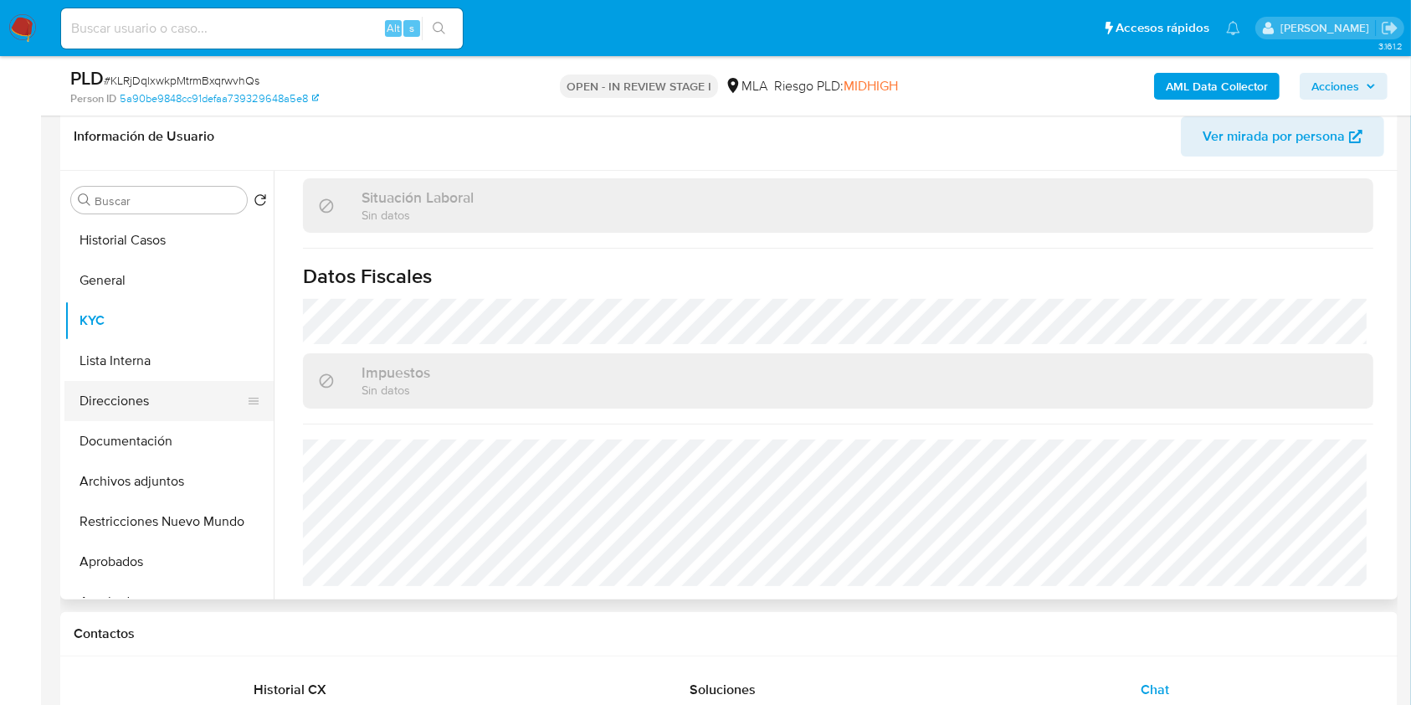
click at [153, 405] on button "Direcciones" at bounding box center [162, 401] width 196 height 40
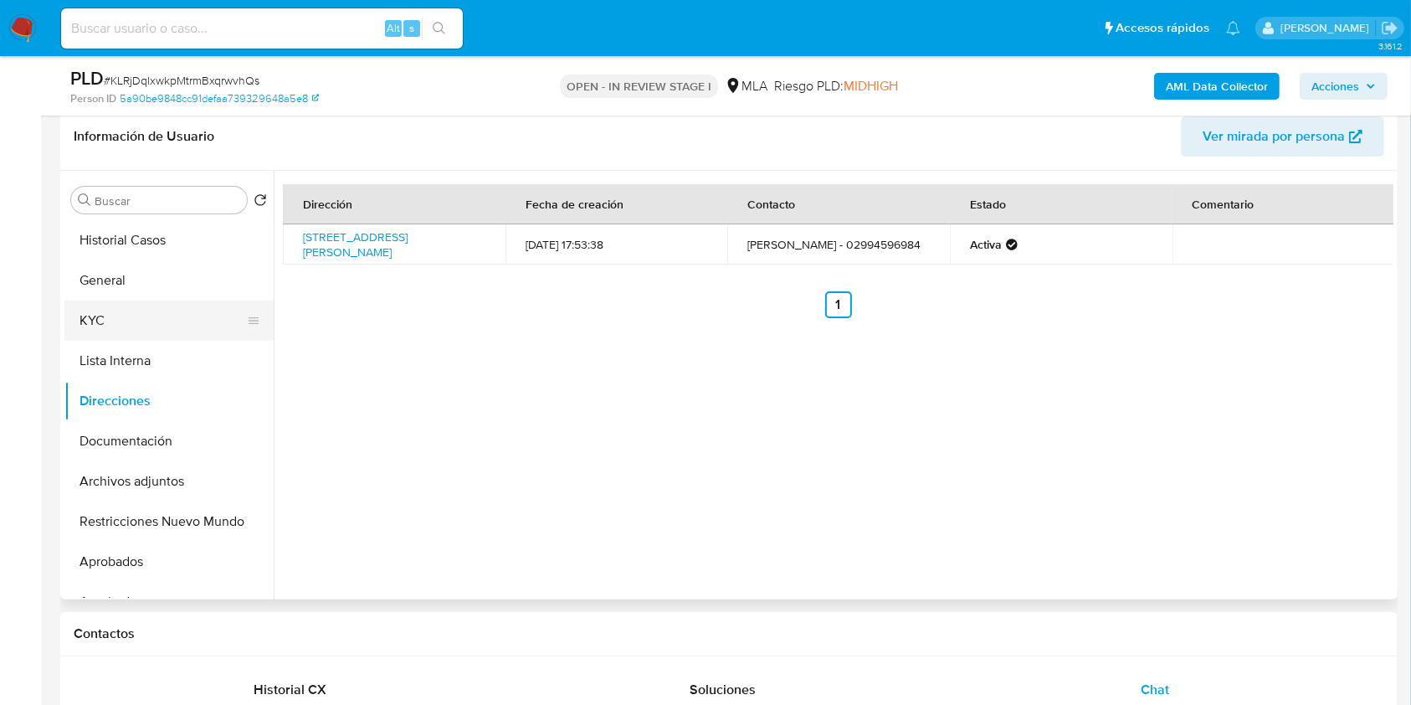
click at [183, 307] on button "KYC" at bounding box center [162, 320] width 196 height 40
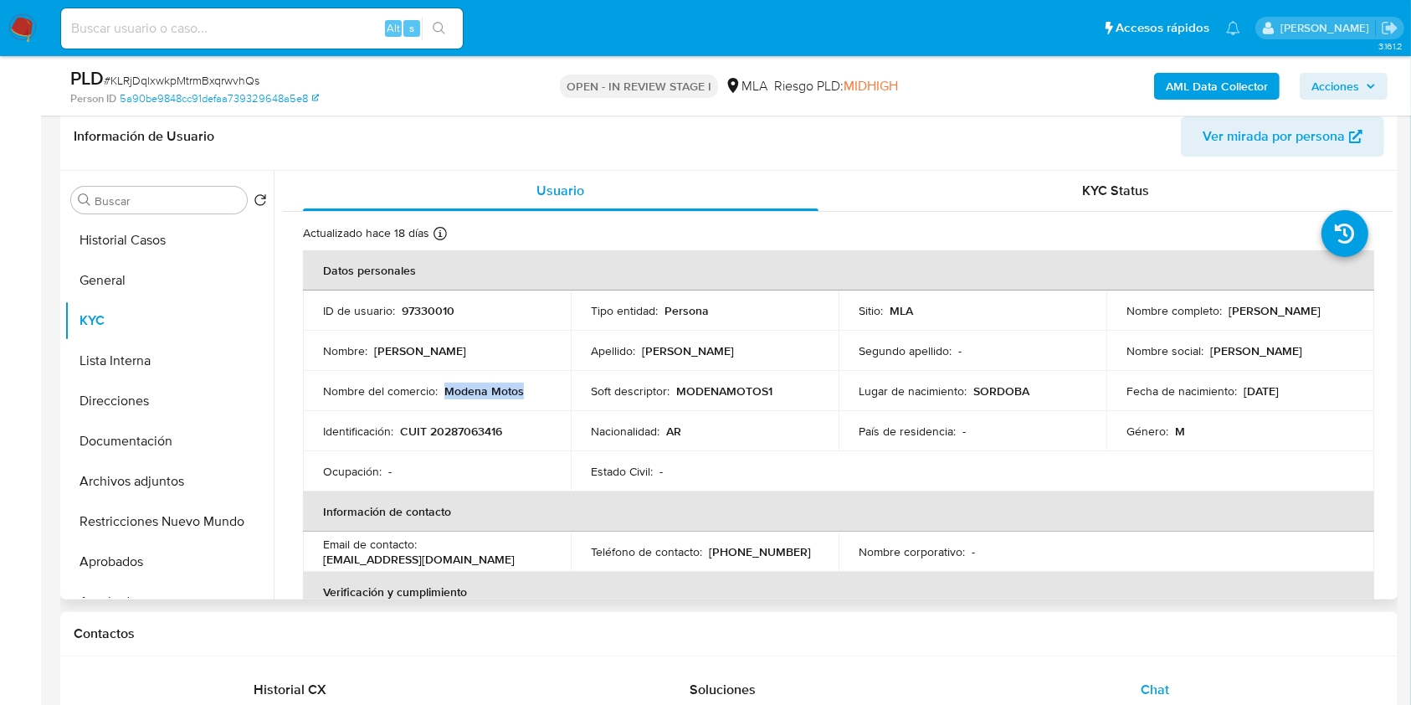
drag, startPoint x: 529, startPoint y: 398, endPoint x: 444, endPoint y: 390, distance: 85.7
click at [444, 390] on td "Nombre del comercio : Modena Motos" at bounding box center [437, 391] width 268 height 40
copy p "Modena Motos"
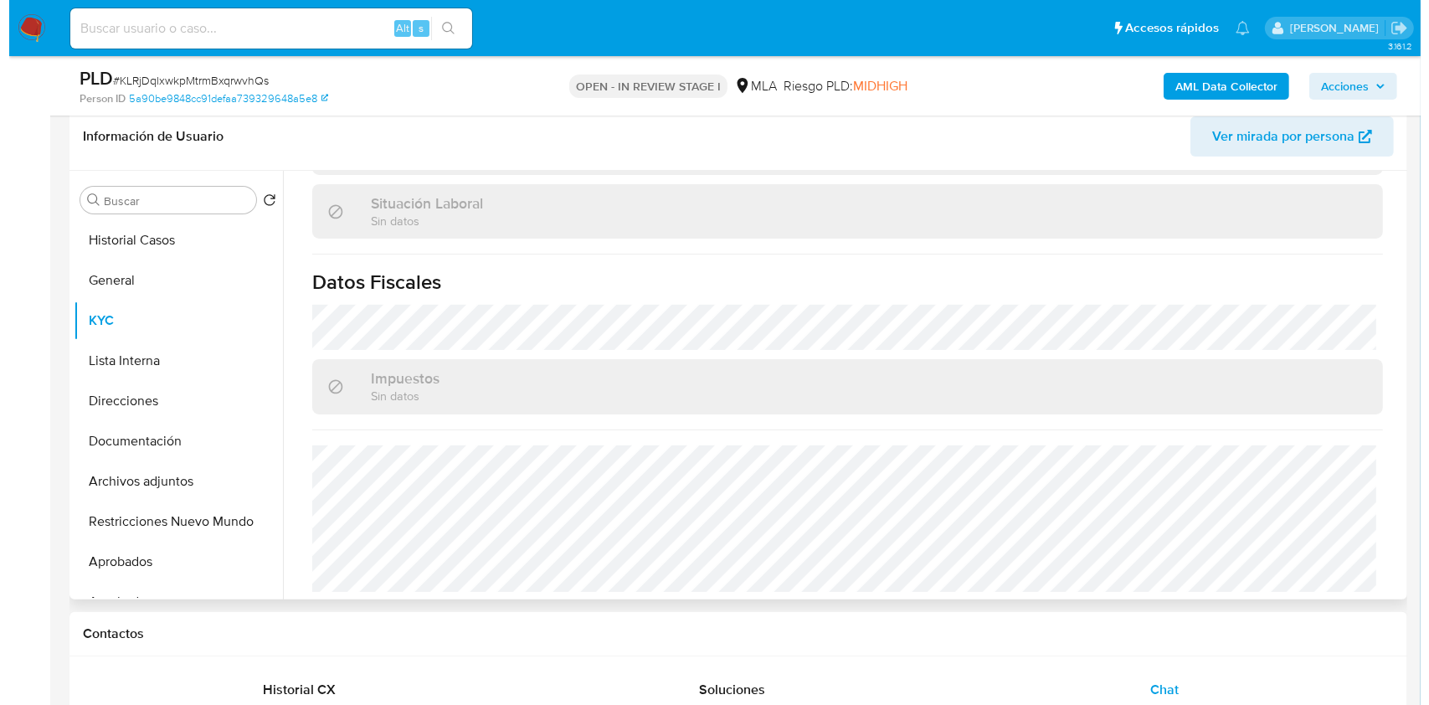
scroll to position [865, 0]
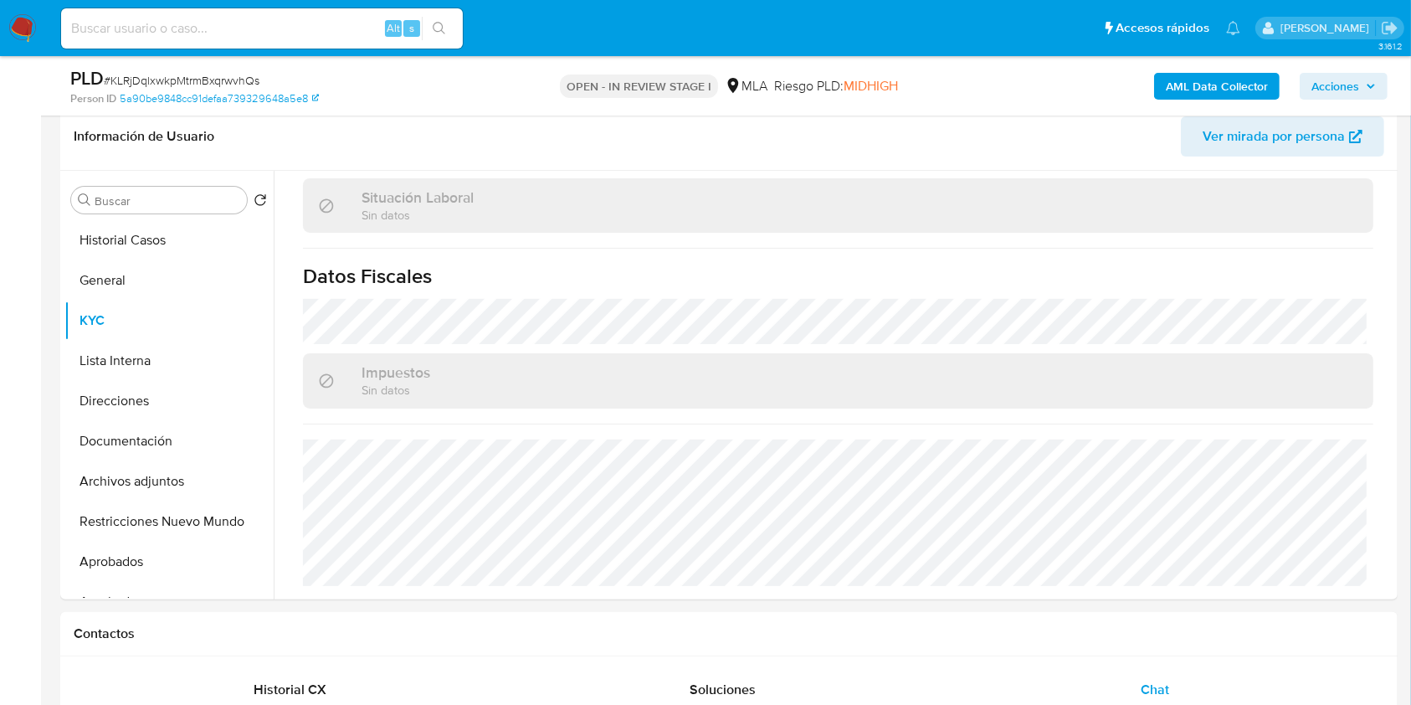
click at [1256, 86] on b "AML Data Collector" at bounding box center [1217, 86] width 102 height 27
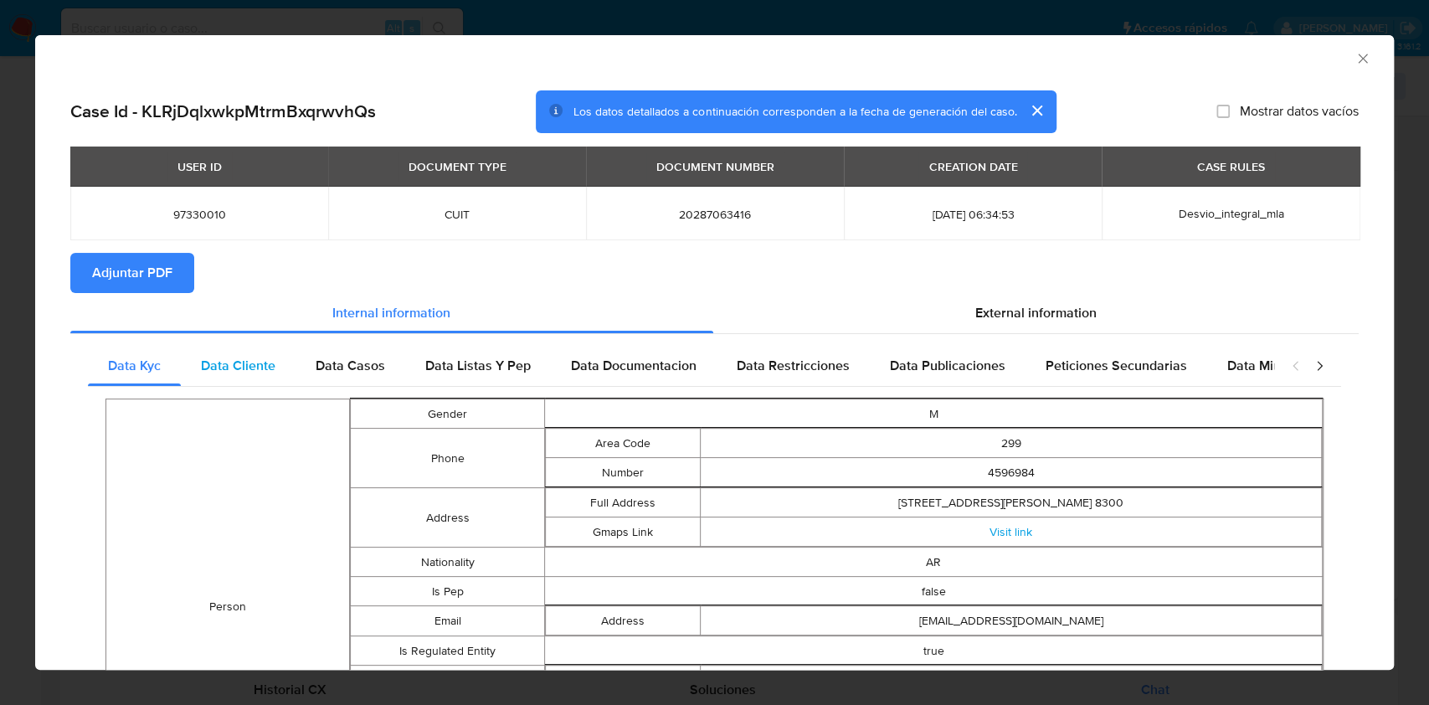
click at [254, 365] on span "Data Cliente" at bounding box center [238, 365] width 74 height 19
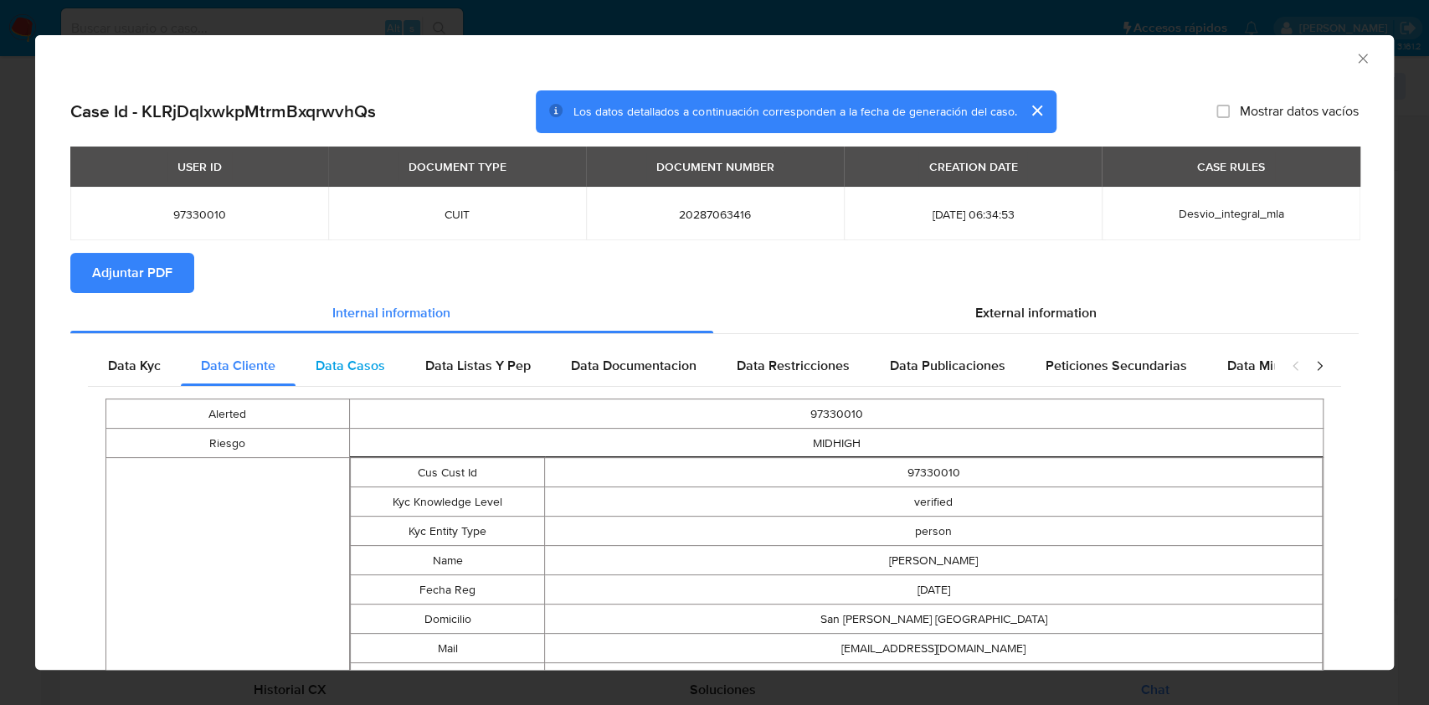
click at [335, 367] on span "Data Casos" at bounding box center [350, 365] width 69 height 19
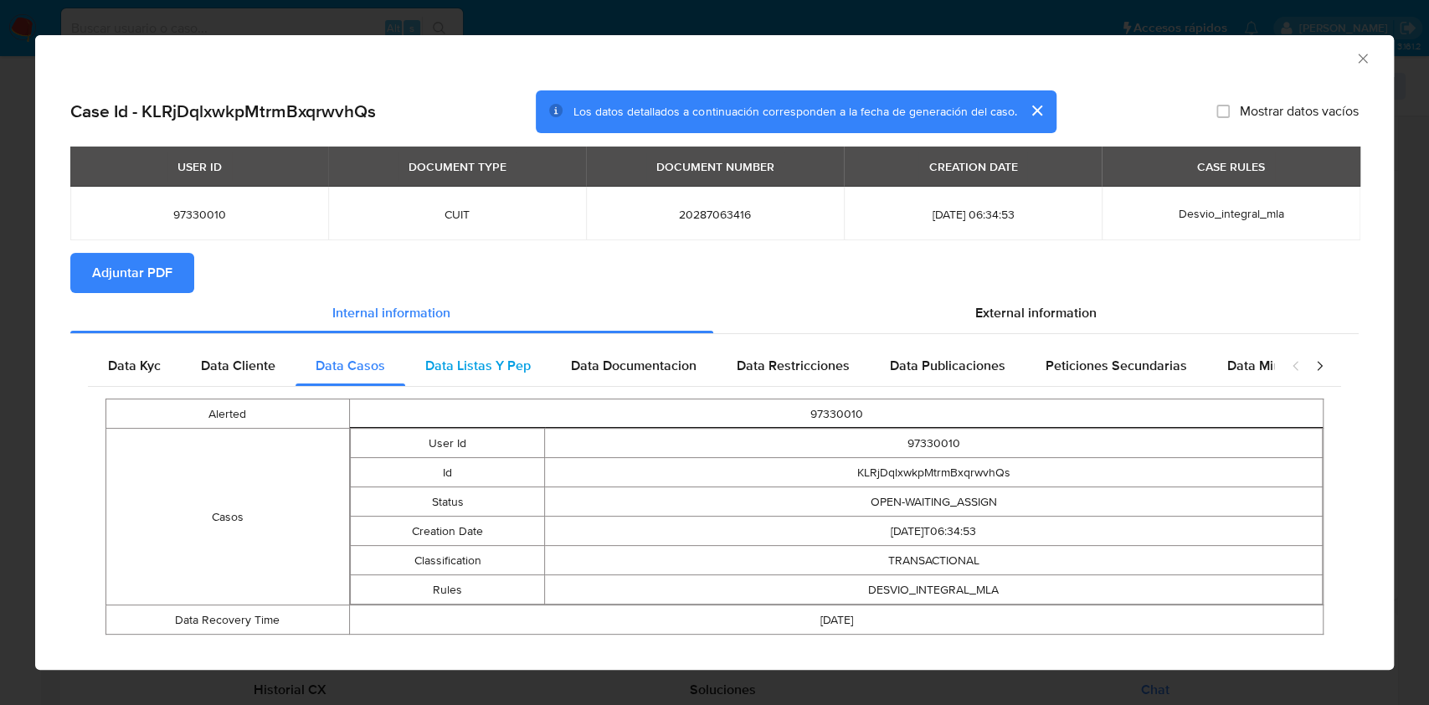
click at [449, 361] on span "Data Listas Y Pep" at bounding box center [477, 365] width 105 height 19
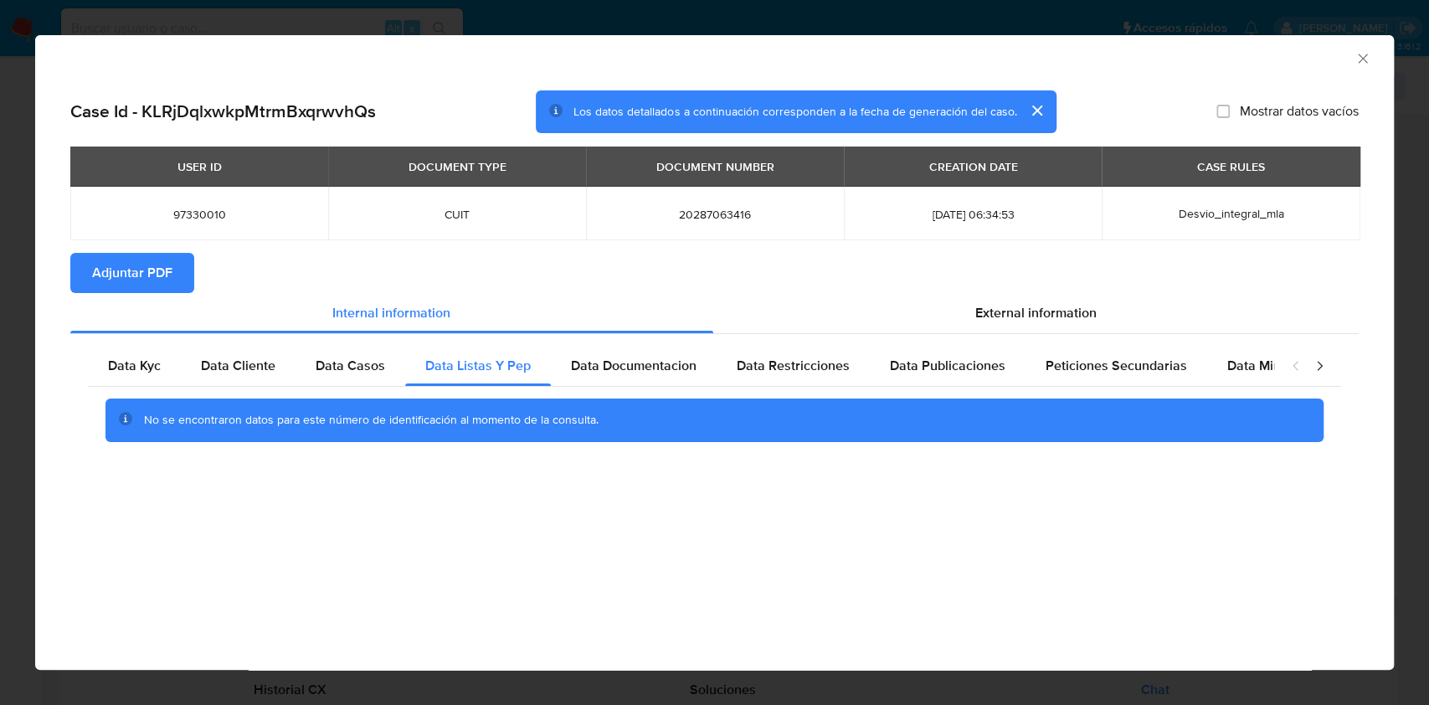
click at [608, 342] on div "Data Kyc Data Cliente Data Casos Data Listas Y Pep Data Documentacion Data Rest…" at bounding box center [714, 399] width 1288 height 131
click at [617, 355] on div "Data Documentacion" at bounding box center [634, 366] width 166 height 40
drag, startPoint x: 781, startPoint y: 371, endPoint x: 864, endPoint y: 360, distance: 83.6
click at [781, 370] on span "Data Restricciones" at bounding box center [792, 365] width 113 height 19
click at [948, 365] on span "Data Publicaciones" at bounding box center [947, 365] width 115 height 19
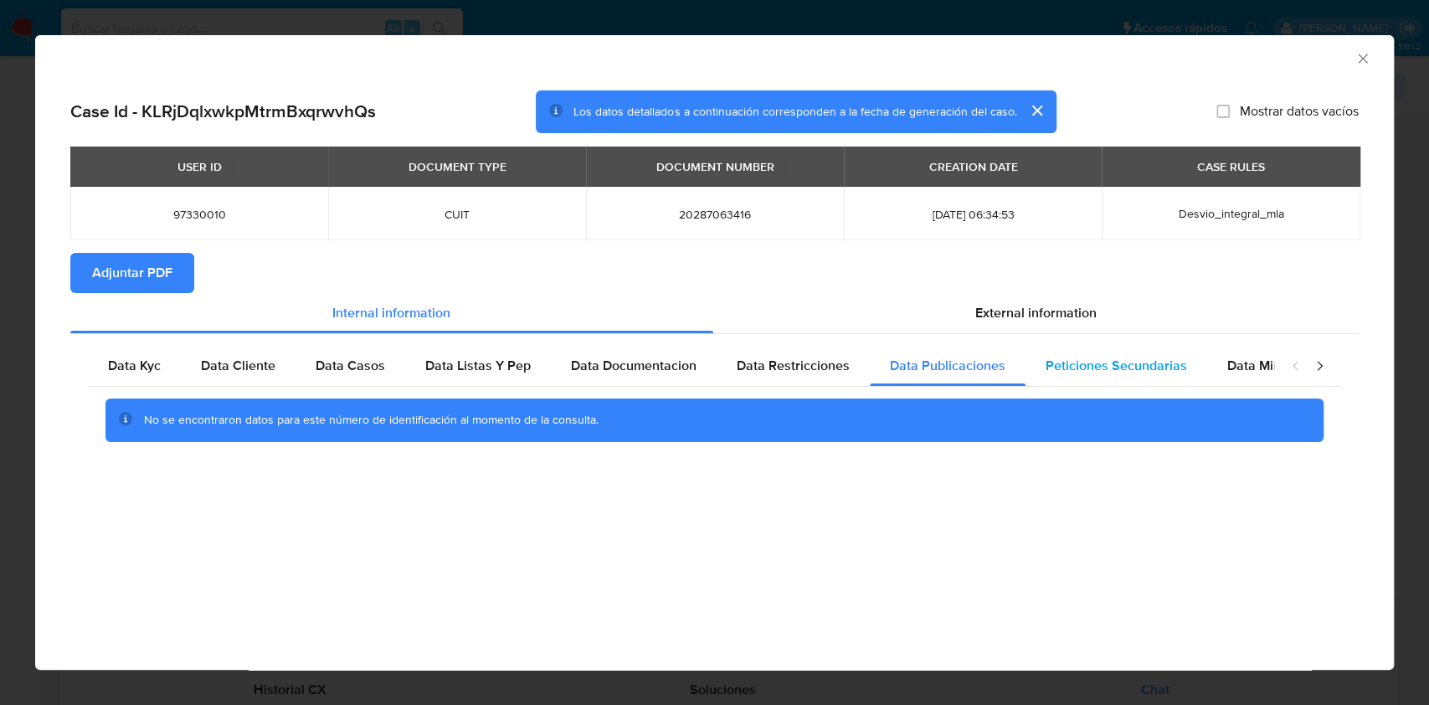
drag, startPoint x: 1090, startPoint y: 372, endPoint x: 1109, endPoint y: 367, distance: 18.9
click at [1090, 372] on span "Peticiones Secundarias" at bounding box center [1115, 365] width 141 height 19
click at [1227, 368] on span "Data Minoridad" at bounding box center [1273, 365] width 92 height 19
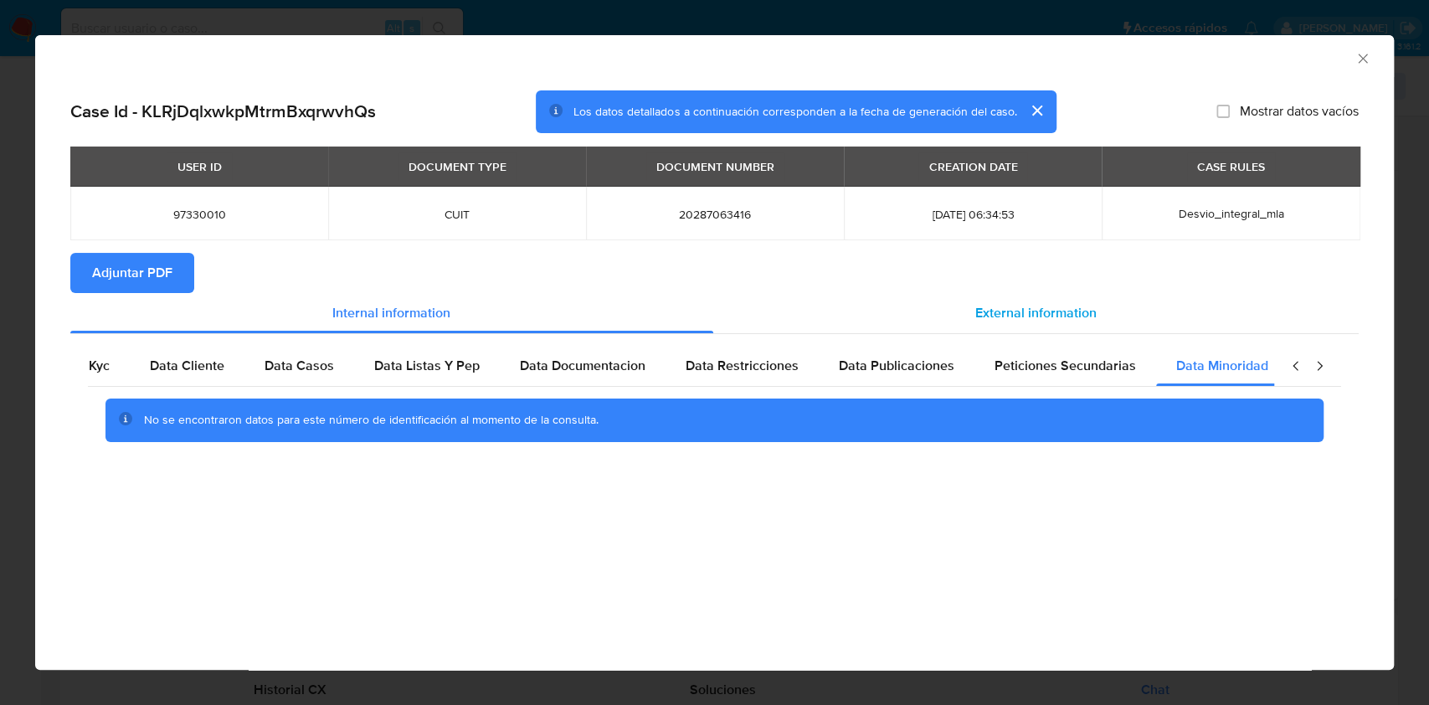
scroll to position [0, 56]
click at [1019, 319] on span "External information" at bounding box center [1035, 312] width 121 height 19
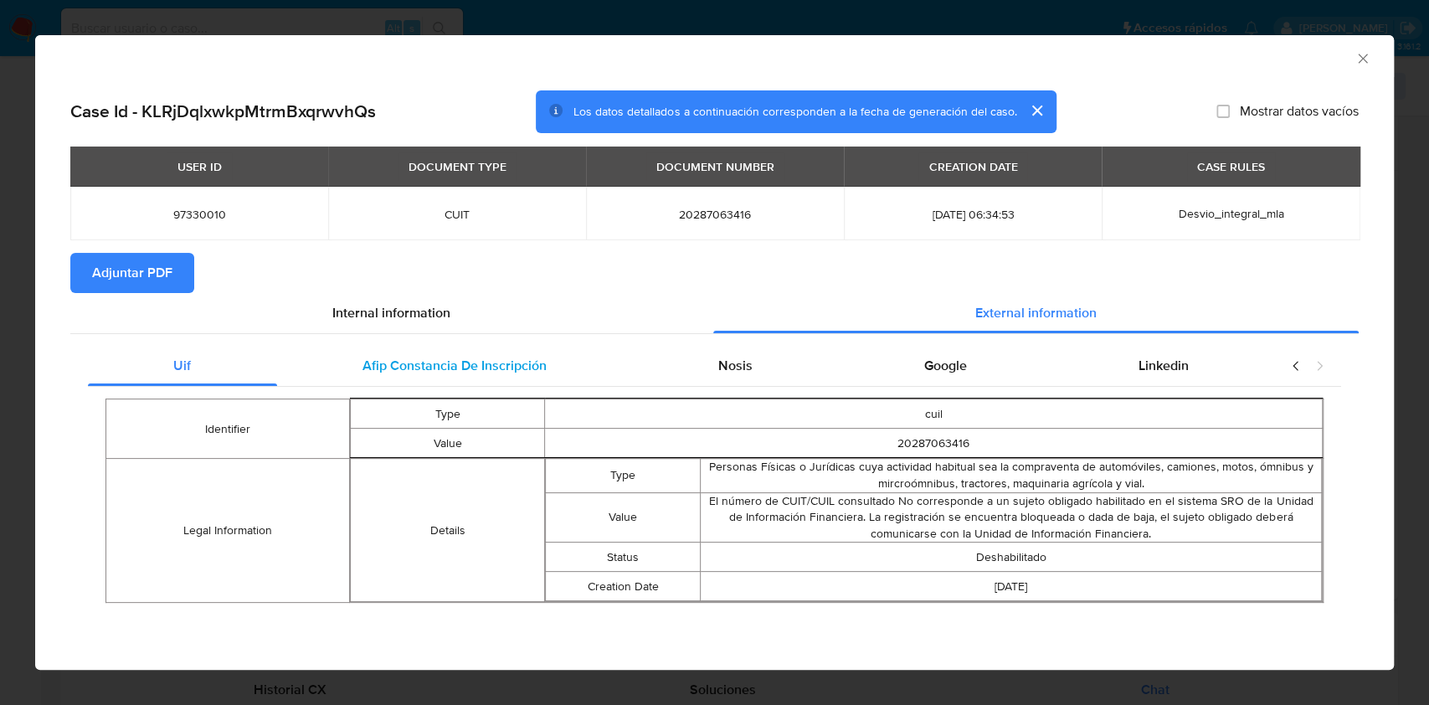
click at [517, 362] on span "Afip Constancia De Inscripción" at bounding box center [454, 365] width 184 height 19
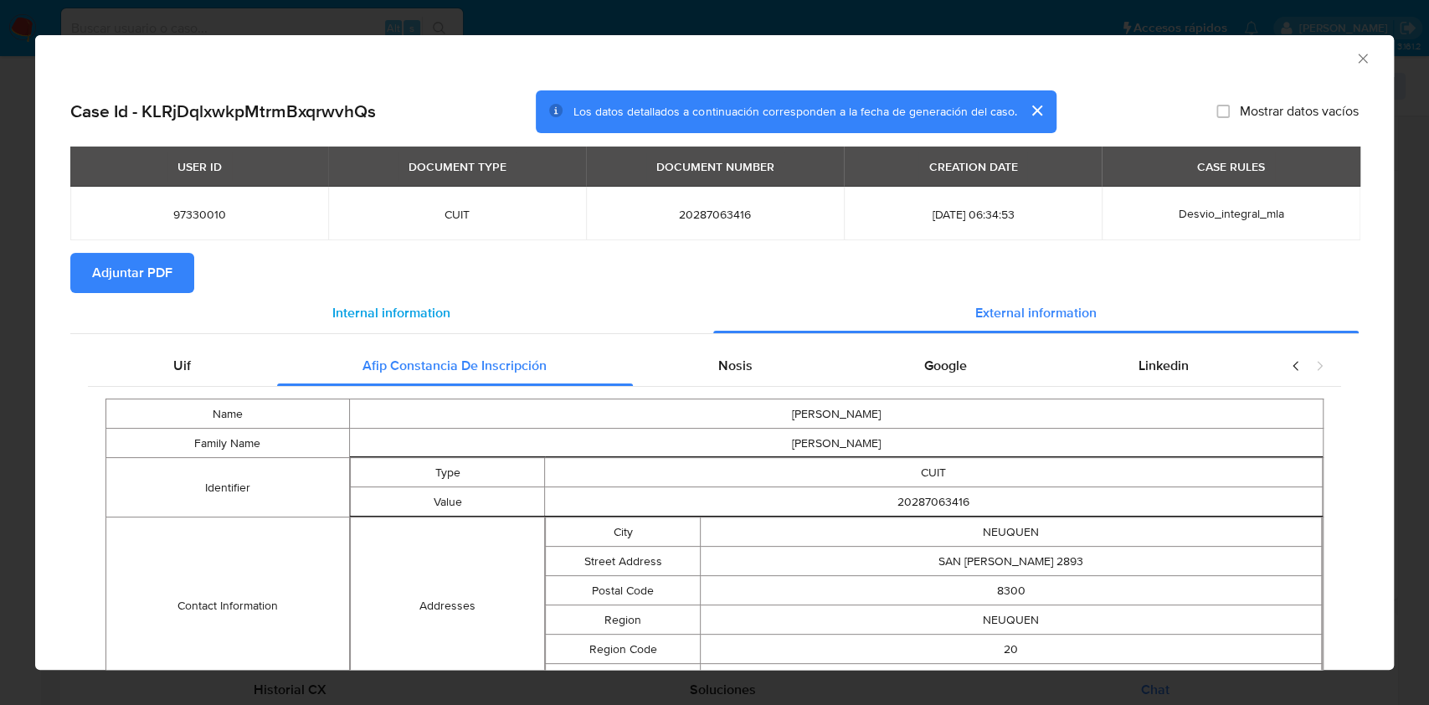
click at [419, 298] on div "Internal information" at bounding box center [391, 313] width 643 height 40
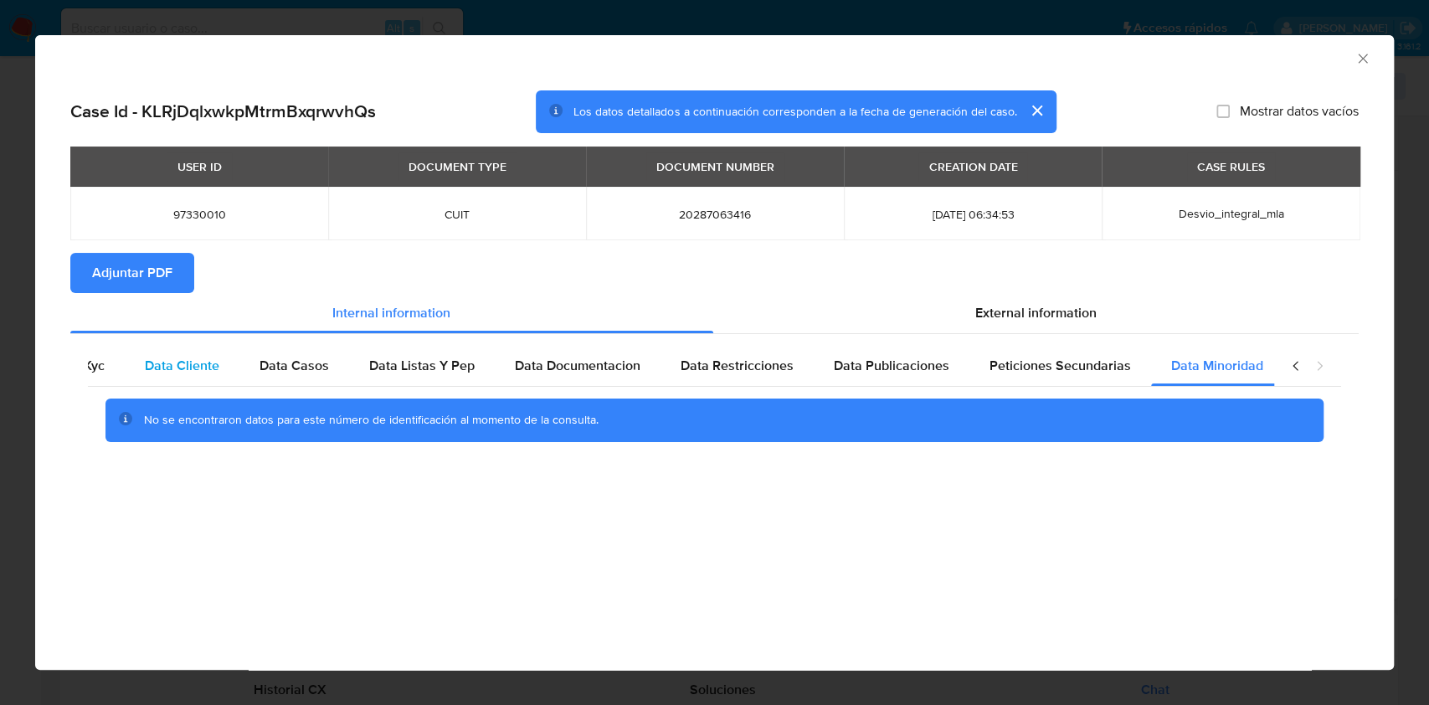
click at [177, 375] on span "Data Cliente" at bounding box center [182, 365] width 74 height 19
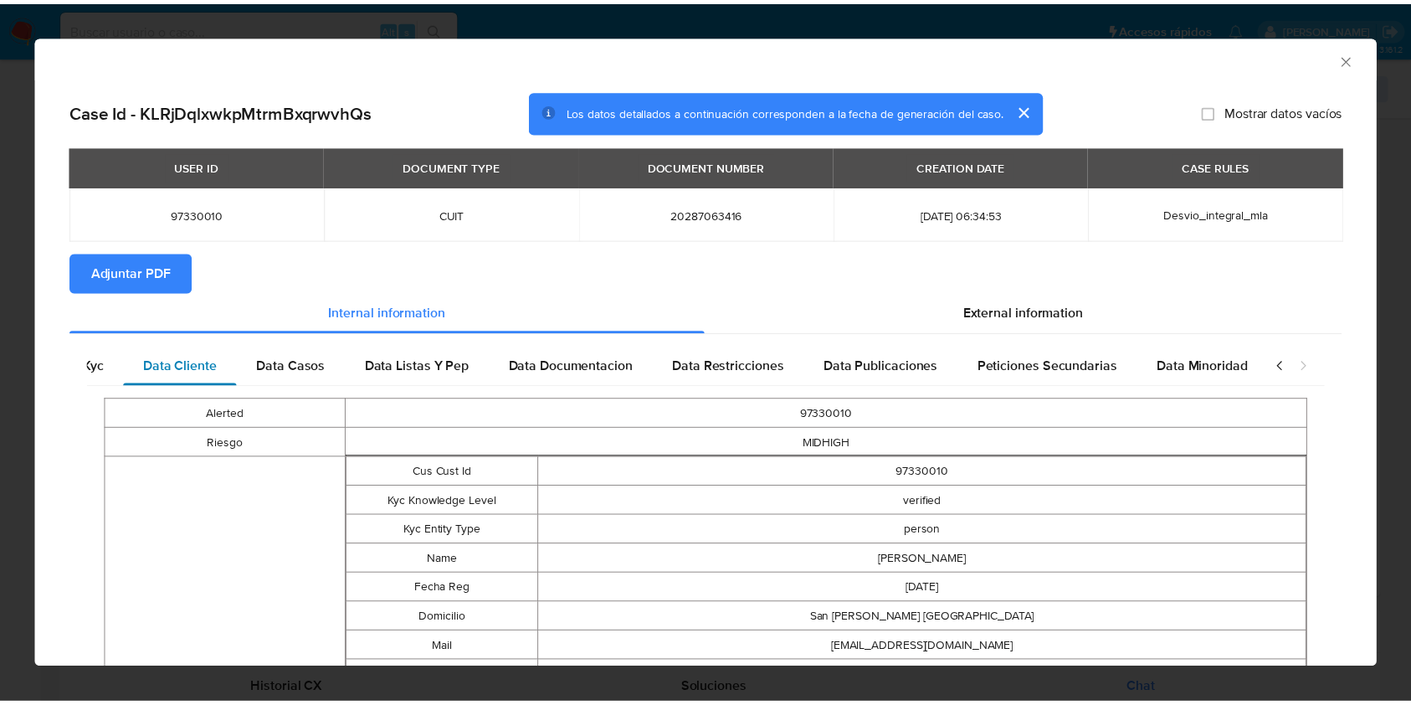
scroll to position [0, 74]
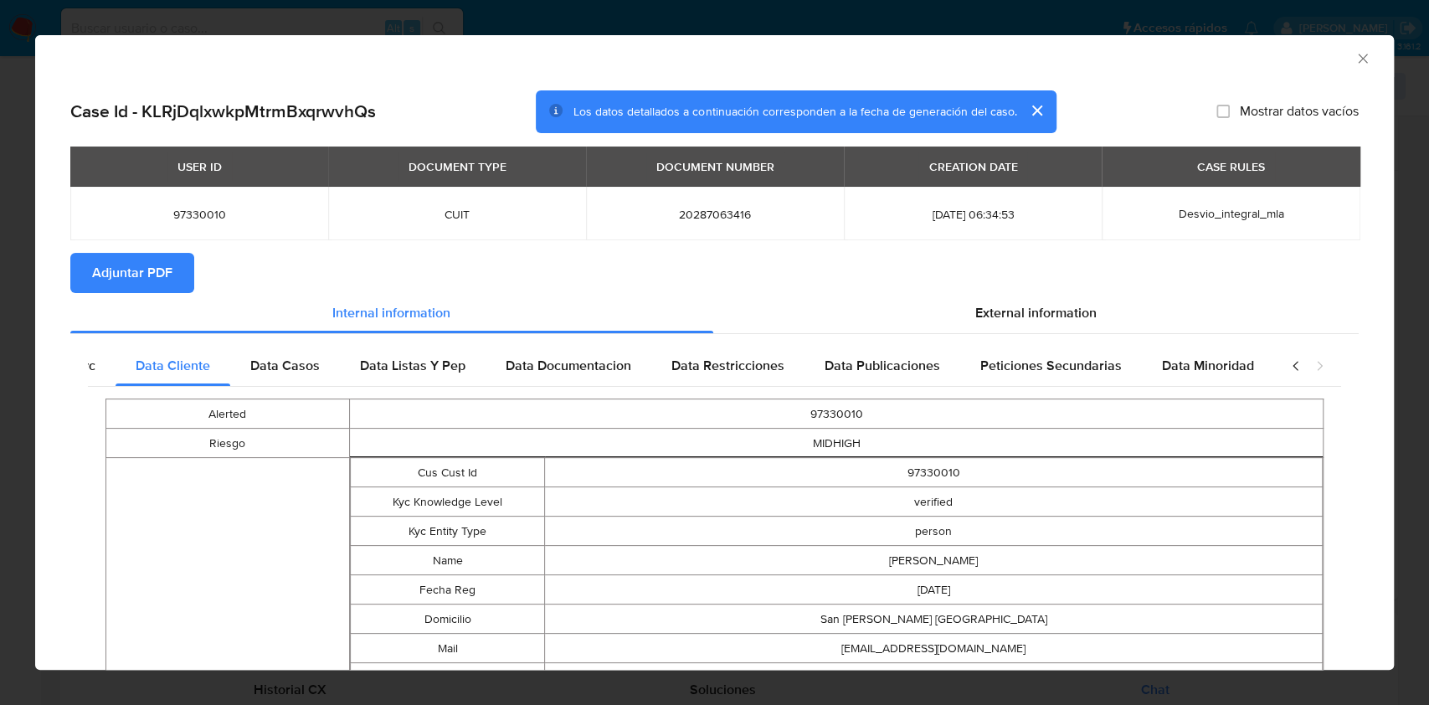
click at [1354, 57] on icon "Cerrar ventana" at bounding box center [1362, 58] width 17 height 17
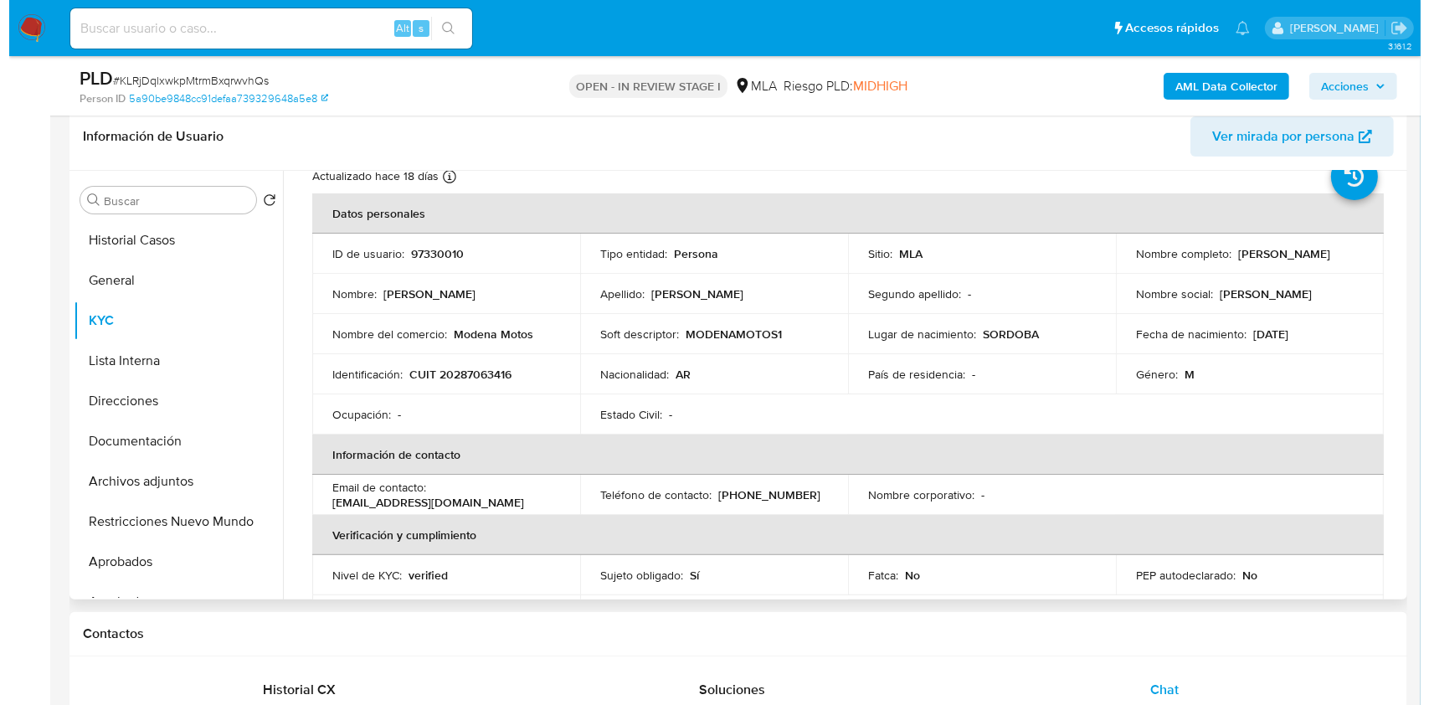
scroll to position [0, 0]
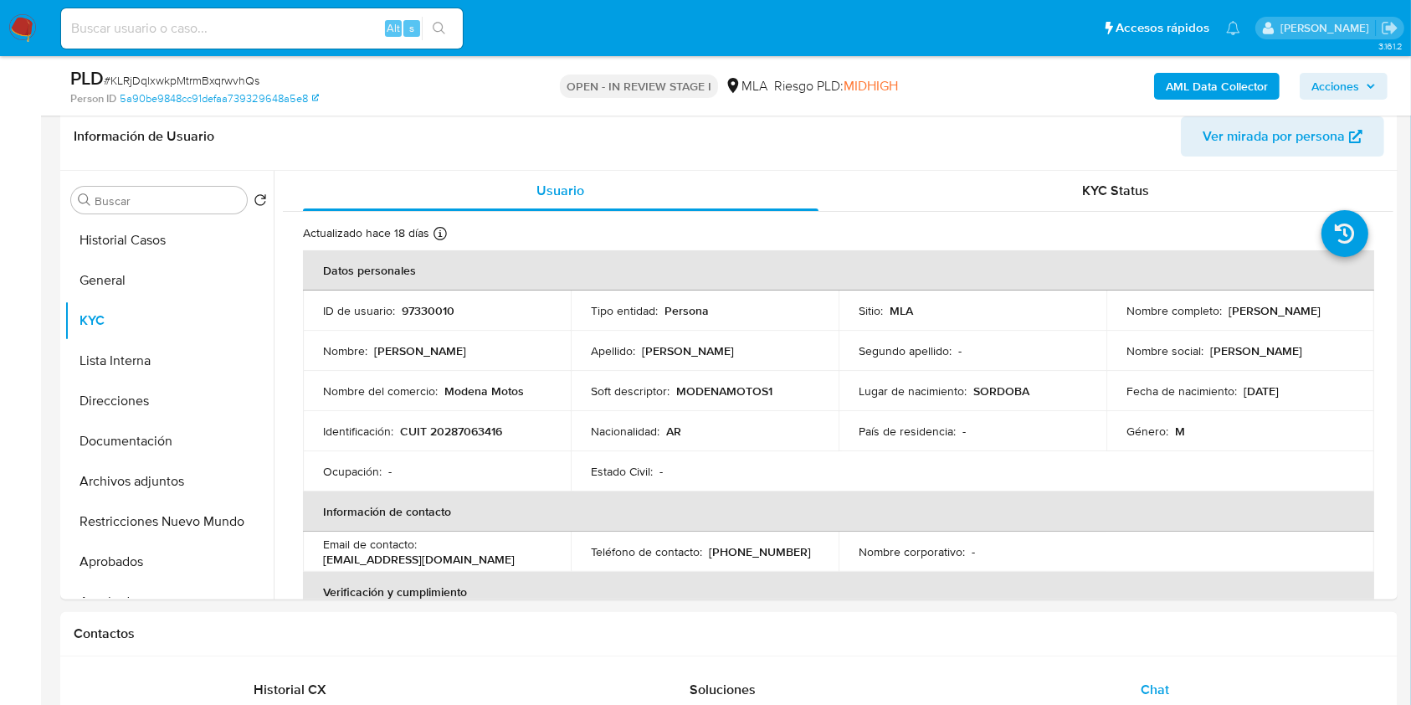
click at [1228, 87] on b "AML Data Collector" at bounding box center [1217, 86] width 102 height 27
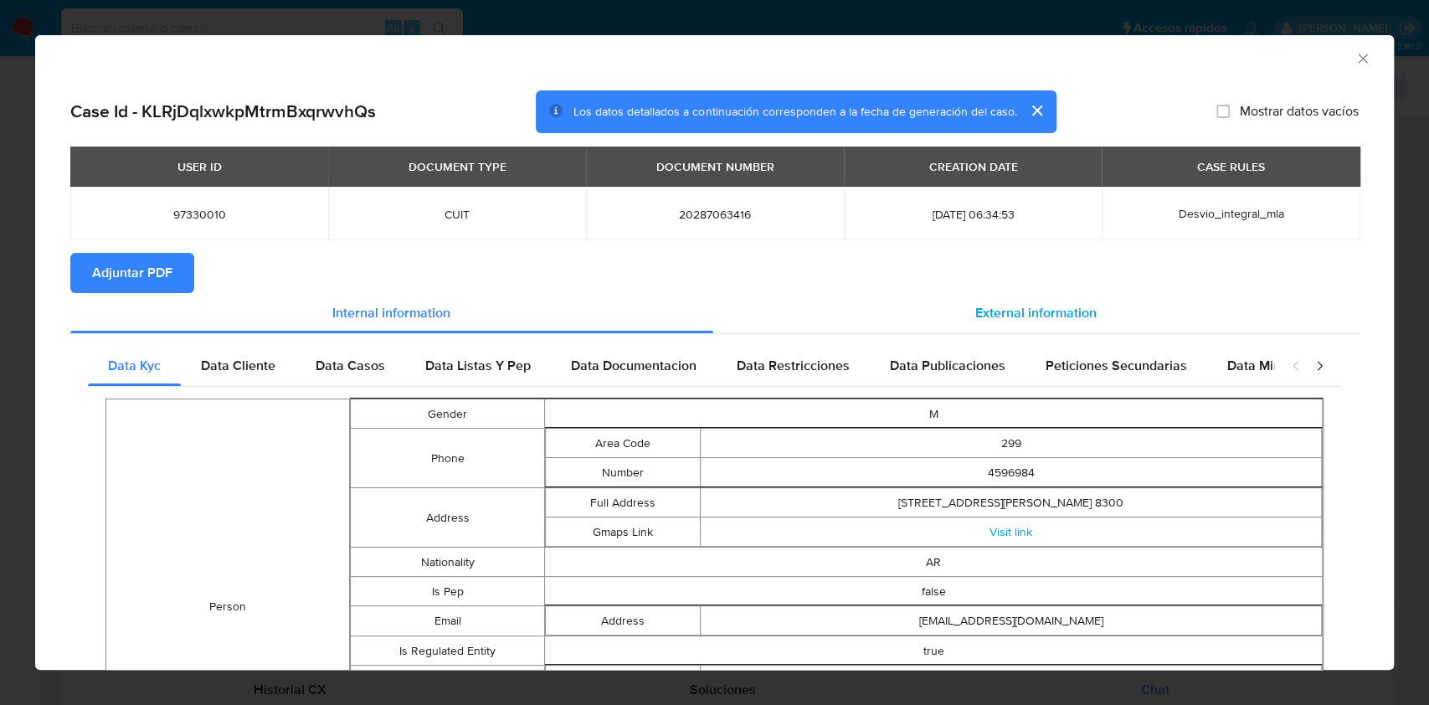
click at [1010, 321] on span "External information" at bounding box center [1035, 312] width 121 height 19
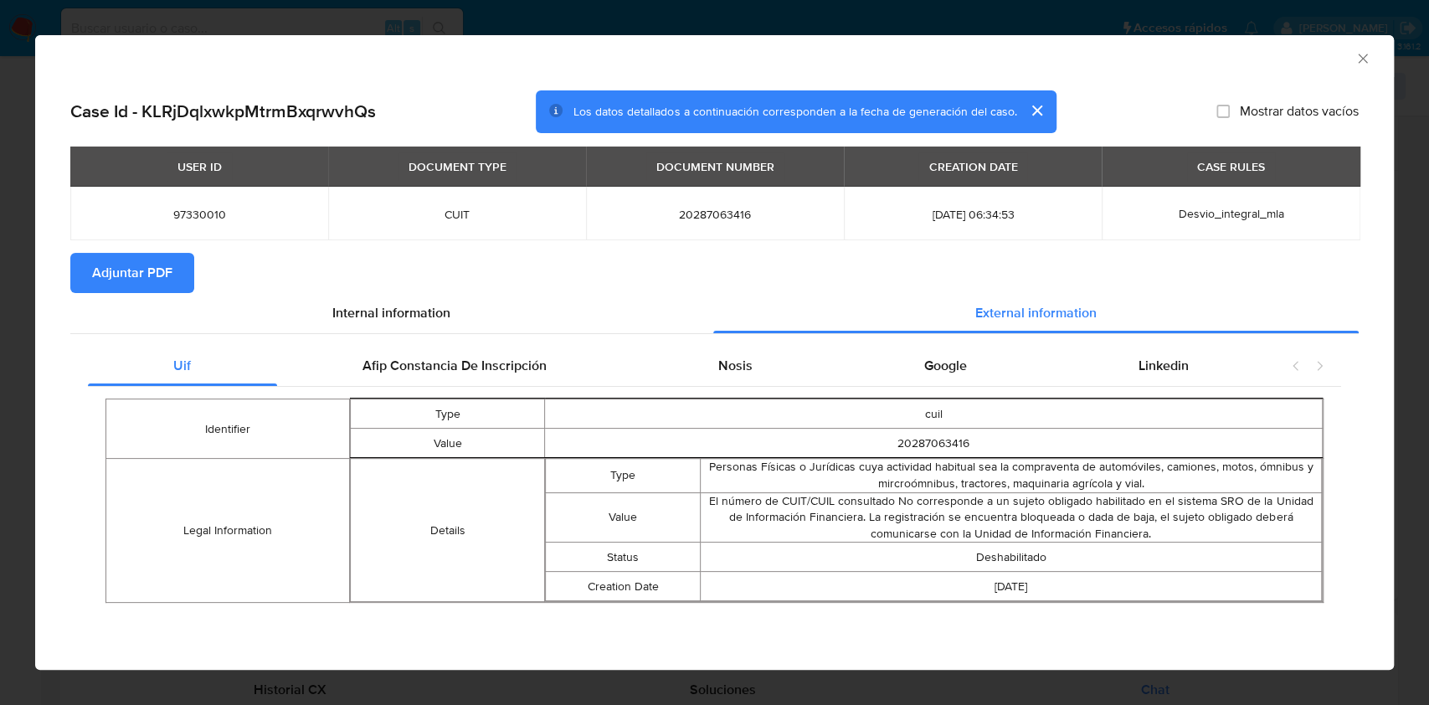
click at [563, 388] on div "Identifier Type cuil Value 20287063416 Legal Information Details Type Personas …" at bounding box center [714, 501] width 1253 height 228
click at [556, 375] on div "Afip Constancia De Inscripción" at bounding box center [455, 366] width 356 height 40
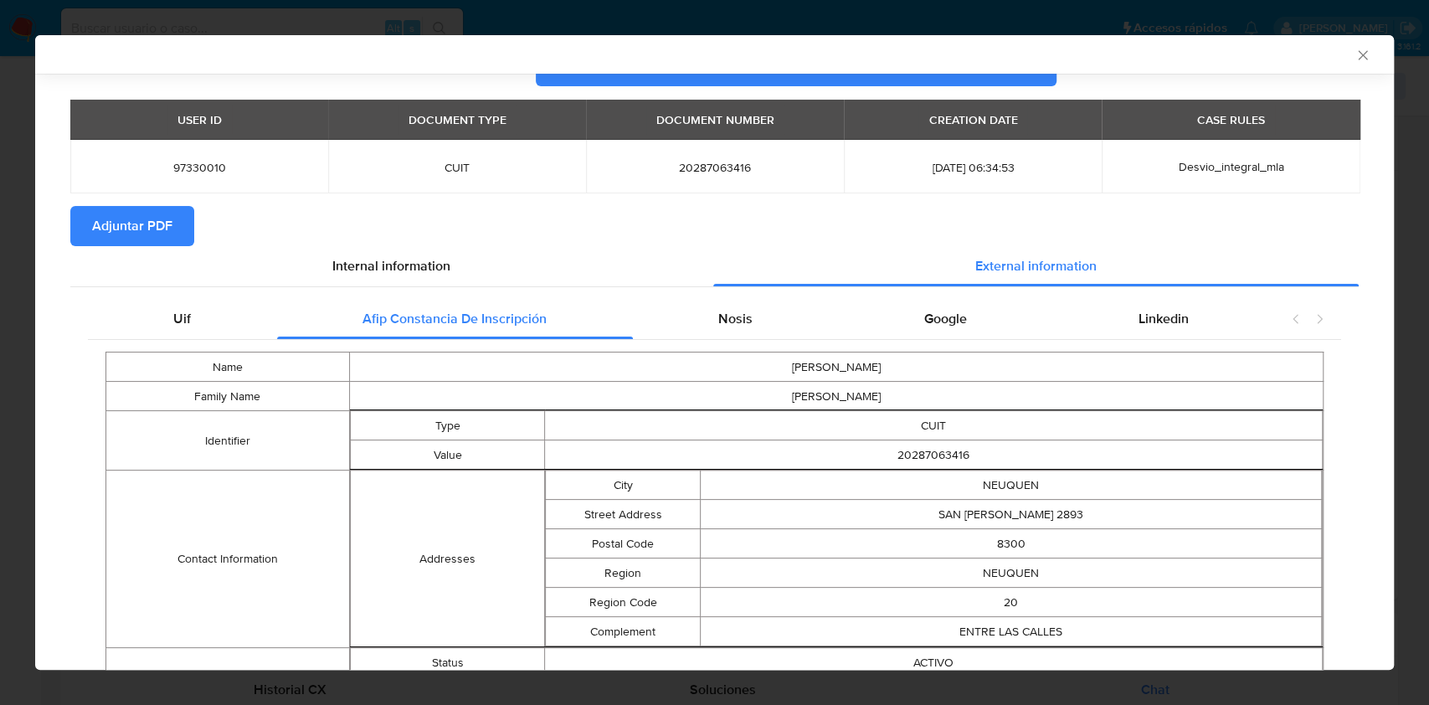
scroll to position [107, 0]
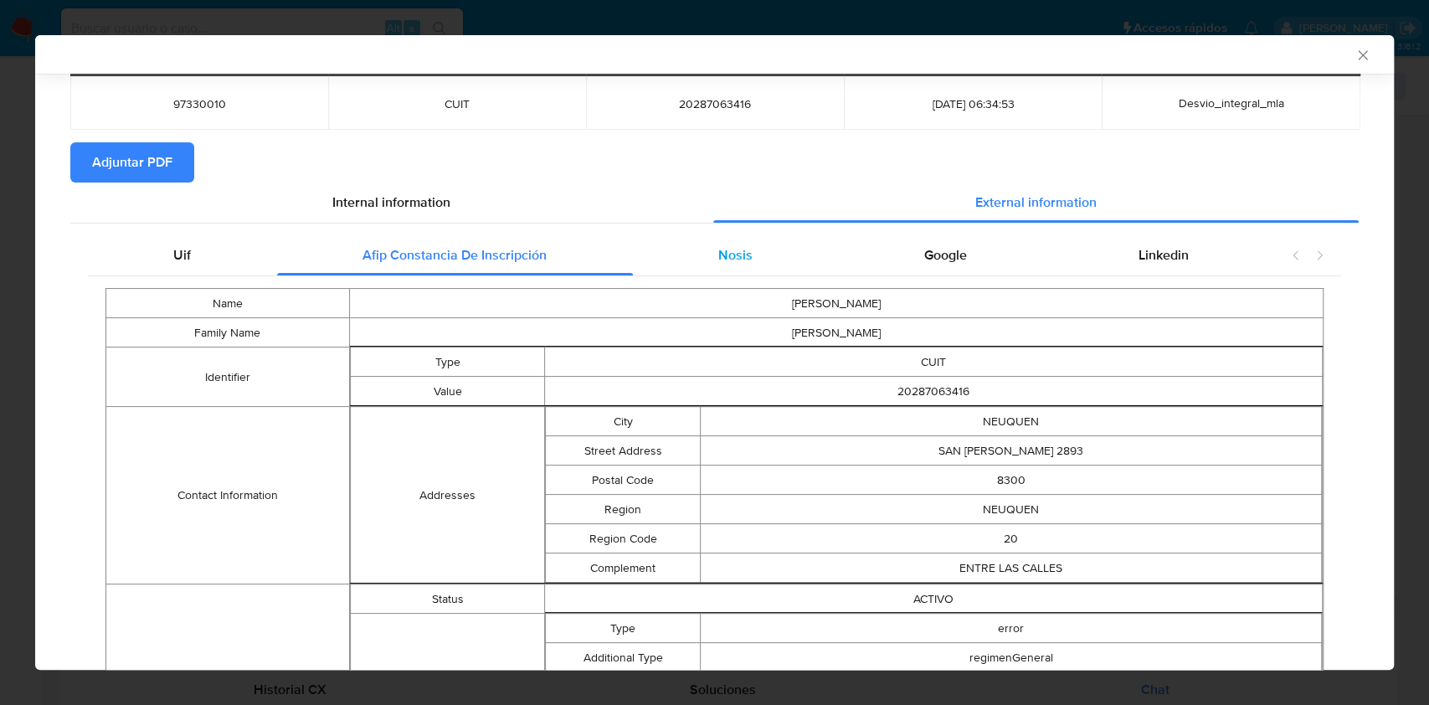
click at [784, 250] on div "Nosis" at bounding box center [736, 255] width 206 height 40
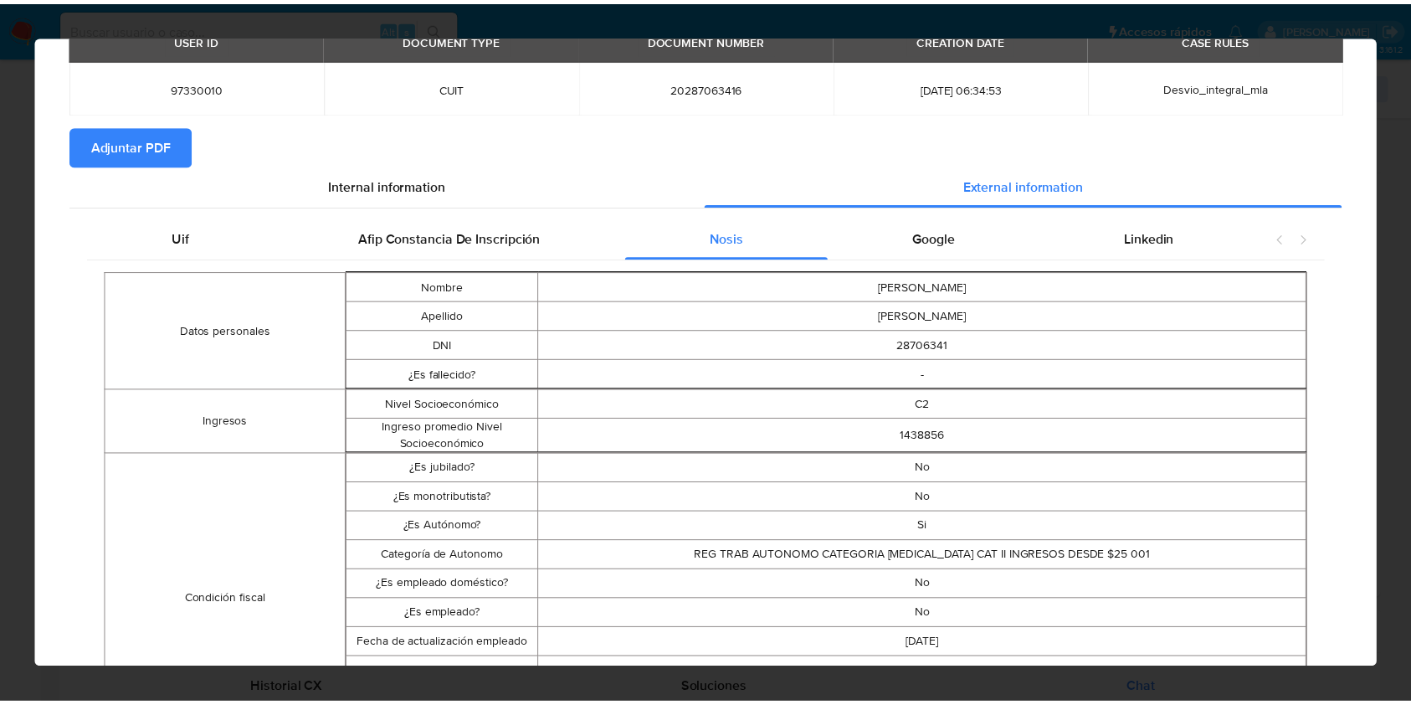
scroll to position [0, 0]
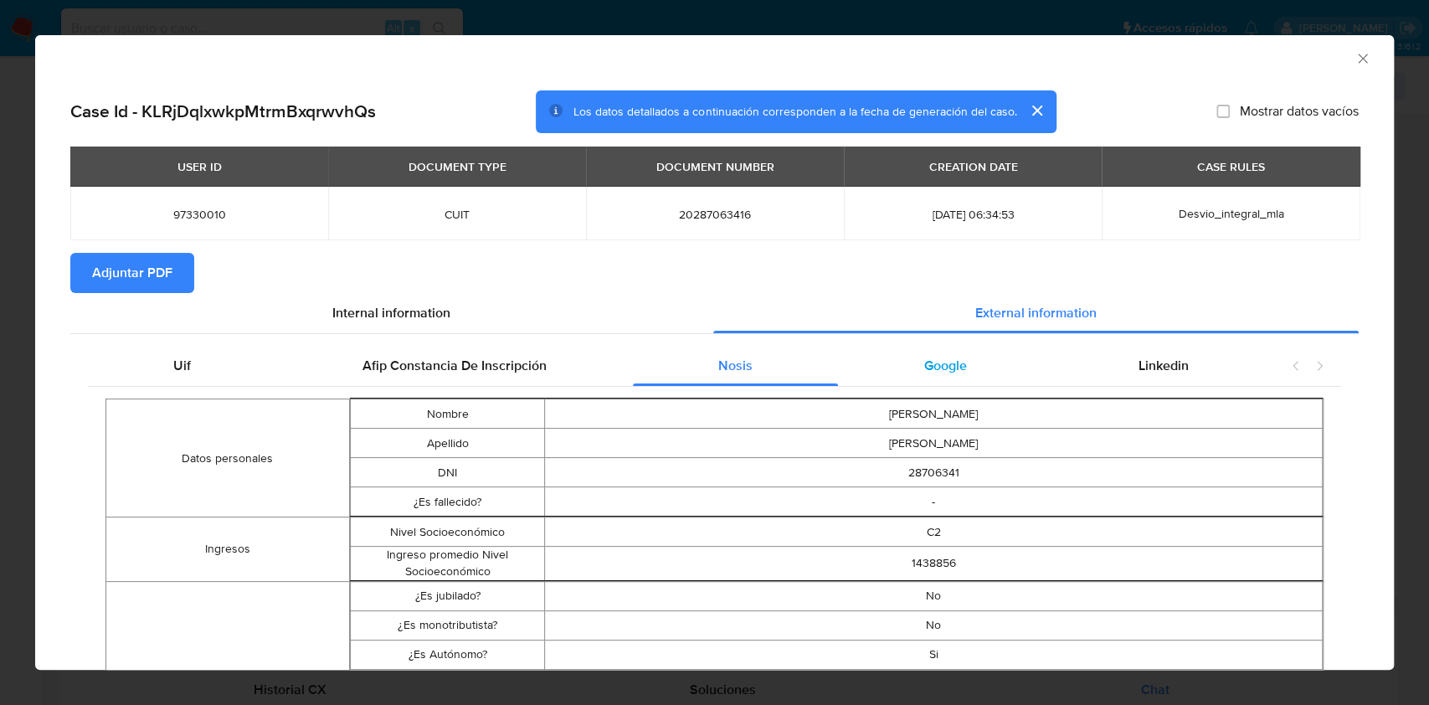
click at [967, 357] on div "Google" at bounding box center [945, 366] width 214 height 40
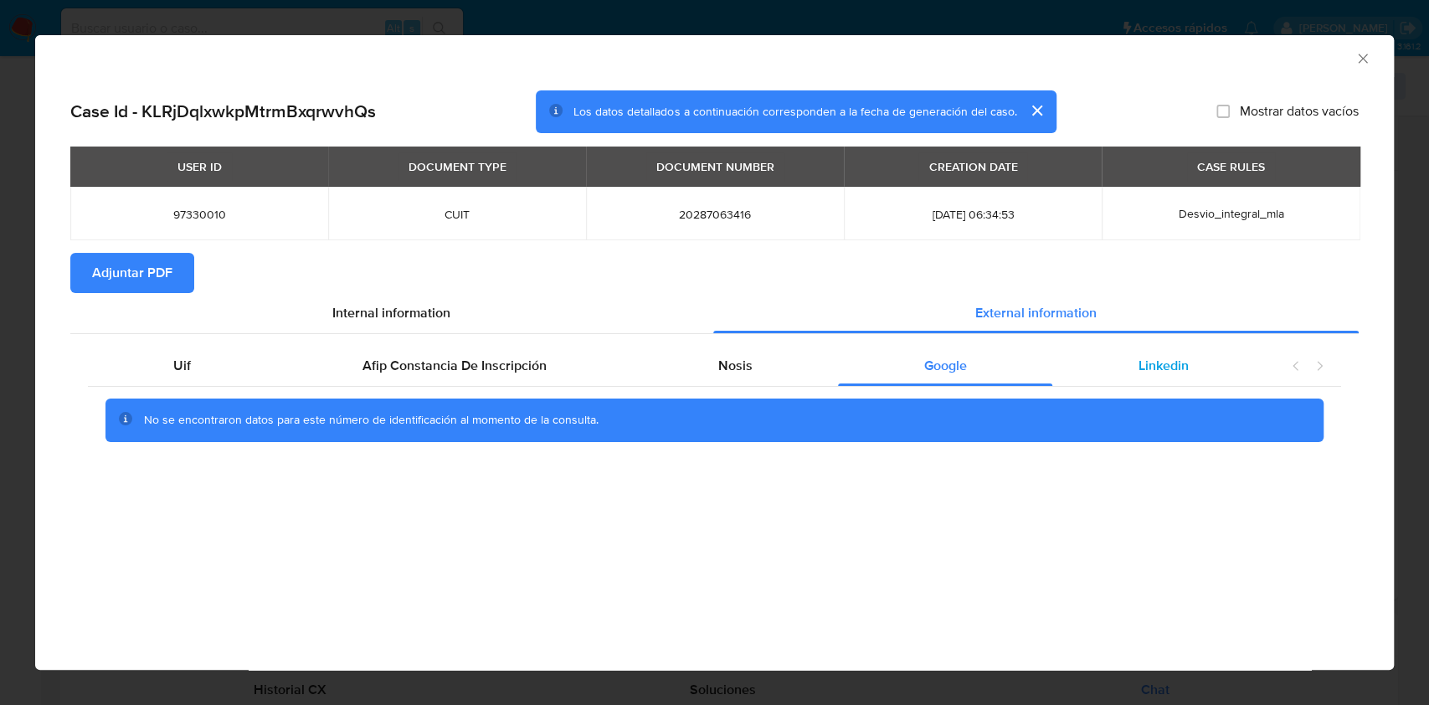
click at [1150, 366] on span "Linkedin" at bounding box center [1163, 365] width 50 height 19
click at [145, 261] on span "Adjuntar PDF" at bounding box center [132, 272] width 80 height 37
click at [1361, 63] on icon "Cerrar ventana" at bounding box center [1362, 58] width 17 height 17
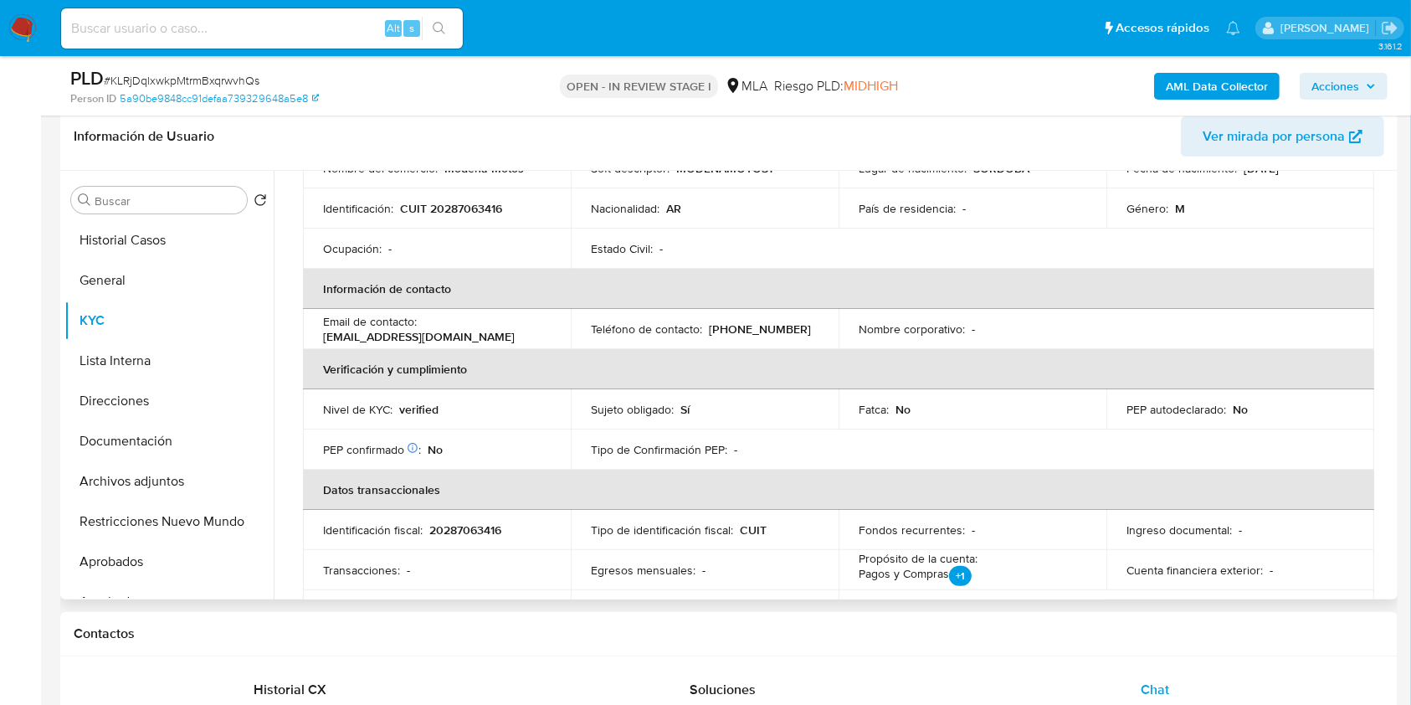
scroll to position [335, 0]
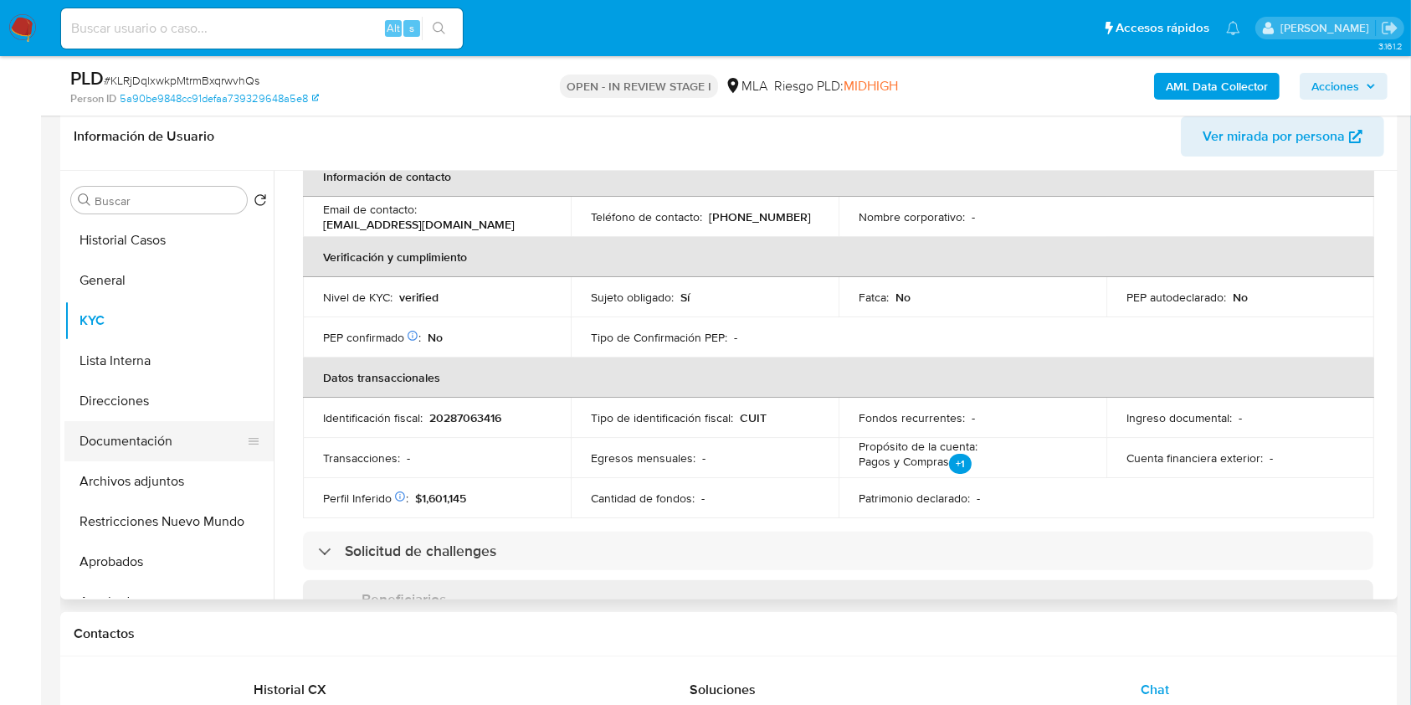
click at [214, 421] on button "Documentación" at bounding box center [162, 441] width 196 height 40
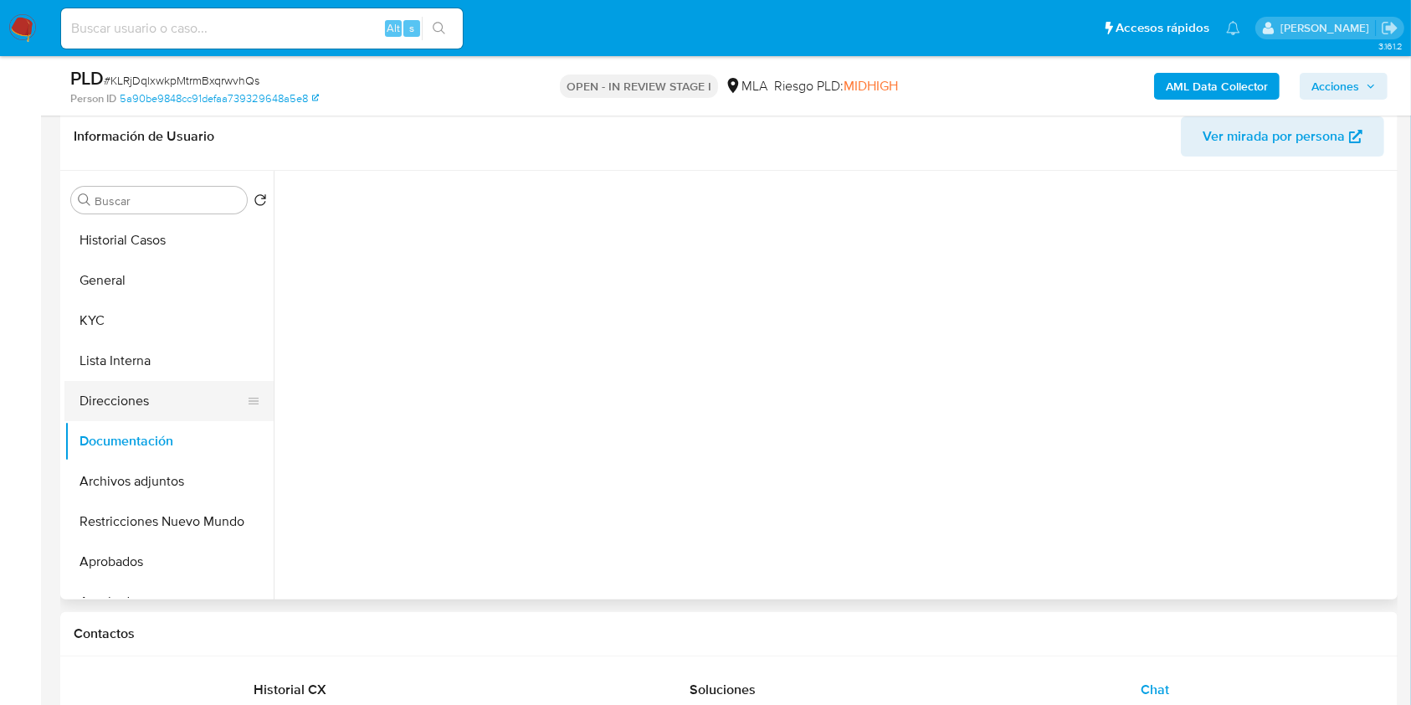
scroll to position [0, 0]
click at [212, 399] on button "Direcciones" at bounding box center [162, 401] width 196 height 40
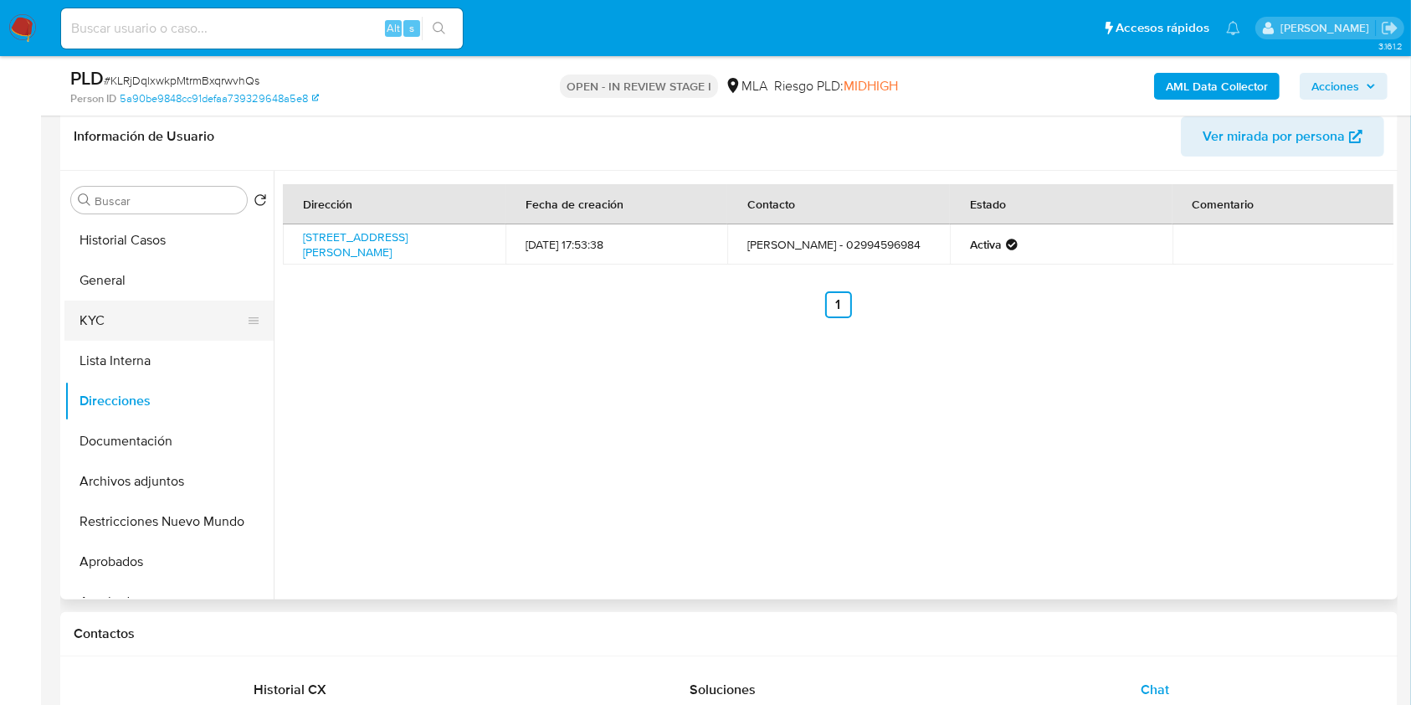
click at [215, 316] on button "KYC" at bounding box center [162, 320] width 196 height 40
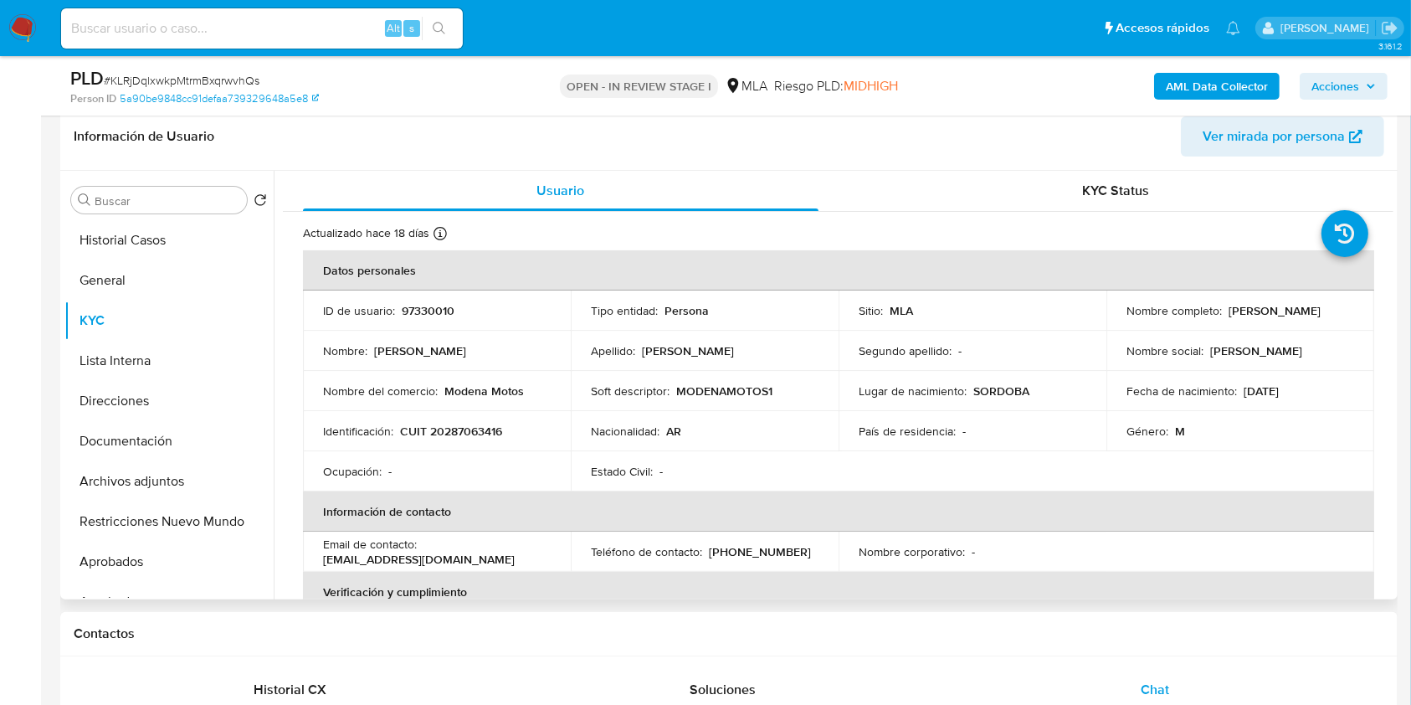
drag, startPoint x: 1256, startPoint y: 318, endPoint x: 1118, endPoint y: 316, distance: 138.1
click at [1118, 316] on td "Nombre completo : Leandro Omar Lamborizio" at bounding box center [1240, 310] width 268 height 40
copy p "Leandro Omar Lamborizio"
click at [1134, 685] on div "Chat" at bounding box center [1155, 690] width 393 height 40
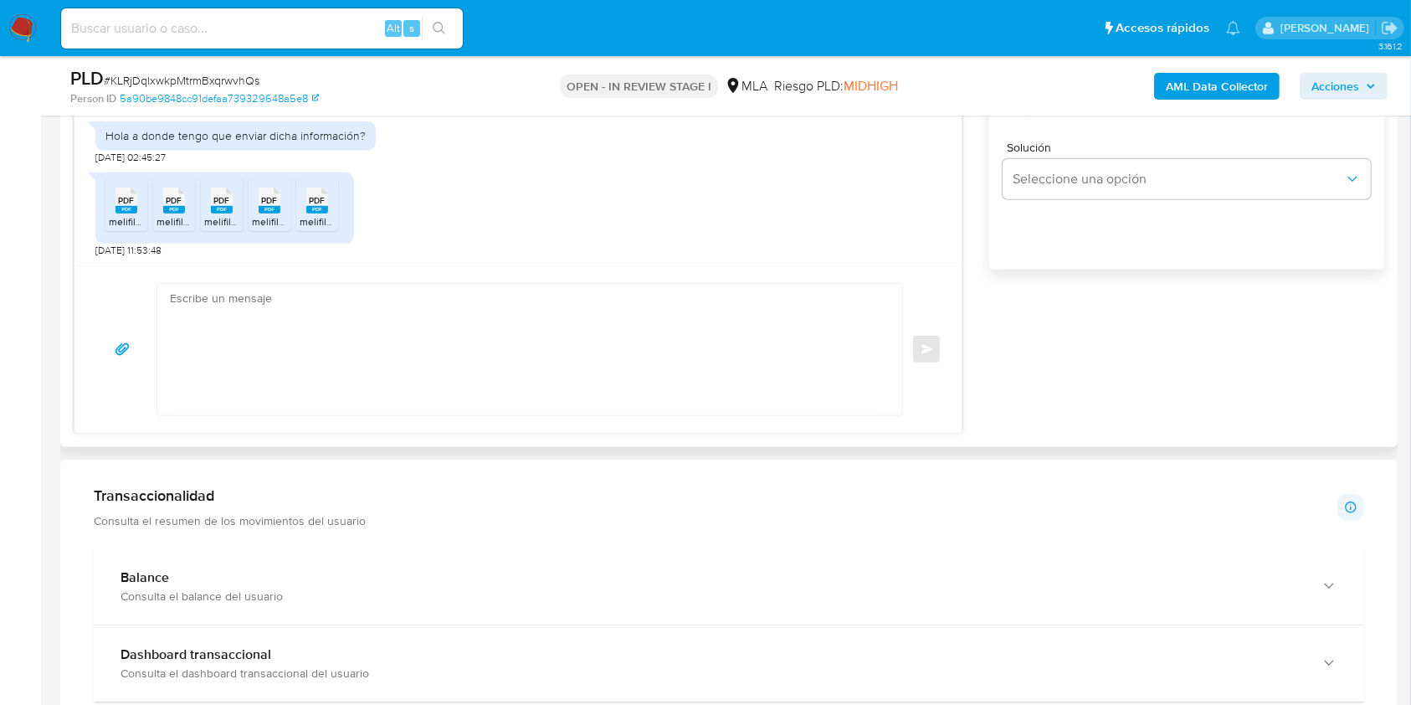
scroll to position [1124, 0]
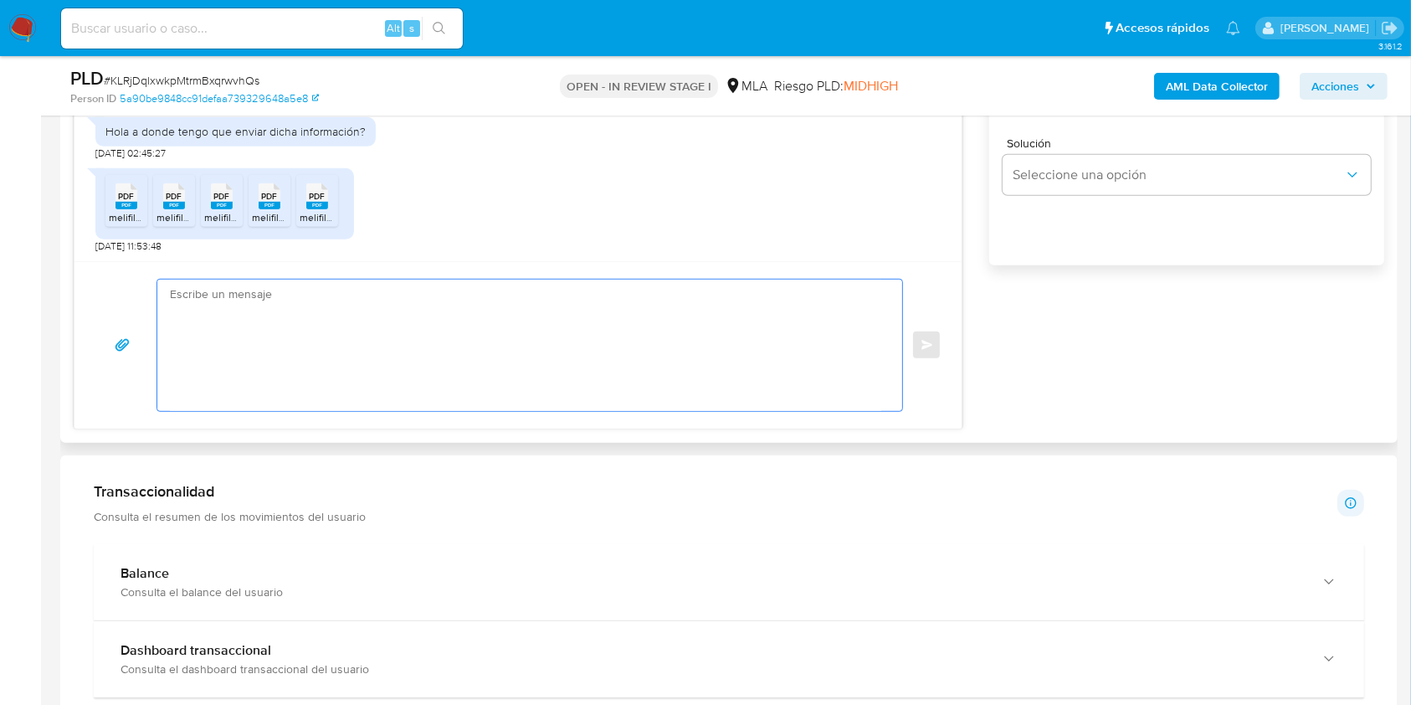
click at [329, 364] on textarea at bounding box center [525, 345] width 711 height 131
paste textarea "Hola Leandro Omar Lamborizio, Muchas gracias por tu respuesta. En este caso, te…"
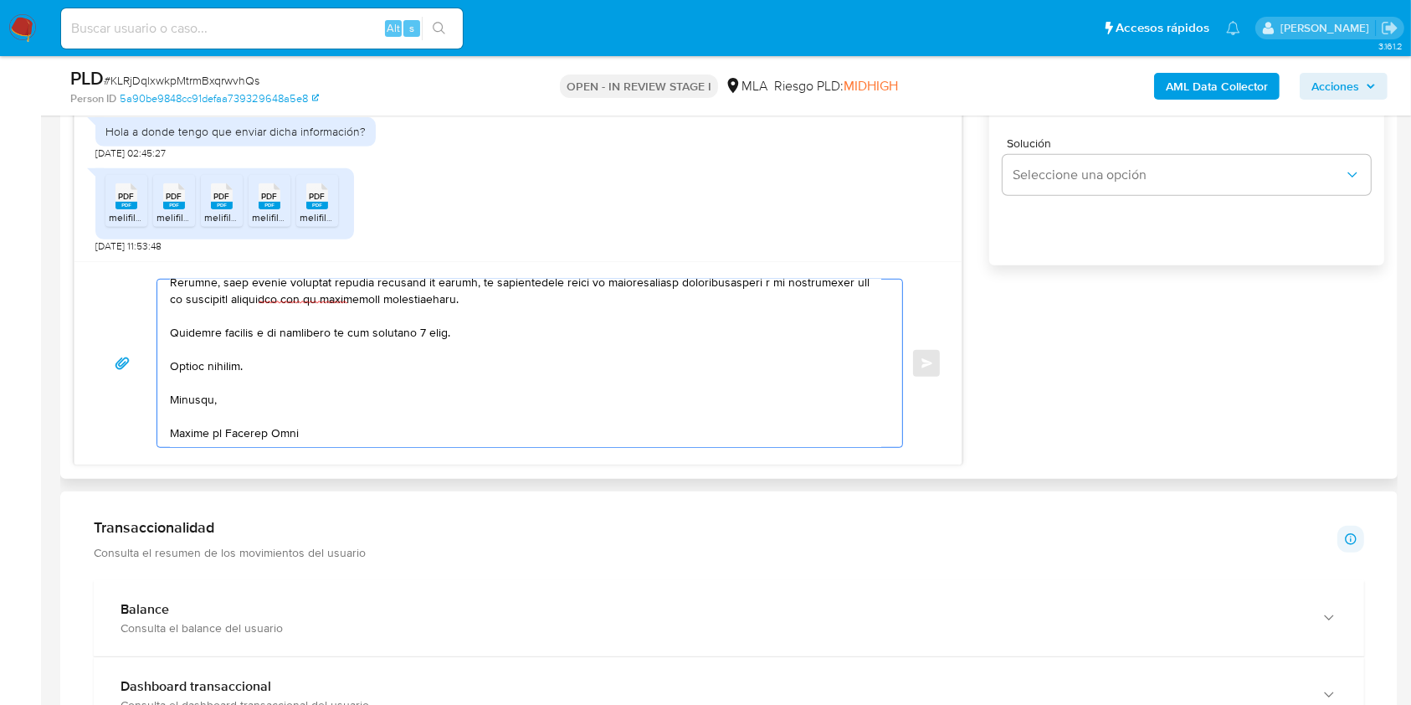
scroll to position [608, 0]
drag, startPoint x: 435, startPoint y: 321, endPoint x: 444, endPoint y: 327, distance: 10.2
click at [435, 322] on textarea at bounding box center [525, 363] width 711 height 167
click at [444, 418] on textarea at bounding box center [525, 363] width 711 height 167
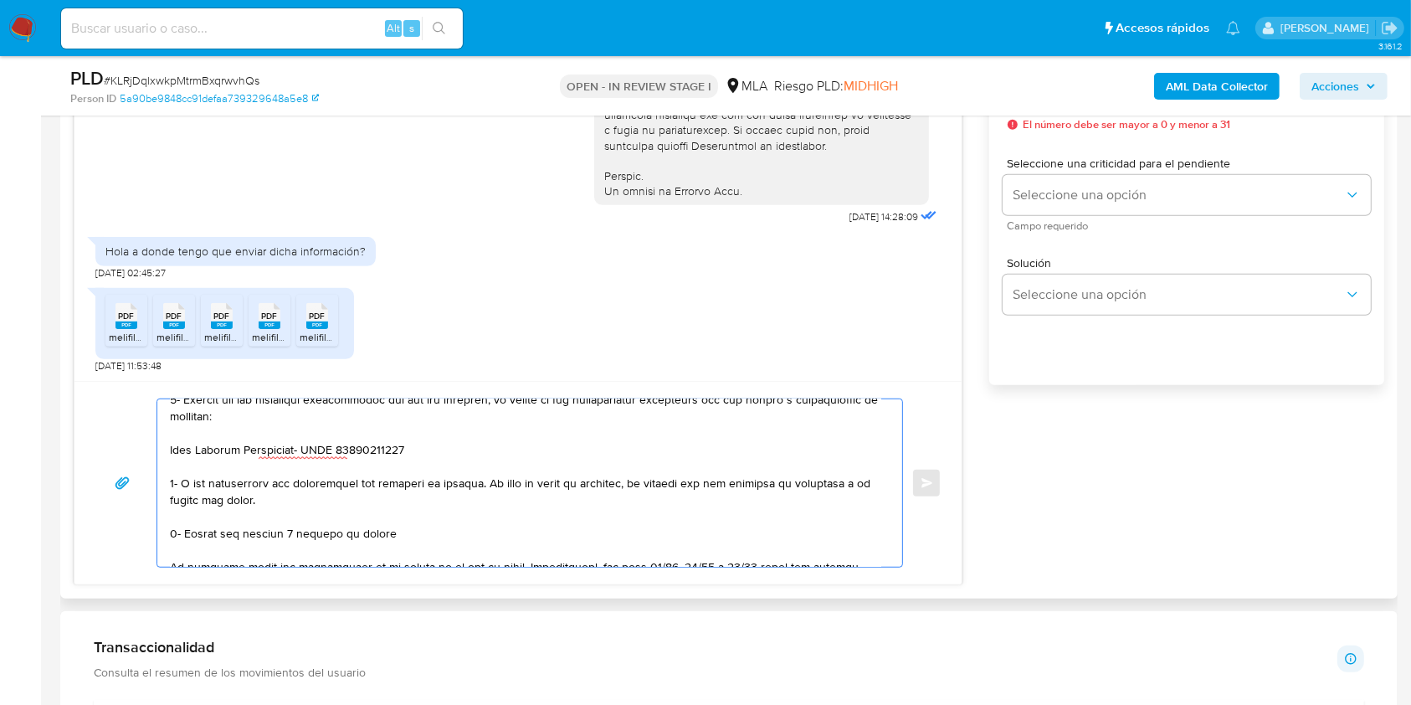
scroll to position [124, 0]
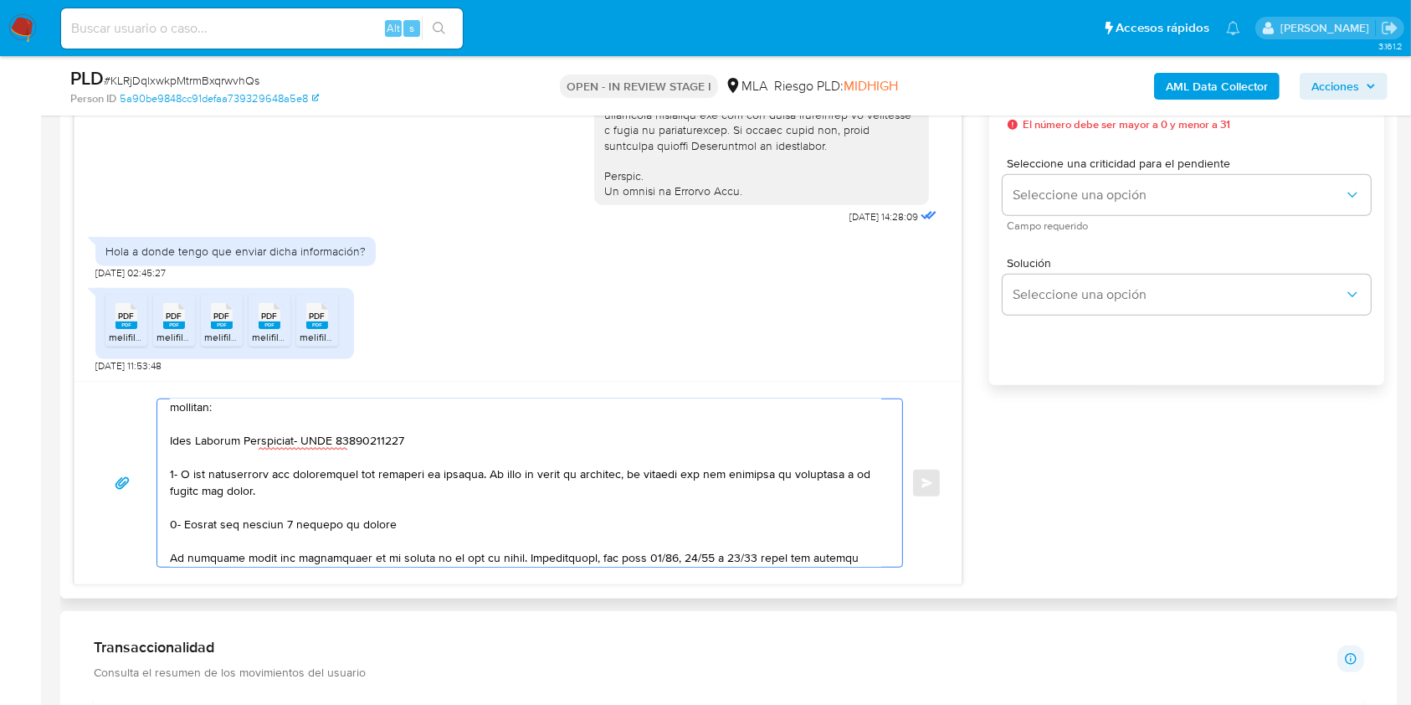
drag, startPoint x: 400, startPoint y: 533, endPoint x: 156, endPoint y: 479, distance: 250.4
click at [157, 479] on div at bounding box center [530, 482] width 747 height 169
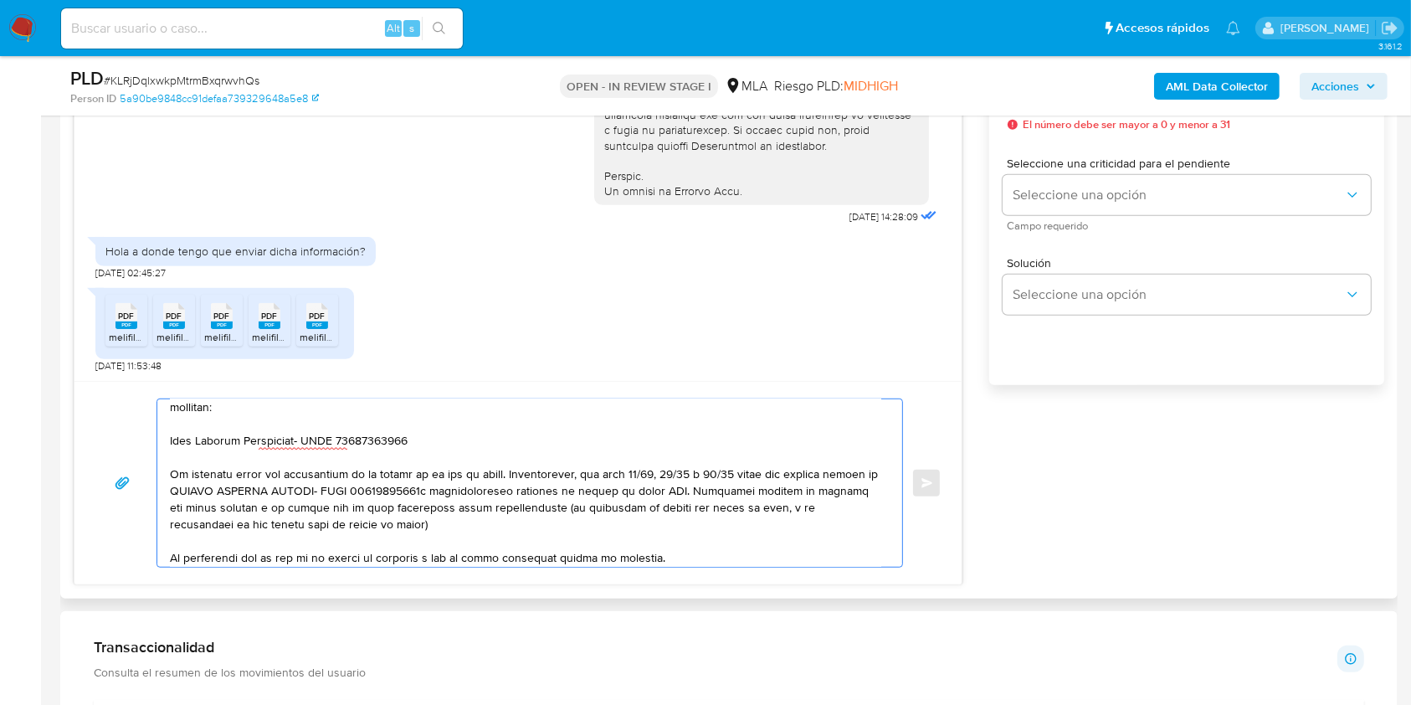
drag, startPoint x: 391, startPoint y: 526, endPoint x: 167, endPoint y: 480, distance: 229.1
click at [167, 480] on div at bounding box center [525, 482] width 736 height 167
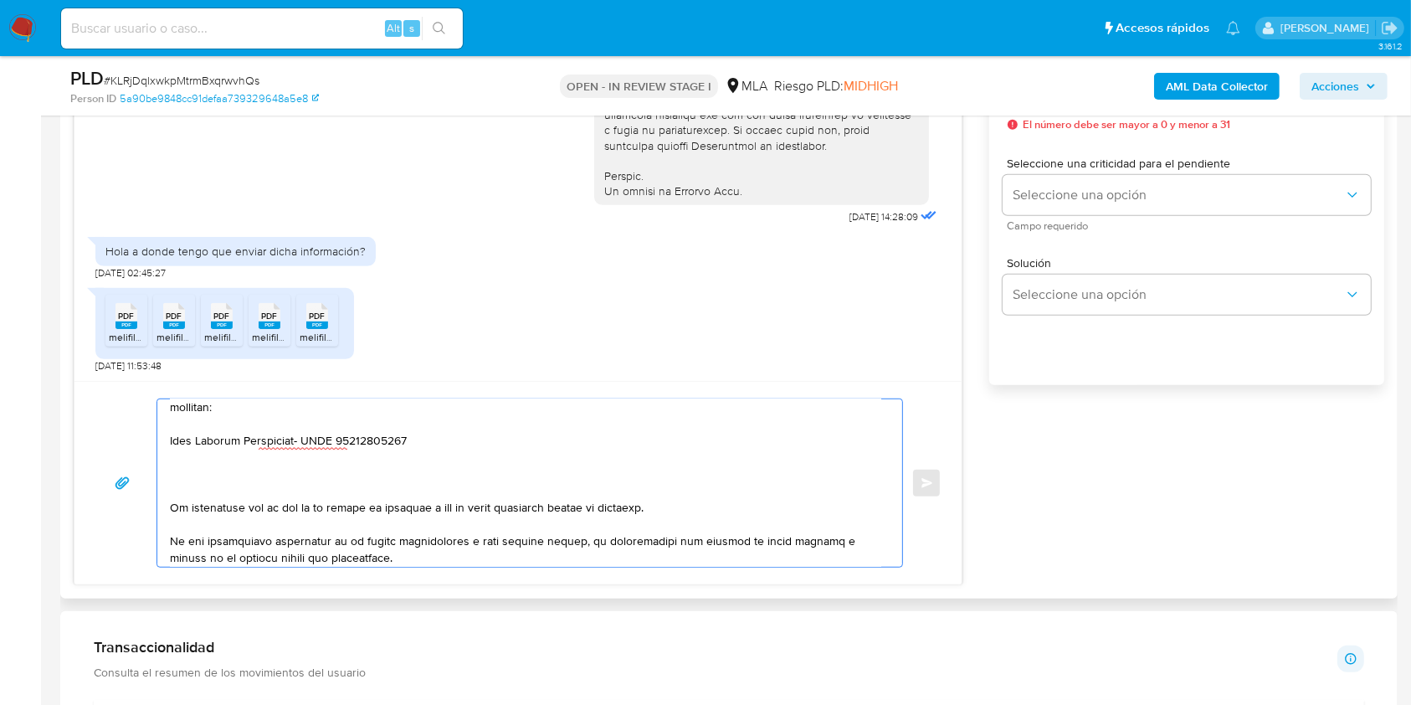
drag, startPoint x: 469, startPoint y: 557, endPoint x: 157, endPoint y: 472, distance: 323.4
click at [157, 472] on div at bounding box center [525, 482] width 736 height 167
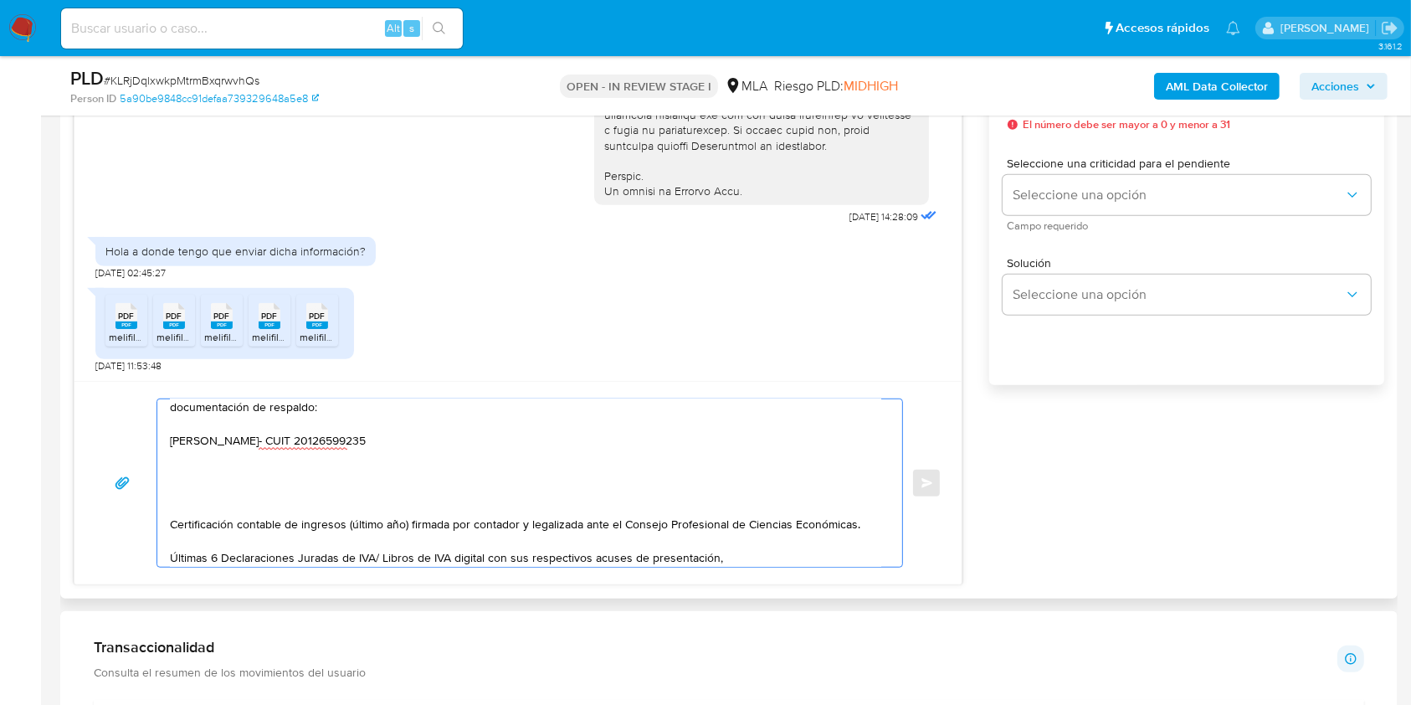
click at [304, 505] on textarea "Hola Leandro Omar Lamborizio, Muchas gracias por tu respuesta. En este caso, te…" at bounding box center [525, 482] width 711 height 167
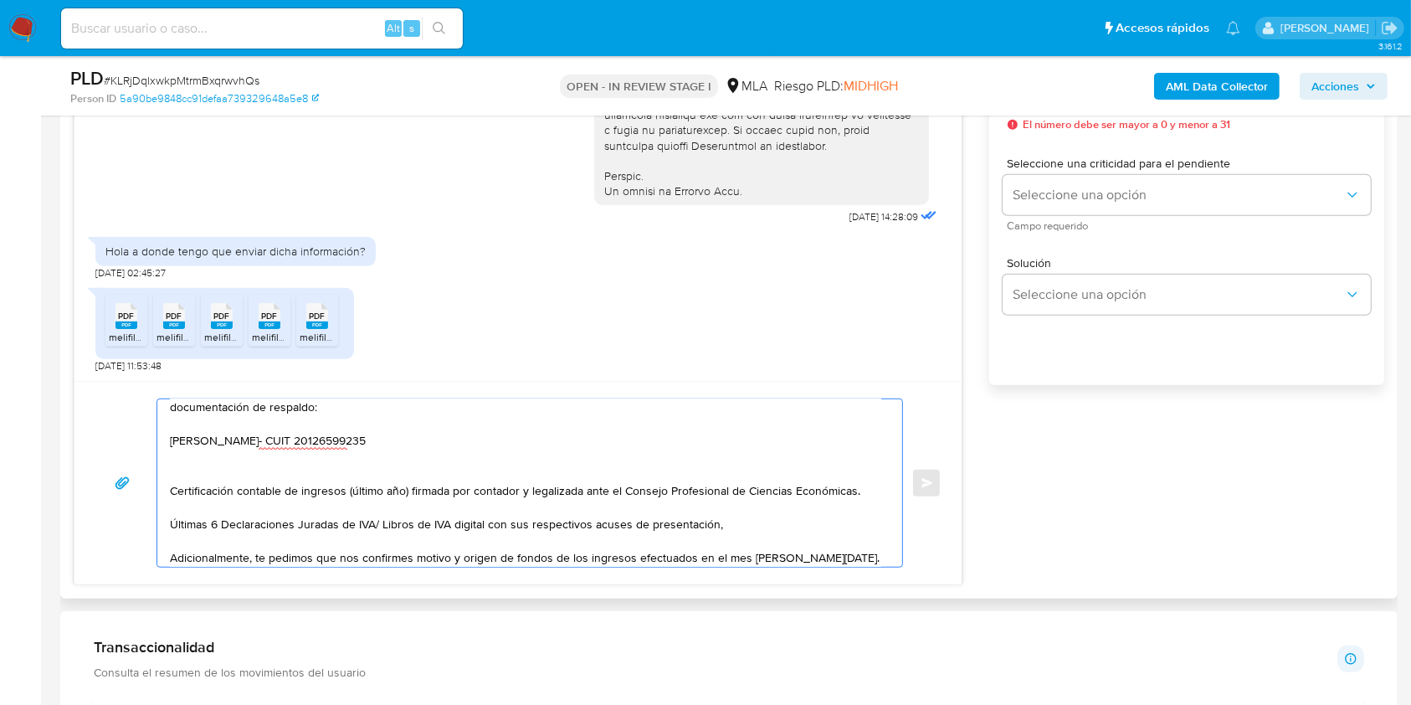
drag, startPoint x: 736, startPoint y: 531, endPoint x: 184, endPoint y: 478, distance: 554.0
click at [184, 478] on textarea "Hola Leandro Omar Lamborizio, Muchas gracias por tu respuesta. En este caso, te…" at bounding box center [525, 482] width 711 height 167
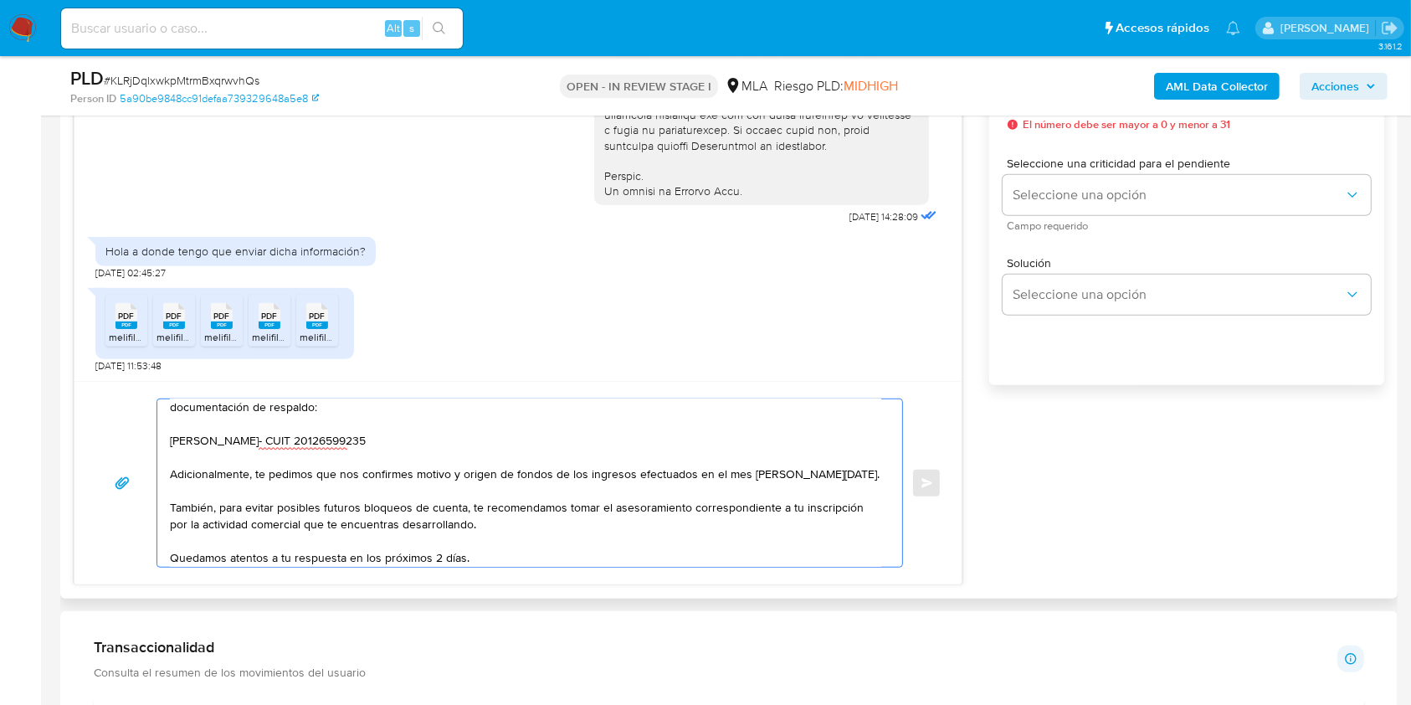
drag, startPoint x: 514, startPoint y: 533, endPoint x: 227, endPoint y: 510, distance: 288.0
click at [157, 498] on div "Hola Leandro Omar Lamborizio, Muchas gracias por tu respuesta. En este caso, te…" at bounding box center [525, 482] width 736 height 167
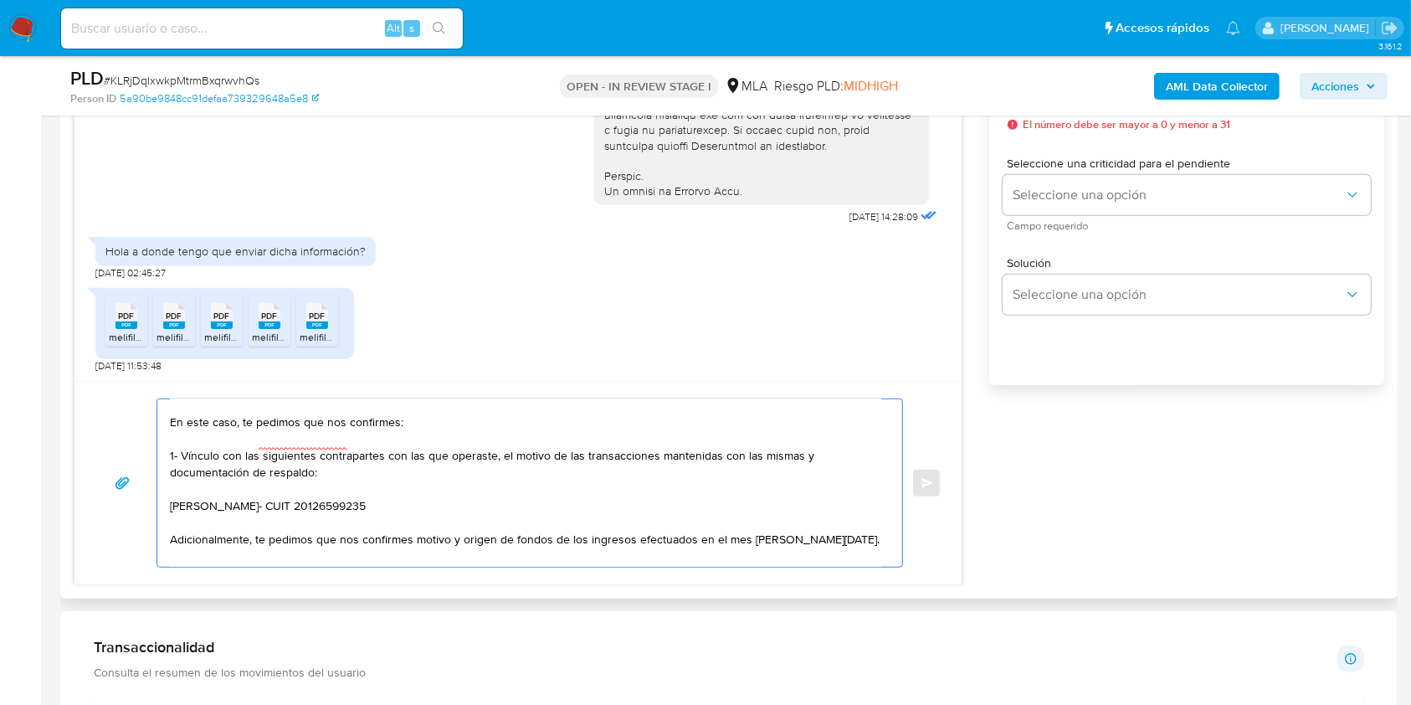
scroll to position [56, 0]
type textarea "Hola Leandro Omar Lamborizio, Muchas gracias por tu respuesta. En este caso, te…"
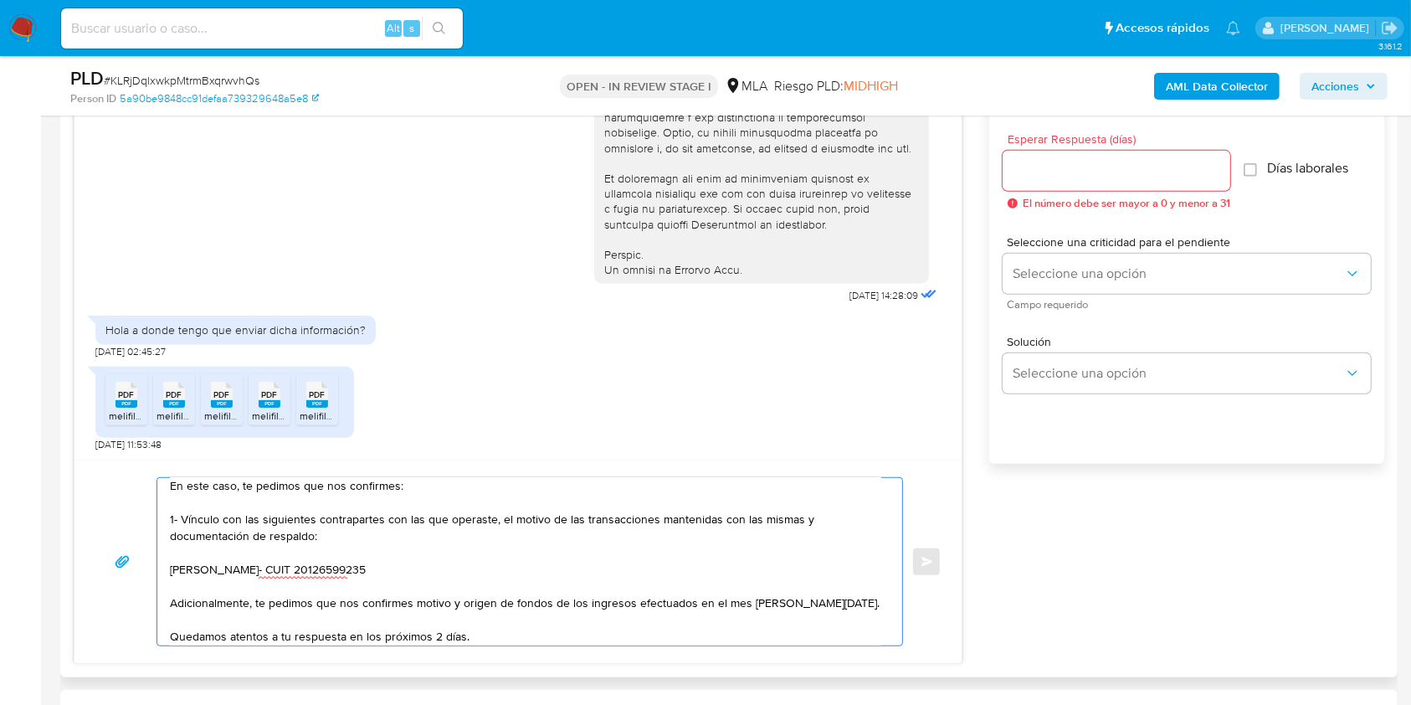
scroll to position [0, 0]
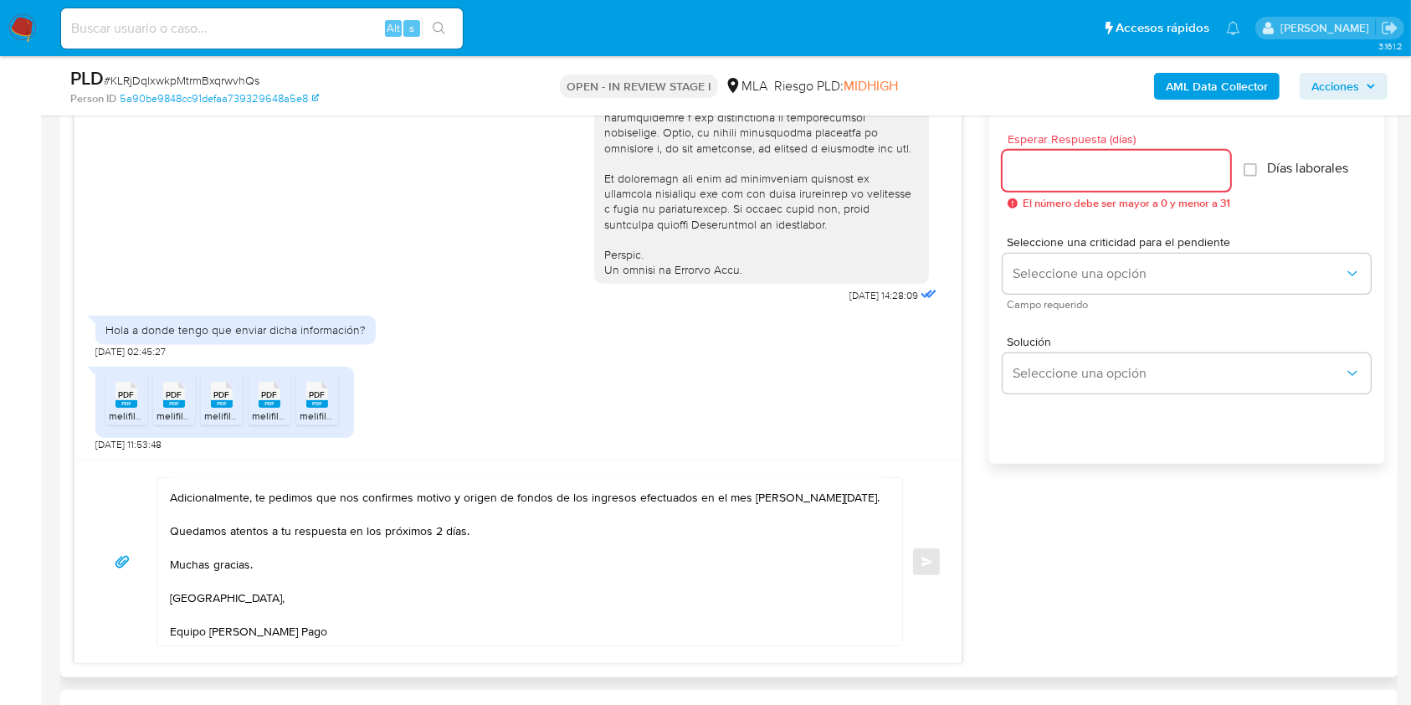
click at [1038, 177] on input "Esperar Respuesta (días)" at bounding box center [1117, 171] width 228 height 22
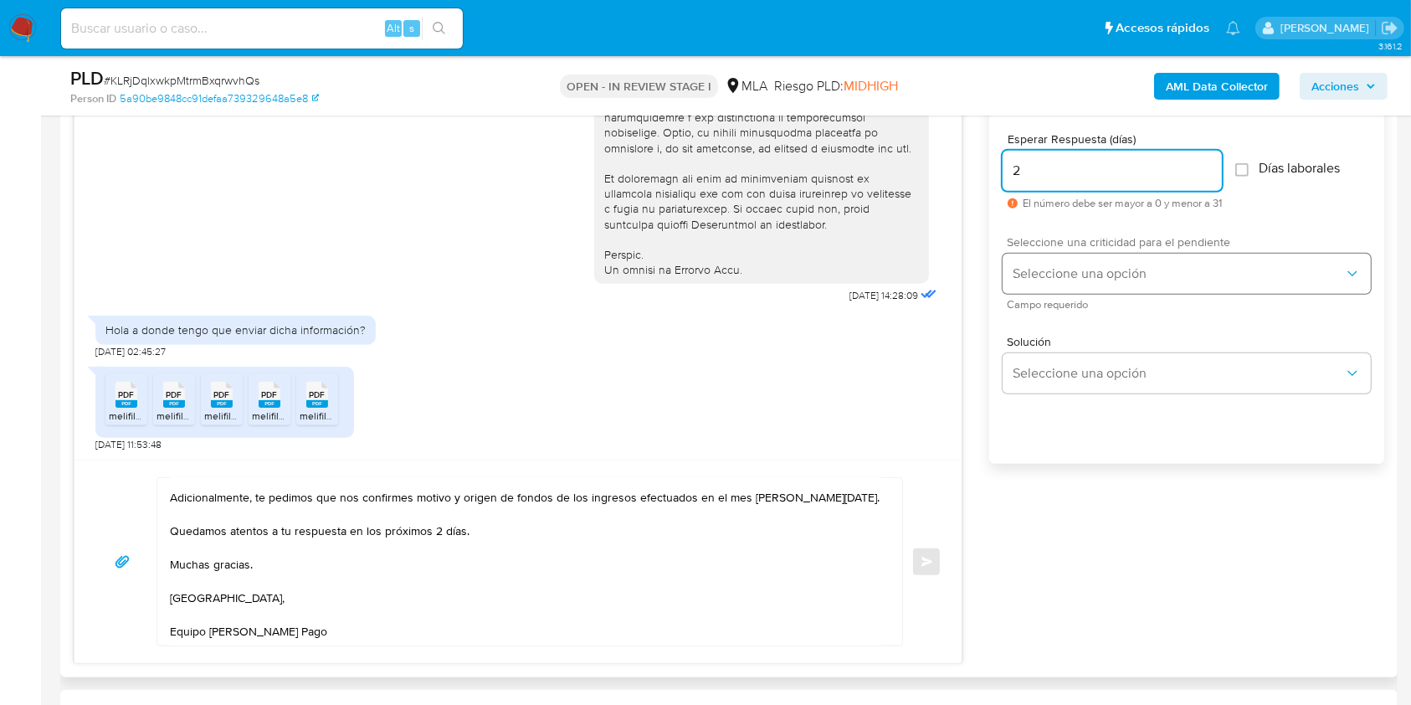
type input "2"
click at [1047, 279] on span "Seleccione una opción" at bounding box center [1178, 273] width 331 height 17
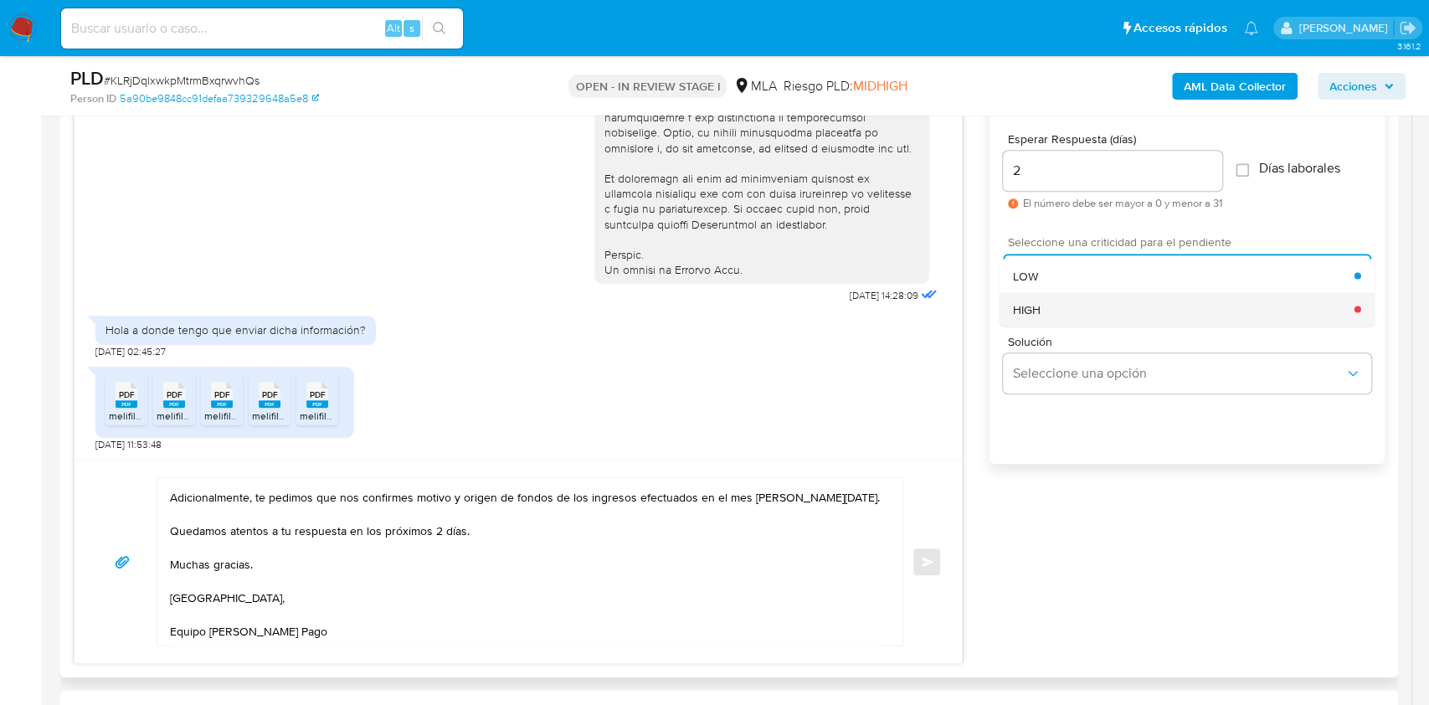
click at [1045, 315] on div "HIGH" at bounding box center [1183, 308] width 341 height 33
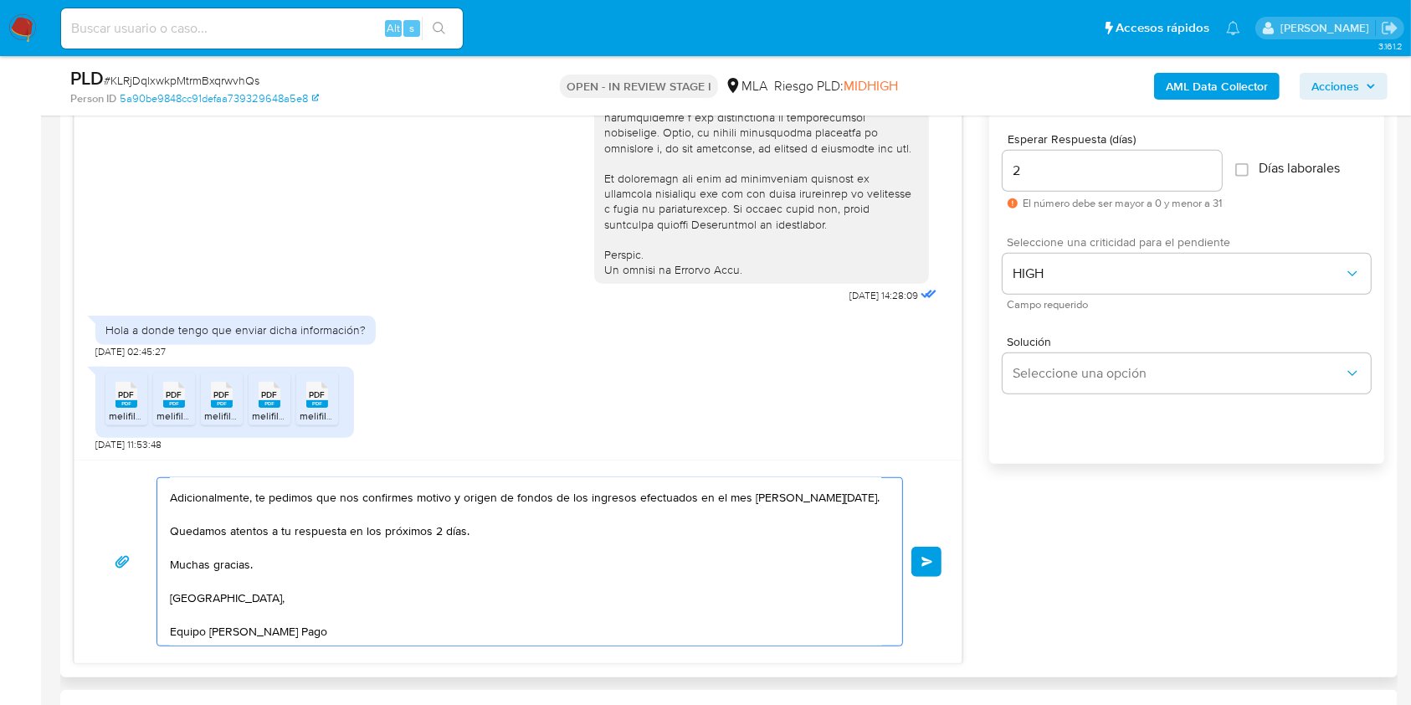
click at [518, 627] on textarea "Hola Leandro Omar Lamborizio, Muchas gracias por tu respuesta. En este caso, te…" at bounding box center [525, 561] width 711 height 167
type textarea "Hola Leandro Omar Lamborizio, Muchas gracias por tu respuesta. En este caso, te…"
click at [933, 557] on button "Enviar" at bounding box center [926, 561] width 30 height 30
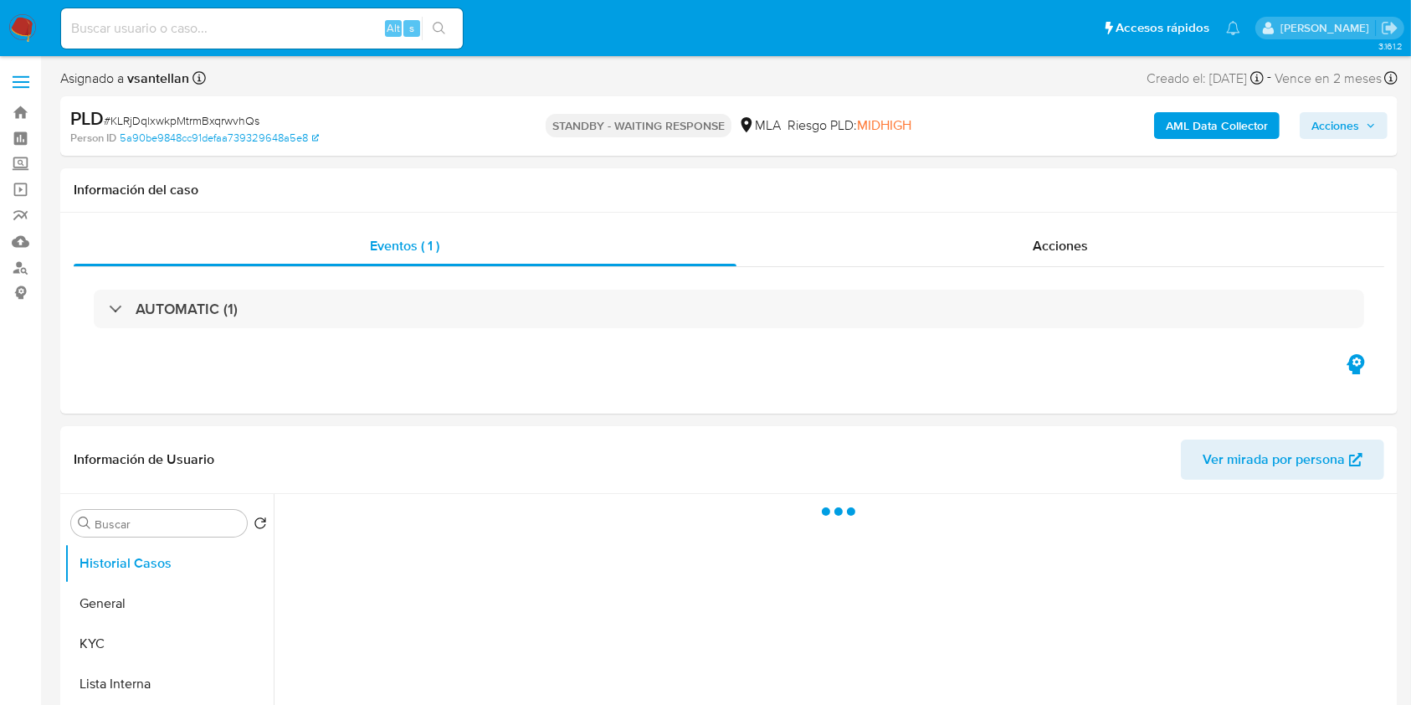
select select "10"
